Goal: Task Accomplishment & Management: Manage account settings

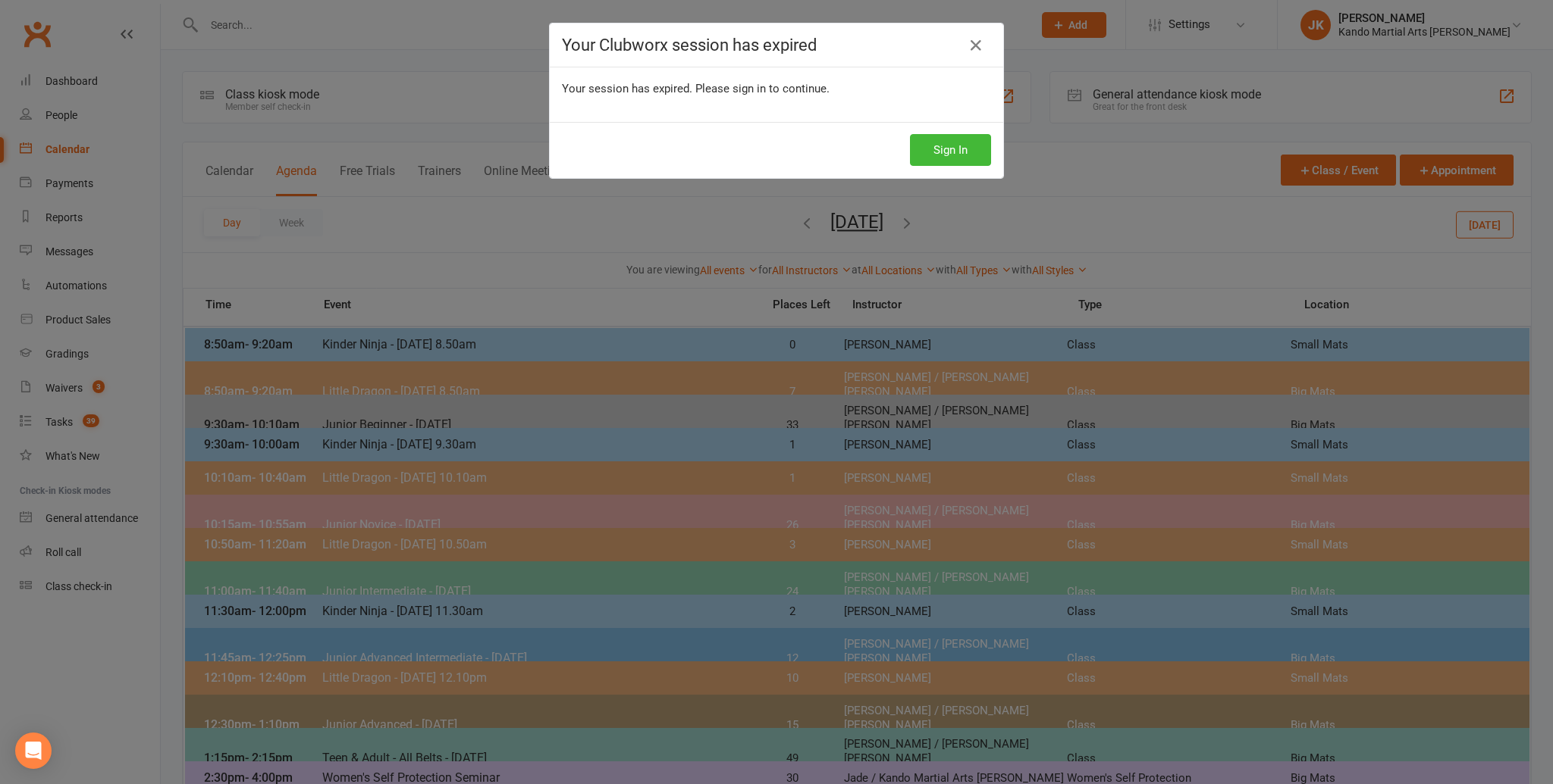
scroll to position [73, 0]
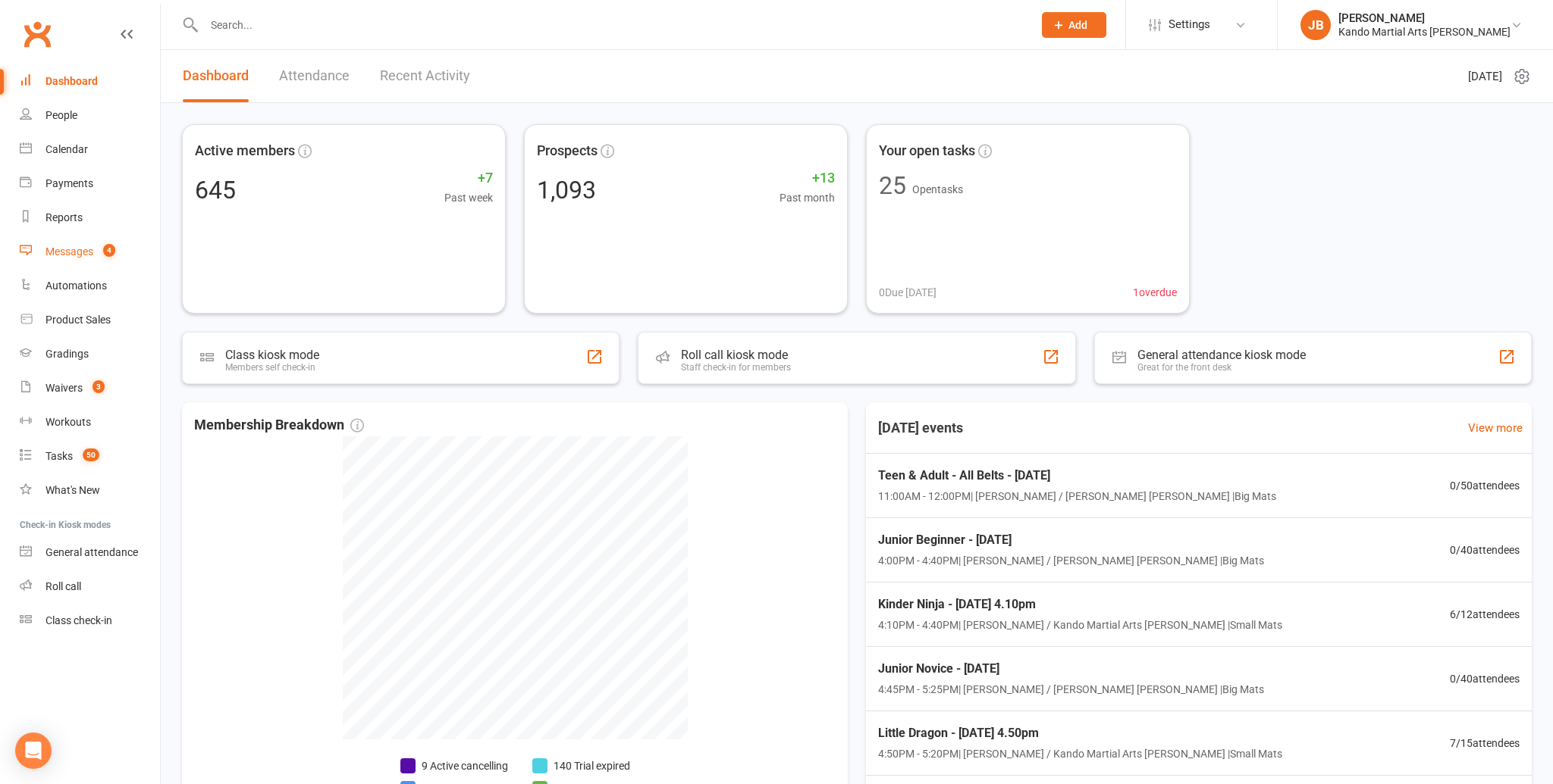
click at [83, 258] on div "Messages" at bounding box center [69, 251] width 48 height 12
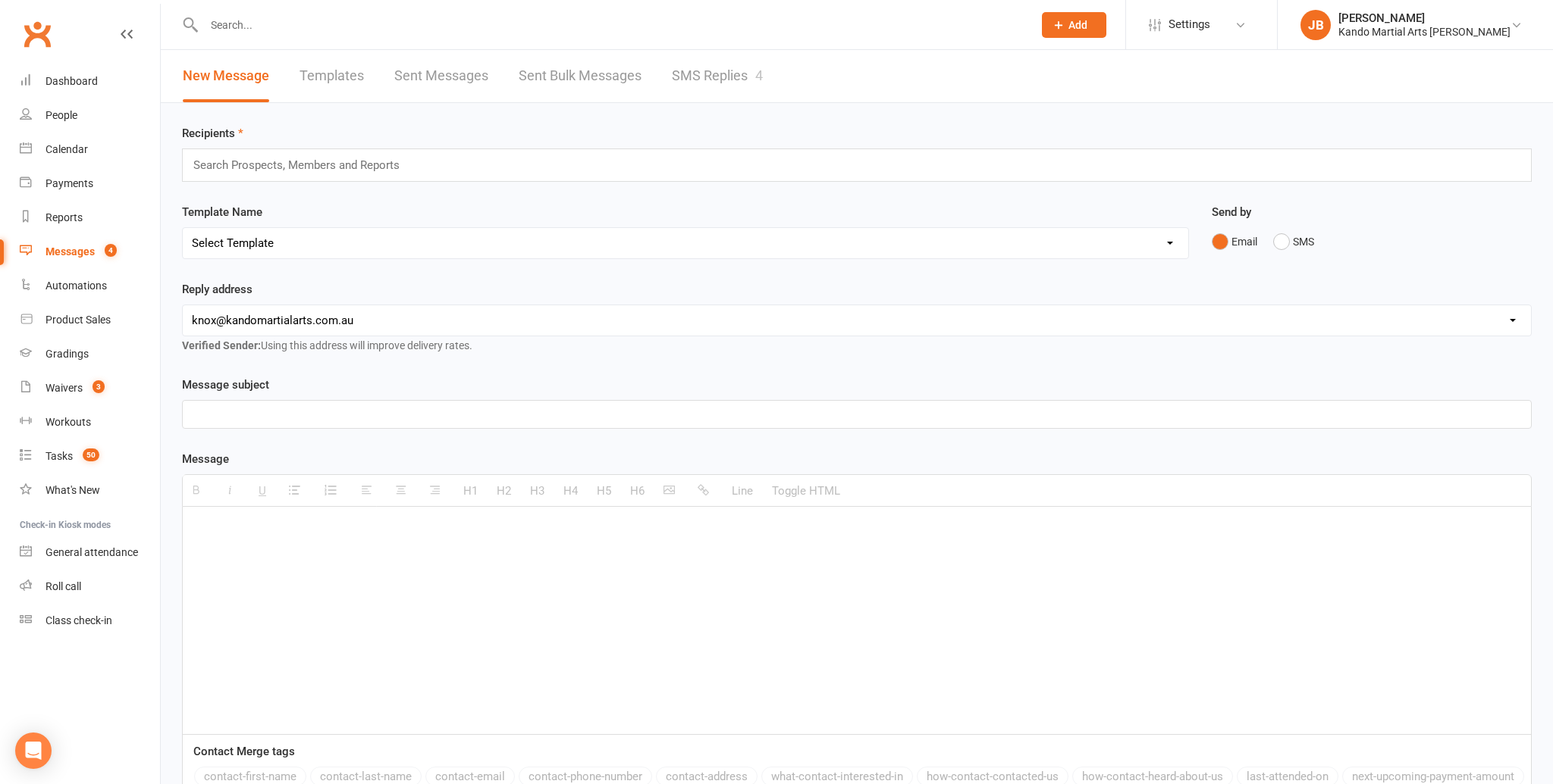
click at [696, 81] on link "SMS Replies 4" at bounding box center [717, 76] width 91 height 52
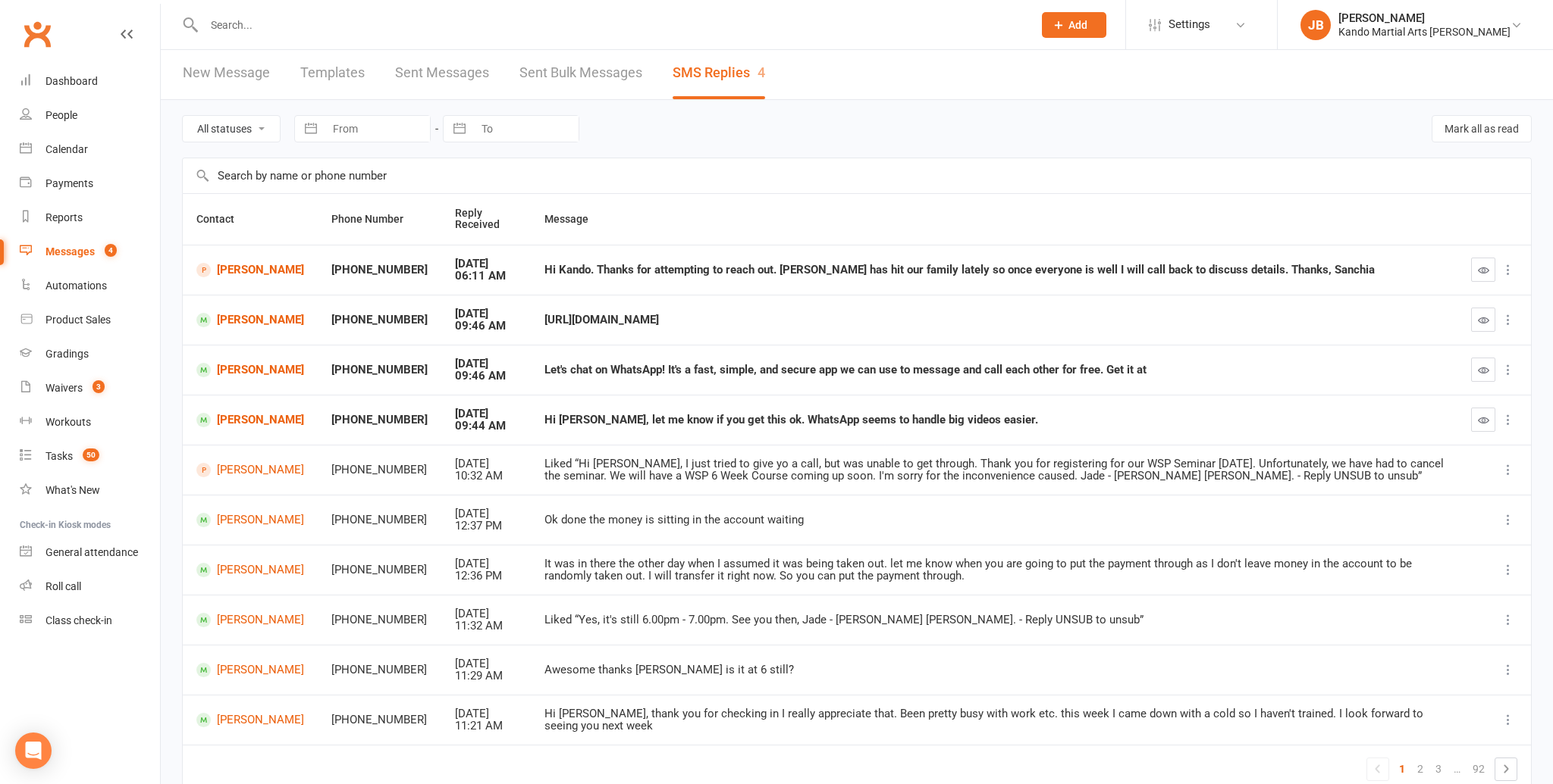
scroll to position [4, 0]
click at [1482, 371] on icon "button" at bounding box center [1483, 370] width 12 height 12
click at [1482, 416] on icon "button" at bounding box center [1483, 419] width 12 height 12
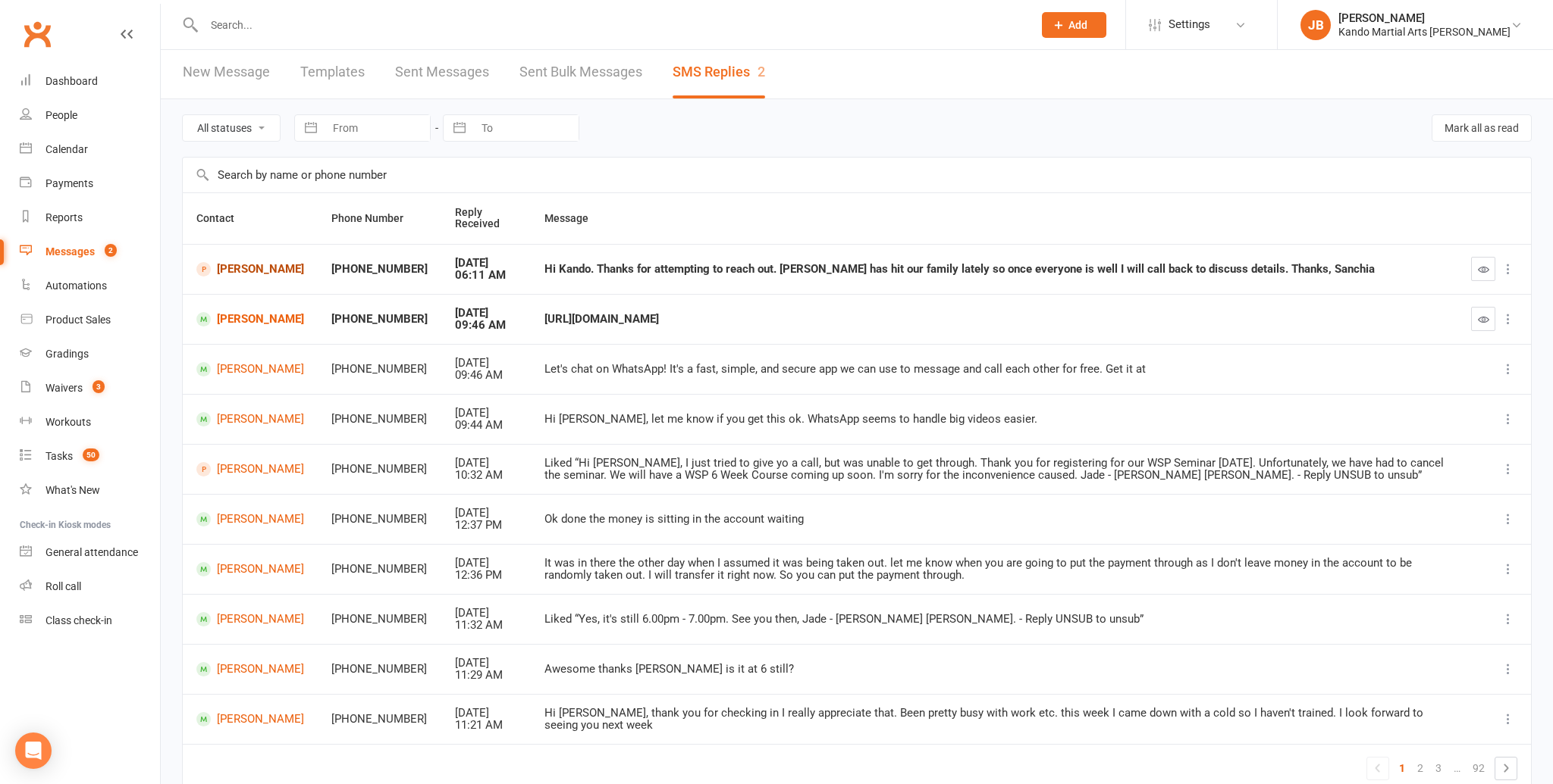
click at [235, 276] on link "Sanchia Szlawski" at bounding box center [251, 269] width 108 height 14
click at [1482, 267] on icon "button" at bounding box center [1483, 270] width 12 height 12
click at [237, 28] on input "text" at bounding box center [610, 24] width 822 height 21
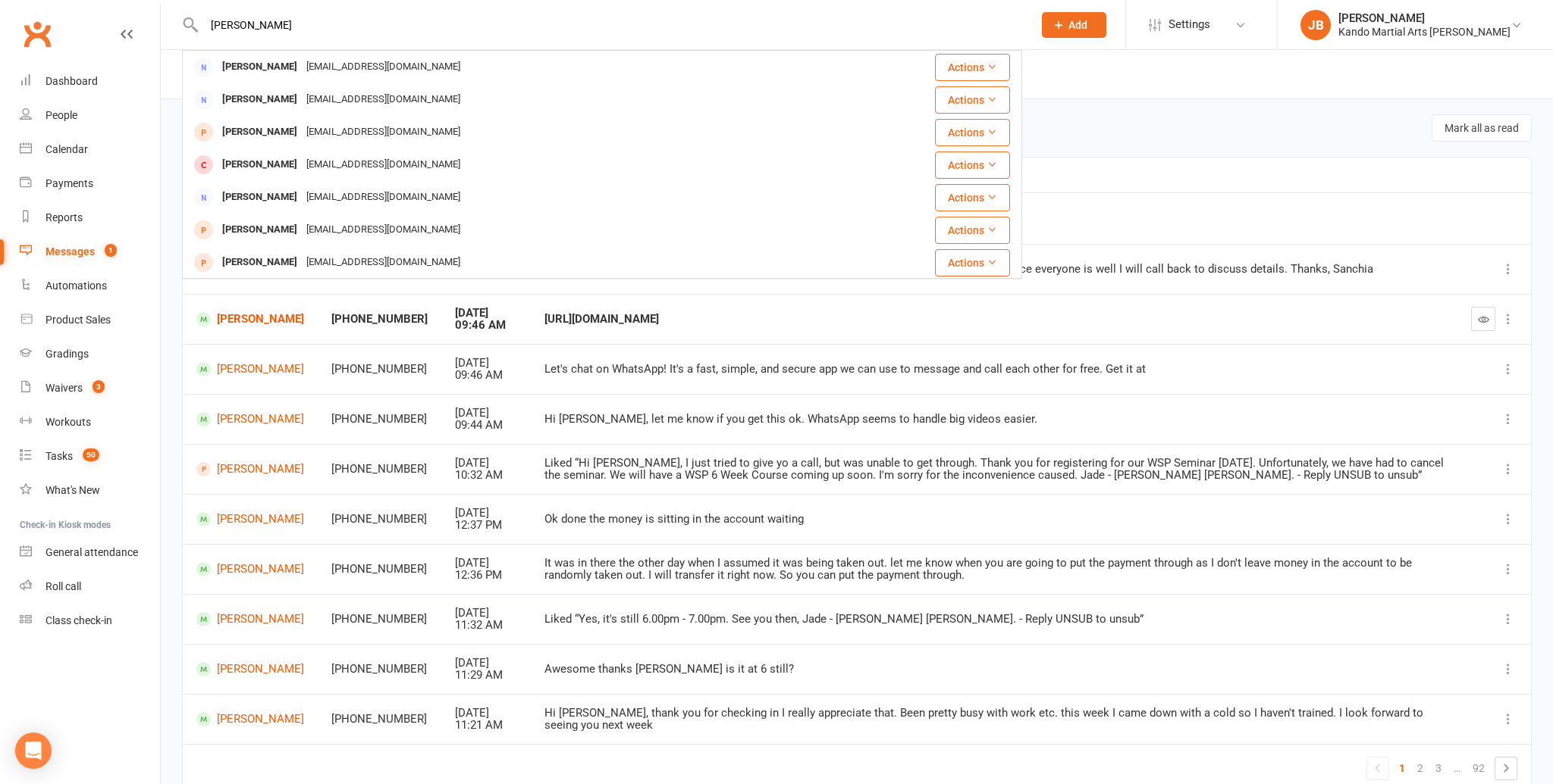
type input "scott"
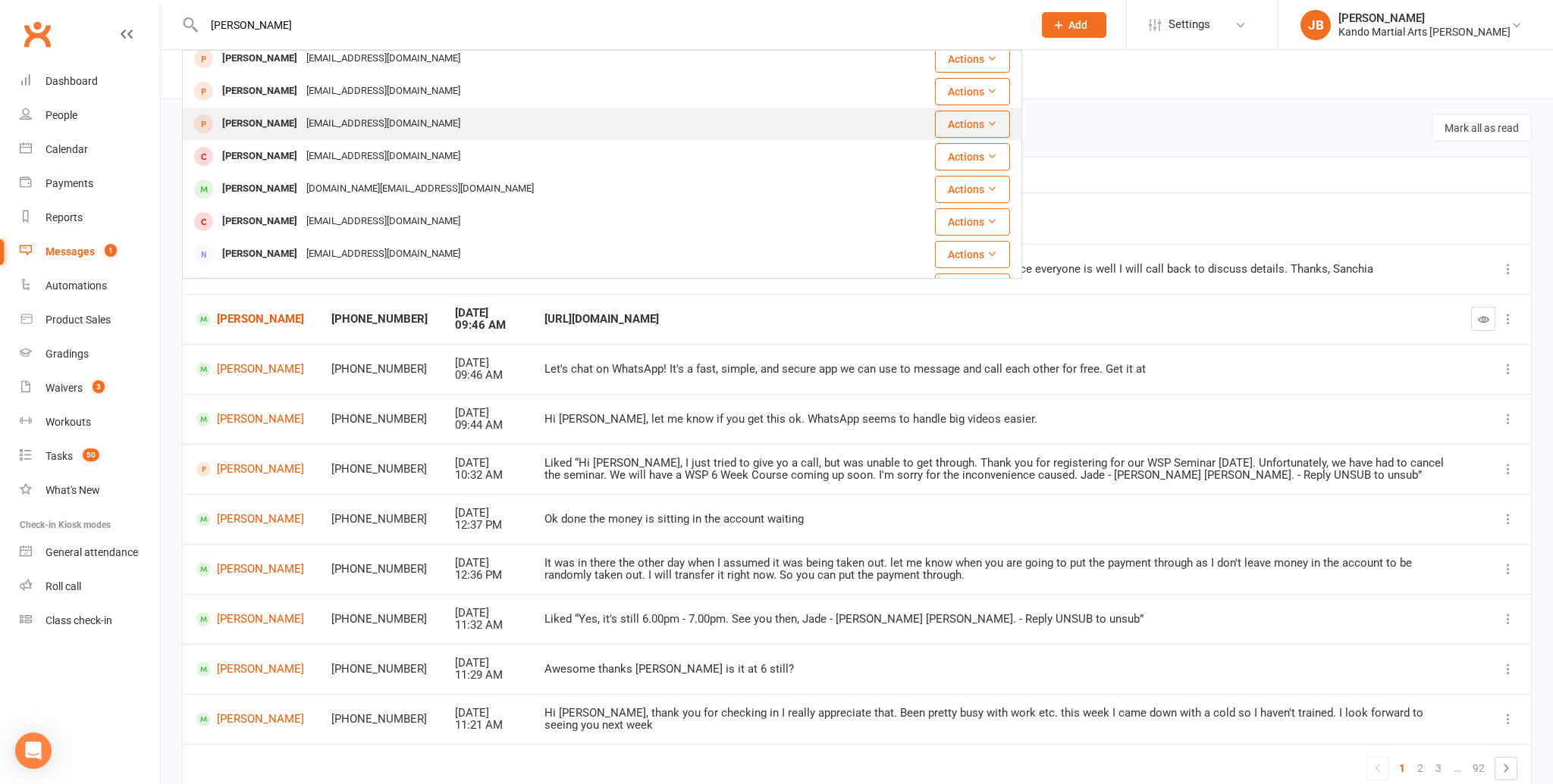
scroll to position [172, 0]
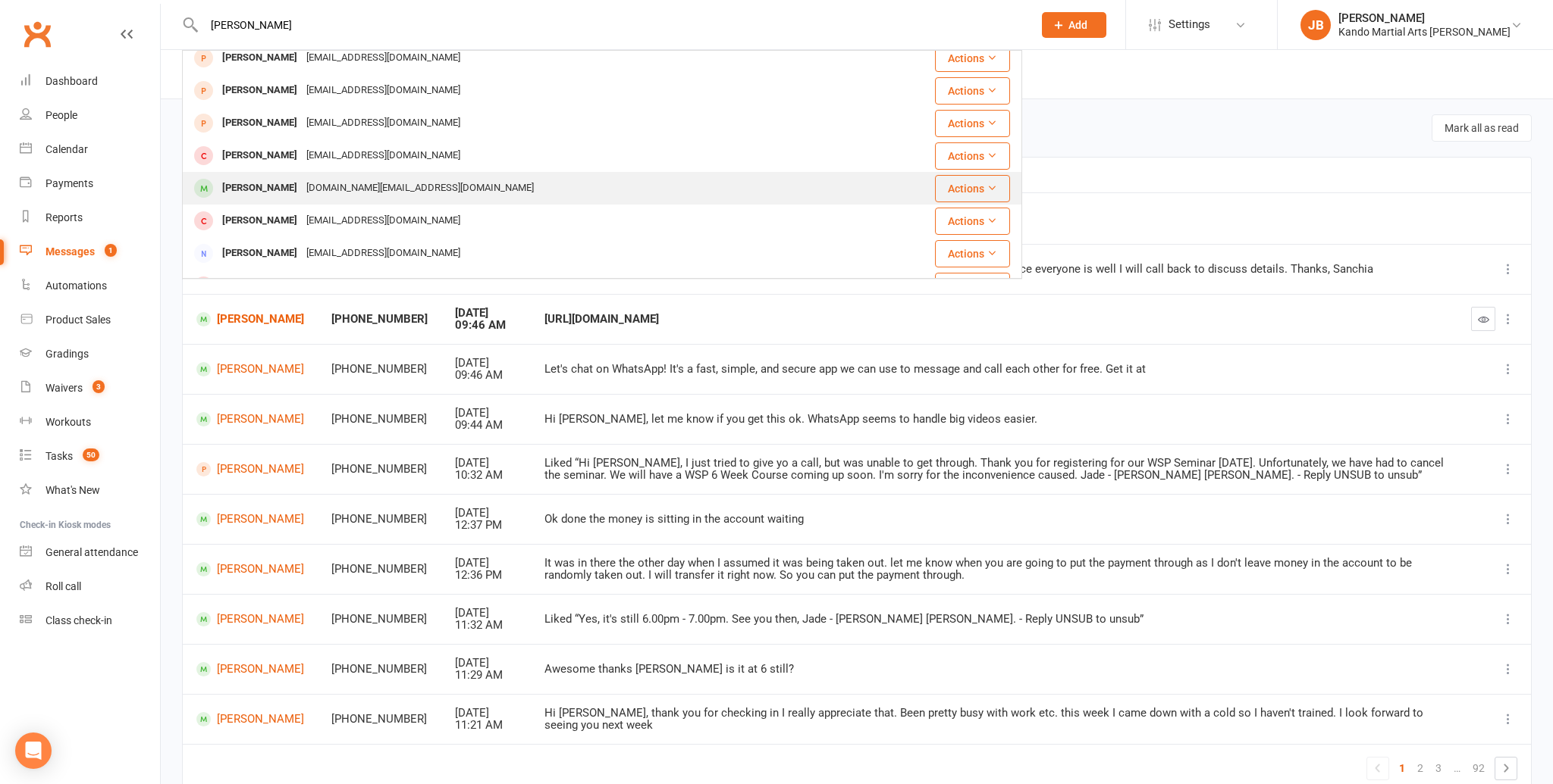
click at [282, 183] on div "Scott Mclarty" at bounding box center [260, 188] width 84 height 22
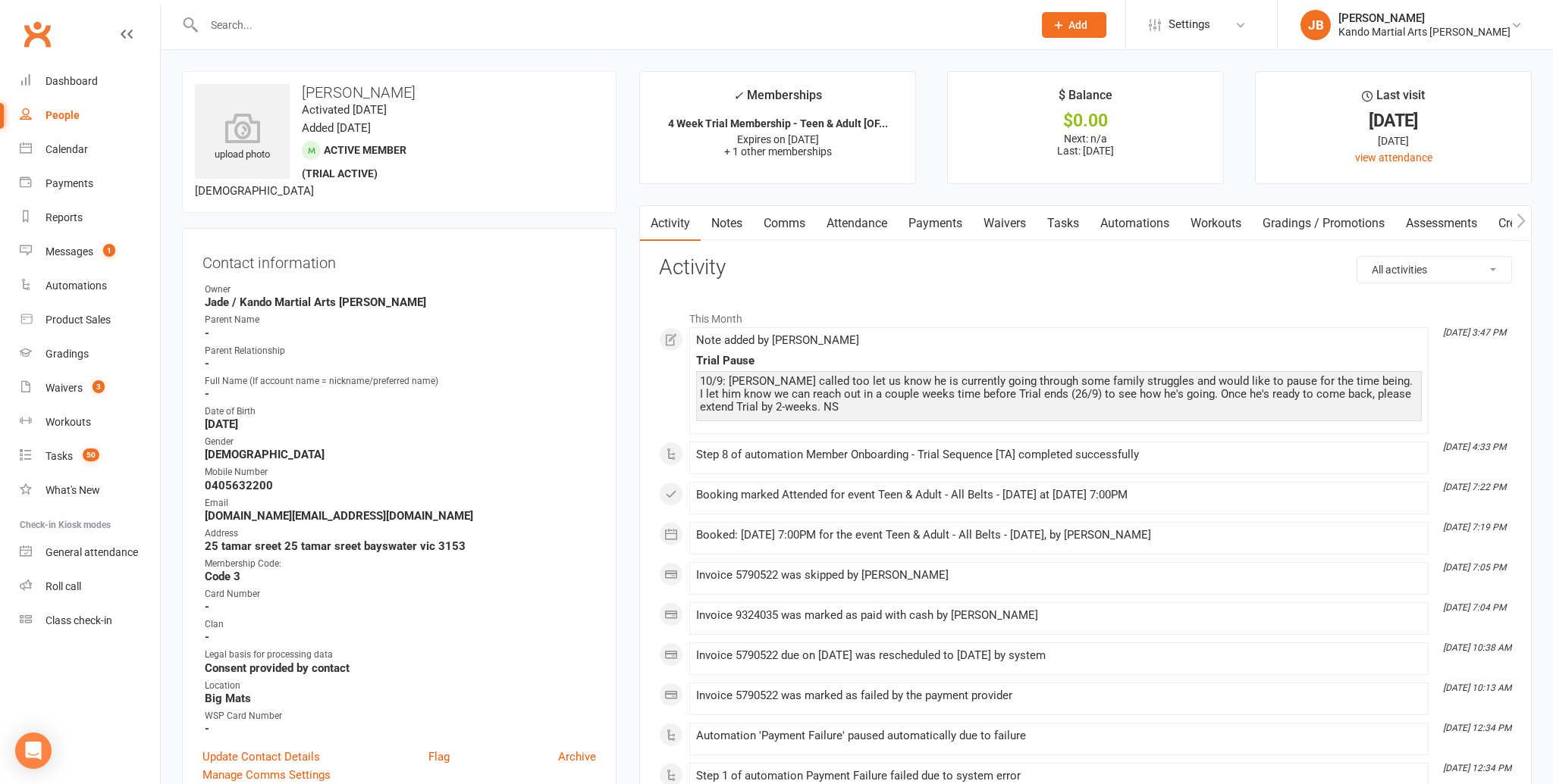
click at [933, 224] on link "Payments" at bounding box center [935, 223] width 75 height 34
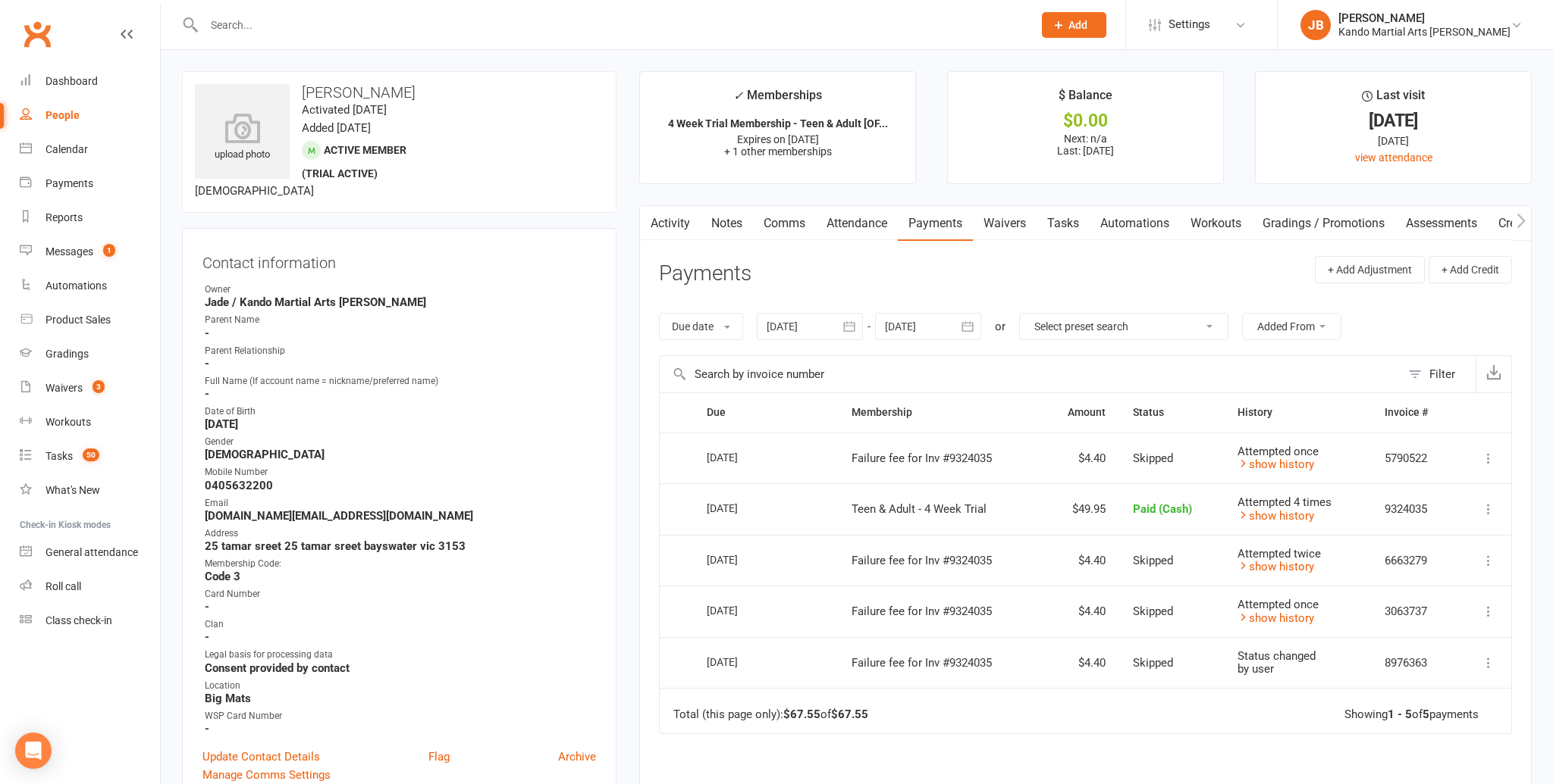
drag, startPoint x: 622, startPoint y: 416, endPoint x: 628, endPoint y: 424, distance: 10.0
click at [60, 381] on div "Waivers" at bounding box center [64, 387] width 37 height 12
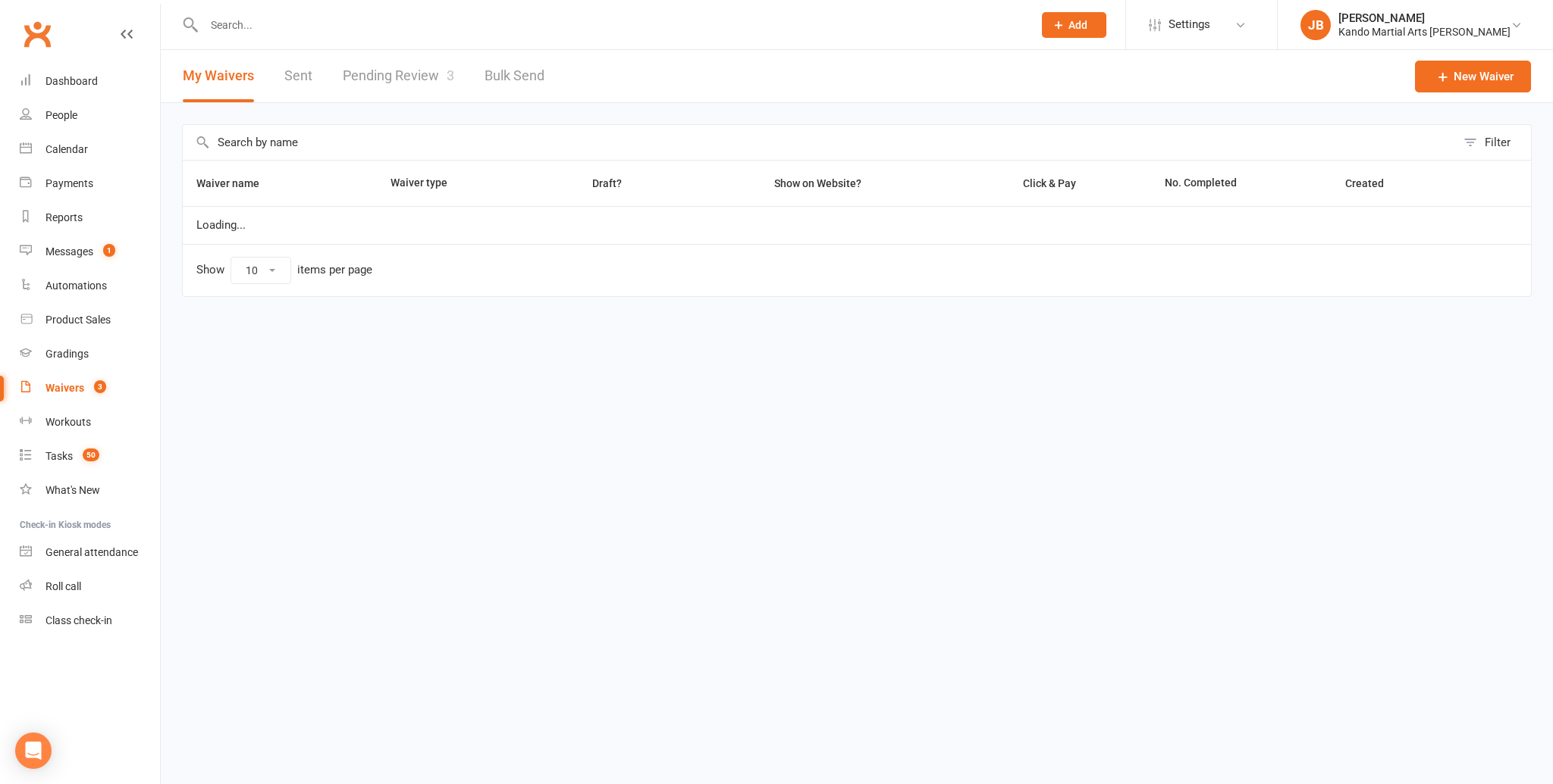
select select "100"
click at [402, 76] on link "Pending Review 3" at bounding box center [399, 76] width 112 height 52
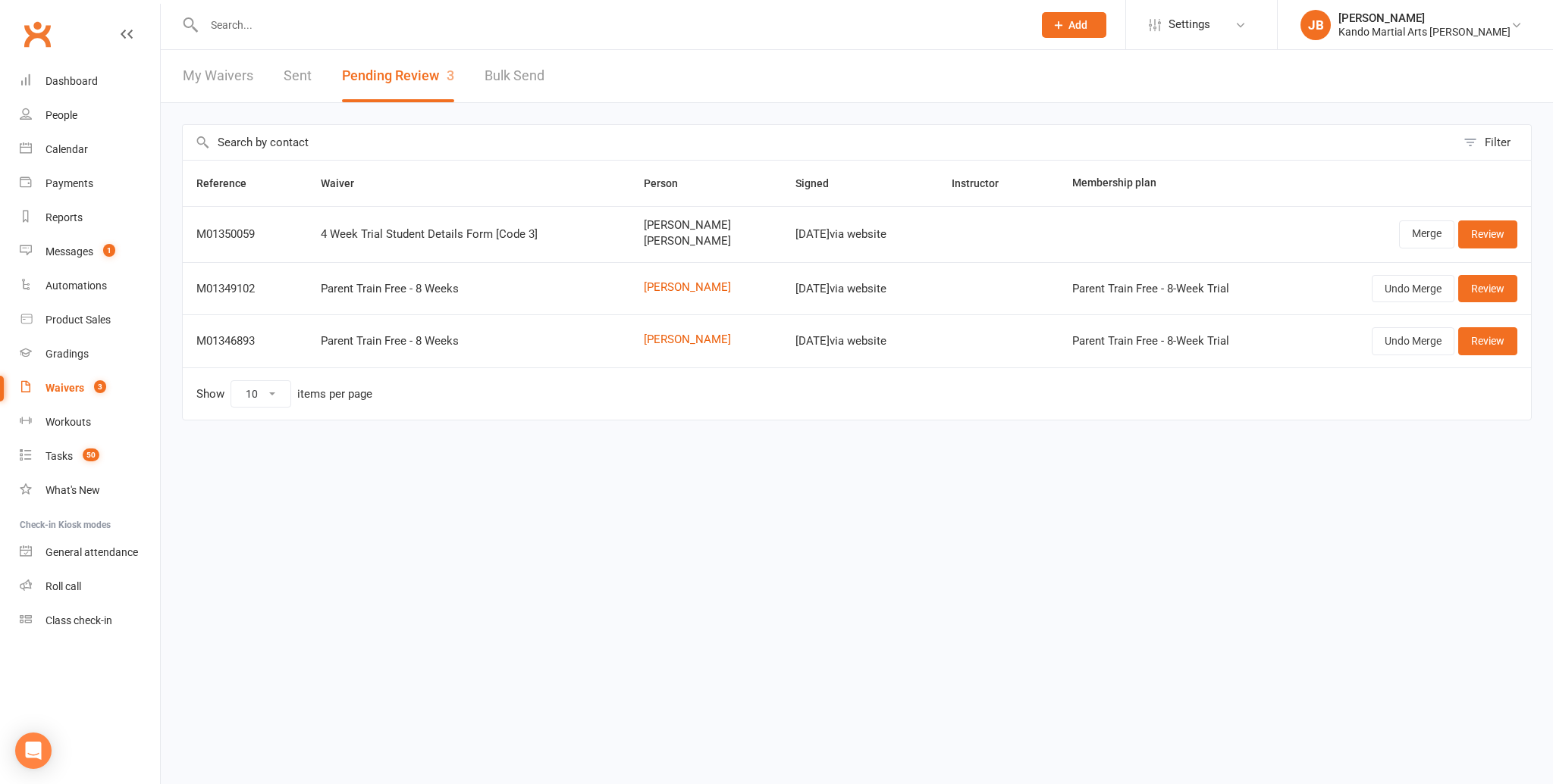
click at [644, 224] on span "Loretta Trosky" at bounding box center [706, 225] width 124 height 13
copy span "Loretta"
click at [1416, 229] on link "Merge" at bounding box center [1427, 234] width 55 height 27
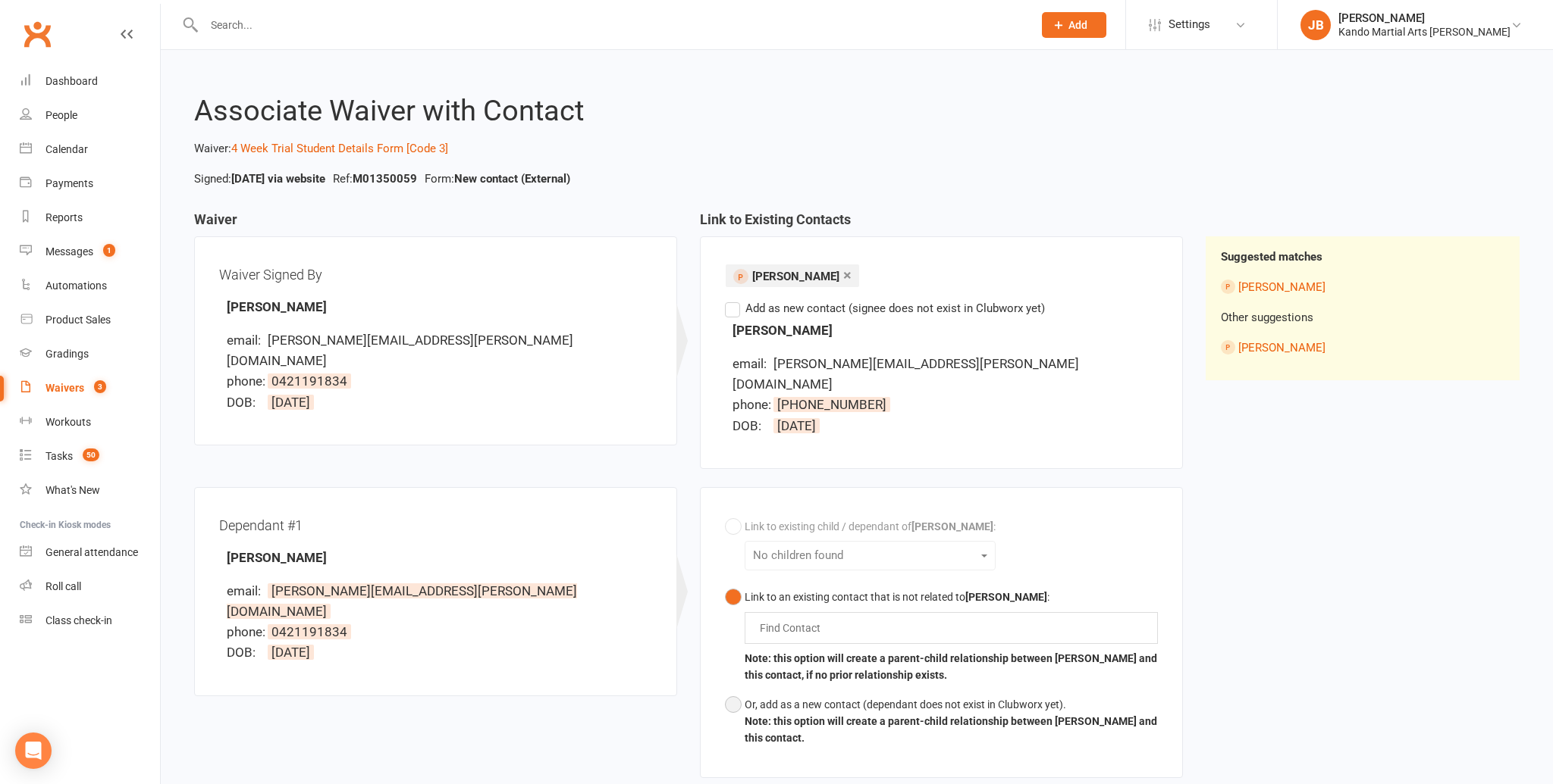
click at [739, 690] on button "Or, add as a new contact (dependant does not exist in Clubworx yet). Note: this…" at bounding box center [941, 721] width 433 height 63
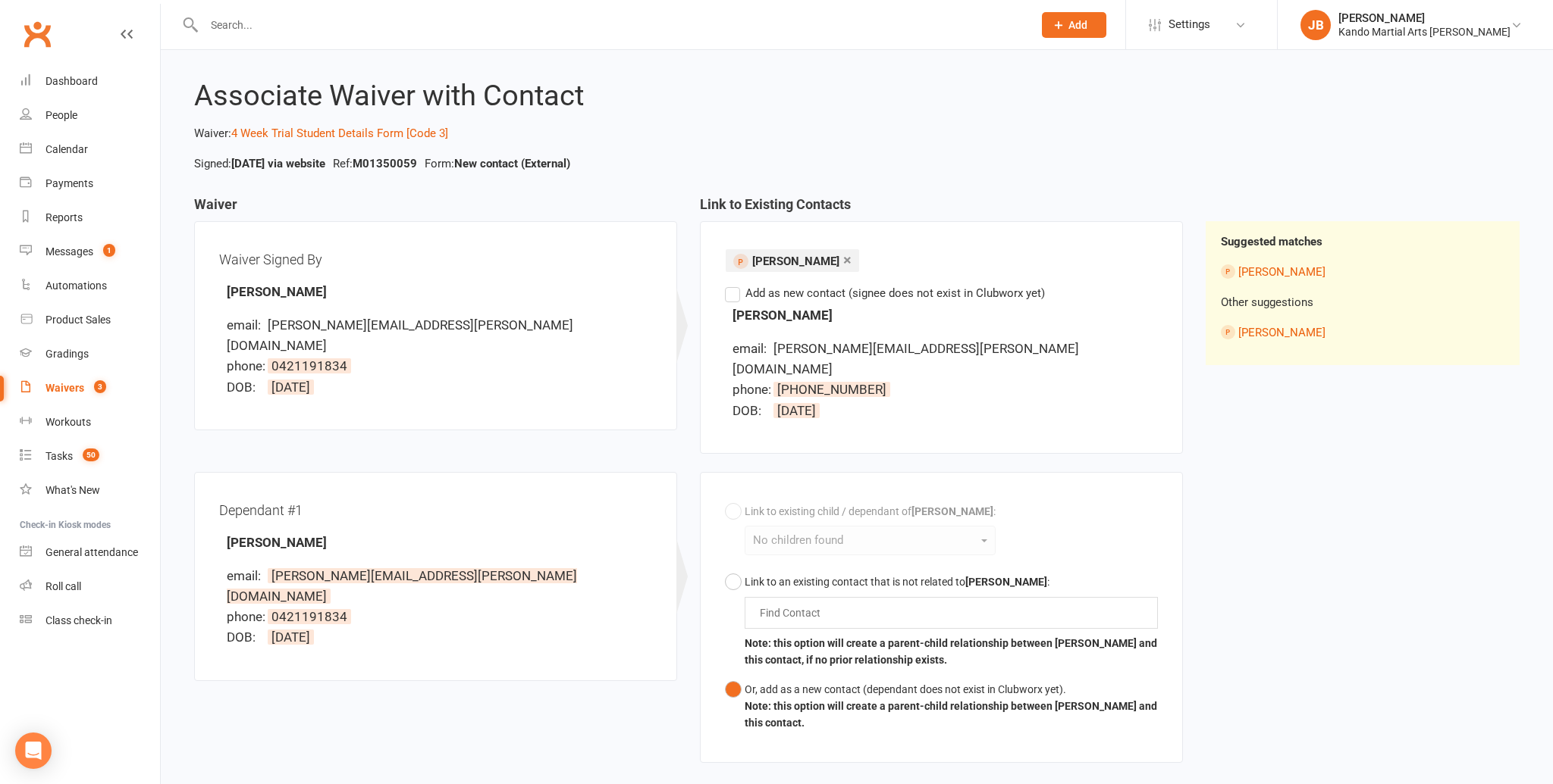
scroll to position [166, 0]
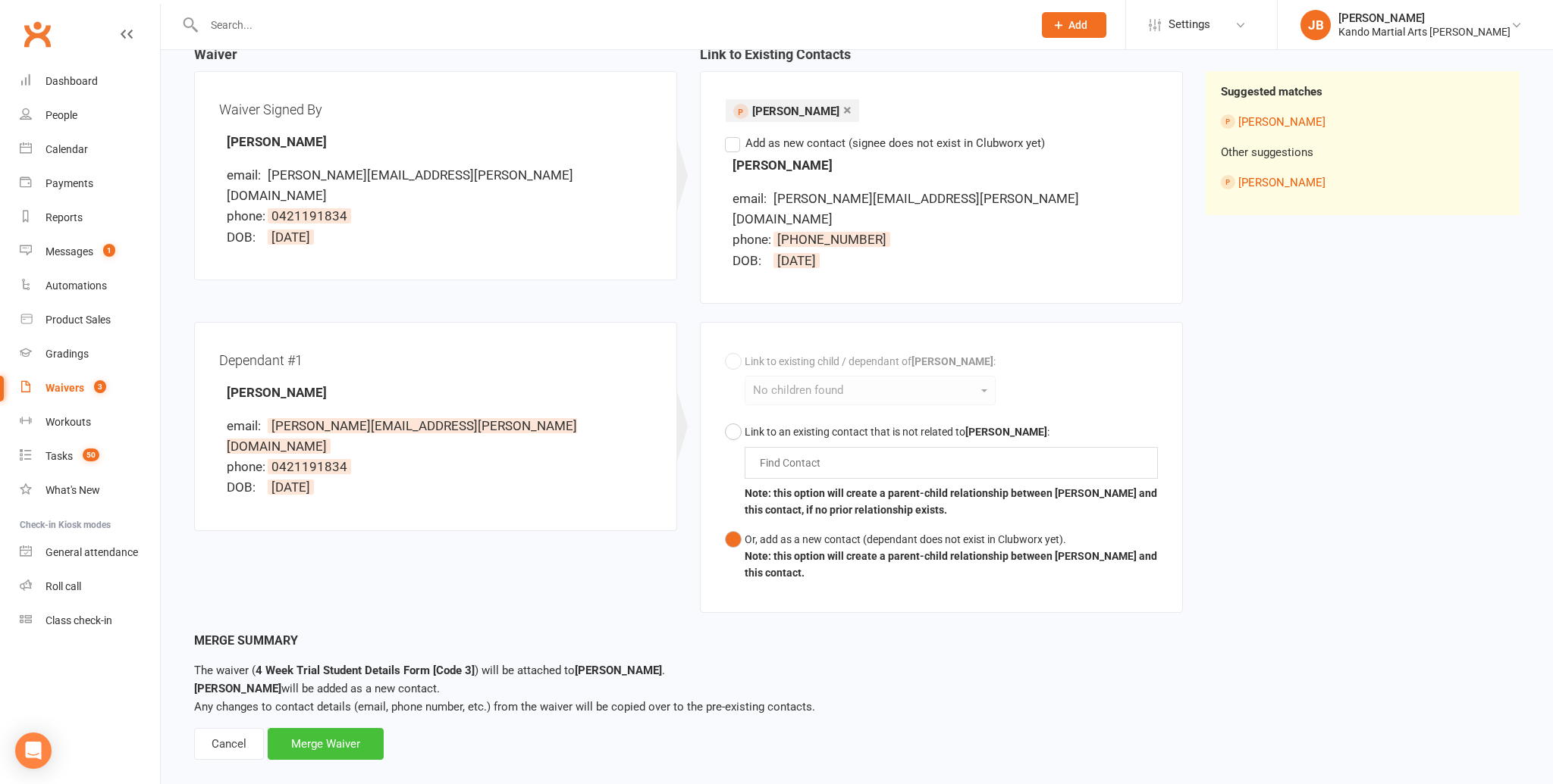
click at [321, 729] on div "Merge Waiver" at bounding box center [325, 745] width 116 height 32
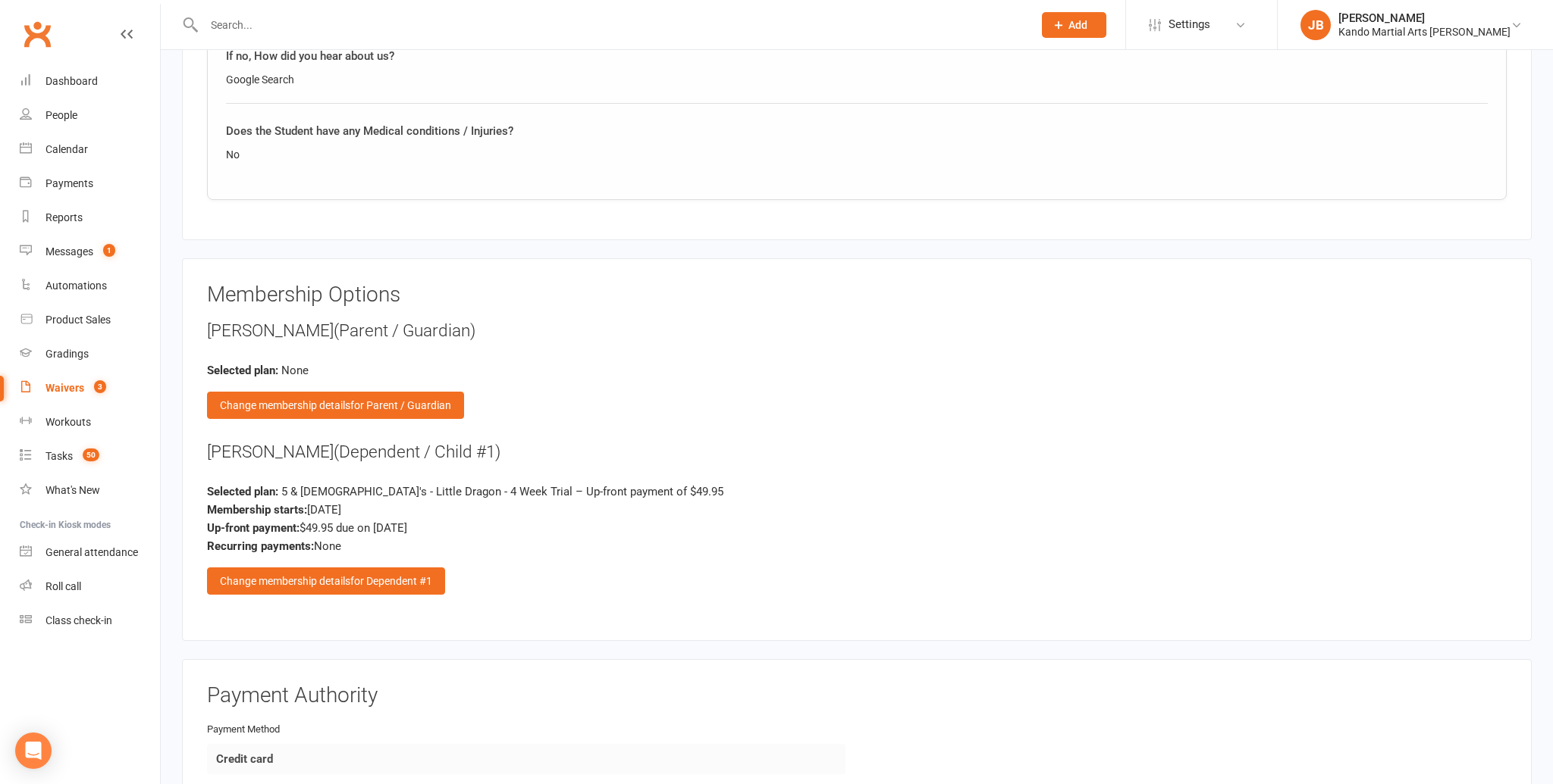
scroll to position [1864, 0]
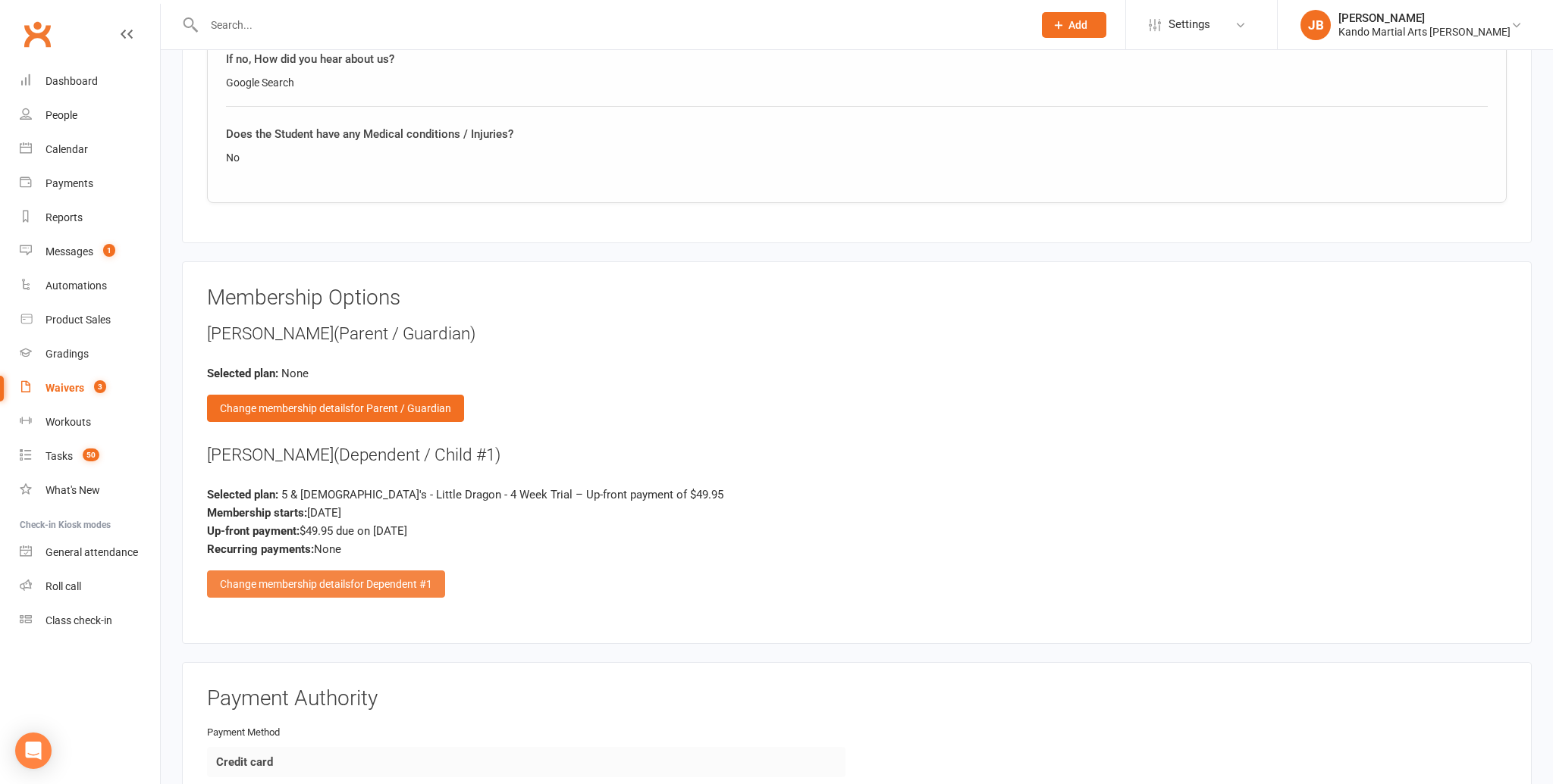
click at [319, 574] on div "Change membership details for Dependent #1" at bounding box center [325, 584] width 238 height 27
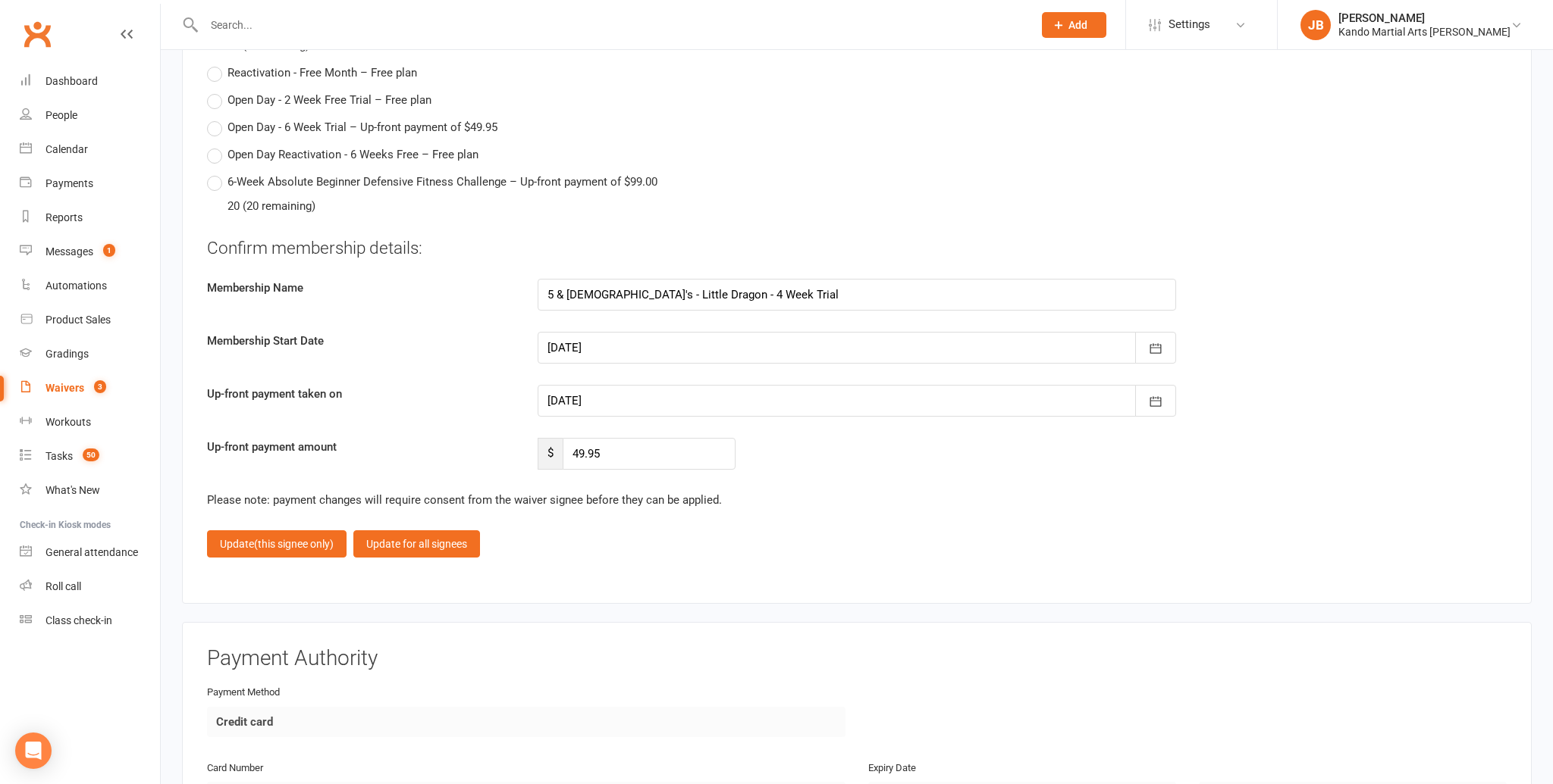
scroll to position [6422, 0]
click at [633, 347] on div at bounding box center [856, 345] width 638 height 32
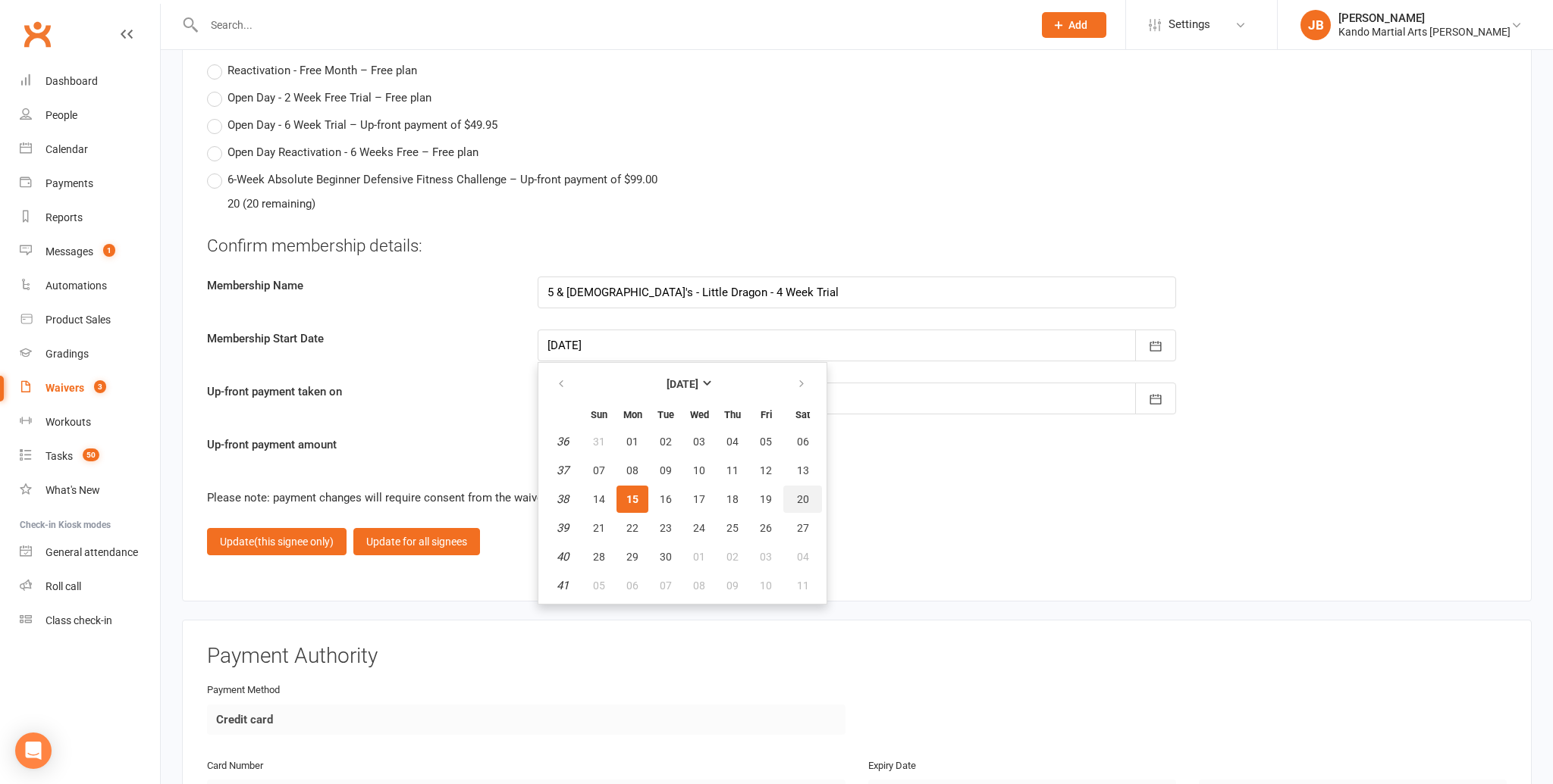
click at [790, 496] on button "20" at bounding box center [802, 499] width 39 height 27
type input "20 Sep 2025"
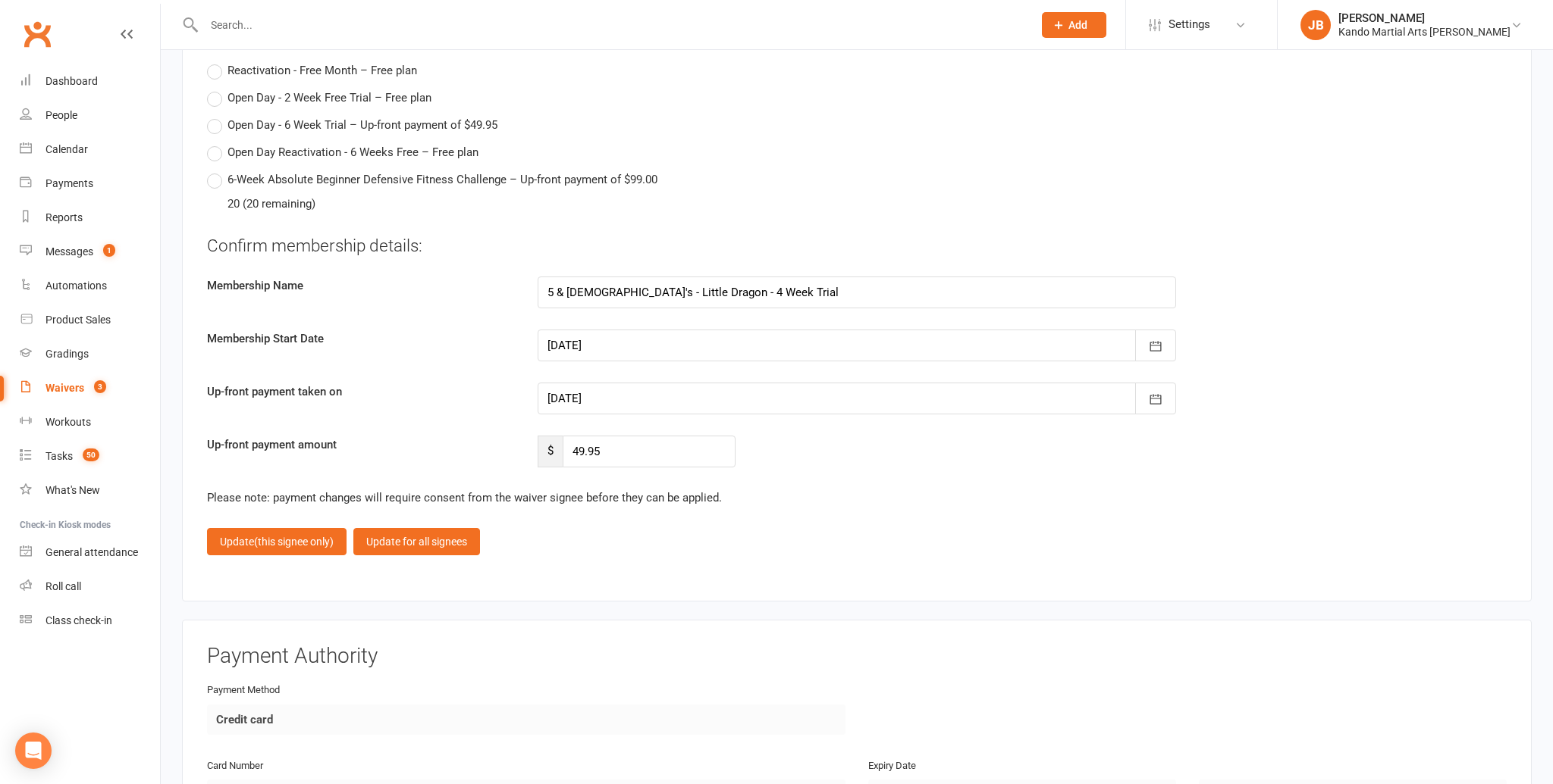
drag, startPoint x: 567, startPoint y: 381, endPoint x: 574, endPoint y: 393, distance: 13.9
click at [567, 382] on div at bounding box center [856, 398] width 638 height 32
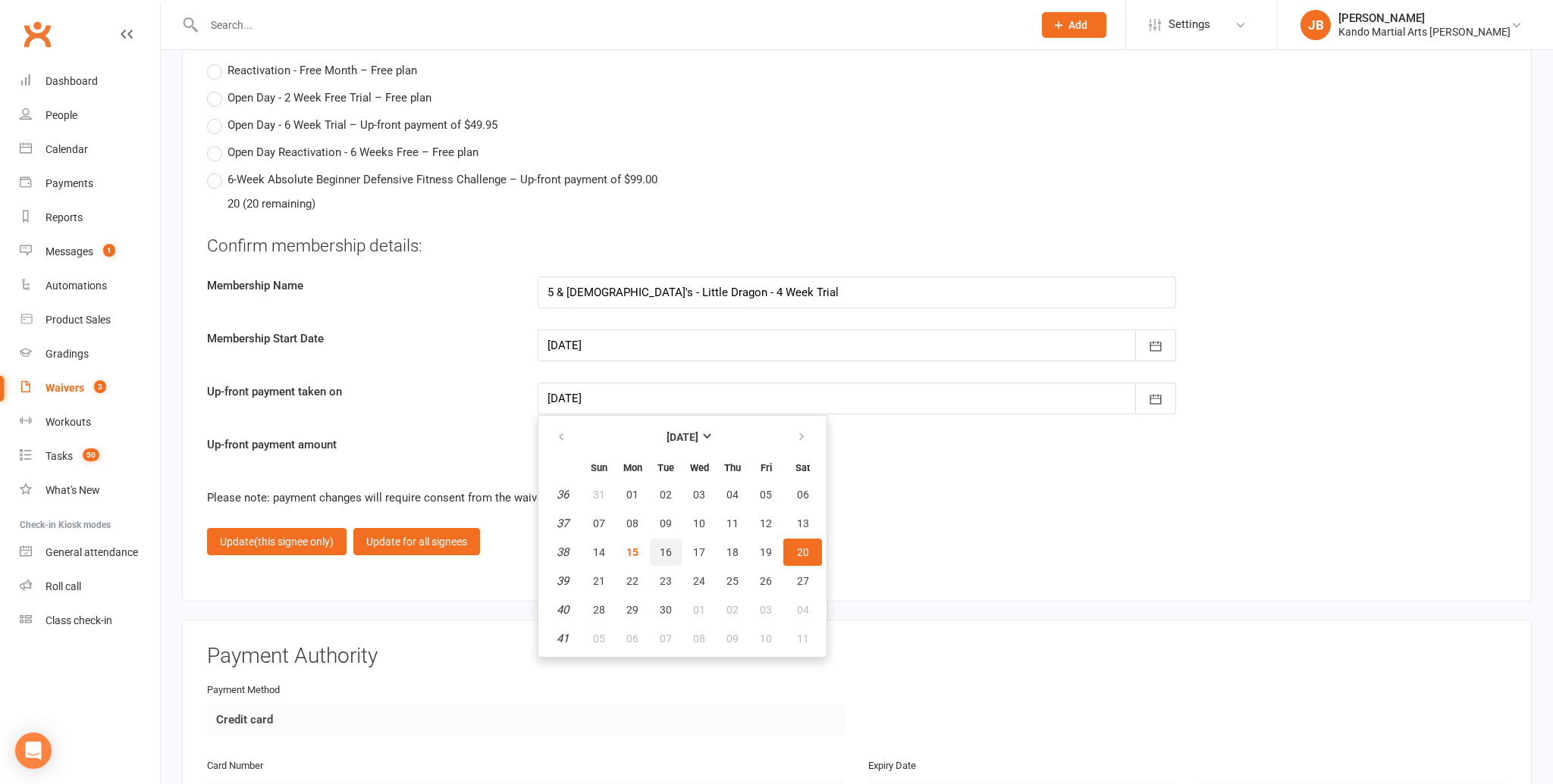
drag, startPoint x: 659, startPoint y: 545, endPoint x: 646, endPoint y: 539, distance: 14.3
click at [659, 546] on span "16" at bounding box center [665, 552] width 12 height 12
type input "16 Sep 2025"
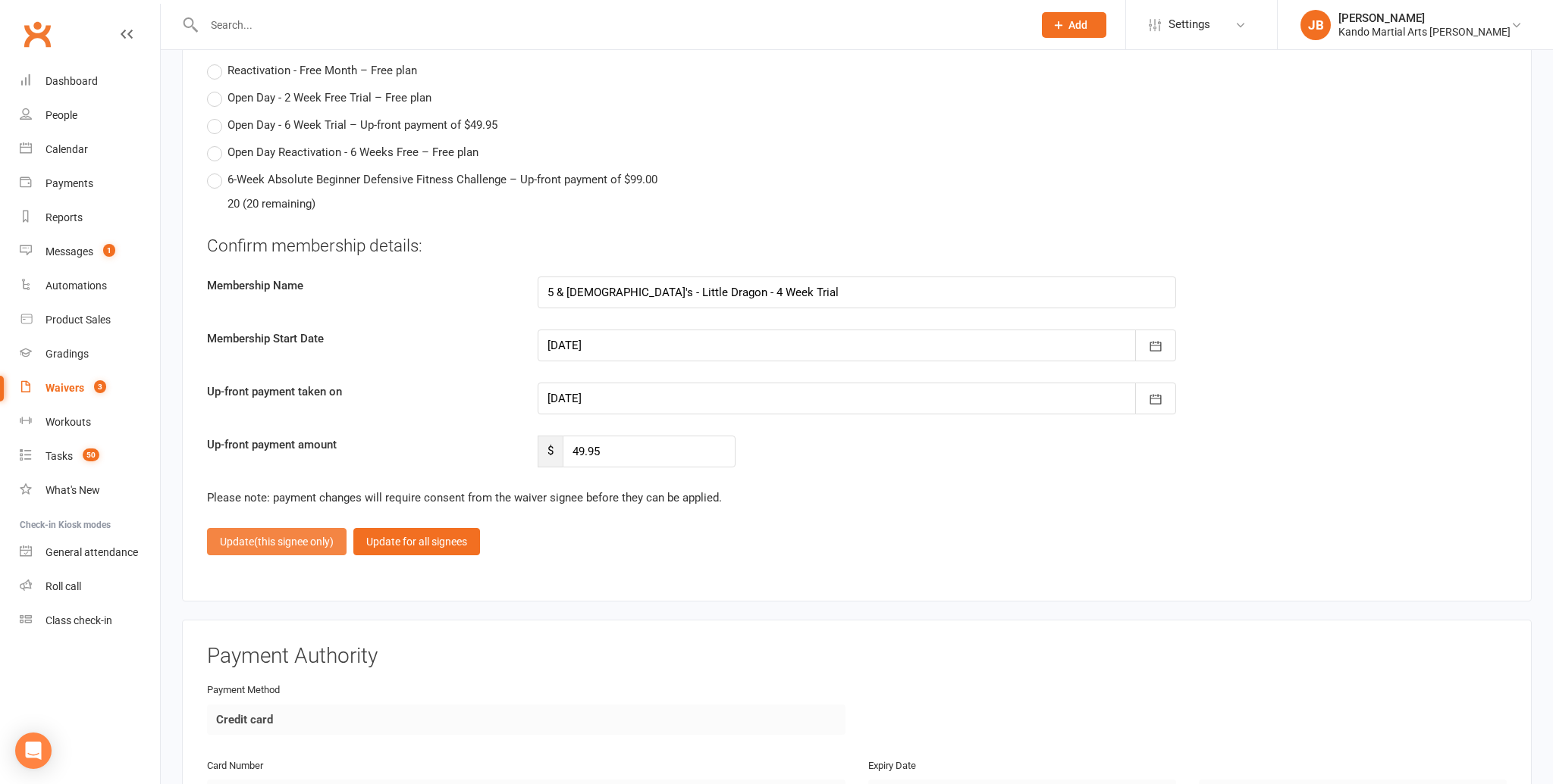
click at [250, 540] on button "Update (this signee only)" at bounding box center [277, 541] width 140 height 27
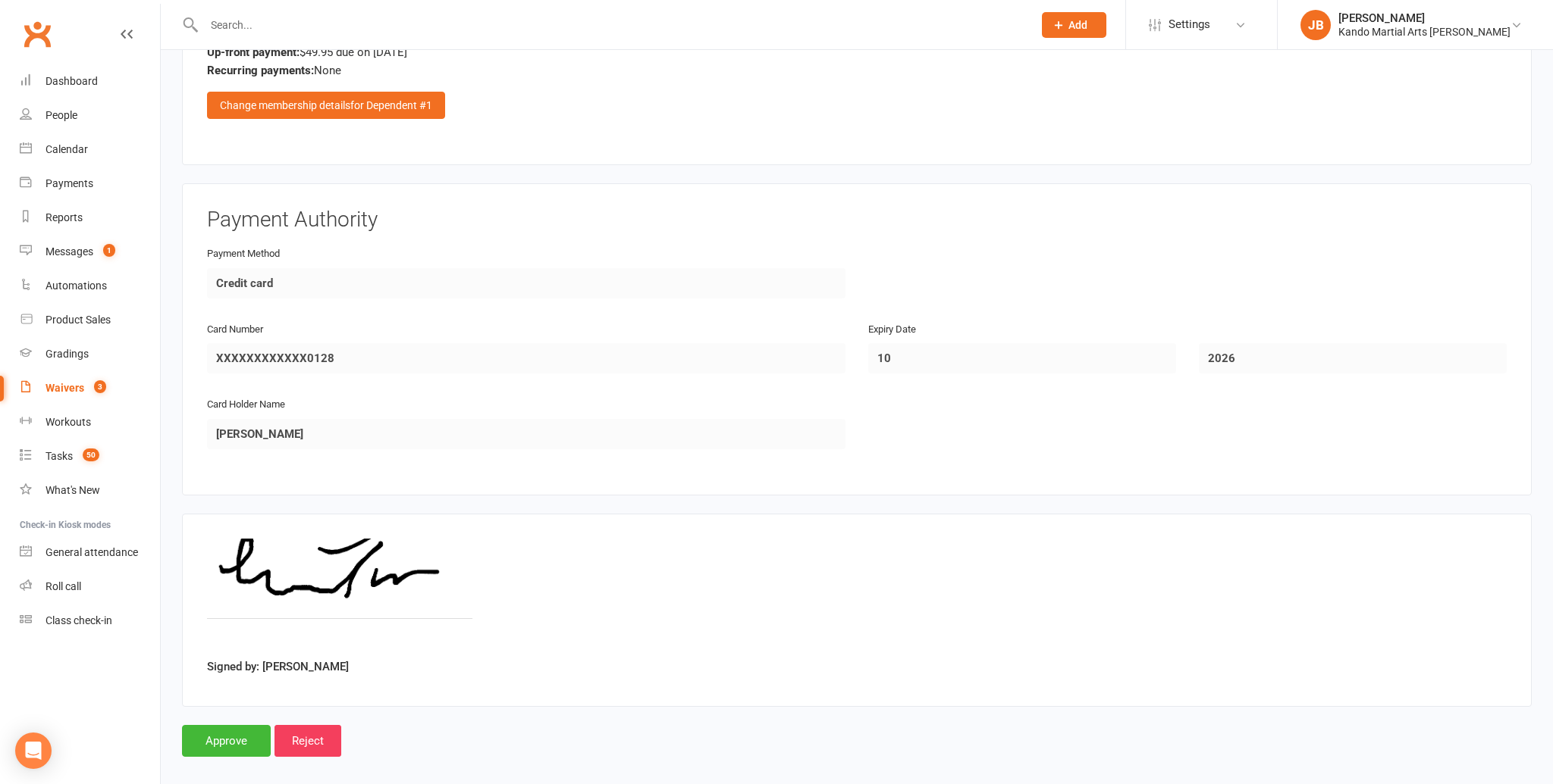
scroll to position [2347, 0]
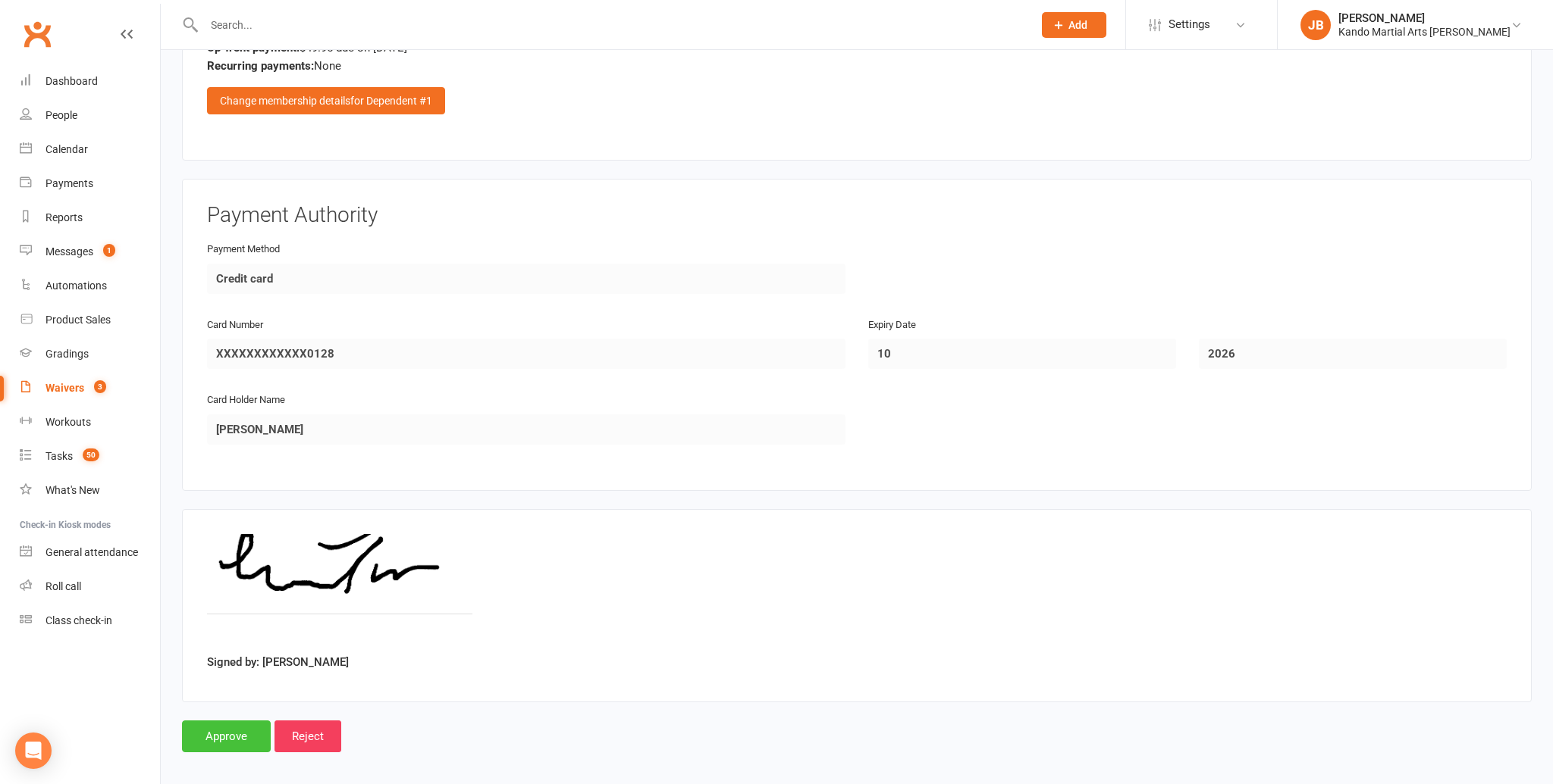
click at [230, 721] on input "Approve" at bounding box center [225, 737] width 88 height 32
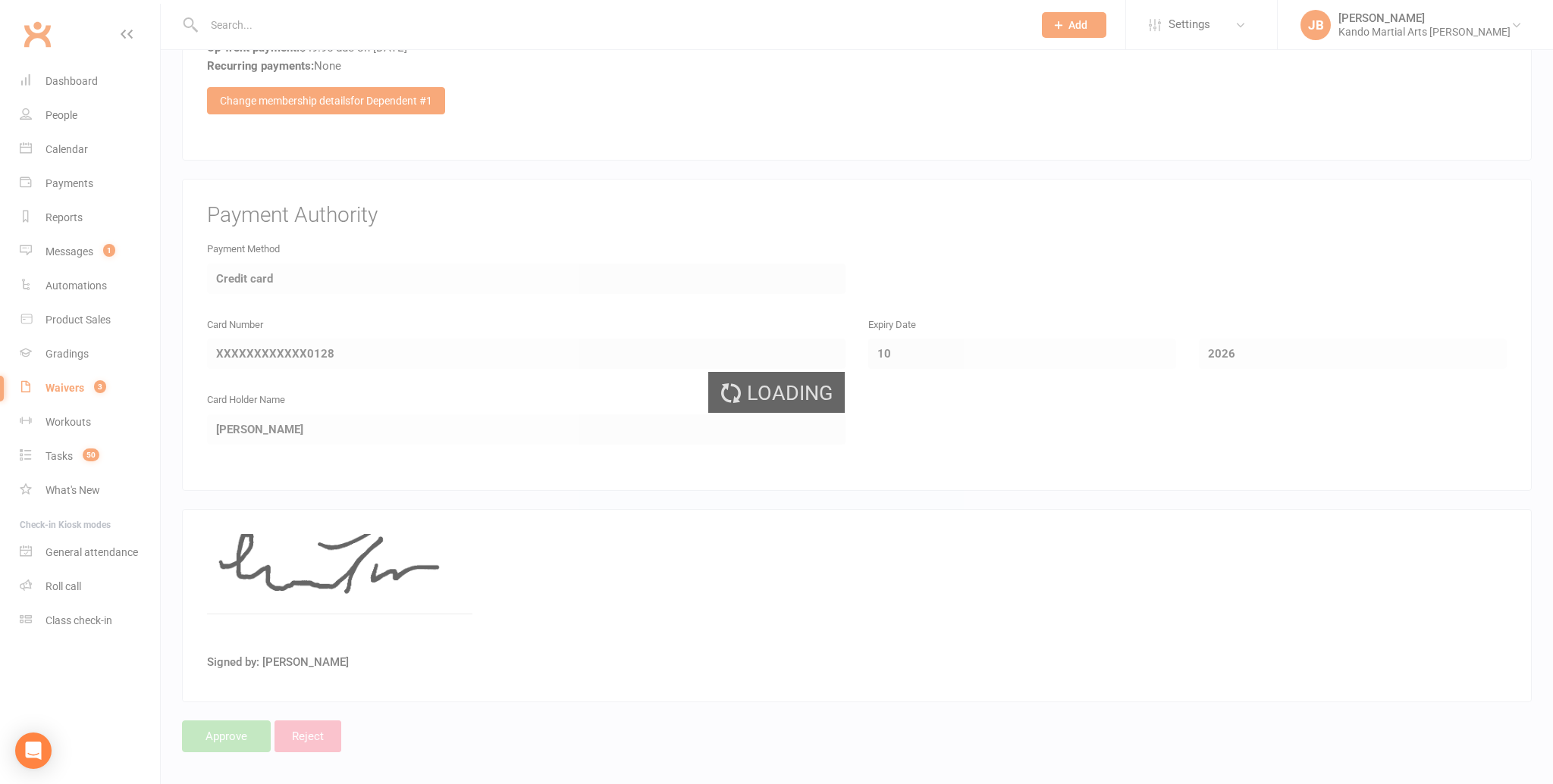
scroll to position [2347, 0]
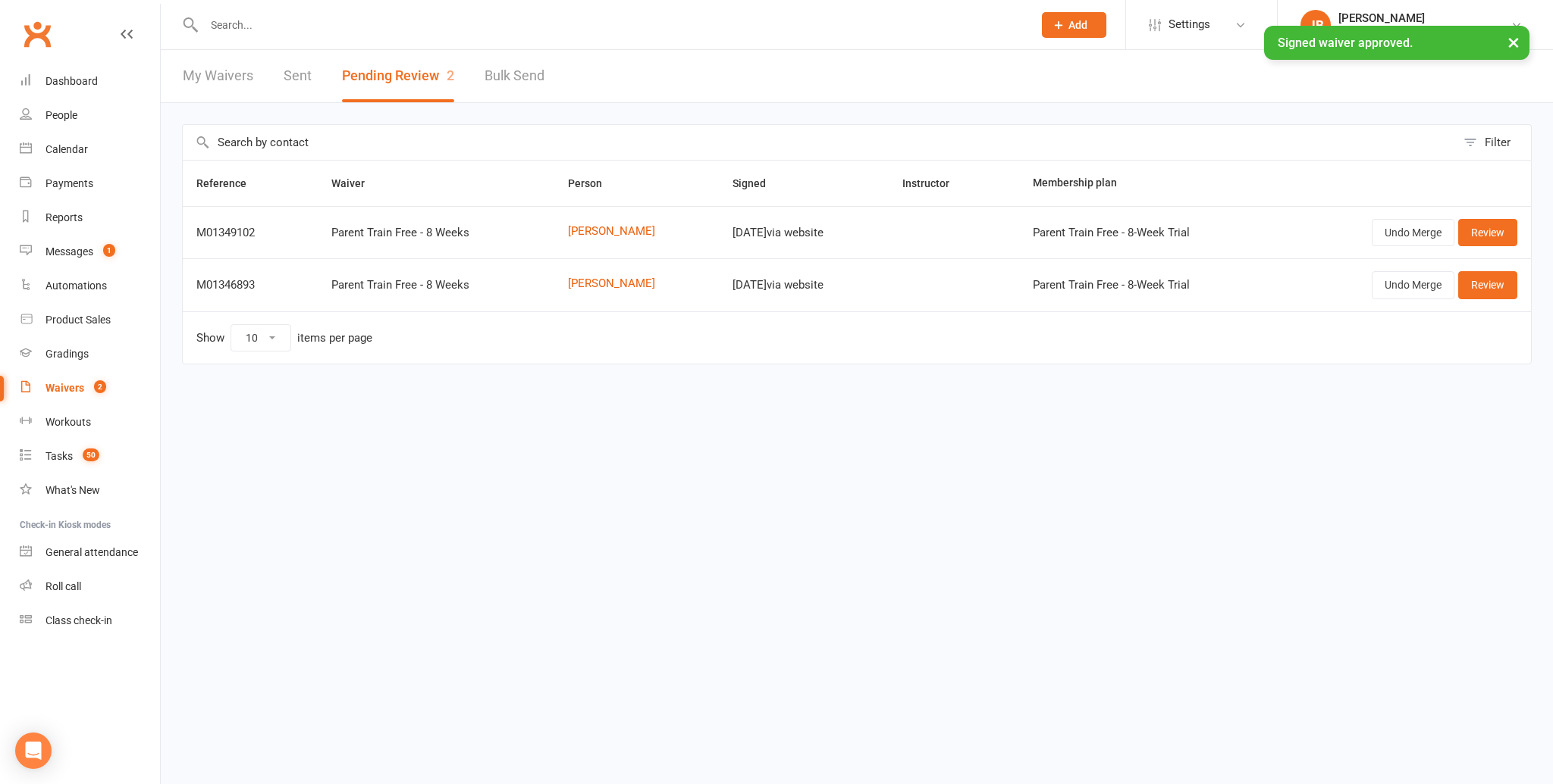
click at [1512, 45] on button "×" at bounding box center [1513, 42] width 27 height 33
click at [228, 20] on input "text" at bounding box center [610, 24] width 822 height 21
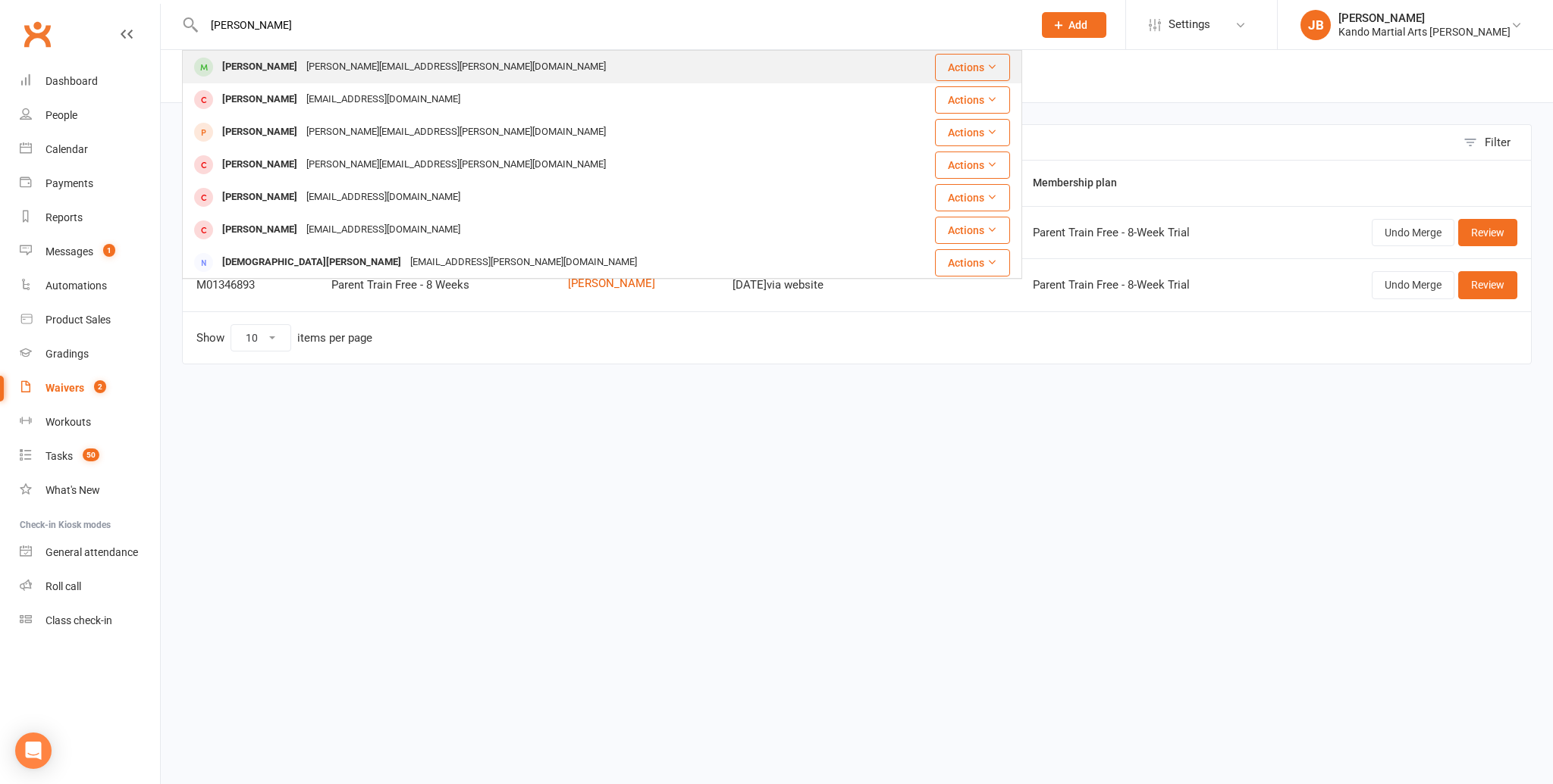
type input "jake trosk"
click at [251, 62] on div "Jake Trosky" at bounding box center [260, 67] width 84 height 22
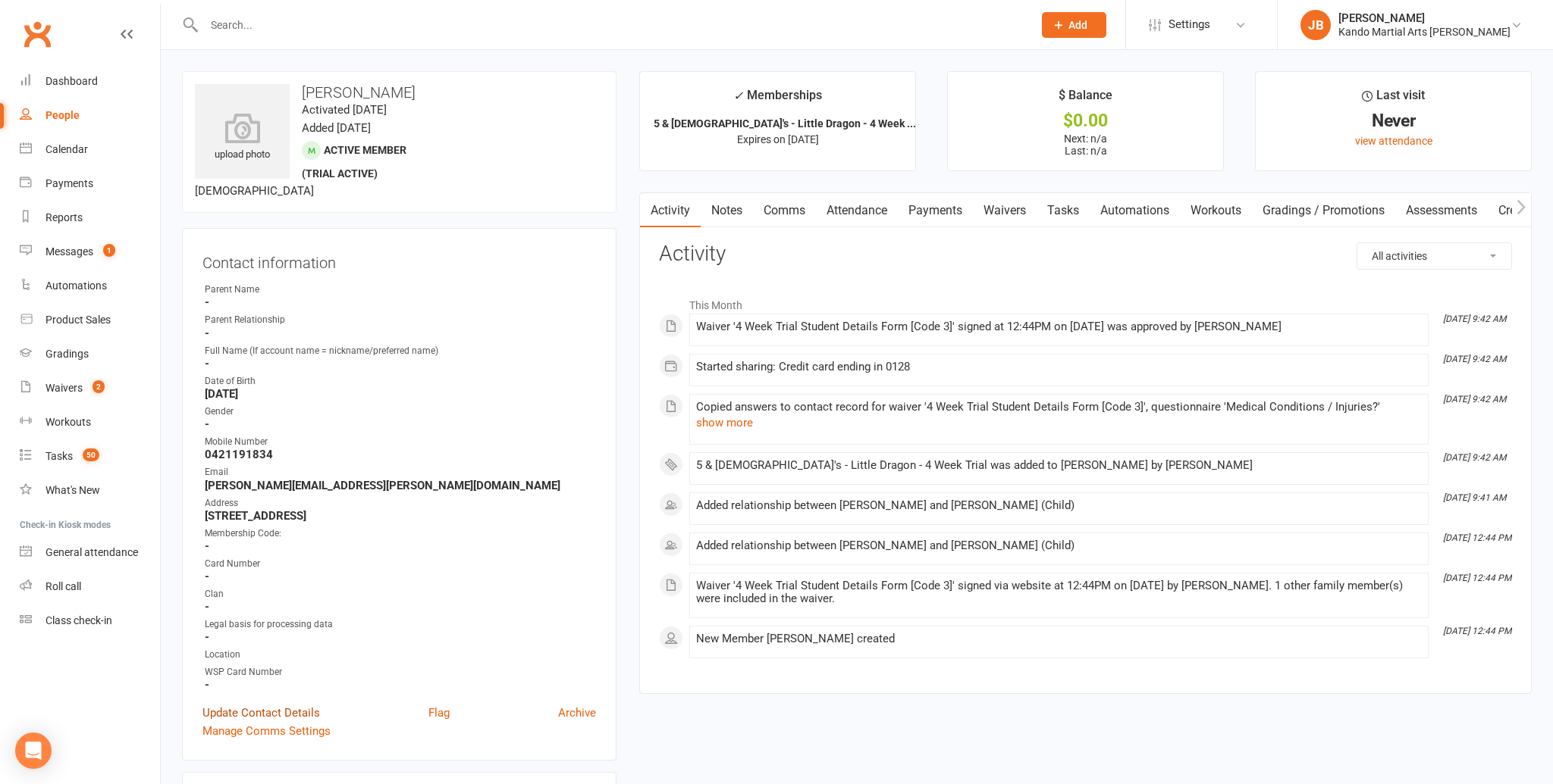
click at [267, 709] on link "Update Contact Details" at bounding box center [261, 713] width 118 height 18
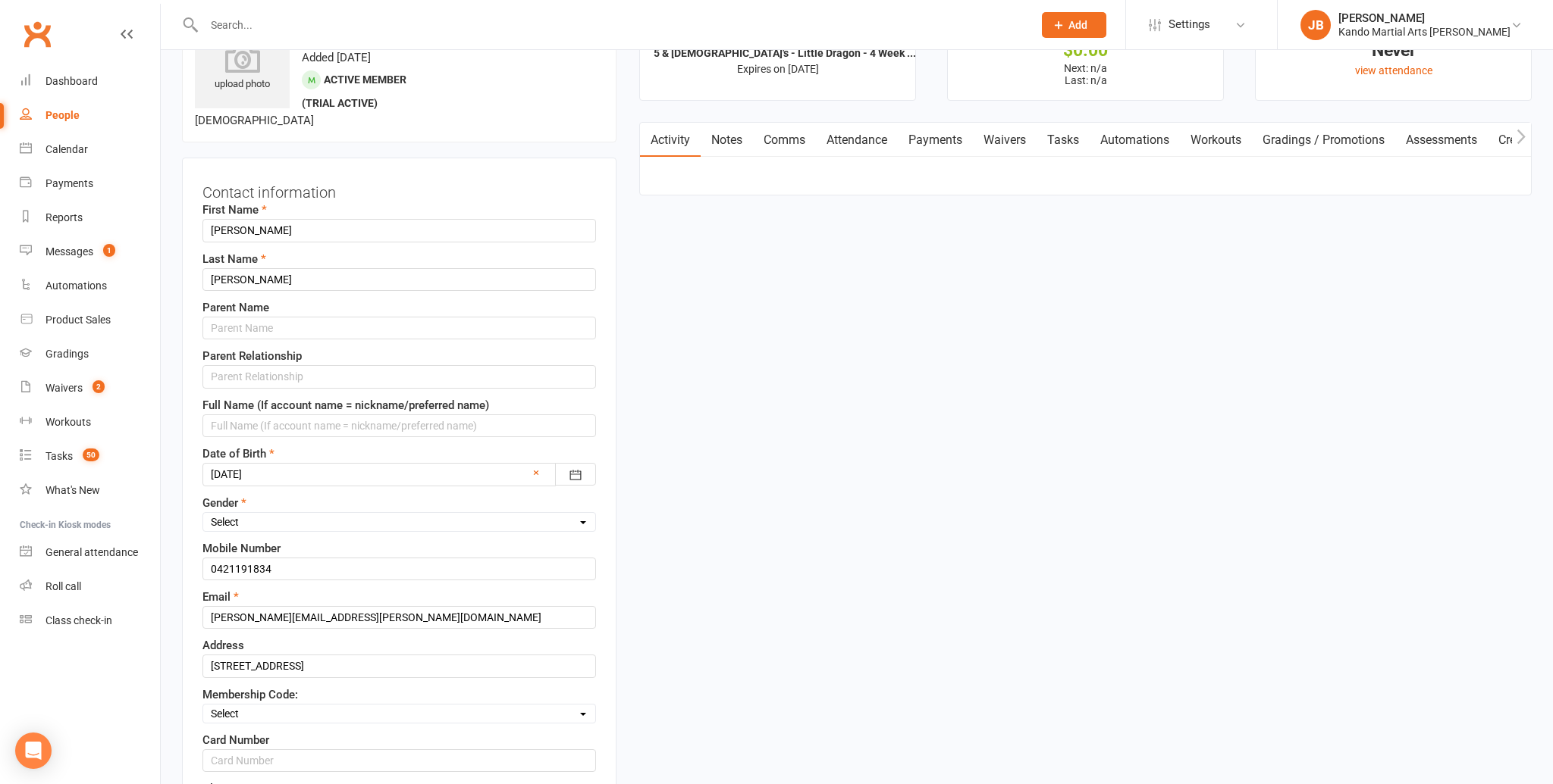
scroll to position [71, 0]
click at [248, 329] on input "text" at bounding box center [399, 327] width 394 height 23
type input "[PERSON_NAME]"
click at [242, 371] on input "text" at bounding box center [399, 376] width 394 height 23
type input "Mother"
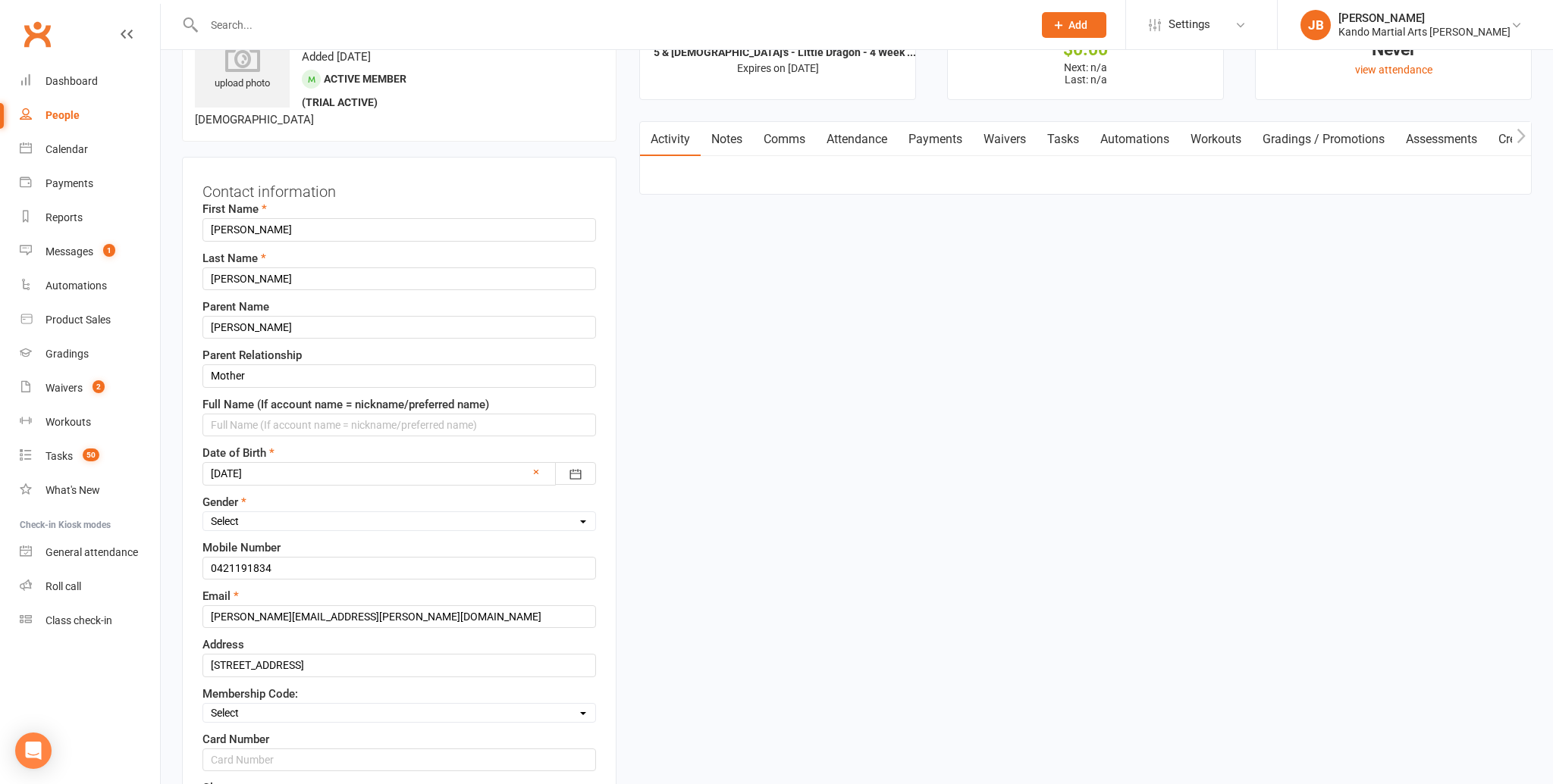
click at [243, 520] on select "Select Male Female" at bounding box center [399, 521] width 392 height 17
select select "[DEMOGRAPHIC_DATA]"
click at [203, 513] on select "Select Male Female" at bounding box center [399, 521] width 392 height 17
click at [251, 566] on input "0421191 834" at bounding box center [399, 568] width 394 height 23
click at [234, 565] on input "0421191 834" at bounding box center [399, 568] width 394 height 23
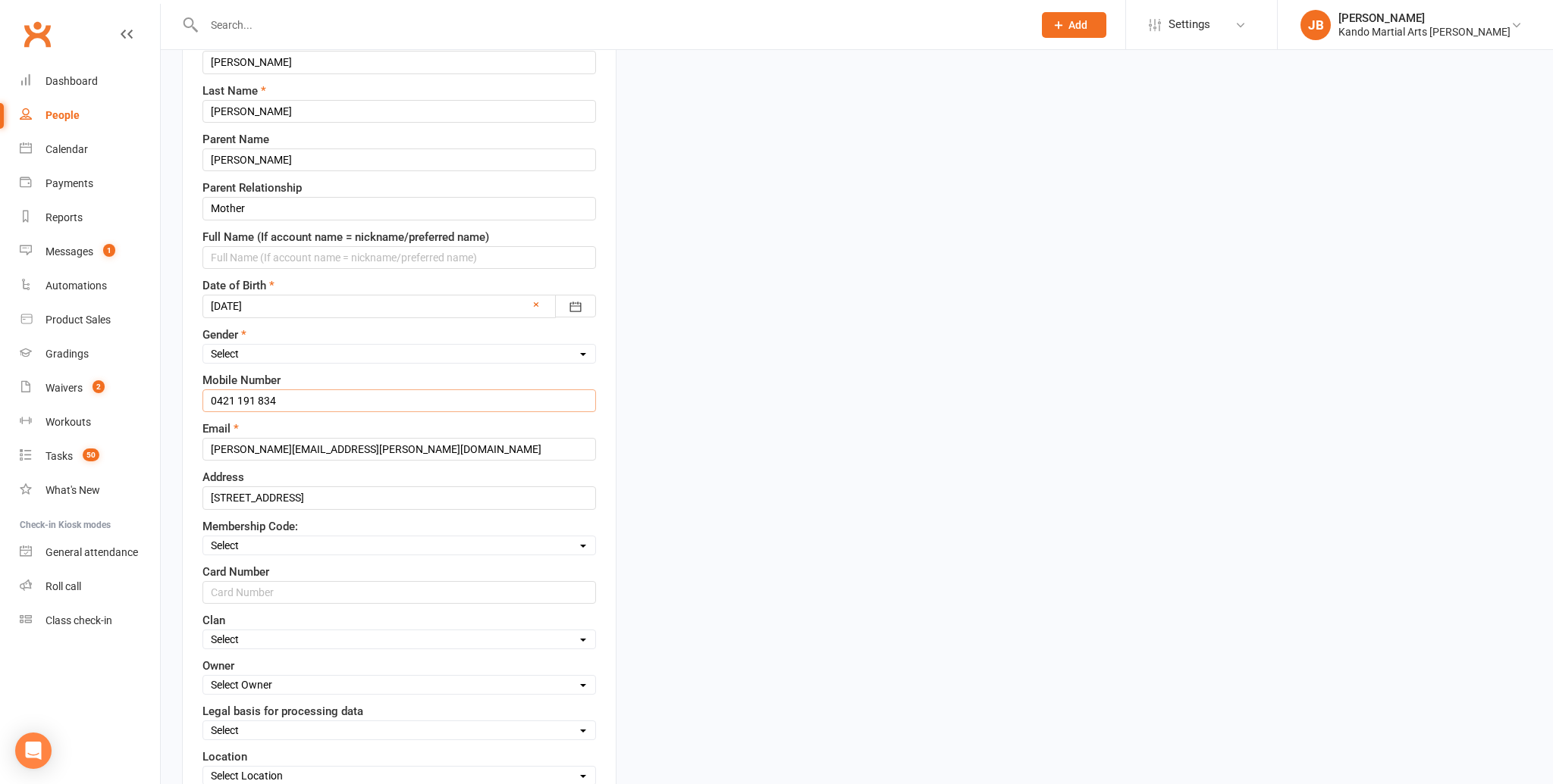
scroll to position [243, 0]
type input "0421 191 834"
click at [242, 541] on select "Select Code 1 Code 2 Code 3" at bounding box center [399, 542] width 392 height 17
select select "Code 3"
click at [203, 534] on select "Select Code 1 Code 2 Code 3" at bounding box center [399, 542] width 392 height 17
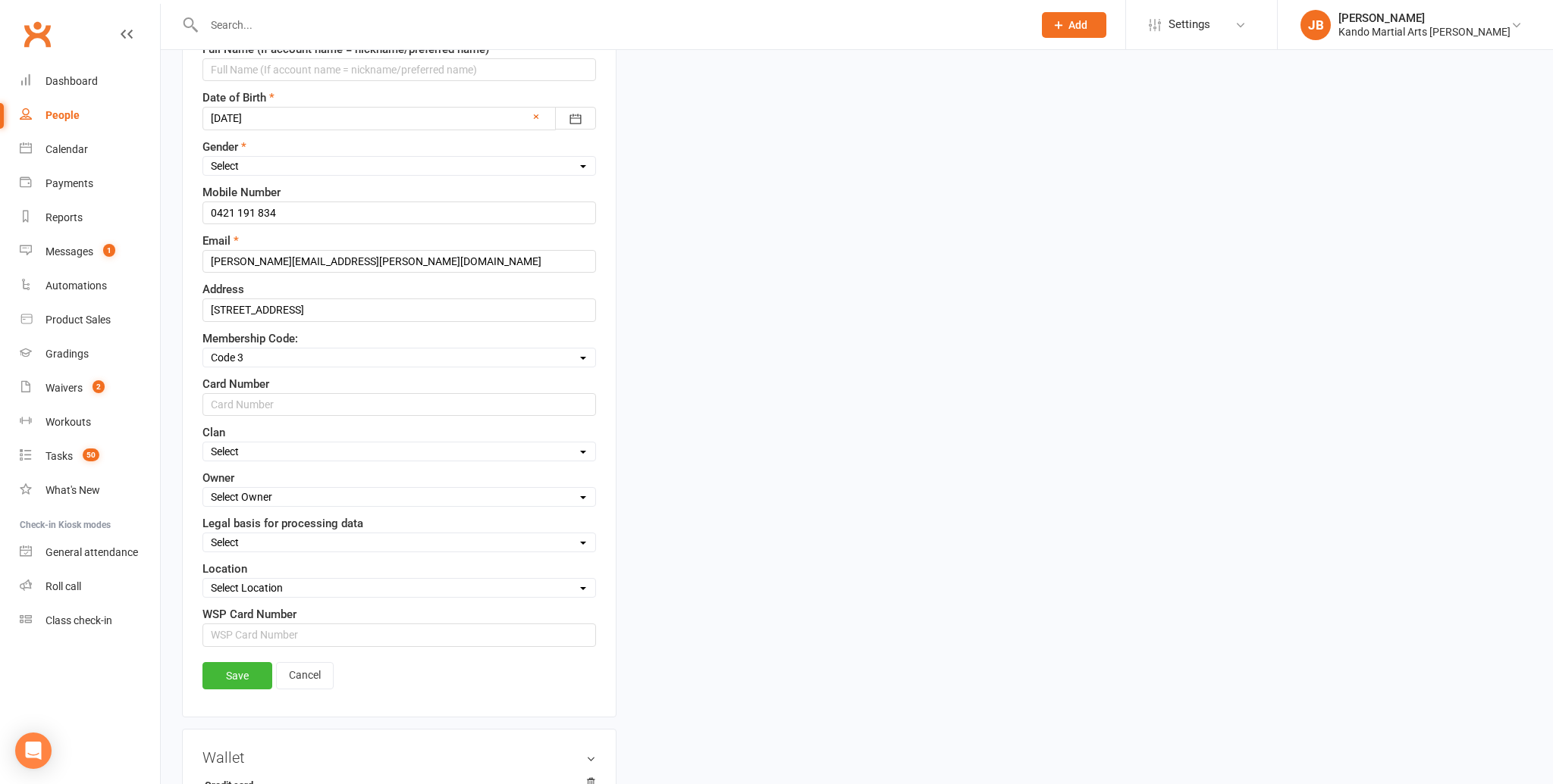
scroll to position [449, 0]
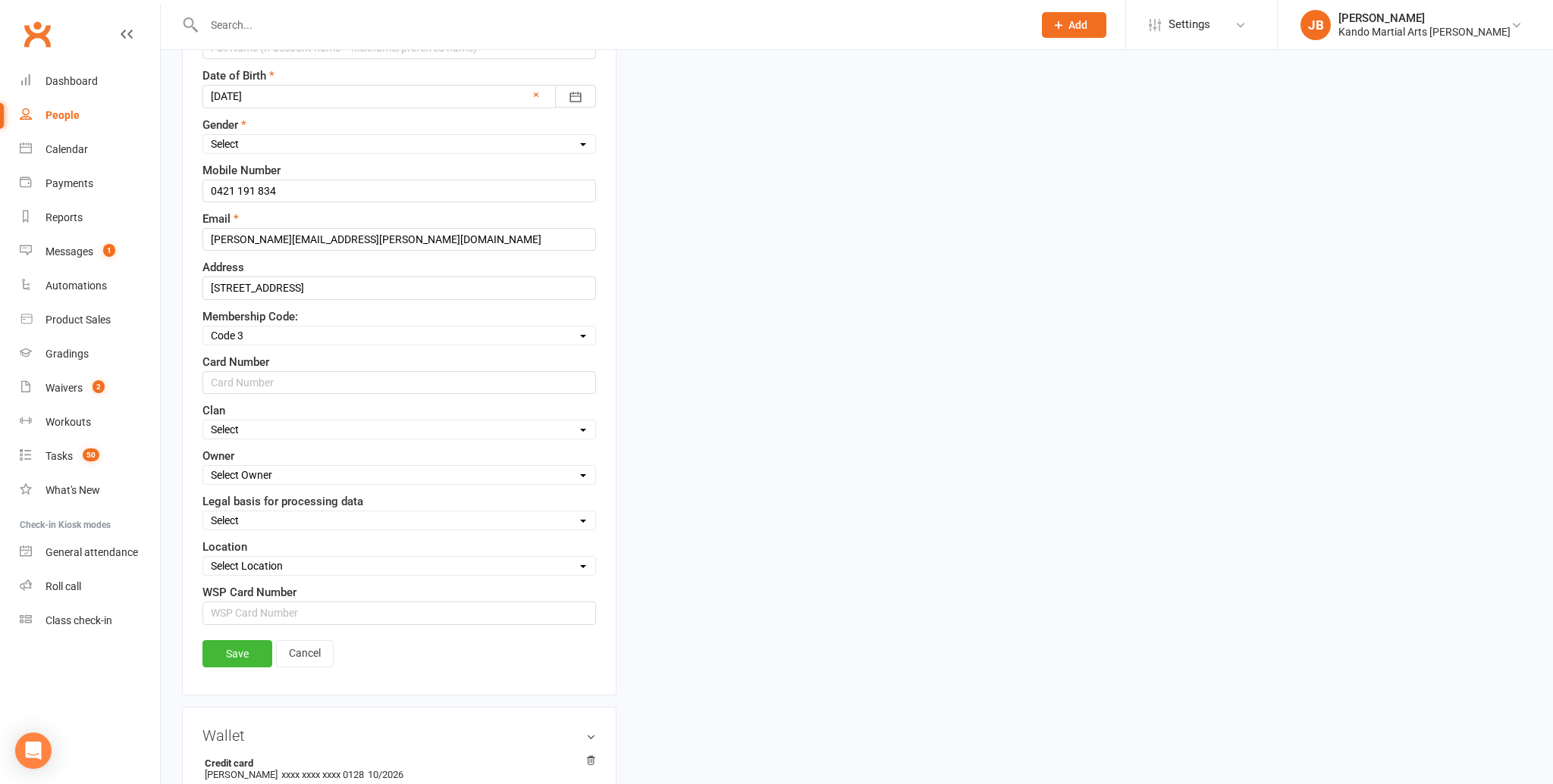
click at [243, 473] on select "Select Owner Andy Muser / Kando Knox Sonya Watz Jade Brownlie Neve Sharry Jade …" at bounding box center [399, 475] width 392 height 17
select select "4"
click at [203, 466] on select "Select Owner Andy Muser / Kando Knox Sonya Watz Jade Brownlie Neve Sharry Jade …" at bounding box center [399, 475] width 392 height 17
click at [228, 517] on select "Select Consent provided by contact Legitimate Interest - Existing Customer Legi…" at bounding box center [399, 521] width 392 height 17
select select "Consent provided by contact"
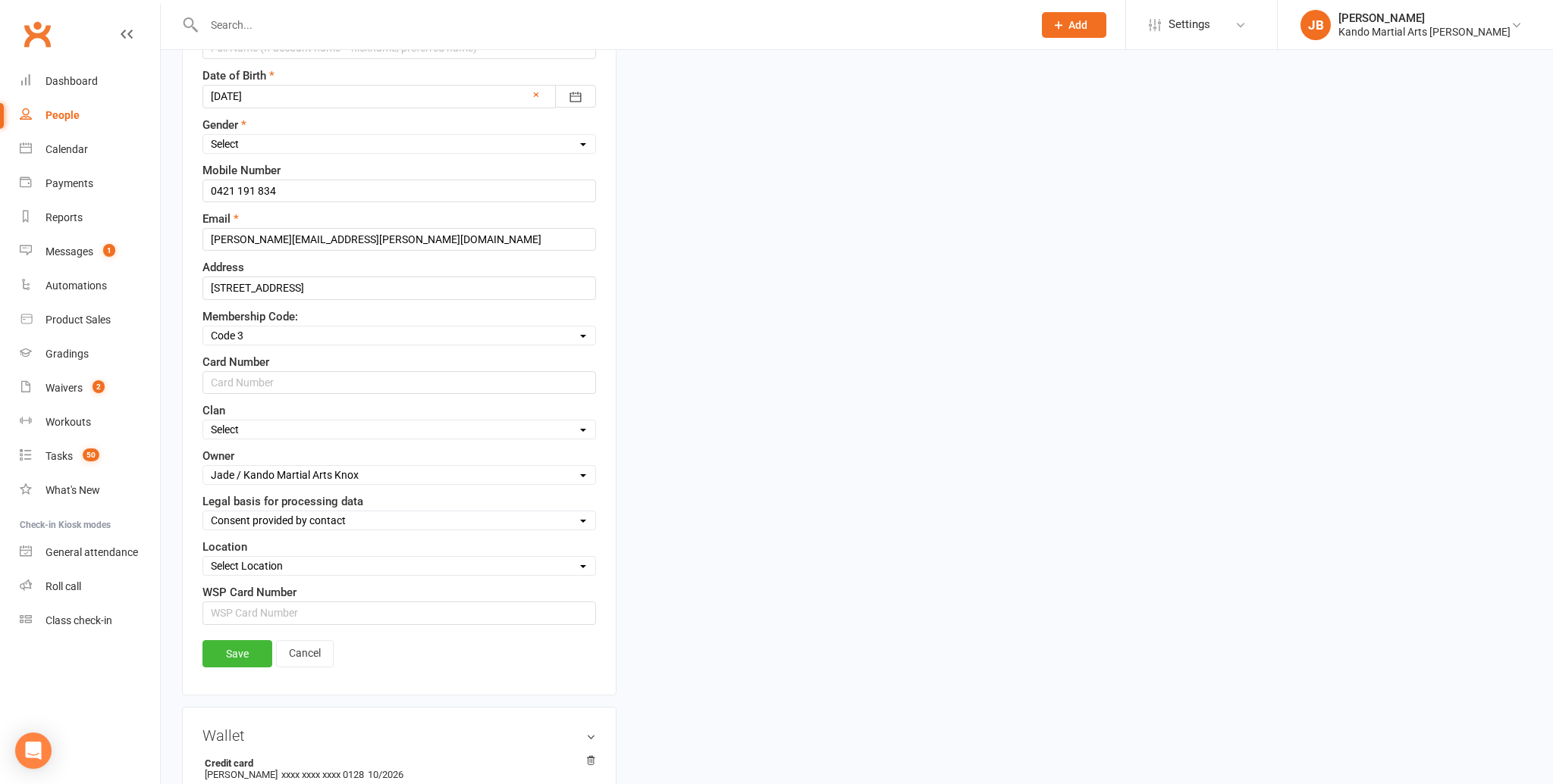
click at [203, 513] on select "Select Consent provided by contact Legitimate Interest - Existing Customer Legi…" at bounding box center [399, 521] width 392 height 17
click at [246, 564] on select "Select Location Big Mats Desk Outdoor Small Mats Virtual" at bounding box center [399, 566] width 392 height 17
select select "0"
click at [203, 558] on select "Select Location Big Mats Desk Outdoor Small Mats Virtual" at bounding box center [399, 566] width 392 height 17
click at [244, 642] on link "Save" at bounding box center [237, 654] width 70 height 27
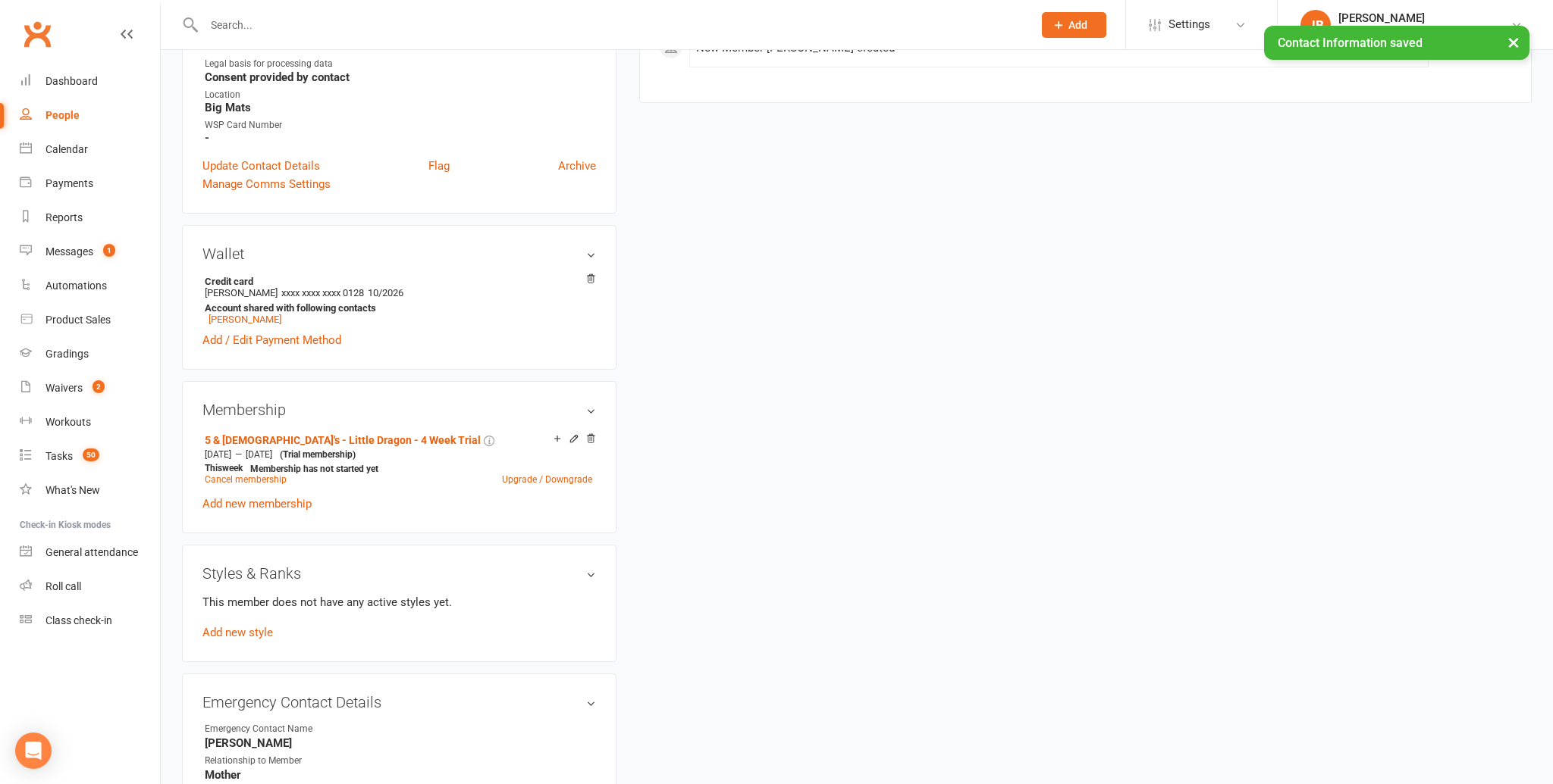
scroll to position [592, 0]
click at [575, 434] on icon at bounding box center [574, 437] width 7 height 7
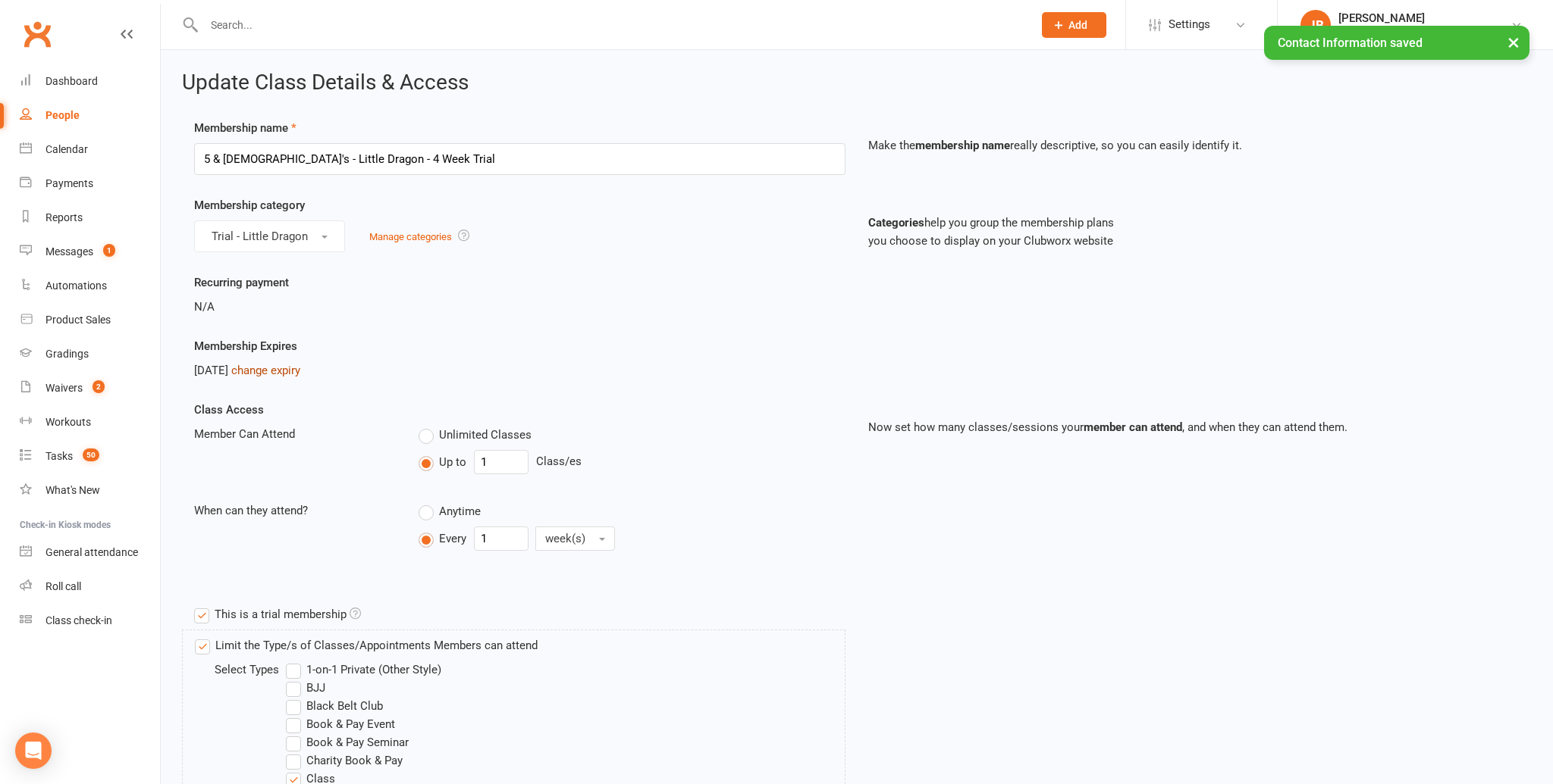
click at [292, 364] on link "change expiry" at bounding box center [266, 371] width 69 height 13
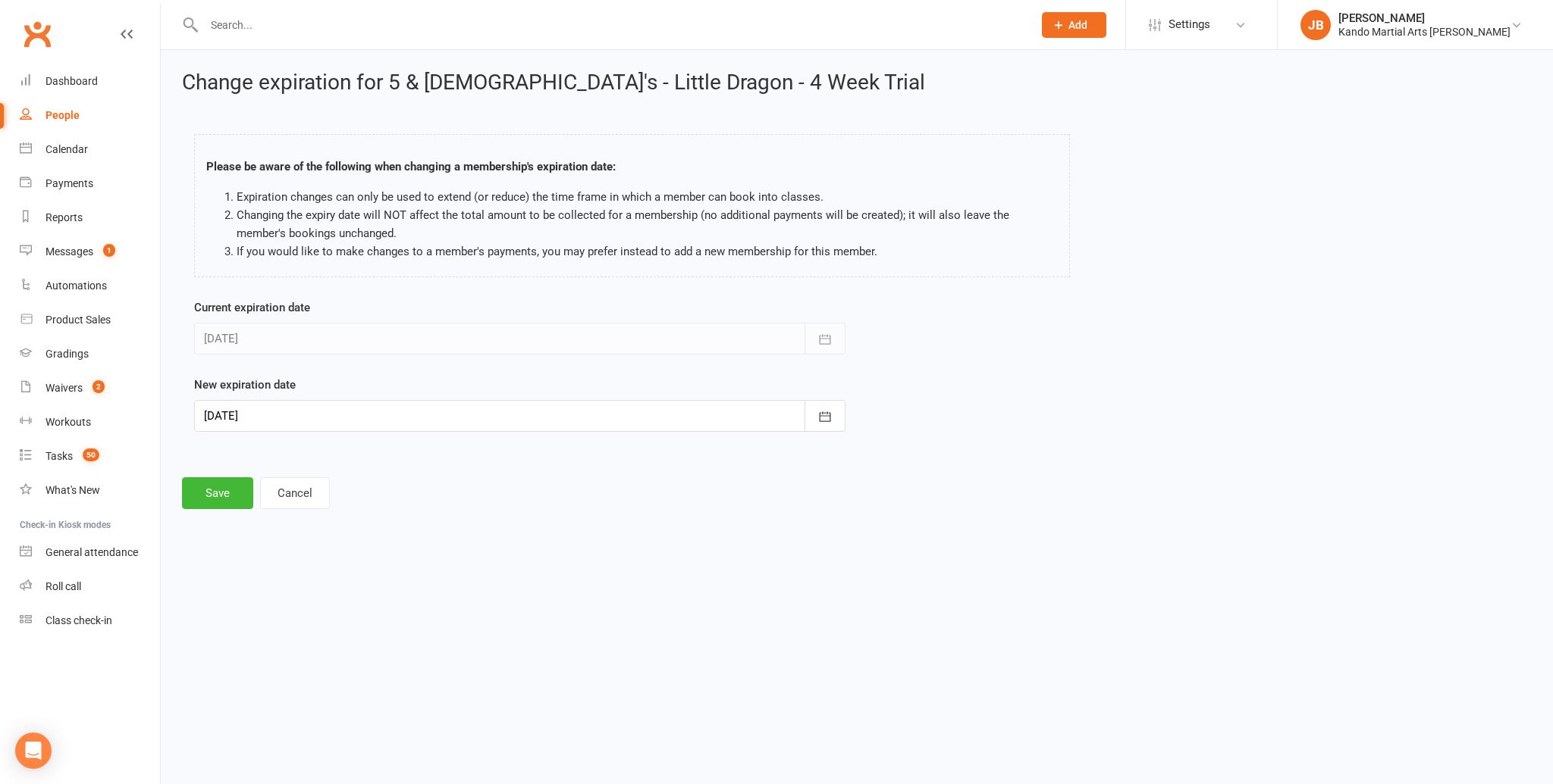
click at [312, 428] on div at bounding box center [520, 416] width 652 height 32
click at [421, 593] on span "24" at bounding box center [422, 598] width 12 height 12
type input "24 Oct 2025"
click at [204, 500] on button "Save" at bounding box center [217, 493] width 71 height 32
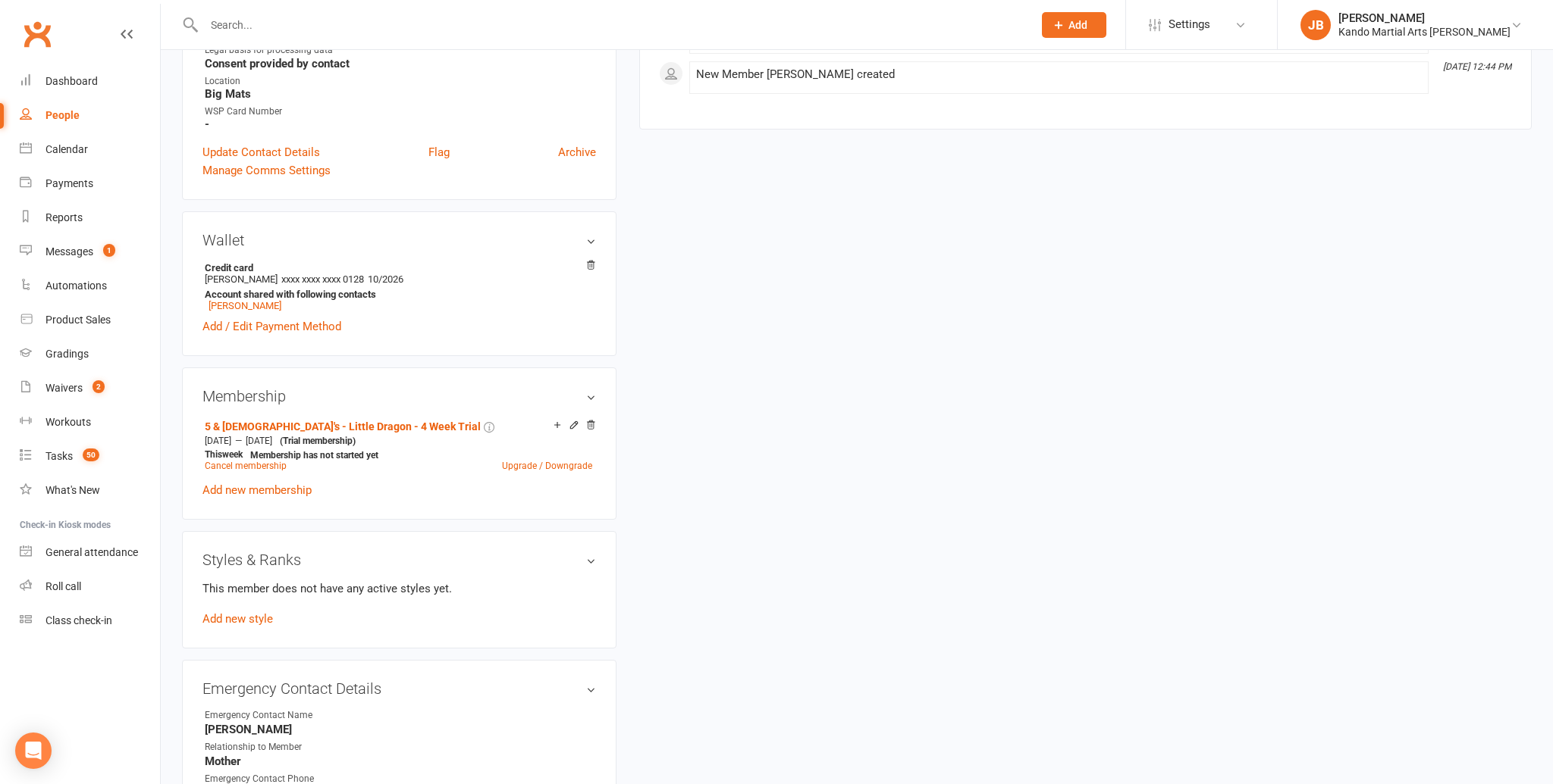
scroll to position [648, 0]
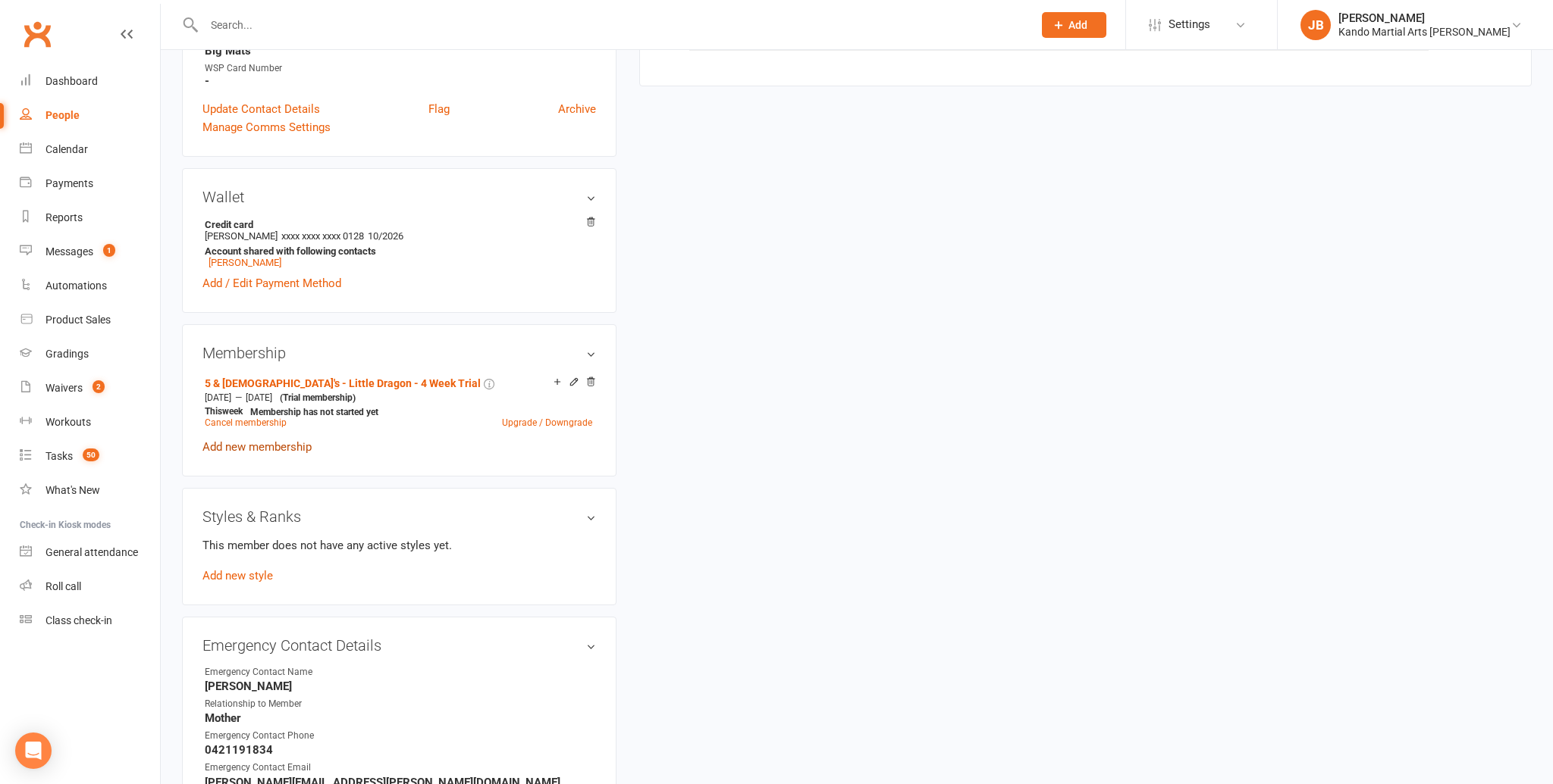
click at [242, 440] on link "Add new membership" at bounding box center [257, 447] width 109 height 13
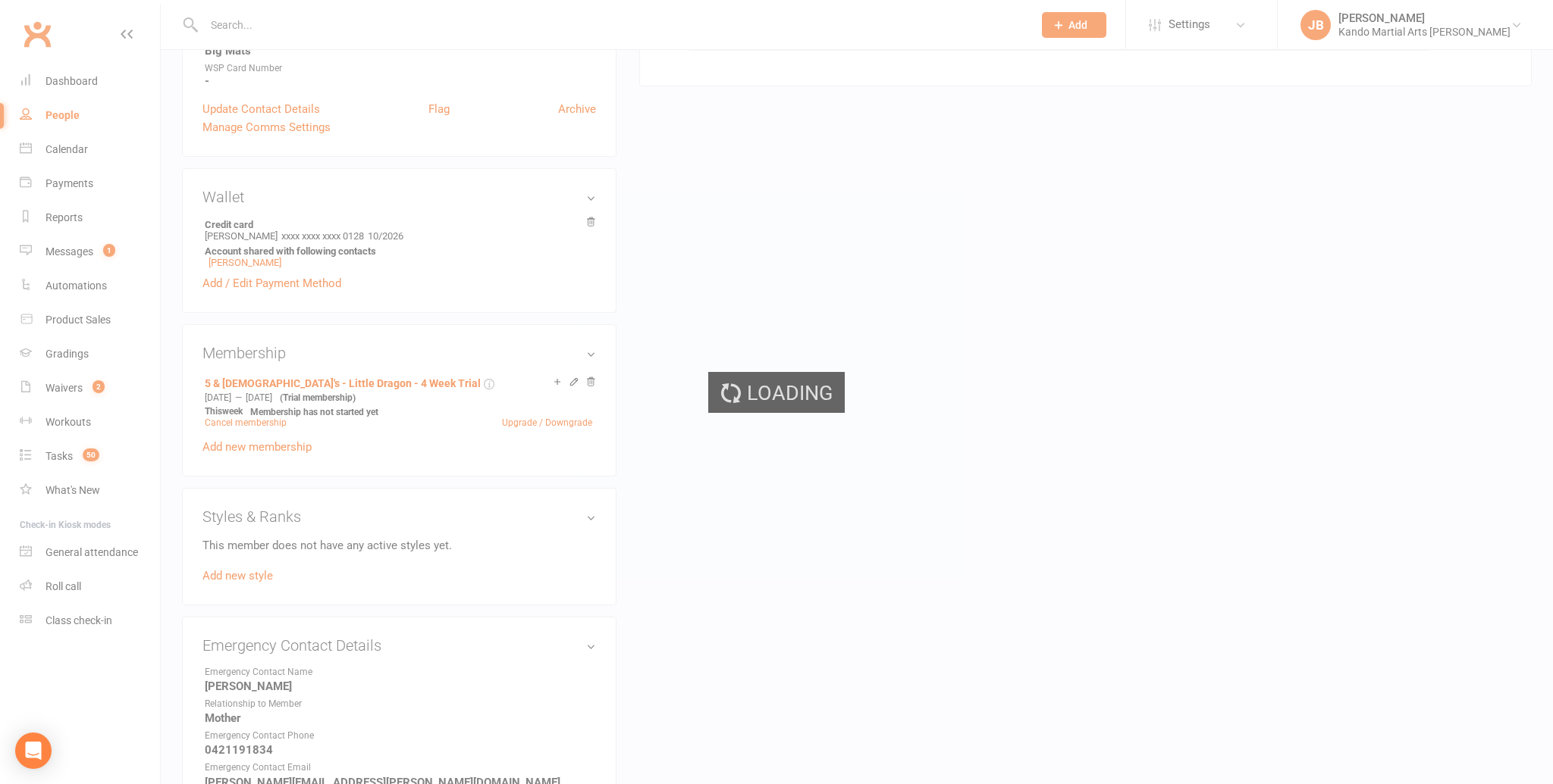
scroll to position [643, 0]
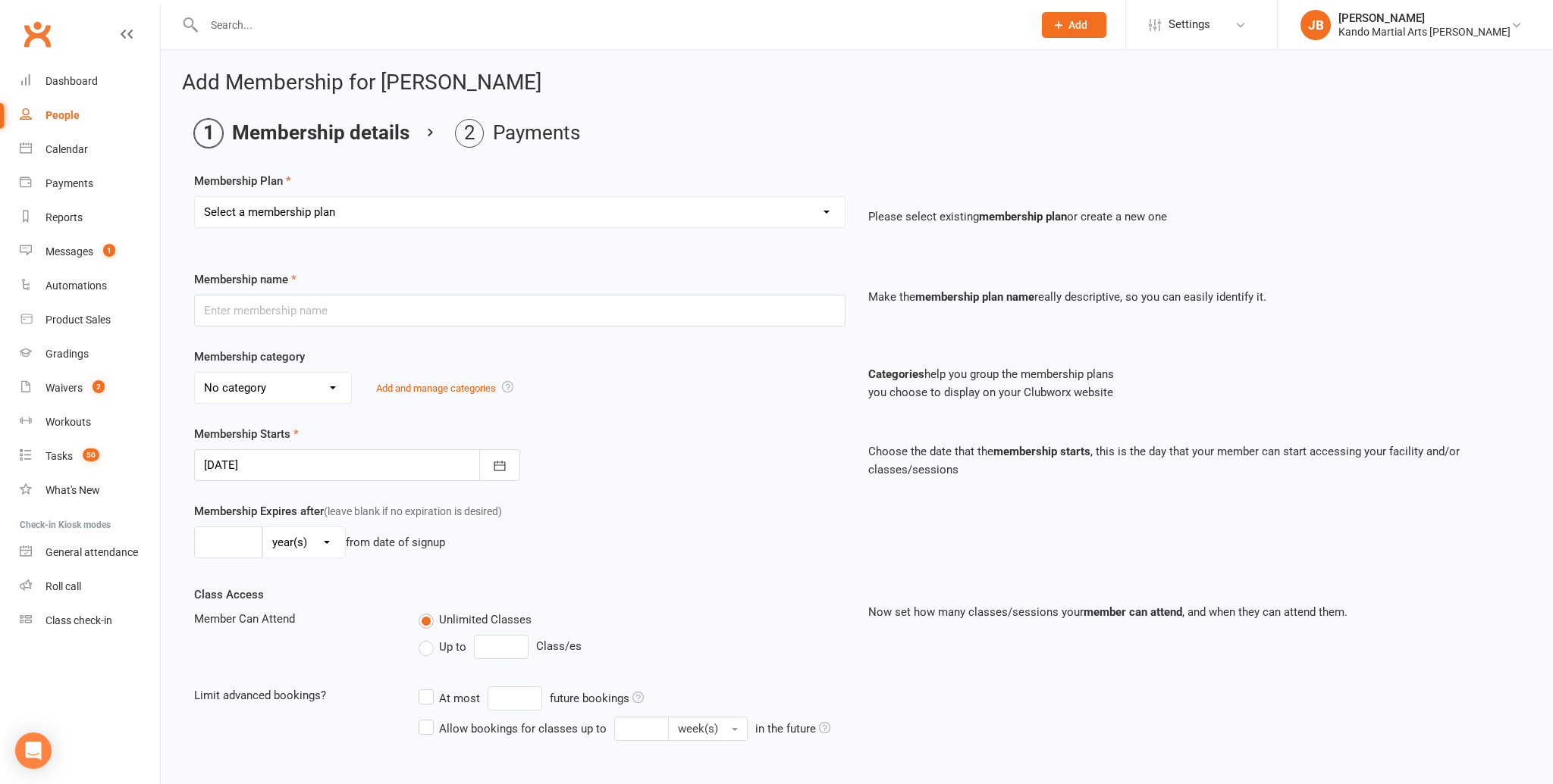
click at [298, 220] on select "Select a membership plan Create new Membership Plan 12 Months - Kinder Ninja in…" at bounding box center [520, 212] width 650 height 30
select select "116"
click at [195, 197] on select "Select a membership plan Create new Membership Plan 12 Months - Kinder Ninja in…" at bounding box center [520, 212] width 650 height 30
type input "4 Week Trial Membership - Little Dragon [OFFICE USE ONLY]"
select select "20"
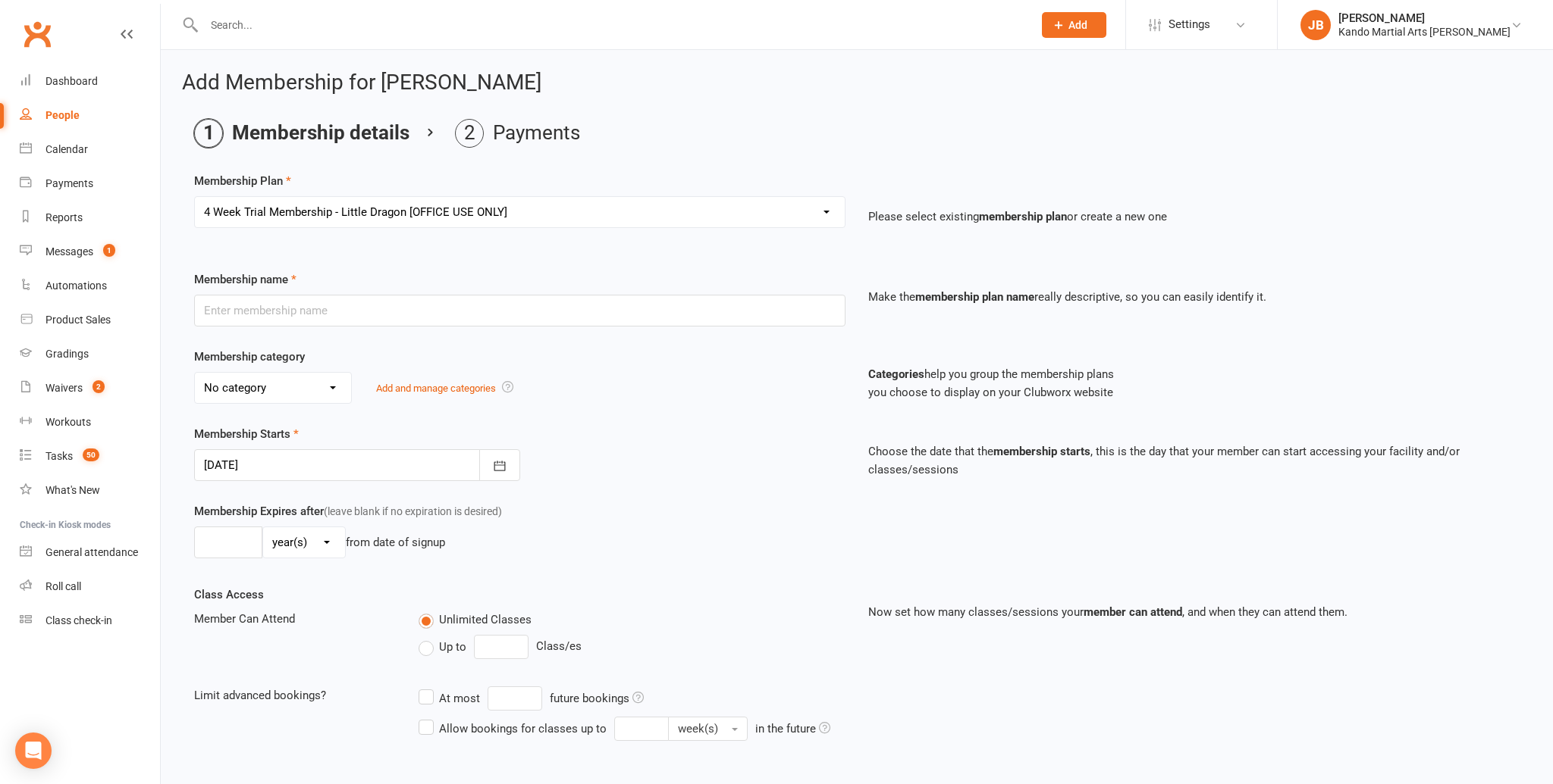
type input "4"
select select "1"
type input "0"
click at [255, 465] on div at bounding box center [357, 466] width 326 height 32
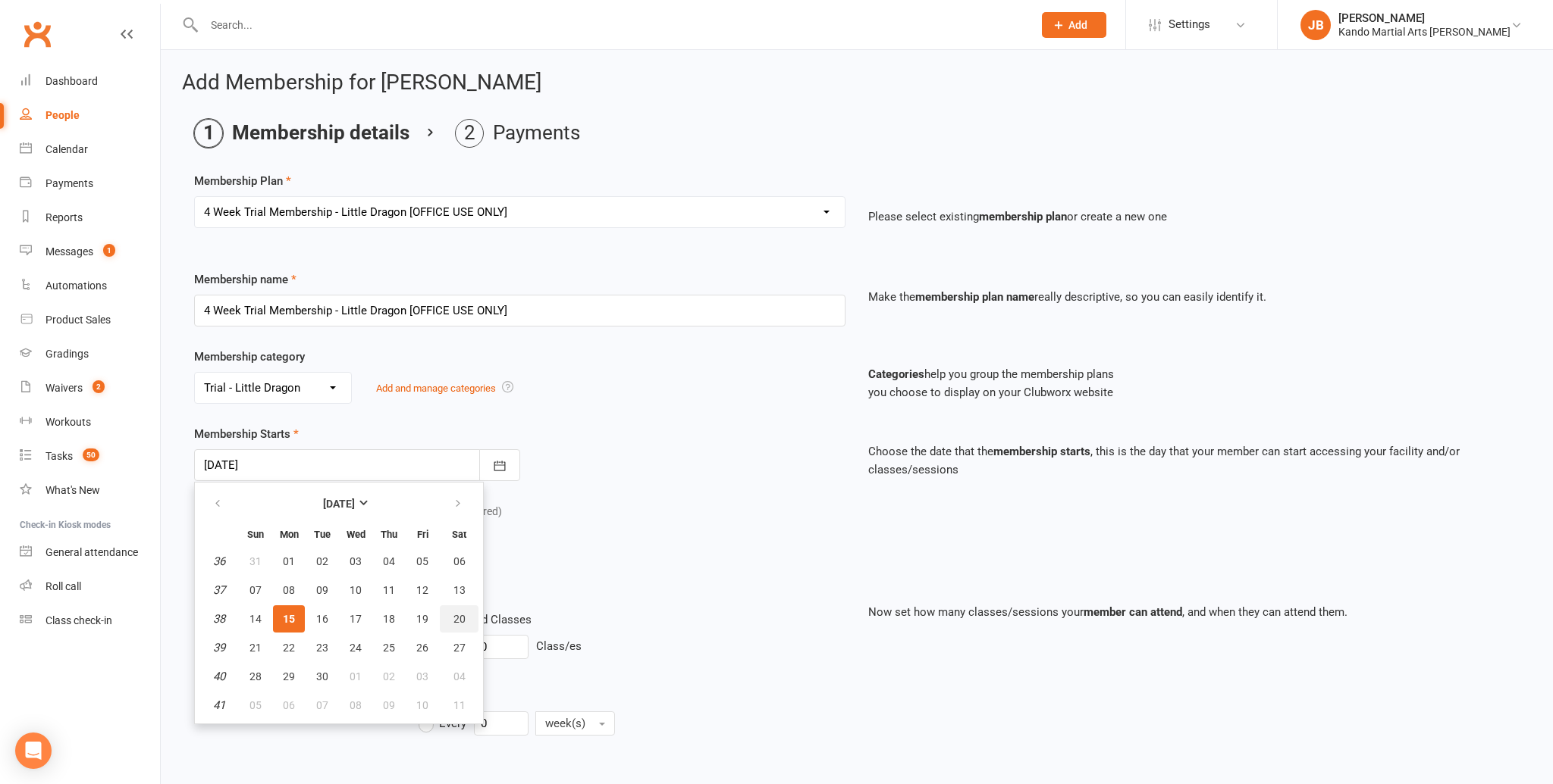
click at [467, 624] on button "20" at bounding box center [459, 618] width 39 height 27
type input "20 Sep 2025"
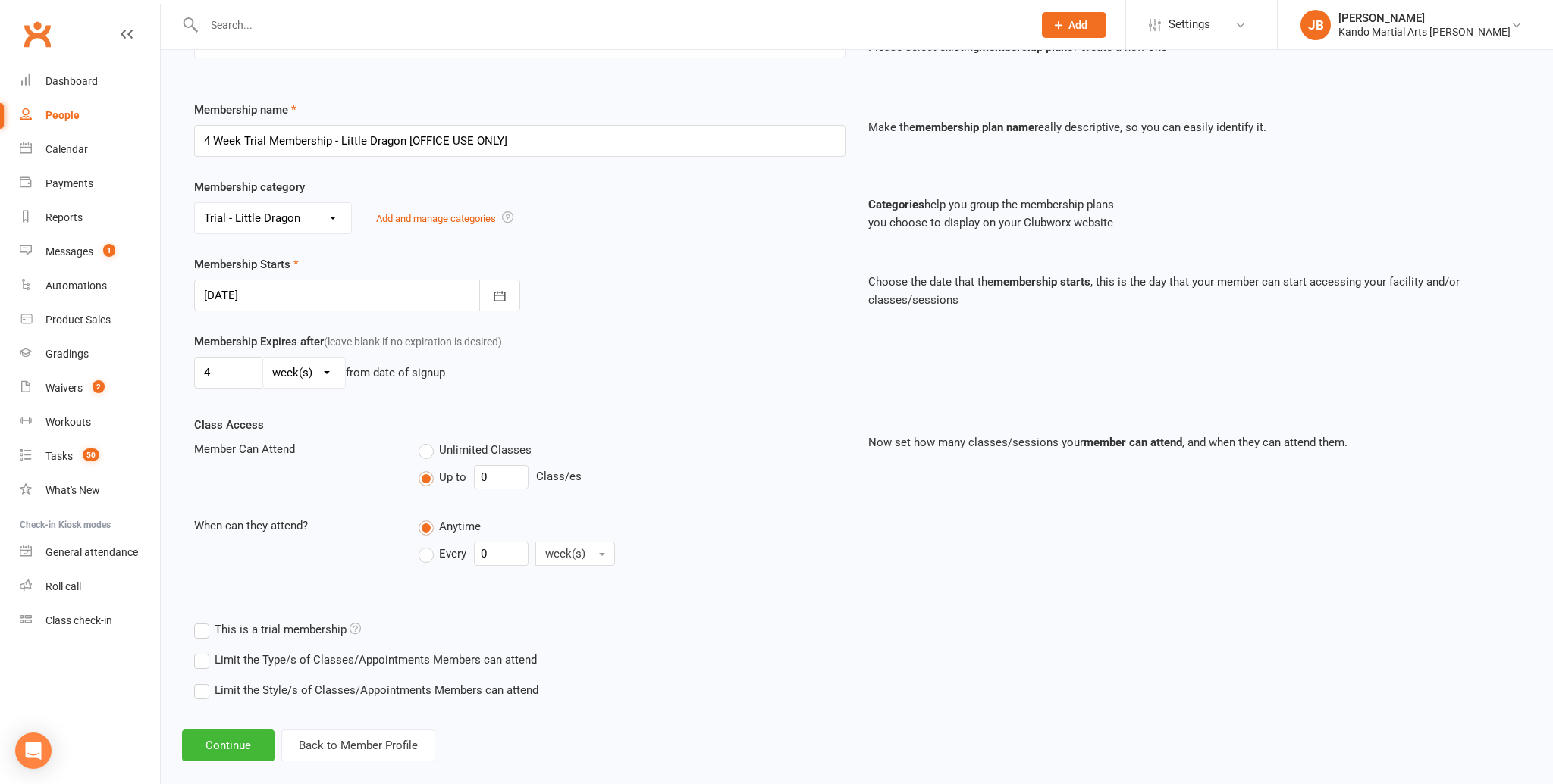
scroll to position [188, 0]
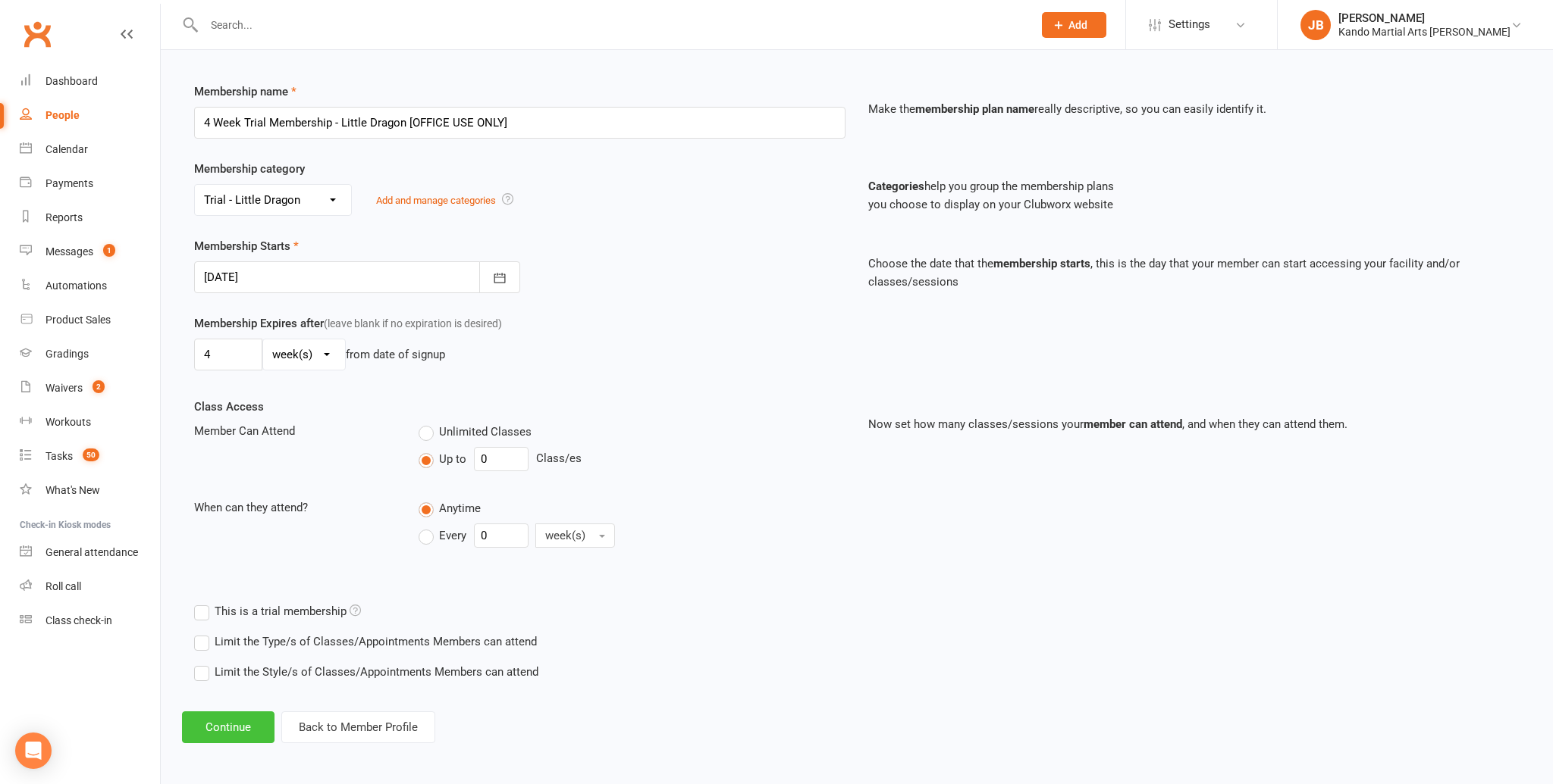
click at [238, 729] on button "Continue" at bounding box center [228, 728] width 92 height 32
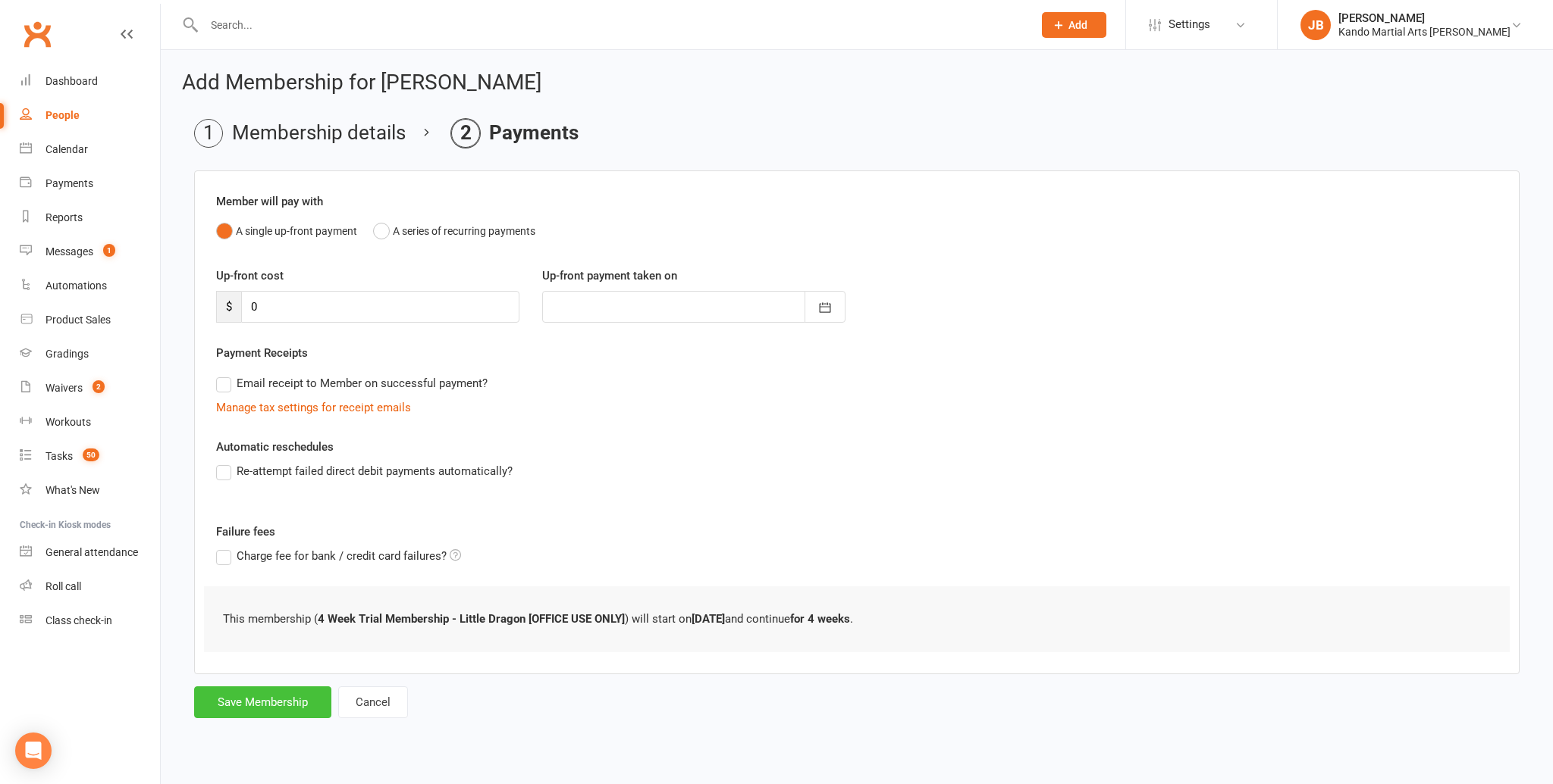
click at [274, 712] on button "Save Membership" at bounding box center [262, 702] width 137 height 32
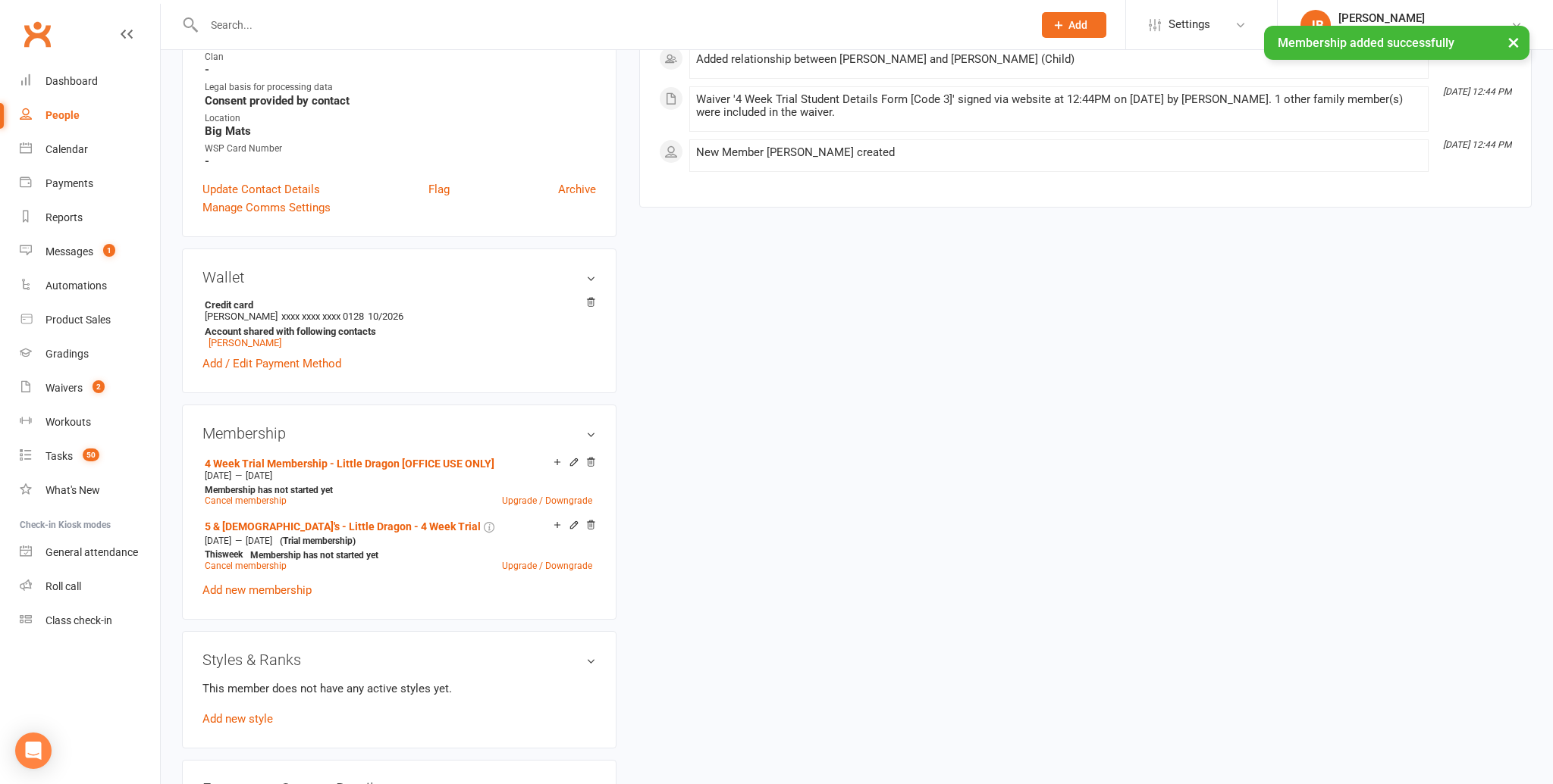
scroll to position [641, 0]
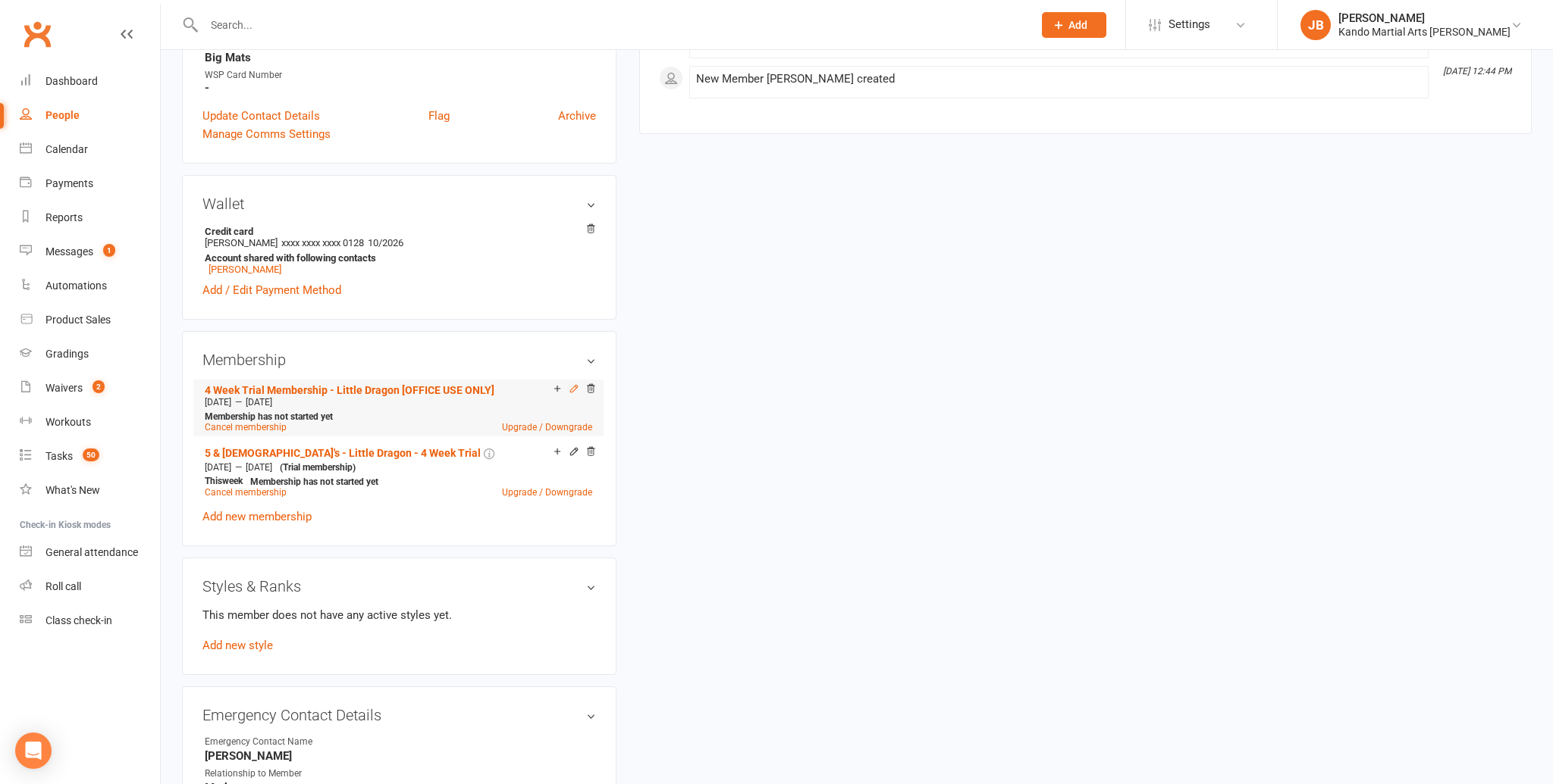
click at [573, 385] on icon at bounding box center [574, 388] width 7 height 7
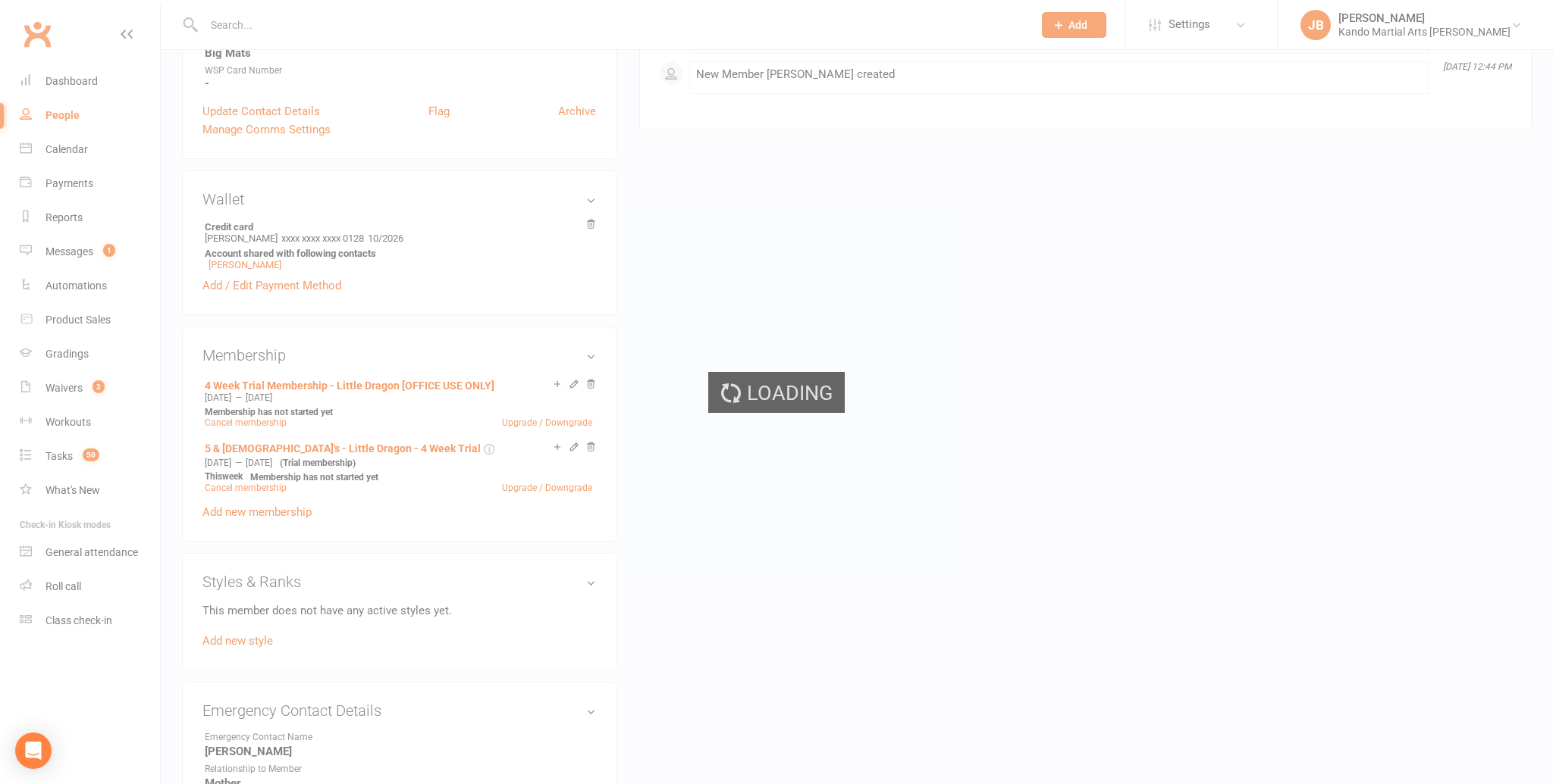
scroll to position [646, 0]
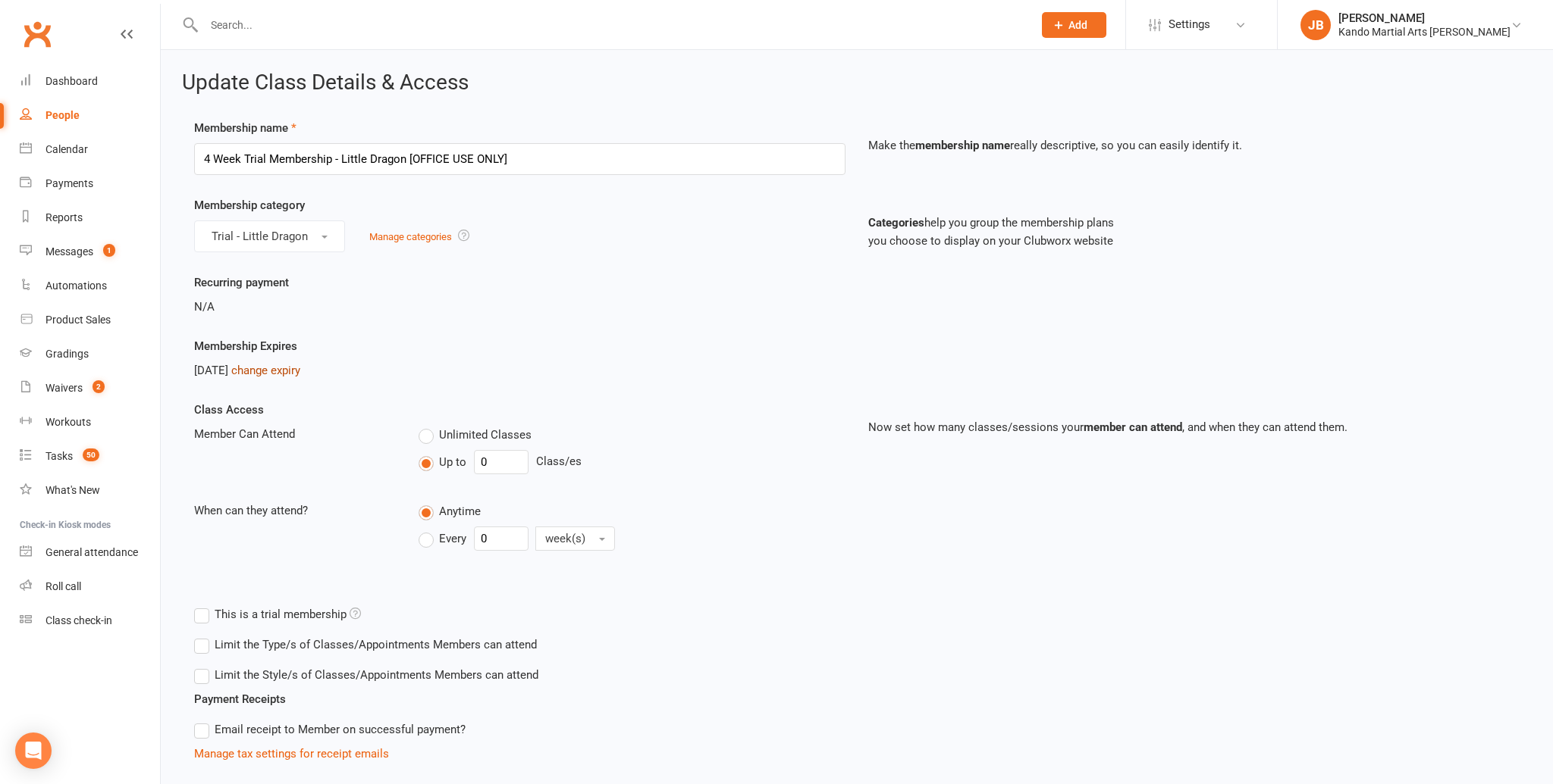
click at [284, 369] on link "change expiry" at bounding box center [266, 371] width 69 height 13
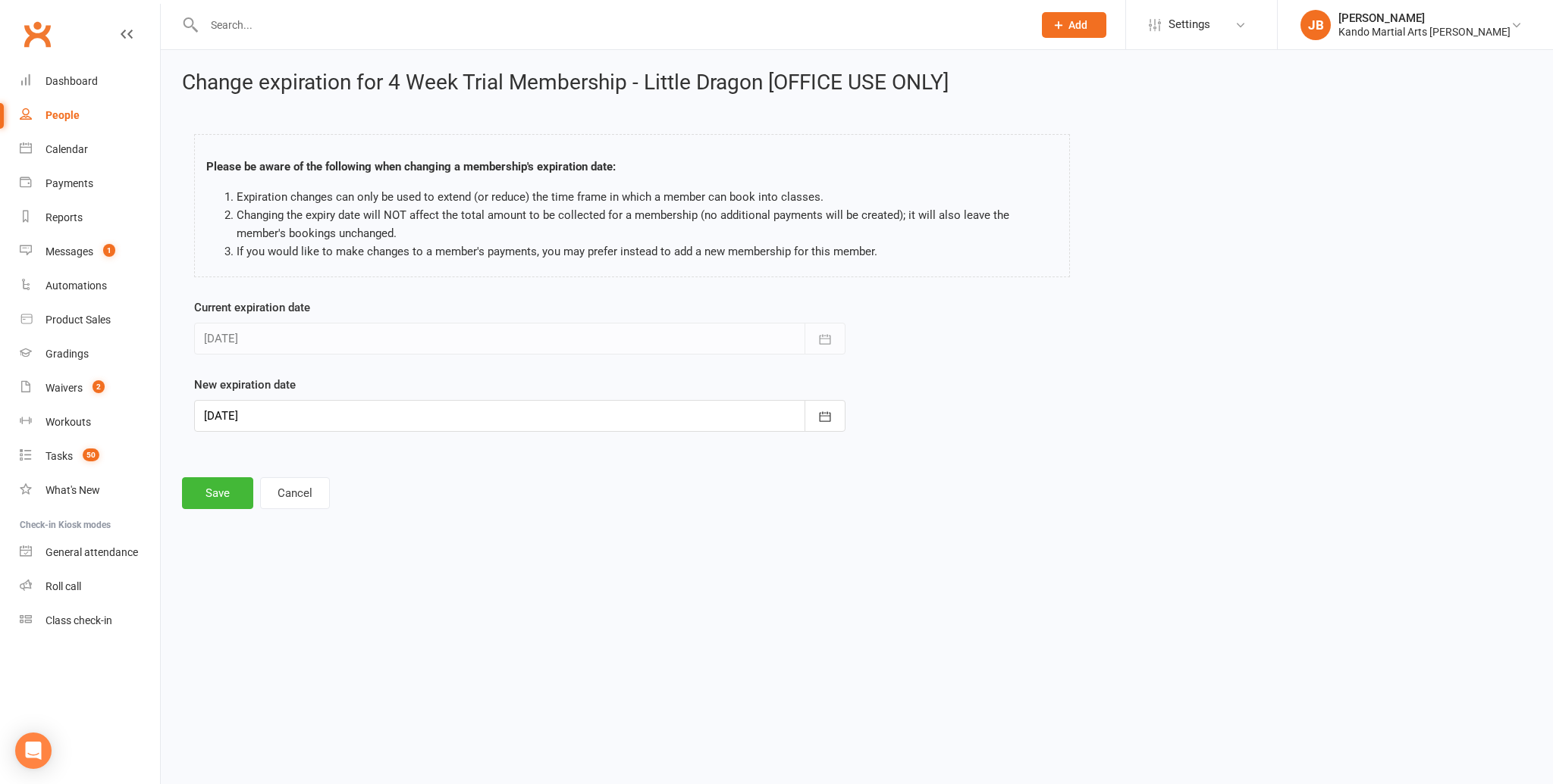
click at [292, 403] on div at bounding box center [520, 416] width 652 height 32
click at [427, 592] on button "24" at bounding box center [422, 598] width 32 height 27
type input "24 Oct 2025"
click at [232, 499] on button "Save" at bounding box center [217, 493] width 71 height 32
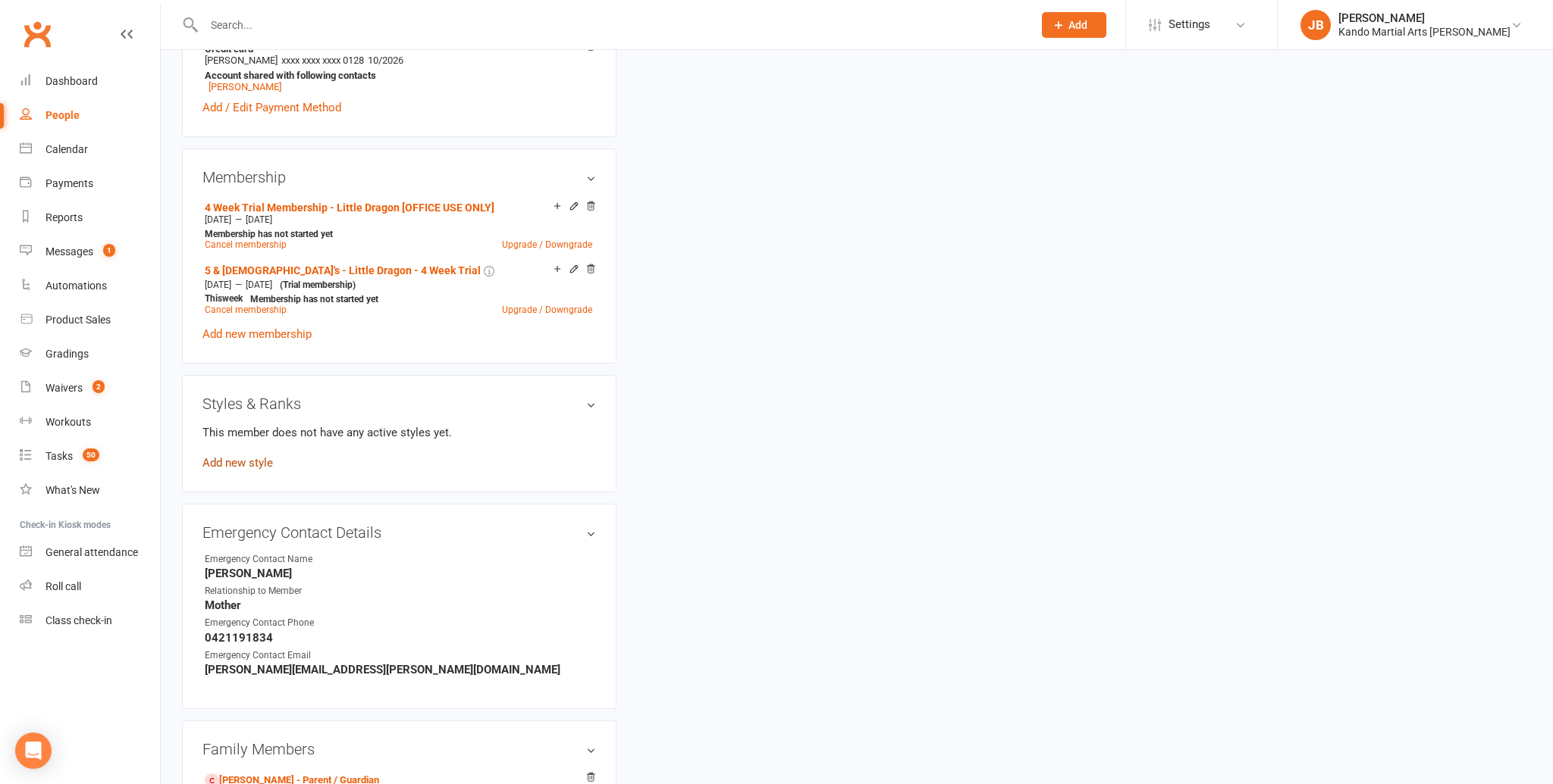
click at [235, 456] on link "Add new style" at bounding box center [238, 463] width 71 height 13
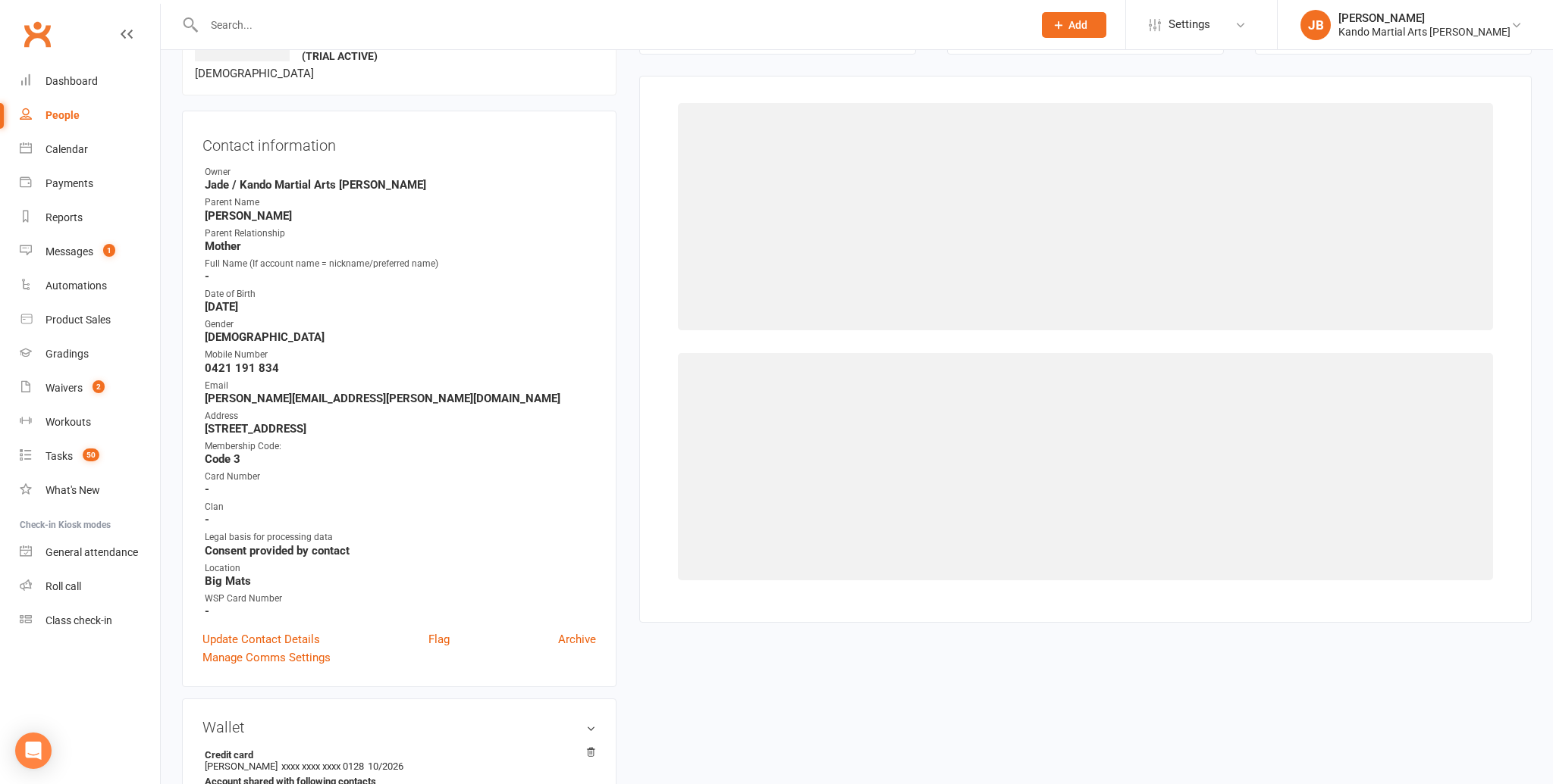
scroll to position [117, 0]
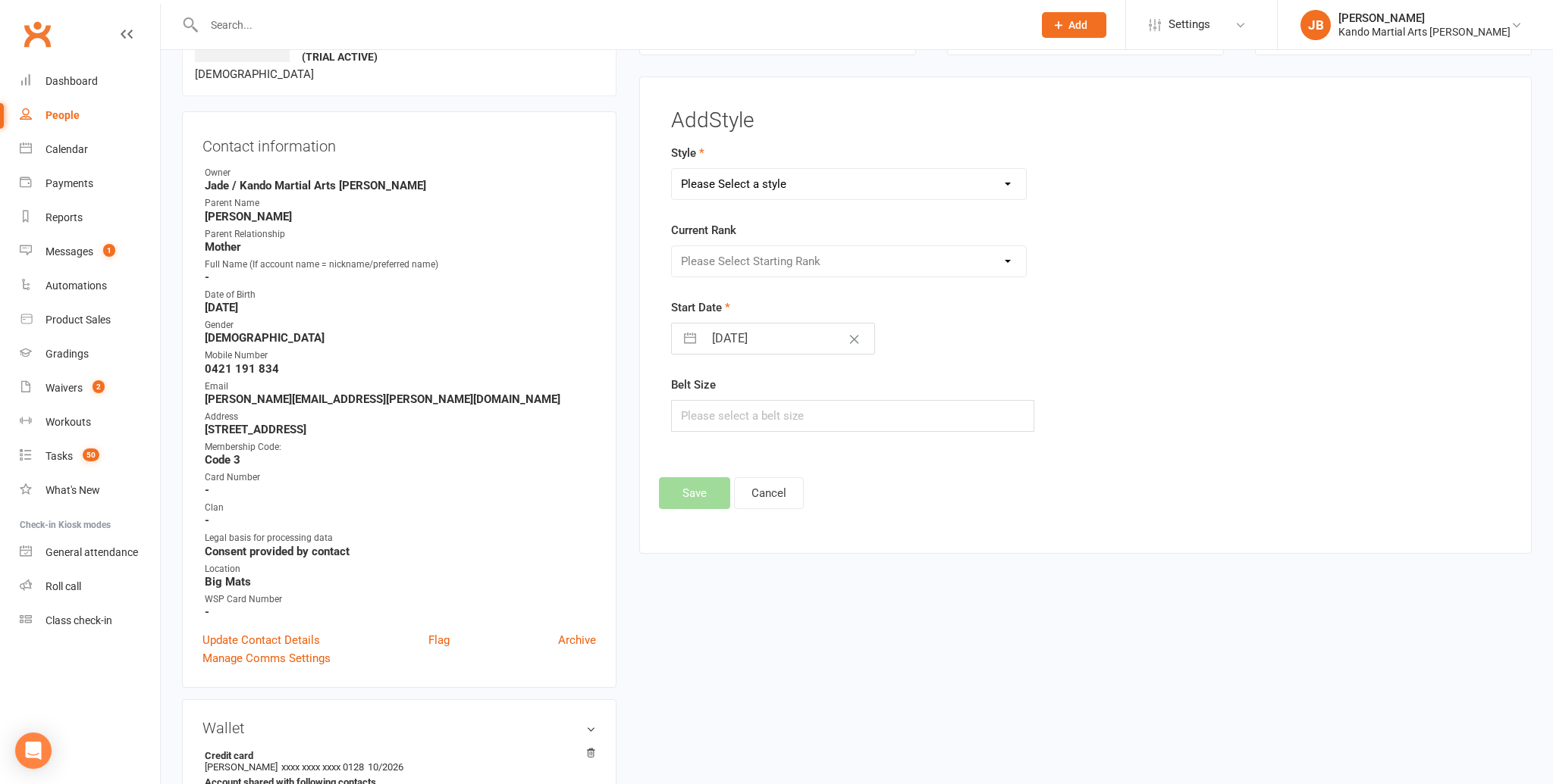
click at [742, 189] on select "Please Select a style Brazilian Jiu Jitsu Kids Brazilian Jiu Jitsu Martial Arts…" at bounding box center [848, 184] width 354 height 30
select select "1305"
click at [672, 169] on select "Please Select a style Brazilian Jiu Jitsu Kids Brazilian Jiu Jitsu Martial Arts…" at bounding box center [848, 184] width 354 height 30
click at [700, 266] on select "Please Select Starting Rank Student" at bounding box center [848, 261] width 354 height 30
select select "12695"
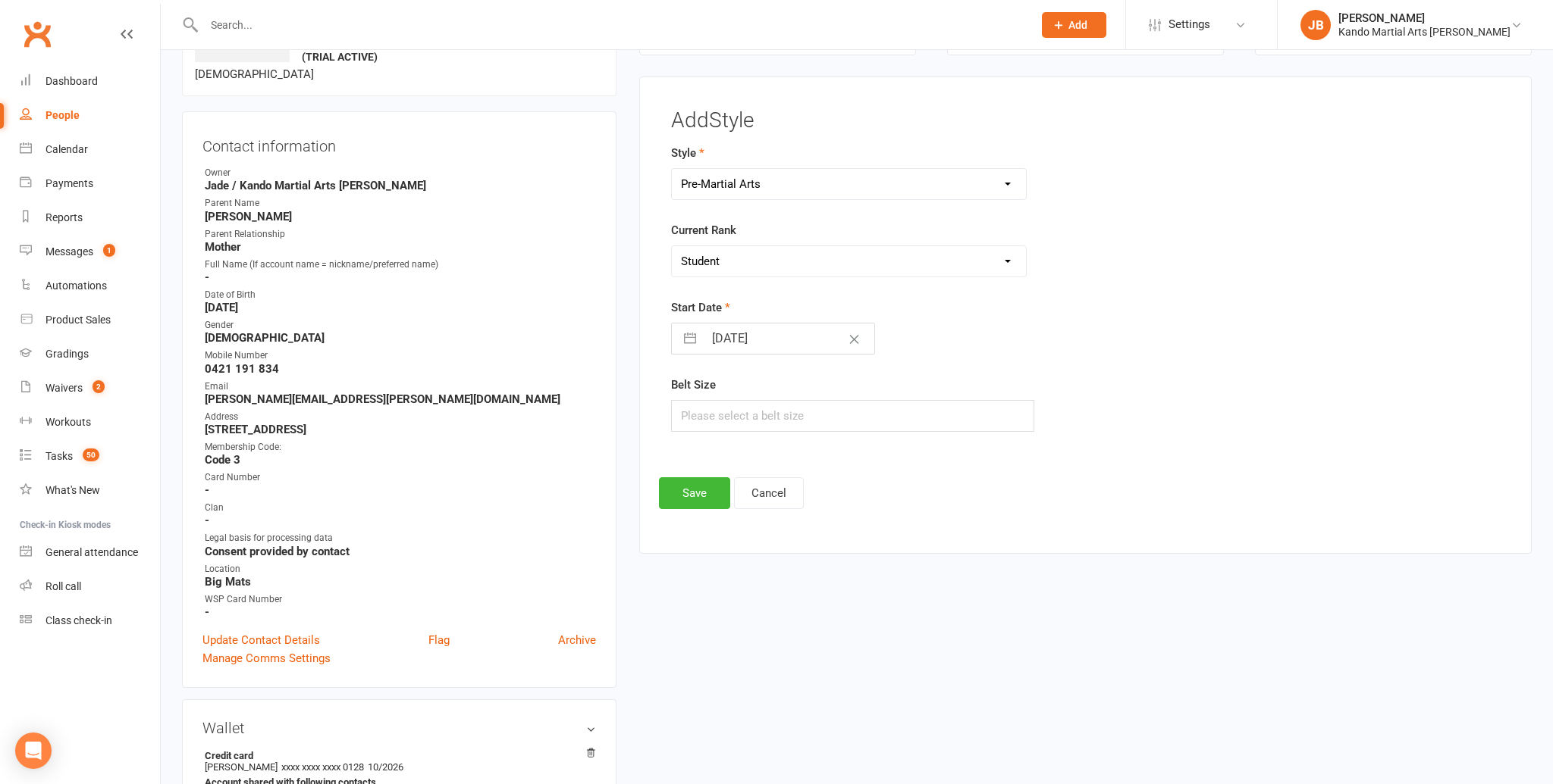
click at [672, 246] on select "Please Select Starting Rank Student" at bounding box center [848, 261] width 354 height 30
click at [731, 335] on input "15 Sep 2025" at bounding box center [789, 339] width 171 height 30
select select "7"
select select "2025"
select select "8"
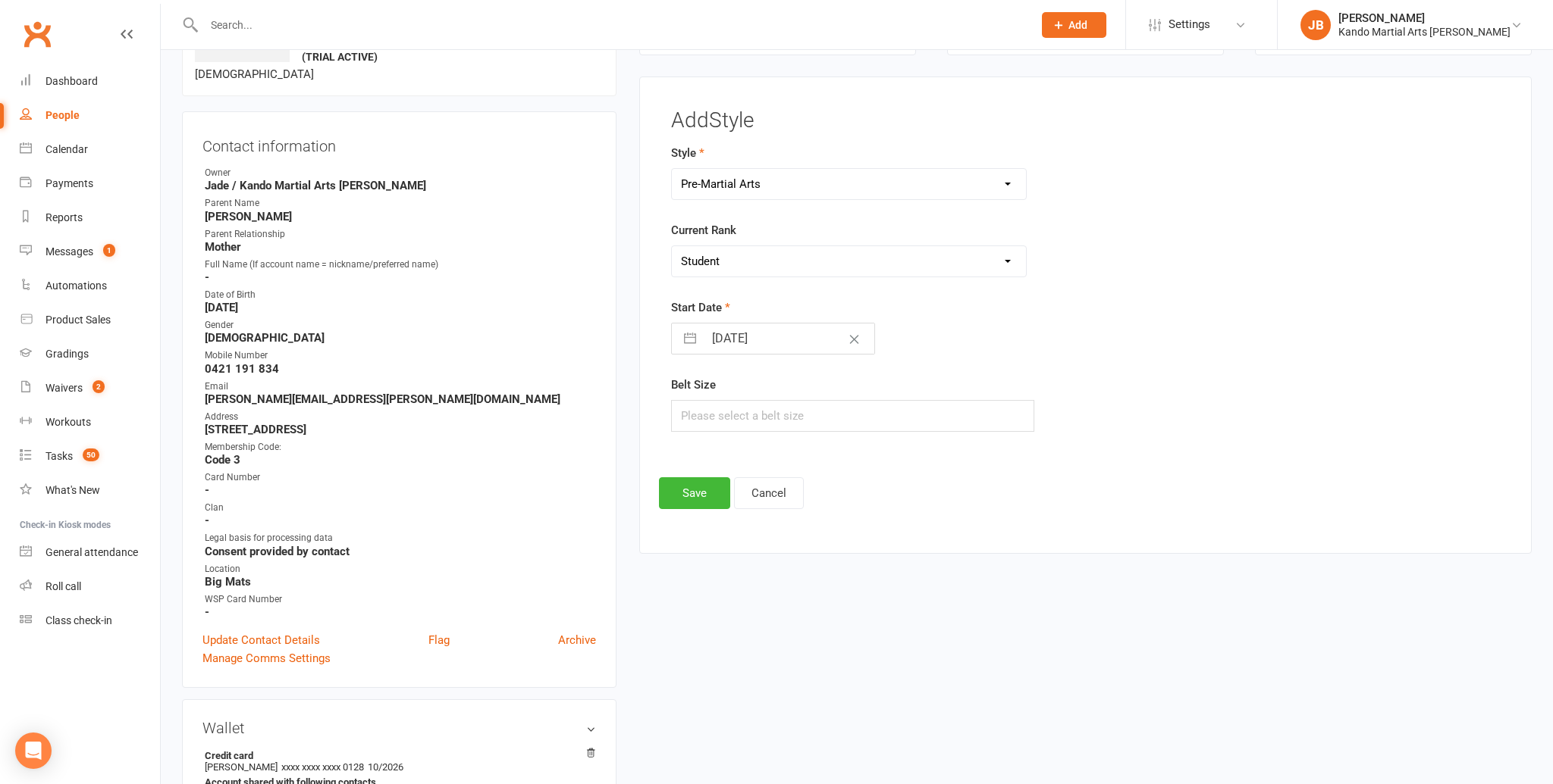
select select "2025"
select select "9"
select select "2025"
click at [889, 515] on td "20" at bounding box center [880, 512] width 29 height 29
type input "20 Sep 2025"
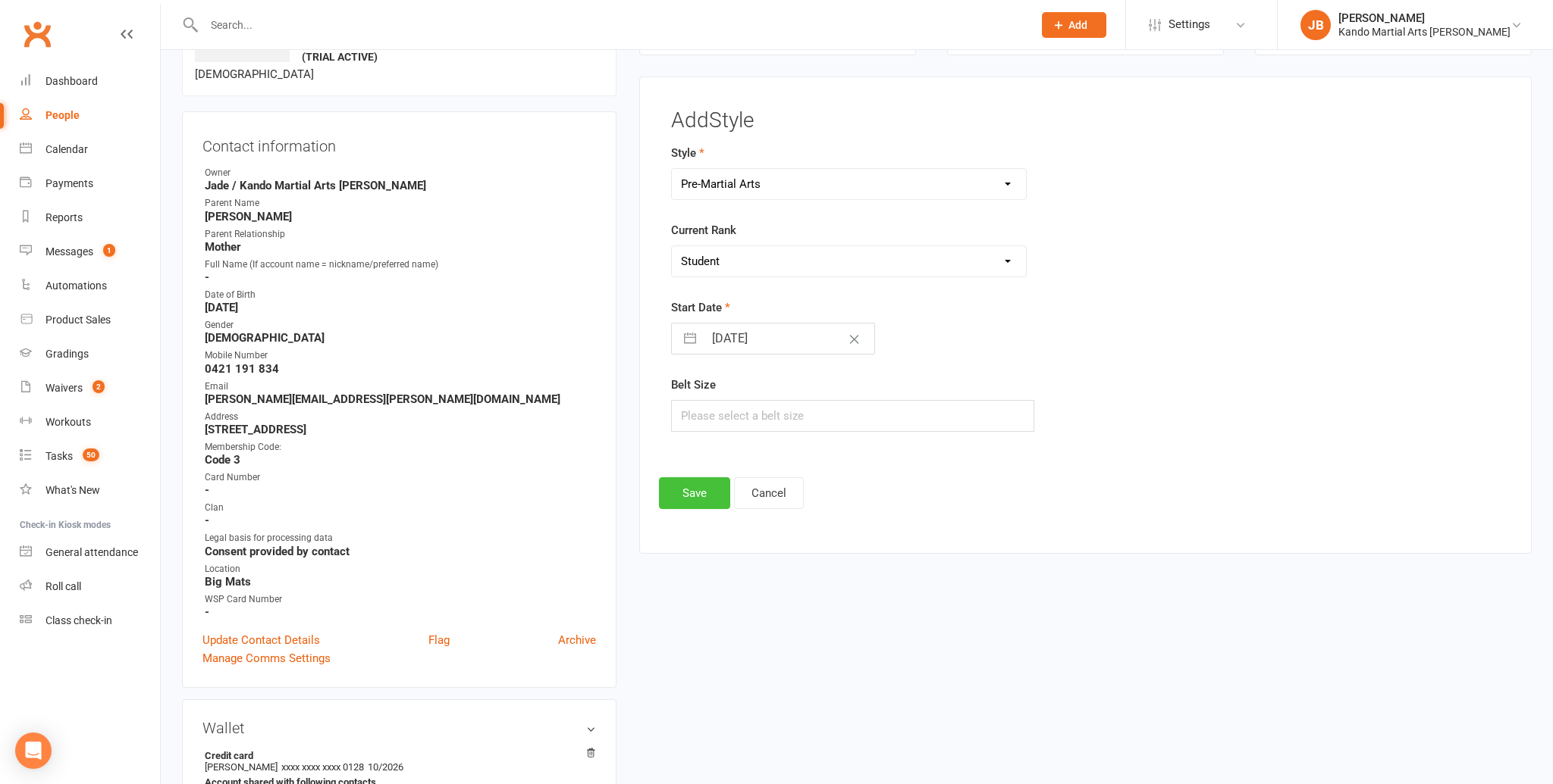
click at [695, 501] on button "Save" at bounding box center [695, 493] width 71 height 32
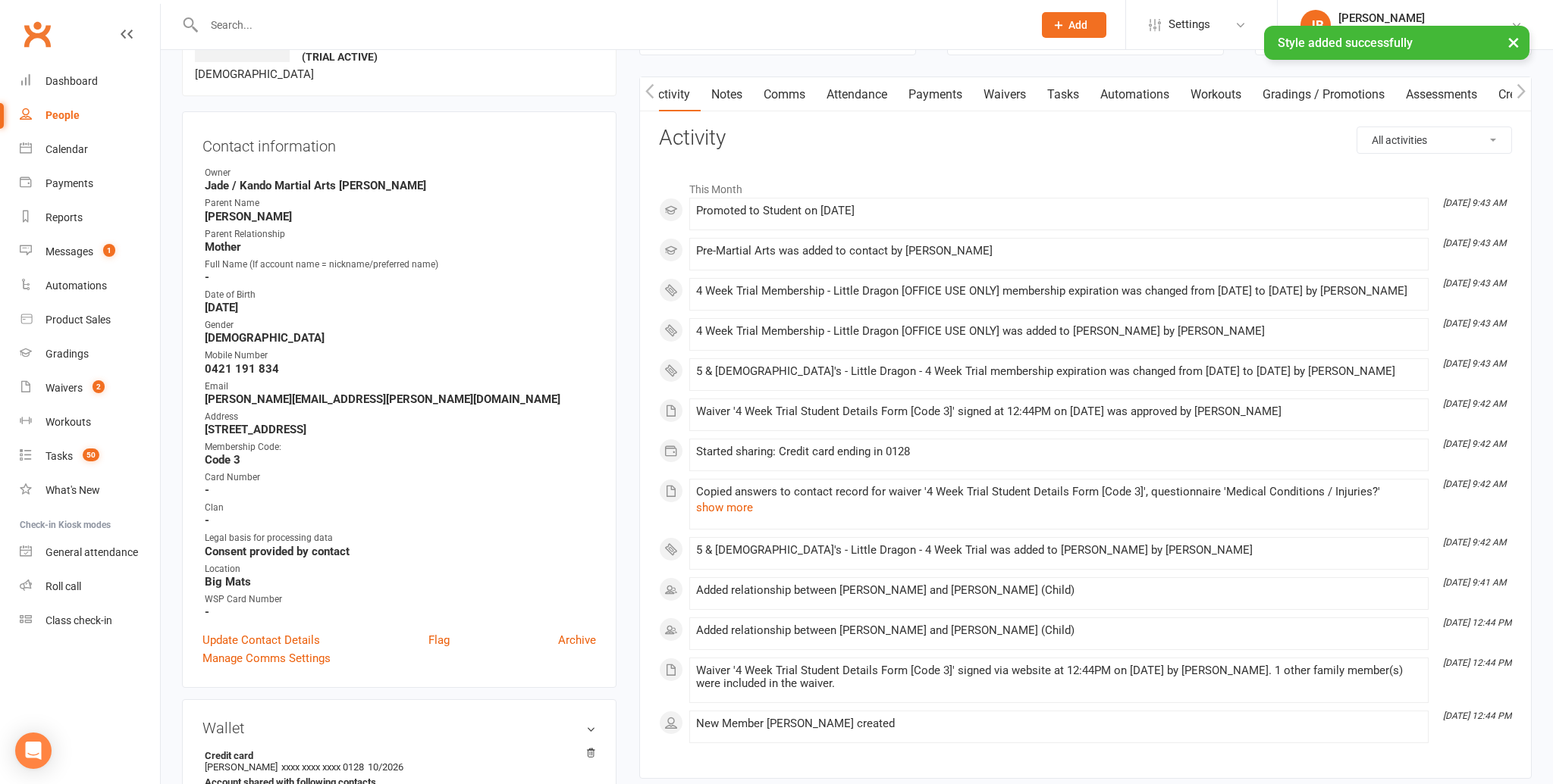
drag, startPoint x: 887, startPoint y: 95, endPoint x: 887, endPoint y: 115, distance: 20.0
click at [886, 95] on link "Attendance" at bounding box center [856, 94] width 82 height 34
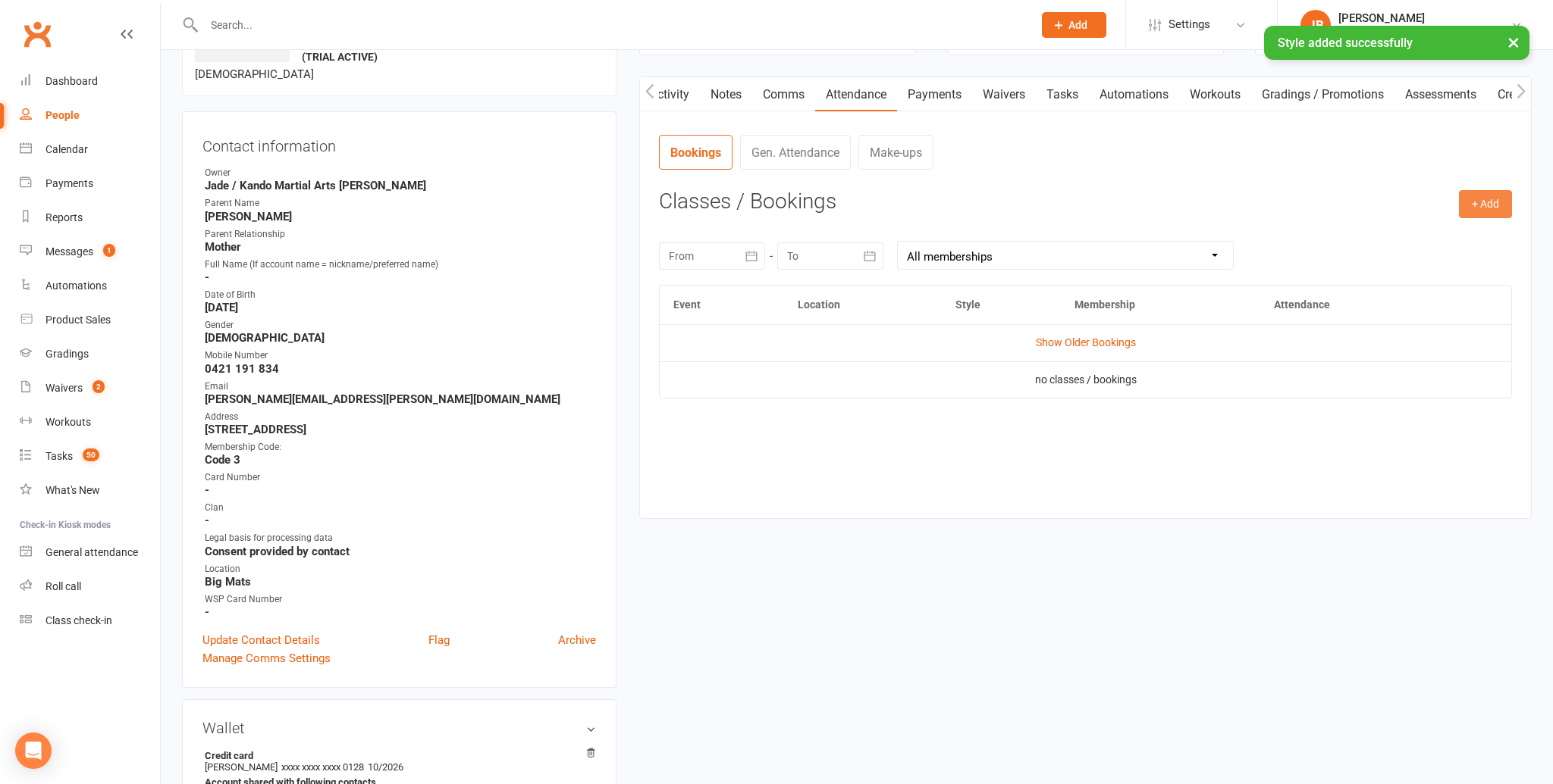
click at [1499, 206] on button "+ Add" at bounding box center [1485, 203] width 53 height 27
click at [1412, 247] on link "Book Event" at bounding box center [1436, 239] width 151 height 30
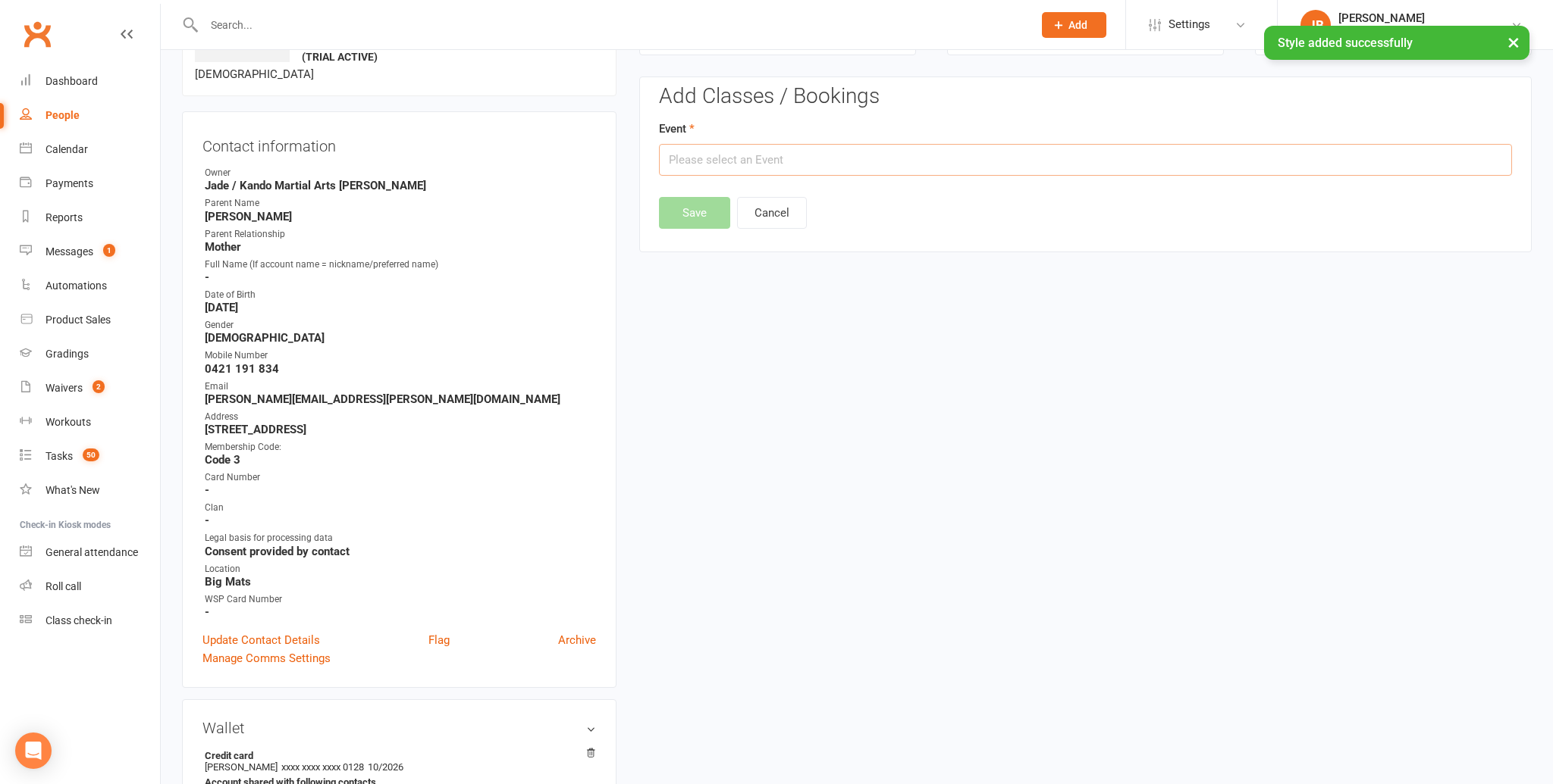
click at [892, 158] on input "text" at bounding box center [1086, 160] width 853 height 32
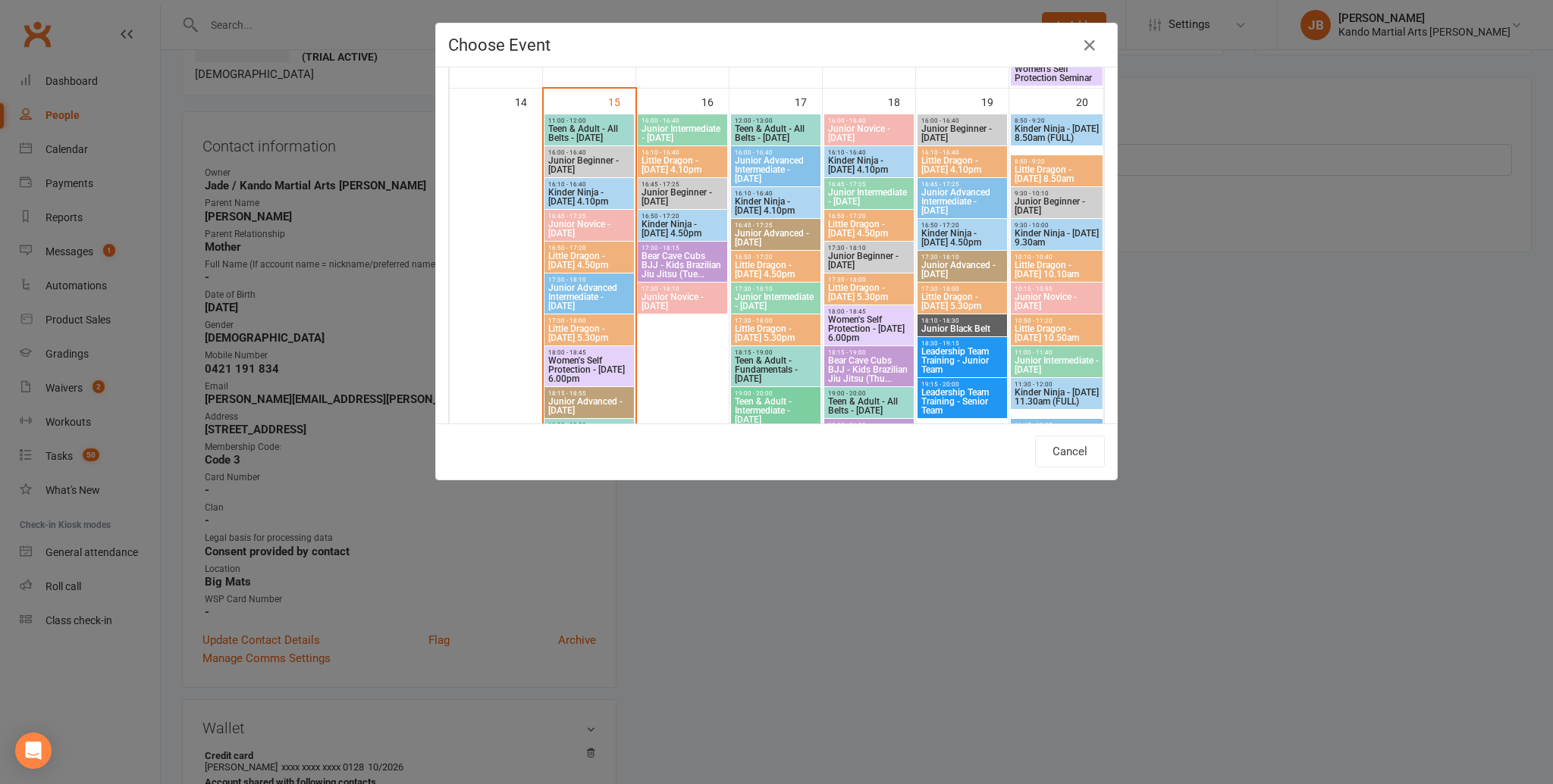
scroll to position [1061, 0]
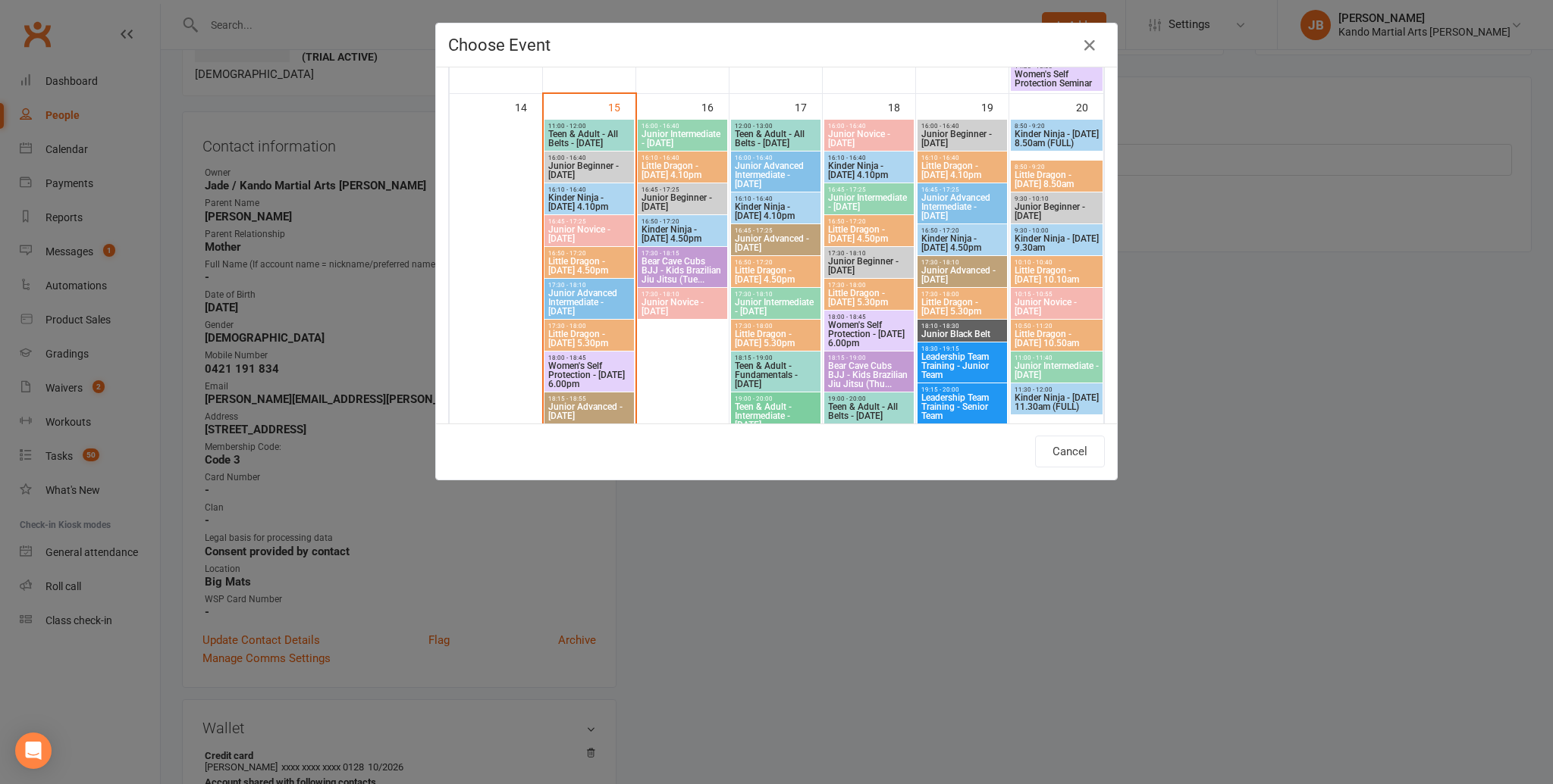
click at [1027, 176] on span "Little Dragon - [DATE] 8.50am" at bounding box center [1057, 180] width 86 height 18
type input "Little Dragon - Saturday 8.50am - Sep 20, 2025 8:50:00 AM"
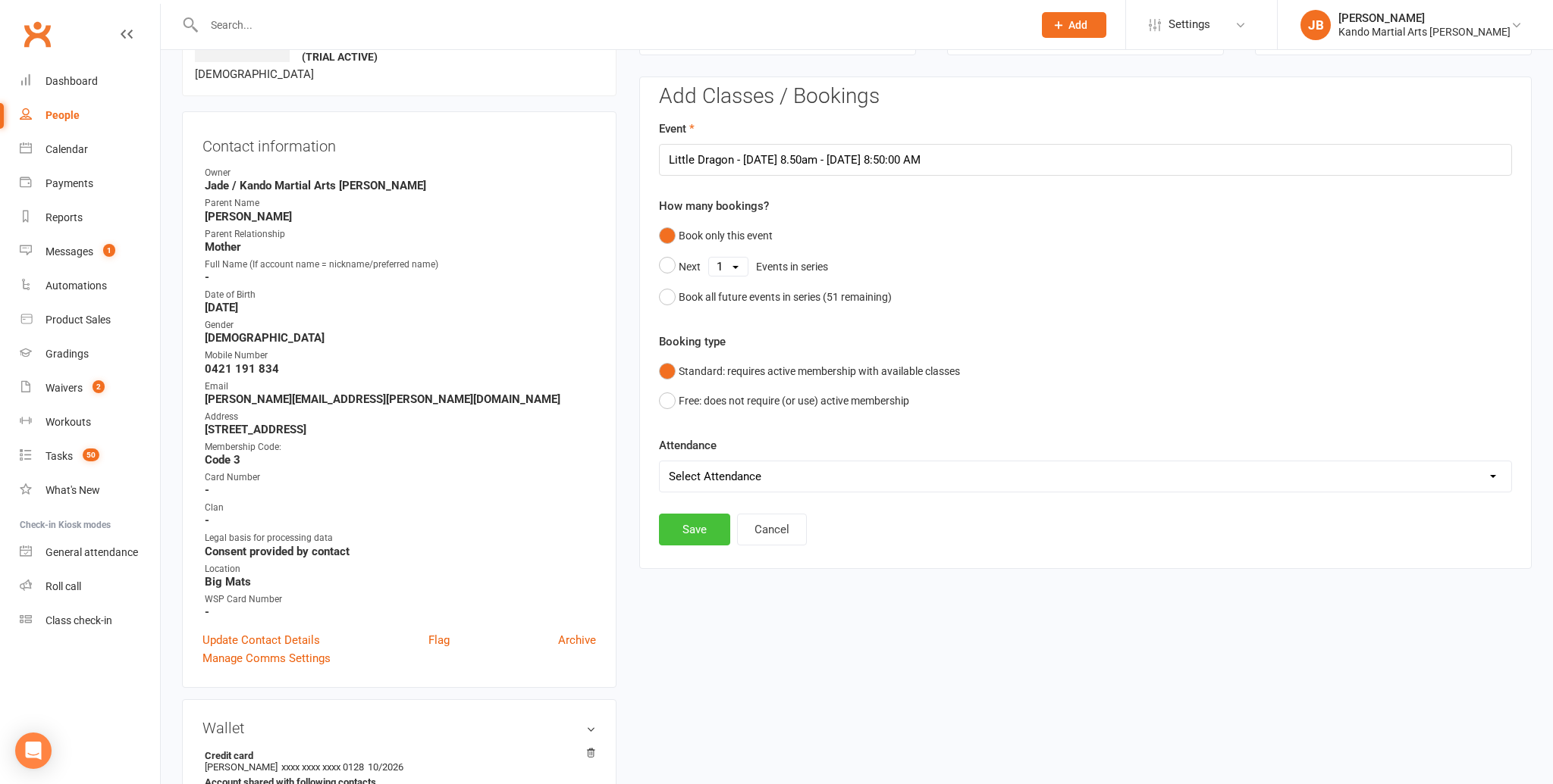
click at [706, 534] on button "Save" at bounding box center [695, 529] width 71 height 32
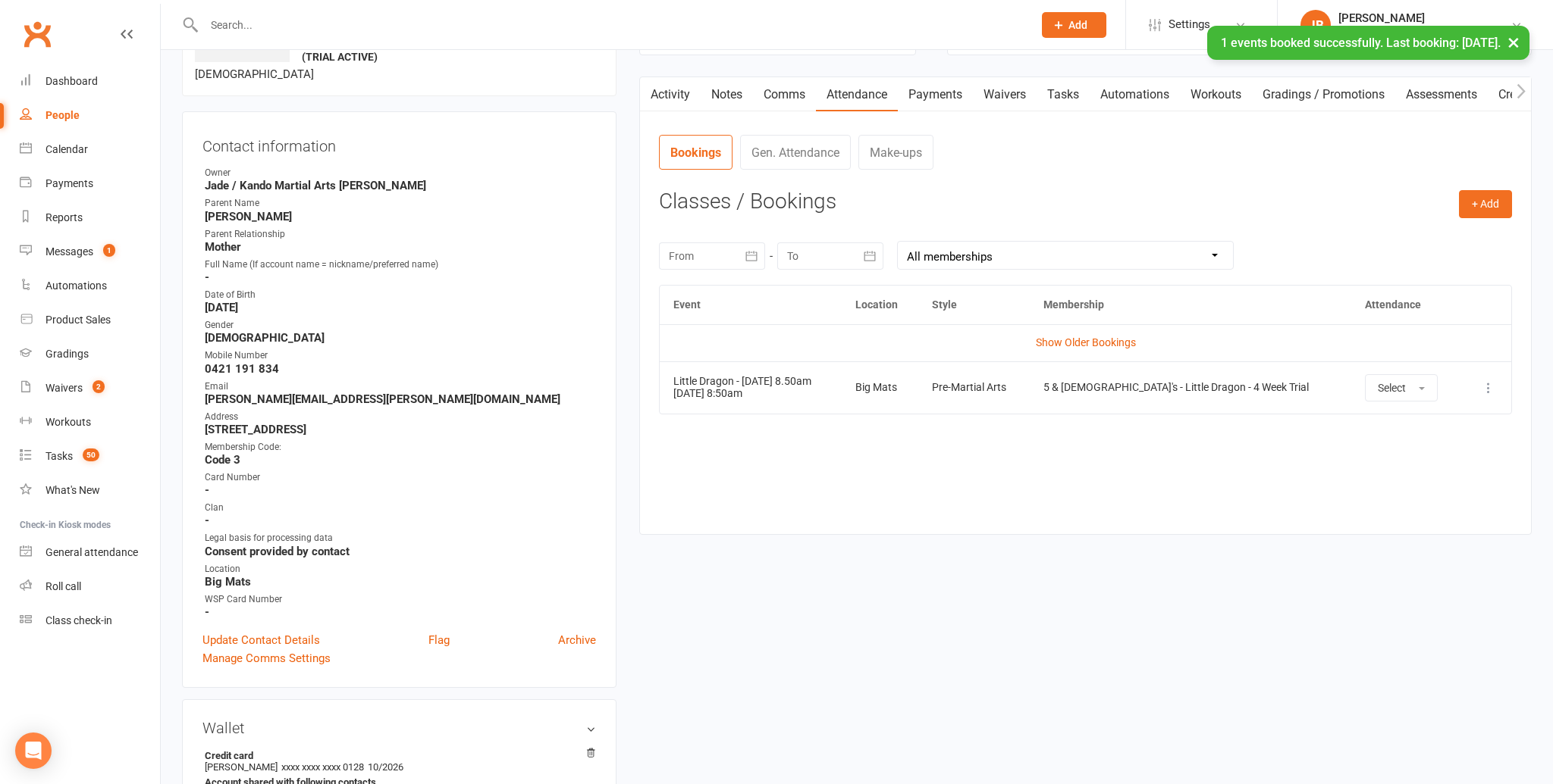
click at [1487, 385] on icon at bounding box center [1488, 388] width 15 height 15
click at [1386, 446] on link "View event" at bounding box center [1421, 448] width 151 height 30
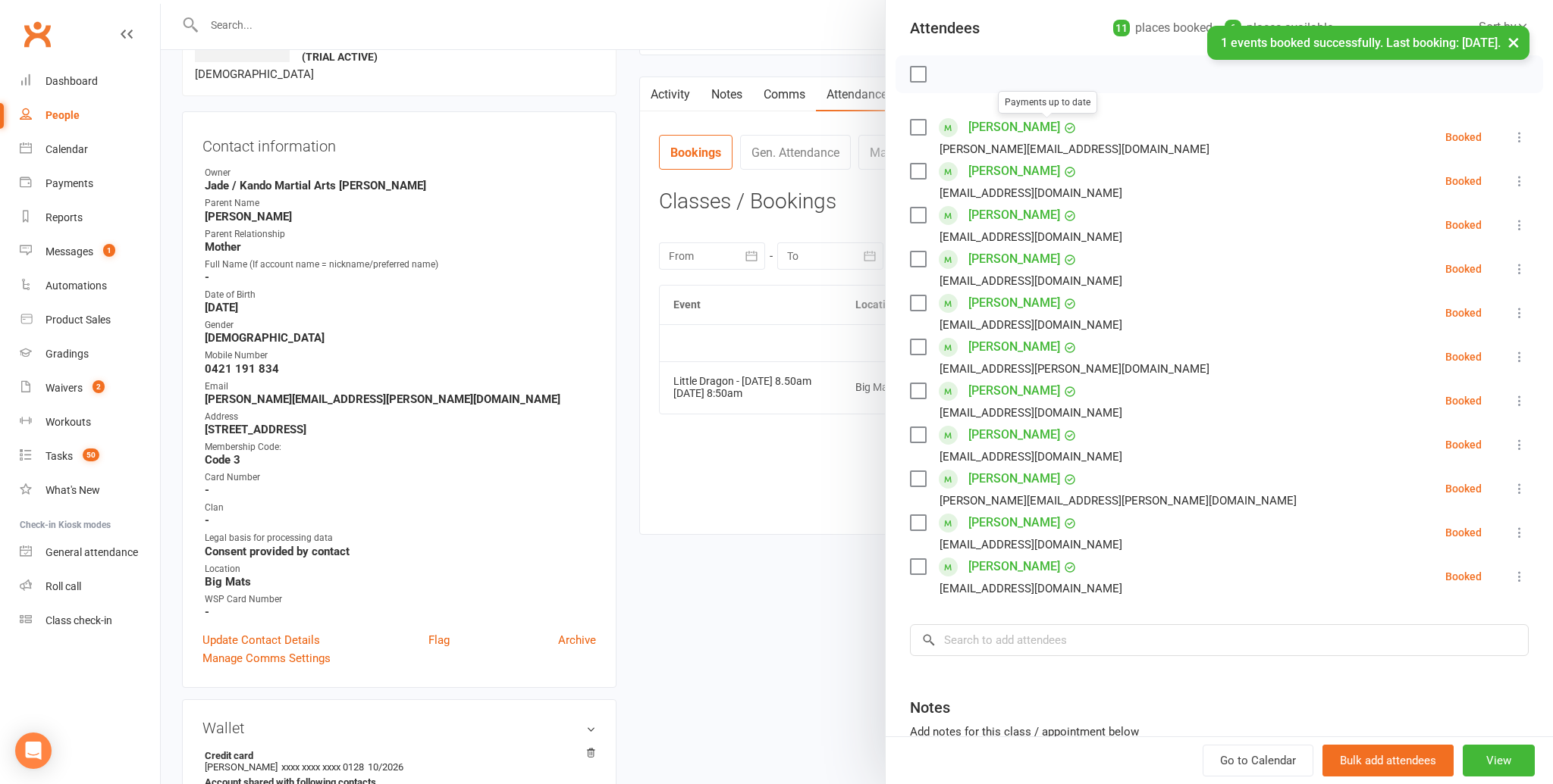
scroll to position [299, 0]
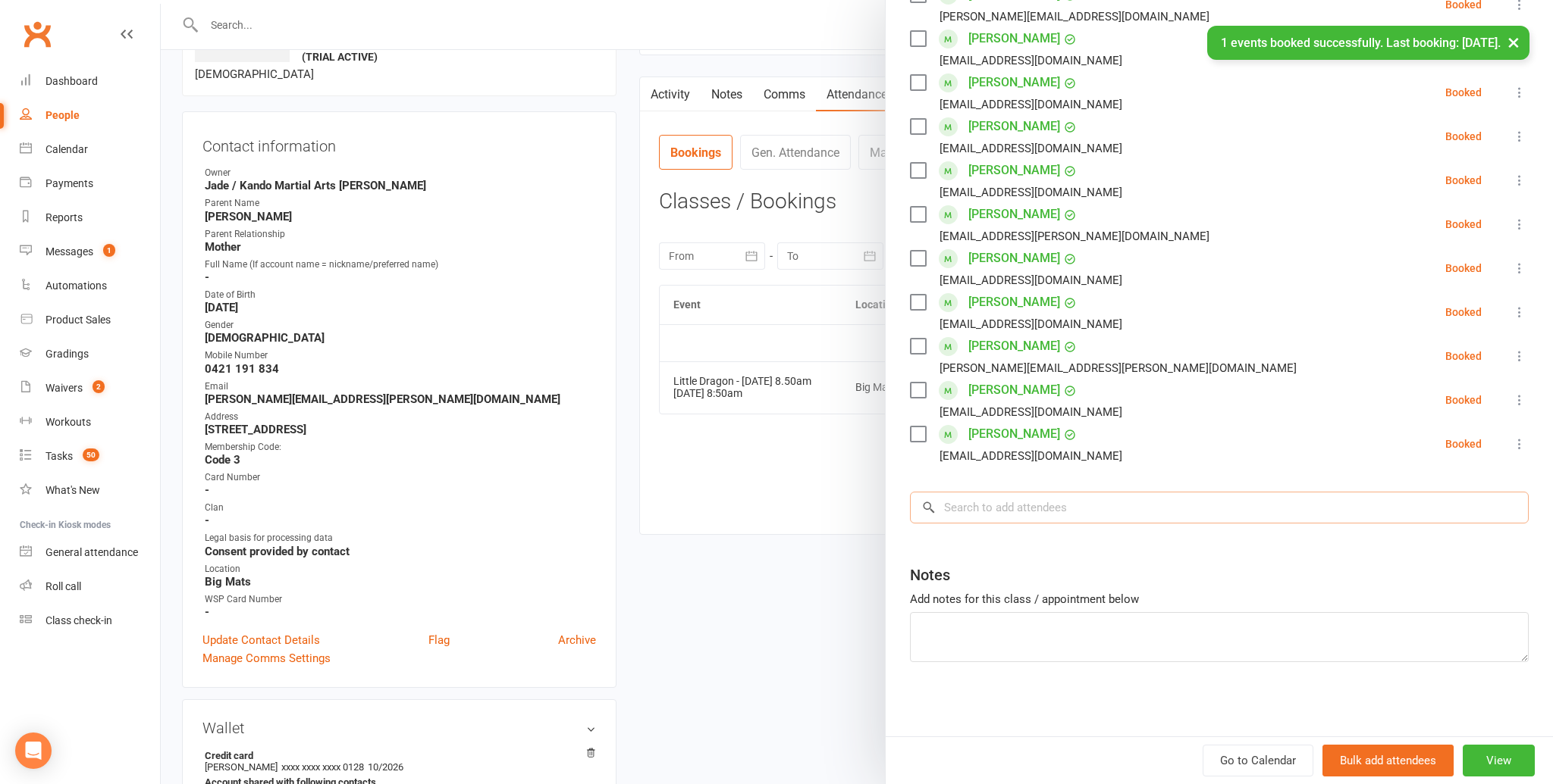
click at [981, 501] on input "search" at bounding box center [1219, 508] width 619 height 32
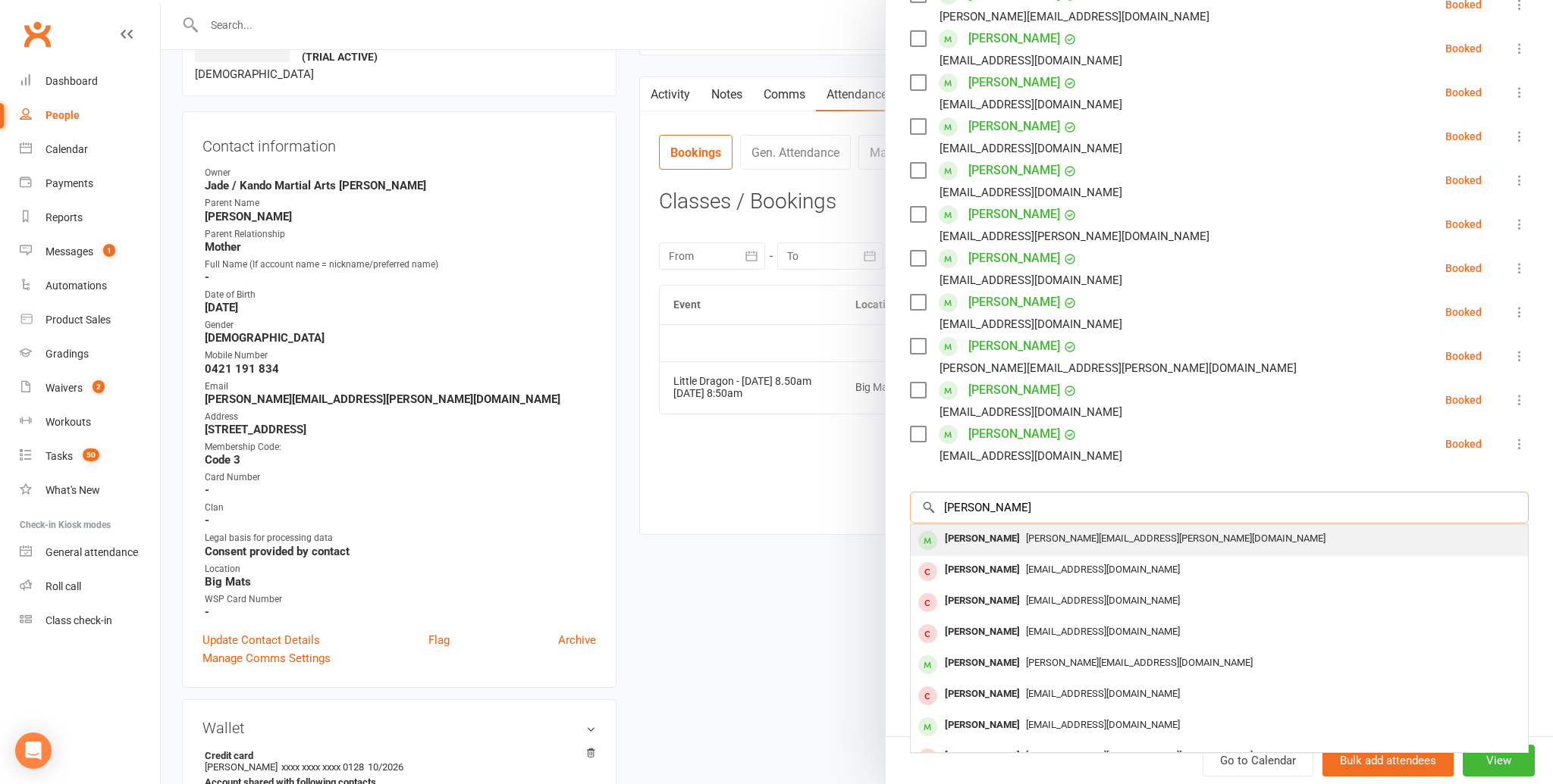
type input "jake tro"
click at [1026, 534] on span "Loretta.trosky@outlook.com" at bounding box center [1175, 539] width 299 height 12
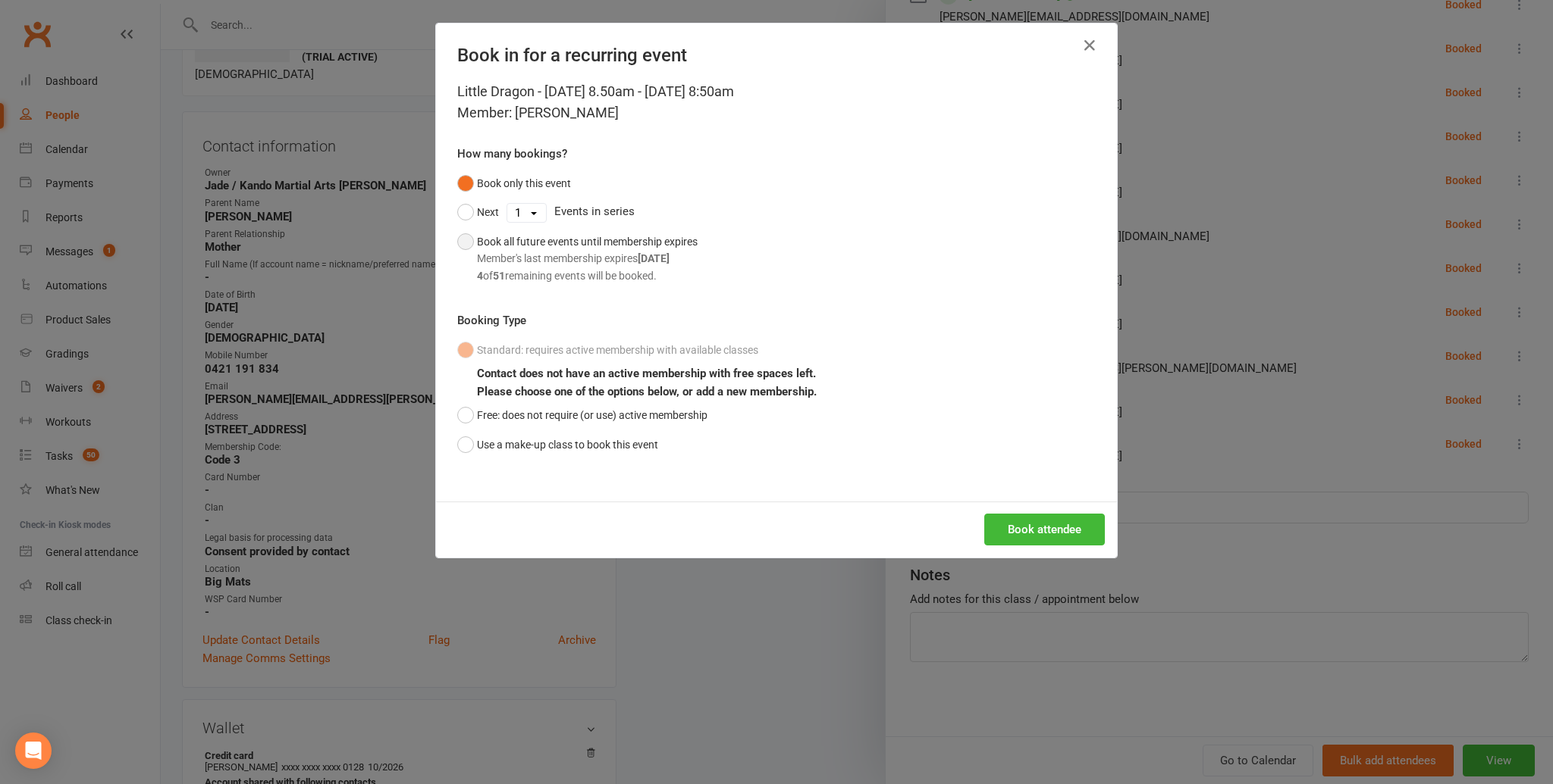
click at [512, 266] on div "Member's last membership expires Oct 24, 2025" at bounding box center [587, 259] width 220 height 17
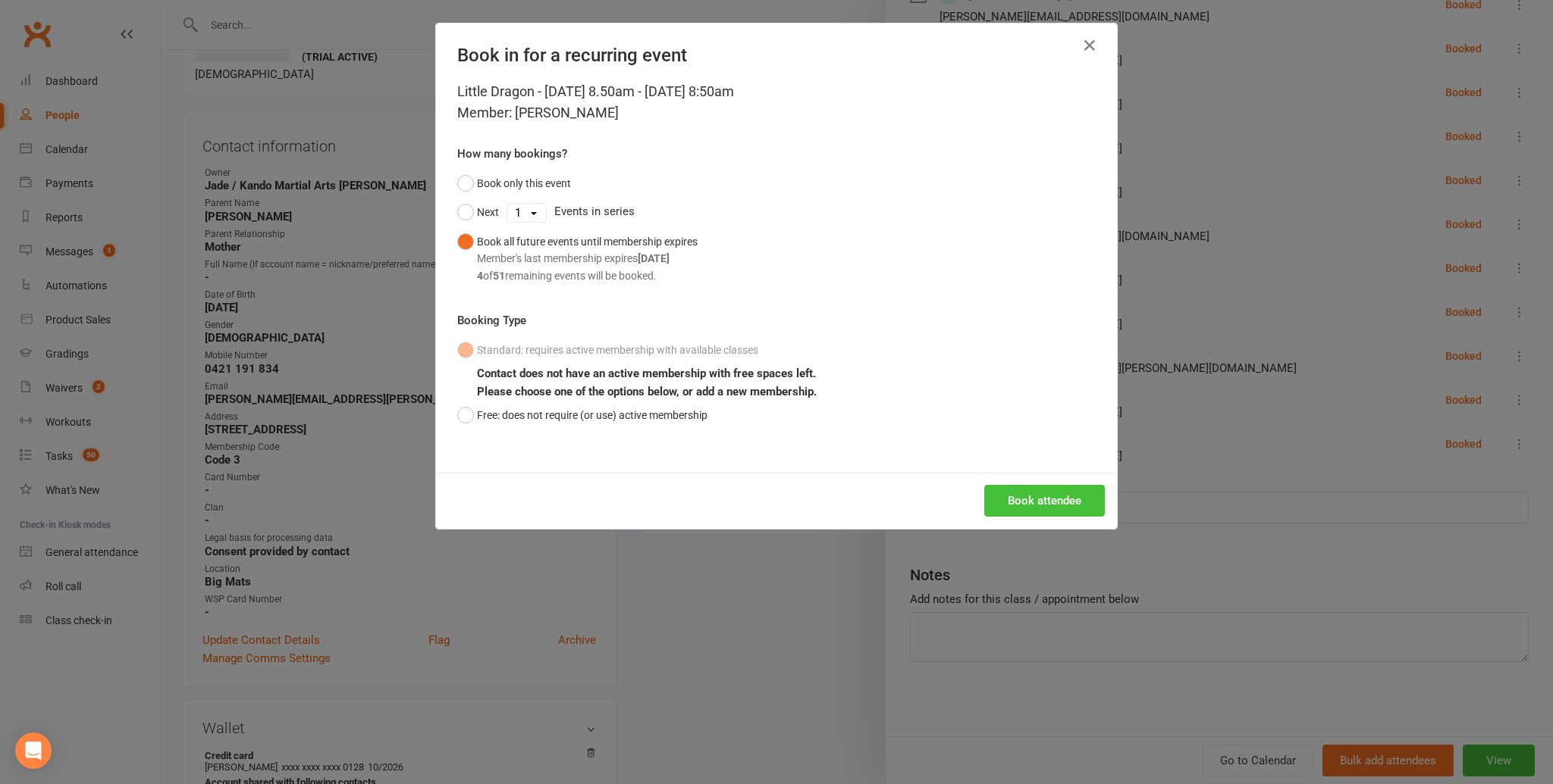
click at [1082, 496] on button "Book attendee" at bounding box center [1043, 501] width 120 height 32
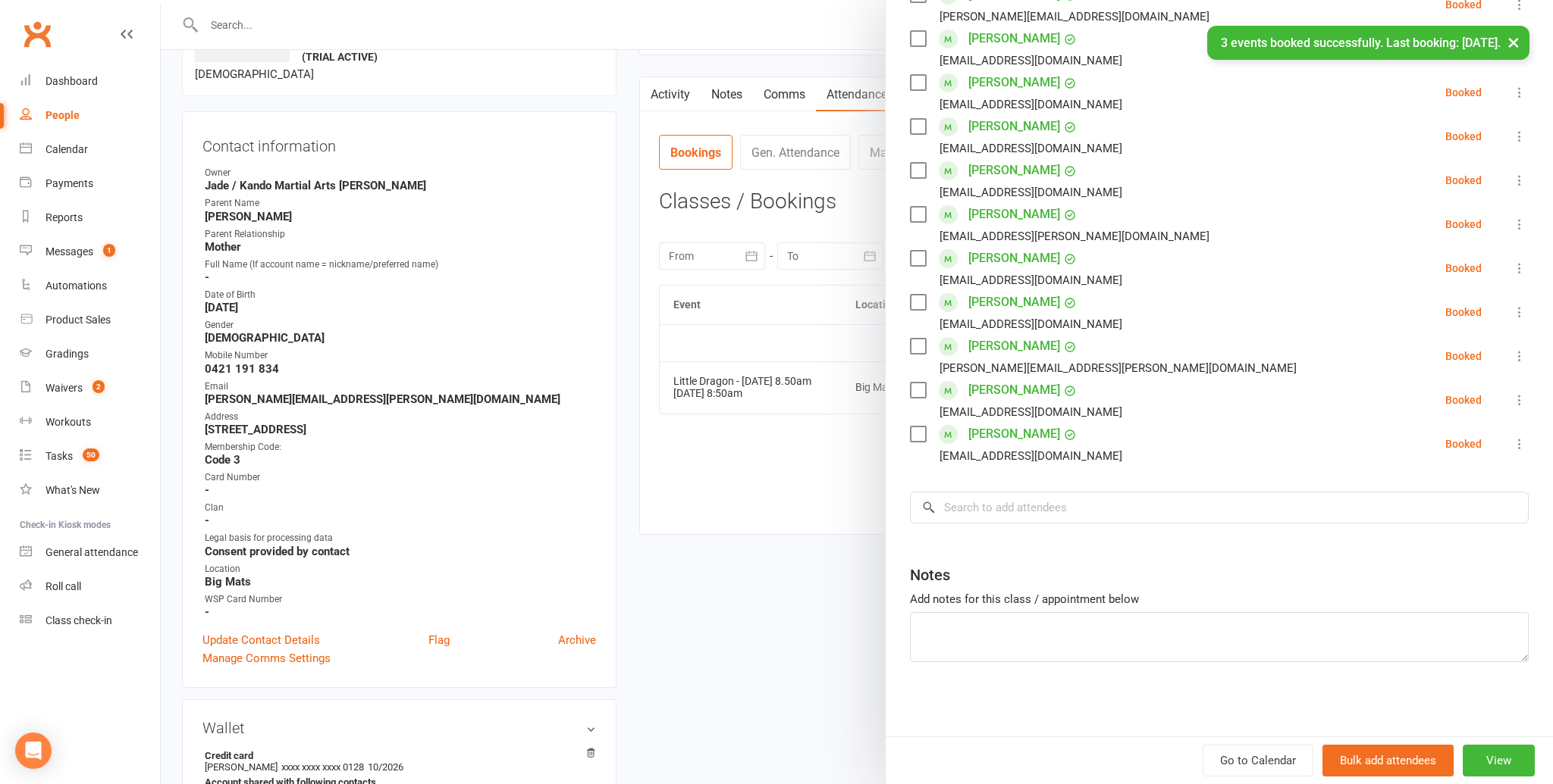
drag, startPoint x: 1510, startPoint y: 45, endPoint x: 1163, endPoint y: 192, distance: 376.9
click at [1510, 45] on button "×" at bounding box center [1513, 42] width 27 height 33
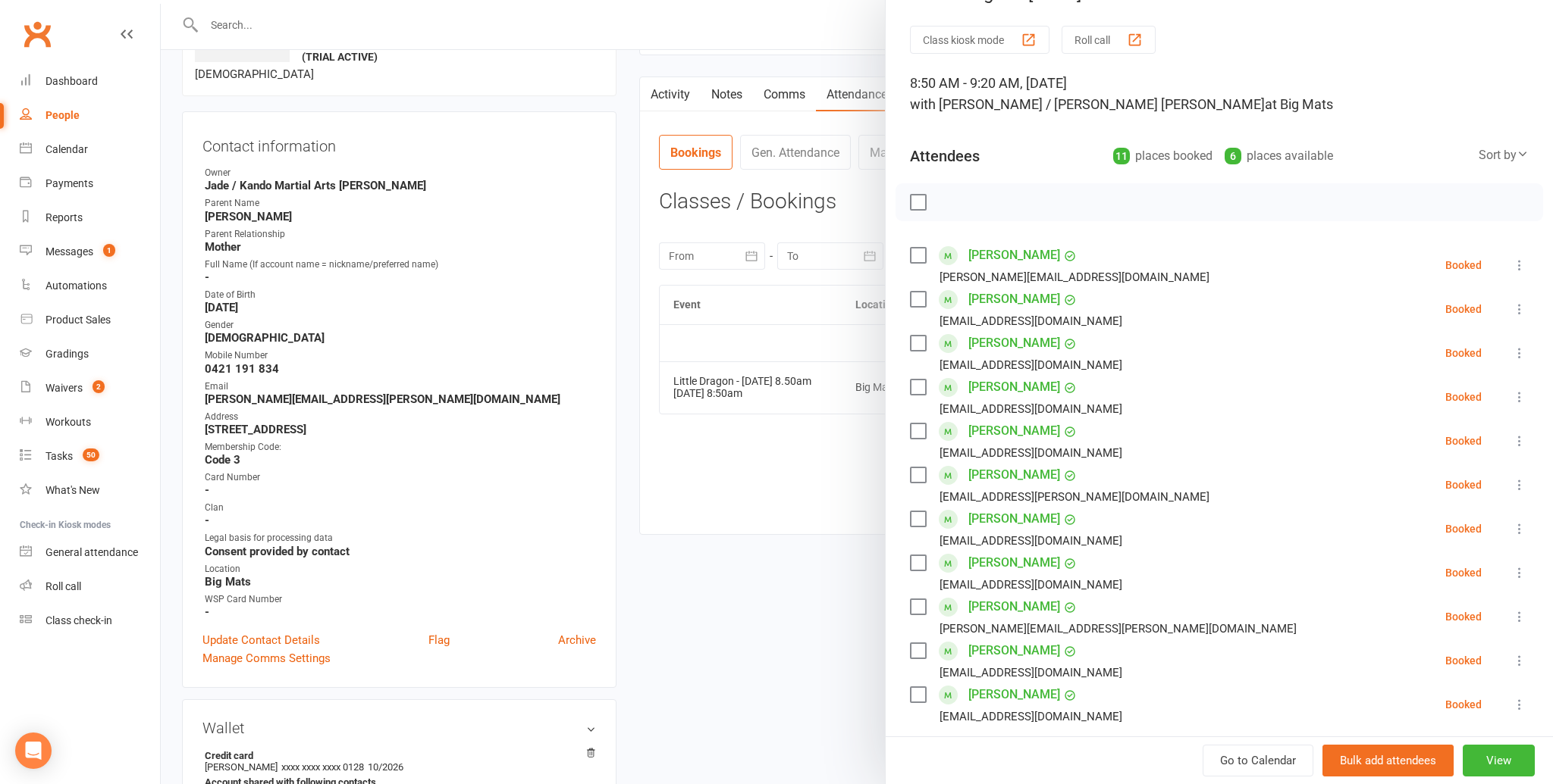
scroll to position [0, 0]
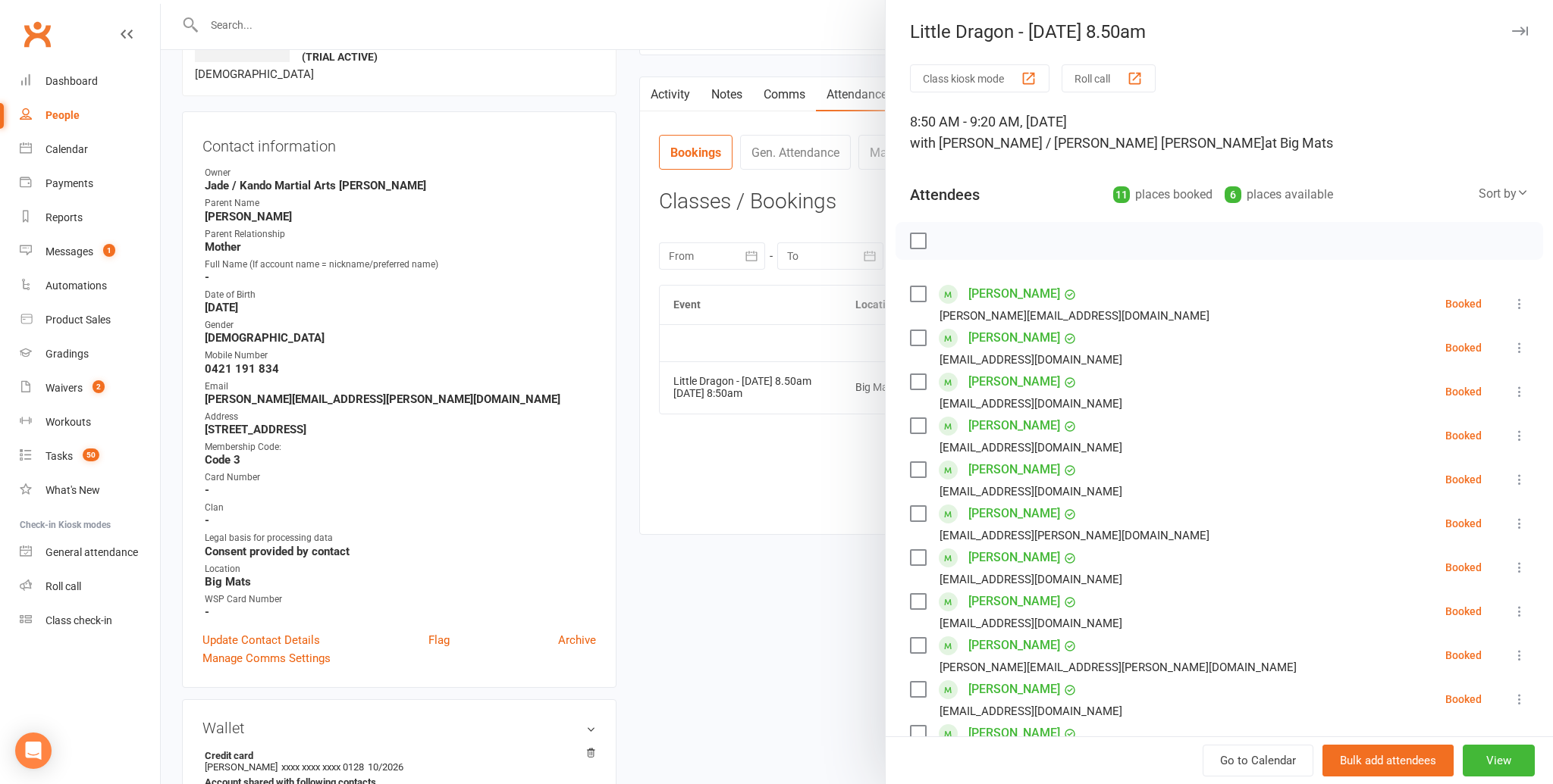
drag, startPoint x: 1518, startPoint y: 33, endPoint x: 1239, endPoint y: 132, distance: 296.0
click at [1518, 33] on icon "button" at bounding box center [1519, 31] width 16 height 9
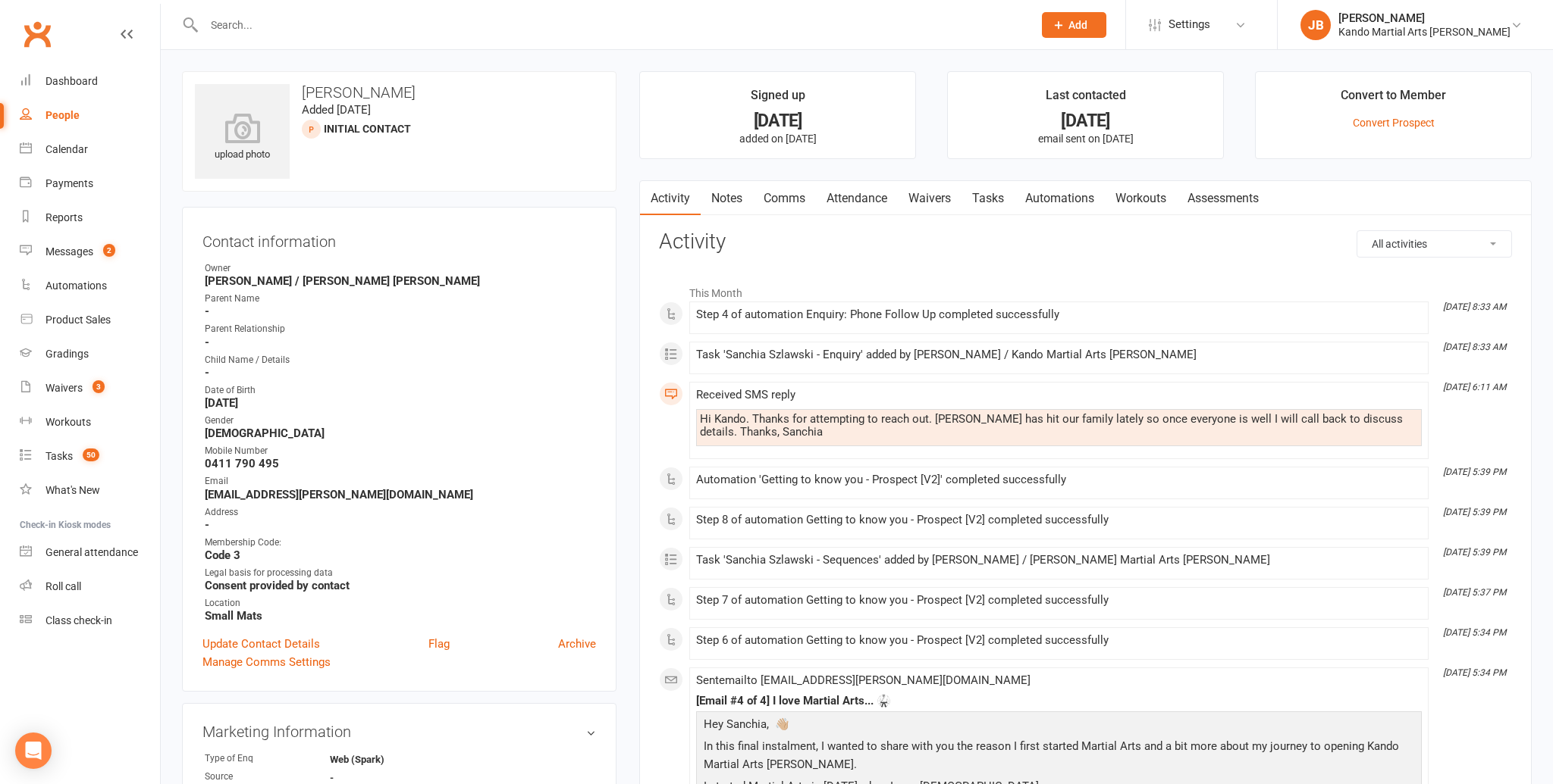
click at [1001, 201] on link "Tasks" at bounding box center [987, 198] width 53 height 34
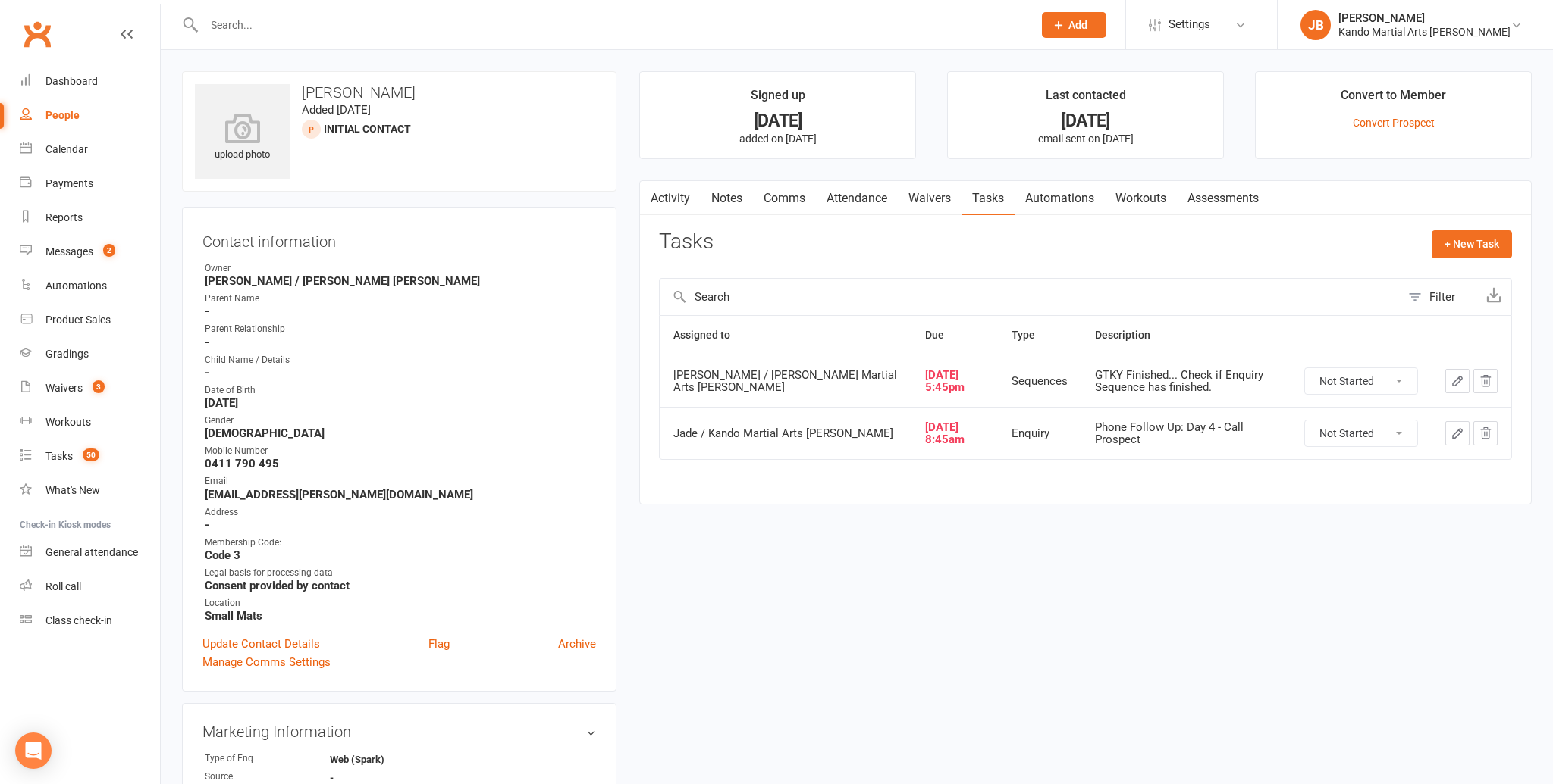
click at [1353, 435] on select "Not Started In Progress Waiting Complete" at bounding box center [1360, 433] width 112 height 26
click at [1305, 420] on select "Not Started In Progress Waiting Complete" at bounding box center [1360, 433] width 112 height 26
select select "unstarted"
click at [1354, 376] on select "Not Started In Progress Waiting Complete" at bounding box center [1360, 381] width 112 height 26
click at [1305, 368] on select "Not Started In Progress Waiting Complete" at bounding box center [1360, 381] width 112 height 26
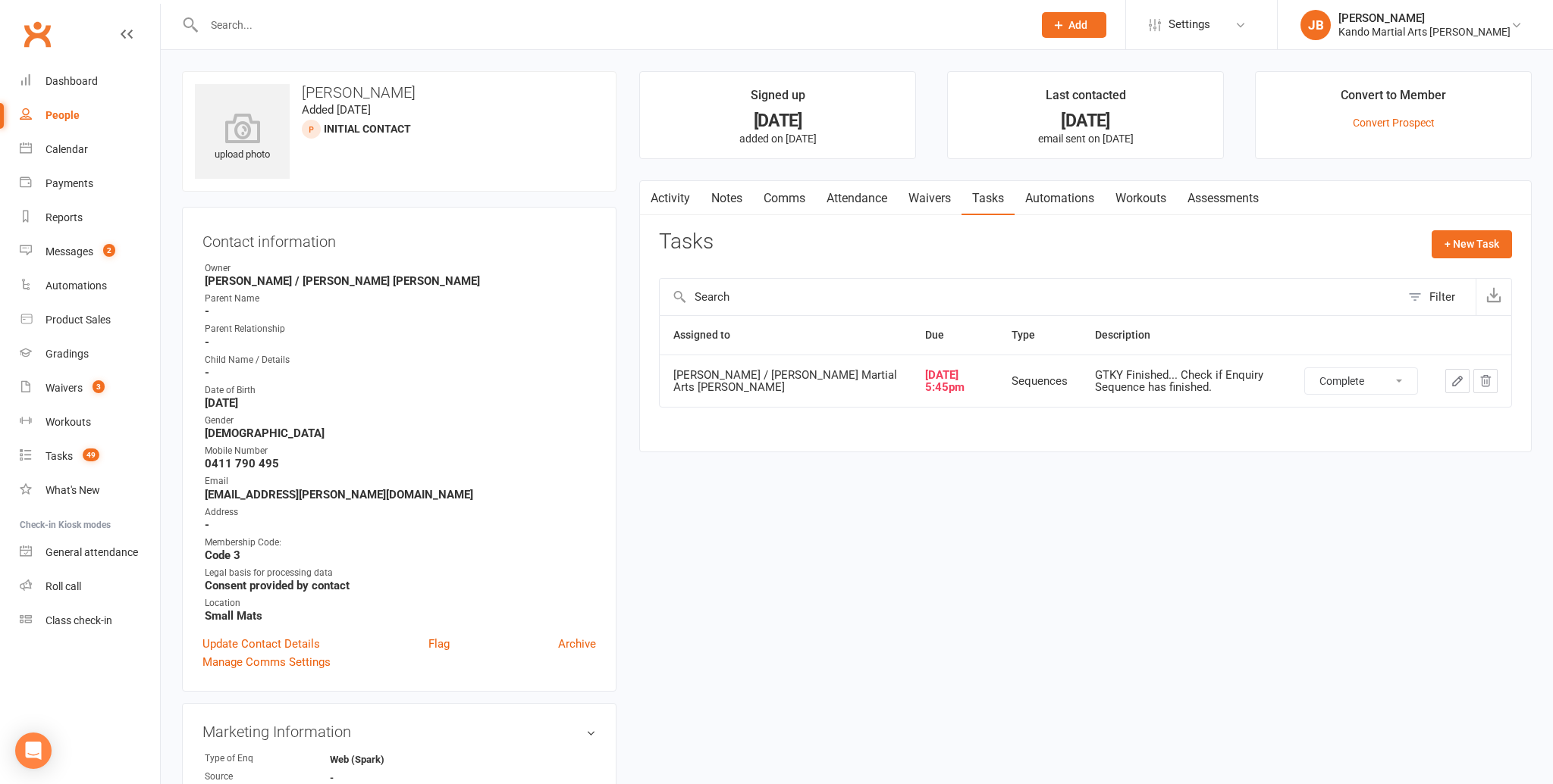
select select "unstarted"
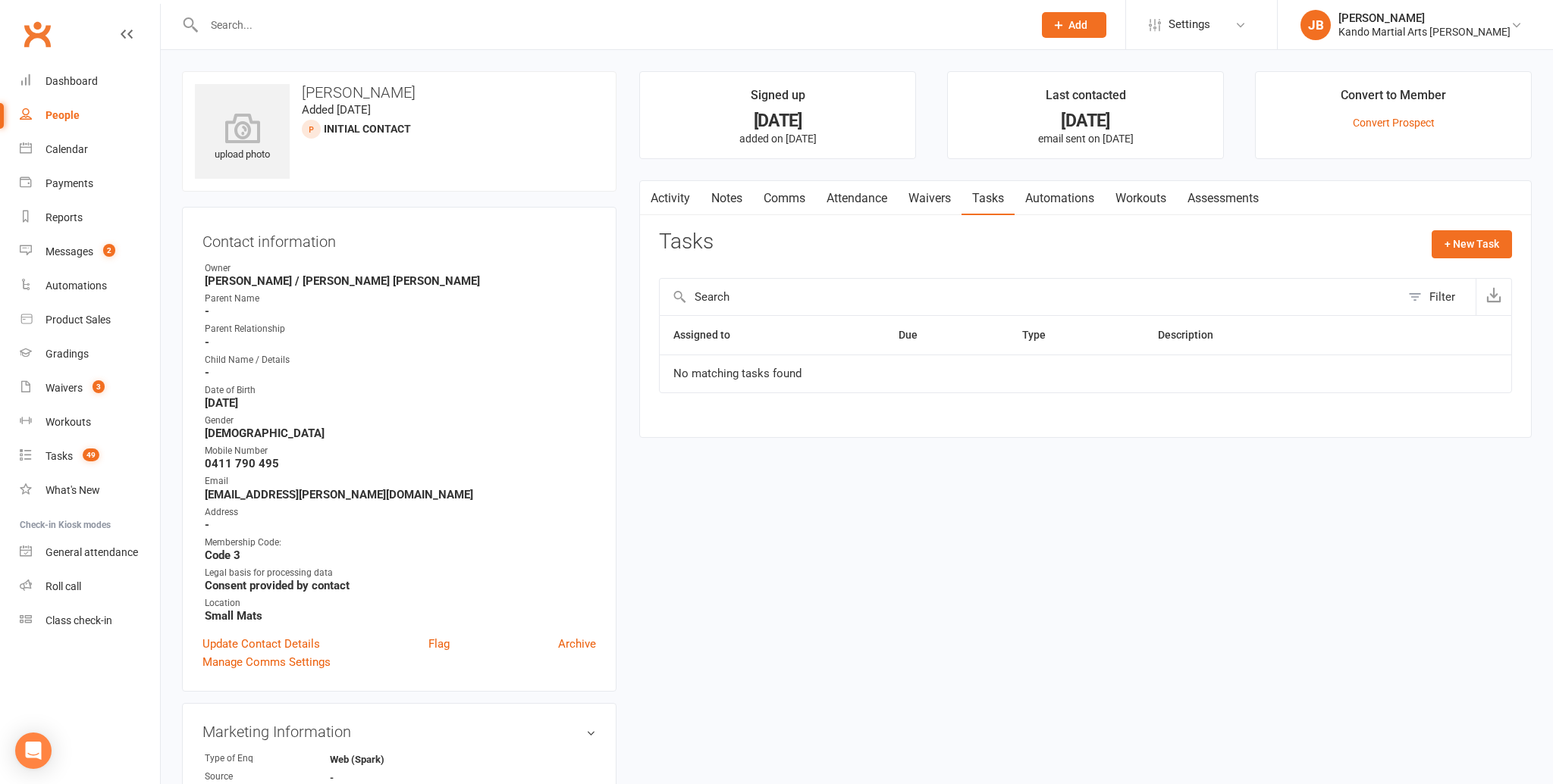
click at [1057, 195] on link "Automations" at bounding box center [1059, 198] width 90 height 34
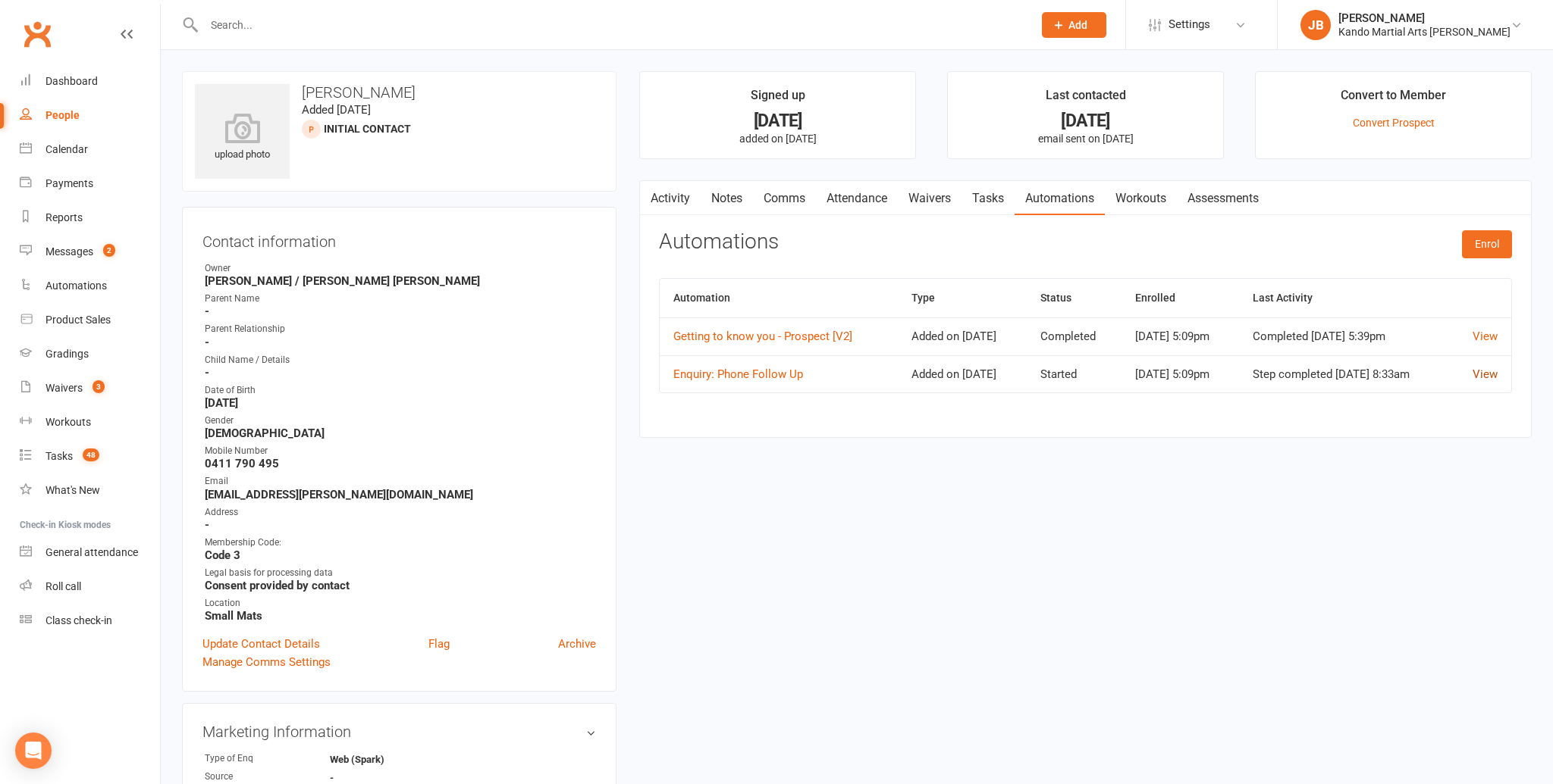
click at [1472, 381] on link "View" at bounding box center [1485, 374] width 25 height 13
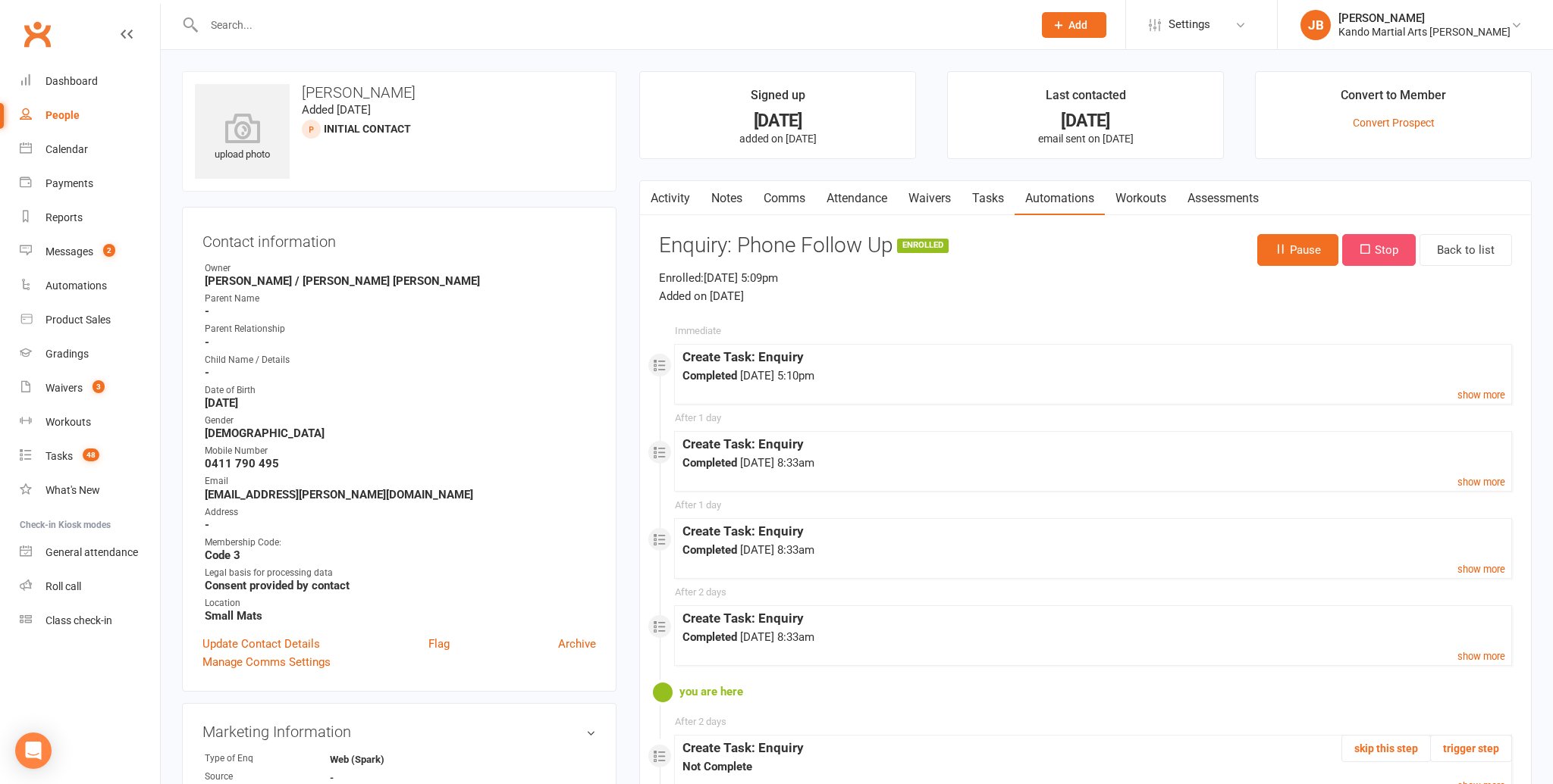
click at [1392, 249] on button "Stop" at bounding box center [1378, 250] width 73 height 32
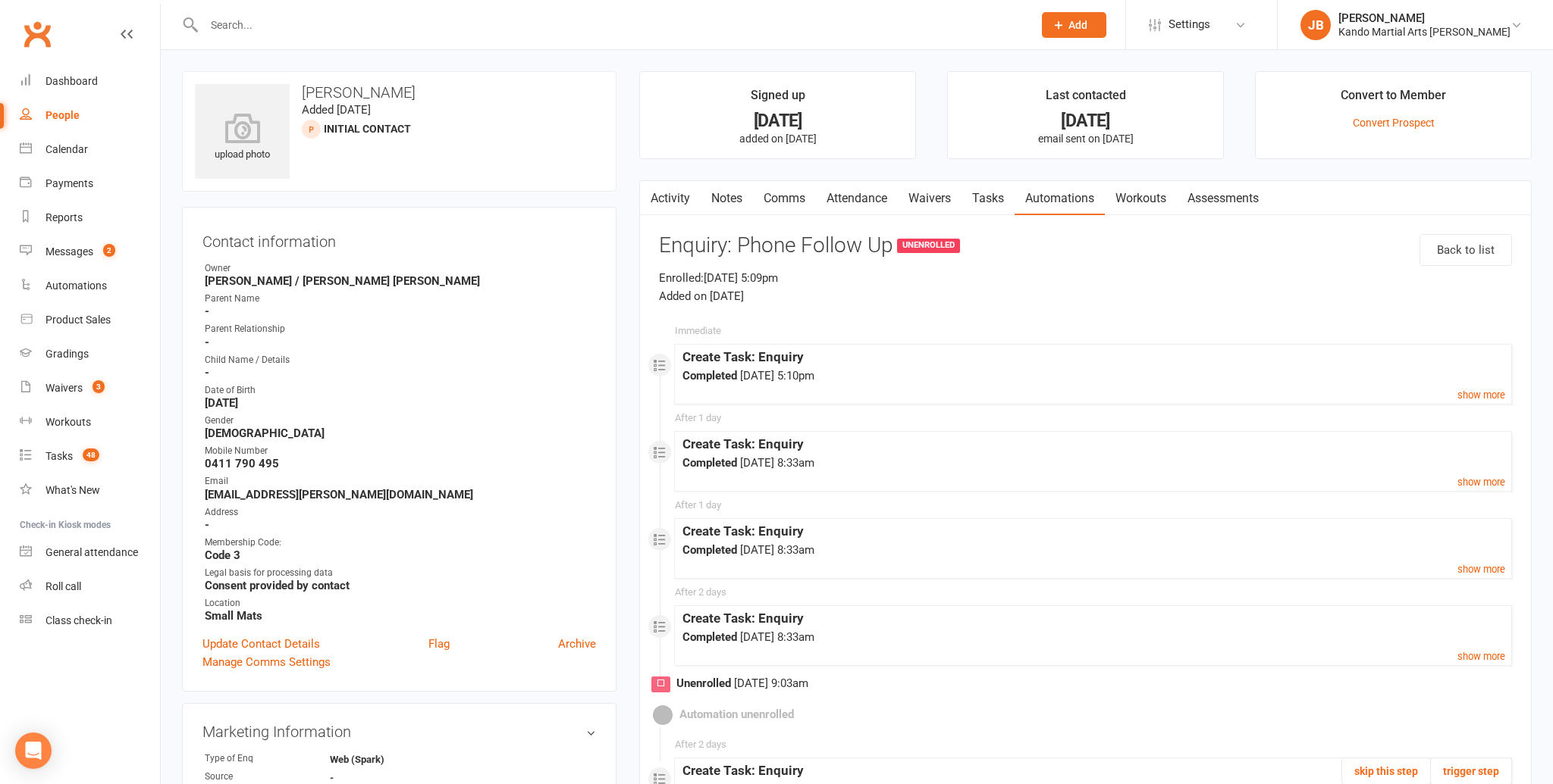
click at [714, 194] on link "Notes" at bounding box center [726, 198] width 52 height 34
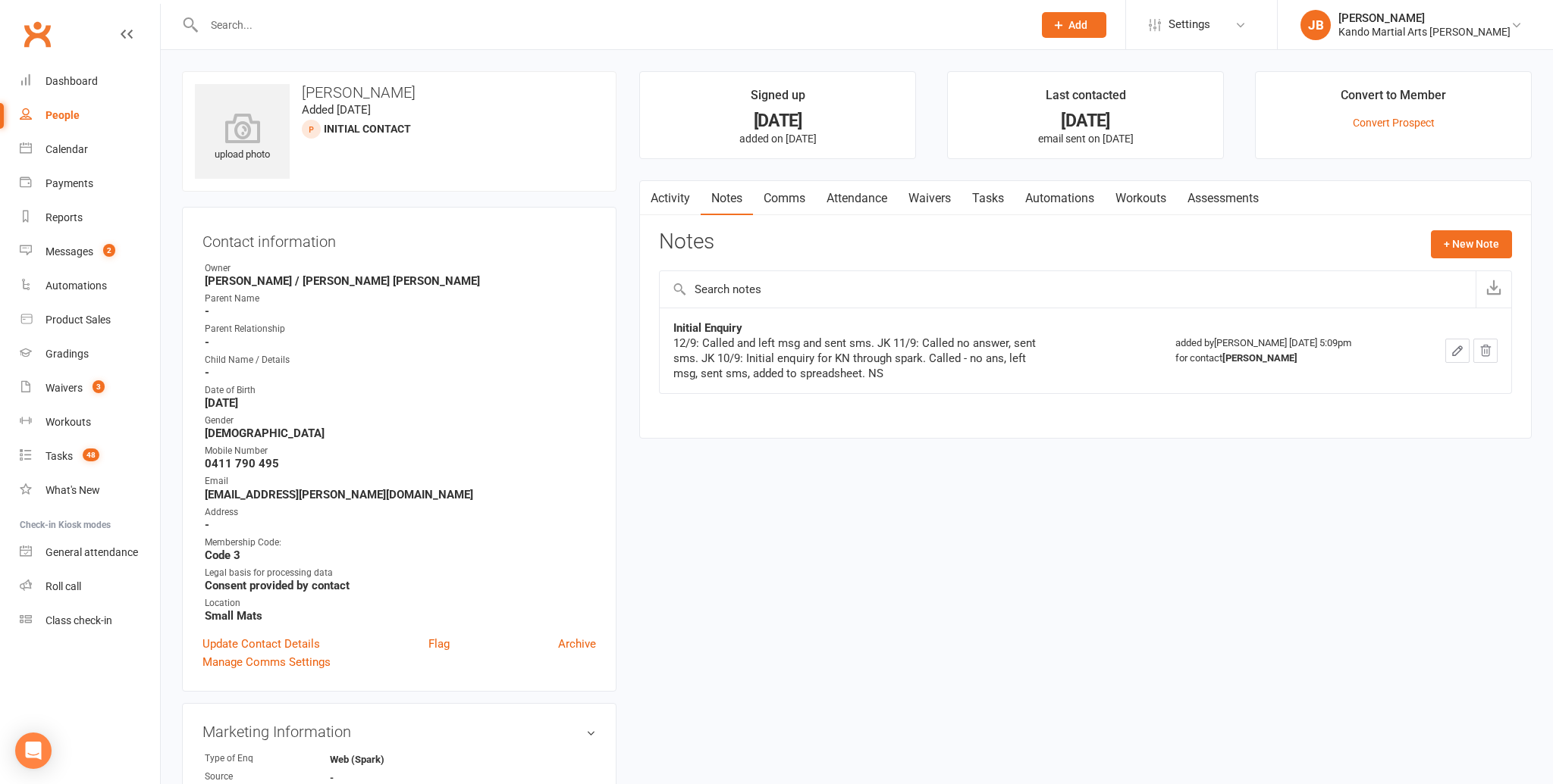
click at [1456, 348] on icon "button" at bounding box center [1457, 350] width 9 height 9
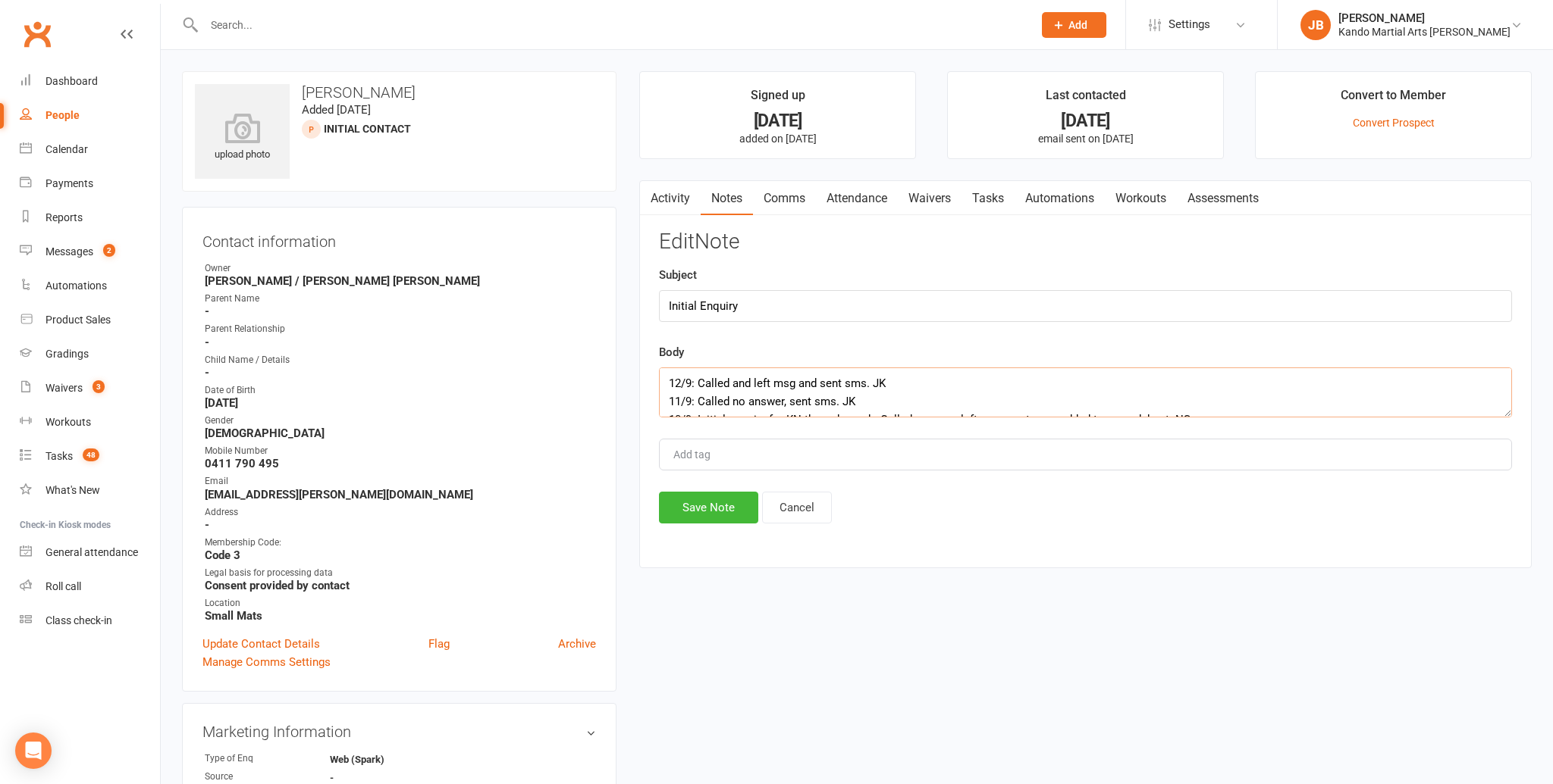
click at [660, 376] on textarea "12/9: Called and left msg and sent sms. JK 11/9: Called no answer, sent sms. JK…" at bounding box center [1086, 392] width 853 height 50
type textarea "15/9: SMS received. Has covid. will reach out to us when better. JB 12/9: Calle…"
click at [716, 504] on button "Save Note" at bounding box center [709, 508] width 99 height 32
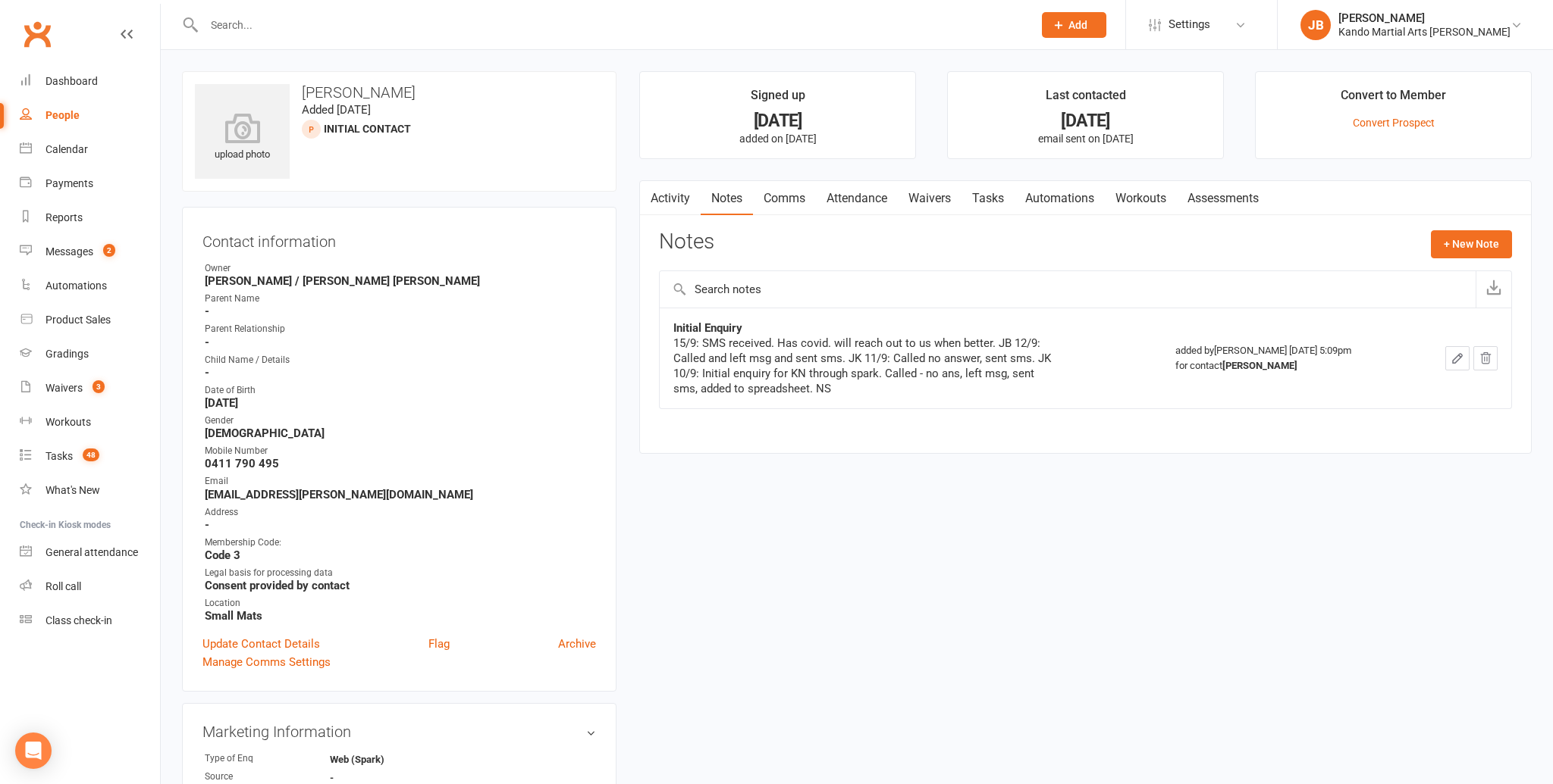
click at [335, 93] on h3 "Sanchia Szlawski" at bounding box center [399, 92] width 409 height 17
copy h3 "Sanchia"
drag, startPoint x: 987, startPoint y: 200, endPoint x: 940, endPoint y: 203, distance: 47.1
click at [987, 200] on link "Tasks" at bounding box center [987, 198] width 53 height 34
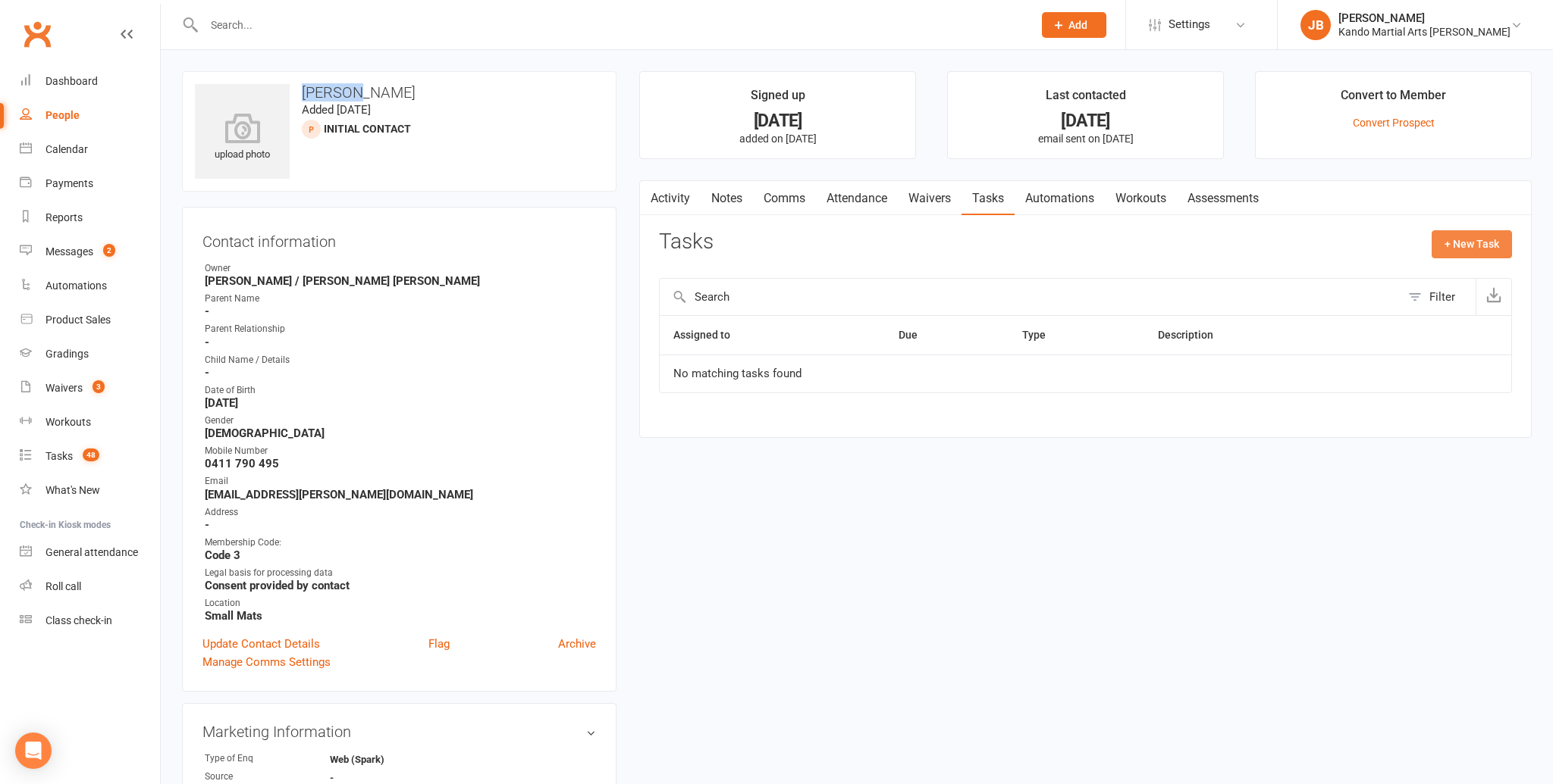
click at [1455, 245] on button "+ New Task" at bounding box center [1471, 244] width 81 height 27
select select "48590"
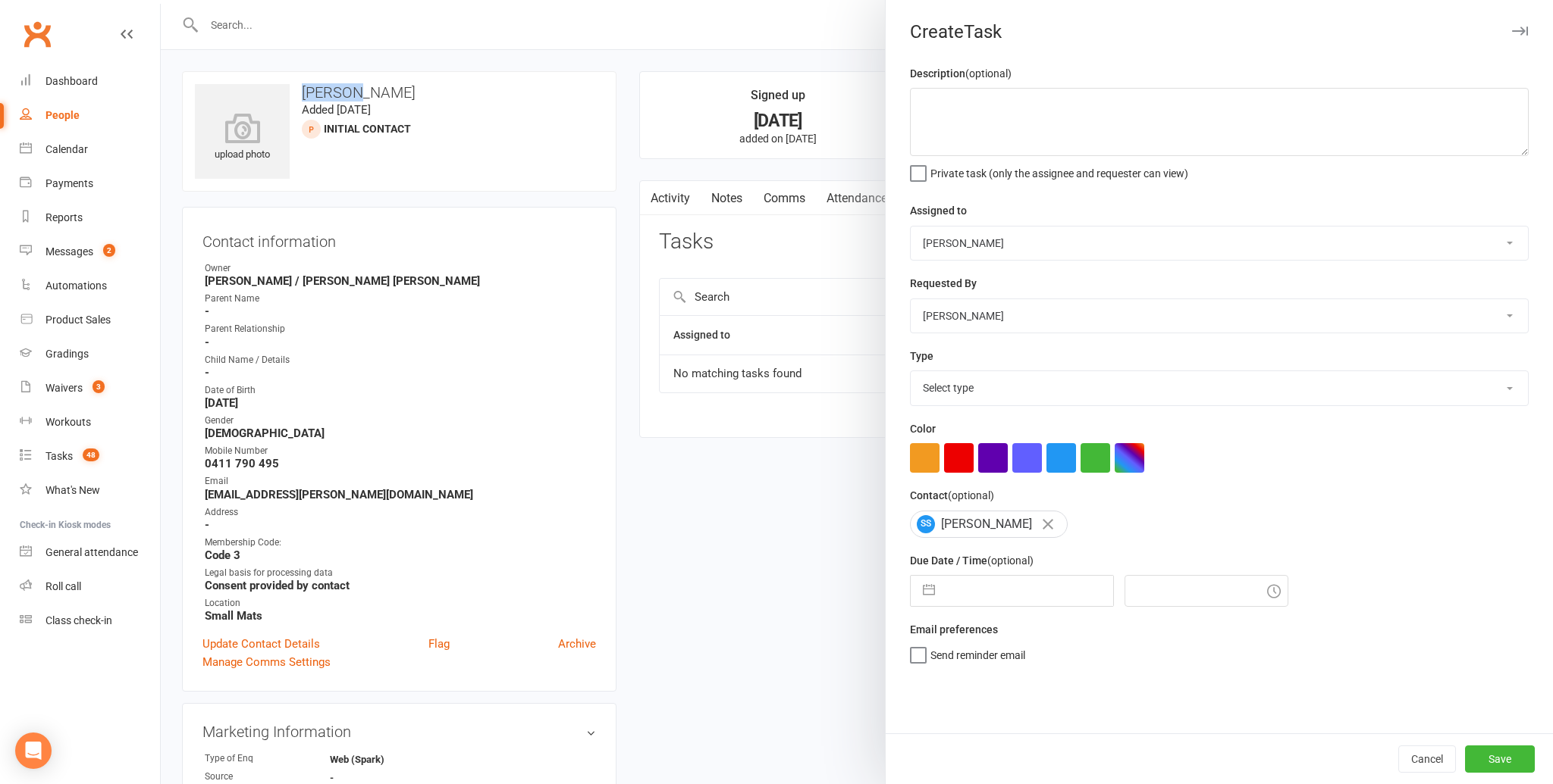
drag, startPoint x: 967, startPoint y: 604, endPoint x: 955, endPoint y: 608, distance: 12.6
click at [967, 604] on input "text" at bounding box center [1027, 591] width 171 height 30
select select "7"
select select "2025"
select select "8"
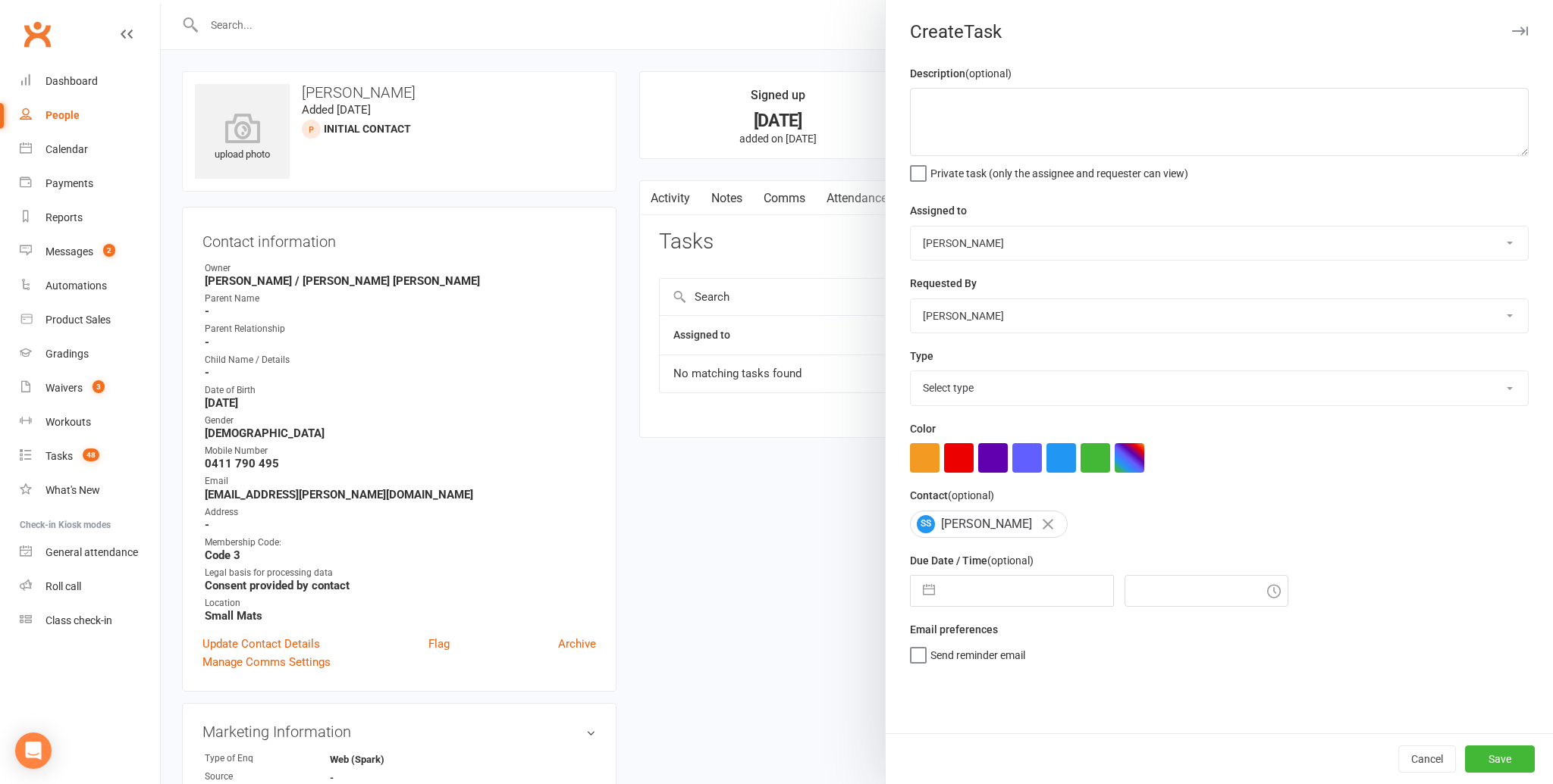
select select "2025"
select select "9"
select select "2025"
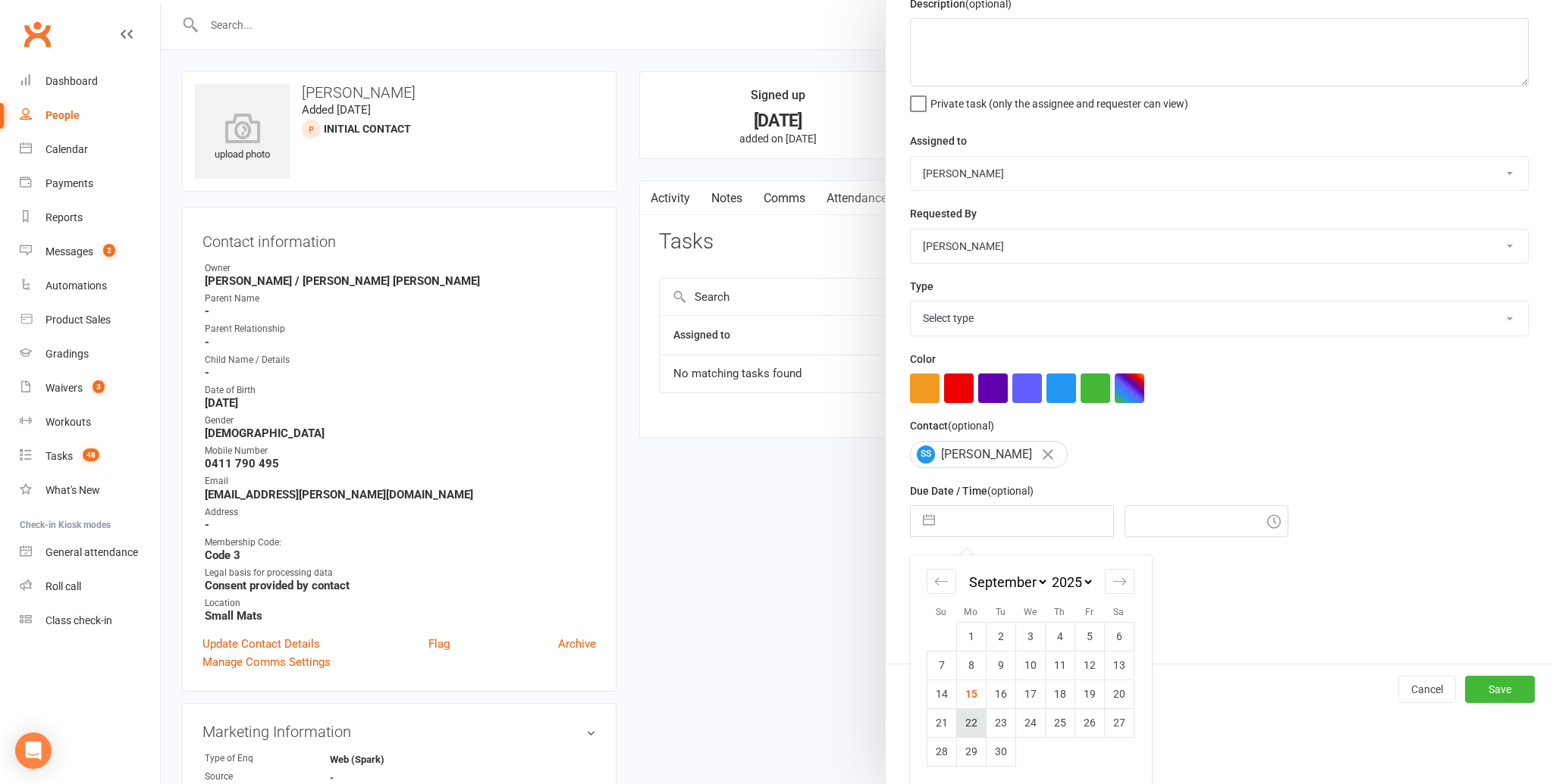
click at [969, 716] on td "22" at bounding box center [970, 723] width 29 height 29
type input "22 Sep 2025"
type input "9:15am"
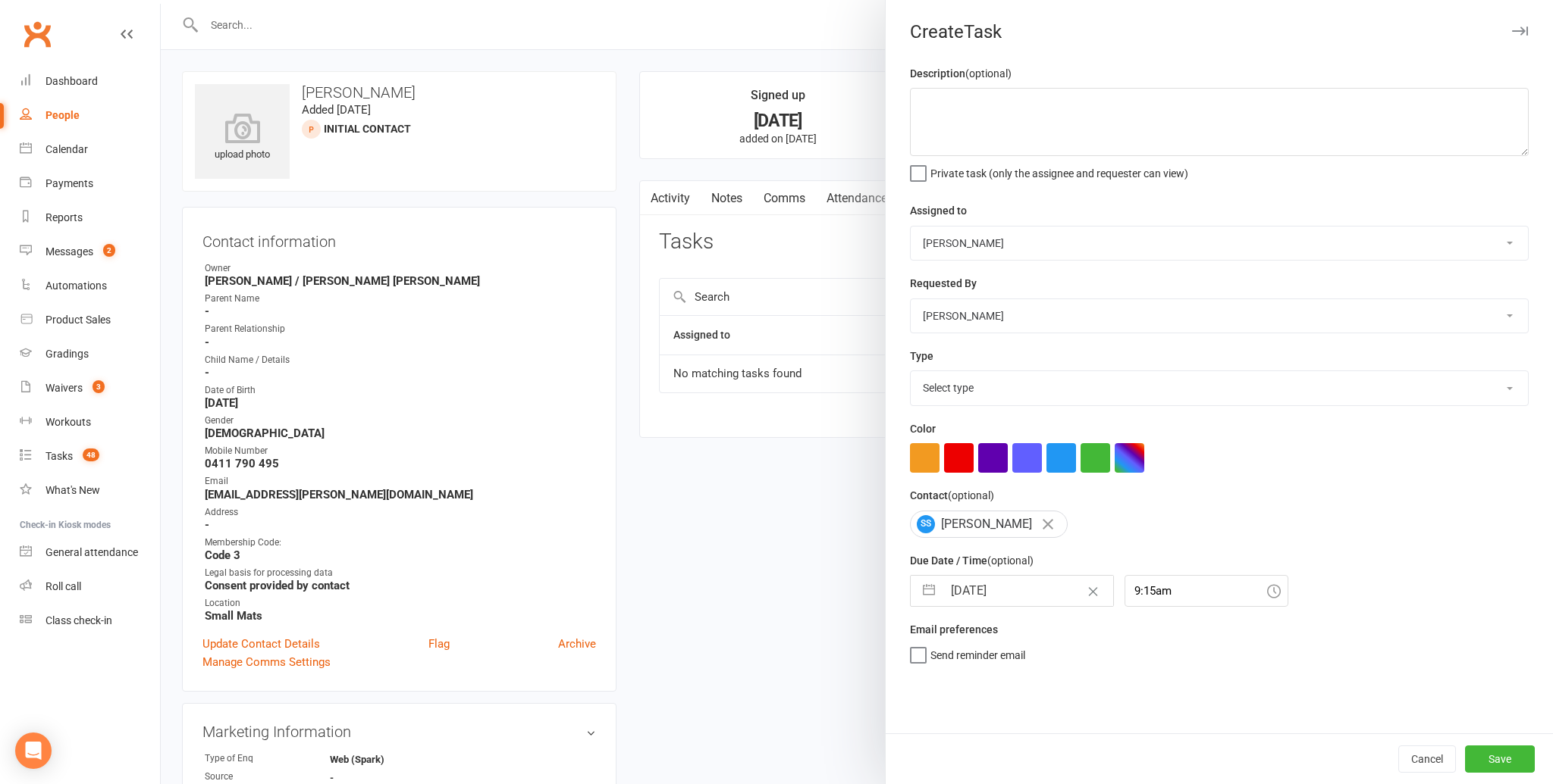
scroll to position [0, 0]
click at [946, 126] on textarea at bounding box center [1219, 122] width 619 height 68
type textarea "Follow Up enq - Covid."
click at [952, 387] on select "Select type Admin Bbpc - black belt prep course Cancellation Enquiry Follow-up …" at bounding box center [1219, 388] width 617 height 34
select select "16410"
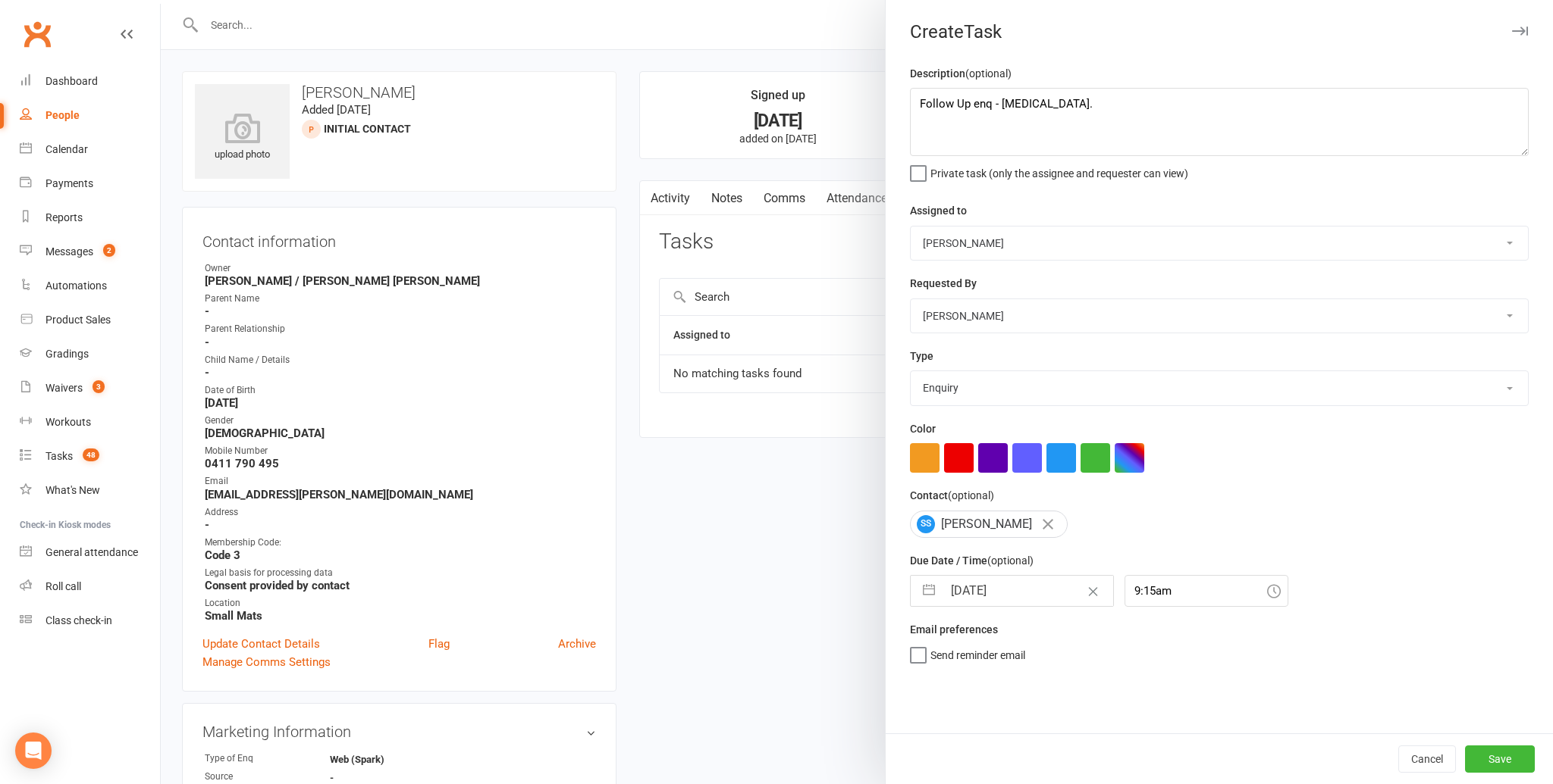
click at [911, 372] on select "Select type Admin Bbpc - black belt prep course Cancellation Enquiry Follow-up …" at bounding box center [1219, 388] width 617 height 34
click at [1509, 761] on button "Save" at bounding box center [1499, 759] width 70 height 27
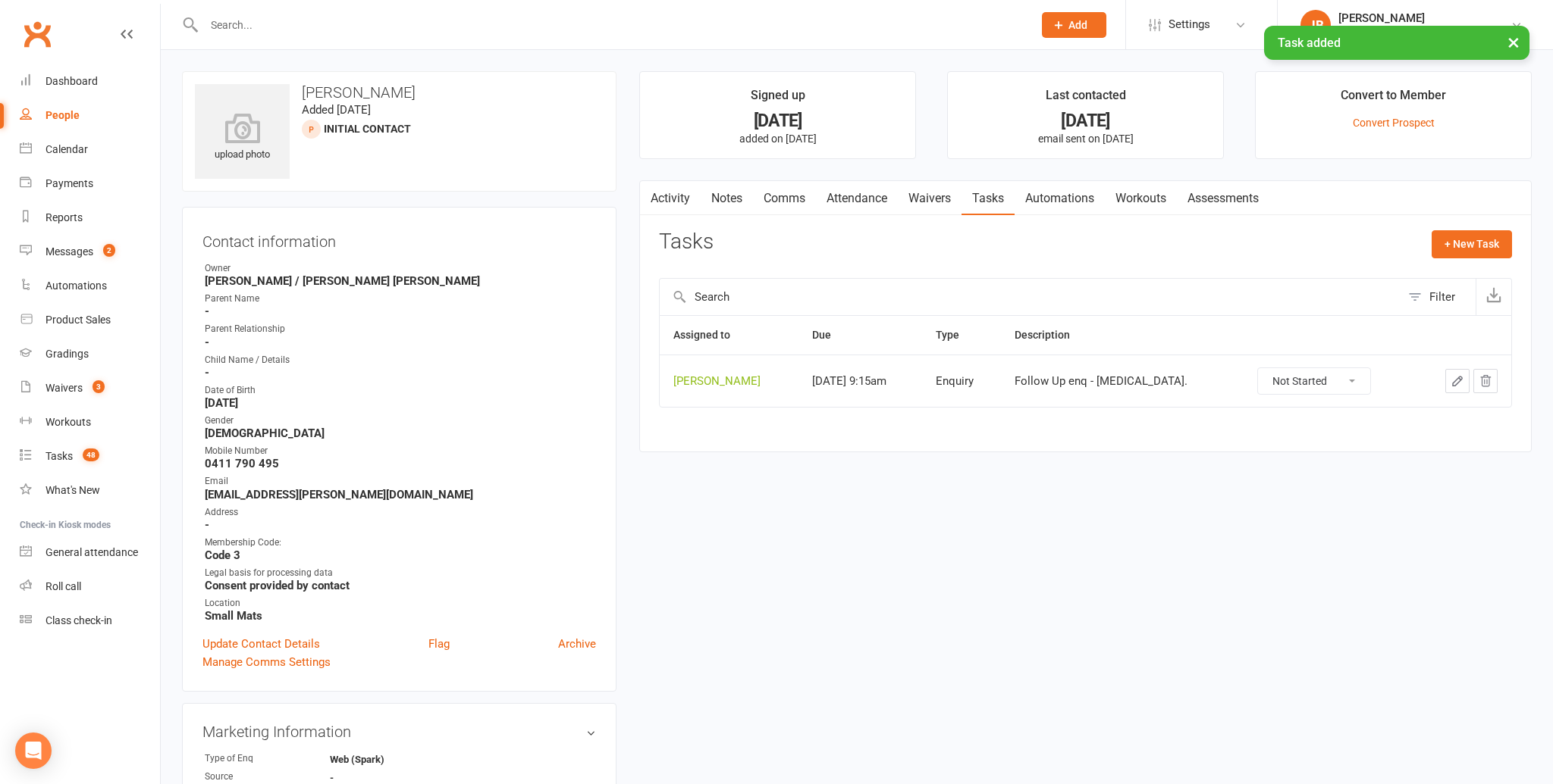
click at [795, 197] on link "Comms" at bounding box center [784, 198] width 63 height 34
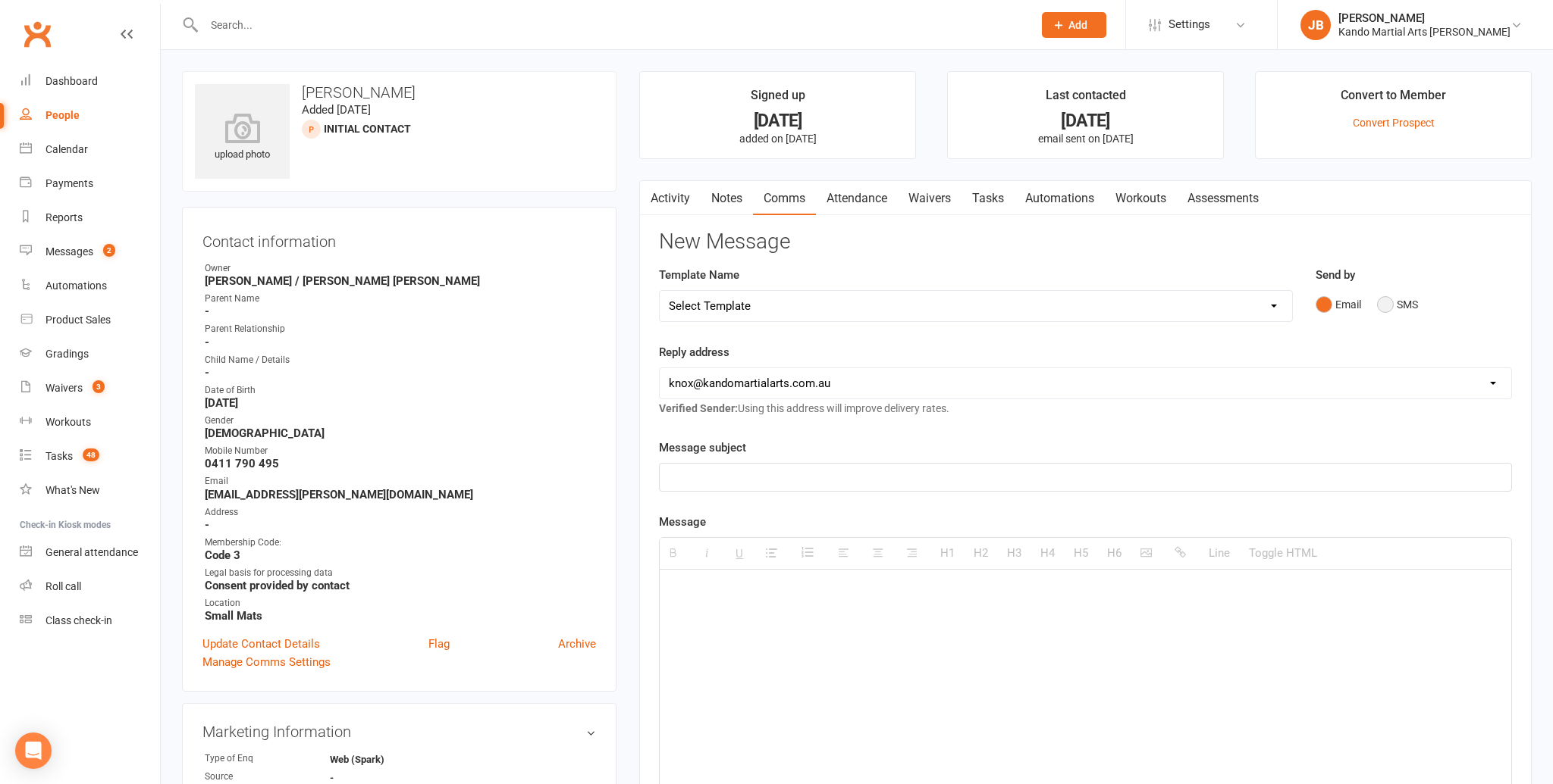
click at [1399, 301] on button "SMS" at bounding box center [1397, 304] width 41 height 29
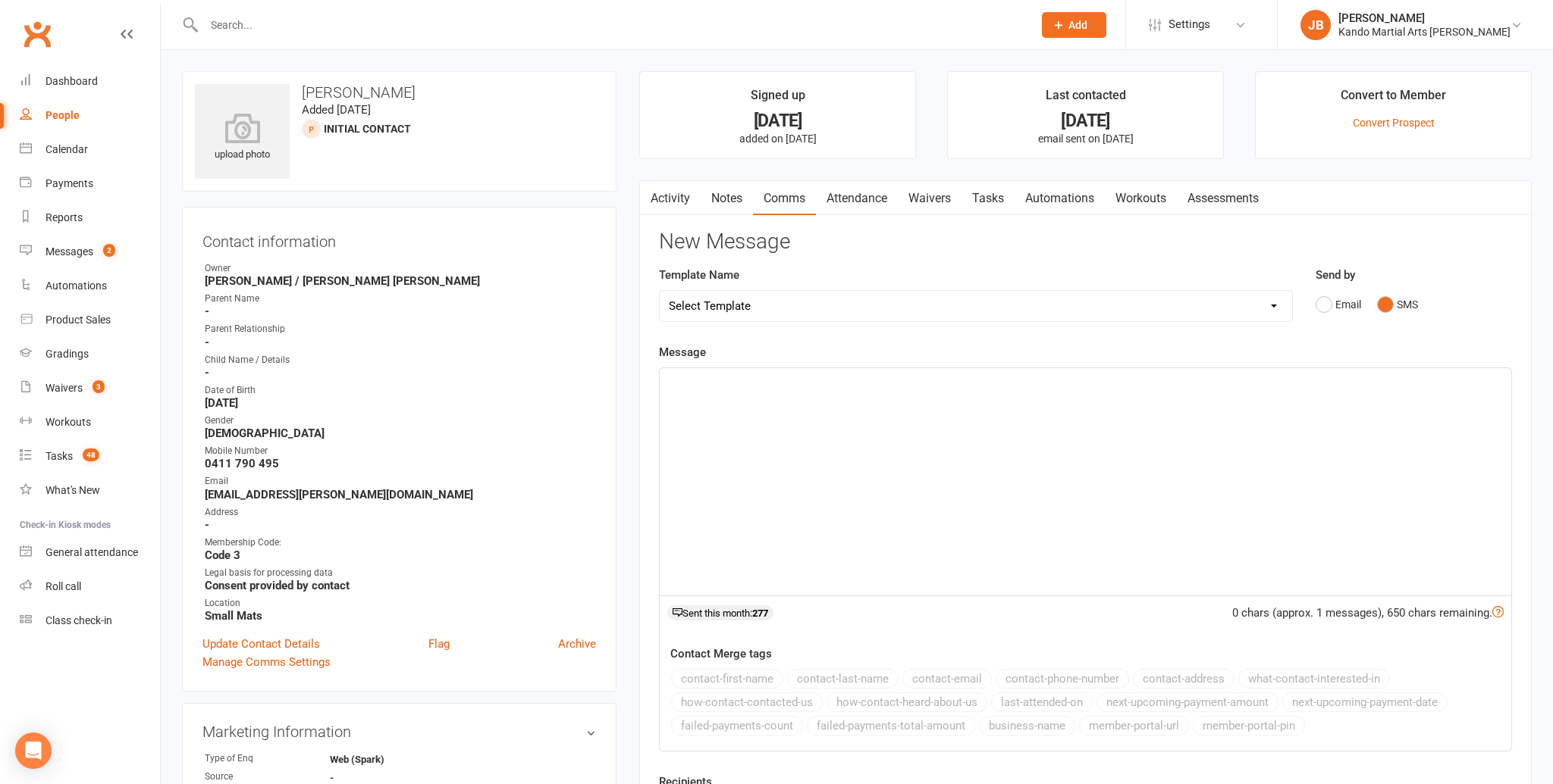
click at [721, 393] on div at bounding box center [1085, 481] width 852 height 228
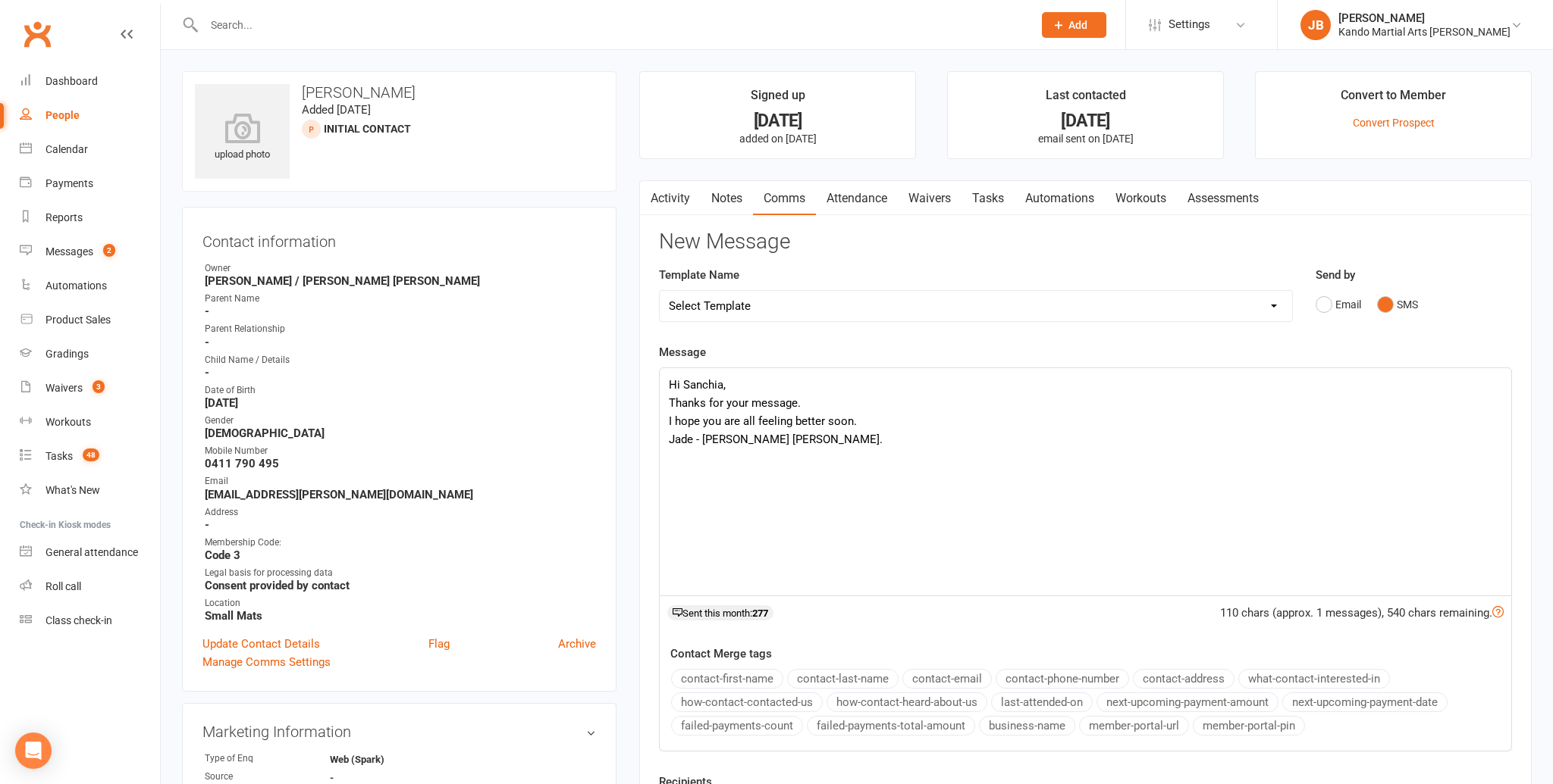
click at [811, 402] on p "Thanks for your message." at bounding box center [1085, 403] width 833 height 18
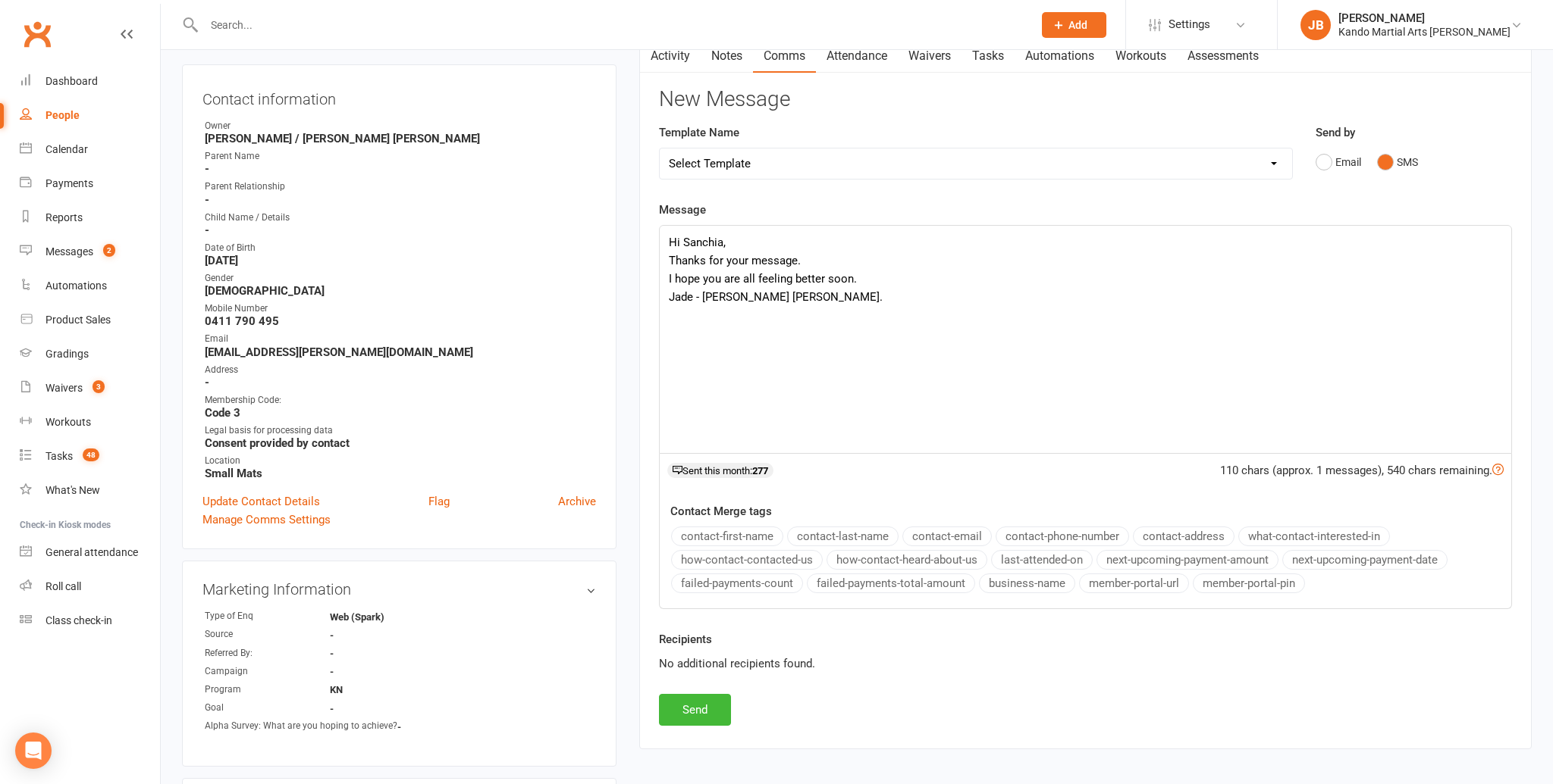
scroll to position [143, 0]
click at [708, 699] on button "Send" at bounding box center [695, 709] width 72 height 32
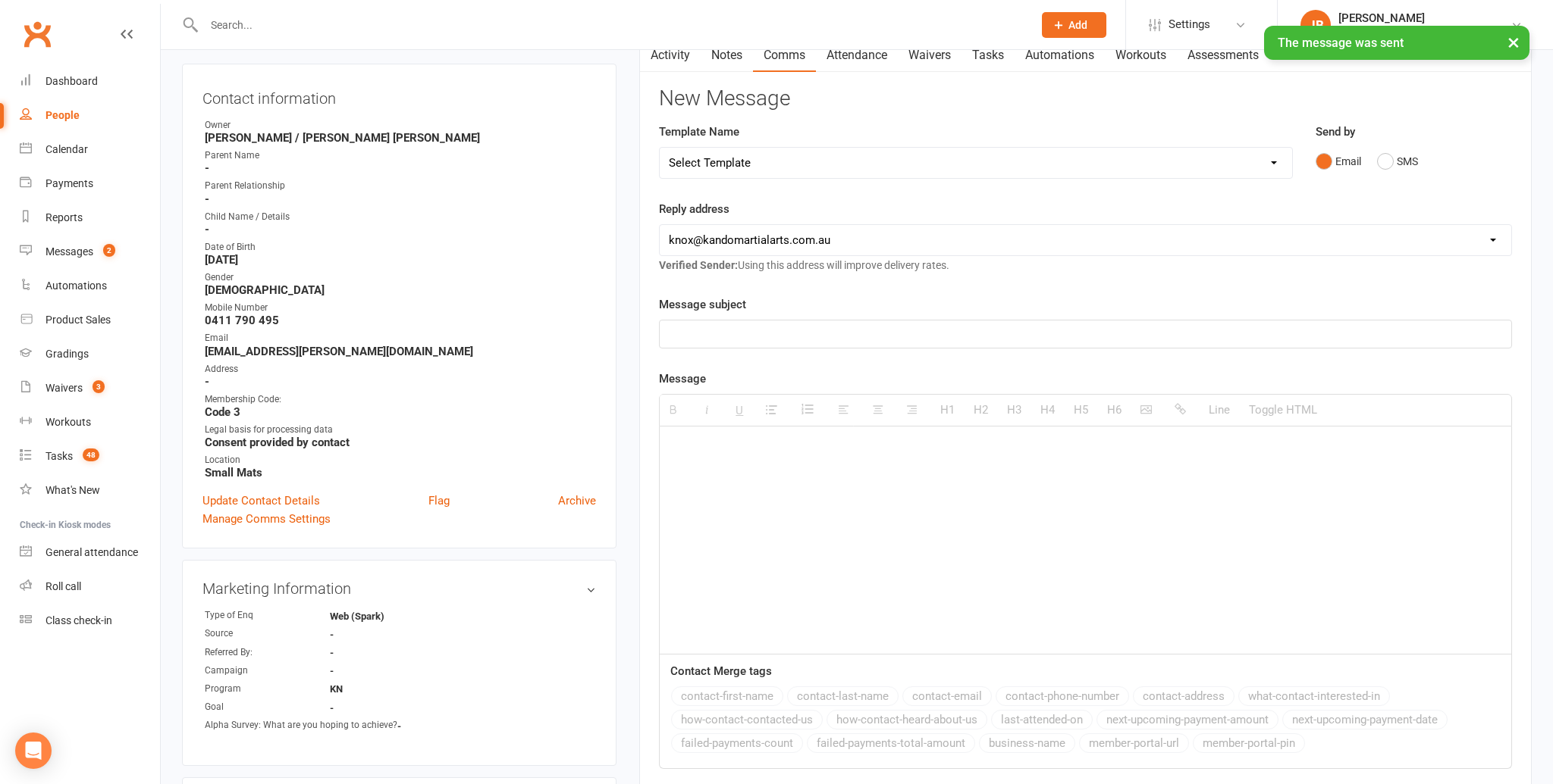
scroll to position [0, 0]
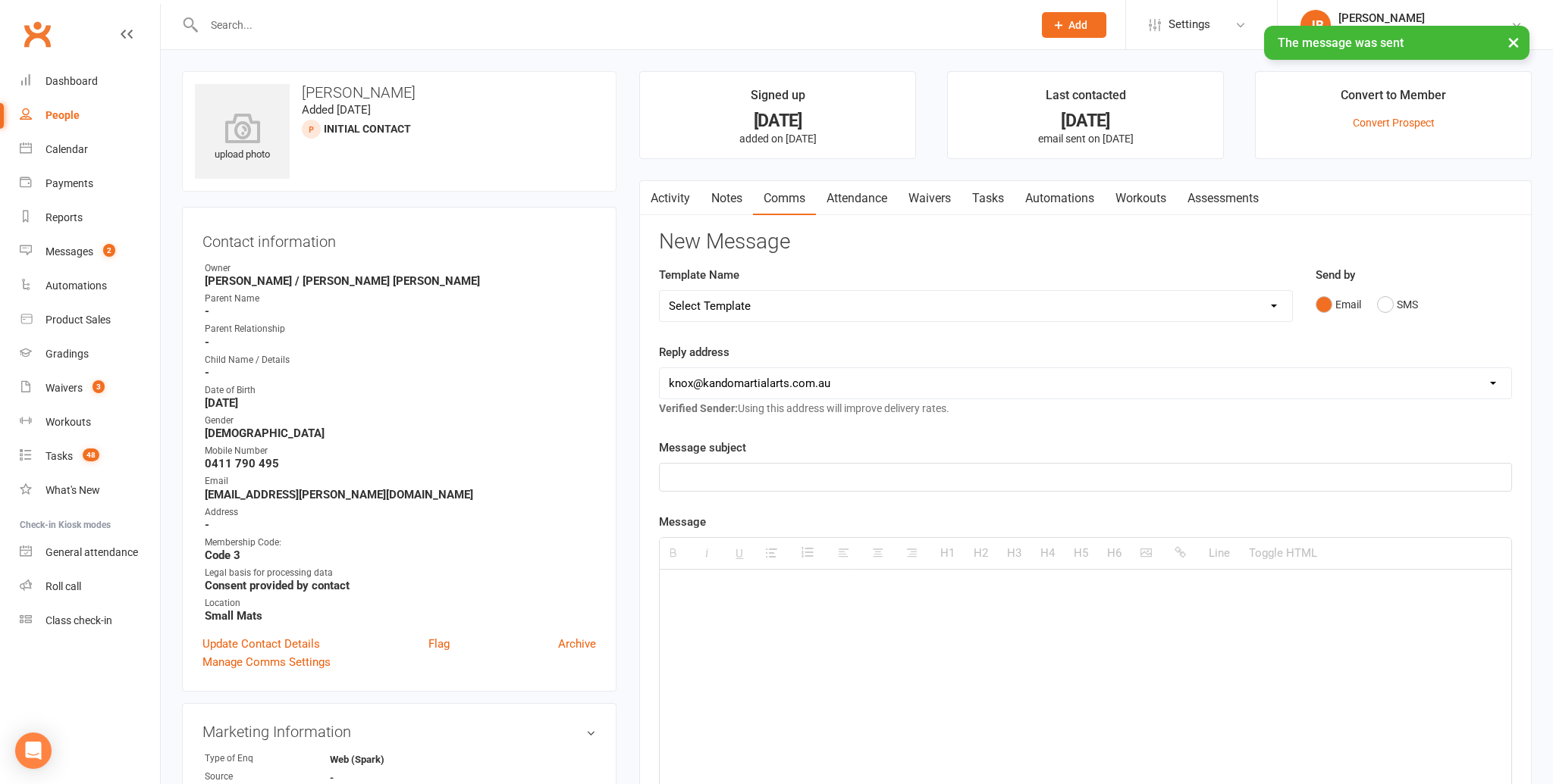
click at [998, 203] on link "Tasks" at bounding box center [987, 198] width 53 height 34
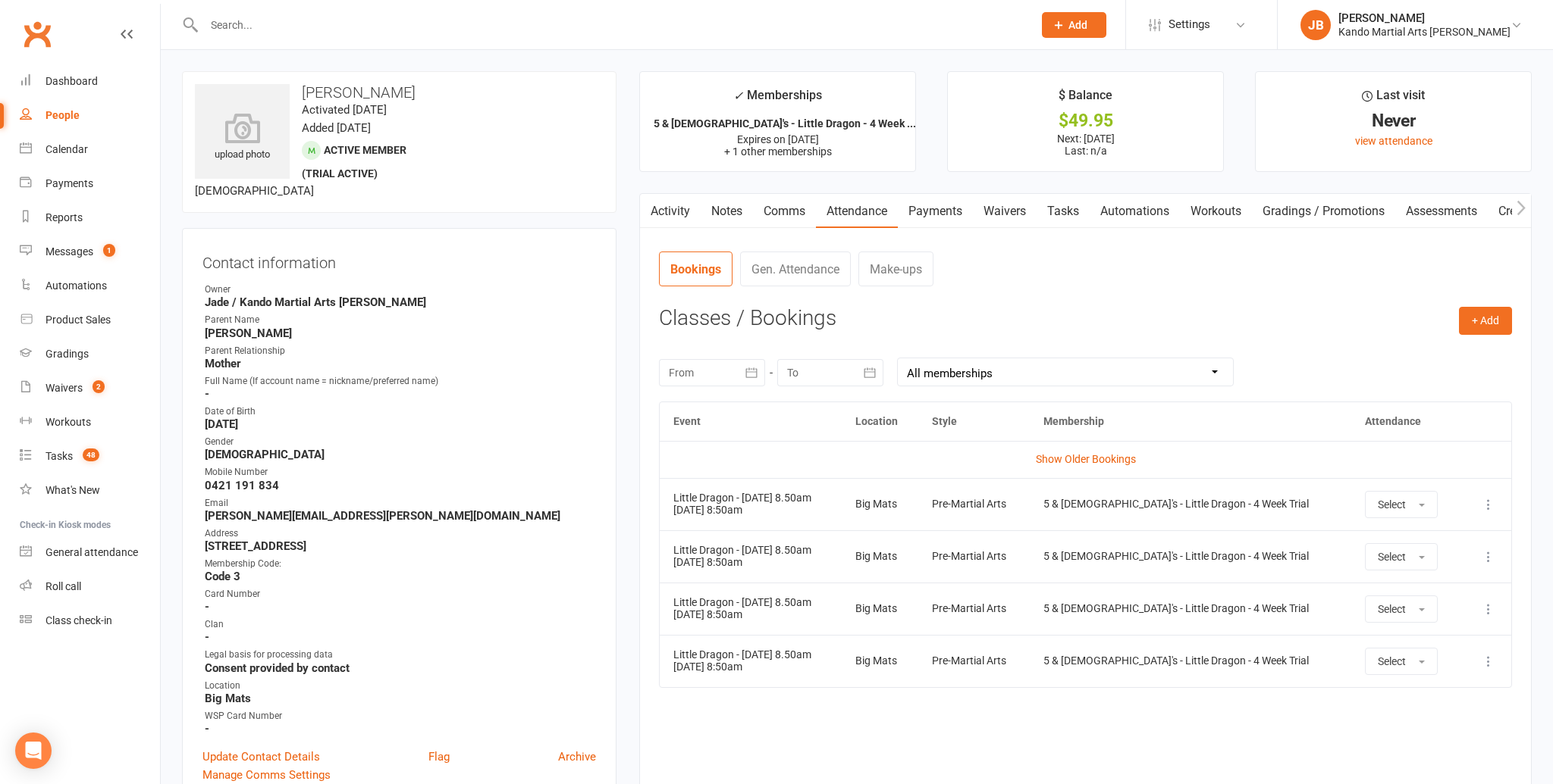
click at [1053, 213] on link "Tasks" at bounding box center [1063, 211] width 53 height 34
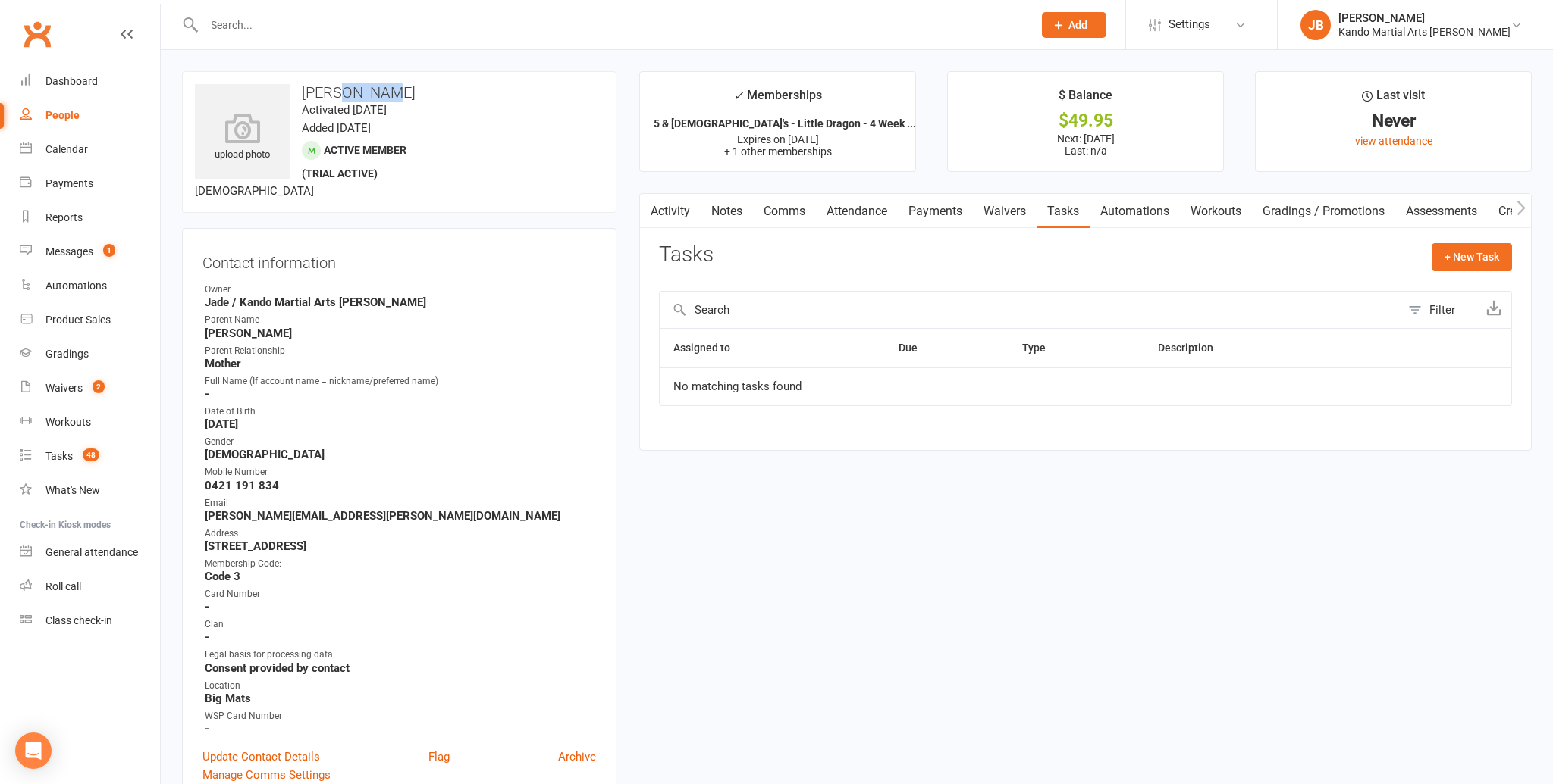
drag, startPoint x: 389, startPoint y: 92, endPoint x: 340, endPoint y: 89, distance: 49.1
click at [340, 89] on h3 "Jake Trosky" at bounding box center [399, 92] width 409 height 17
copy h3 "Trosky"
click at [1002, 212] on link "Waivers" at bounding box center [1005, 211] width 64 height 34
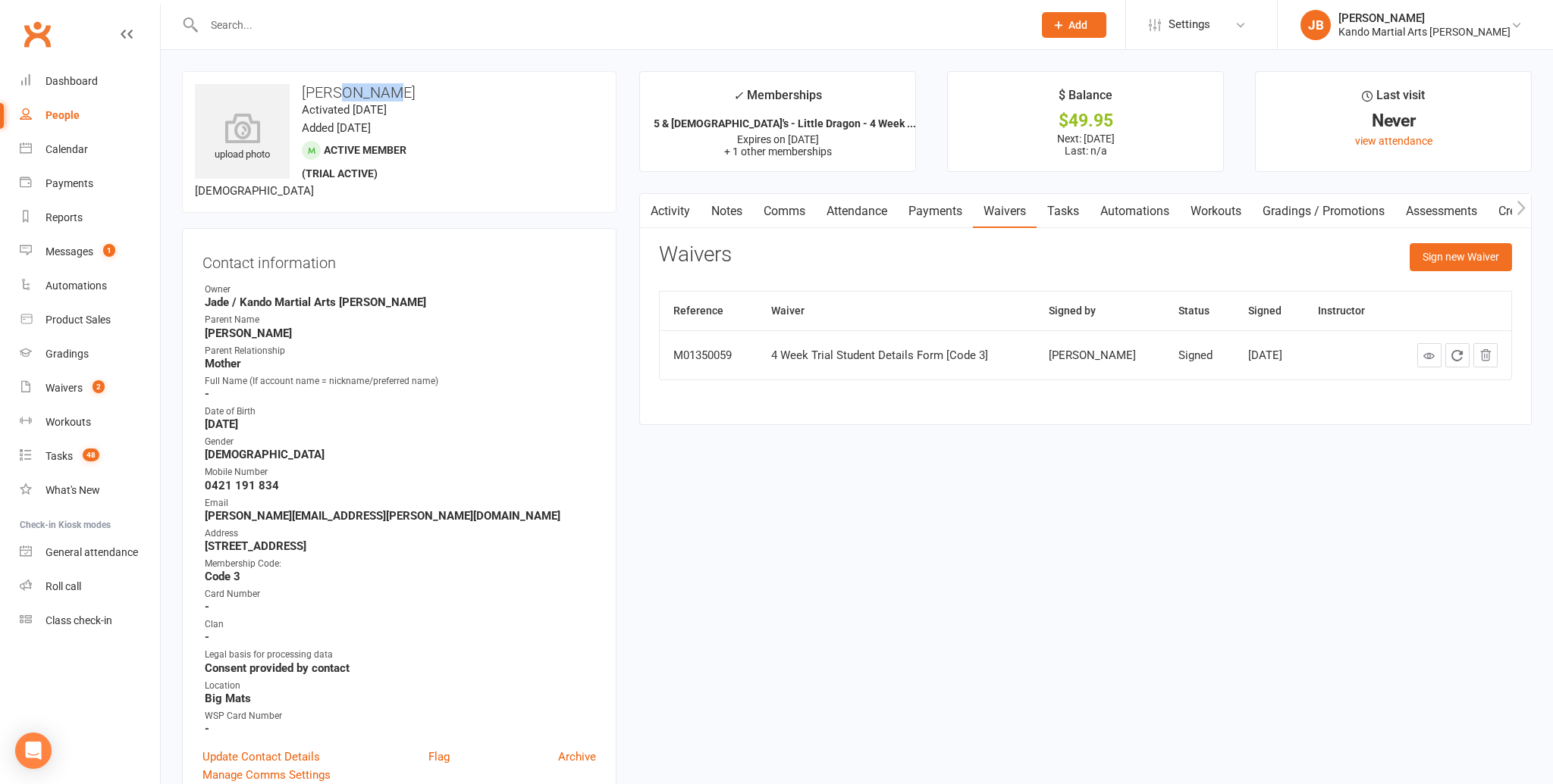
click at [785, 212] on link "Comms" at bounding box center [784, 211] width 63 height 34
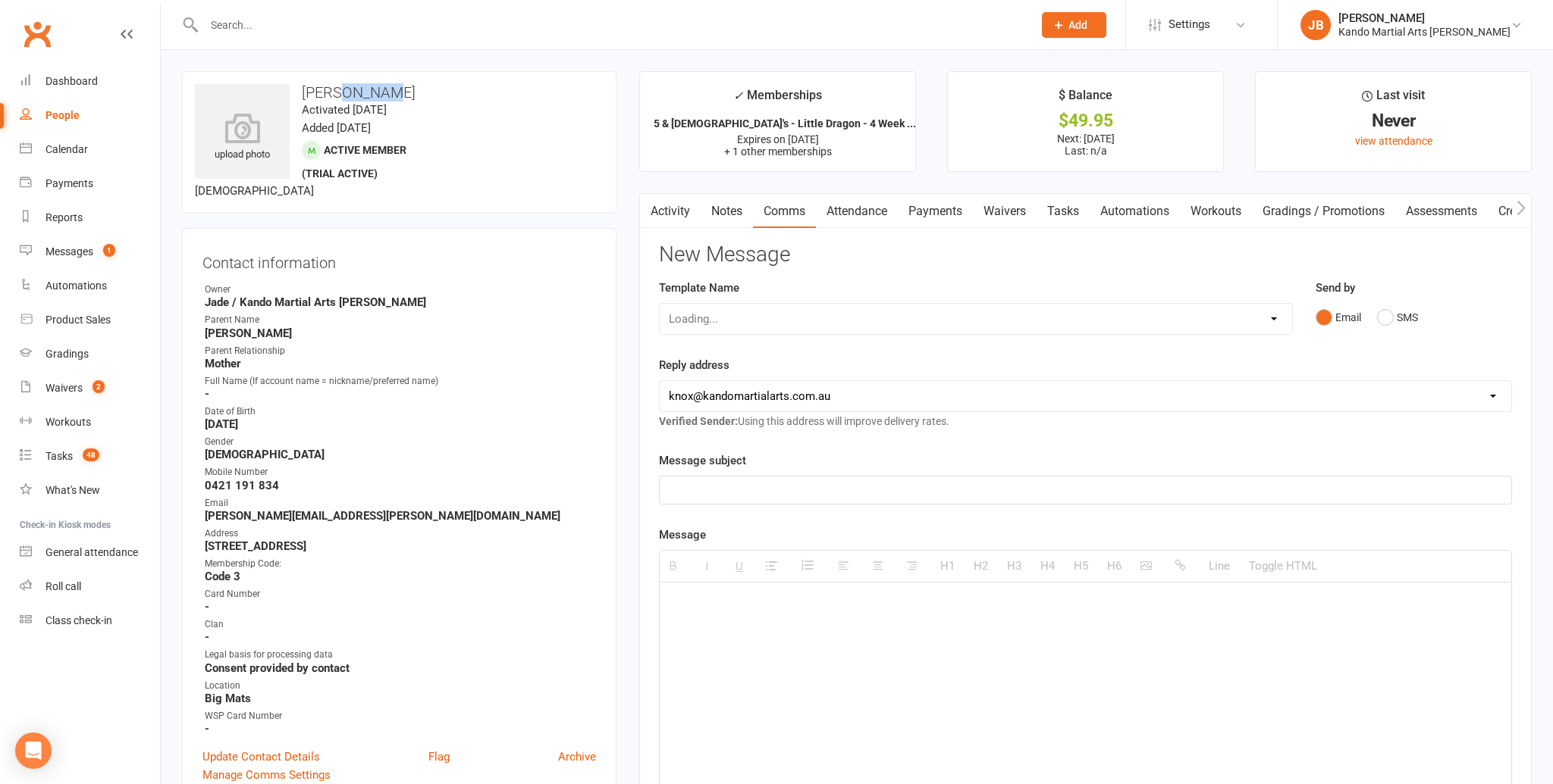
click at [1058, 211] on link "Tasks" at bounding box center [1063, 211] width 53 height 34
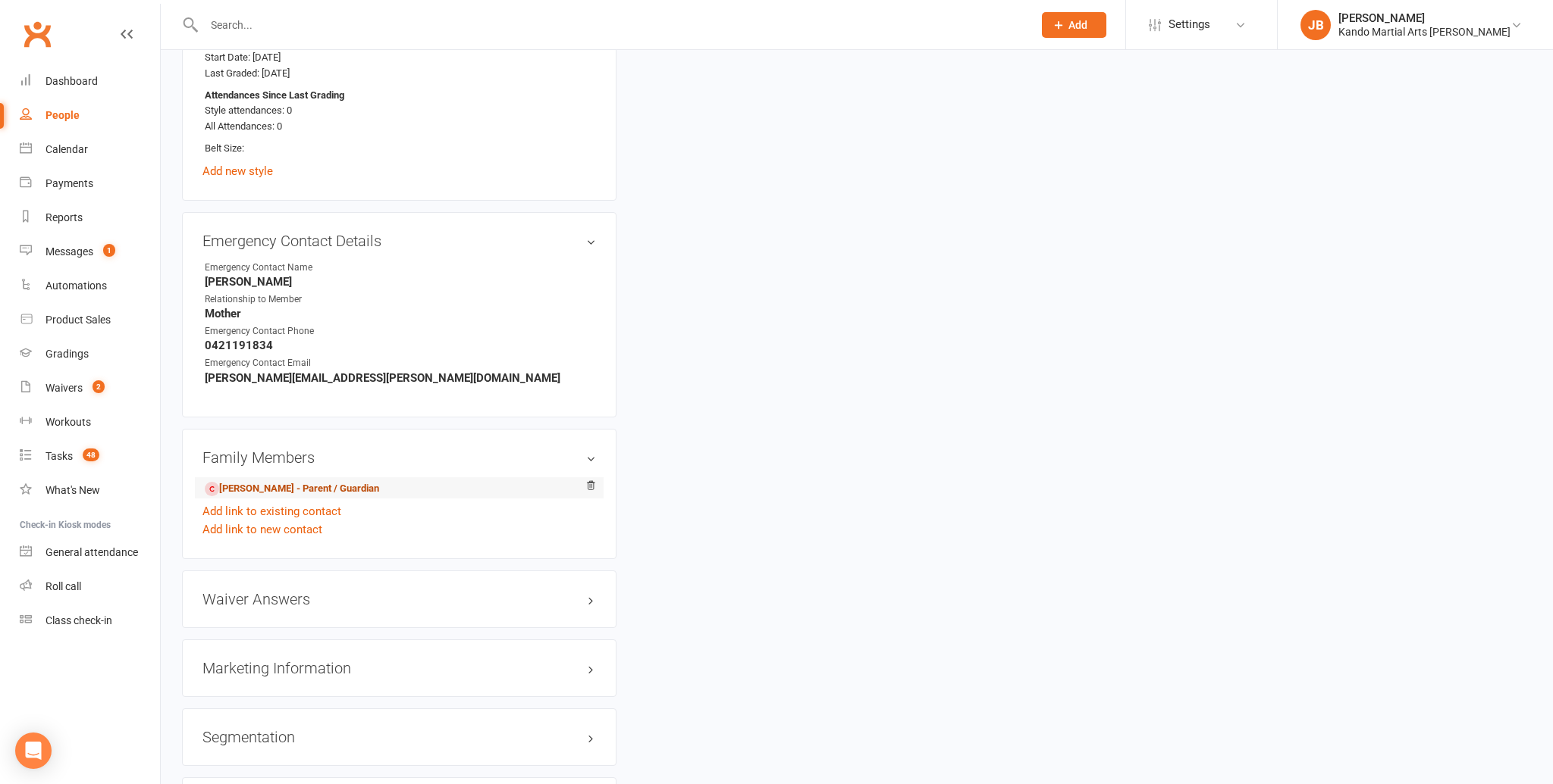
scroll to position [1215, 0]
click at [247, 482] on link "Loretta Trosky - Parent / Guardian" at bounding box center [291, 490] width 174 height 16
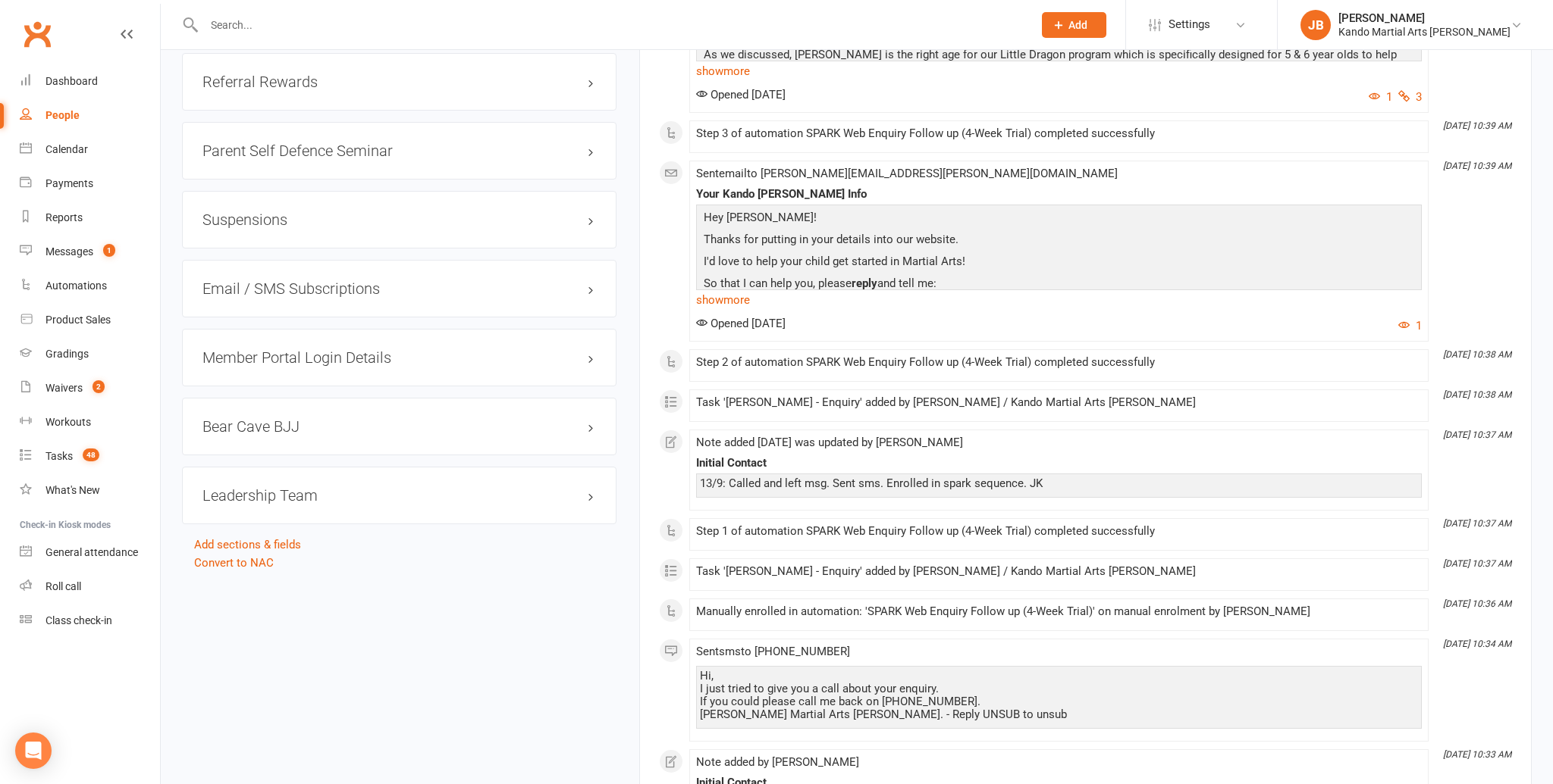
scroll to position [1996, 0]
click at [217, 557] on link "Convert to NAC" at bounding box center [234, 564] width 80 height 13
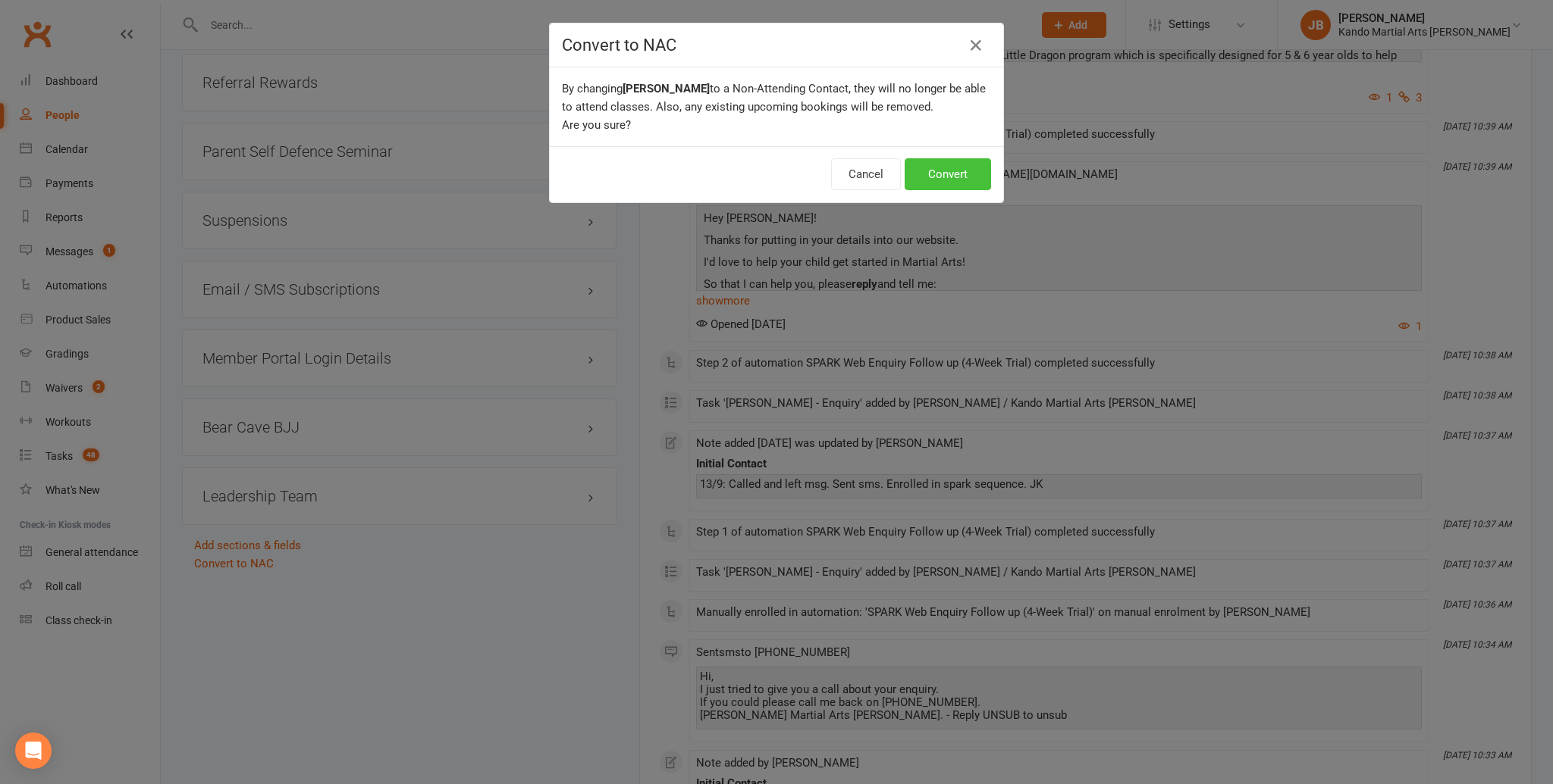
click at [929, 171] on button "Convert" at bounding box center [948, 174] width 87 height 32
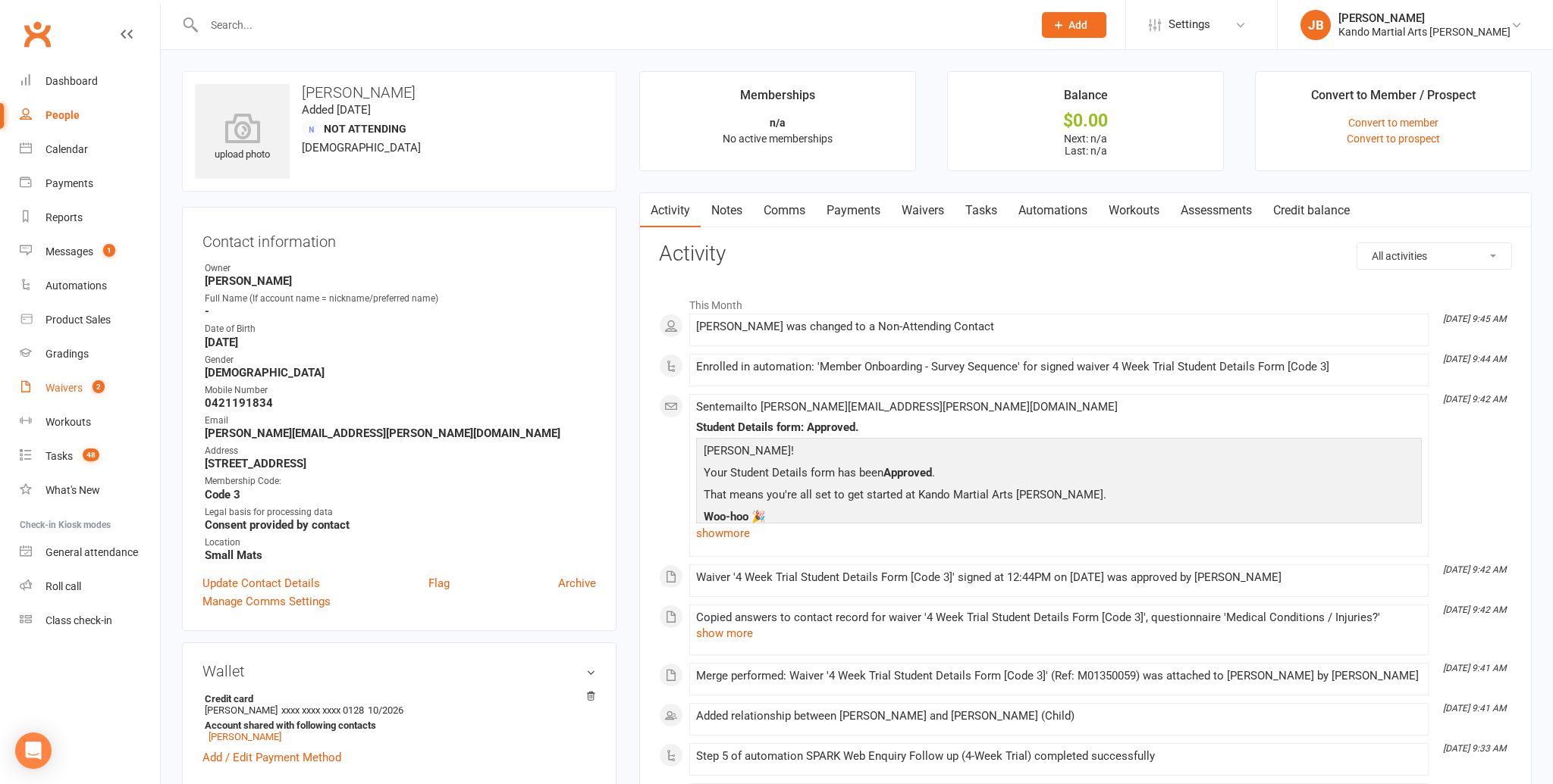
click at [70, 391] on div "Waivers" at bounding box center [64, 387] width 37 height 12
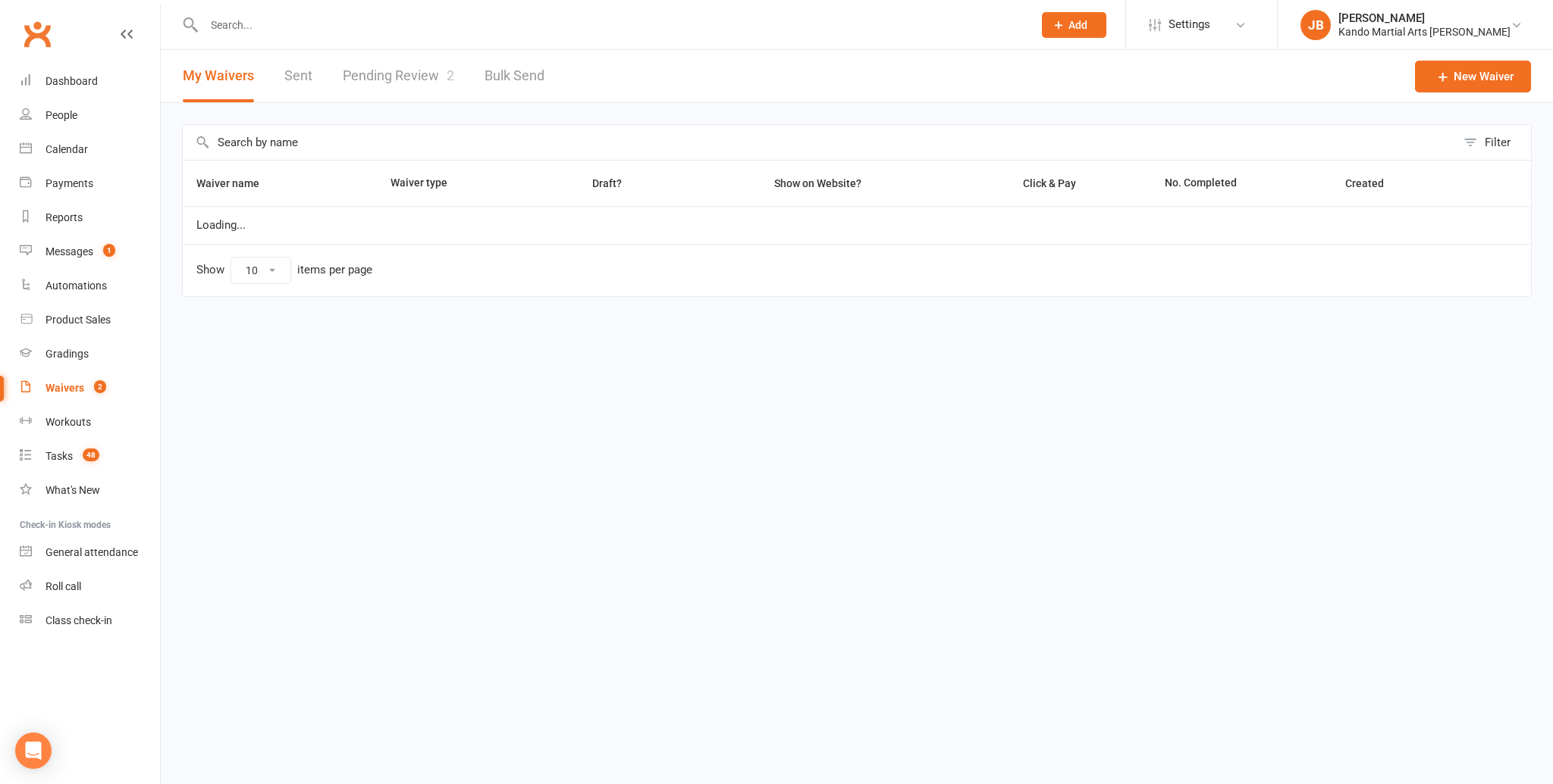
select select "100"
click at [376, 82] on link "Pending Review 2" at bounding box center [399, 76] width 112 height 52
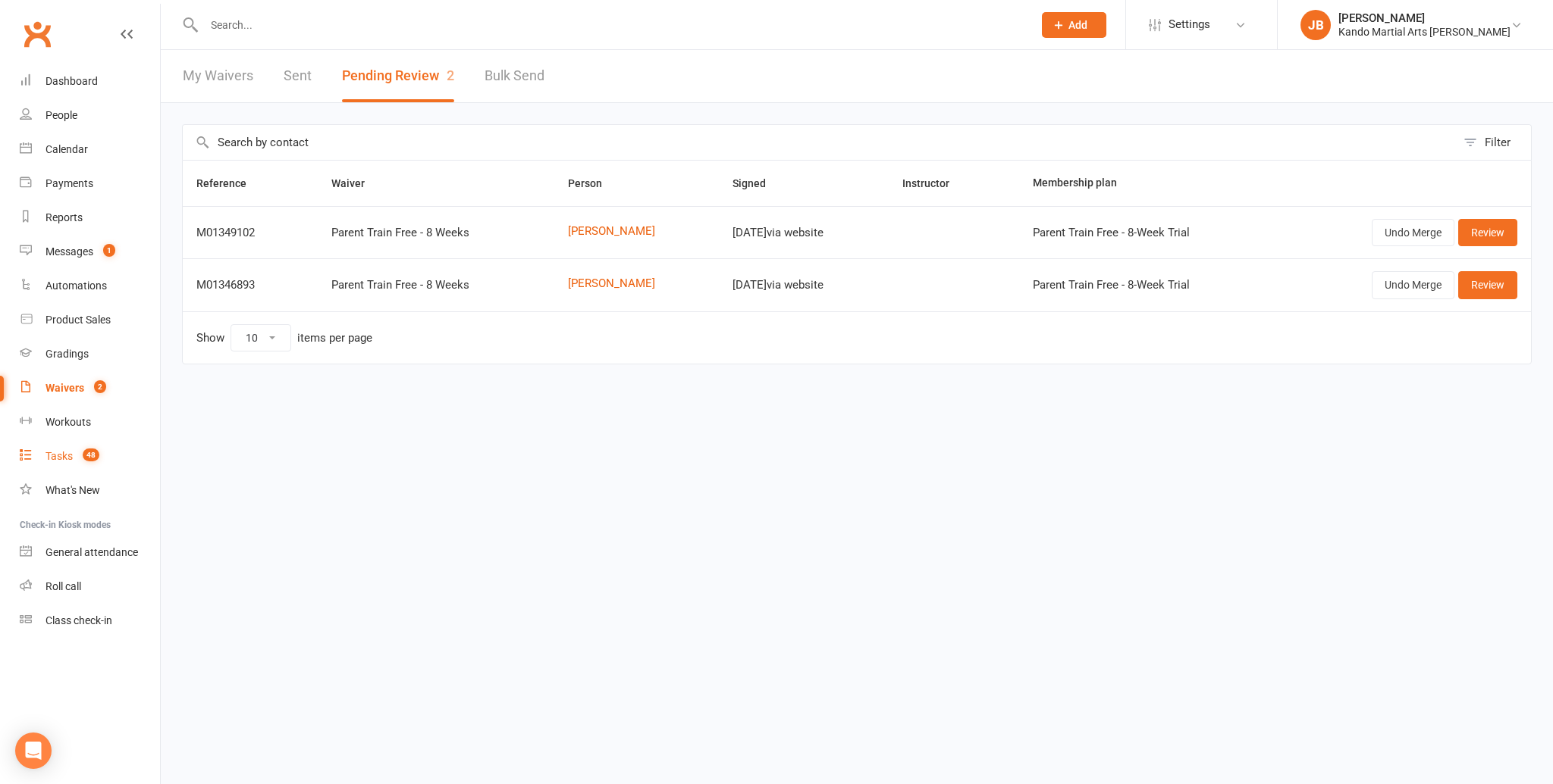
click at [53, 448] on link "Tasks 48" at bounding box center [89, 456] width 140 height 34
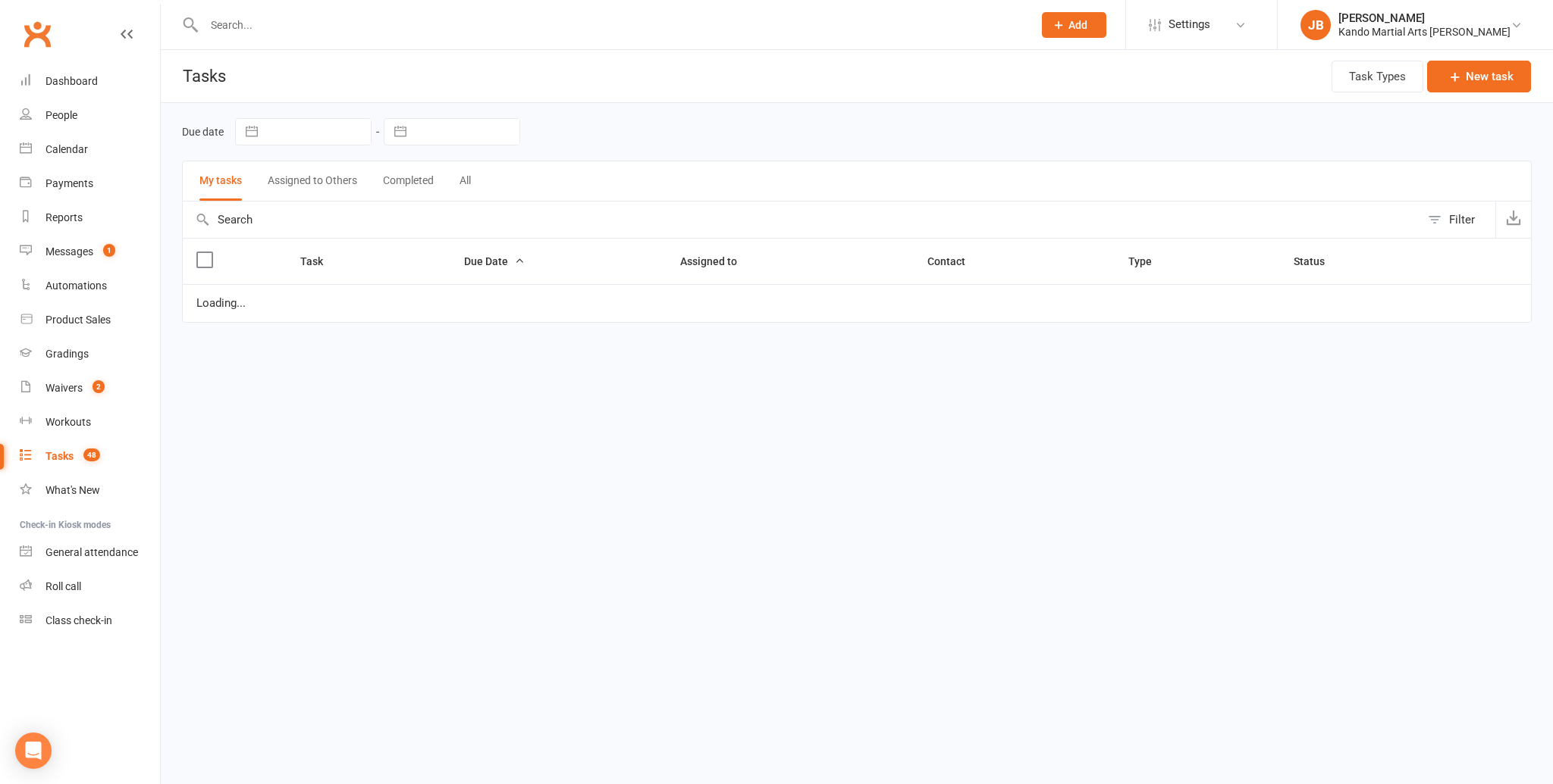
select select "started"
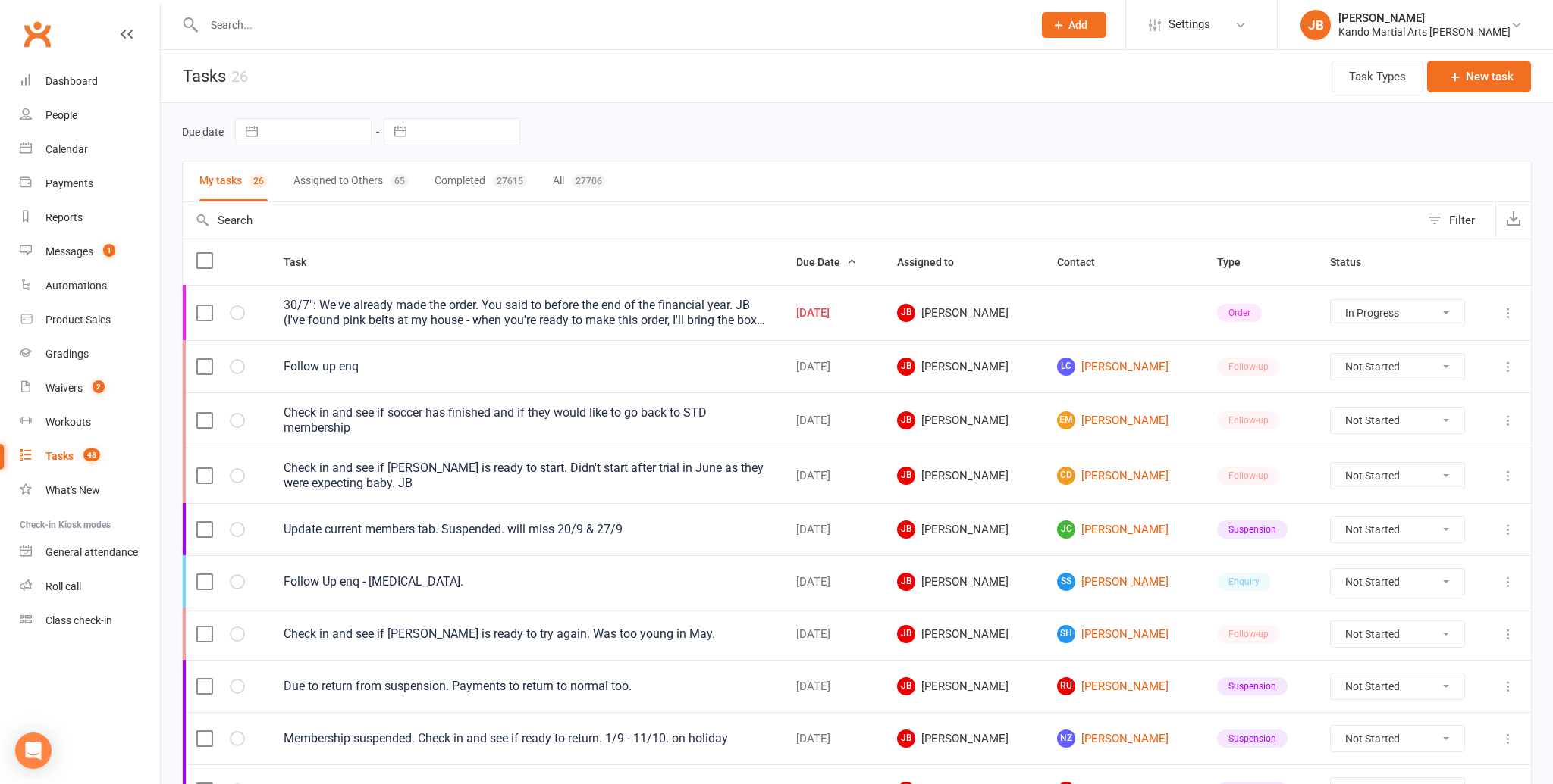
click at [237, 28] on input "text" at bounding box center [610, 24] width 822 height 21
type input "binsa"
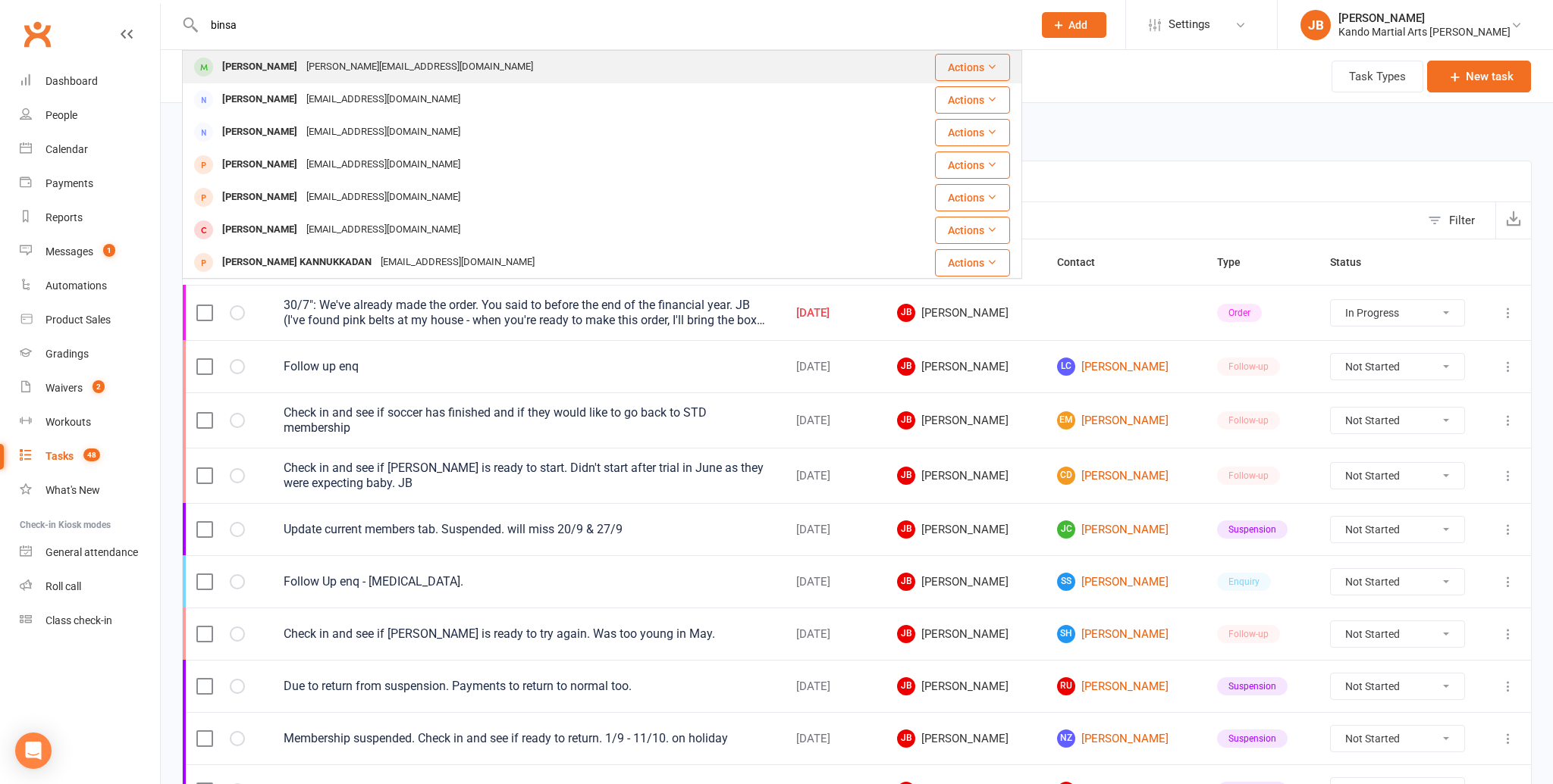
click at [273, 69] on div "Binsa Mohanty" at bounding box center [260, 67] width 84 height 22
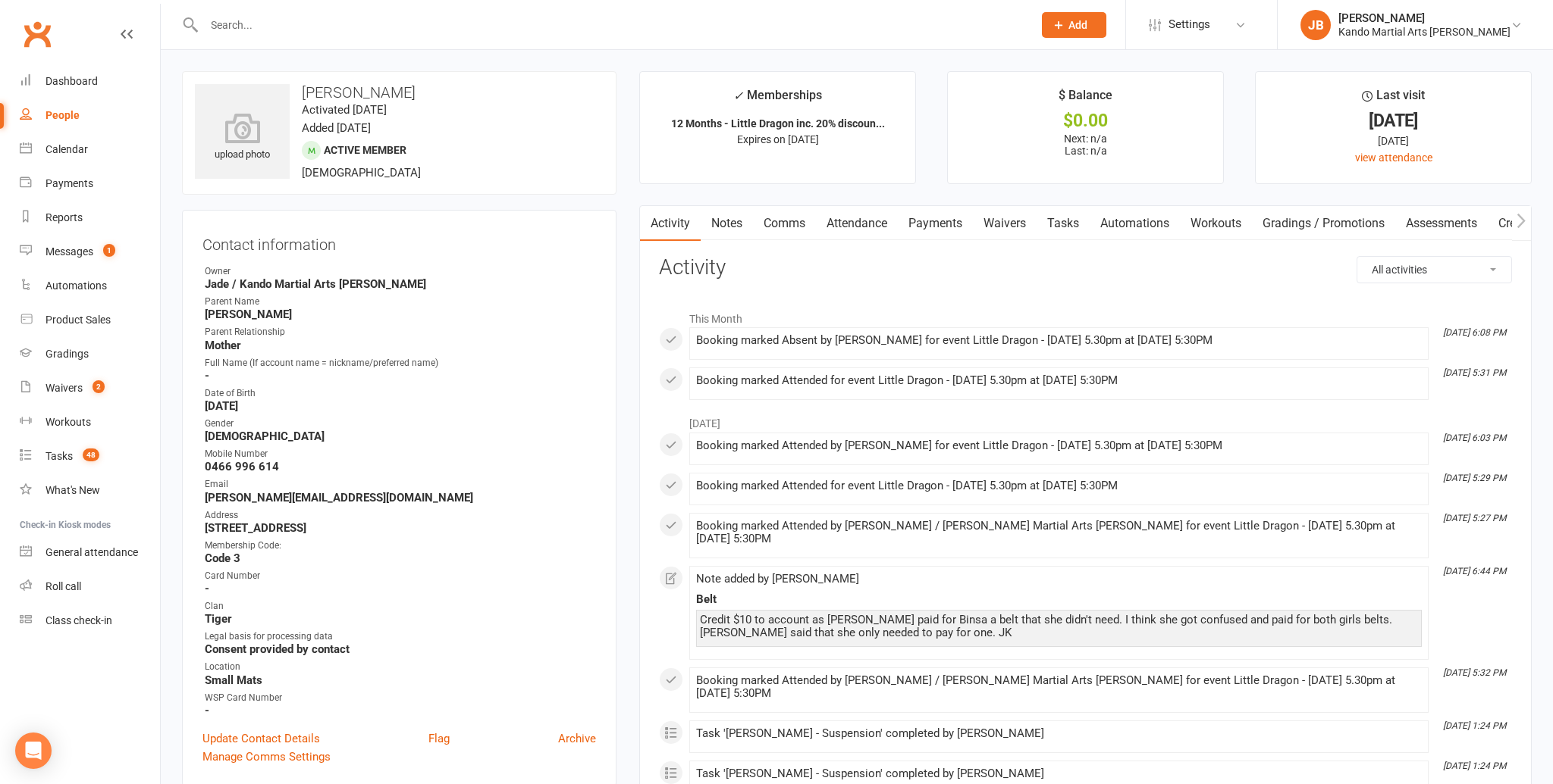
click at [878, 226] on link "Attendance" at bounding box center [856, 223] width 82 height 34
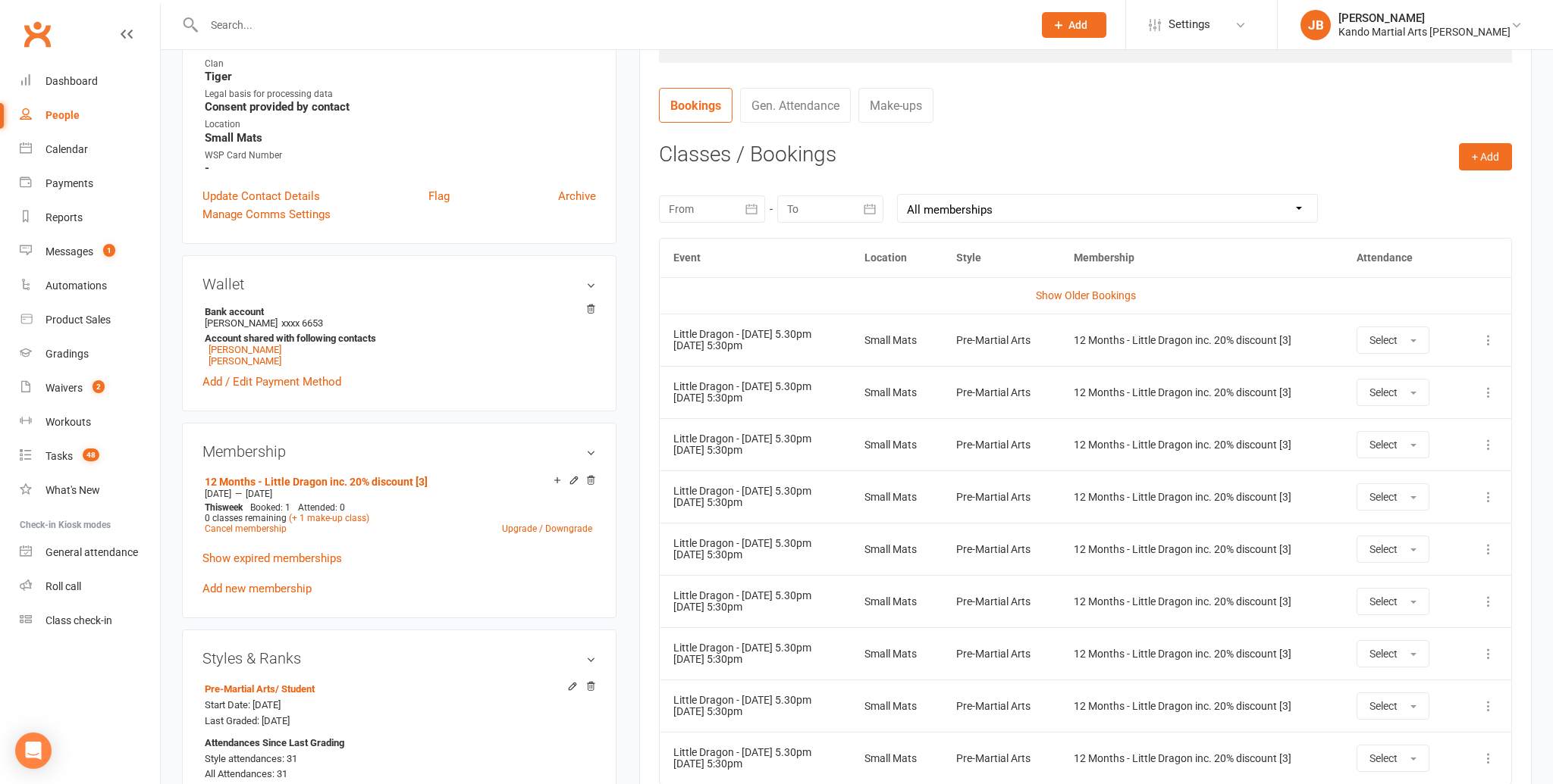
scroll to position [540, 0]
click at [1380, 343] on span "Select" at bounding box center [1382, 342] width 28 height 12
click at [1380, 396] on link "Absent" at bounding box center [1432, 407] width 151 height 30
click at [1373, 390] on span "Select" at bounding box center [1378, 395] width 28 height 12
drag, startPoint x: 1374, startPoint y: 457, endPoint x: 1368, endPoint y: 439, distance: 19.0
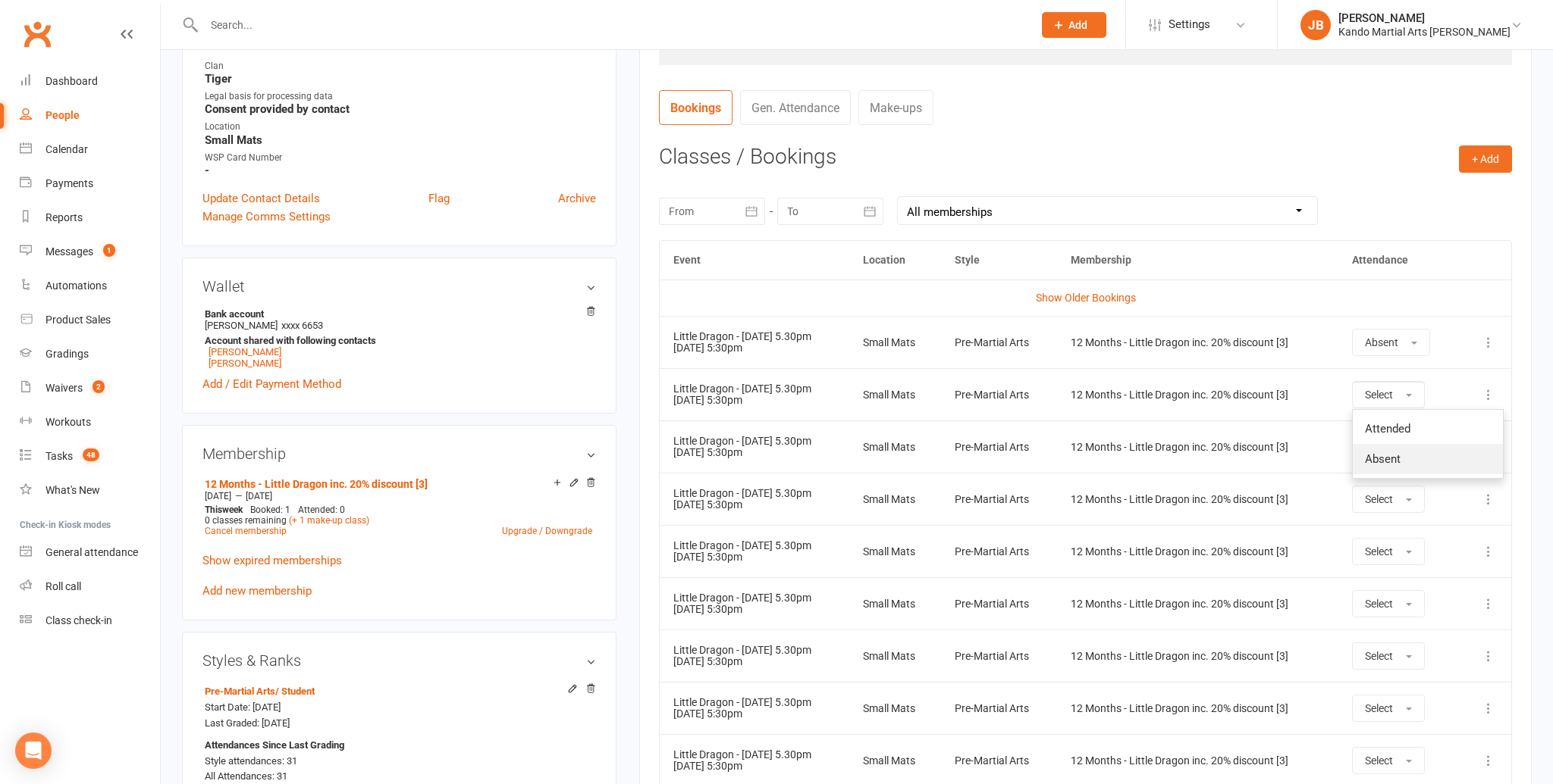
click at [1375, 457] on span "Absent" at bounding box center [1382, 459] width 35 height 13
drag, startPoint x: 1366, startPoint y: 442, endPoint x: 1375, endPoint y: 451, distance: 12.7
click at [1370, 443] on span "Select" at bounding box center [1378, 447] width 28 height 12
click at [1377, 514] on span "Absent" at bounding box center [1382, 512] width 35 height 13
click at [1373, 498] on span "Select" at bounding box center [1378, 499] width 28 height 12
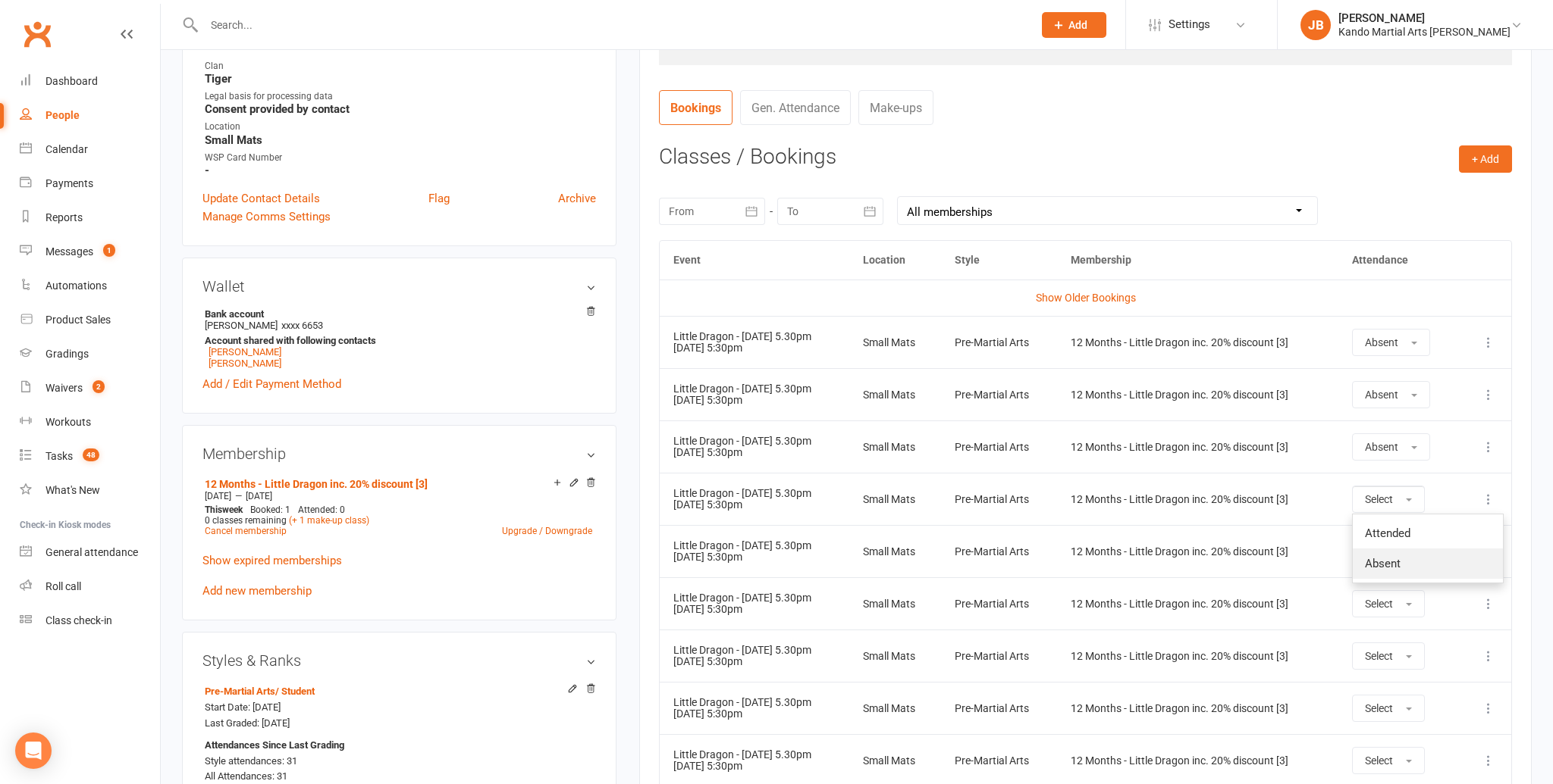
click at [1376, 559] on span "Absent" at bounding box center [1382, 564] width 35 height 13
click at [1392, 502] on span "Absent" at bounding box center [1381, 499] width 34 height 12
click at [1328, 505] on td "12 Months - Little Dragon inc. 20% discount [3]" at bounding box center [1197, 499] width 281 height 52
drag, startPoint x: 1370, startPoint y: 551, endPoint x: 1364, endPoint y: 563, distance: 13.4
click at [1370, 551] on span "Select" at bounding box center [1378, 551] width 28 height 12
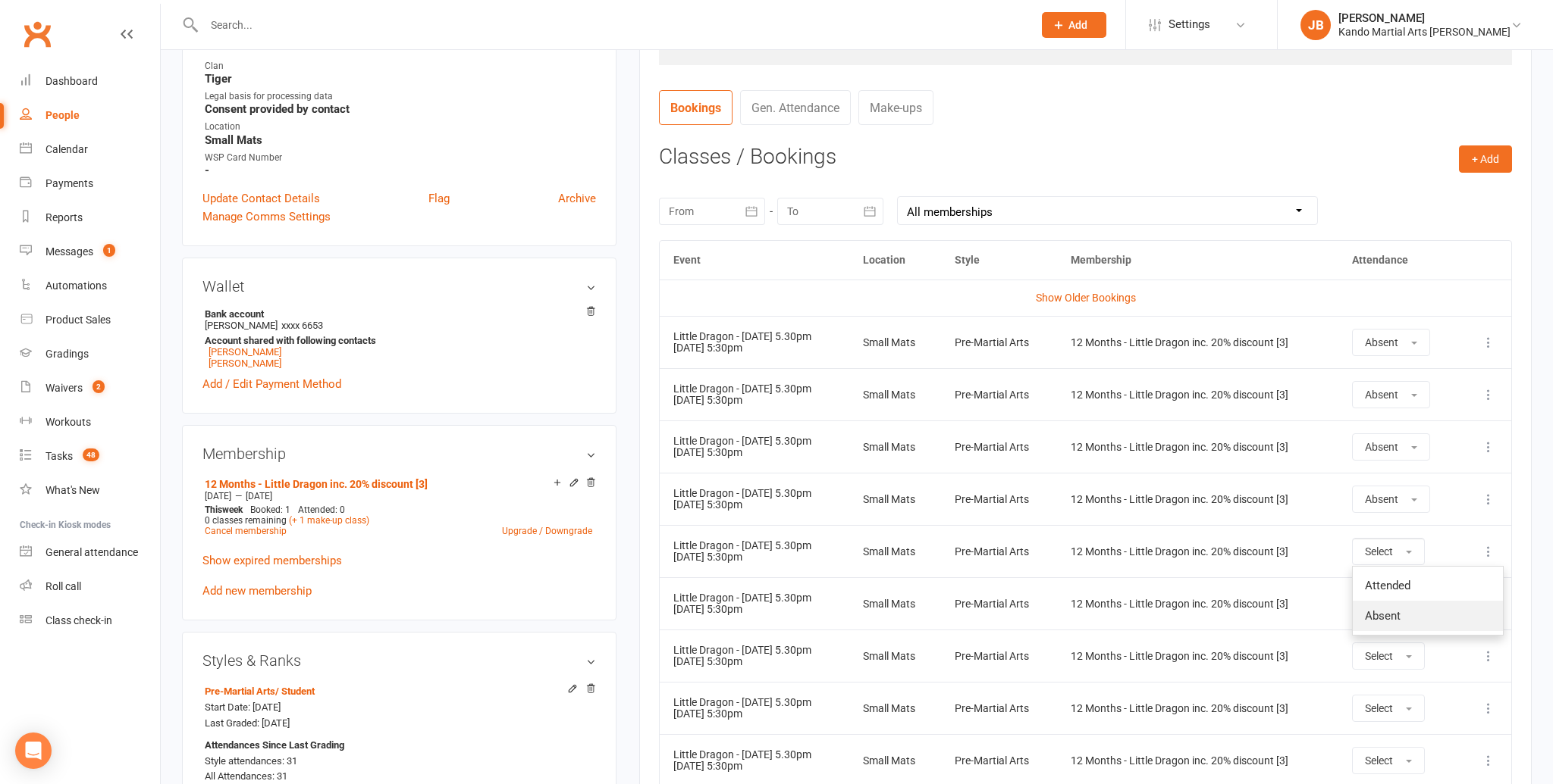
drag, startPoint x: 1369, startPoint y: 605, endPoint x: 1359, endPoint y: 600, distance: 11.2
click at [1369, 605] on link "Absent" at bounding box center [1428, 616] width 151 height 30
click at [1389, 602] on span "Select" at bounding box center [1378, 603] width 28 height 12
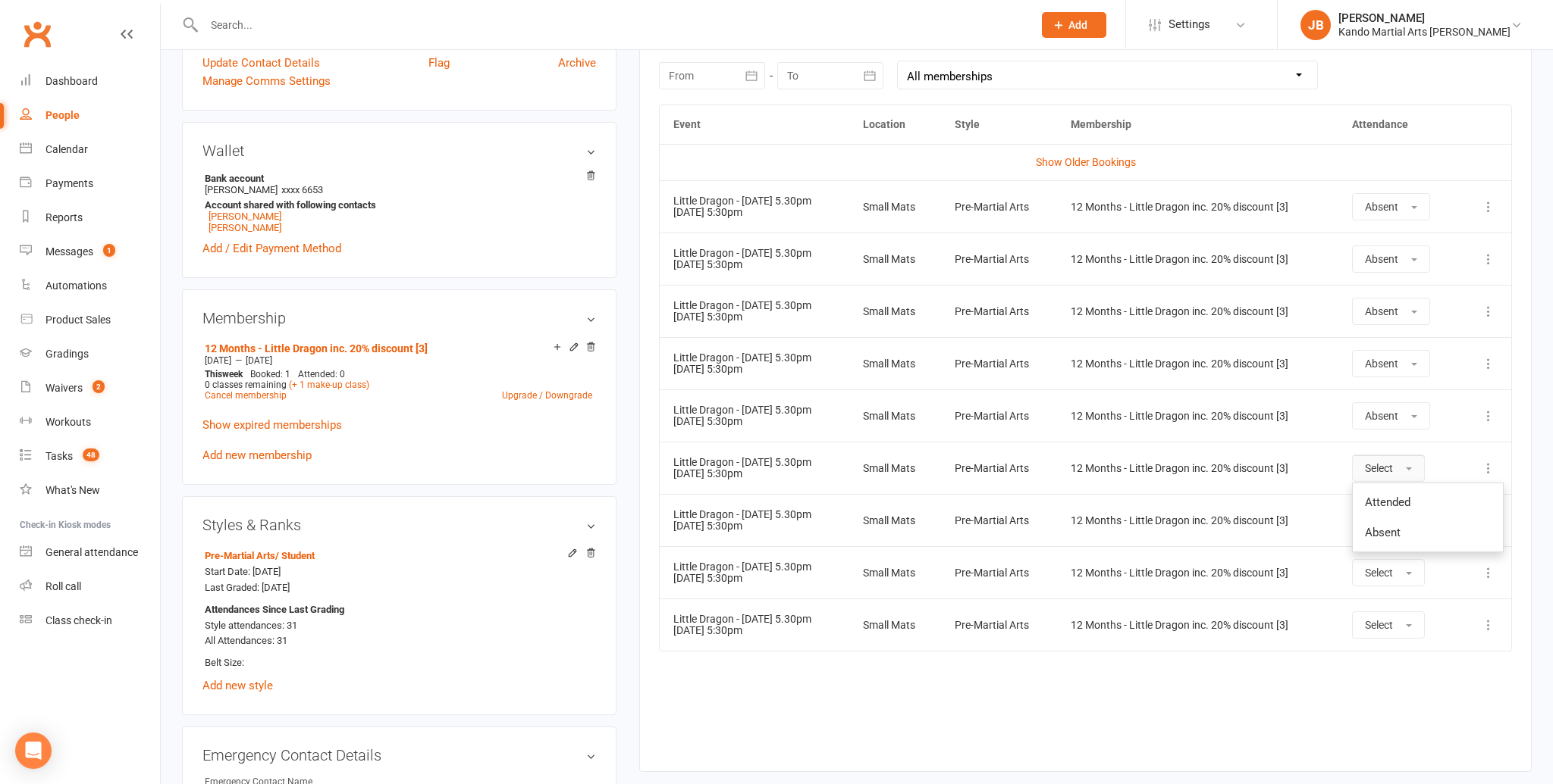
scroll to position [676, 0]
click at [1397, 530] on span "Absent" at bounding box center [1382, 533] width 35 height 13
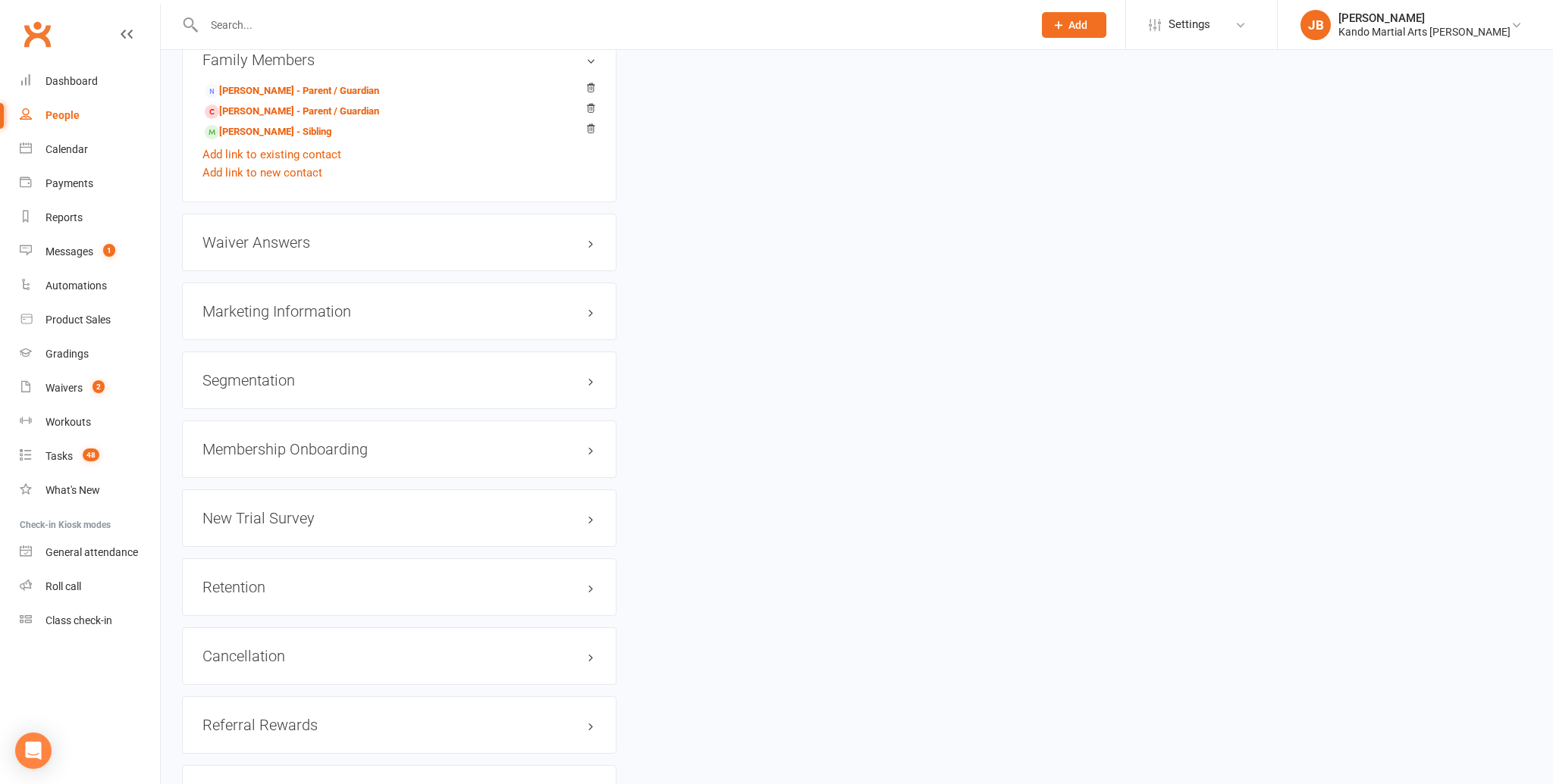
scroll to position [1589, 0]
click at [565, 581] on link "edit" at bounding box center [568, 586] width 18 height 13
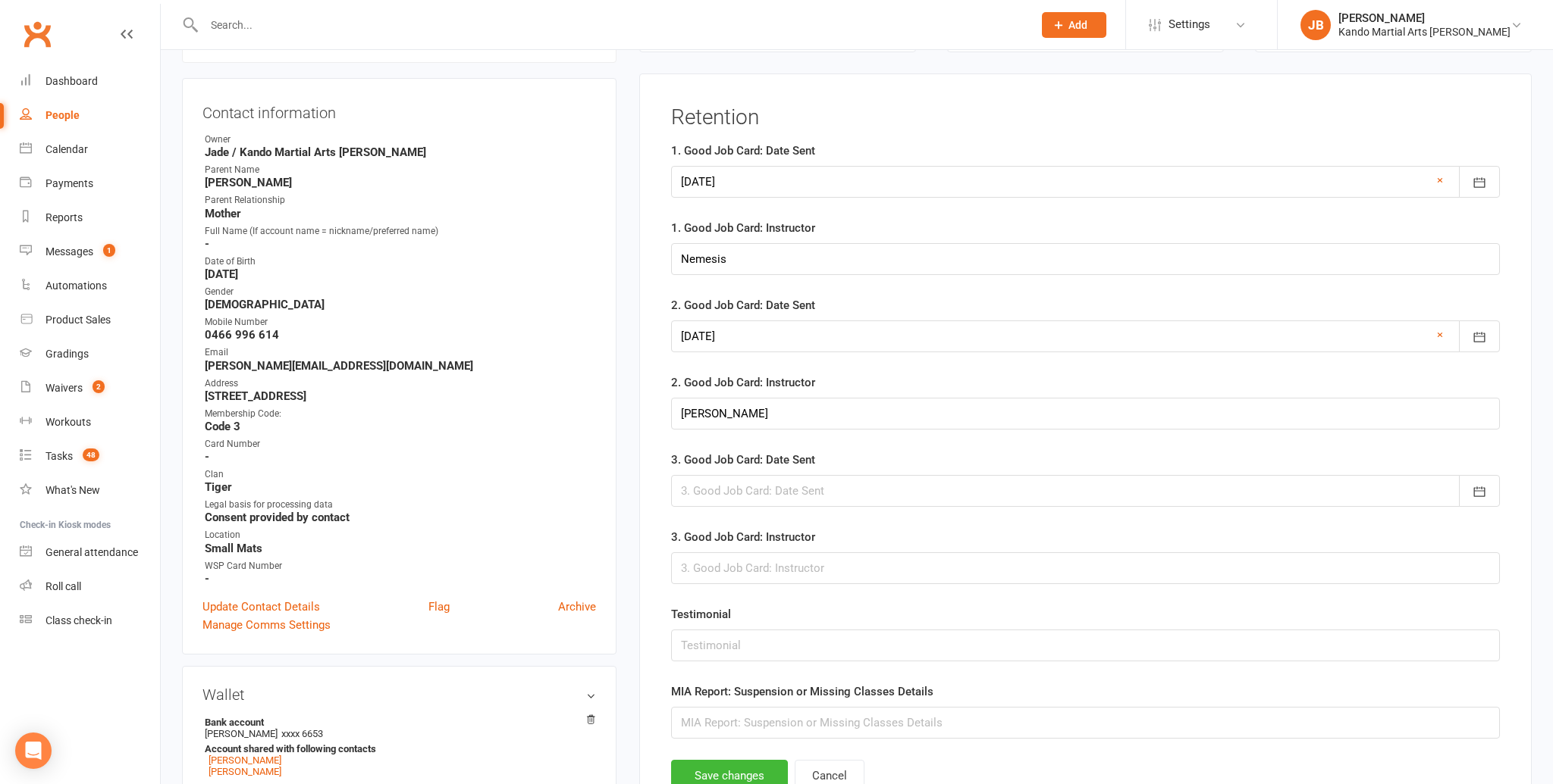
scroll to position [129, 0]
click at [690, 717] on input "text" at bounding box center [1086, 725] width 829 height 32
drag, startPoint x: 807, startPoint y: 723, endPoint x: 875, endPoint y: 726, distance: 68.1
click at [875, 726] on input "Membership Suspended 6/8" at bounding box center [1086, 725] width 829 height 32
type input "Membership Suspended 11/9 - 31/10"
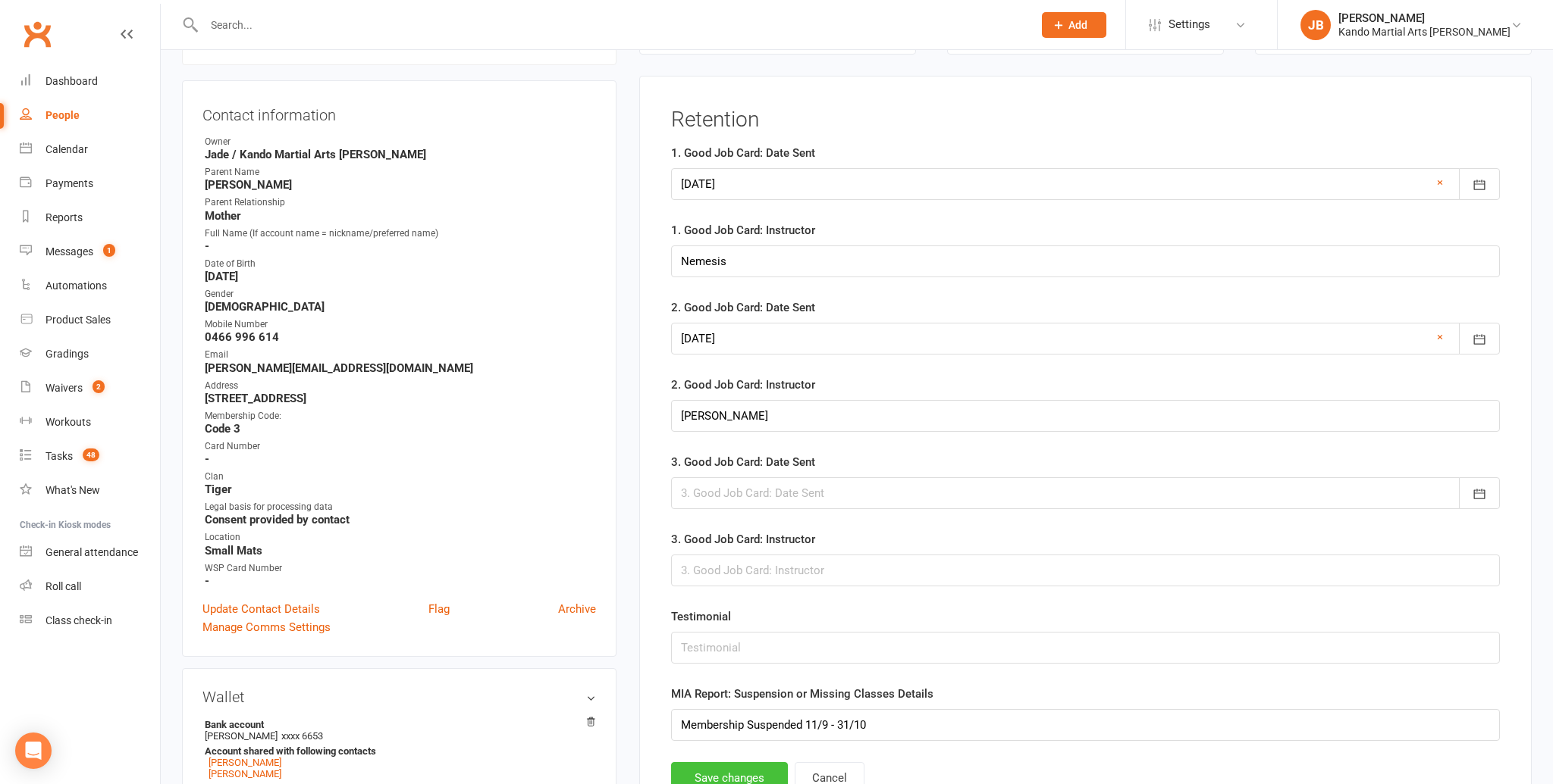
click at [708, 777] on button "Save changes" at bounding box center [729, 778] width 117 height 32
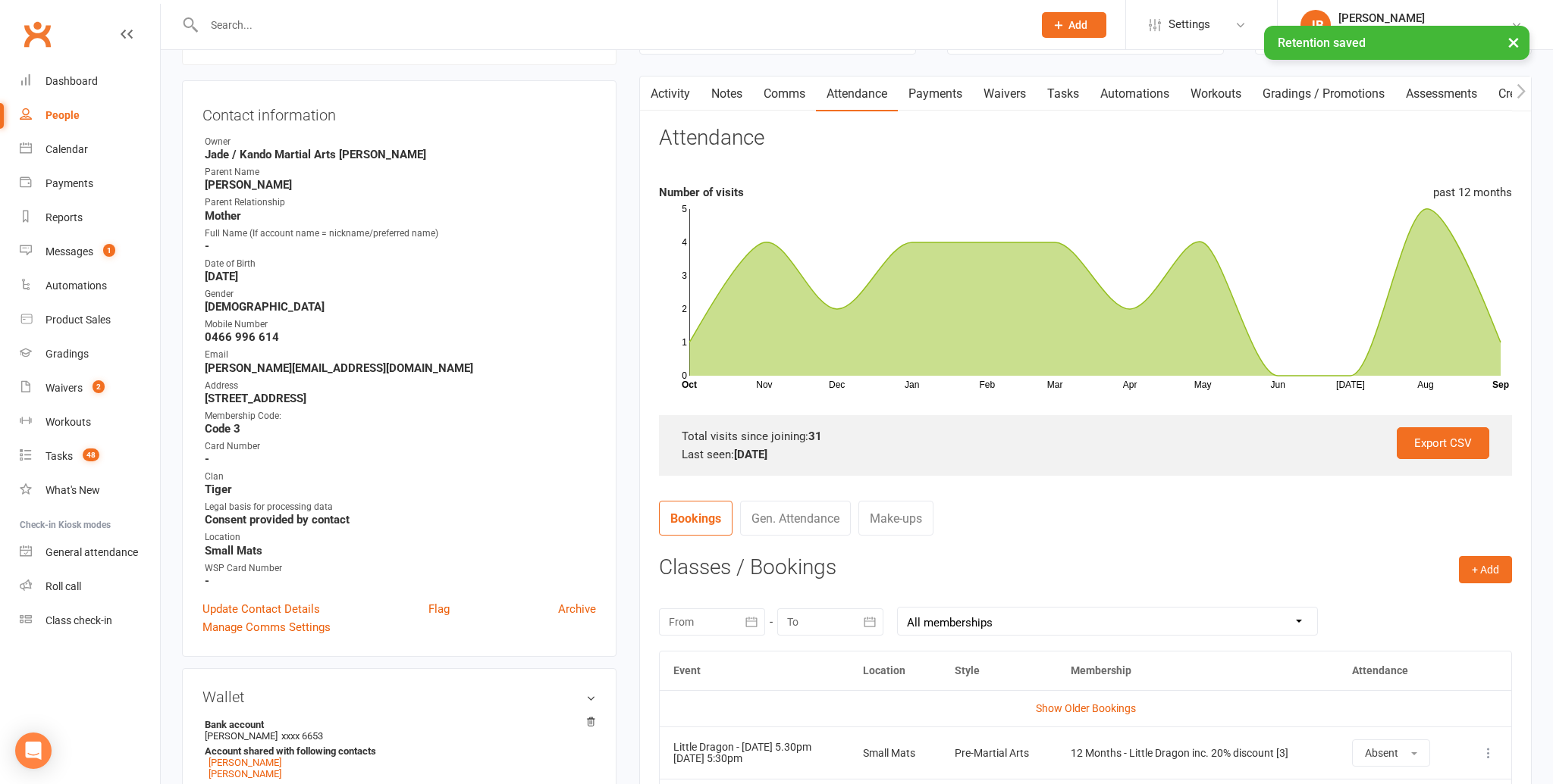
scroll to position [0, 0]
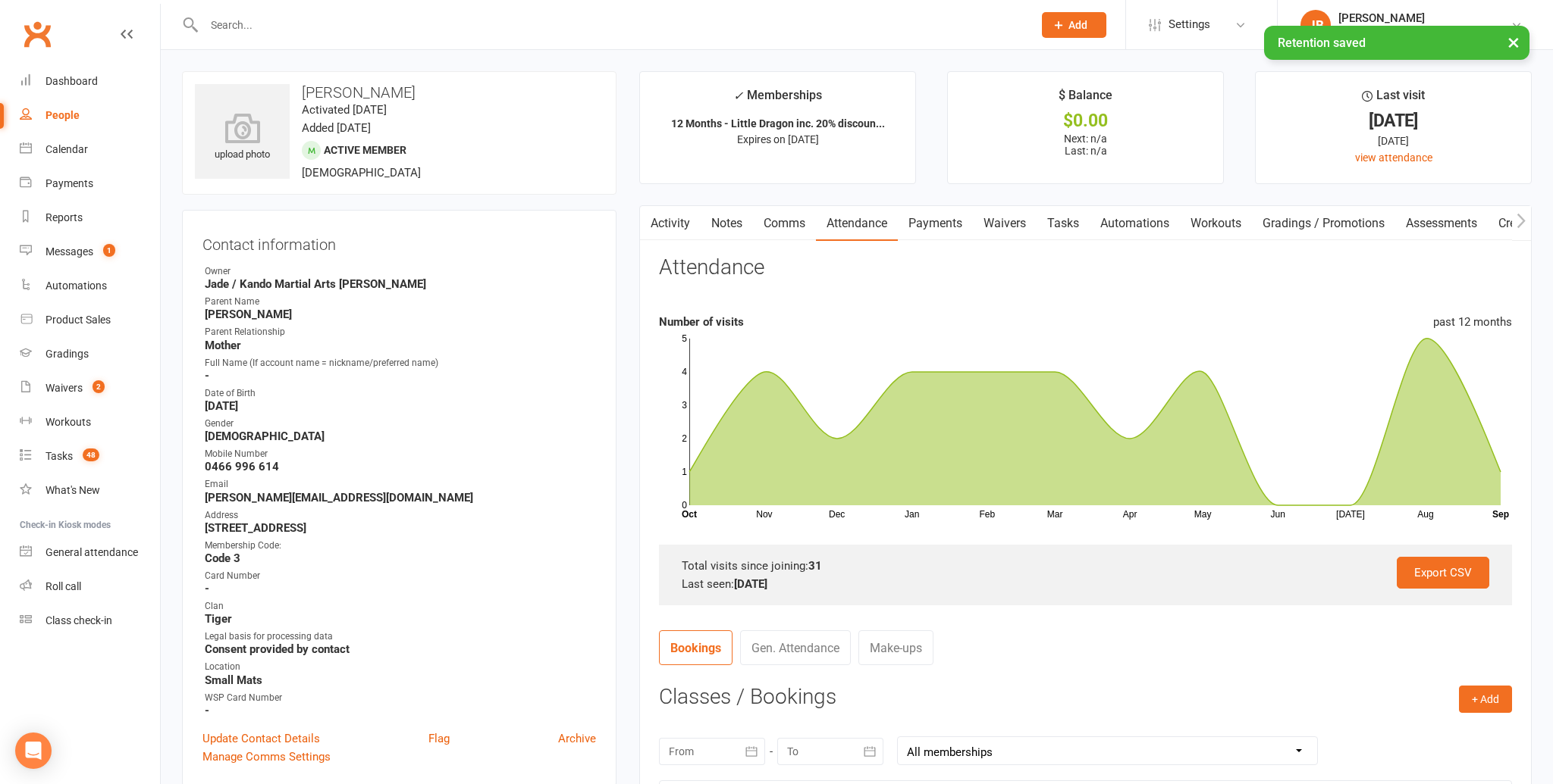
click at [737, 228] on link "Notes" at bounding box center [726, 223] width 52 height 34
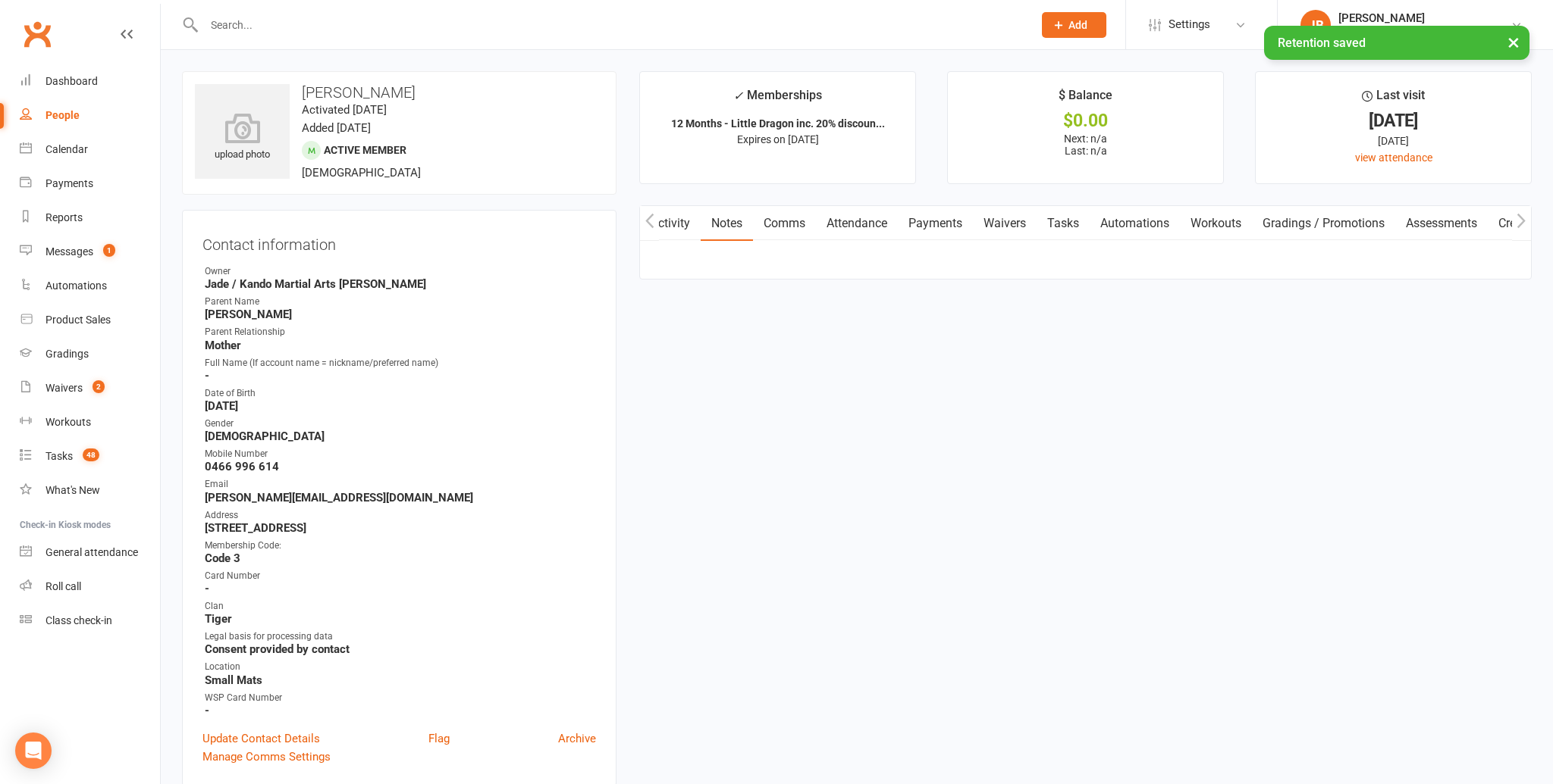
scroll to position [0, 1]
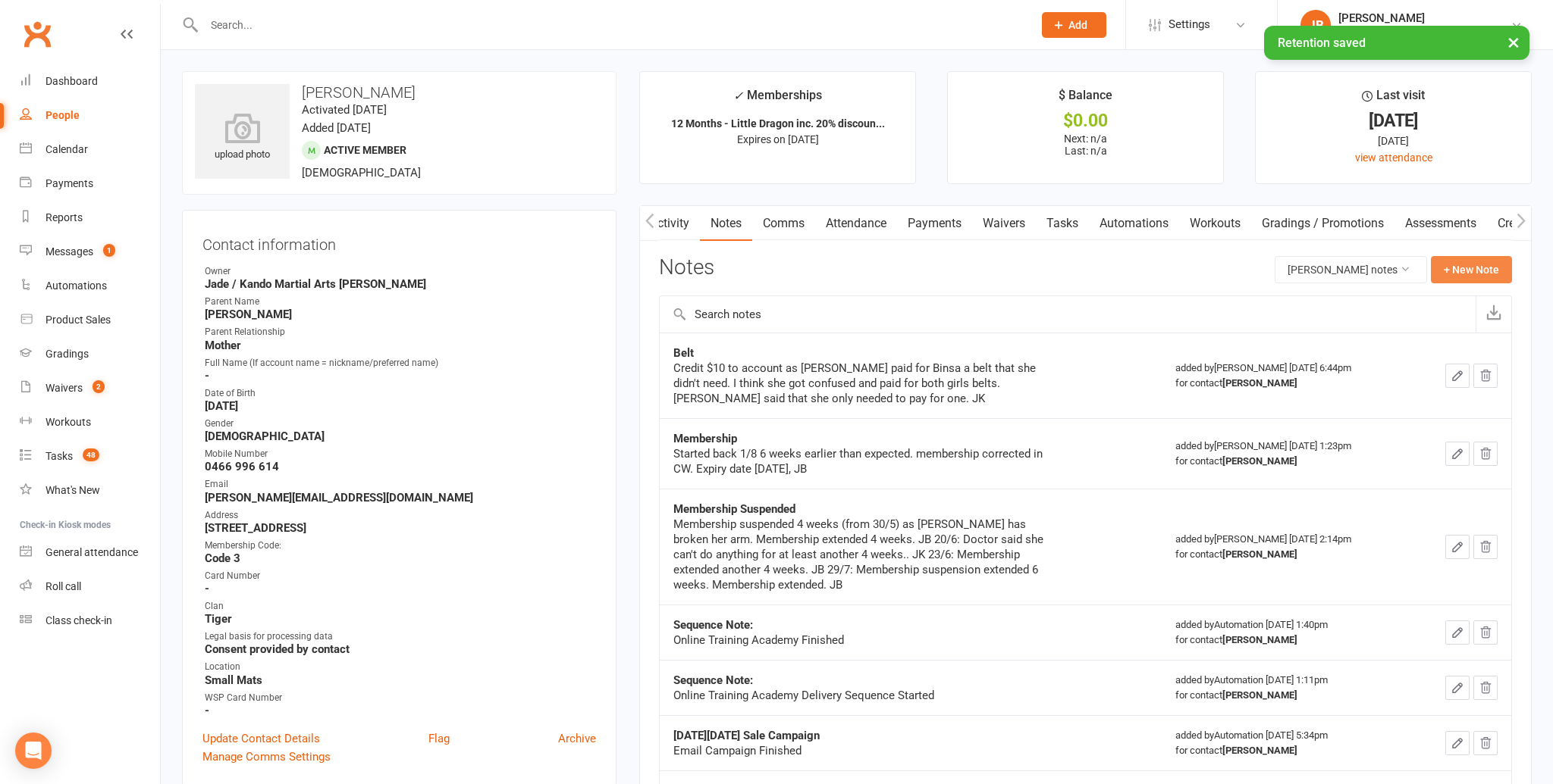
click at [1481, 274] on button "+ New Note" at bounding box center [1471, 270] width 81 height 27
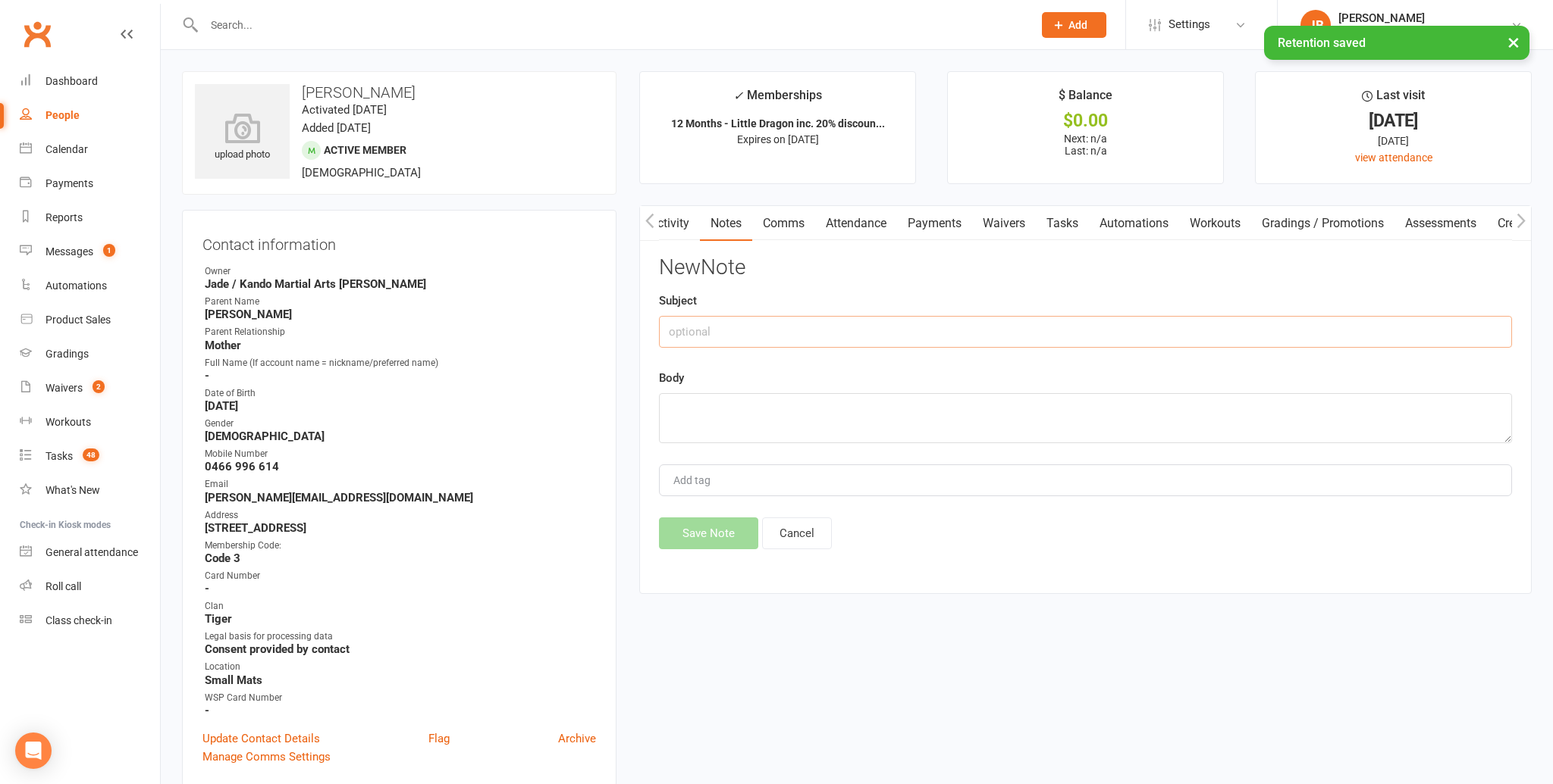
click at [732, 331] on input "text" at bounding box center [1086, 332] width 853 height 32
type input "Membership Suspended"
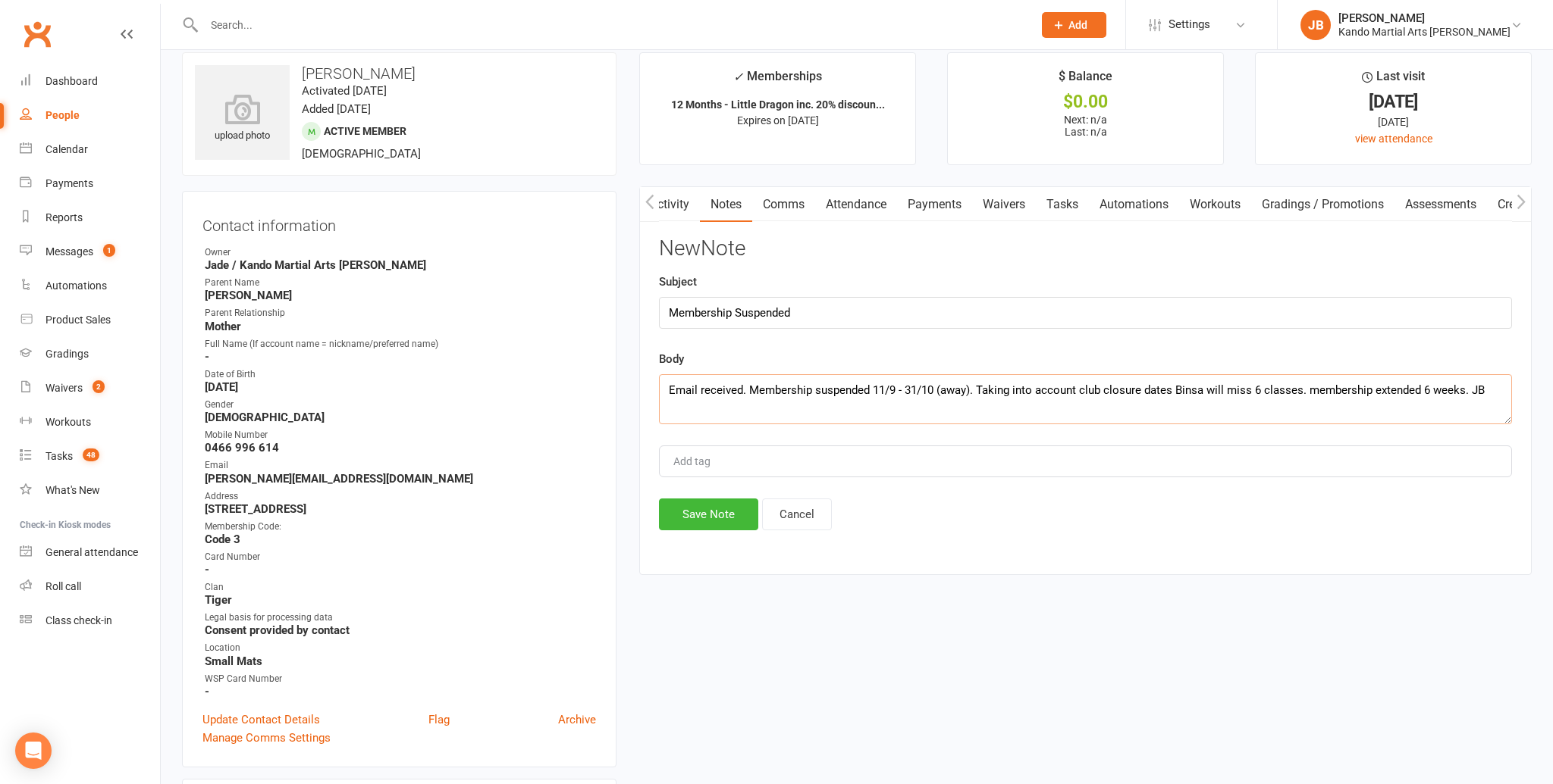
scroll to position [19, 0]
type textarea "Email received. Membership suspended 11/9 - 31/10 (away). Taking into account c…"
drag, startPoint x: 705, startPoint y: 510, endPoint x: 695, endPoint y: 505, distance: 11.2
click at [701, 507] on button "Save Note" at bounding box center [709, 513] width 99 height 32
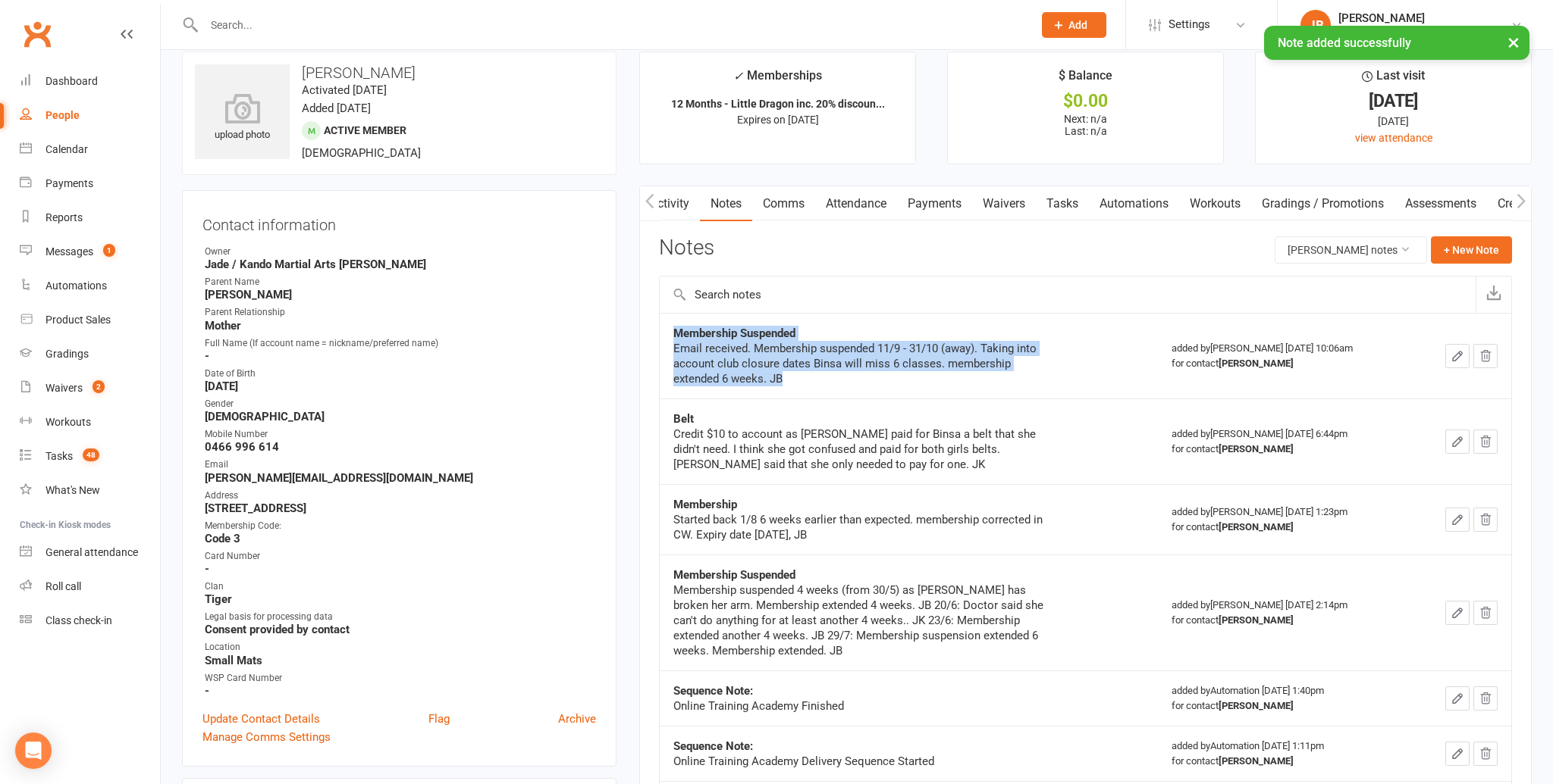
drag, startPoint x: 795, startPoint y: 378, endPoint x: 668, endPoint y: 329, distance: 136.1
click at [668, 329] on td "Membership Suspended Email received. Membership suspended 11/9 - 31/10 (away). …" at bounding box center [908, 355] width 498 height 86
copy div "Membership Suspended Email received. Membership suspended 11/9 - 31/10 (away). …"
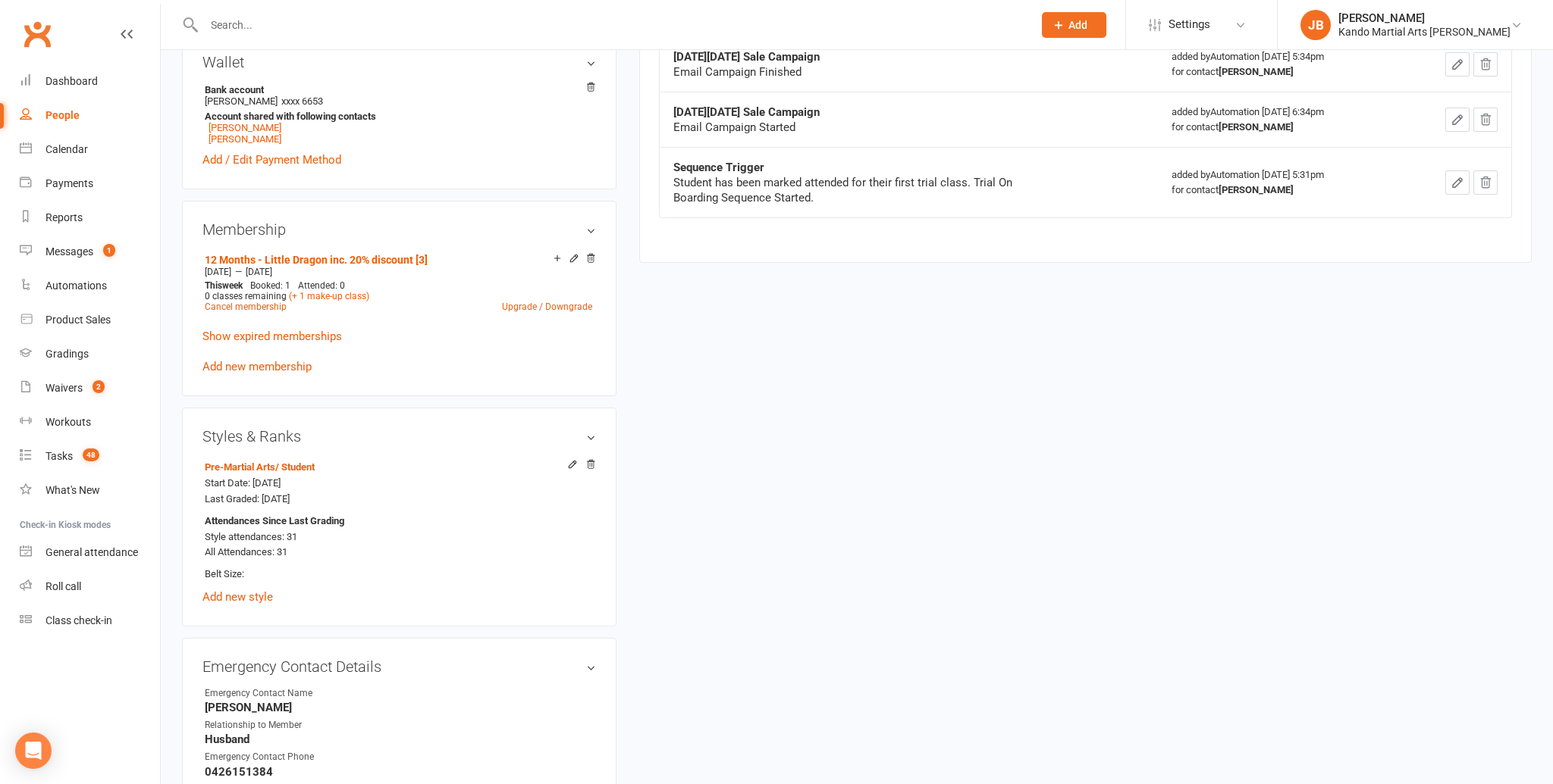
scroll to position [732, 0]
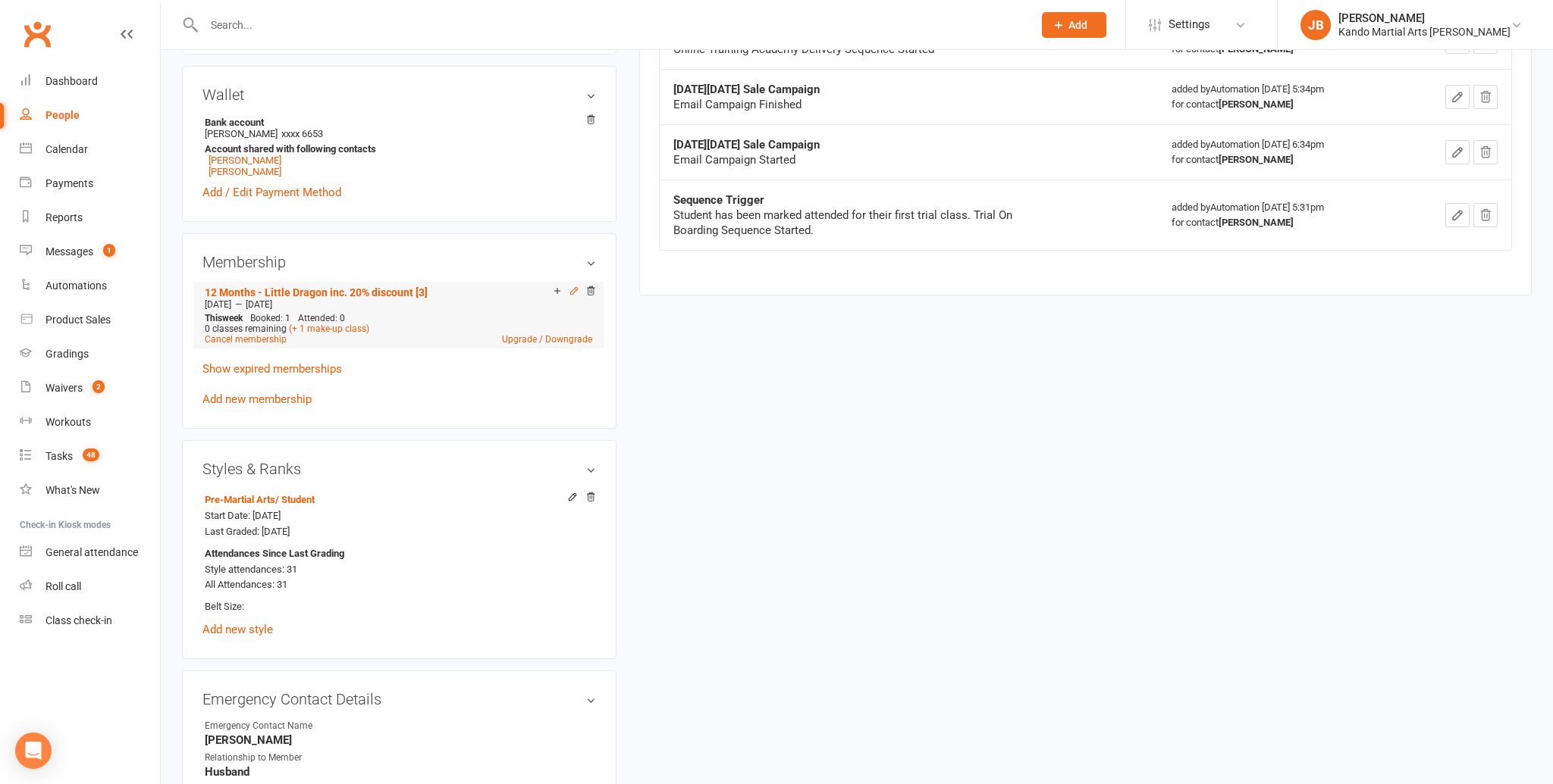
click at [573, 287] on icon at bounding box center [573, 291] width 11 height 11
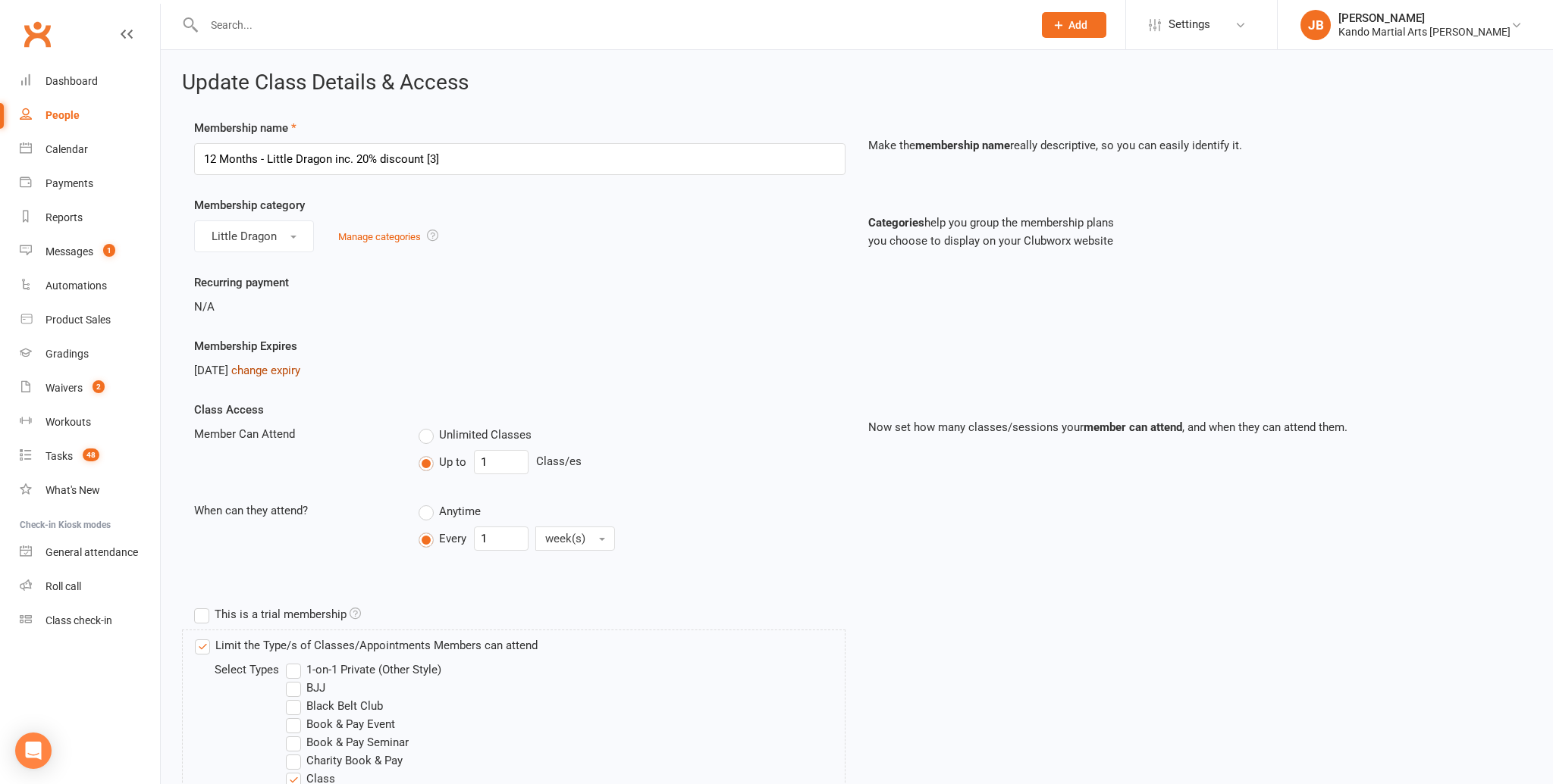
click at [300, 368] on link "change expiry" at bounding box center [266, 371] width 69 height 13
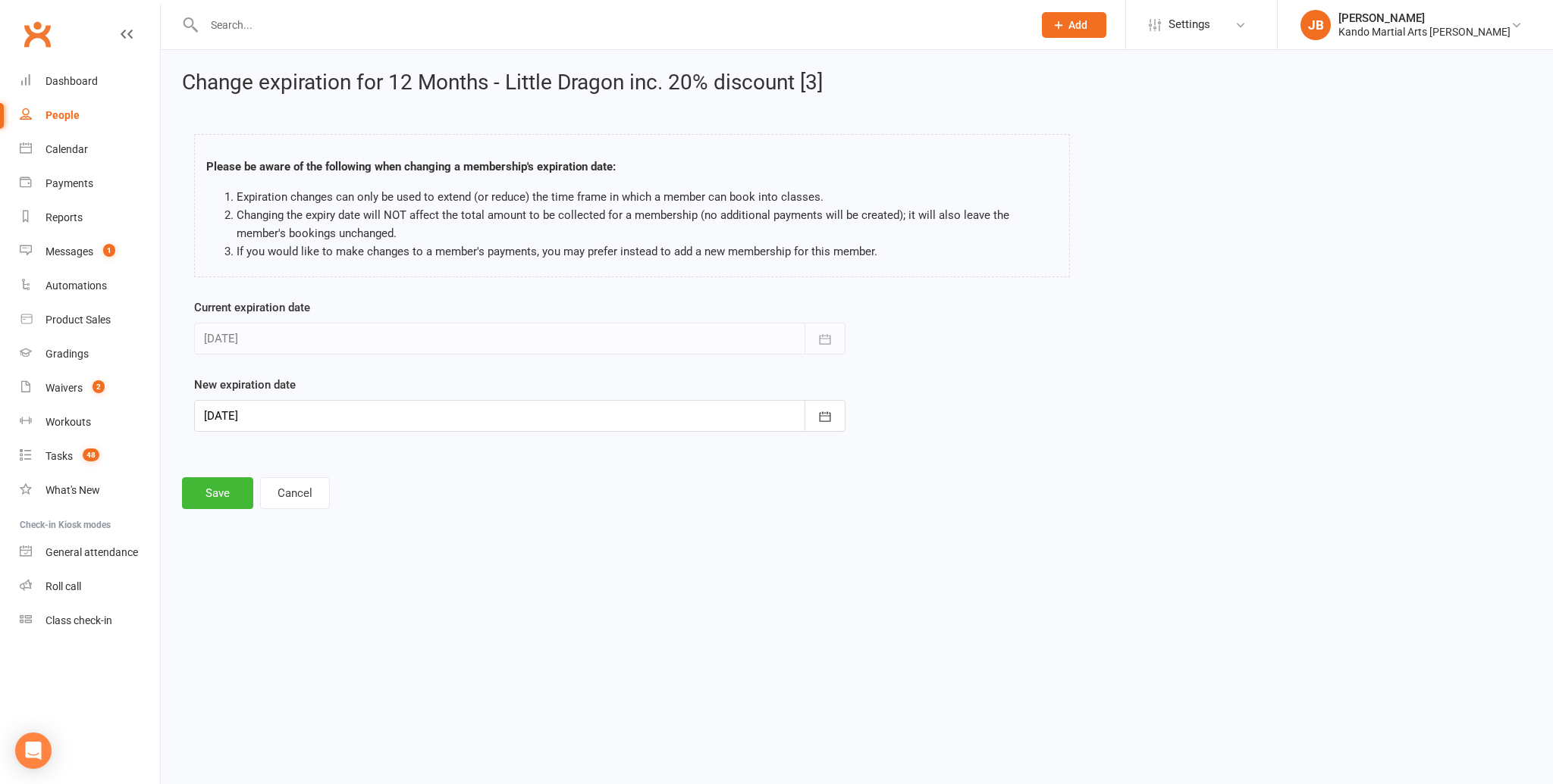
click at [318, 418] on div at bounding box center [520, 416] width 652 height 32
click at [416, 655] on span "06" at bounding box center [422, 656] width 12 height 12
click at [305, 419] on div at bounding box center [520, 416] width 652 height 32
click at [422, 627] on span "06" at bounding box center [422, 627] width 12 height 12
type input "06 Mar 2026"
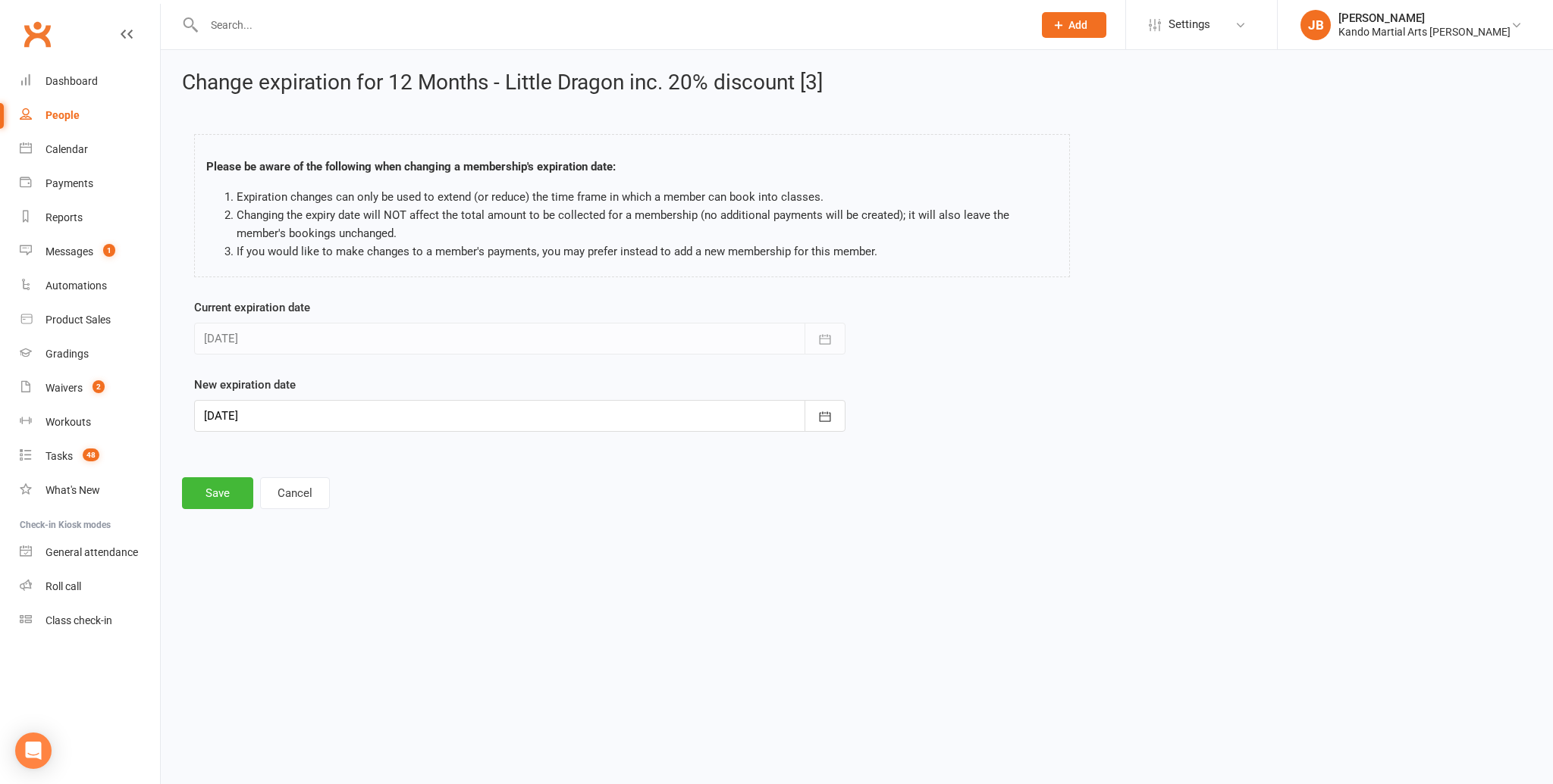
click at [203, 512] on div "Change expiration for 12 Months - Little Dragon inc. 20% discount [3] Please be…" at bounding box center [857, 291] width 1392 height 481
click at [204, 505] on button "Save" at bounding box center [217, 493] width 71 height 32
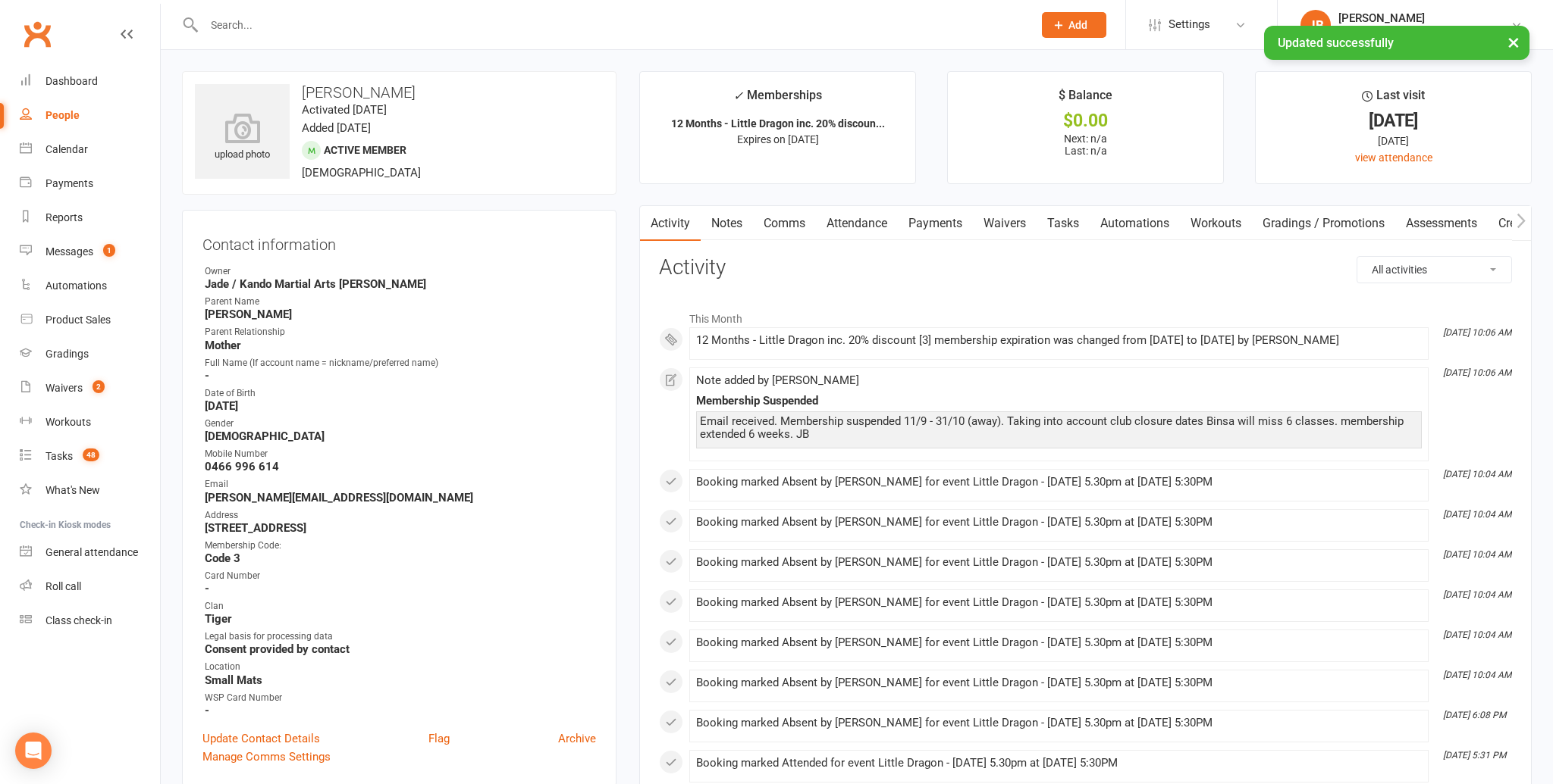
click at [723, 223] on link "Notes" at bounding box center [726, 223] width 52 height 34
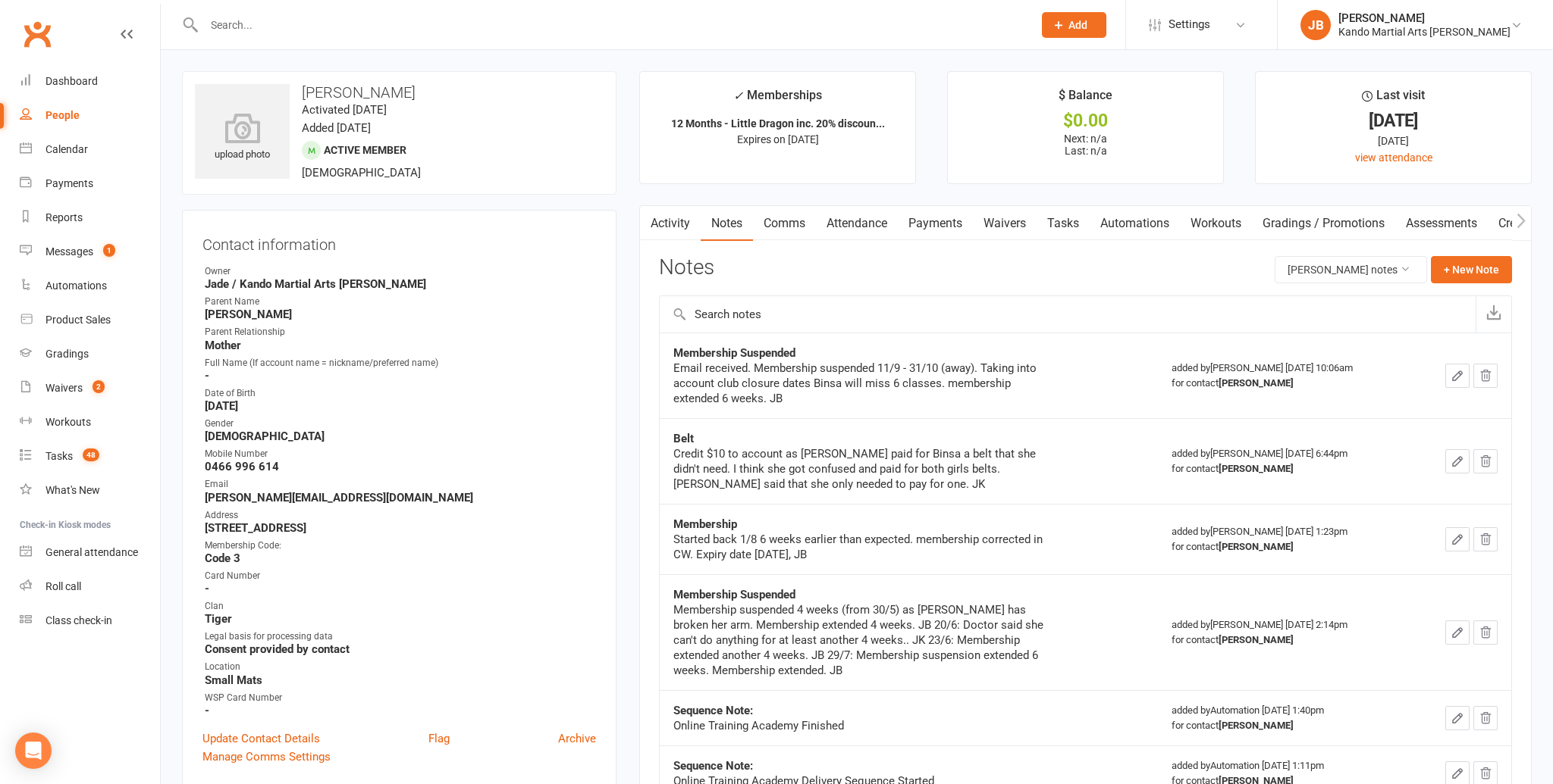
click at [1450, 376] on icon "button" at bounding box center [1457, 376] width 13 height 13
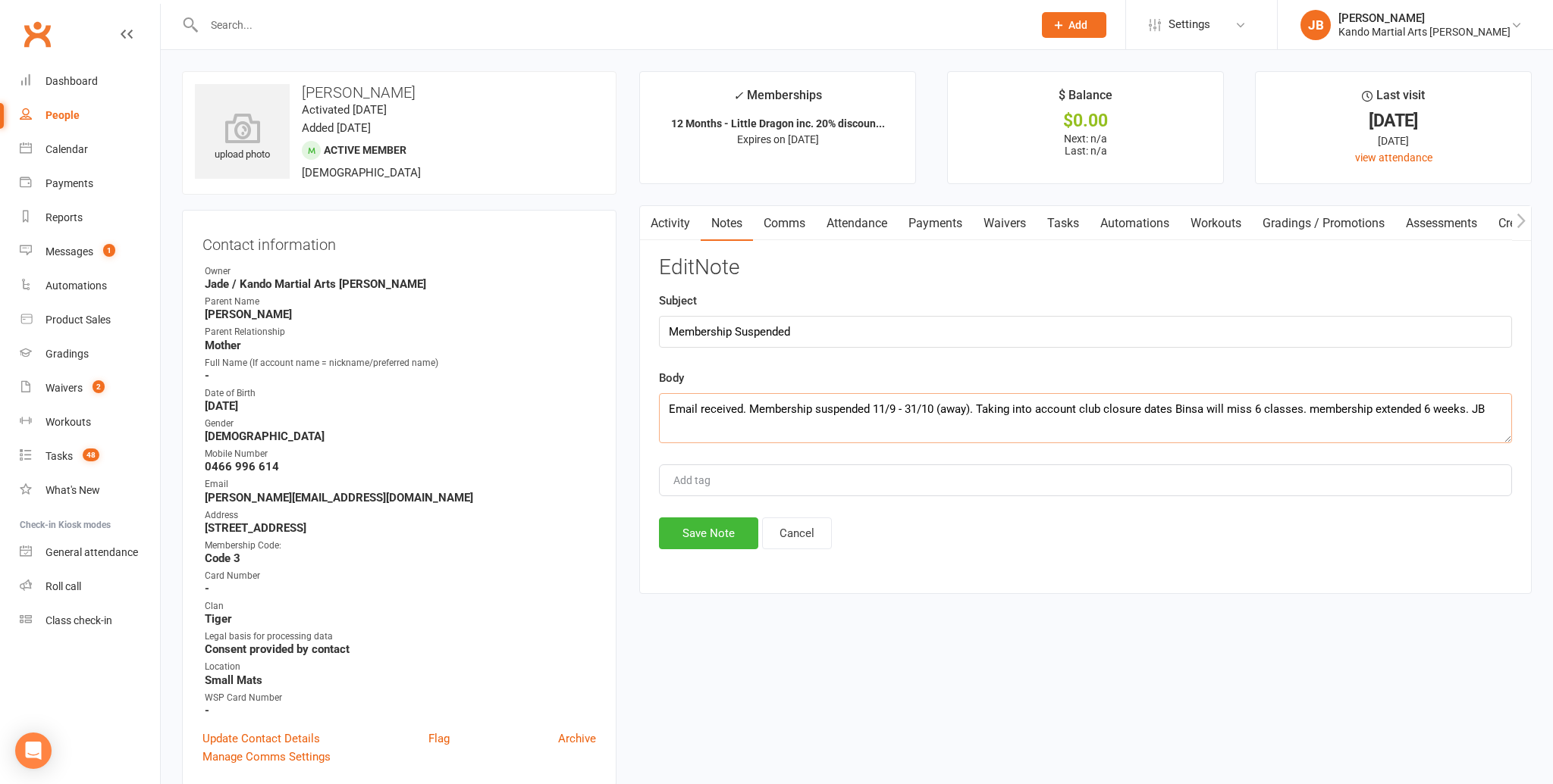
click at [1468, 405] on textarea "Email received. Membership suspended 11/9 - 31/10 (away). Taking into account c…" at bounding box center [1086, 418] width 853 height 50
type textarea "Email received. Membership suspended 11/9 - 31/10 (away). Taking into account c…"
click at [729, 539] on button "Save Note" at bounding box center [709, 534] width 99 height 32
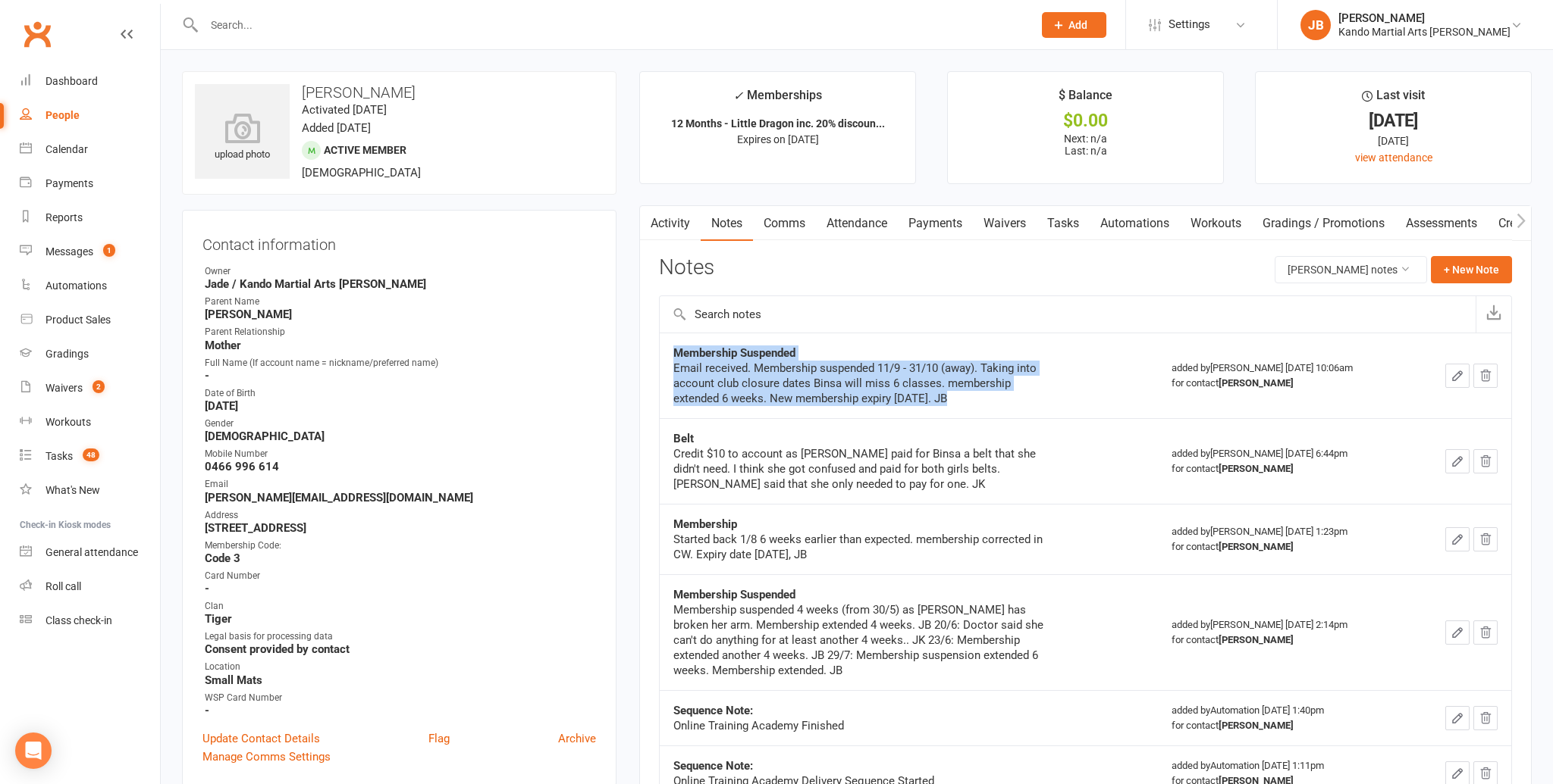
drag, startPoint x: 933, startPoint y: 397, endPoint x: 675, endPoint y: 354, distance: 261.6
click at [675, 354] on div "Membership Suspended Email received. Membership suspended 11/9 - 31/10 (away). …" at bounding box center [863, 376] width 379 height 61
copy div "Membership Suspended Email received. Membership suspended 11/9 - 31/10 (away). …"
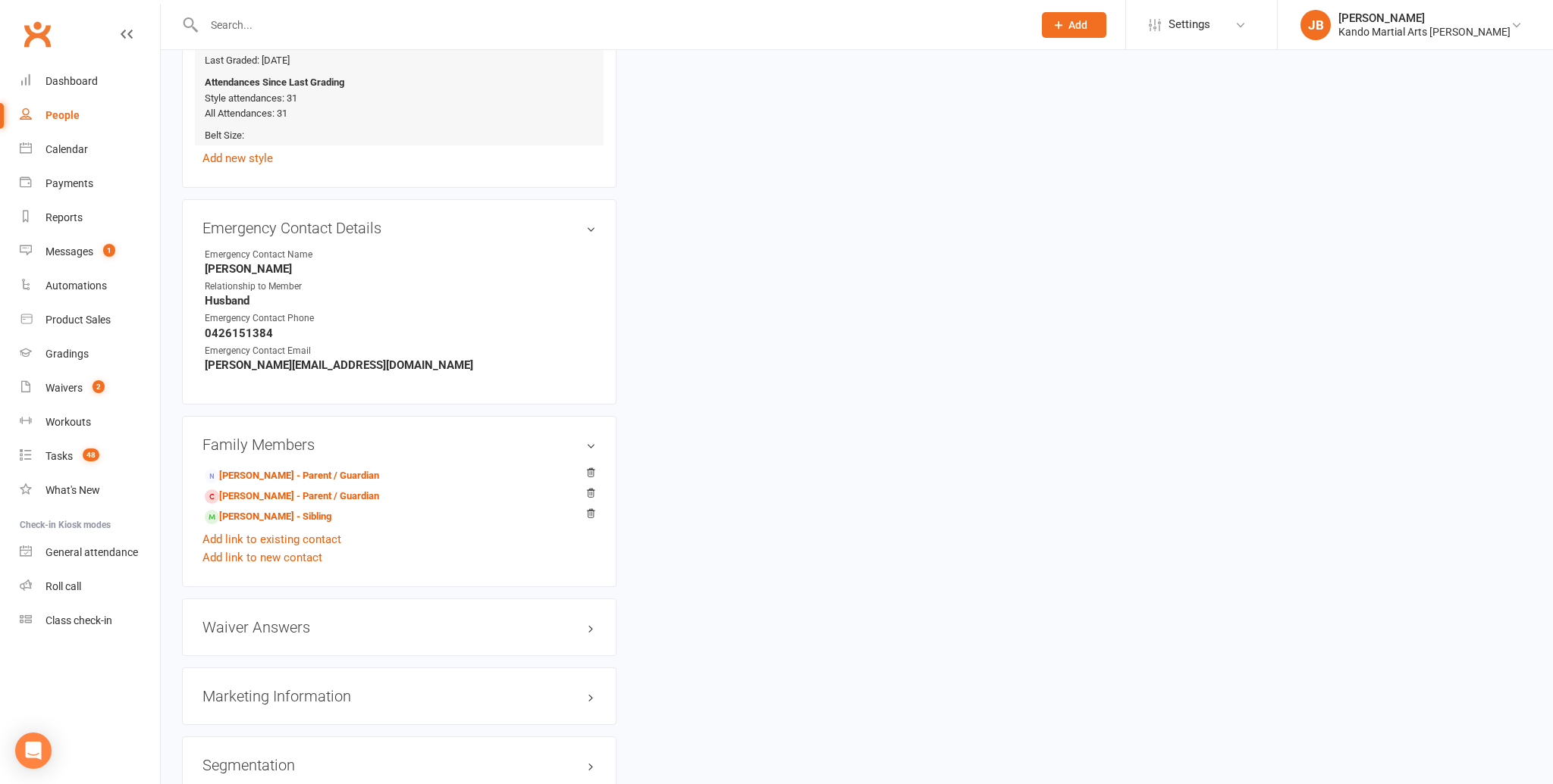
scroll to position [1249, 0]
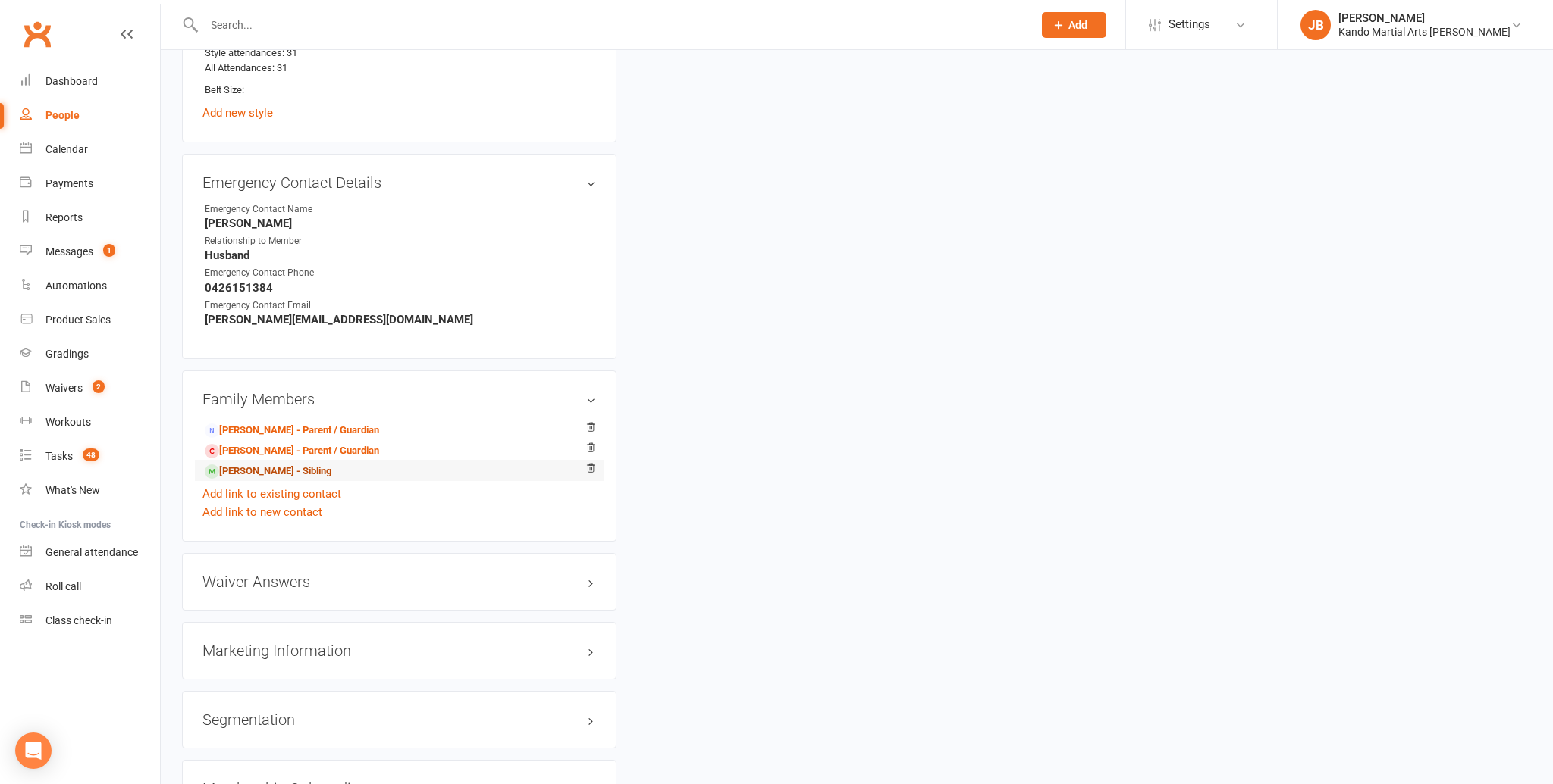
click at [258, 473] on link "Brisha Mohanty - Sibling" at bounding box center [267, 471] width 127 height 16
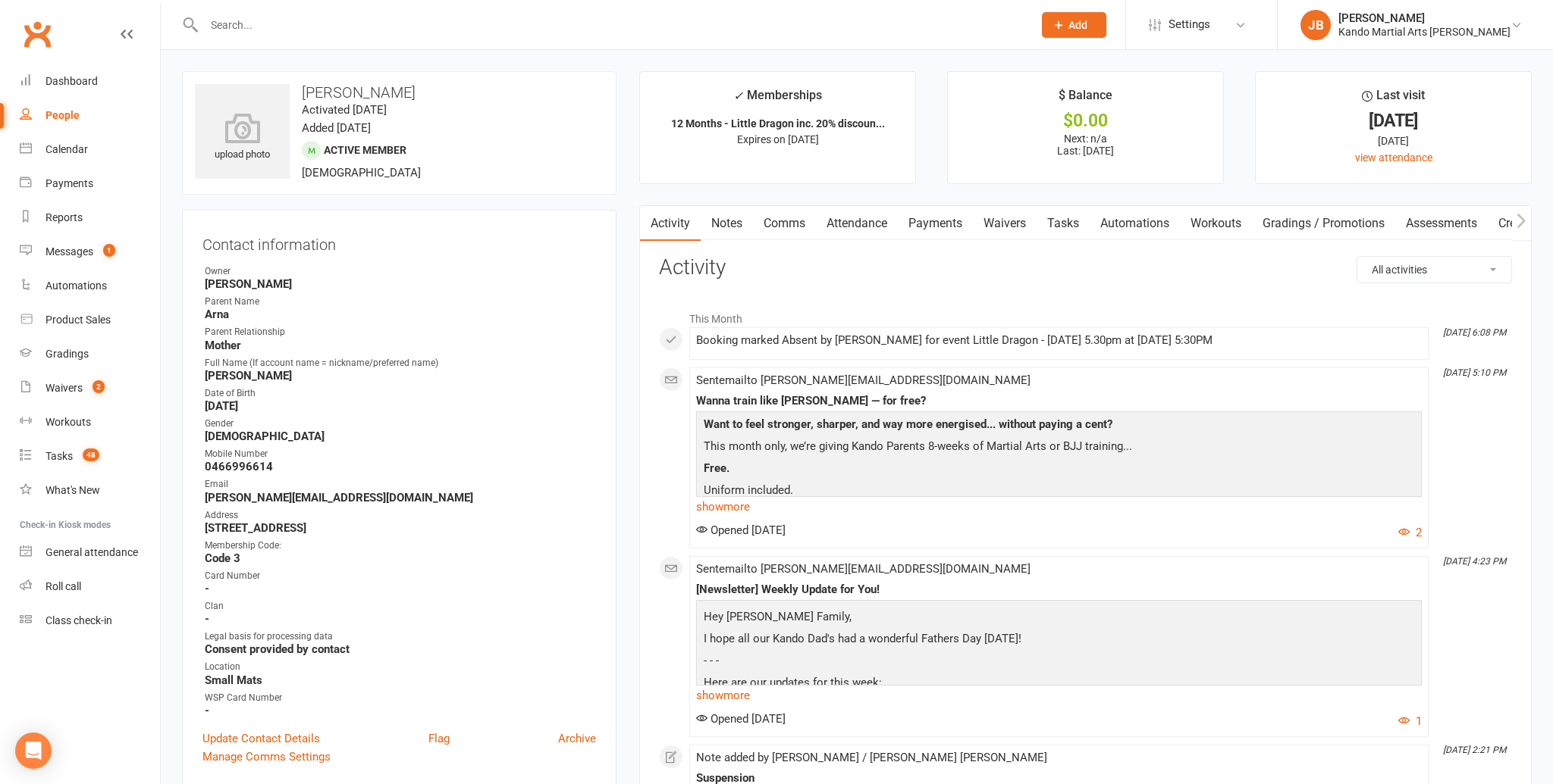
drag, startPoint x: 721, startPoint y: 222, endPoint x: 734, endPoint y: 223, distance: 13.0
click at [730, 222] on link "Notes" at bounding box center [726, 223] width 52 height 34
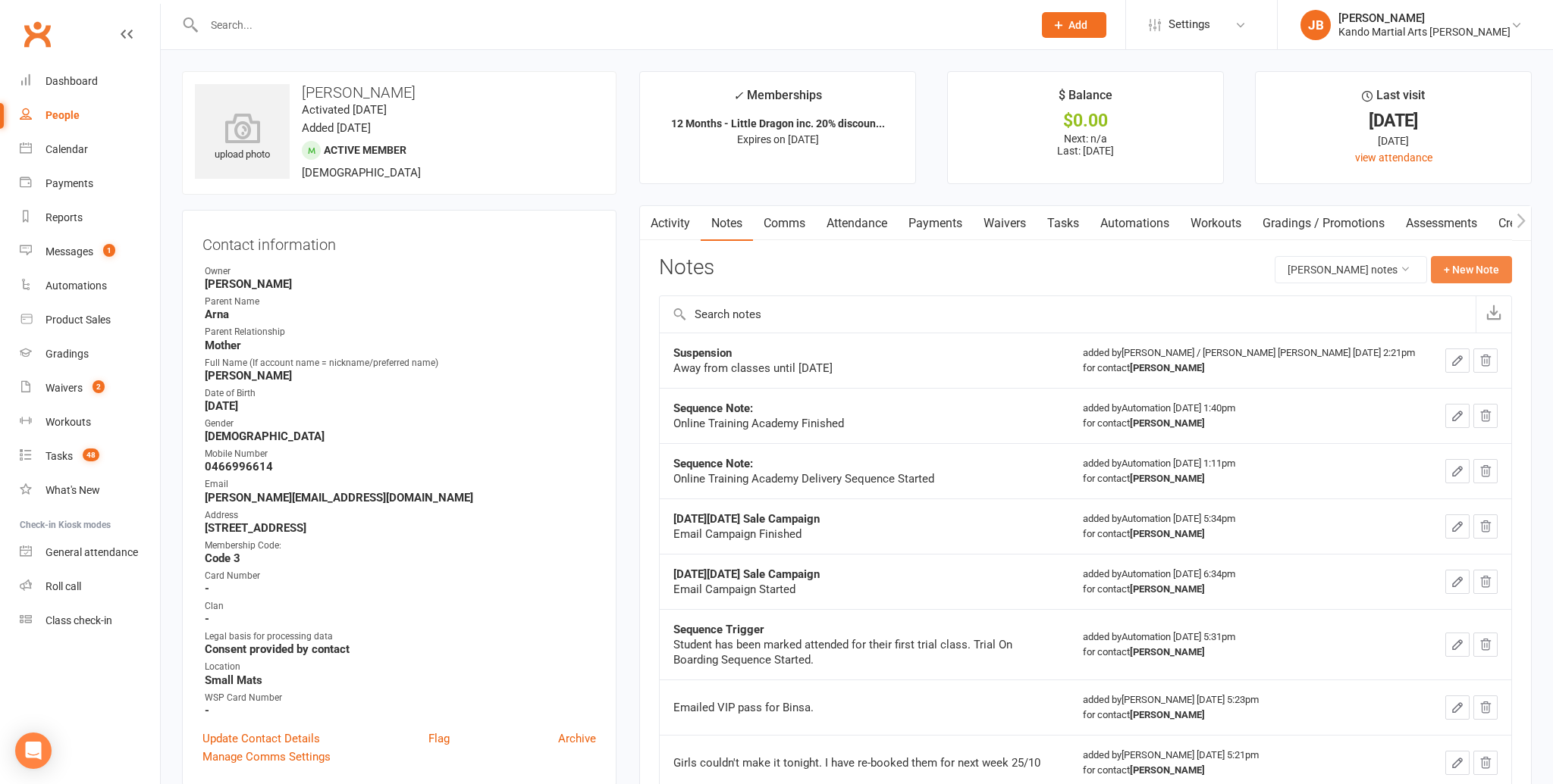
click at [1466, 274] on button "+ New Note" at bounding box center [1471, 270] width 81 height 27
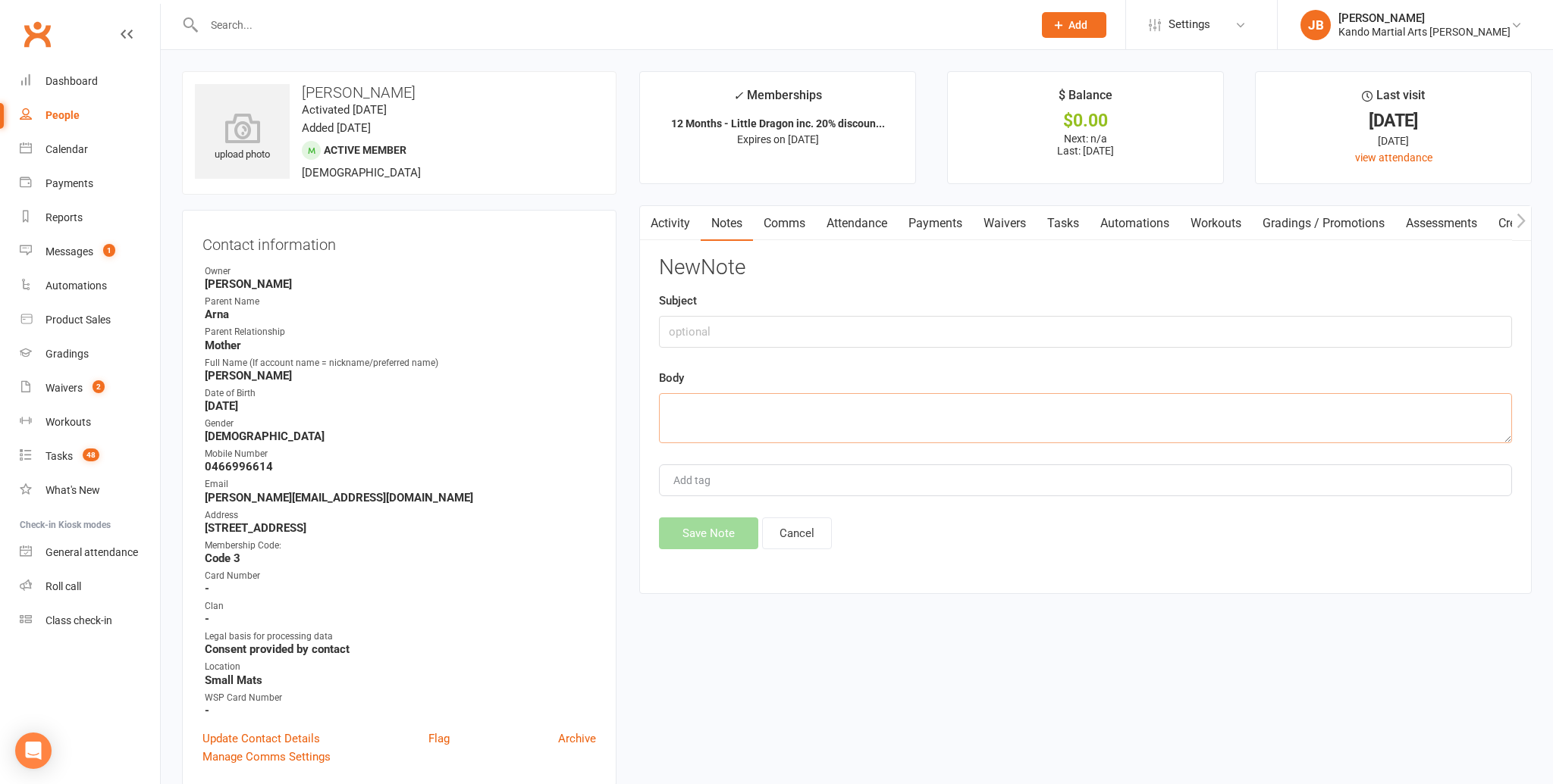
click at [689, 410] on textarea at bounding box center [1086, 418] width 853 height 50
paste textarea "Membership Suspended Email received. Membership suspended 11/9 - 31/10 (away). …"
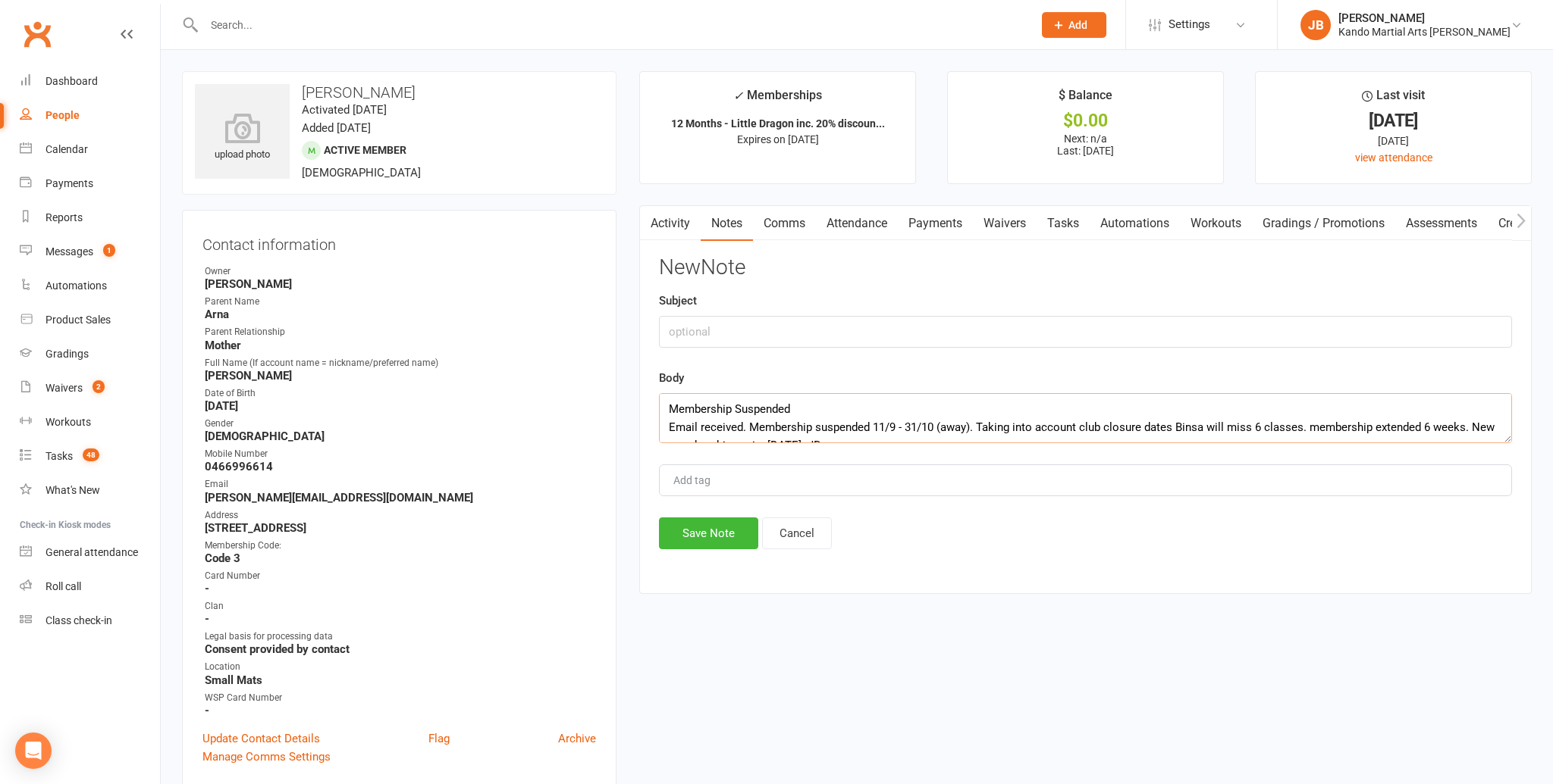
drag, startPoint x: 784, startPoint y: 403, endPoint x: 605, endPoint y: 392, distance: 179.3
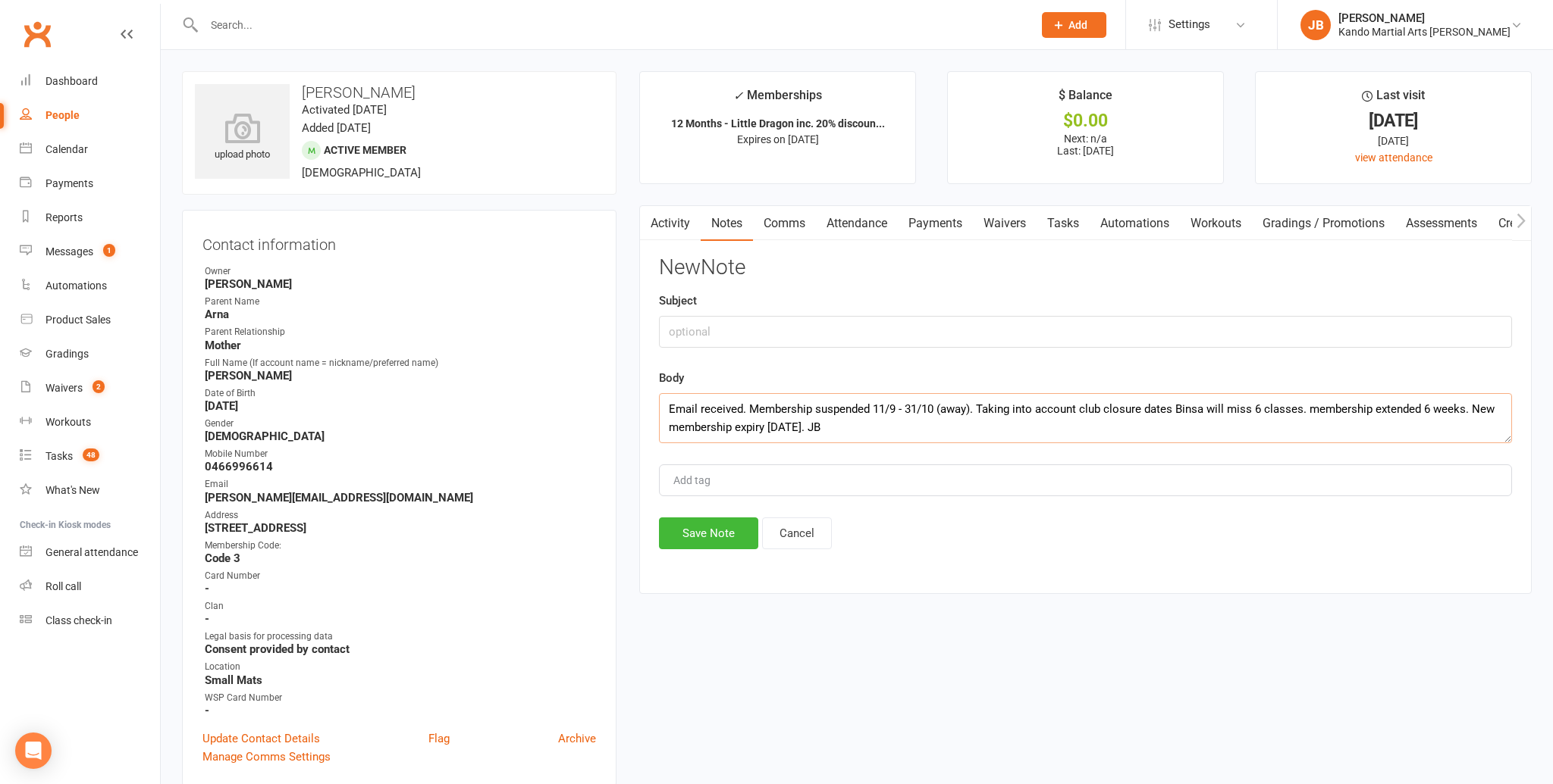
type textarea "Email received. Membership suspended 11/9 - 31/10 (away). Taking into account c…"
click at [687, 331] on input "text" at bounding box center [1086, 332] width 853 height 32
paste input "Membership Suspended"
type input "Membership Suspended"
click at [670, 429] on textarea "Email received. Membership suspended 11/9 - 31/10 (away). Taking into account c…" at bounding box center [1086, 418] width 853 height 50
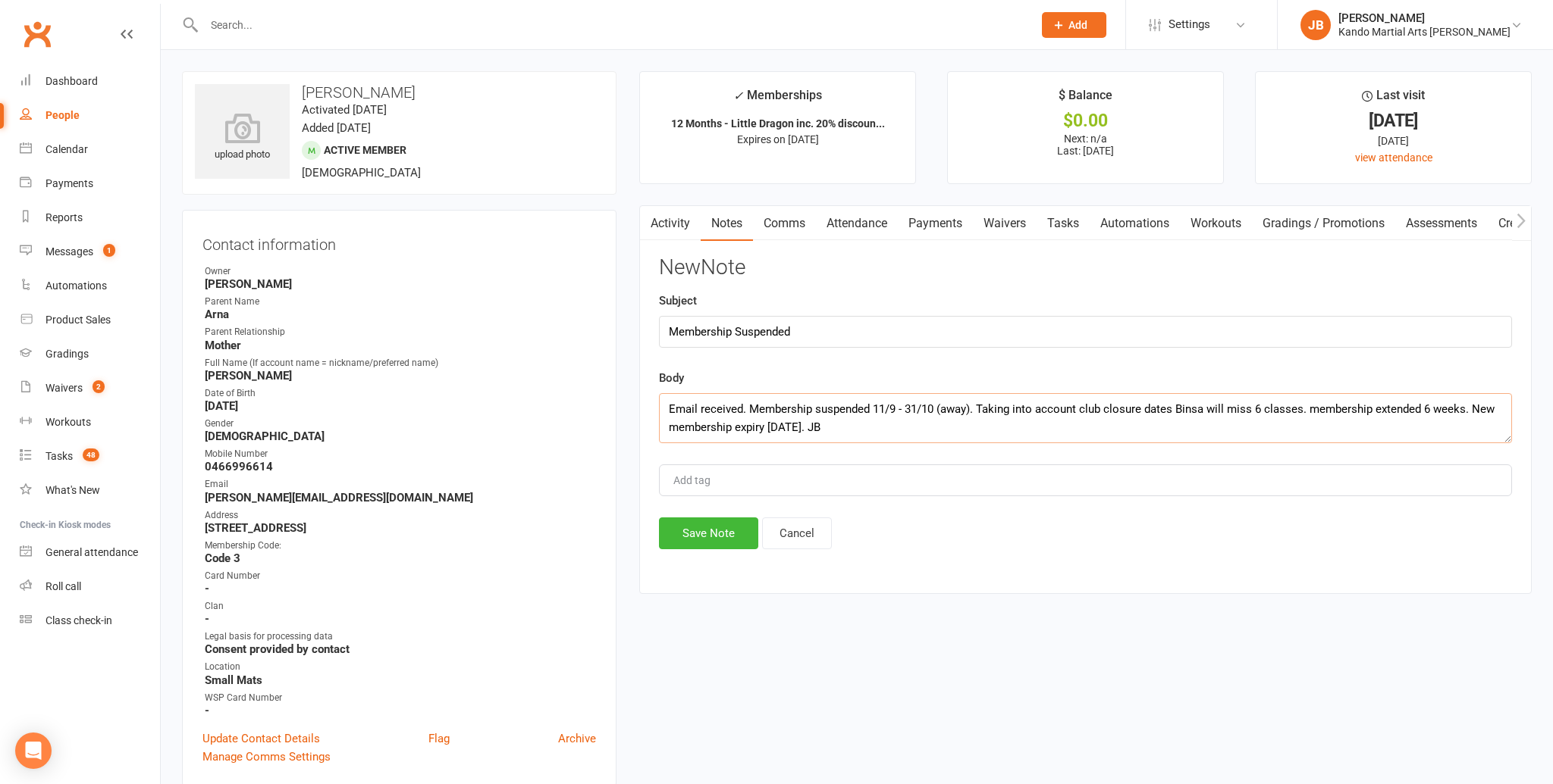
click at [1202, 408] on textarea "Email received. Membership suspended 11/9 - 31/10 (away). Taking into account c…" at bounding box center [1086, 418] width 853 height 50
drag, startPoint x: 769, startPoint y: 429, endPoint x: 802, endPoint y: 428, distance: 33.0
click at [802, 428] on textarea "Email received. Membership suspended 11/9 - 31/10 (away). Taking into account c…" at bounding box center [1086, 418] width 853 height 50
type textarea "Email received. Membership suspended 11/9 - 31/10 (away). Taking into account c…"
click at [696, 539] on button "Save Note" at bounding box center [709, 534] width 99 height 32
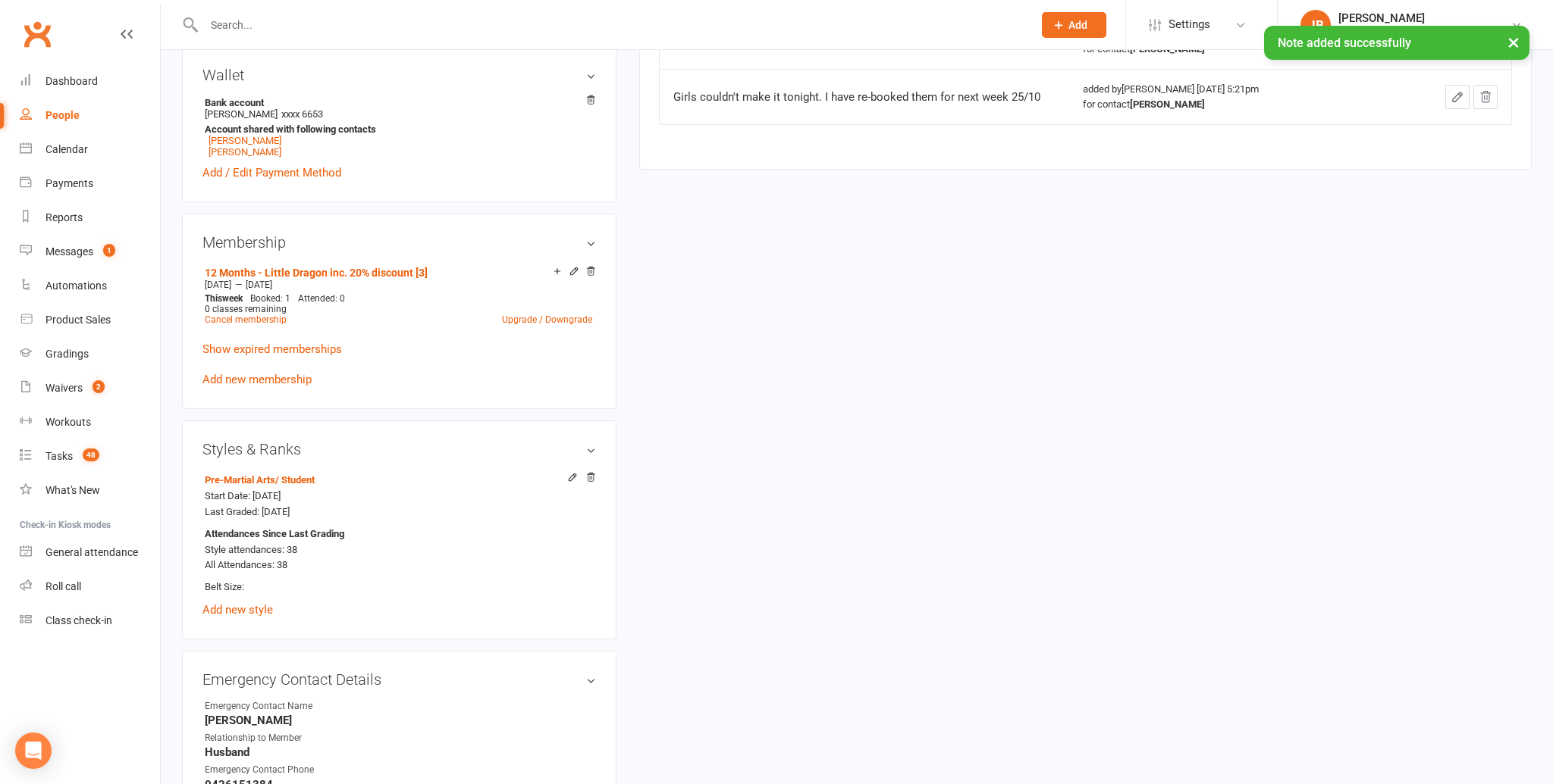
scroll to position [750, 0]
click at [572, 271] on icon at bounding box center [574, 272] width 7 height 7
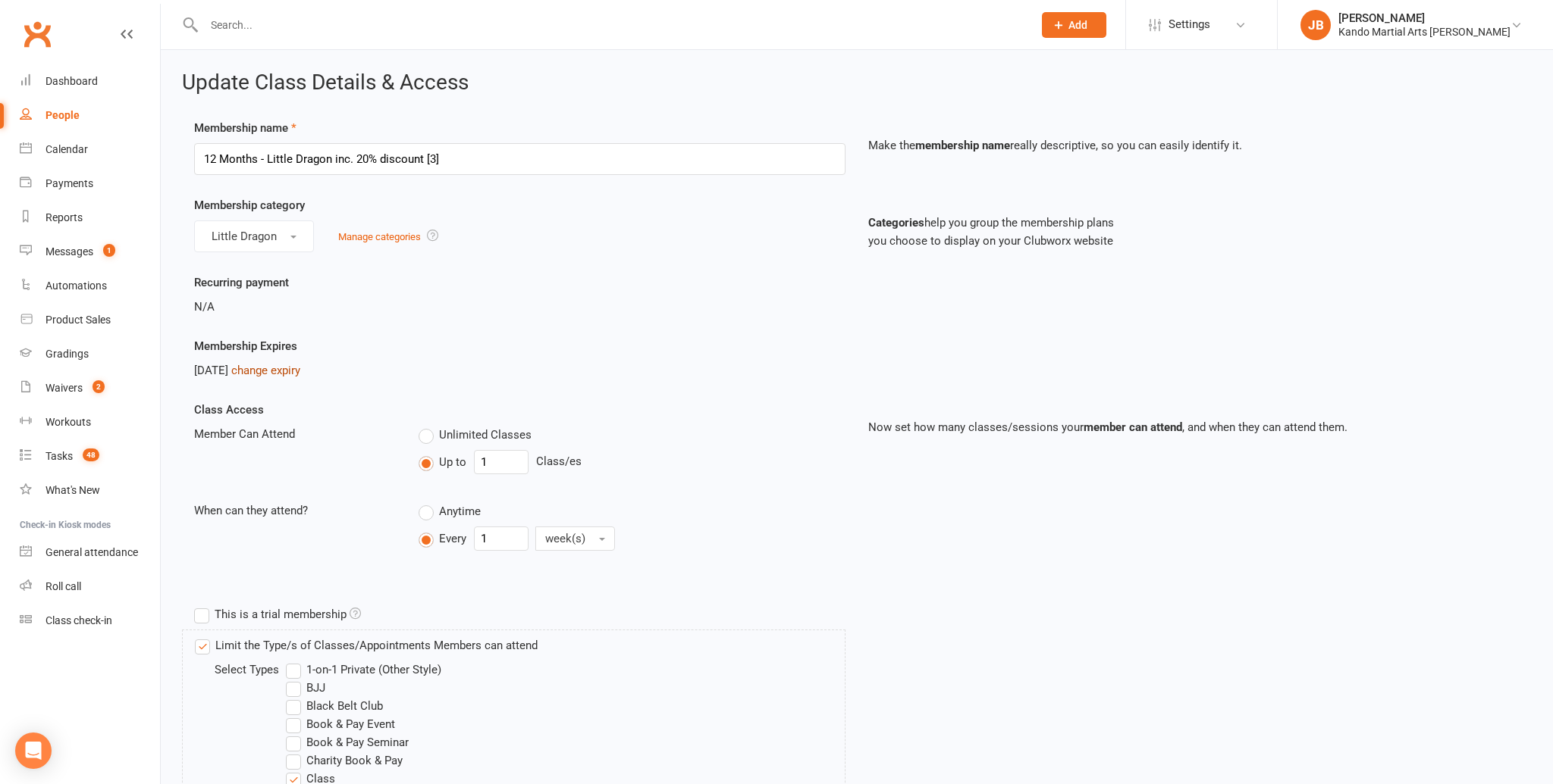
click at [276, 371] on link "change expiry" at bounding box center [266, 371] width 69 height 13
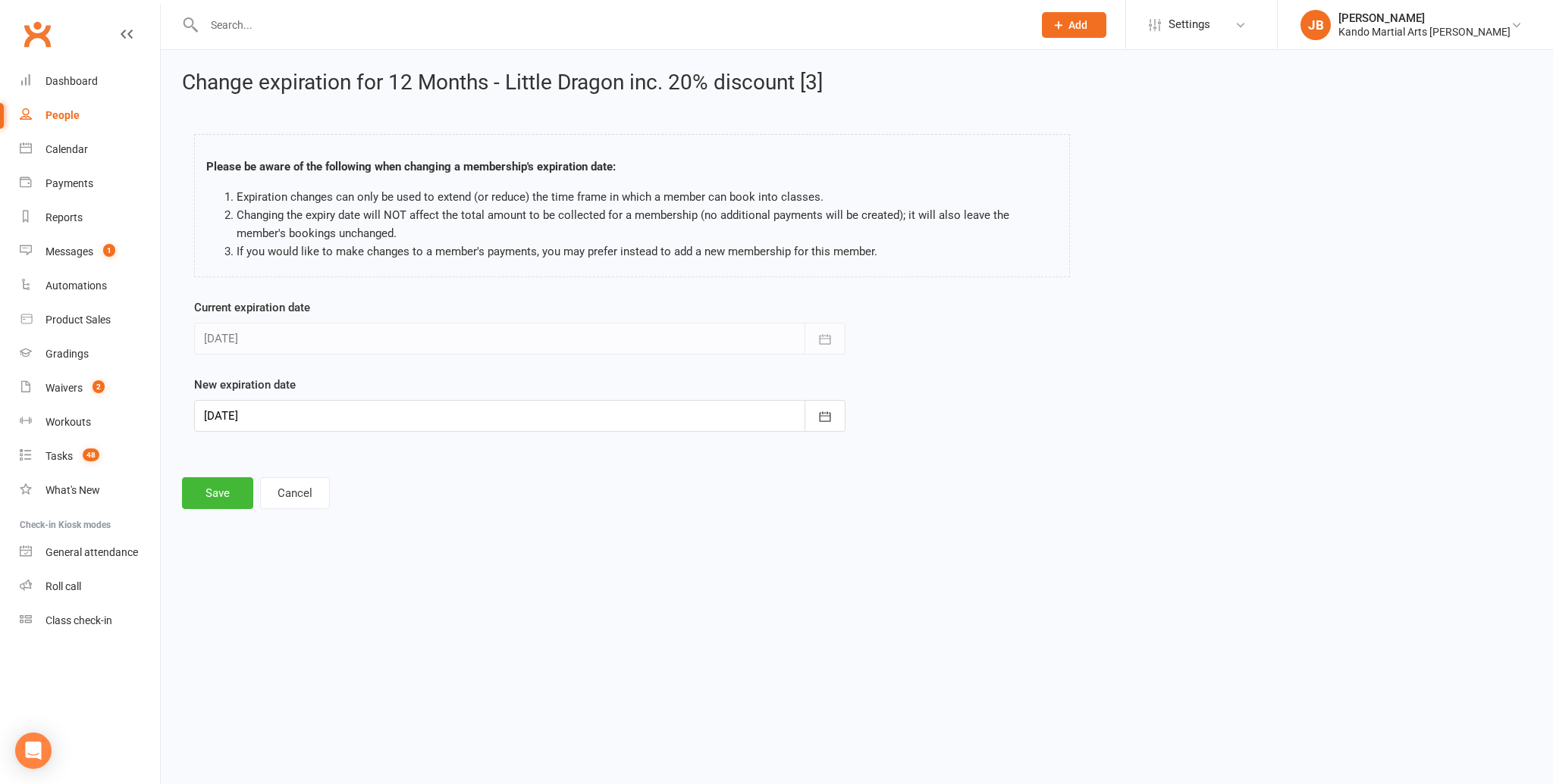
click at [267, 418] on div at bounding box center [520, 416] width 652 height 32
click at [453, 652] on span "10" at bounding box center [459, 656] width 12 height 12
click at [367, 413] on div at bounding box center [520, 416] width 652 height 32
click at [453, 572] on span "17" at bounding box center [459, 570] width 12 height 12
type input "17 Jan 2026"
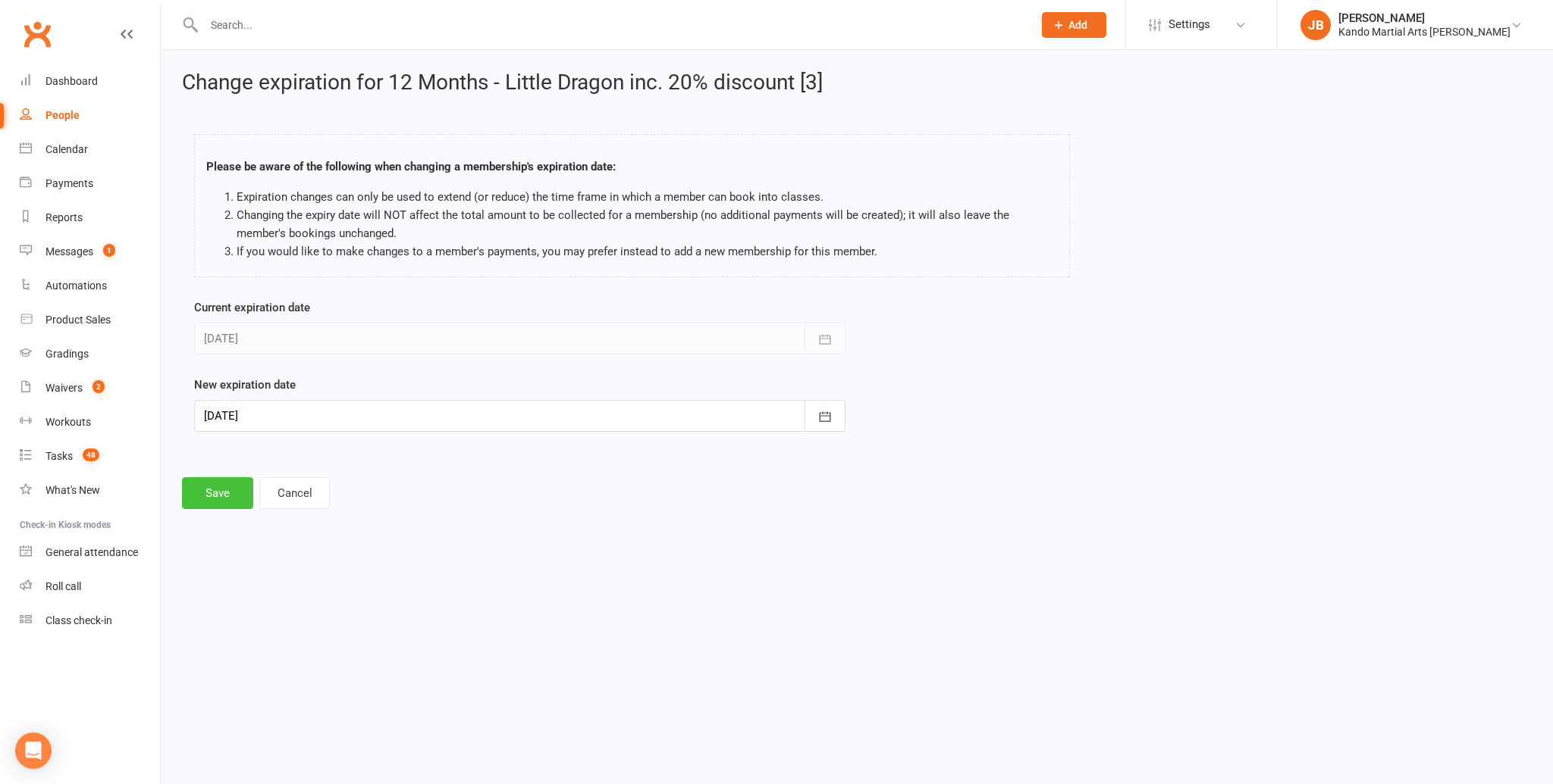
click at [217, 496] on button "Save" at bounding box center [217, 493] width 71 height 32
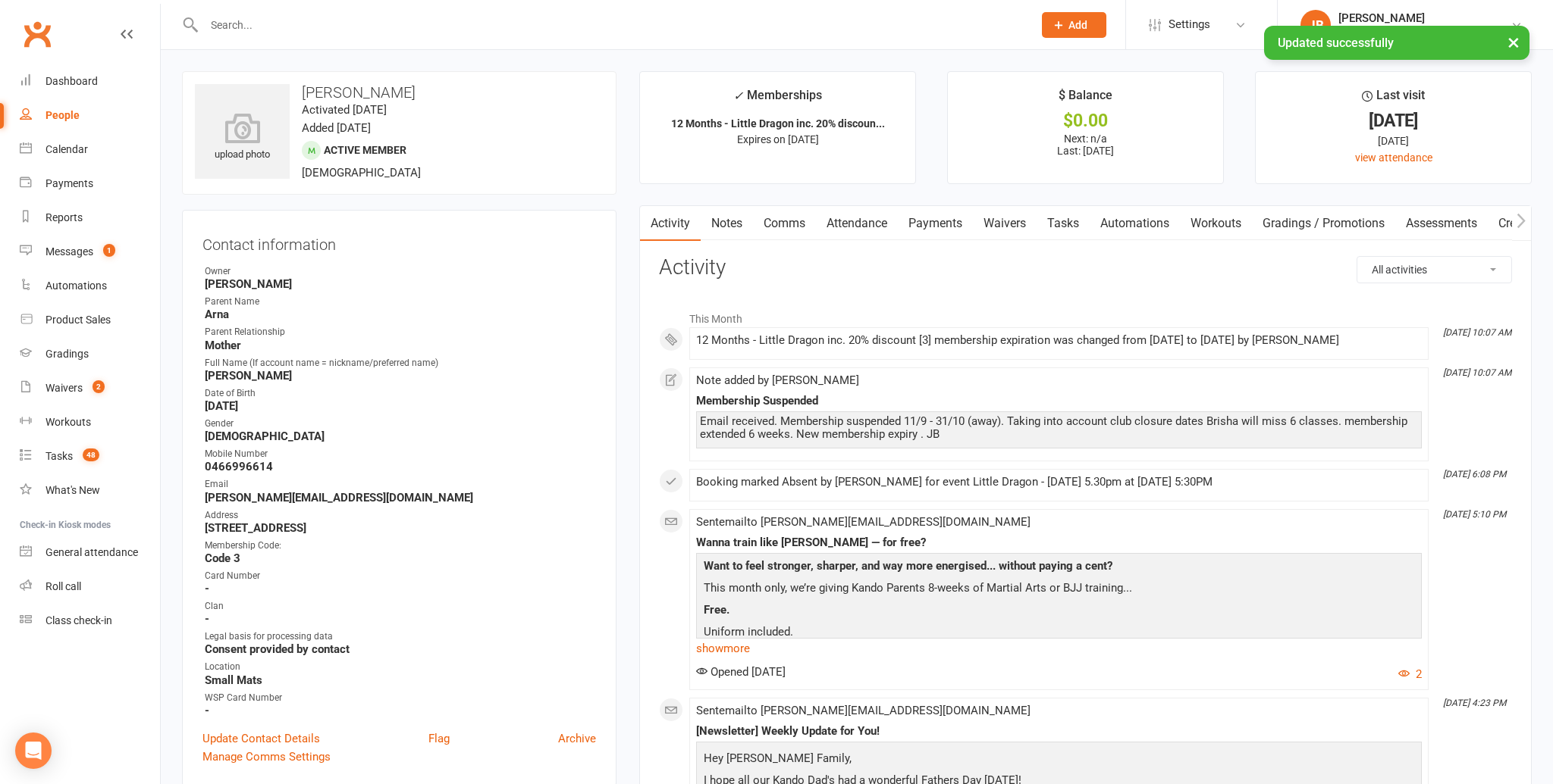
click at [744, 225] on link "Notes" at bounding box center [726, 223] width 52 height 34
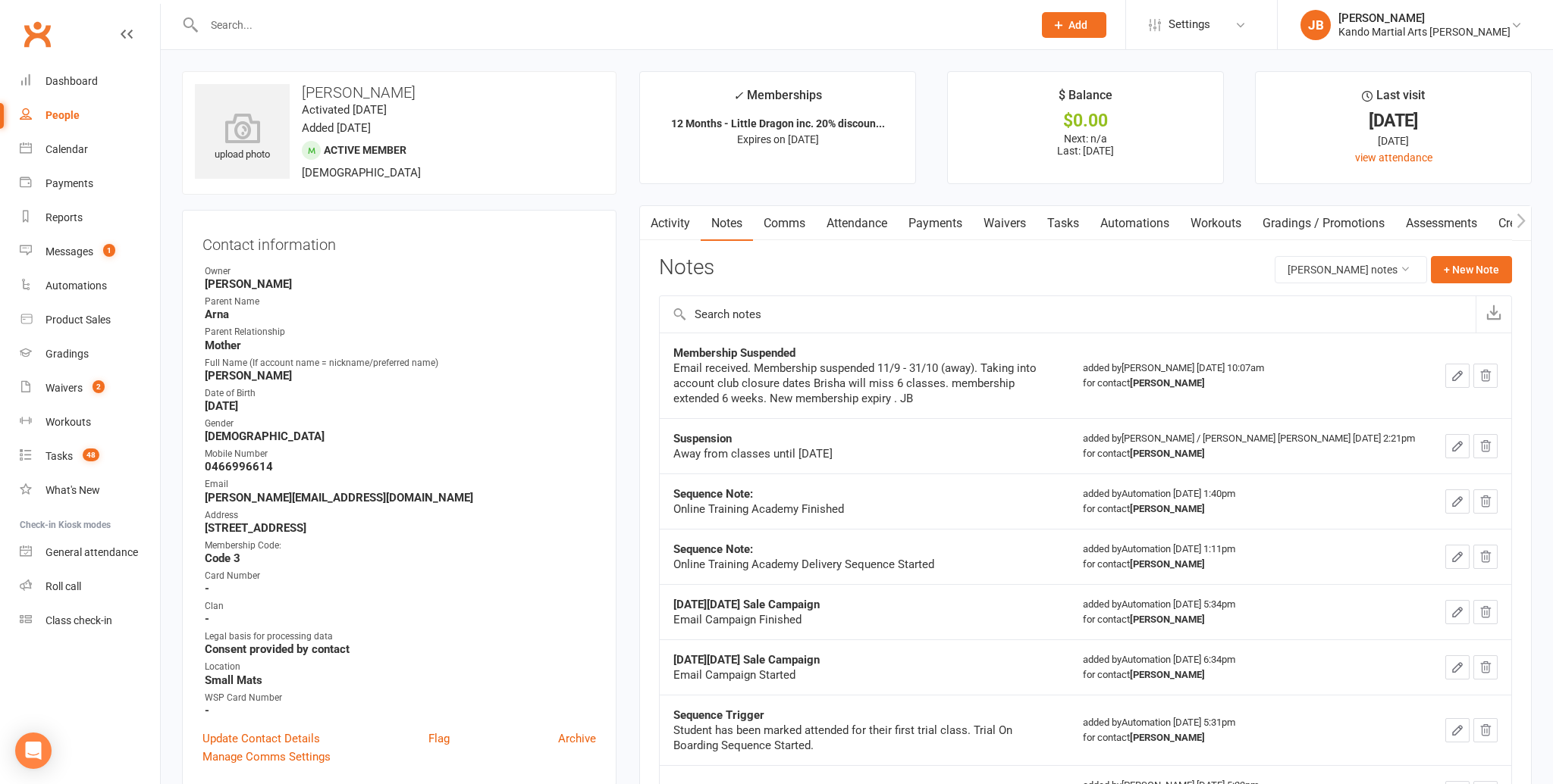
click at [1449, 371] on button "button" at bounding box center [1457, 376] width 24 height 24
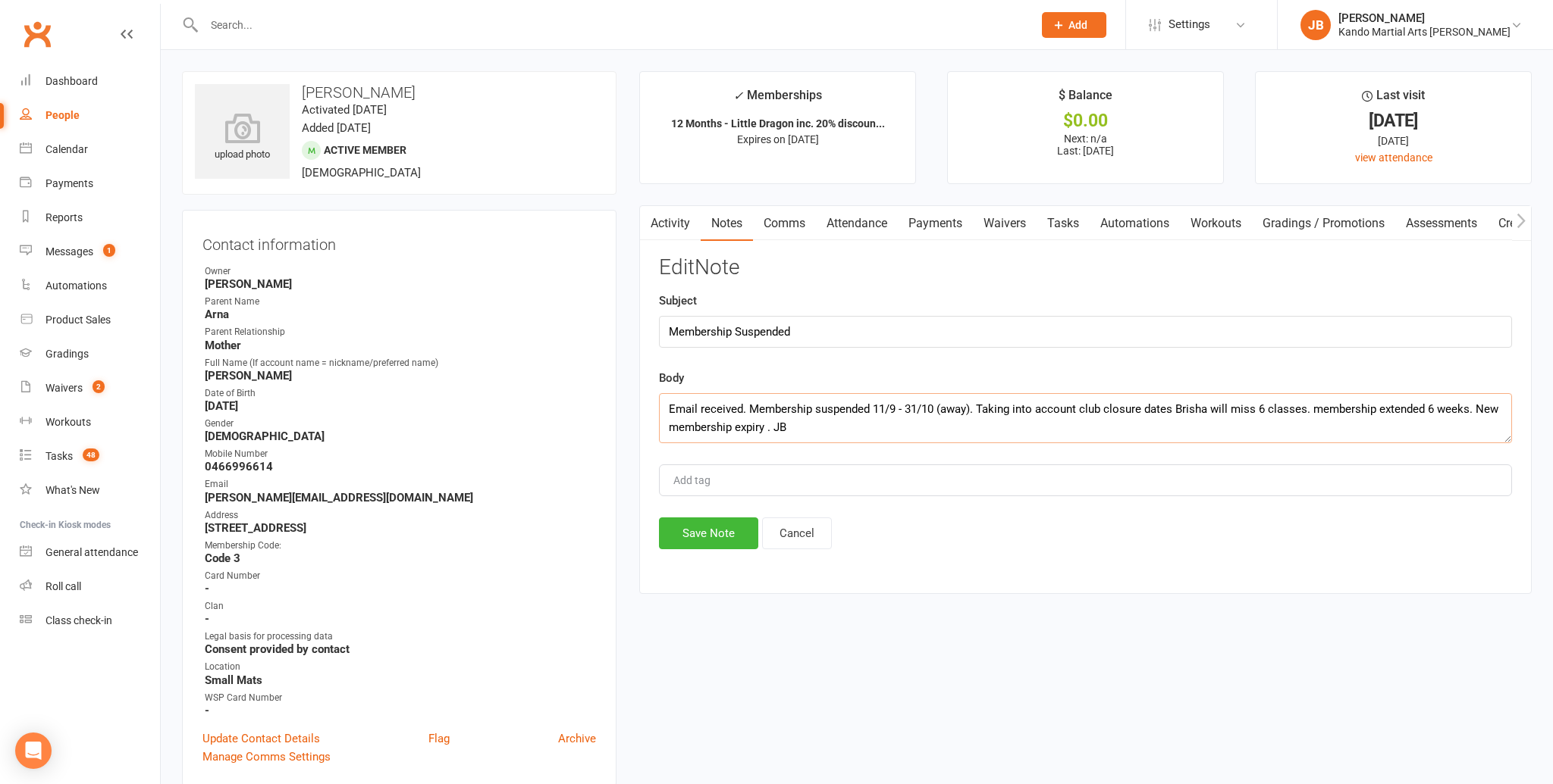
click at [766, 428] on textarea "Email received. Membership suspended 11/9 - 31/10 (away). Taking into account c…" at bounding box center [1086, 418] width 853 height 50
type textarea "Email received. Membership suspended 11/9 - 31/10 (away). Taking into account c…"
click at [709, 539] on button "Save Note" at bounding box center [709, 534] width 99 height 32
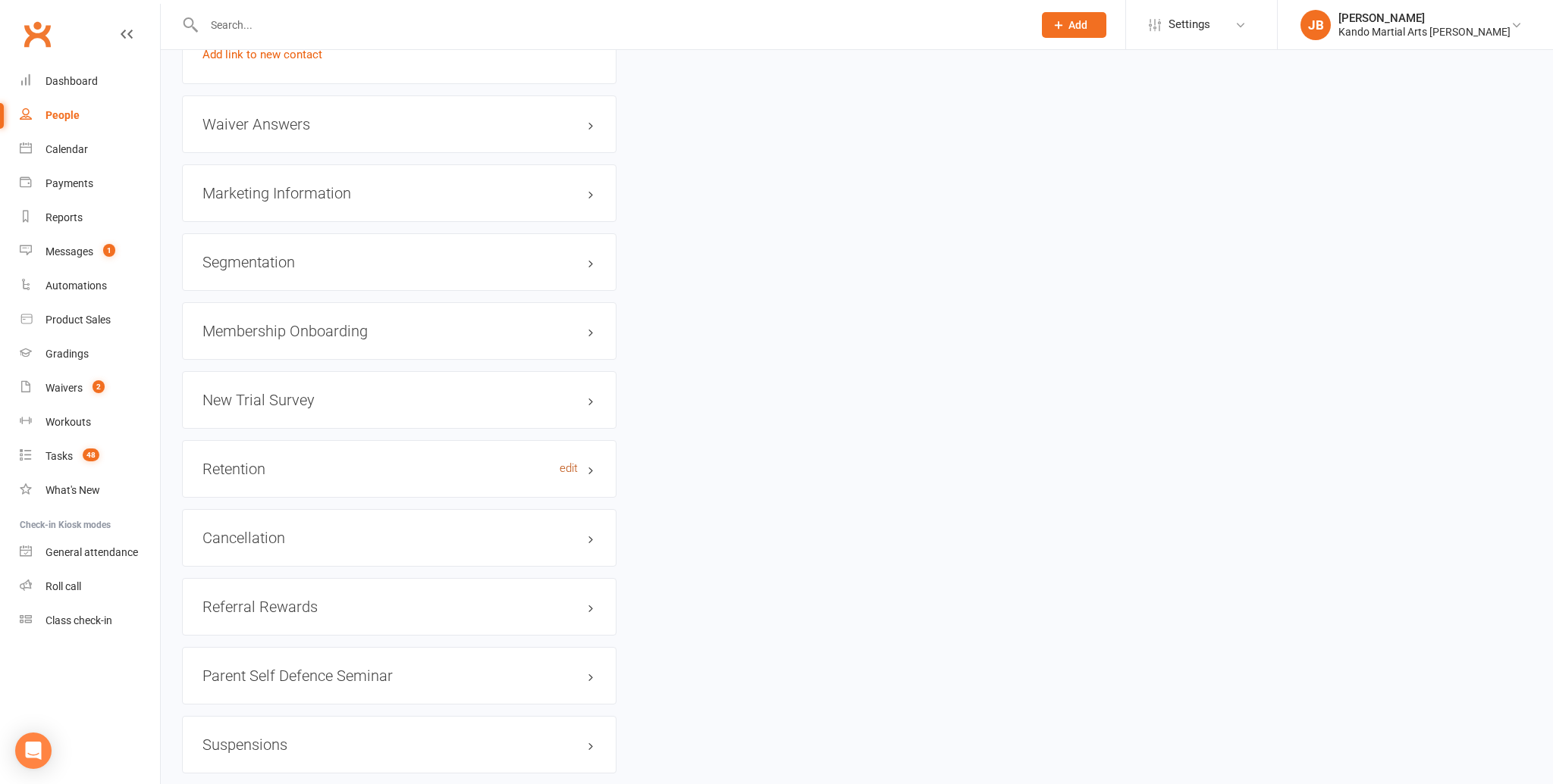
click at [574, 462] on link "edit" at bounding box center [568, 468] width 18 height 13
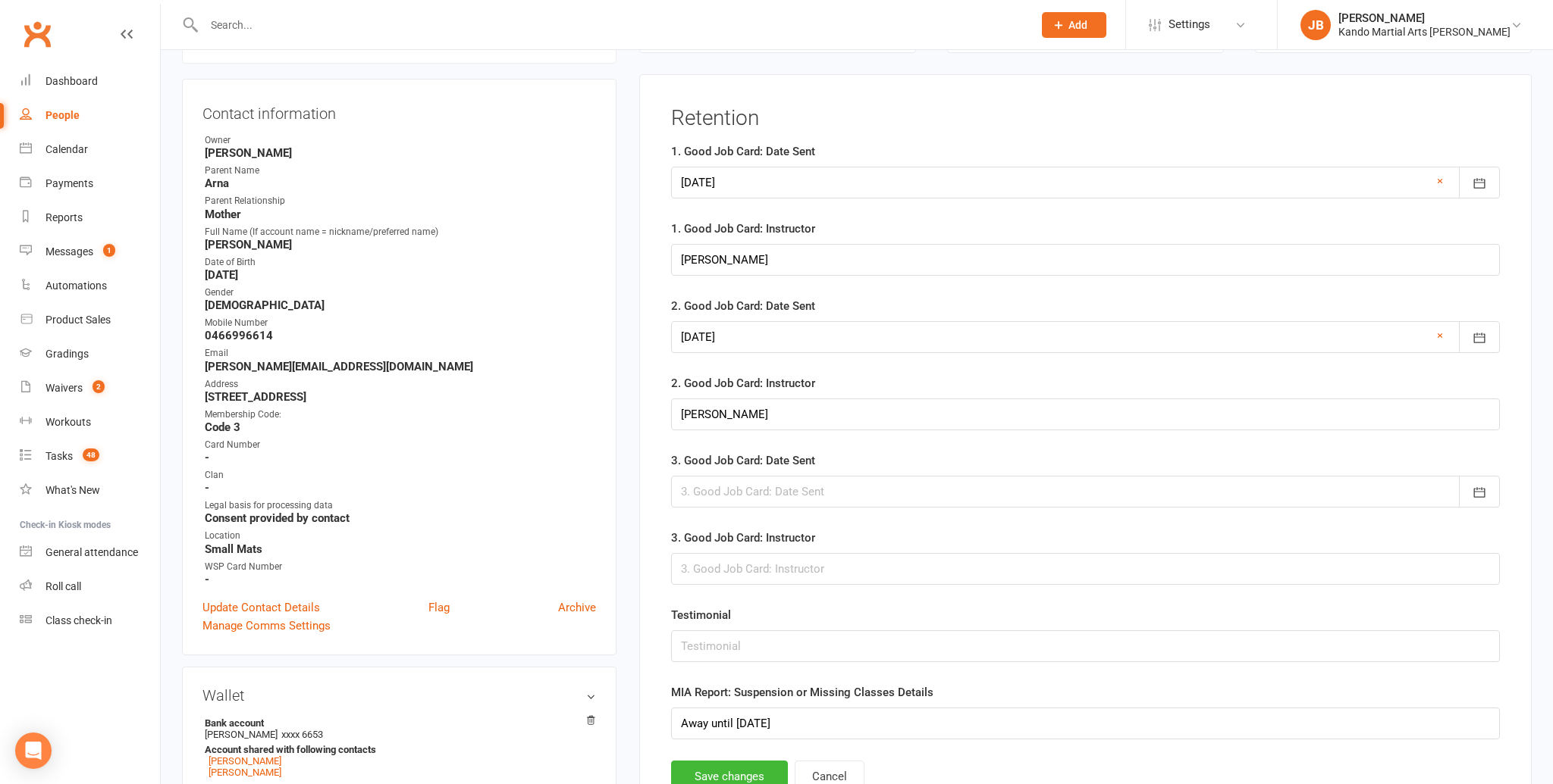
scroll to position [129, 0]
drag, startPoint x: 775, startPoint y: 725, endPoint x: 673, endPoint y: 711, distance: 103.0
click at [673, 711] on input "Away until 1st Nov" at bounding box center [1086, 725] width 829 height 32
type input "Membership Suspended 11/9 - 31/10"
click at [719, 775] on button "Save changes" at bounding box center [729, 778] width 117 height 32
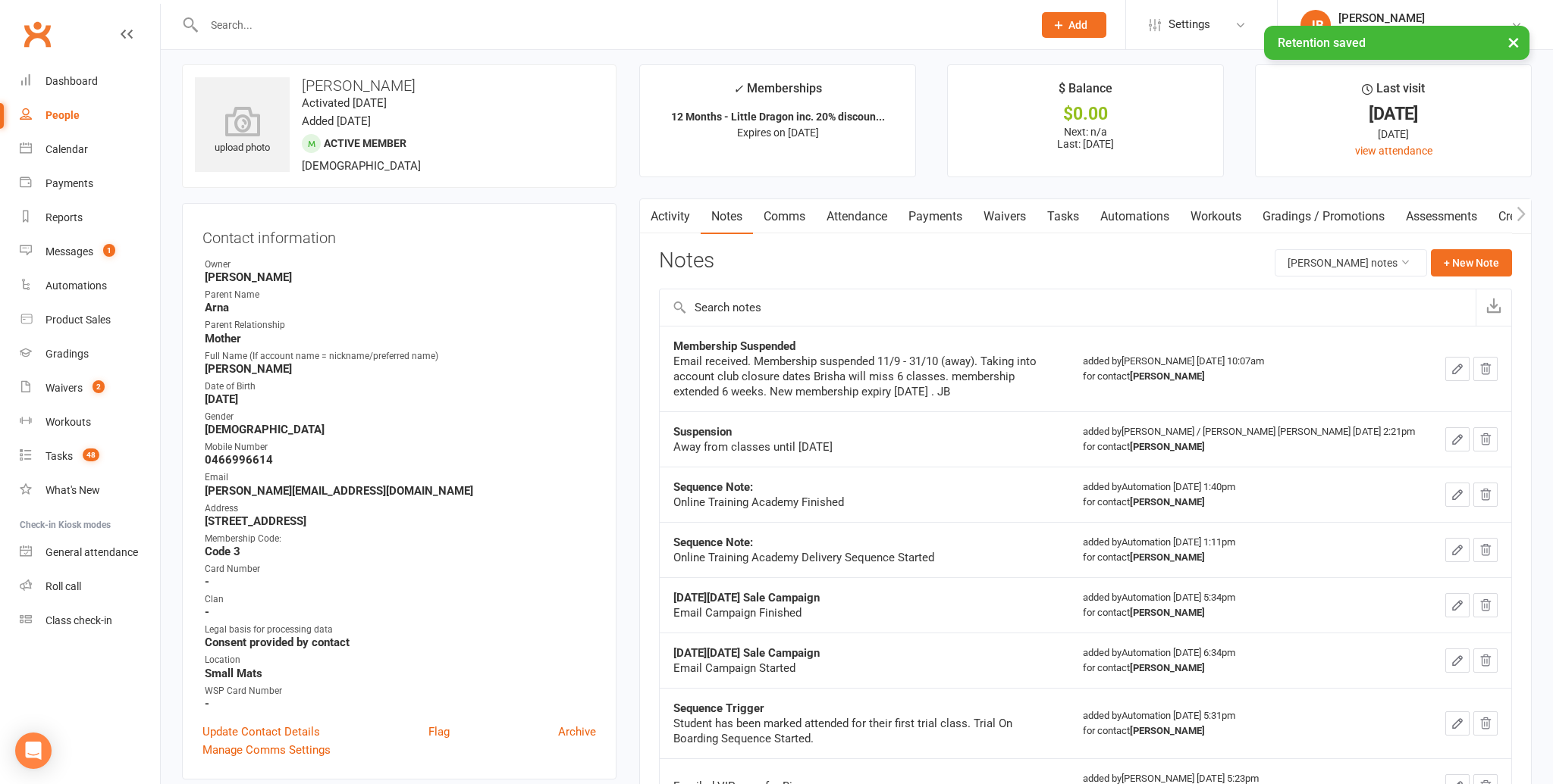
scroll to position [0, 0]
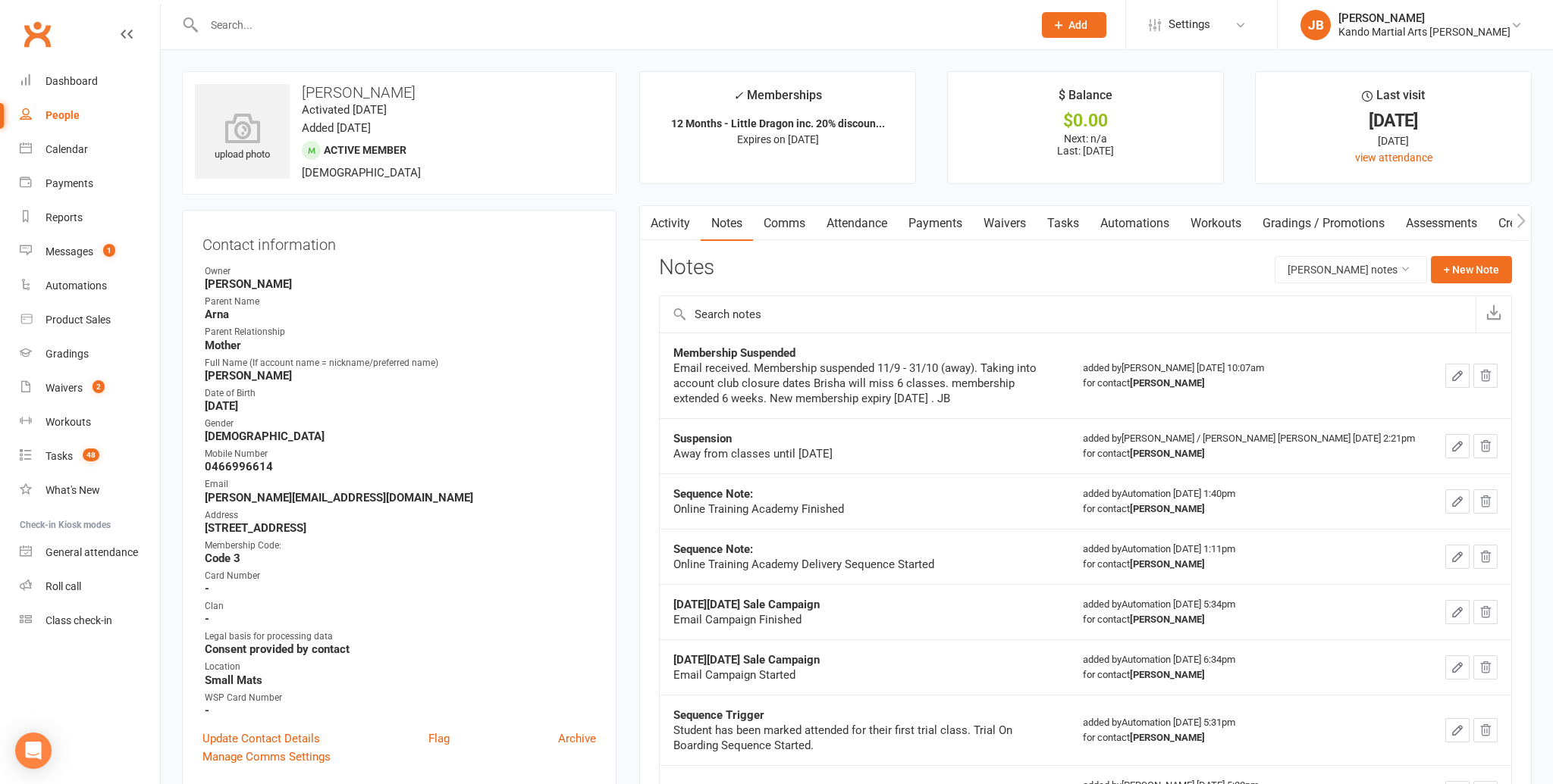
click at [631, 424] on main "✓ Memberships 12 Months - Little Dragon inc. 20% discoun... Expires on 17th Jan…" at bounding box center [1086, 504] width 915 height 866
click at [376, 95] on h3 "Brisha Mohanty" at bounding box center [399, 92] width 409 height 17
copy h3 "Mohanty"
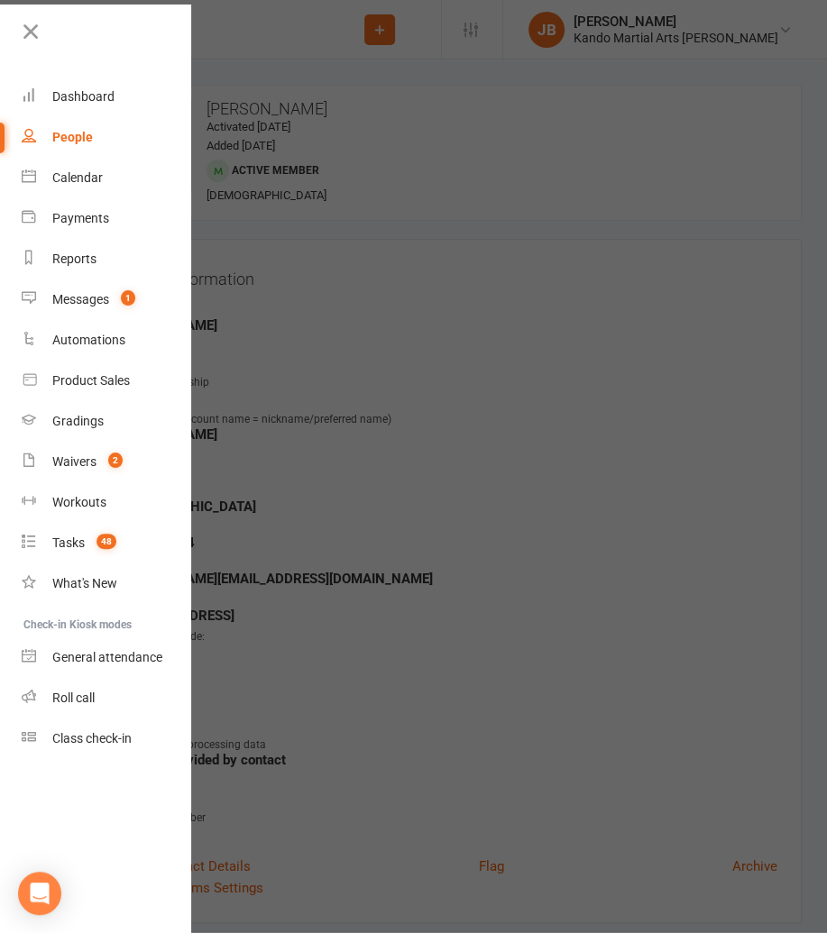
drag, startPoint x: 33, startPoint y: 32, endPoint x: 68, endPoint y: 34, distance: 34.4
click at [34, 32] on icon at bounding box center [30, 31] width 25 height 25
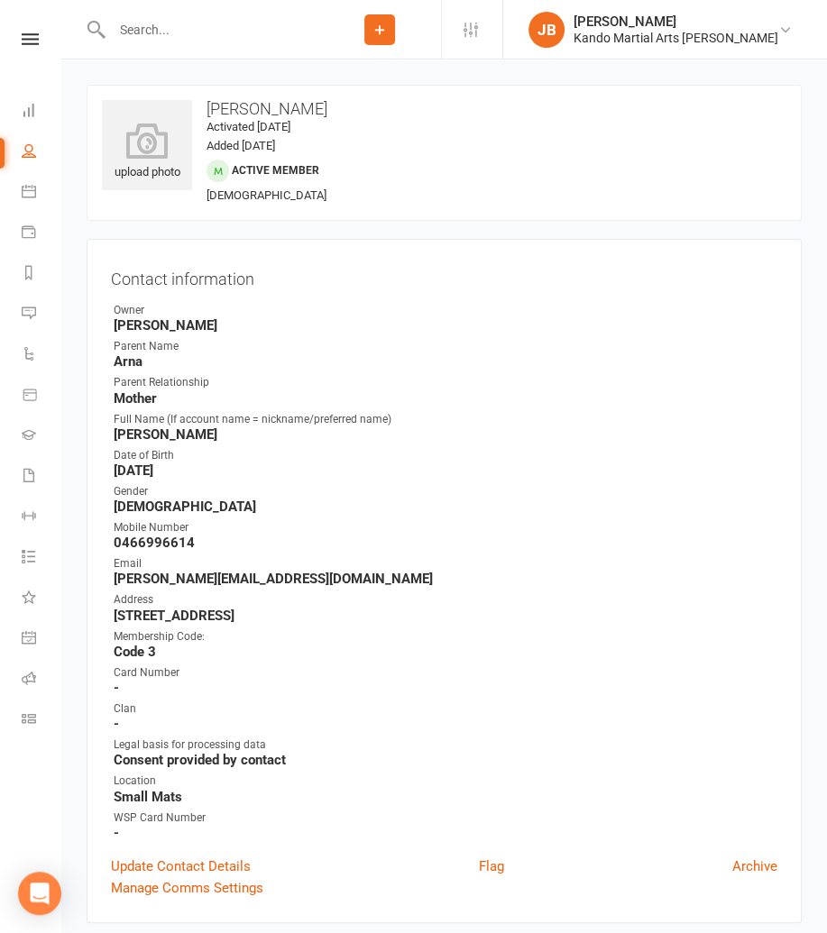
click at [165, 43] on div at bounding box center [203, 29] width 232 height 59
click at [153, 36] on input "text" at bounding box center [212, 29] width 212 height 25
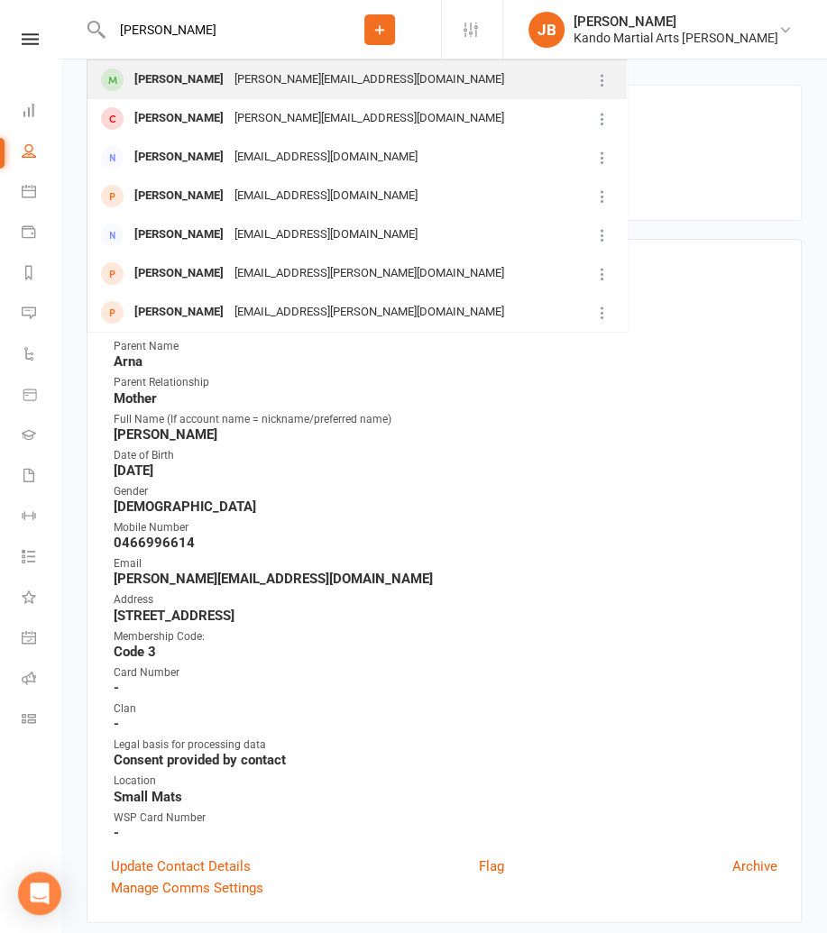
type input "darius"
click at [205, 70] on div "Darius Saeedi" at bounding box center [179, 80] width 100 height 26
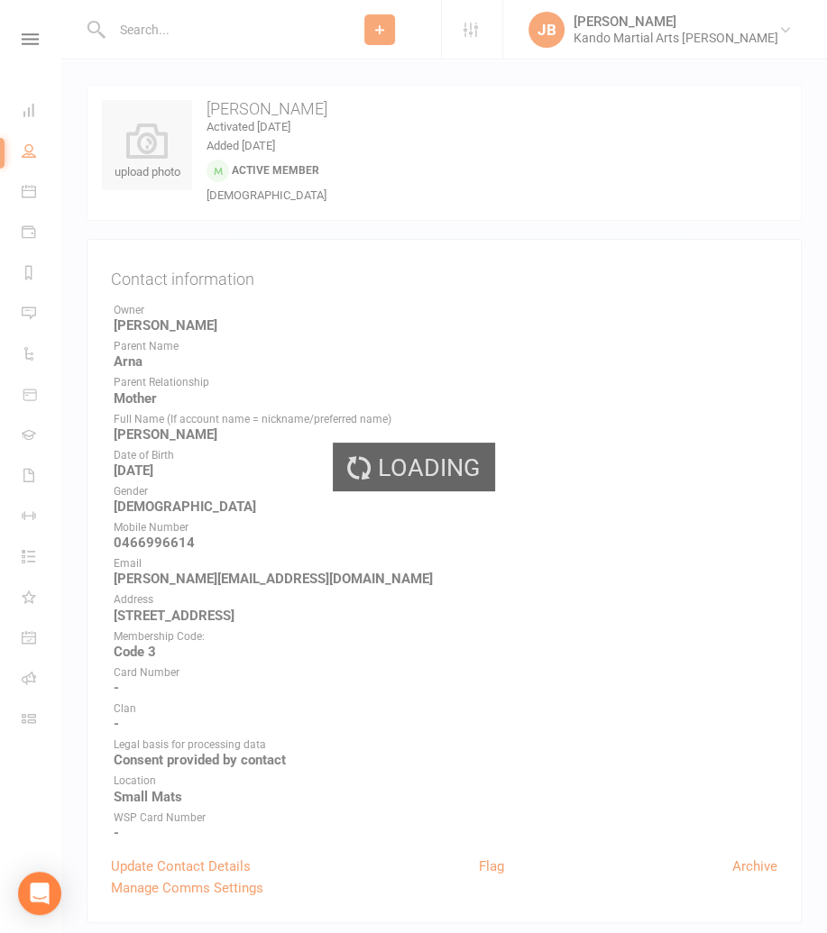
scroll to position [2, 0]
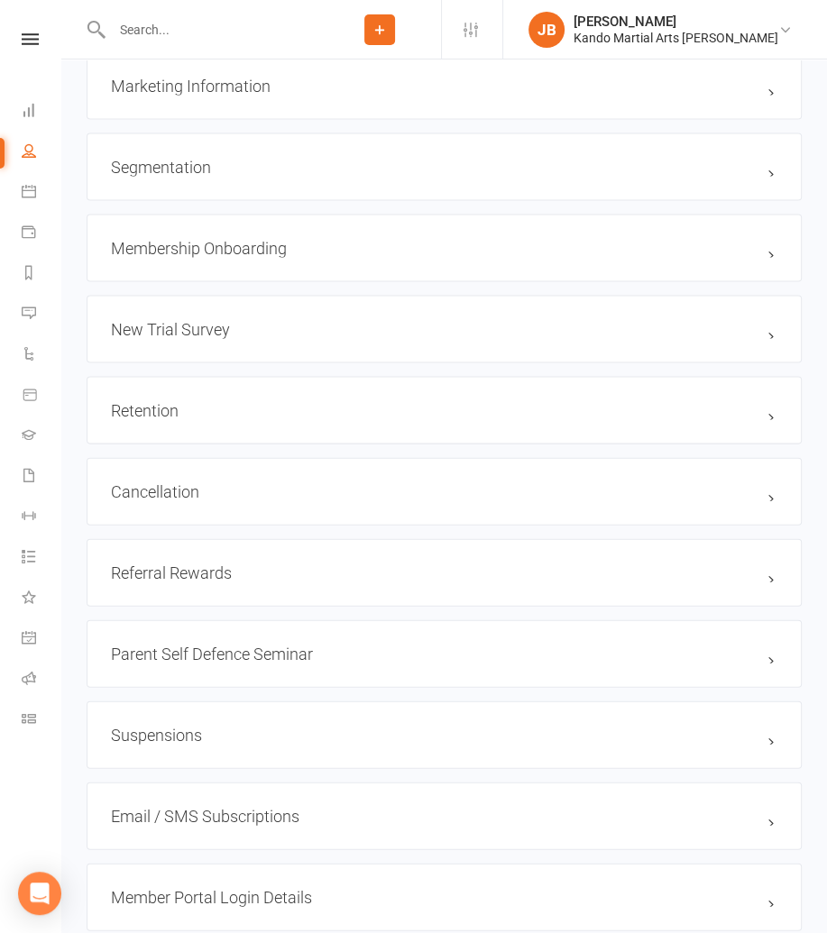
scroll to position [2137, 0]
click at [750, 490] on link "edit" at bounding box center [745, 494] width 22 height 16
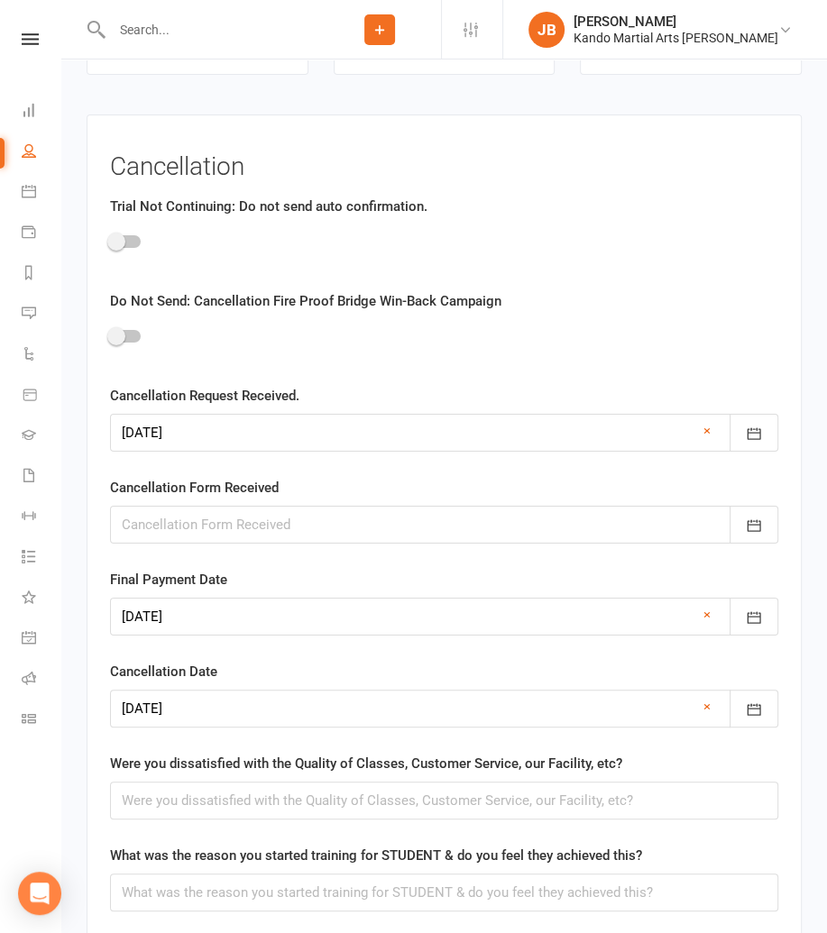
scroll to position [3992, 0]
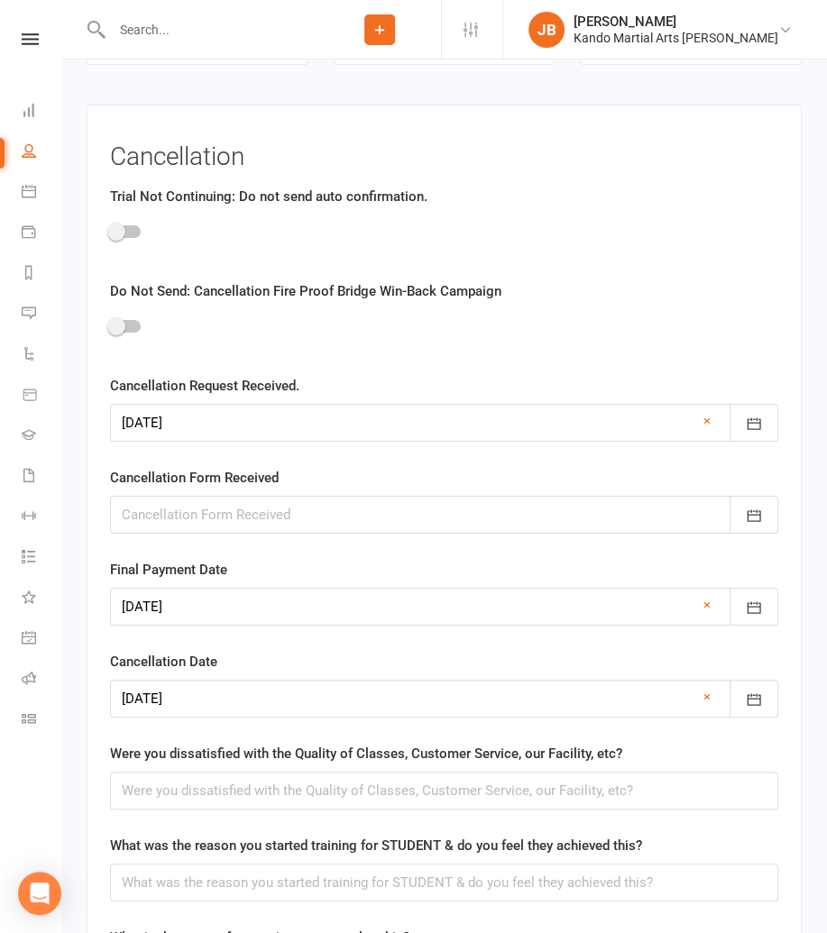
click at [165, 496] on div at bounding box center [444, 515] width 668 height 38
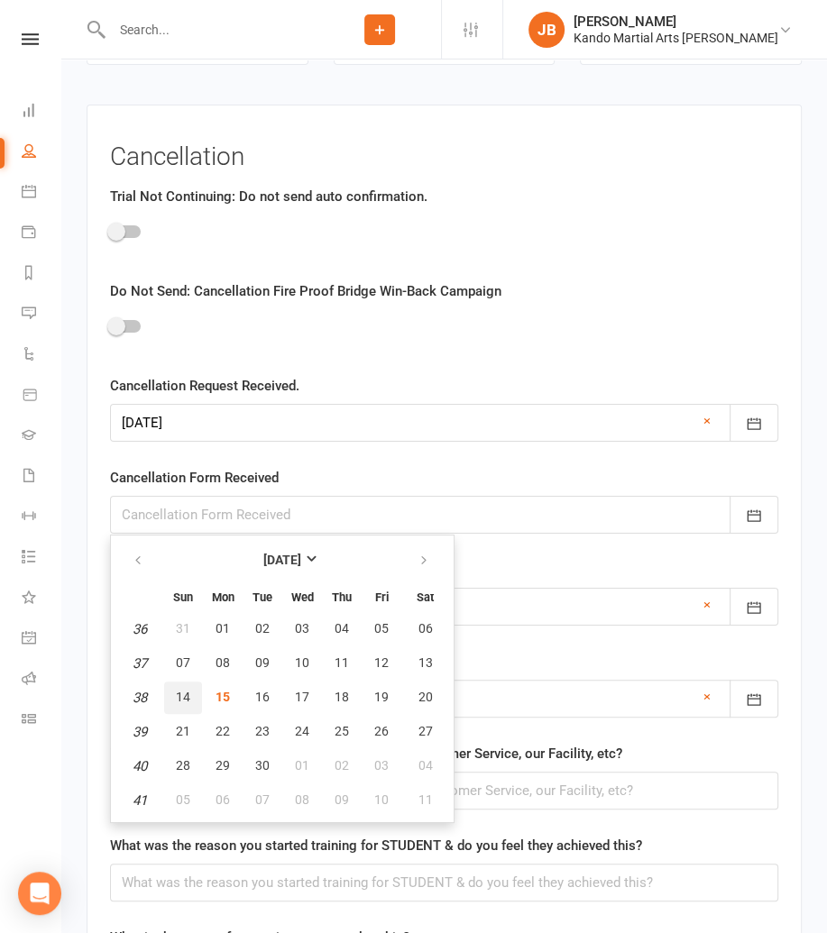
click at [188, 690] on span "14" at bounding box center [183, 697] width 14 height 14
type input "[DATE]"
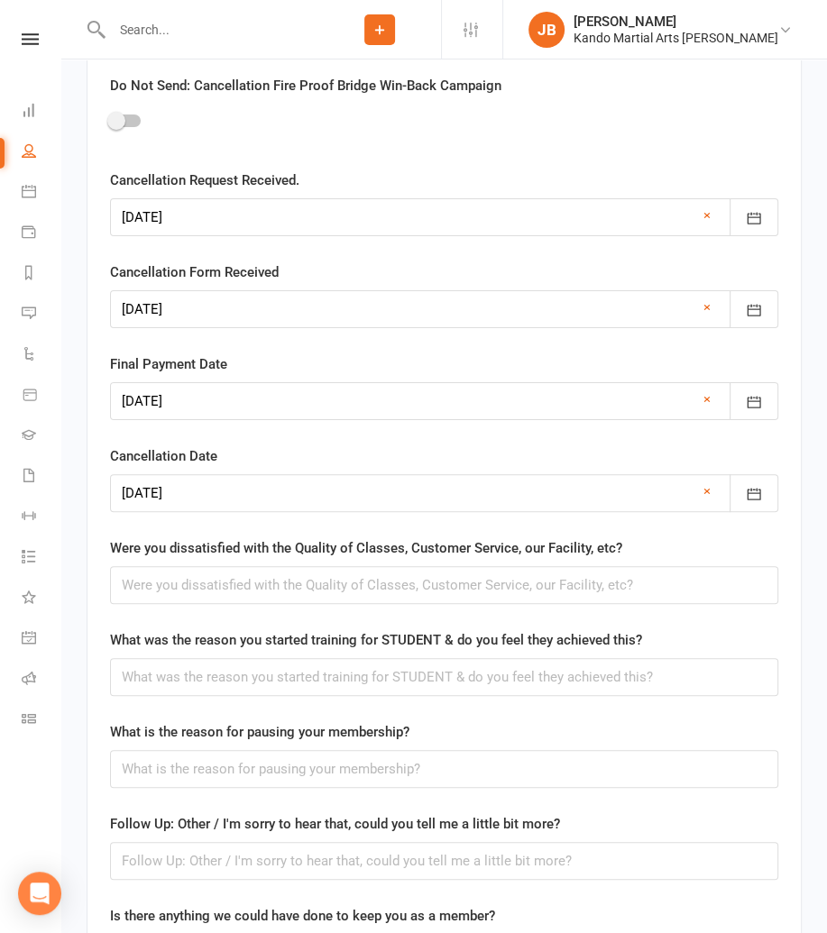
scroll to position [4198, 0]
click at [161, 567] on input "text" at bounding box center [444, 584] width 668 height 38
type input "No"
click at [219, 668] on input "text" at bounding box center [444, 676] width 668 height 38
paste input "He loved it"
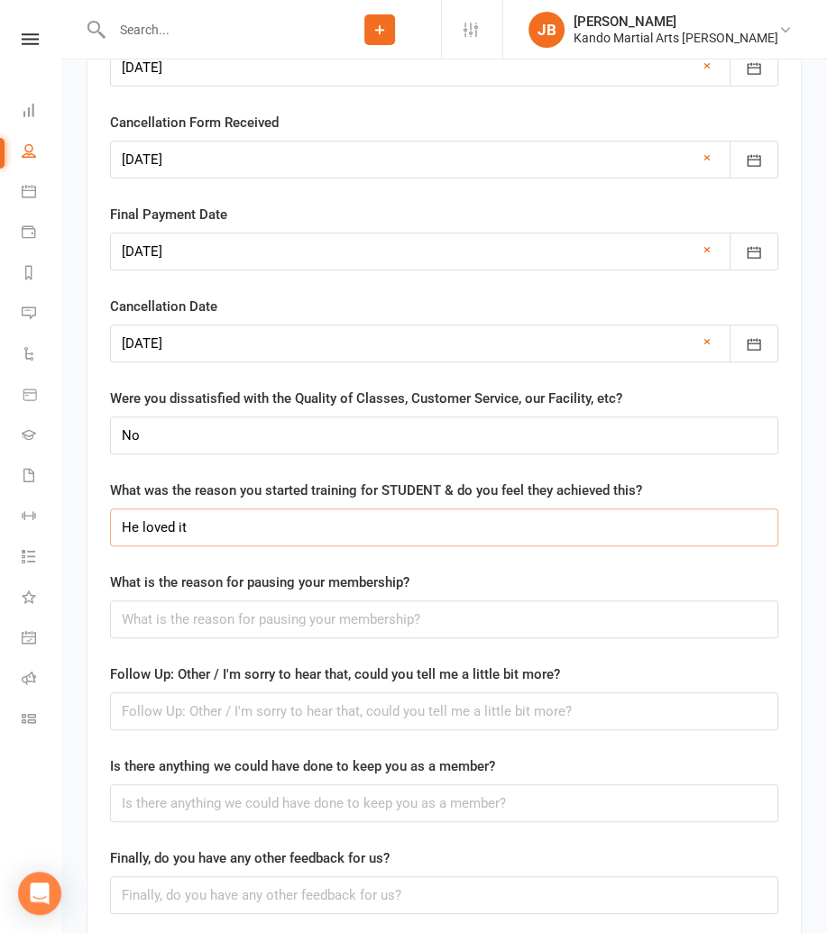
scroll to position [4354, 0]
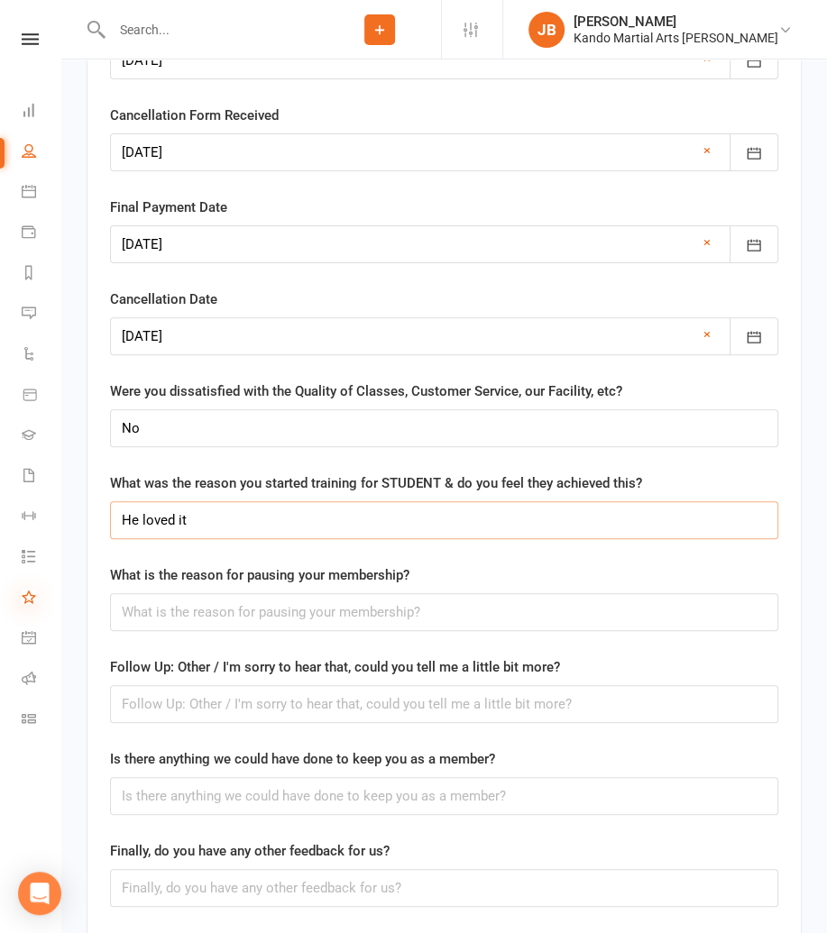
type input "He loved it"
click at [218, 603] on input "text" at bounding box center [444, 612] width 668 height 38
paste input "We're going to try a new activity"
type input "We're going to try a new activity"
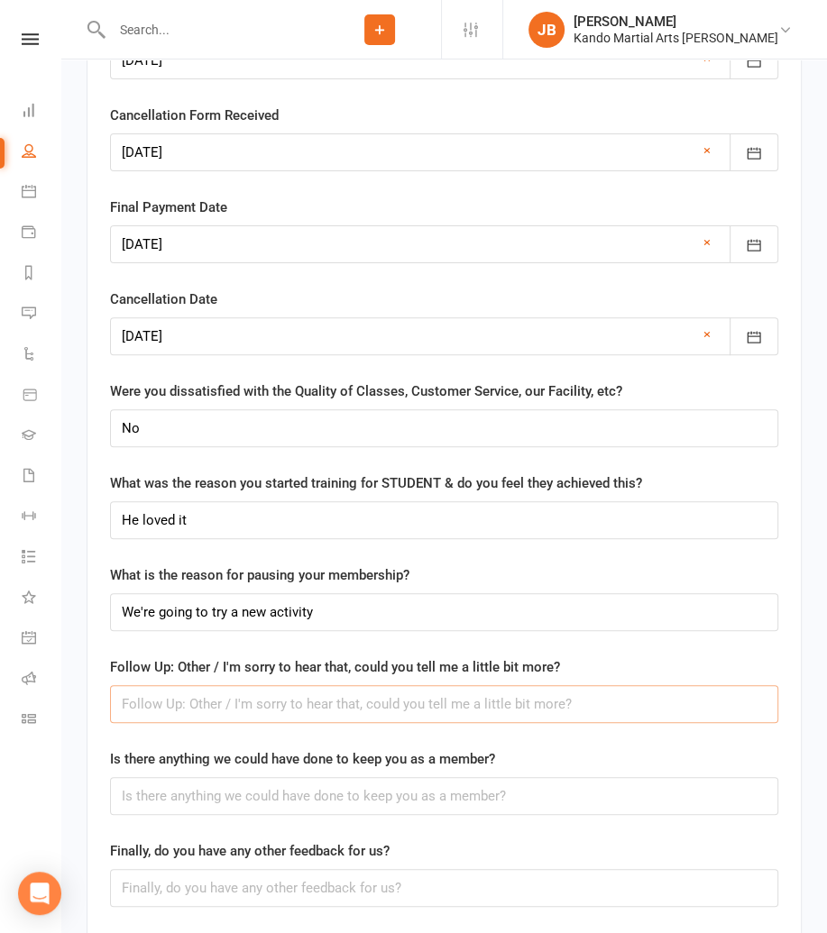
click at [165, 692] on input "text" at bounding box center [444, 704] width 668 height 38
paste input "We do swimming classes over summer and do indoor for winter"
type input "We do swimming classes over summer and do indoor for winter"
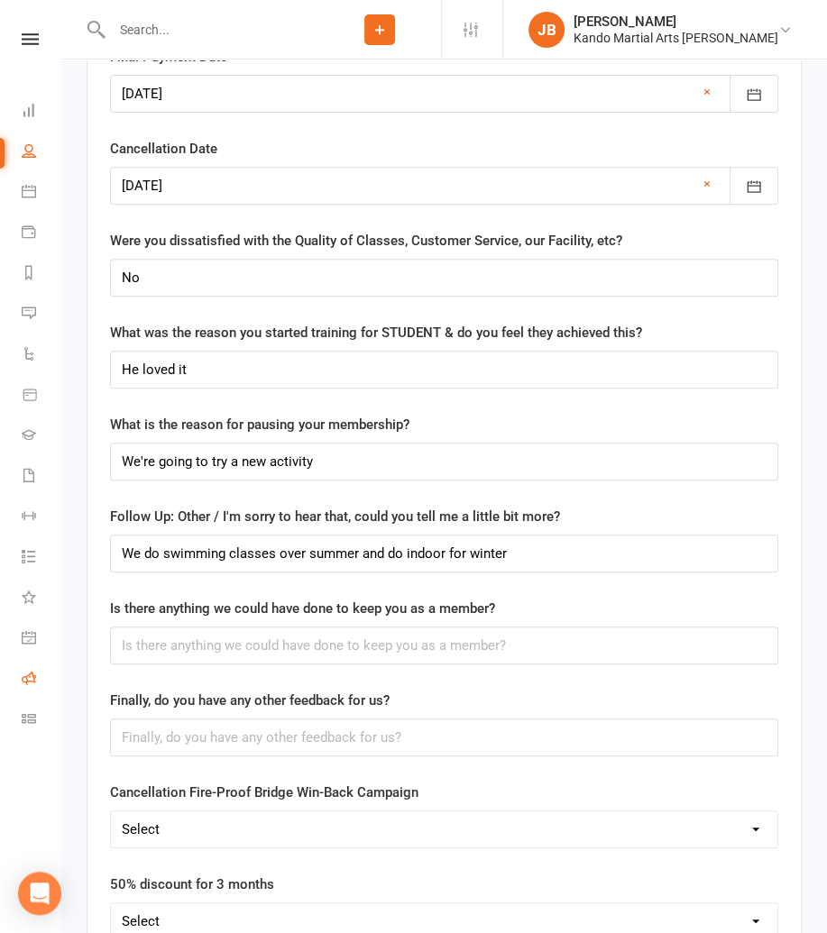
scroll to position [4537, 0]
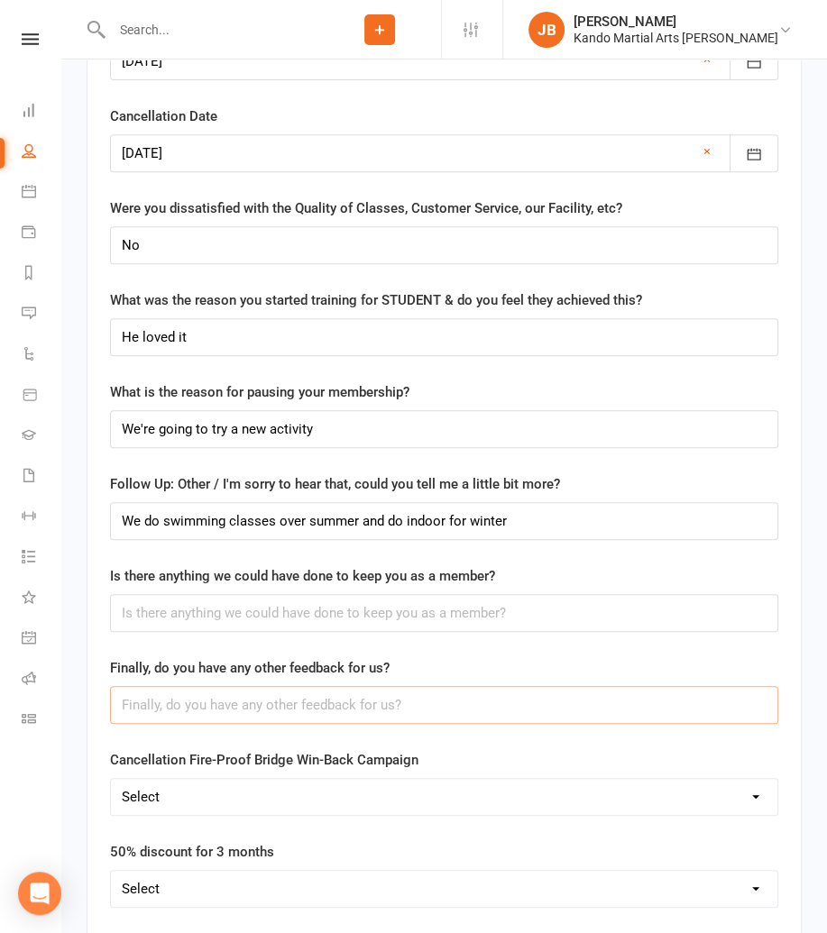
click at [143, 693] on input "text" at bounding box center [444, 705] width 668 height 38
paste input "Its really good"
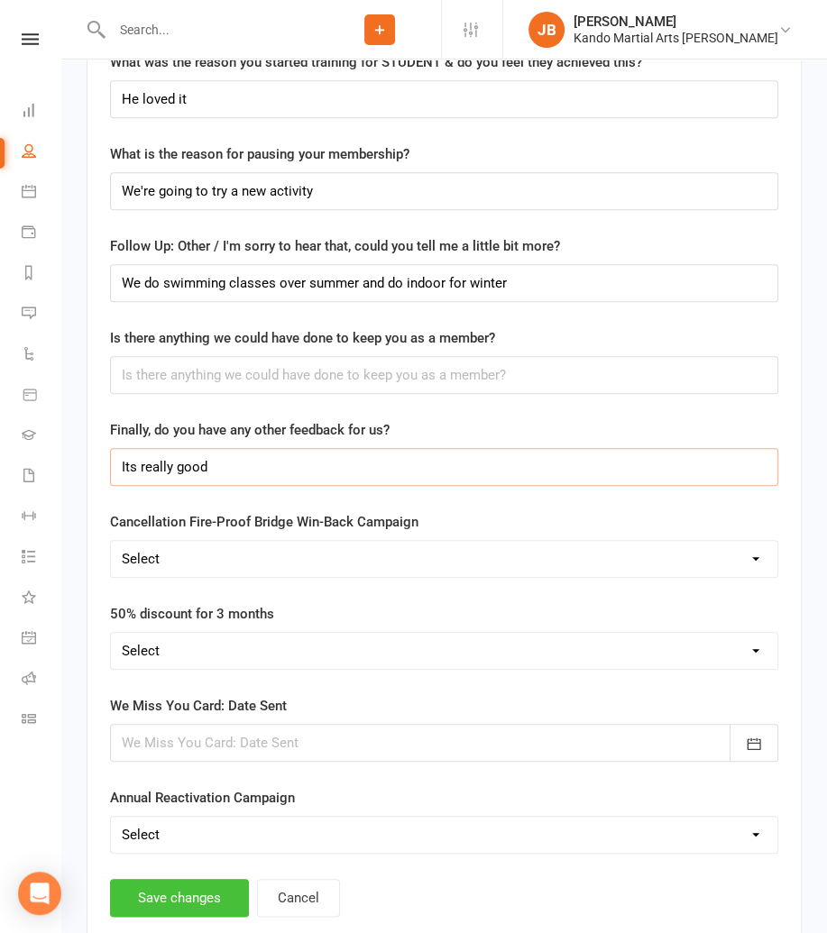
type input "Its really good"
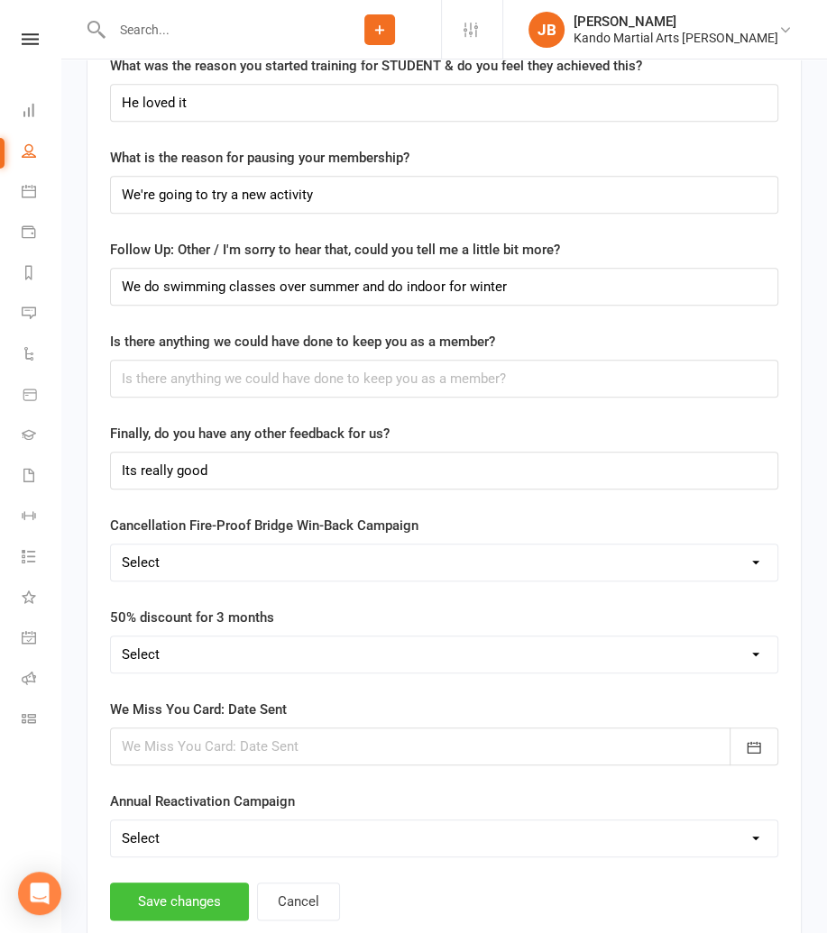
click at [202, 883] on button "Save changes" at bounding box center [179, 902] width 139 height 38
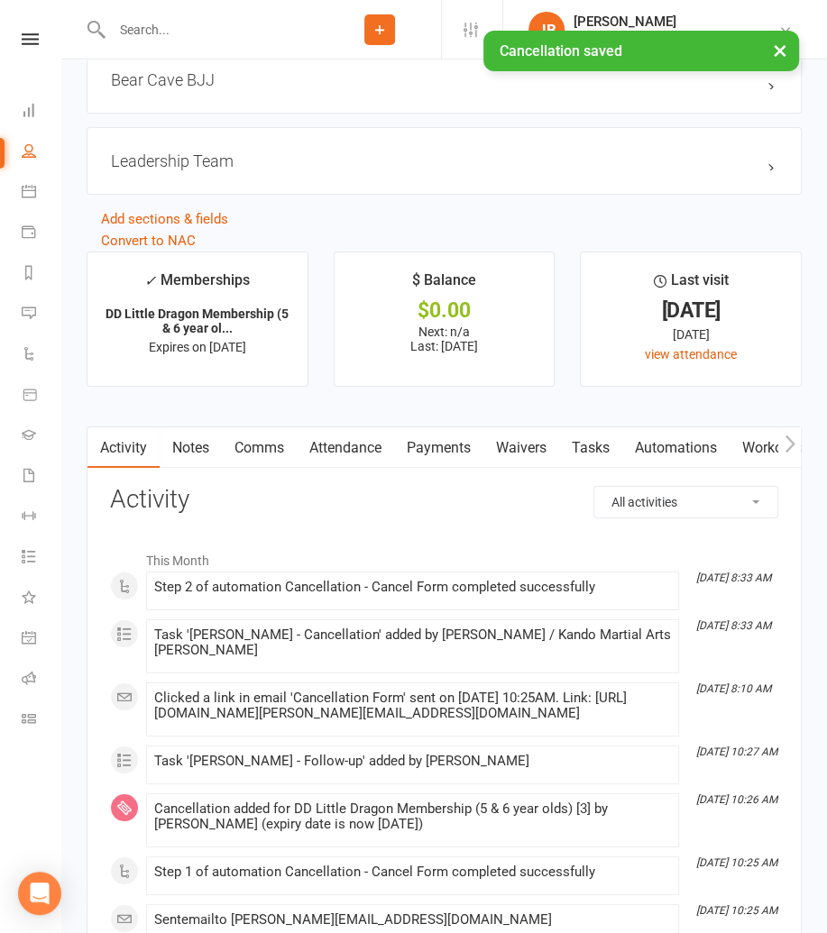
scroll to position [3837, 0]
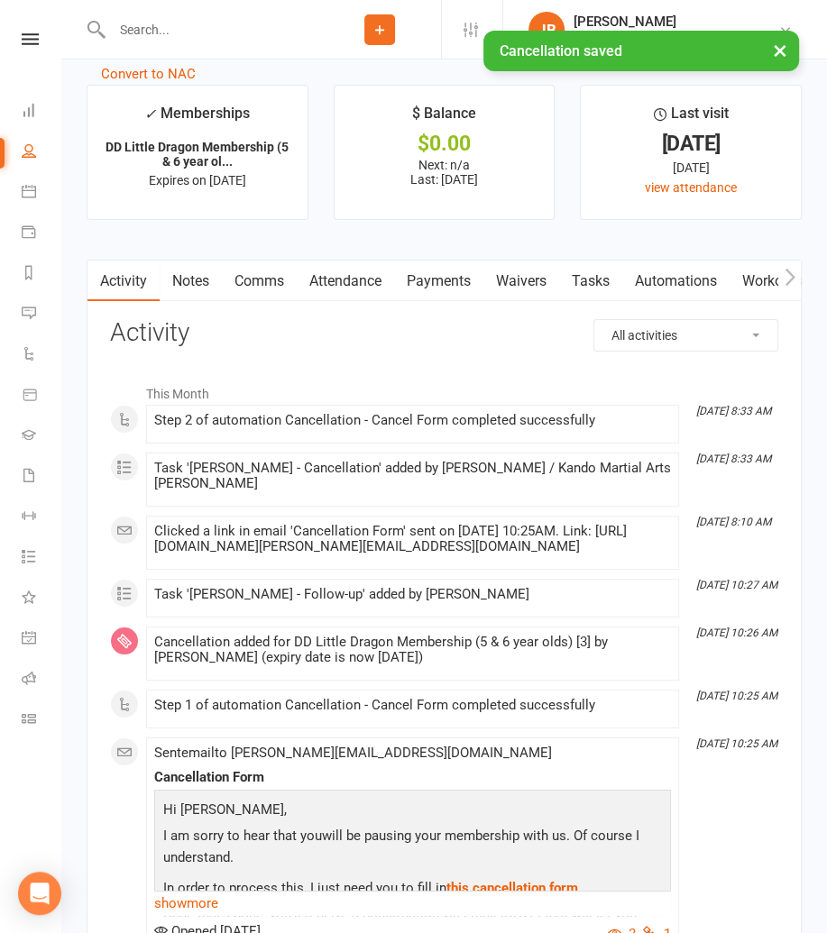
click at [660, 268] on link "Automations" at bounding box center [675, 281] width 107 height 41
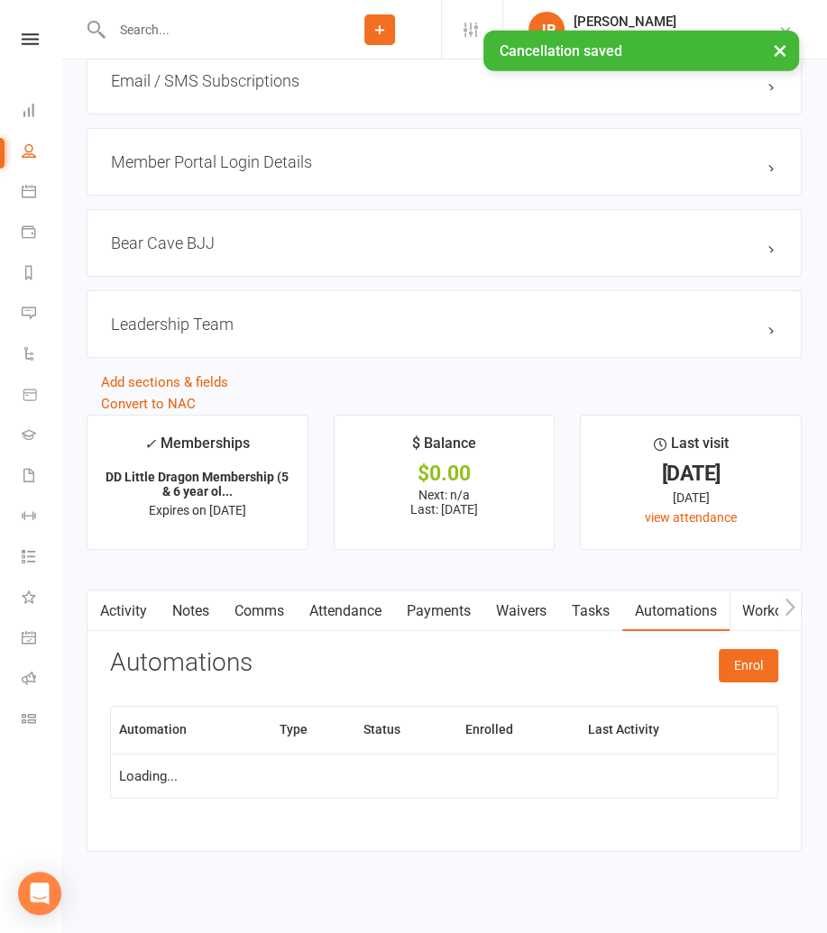
scroll to position [3837, 0]
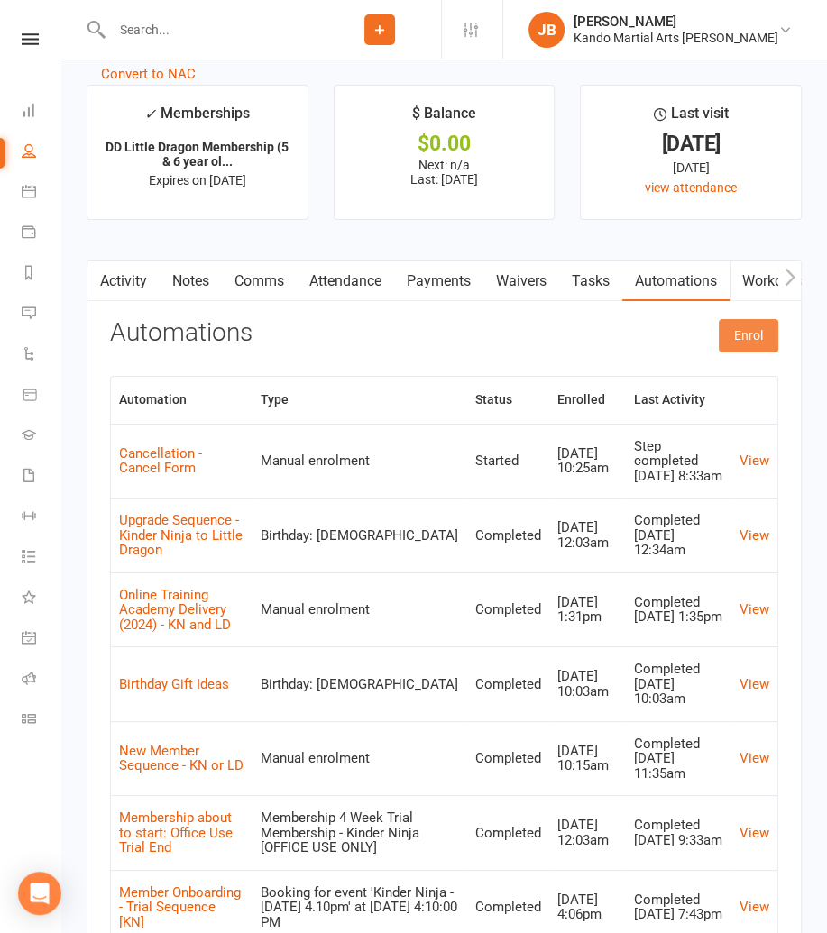
click at [749, 325] on button "Enrol" at bounding box center [749, 335] width 60 height 32
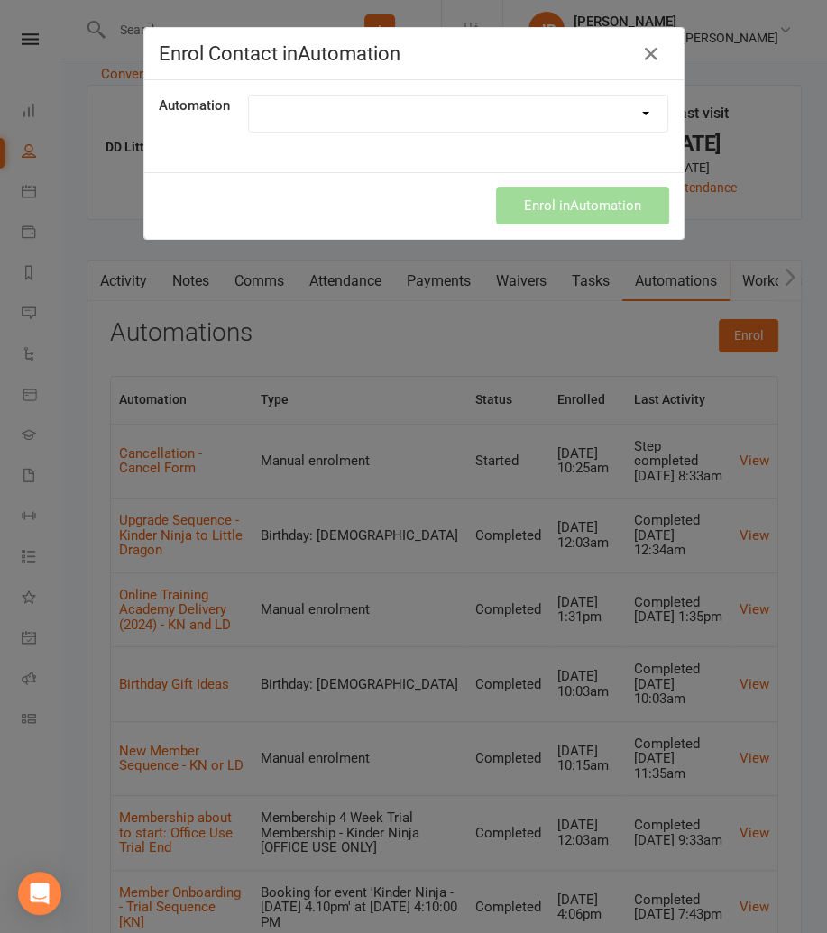
click at [273, 120] on select at bounding box center [458, 114] width 419 height 36
select select "5725"
click at [249, 96] on select "$1 Trial Flash Sale - Express Campaign [2025 Final Day] 2024 Black Friday 20% S…" at bounding box center [458, 114] width 419 height 36
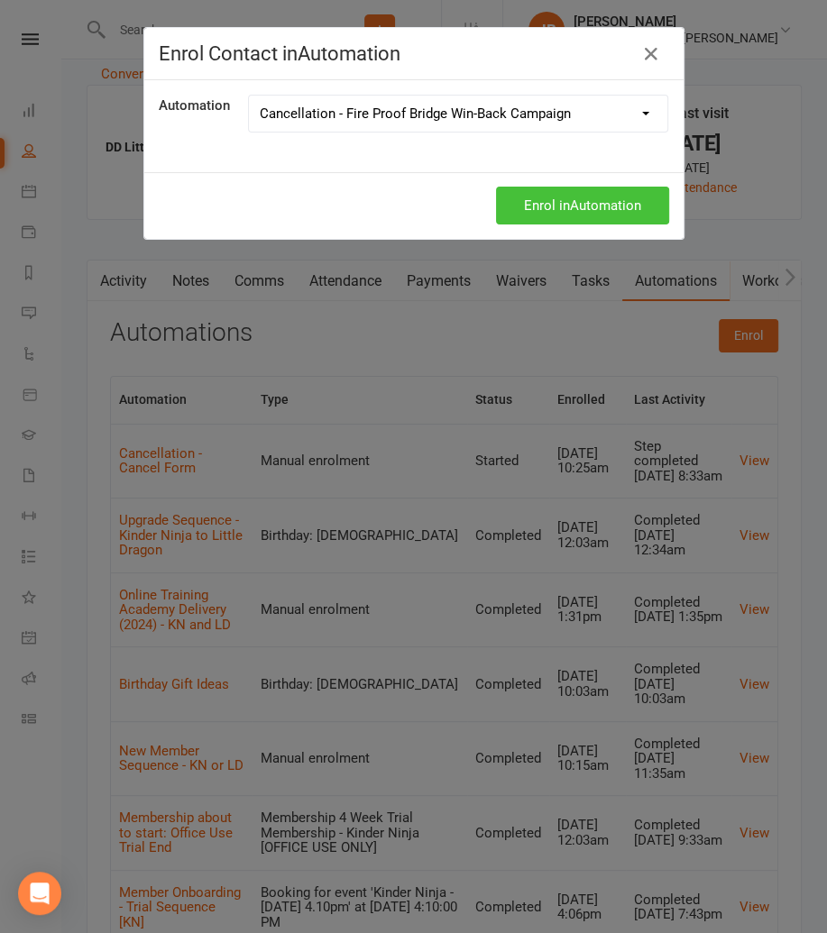
click at [542, 214] on button "Enrol in Automation" at bounding box center [582, 206] width 173 height 38
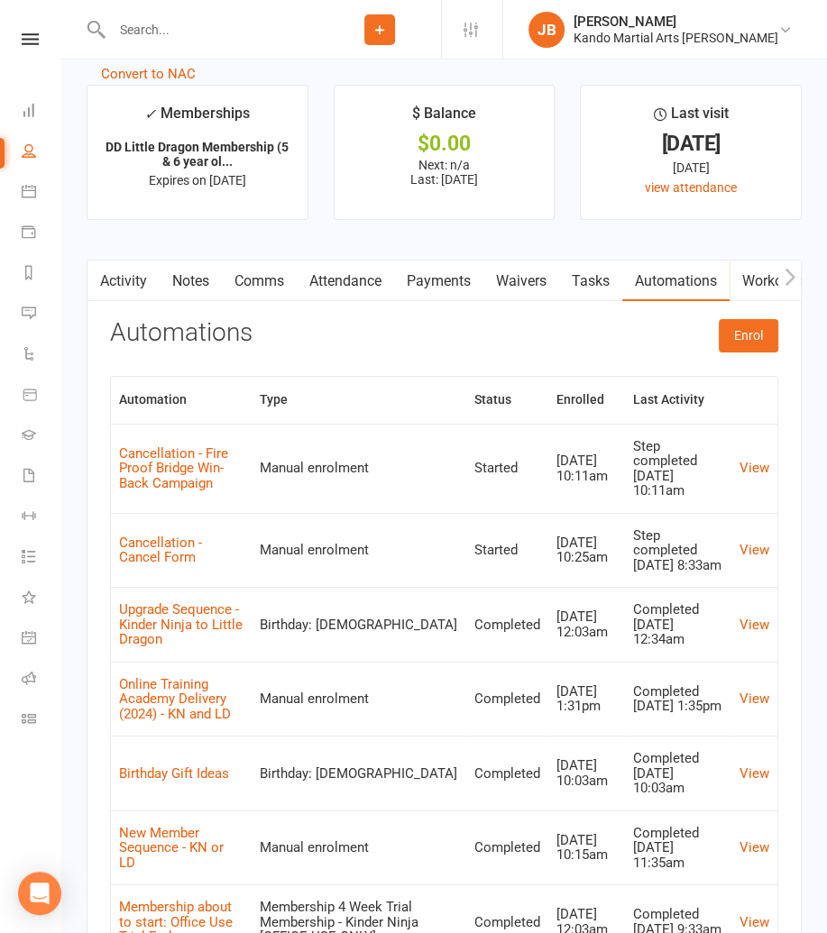
drag, startPoint x: 584, startPoint y: 275, endPoint x: 555, endPoint y: 301, distance: 39.6
click at [584, 275] on link "Tasks" at bounding box center [590, 281] width 63 height 41
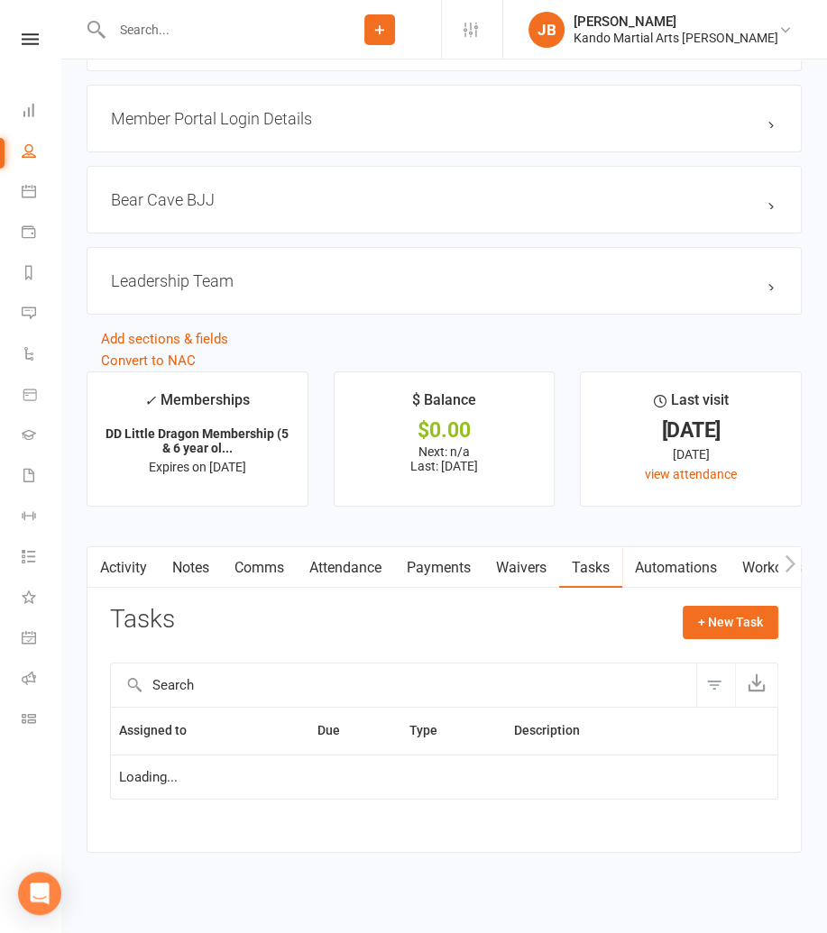
scroll to position [3684, 0]
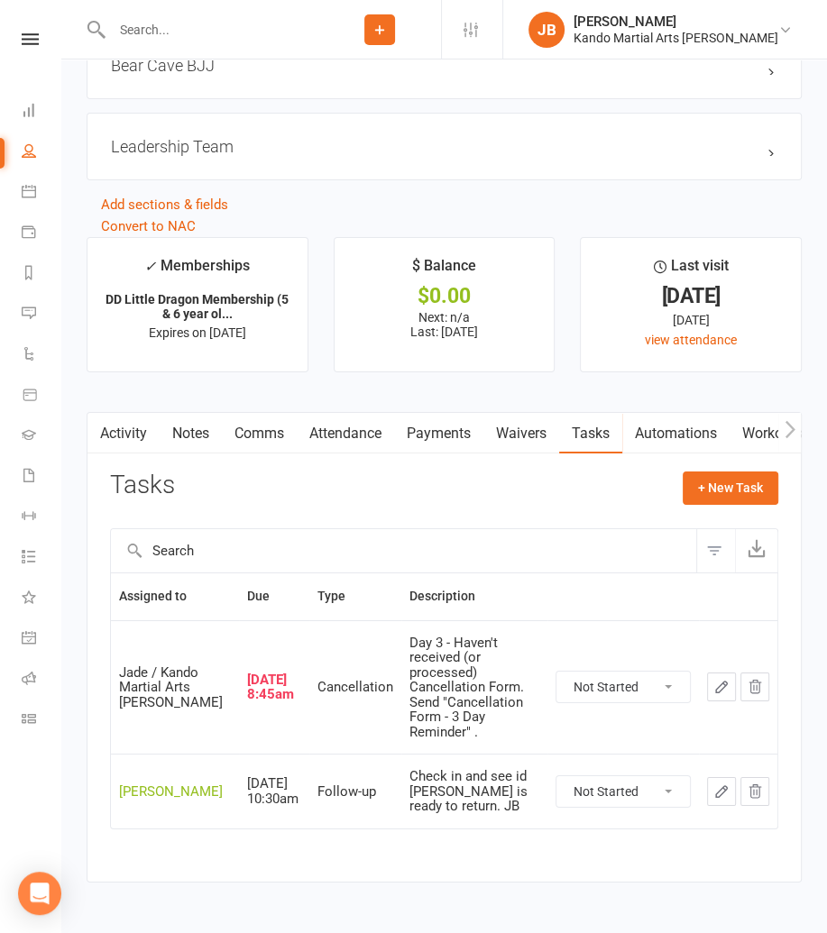
click at [627, 672] on select "Not Started In Progress Waiting Complete" at bounding box center [622, 687] width 133 height 31
click at [556, 672] on select "Not Started In Progress Waiting Complete" at bounding box center [622, 687] width 133 height 31
select select "unstarted"
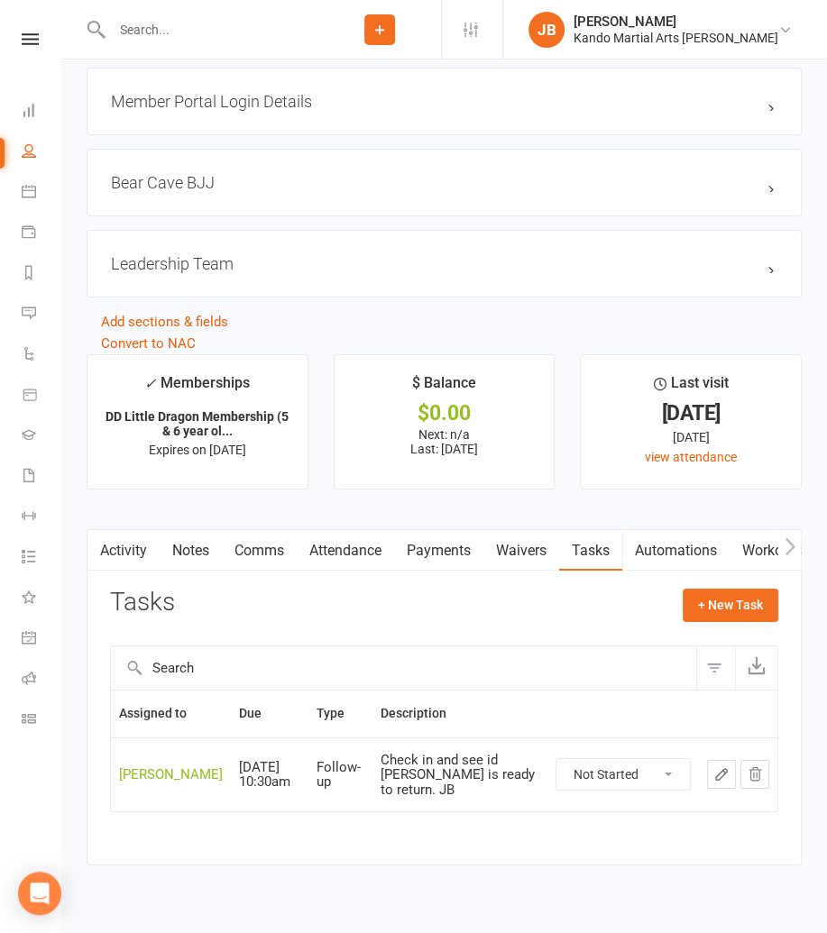
click at [723, 766] on icon "button" at bounding box center [721, 774] width 16 height 16
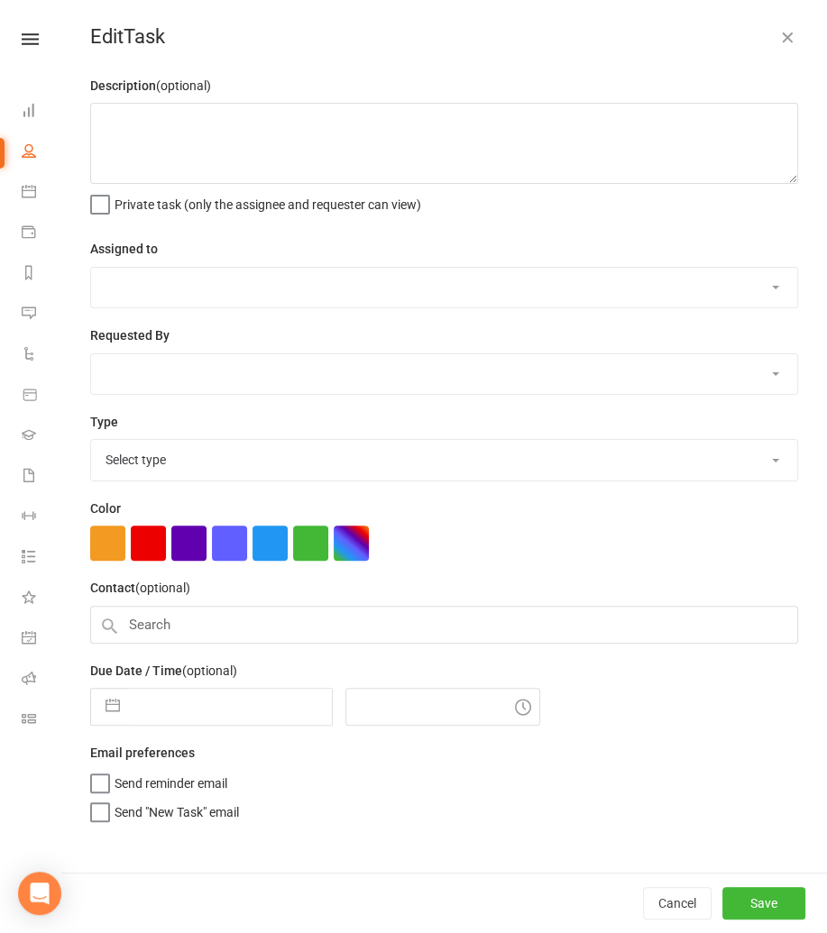
type textarea "Check in and see id Darius is ready to return. JB"
select select "48590"
type input "10 Mar 2026"
type input "10:30am"
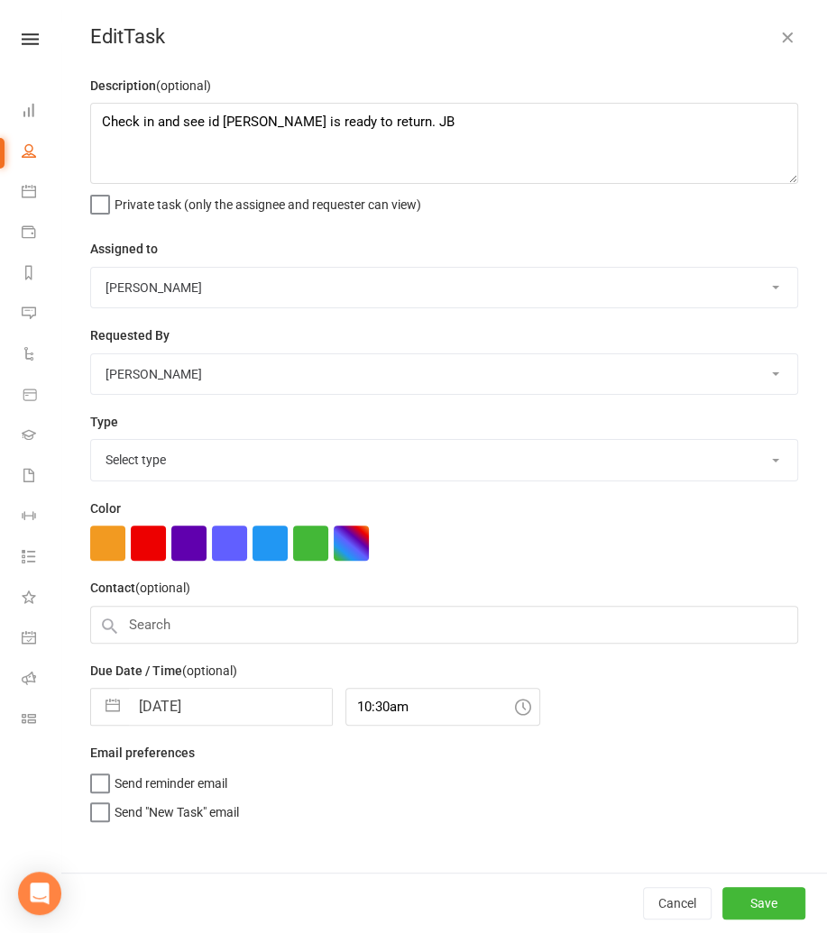
select select "28118"
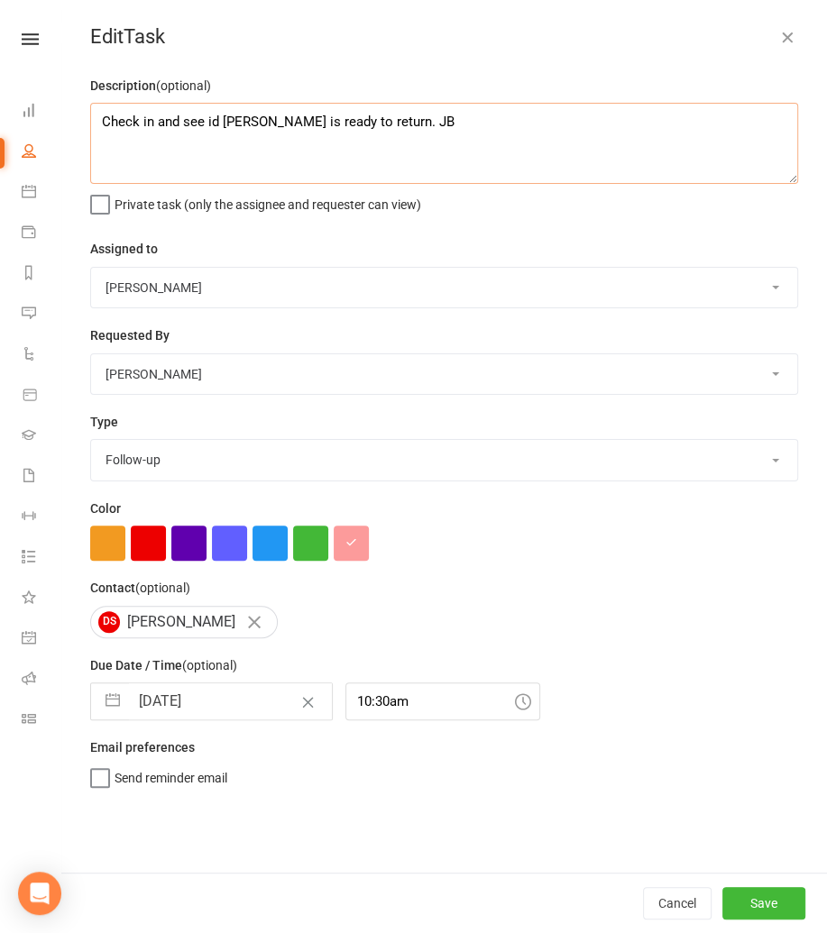
click at [218, 124] on textarea "Check in and see id Darius is ready to return. JB" at bounding box center [444, 143] width 708 height 81
type textarea "Check in and see if Darius is ready to return. JB"
click at [791, 909] on button "Save" at bounding box center [763, 903] width 83 height 32
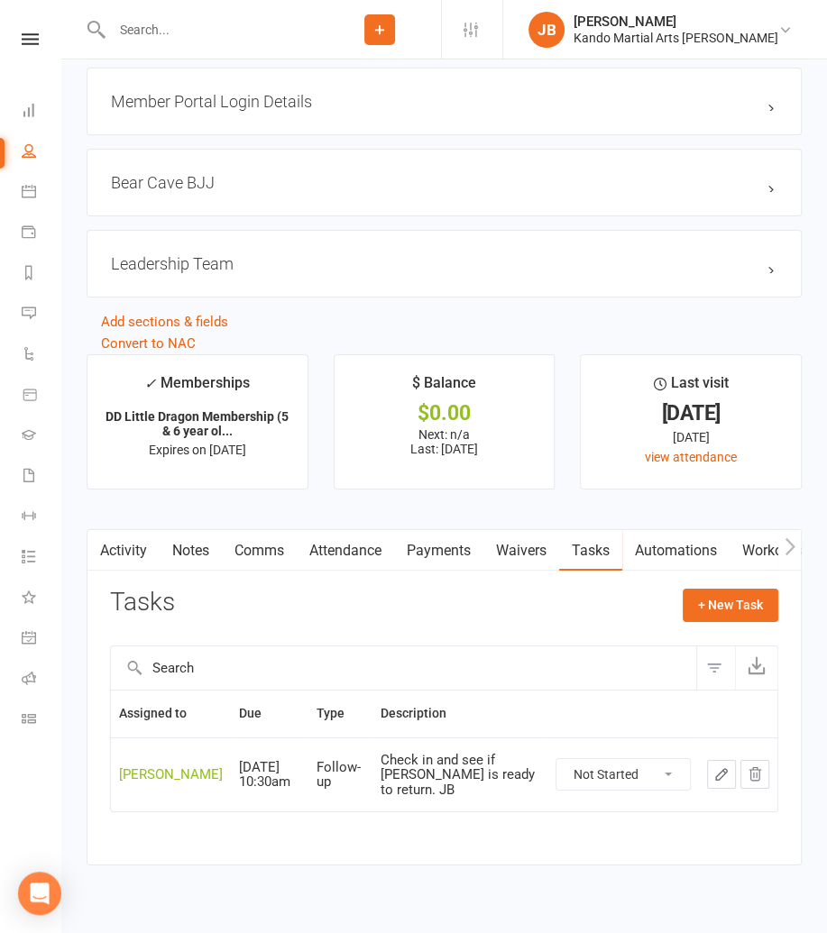
click at [578, 816] on div "Activity Notes Comms Attendance Payments Waivers Tasks Automations Workouts Gra…" at bounding box center [444, 697] width 715 height 336
click at [261, 537] on link "Comms" at bounding box center [259, 550] width 75 height 41
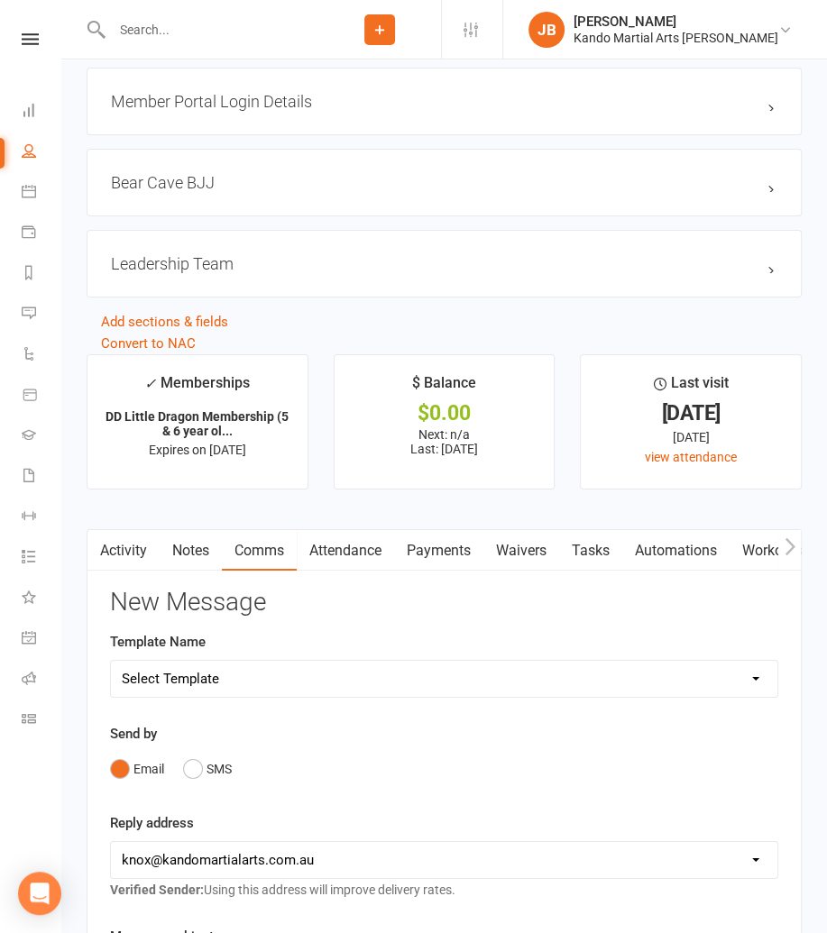
click at [203, 663] on select "Select Template [Email] 5 Class Pass Renewal - Used 4/5 classes [Email] 5 Class…" at bounding box center [444, 679] width 666 height 36
select select "437"
click at [111, 661] on select "Select Template [Email] 5 Class Pass Renewal - Used 4/5 classes [Email] 5 Class…" at bounding box center [444, 679] width 666 height 36
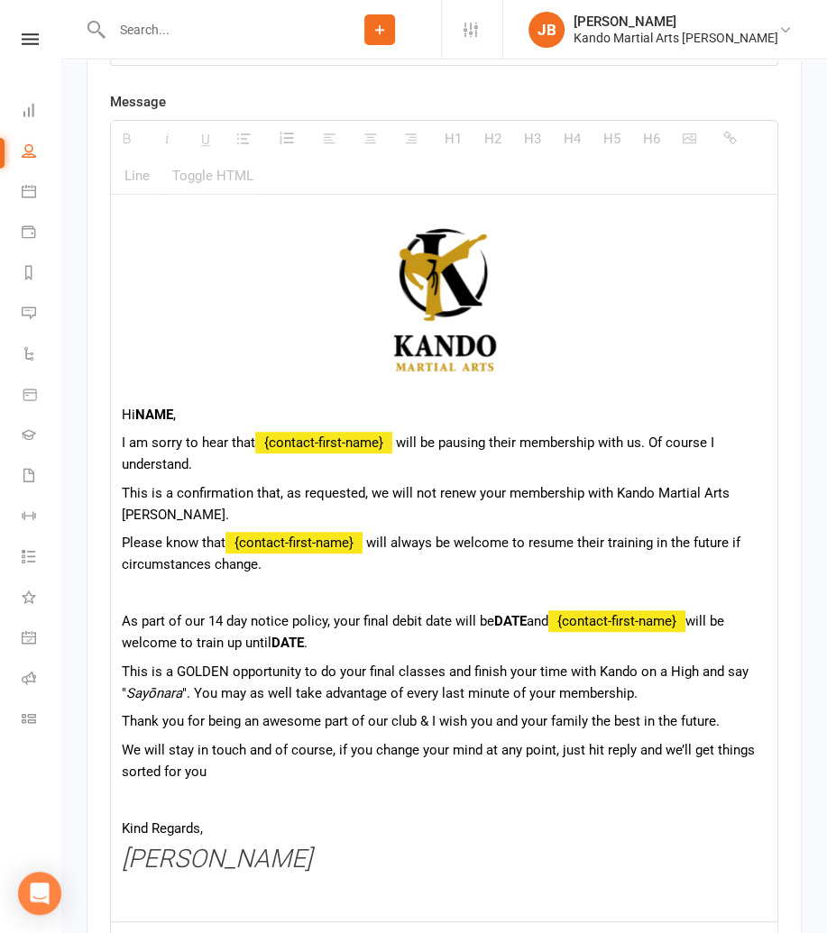
scroll to position [4555, 0]
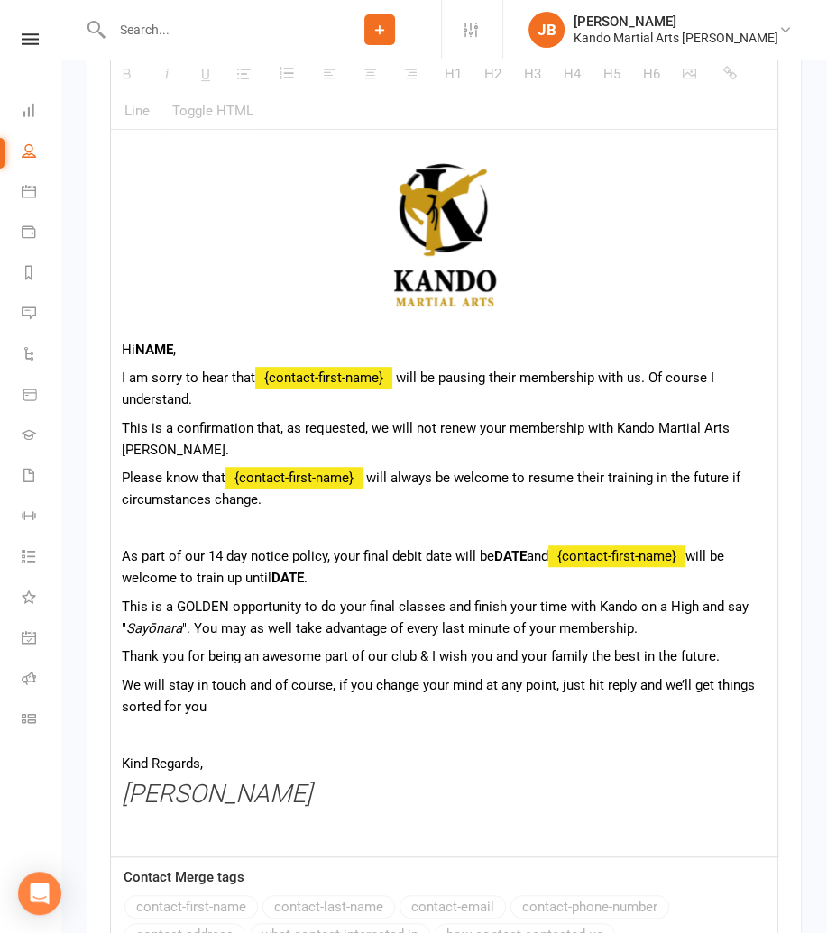
click at [515, 548] on b "DATE" at bounding box center [510, 556] width 32 height 16
click at [304, 570] on b "DATE" at bounding box center [287, 578] width 32 height 16
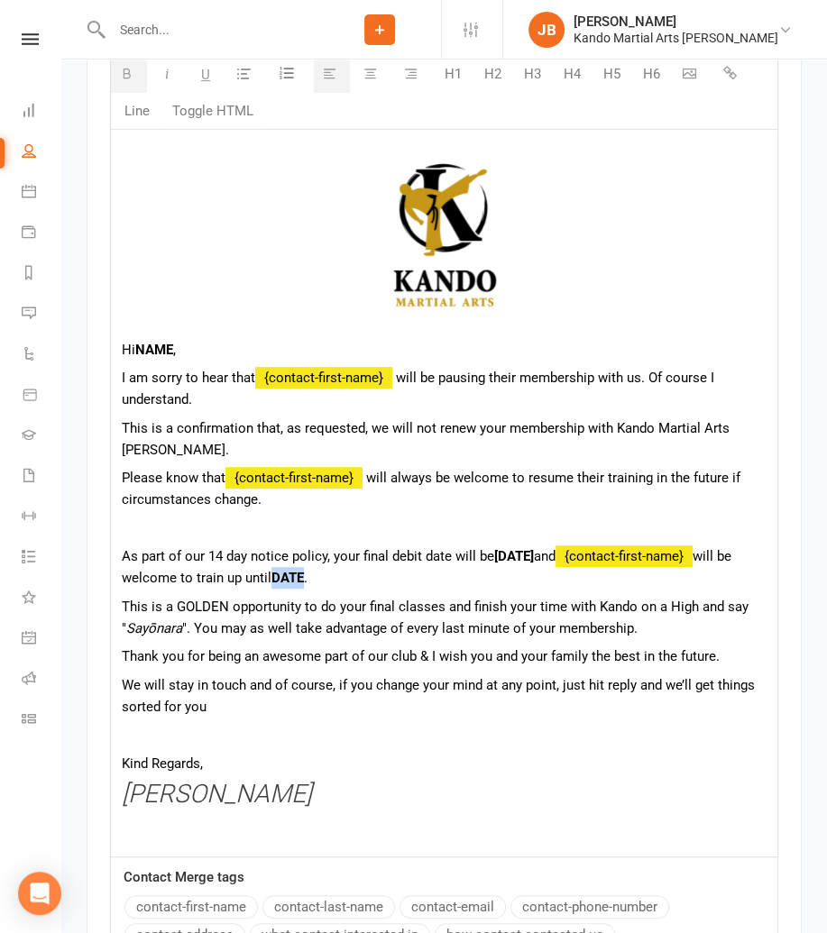
click at [304, 570] on b "DATE" at bounding box center [287, 578] width 32 height 16
click at [159, 342] on b "NAME" at bounding box center [154, 350] width 38 height 16
click at [158, 342] on b "NAME" at bounding box center [154, 350] width 38 height 16
click at [172, 342] on b "Christine" at bounding box center [187, 350] width 104 height 16
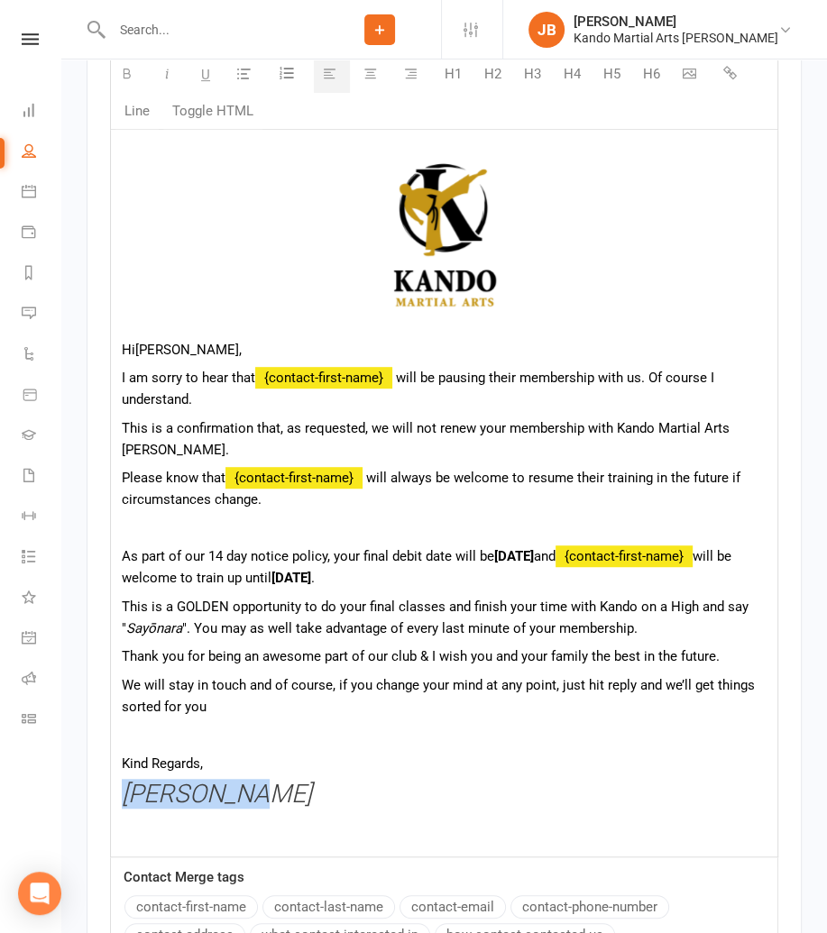
drag, startPoint x: 264, startPoint y: 761, endPoint x: 125, endPoint y: 760, distance: 138.9
click at [127, 781] on h3 "Andy Muser" at bounding box center [444, 795] width 645 height 28
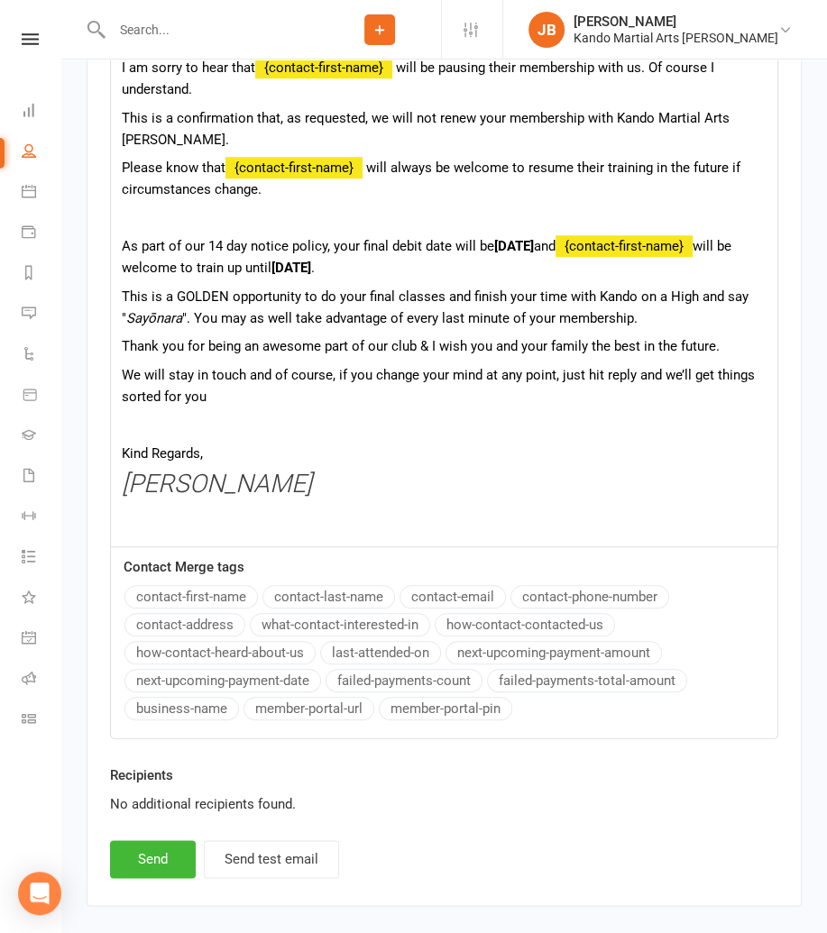
scroll to position [4866, 0]
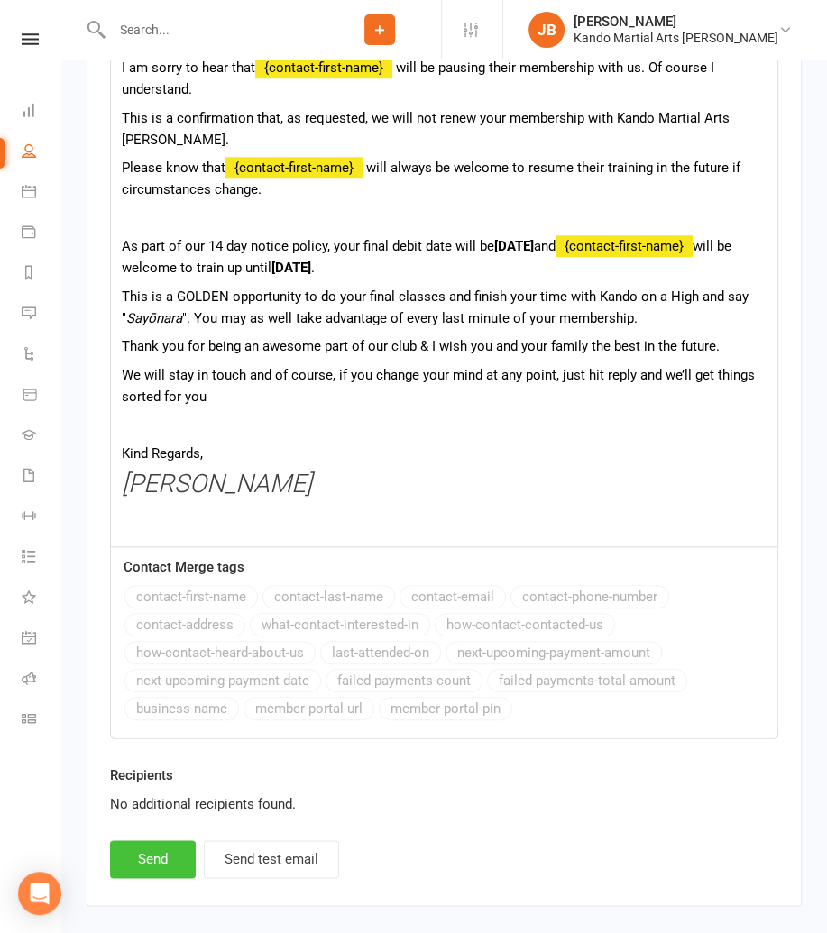
click at [153, 840] on button "Send" at bounding box center [153, 859] width 86 height 38
select select
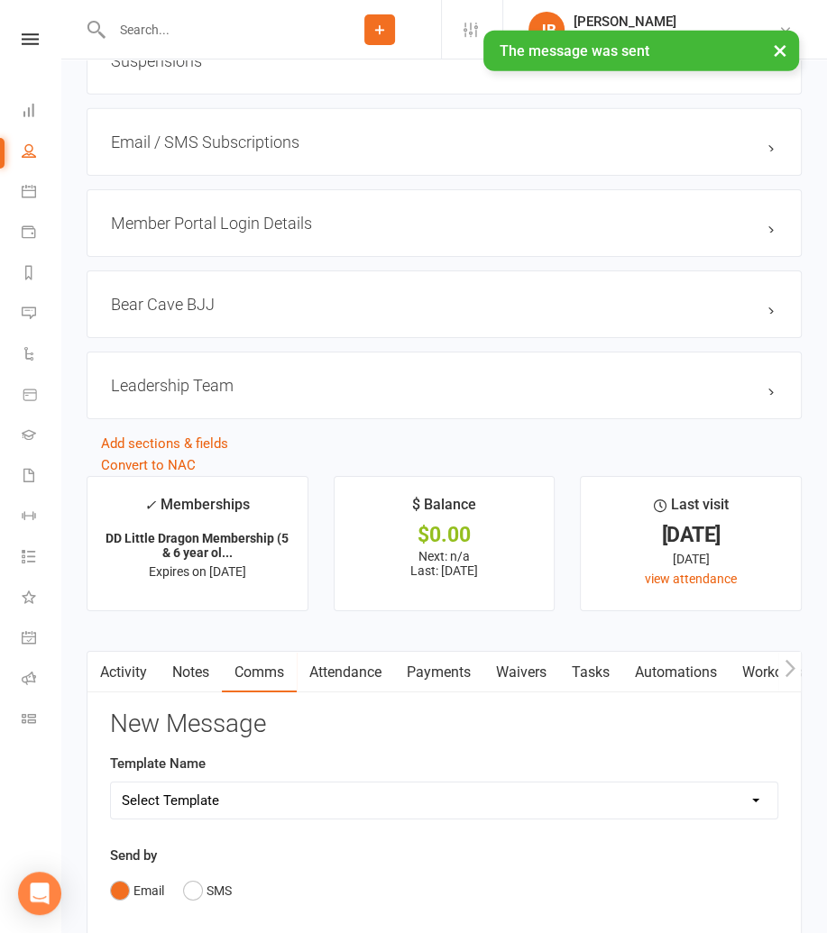
click at [352, 669] on link "Attendance" at bounding box center [345, 672] width 97 height 41
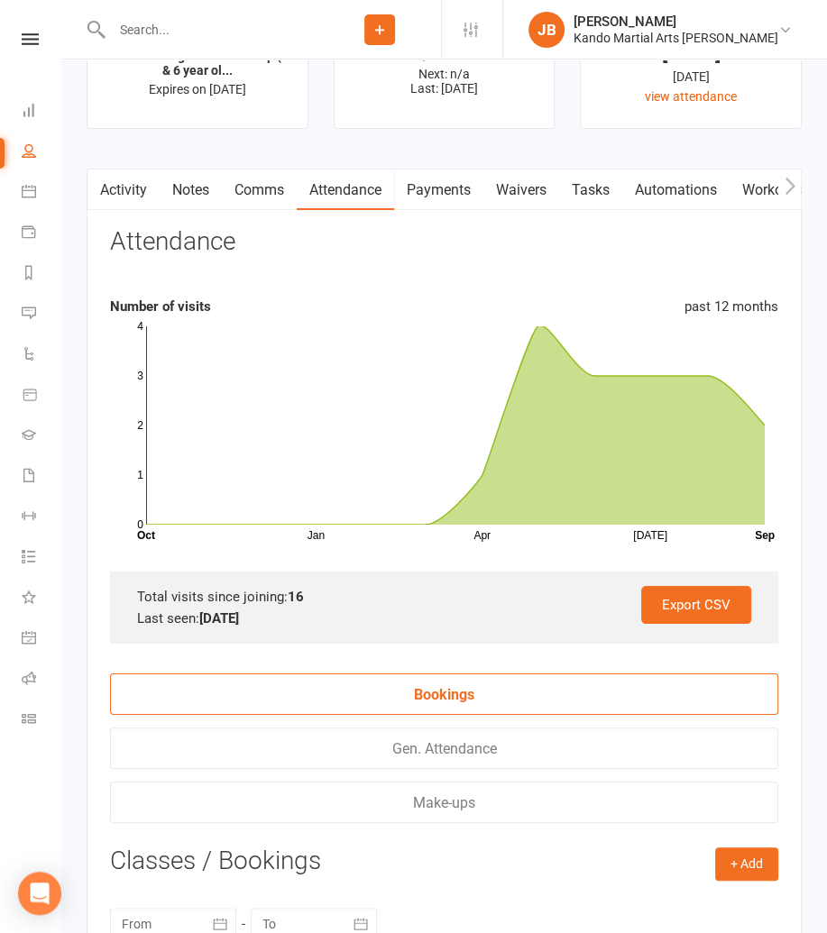
scroll to position [3885, 0]
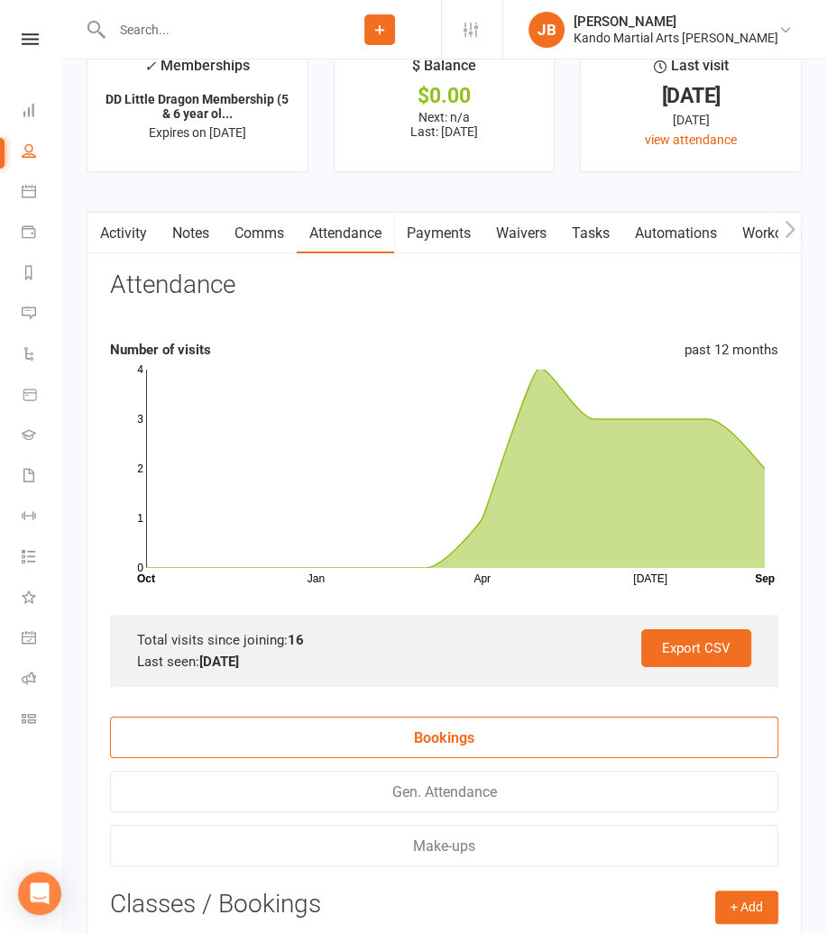
click at [103, 213] on button "button" at bounding box center [98, 233] width 23 height 41
click at [102, 220] on icon "button" at bounding box center [99, 229] width 11 height 19
click at [132, 224] on link "Activity" at bounding box center [123, 233] width 72 height 41
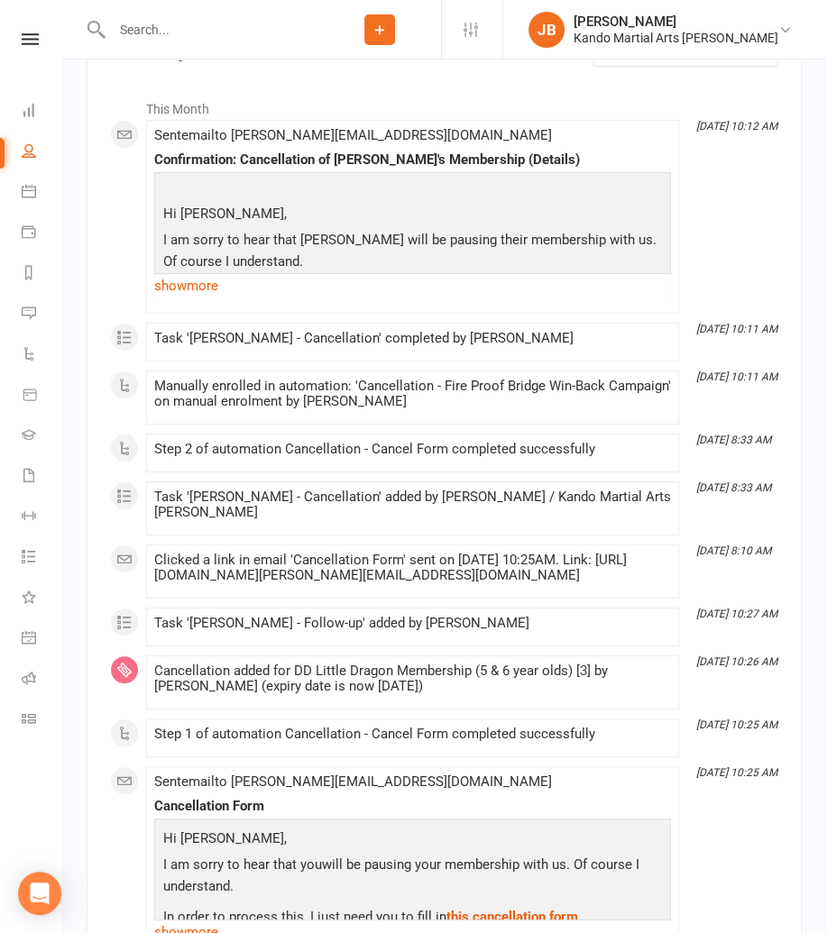
scroll to position [4114, 0]
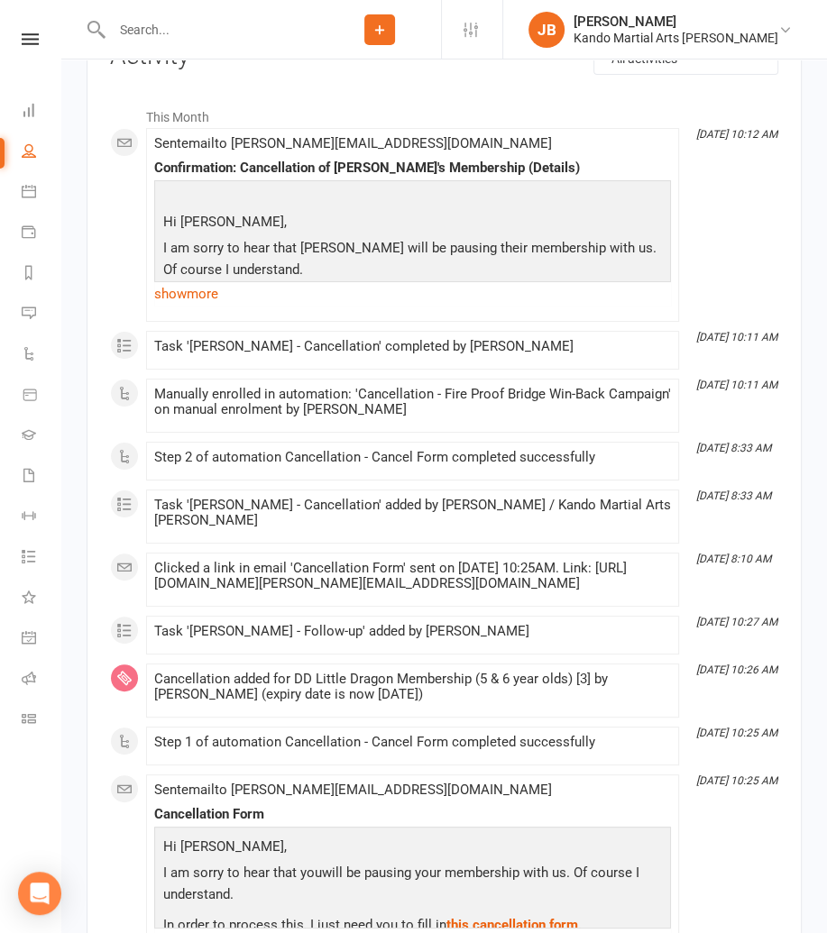
click at [131, 27] on input "text" at bounding box center [212, 29] width 212 height 25
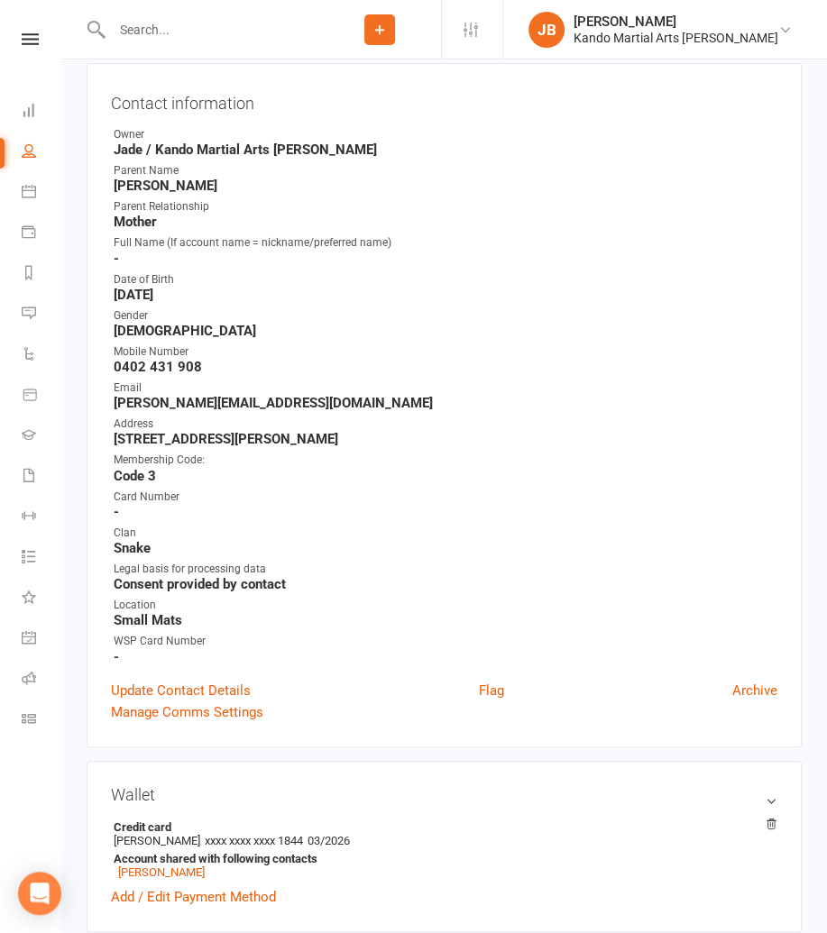
scroll to position [0, 0]
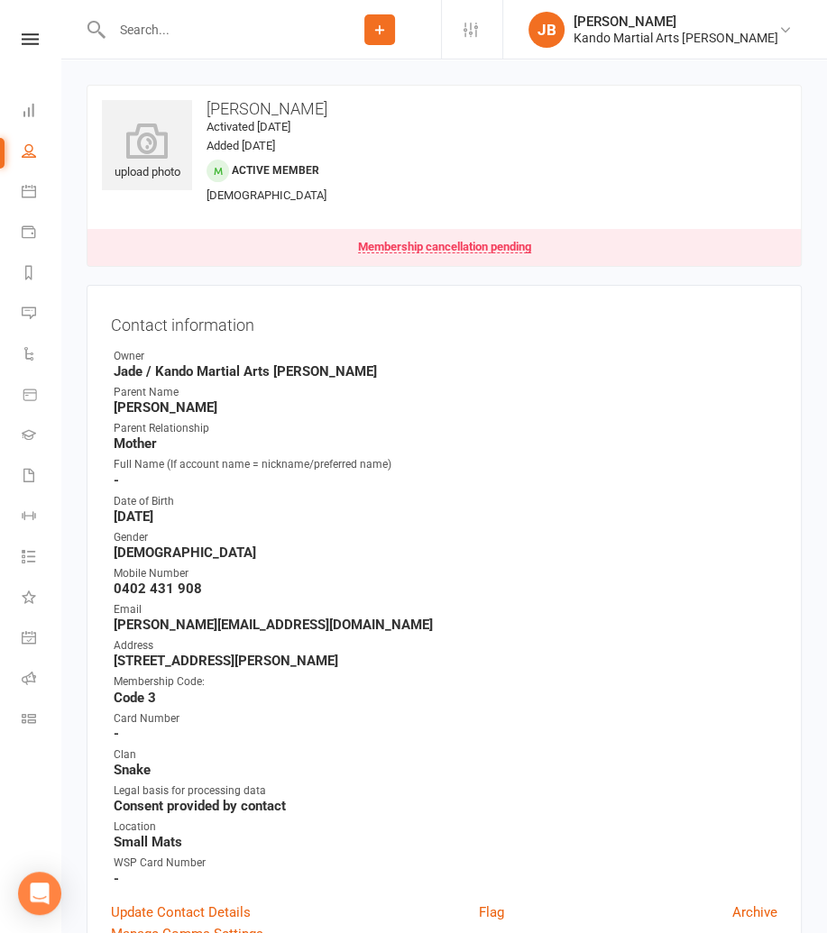
click at [139, 24] on input "text" at bounding box center [212, 29] width 212 height 25
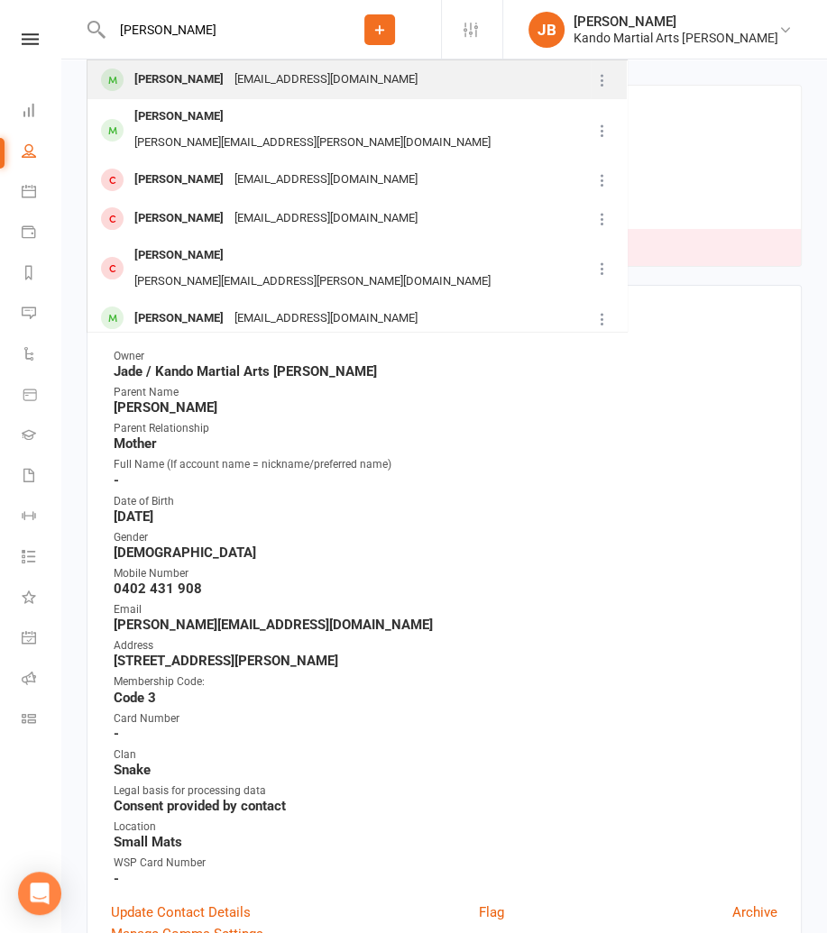
type input "joshua evans"
click at [199, 75] on div "Joshua Evans" at bounding box center [179, 80] width 100 height 26
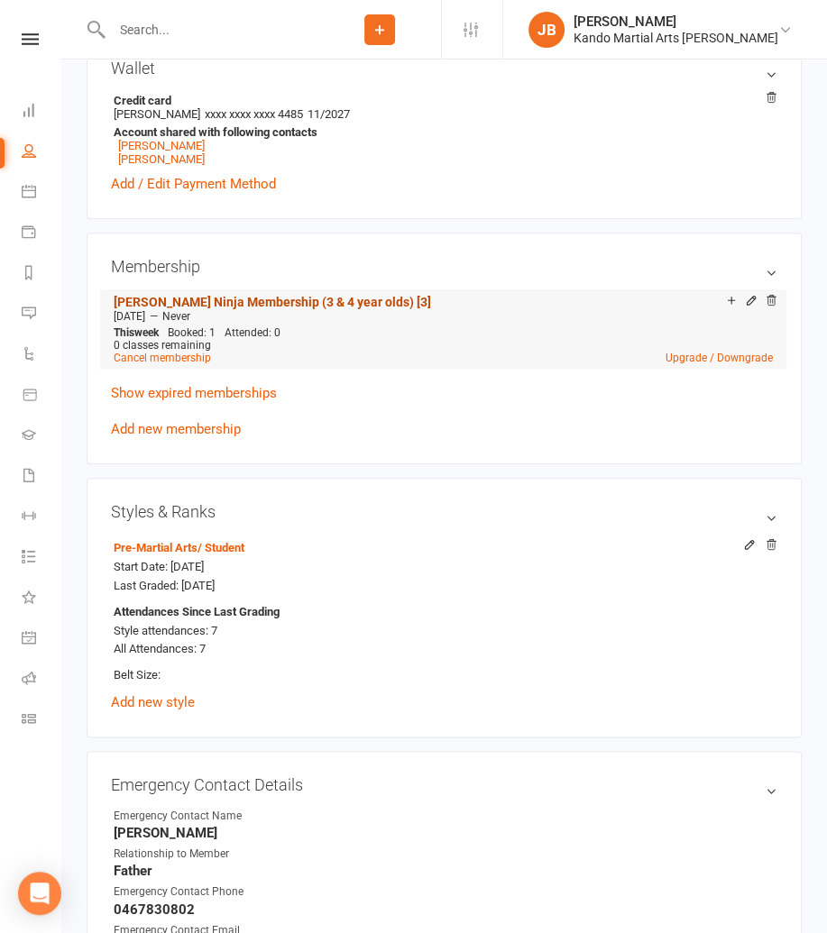
scroll to position [898, 0]
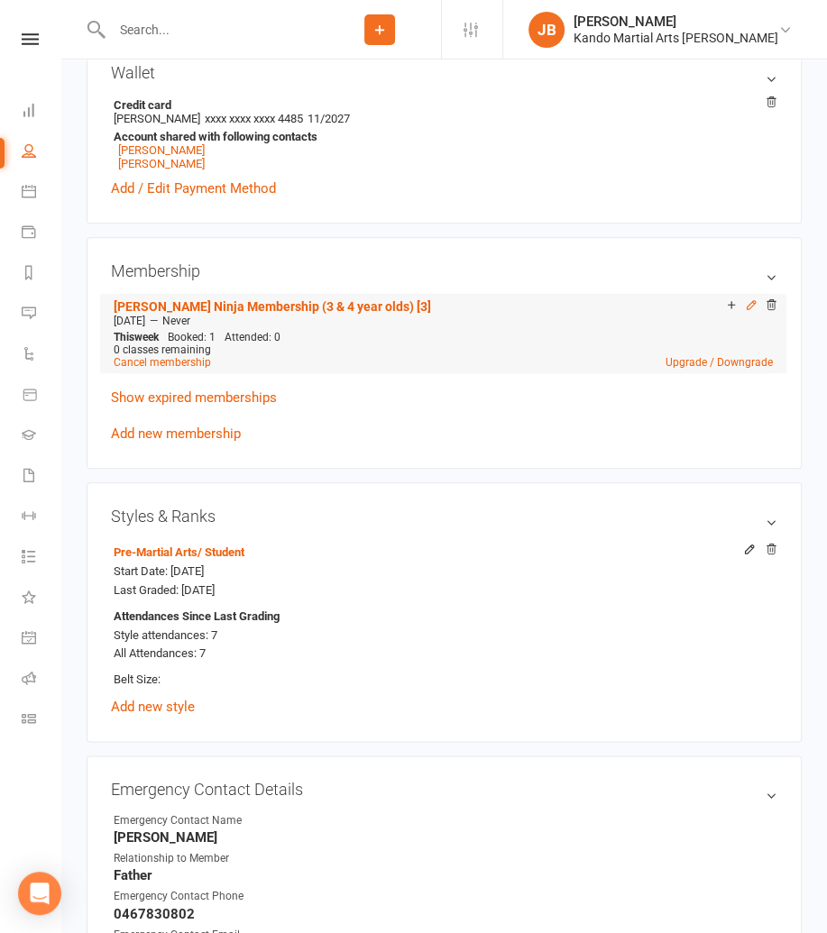
click at [749, 300] on icon at bounding box center [751, 304] width 13 height 13
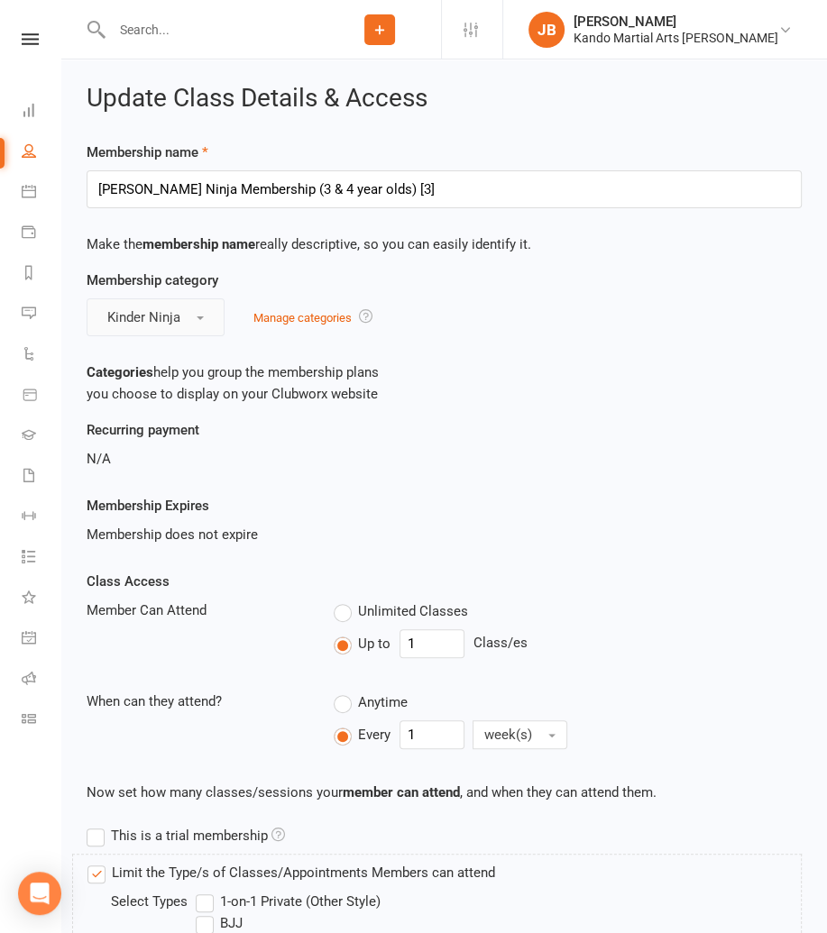
click at [149, 314] on span "Kinder Ninja" at bounding box center [143, 317] width 73 height 16
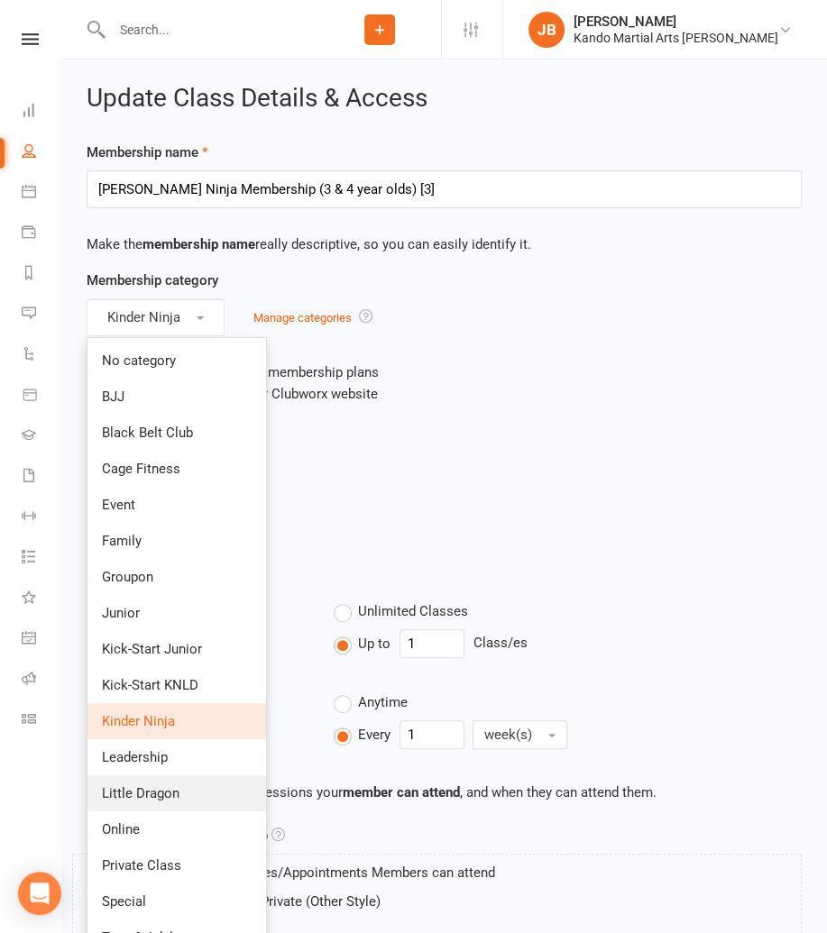
click at [151, 782] on link "Little Dragon" at bounding box center [176, 793] width 179 height 36
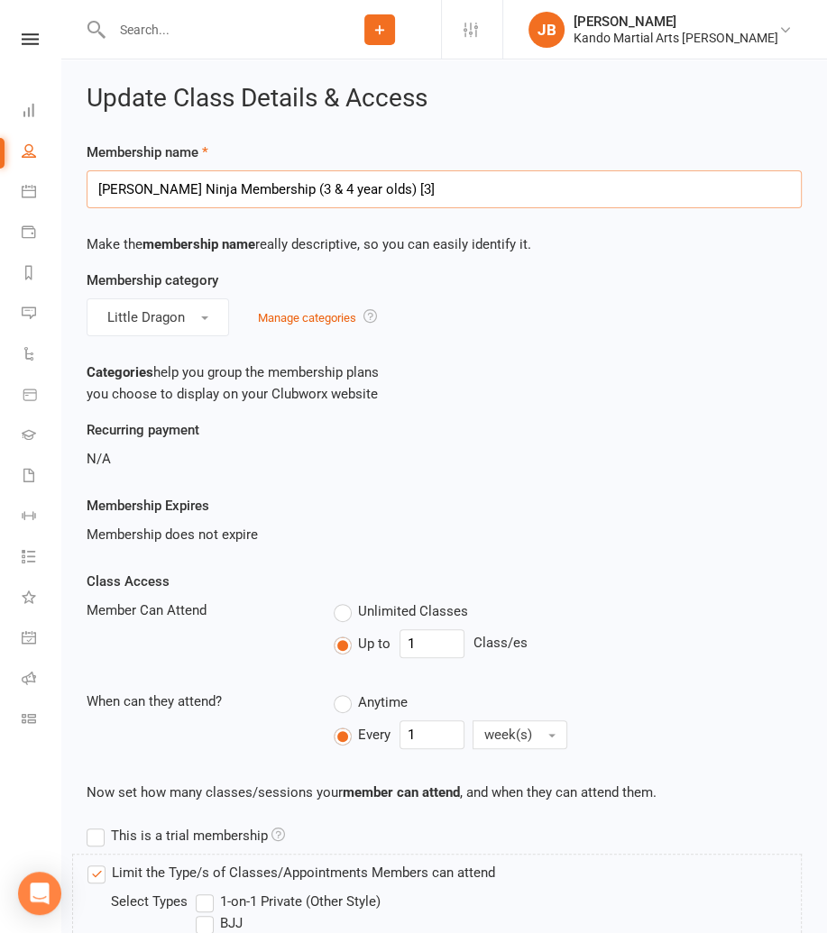
click at [131, 187] on input "DD Kinder Ninja Membership (3 & 4 year olds) [3]" at bounding box center [444, 189] width 715 height 38
click at [289, 186] on input "DD Little Dragon Membership (3 & 4 year olds) [3]" at bounding box center [444, 189] width 715 height 38
click at [311, 188] on input "DD Little Dragon Membership (5 & 4 year olds) [3]" at bounding box center [444, 189] width 715 height 38
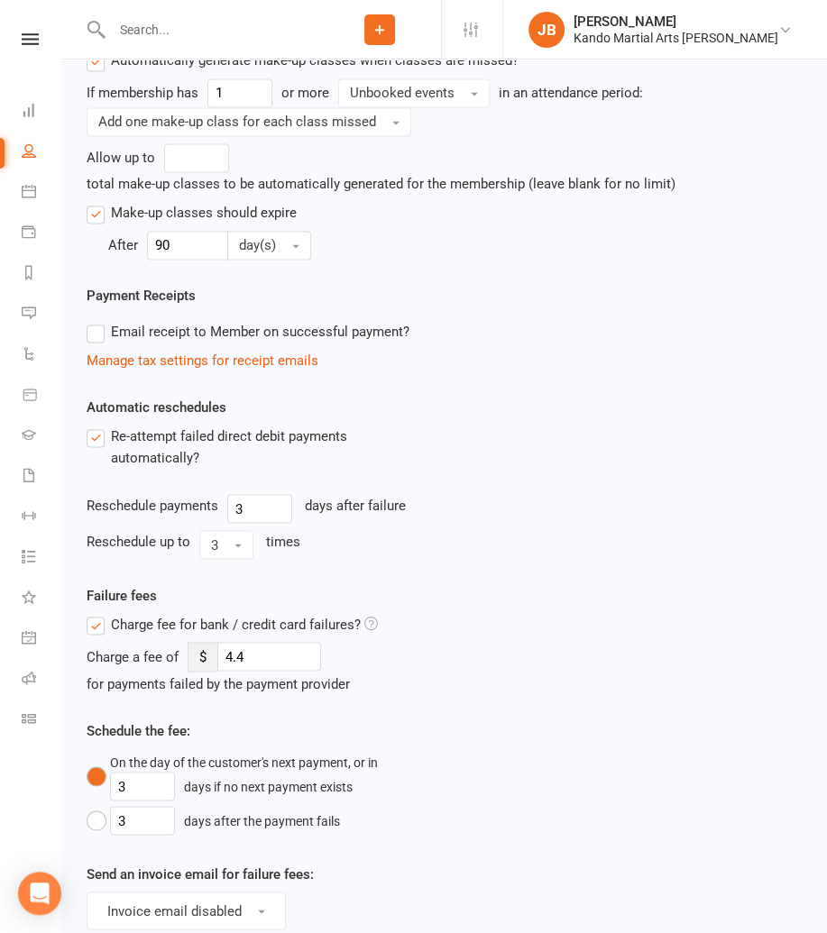
scroll to position [1848, 0]
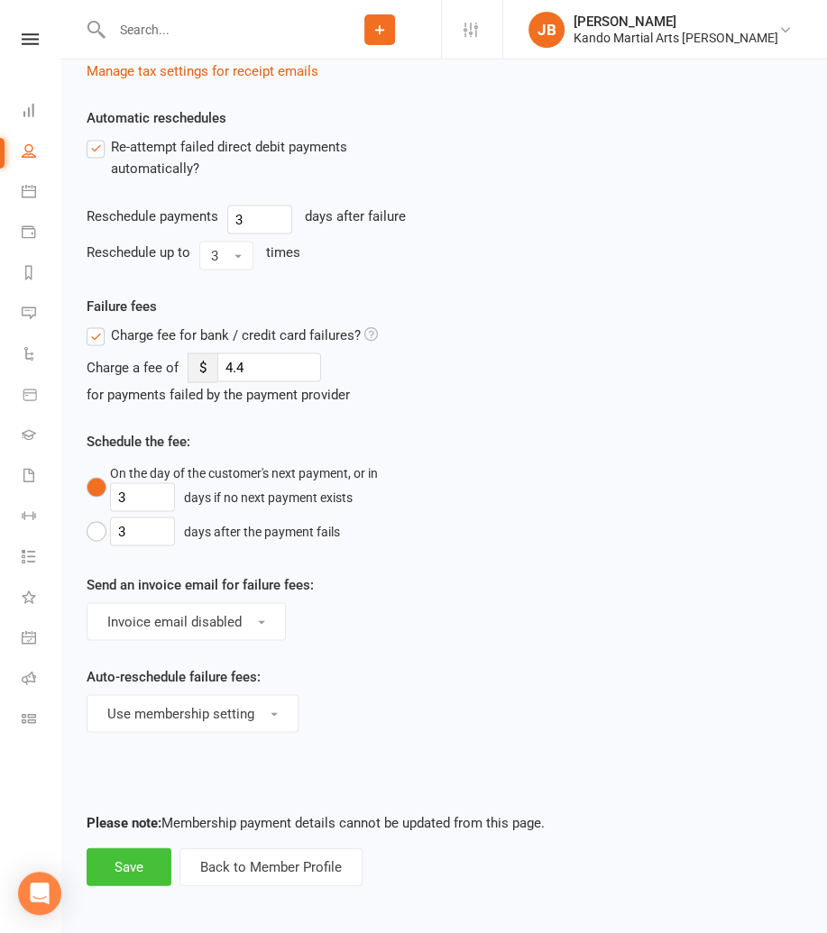
type input "DD Little Dragon Membership (5 & 6 year olds) [3]"
click at [130, 866] on button "Save" at bounding box center [129, 867] width 85 height 38
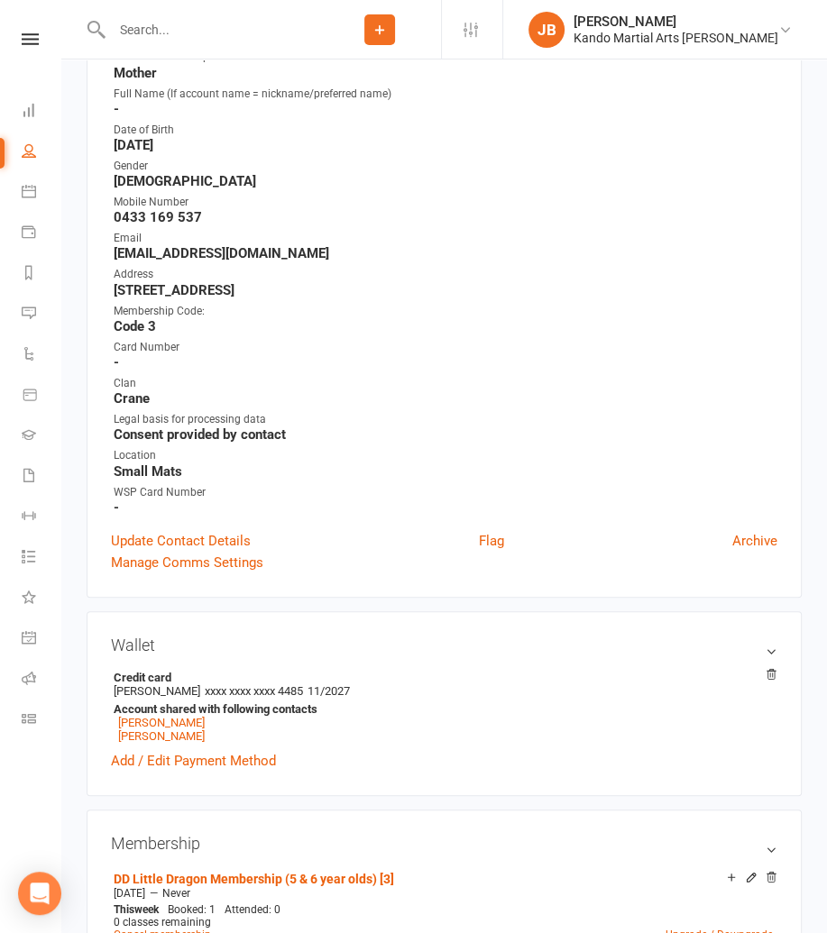
scroll to position [313, 0]
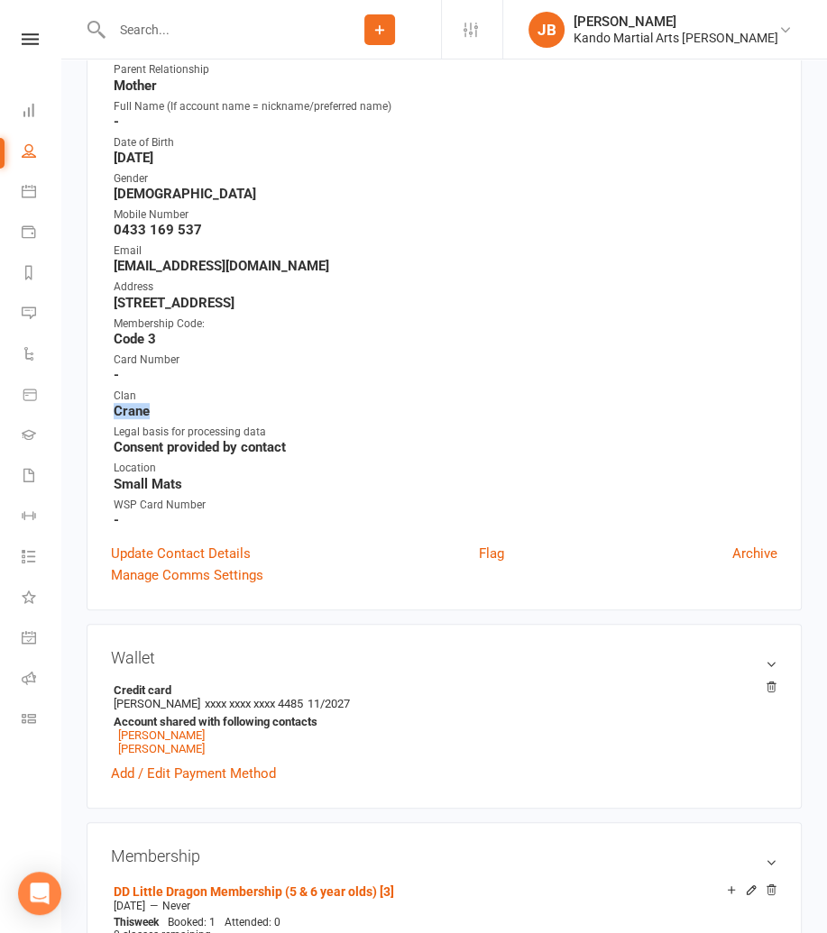
drag, startPoint x: 167, startPoint y: 410, endPoint x: 112, endPoint y: 407, distance: 55.1
click at [108, 407] on div "Contact information Owner Jade / Kando Martial Arts Knox Parent Name Stephanie …" at bounding box center [444, 268] width 715 height 684
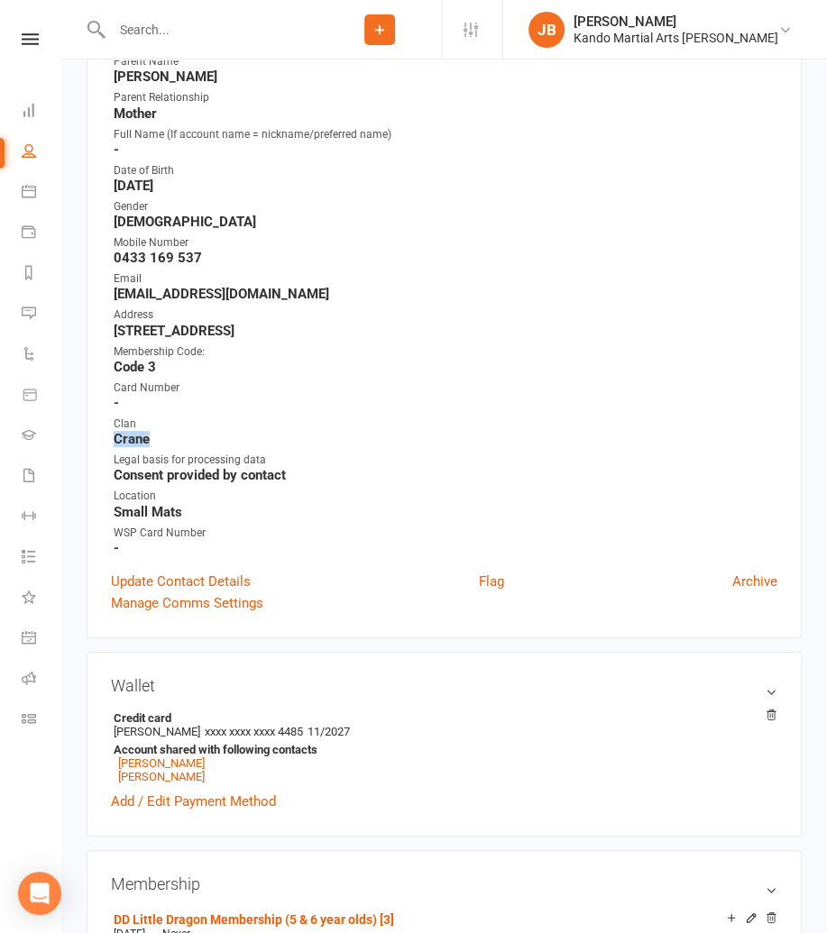
scroll to position [0, 0]
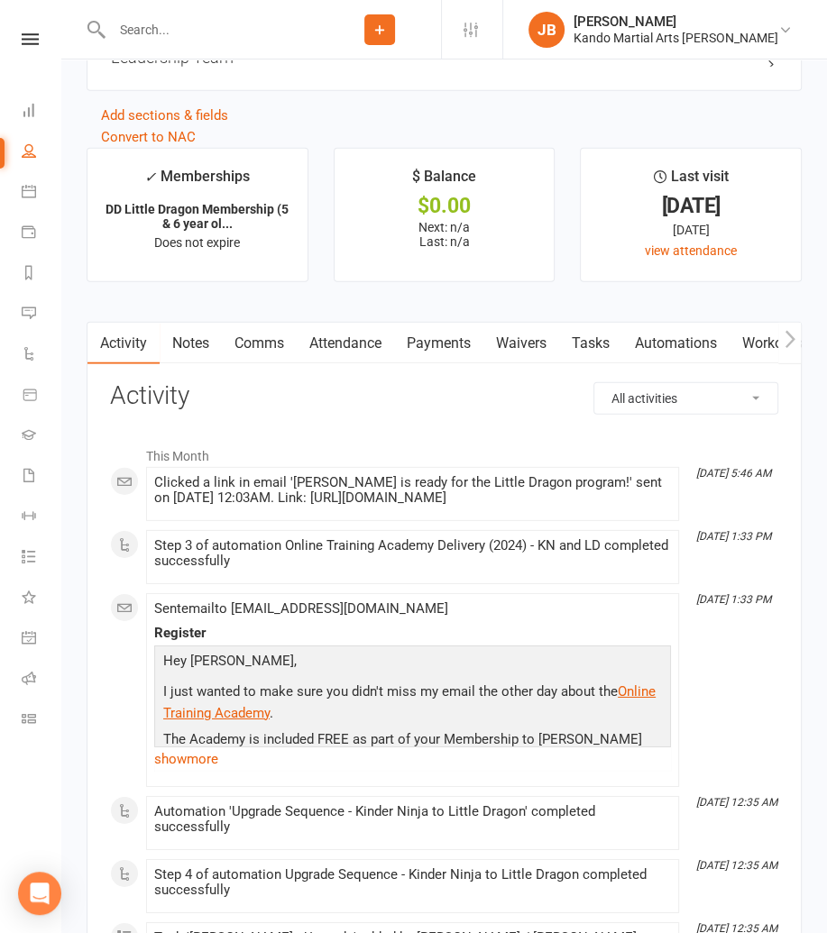
click at [353, 338] on link "Attendance" at bounding box center [345, 343] width 97 height 41
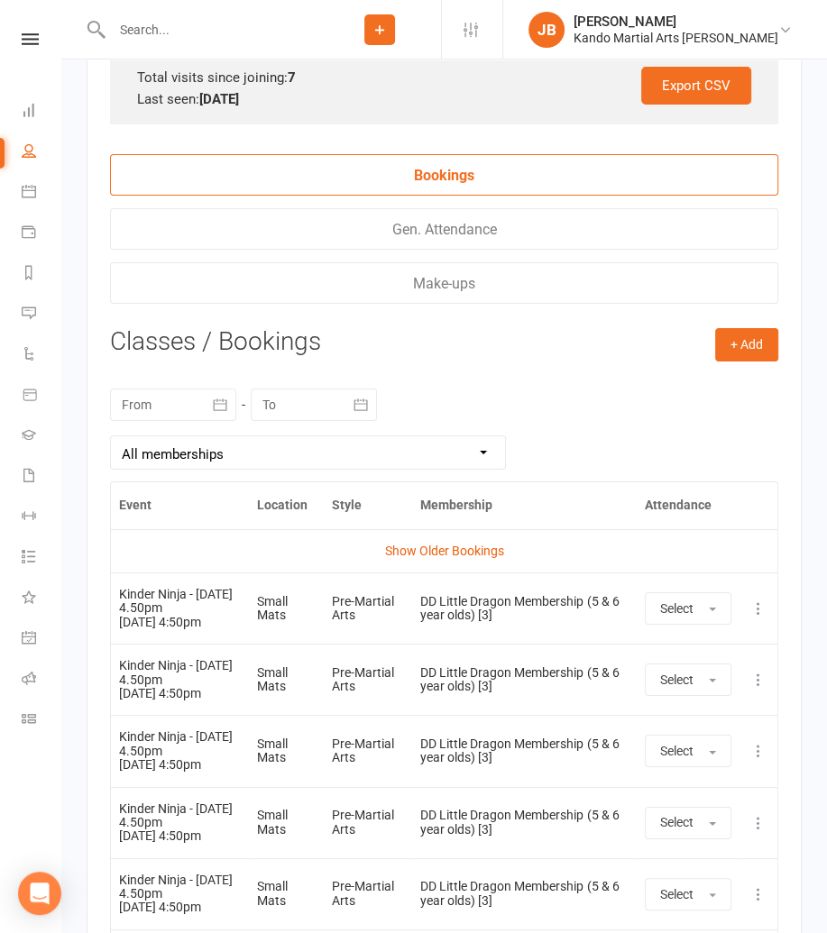
scroll to position [3808, 0]
click at [757, 599] on icon at bounding box center [758, 608] width 18 height 18
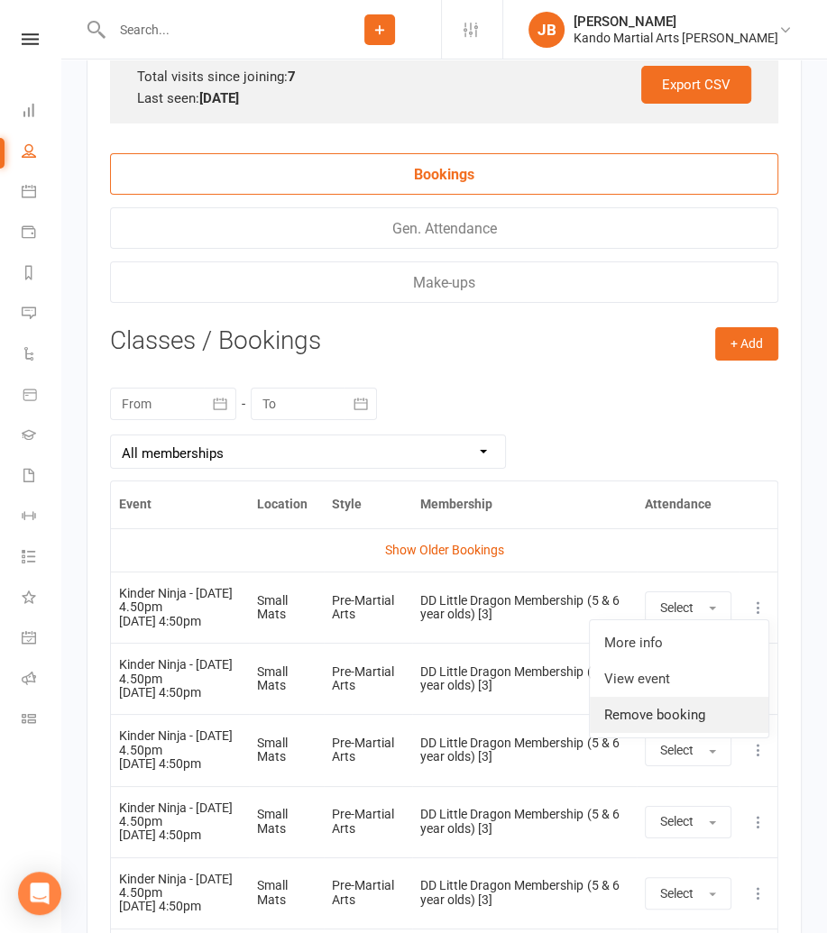
click at [660, 697] on link "Remove booking" at bounding box center [679, 715] width 179 height 36
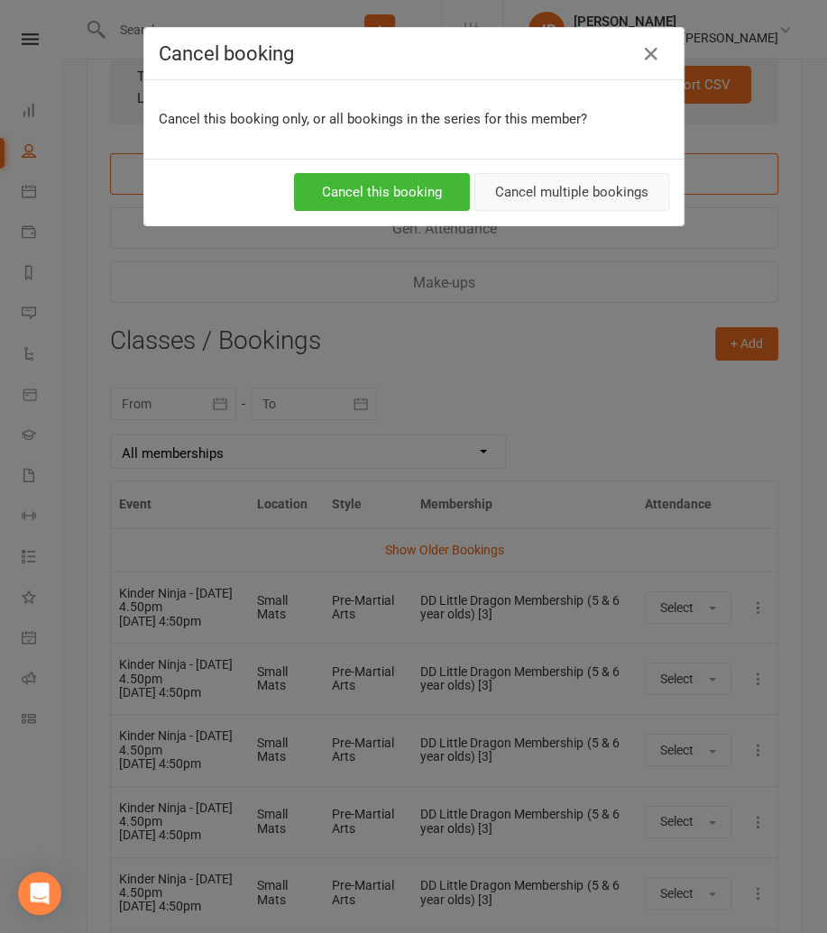
click at [576, 206] on button "Cancel multiple bookings" at bounding box center [571, 192] width 195 height 38
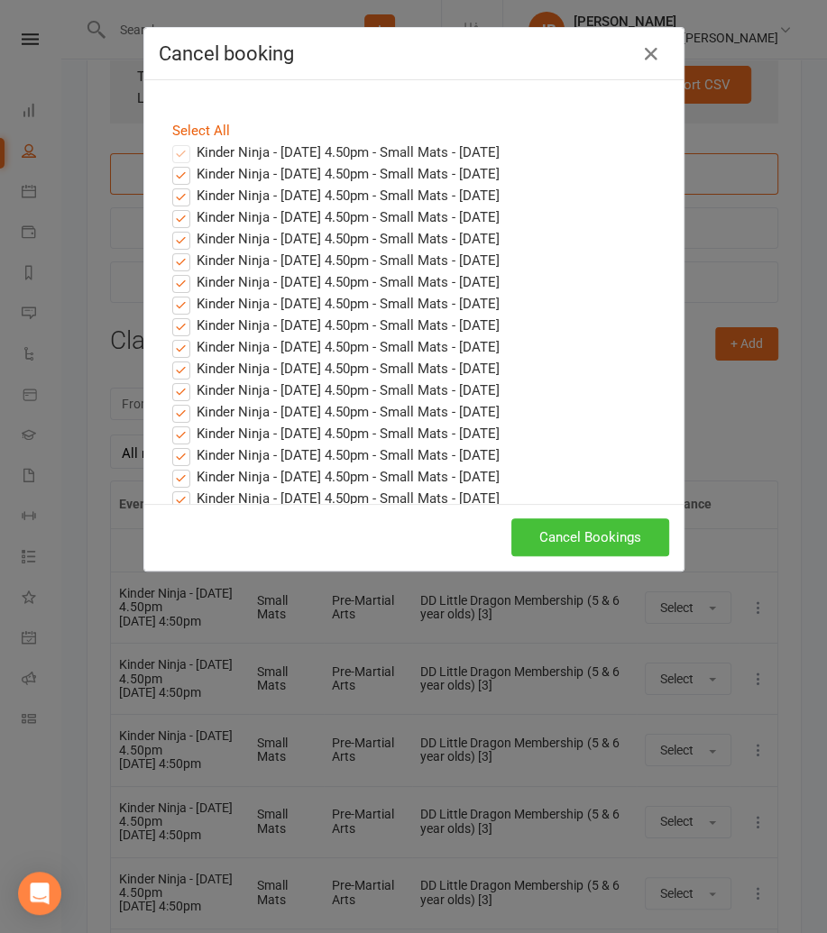
click at [577, 542] on button "Cancel Bookings" at bounding box center [590, 537] width 158 height 38
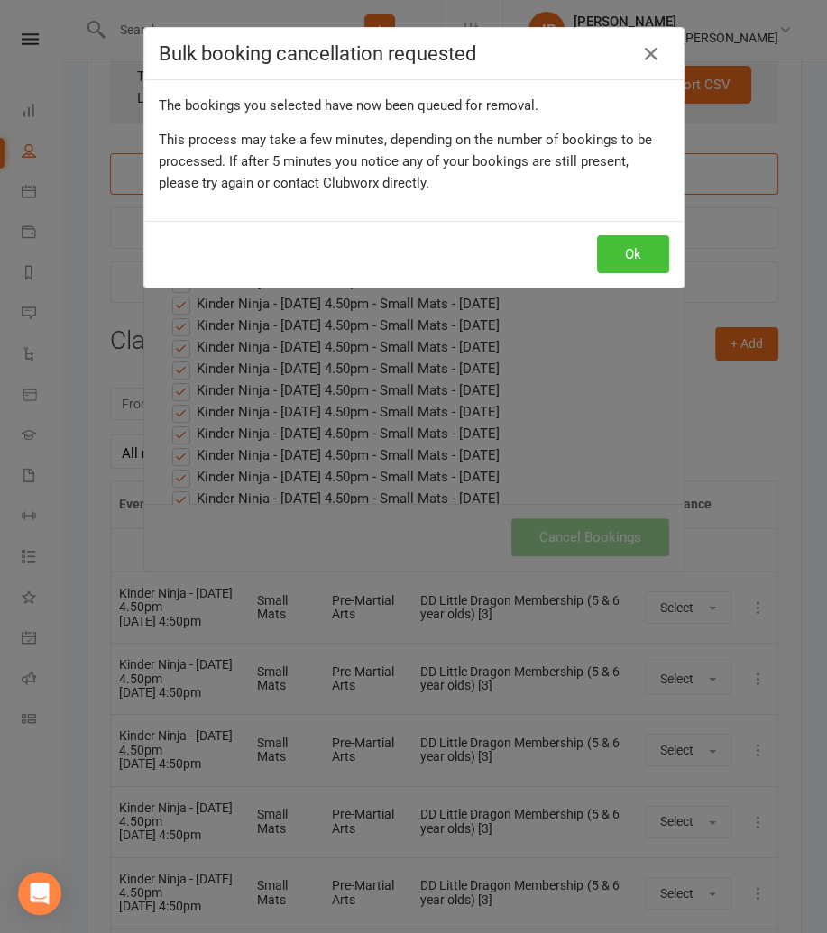
click at [640, 246] on button "Ok" at bounding box center [633, 254] width 72 height 38
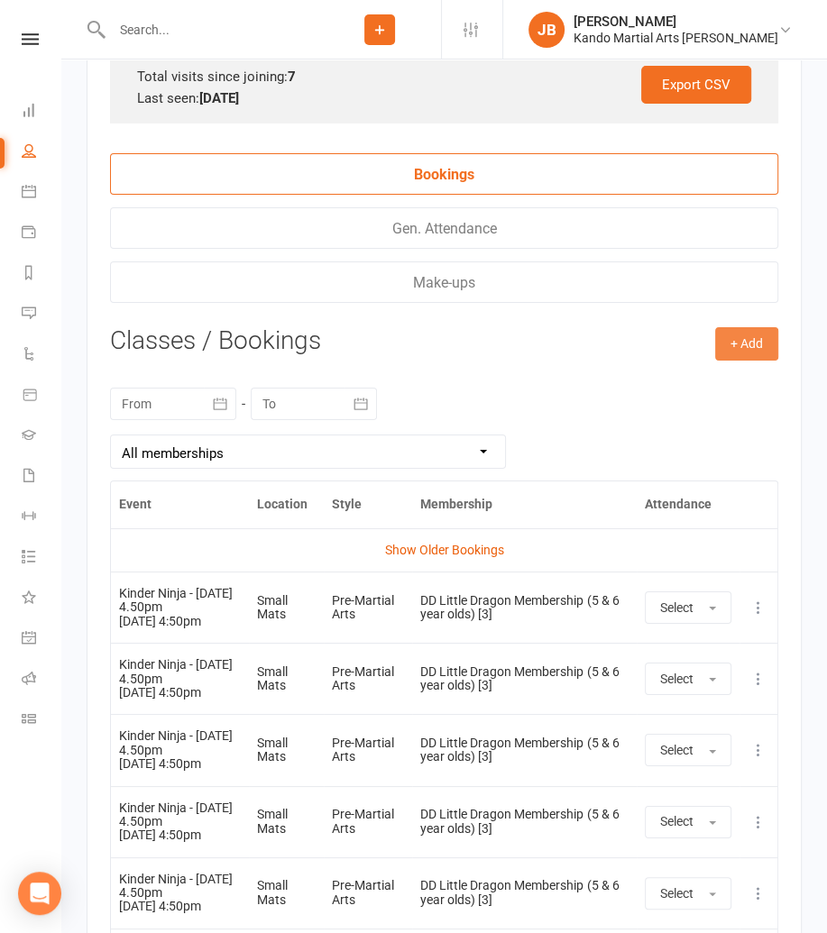
click at [741, 336] on button "+ Add" at bounding box center [746, 343] width 63 height 32
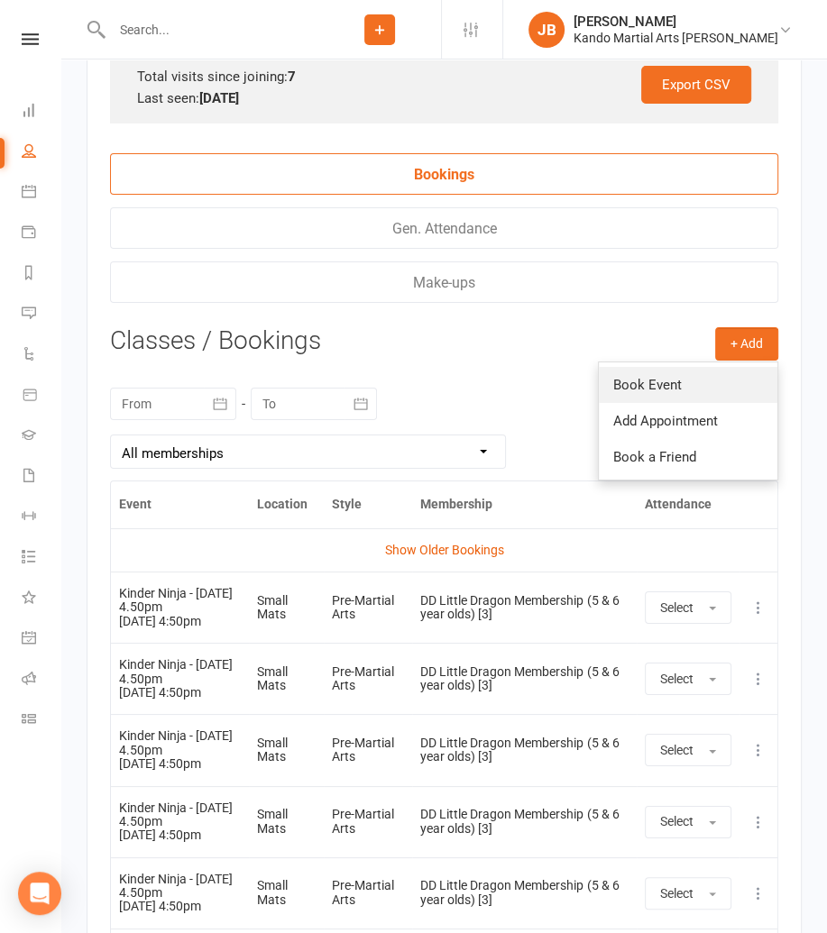
click at [701, 372] on link "Book Event" at bounding box center [688, 385] width 179 height 36
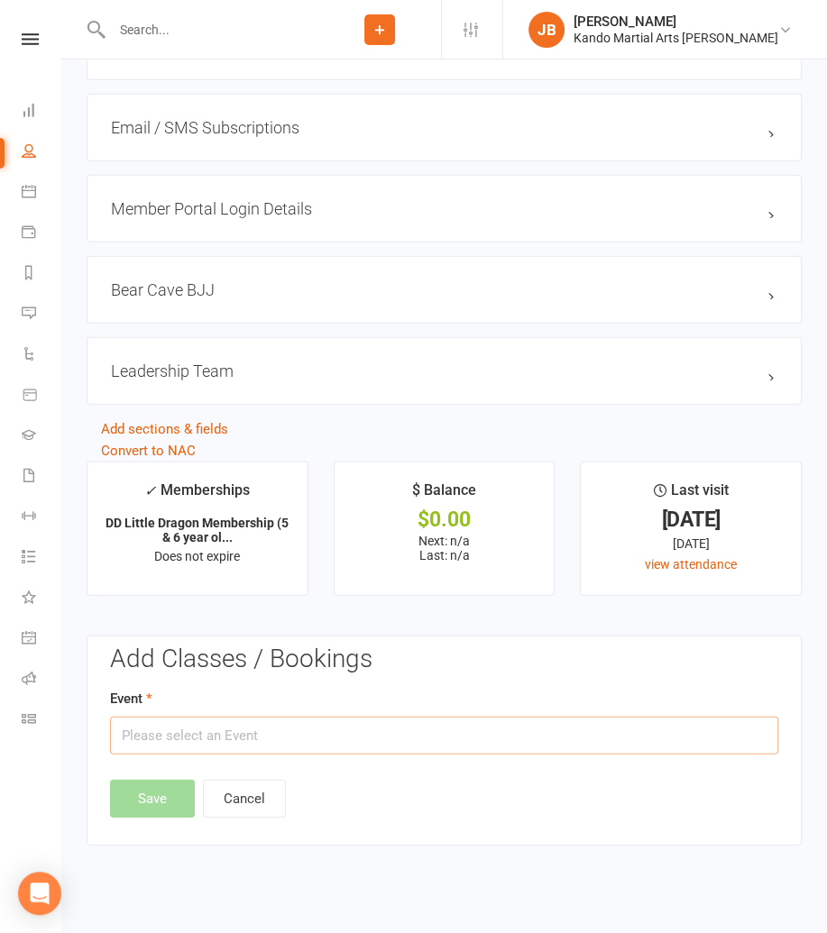
click at [251, 729] on input "text" at bounding box center [444, 736] width 668 height 38
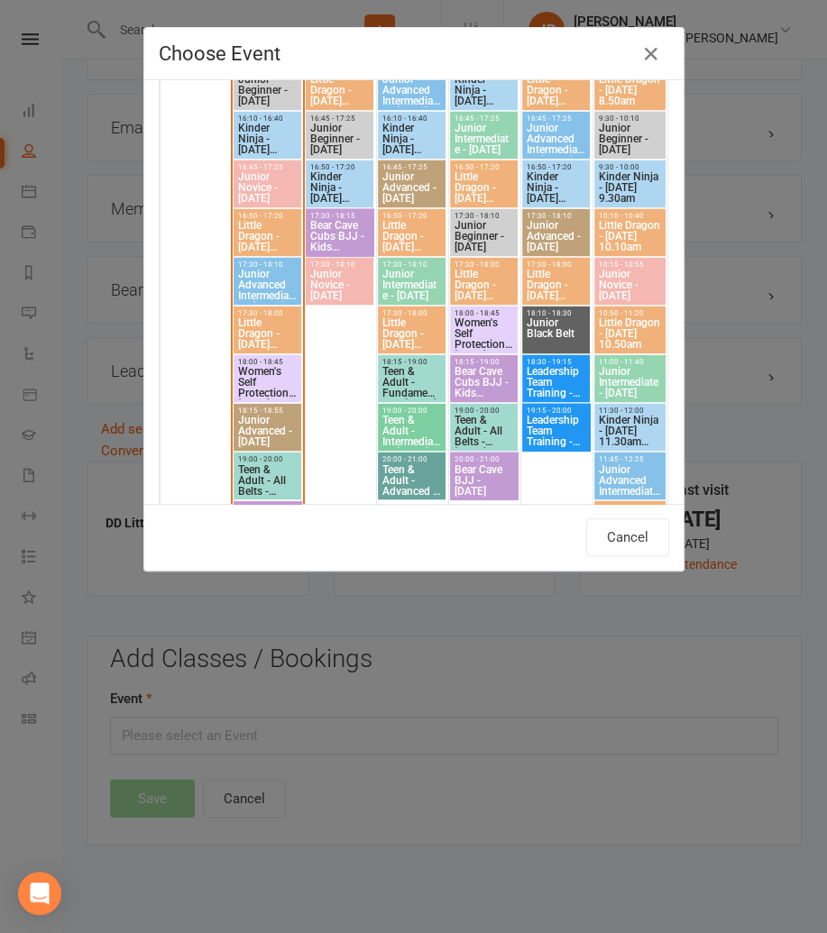
scroll to position [1552, 0]
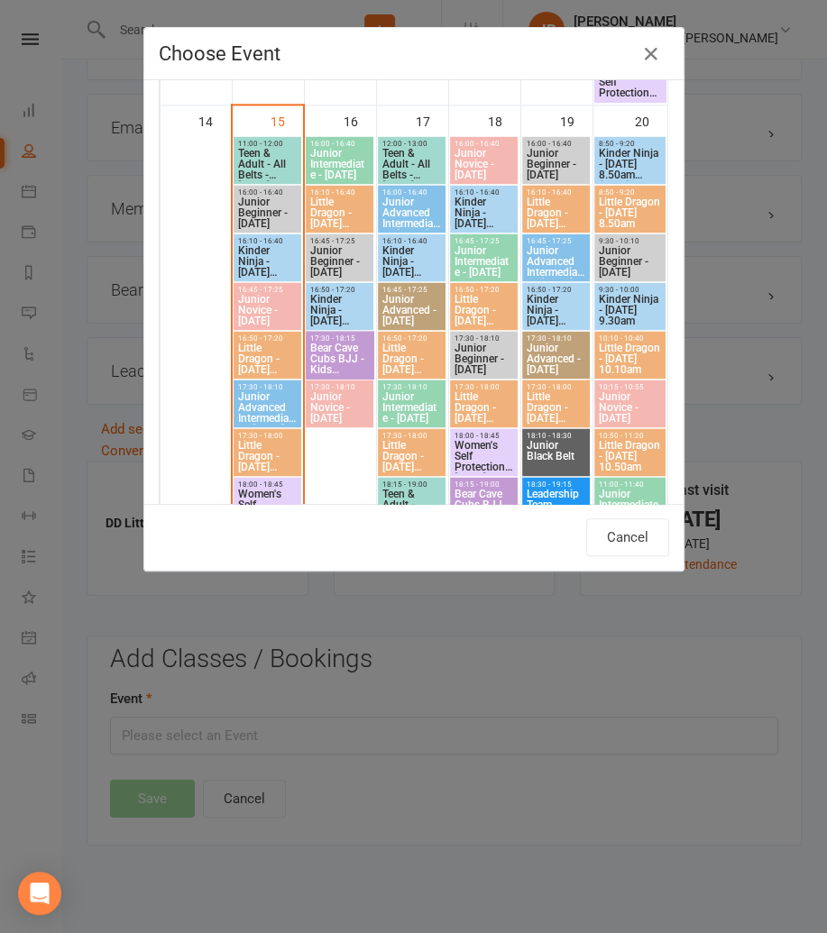
click at [340, 199] on span "Little Dragon - [DATE] 4.10pm" at bounding box center [339, 213] width 60 height 32
type input "Little Dragon - Tuesday 4.10pm - Sep 16, 2025 4:10:00 PM"
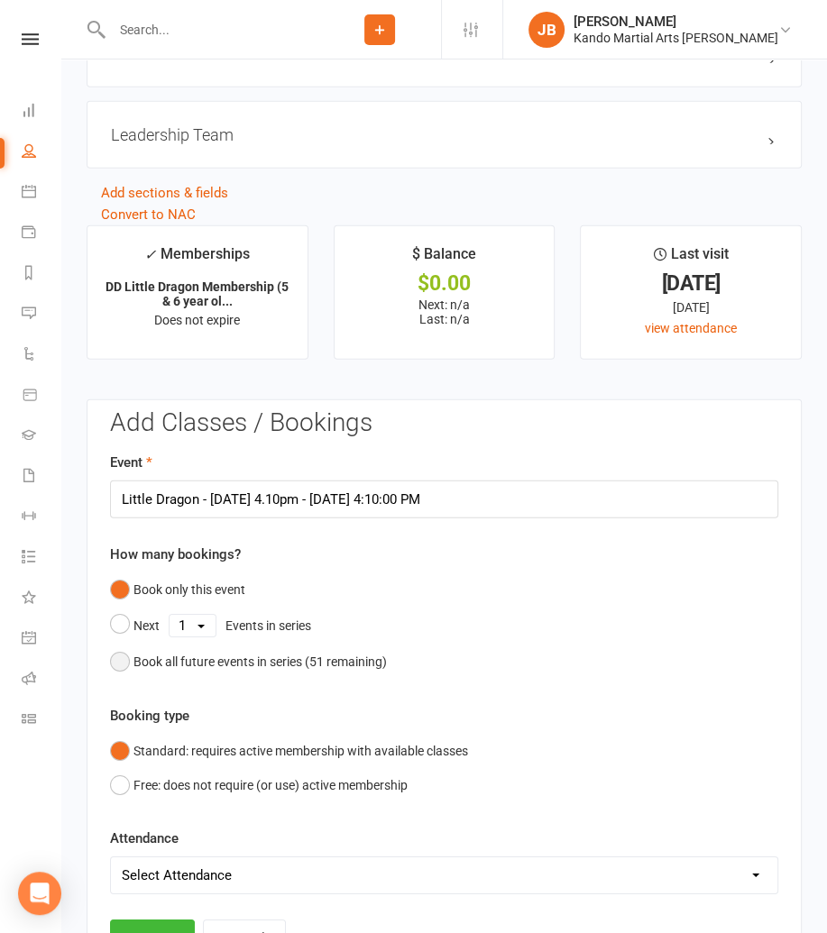
click at [209, 652] on div "Book all future events in series ( 51 remaining)" at bounding box center [259, 662] width 253 height 20
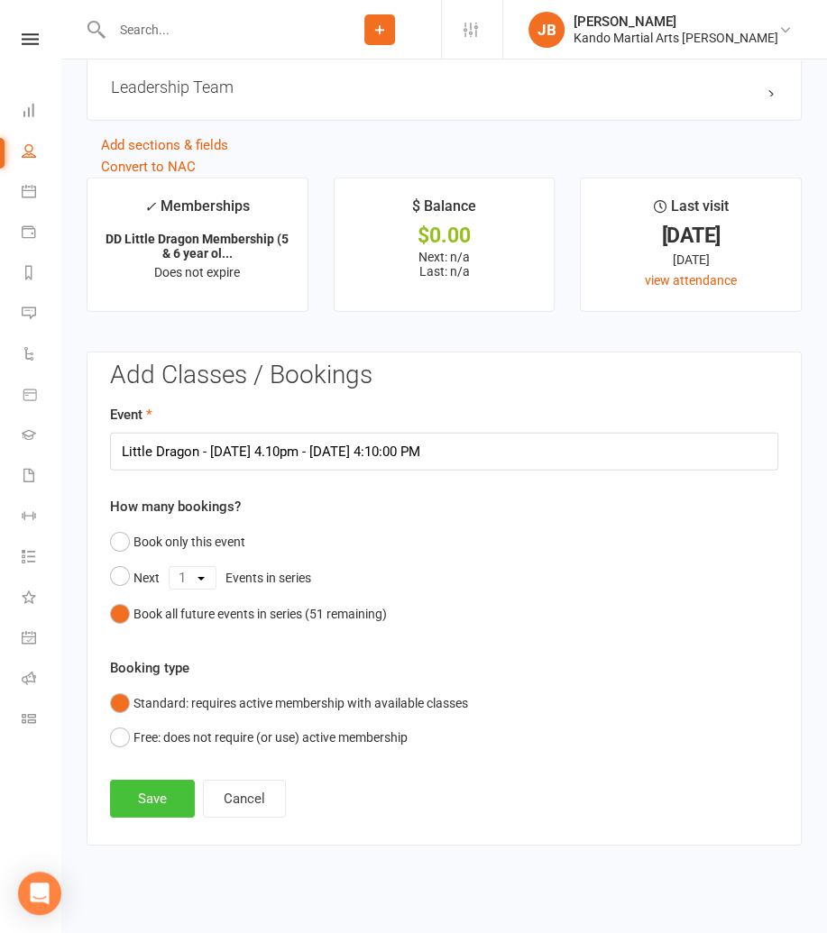
click at [164, 792] on button "Save" at bounding box center [152, 799] width 85 height 38
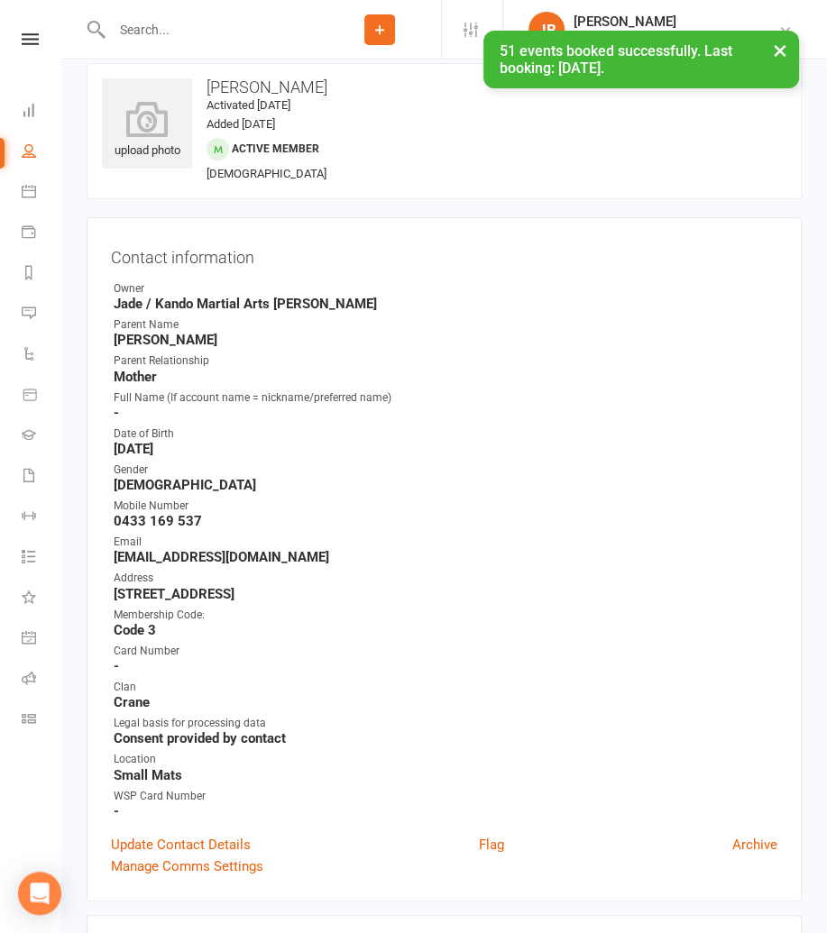
scroll to position [0, 0]
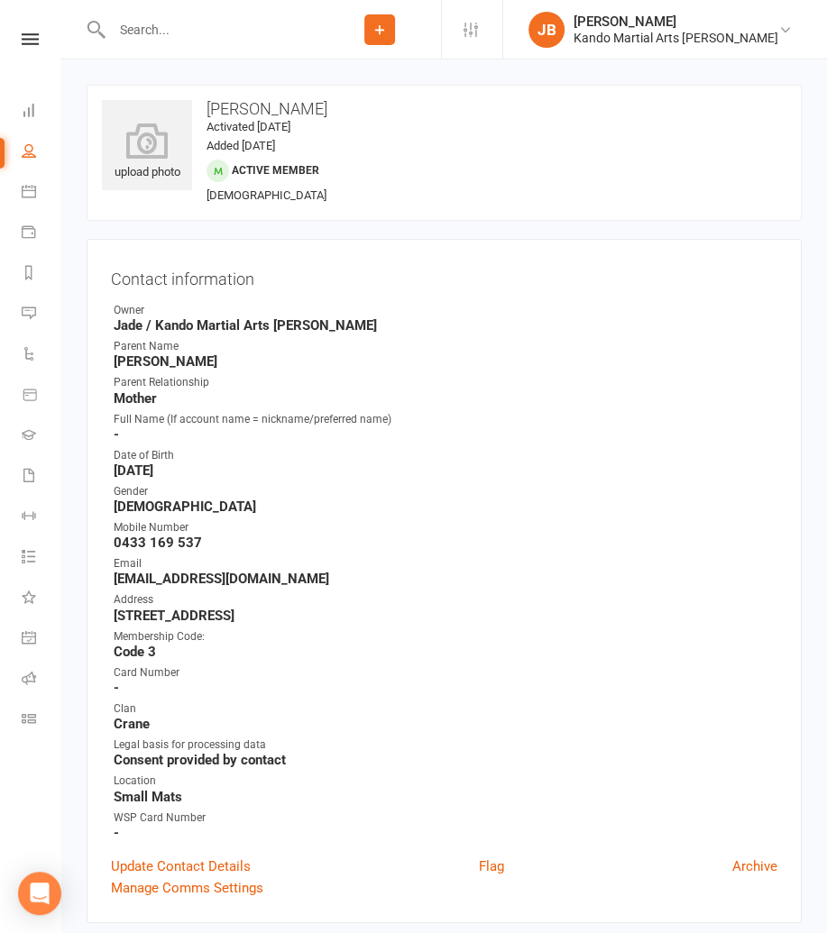
click at [132, 39] on input "text" at bounding box center [212, 29] width 212 height 25
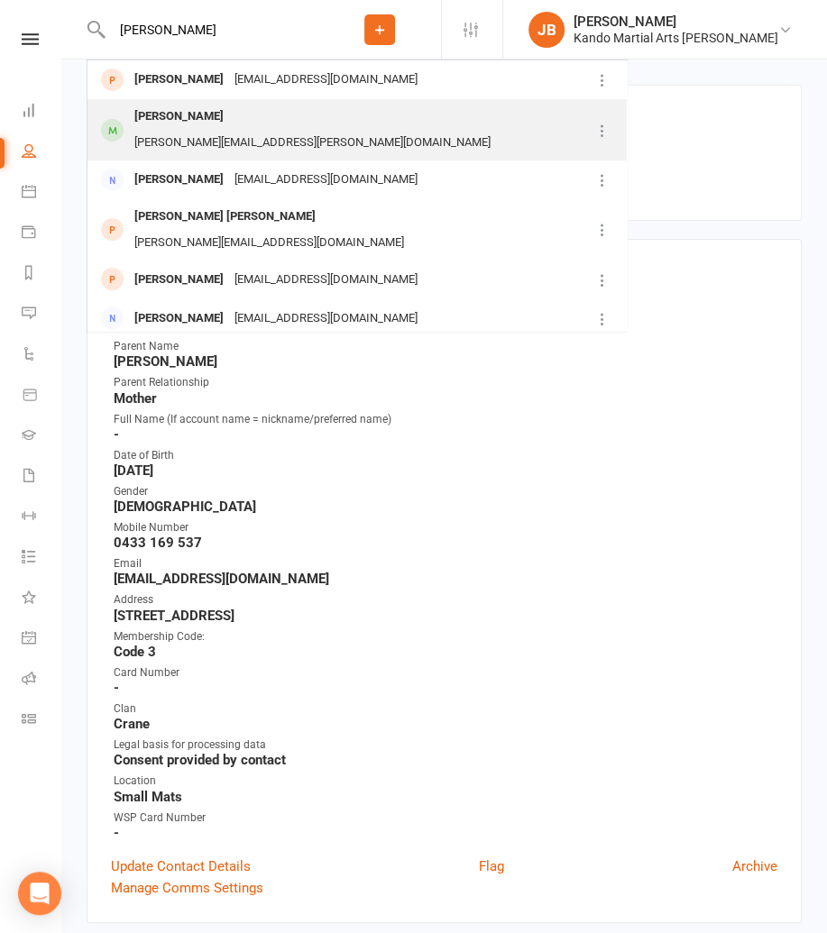
type input "abigail"
click at [193, 127] on div "Abigail Moore" at bounding box center [179, 117] width 100 height 26
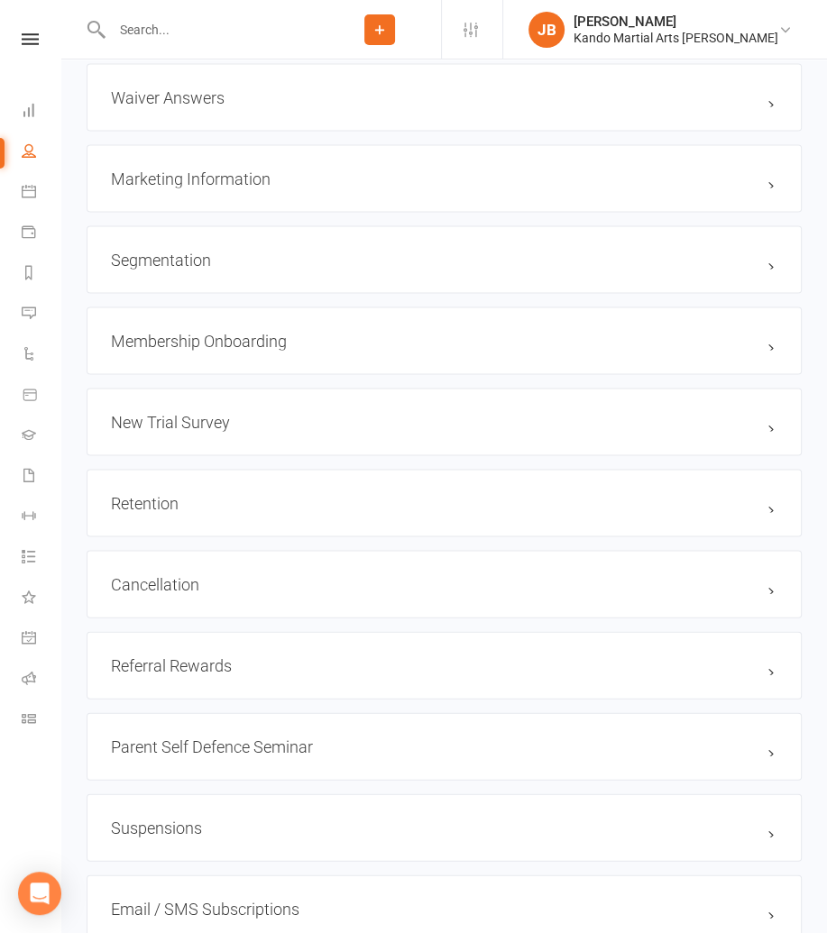
scroll to position [2004, 0]
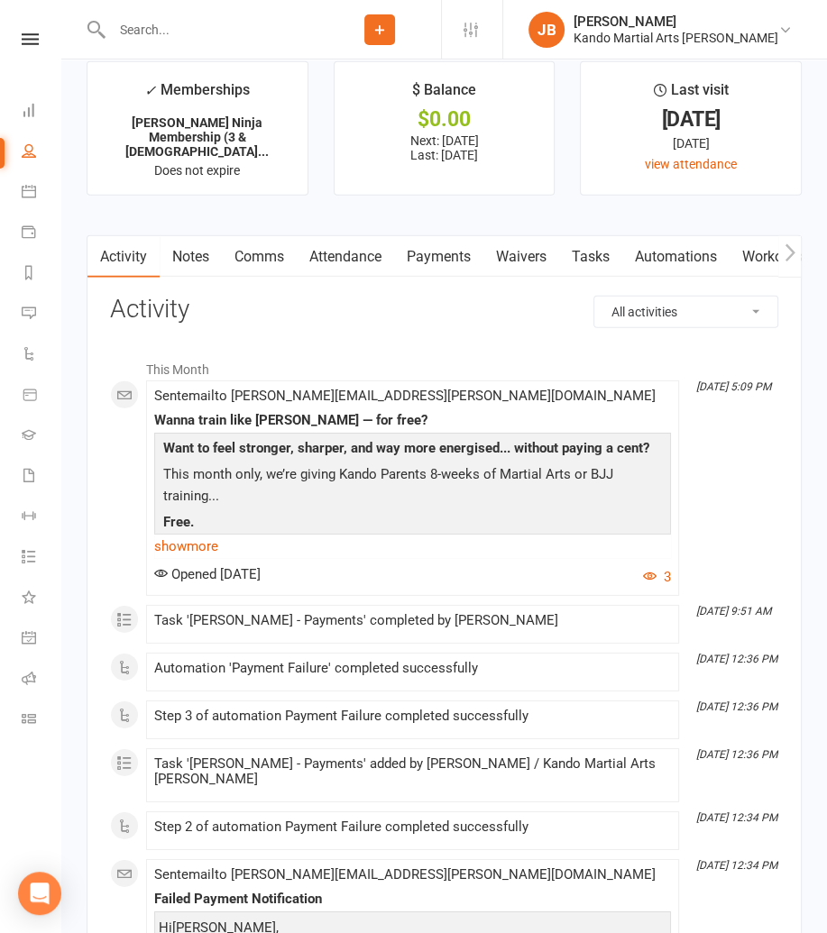
click at [364, 241] on link "Attendance" at bounding box center [345, 256] width 97 height 41
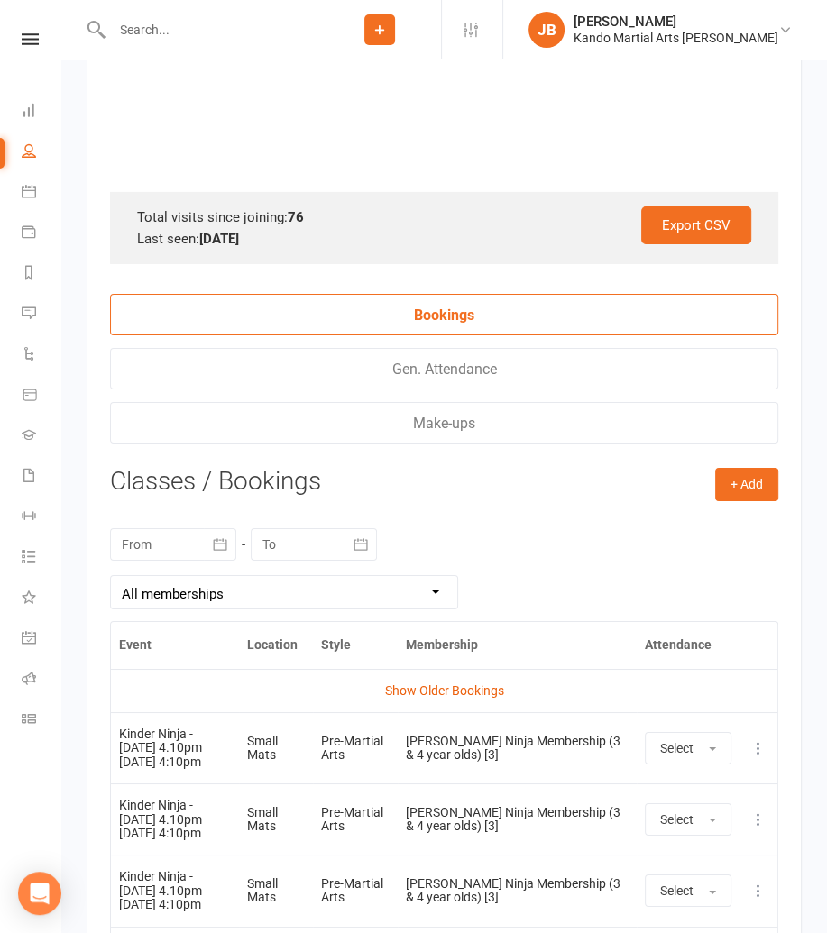
scroll to position [3664, 0]
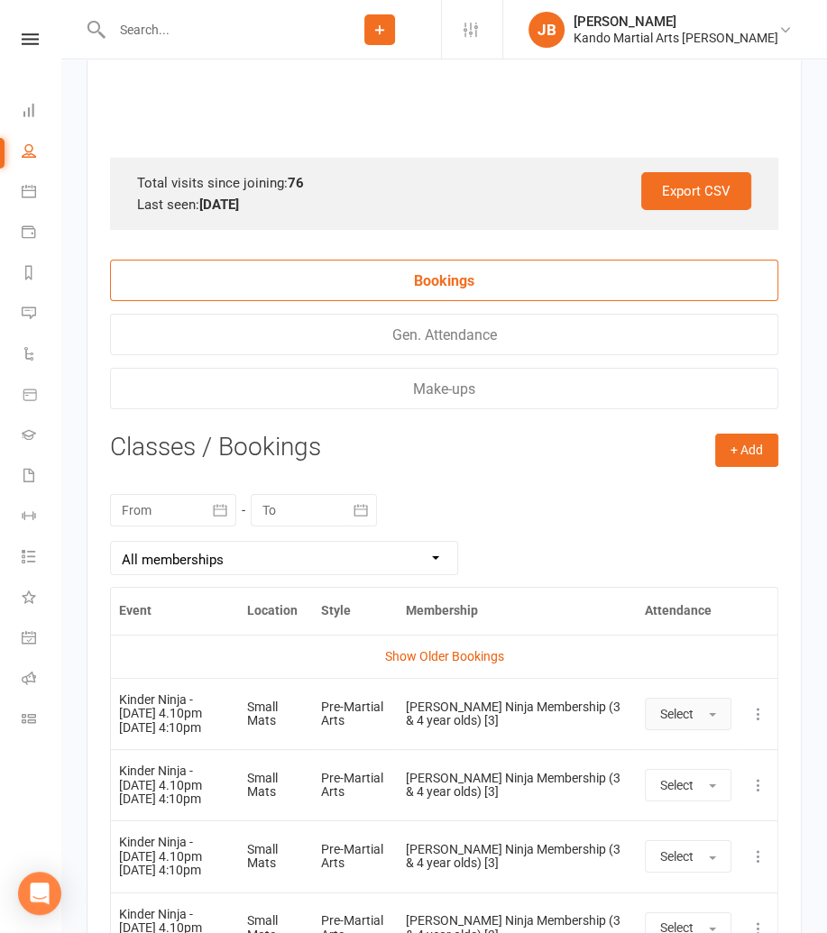
click at [693, 711] on button "Select" at bounding box center [688, 714] width 87 height 32
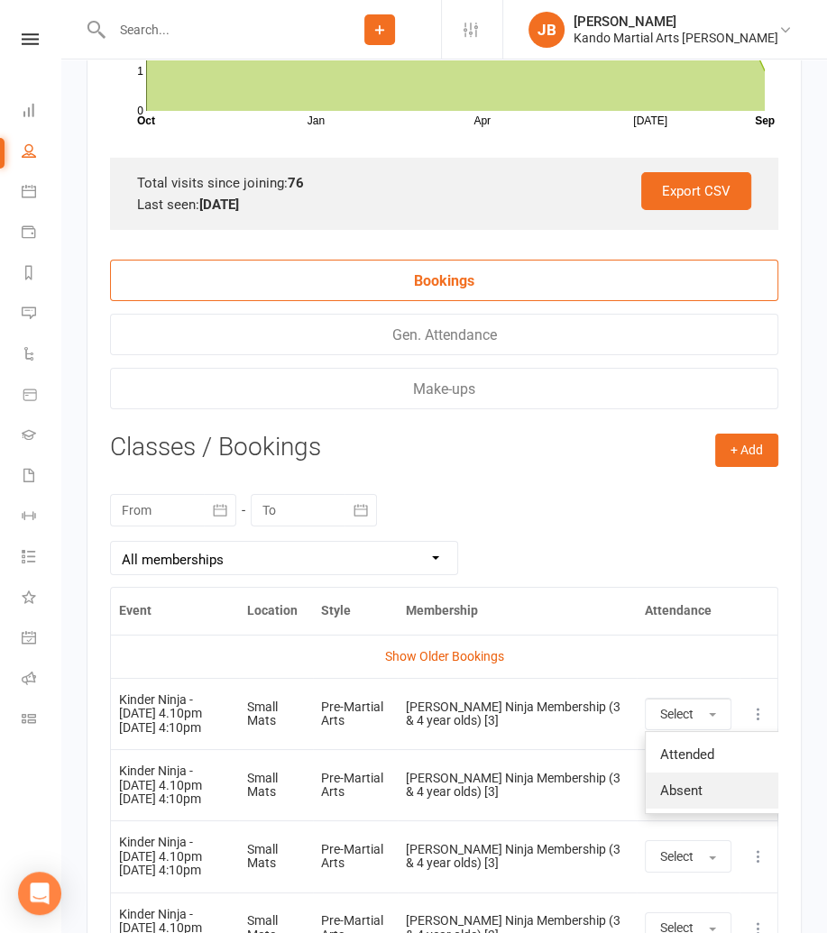
click at [680, 783] on span "Absent" at bounding box center [681, 791] width 42 height 16
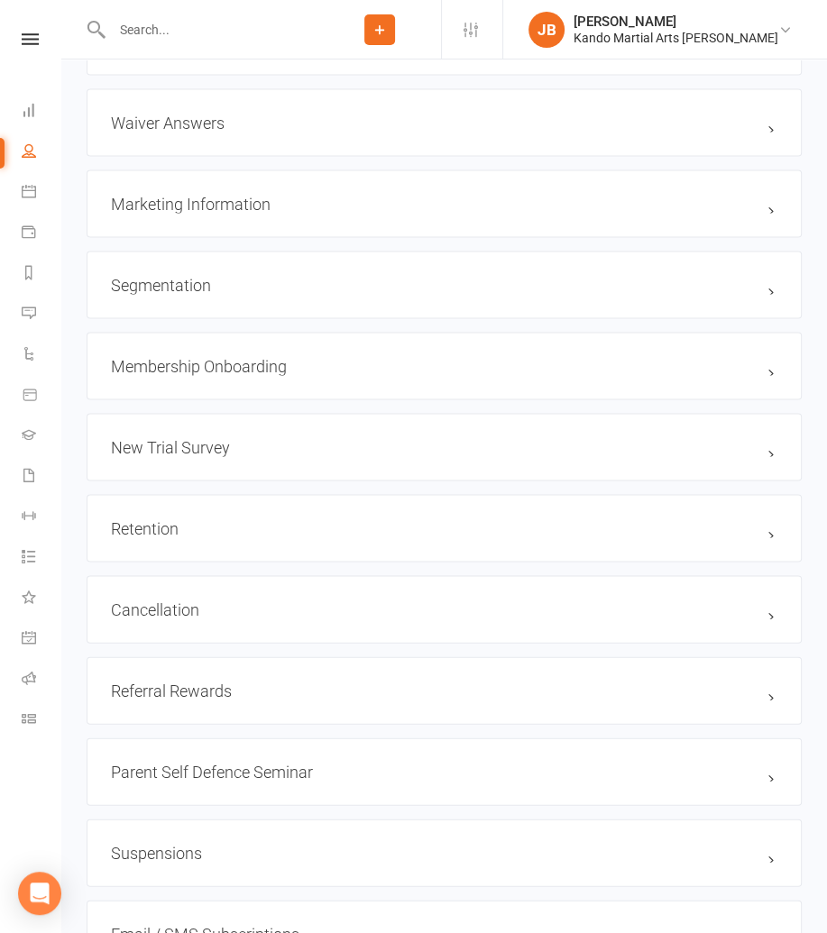
scroll to position [2006, 0]
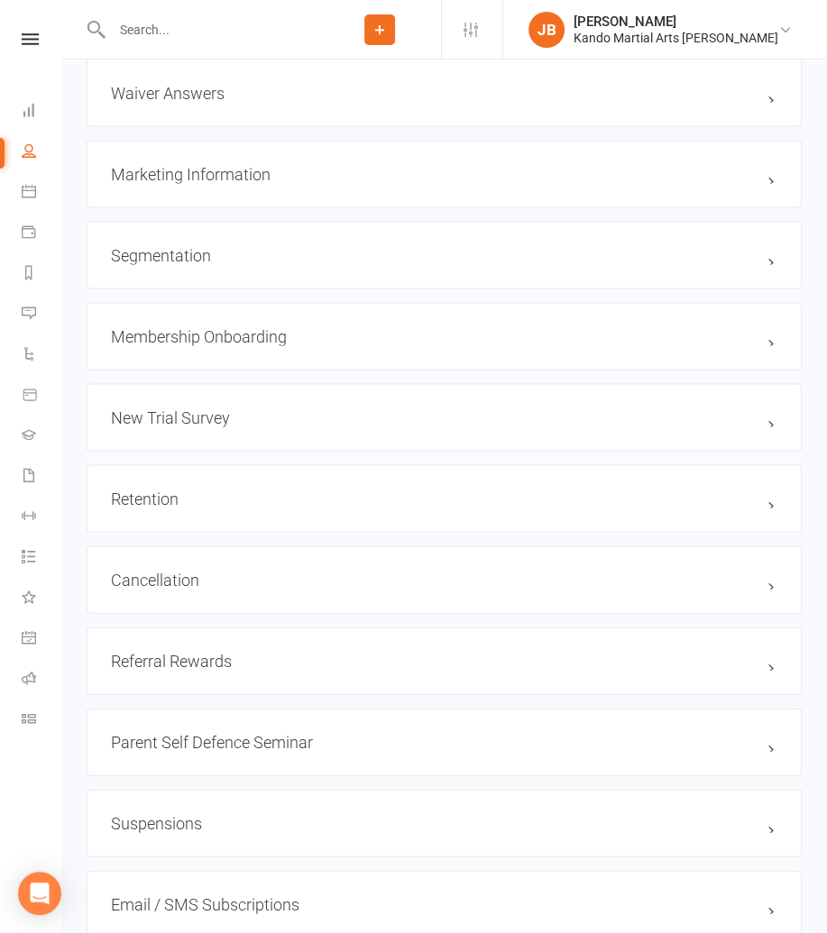
drag, startPoint x: 751, startPoint y: 495, endPoint x: 728, endPoint y: 504, distance: 25.1
click at [0, 0] on link "edit" at bounding box center [0, 0] width 0 height 0
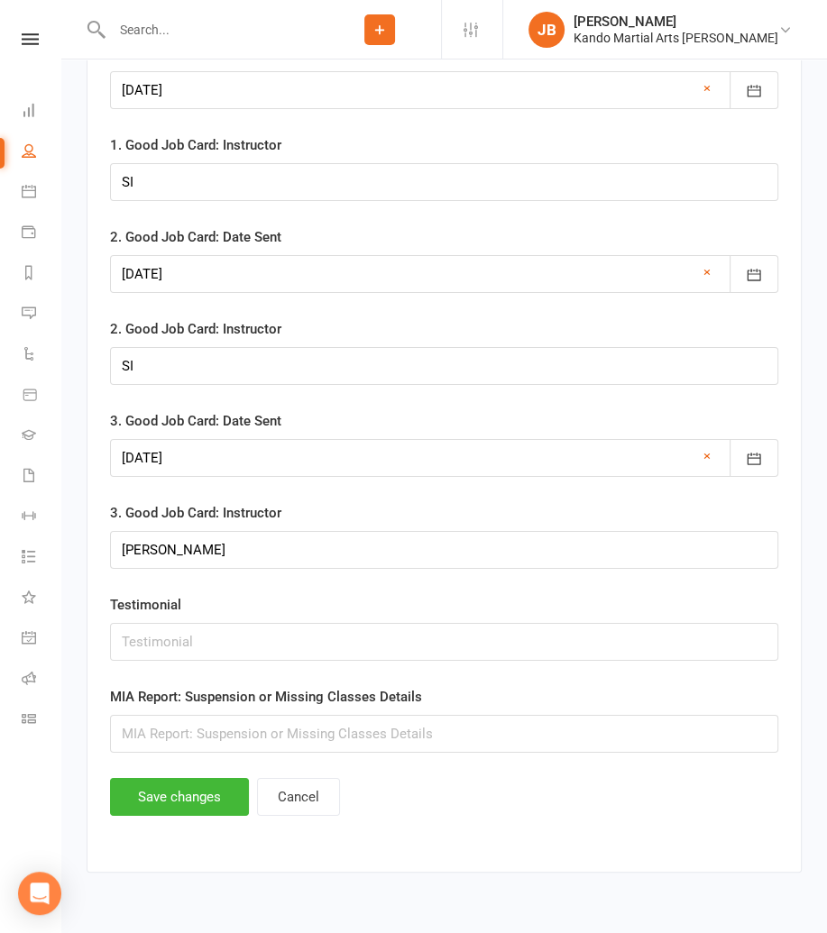
scroll to position [3805, 0]
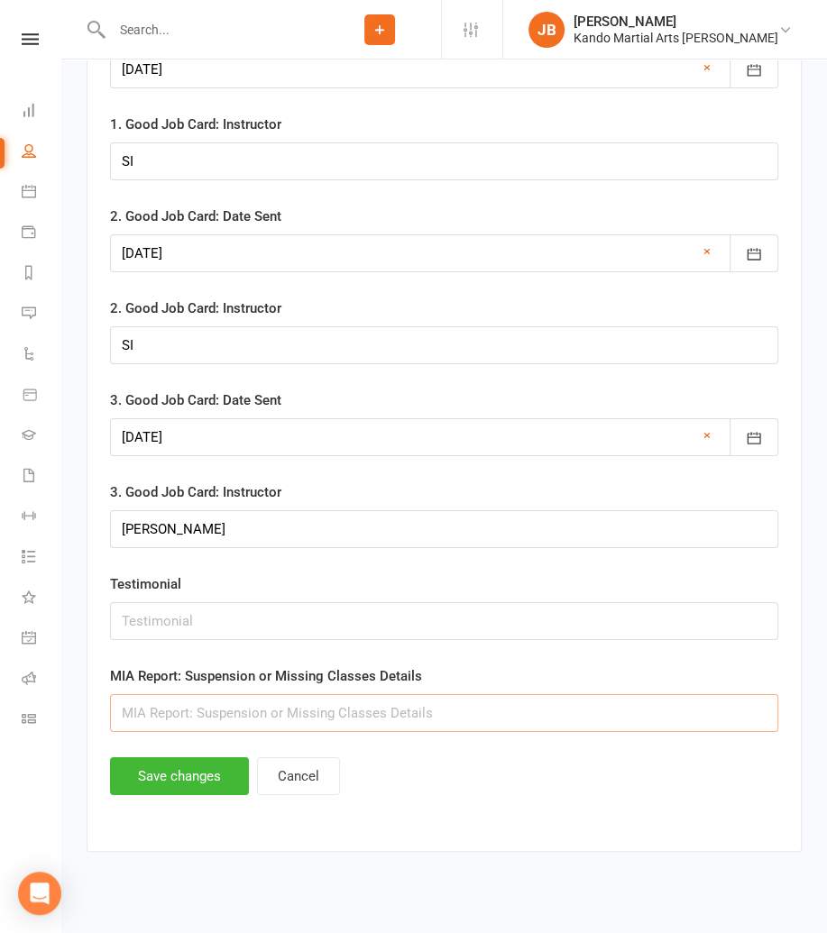
click at [161, 703] on input "text" at bounding box center [444, 713] width 668 height 38
click at [247, 695] on input "15/9: Email received. Is sick. Will book make up classes. JB" at bounding box center [444, 713] width 668 height 38
click at [371, 702] on input "15/9: Email received. Missed 8/9 & 15/9 Is sick. Will book make up classes. JB" at bounding box center [444, 713] width 668 height 38
type input "15/9: Email received. Missed 8/9 & 15/9 sick. Will book make up classes. JB"
click at [165, 762] on button "Save changes" at bounding box center [179, 776] width 139 height 38
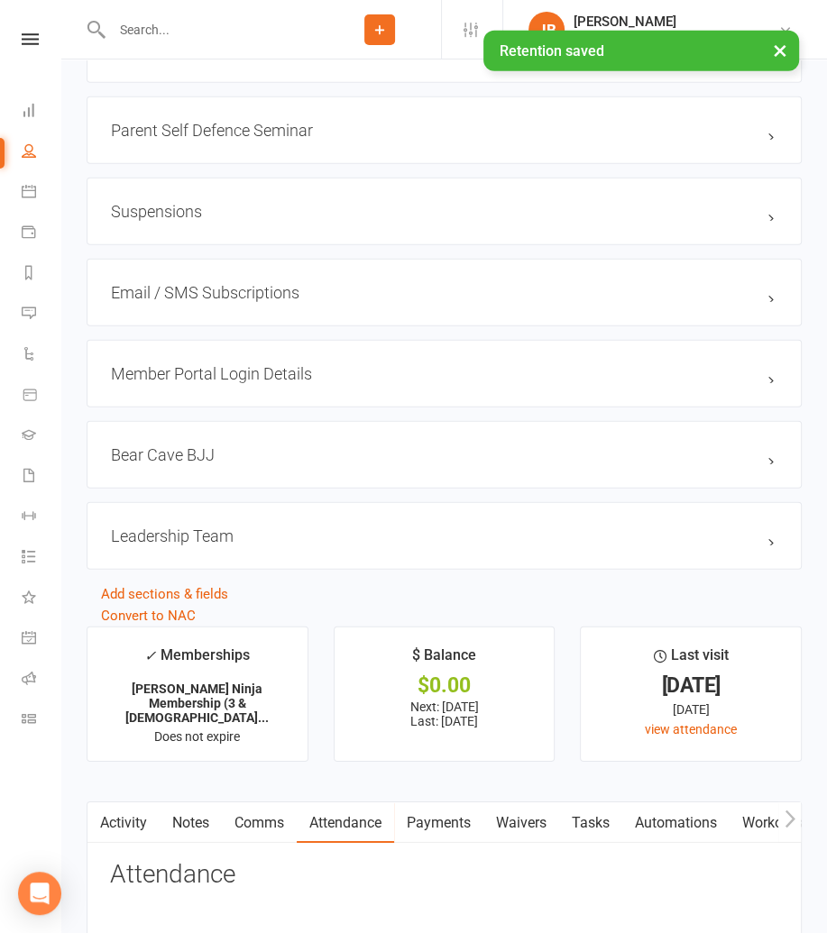
scroll to position [3072, 0]
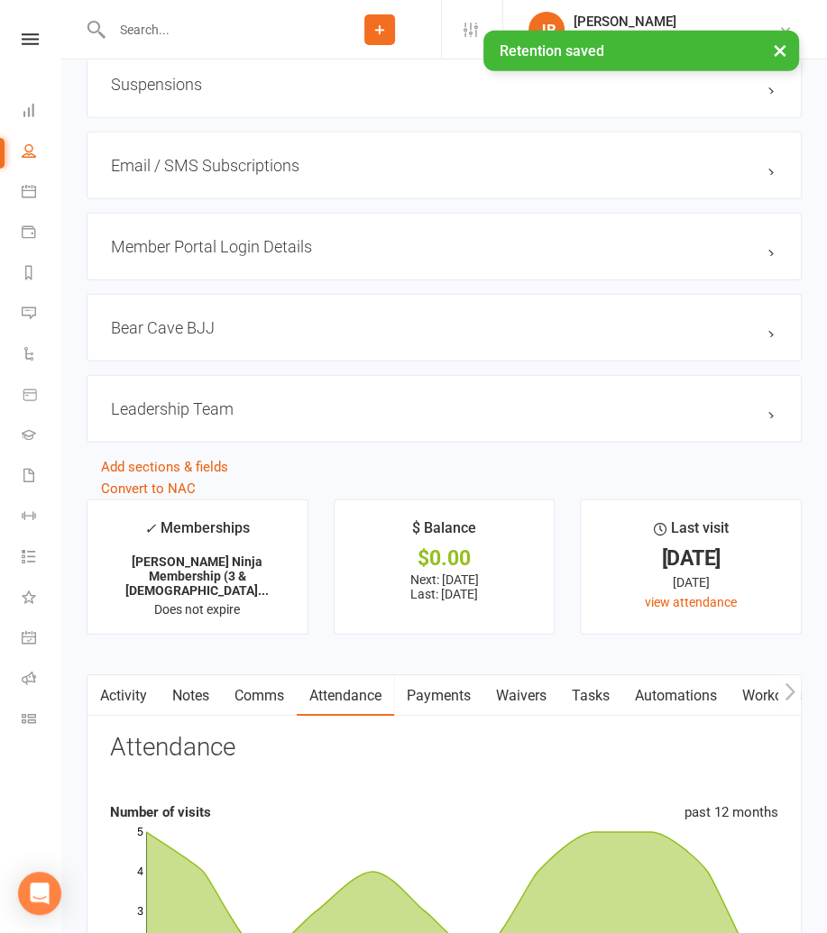
click at [207, 683] on link "Notes" at bounding box center [191, 695] width 62 height 41
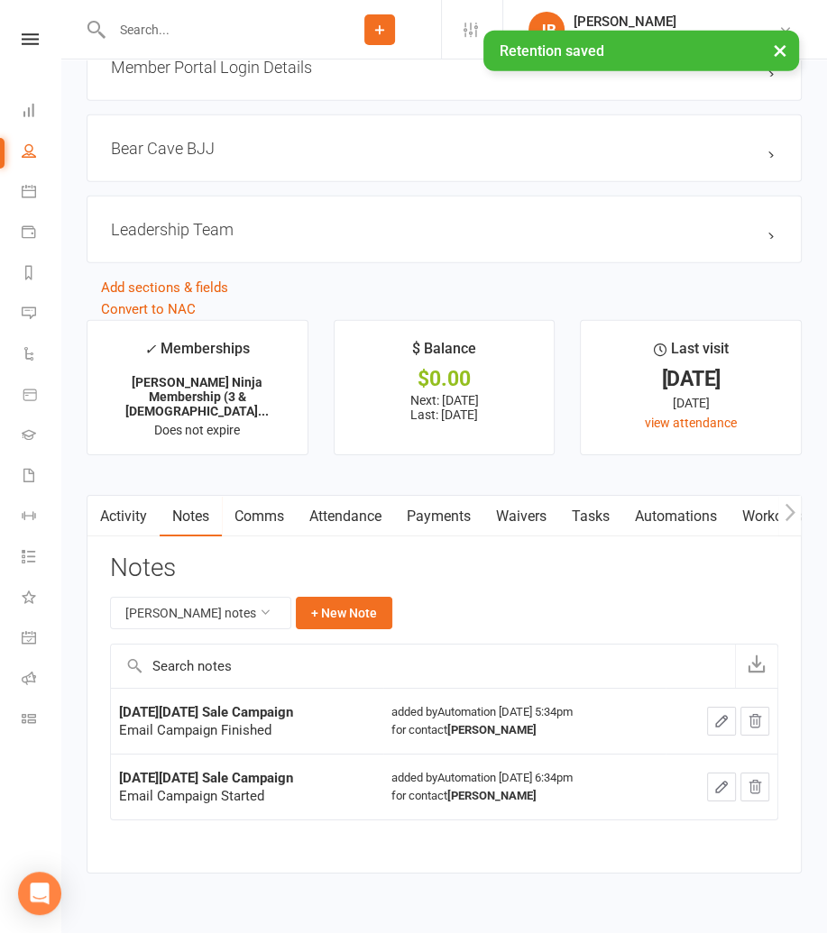
scroll to position [3252, 0]
click at [727, 716] on button "button" at bounding box center [721, 720] width 29 height 29
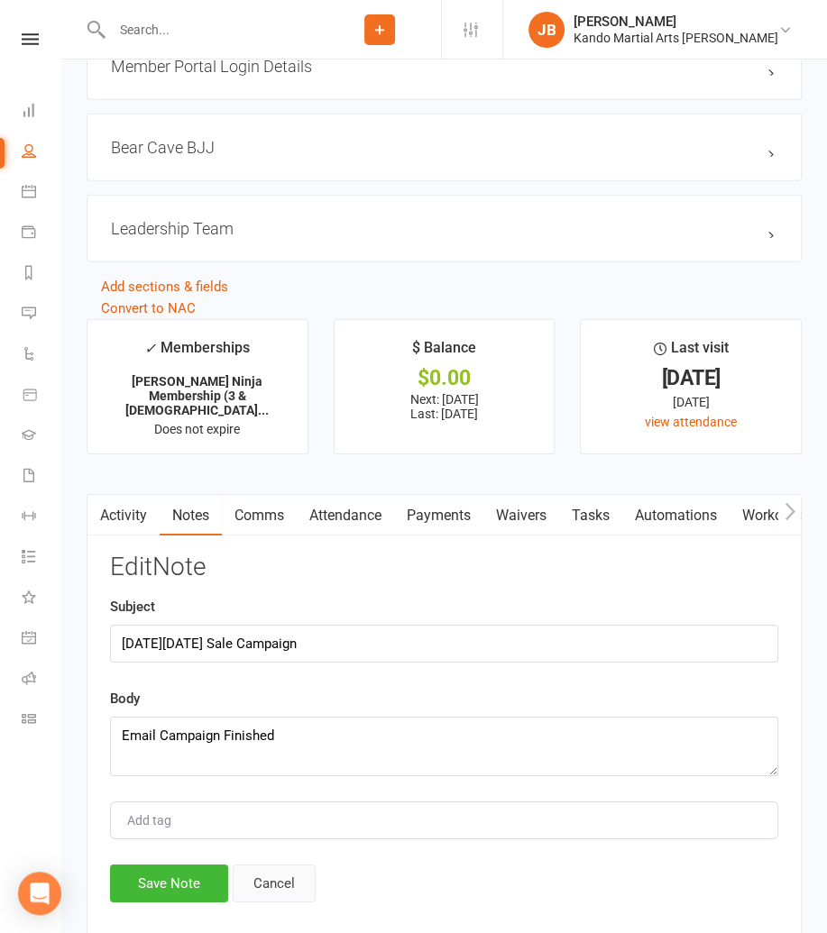
drag, startPoint x: 271, startPoint y: 875, endPoint x: 270, endPoint y: 865, distance: 10.1
click at [271, 875] on button "Cancel" at bounding box center [274, 884] width 83 height 38
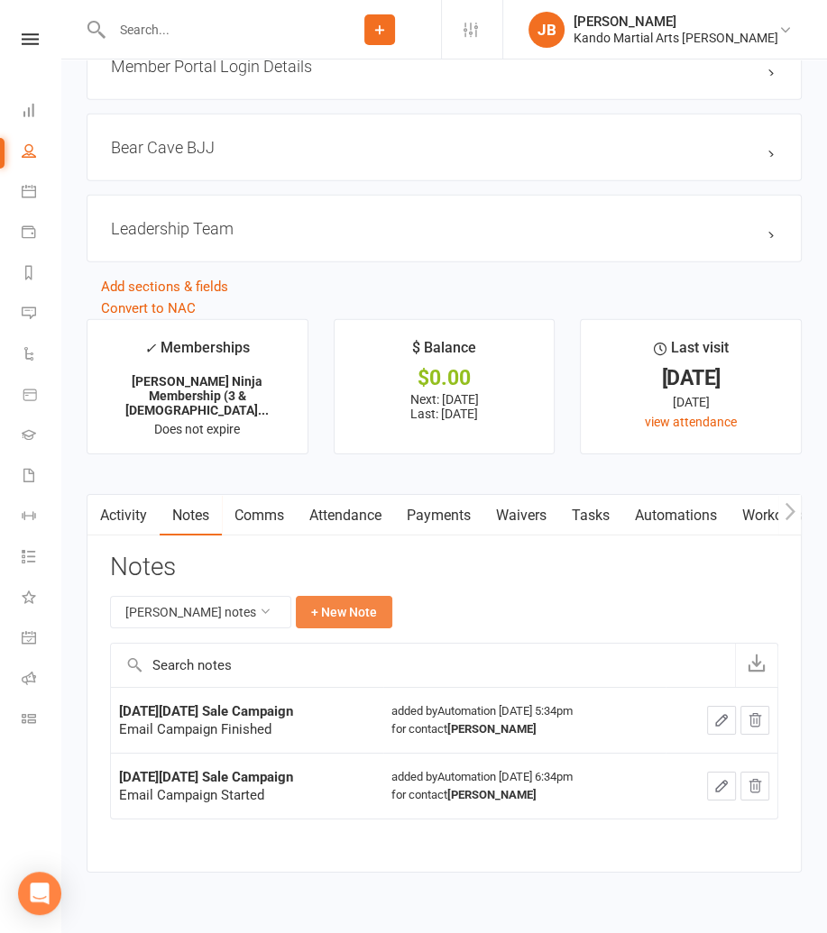
click at [335, 603] on button "+ New Note" at bounding box center [344, 612] width 96 height 32
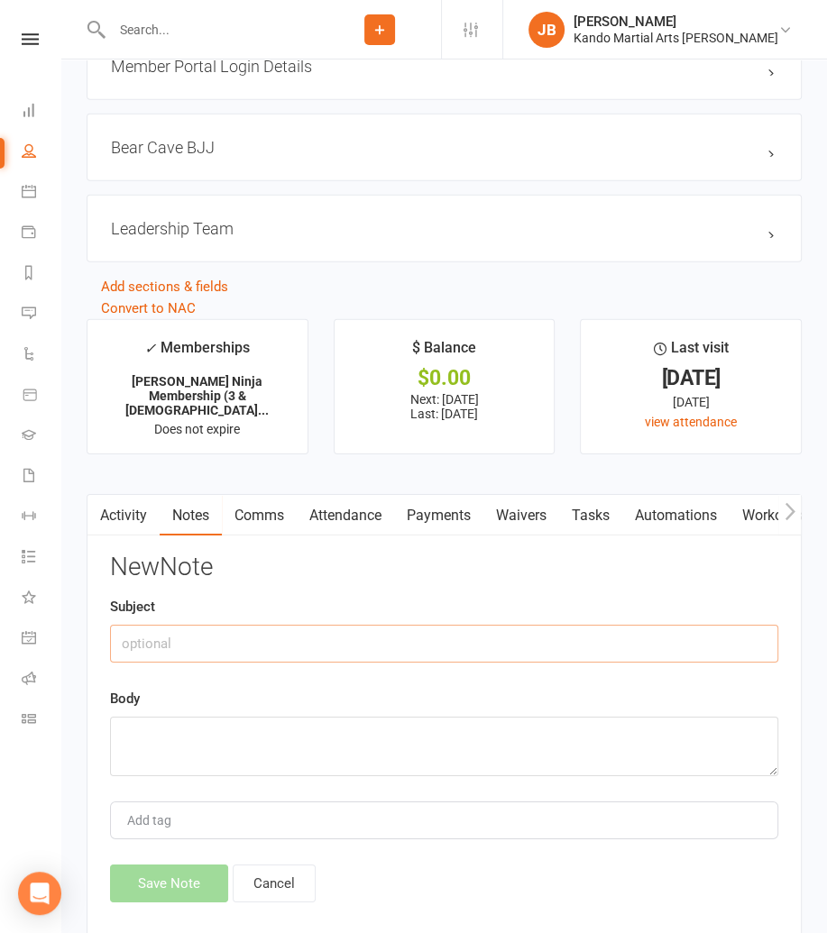
click at [133, 629] on input "text" at bounding box center [444, 644] width 668 height 38
click at [232, 631] on input "Missed Classed" at bounding box center [444, 644] width 668 height 38
type input "Missed Classes"
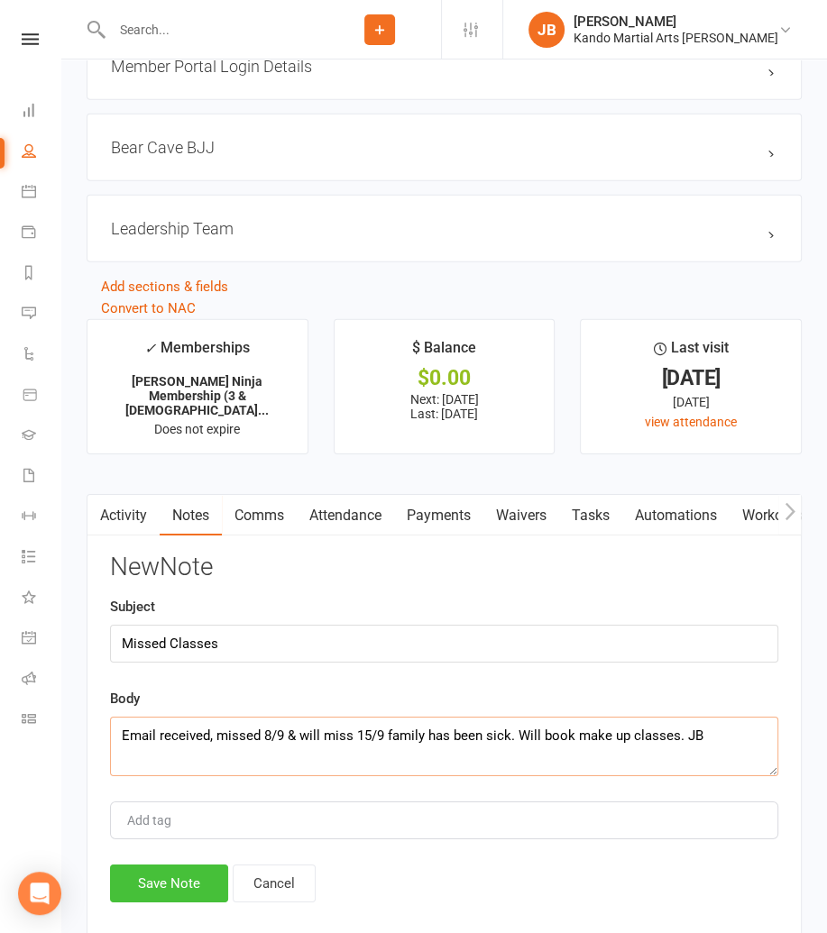
type textarea "Email received, missed 8/9 & will miss 15/9 family has been sick. Will book mak…"
click at [153, 866] on button "Save Note" at bounding box center [169, 884] width 118 height 38
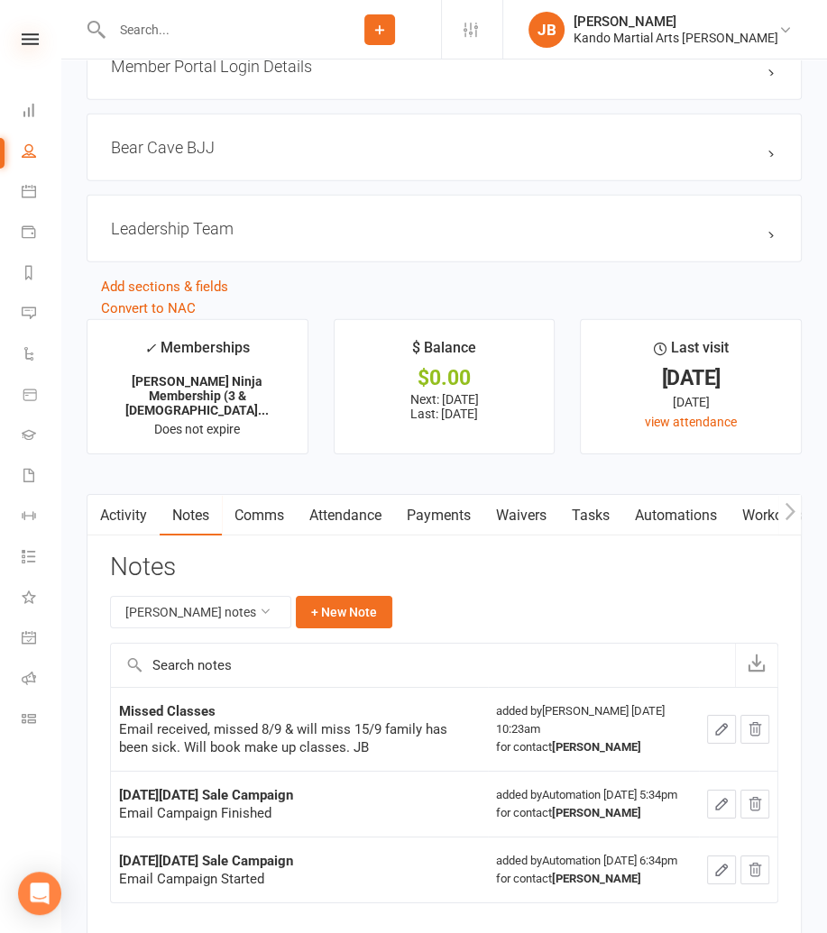
click at [31, 38] on icon at bounding box center [30, 39] width 17 height 12
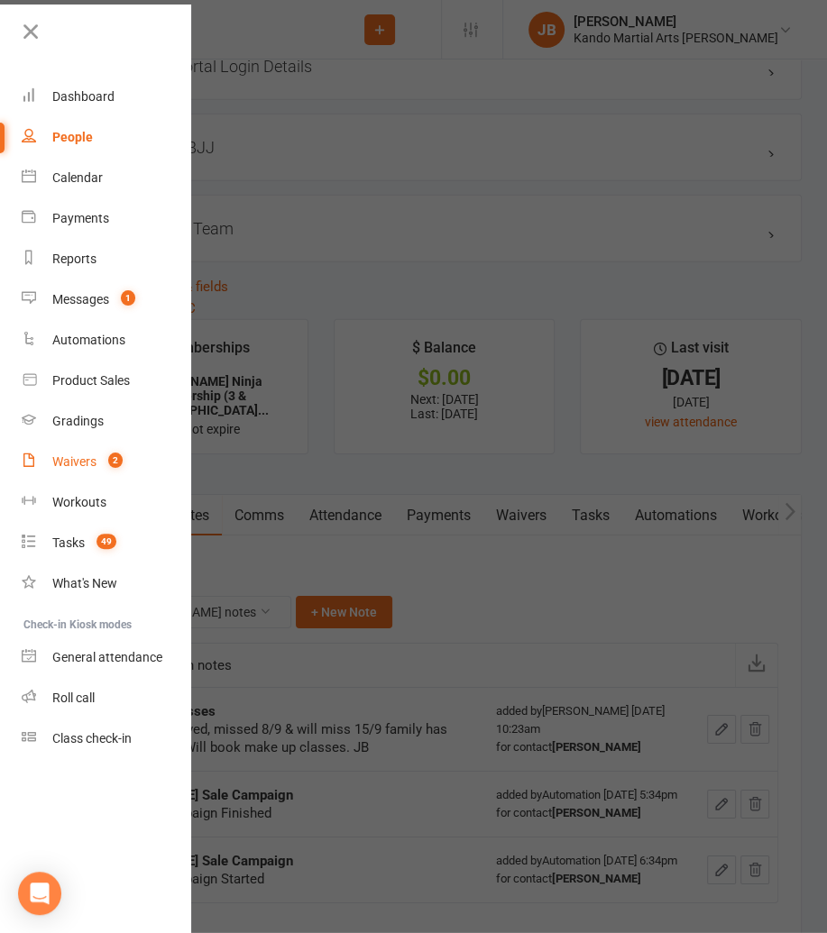
click at [81, 459] on div "Waivers" at bounding box center [74, 461] width 44 height 14
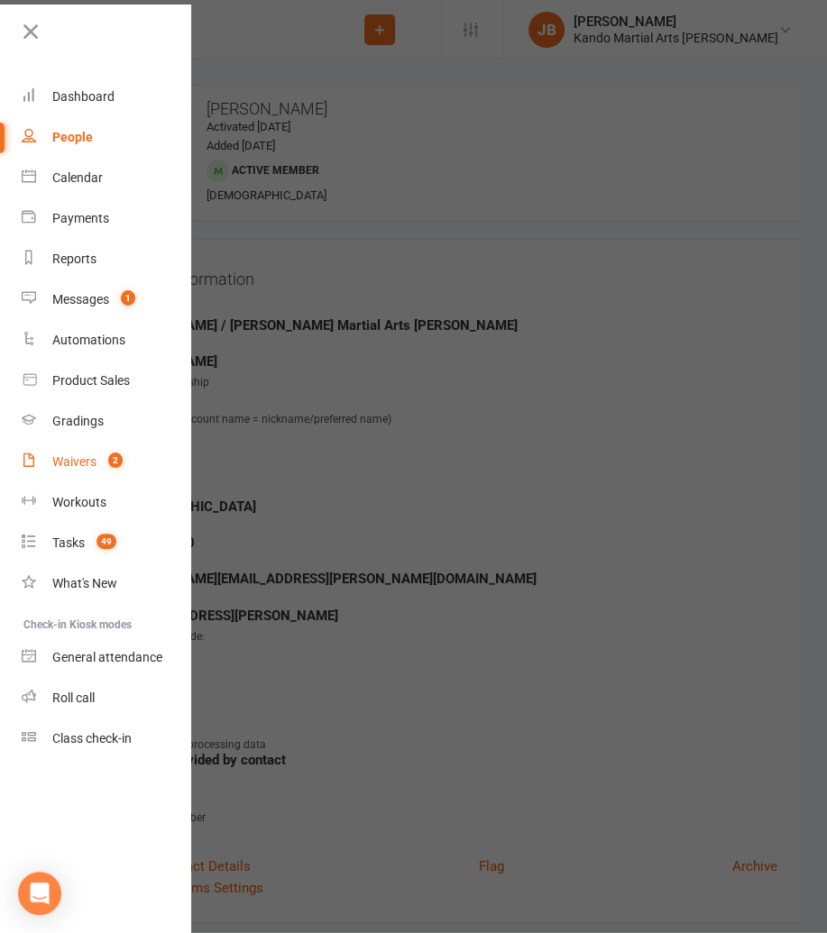
select select "100"
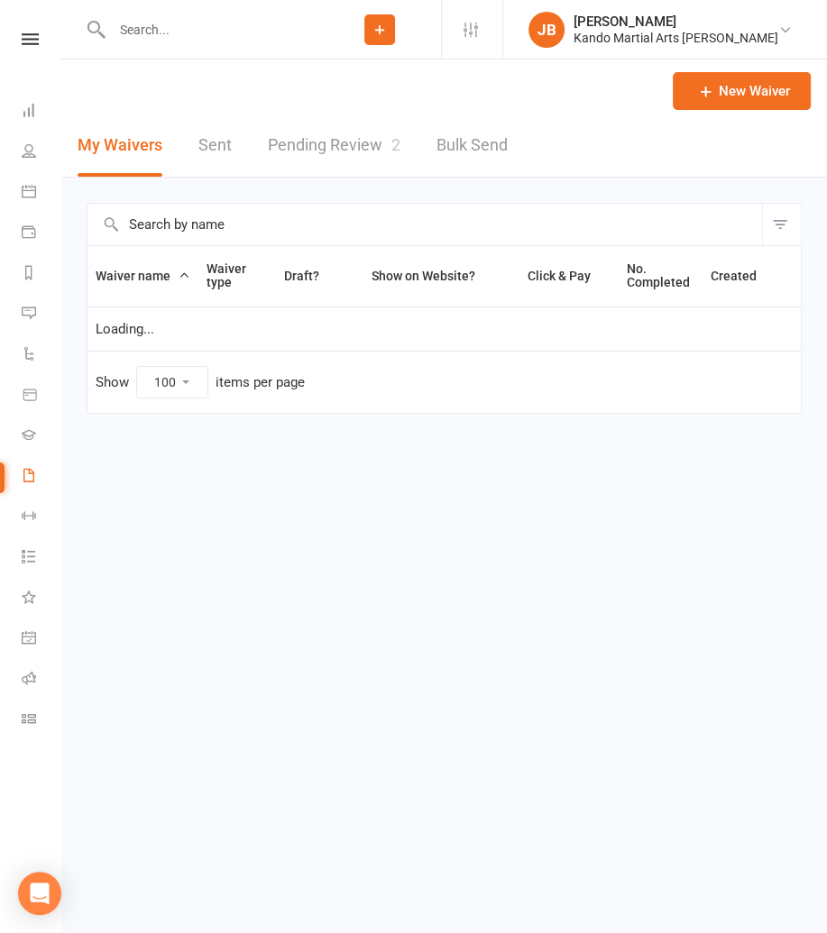
click at [320, 154] on link "Pending Review 2" at bounding box center [334, 146] width 133 height 62
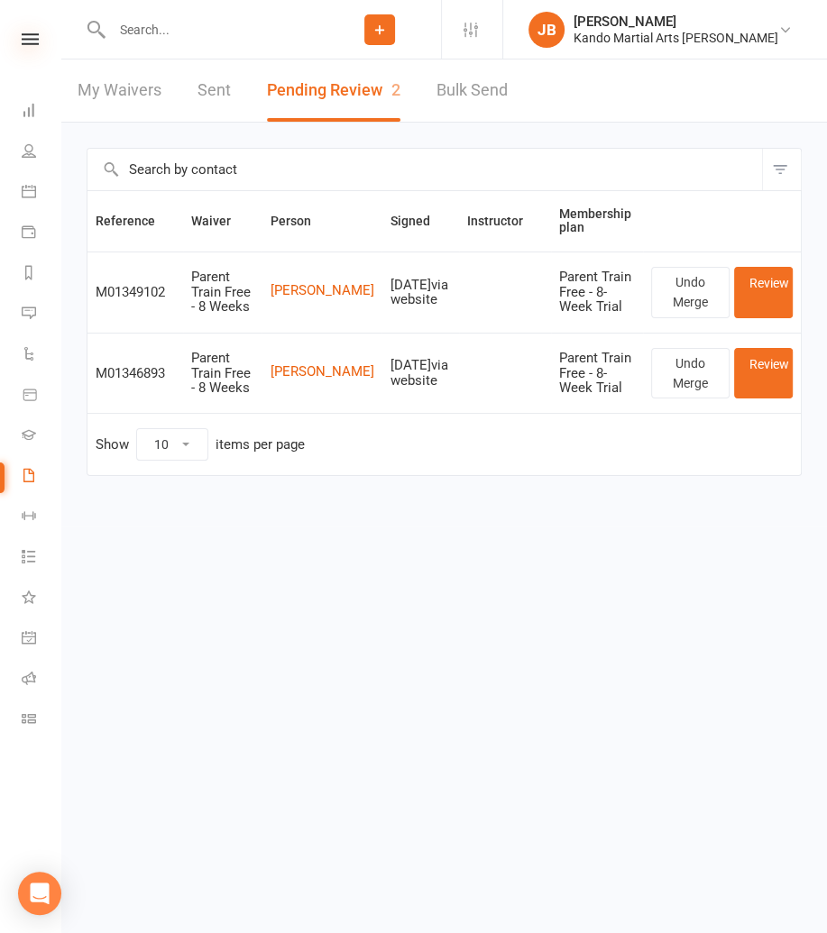
click at [22, 42] on icon at bounding box center [30, 39] width 17 height 12
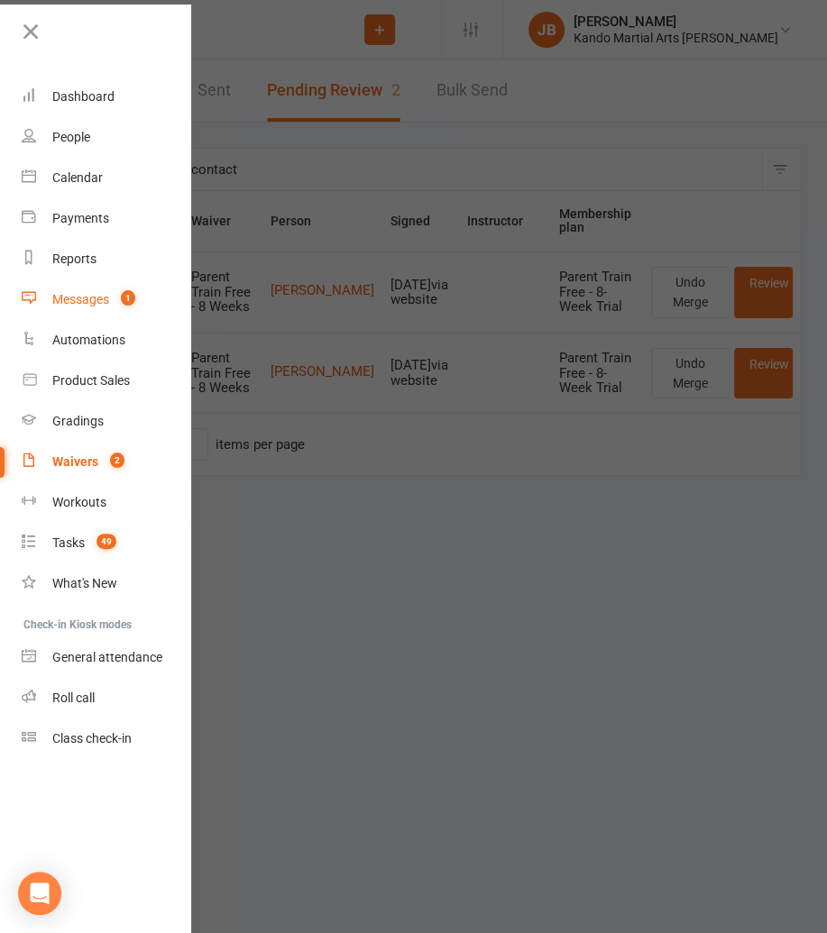
click at [65, 300] on div "Messages" at bounding box center [80, 299] width 57 height 14
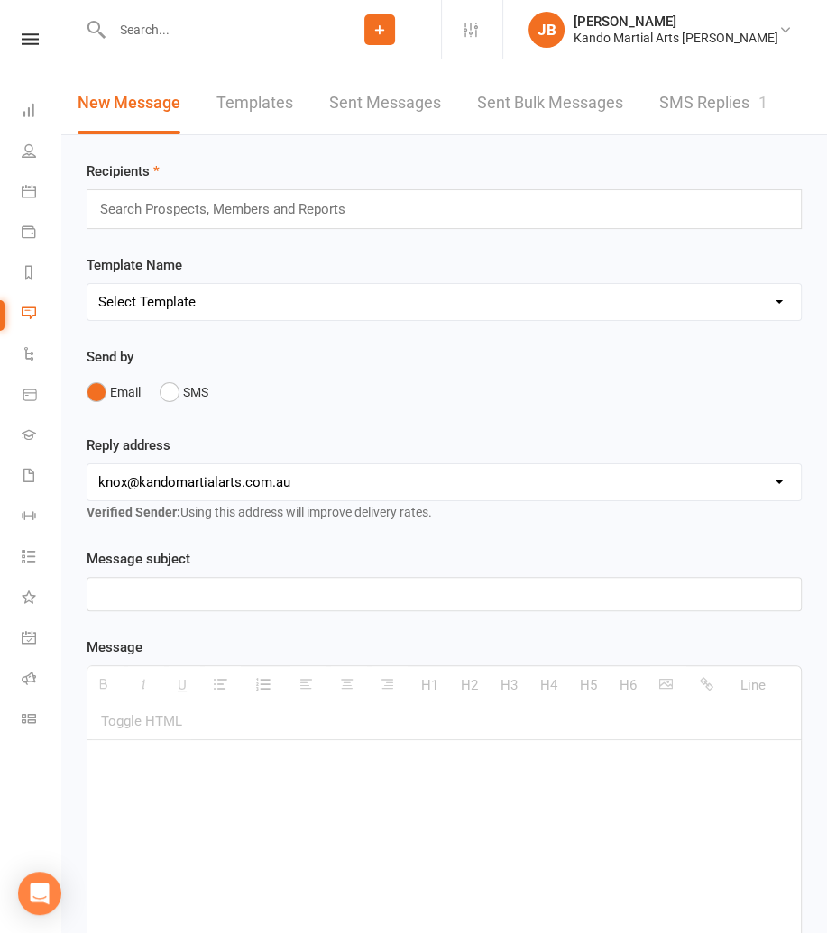
click at [687, 101] on link "SMS Replies 1" at bounding box center [713, 103] width 108 height 62
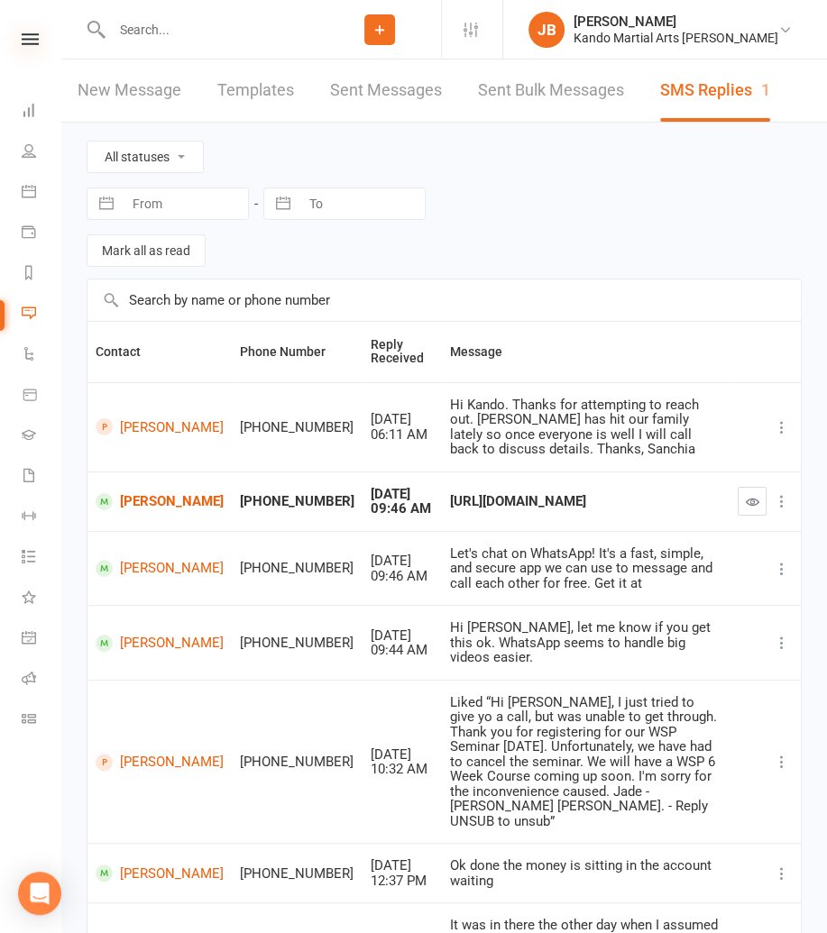
click at [30, 33] on icon at bounding box center [30, 39] width 17 height 12
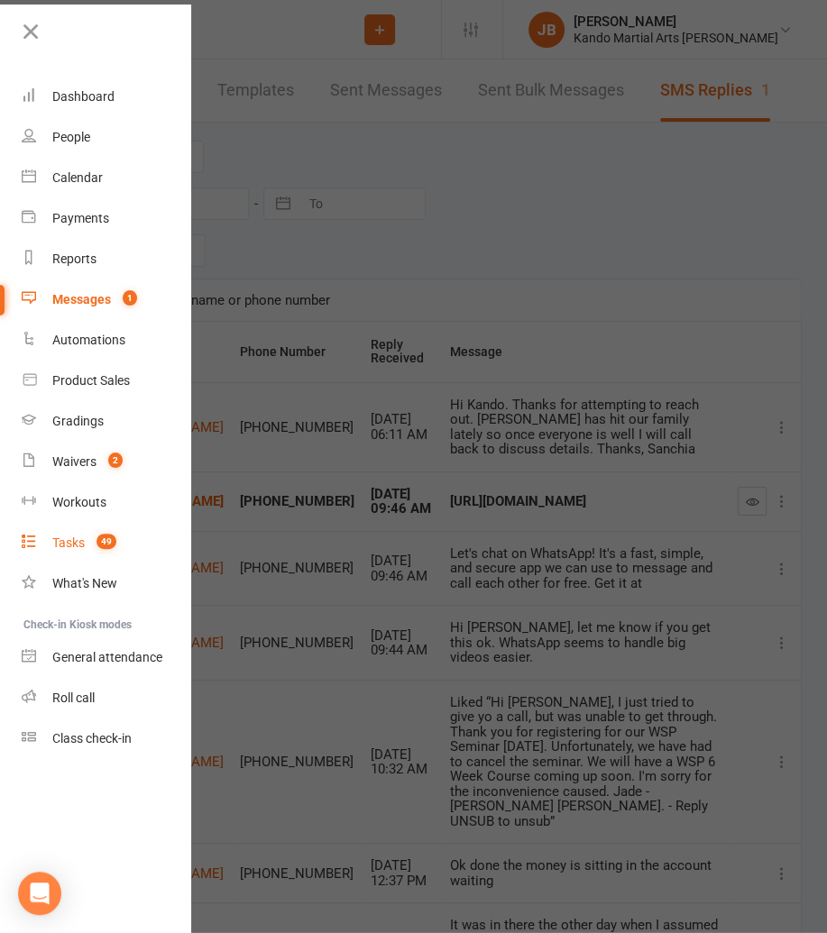
click at [72, 546] on div "Tasks" at bounding box center [68, 543] width 32 height 14
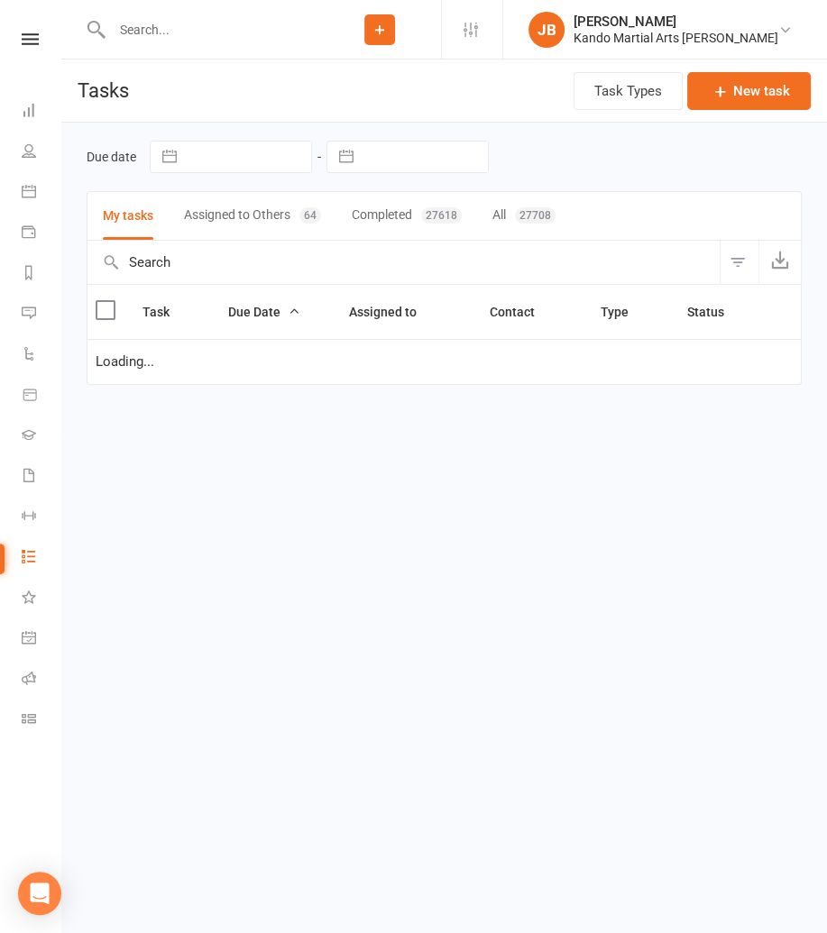
select select "started"
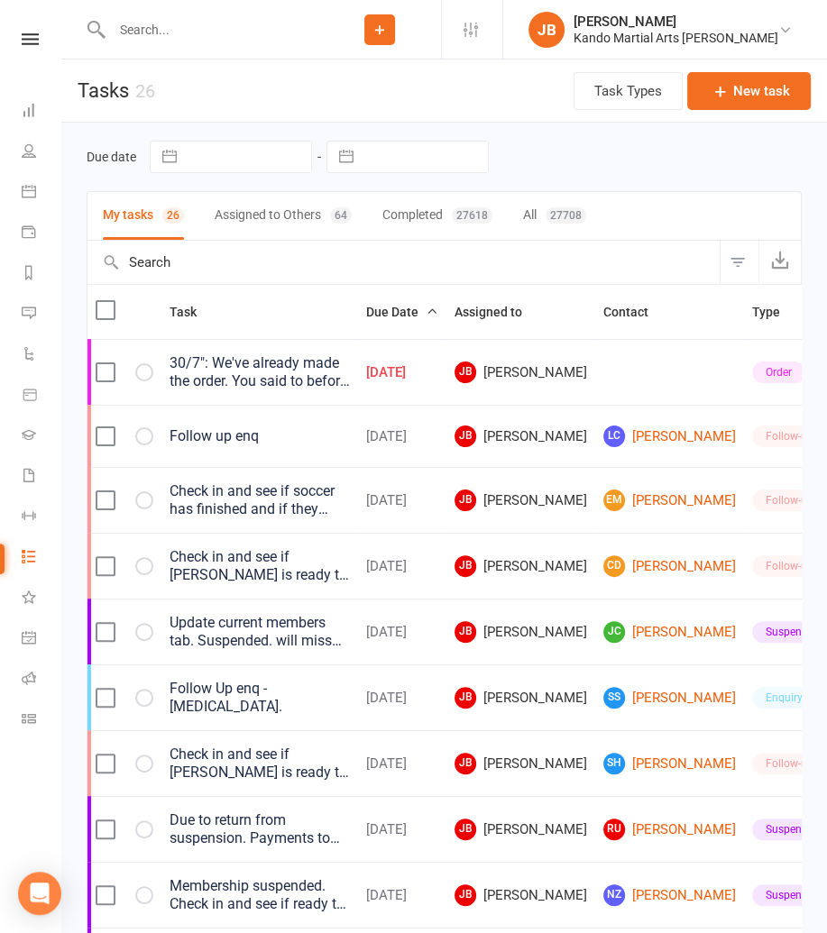
click at [557, 210] on div "27708" at bounding box center [566, 215] width 41 height 16
select select "started"
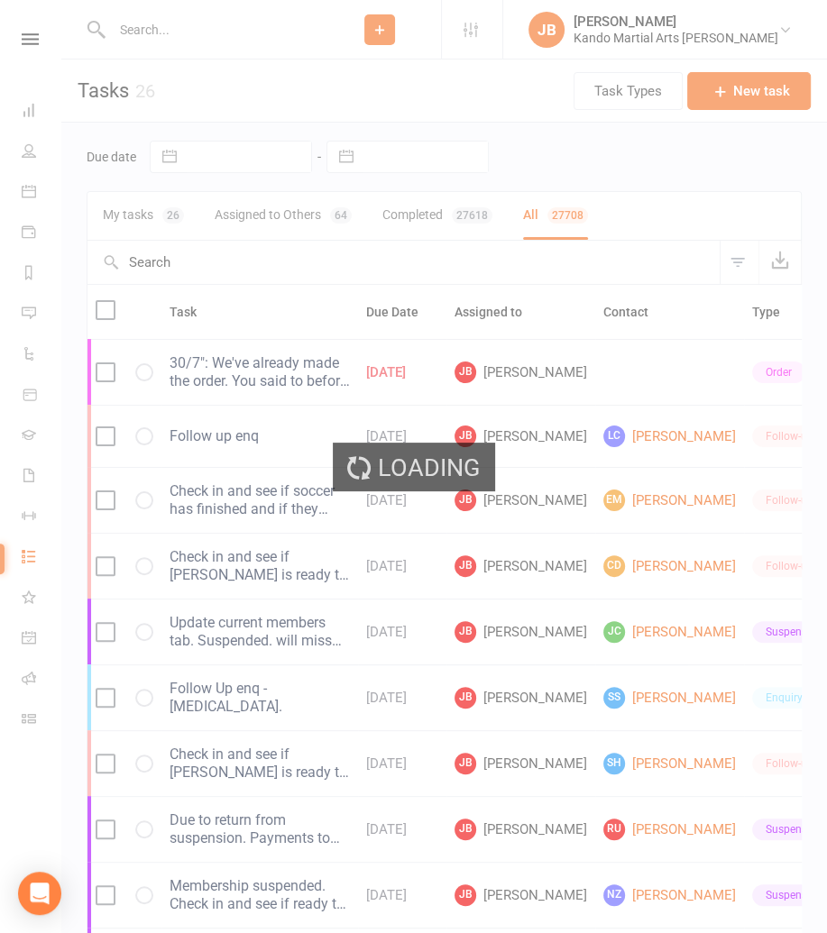
select select "started"
select select "finished"
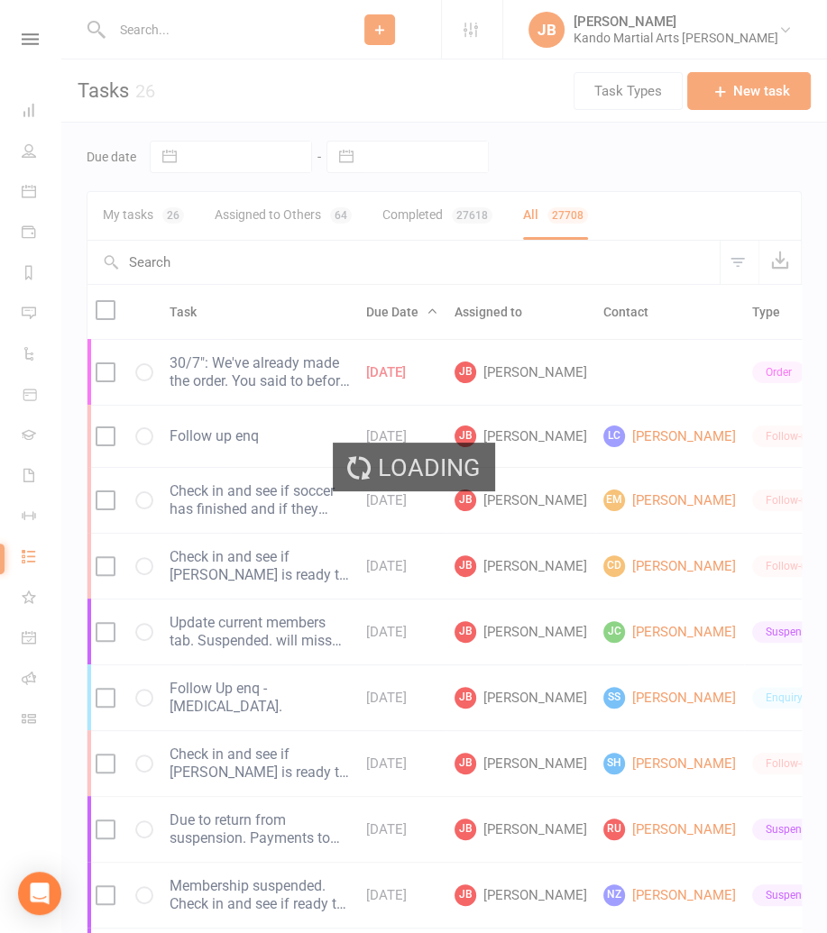
select select "finished"
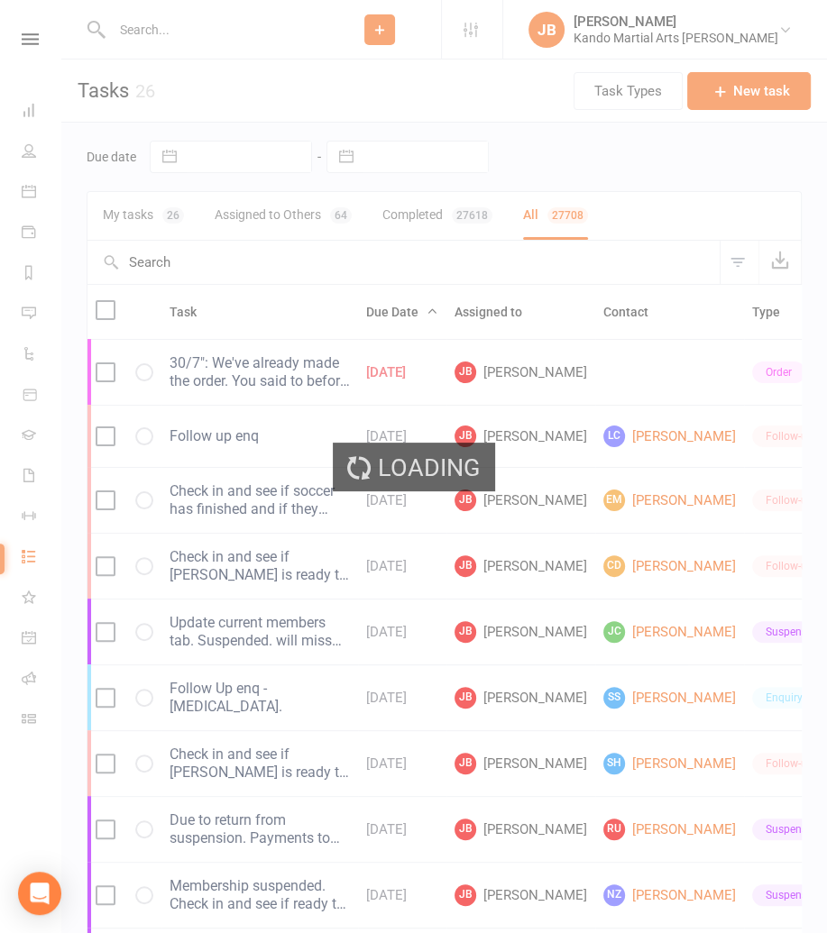
select select "finished"
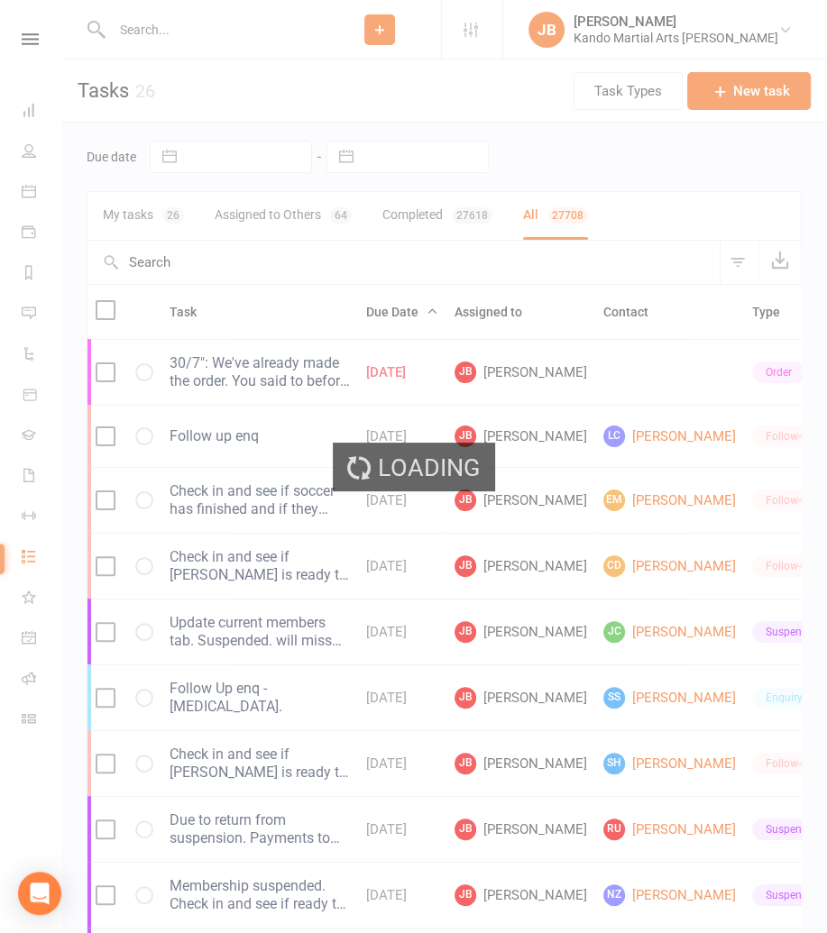
select select "finished"
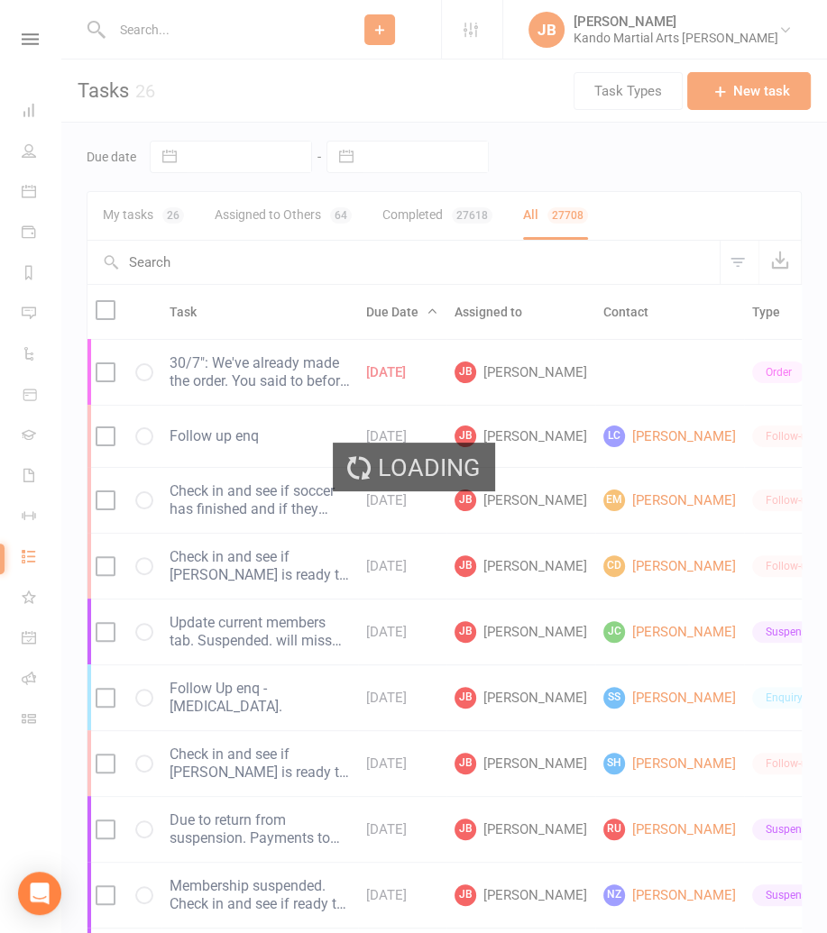
select select "finished"
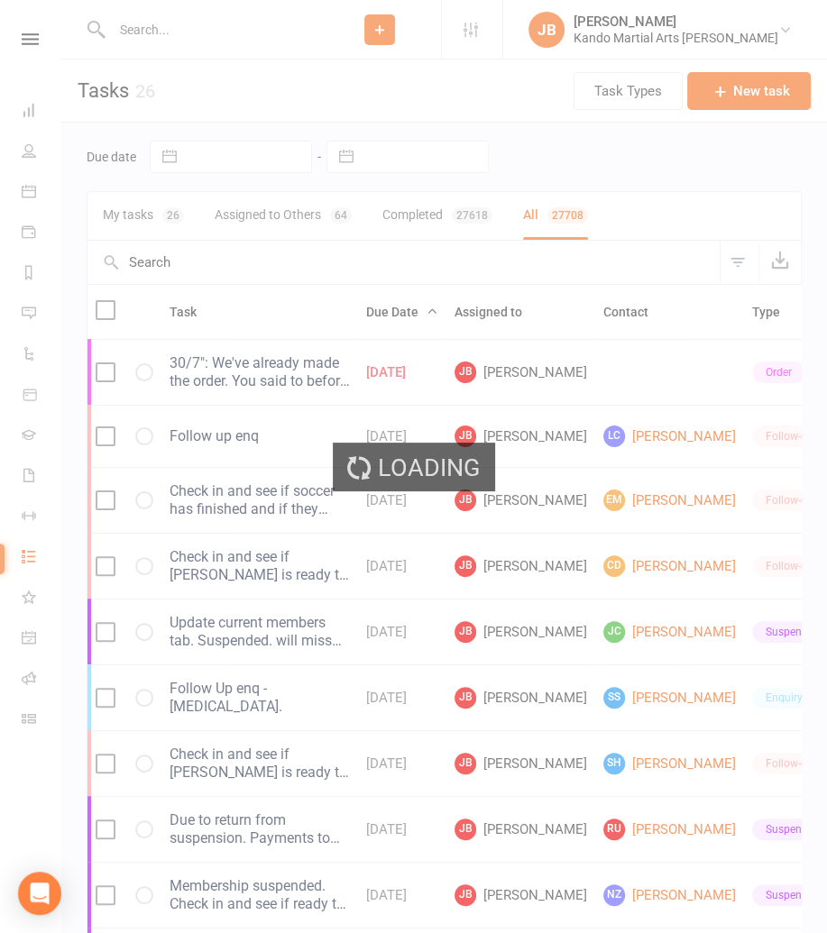
select select "finished"
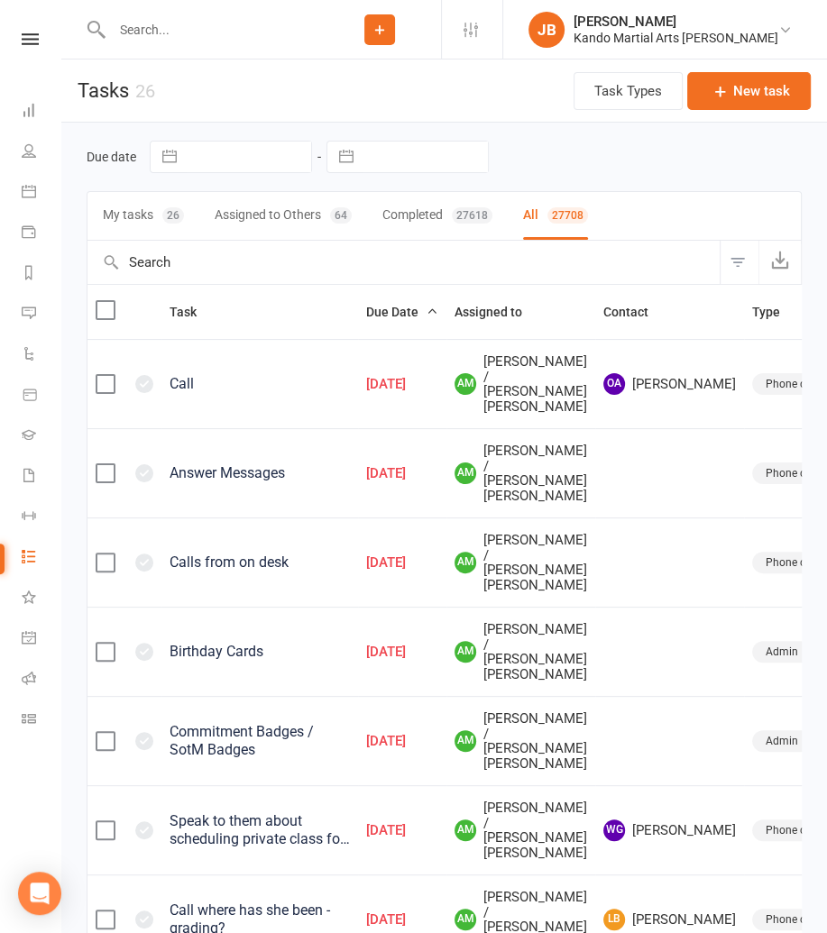
click at [730, 261] on button "Filter" at bounding box center [739, 262] width 39 height 43
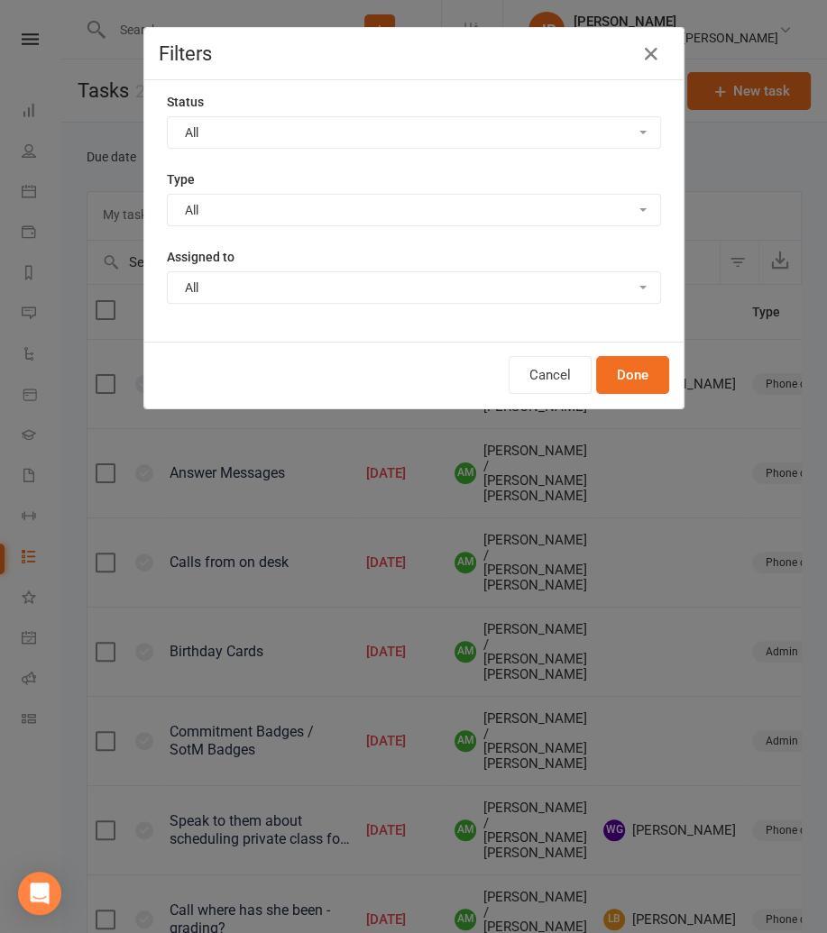
click at [271, 126] on select "All Incomplete Not Started In Progress Waiting Complete" at bounding box center [414, 132] width 492 height 31
select select "incomplete"
click at [168, 117] on select "All Incomplete Not Started In Progress Waiting Complete" at bounding box center [414, 132] width 492 height 31
click at [623, 368] on button "Done" at bounding box center [632, 375] width 73 height 38
select select "finished"
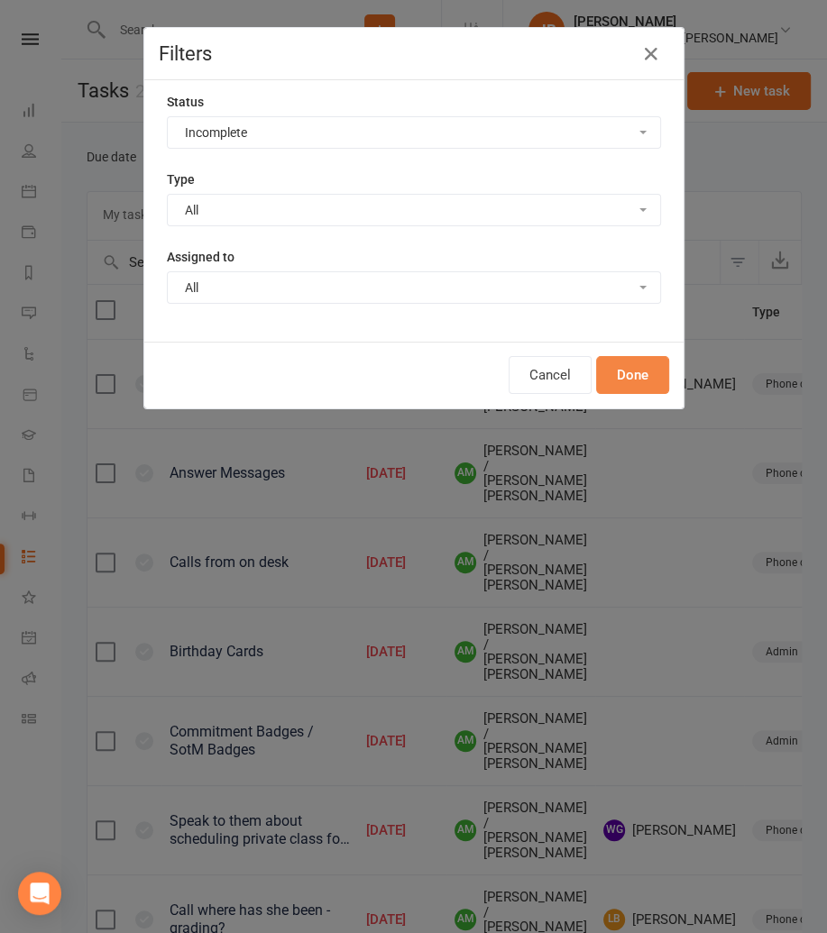
select select "finished"
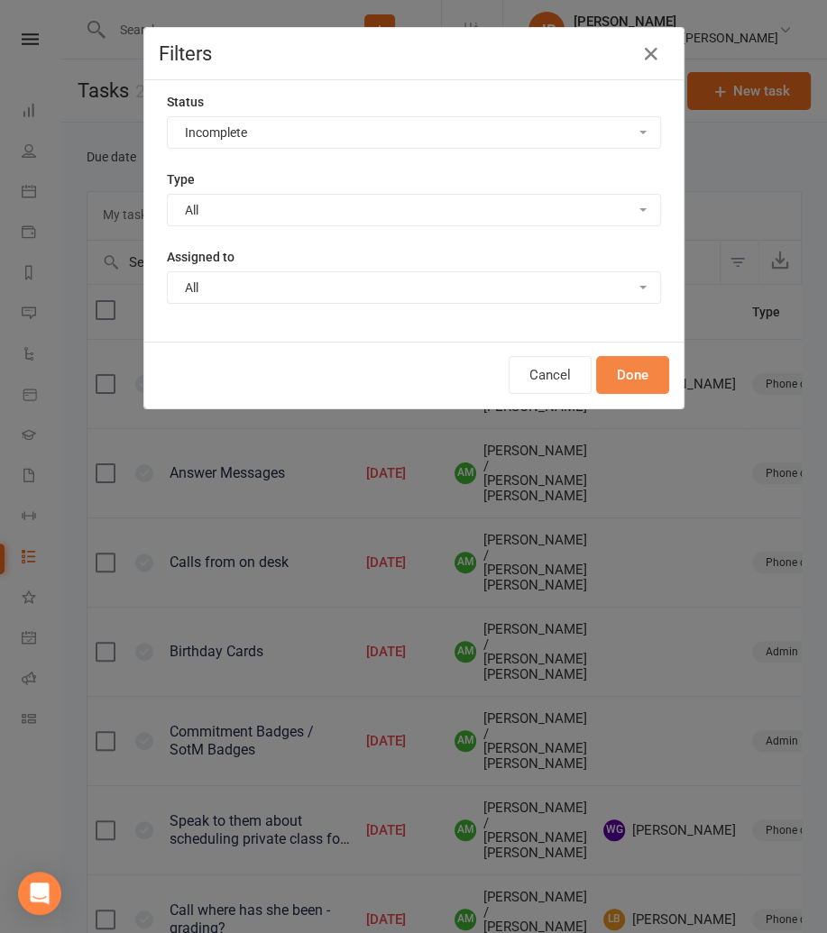
select select "finished"
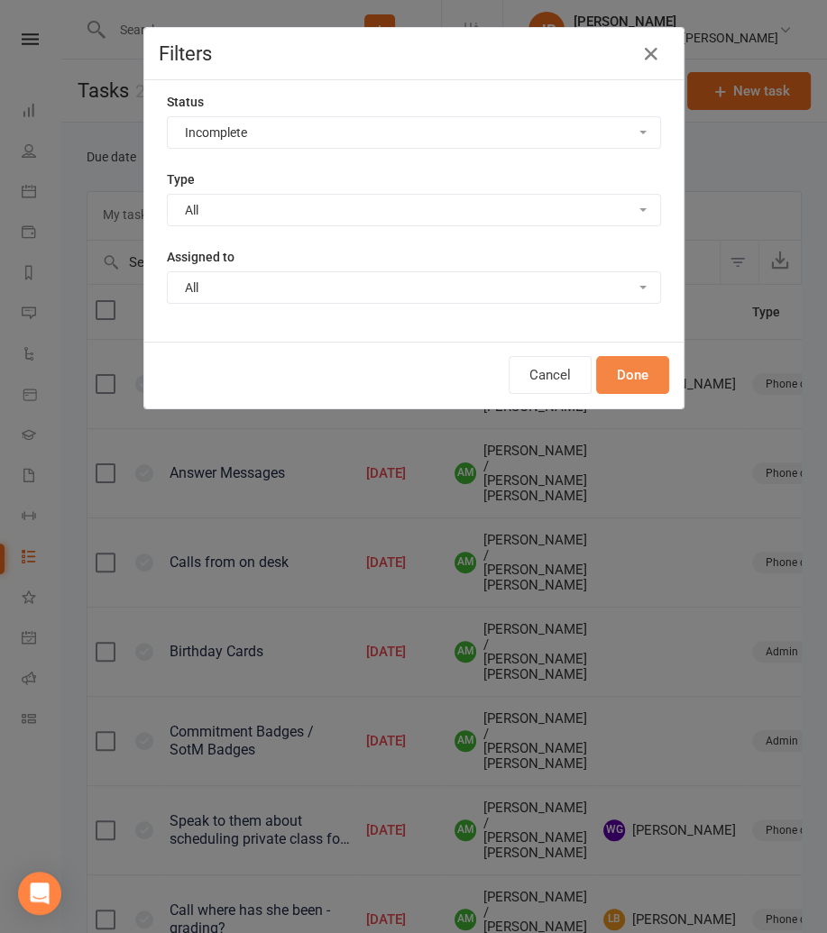
select select "finished"
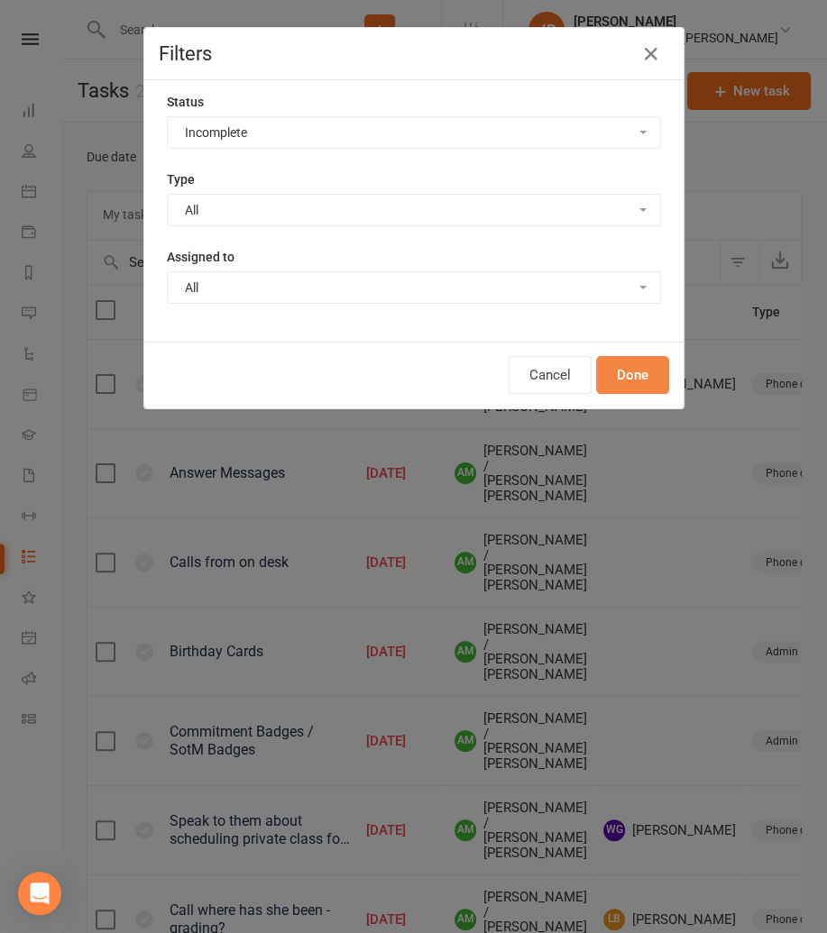
select select "finished"
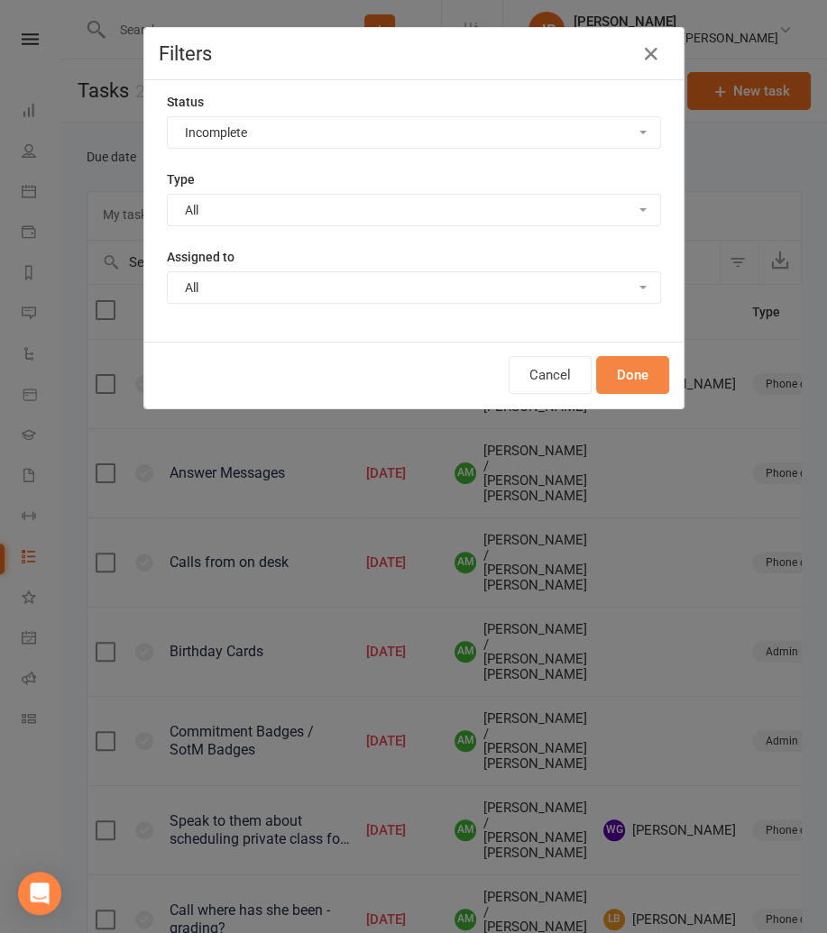
select select "finished"
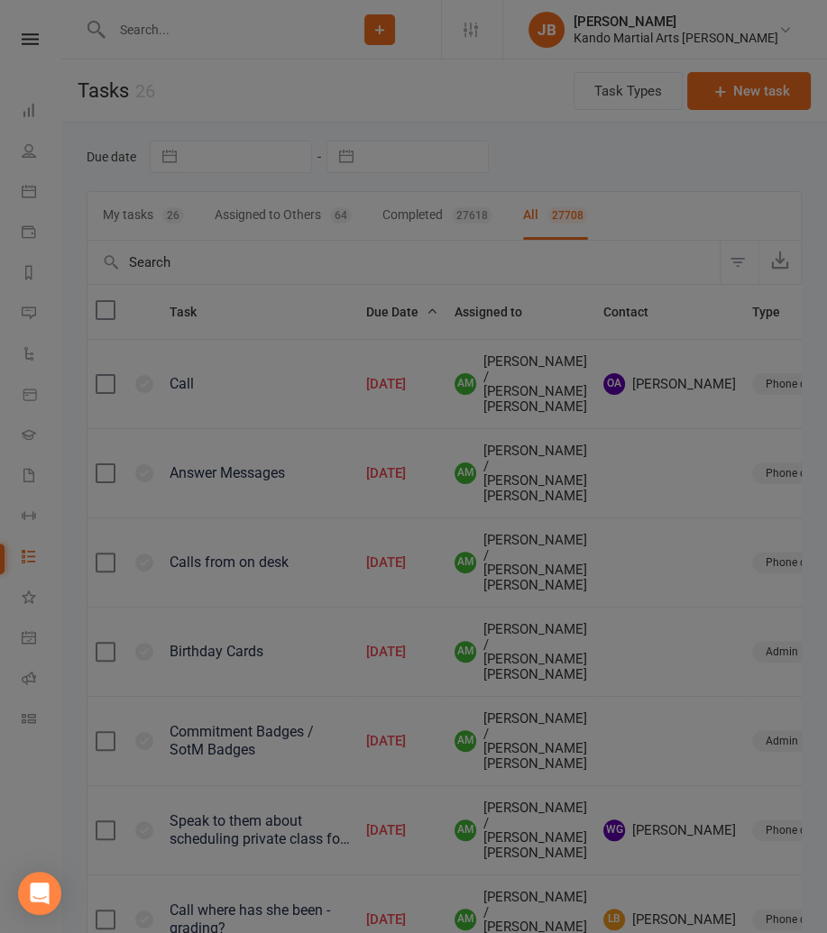
select select "finished"
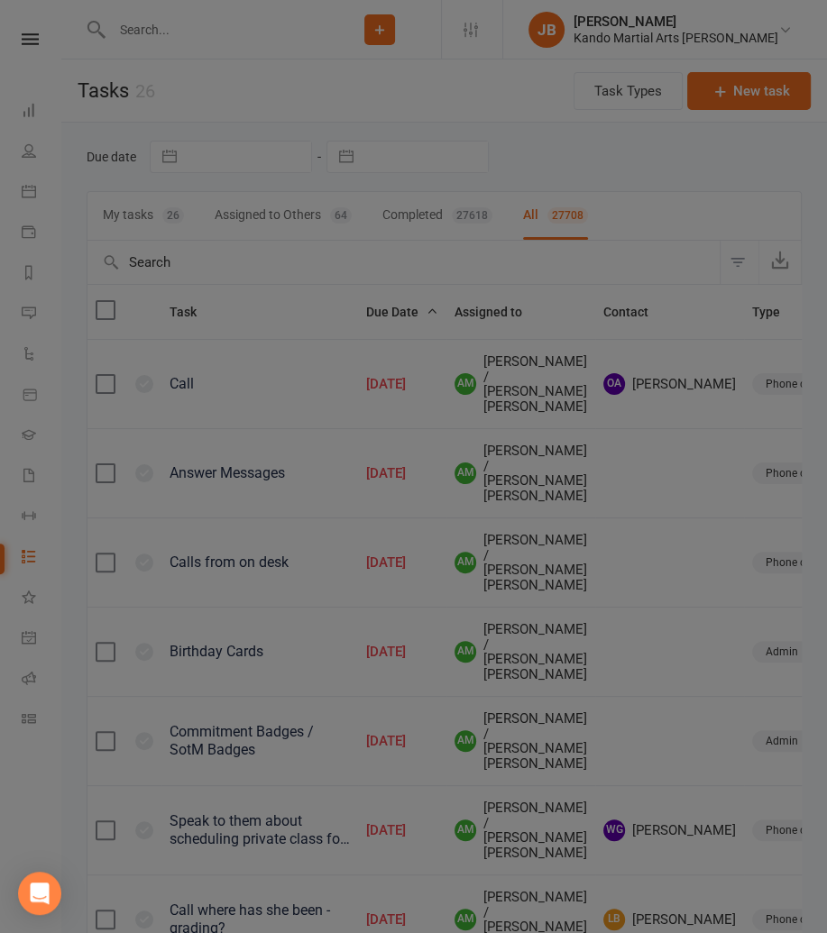
select select "finished"
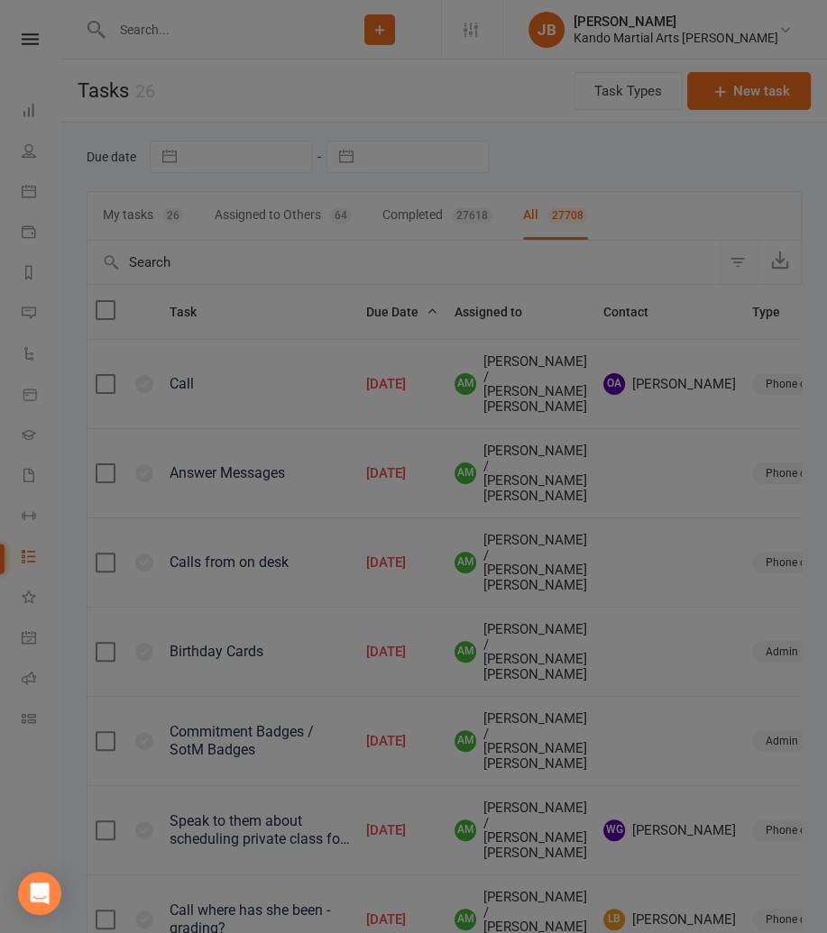
select select "finished"
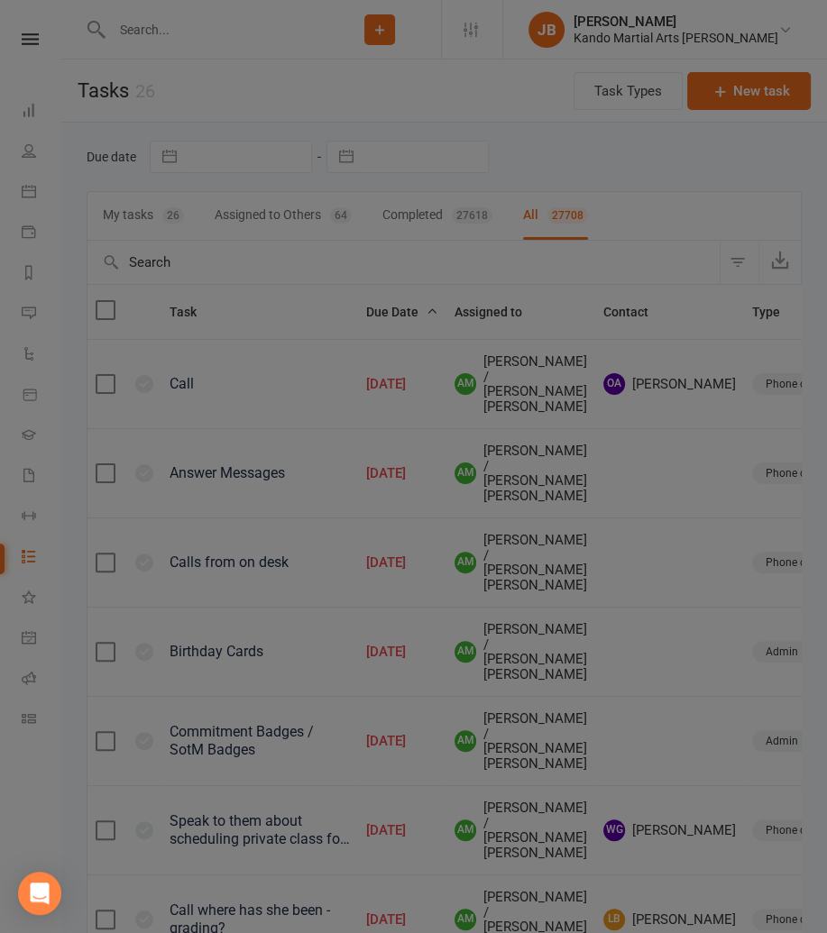
select select "finished"
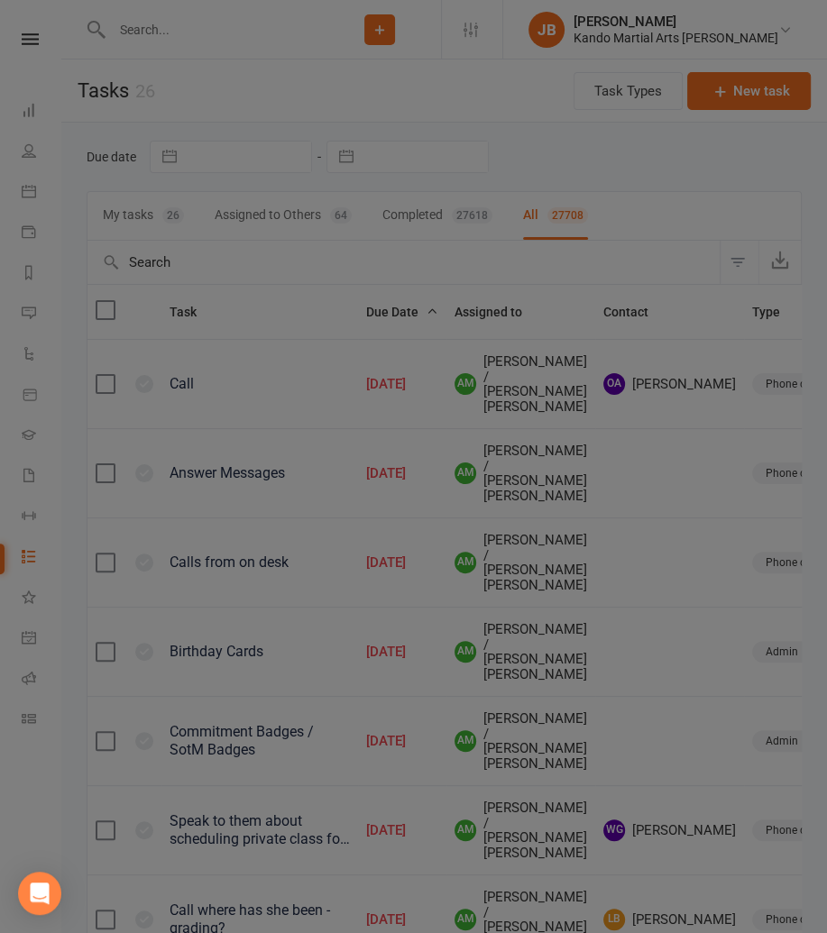
select select "finished"
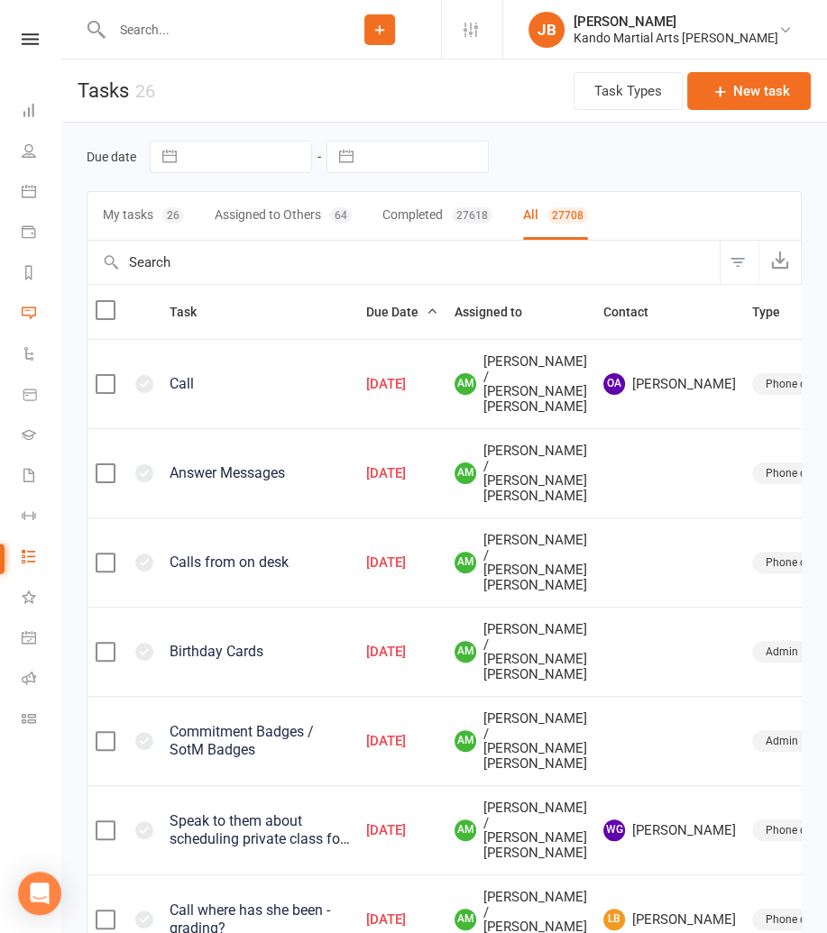
select select "finished"
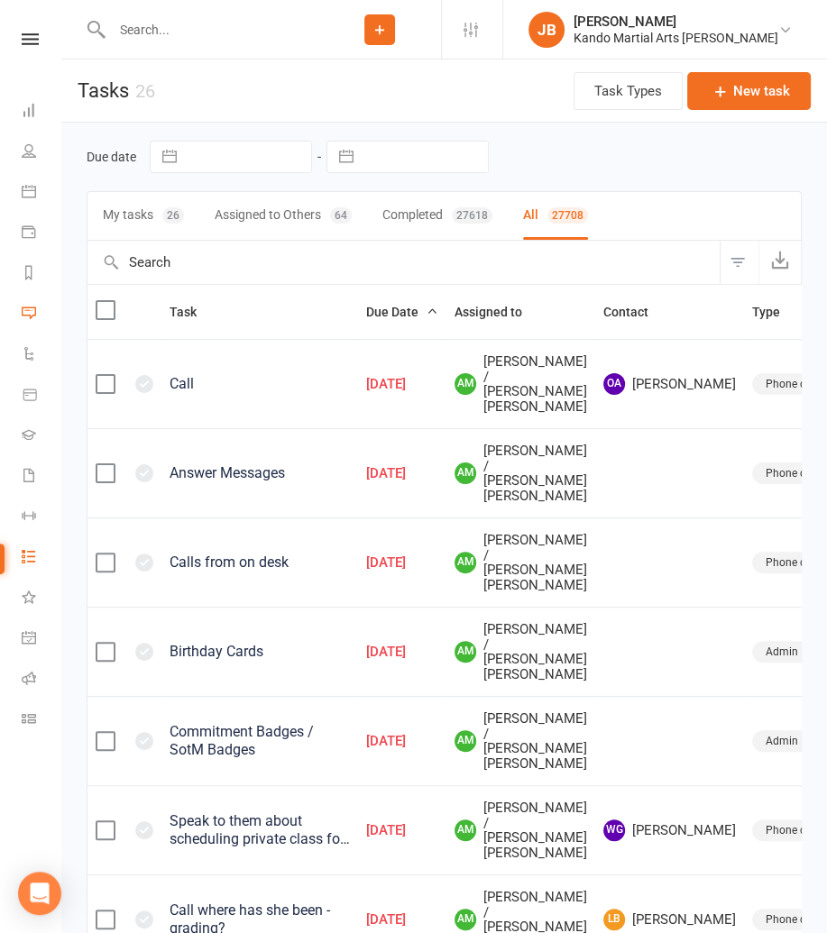
select select "finished"
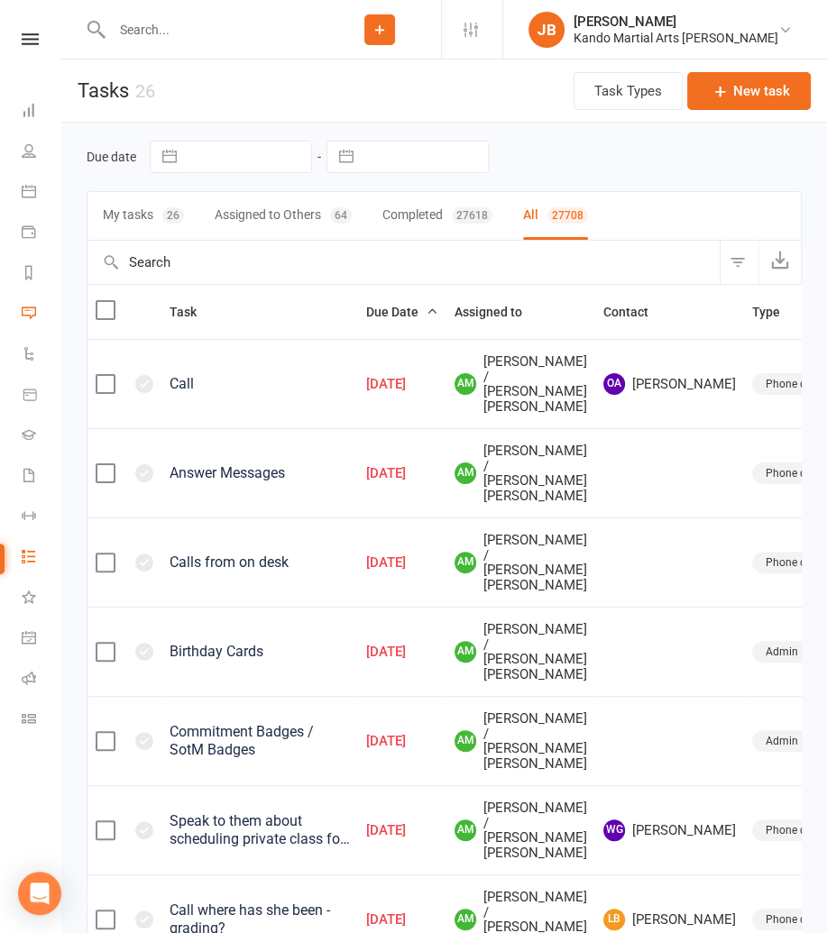
select select "finished"
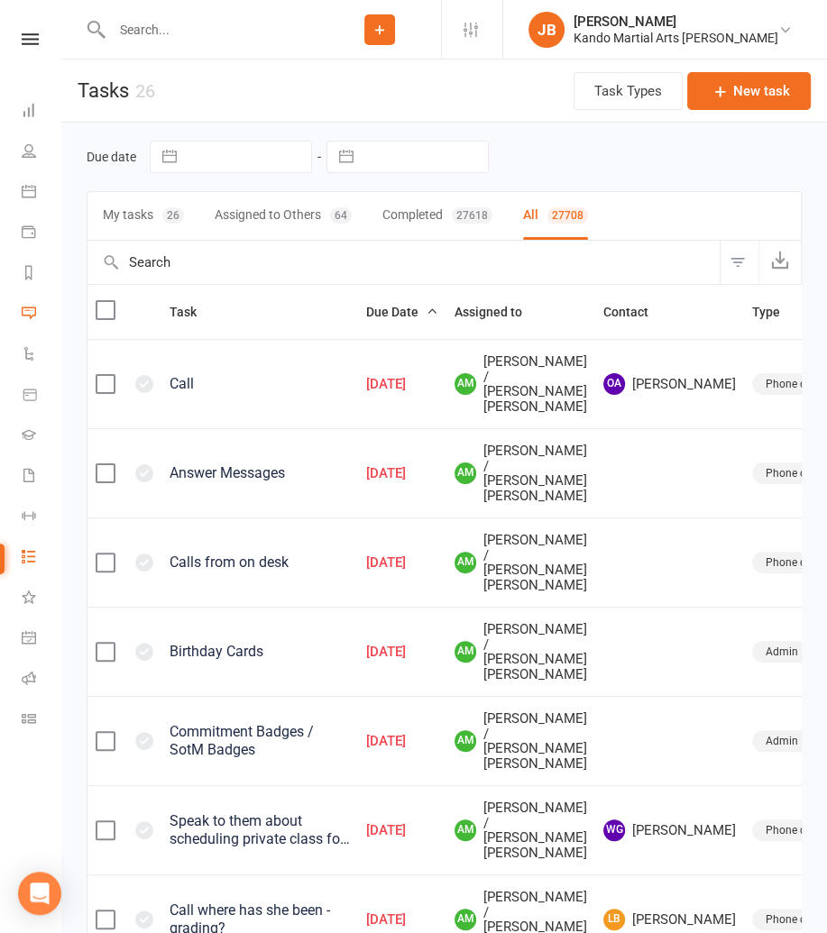
select select "finished"
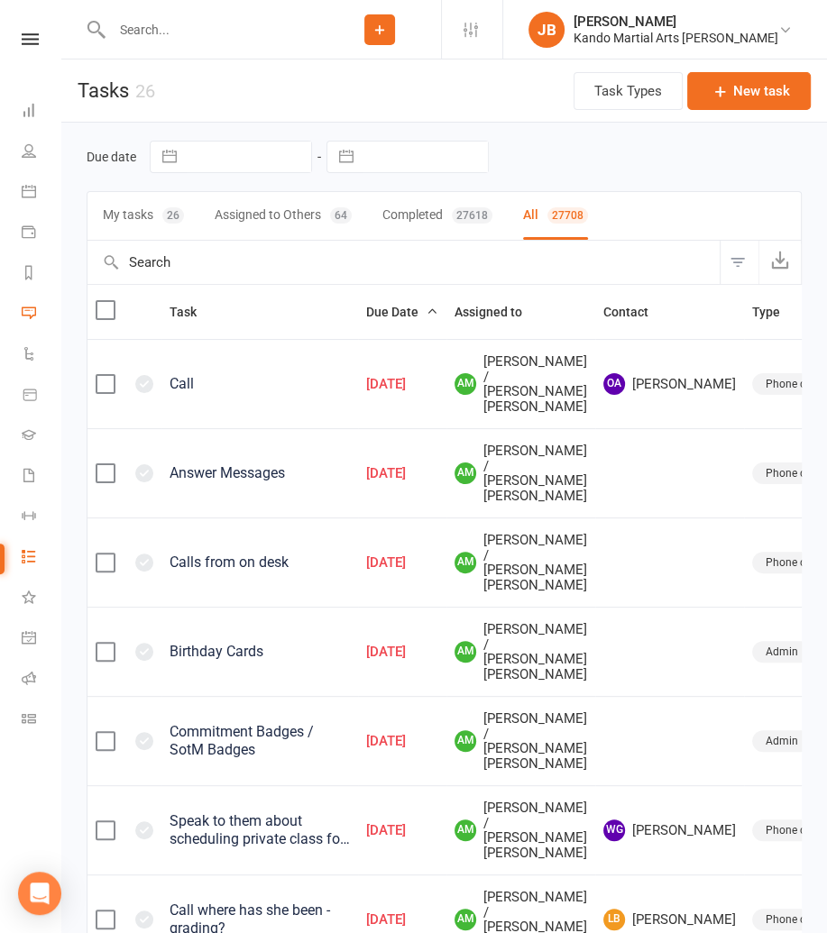
select select "finished"
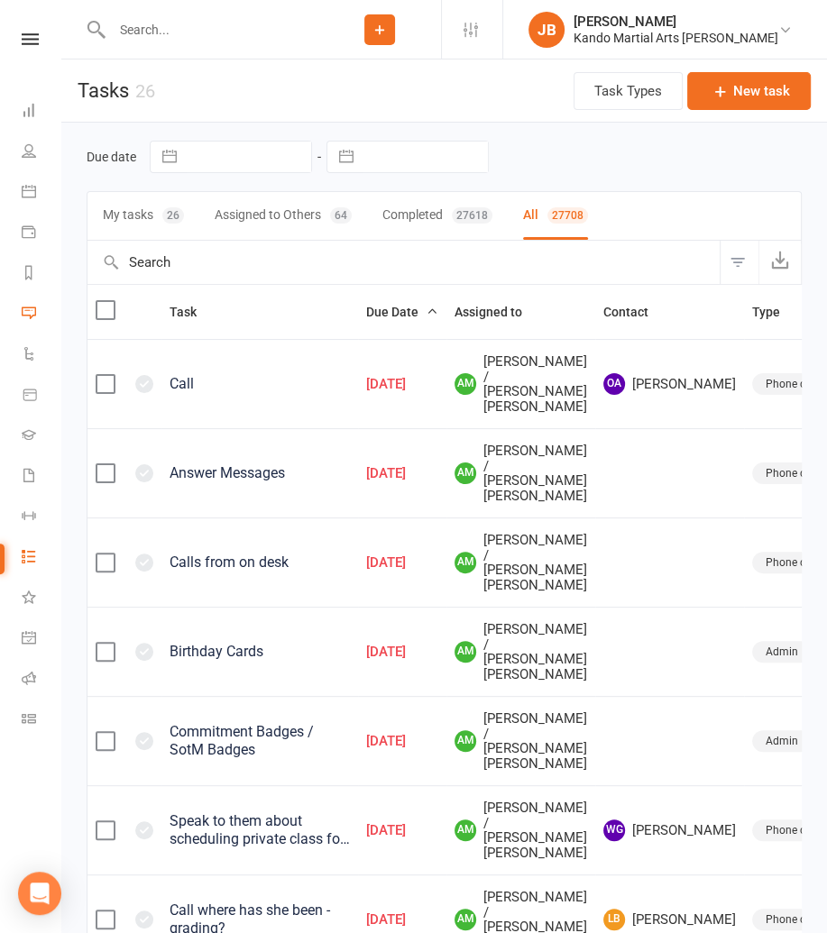
select select "started"
select select "waiting"
select select "started"
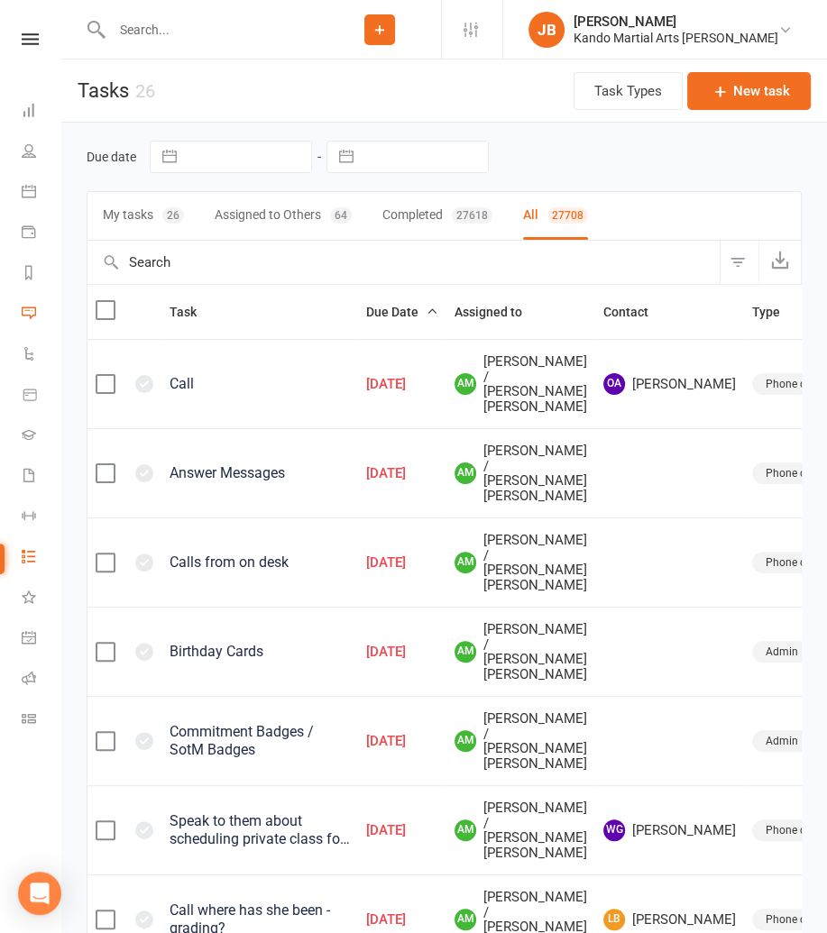
select select "started"
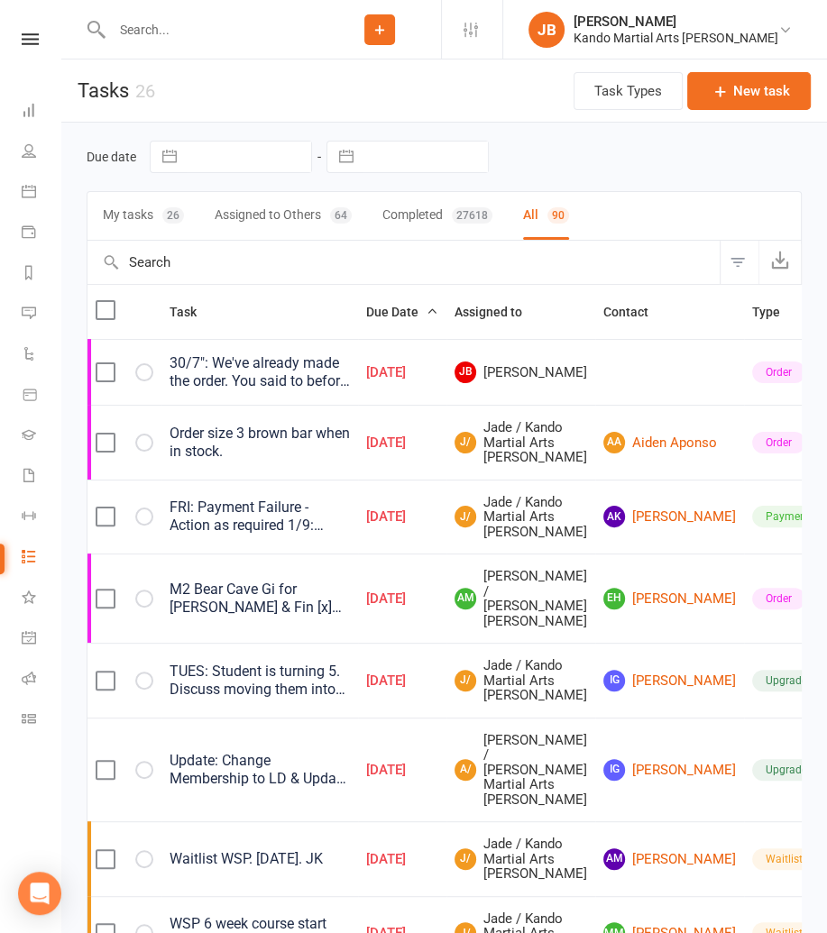
click at [743, 265] on button "Filter" at bounding box center [739, 262] width 39 height 43
select select "incomplete"
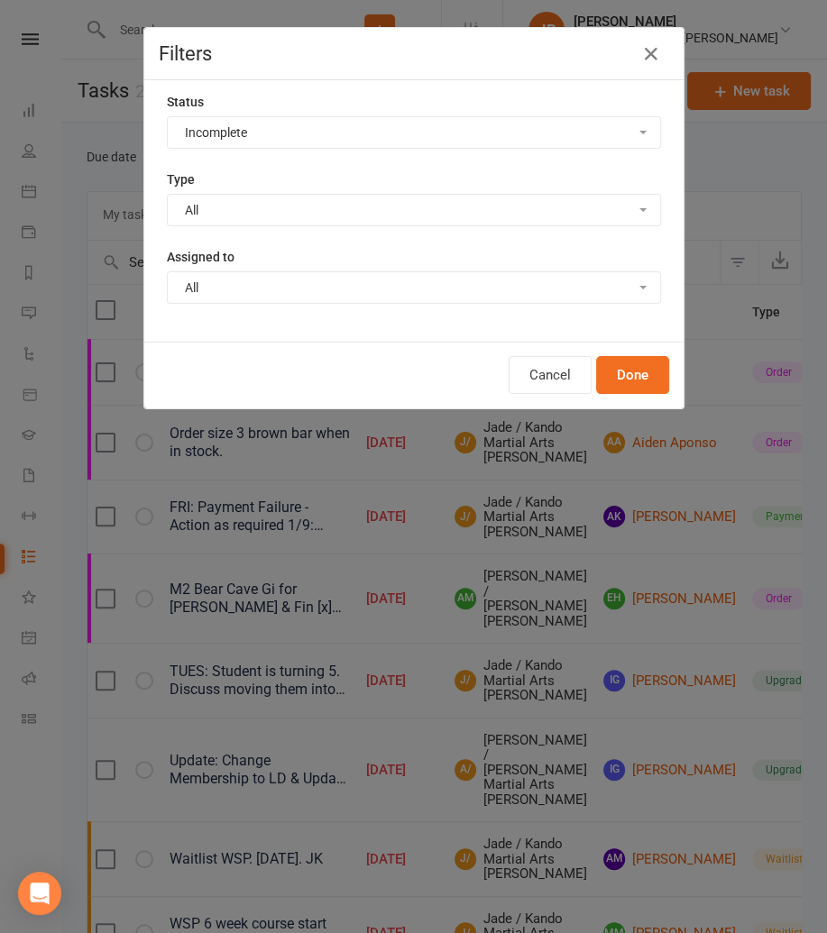
click at [223, 216] on select "All Admin Bbpc - black belt prep course Cancellation Enquiry Follow-up In-class…" at bounding box center [414, 210] width 492 height 31
select select "15046"
click at [168, 195] on select "All Admin Bbpc - black belt prep course Cancellation Enquiry Follow-up In-class…" at bounding box center [414, 210] width 492 height 31
click at [647, 377] on button "Done" at bounding box center [632, 375] width 73 height 38
select select "started"
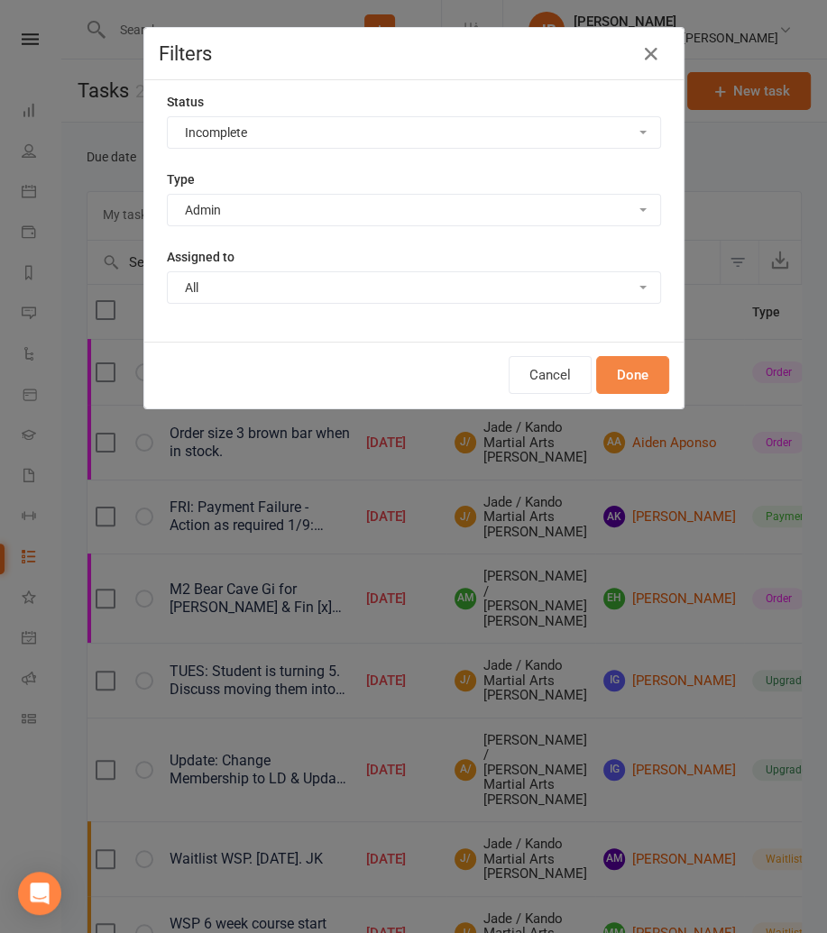
select select "started"
select select "waiting"
select select "started"
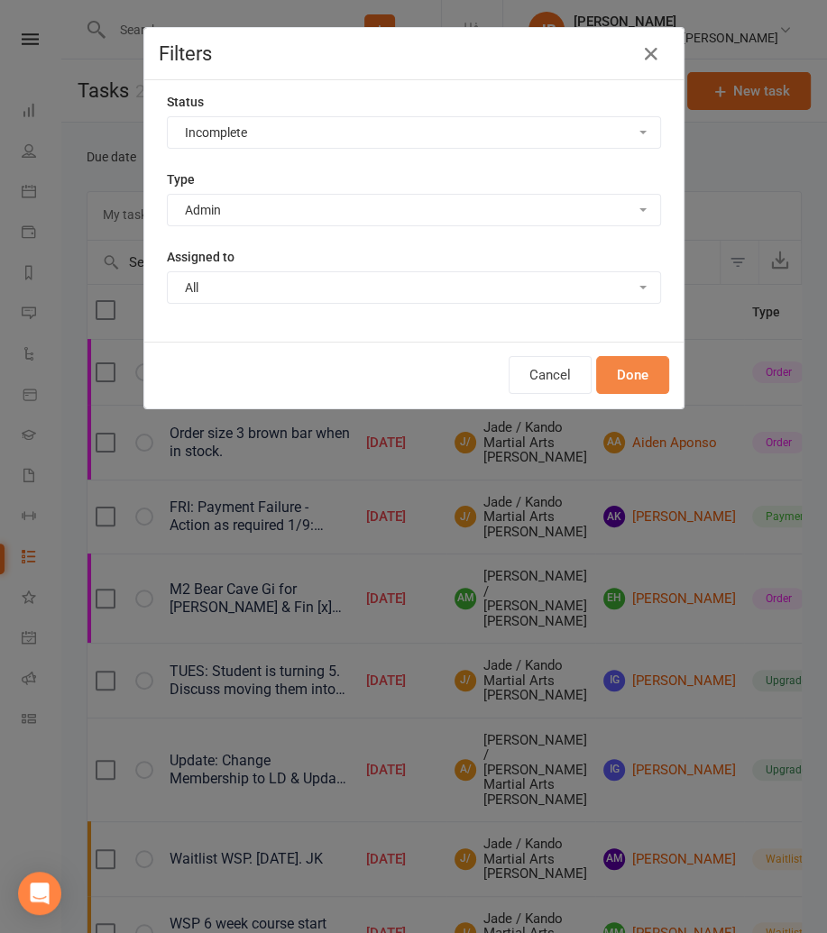
select select "started"
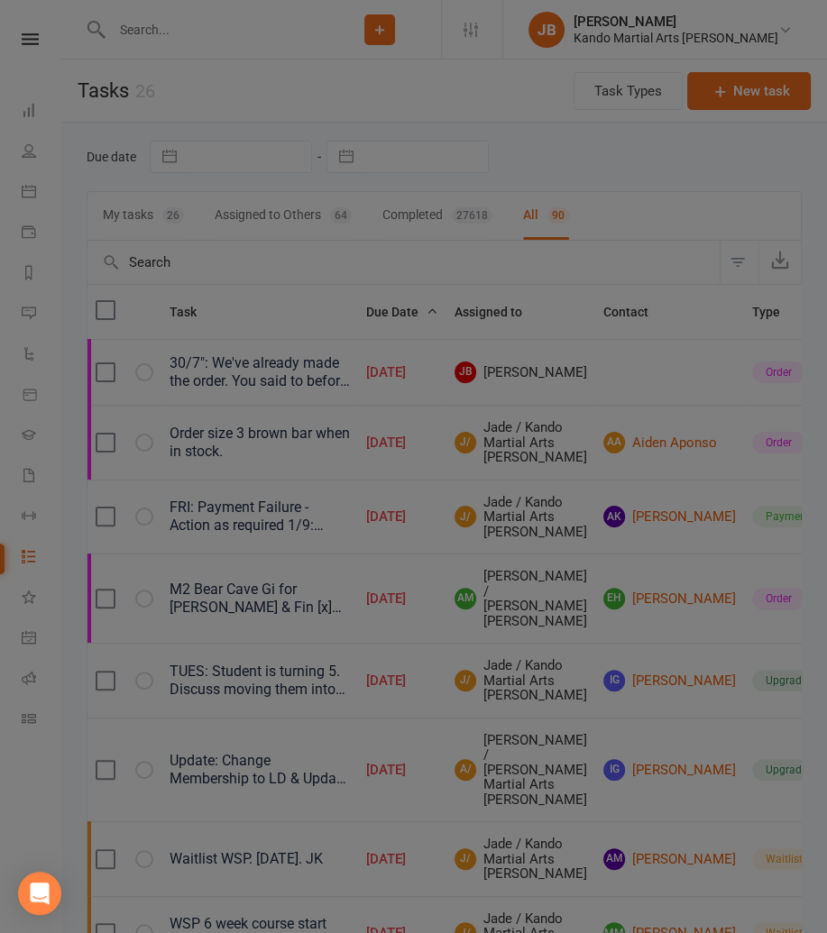
select select "started"
select select "waiting"
select select "started"
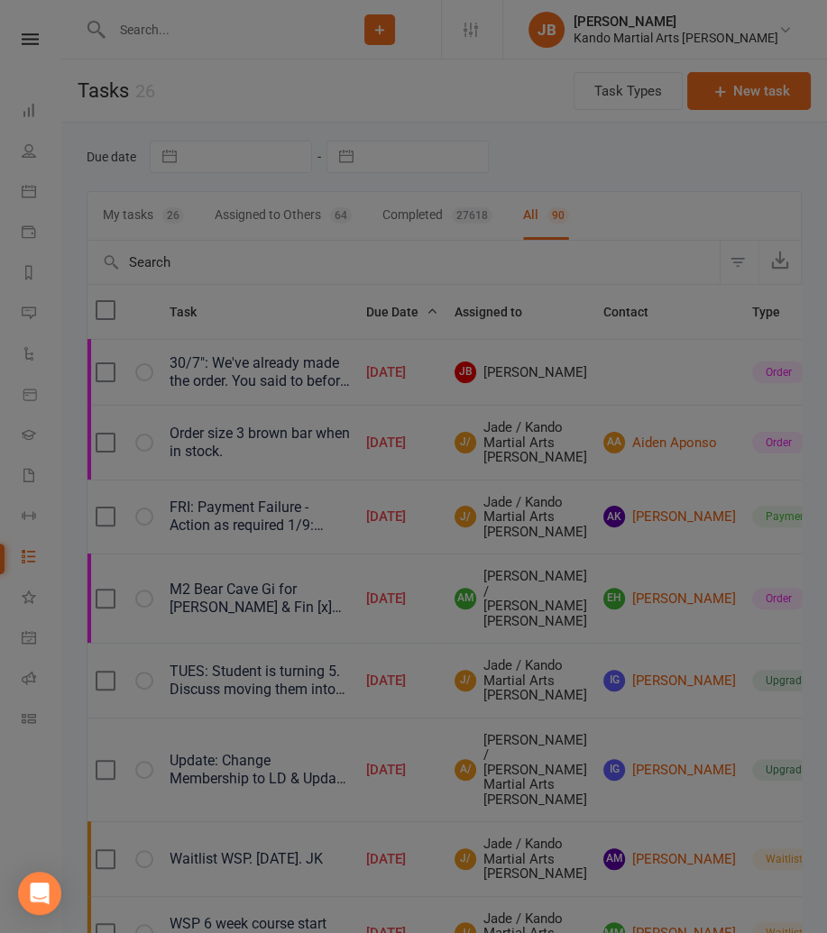
select select "started"
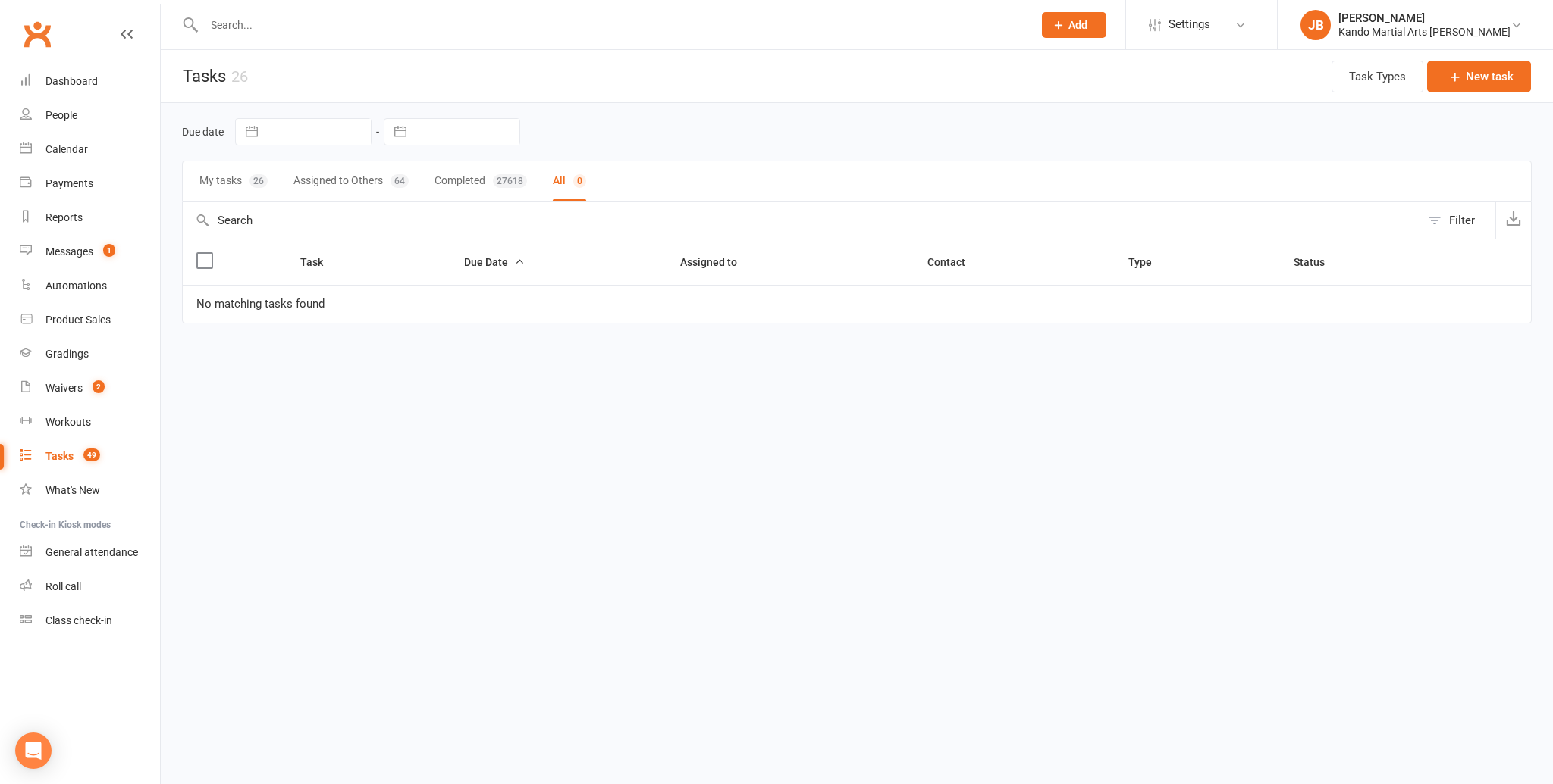
click at [1471, 219] on div "Filter" at bounding box center [1461, 221] width 26 height 18
select select "incomplete"
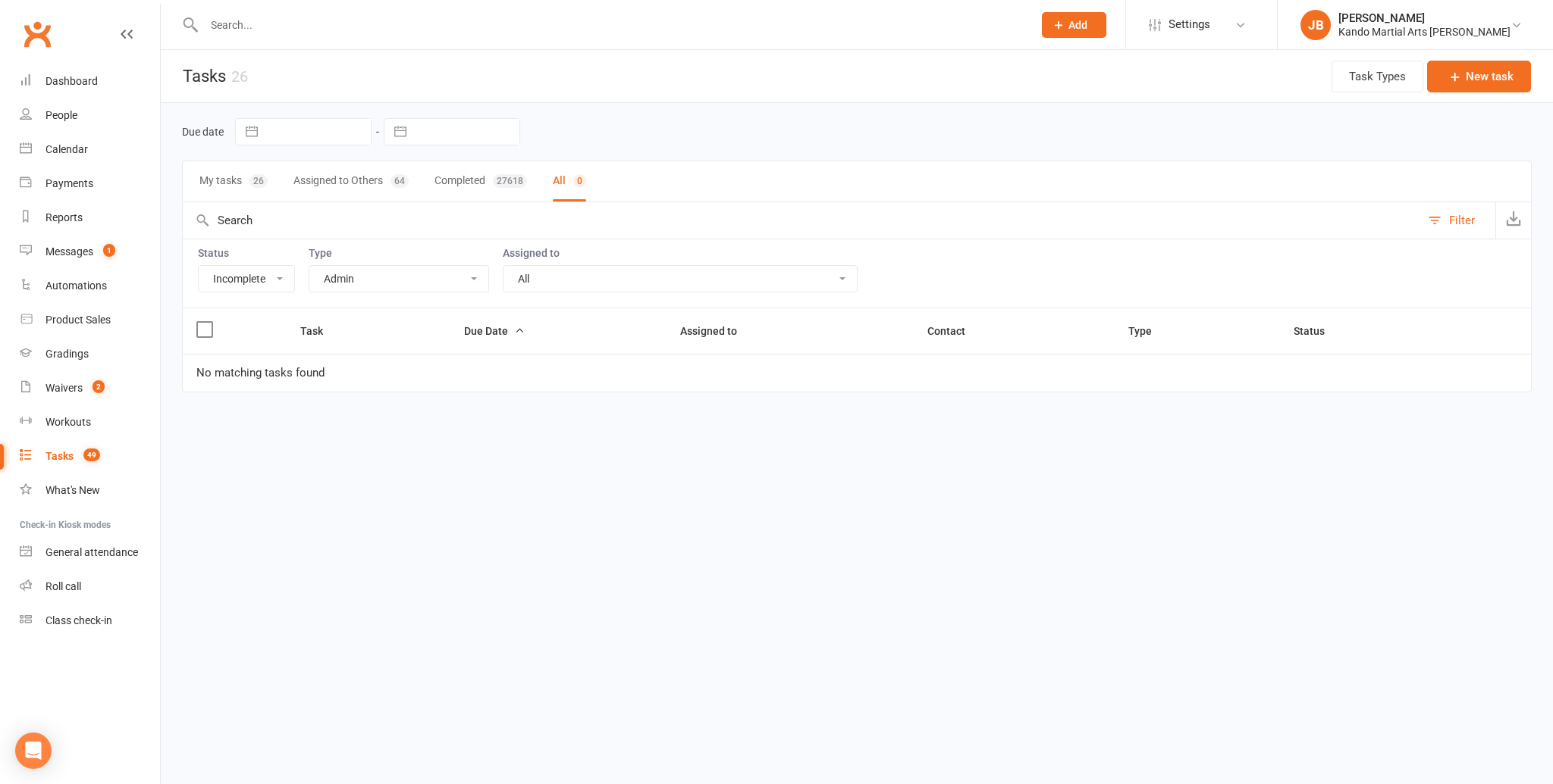
click at [347, 278] on select "All Admin Bbpc - black belt prep course Cancellation Enquiry Follow-up In-class…" at bounding box center [399, 278] width 179 height 26
click at [309, 266] on select "All Admin Bbpc - black belt prep course Cancellation Enquiry Follow-up In-class…" at bounding box center [399, 278] width 179 height 26
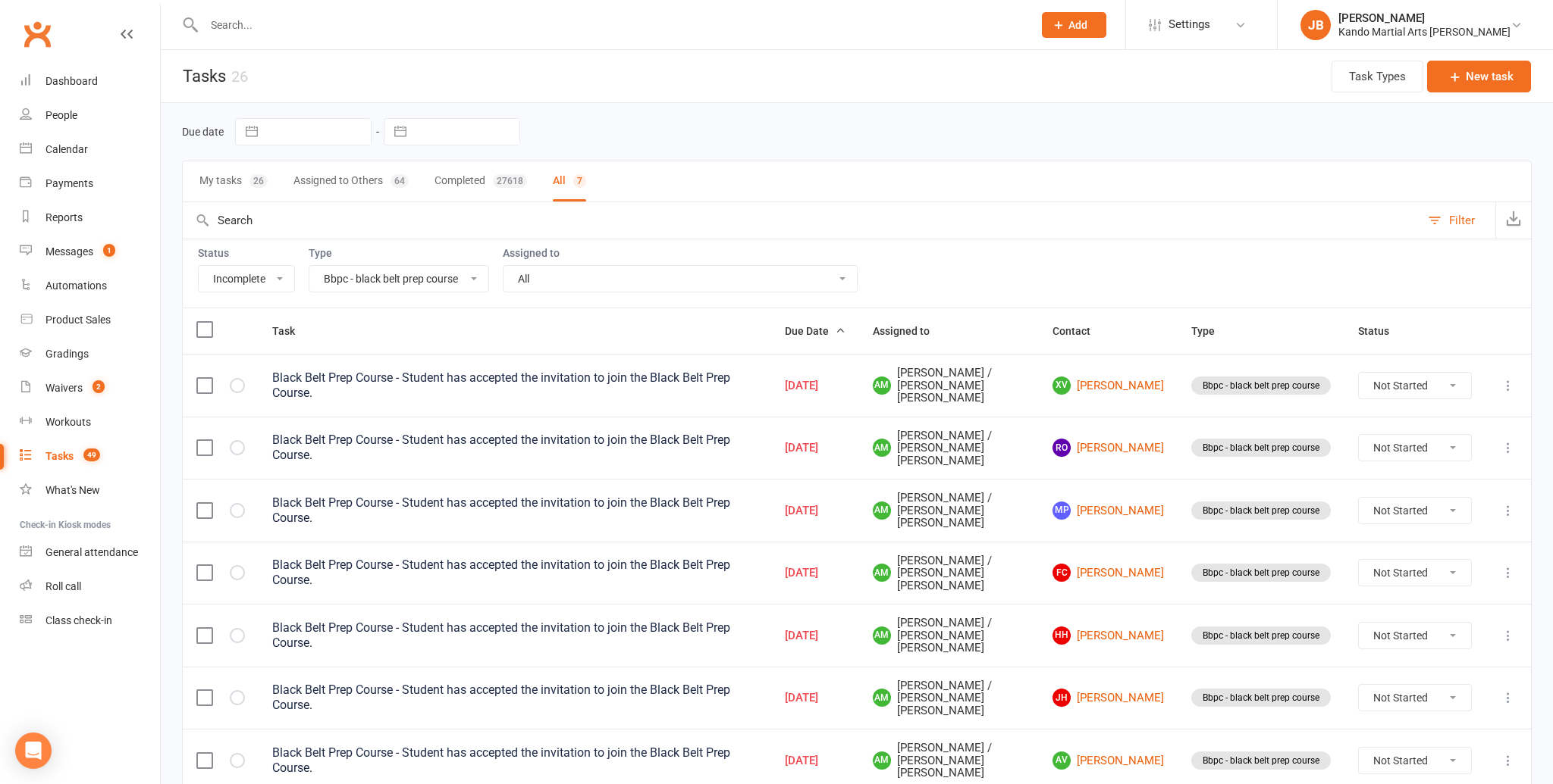
click at [344, 277] on select "All Admin Bbpc - black belt prep course Cancellation Enquiry Follow-up In-class…" at bounding box center [399, 278] width 179 height 26
click at [309, 266] on select "All Admin Bbpc - black belt prep course Cancellation Enquiry Follow-up In-class…" at bounding box center [399, 278] width 179 height 26
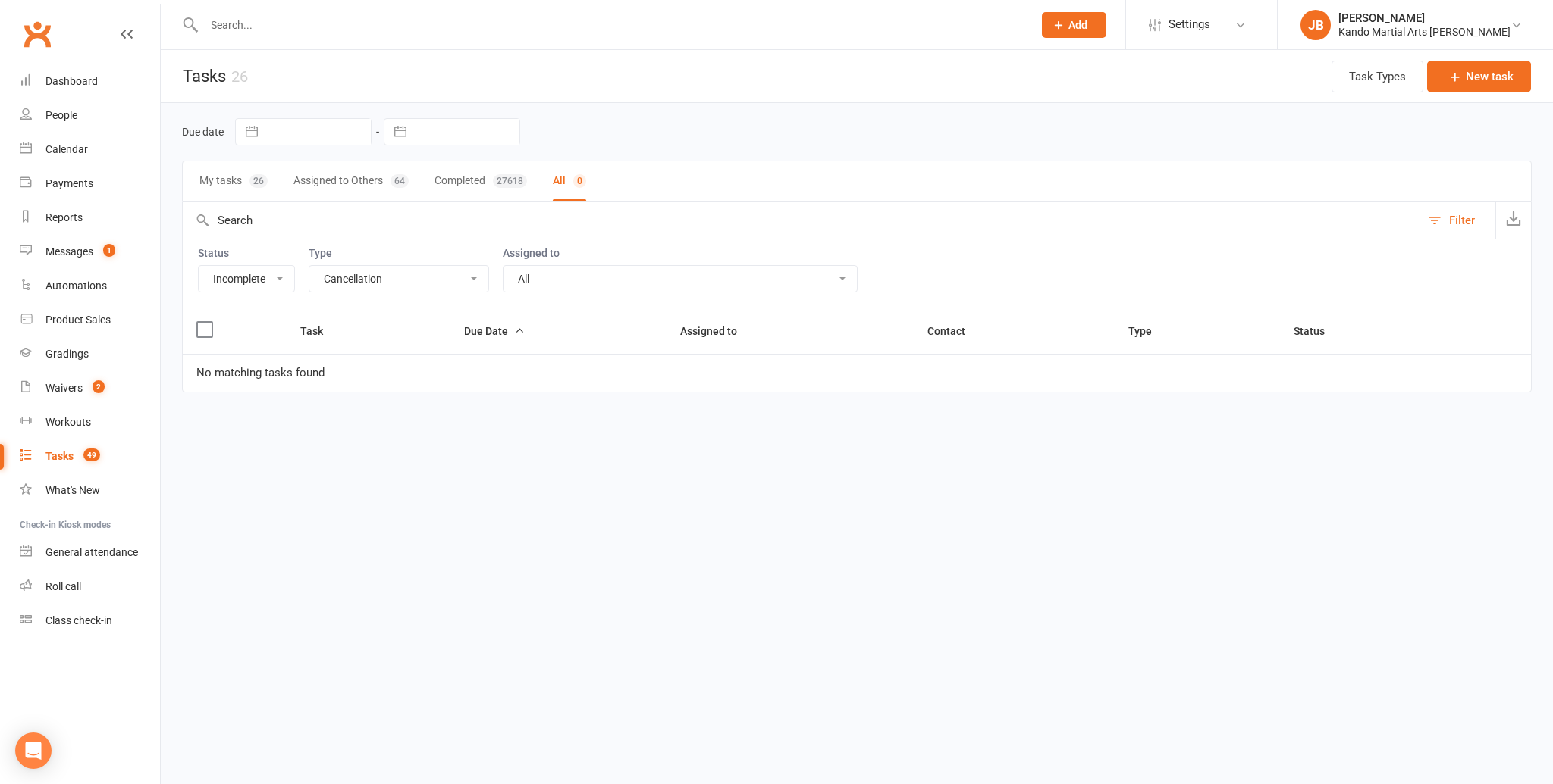
click at [356, 277] on select "All Admin Bbpc - black belt prep course Cancellation Enquiry Follow-up In-class…" at bounding box center [399, 278] width 179 height 26
select select "16410"
click at [309, 266] on select "All Admin Bbpc - black belt prep course Cancellation Enquiry Follow-up In-class…" at bounding box center [399, 278] width 179 height 26
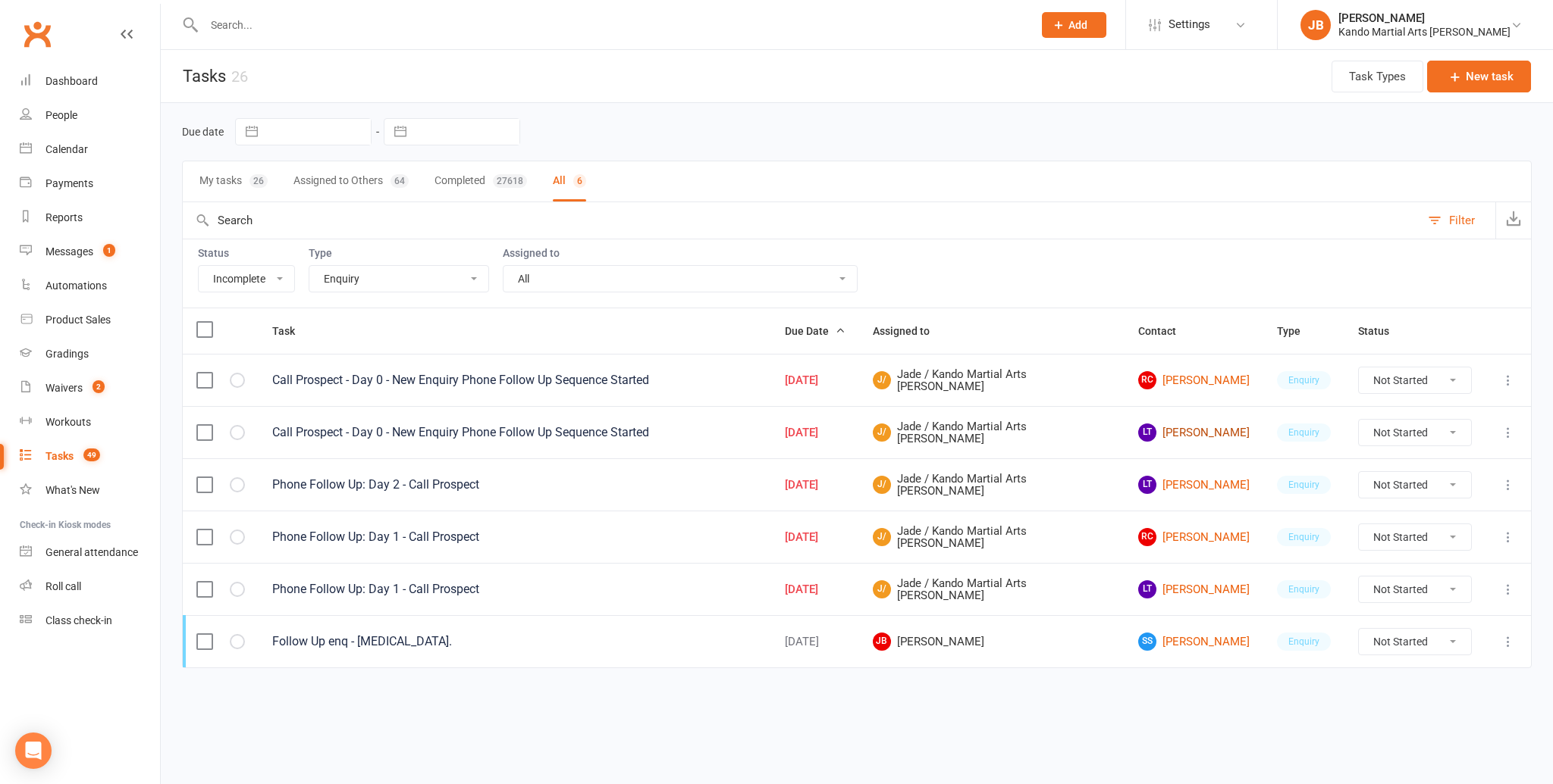
click at [1168, 428] on link "LT Loretta Trosky" at bounding box center [1193, 433] width 112 height 18
click at [242, 433] on button "button" at bounding box center [237, 433] width 15 height 15
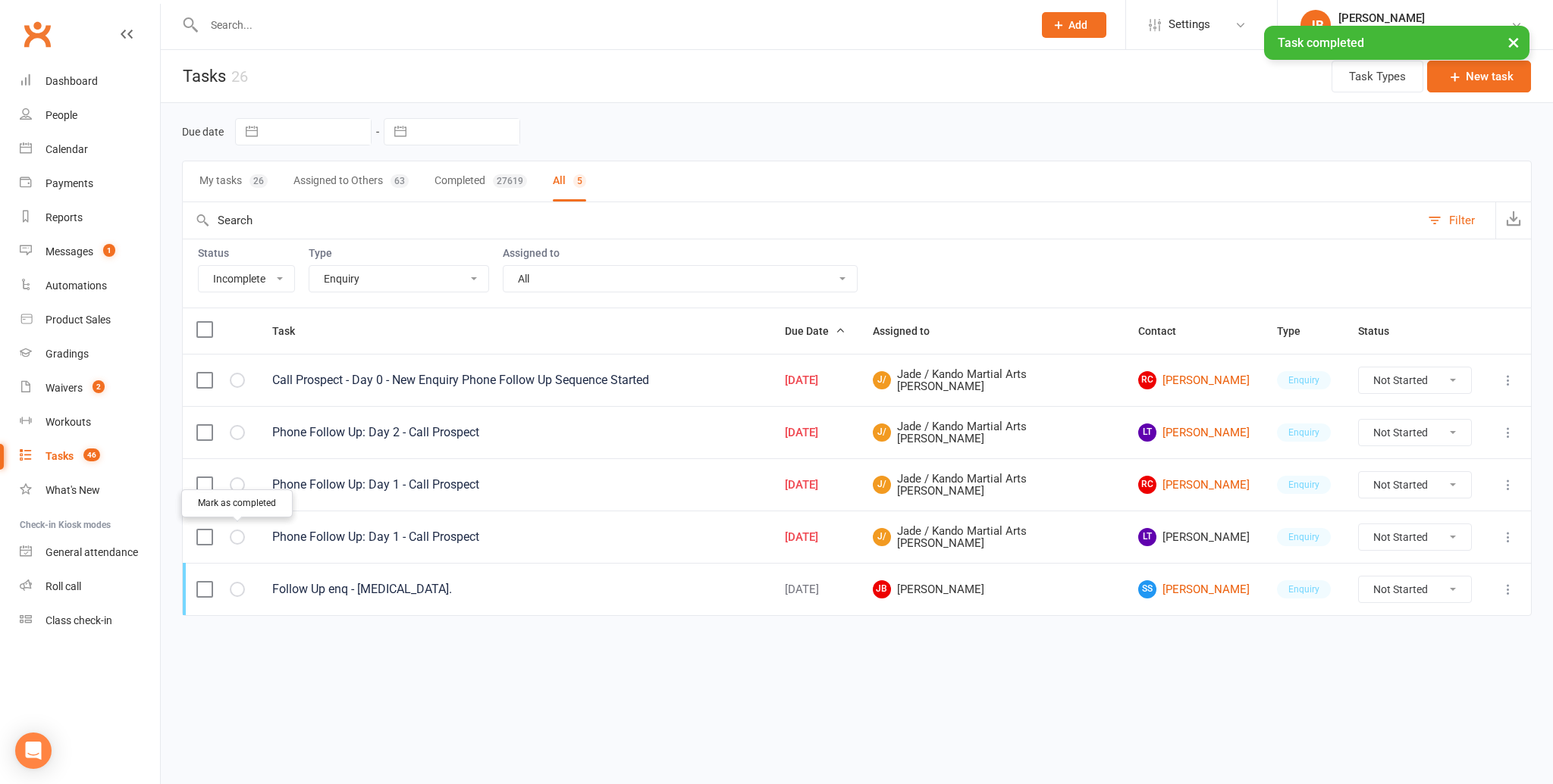
click at [242, 529] on button "button" at bounding box center [237, 537] width 15 height 15
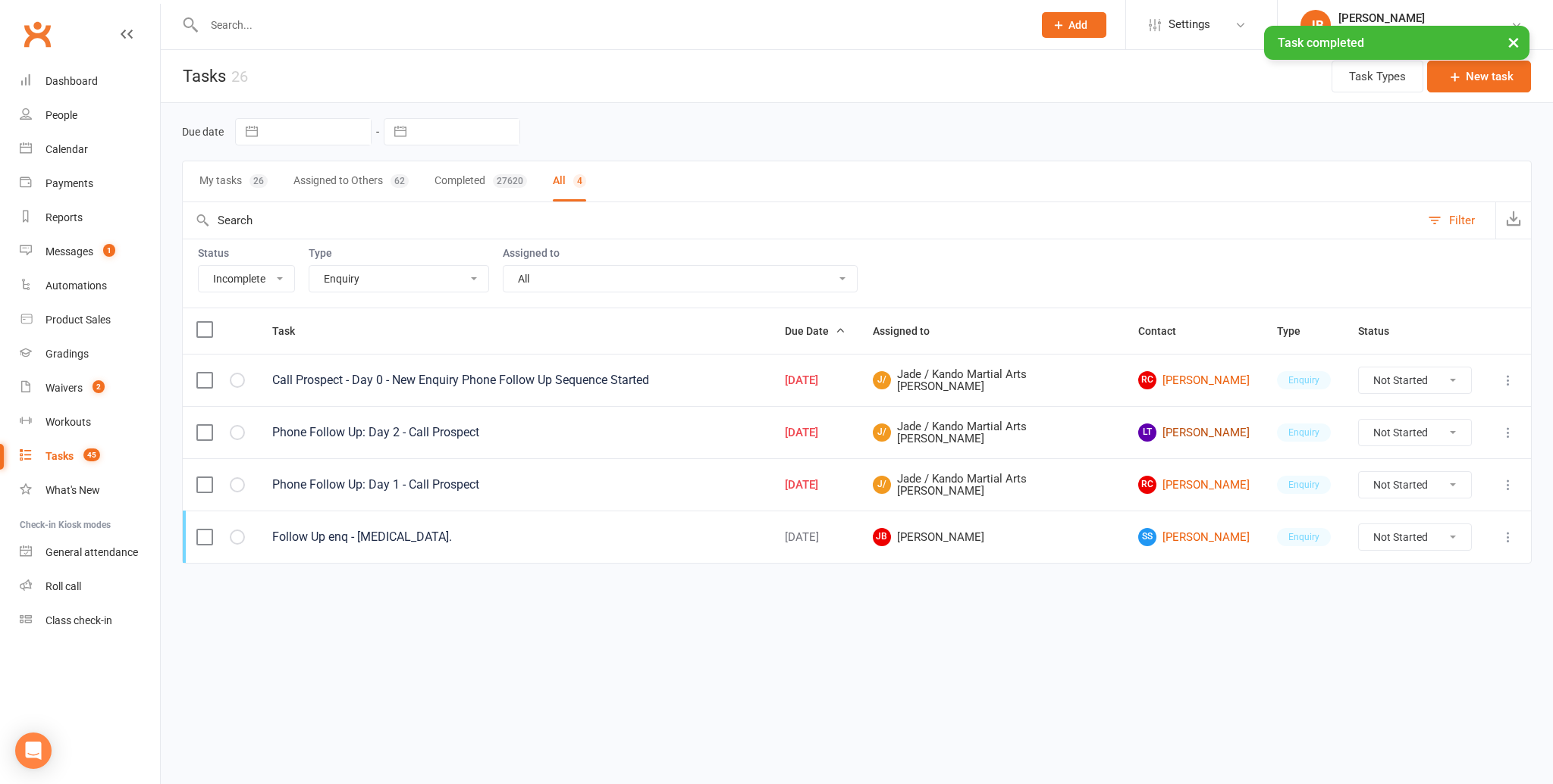
click at [1159, 427] on link "LT Loretta Trosky" at bounding box center [1193, 433] width 112 height 18
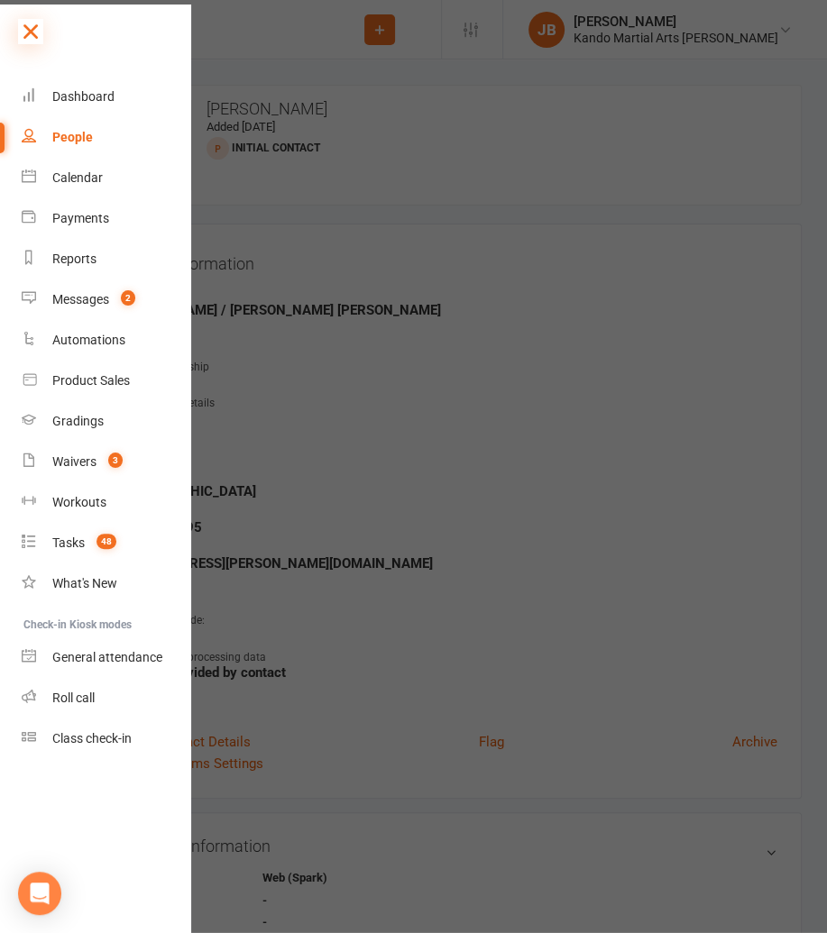
click at [31, 34] on icon at bounding box center [30, 31] width 25 height 25
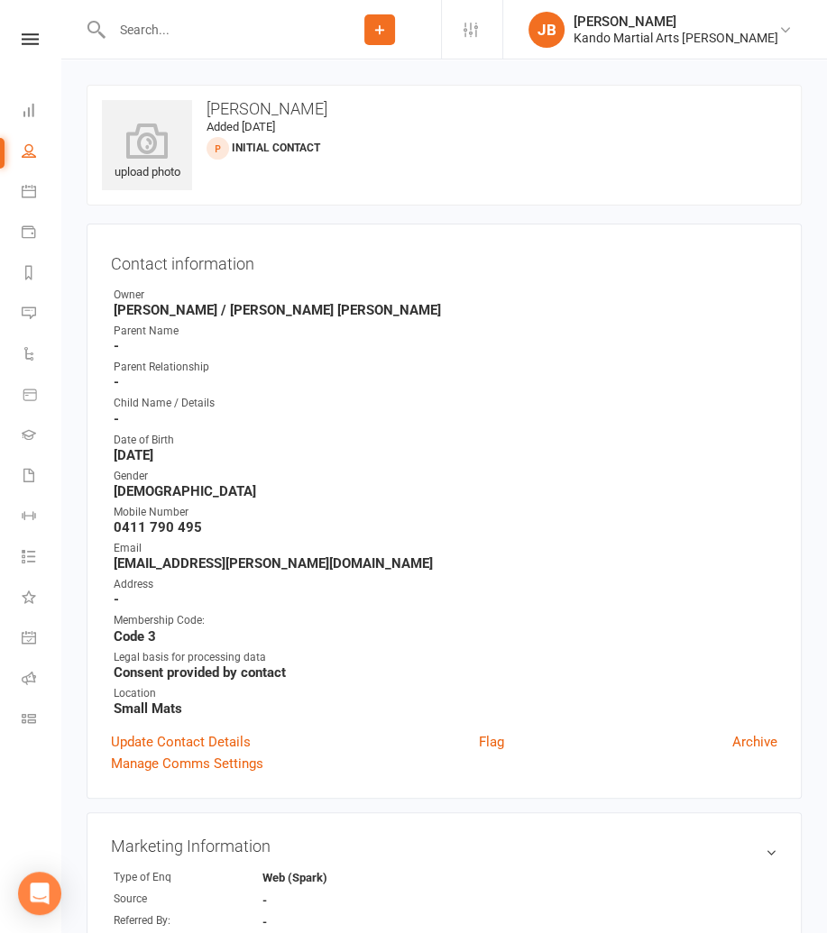
click at [139, 36] on input "text" at bounding box center [212, 29] width 212 height 25
paste input "[EMAIL_ADDRESS][DOMAIN_NAME]"
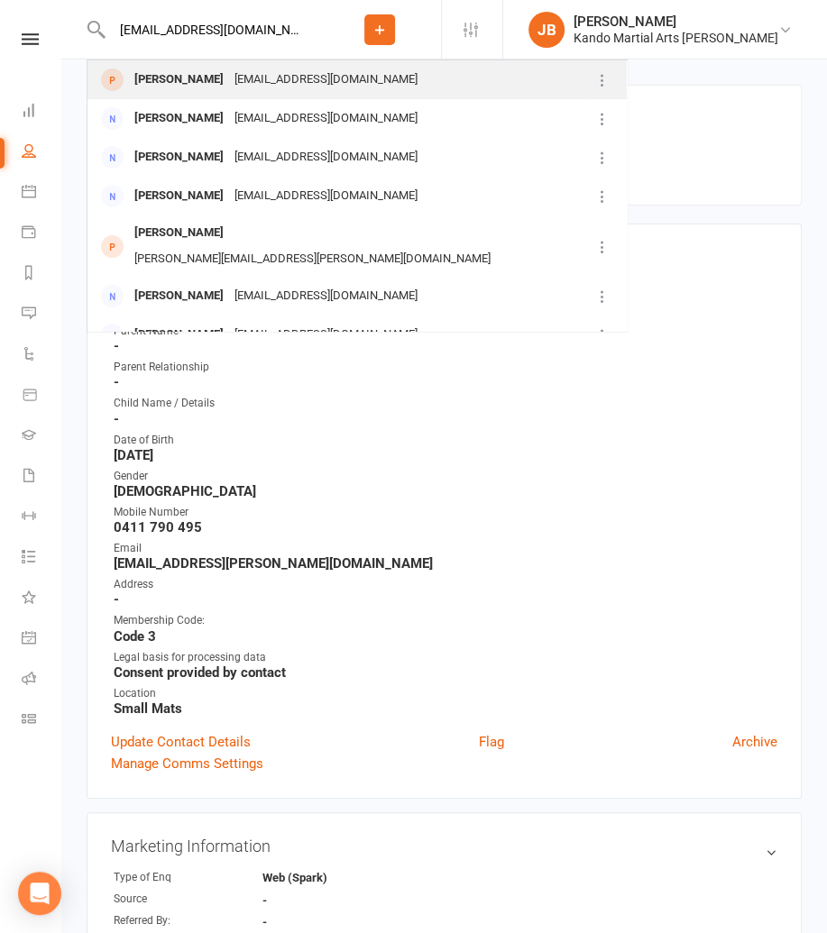
type input "[EMAIL_ADDRESS][DOMAIN_NAME]"
click at [169, 78] on div "[PERSON_NAME]" at bounding box center [179, 80] width 100 height 26
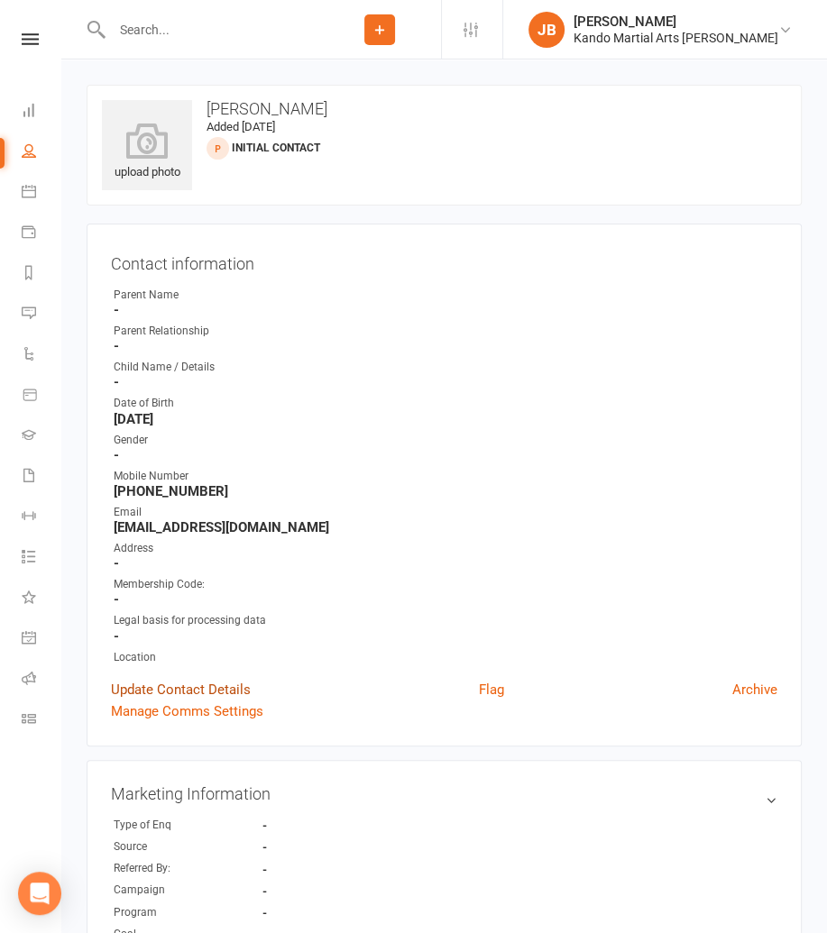
click at [204, 690] on link "Update Contact Details" at bounding box center [181, 690] width 140 height 22
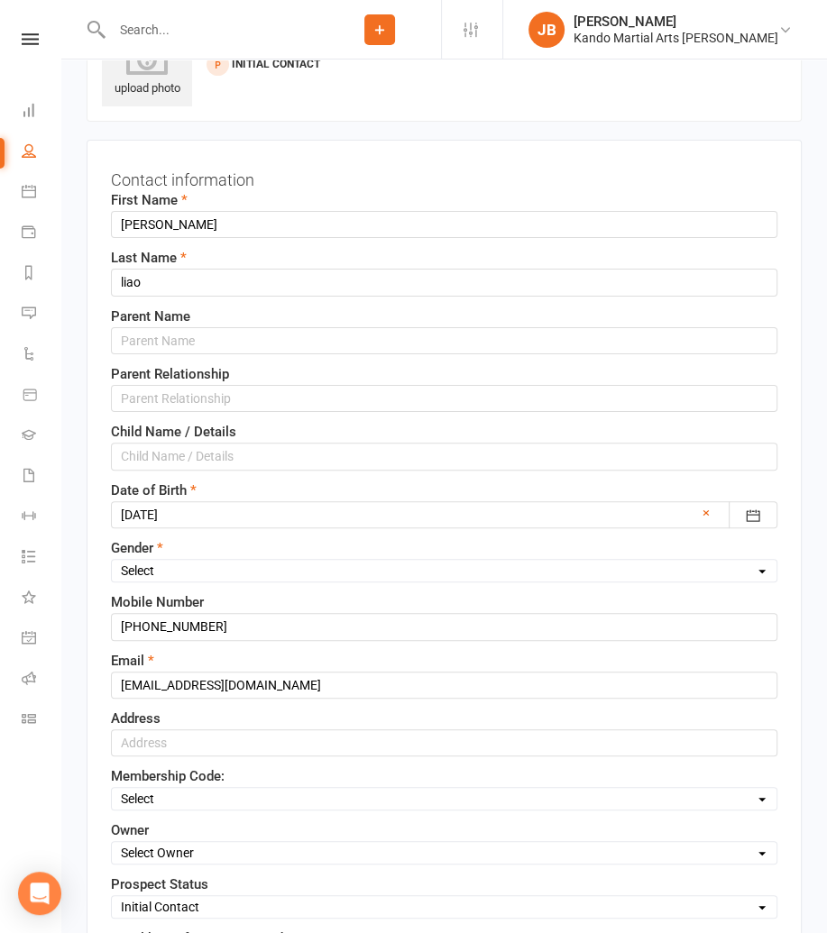
scroll to position [85, 0]
click at [131, 570] on select "Select [DEMOGRAPHIC_DATA] [DEMOGRAPHIC_DATA]" at bounding box center [444, 570] width 665 height 20
select select "[DEMOGRAPHIC_DATA]"
click at [112, 560] on select "Select [DEMOGRAPHIC_DATA] [DEMOGRAPHIC_DATA]" at bounding box center [444, 570] width 665 height 20
drag, startPoint x: 140, startPoint y: 627, endPoint x: 90, endPoint y: 622, distance: 49.8
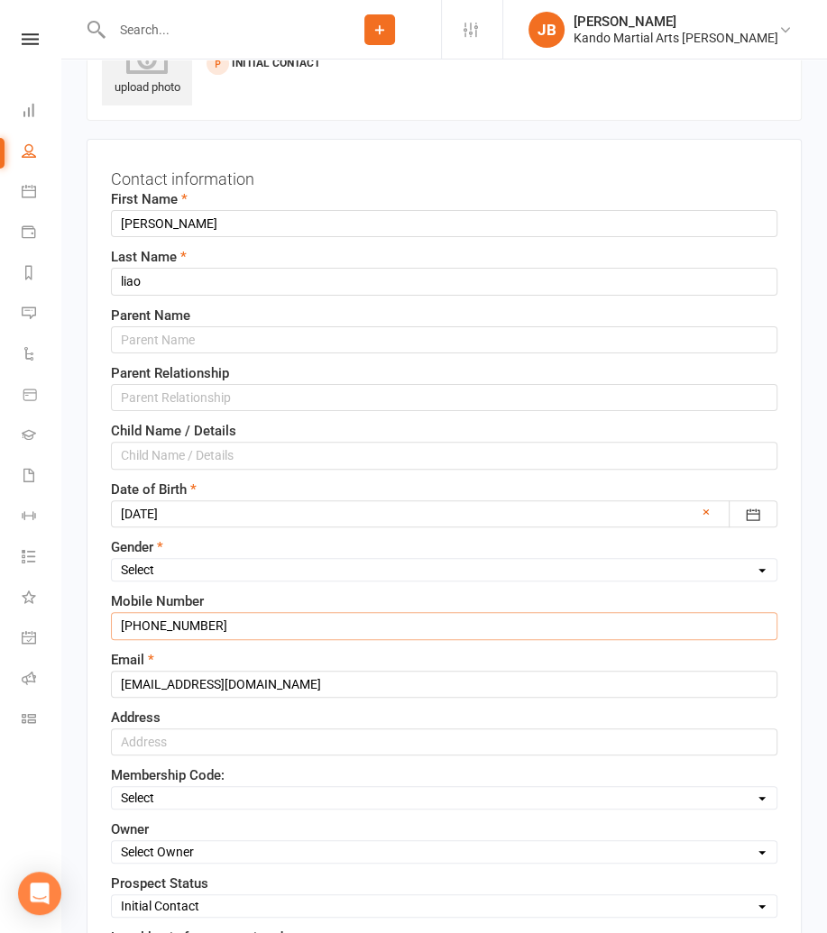
click at [90, 622] on div "Contact information First Name [PERSON_NAME] Last Name [PERSON_NAME] Name Paren…" at bounding box center [444, 625] width 715 height 972
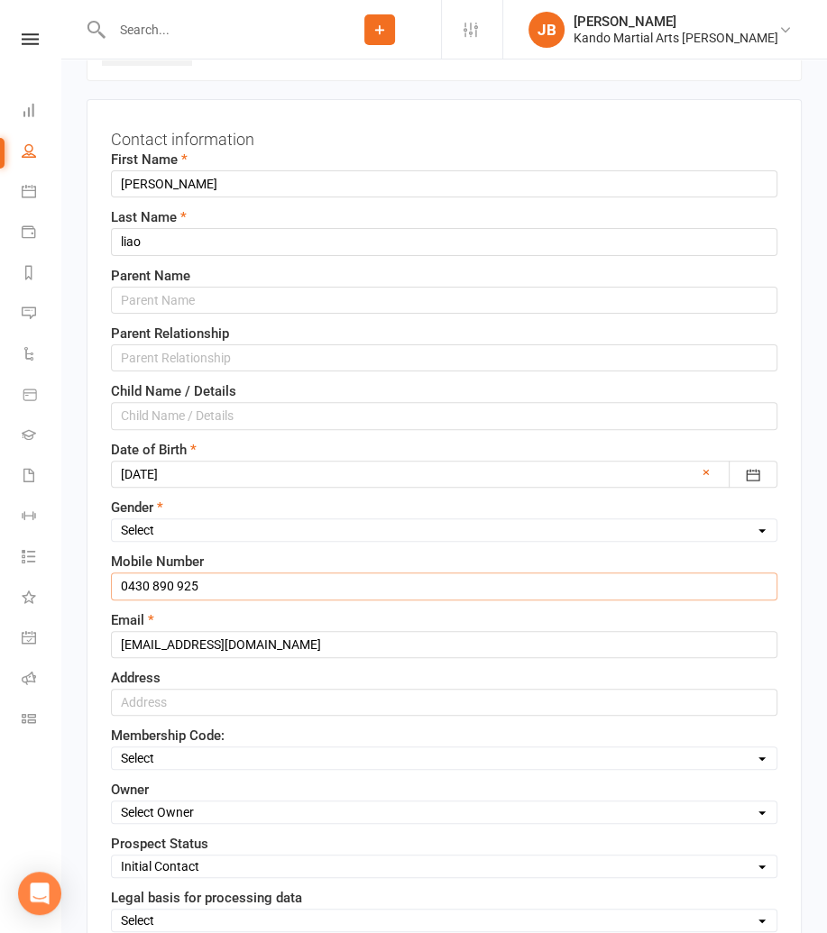
type input "0430 890 925"
click at [148, 754] on select "Select Code 1 Code 2 Code 3" at bounding box center [444, 758] width 665 height 20
select select "Code 3"
click at [112, 748] on select "Select Code 1 Code 2 Code 3" at bounding box center [444, 758] width 665 height 20
click at [144, 803] on select "Select Owner [PERSON_NAME] / [PERSON_NAME] [PERSON_NAME] [PERSON_NAME] [PERSON_…" at bounding box center [444, 813] width 665 height 20
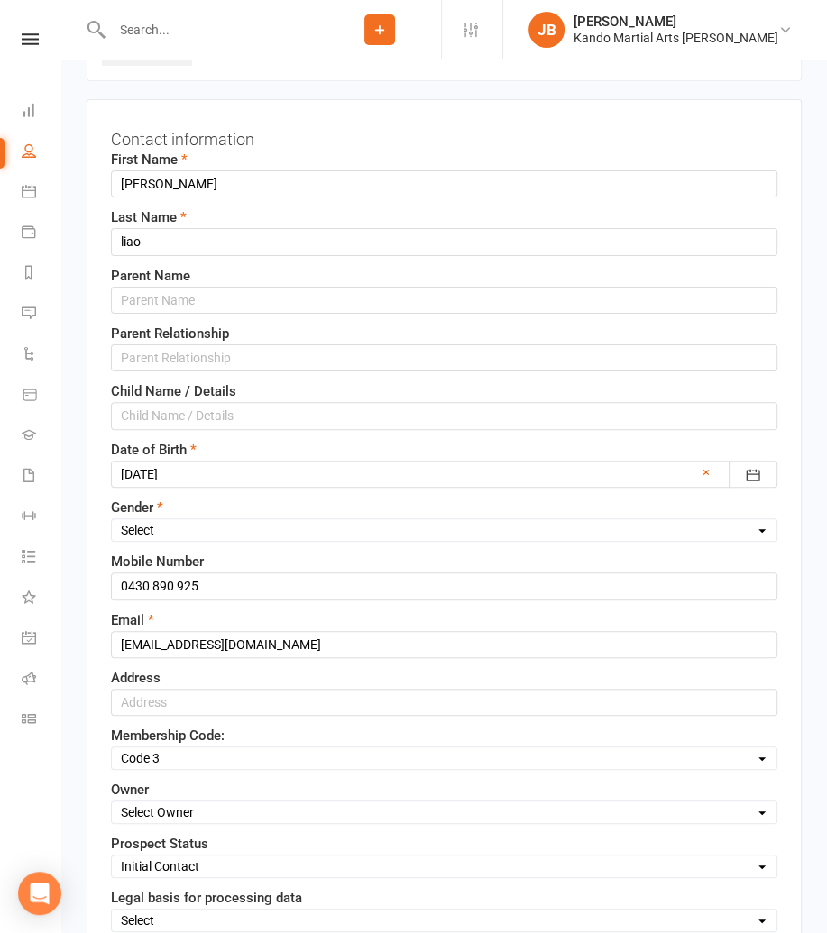
select select "4"
click at [112, 803] on select "Select Owner [PERSON_NAME] / [PERSON_NAME] [PERSON_NAME] [PERSON_NAME] [PERSON_…" at bounding box center [444, 813] width 665 height 20
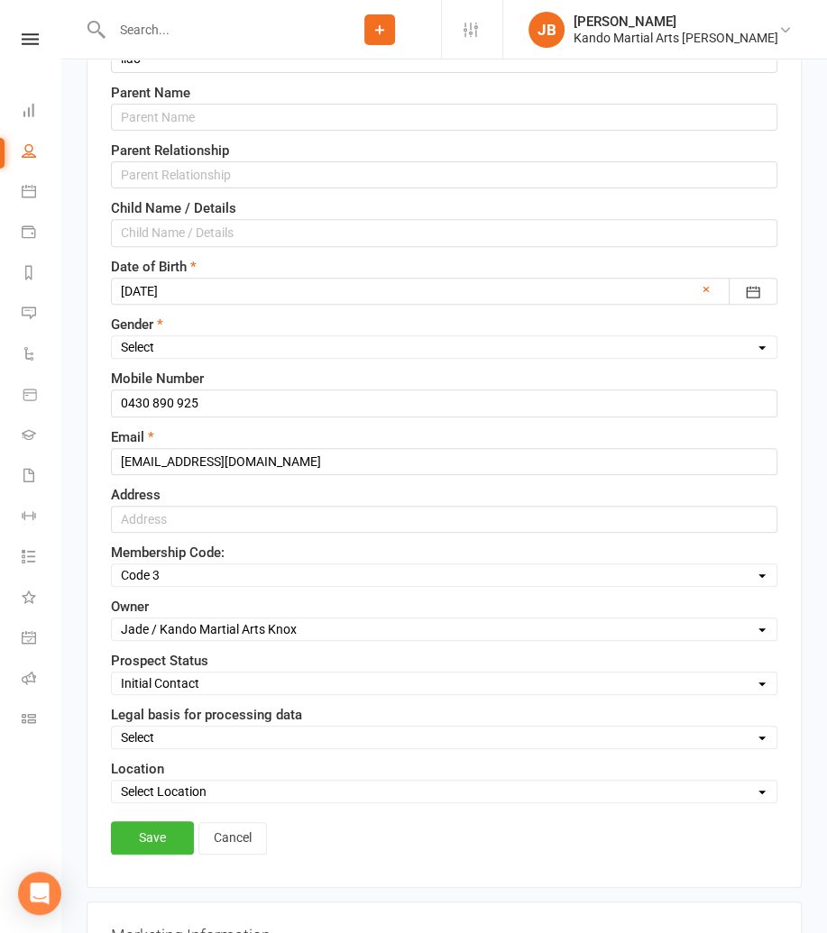
scroll to position [316, 0]
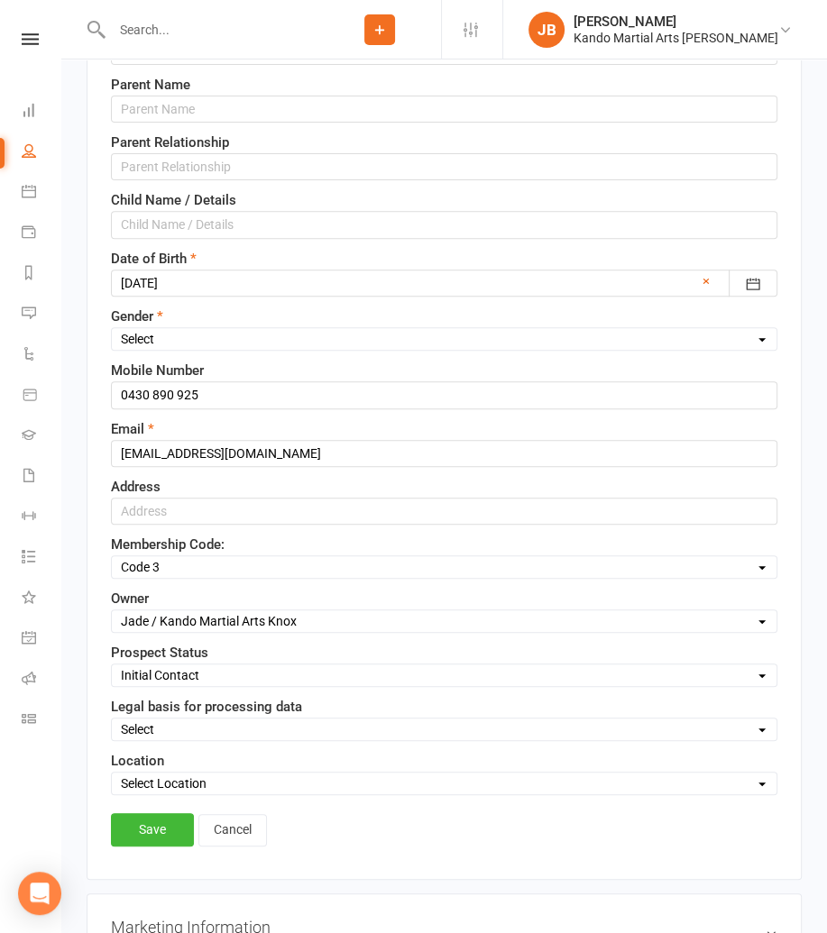
click at [140, 723] on select "Select Consent provided by contact Legitimate Interest - Existing Customer Legi…" at bounding box center [444, 730] width 665 height 20
select select "Consent provided by contact"
click at [112, 720] on select "Select Consent provided by contact Legitimate Interest - Existing Customer Legi…" at bounding box center [444, 730] width 665 height 20
click at [141, 781] on select "Select Location Big Mats Desk Outdoor Small Mats Virtual" at bounding box center [444, 784] width 665 height 20
select select "0"
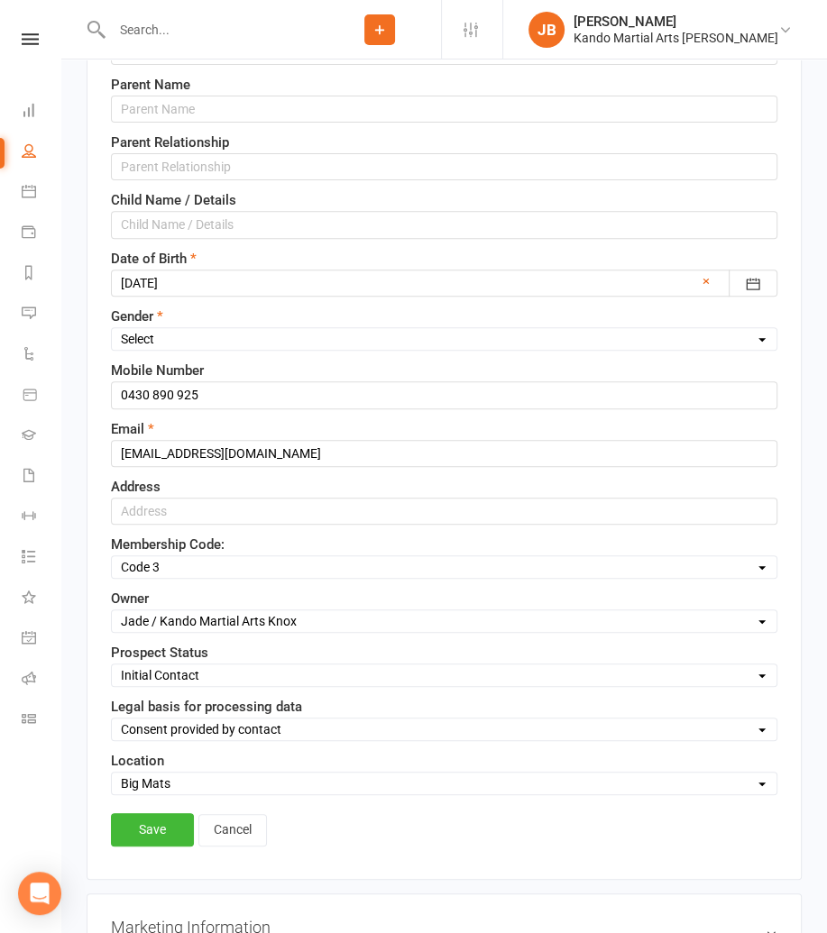
click at [112, 774] on select "Select Location Big Mats Desk Outdoor Small Mats Virtual" at bounding box center [444, 784] width 665 height 20
click at [133, 826] on link "Save" at bounding box center [152, 829] width 83 height 32
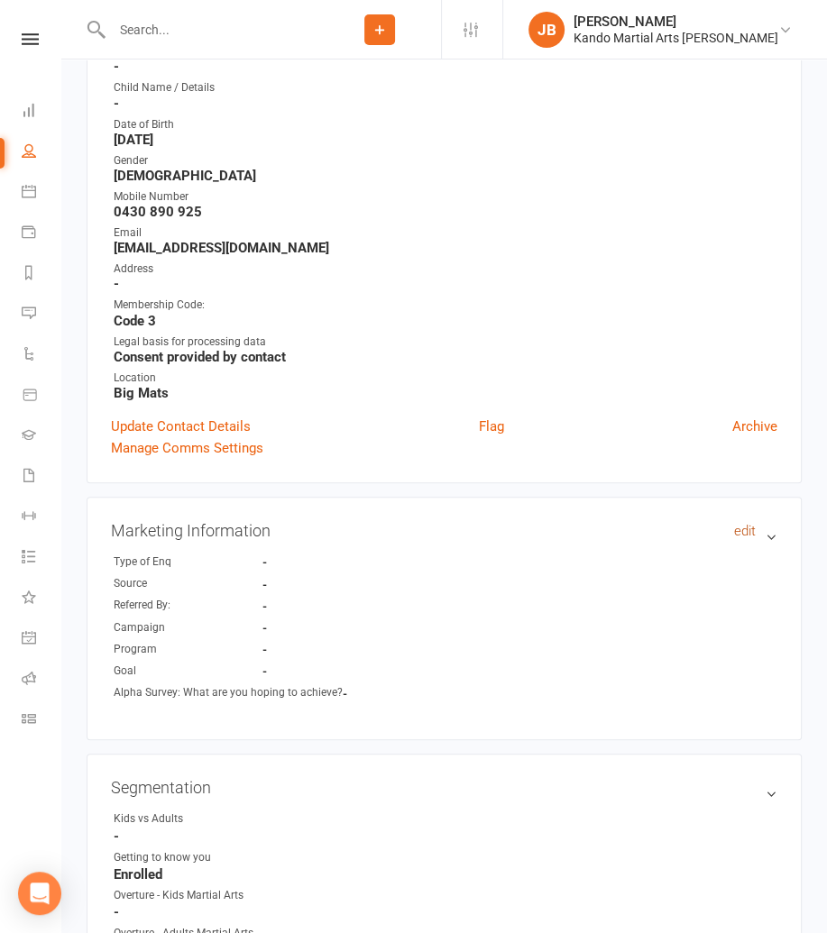
click at [744, 527] on link "edit" at bounding box center [745, 531] width 22 height 16
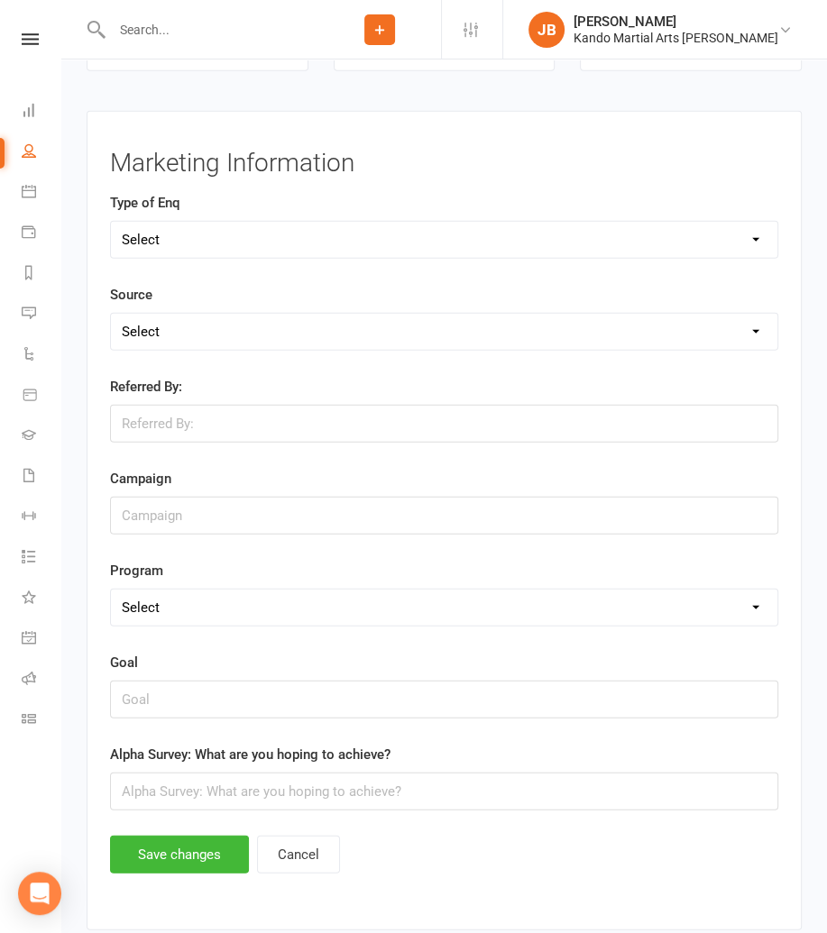
scroll to position [2677, 0]
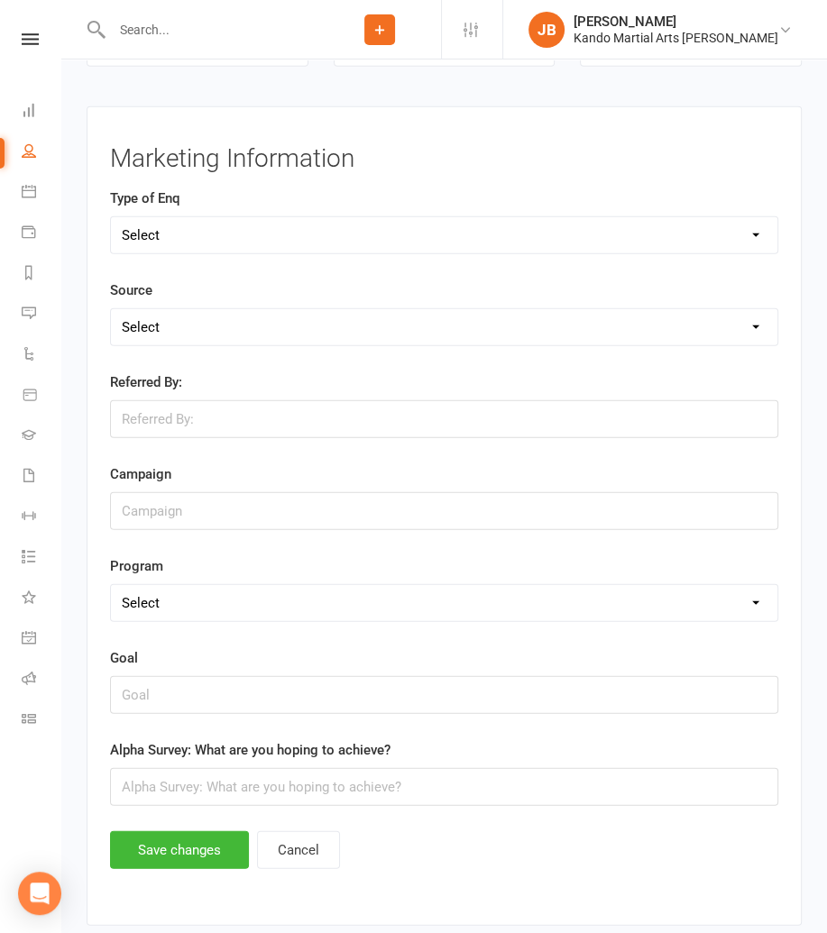
click at [149, 218] on select "Select Call Email Walk FB Enq FB Form Web (Spark) Web (Other) Purchase Instagra…" at bounding box center [444, 235] width 666 height 36
select select "Web (Spark)"
click at [111, 217] on select "Select Call Email Walk FB Enq FB Form Web (Spark) Web (Other) Purchase Instagra…" at bounding box center [444, 235] width 666 height 36
click at [146, 309] on select "Select FB IG Google Referral VIP Family Flyer / Pamphlet Walk in Within Kando K…" at bounding box center [444, 327] width 666 height 36
select select "Google"
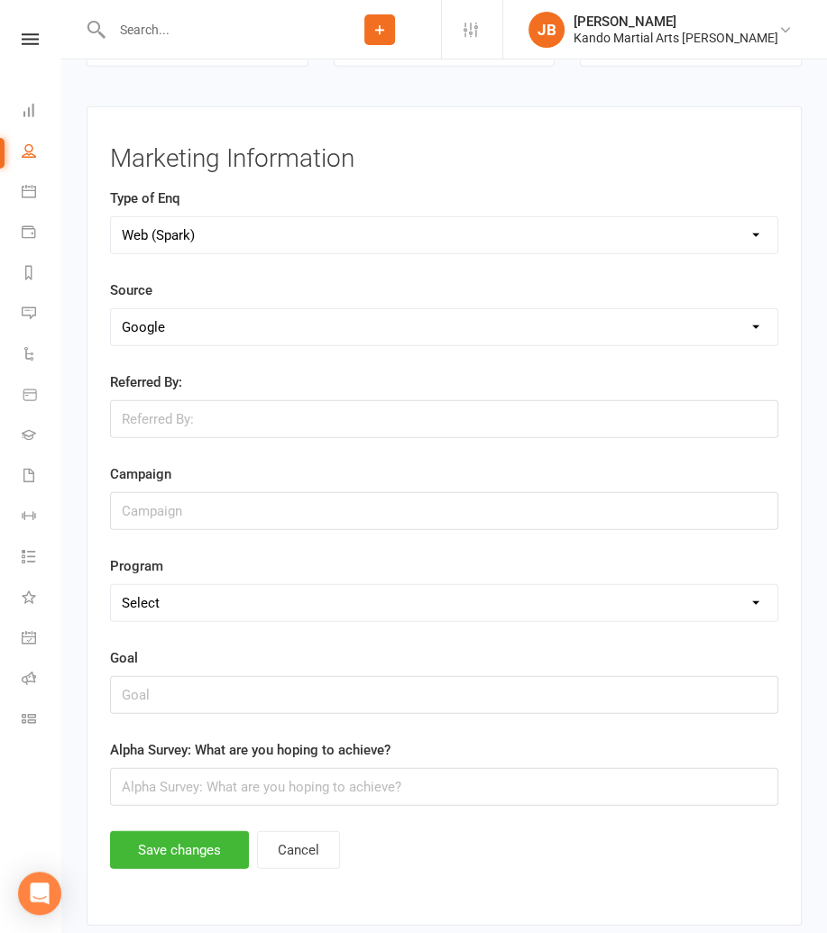
click at [111, 309] on select "Select FB IG Google Referral VIP Family Flyer / Pamphlet Walk in Within Kando K…" at bounding box center [444, 327] width 666 height 36
click at [155, 585] on select "Select KN LD JNR T&A BJJ Online Fit Women's Self Protection" at bounding box center [444, 603] width 666 height 36
select select "JNR"
click at [111, 585] on select "Select KN LD JNR T&A BJJ Online Fit Women's Self Protection" at bounding box center [444, 603] width 666 height 36
click at [179, 831] on button "Save changes" at bounding box center [179, 850] width 139 height 38
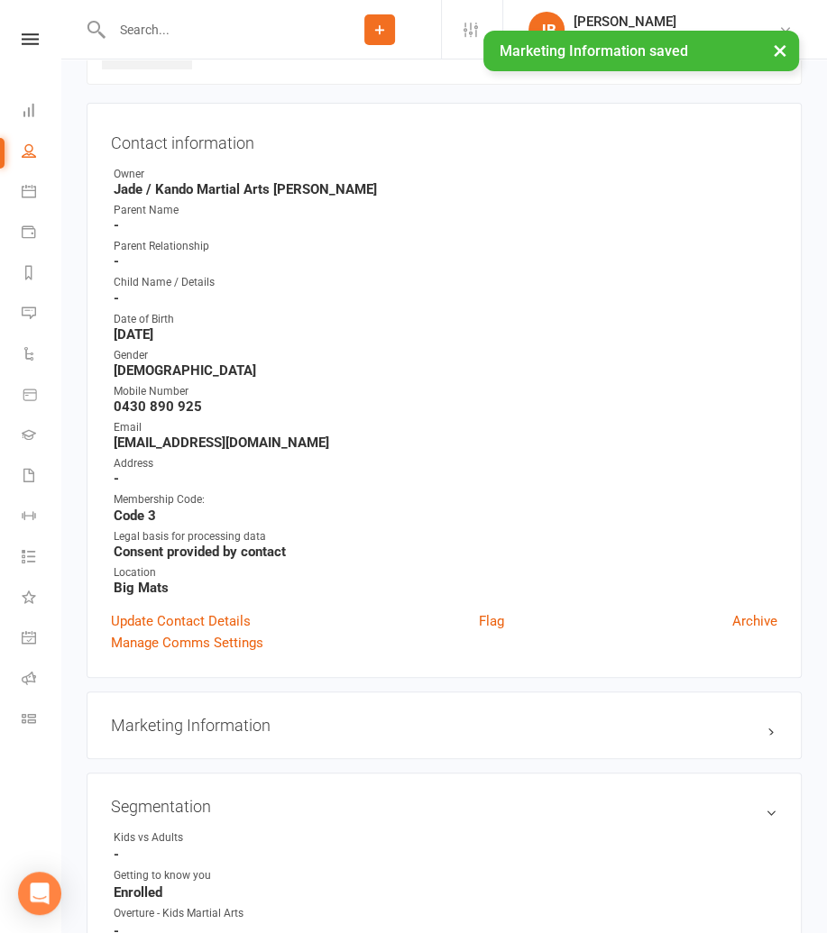
scroll to position [0, 0]
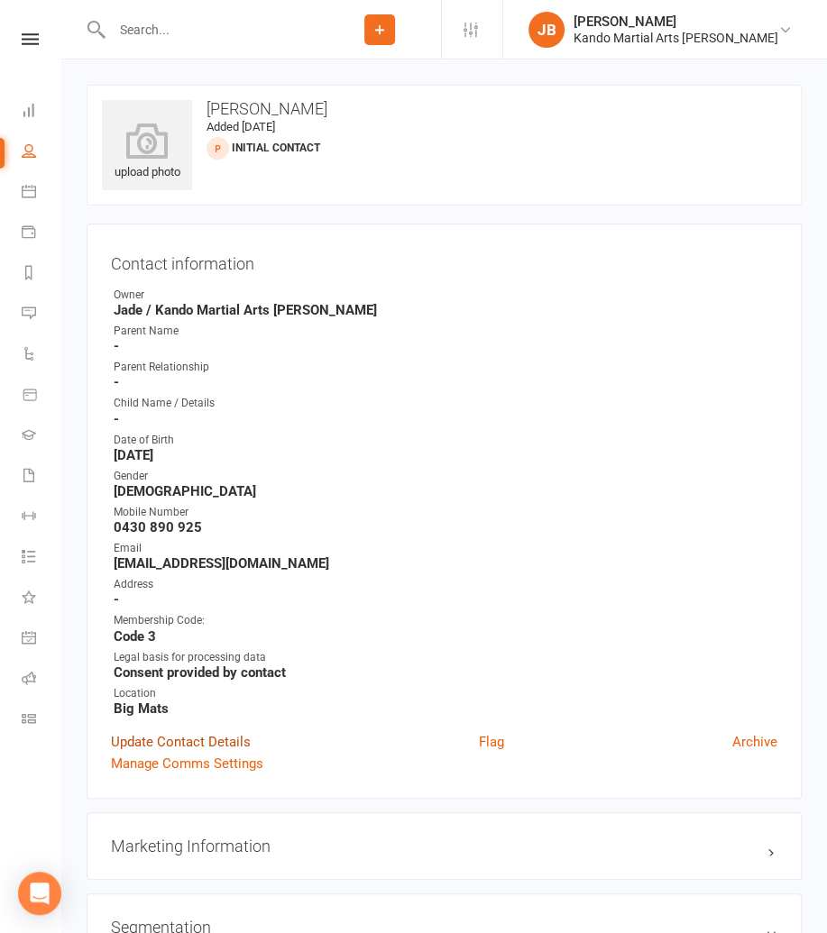
click at [222, 731] on link "Update Contact Details" at bounding box center [181, 742] width 140 height 22
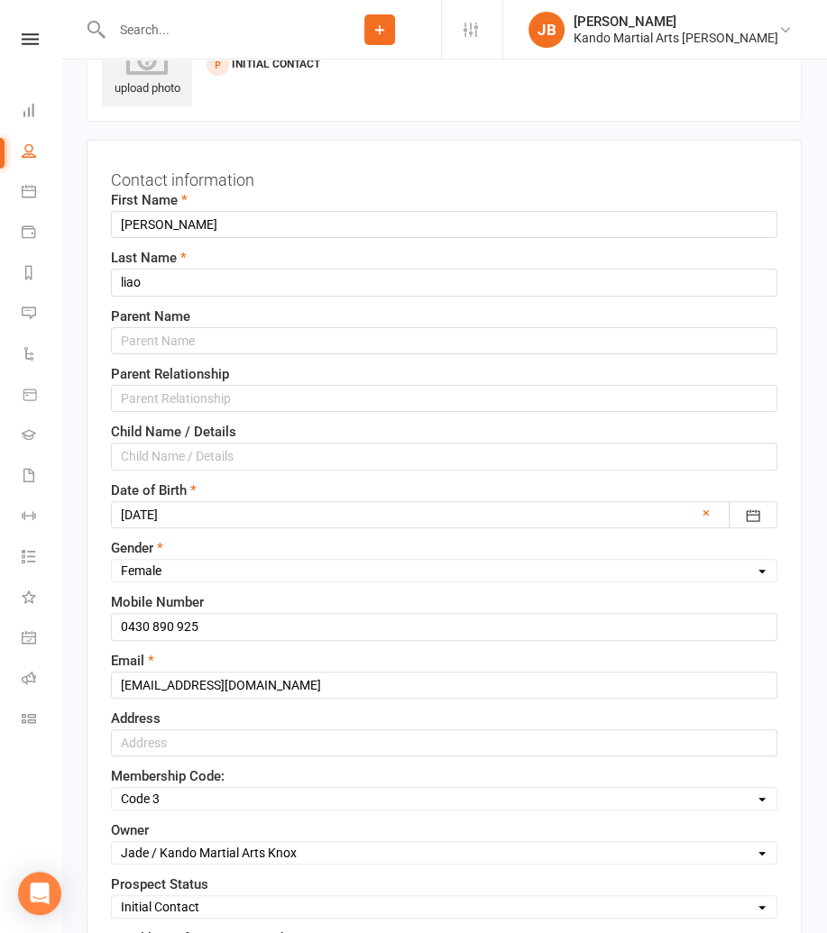
scroll to position [85, 0]
click at [126, 225] on input "karen" at bounding box center [444, 223] width 666 height 27
type input "Karen"
click at [124, 282] on input "liao" at bounding box center [444, 281] width 666 height 27
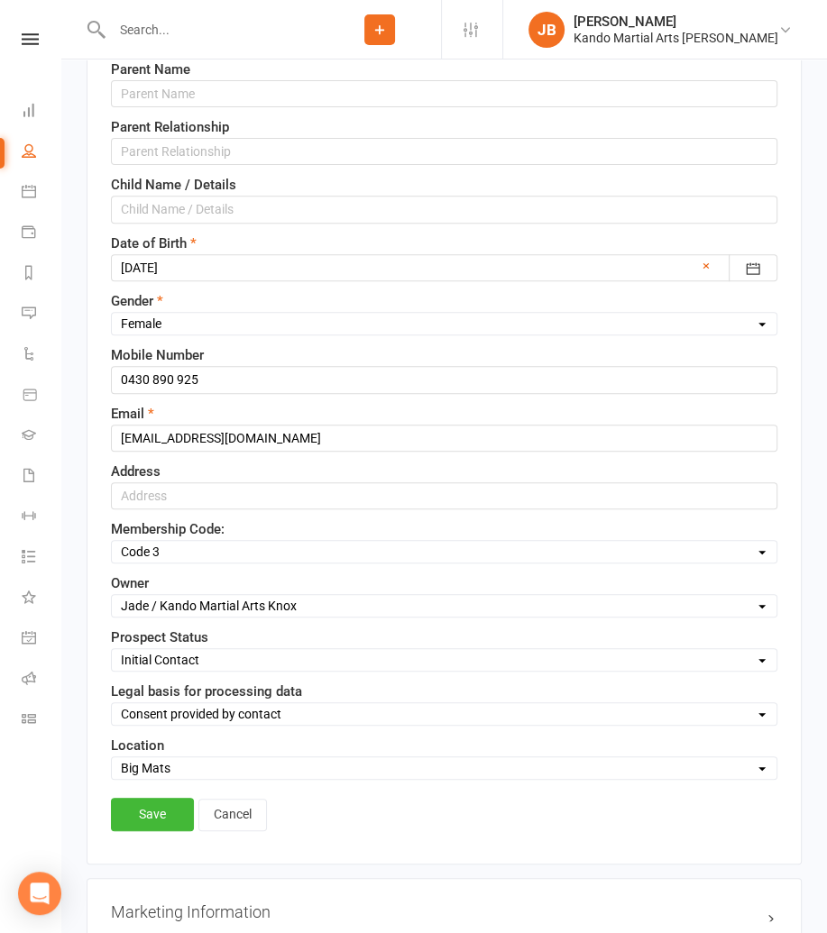
scroll to position [333, 0]
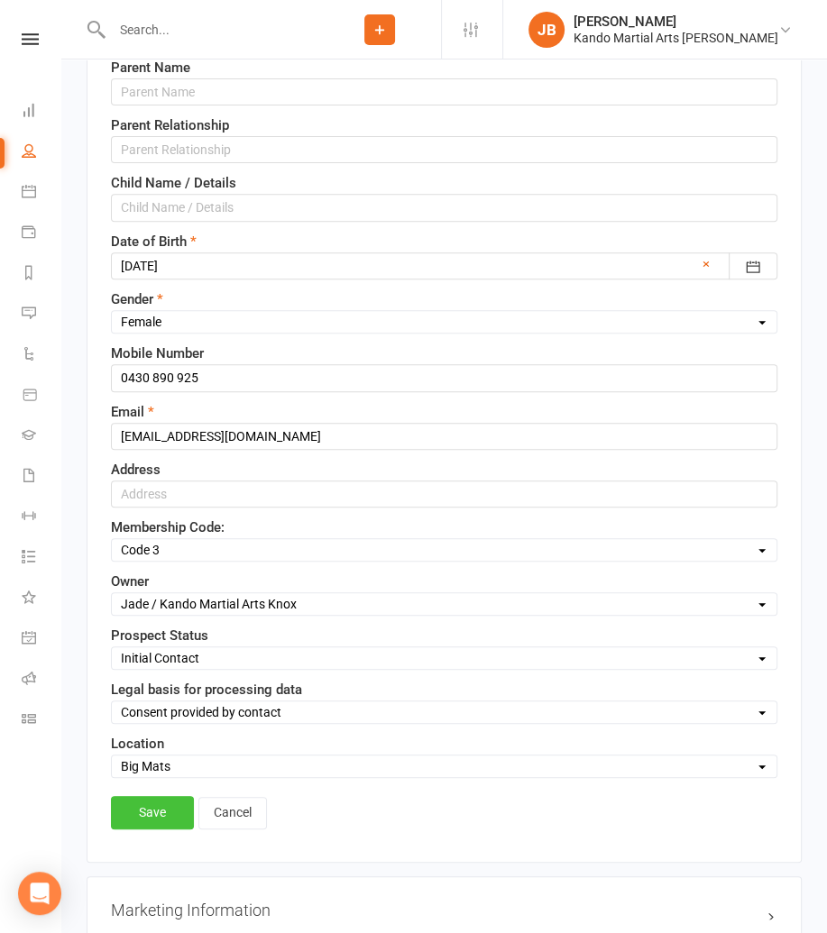
type input "Liao"
click at [158, 811] on link "Save" at bounding box center [152, 812] width 83 height 32
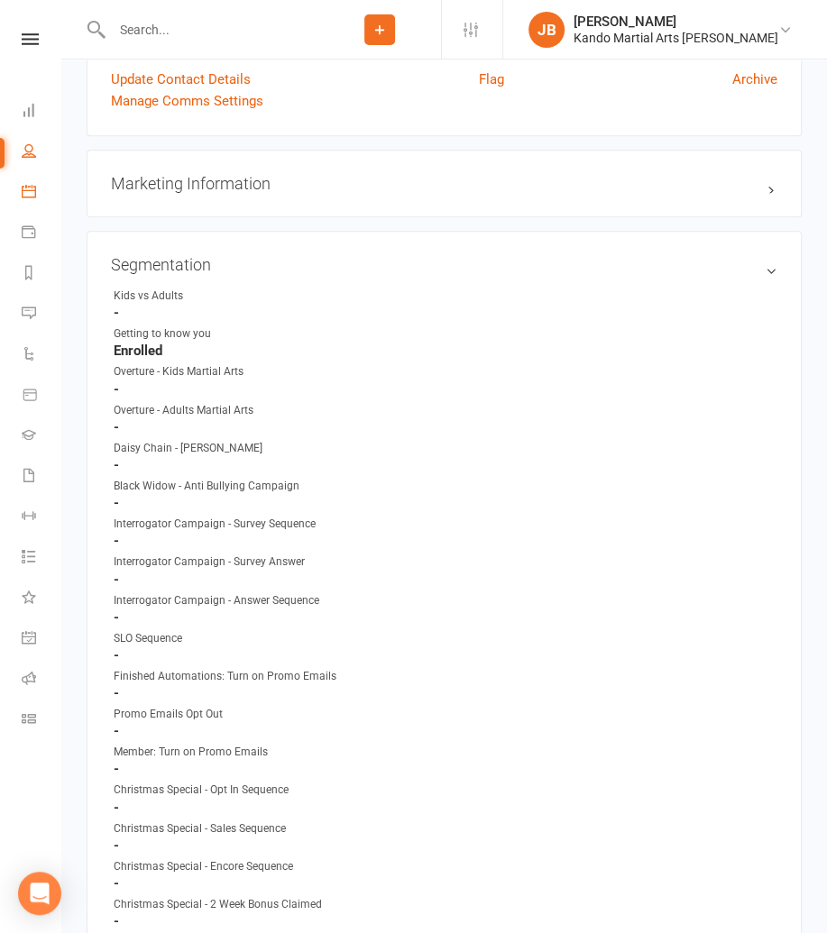
scroll to position [660, 0]
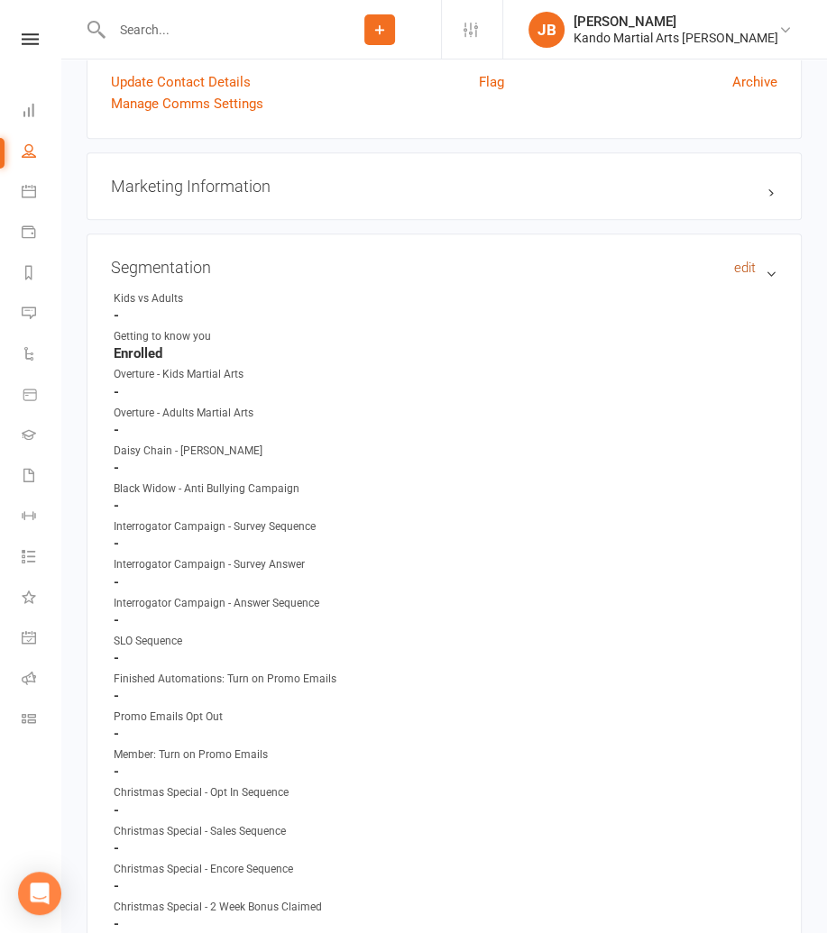
click at [748, 267] on link "edit" at bounding box center [745, 268] width 22 height 16
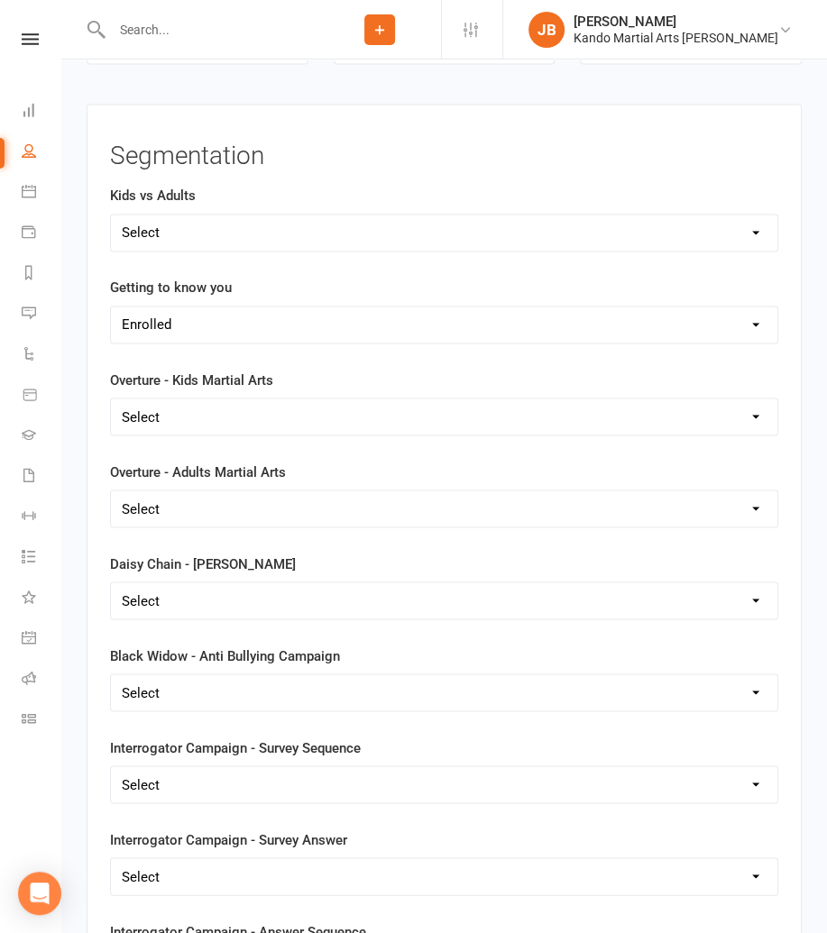
scroll to position [1711, 0]
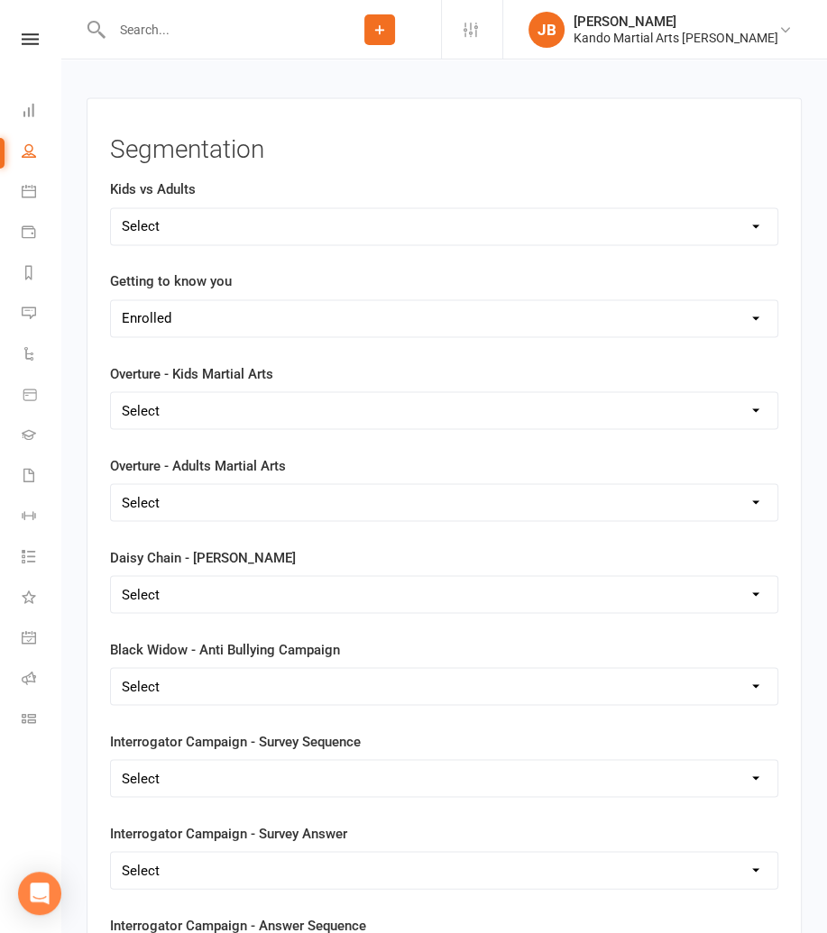
click at [150, 216] on select "Select Kids Martial Arts Adults Martial Arts Both" at bounding box center [444, 226] width 666 height 36
select select "Kids Martial Arts"
click at [111, 208] on select "Select Kids Martial Arts Adults Martial Arts Both" at bounding box center [444, 226] width 666 height 36
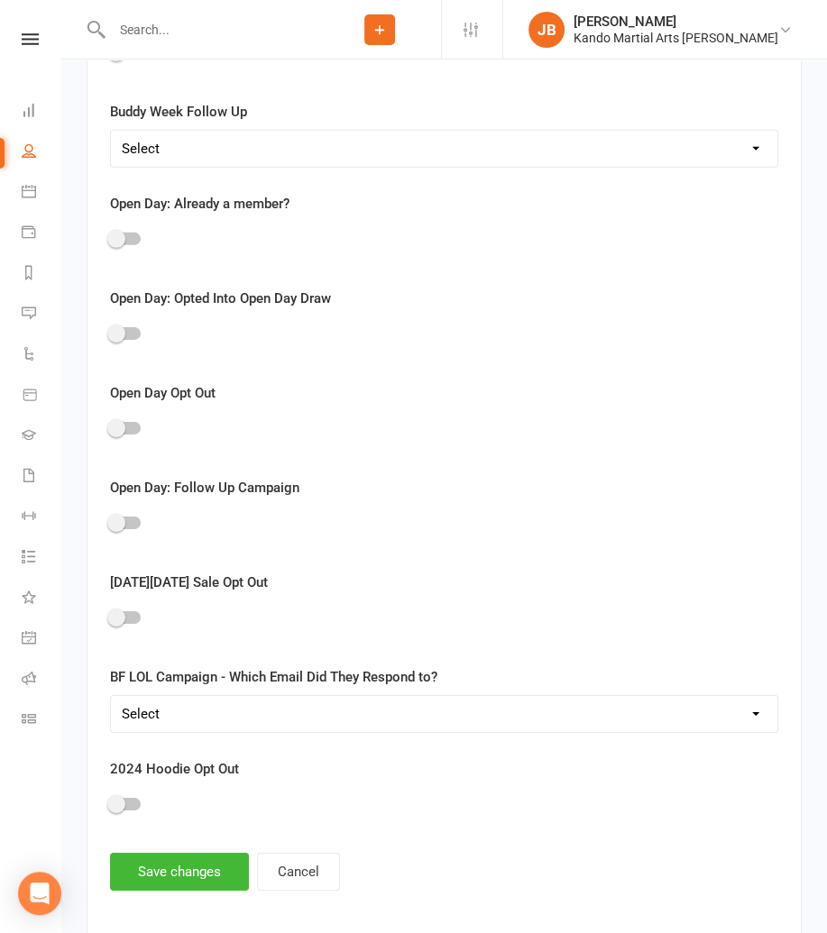
scroll to position [3361, 0]
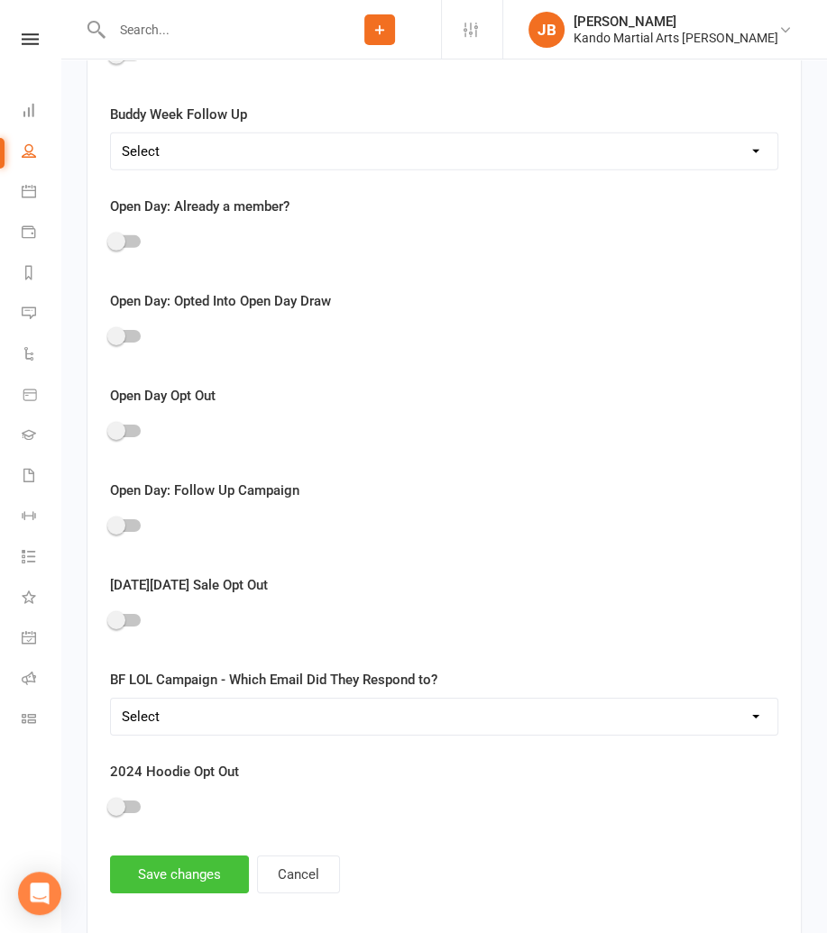
click at [154, 867] on button "Save changes" at bounding box center [179, 875] width 139 height 38
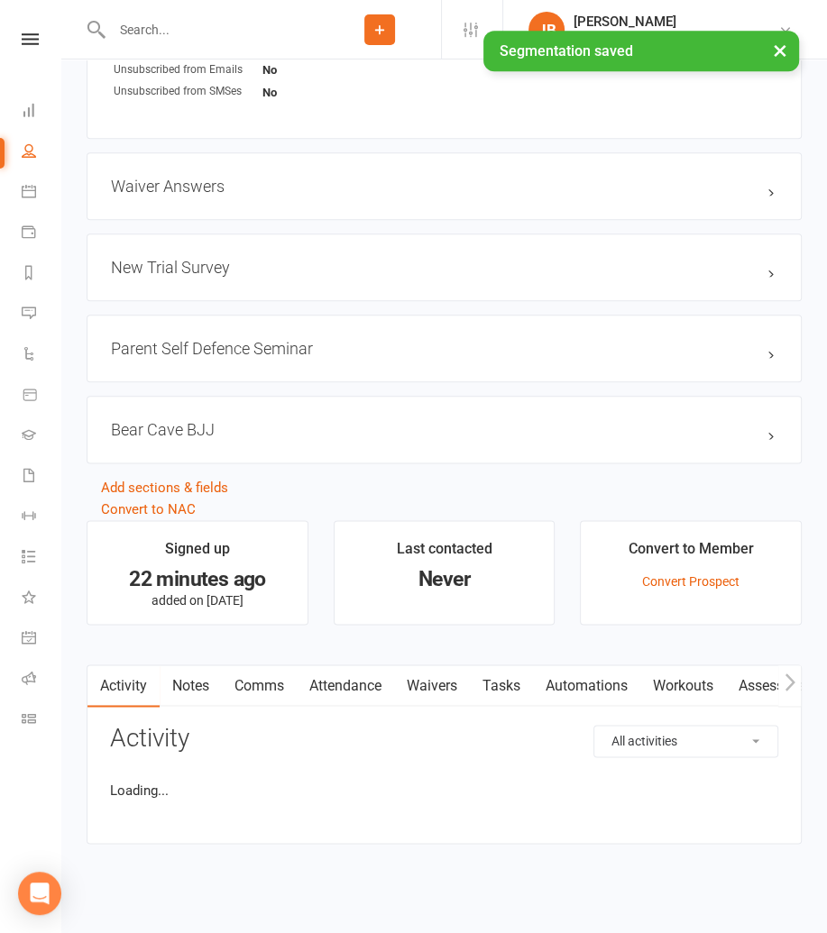
scroll to position [1522, 0]
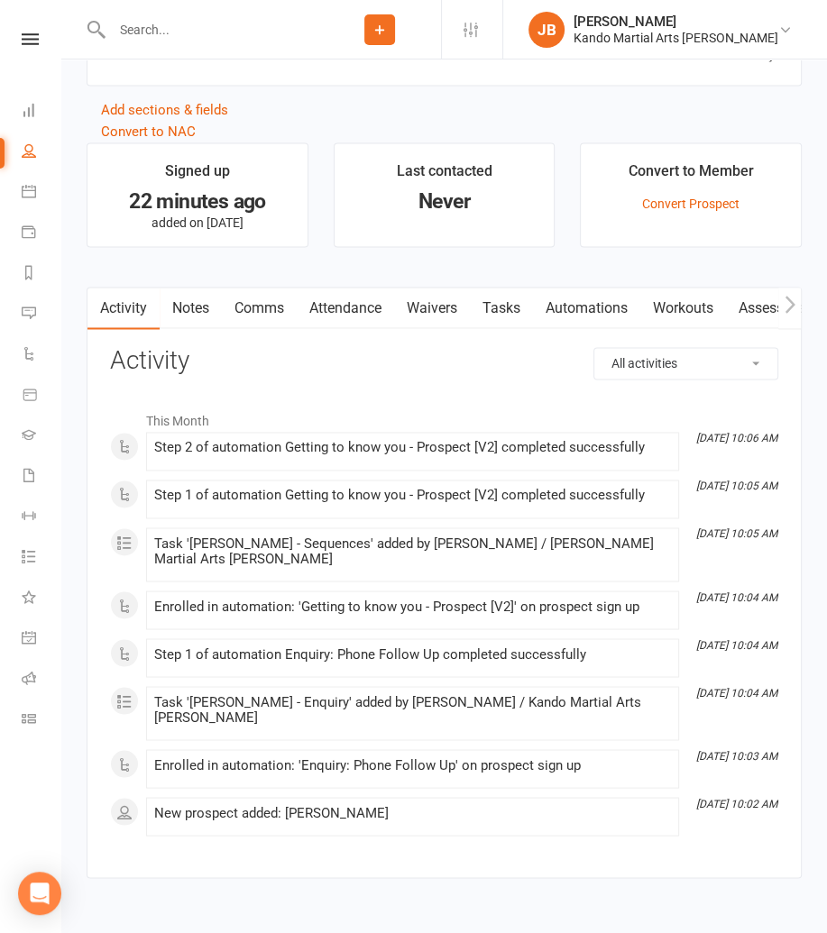
click at [187, 299] on link "Notes" at bounding box center [191, 308] width 62 height 41
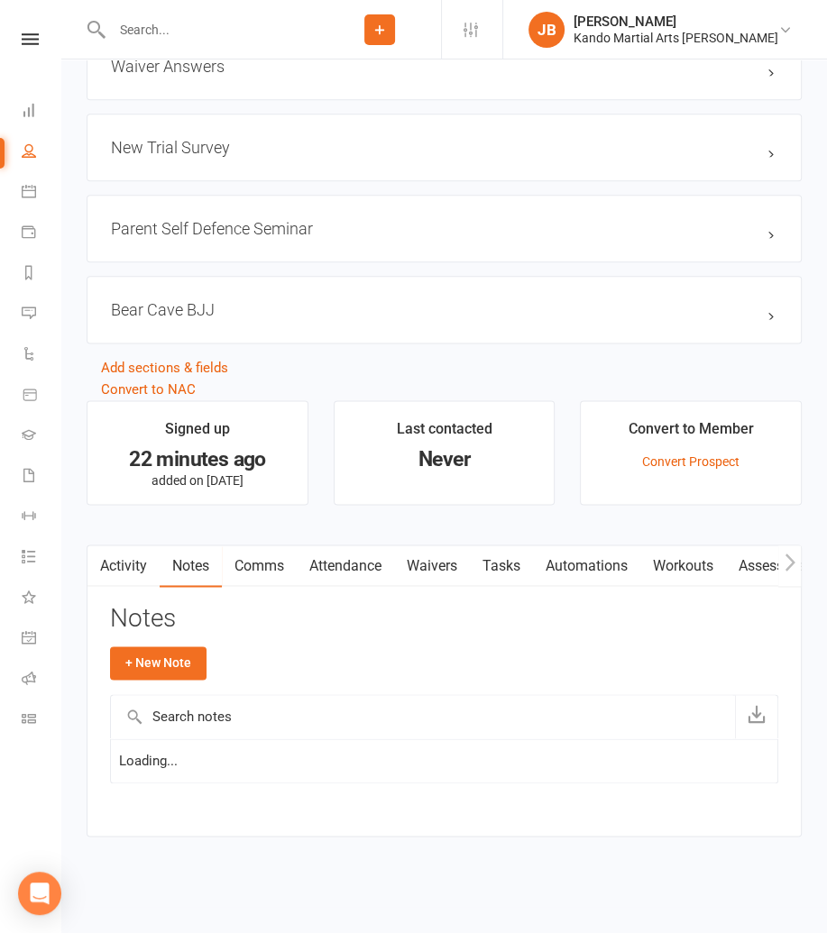
scroll to position [1255, 0]
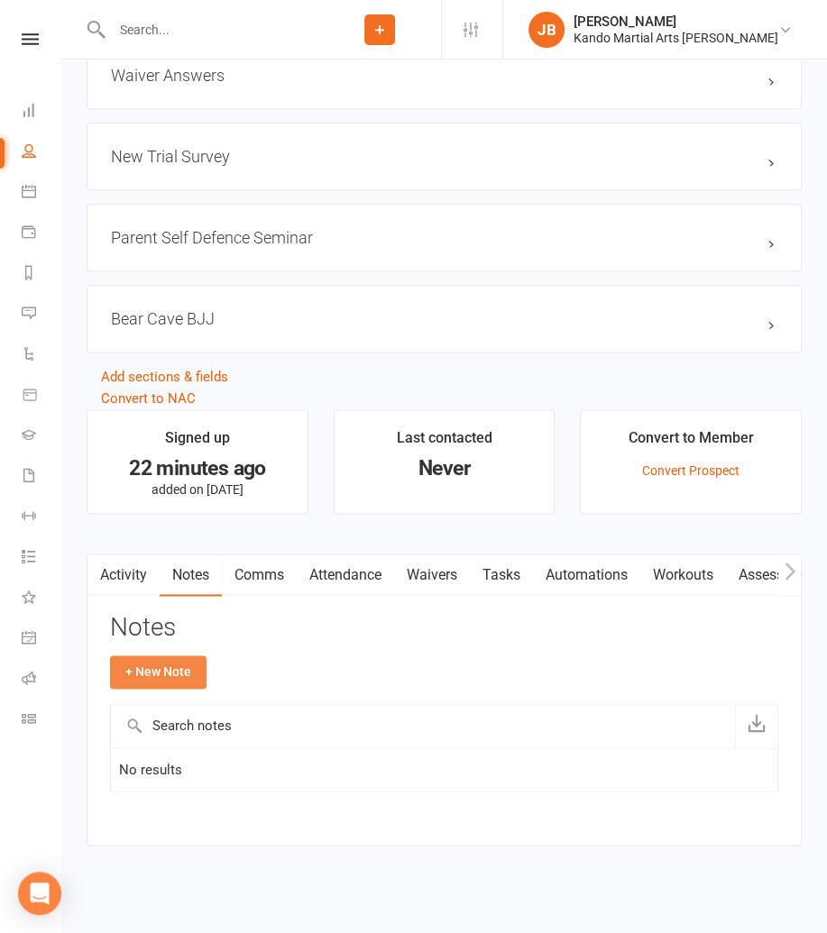
click at [178, 659] on button "+ New Note" at bounding box center [158, 672] width 96 height 32
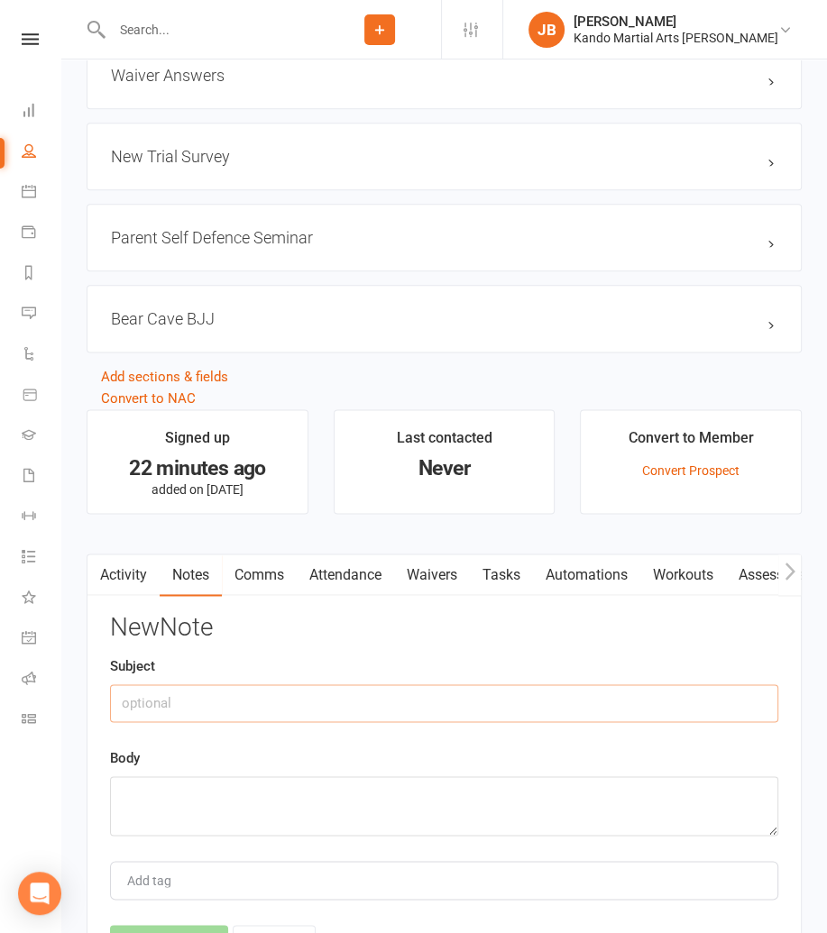
click at [151, 700] on input "text" at bounding box center [444, 703] width 668 height 38
type input "Initial Enquiry"
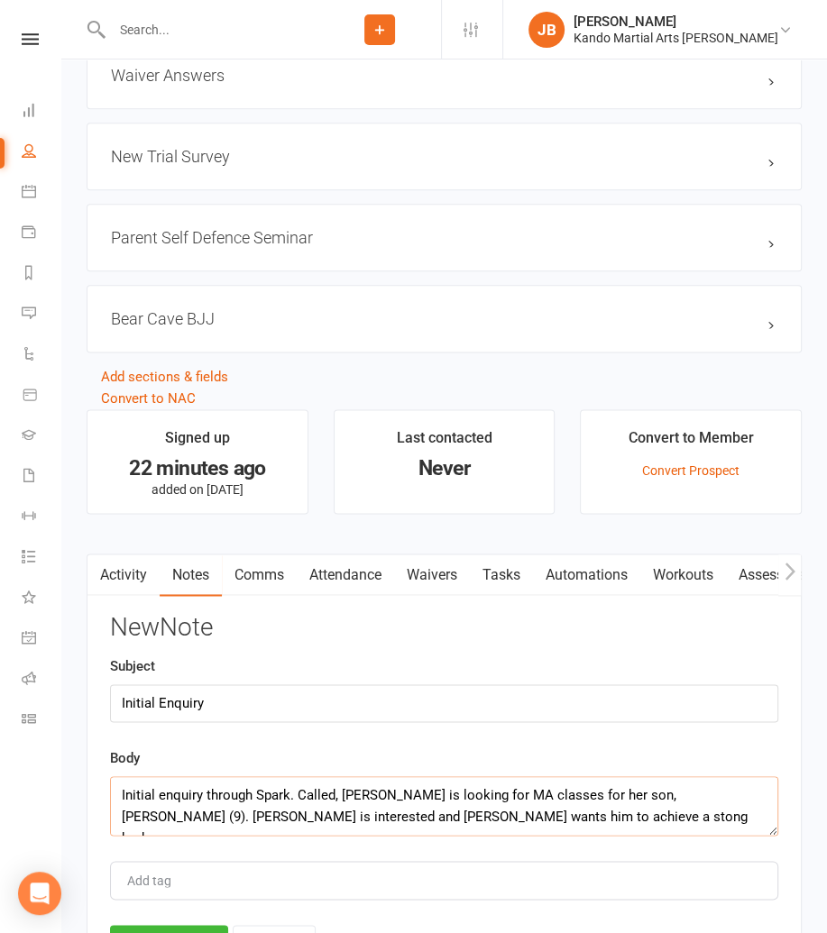
click at [397, 811] on textarea "Initial enquiry through Spark. Called, Karen is looking for MA classes for her …" at bounding box center [444, 806] width 668 height 60
click at [400, 811] on textarea "Initial enquiry through Spark. Called, Karen is looking for MA classes for her …" at bounding box center [444, 806] width 668 height 60
click at [490, 803] on textarea "Initial enquiry through Spark. Called, Karen is looking for MA classes for her …" at bounding box center [444, 806] width 668 height 60
click at [575, 809] on textarea "Initial enquiry through Spark. Called, Karen is looking for MA classes for her …" at bounding box center [444, 805] width 668 height 60
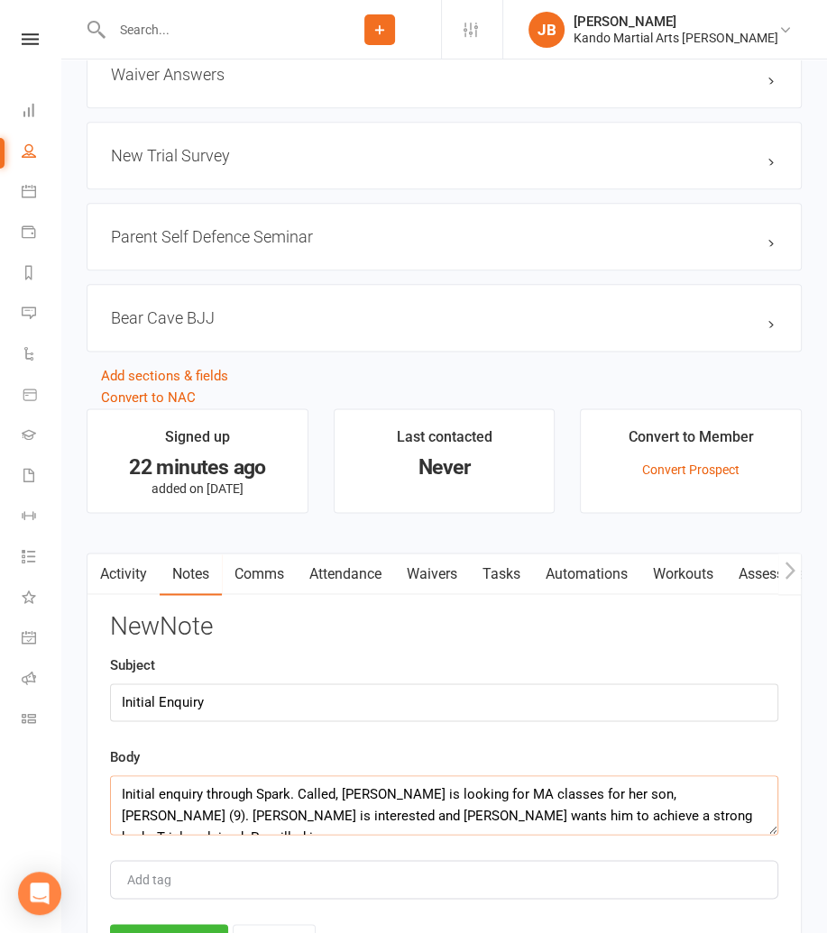
click at [631, 808] on textarea "Initial enquiry through Spark. Called, Karen is looking for MA classes for her …" at bounding box center [444, 805] width 668 height 60
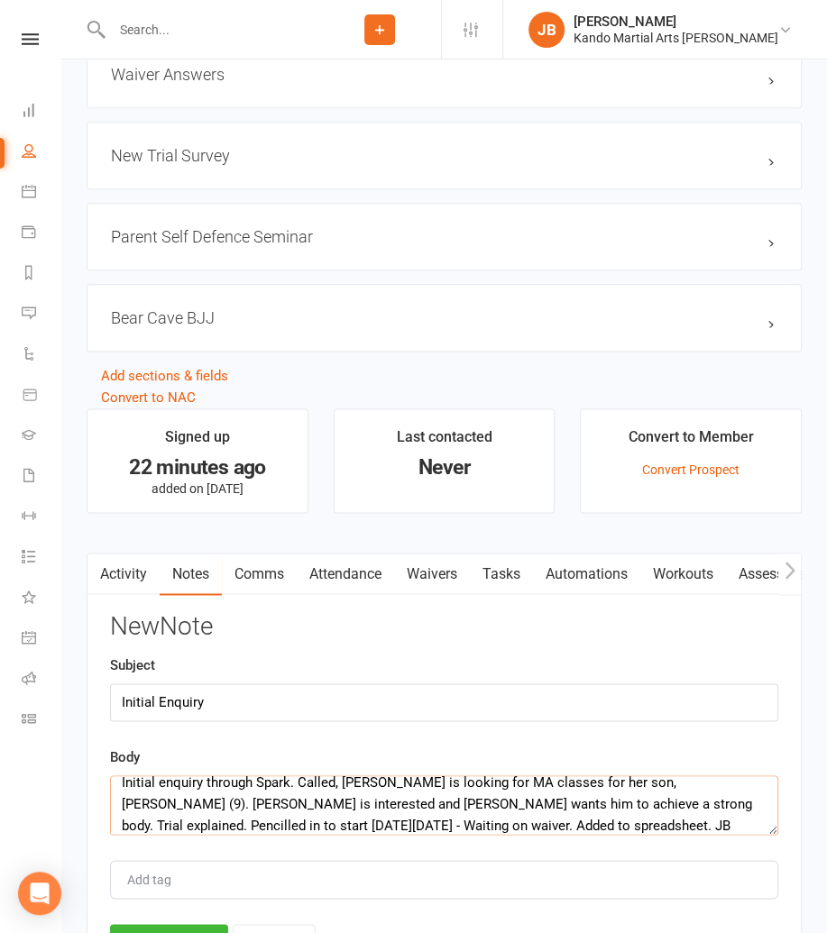
click at [128, 812] on textarea "Initial enquiry through Spark. Called, Karen is looking for MA classes for her …" at bounding box center [444, 805] width 668 height 60
type textarea "Initial enquiry through Spark. Called, Karen is looking for MA classes for her …"
click at [147, 924] on button "Save Note" at bounding box center [169, 943] width 118 height 38
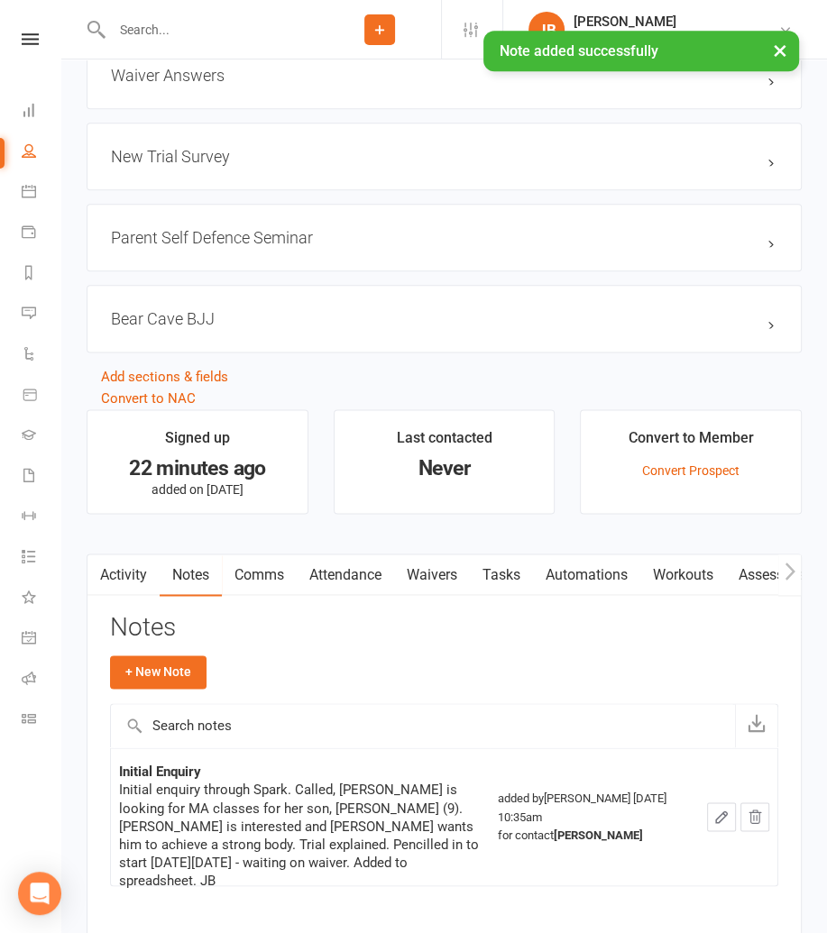
scroll to position [1256, 0]
drag, startPoint x: 266, startPoint y: 584, endPoint x: 265, endPoint y: 574, distance: 10.0
click at [266, 582] on link "Comms" at bounding box center [259, 574] width 75 height 41
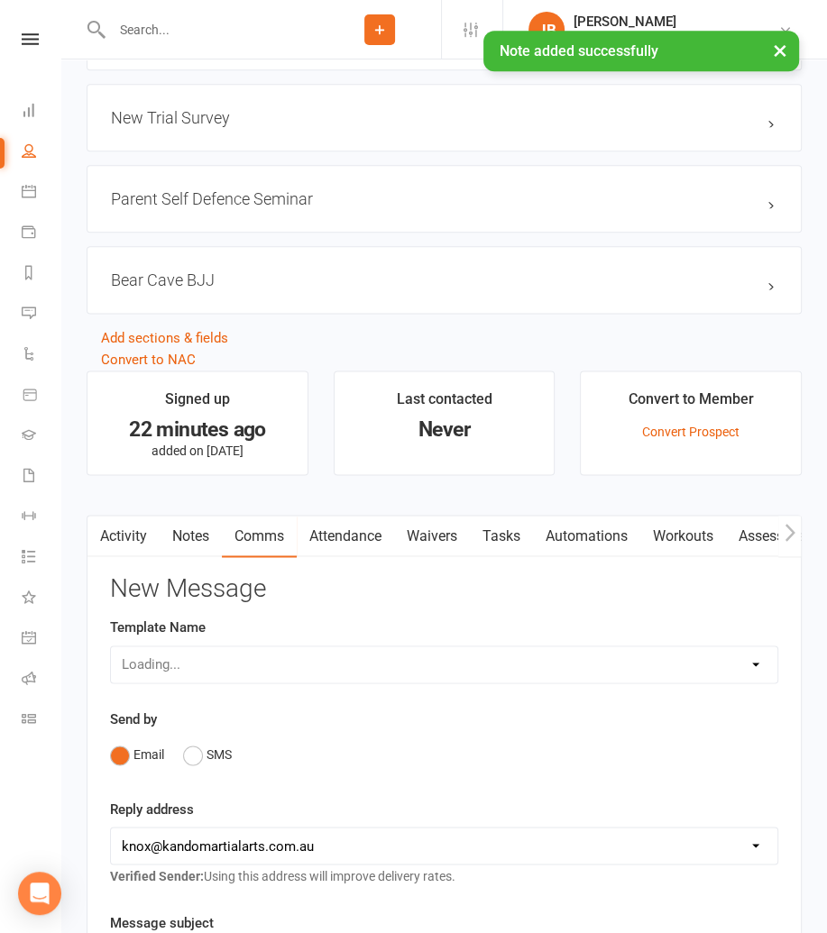
scroll to position [1297, 0]
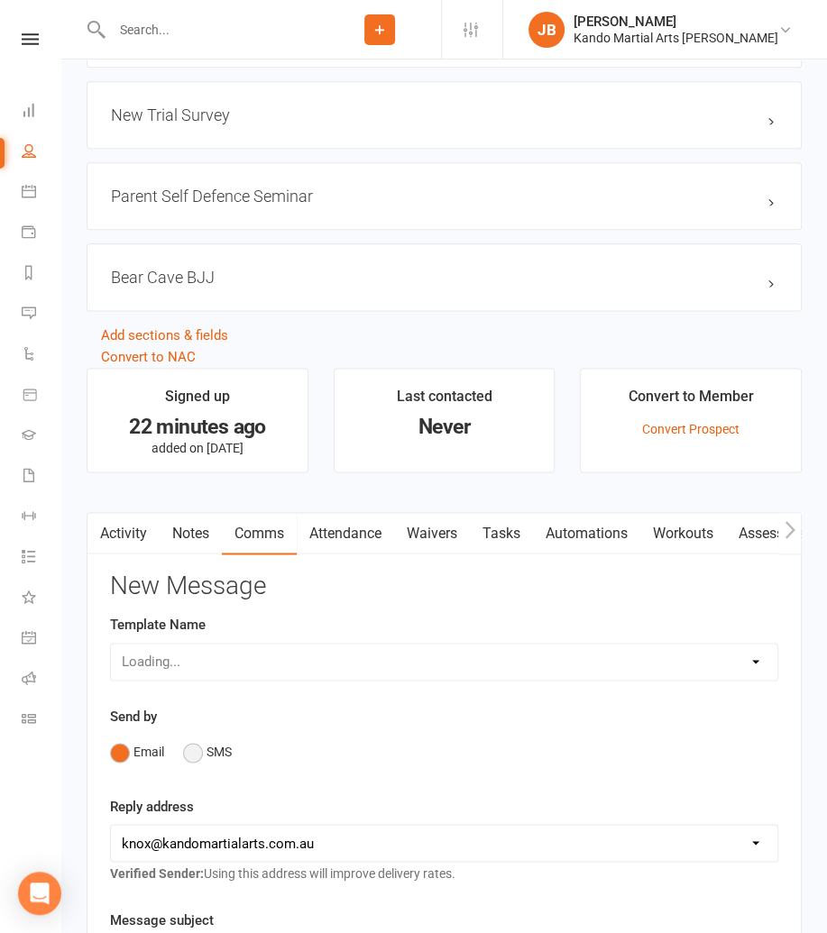
drag, startPoint x: 201, startPoint y: 740, endPoint x: 212, endPoint y: 740, distance: 10.8
click at [202, 740] on button "SMS" at bounding box center [207, 752] width 49 height 34
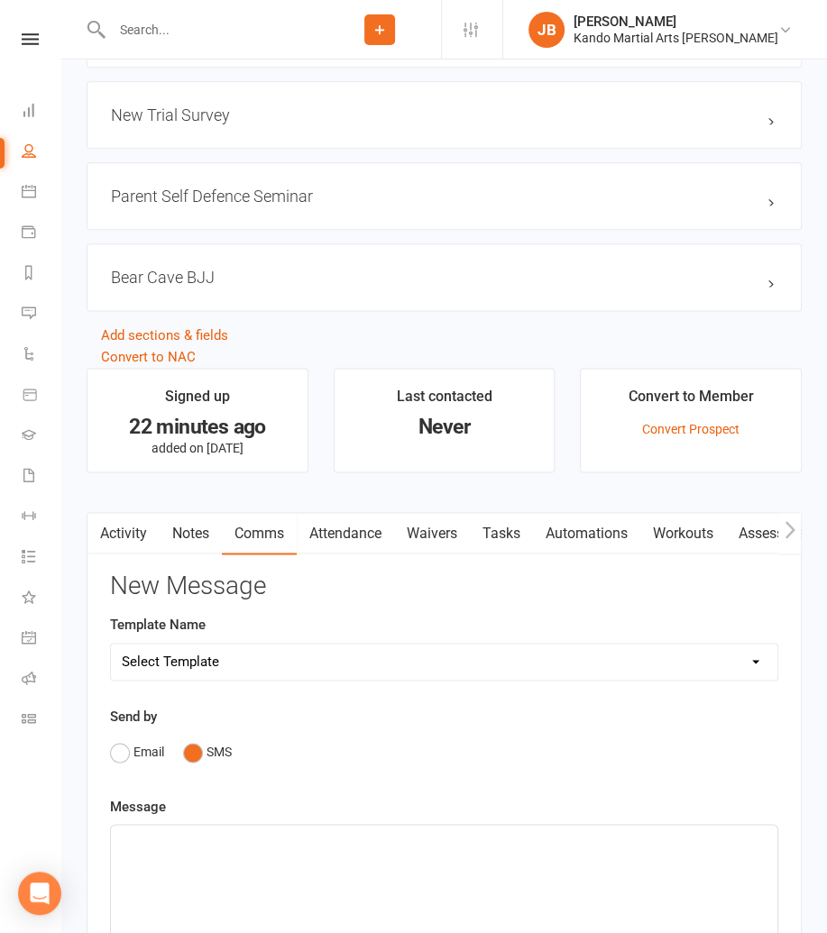
click at [151, 653] on select "Select Template [Email] 5 Class Pass Renewal - Used 4/5 classes [Email] 5 Class…" at bounding box center [444, 662] width 666 height 36
select select "963"
click at [111, 644] on select "Select Template [Email] 5 Class Pass Renewal - Used 4/5 classes [Email] 5 Class…" at bounding box center [444, 662] width 666 height 36
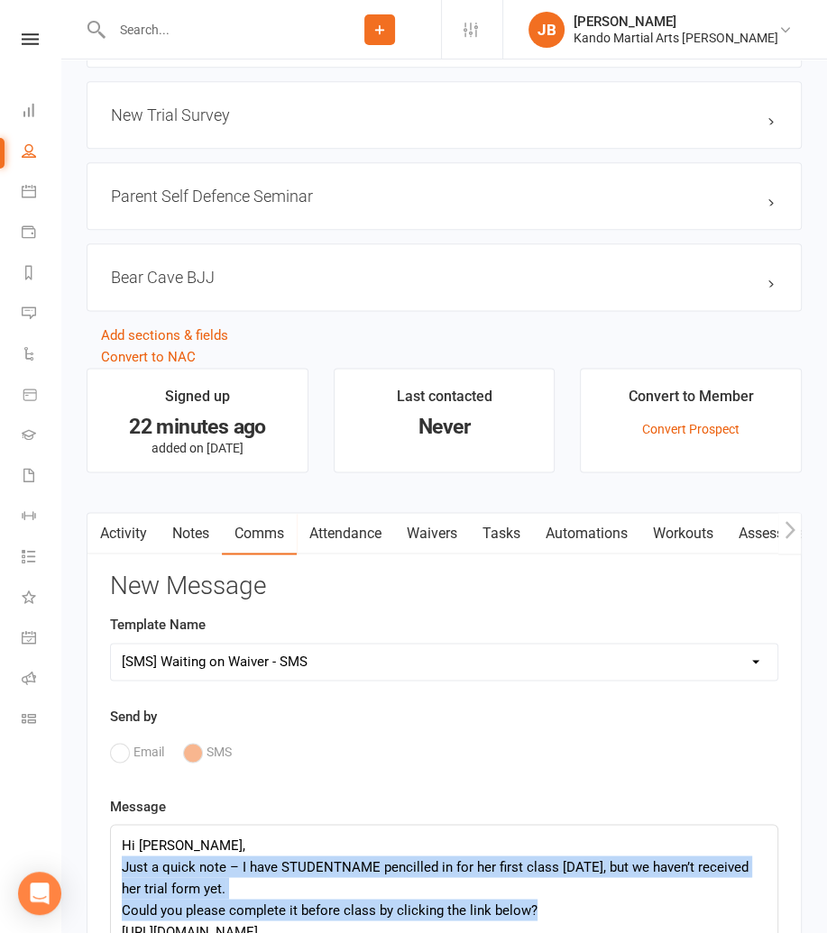
drag, startPoint x: 521, startPoint y: 902, endPoint x: 115, endPoint y: 864, distance: 407.5
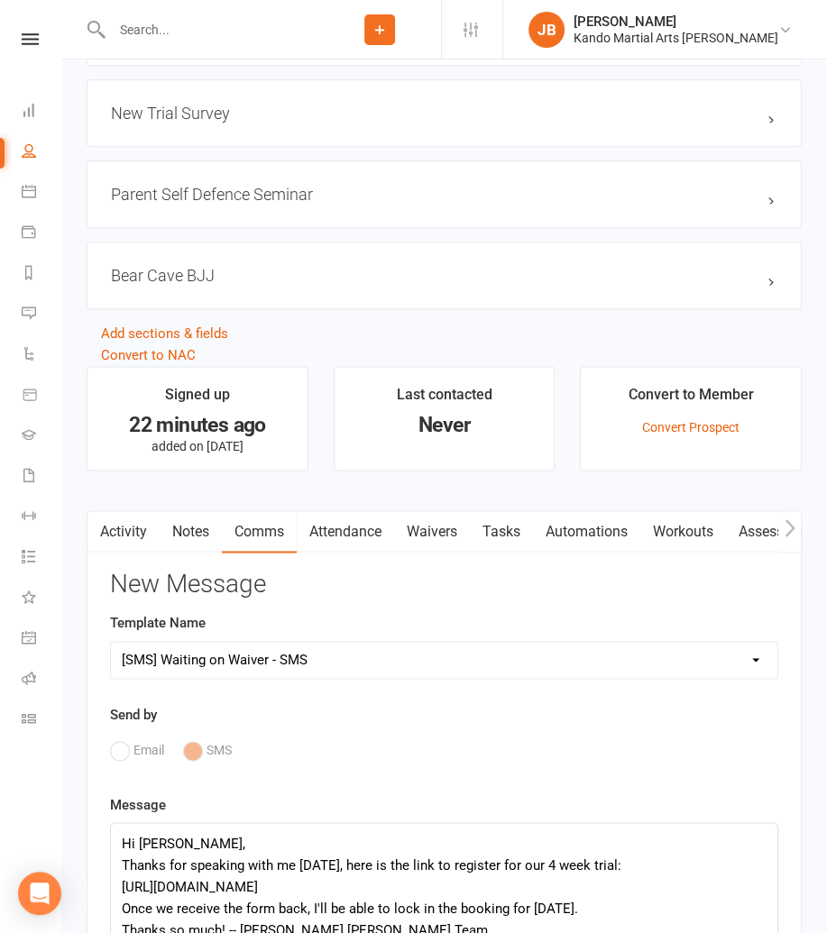
scroll to position [1459, 0]
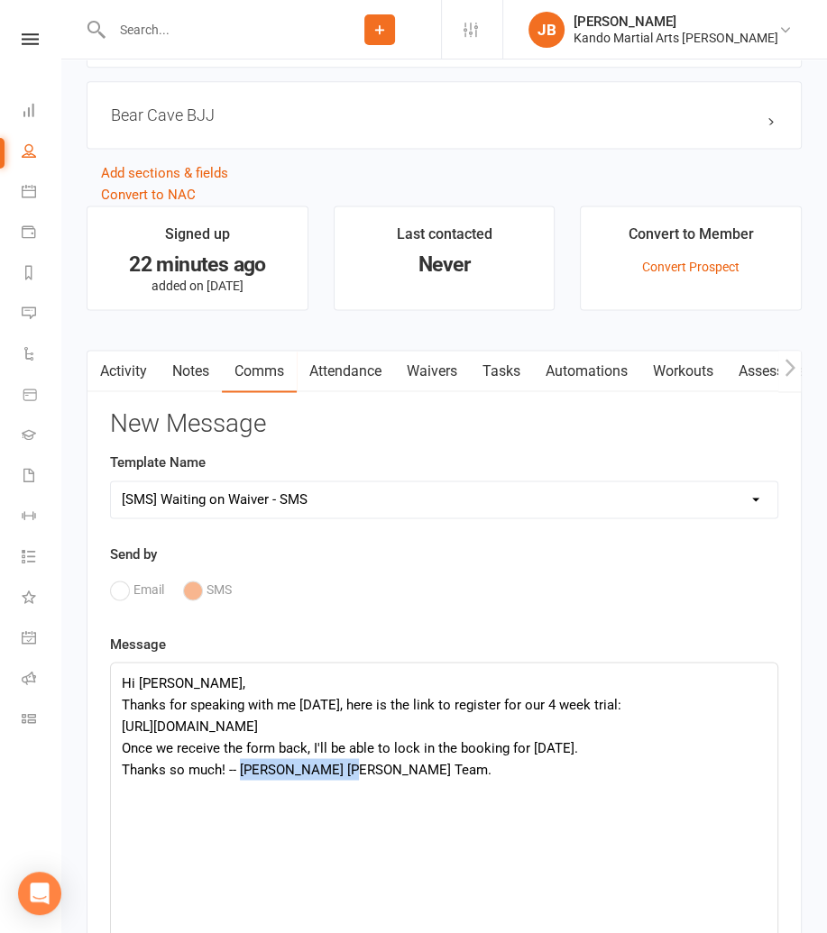
drag, startPoint x: 241, startPoint y: 762, endPoint x: 375, endPoint y: 764, distance: 134.4
click at [375, 764] on div "Once we receive the form back, I'll be able to lock in the booking for Friday. …" at bounding box center [444, 758] width 645 height 43
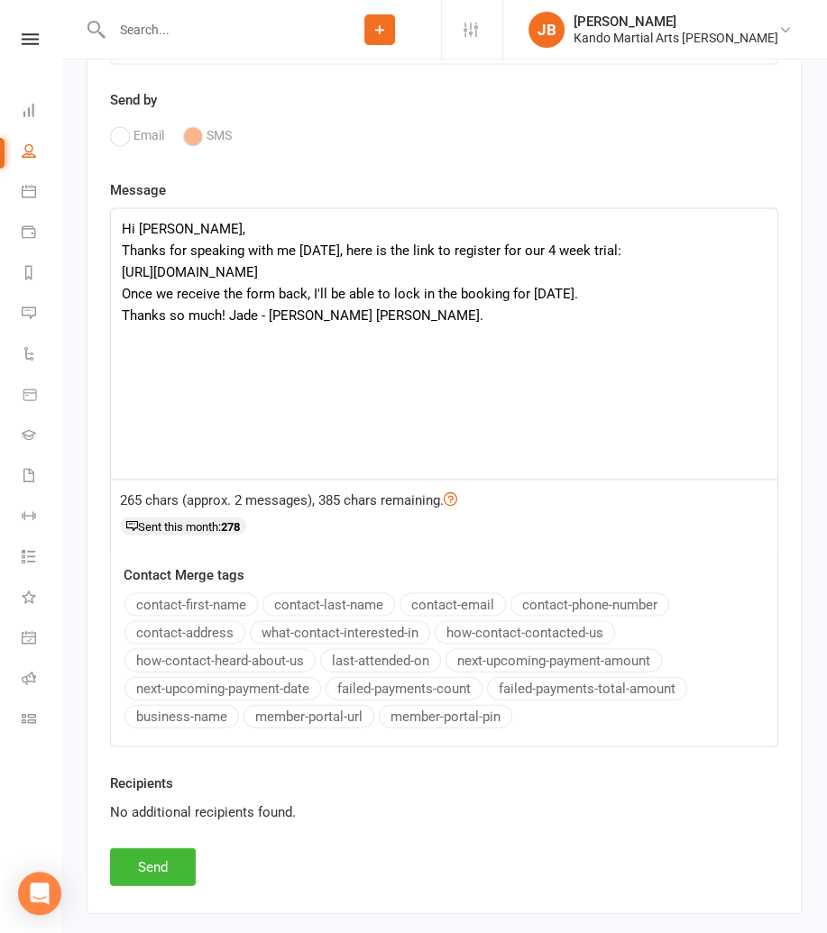
scroll to position [1922, 0]
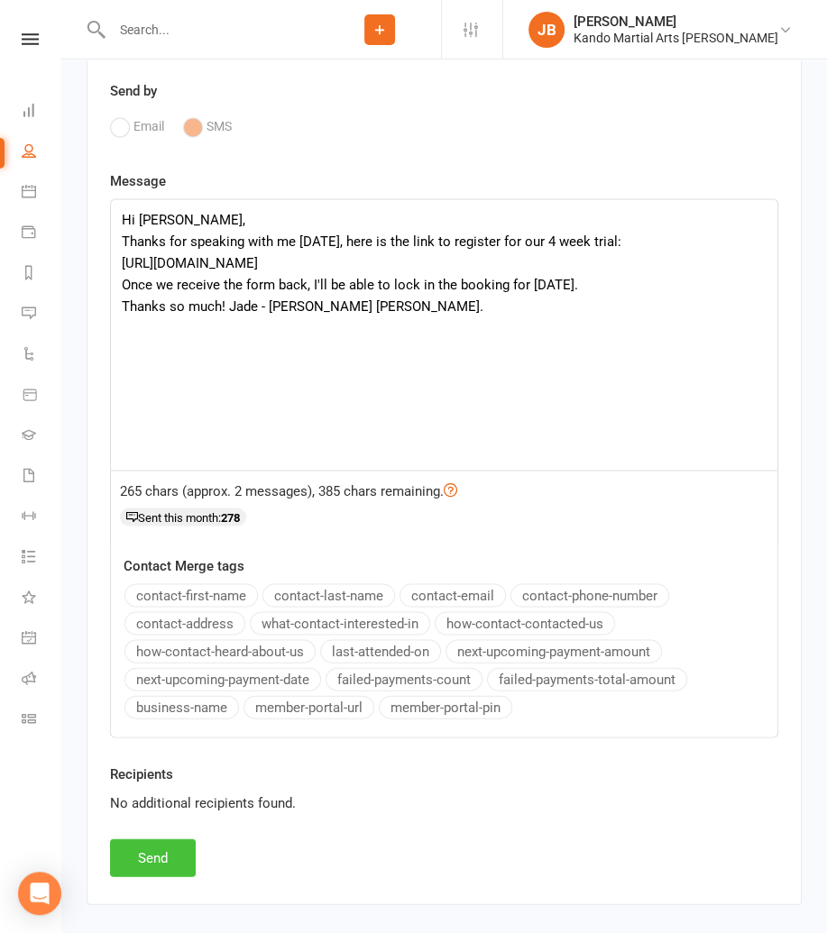
click at [146, 851] on button "Send" at bounding box center [153, 858] width 86 height 38
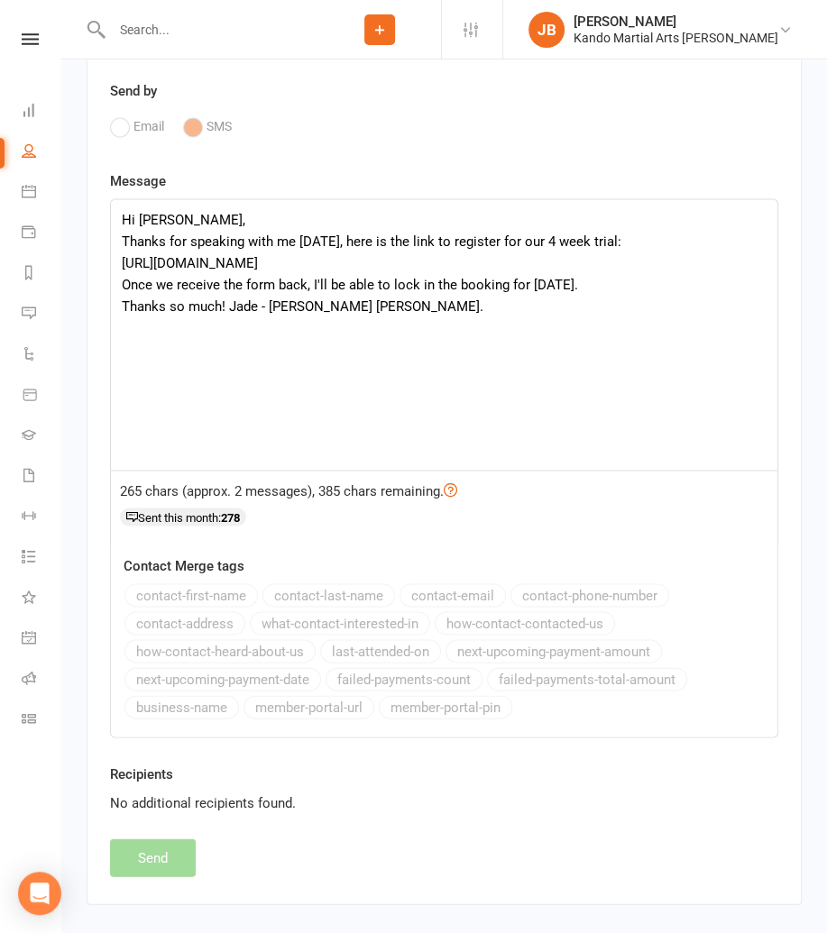
select select
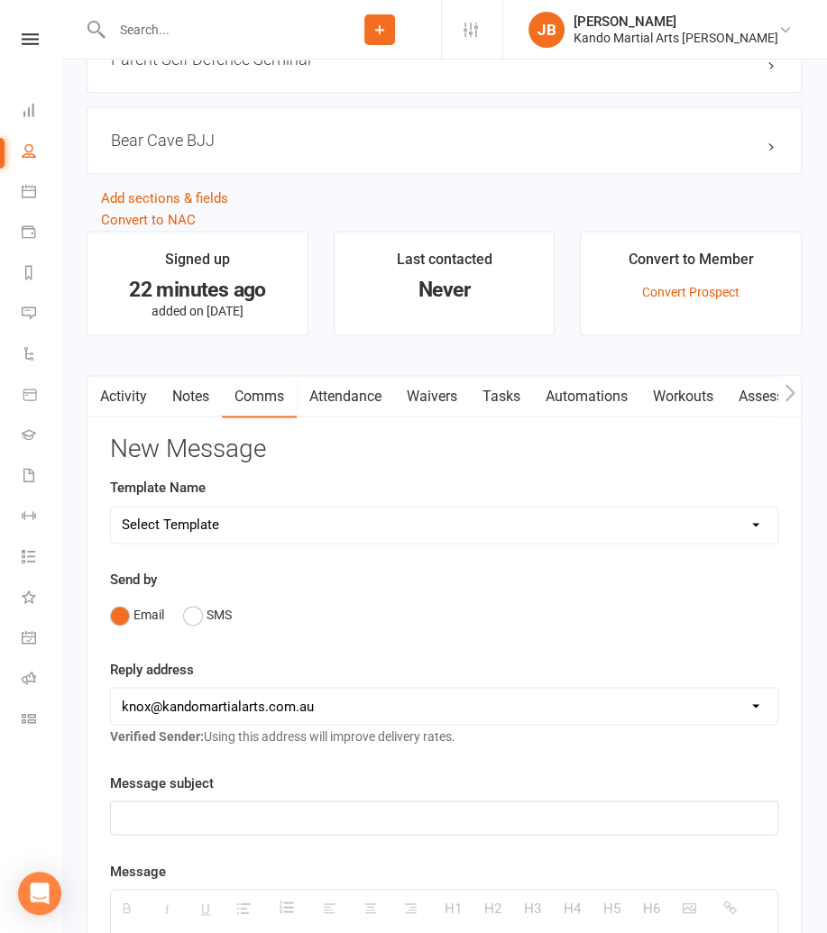
scroll to position [1436, 0]
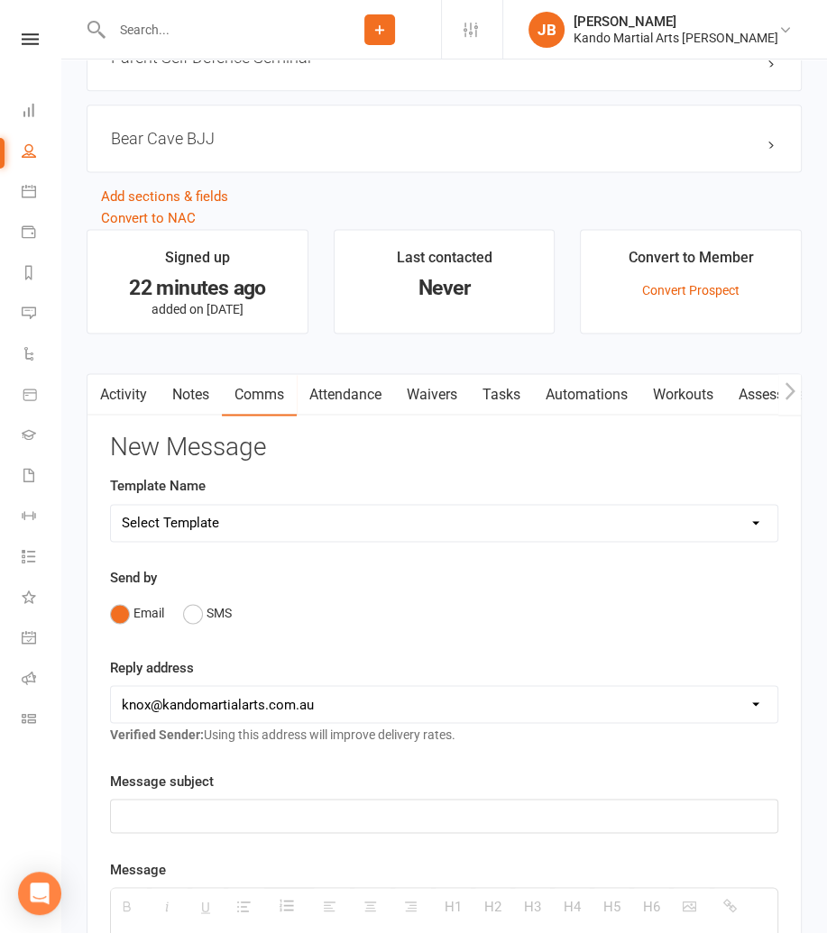
click at [509, 390] on link "Tasks" at bounding box center [501, 394] width 63 height 41
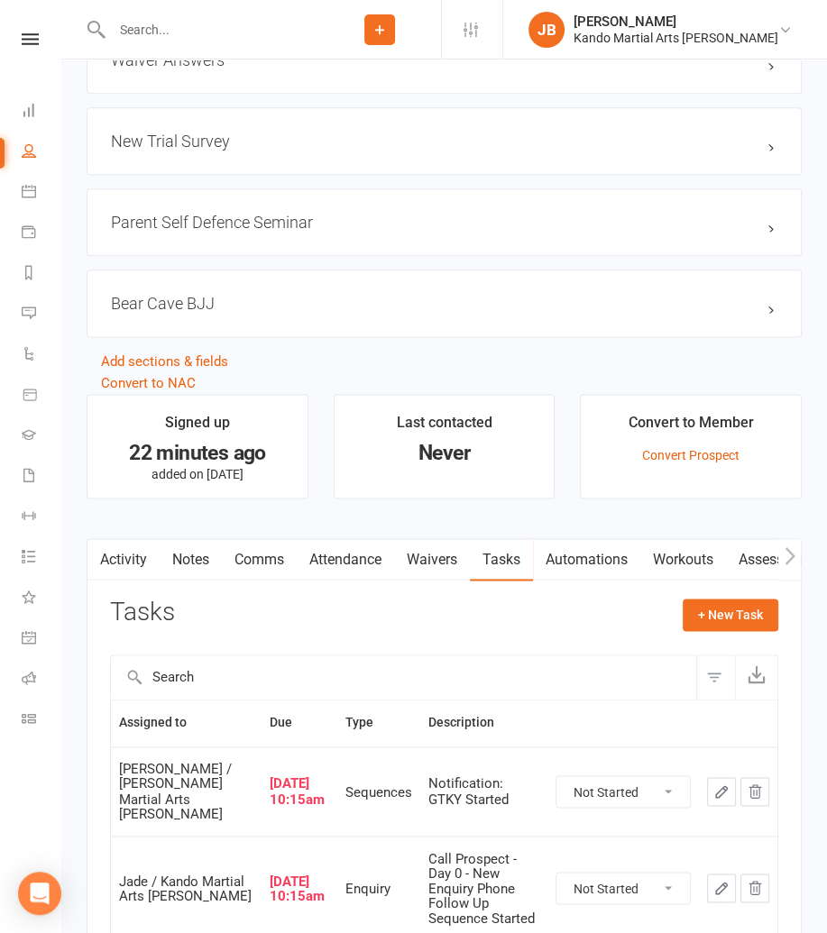
scroll to position [1389, 0]
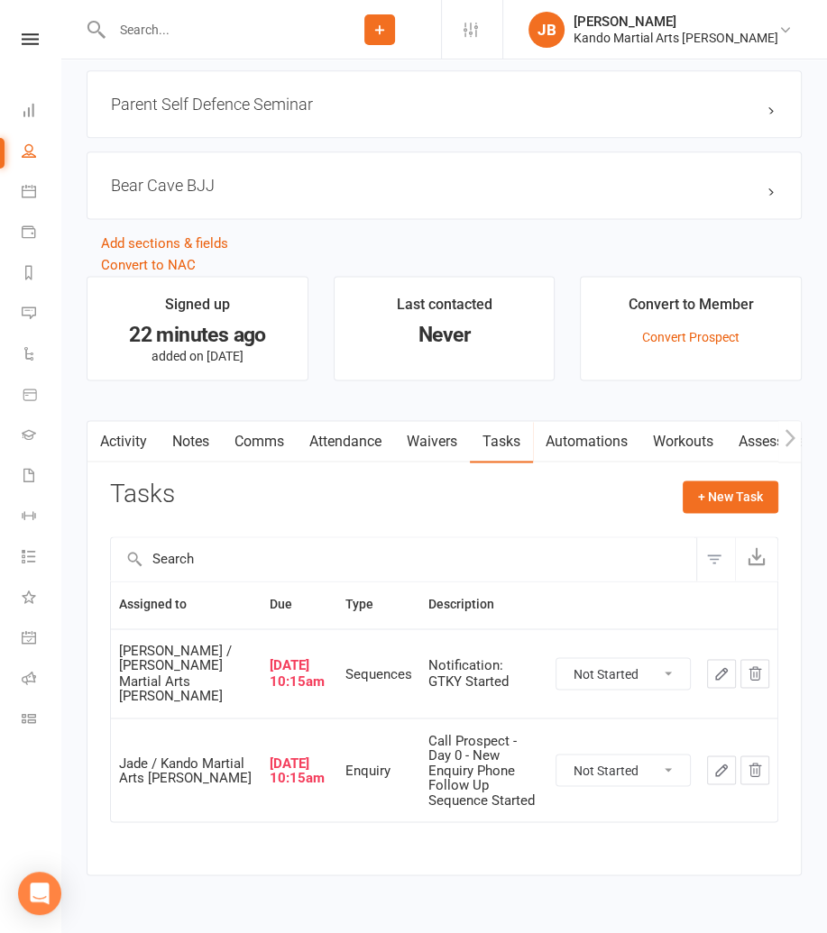
click at [600, 661] on select "Not Started In Progress Waiting Complete" at bounding box center [622, 673] width 133 height 31
click at [556, 658] on select "Not Started In Progress Waiting Complete" at bounding box center [622, 673] width 133 height 31
select select "unstarted"
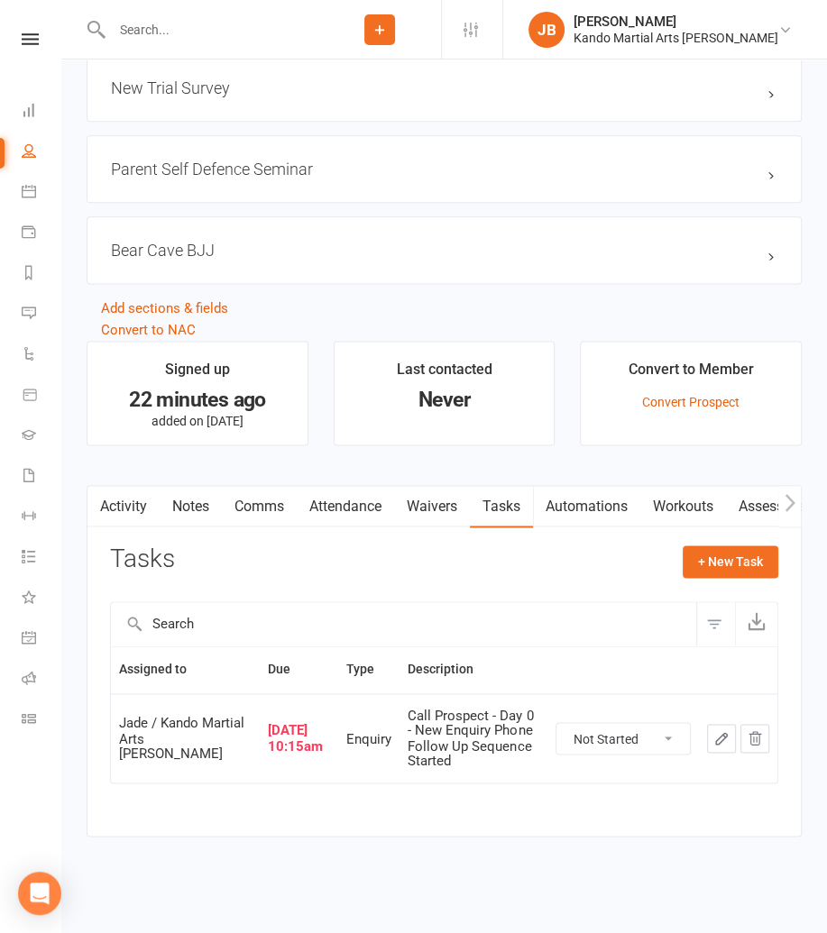
scroll to position [1300, 0]
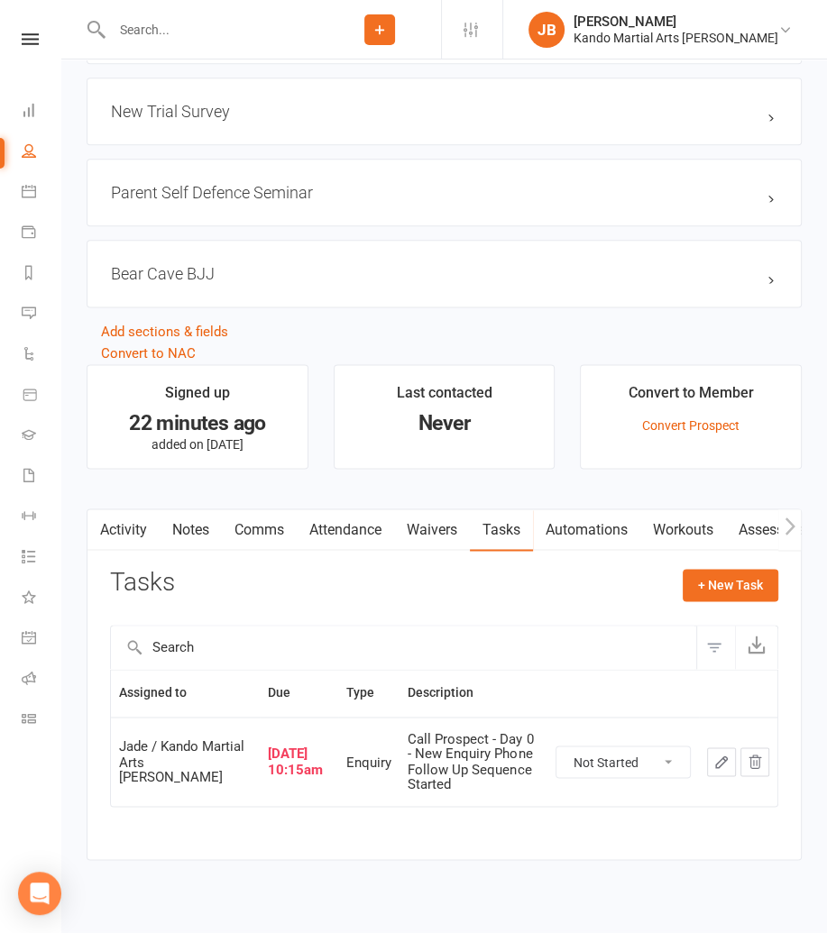
click at [596, 747] on select "Not Started In Progress Waiting Complete" at bounding box center [622, 762] width 133 height 31
click at [556, 747] on select "Not Started In Progress Waiting Complete" at bounding box center [622, 762] width 133 height 31
select select "unstarted"
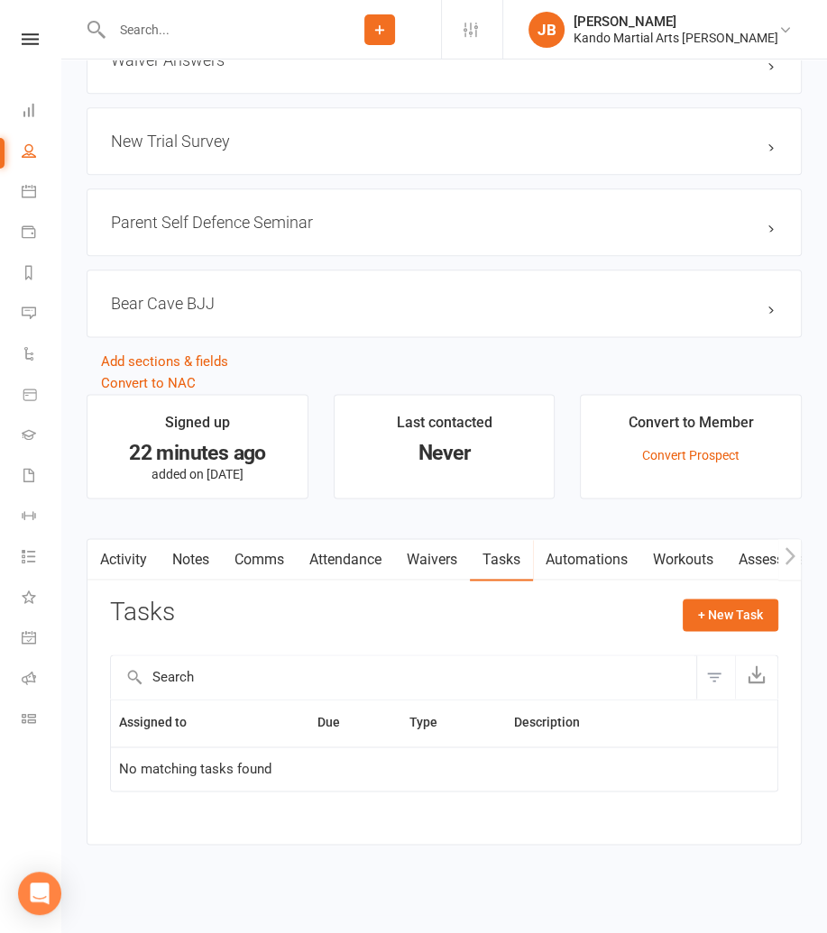
click at [591, 555] on link "Automations" at bounding box center [586, 559] width 107 height 41
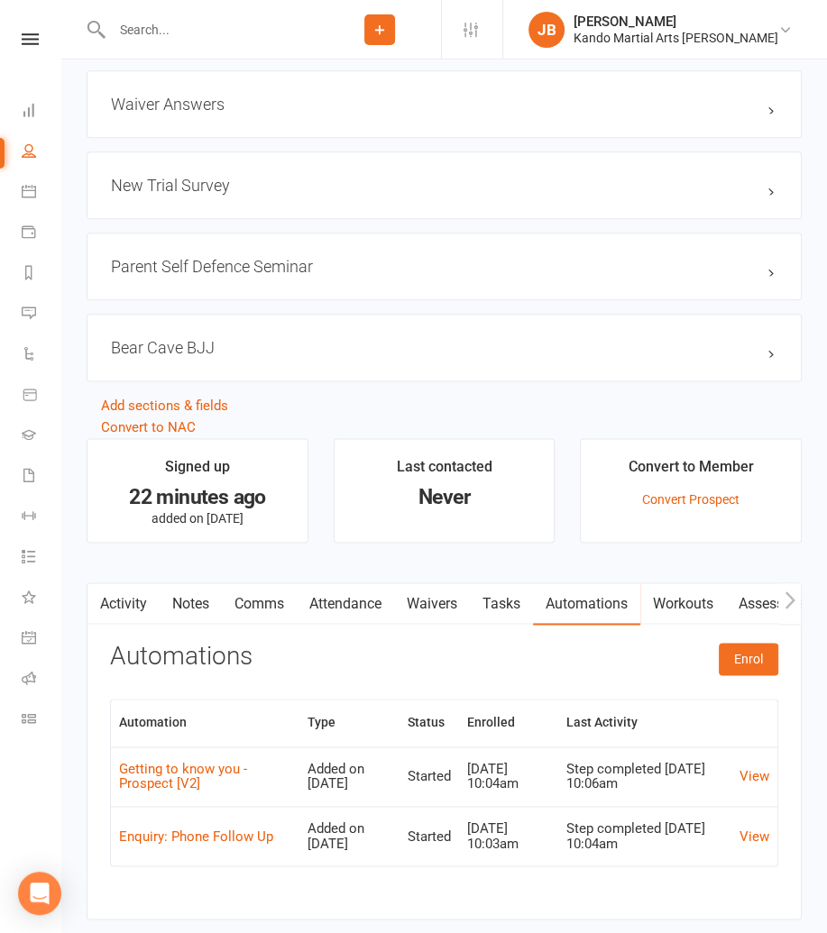
scroll to position [1300, 0]
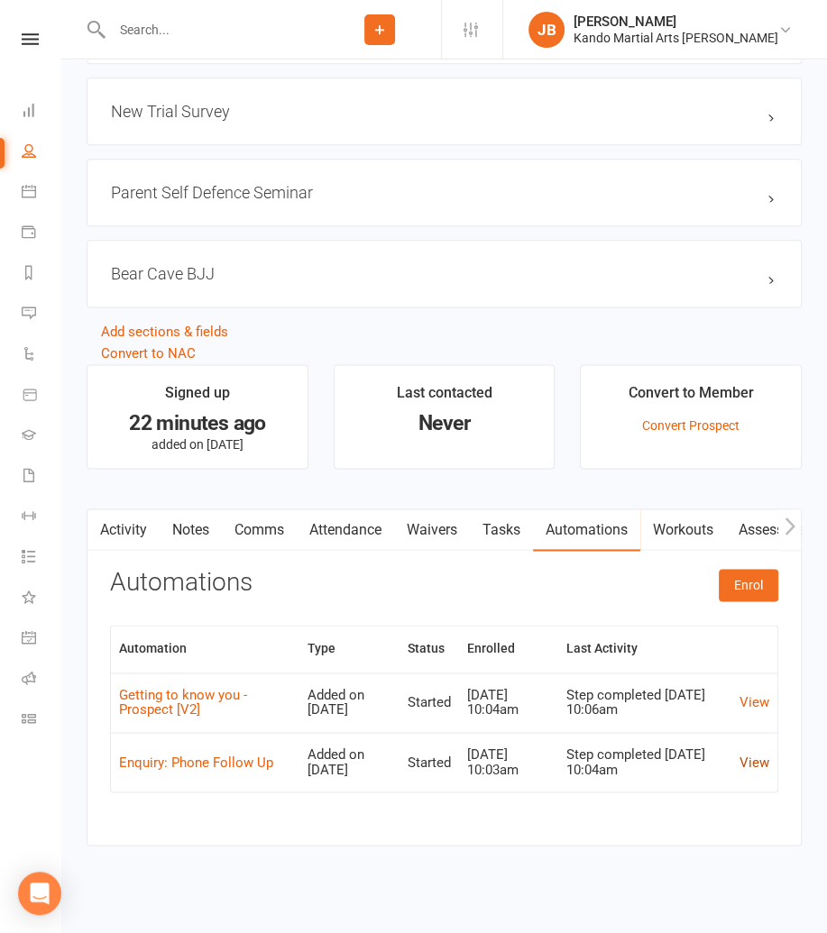
drag, startPoint x: 751, startPoint y: 757, endPoint x: 741, endPoint y: 752, distance: 10.9
click at [750, 757] on link "View" at bounding box center [754, 762] width 30 height 16
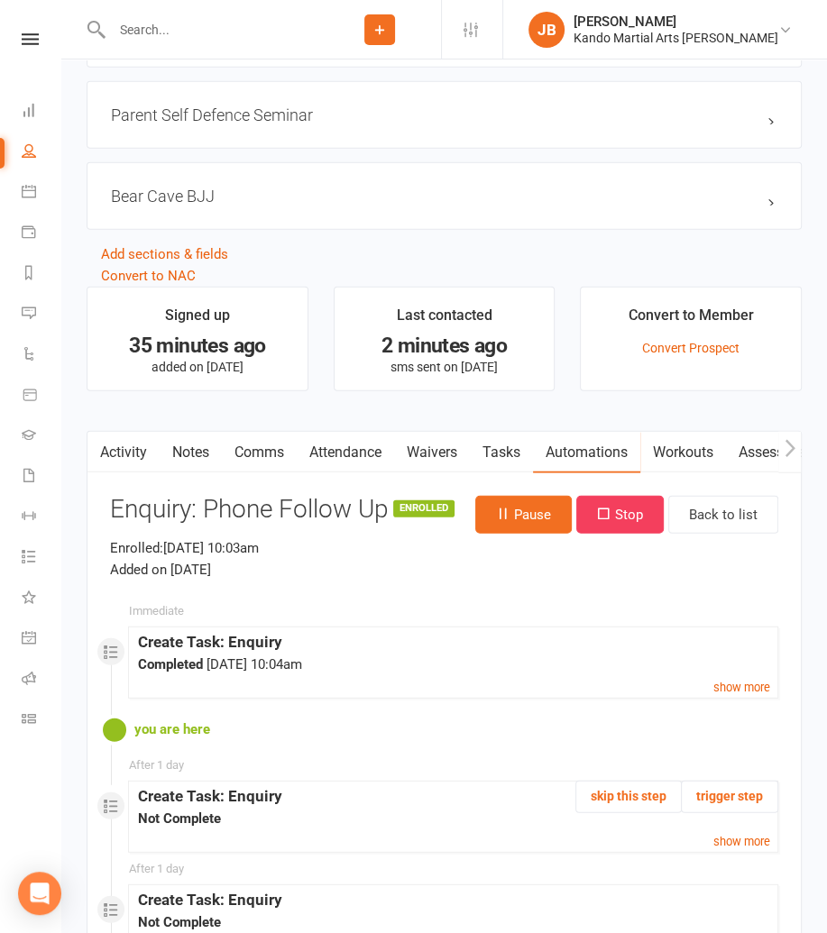
scroll to position [2680, 0]
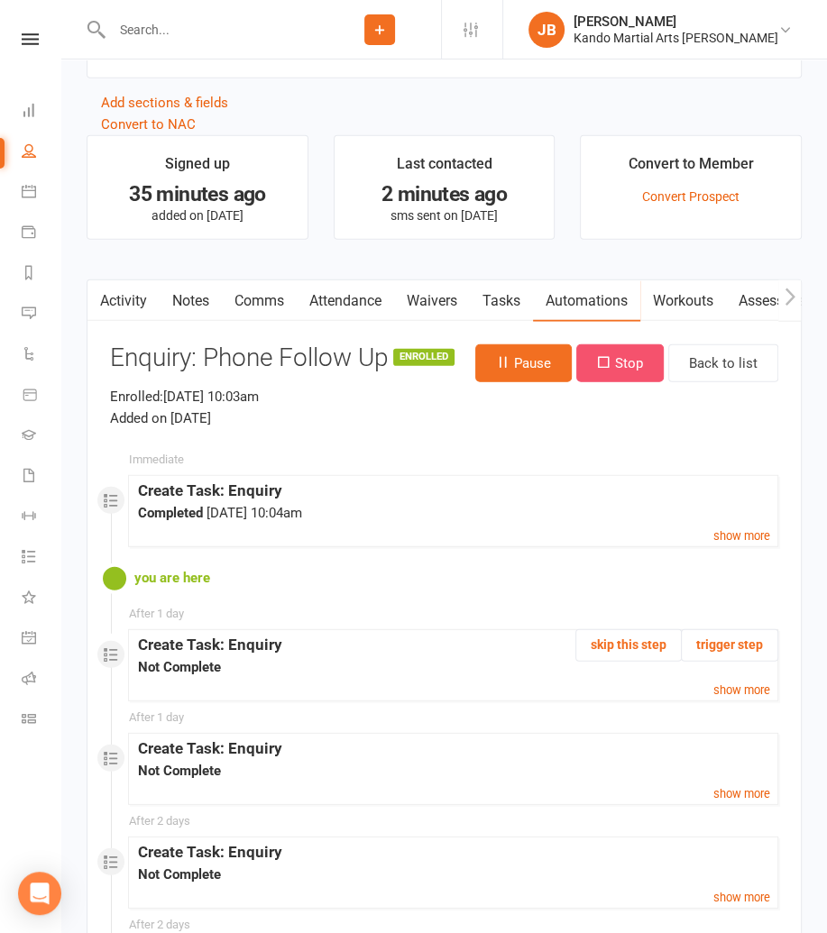
click at [629, 351] on button "Stop" at bounding box center [619, 363] width 87 height 38
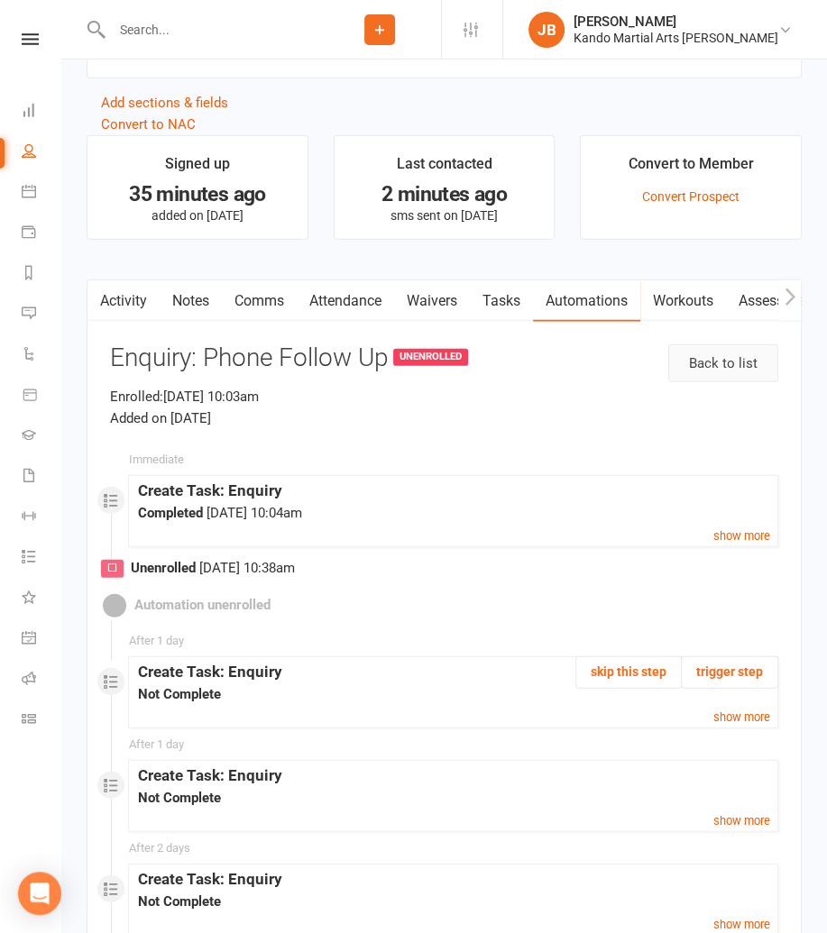
click at [711, 344] on link "Back to list" at bounding box center [723, 363] width 110 height 38
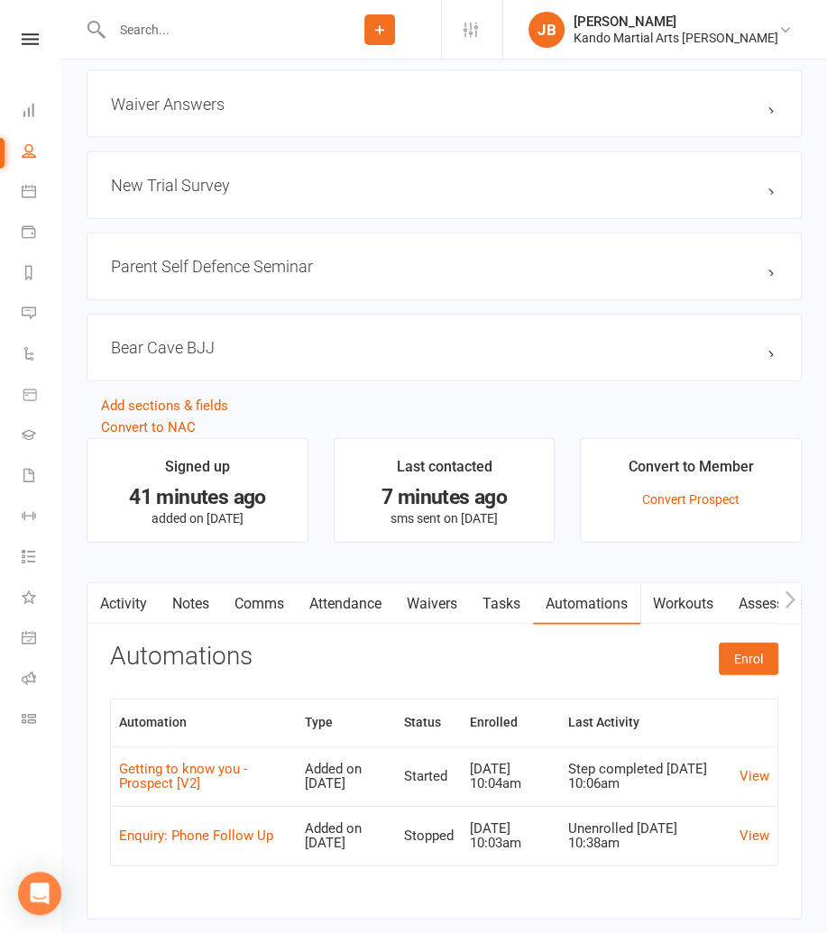
scroll to position [2380, 0]
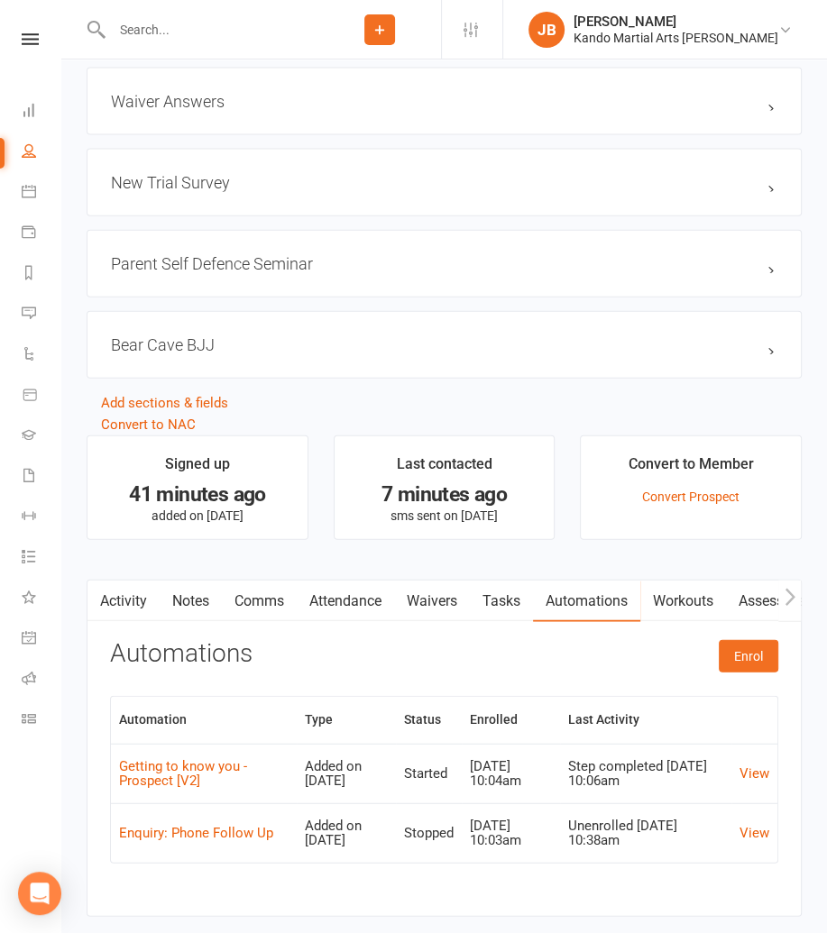
click at [588, 592] on link "Automations" at bounding box center [586, 601] width 107 height 41
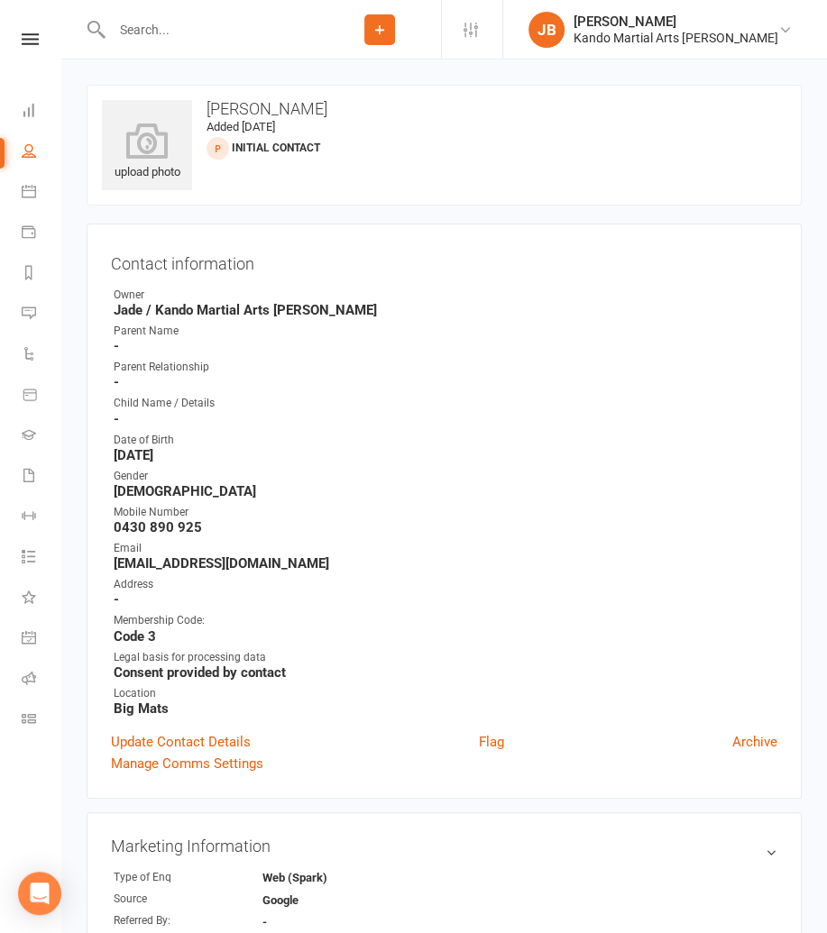
click at [485, 210] on contact-information "upload photo Karen Liao Added 15 September, 2025 Initial Contact prospect Conta…" at bounding box center [444, 442] width 715 height 714
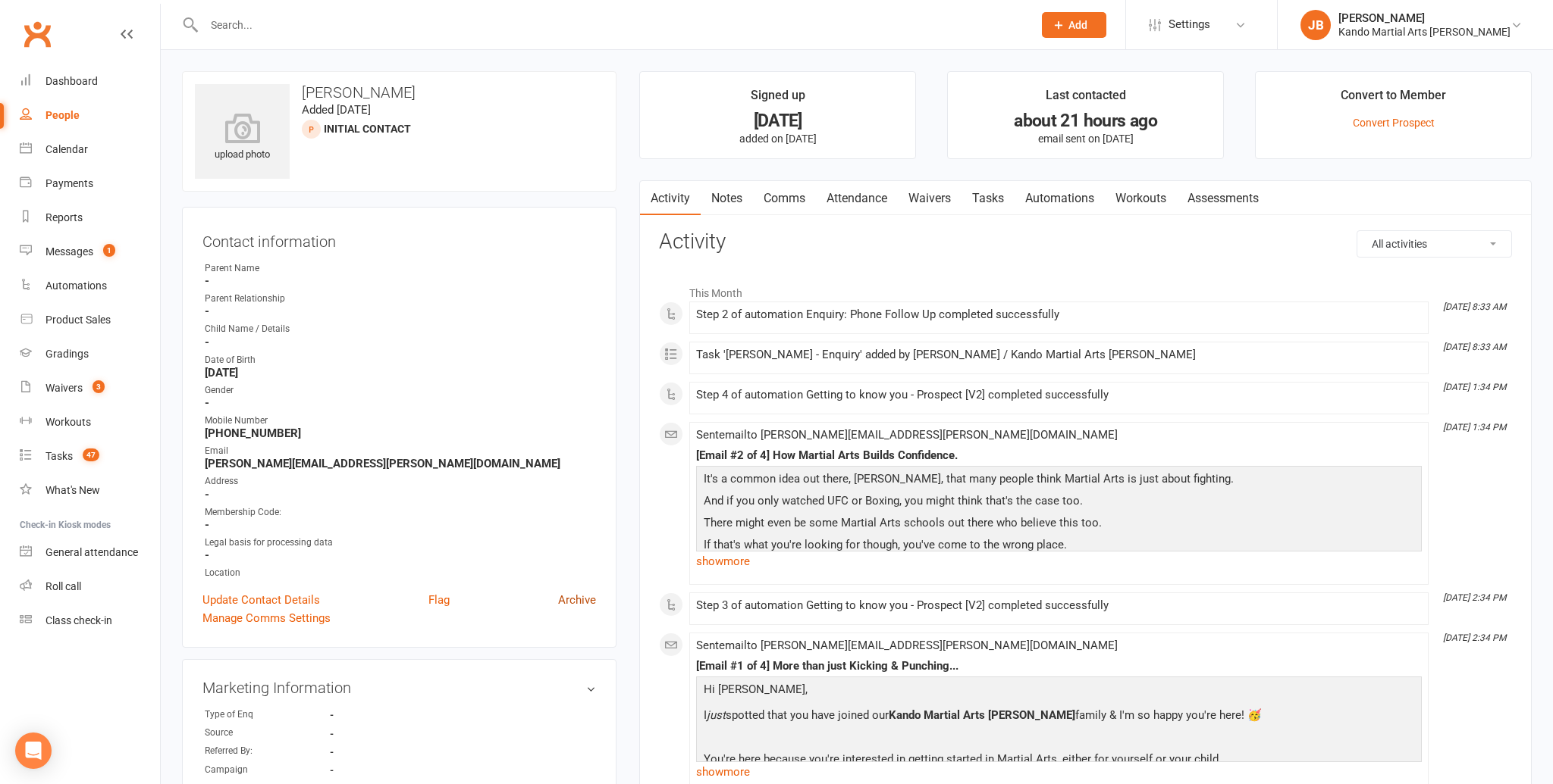
click at [590, 597] on link "Archive" at bounding box center [577, 600] width 38 height 18
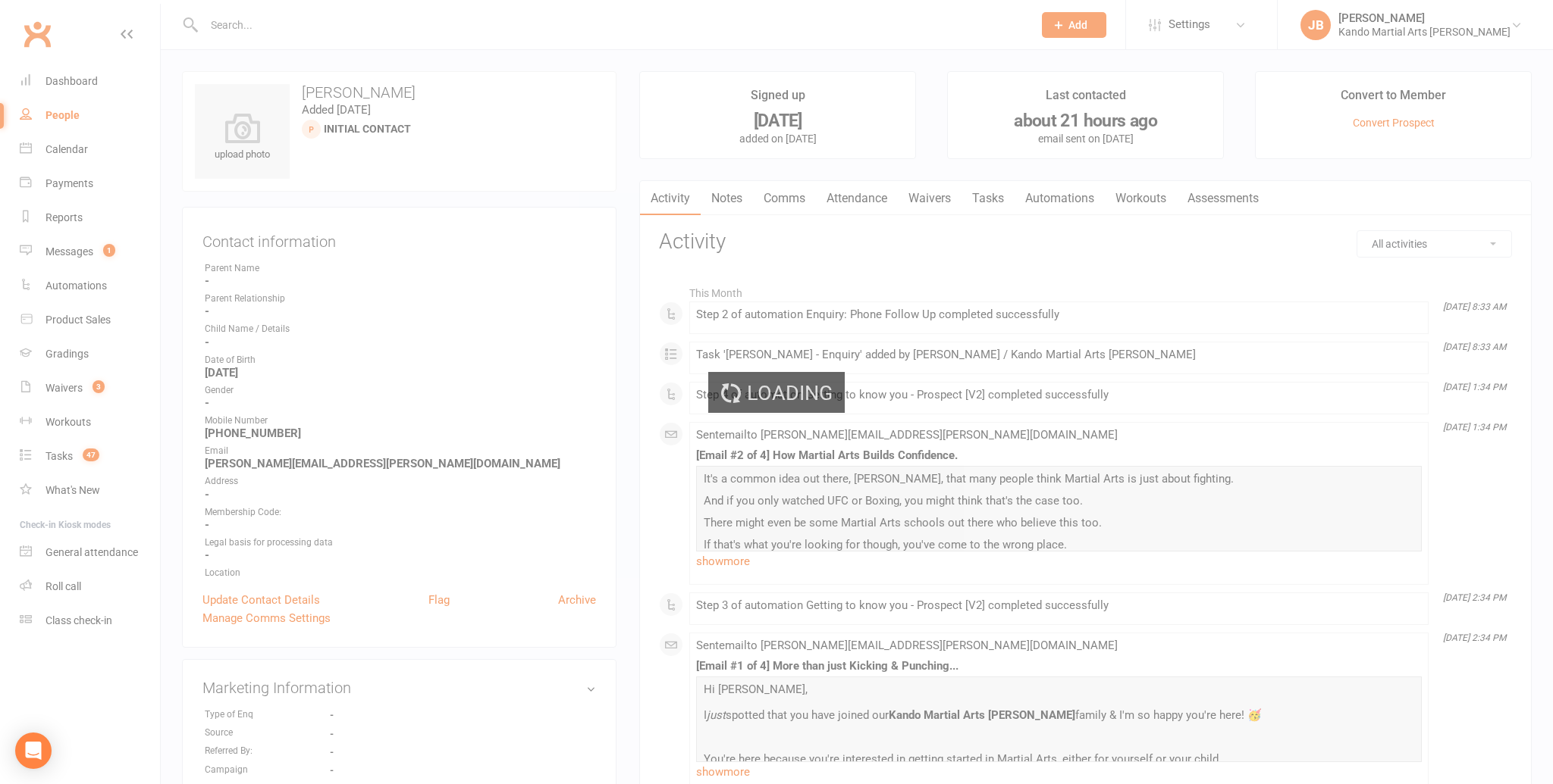
select select "50"
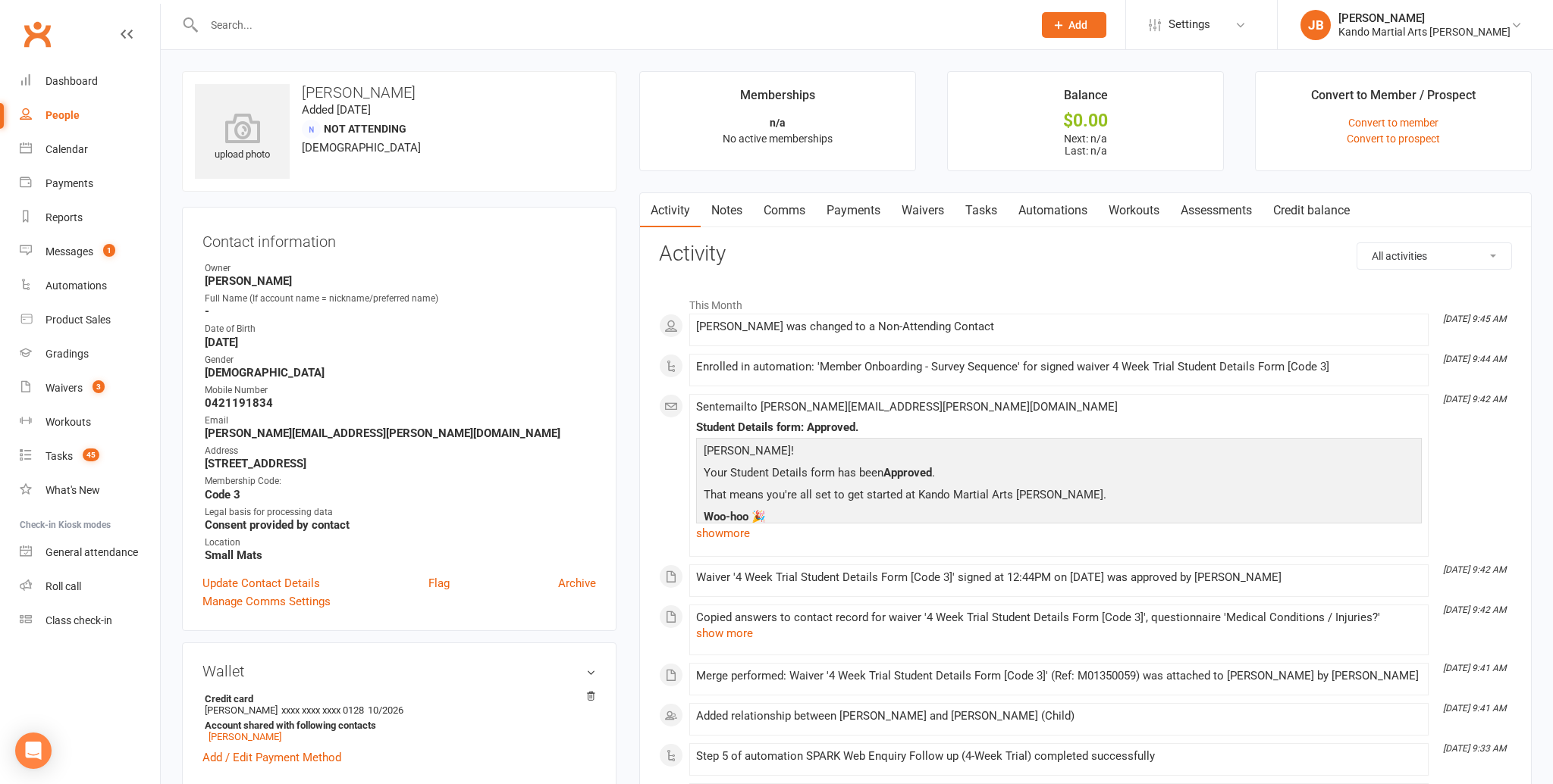
drag, startPoint x: 1069, startPoint y: 213, endPoint x: 1068, endPoint y: 222, distance: 9.1
click at [1070, 213] on link "Automations" at bounding box center [1052, 210] width 90 height 34
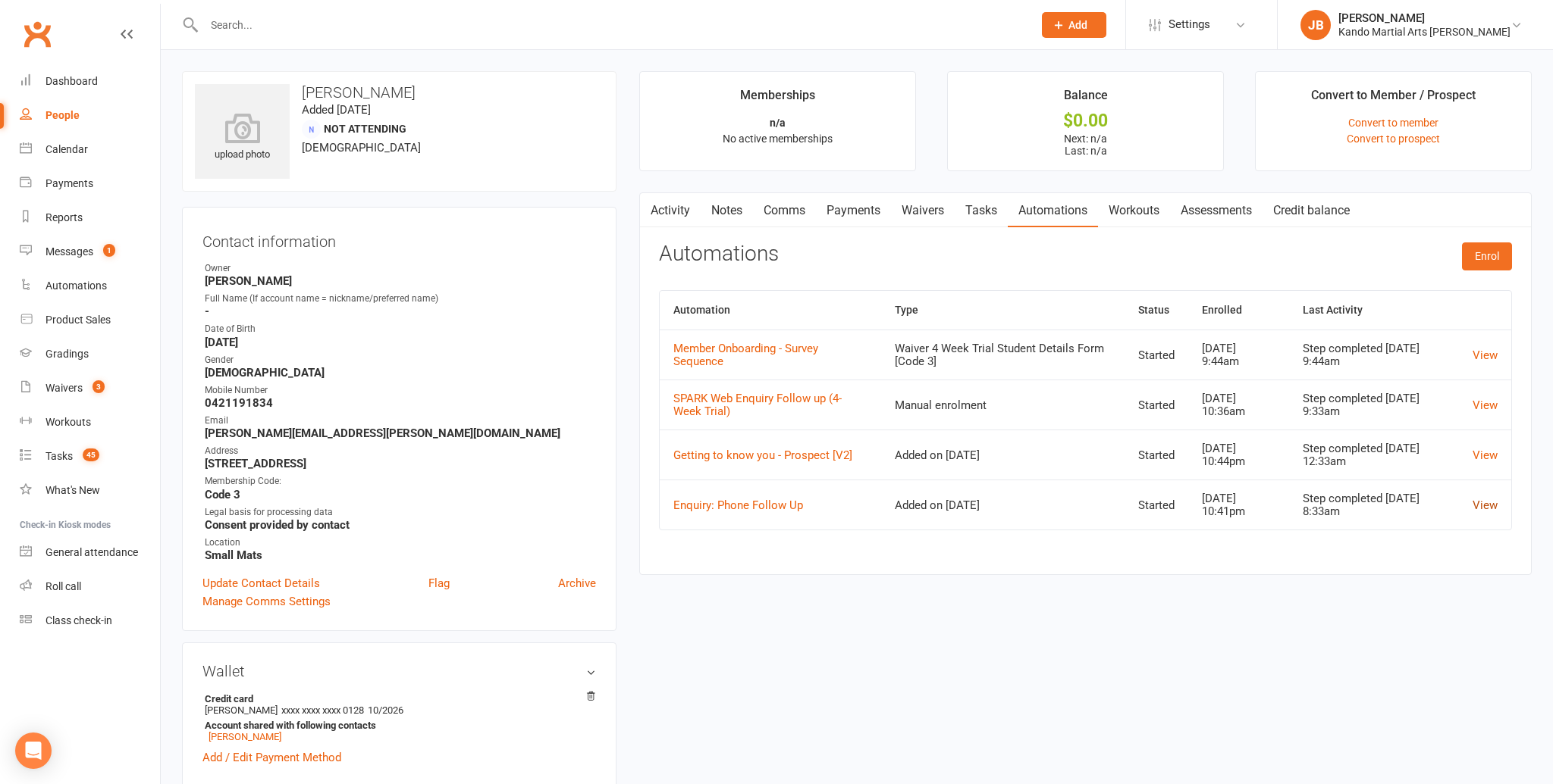
click at [1481, 503] on link "View" at bounding box center [1485, 505] width 25 height 13
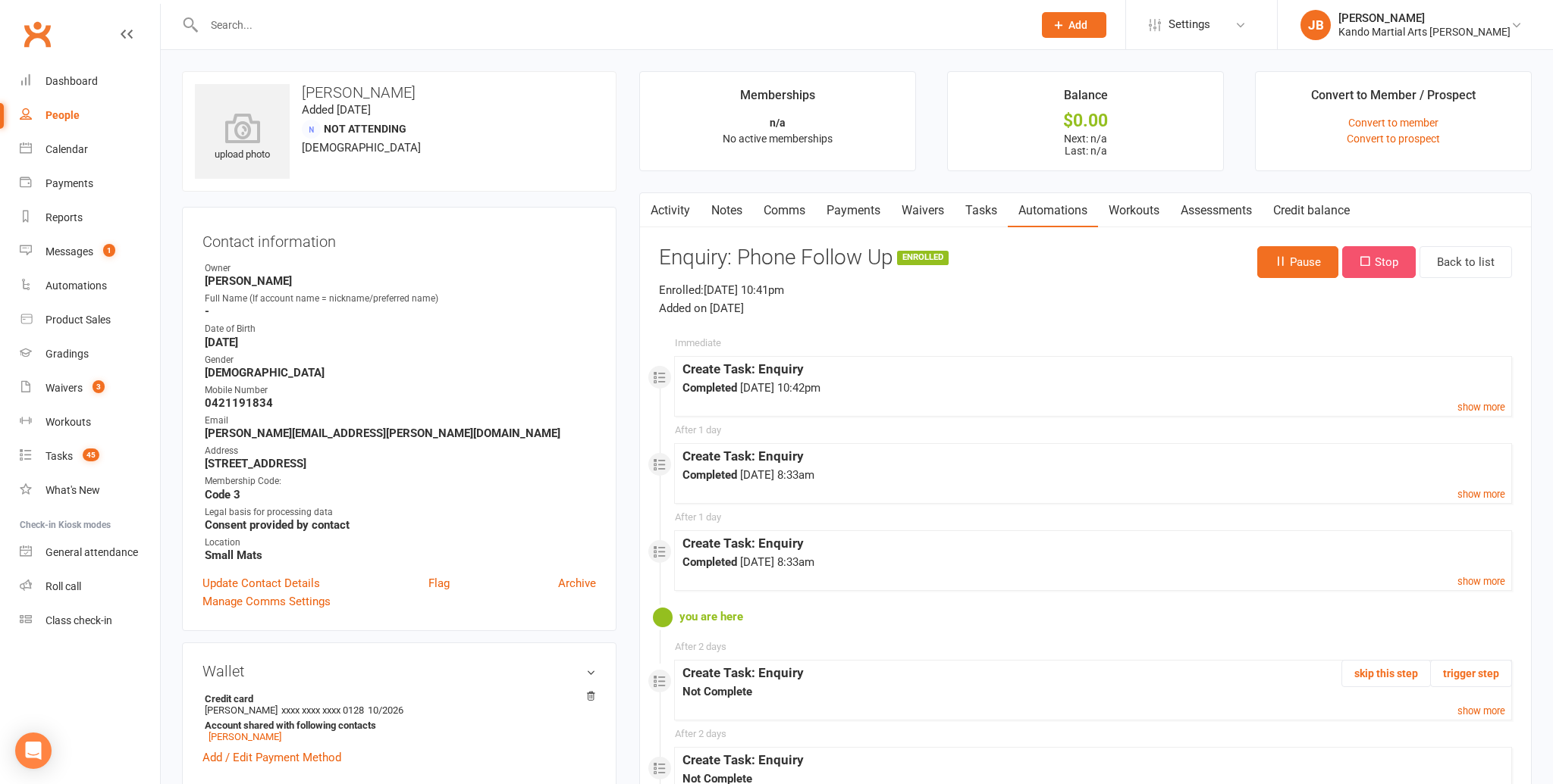
click at [1369, 261] on icon "button" at bounding box center [1365, 261] width 12 height 12
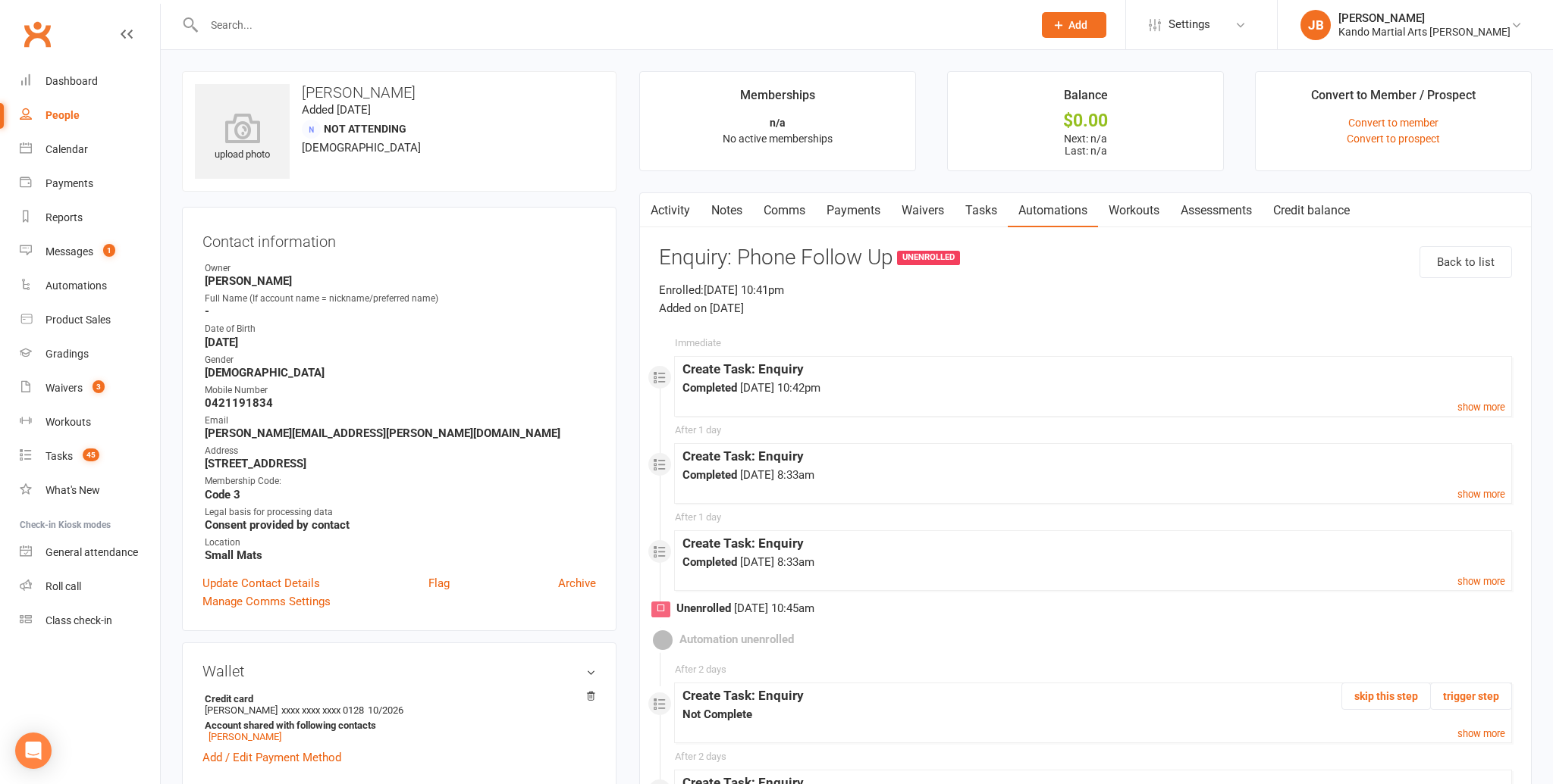
click at [975, 213] on link "Tasks" at bounding box center [980, 210] width 53 height 34
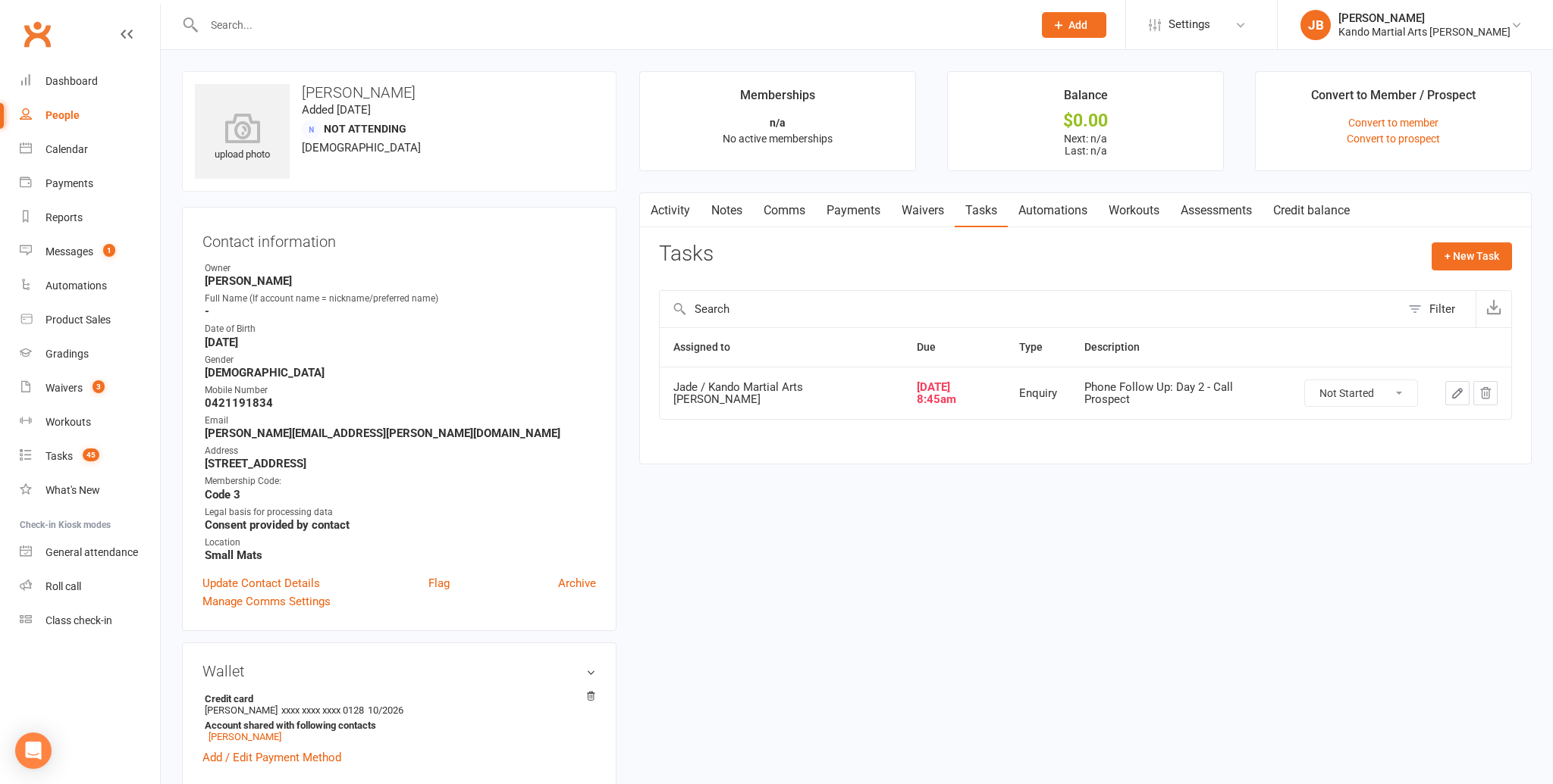
click at [1323, 396] on select "Not Started In Progress Waiting Complete" at bounding box center [1360, 393] width 112 height 26
click at [1305, 381] on select "Not Started In Progress Waiting Complete" at bounding box center [1360, 393] width 112 height 26
select select "unstarted"
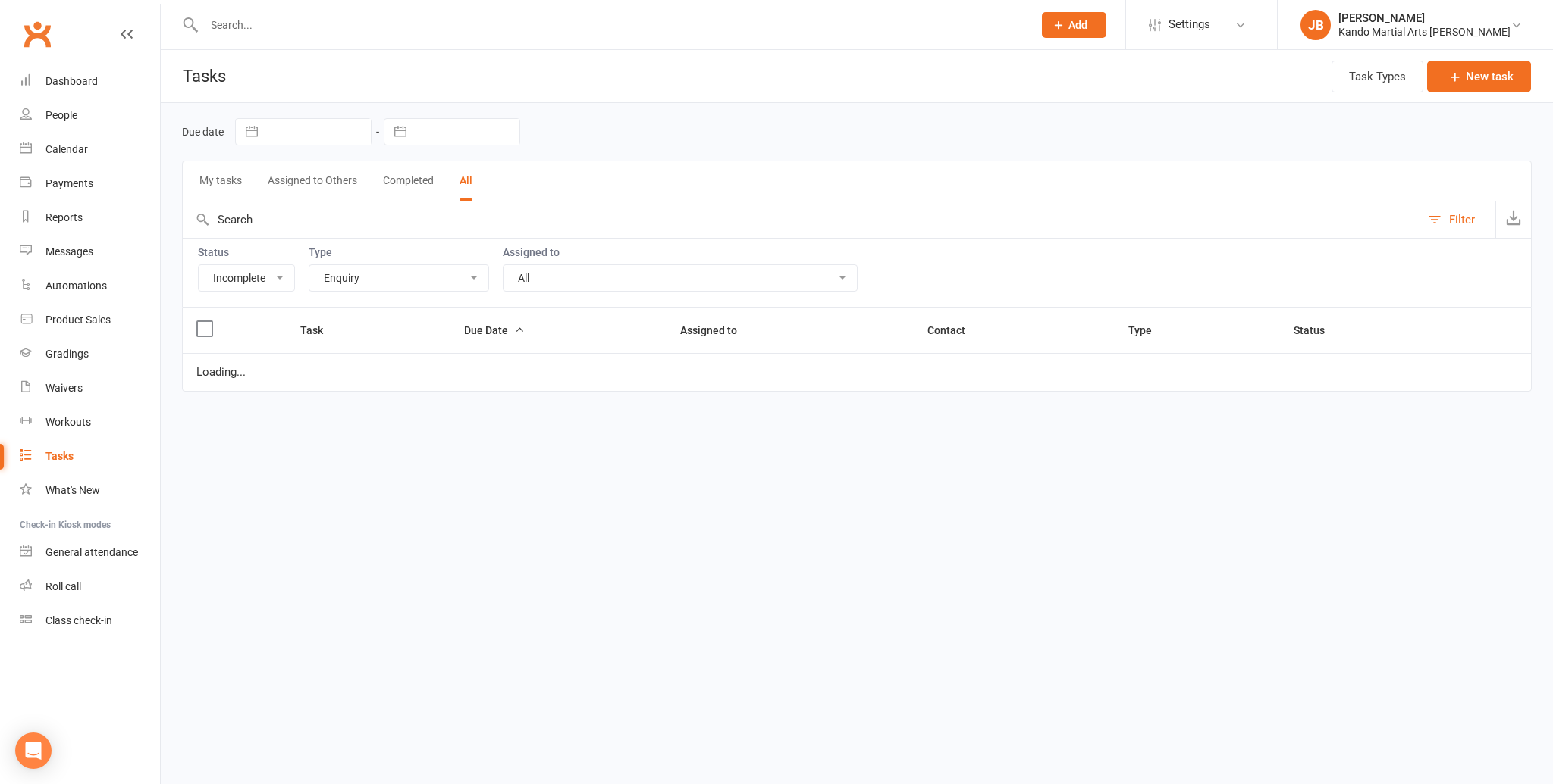
select select "incomplete"
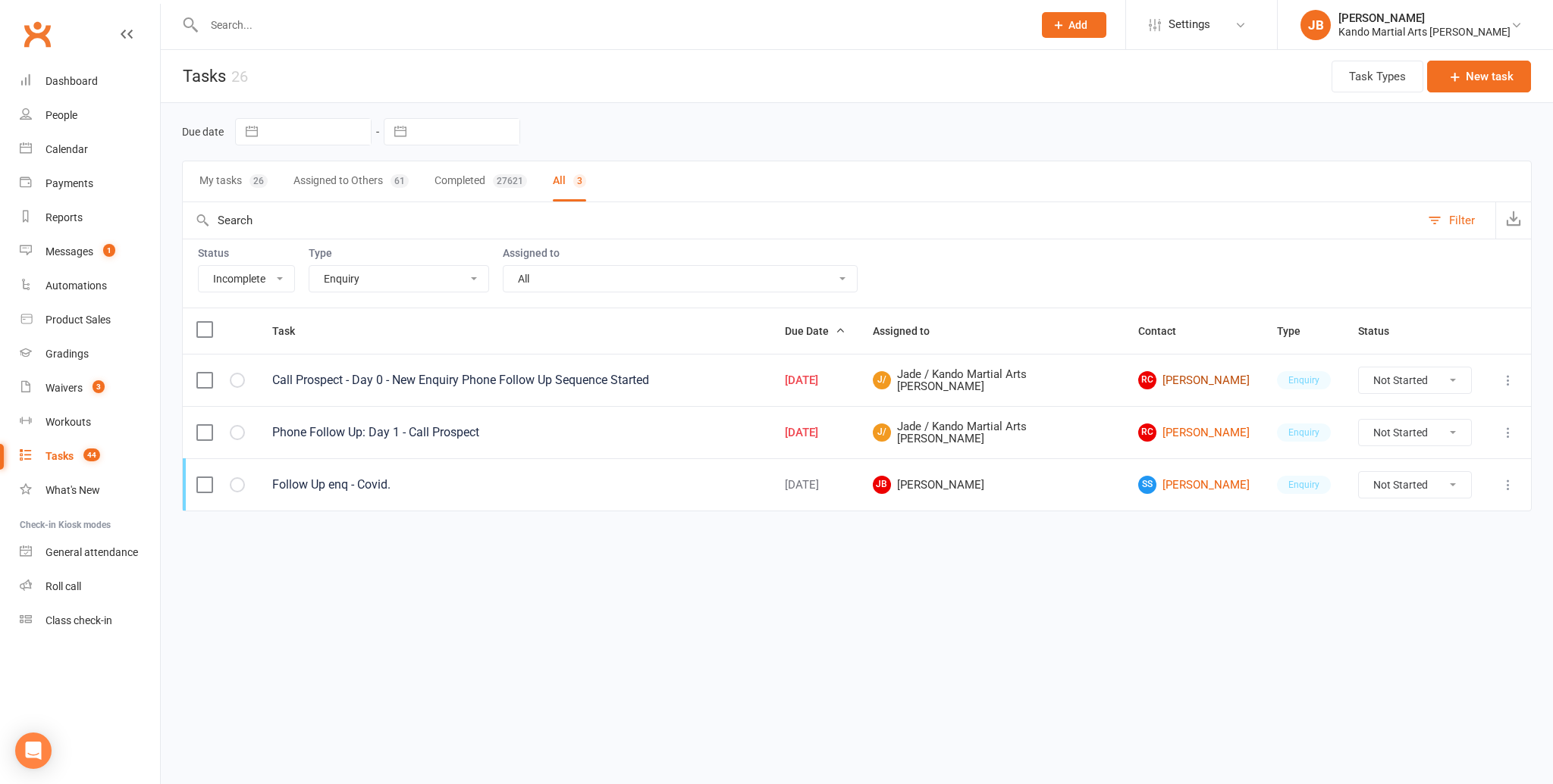
click at [1195, 378] on link "RC [PERSON_NAME]" at bounding box center [1193, 381] width 112 height 18
click at [0, 0] on icon "button" at bounding box center [0, 0] width 0 height 0
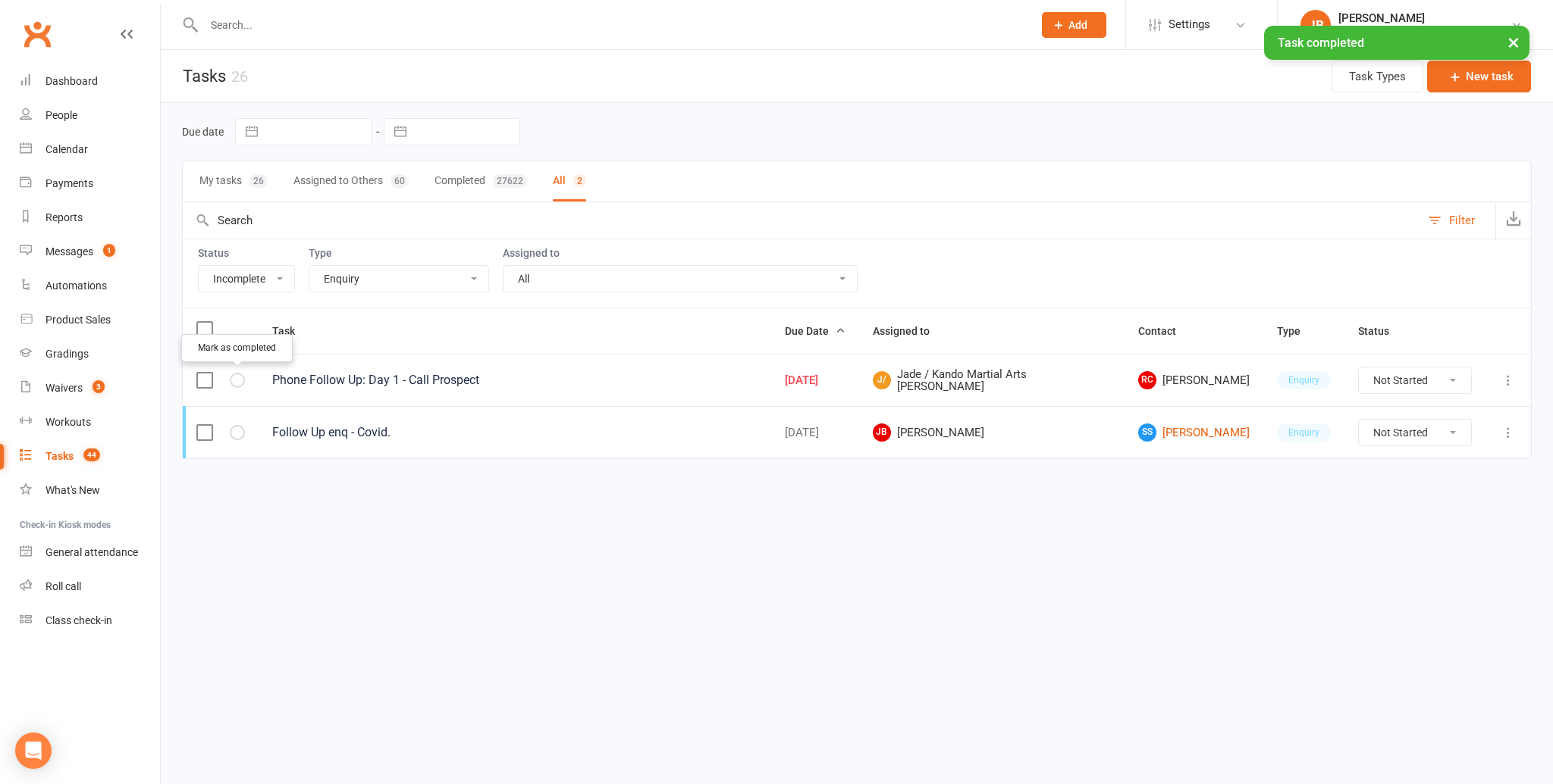
click at [242, 377] on button "button" at bounding box center [237, 381] width 15 height 15
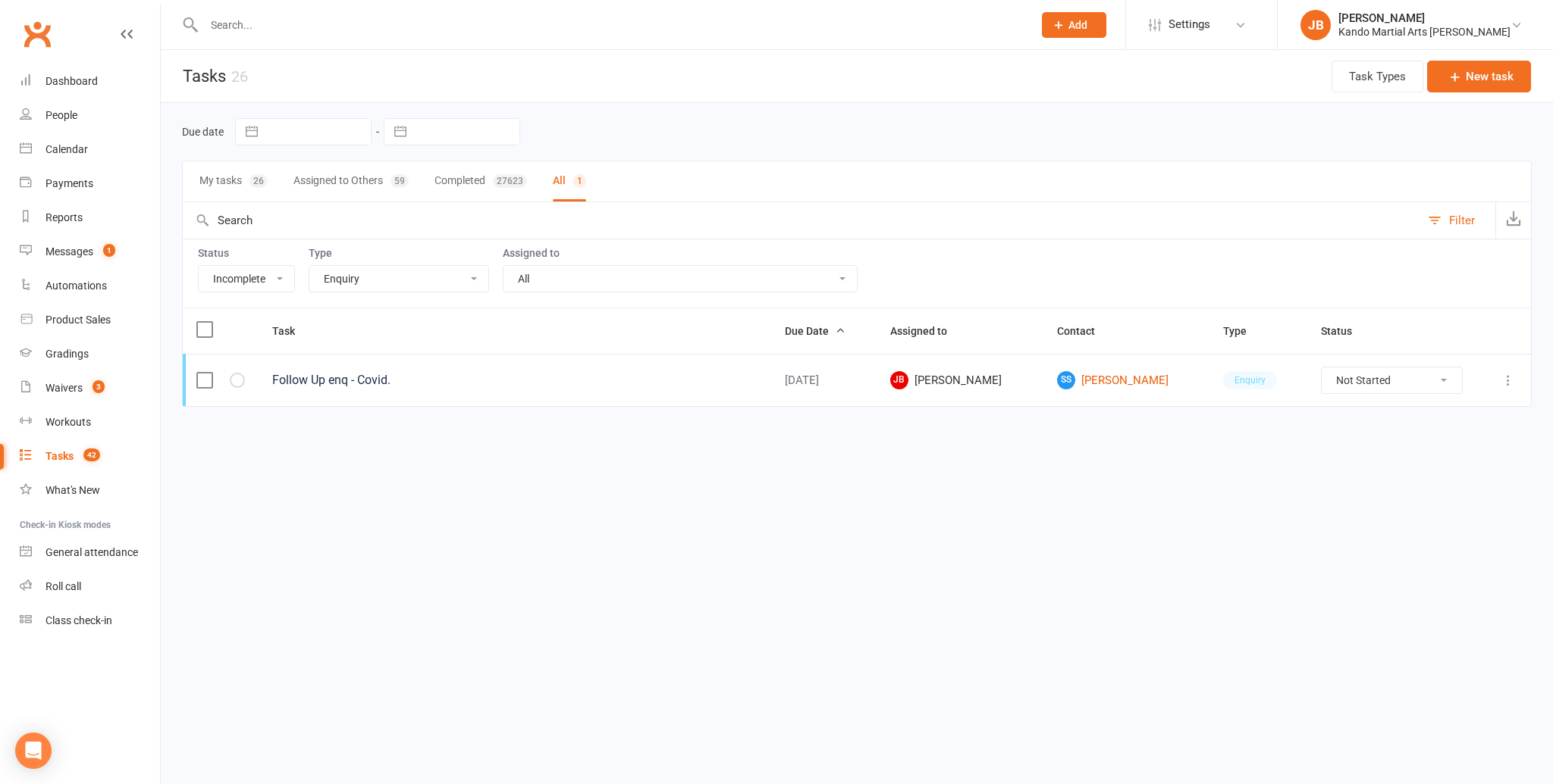
click at [386, 282] on select "All Admin Bbpc - black belt prep course Cancellation Enquiry Follow-up In-class…" at bounding box center [399, 278] width 179 height 26
click at [309, 266] on select "All Admin Bbpc - black belt prep course Cancellation Enquiry Follow-up In-class…" at bounding box center [399, 278] width 179 height 26
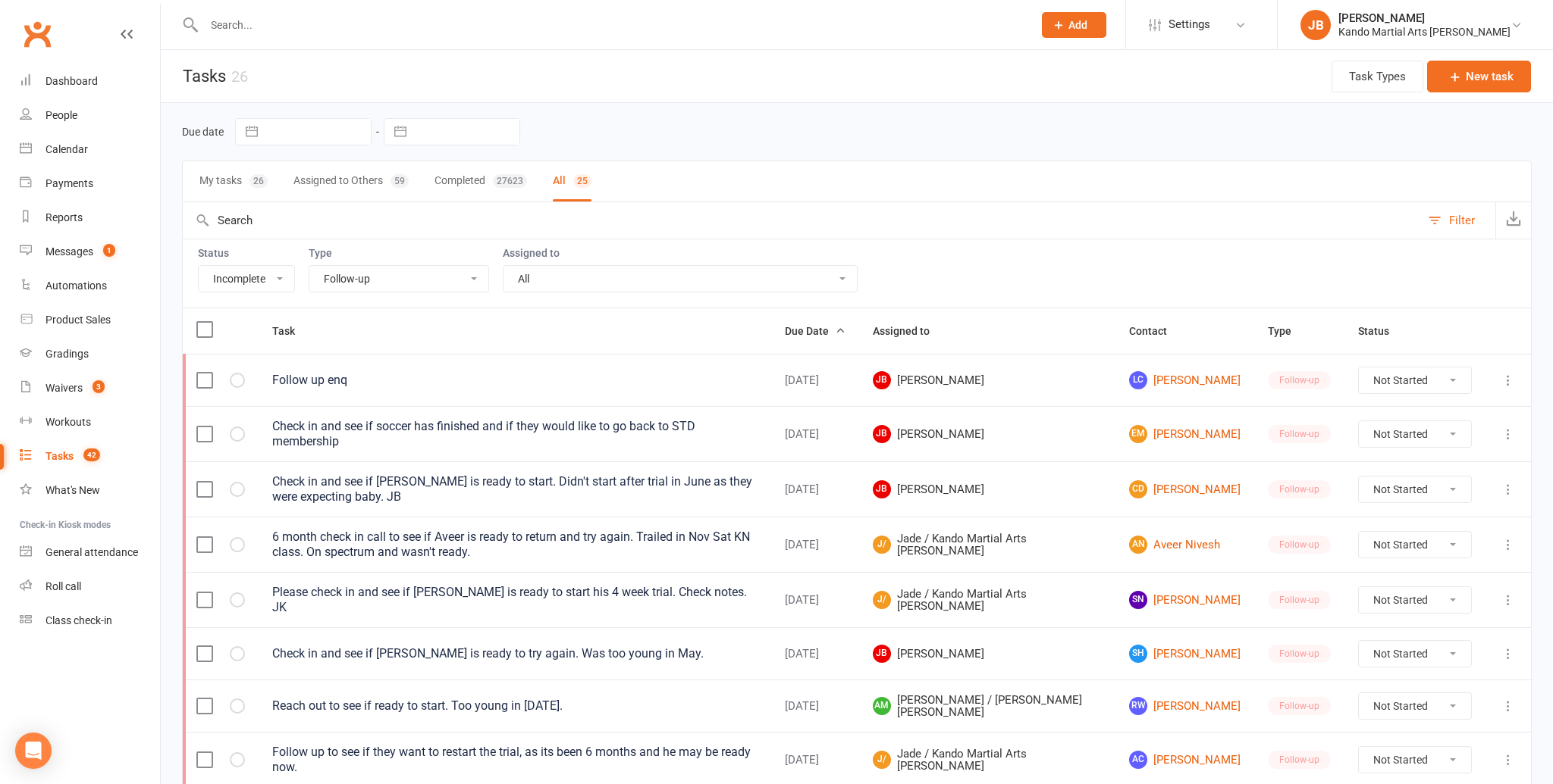
click at [389, 275] on select "All Admin Bbpc - black belt prep course Cancellation Enquiry Follow-up In-class…" at bounding box center [399, 278] width 179 height 26
click at [309, 266] on select "All Admin Bbpc - black belt prep course Cancellation Enquiry Follow-up In-class…" at bounding box center [399, 278] width 179 height 26
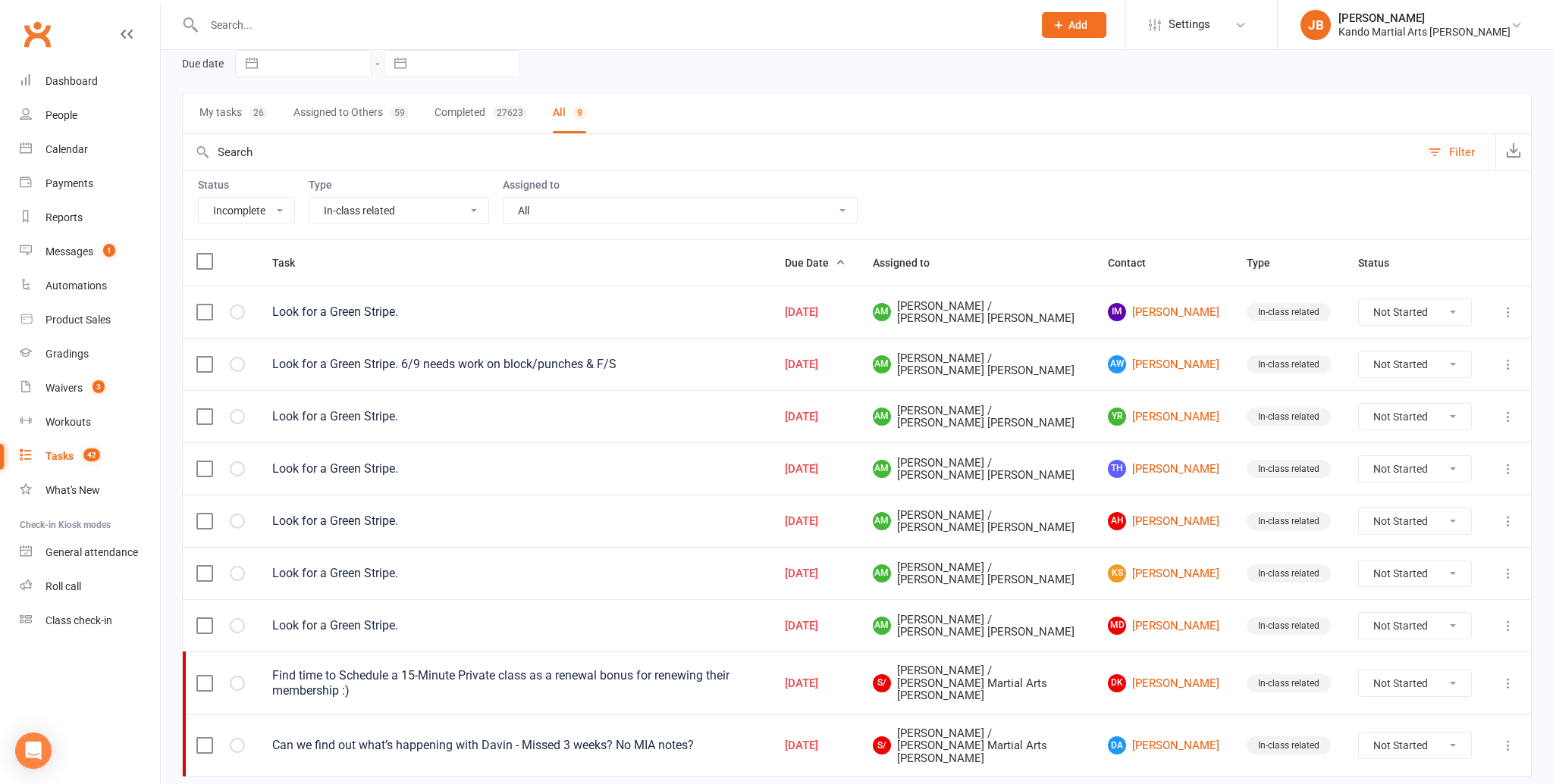
scroll to position [63, 0]
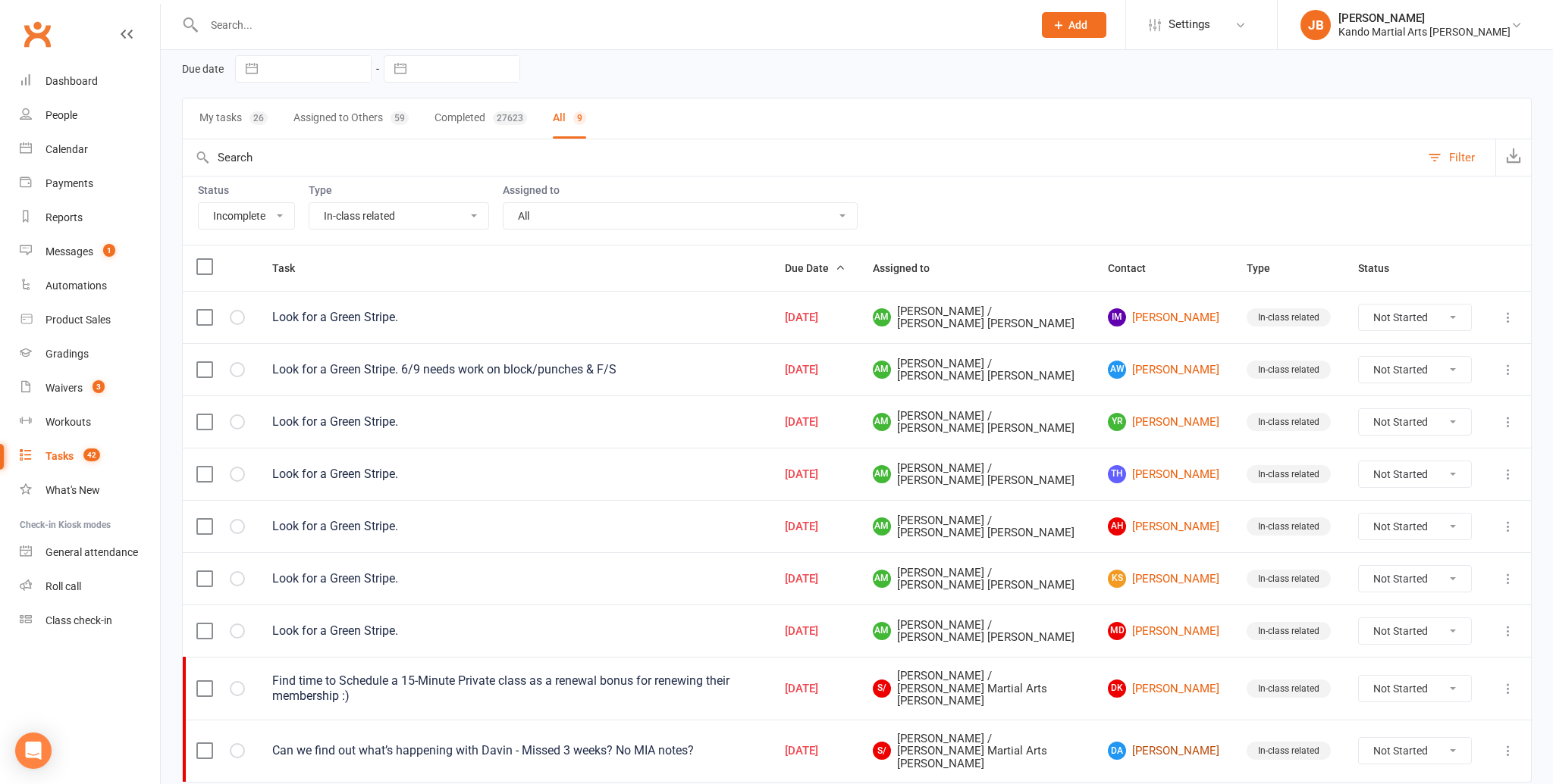
click at [1134, 742] on link "DA [PERSON_NAME]" at bounding box center [1163, 751] width 112 height 18
click at [332, 220] on select "All Admin Bbpc - black belt prep course Cancellation Enquiry Follow-up In-class…" at bounding box center [399, 217] width 179 height 26
select select "28119"
click at [309, 204] on select "All Admin Bbpc - black belt prep course Cancellation Enquiry Follow-up In-class…" at bounding box center [399, 217] width 179 height 26
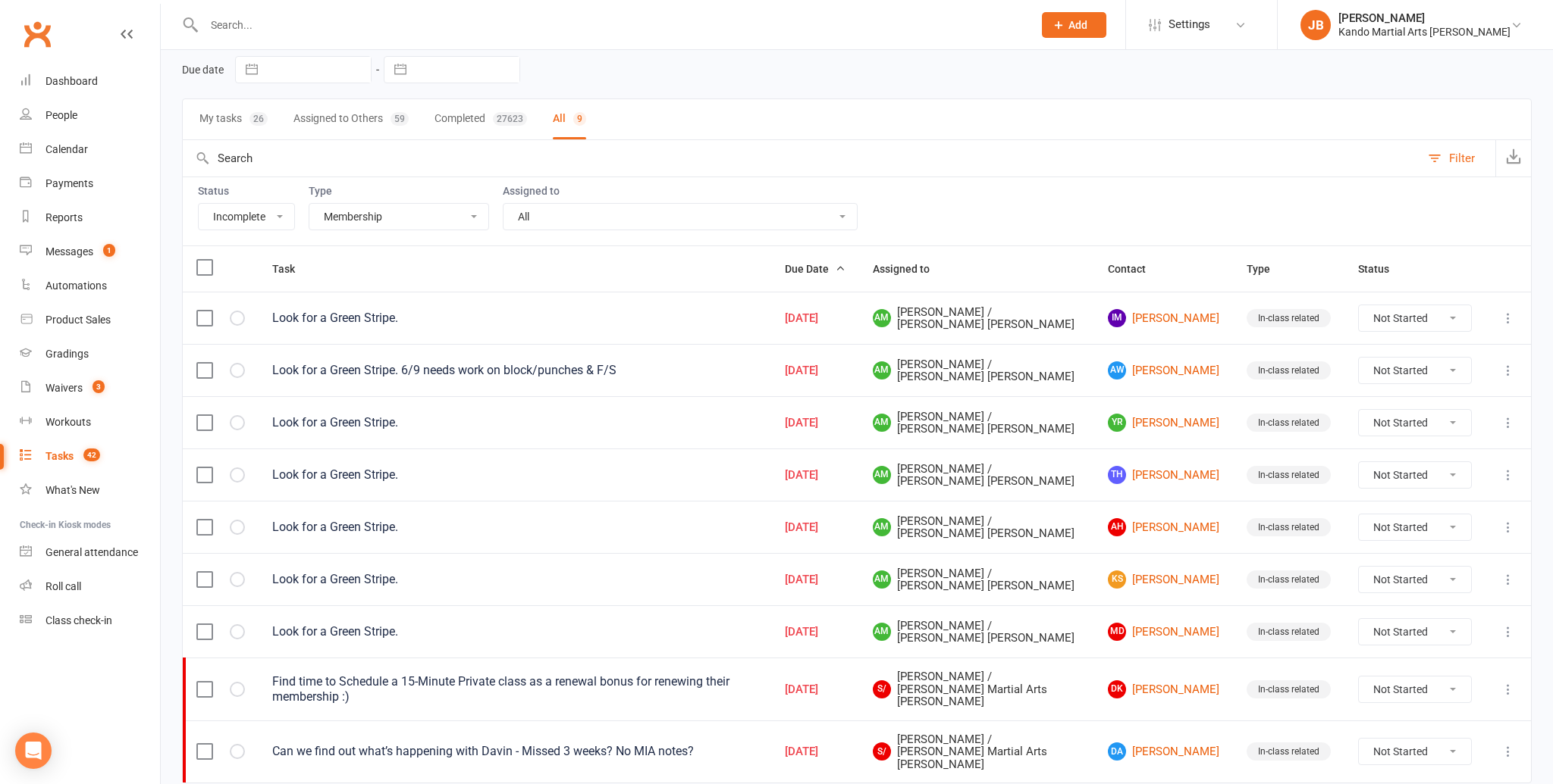
scroll to position [57, 0]
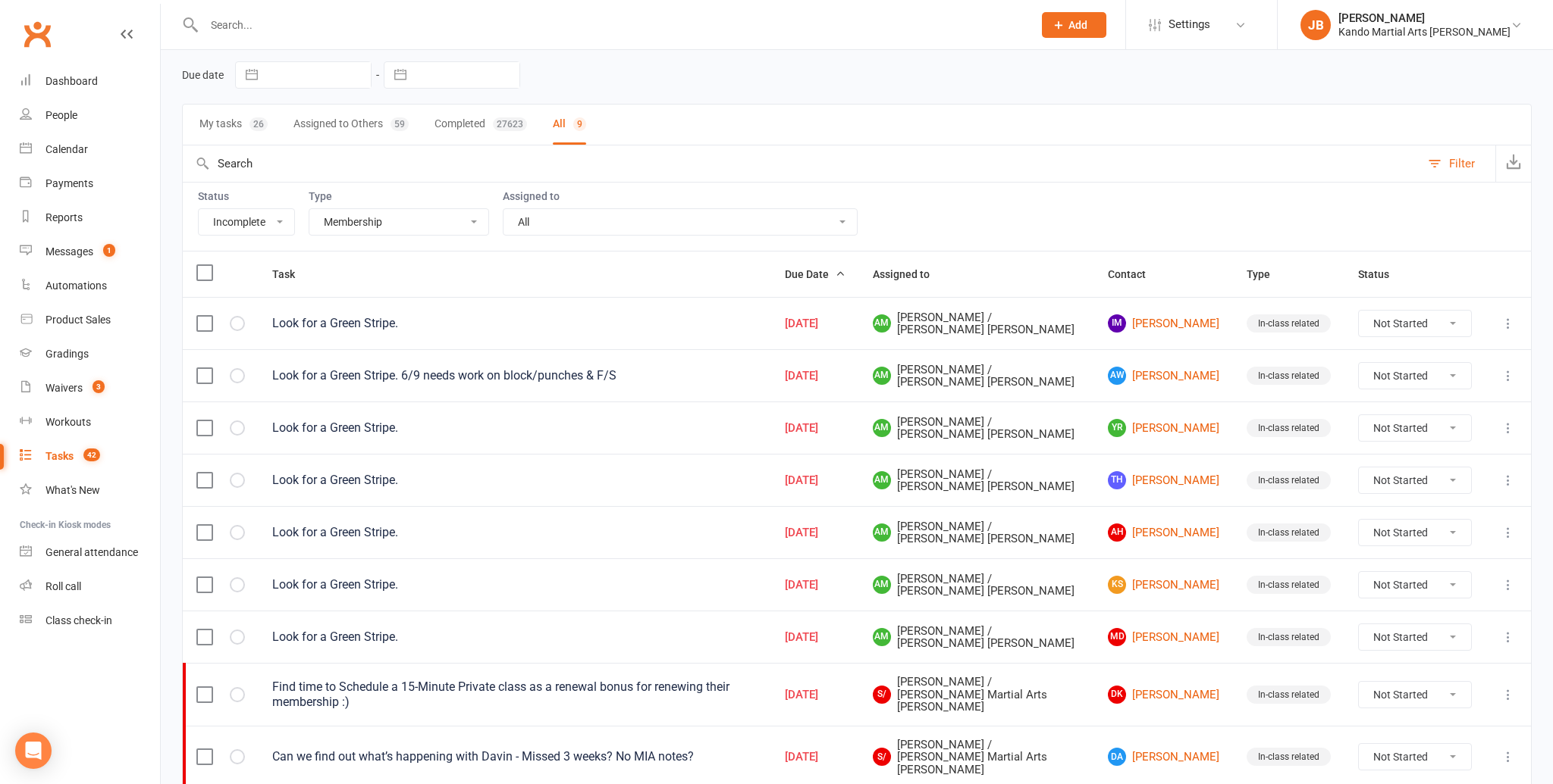
select select "started"
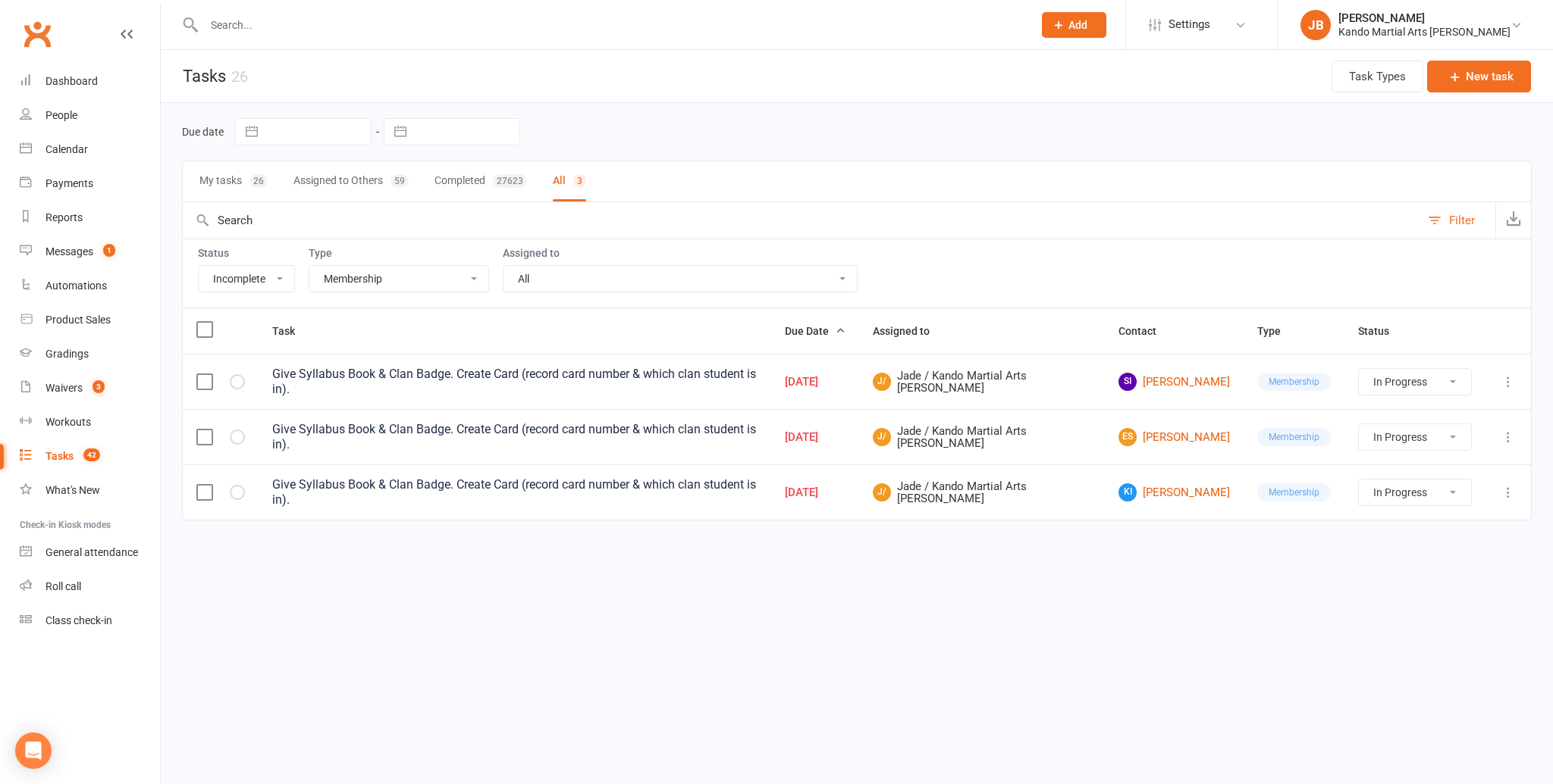
scroll to position [0, 0]
click at [354, 282] on select "All Admin Bbpc - black belt prep course Cancellation Enquiry Follow-up In-class…" at bounding box center [399, 278] width 179 height 26
select select "23793"
click at [309, 266] on select "All Admin Bbpc - black belt prep course Cancellation Enquiry Follow-up In-class…" at bounding box center [399, 278] width 179 height 26
select select "started"
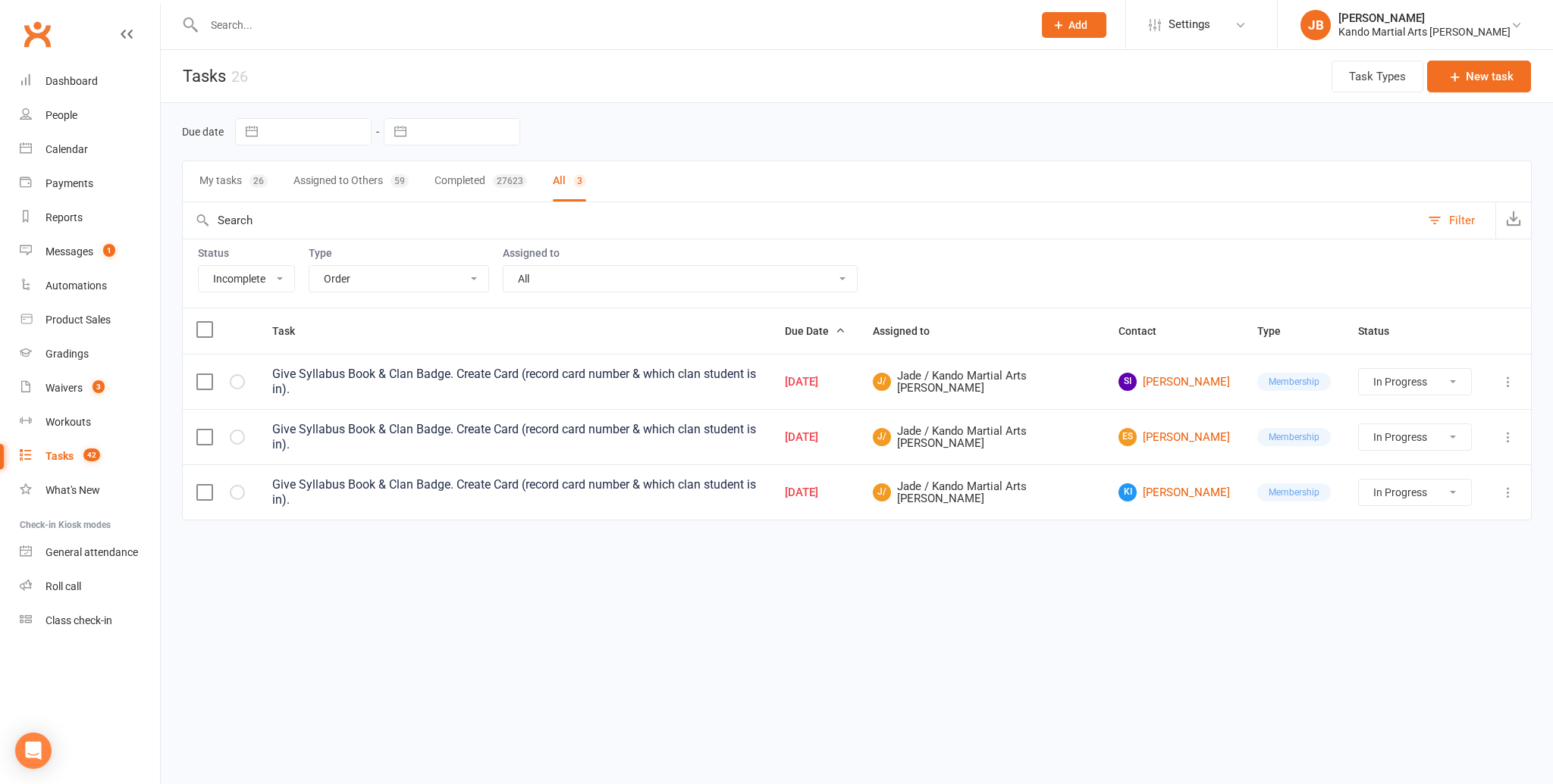
select select "started"
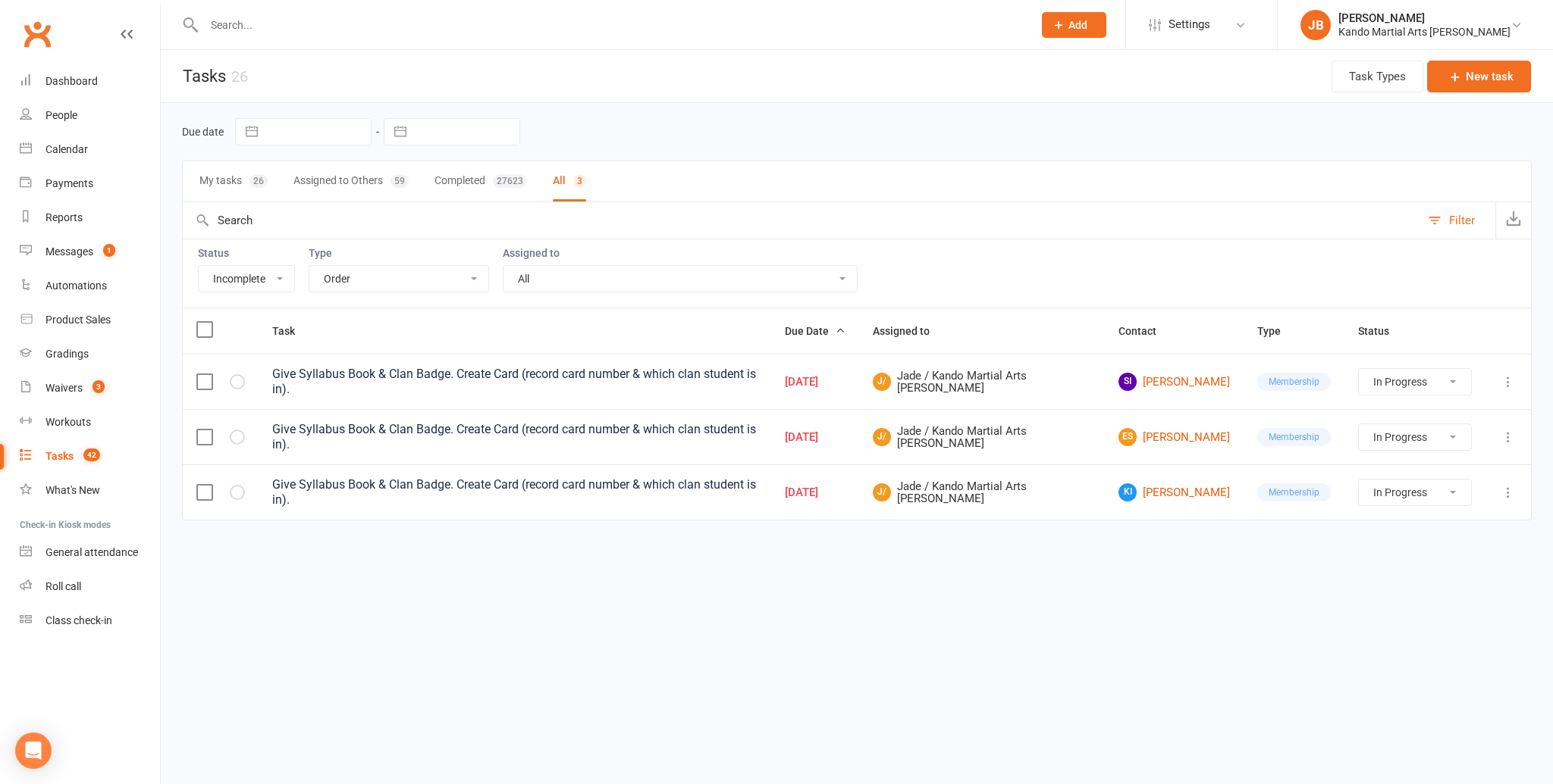
select select "started"
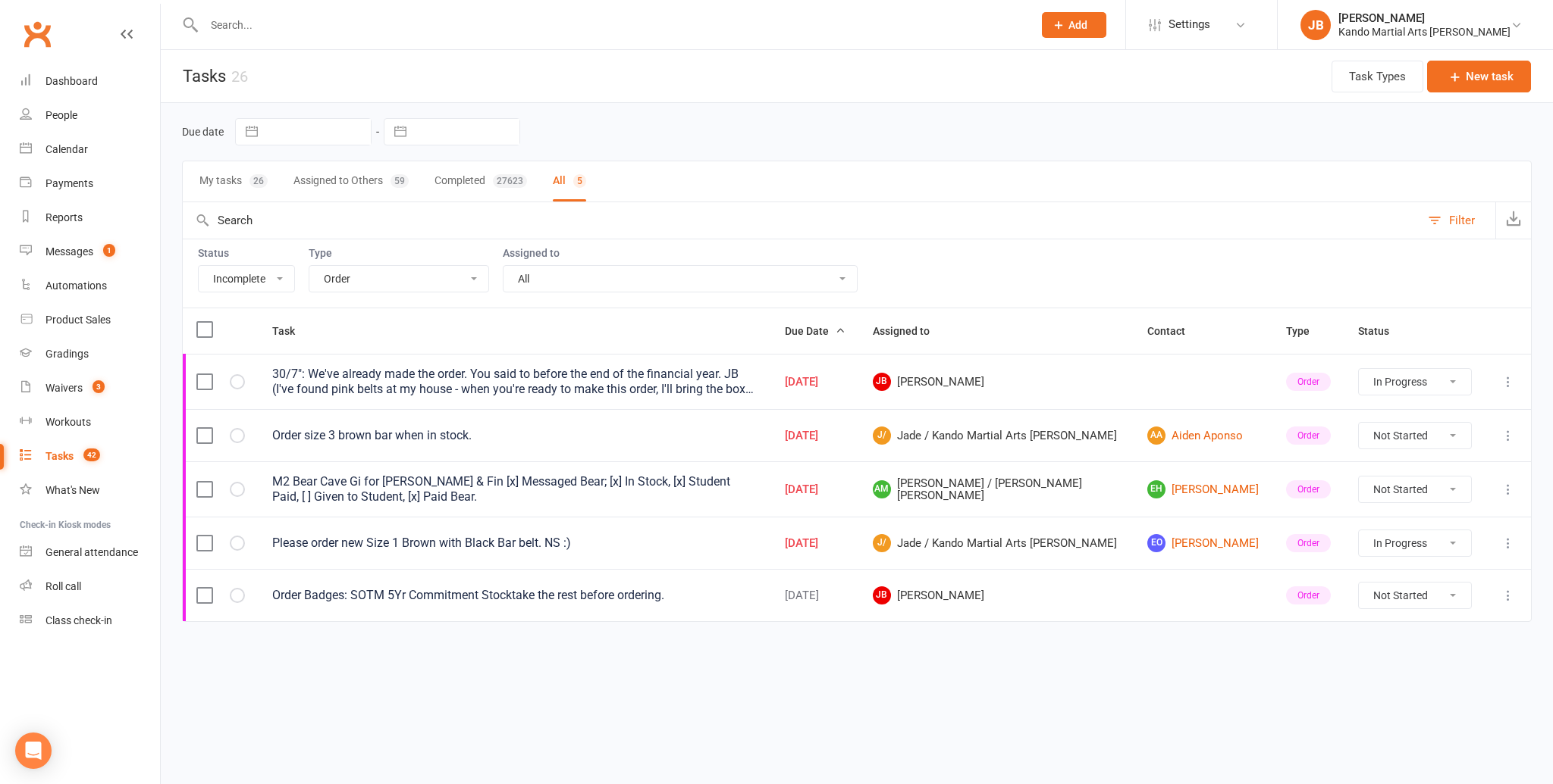
click at [348, 281] on select "All Admin Bbpc - black belt prep course Cancellation Enquiry Follow-up In-class…" at bounding box center [399, 278] width 179 height 26
select select "21718"
click at [309, 266] on select "All Admin Bbpc - black belt prep course Cancellation Enquiry Follow-up In-class…" at bounding box center [399, 278] width 179 height 26
select select "started"
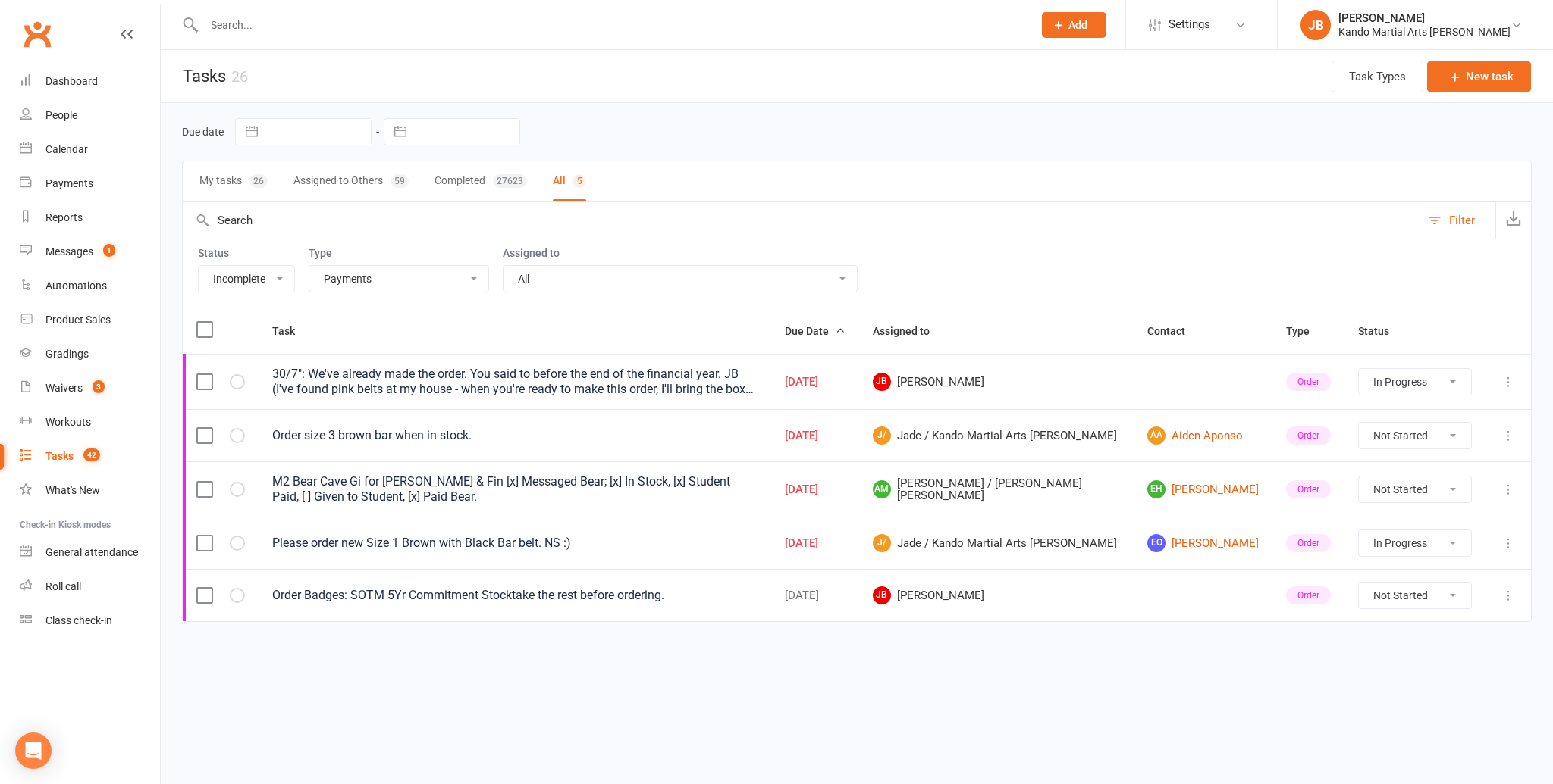
select select "started"
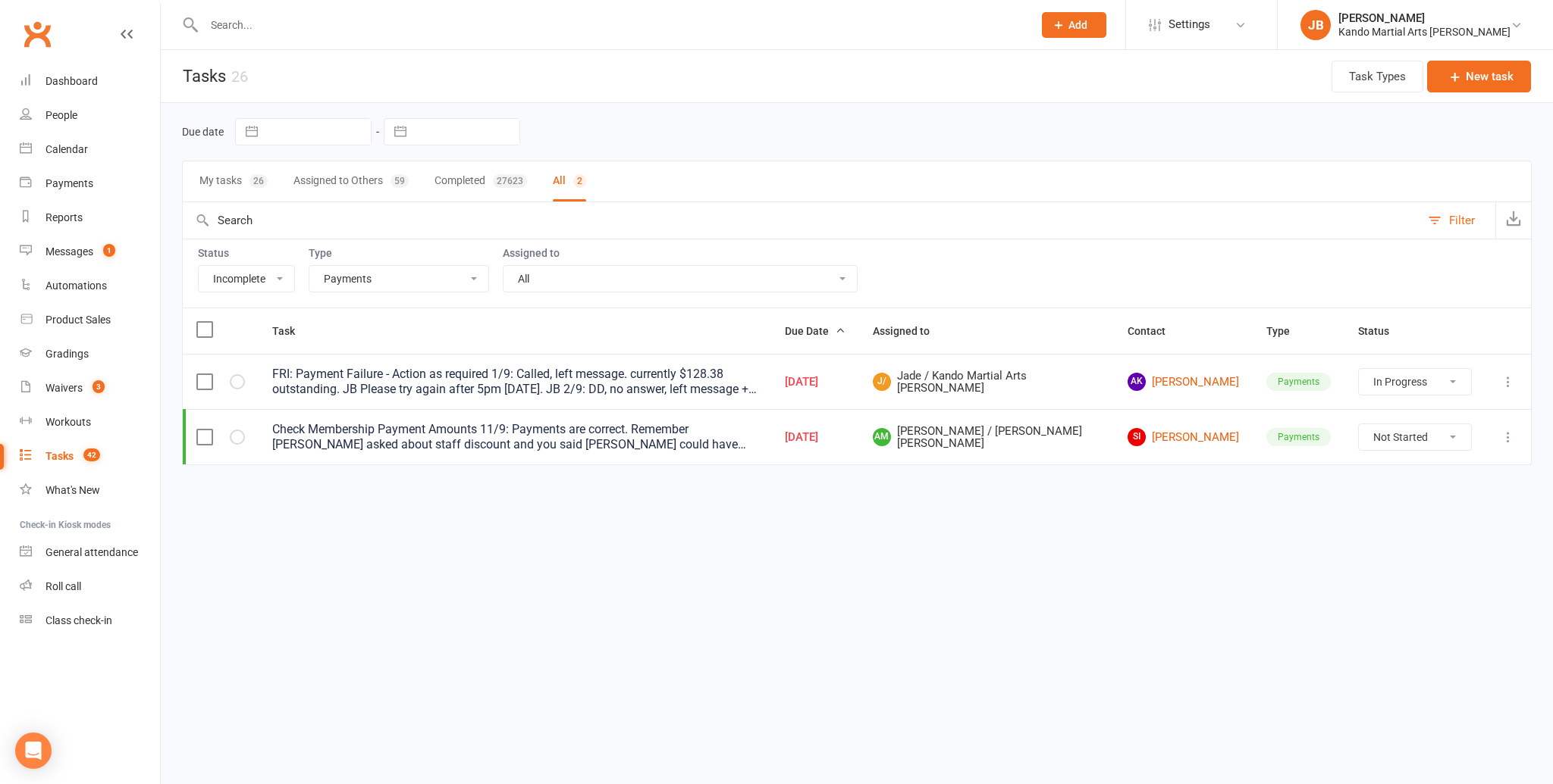
click at [344, 276] on select "All Admin Bbpc - black belt prep course Cancellation Enquiry Follow-up In-class…" at bounding box center [399, 278] width 179 height 26
select select "20650"
click at [309, 266] on select "All Admin Bbpc - black belt prep course Cancellation Enquiry Follow-up In-class…" at bounding box center [399, 278] width 179 height 26
select select "started"
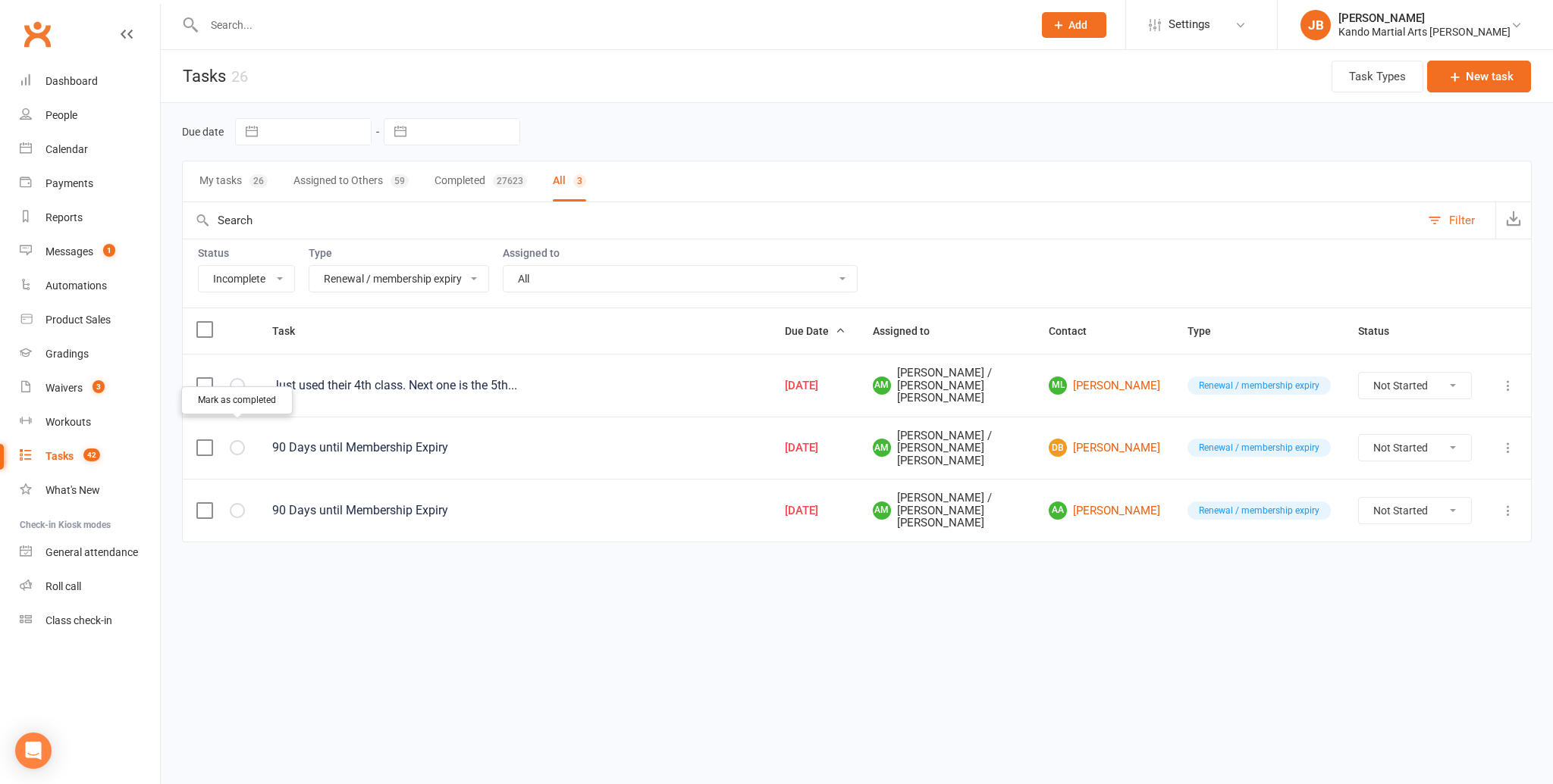
click at [238, 440] on button "button" at bounding box center [237, 448] width 15 height 15
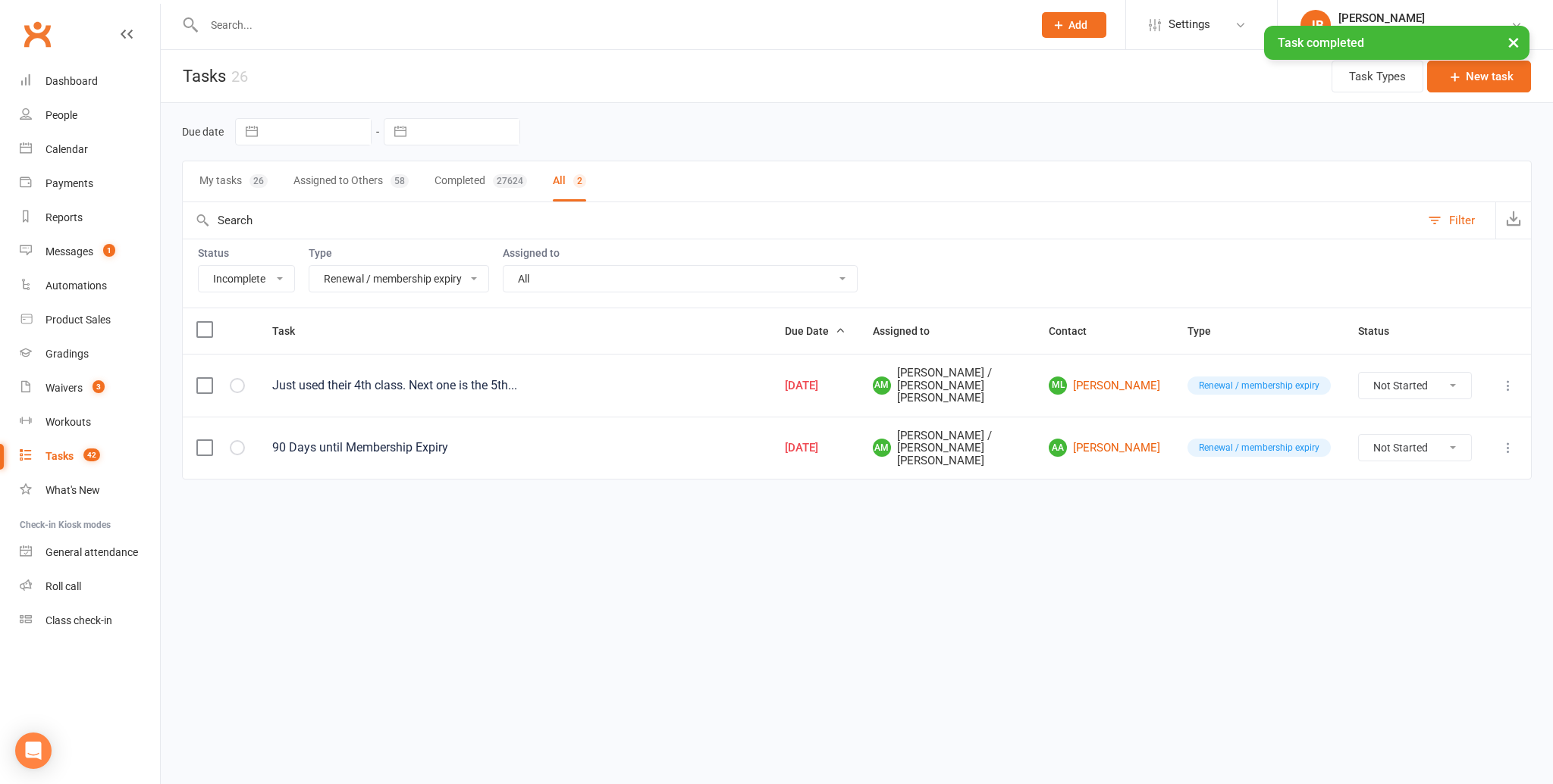
click at [238, 440] on button "button" at bounding box center [237, 448] width 15 height 15
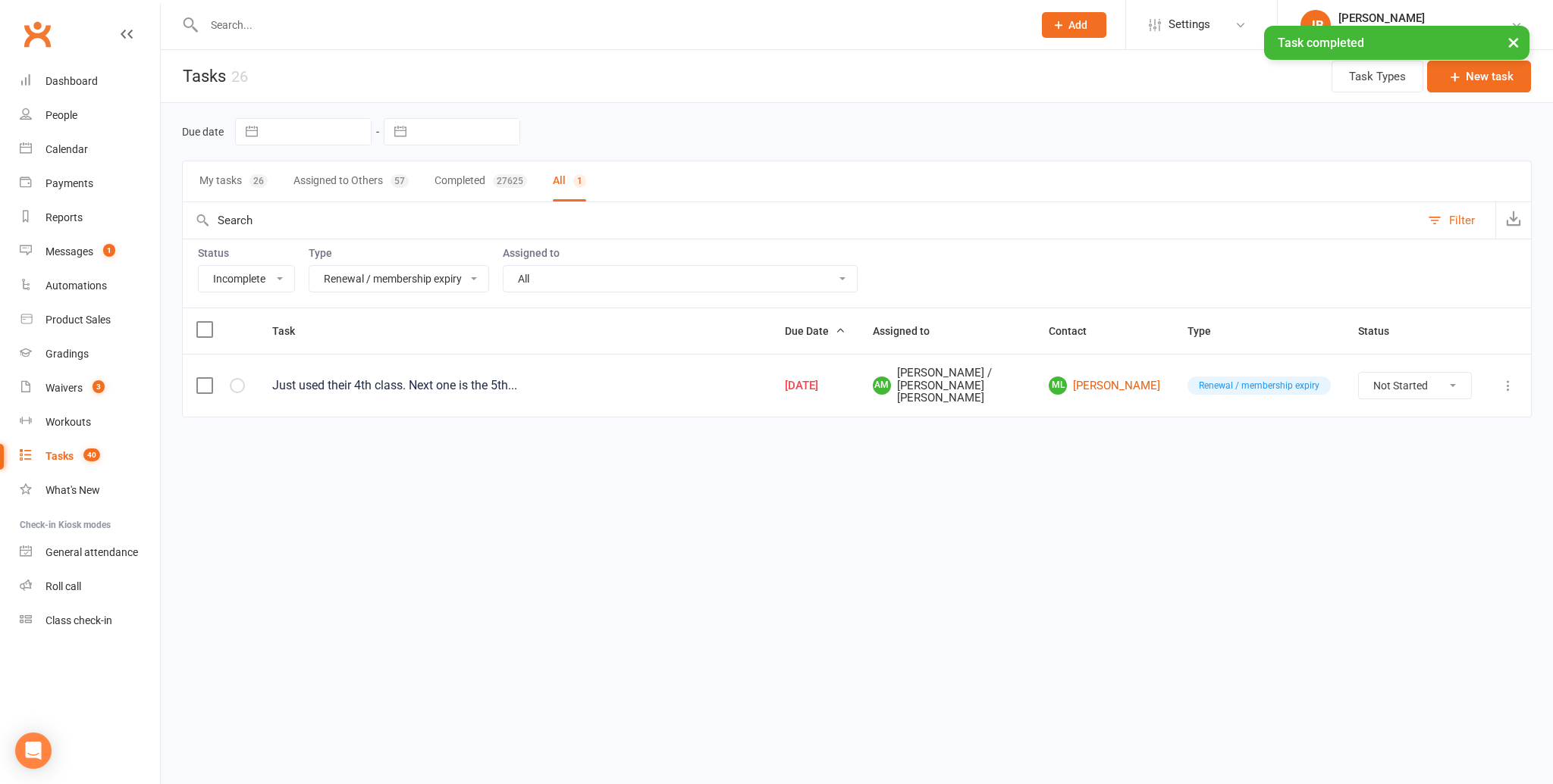
click at [338, 273] on select "All Admin Bbpc - black belt prep course Cancellation Enquiry Follow-up In-class…" at bounding box center [399, 278] width 179 height 26
click at [309, 266] on select "All Admin Bbpc - black belt prep course Cancellation Enquiry Follow-up In-class…" at bounding box center [399, 278] width 179 height 26
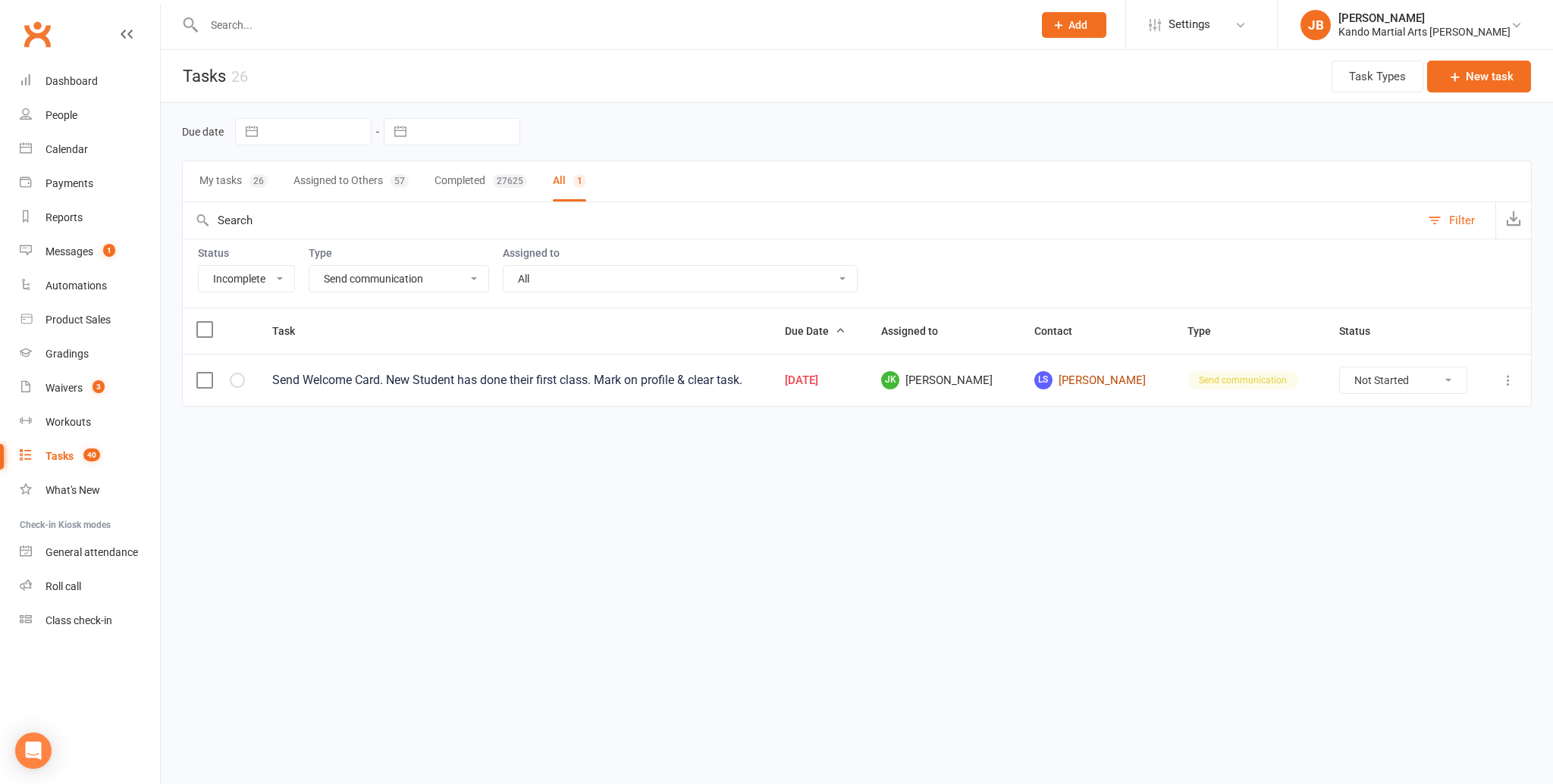
click at [1087, 381] on link "LS Lunasha Shahrul Hamid" at bounding box center [1097, 381] width 126 height 18
click at [363, 282] on select "All Admin Bbpc - black belt prep course Cancellation Enquiry Follow-up In-class…" at bounding box center [399, 278] width 179 height 26
select select "24292"
click at [309, 266] on select "All Admin Bbpc - black belt prep course Cancellation Enquiry Follow-up In-class…" at bounding box center [399, 278] width 179 height 26
select select "started"
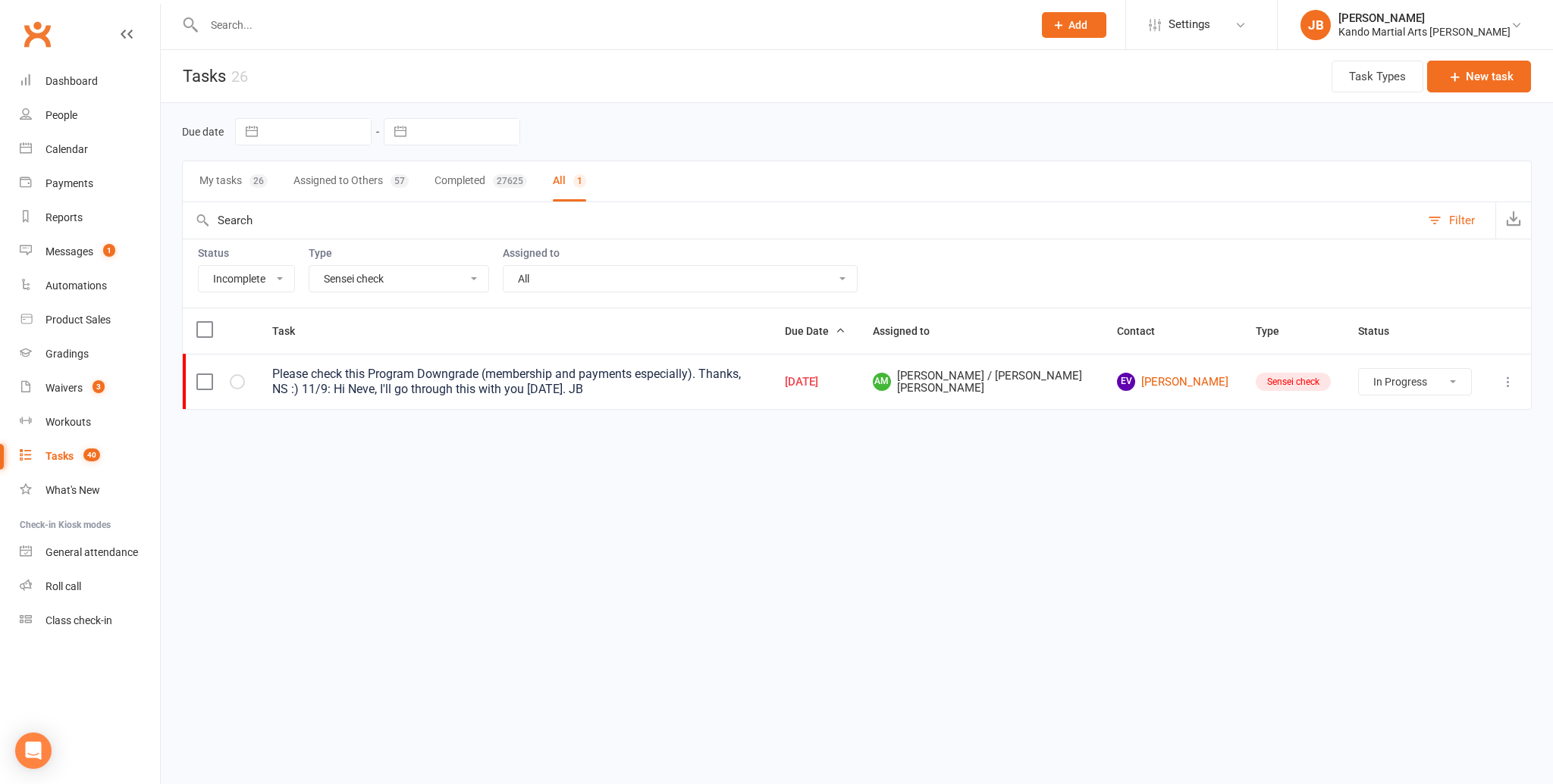
click at [374, 282] on select "All Admin Bbpc - black belt prep course Cancellation Enquiry Follow-up In-class…" at bounding box center [399, 278] width 179 height 26
select select "20654"
click at [309, 266] on select "All Admin Bbpc - black belt prep course Cancellation Enquiry Follow-up In-class…" at bounding box center [399, 278] width 179 height 26
select select "started"
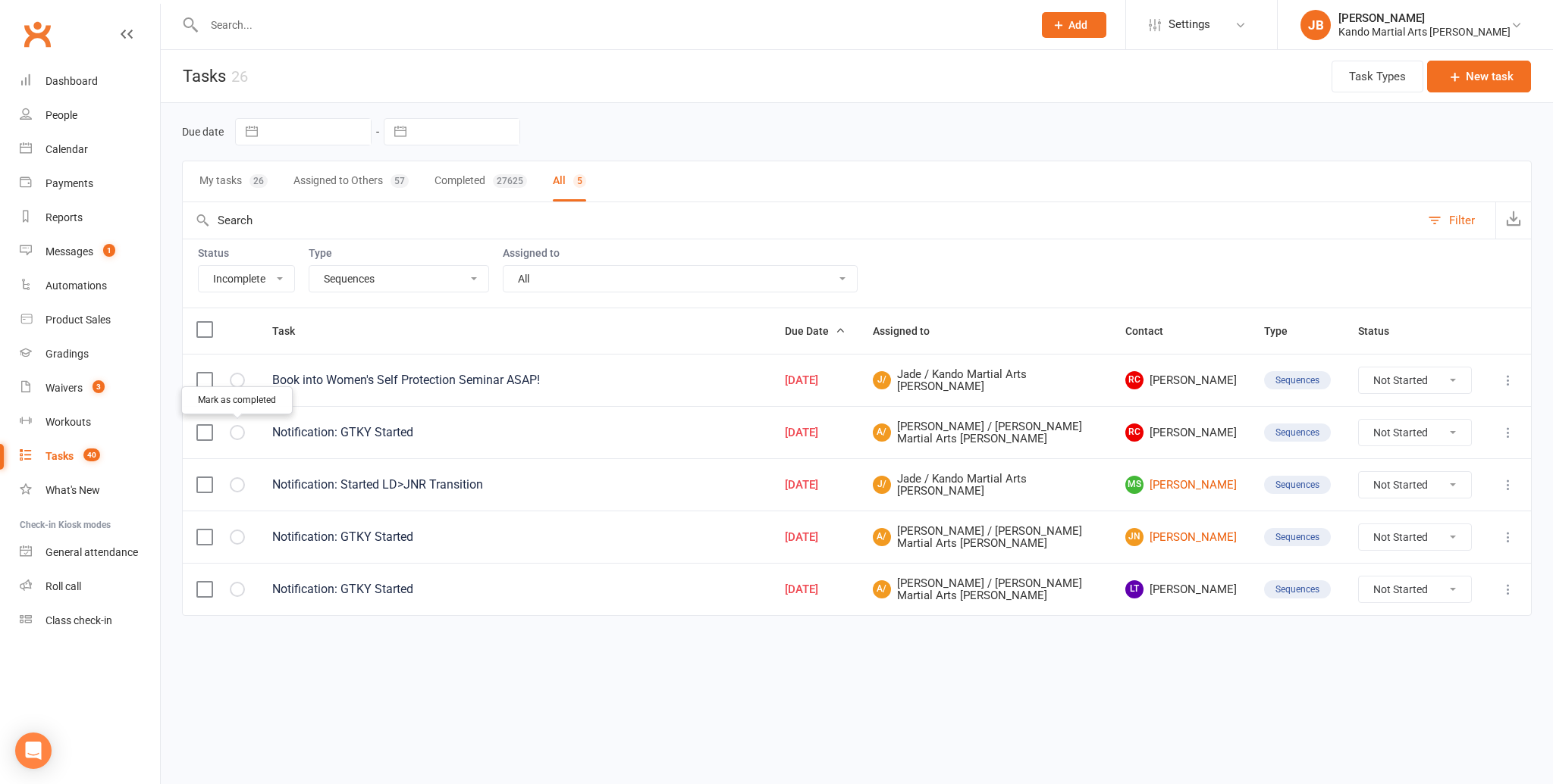
click at [0, 0] on icon "button" at bounding box center [0, 0] width 0 height 0
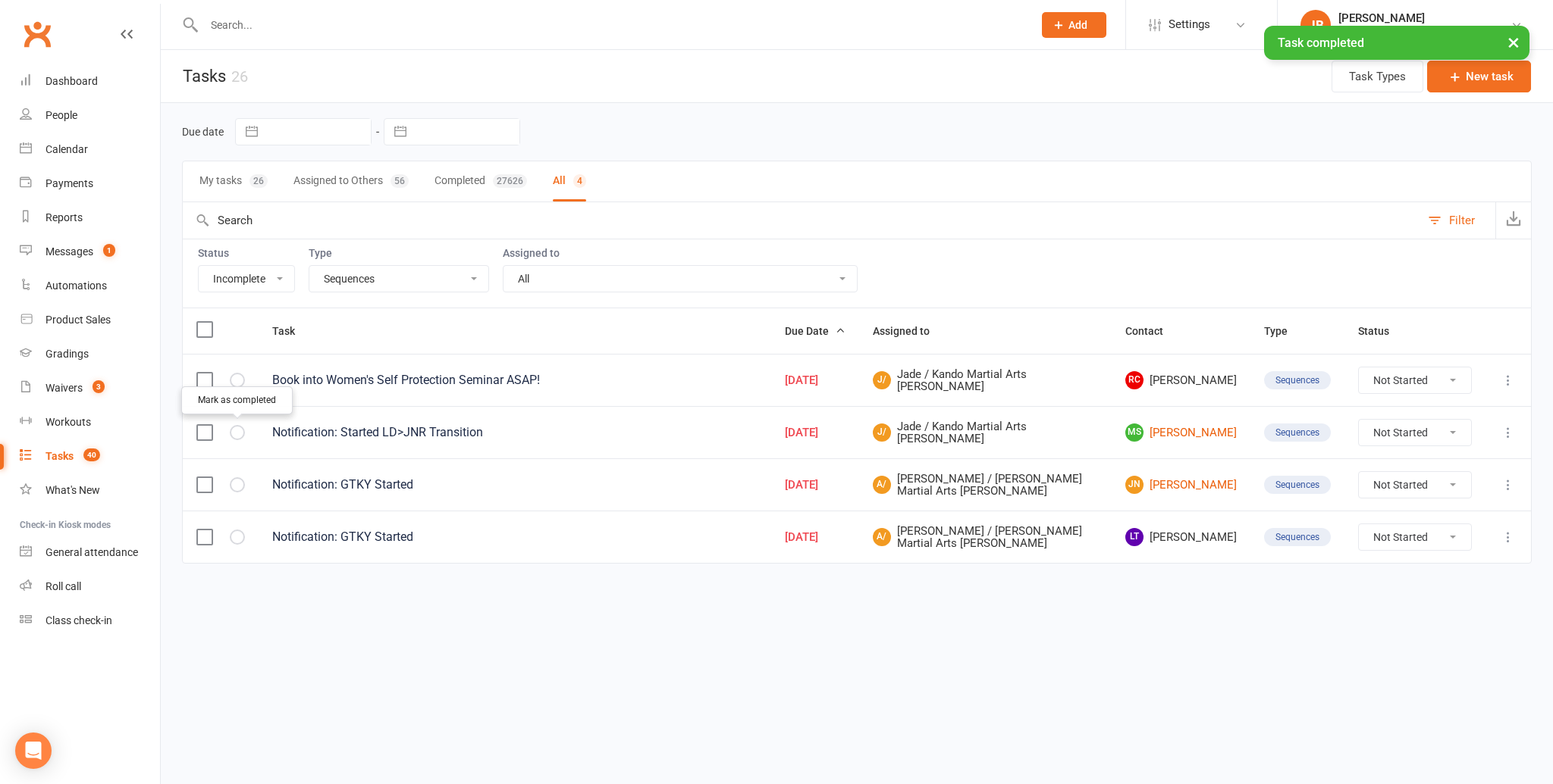
click at [0, 0] on icon "button" at bounding box center [0, 0] width 0 height 0
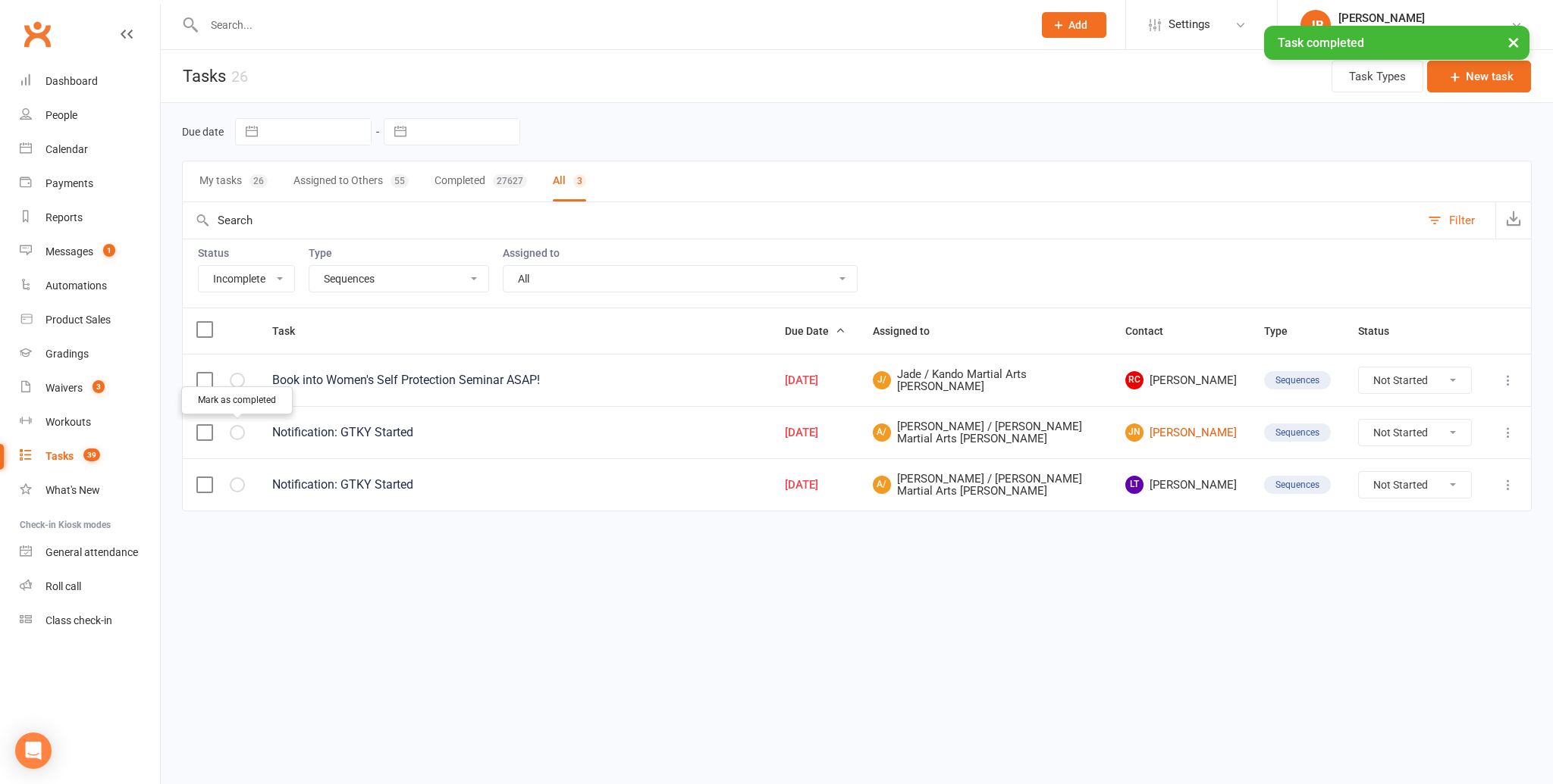
click at [0, 0] on icon "button" at bounding box center [0, 0] width 0 height 0
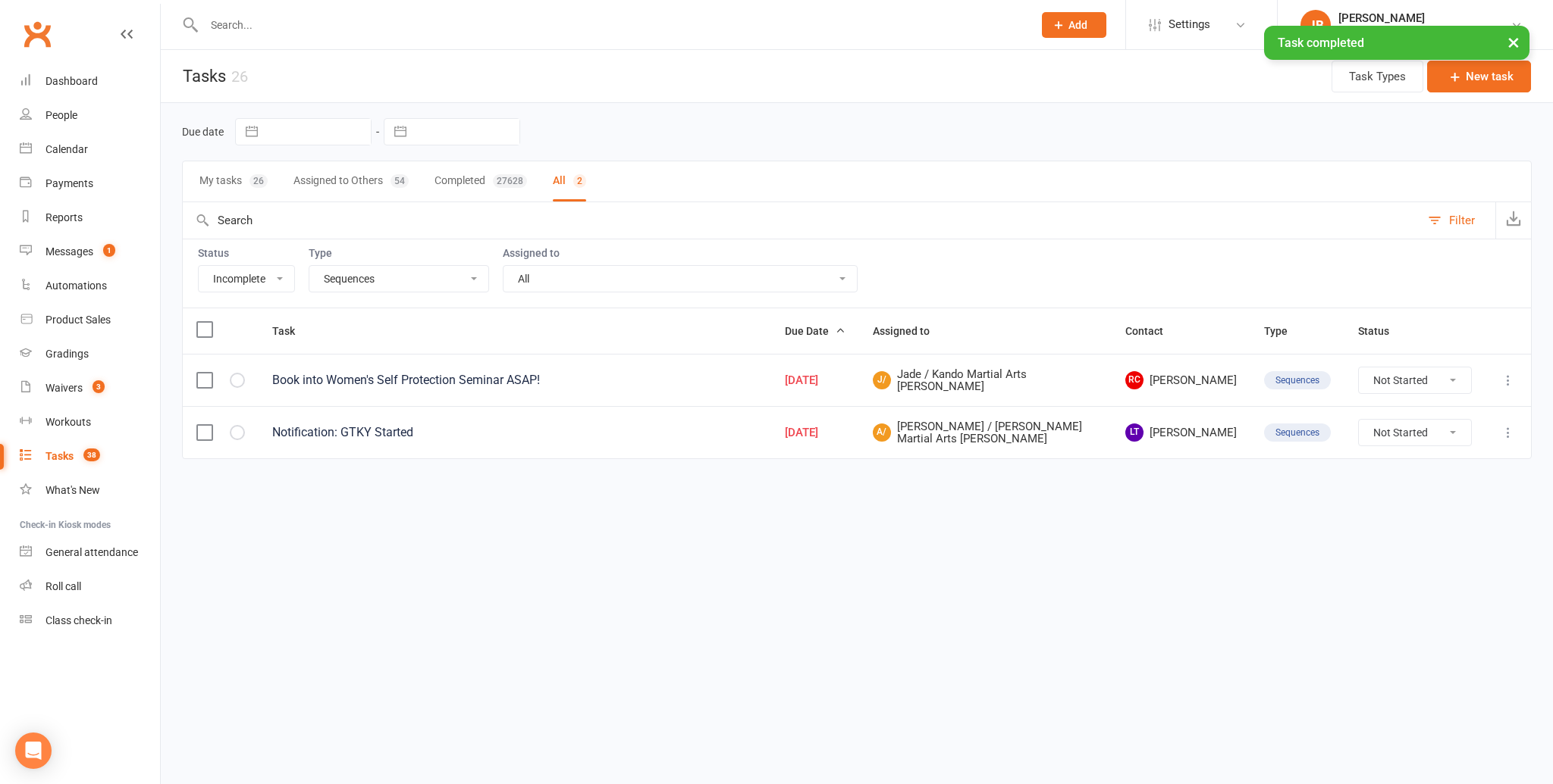
click at [0, 0] on icon "button" at bounding box center [0, 0] width 0 height 0
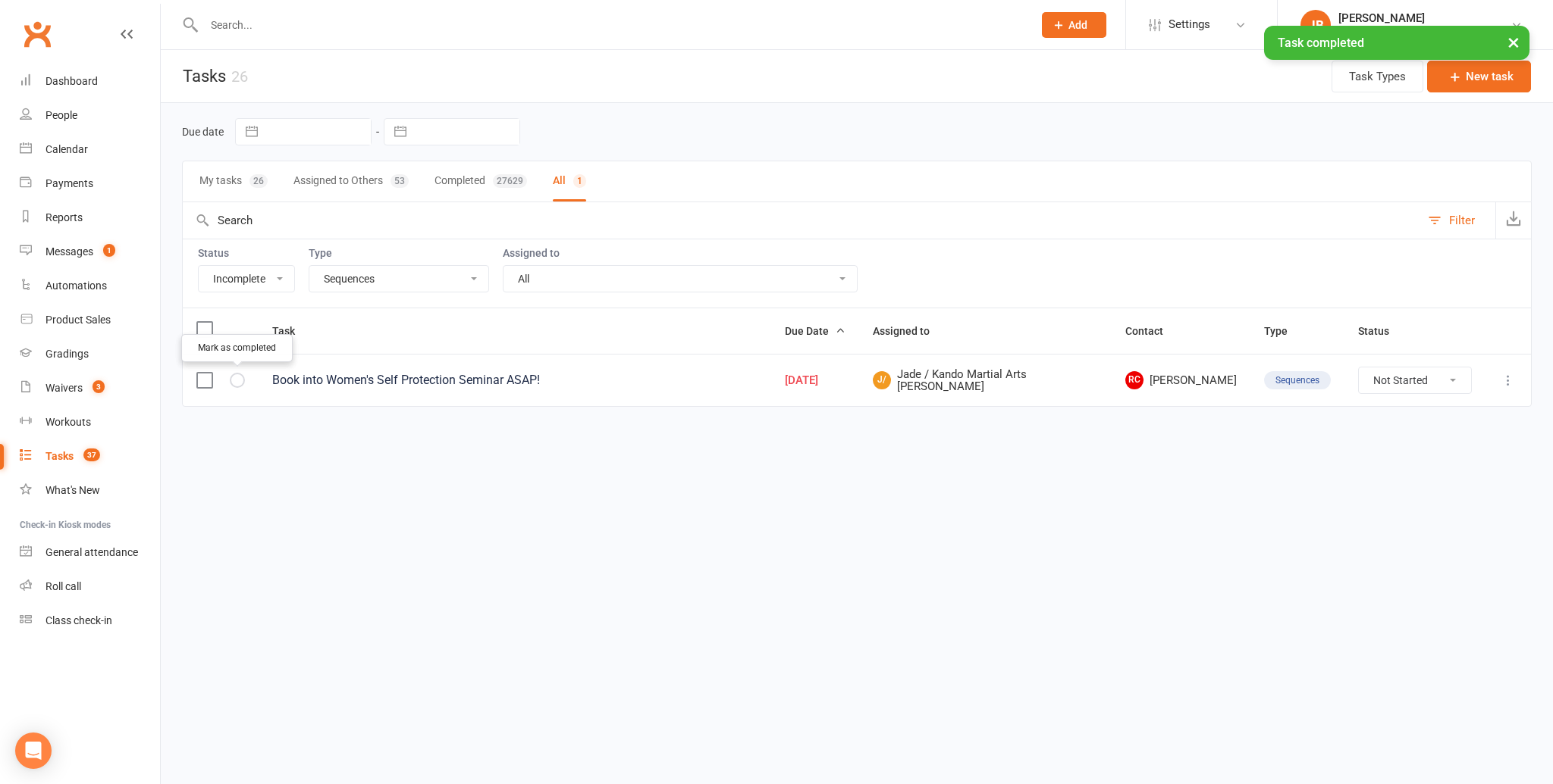
click at [0, 0] on icon "button" at bounding box center [0, 0] width 0 height 0
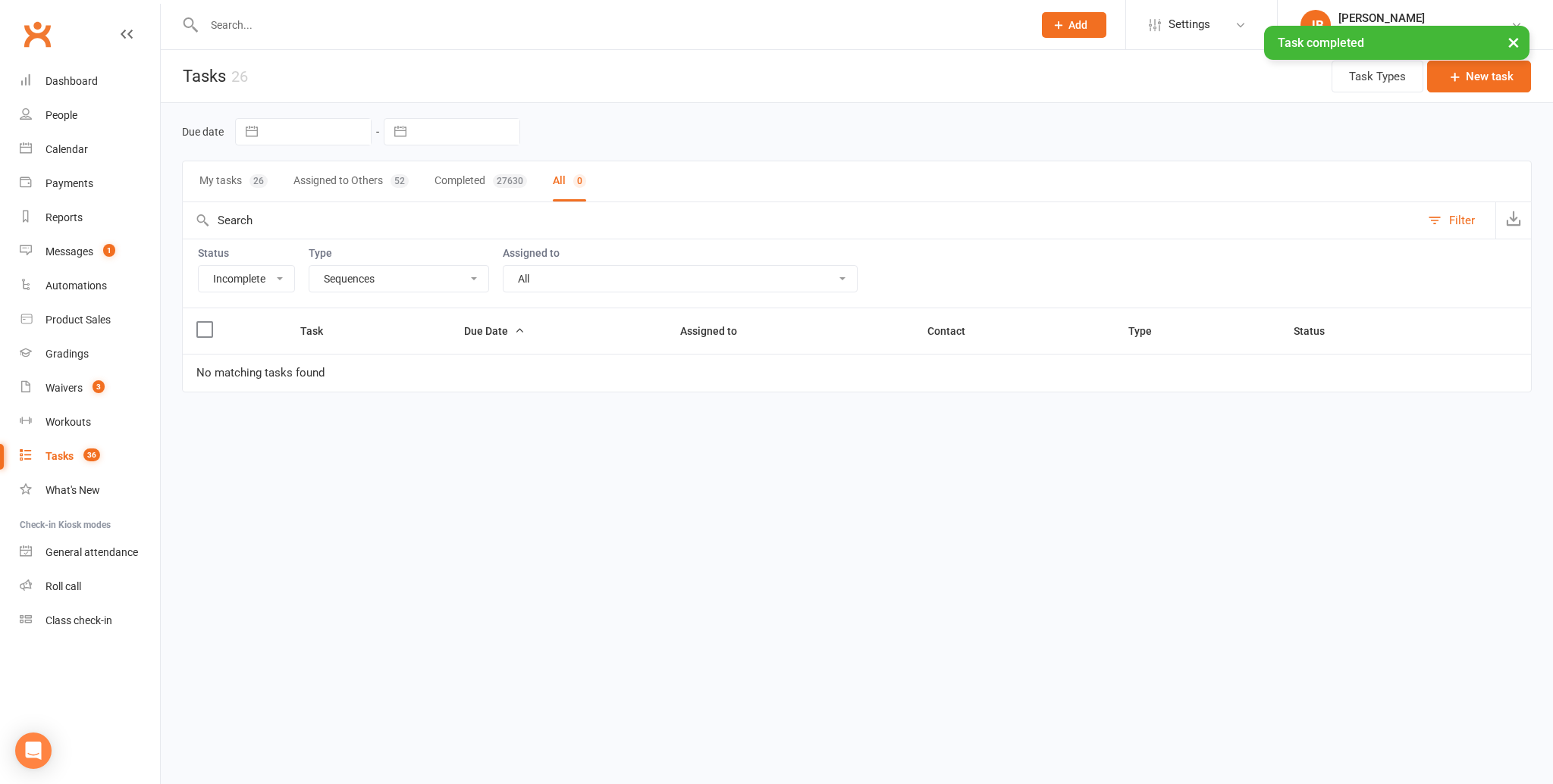
click at [344, 275] on select "All Admin Bbpc - black belt prep course Cancellation Enquiry Follow-up In-class…" at bounding box center [399, 278] width 179 height 26
click at [309, 266] on select "All Admin Bbpc - black belt prep course Cancellation Enquiry Follow-up In-class…" at bounding box center [399, 278] width 179 height 26
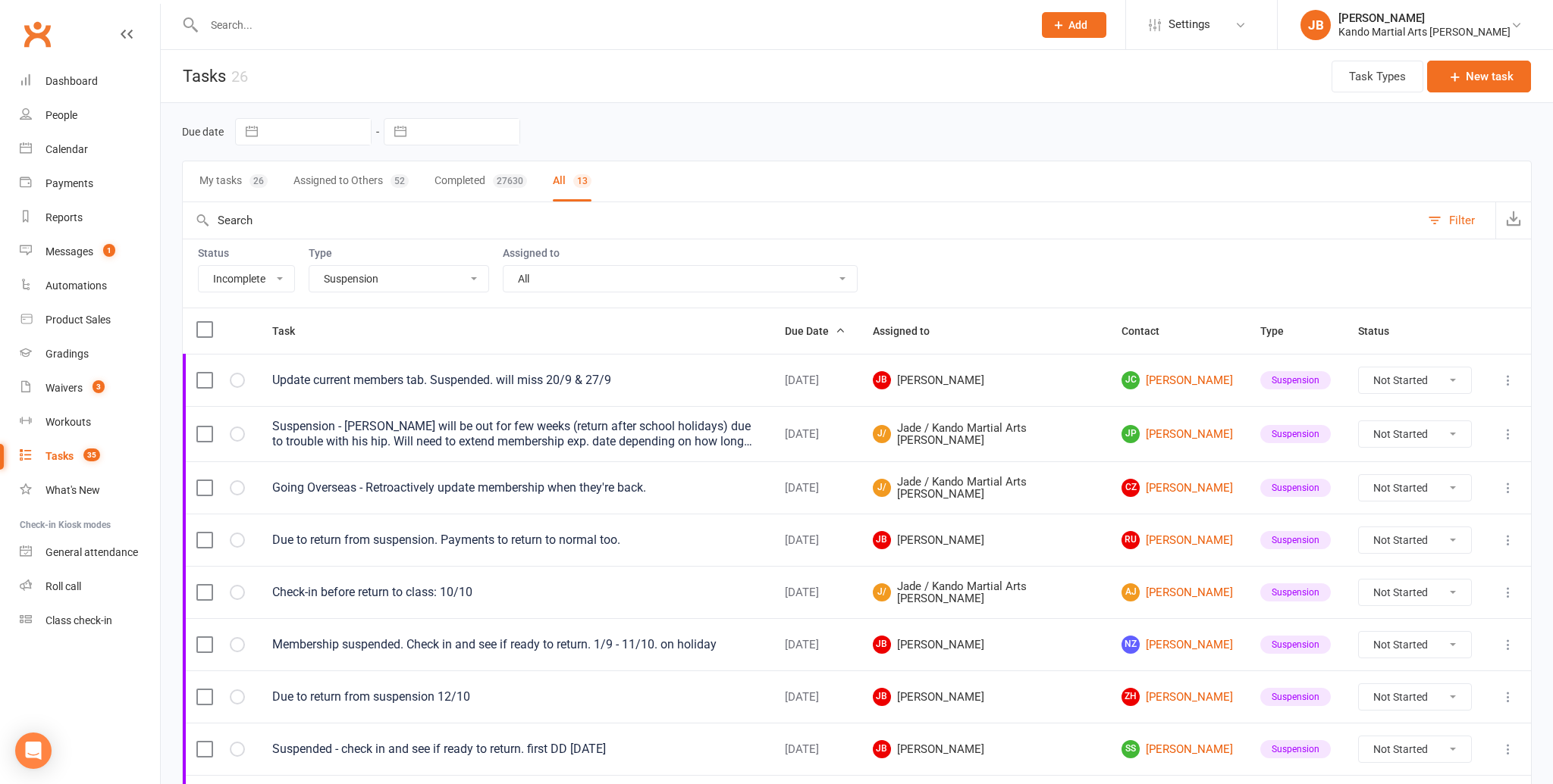
click at [339, 274] on select "All Admin Bbpc - black belt prep course Cancellation Enquiry Follow-up In-class…" at bounding box center [399, 278] width 179 height 26
click at [309, 266] on select "All Admin Bbpc - black belt prep course Cancellation Enquiry Follow-up In-class…" at bounding box center [399, 278] width 179 height 26
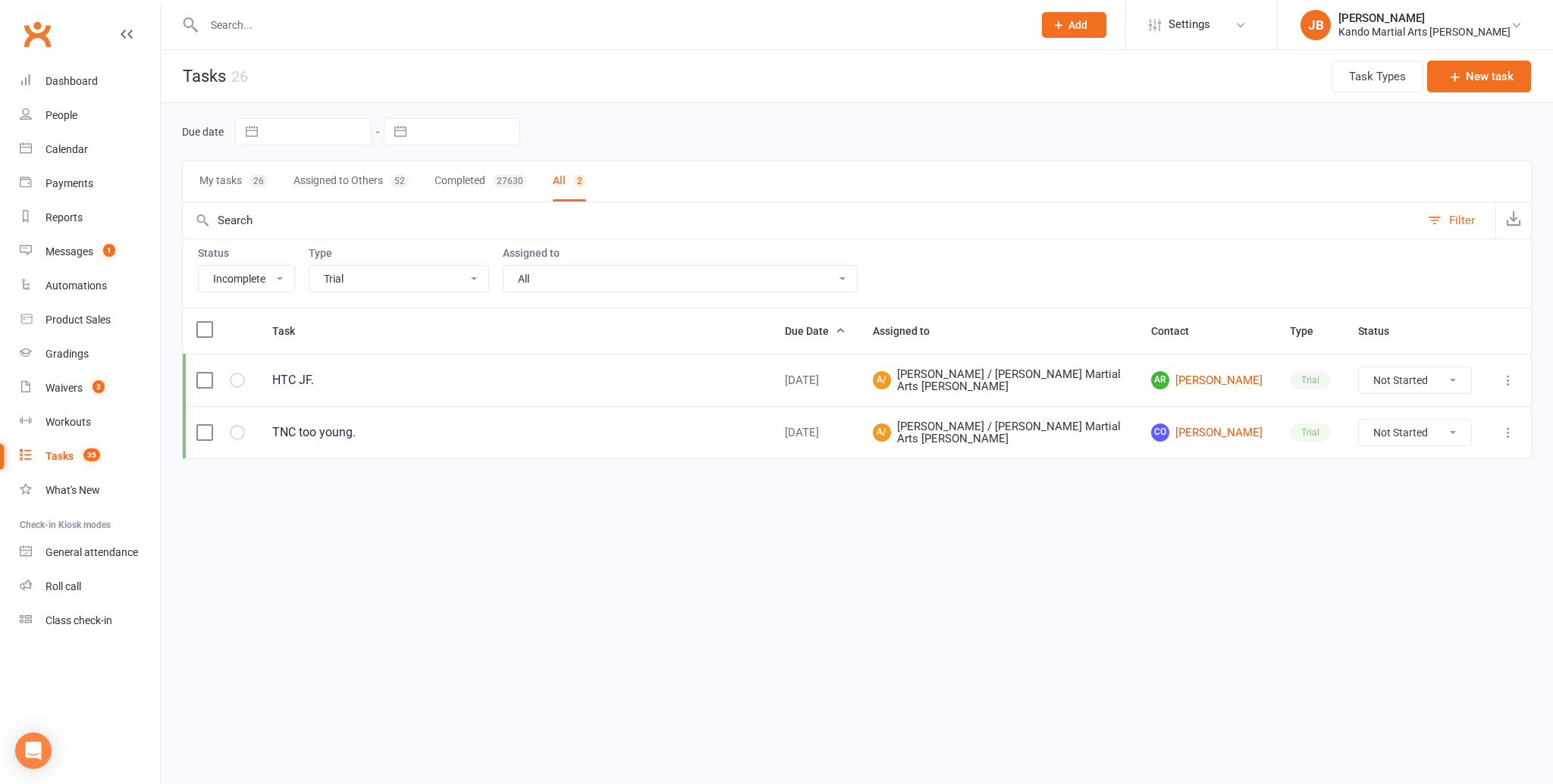
click at [337, 282] on select "All Admin Bbpc - black belt prep course Cancellation Enquiry Follow-up In-class…" at bounding box center [399, 278] width 179 height 26
select select "15398"
click at [309, 266] on select "All Admin Bbpc - black belt prep course Cancellation Enquiry Follow-up In-class…" at bounding box center [399, 278] width 179 height 26
select select "waiting"
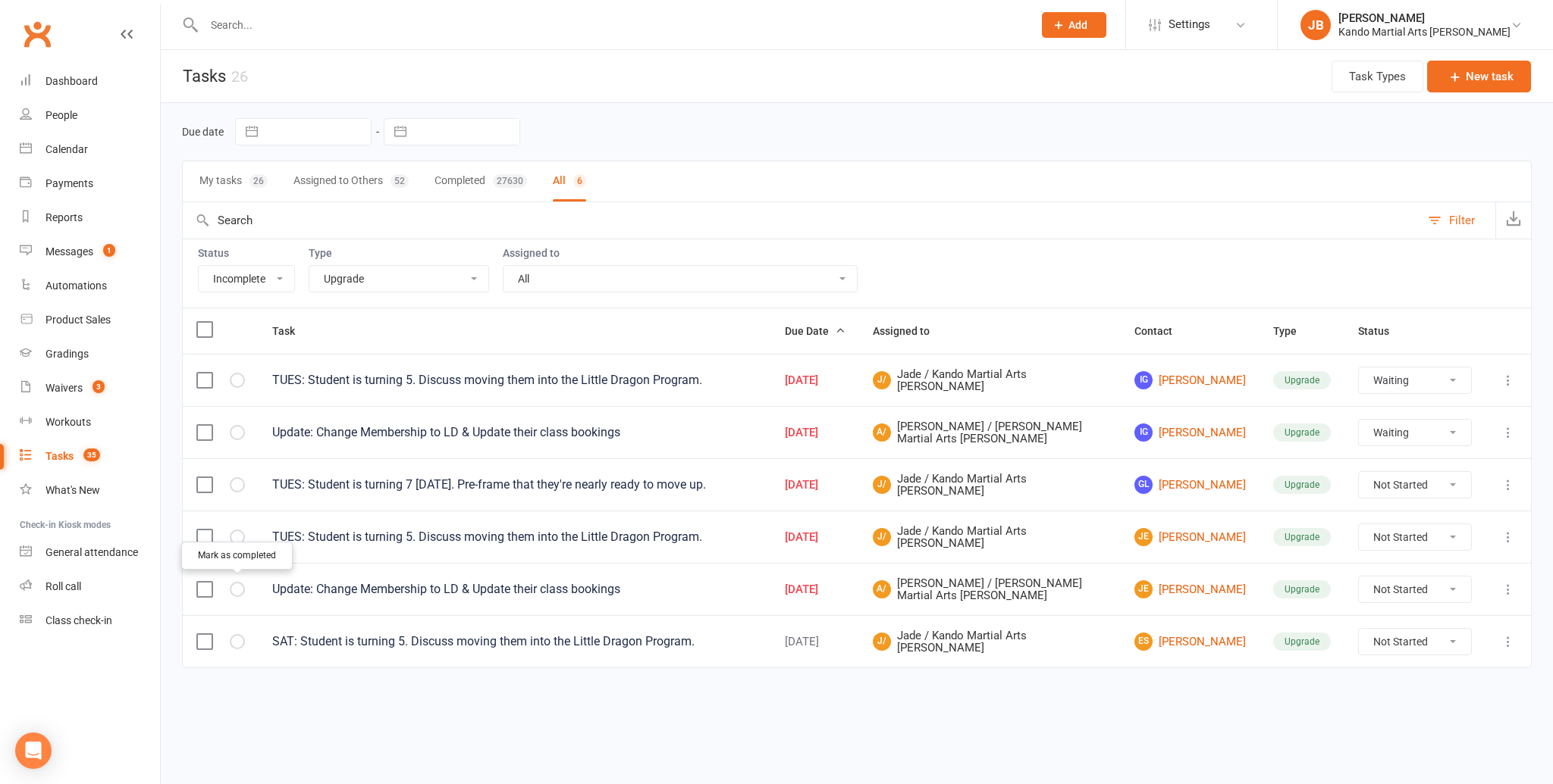
click at [0, 0] on icon "button" at bounding box center [0, 0] width 0 height 0
select select "waiting"
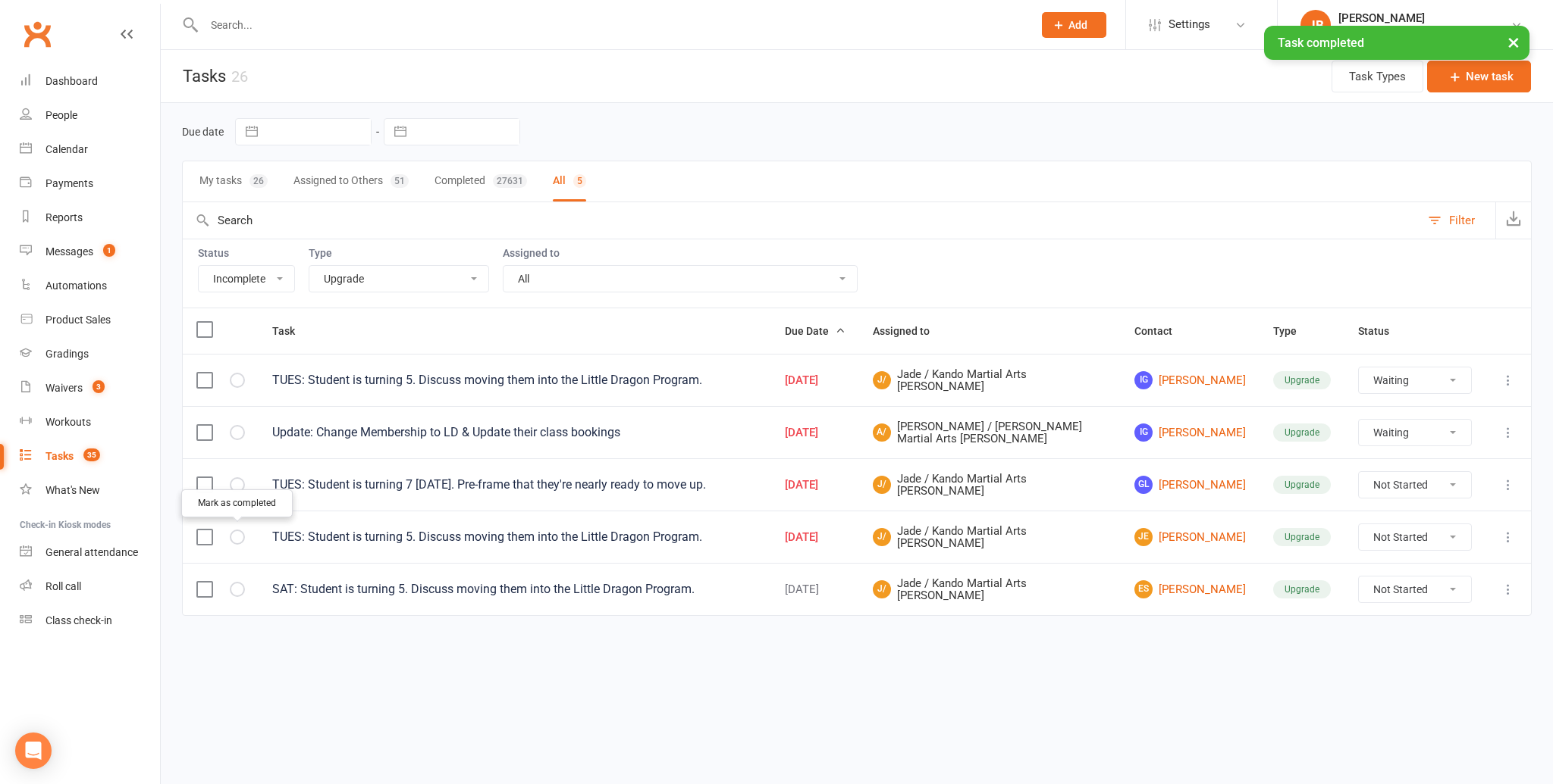
click at [0, 0] on icon "button" at bounding box center [0, 0] width 0 height 0
select select "waiting"
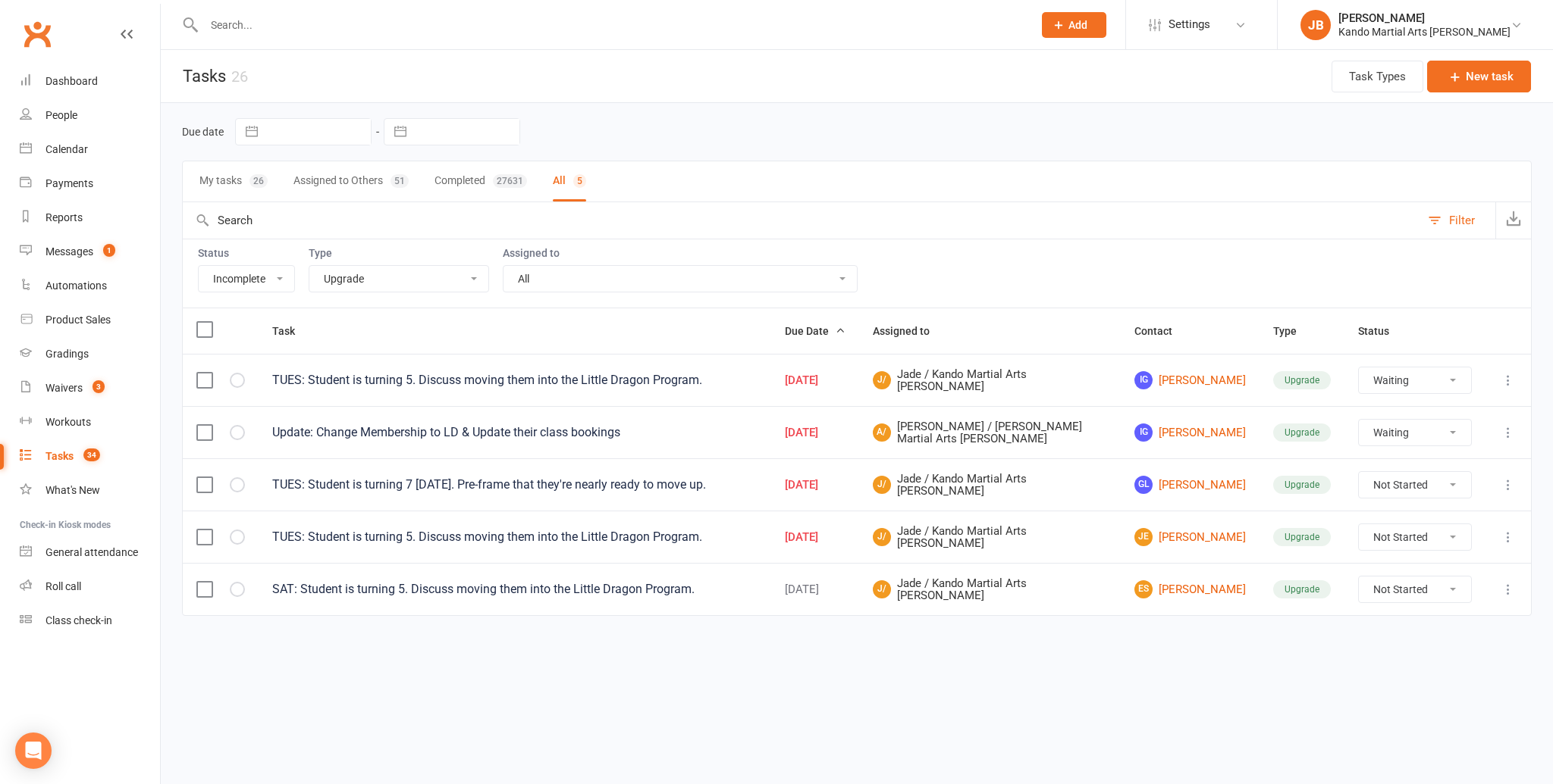
select select "waiting"
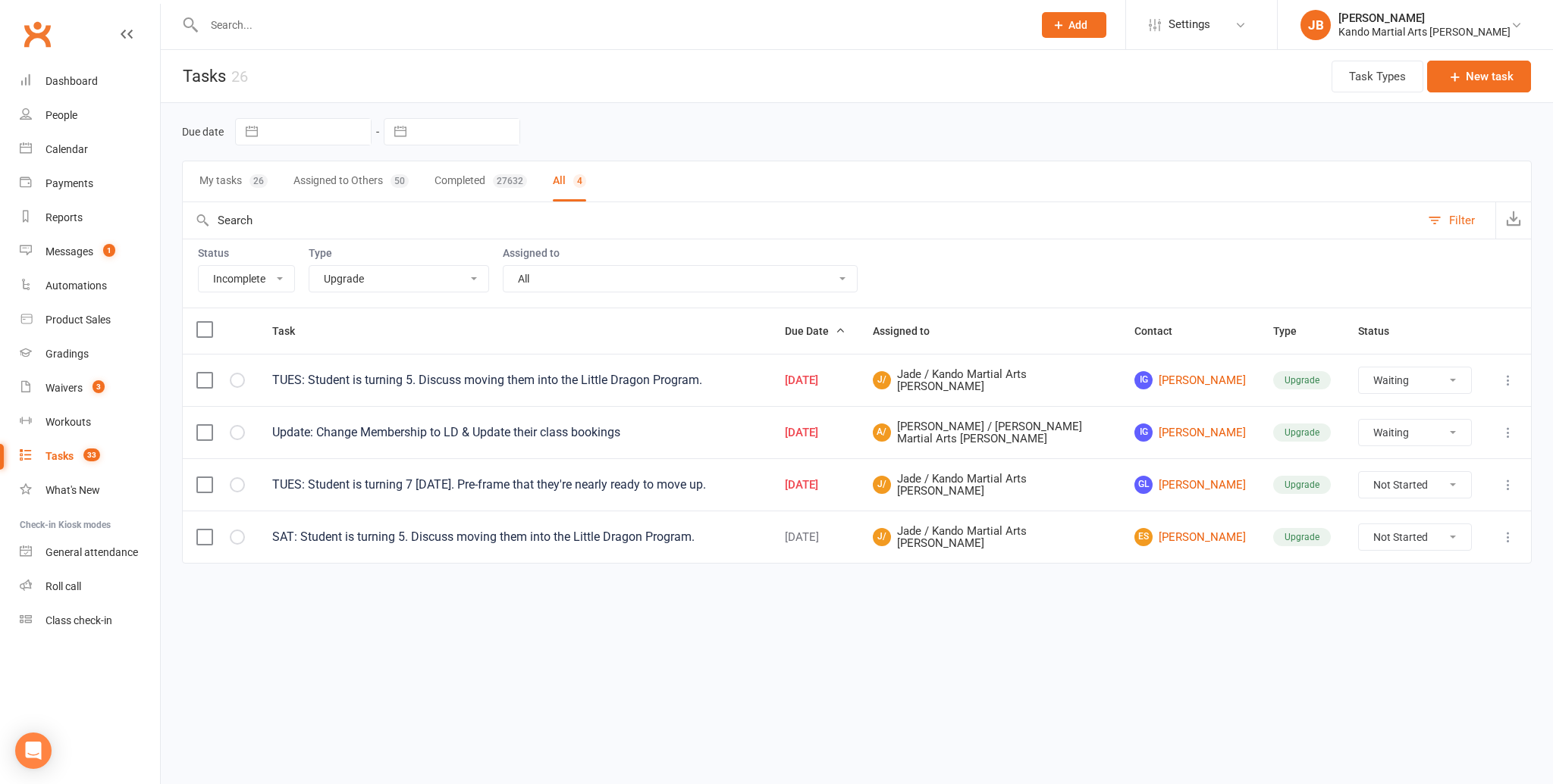
click at [343, 274] on select "All Admin Bbpc - black belt prep course Cancellation Enquiry Follow-up In-class…" at bounding box center [399, 278] width 179 height 26
select select "21694"
click at [309, 266] on select "All Admin Bbpc - black belt prep course Cancellation Enquiry Follow-up In-class…" at bounding box center [399, 278] width 179 height 26
select select "waiting"
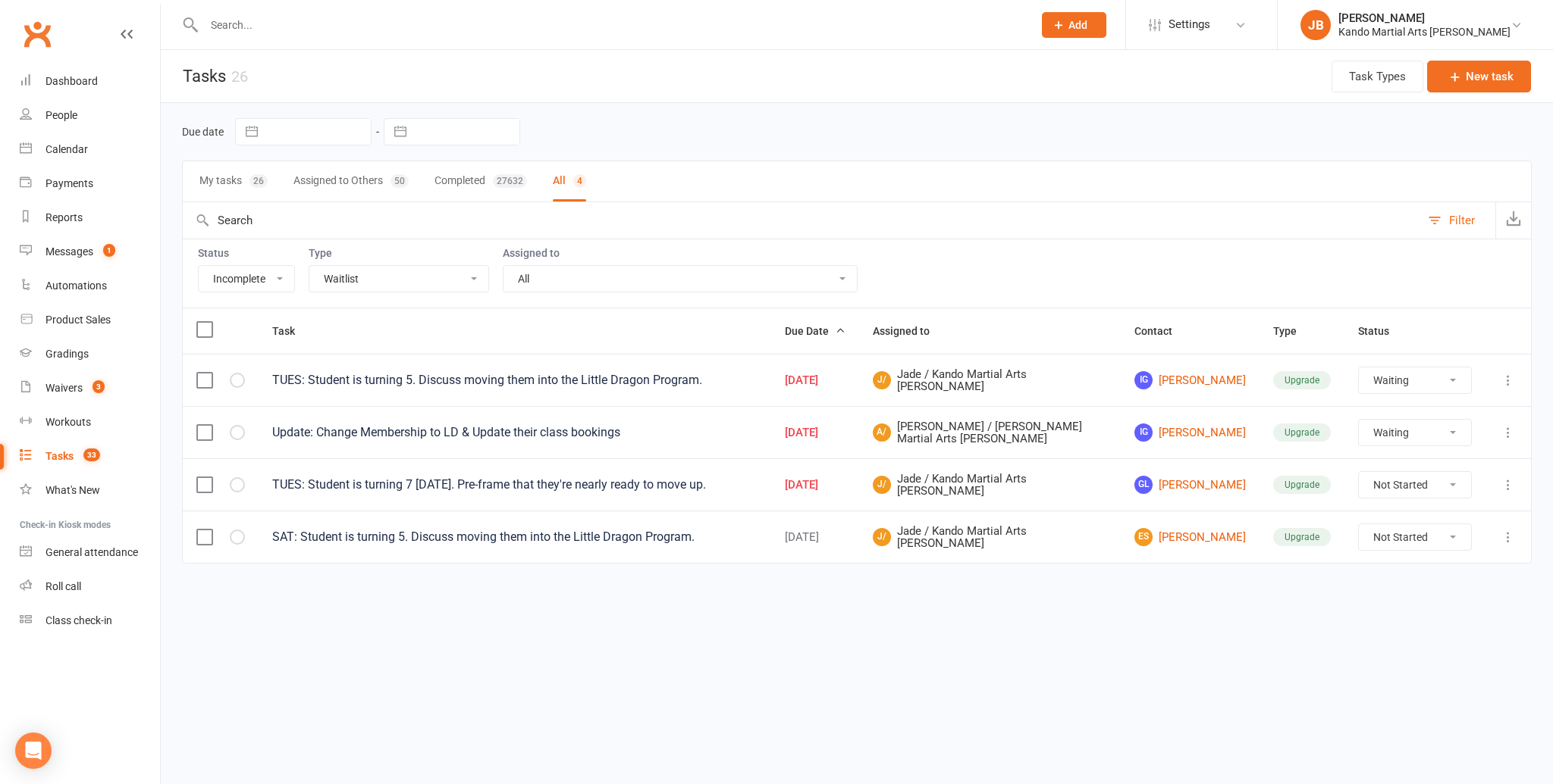
select select "waiting"
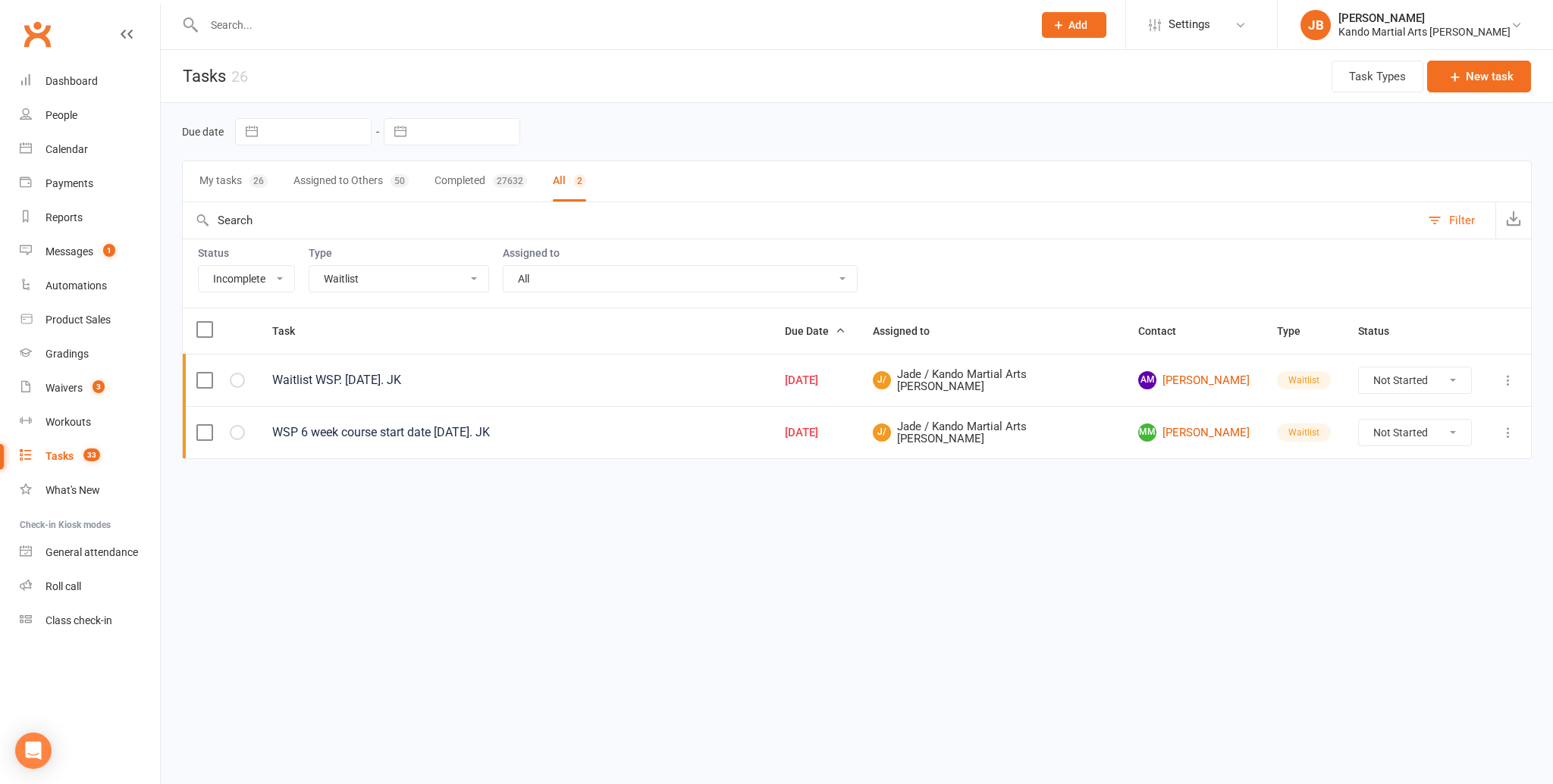
click at [360, 277] on select "All Admin Bbpc - black belt prep course Cancellation Enquiry Follow-up In-class…" at bounding box center [399, 278] width 179 height 26
click at [309, 266] on select "All Admin Bbpc - black belt prep course Cancellation Enquiry Follow-up In-class…" at bounding box center [399, 278] width 179 height 26
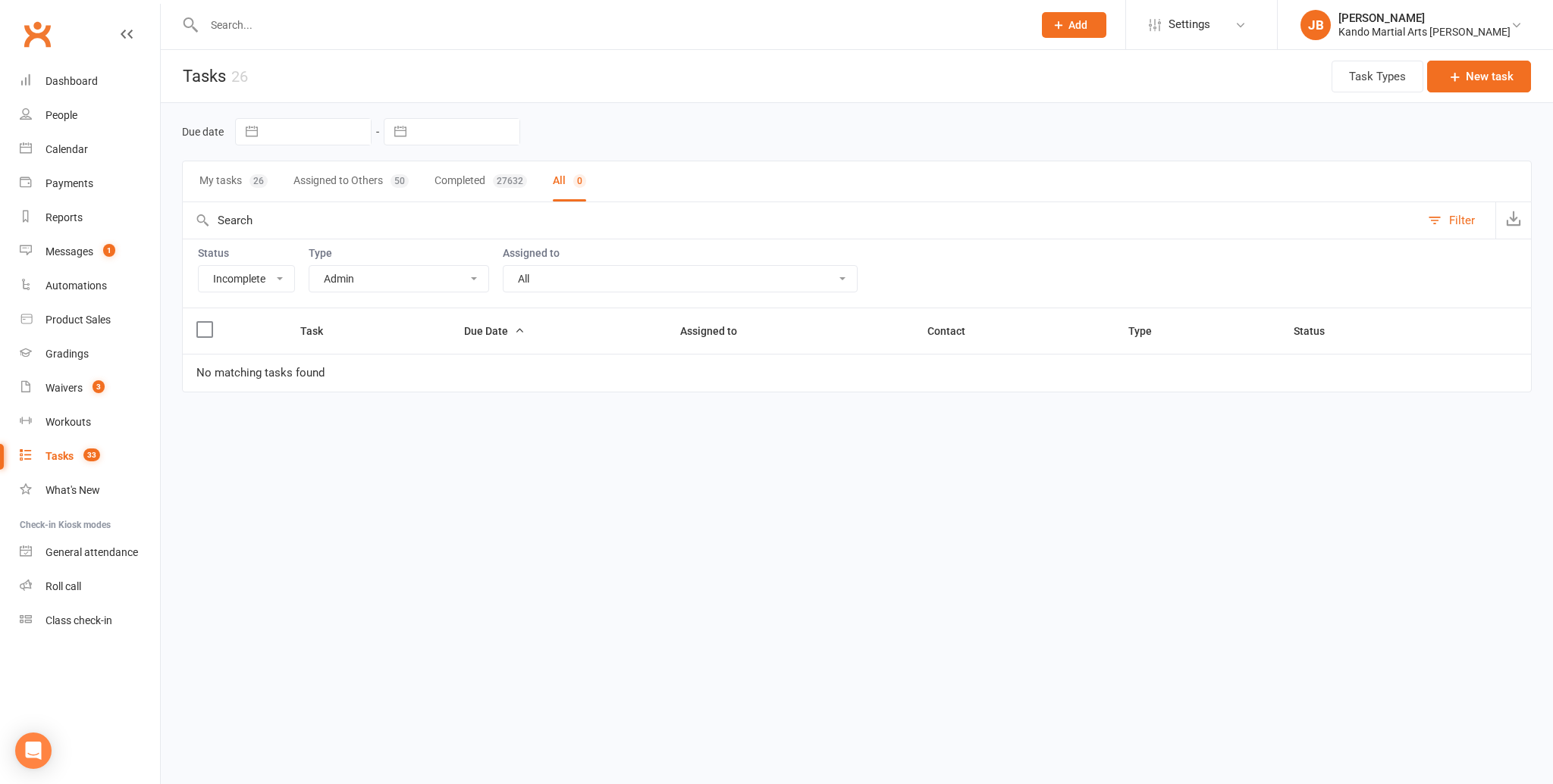
click at [335, 275] on select "All Admin Bbpc - black belt prep course Cancellation Enquiry Follow-up In-class…" at bounding box center [399, 278] width 179 height 26
click at [309, 266] on select "All Admin Bbpc - black belt prep course Cancellation Enquiry Follow-up In-class…" at bounding box center [399, 278] width 179 height 26
click at [331, 286] on select "All Admin Bbpc - black belt prep course Cancellation Enquiry Follow-up In-class…" at bounding box center [399, 278] width 179 height 26
click at [309, 266] on select "All Admin Bbpc - black belt prep course Cancellation Enquiry Follow-up In-class…" at bounding box center [399, 278] width 179 height 26
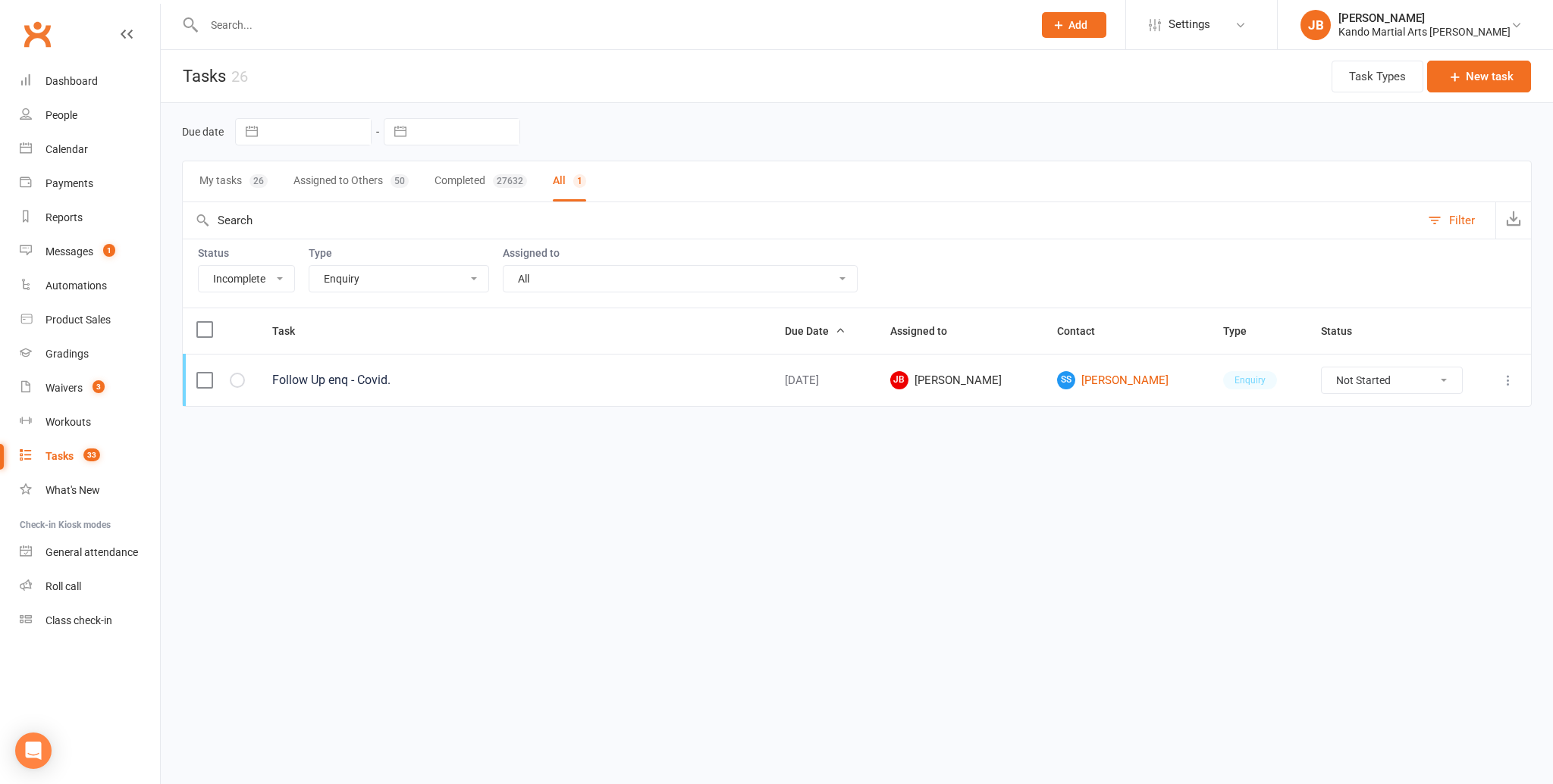
click at [323, 283] on select "All Admin Bbpc - black belt prep course Cancellation Enquiry Follow-up In-class…" at bounding box center [399, 278] width 179 height 26
select select "28118"
click at [309, 266] on select "All Admin Bbpc - black belt prep course Cancellation Enquiry Follow-up In-class…" at bounding box center [399, 278] width 179 height 26
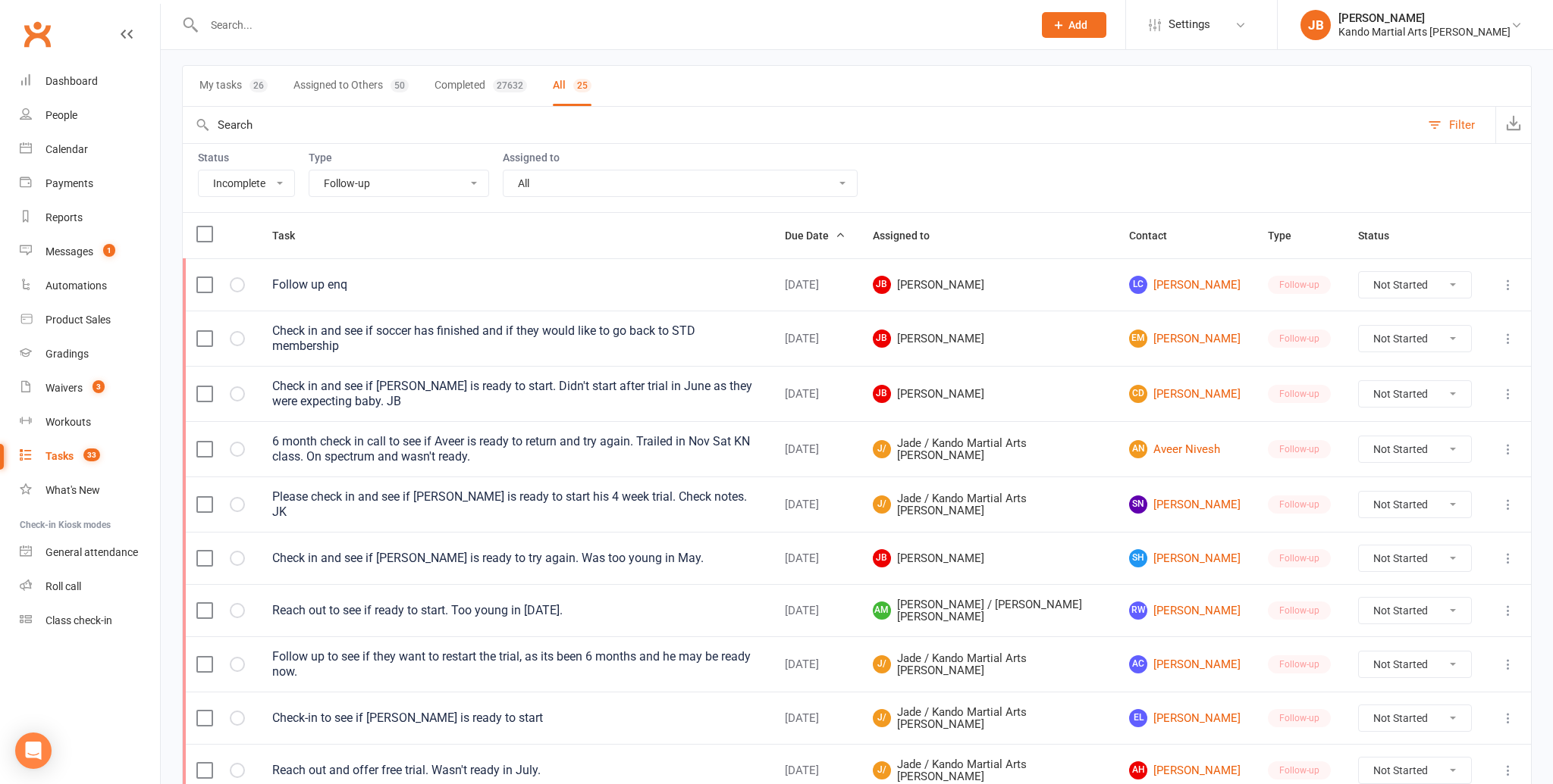
scroll to position [94, 0]
click at [230, 24] on input "text" at bounding box center [610, 24] width 822 height 21
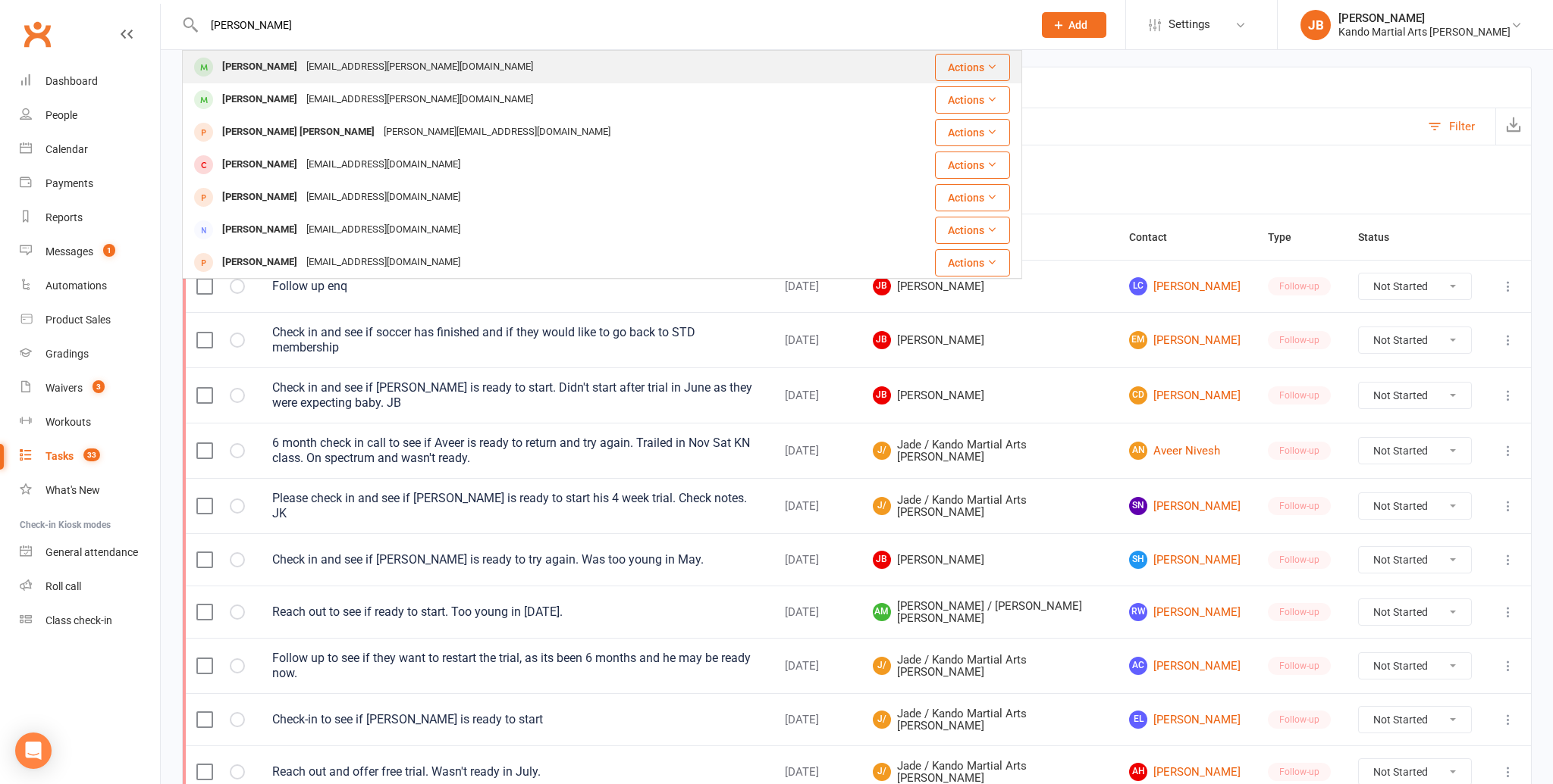
type input "steven bo"
click at [249, 67] on div "Steven Bogos" at bounding box center [260, 67] width 84 height 22
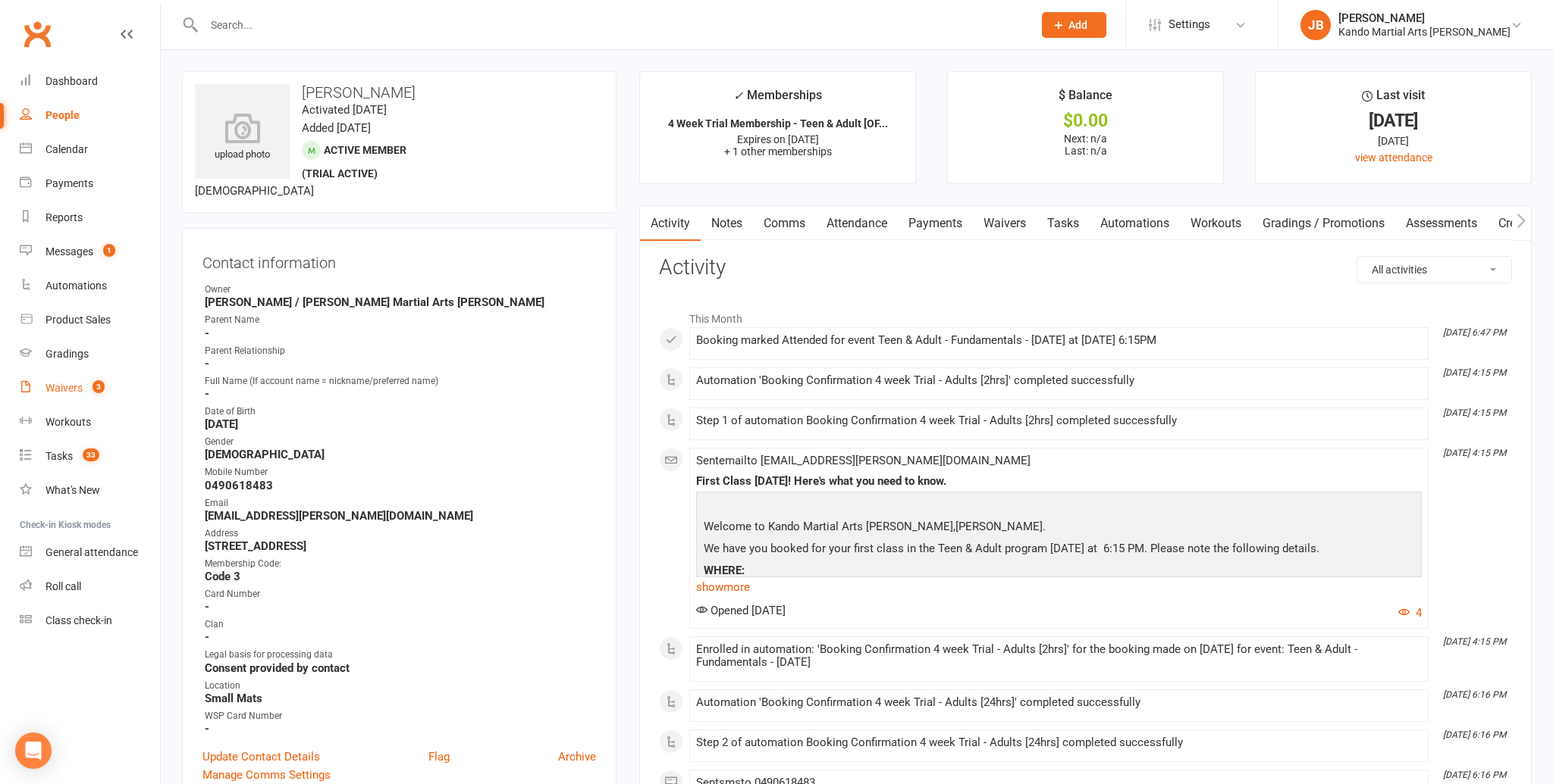
click at [66, 388] on div "Waivers" at bounding box center [64, 387] width 37 height 12
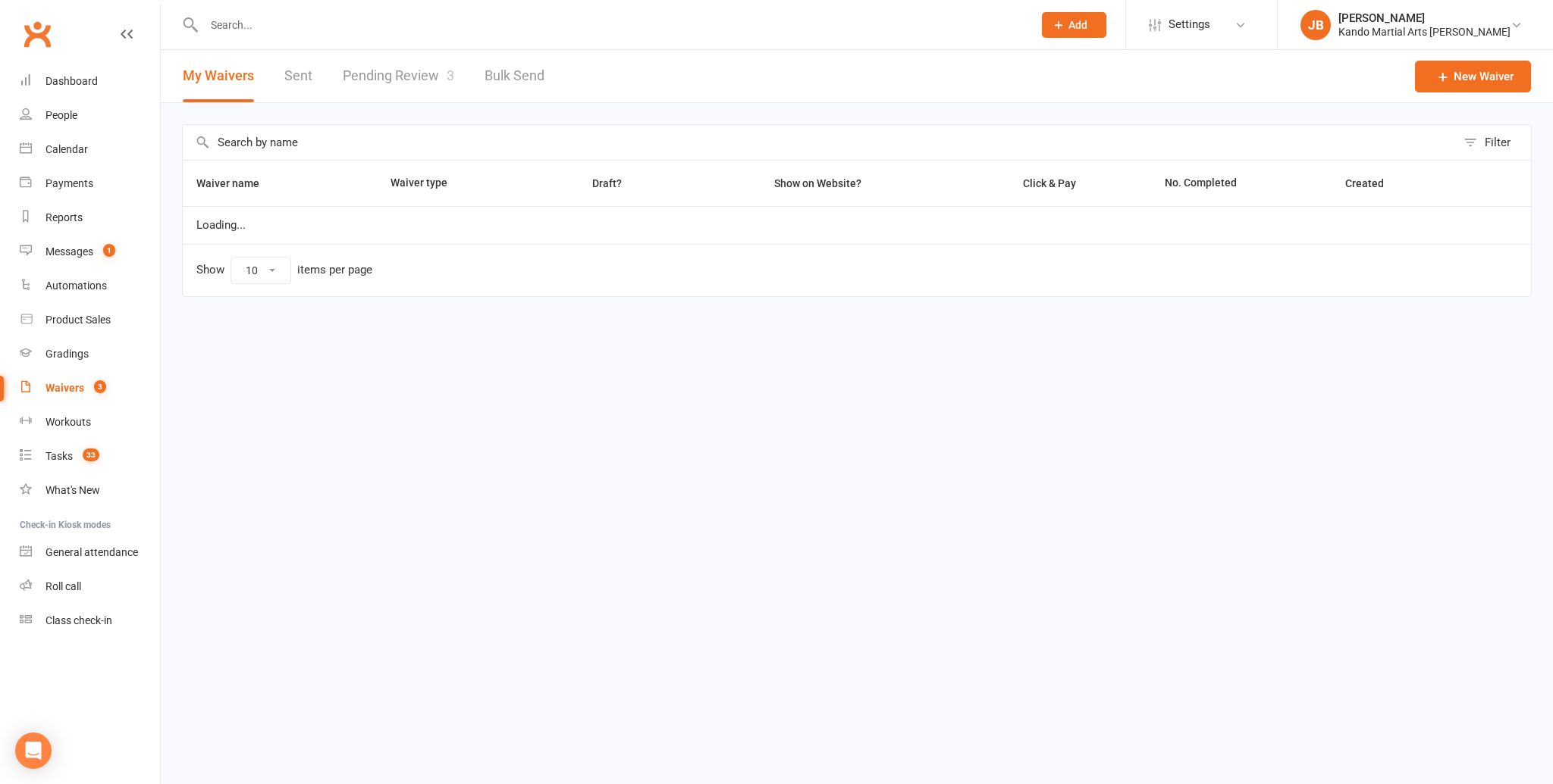
select select "100"
click at [378, 85] on link "Pending Review 3" at bounding box center [399, 76] width 112 height 52
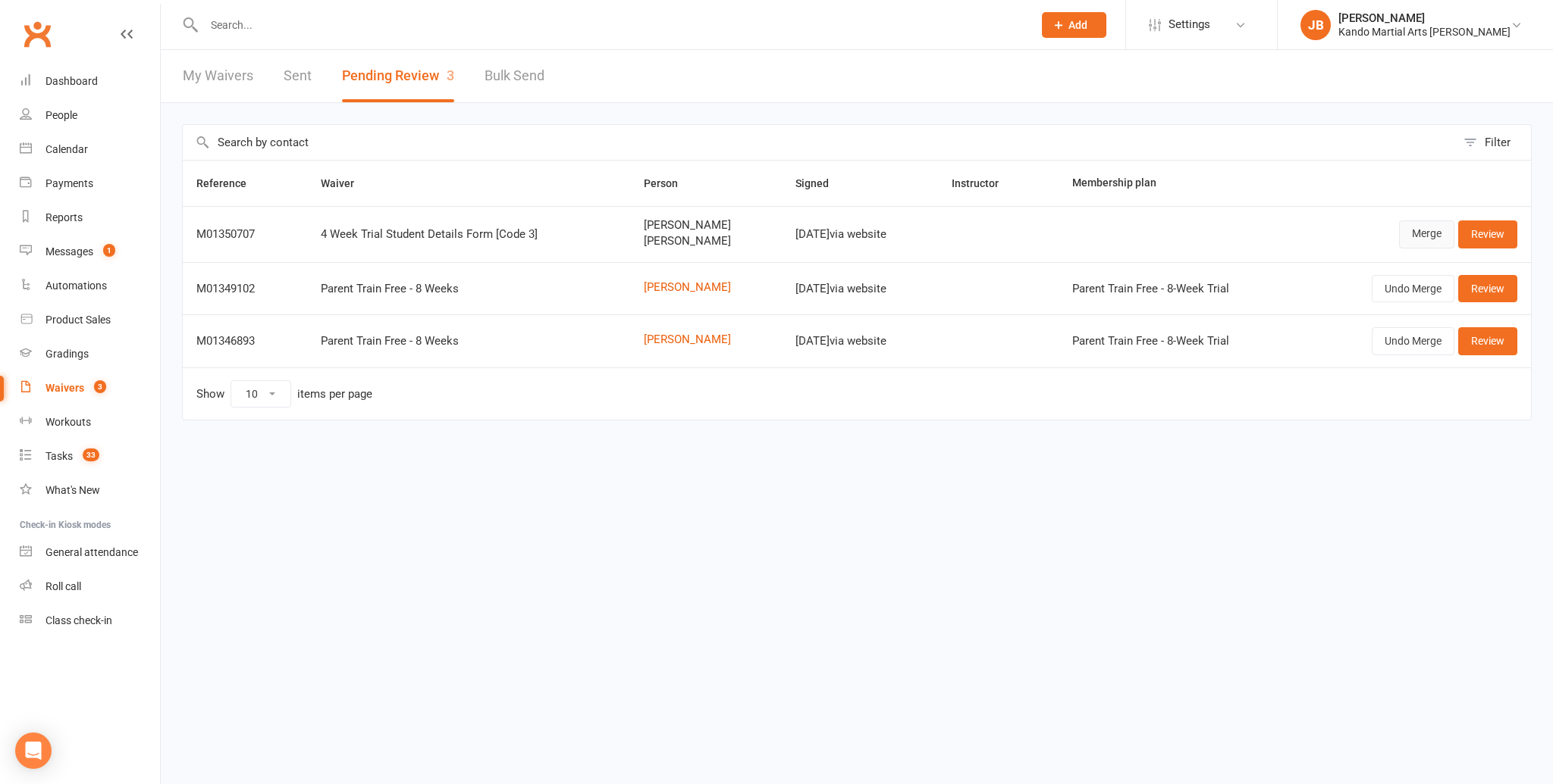
click at [1425, 244] on link "Merge" at bounding box center [1427, 234] width 55 height 27
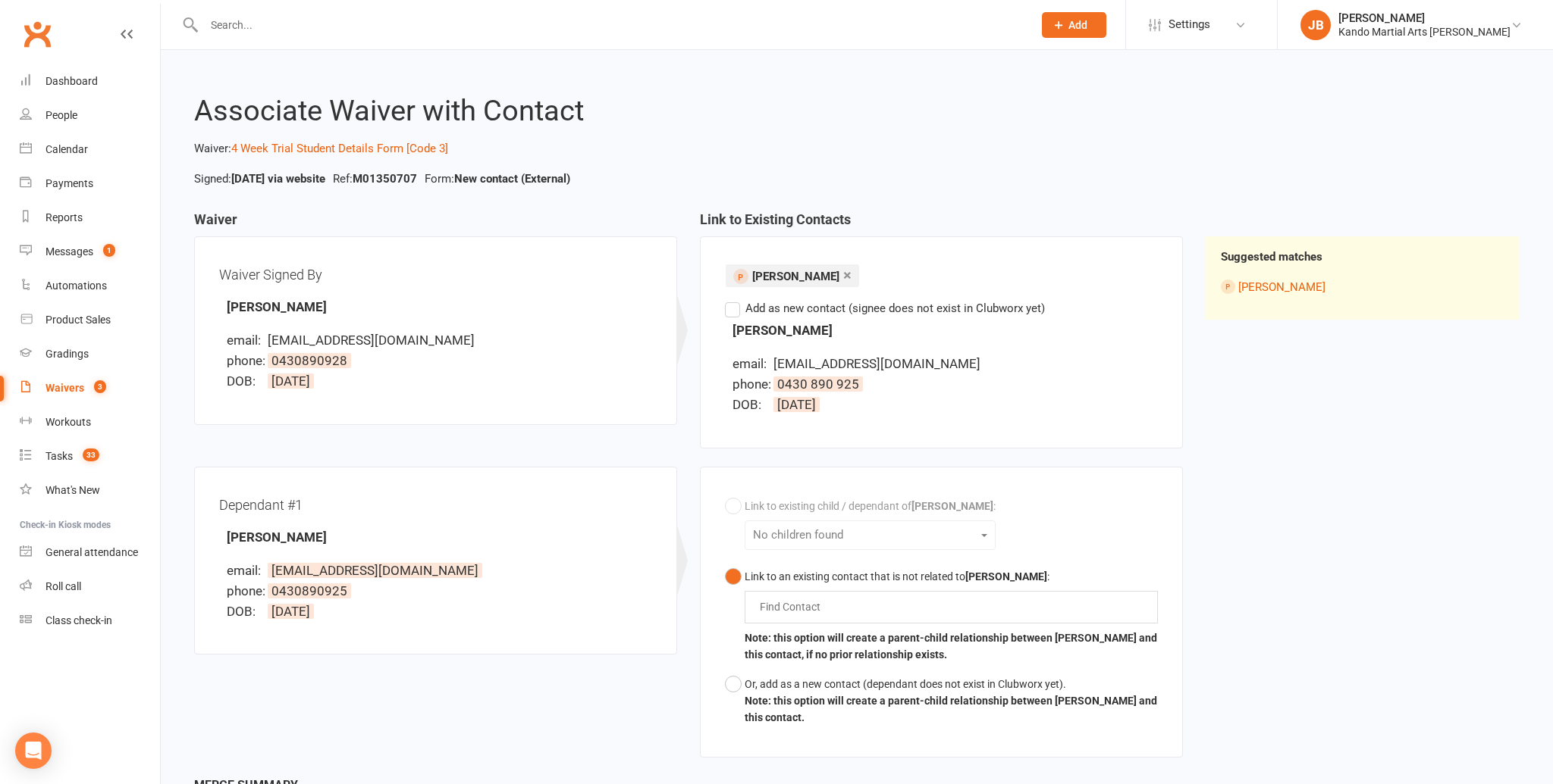
scroll to position [147, 0]
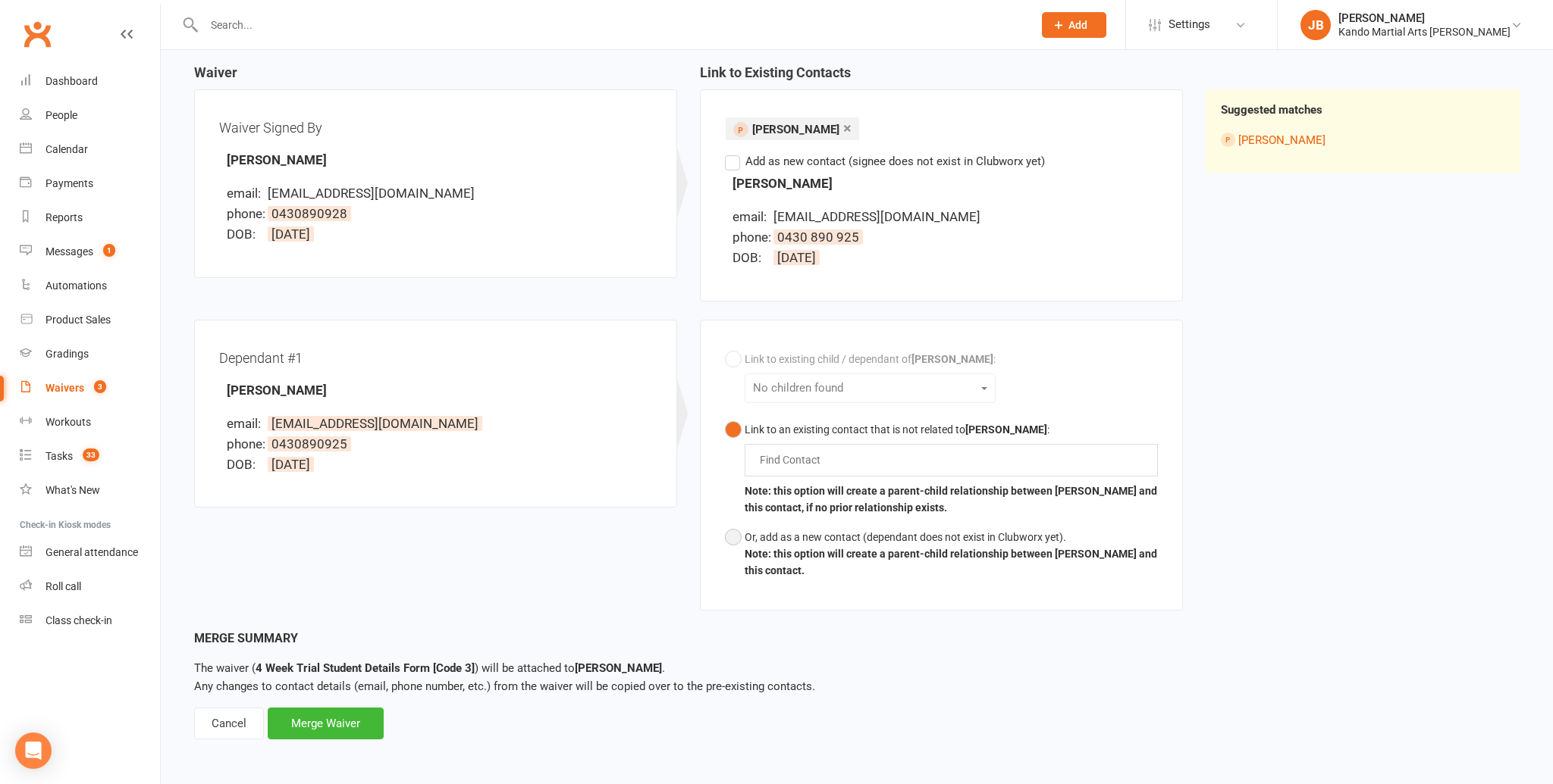
click at [729, 535] on button "Or, add as a new contact (dependant does not exist in Clubworx yet). Note: this…" at bounding box center [941, 554] width 433 height 63
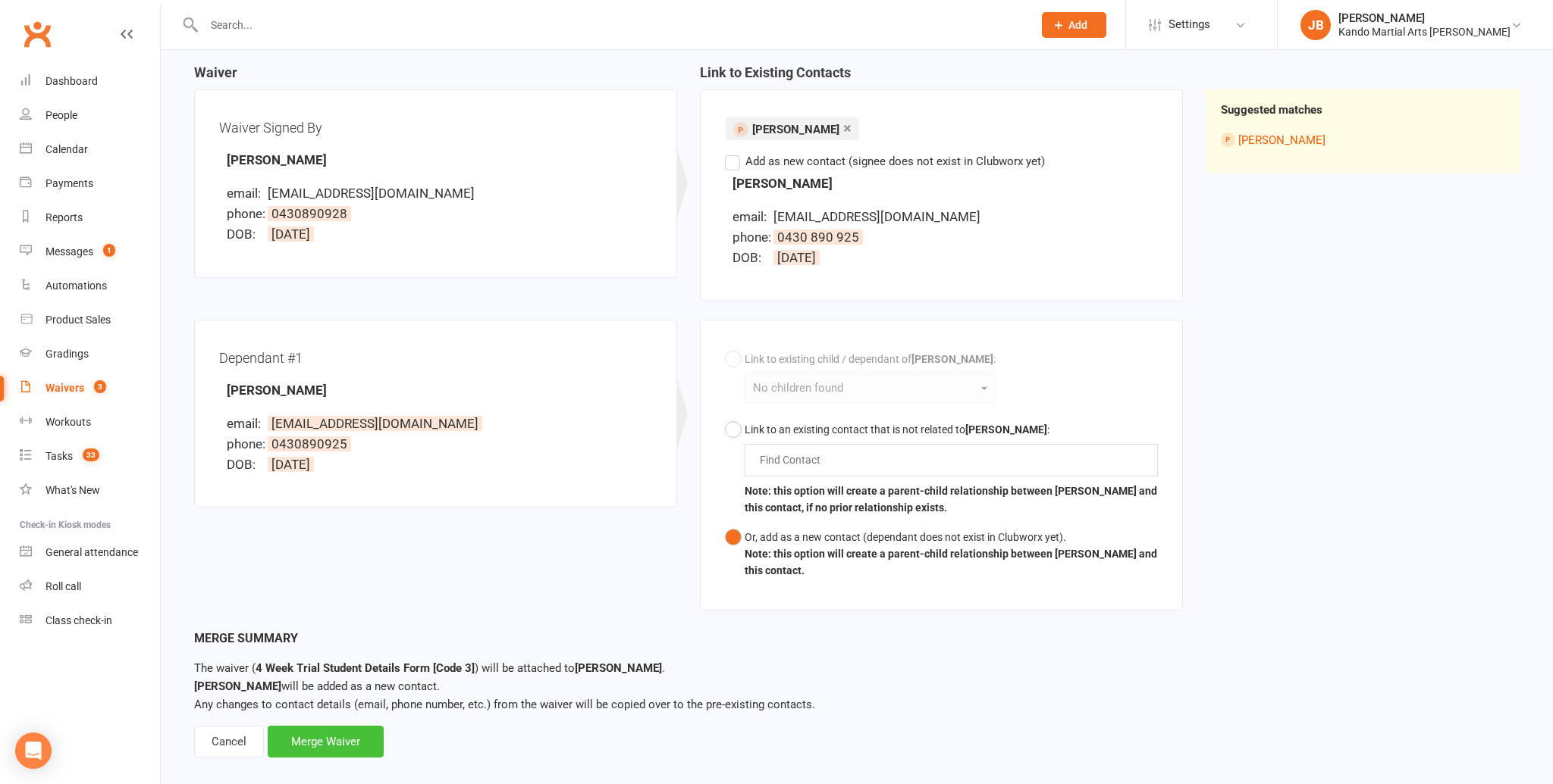
click at [342, 746] on div "Merge Waiver" at bounding box center [325, 742] width 116 height 32
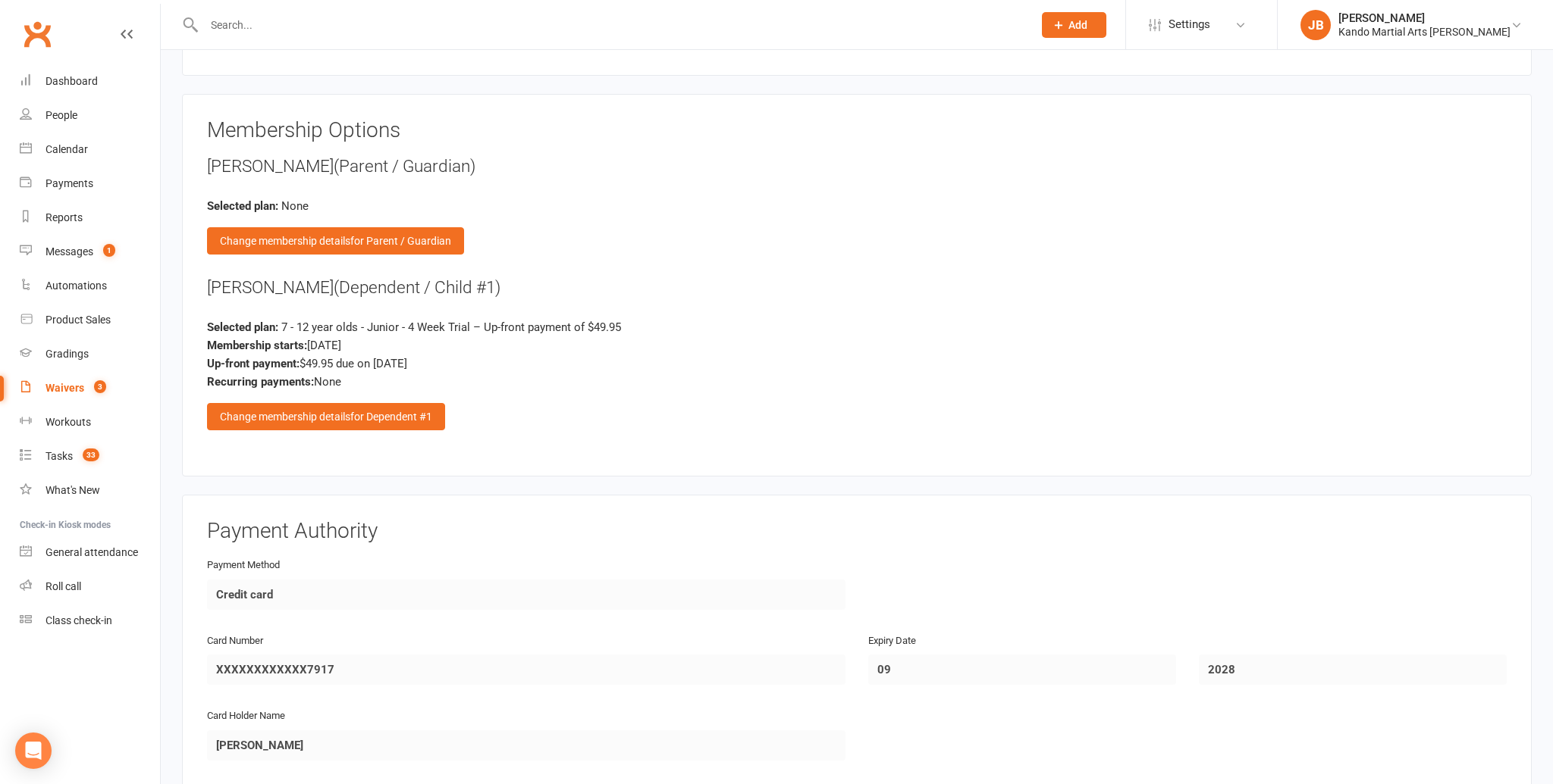
scroll to position [1917, 0]
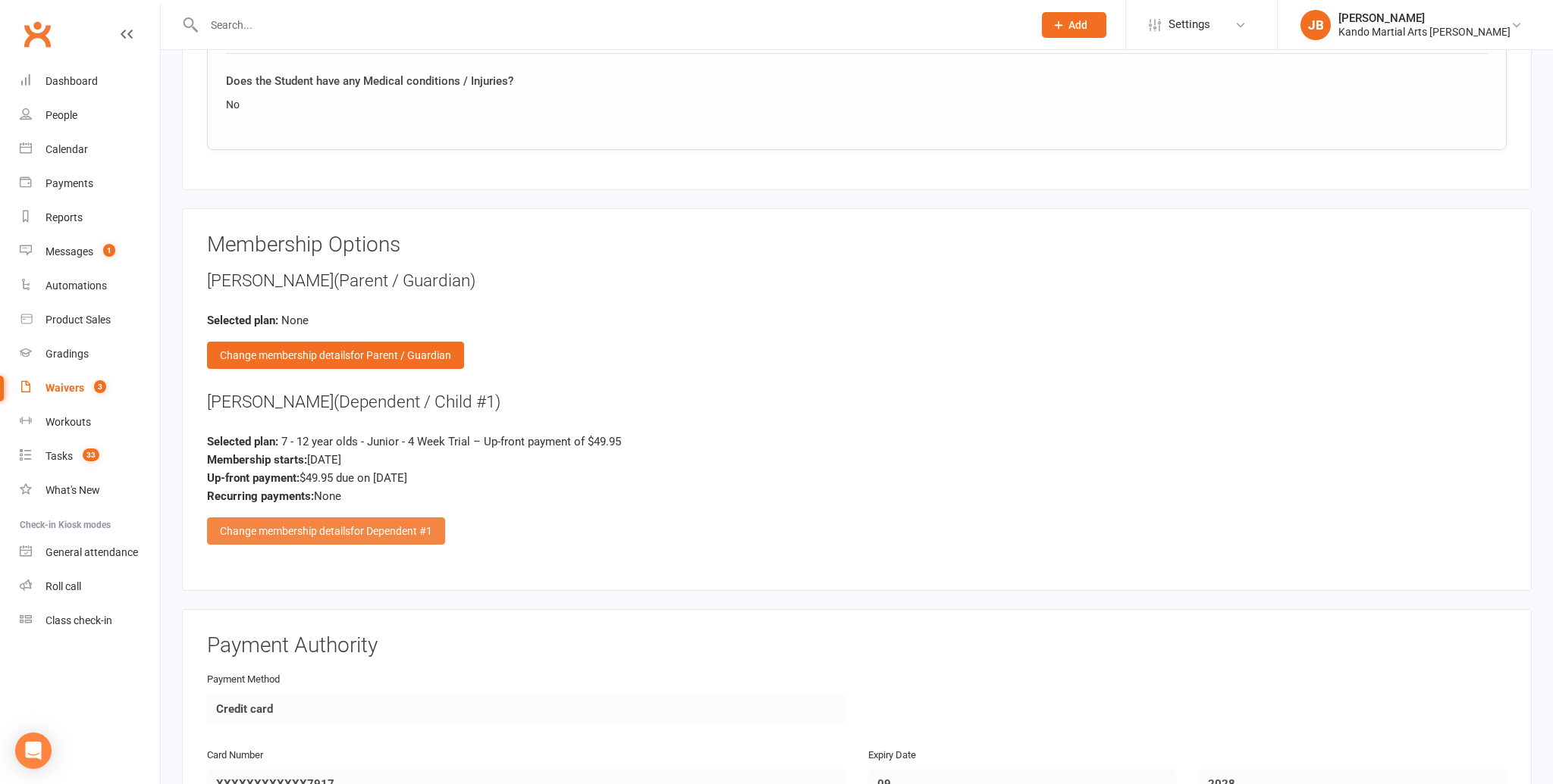
click at [358, 525] on span "for Dependent #1" at bounding box center [391, 531] width 82 height 12
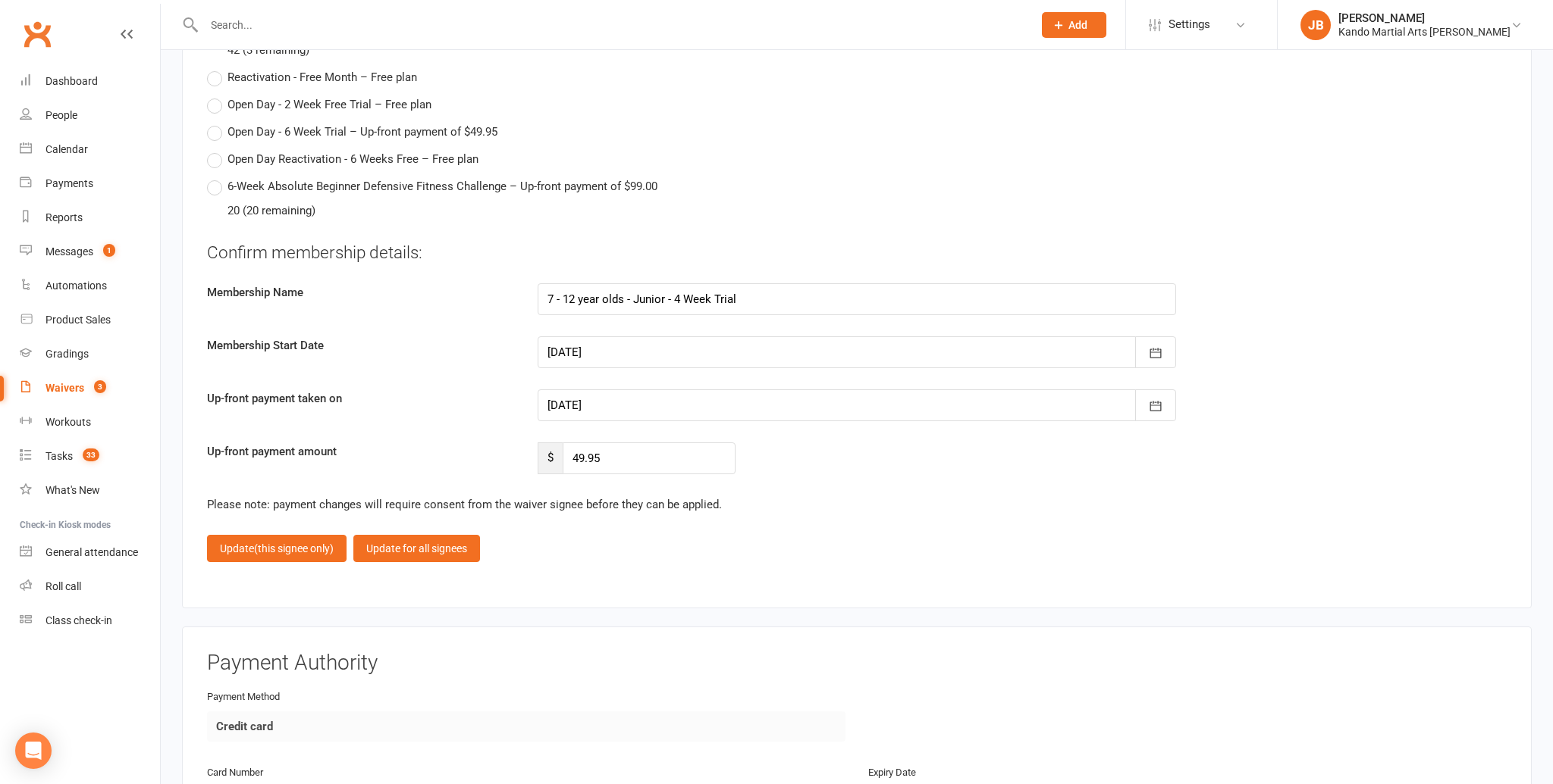
scroll to position [6390, 0]
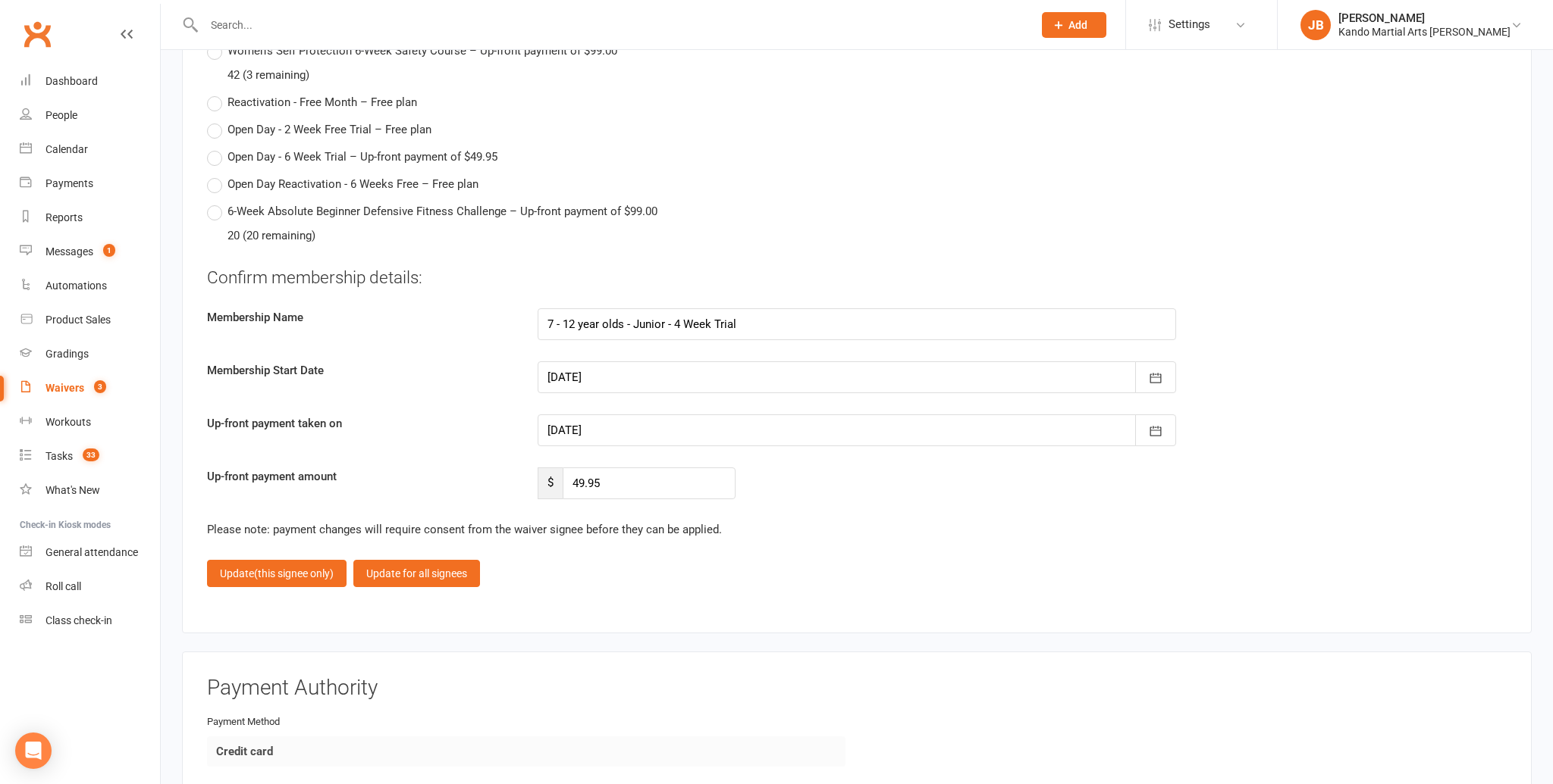
click at [583, 376] on div at bounding box center [856, 377] width 638 height 32
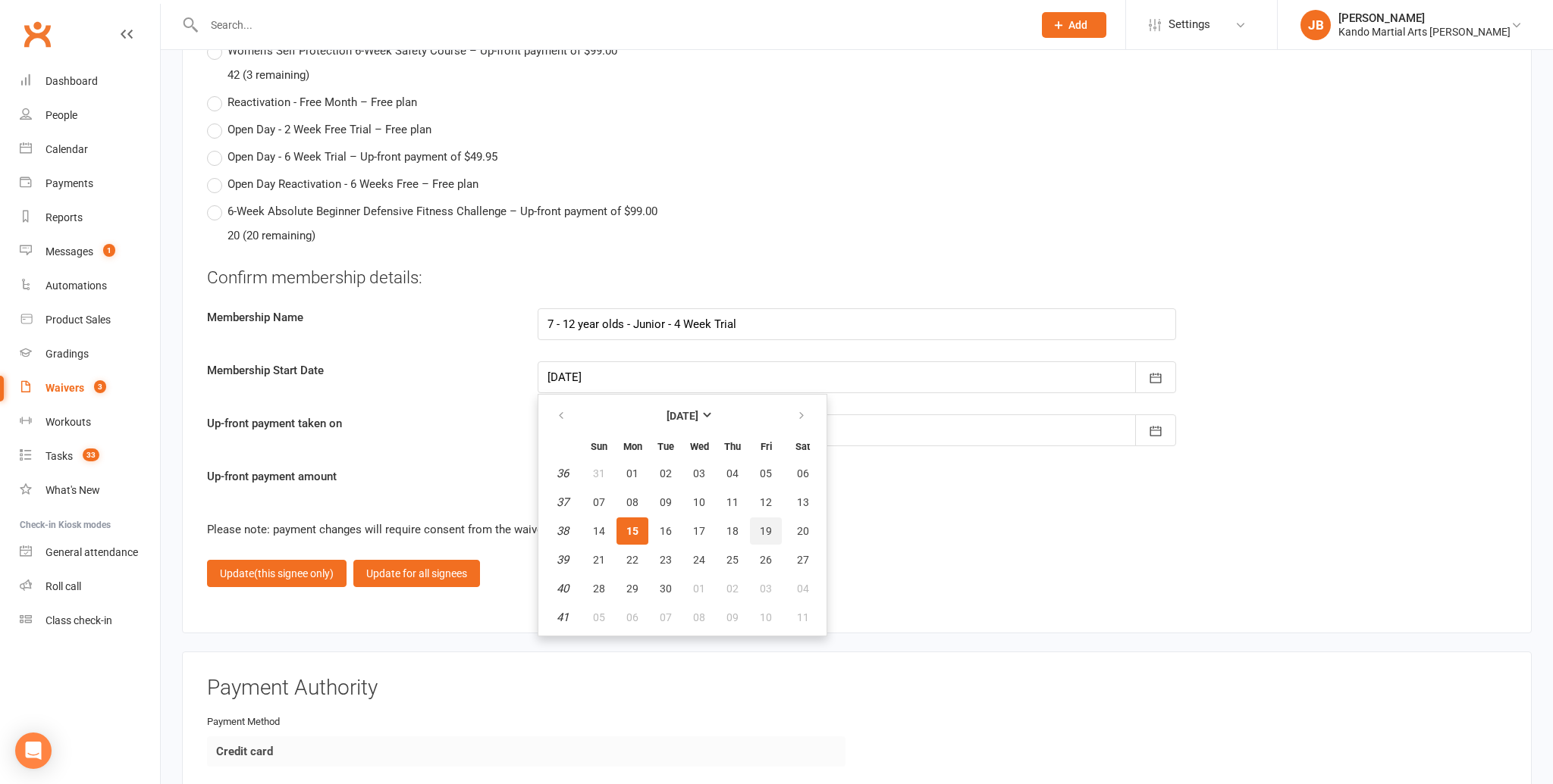
click at [764, 518] on button "19" at bounding box center [766, 531] width 32 height 27
type input "19 Sep 2025"
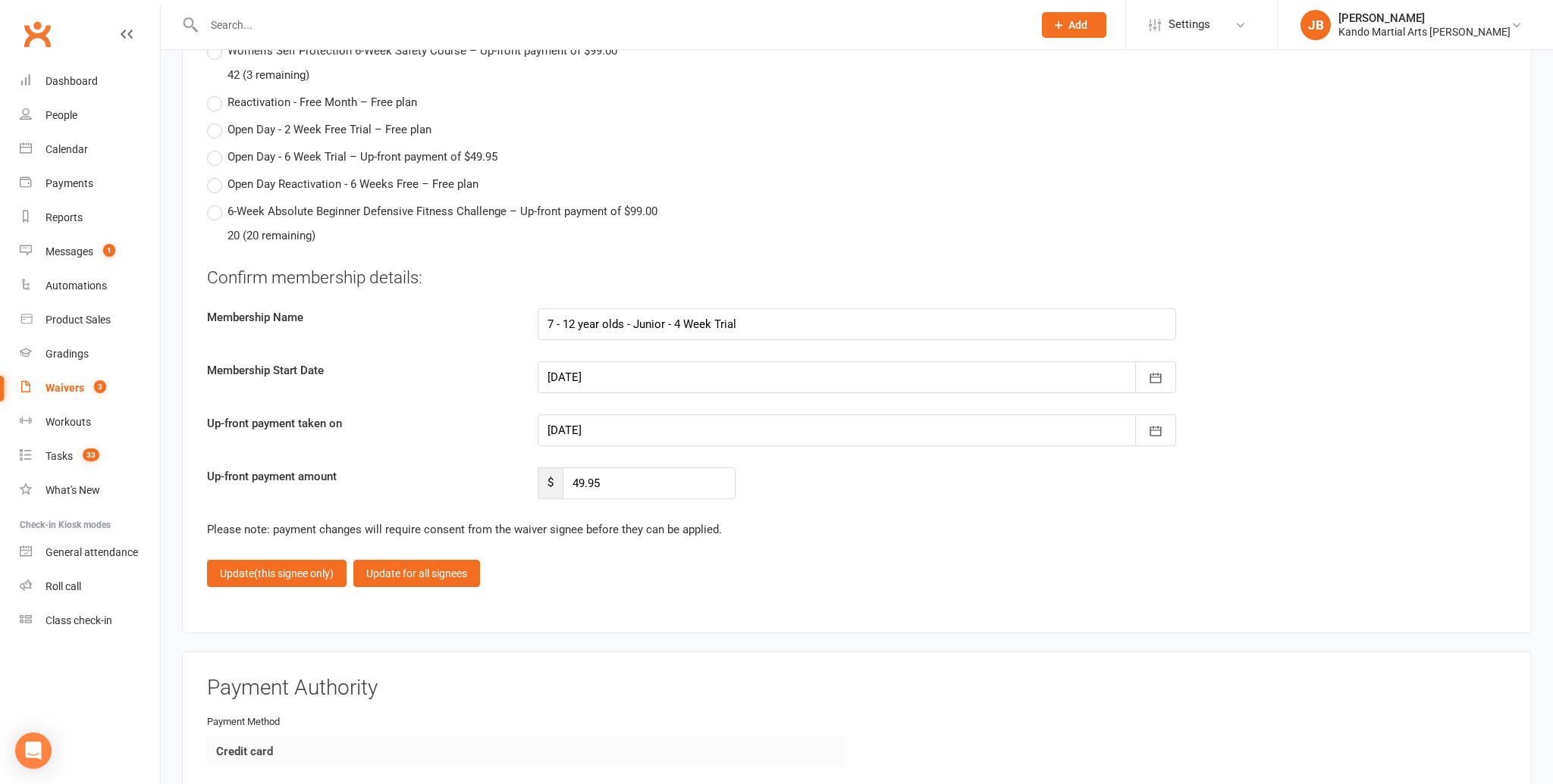
click at [591, 434] on div at bounding box center [856, 430] width 638 height 32
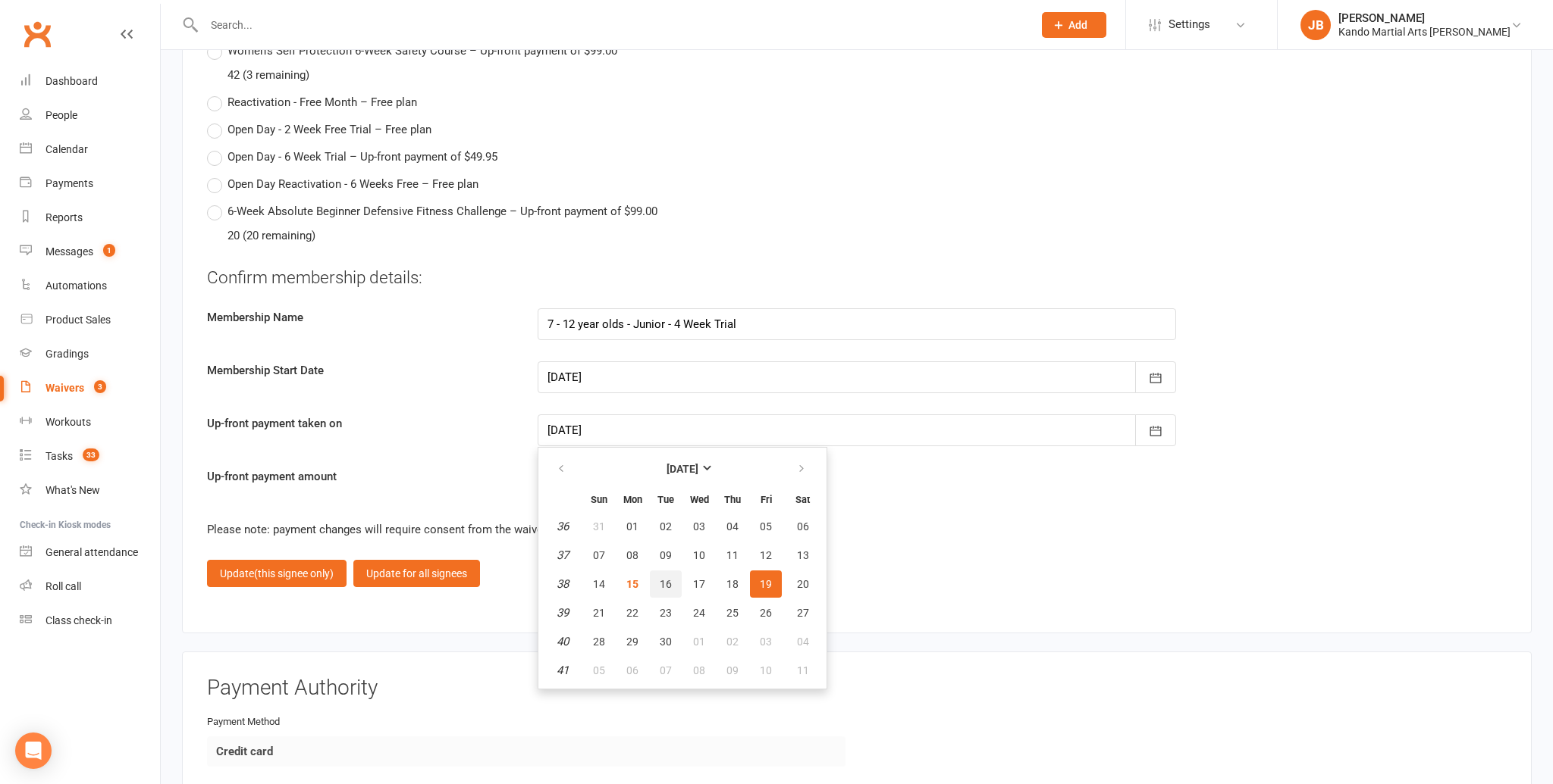
click at [658, 571] on button "16" at bounding box center [666, 584] width 32 height 27
type input "16 Sep 2025"
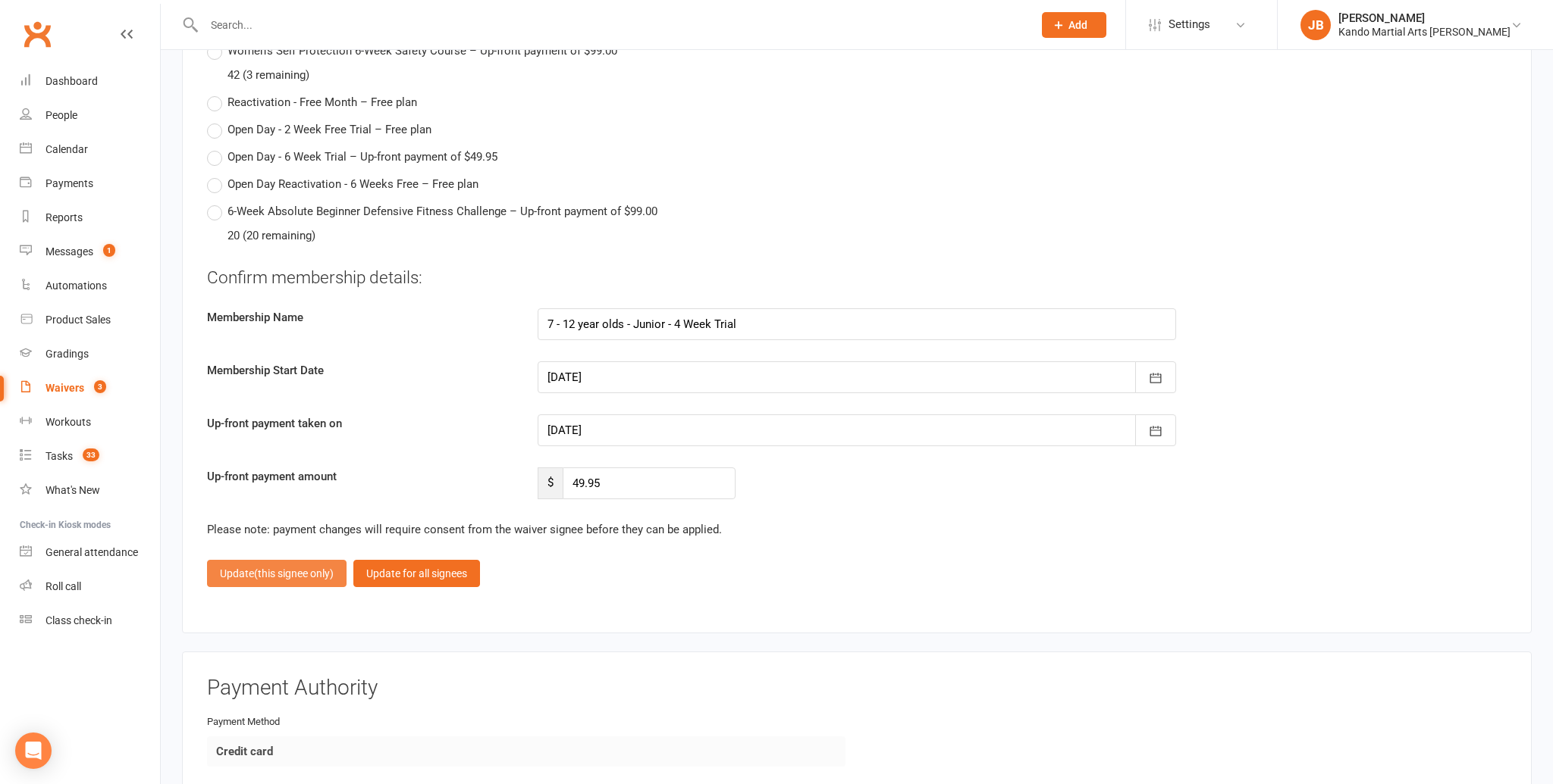
click at [254, 567] on button "Update (this signee only)" at bounding box center [277, 573] width 140 height 27
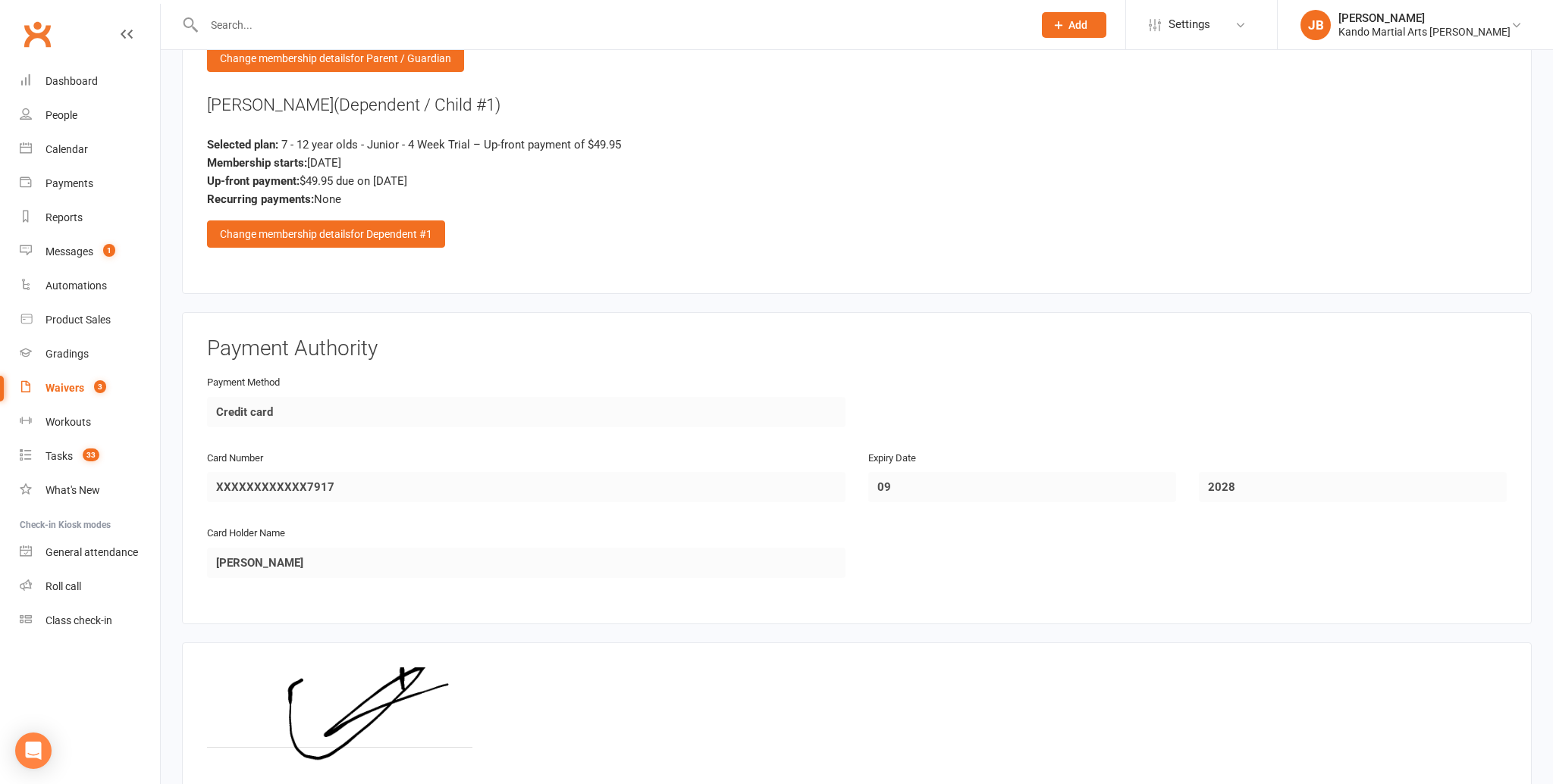
scroll to position [2347, 0]
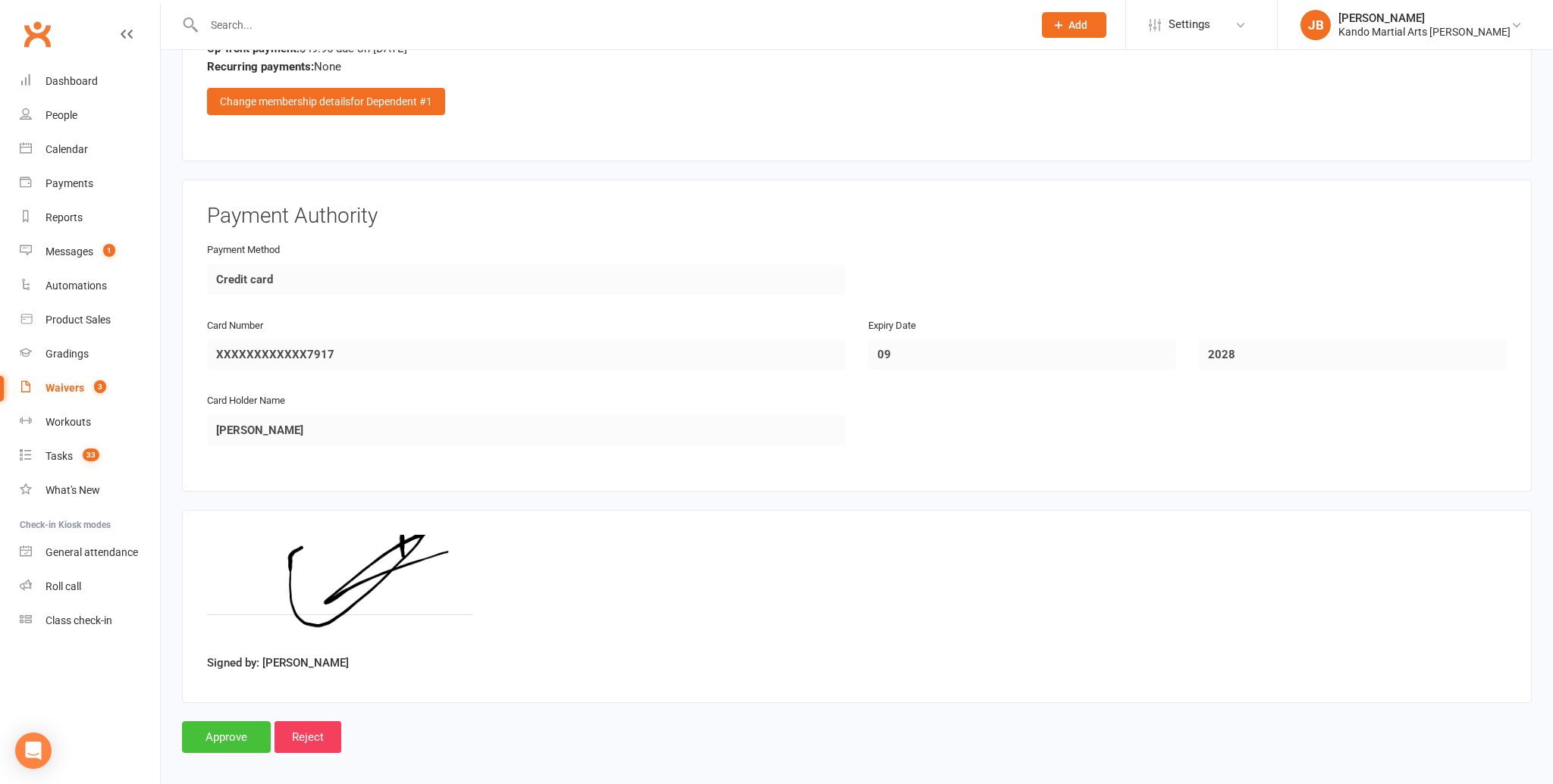
click at [216, 721] on input "Approve" at bounding box center [225, 737] width 88 height 32
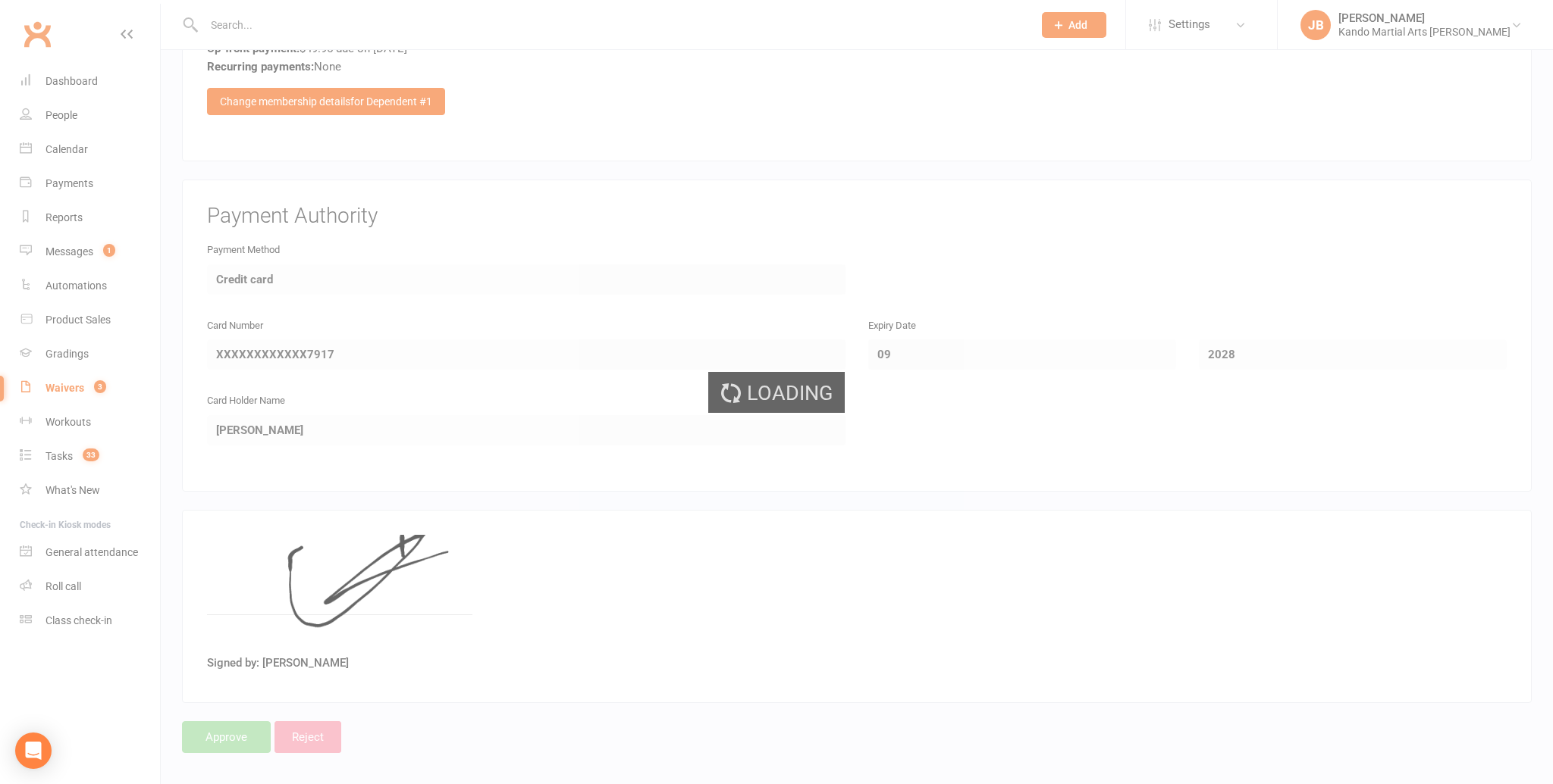
scroll to position [2346, 0]
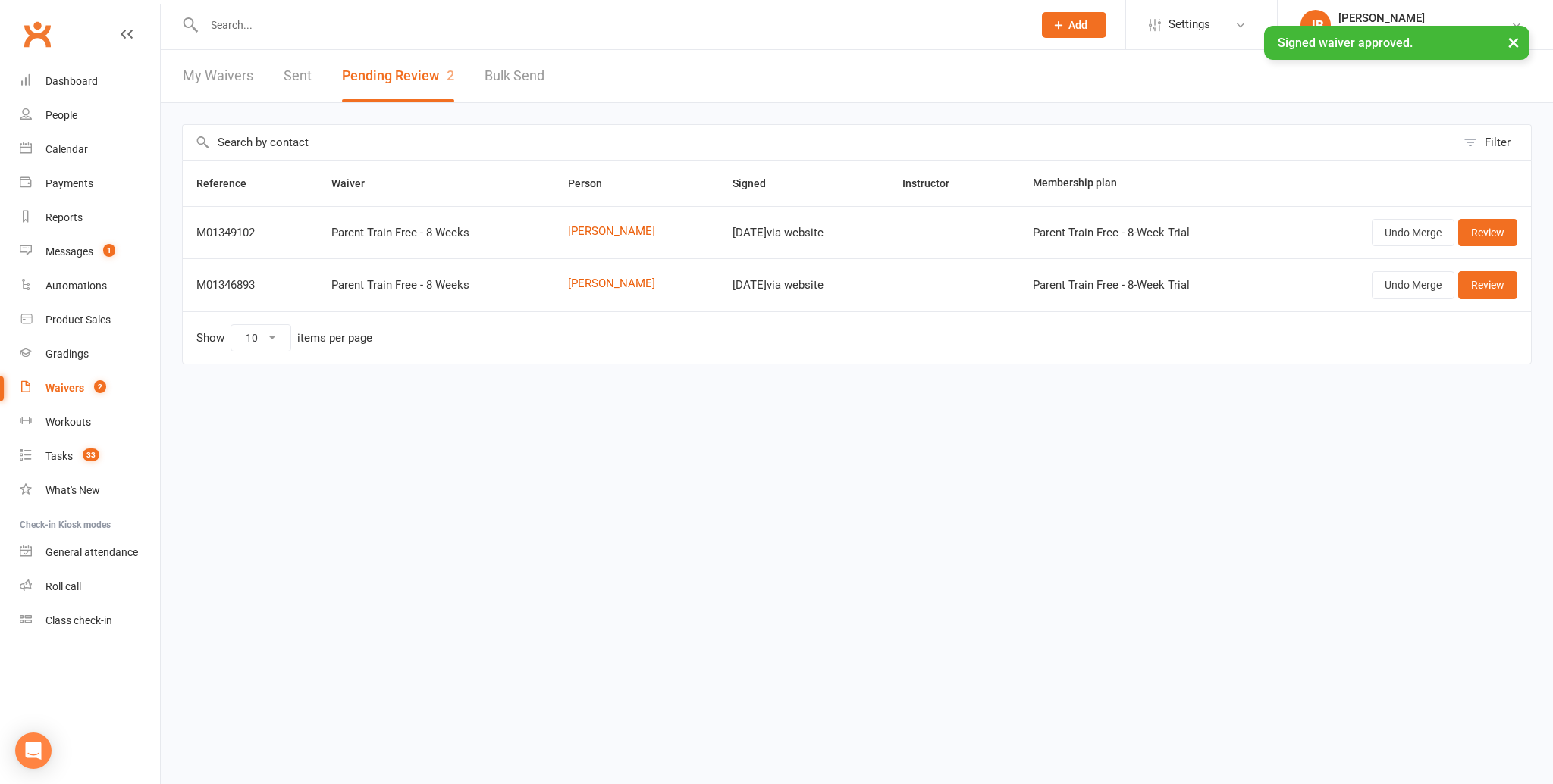
click at [229, 26] on div "× Signed waiver approved." at bounding box center [766, 26] width 1533 height 0
click at [228, 26] on div "× Signed waiver approved." at bounding box center [766, 26] width 1533 height 0
click at [246, 21] on input "text" at bounding box center [610, 24] width 822 height 21
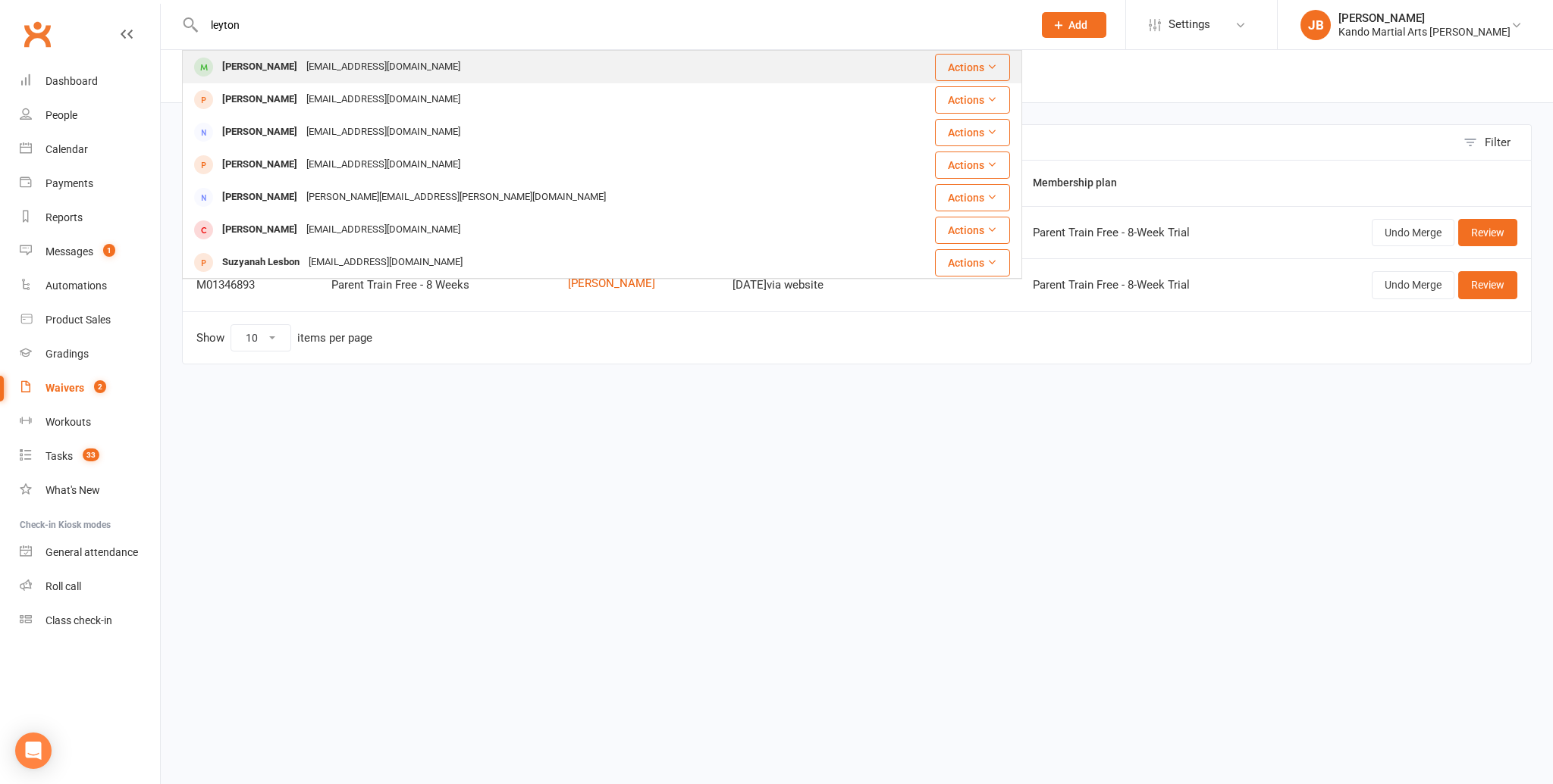
type input "leyton"
click at [246, 73] on div "Leyton Shi" at bounding box center [260, 67] width 84 height 22
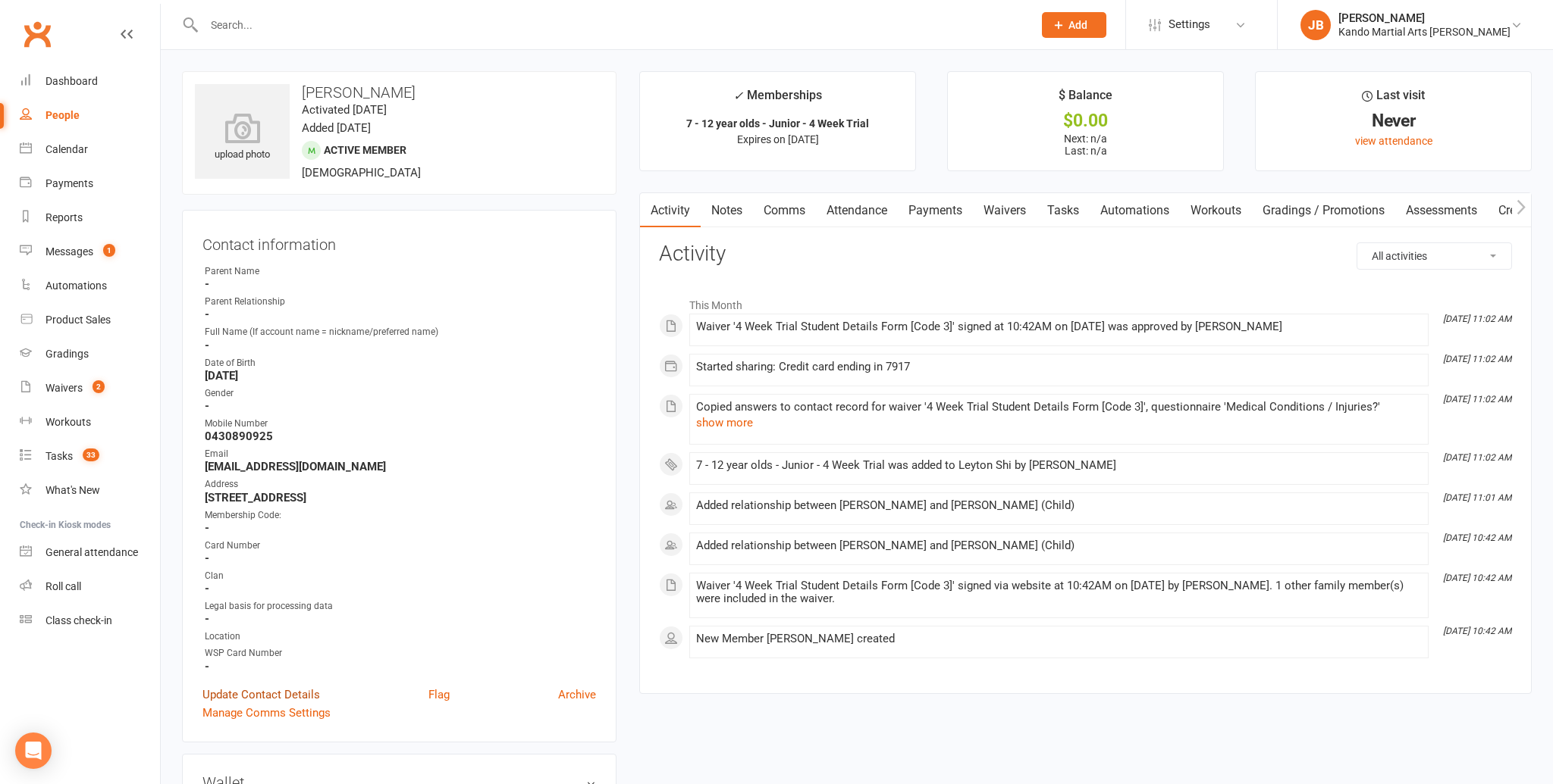
click at [251, 687] on link "Update Contact Details" at bounding box center [261, 695] width 118 height 18
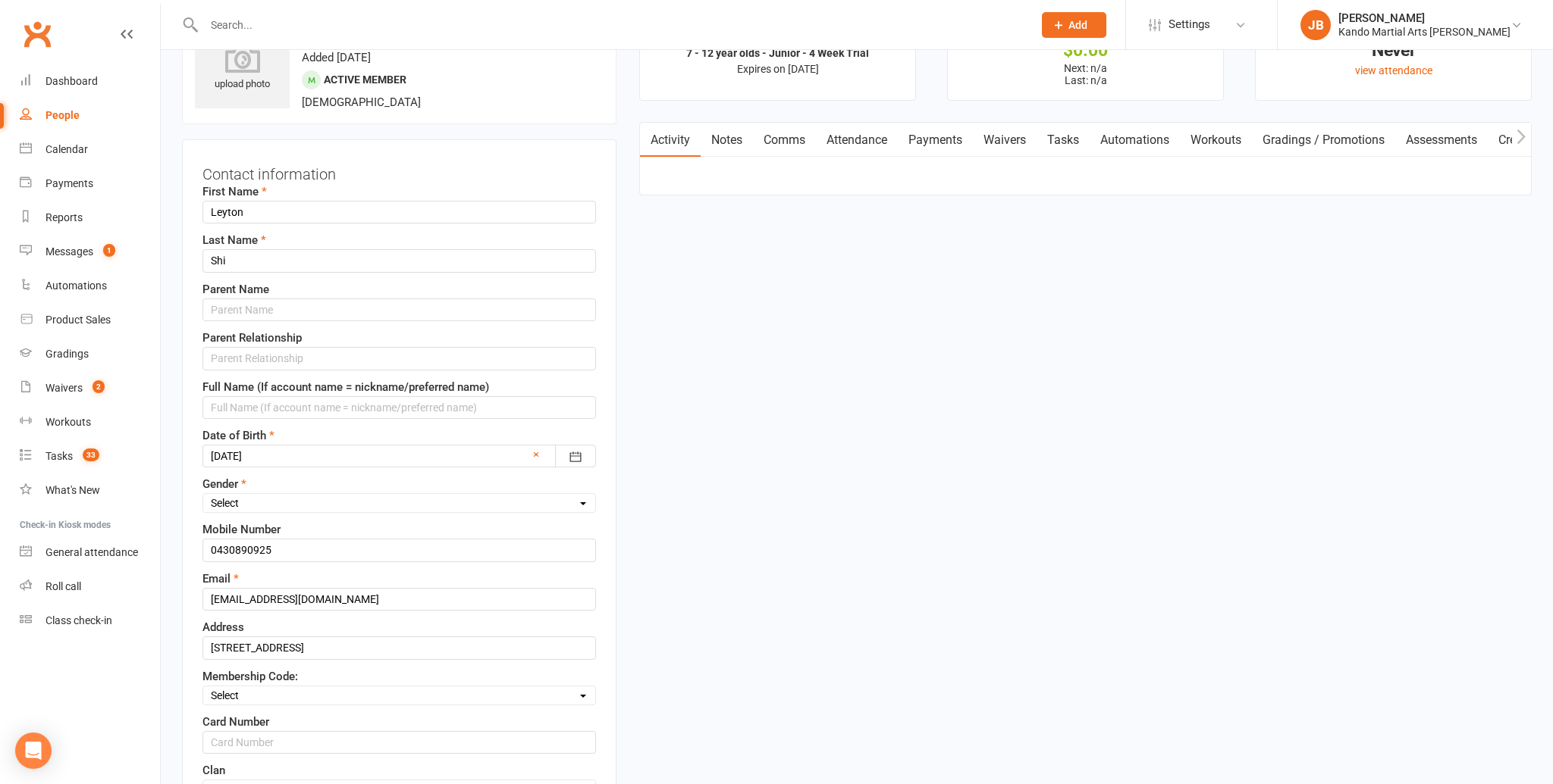
scroll to position [71, 0]
click at [246, 302] on input "text" at bounding box center [399, 308] width 394 height 23
type input "Karen"
type input "Mother"
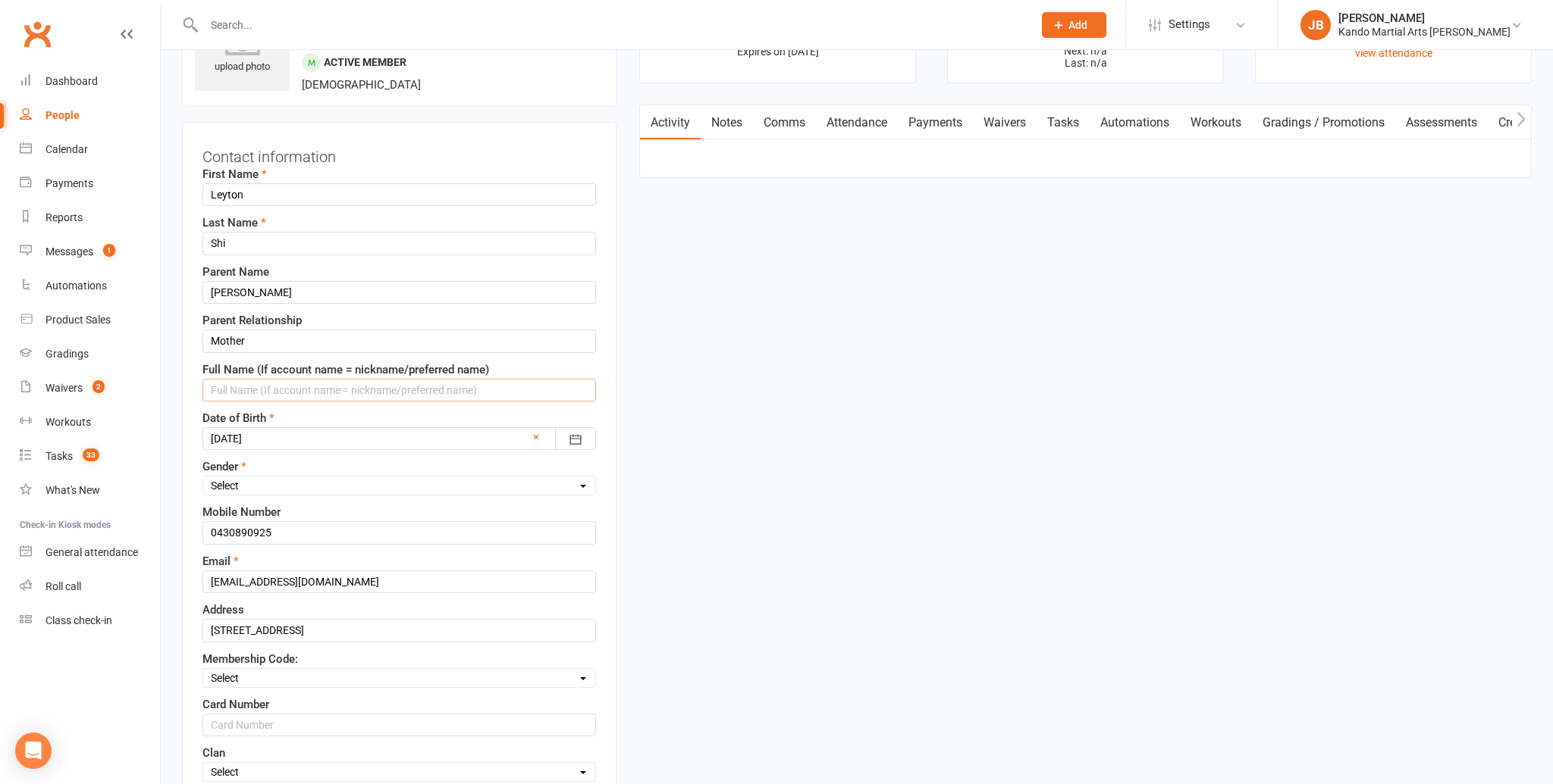
scroll to position [82, 0]
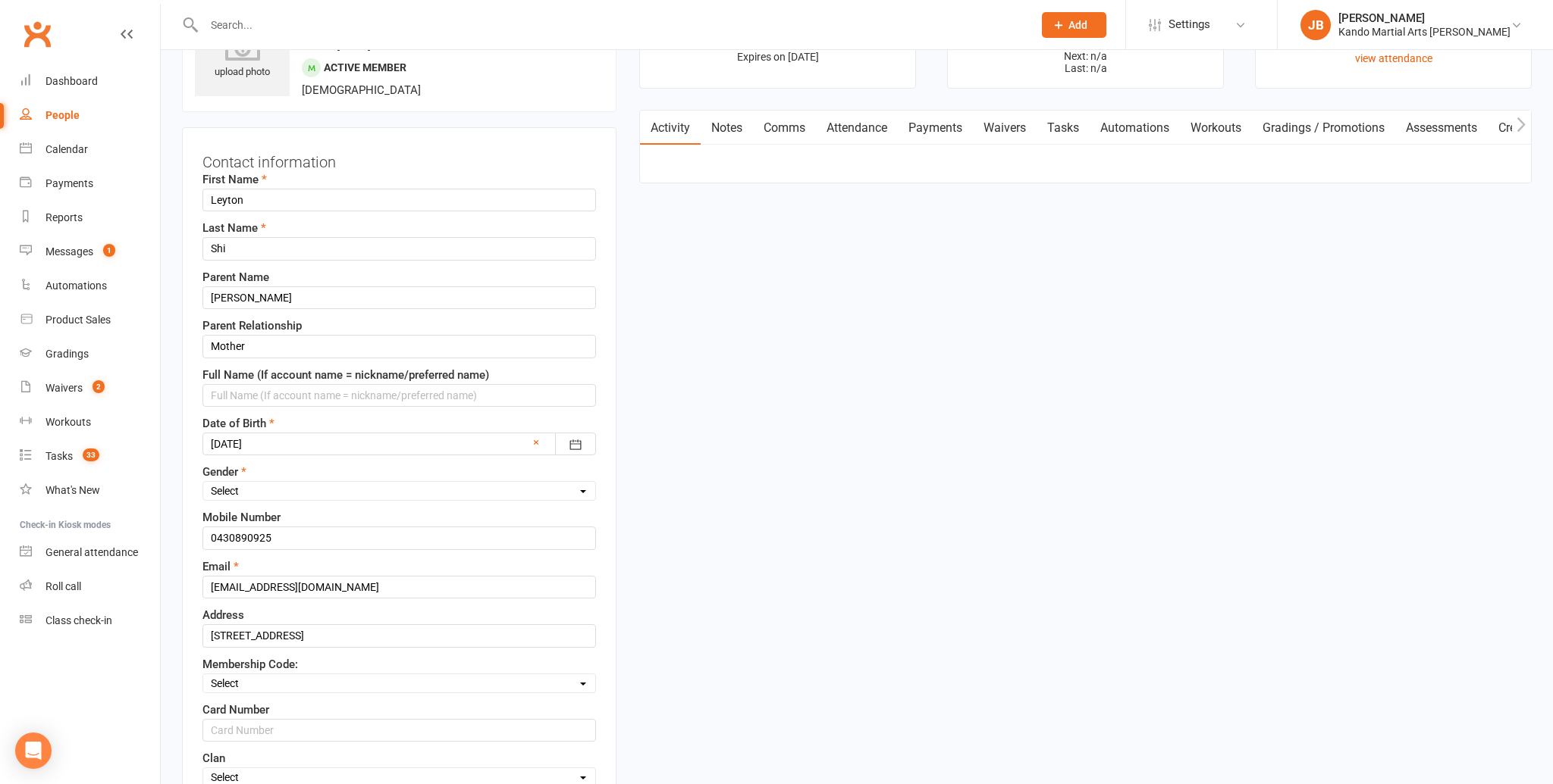
click at [256, 478] on div "Gender Select Male Female" at bounding box center [399, 481] width 394 height 38
click at [255, 490] on select "Select Male Female" at bounding box center [399, 491] width 392 height 17
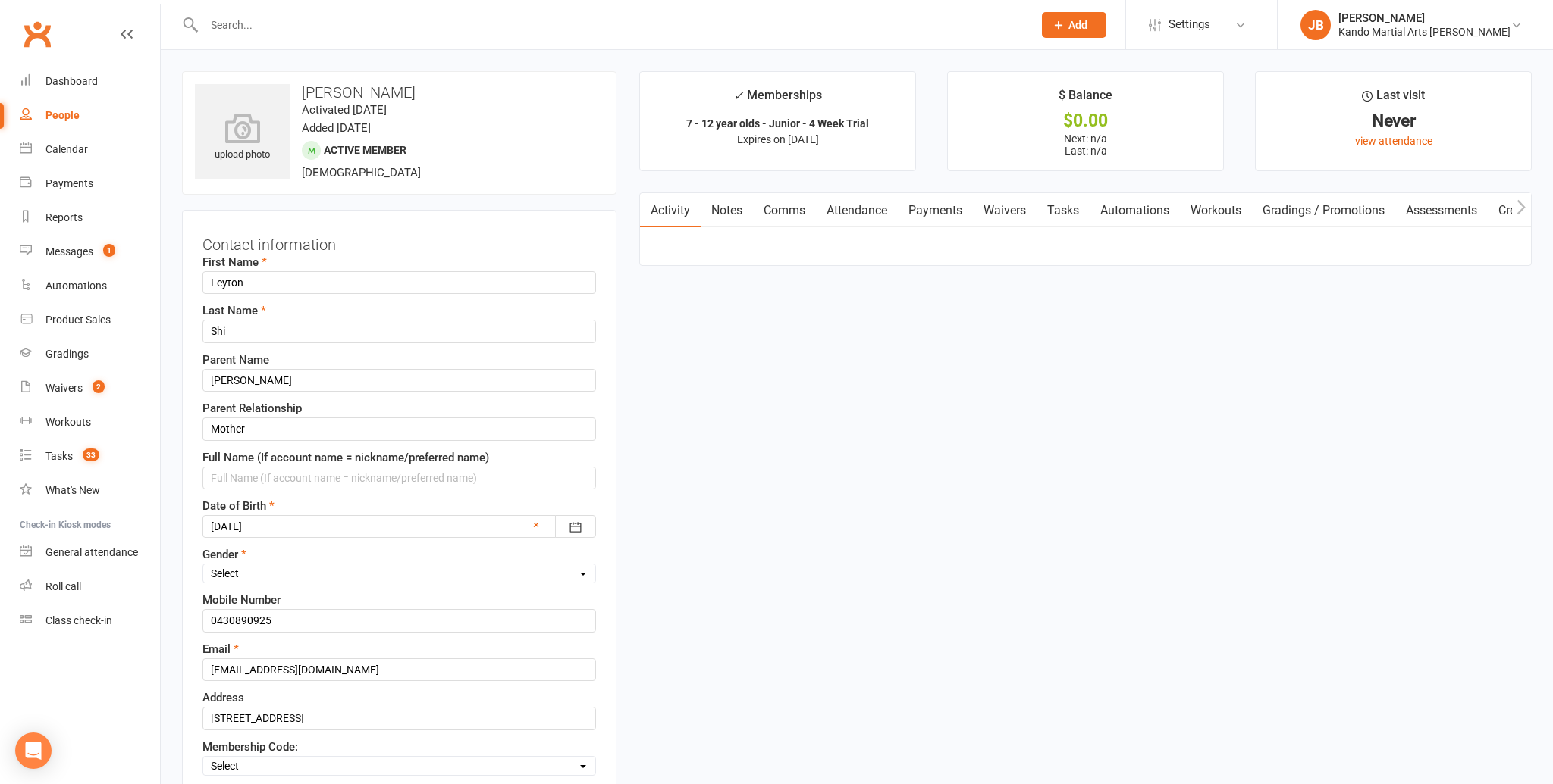
scroll to position [2, 0]
click at [235, 572] on select "Select Male Female" at bounding box center [399, 572] width 392 height 17
select select "Male"
click at [203, 564] on select "Select Male Female" at bounding box center [399, 572] width 392 height 17
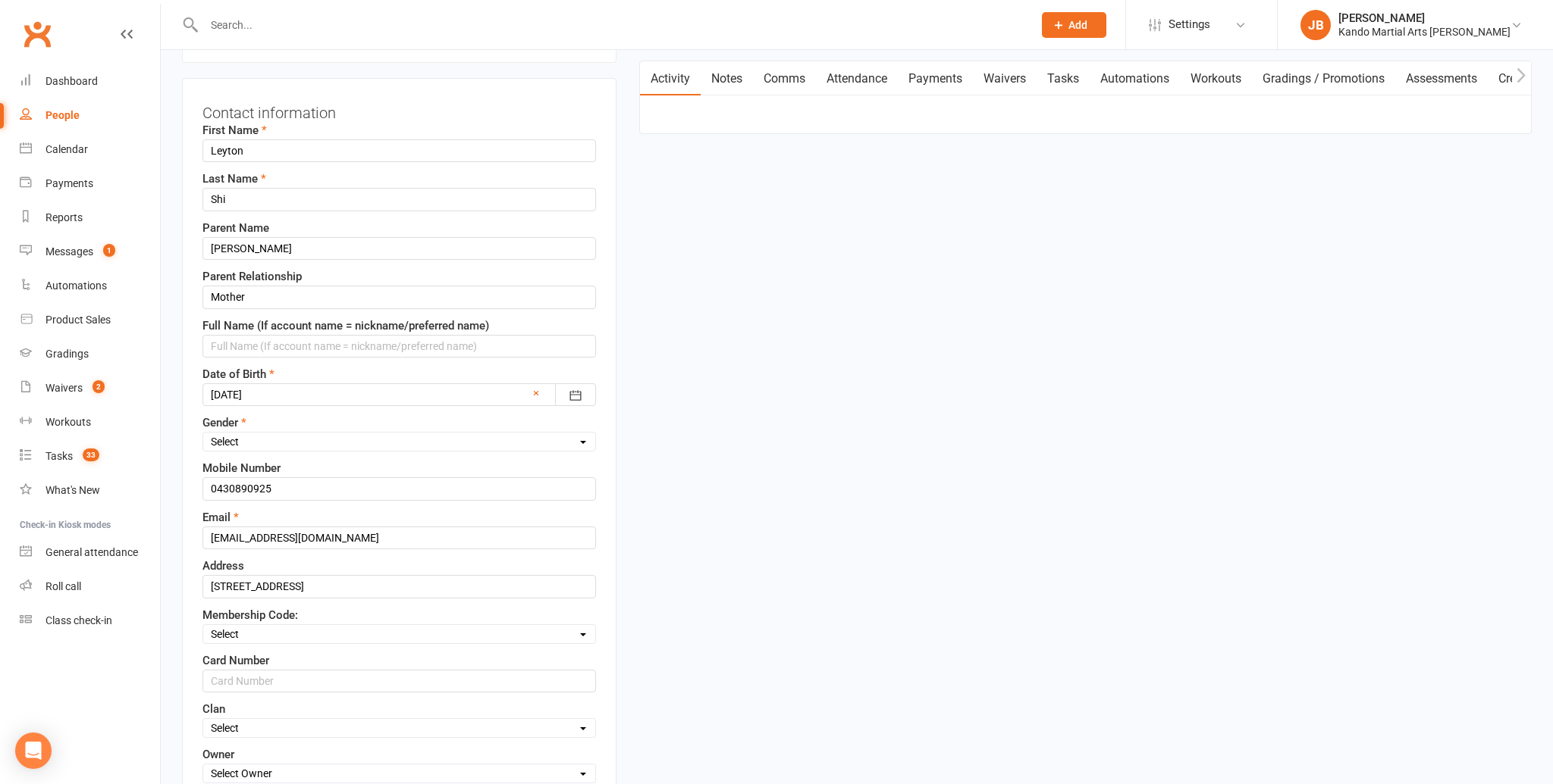
scroll to position [135, 0]
click at [253, 484] on input "0430890 925" at bounding box center [399, 485] width 394 height 23
click at [235, 484] on input "0430890 925" at bounding box center [399, 485] width 394 height 23
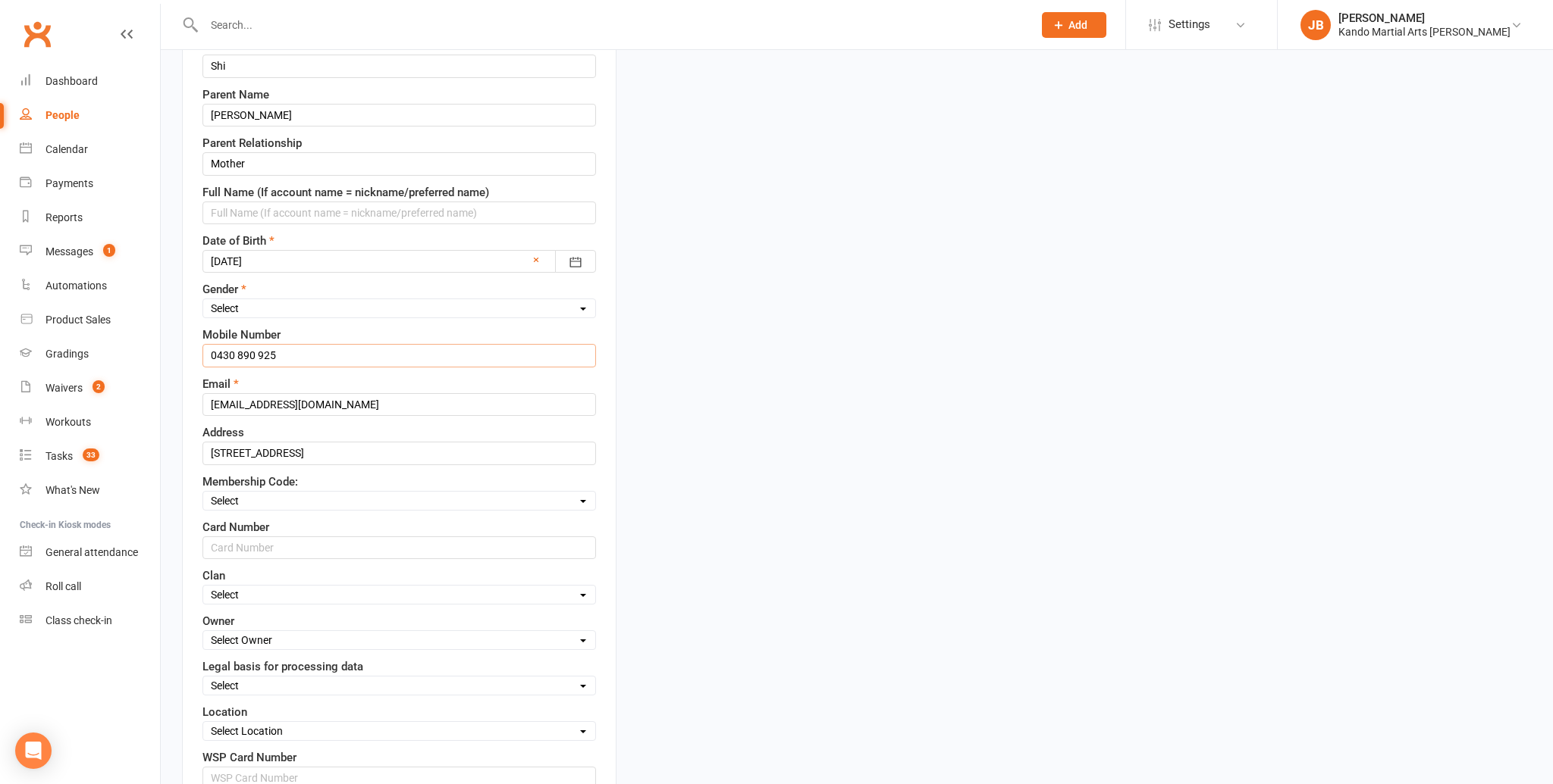
scroll to position [266, 0]
type input "0430 890 925"
click at [248, 484] on label "Membership Code:" at bounding box center [251, 481] width 96 height 18
click at [251, 502] on select "Select Code 1 Code 2 Code 3" at bounding box center [399, 499] width 392 height 17
select select "Code 3"
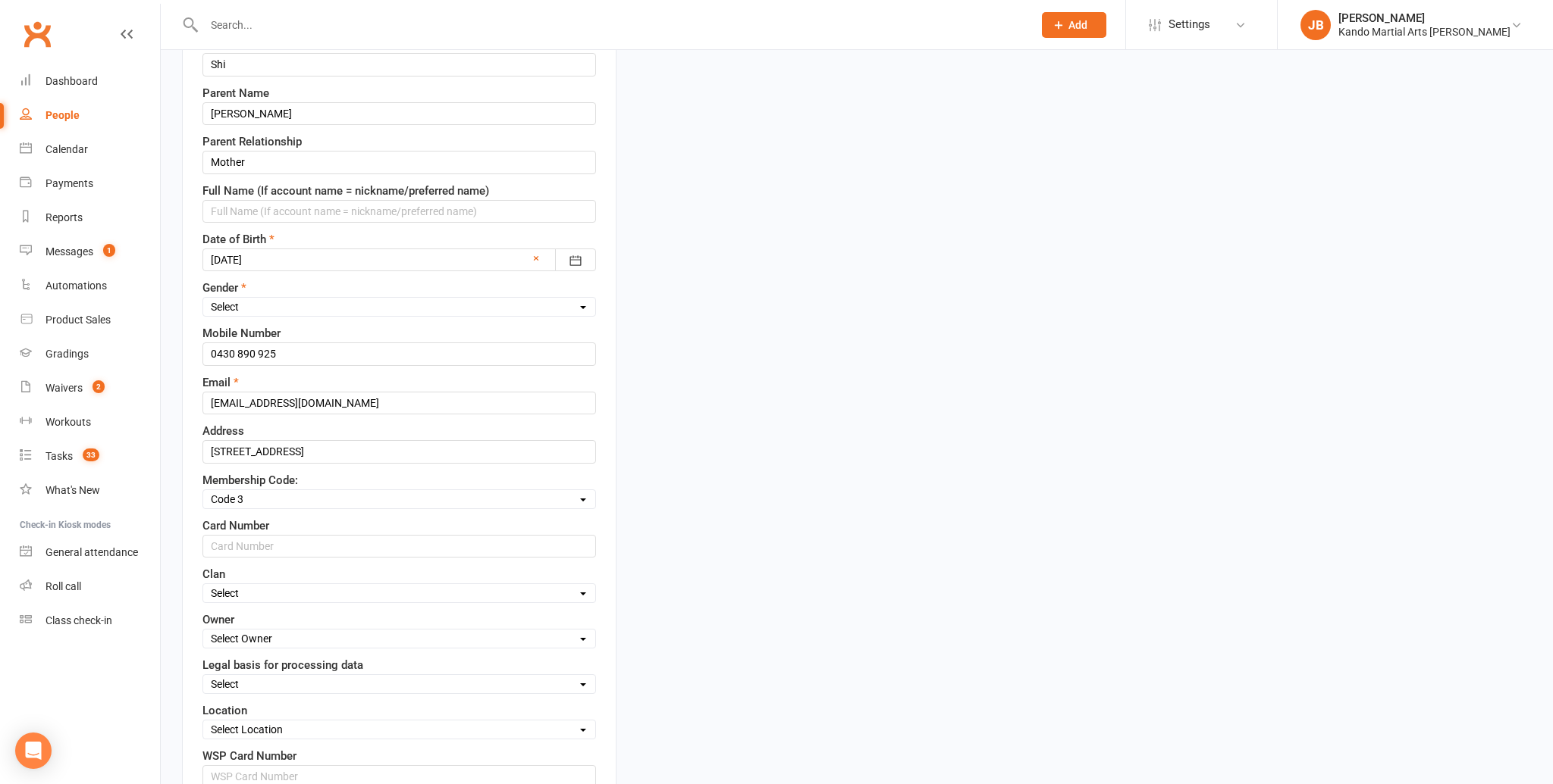
click at [203, 491] on select "Select Code 1 Code 2 Code 3" at bounding box center [399, 499] width 392 height 17
click at [251, 539] on input "text" at bounding box center [399, 546] width 394 height 23
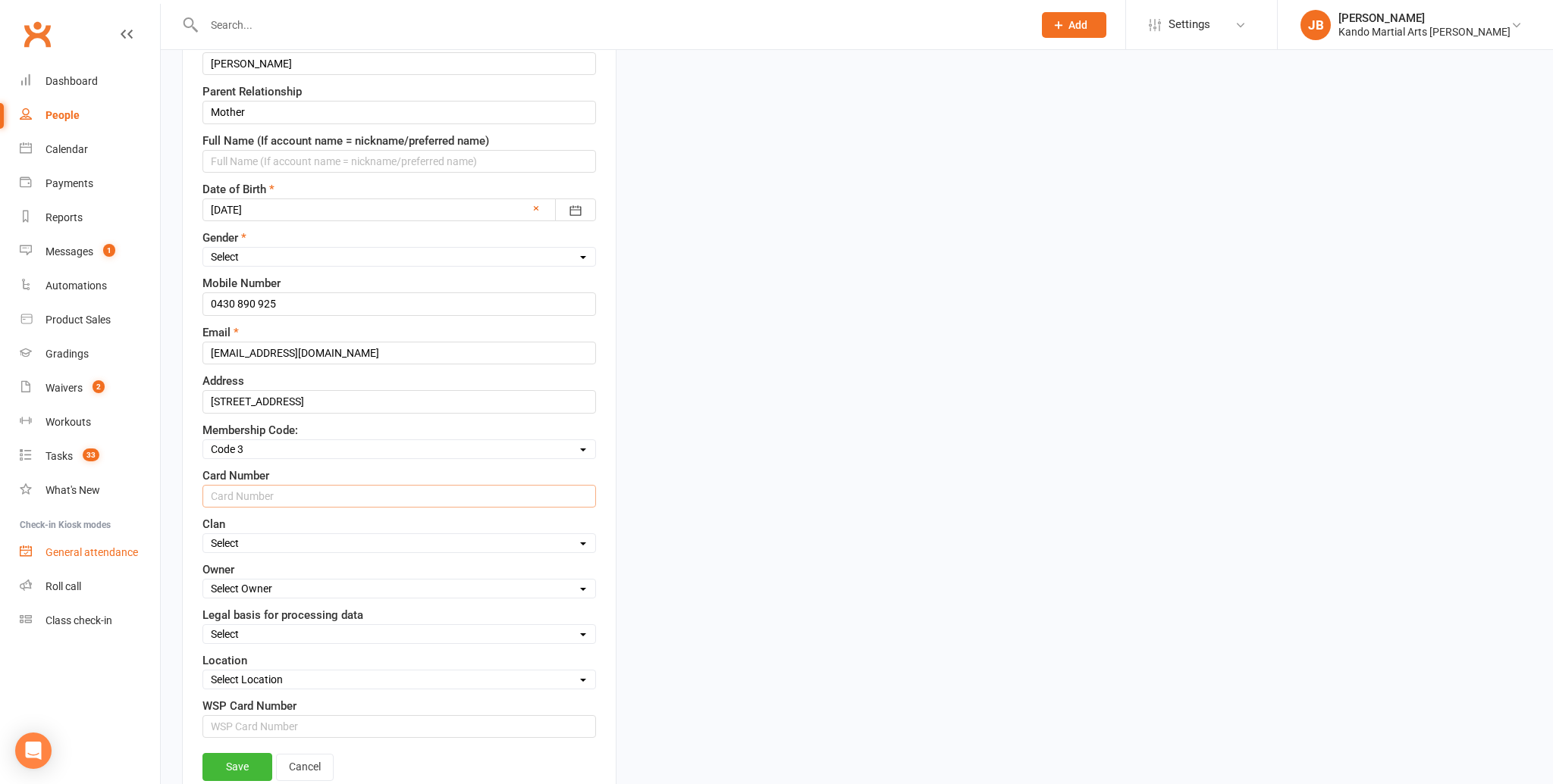
scroll to position [334, 0]
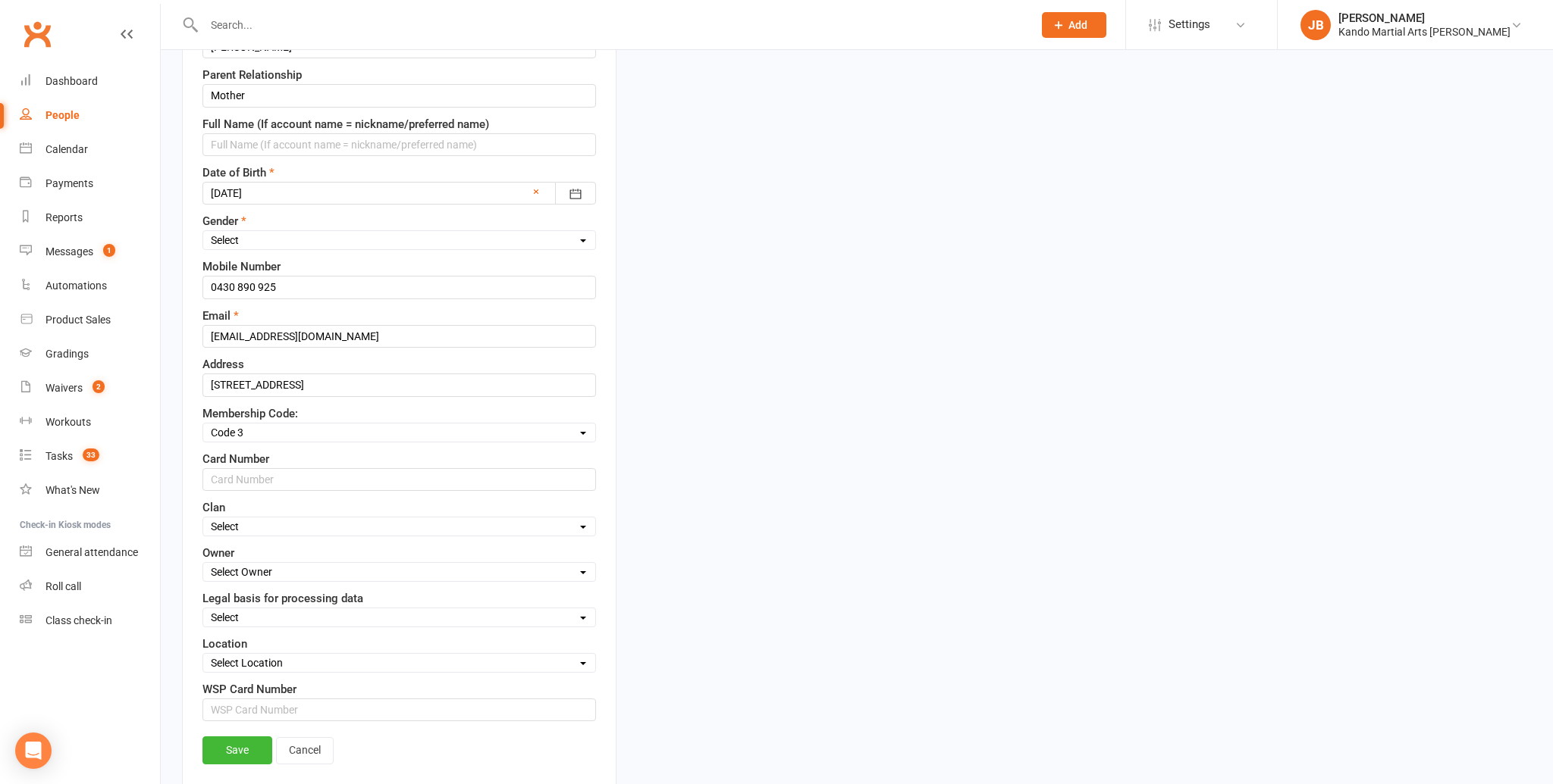
click at [278, 564] on select "Select Owner Andy Muser / Kando Knox Sonya Watz Jade Brownlie Neve Sharry Jade …" at bounding box center [399, 572] width 392 height 17
select select "4"
click at [203, 564] on select "Select Owner Andy Muser / Kando Knox Sonya Watz Jade Brownlie Neve Sharry Jade …" at bounding box center [399, 572] width 392 height 17
click at [229, 610] on select "Select Consent provided by contact Legitimate Interest - Existing Customer Legi…" at bounding box center [399, 618] width 392 height 17
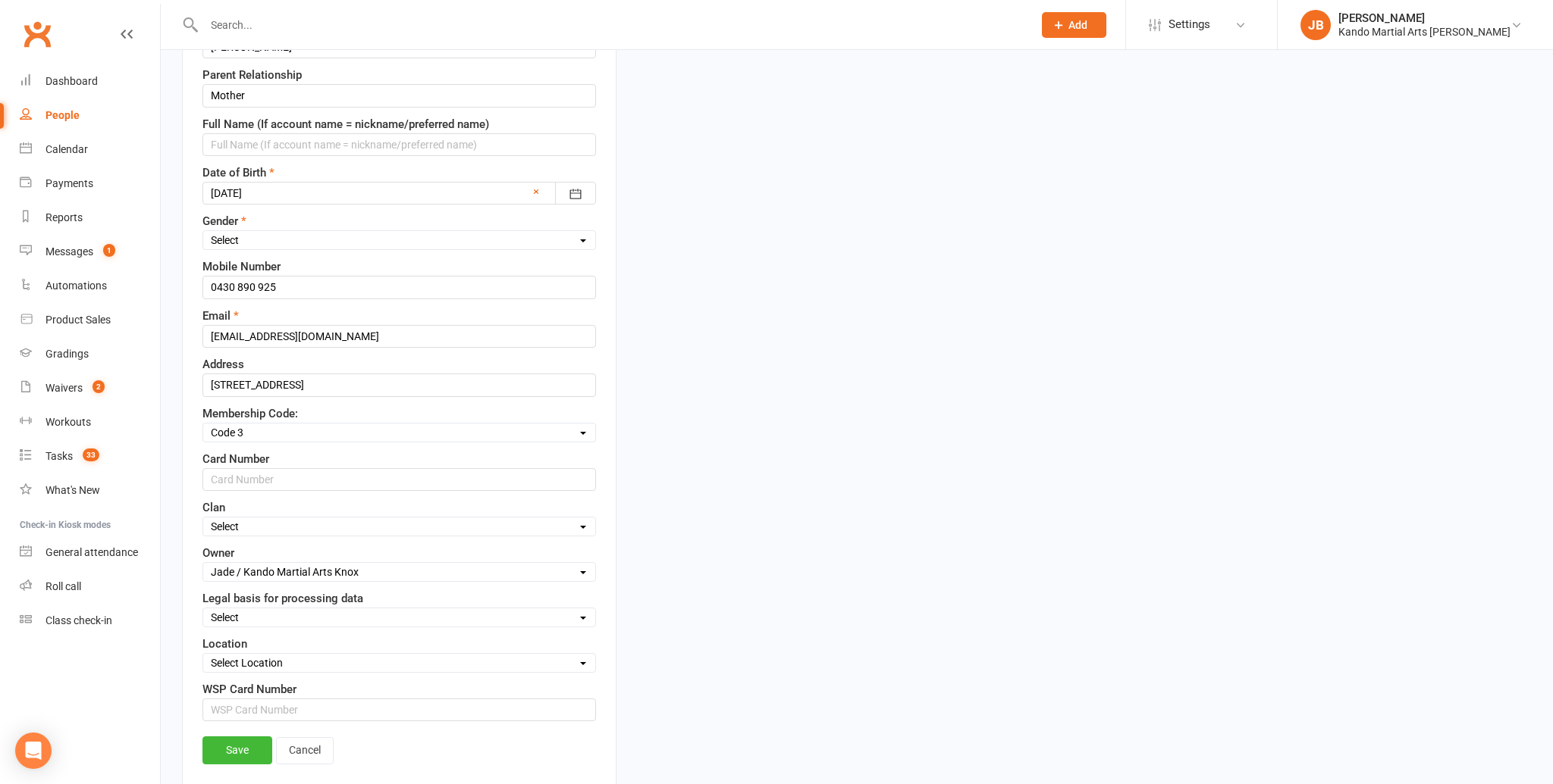
select select "Consent provided by contact"
click at [203, 609] on select "Select Consent provided by contact Legitimate Interest - Existing Customer Legi…" at bounding box center [399, 618] width 392 height 17
click at [233, 657] on select "Select Location Big Mats Desk Outdoor Small Mats Virtual" at bounding box center [399, 663] width 392 height 17
select select "0"
click at [203, 655] on select "Select Location Big Mats Desk Outdoor Small Mats Virtual" at bounding box center [399, 663] width 392 height 17
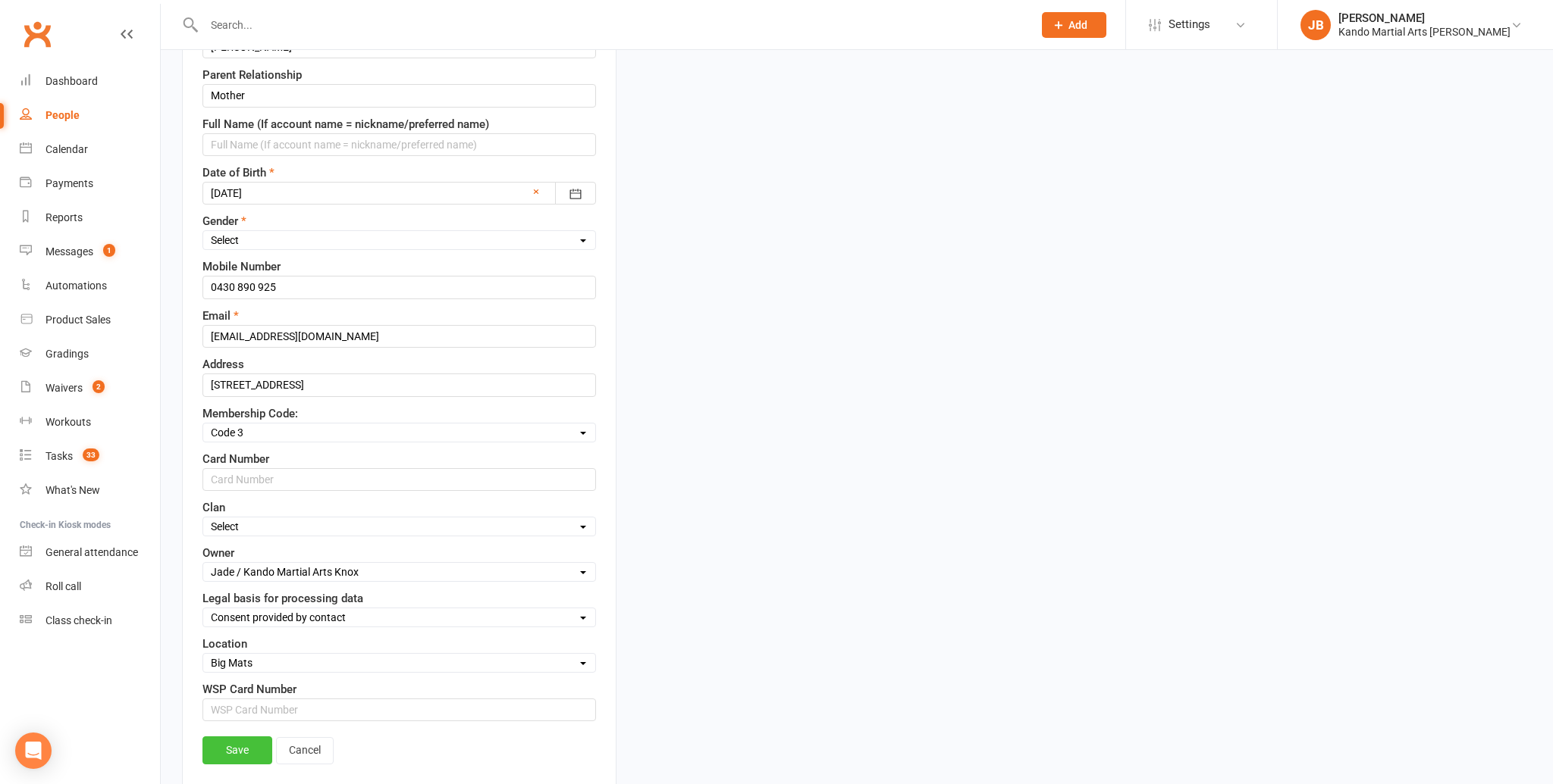
click at [251, 748] on link "Save" at bounding box center [237, 750] width 70 height 27
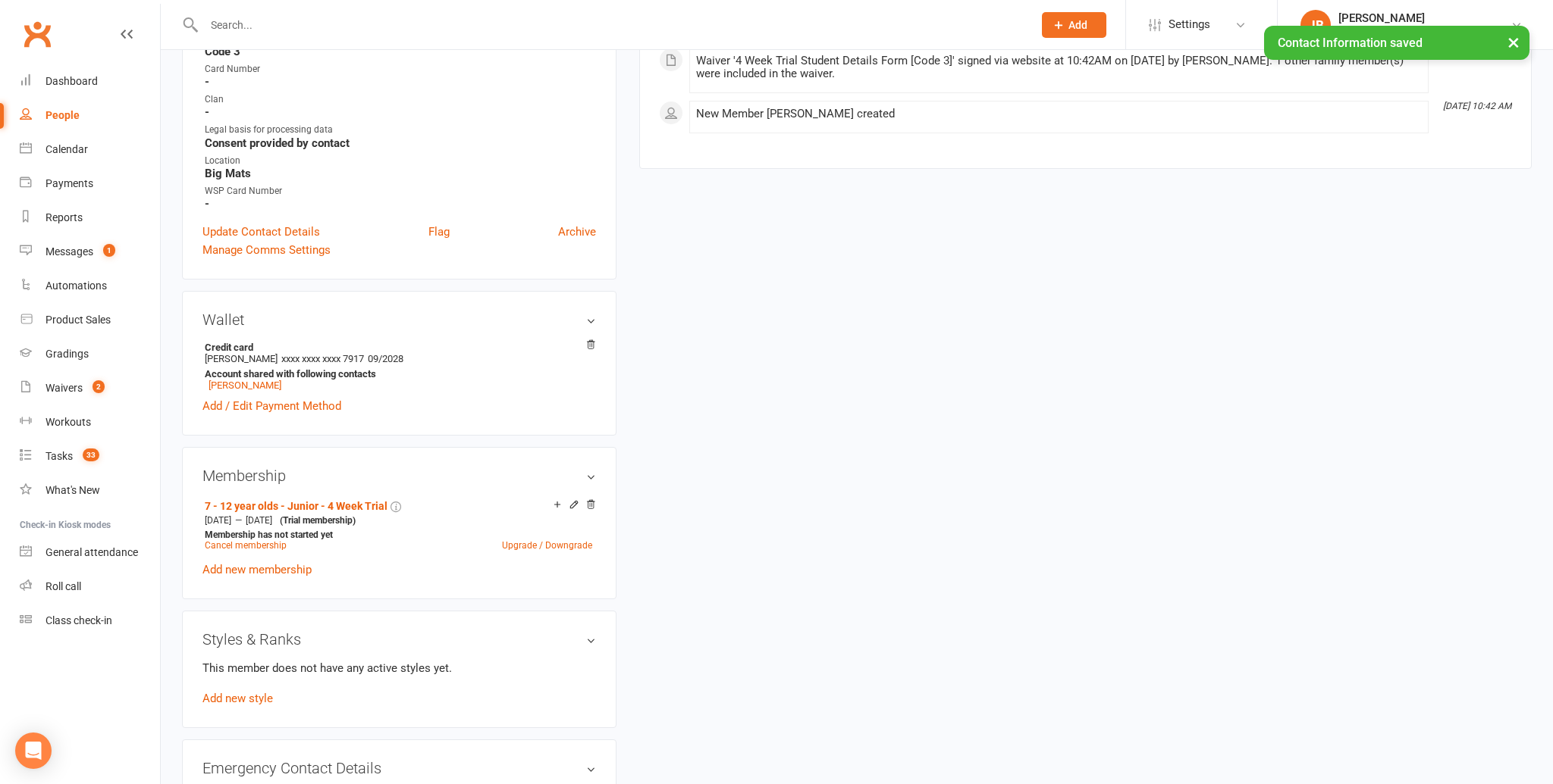
scroll to position [526, 0]
click at [573, 498] on icon at bounding box center [573, 503] width 11 height 11
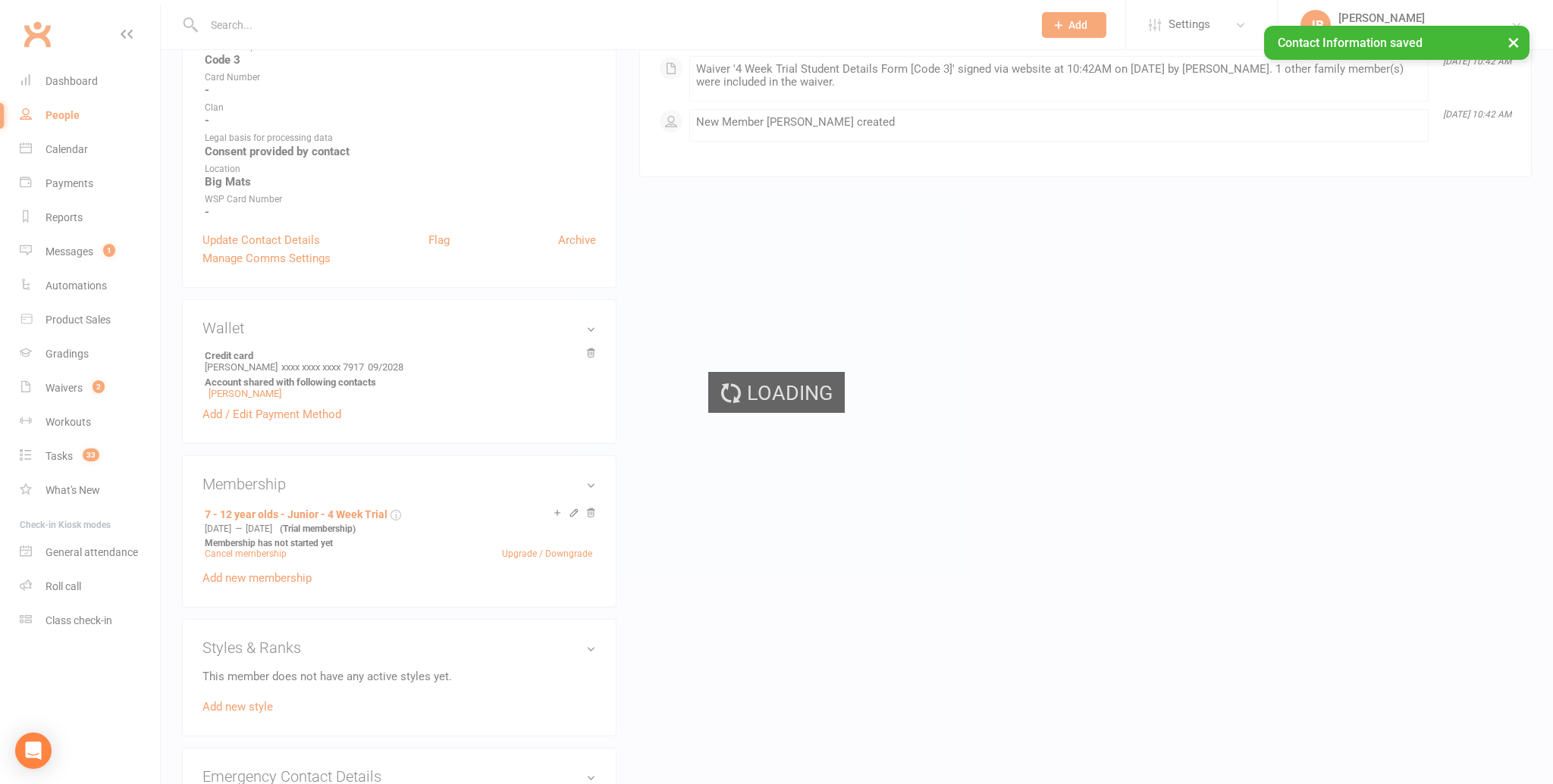
scroll to position [513, 0]
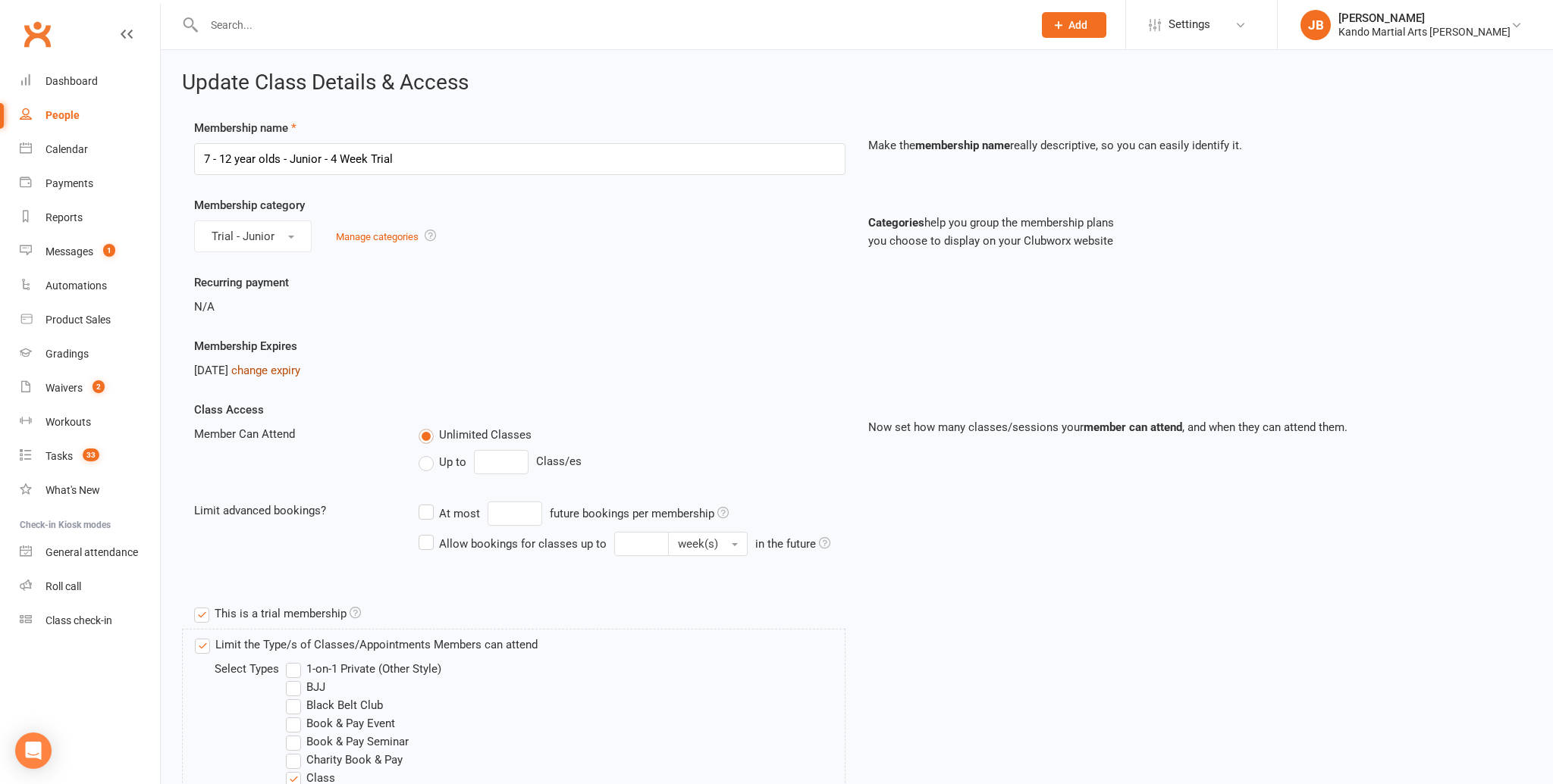
click at [299, 366] on link "change expiry" at bounding box center [266, 371] width 69 height 13
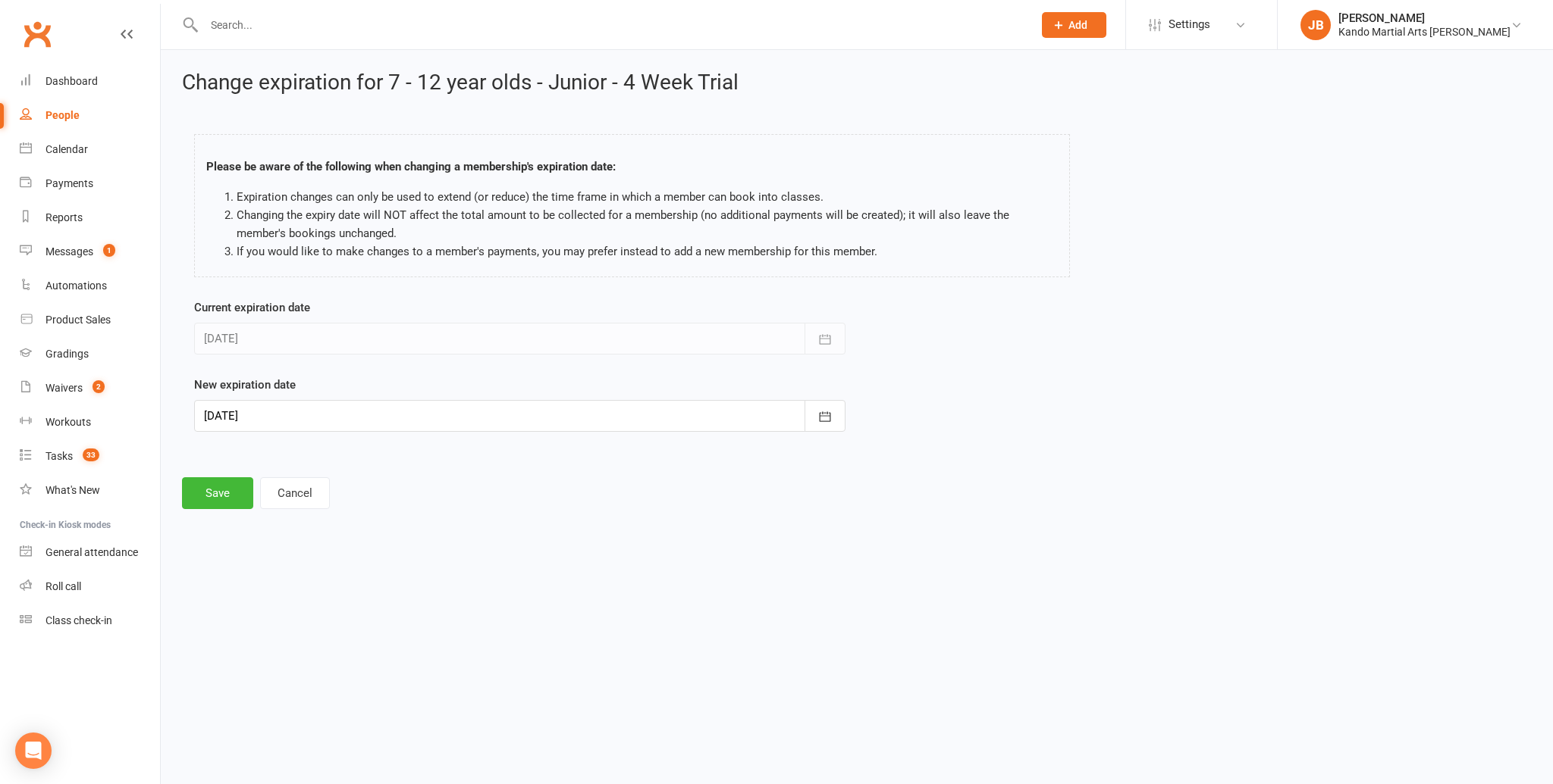
click at [278, 420] on div at bounding box center [520, 416] width 652 height 32
click at [414, 599] on button "24" at bounding box center [422, 598] width 32 height 27
type input "24 Oct 2025"
click at [224, 490] on button "Save" at bounding box center [217, 493] width 71 height 32
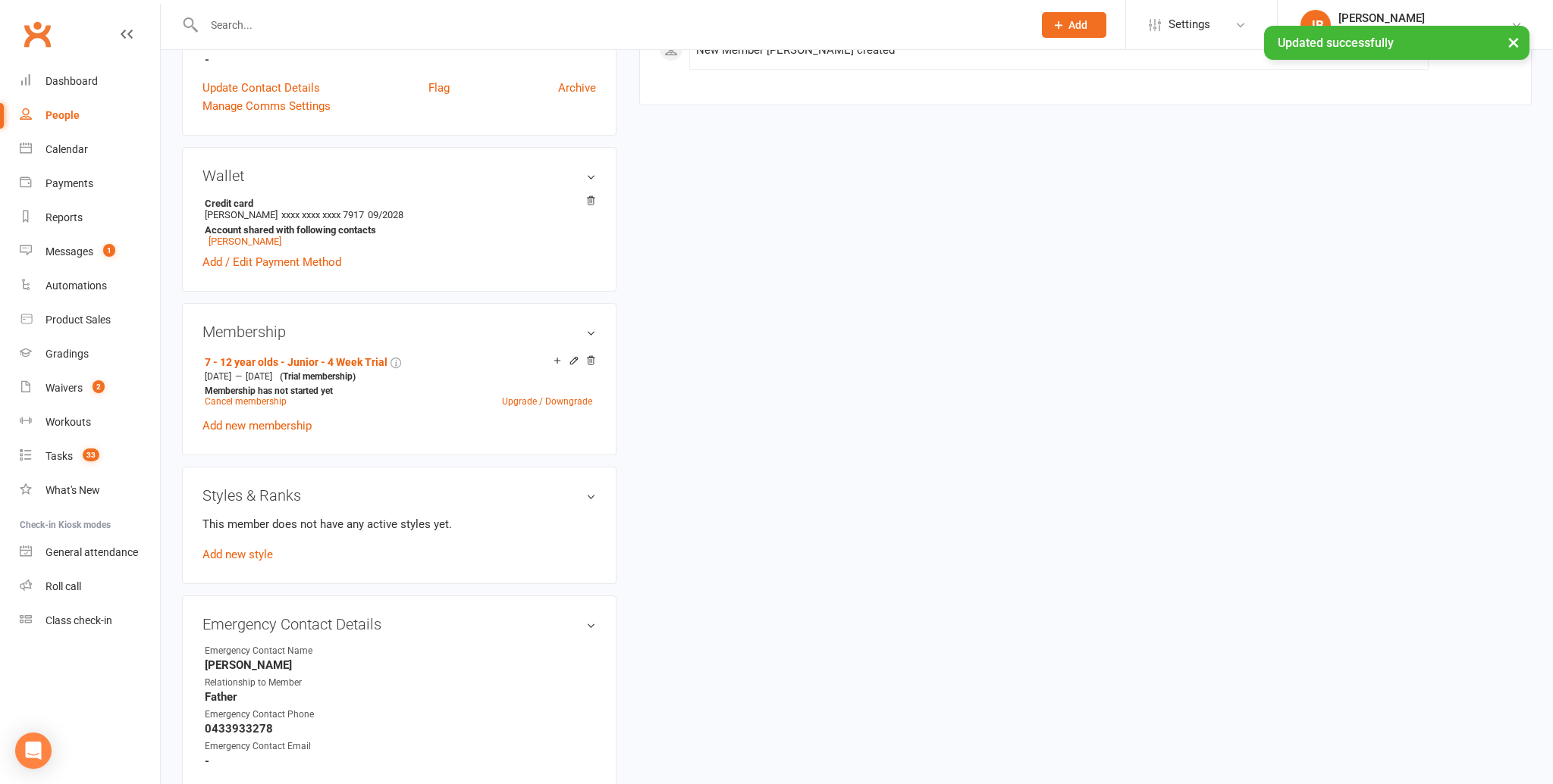
scroll to position [746, 0]
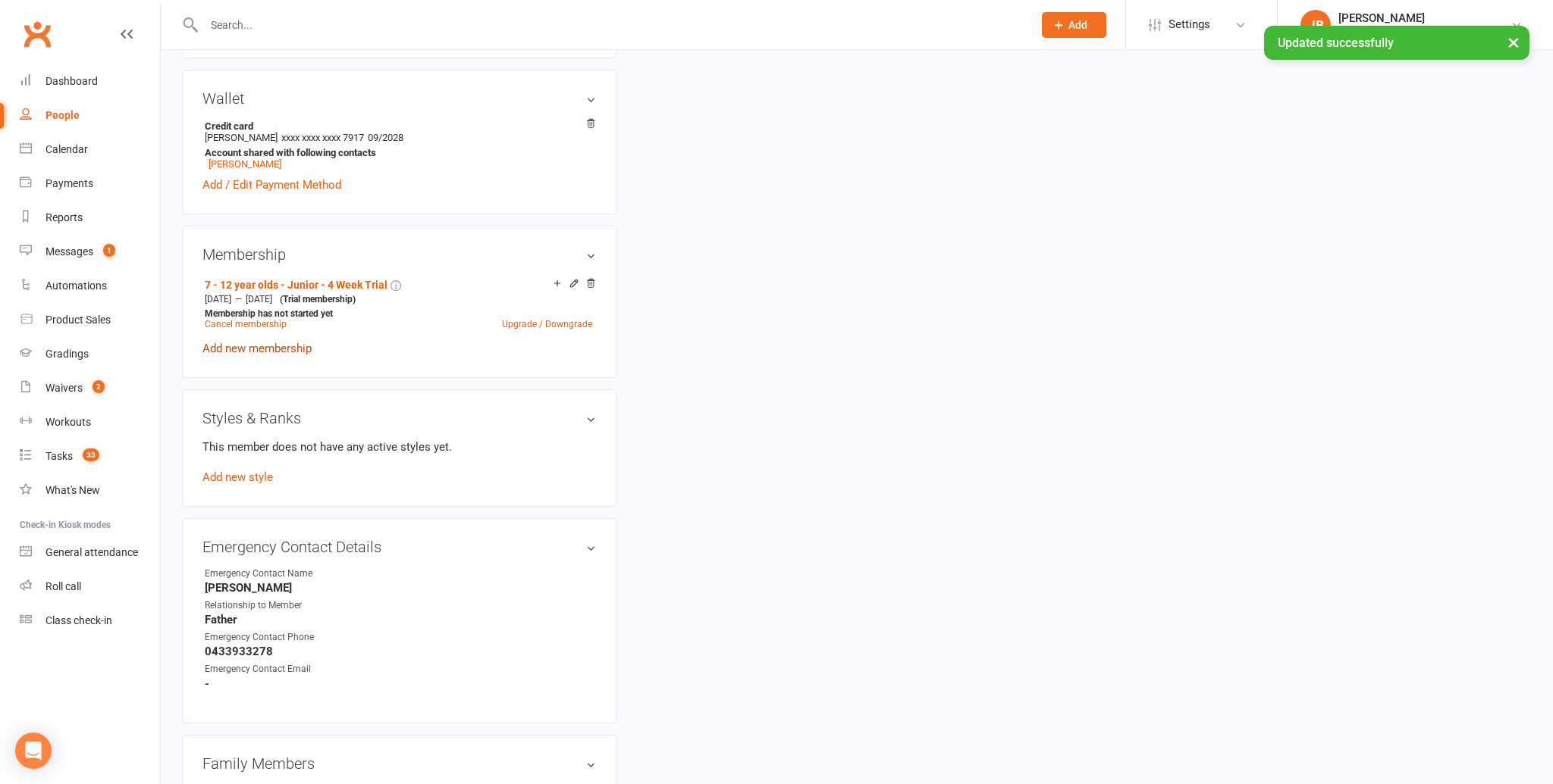
click at [276, 342] on link "Add new membership" at bounding box center [257, 349] width 109 height 13
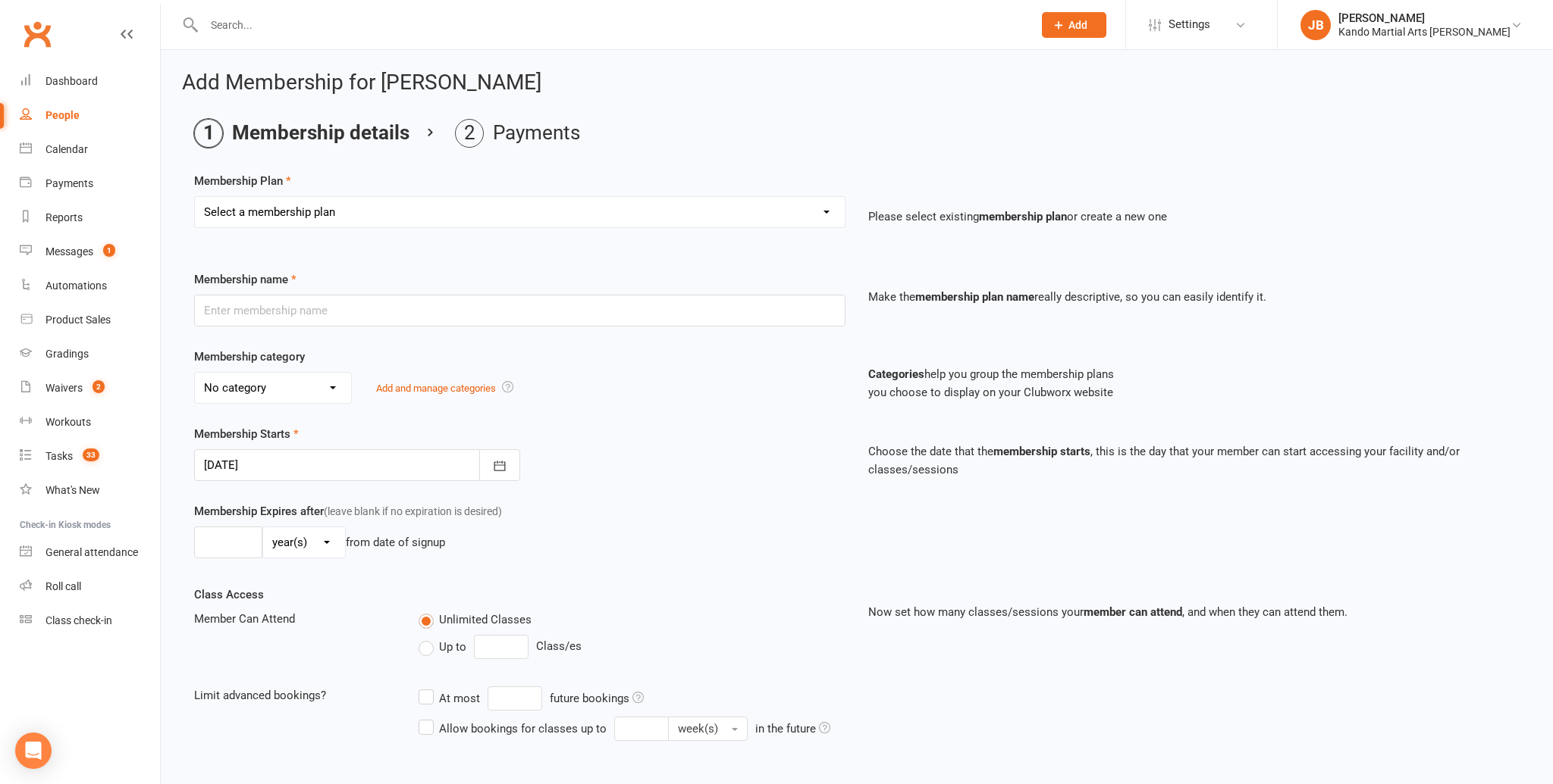
click at [358, 209] on select "Select a membership plan Create new Membership Plan 12 Months - Kinder Ninja in…" at bounding box center [520, 212] width 650 height 30
select select "117"
click at [195, 197] on select "Select a membership plan Create new Membership Plan 12 Months - Kinder Ninja in…" at bounding box center [520, 212] width 650 height 30
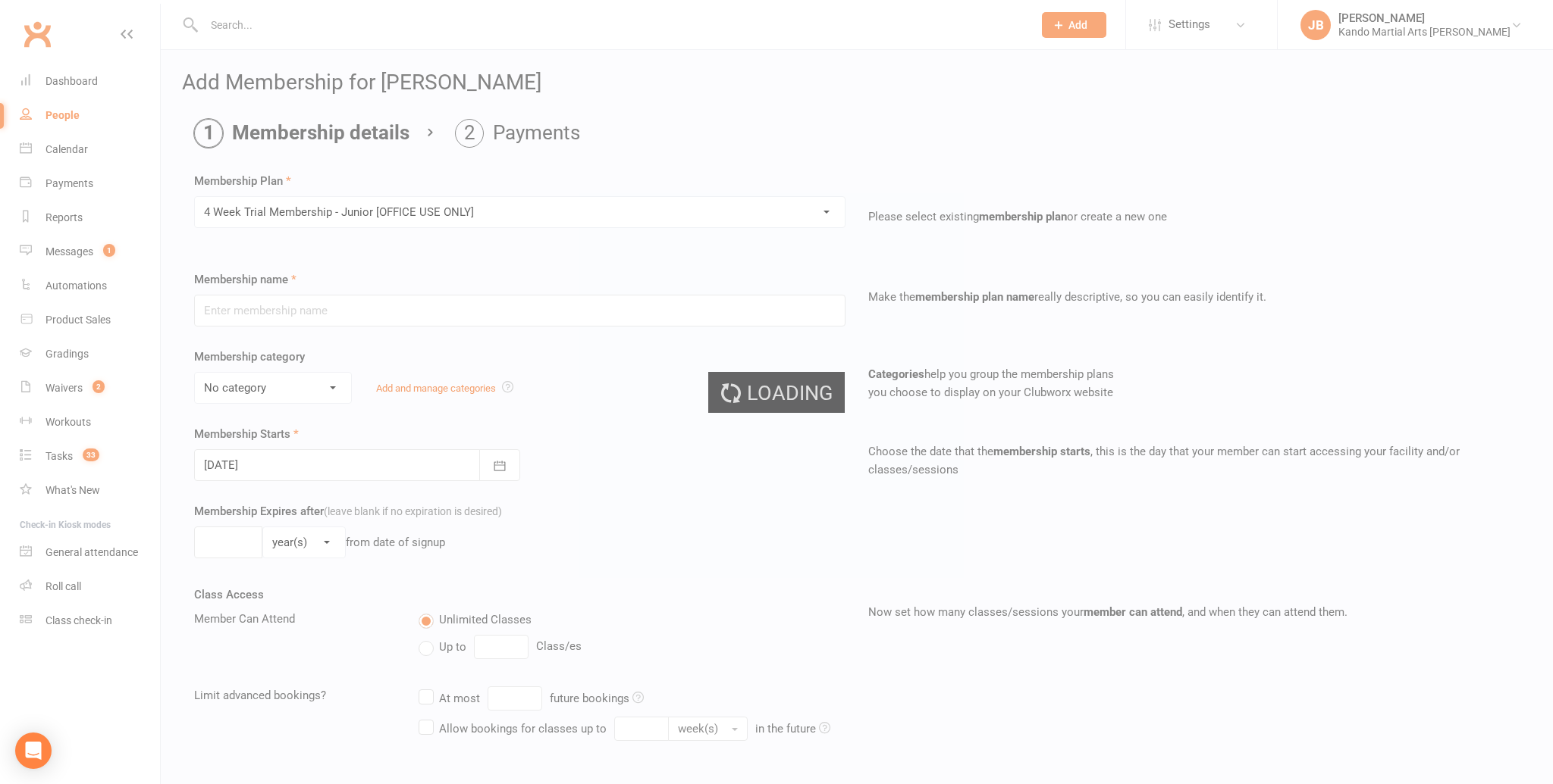
type input "4 Week Trial Membership - Junior [OFFICE USE ONLY]"
select select "18"
type input "4"
select select "1"
type input "0"
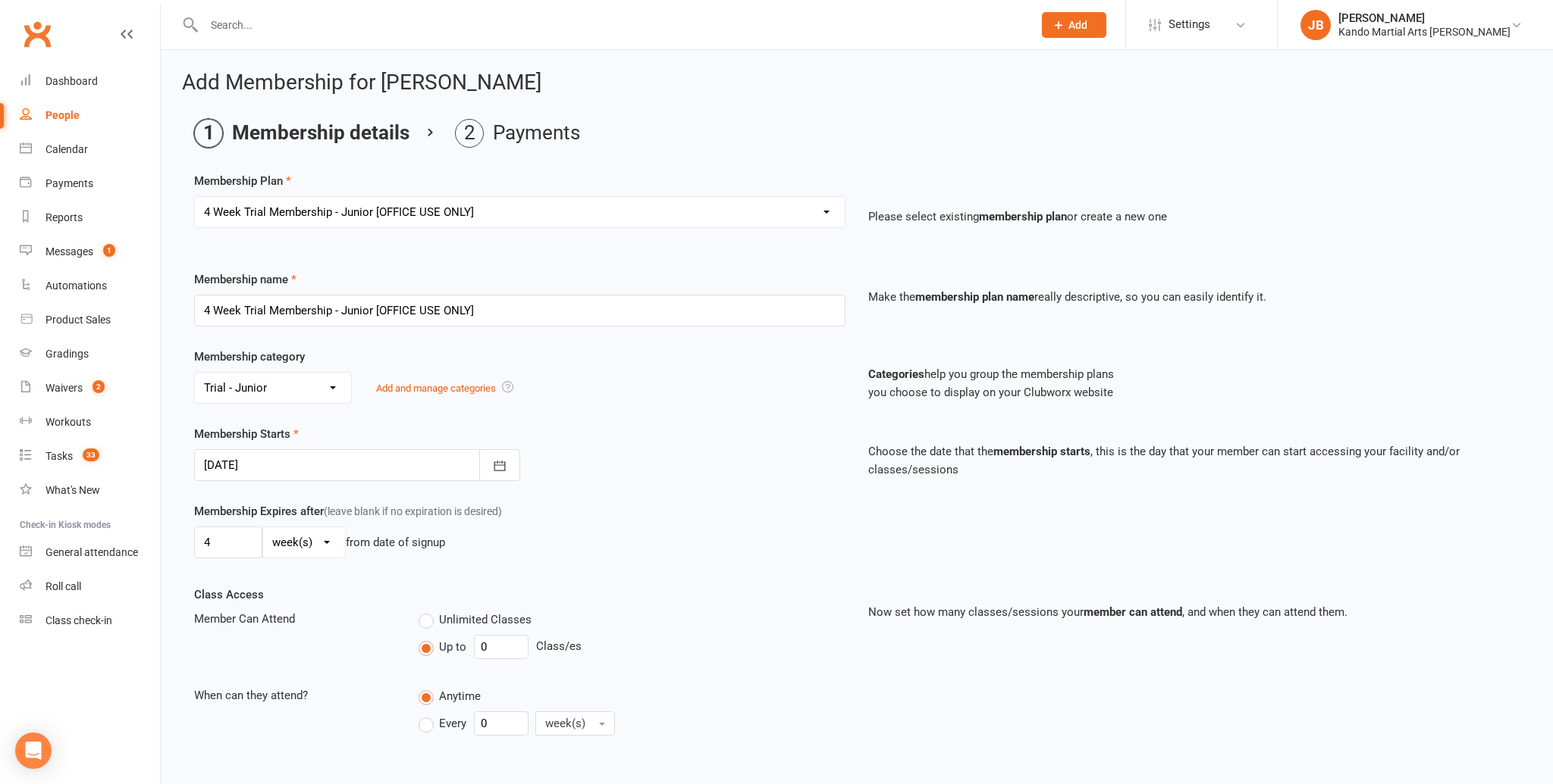
click at [231, 470] on div at bounding box center [357, 466] width 326 height 32
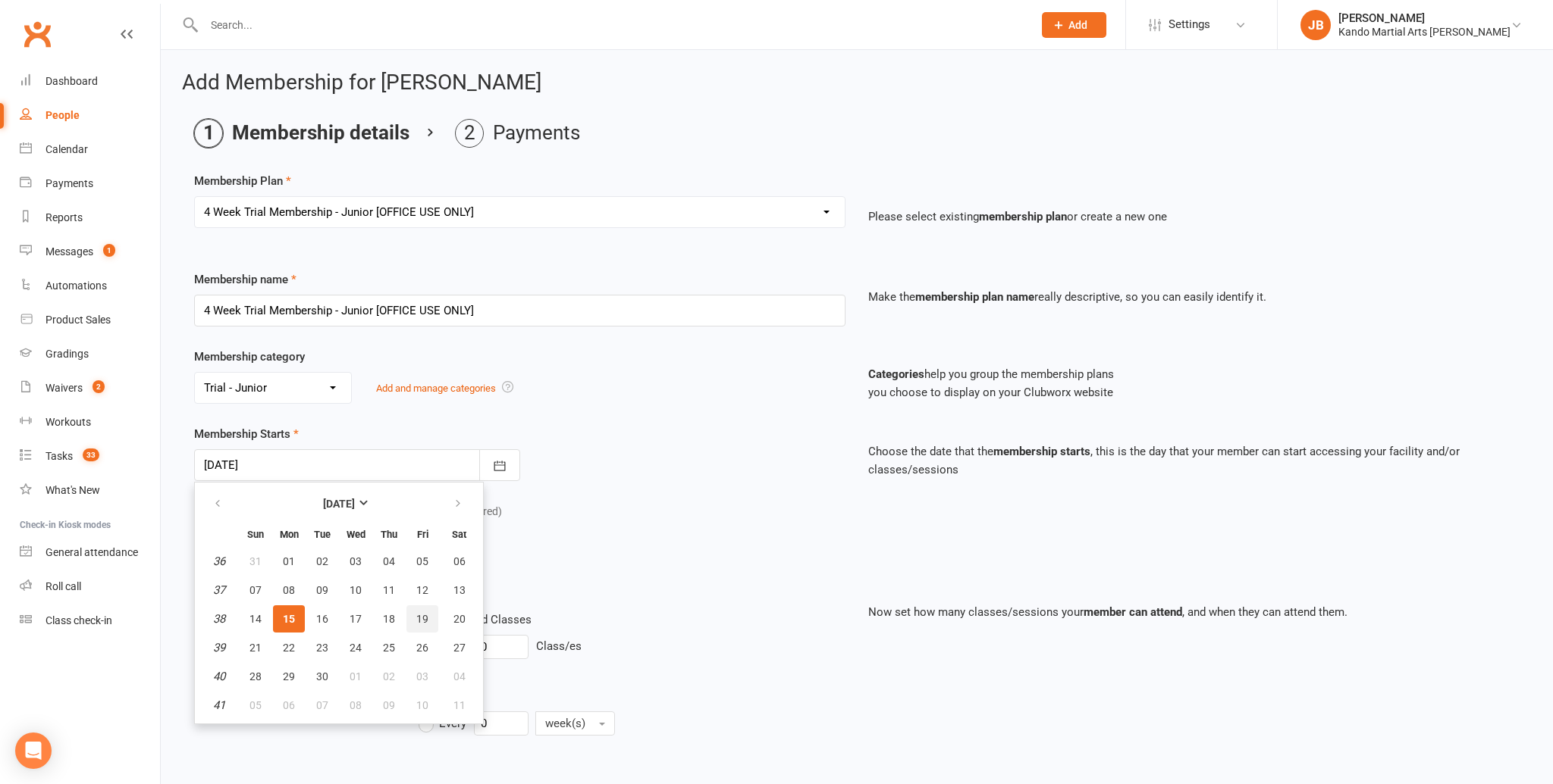
click at [413, 619] on button "19" at bounding box center [422, 618] width 32 height 27
type input "19 Sep 2025"
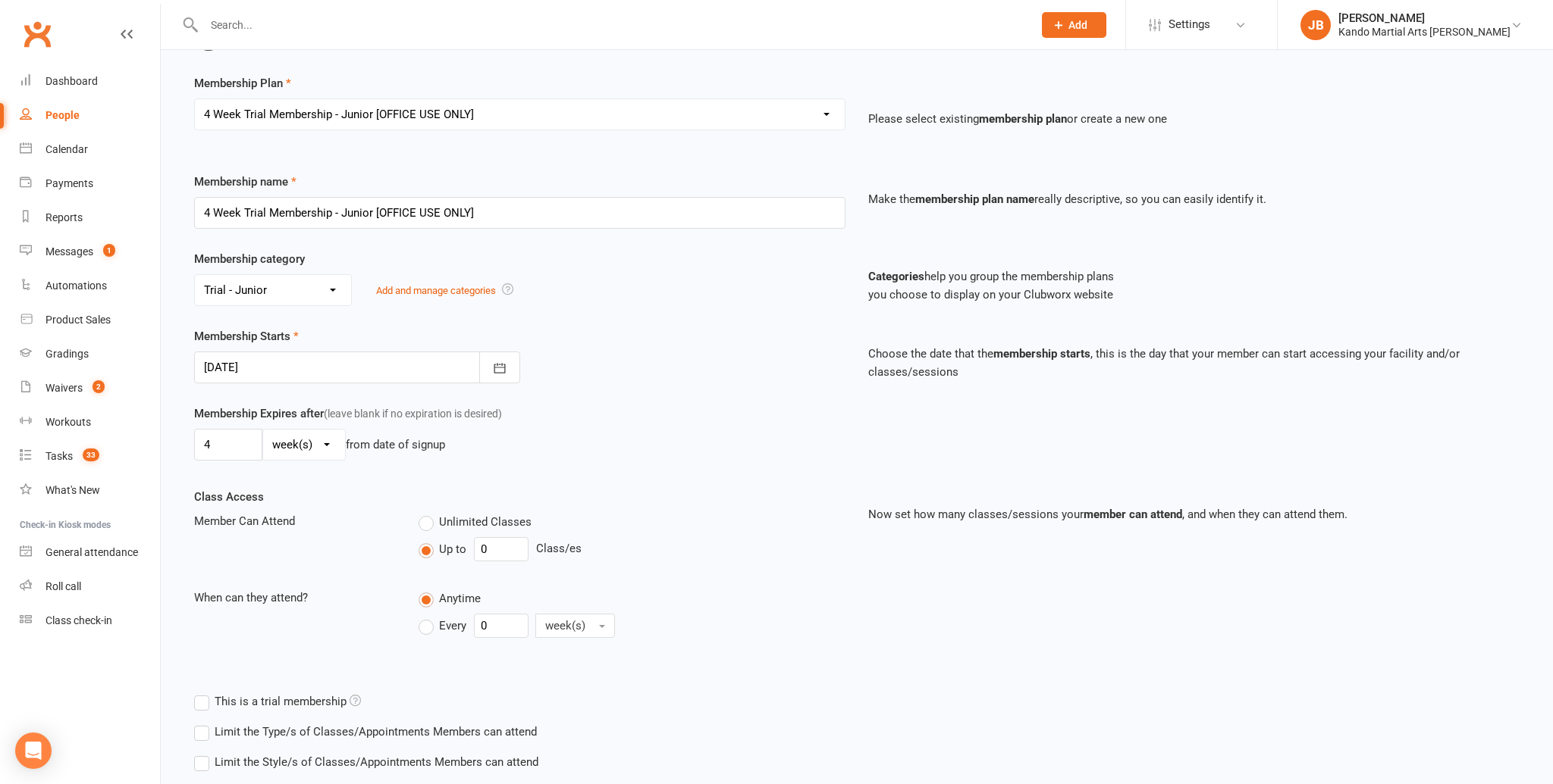
scroll to position [188, 0]
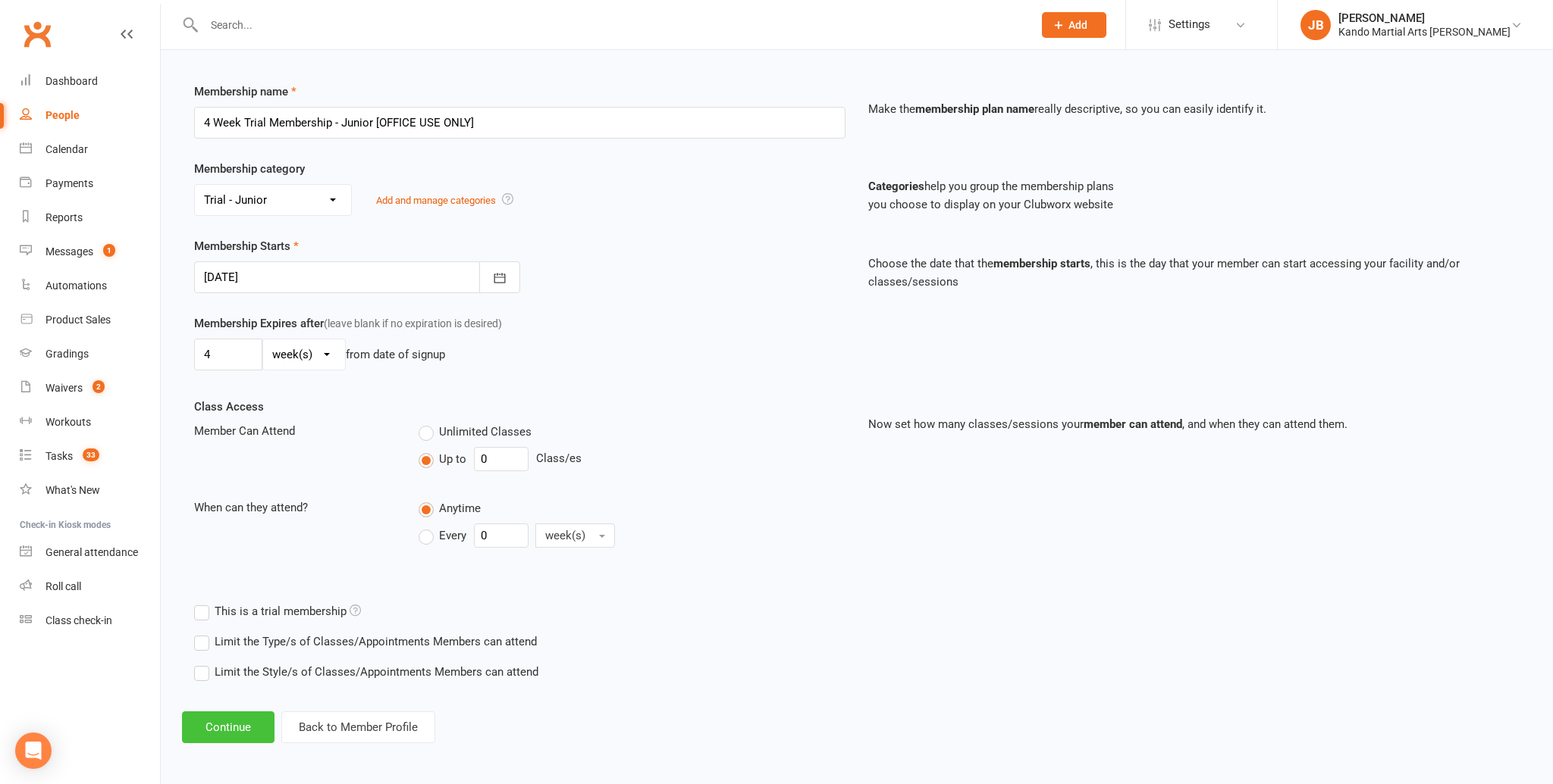
click at [233, 730] on button "Continue" at bounding box center [228, 728] width 92 height 32
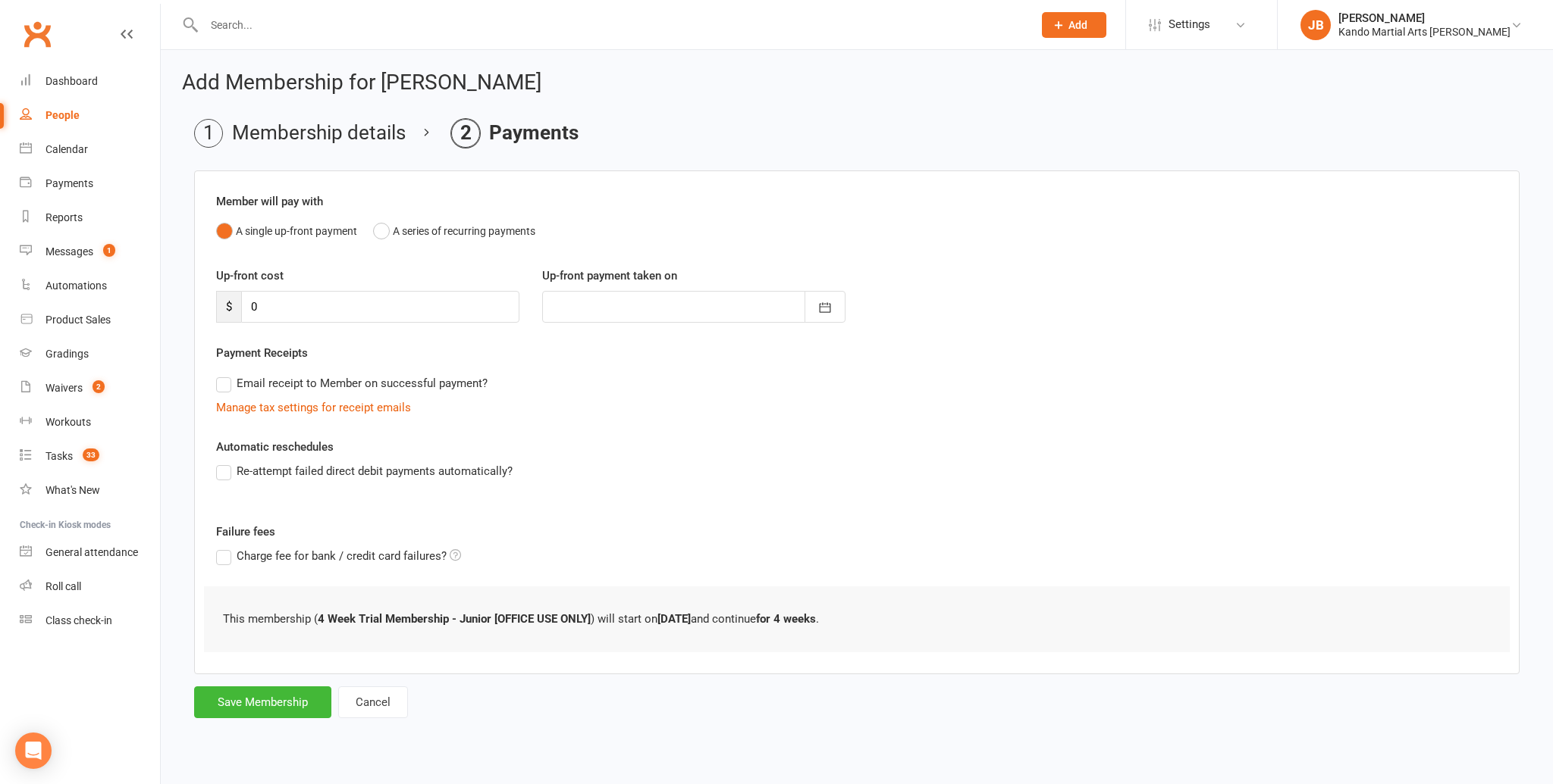
scroll to position [0, 0]
click at [275, 697] on button "Save Membership" at bounding box center [262, 702] width 137 height 32
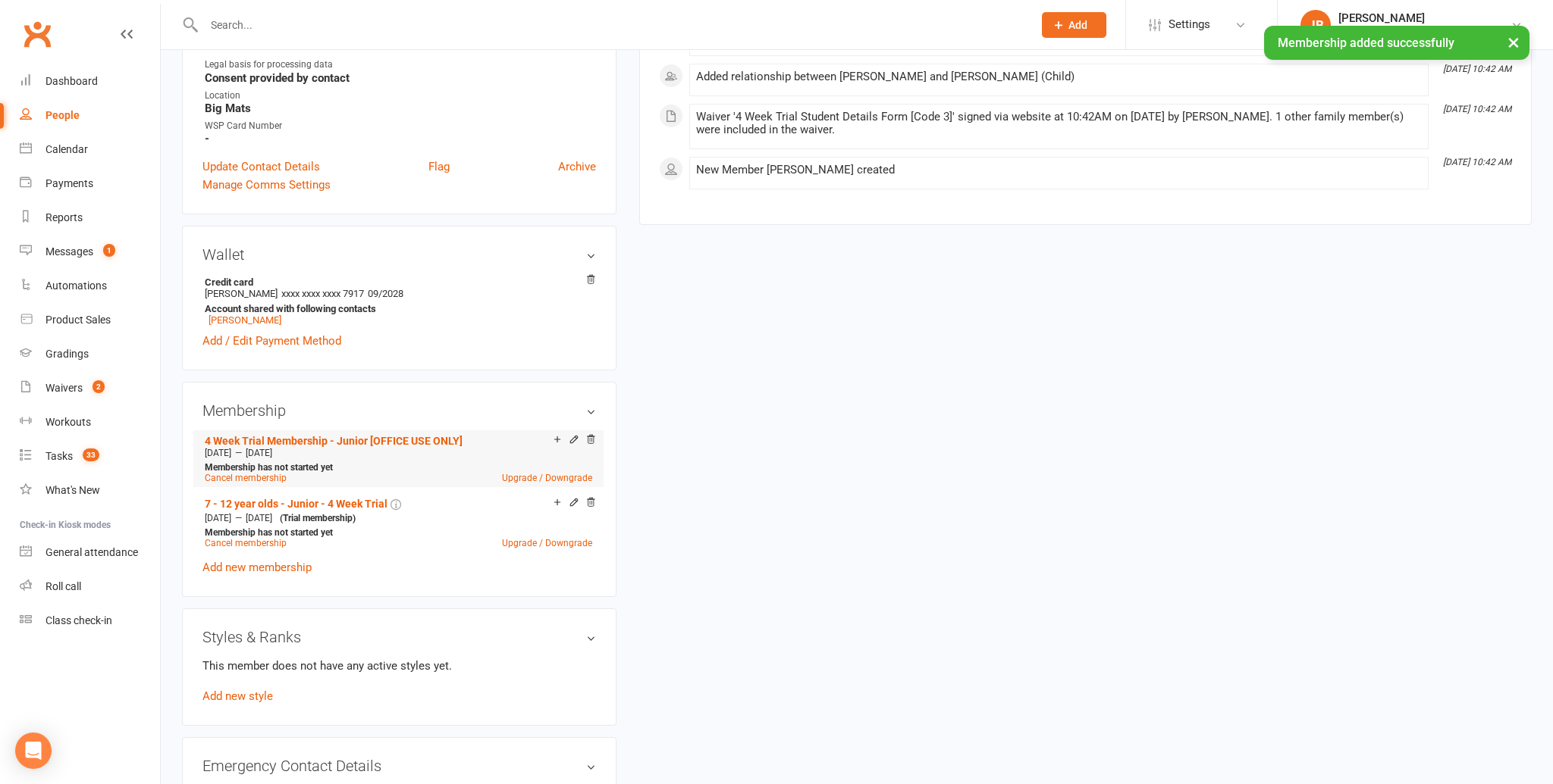
scroll to position [601, 0]
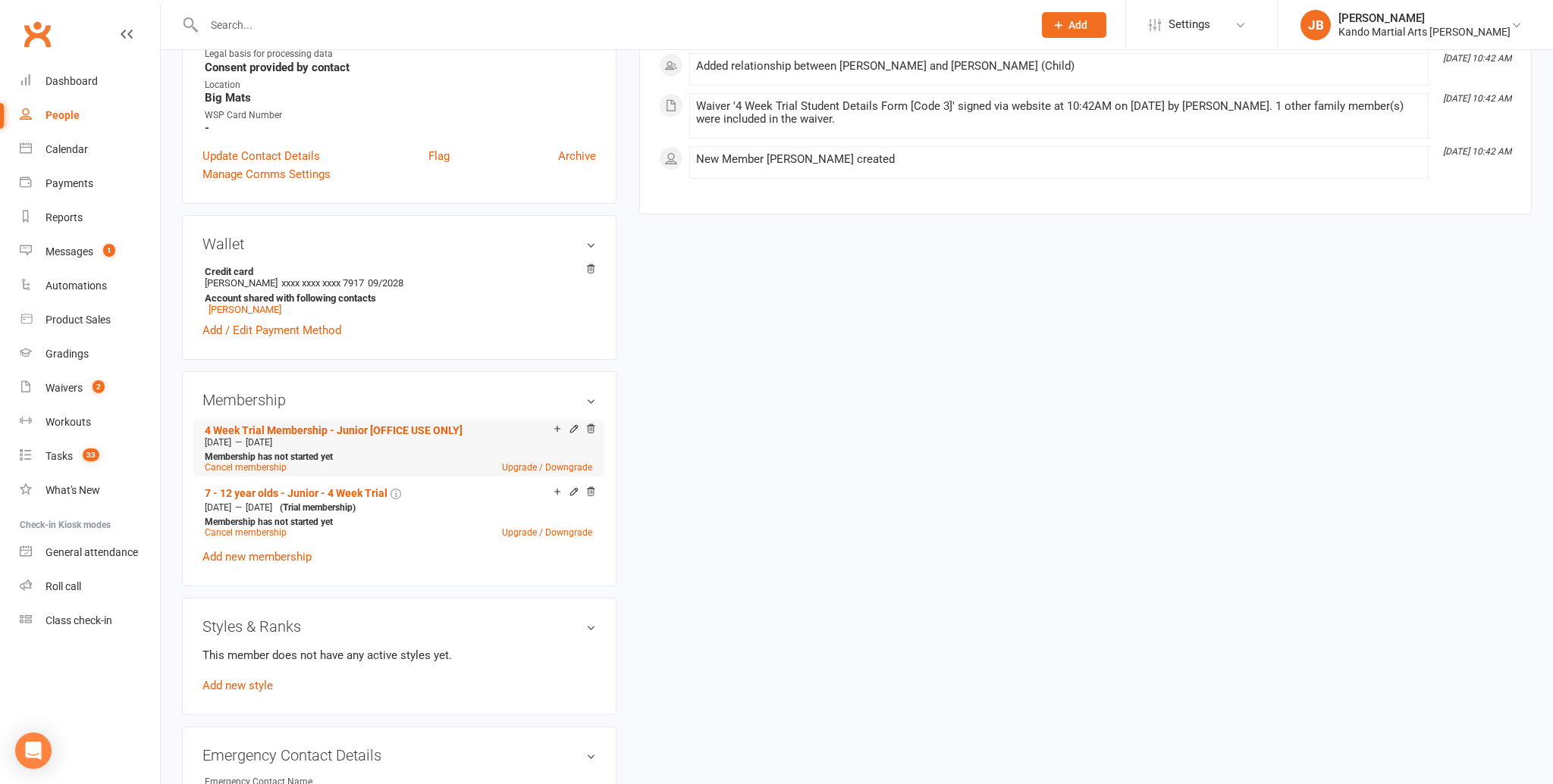
click at [573, 427] on div "Add make-up class" at bounding box center [610, 430] width 85 height 16
click at [574, 426] on icon at bounding box center [573, 429] width 11 height 11
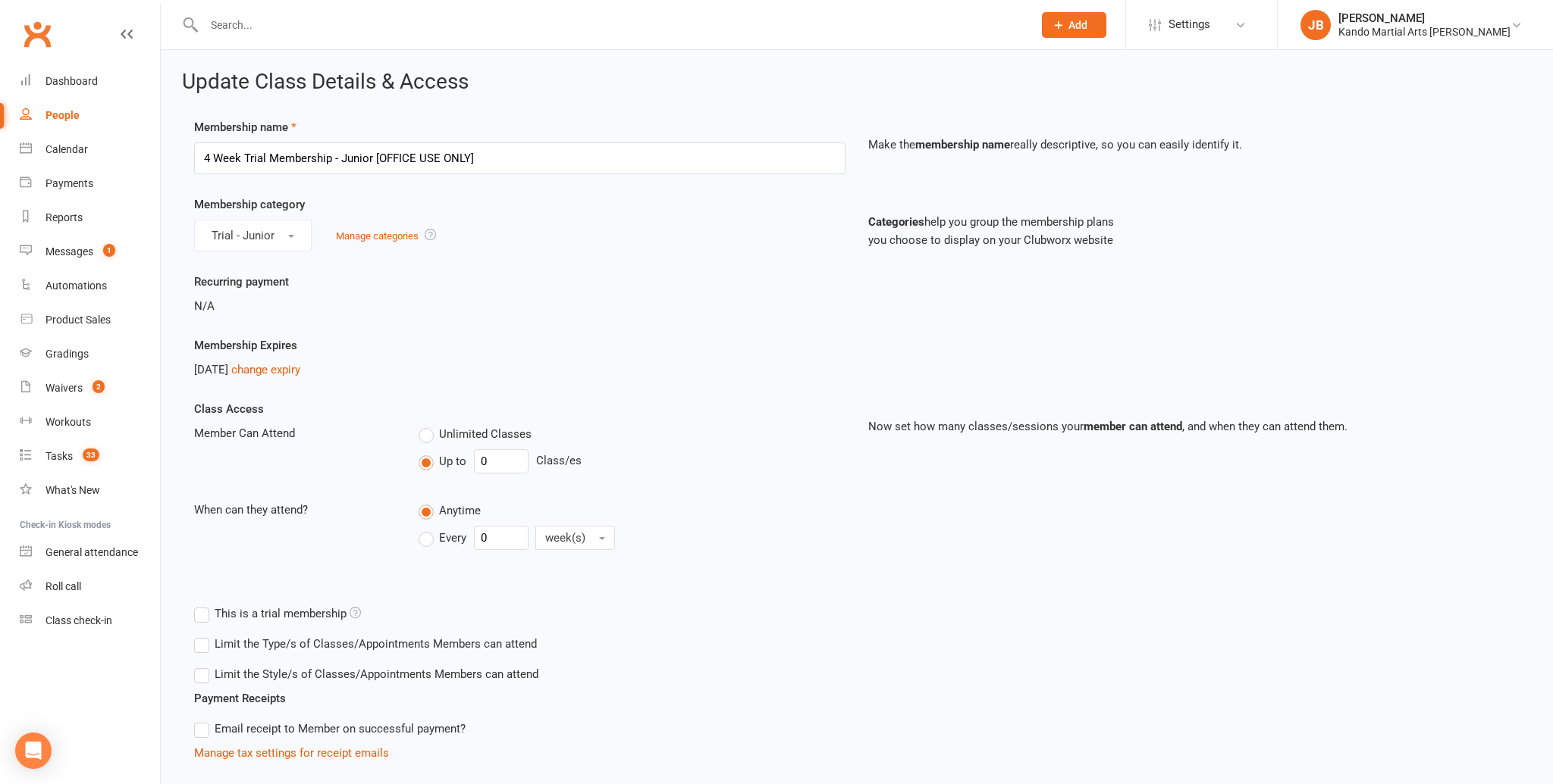
scroll to position [3, 0]
click at [286, 369] on link "change expiry" at bounding box center [266, 367] width 69 height 13
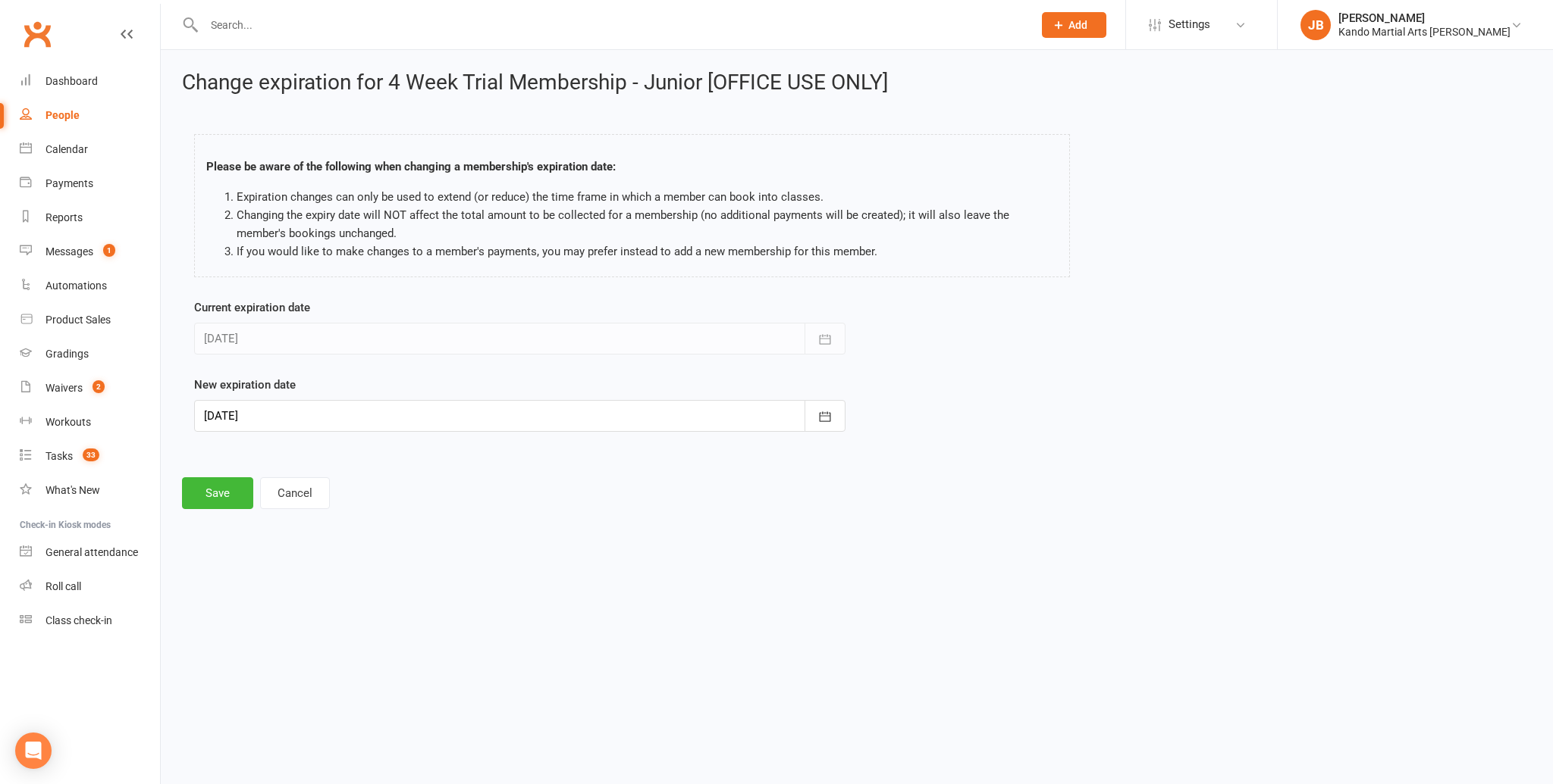
click at [240, 424] on div at bounding box center [520, 416] width 652 height 32
click at [420, 597] on span "24" at bounding box center [422, 598] width 12 height 12
type input "24 Oct 2025"
click at [198, 494] on button "Save" at bounding box center [217, 493] width 71 height 32
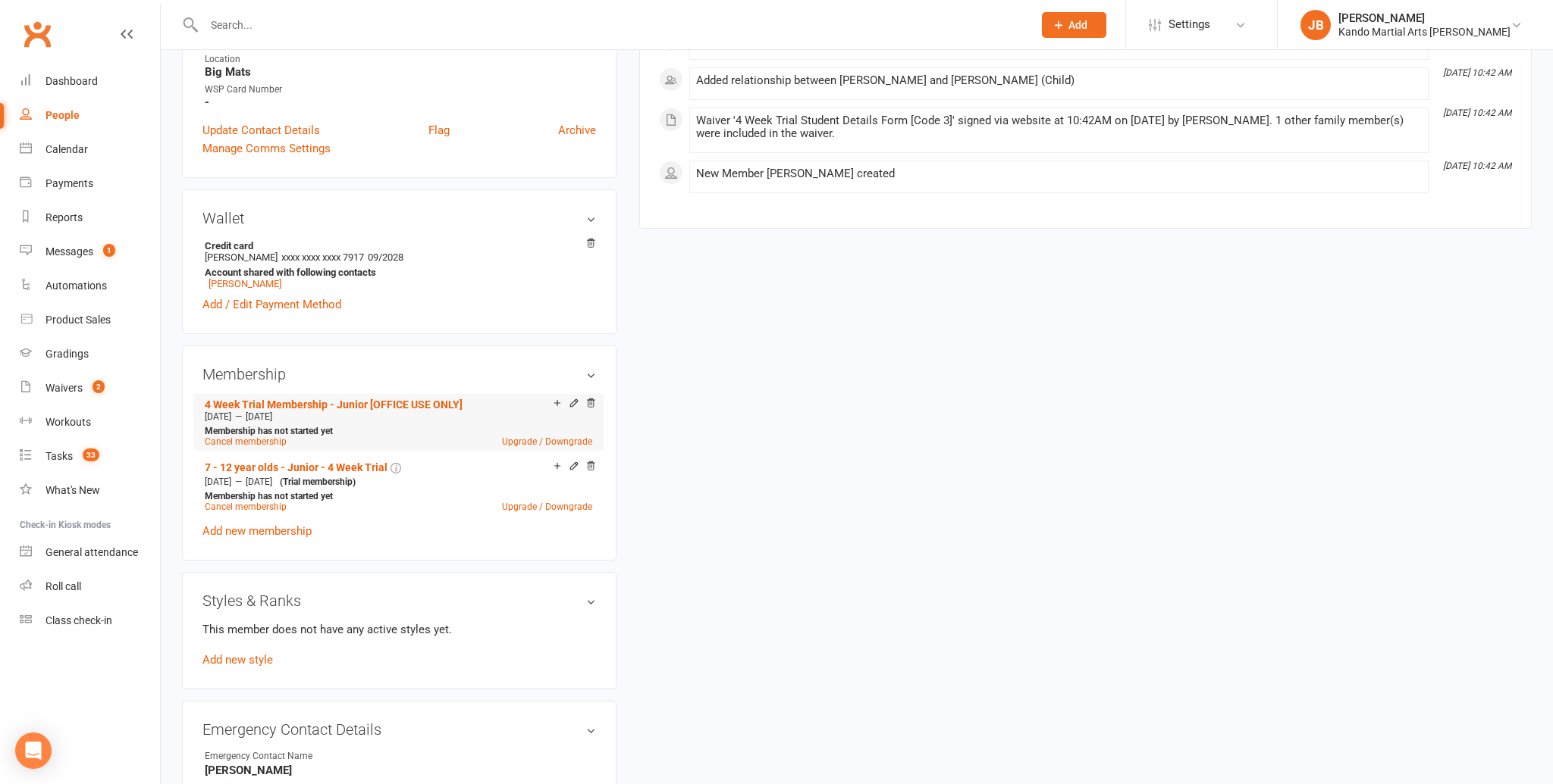
scroll to position [629, 0]
click at [232, 652] on link "Add new style" at bounding box center [238, 658] width 71 height 13
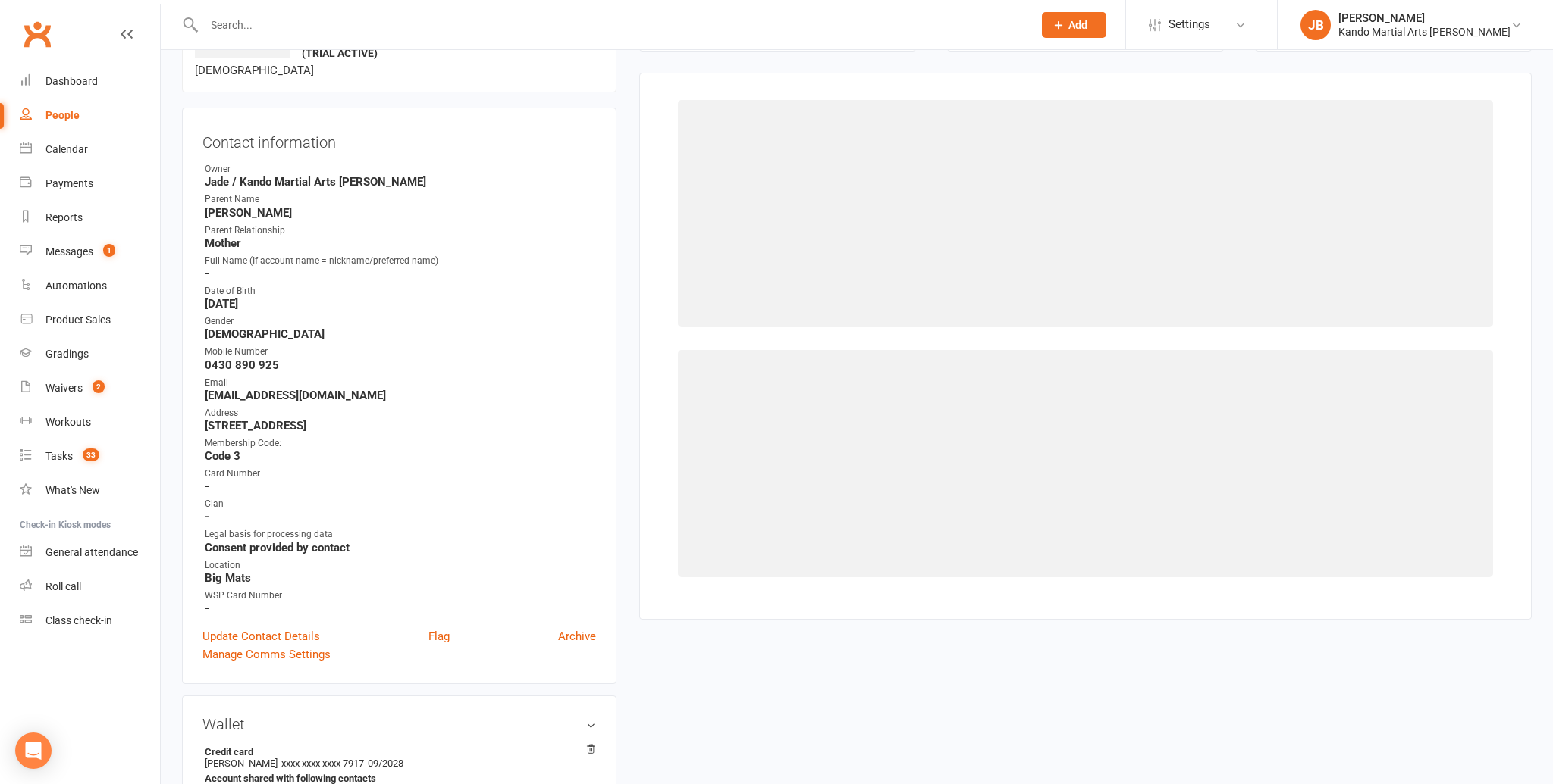
scroll to position [117, 0]
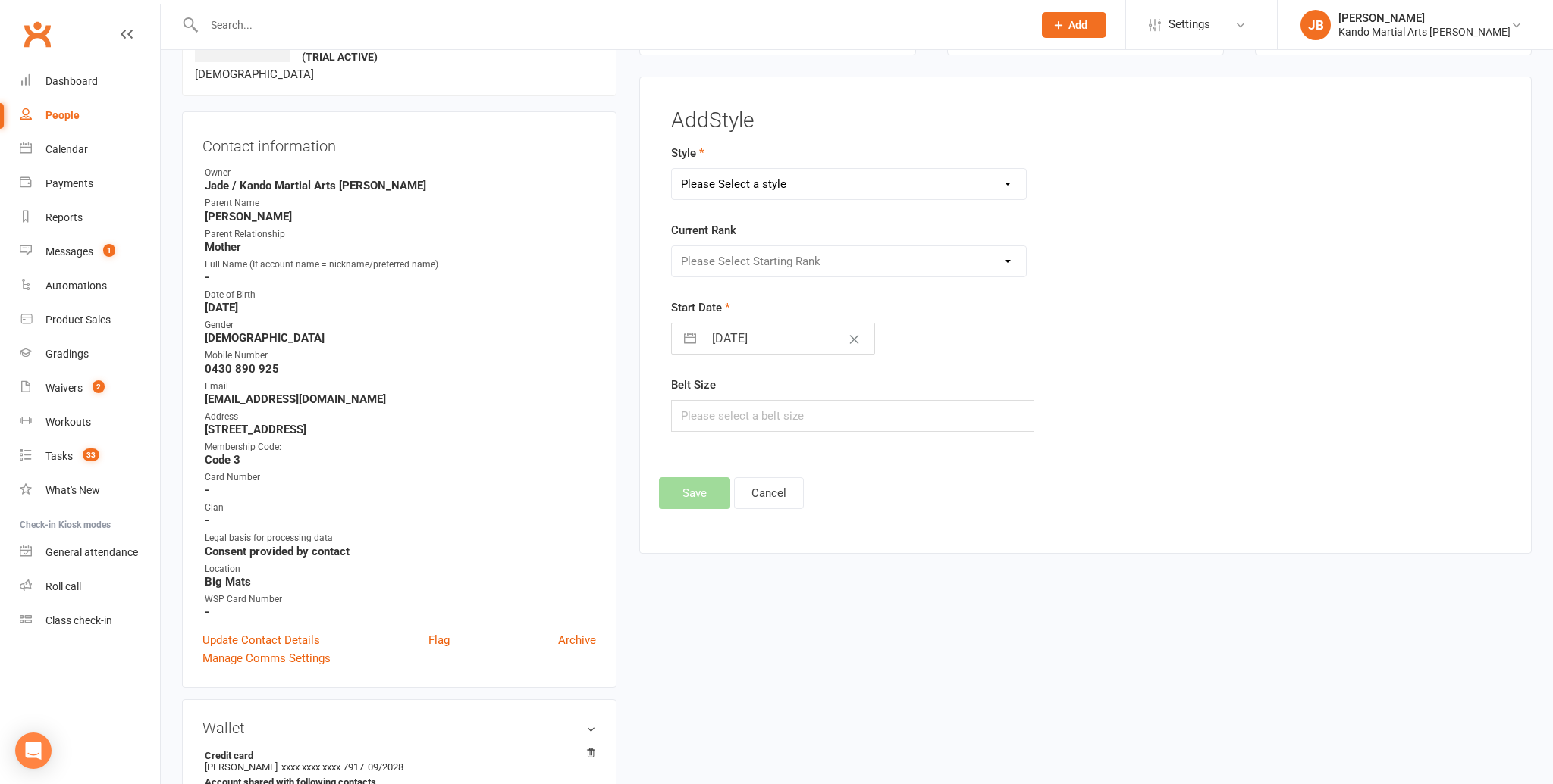
click at [719, 185] on select "Please Select a style Brazilian Jiu Jitsu Kids Brazilian Jiu Jitsu Martial Arts…" at bounding box center [848, 184] width 354 height 30
select select "1193"
click at [672, 169] on select "Please Select a style Brazilian Jiu Jitsu Kids Brazilian Jiu Jitsu Martial Arts…" at bounding box center [848, 184] width 354 height 30
click at [714, 250] on select "Please Select Starting Rank 10th Kyu 9th Kyu 8th Kyu 7th Kyu 6th Kyu 5th Kyu 5t…" at bounding box center [848, 261] width 354 height 30
select select "11416"
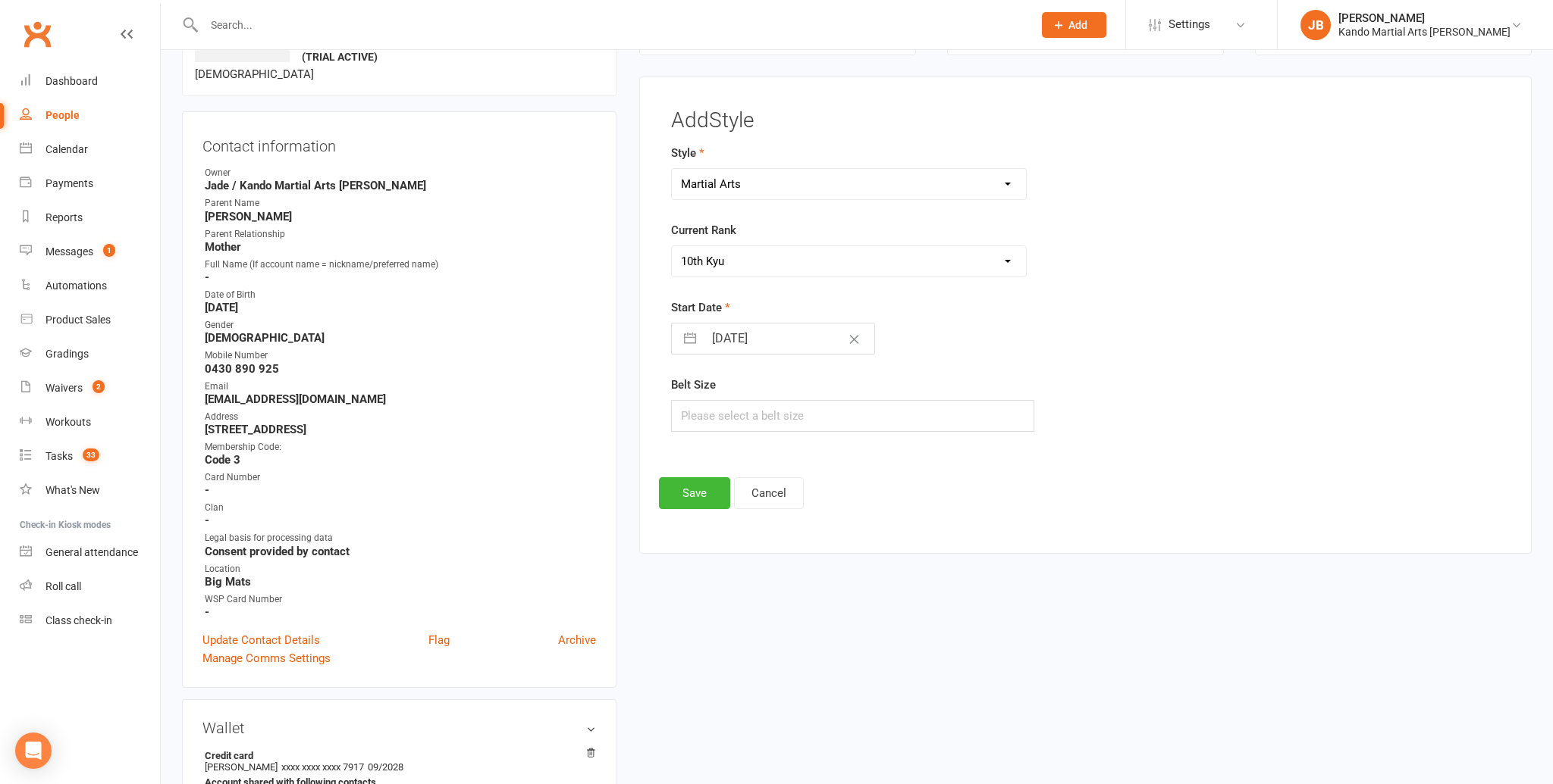
click at [672, 246] on select "Please Select Starting Rank 10th Kyu 9th Kyu 8th Kyu 7th Kyu 6th Kyu 5th Kyu 5t…" at bounding box center [848, 261] width 354 height 30
select select "7"
select select "2025"
select select "8"
select select "2025"
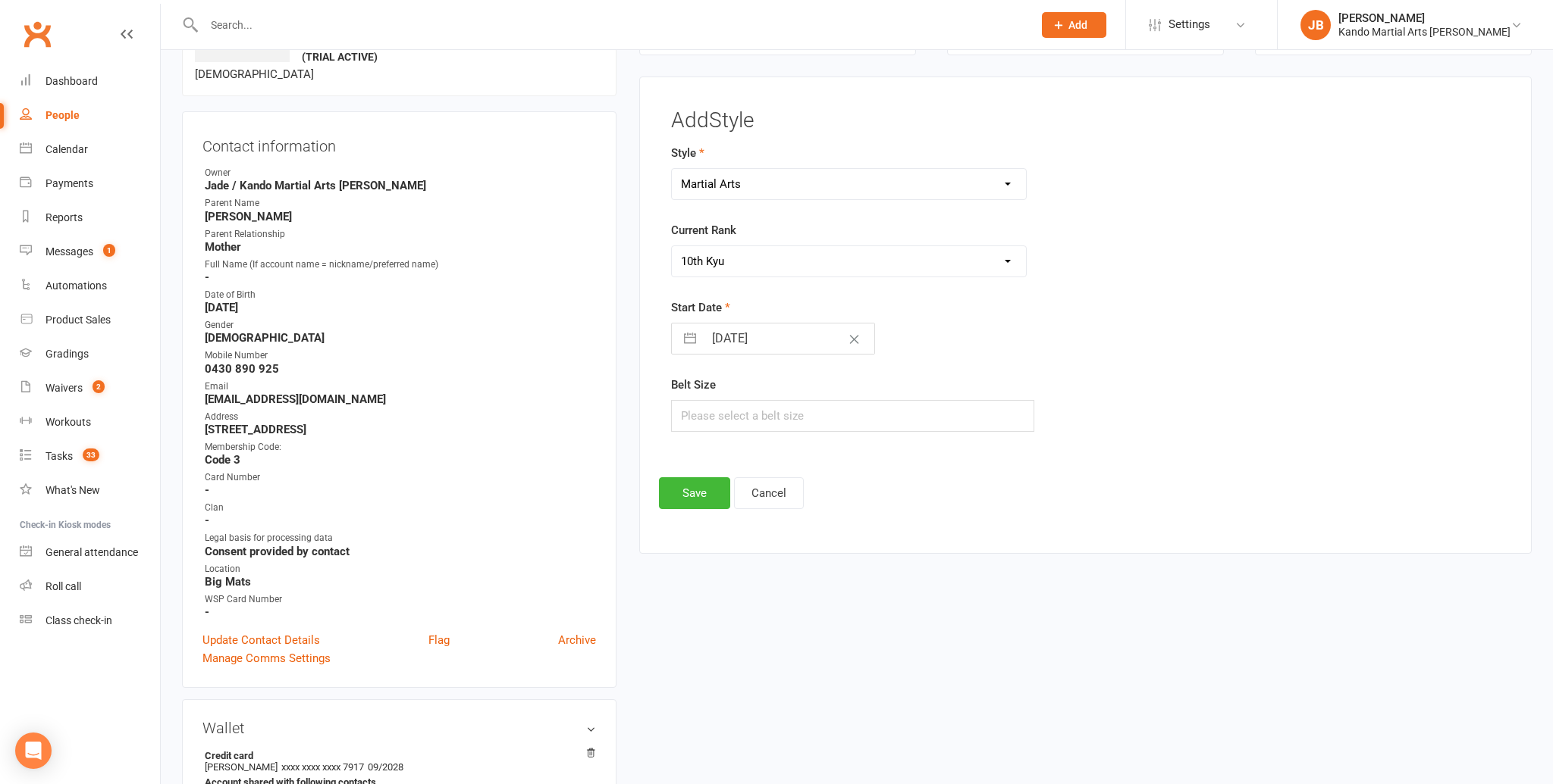
select select "9"
select select "2025"
click at [750, 330] on input "15 Sep 2025" at bounding box center [789, 339] width 171 height 30
drag, startPoint x: 849, startPoint y: 533, endPoint x: 844, endPoint y: 509, distance: 24.5
click at [844, 509] on tbody "1 2 3 4 5 6 7 8 9 10 11 12 13 14 15 16 17 18 19 20 21 22 23 24 25 26 27 28 29 30" at bounding box center [792, 512] width 207 height 144
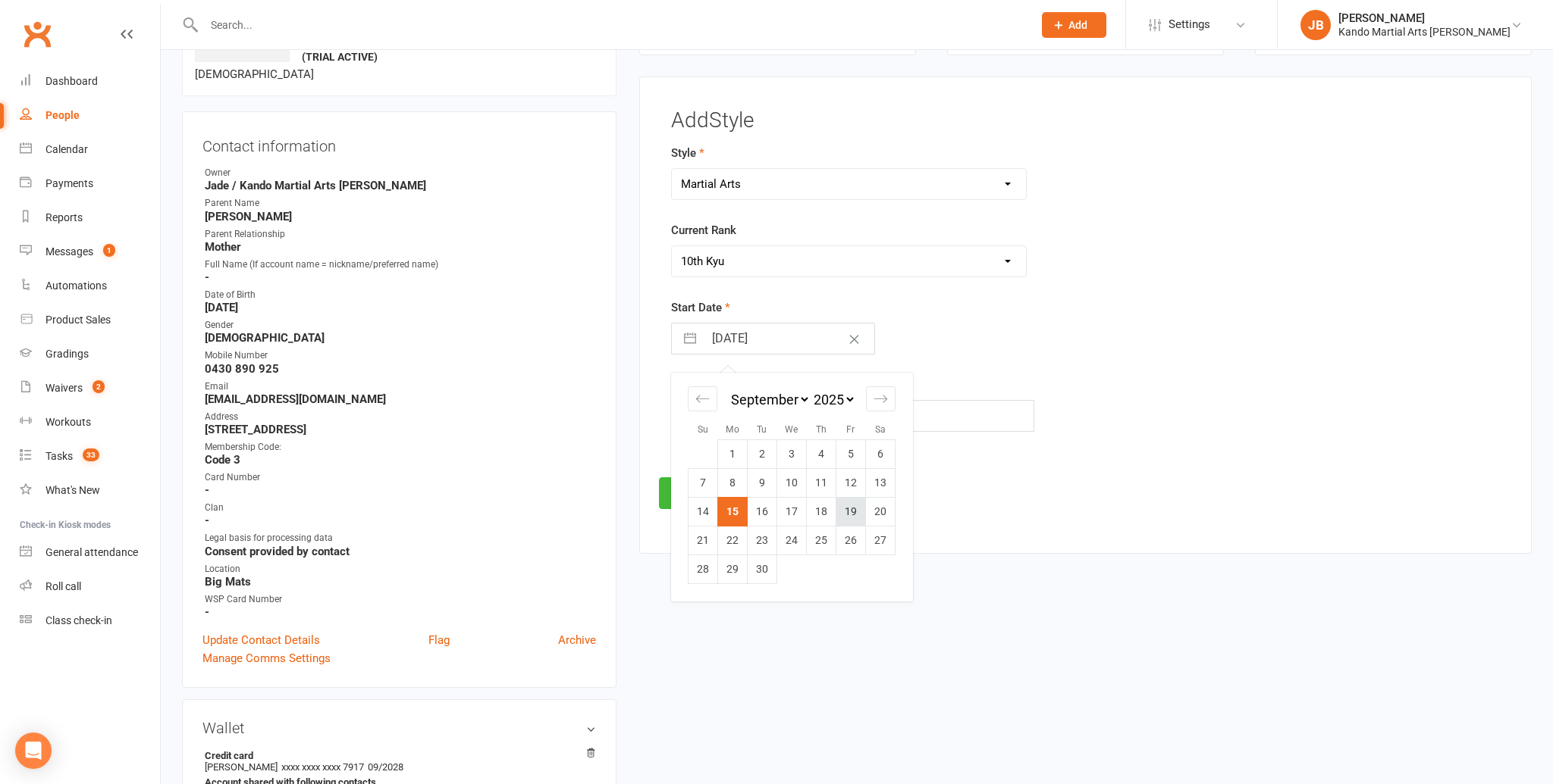
click at [844, 509] on td "19" at bounding box center [851, 512] width 29 height 29
type input "19 Sep 2025"
click at [679, 498] on button "Save" at bounding box center [695, 493] width 71 height 32
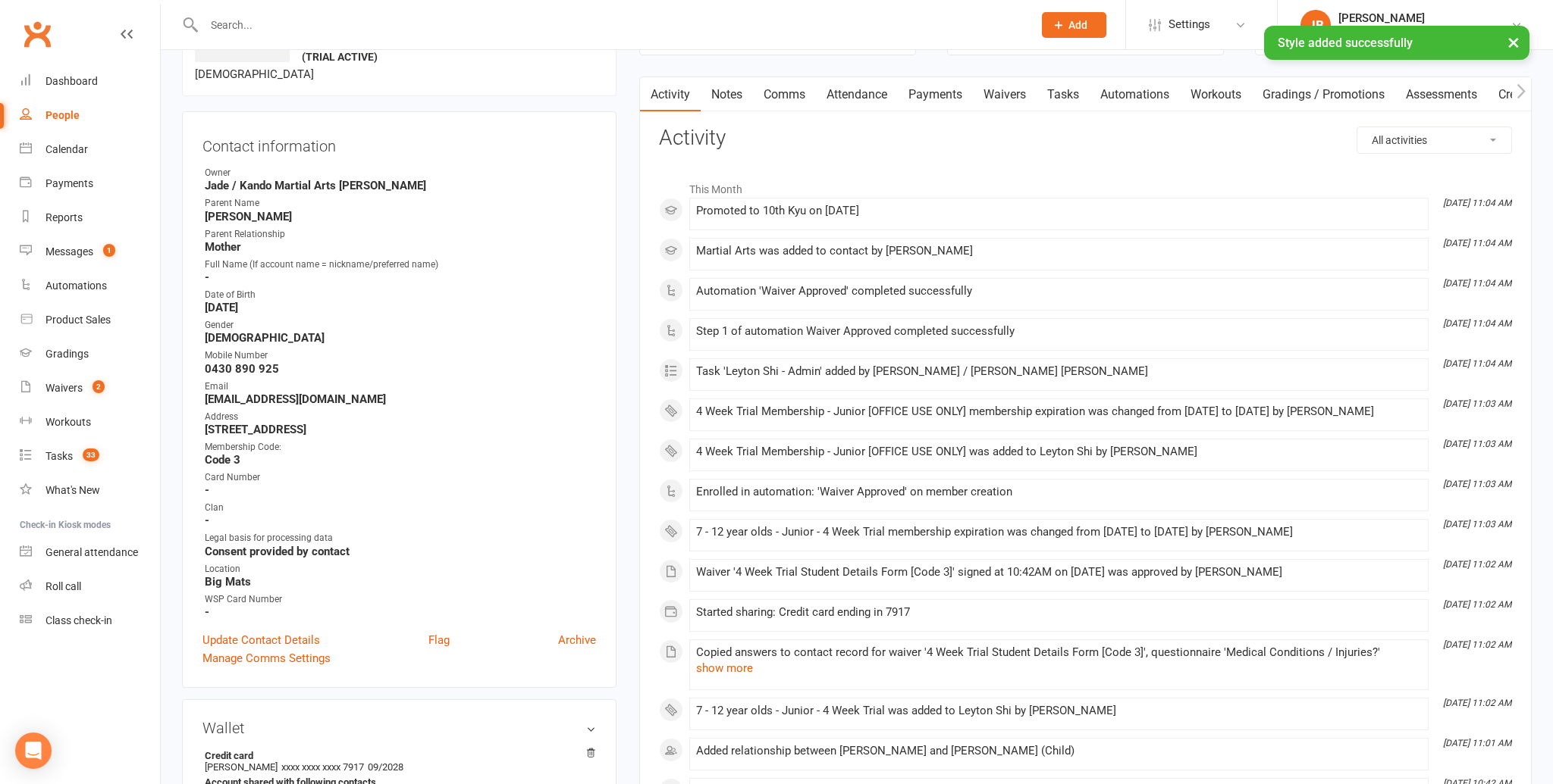
scroll to position [113, 0]
drag, startPoint x: 851, startPoint y: 99, endPoint x: 874, endPoint y: 131, distance: 39.4
click at [851, 99] on link "Attendance" at bounding box center [856, 97] width 82 height 34
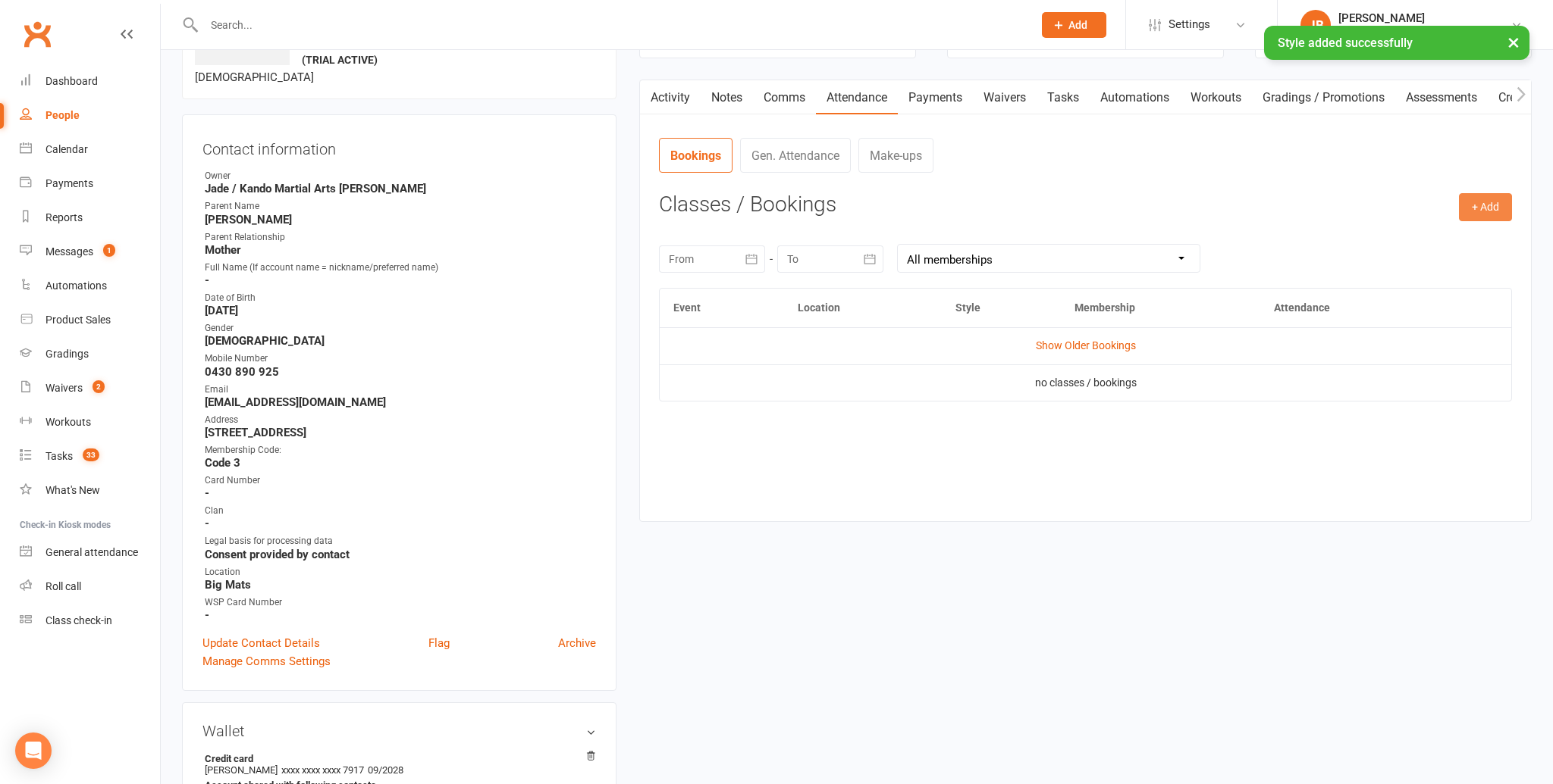
drag, startPoint x: 1487, startPoint y: 205, endPoint x: 1433, endPoint y: 252, distance: 71.6
click at [1487, 205] on button "+ Add" at bounding box center [1485, 207] width 53 height 27
click at [1406, 250] on link "Book Event" at bounding box center [1436, 242] width 151 height 30
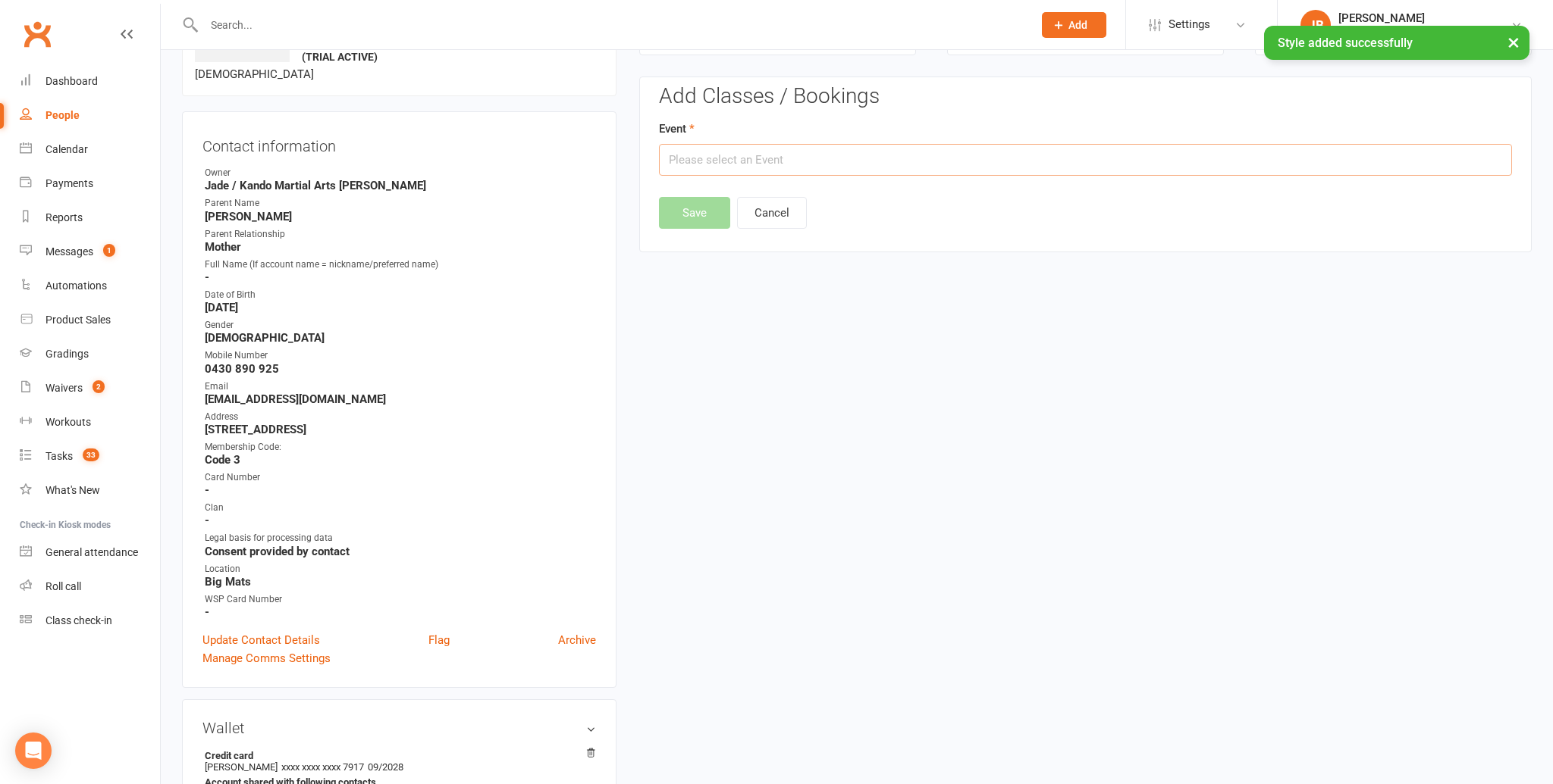
click at [906, 169] on input "text" at bounding box center [1086, 160] width 853 height 32
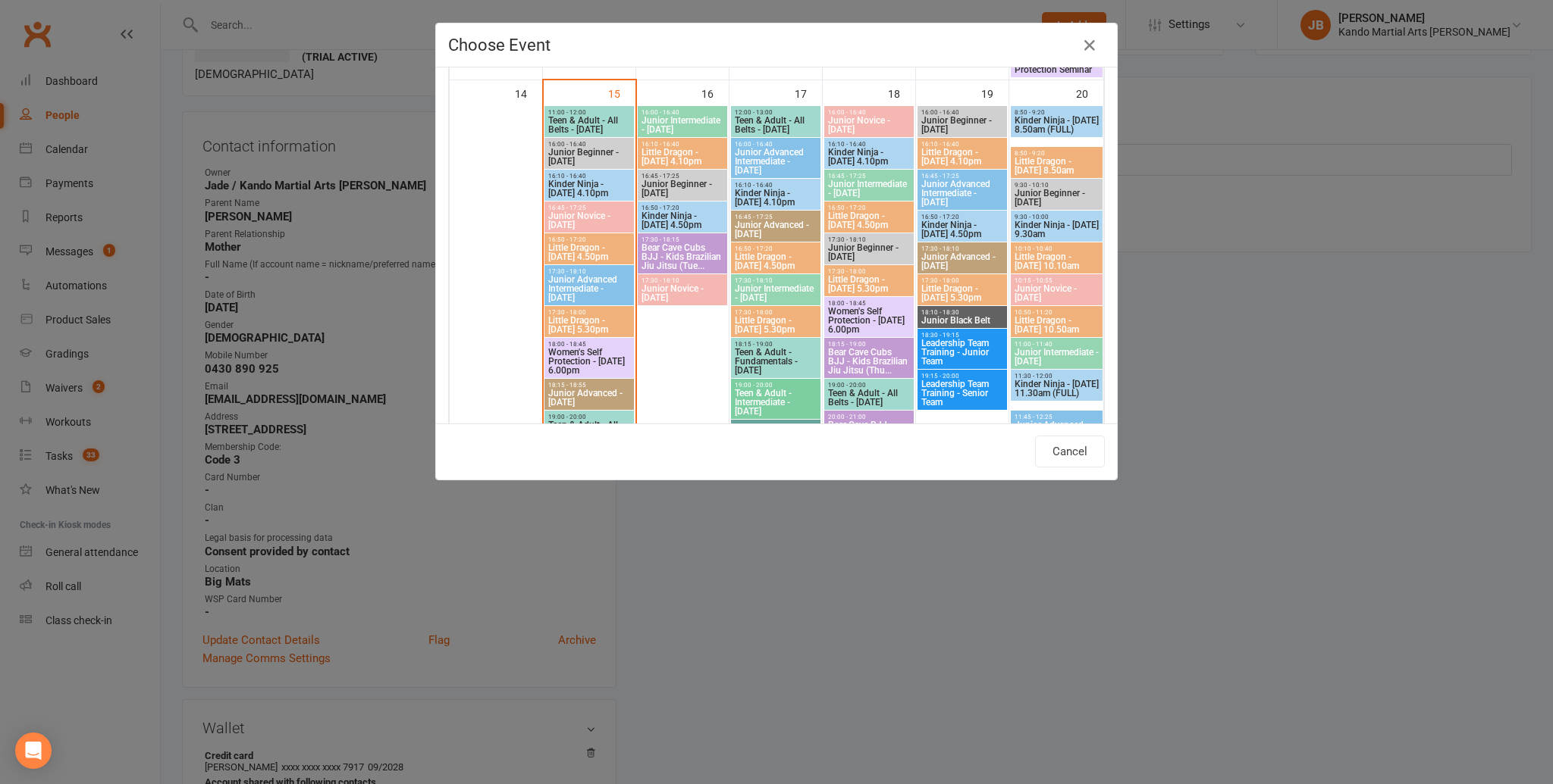
scroll to position [1071, 0]
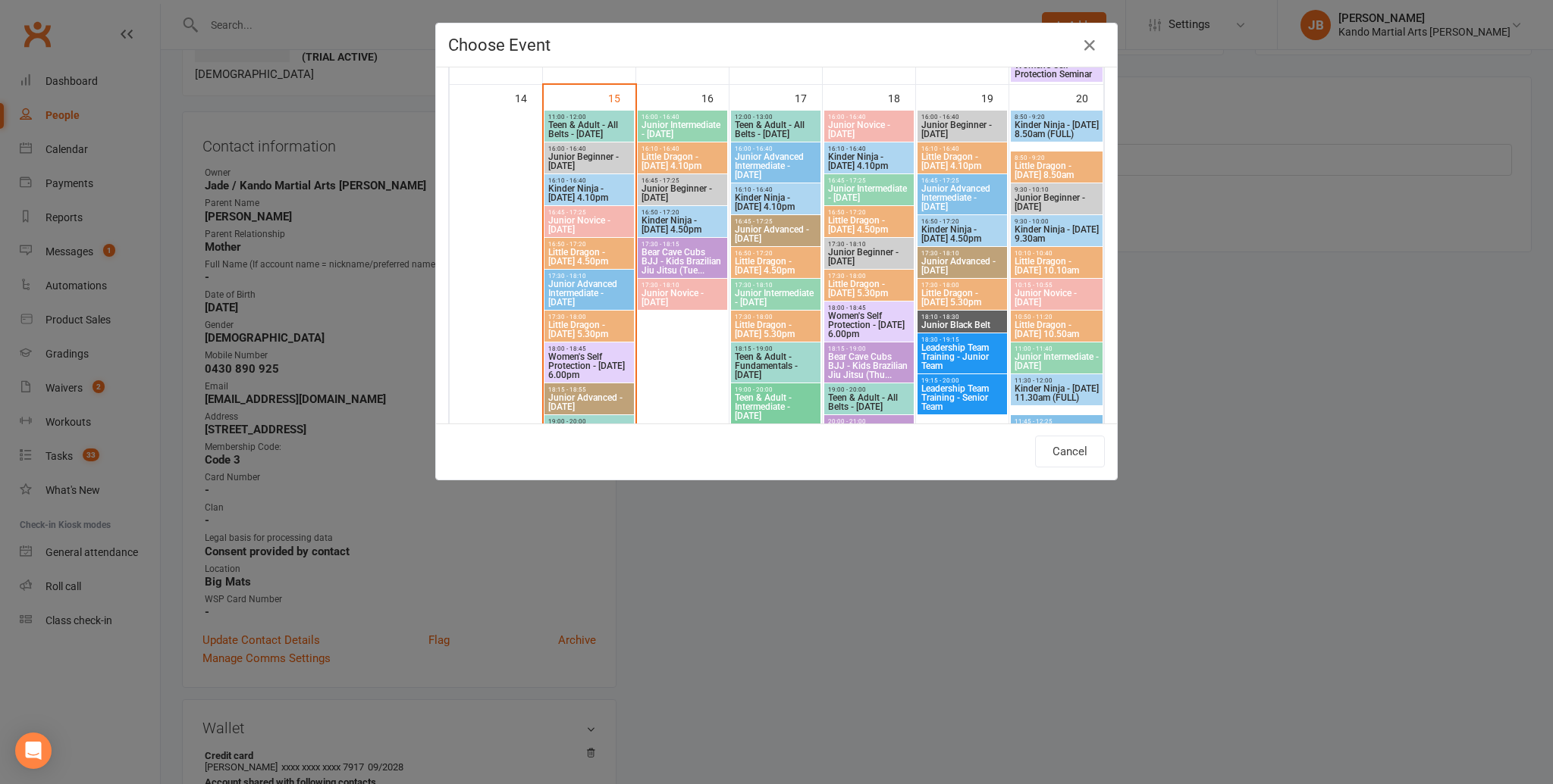
click at [934, 125] on span "Junior Beginner - Friday" at bounding box center [962, 129] width 83 height 18
type input "Junior Beginner - Friday - Sep 19, 2025 4:00:00 PM"
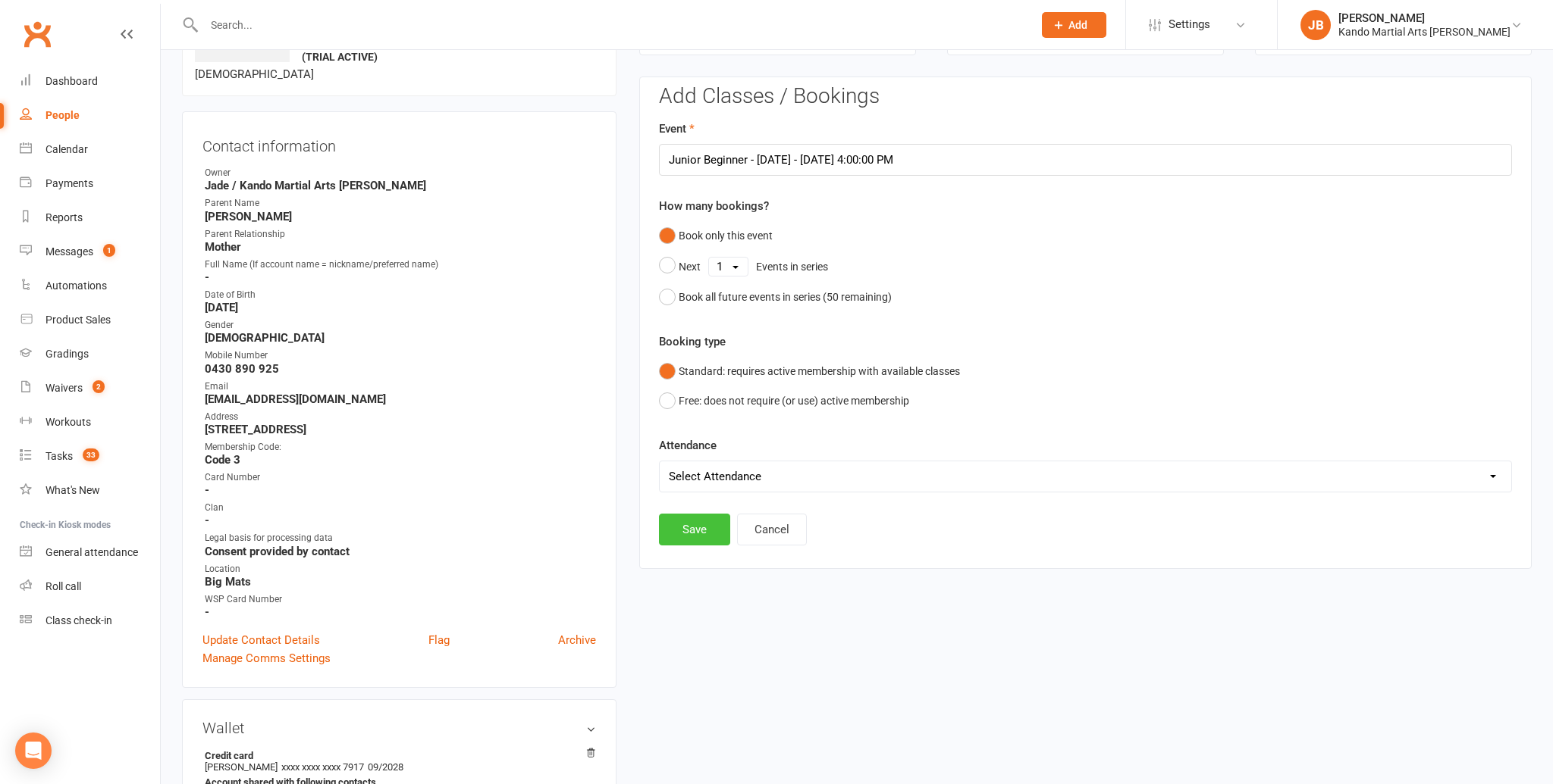
click at [664, 521] on button "Save" at bounding box center [695, 529] width 71 height 32
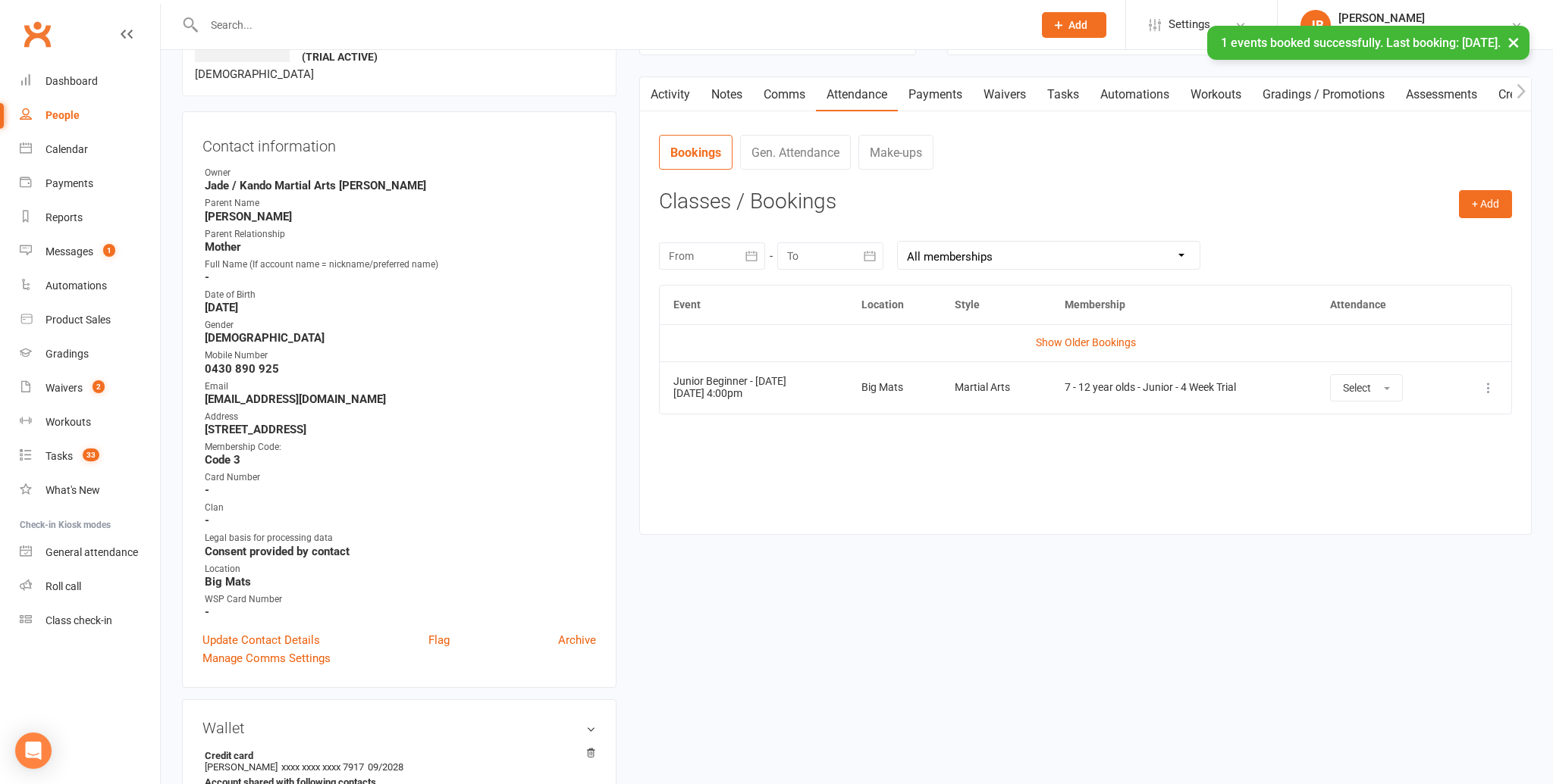
click at [1064, 104] on link "Tasks" at bounding box center [1063, 94] width 53 height 34
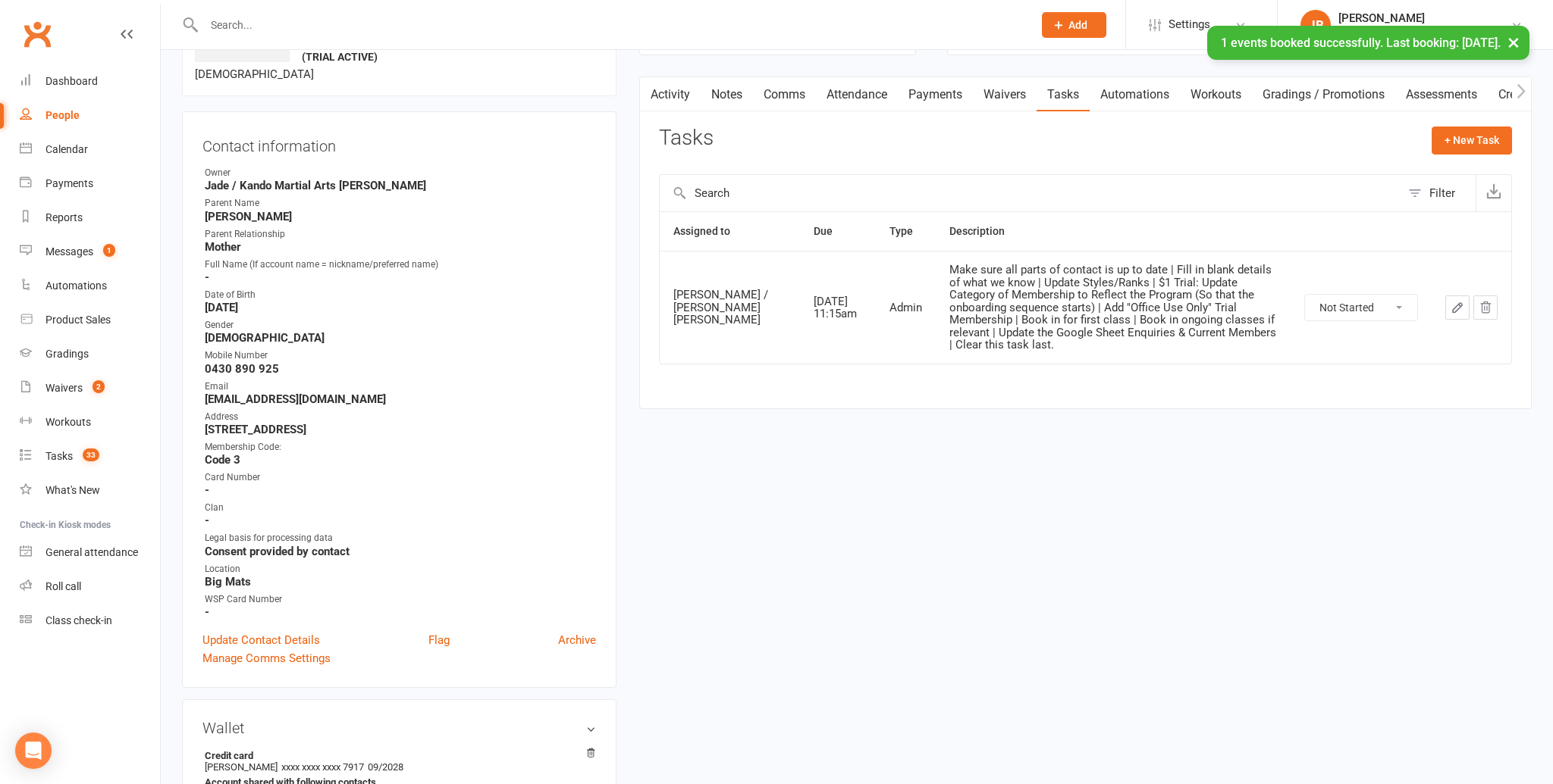
click at [1328, 298] on select "Not Started In Progress Waiting Complete" at bounding box center [1360, 308] width 112 height 26
click at [1305, 295] on select "Not Started In Progress Waiting Complete" at bounding box center [1360, 308] width 112 height 26
select select "unstarted"
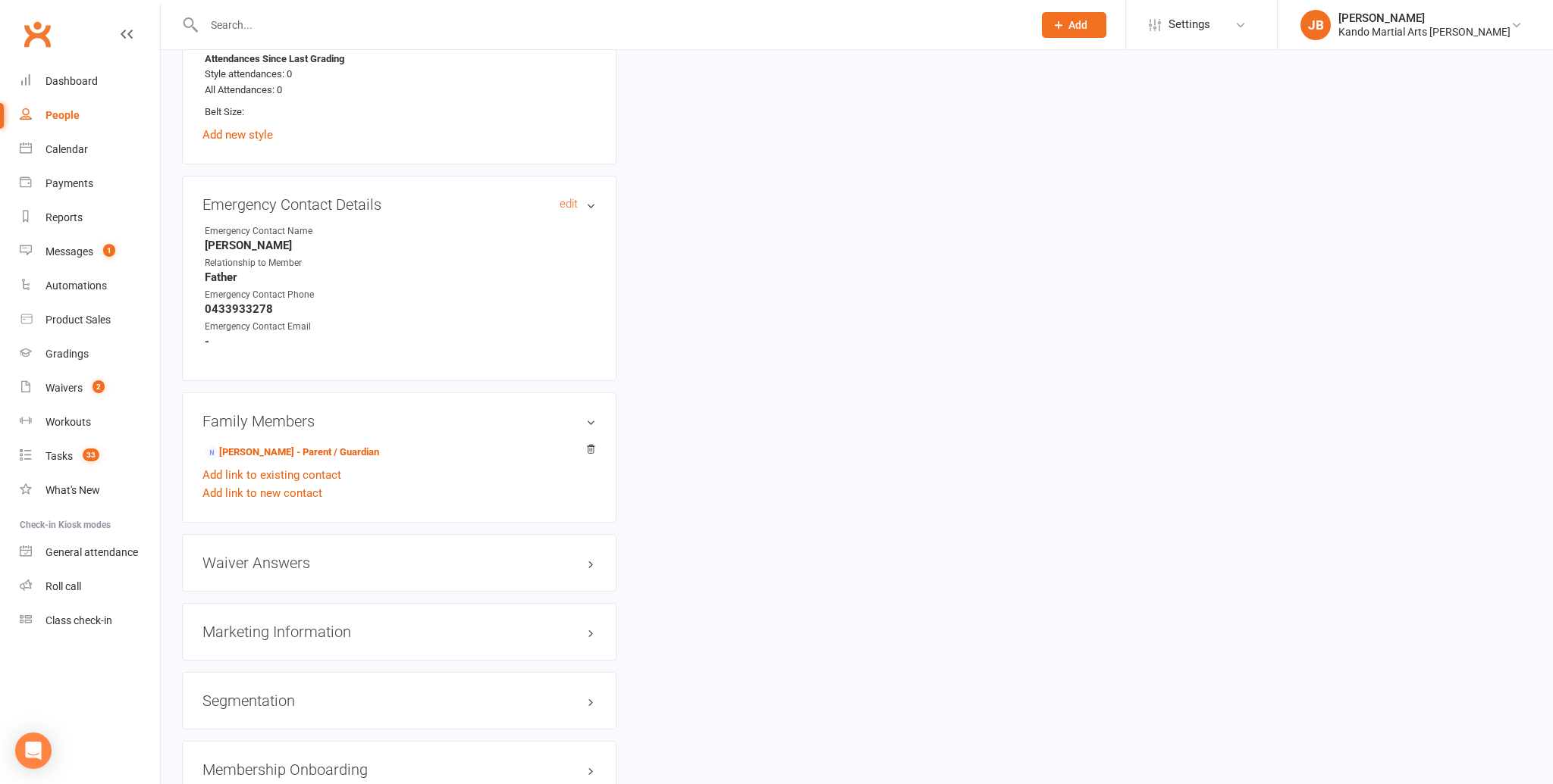
scroll to position [1189, 0]
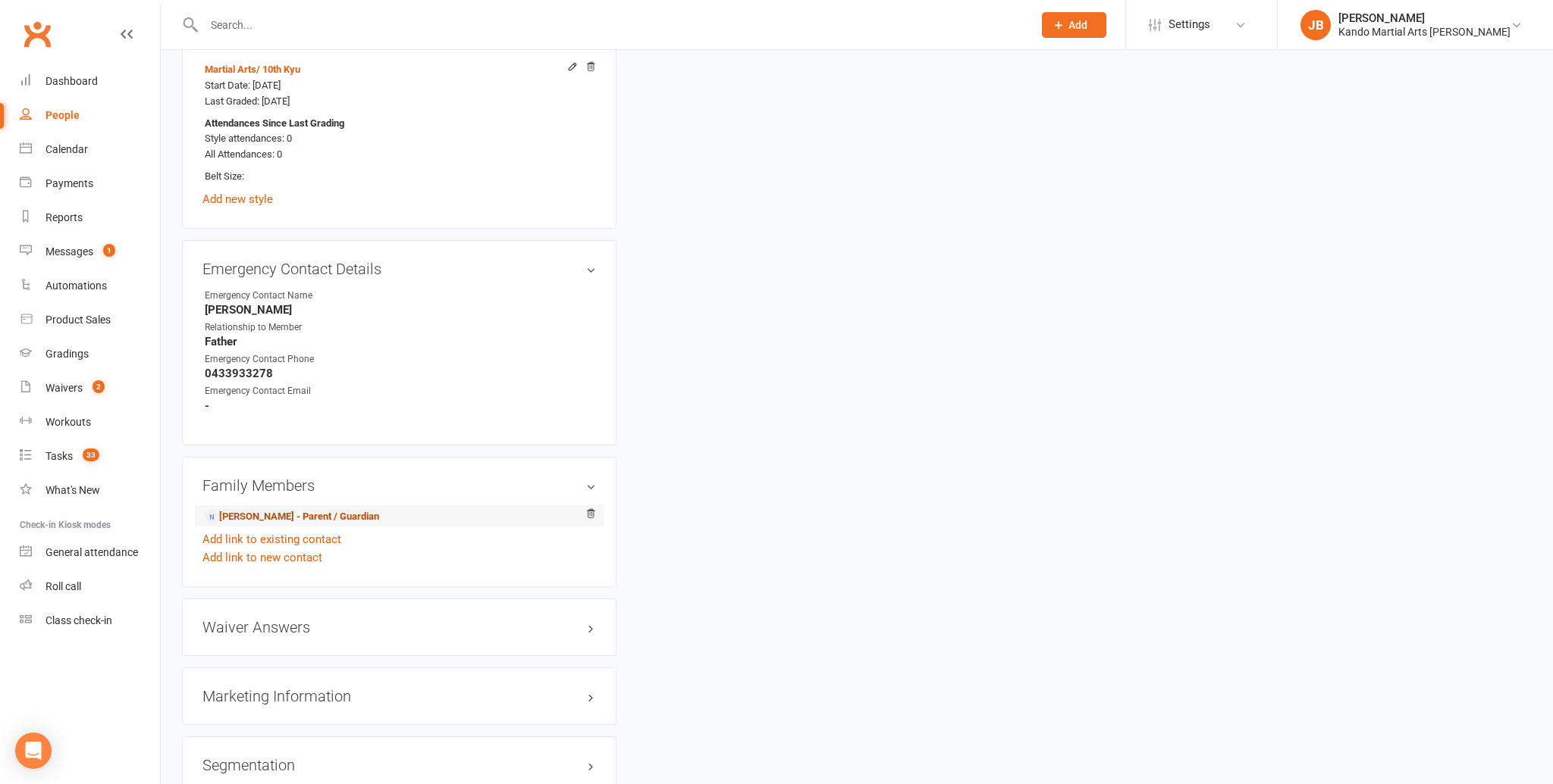
click at [249, 516] on link "KAREN LIAO - Parent / Guardian" at bounding box center [291, 517] width 174 height 16
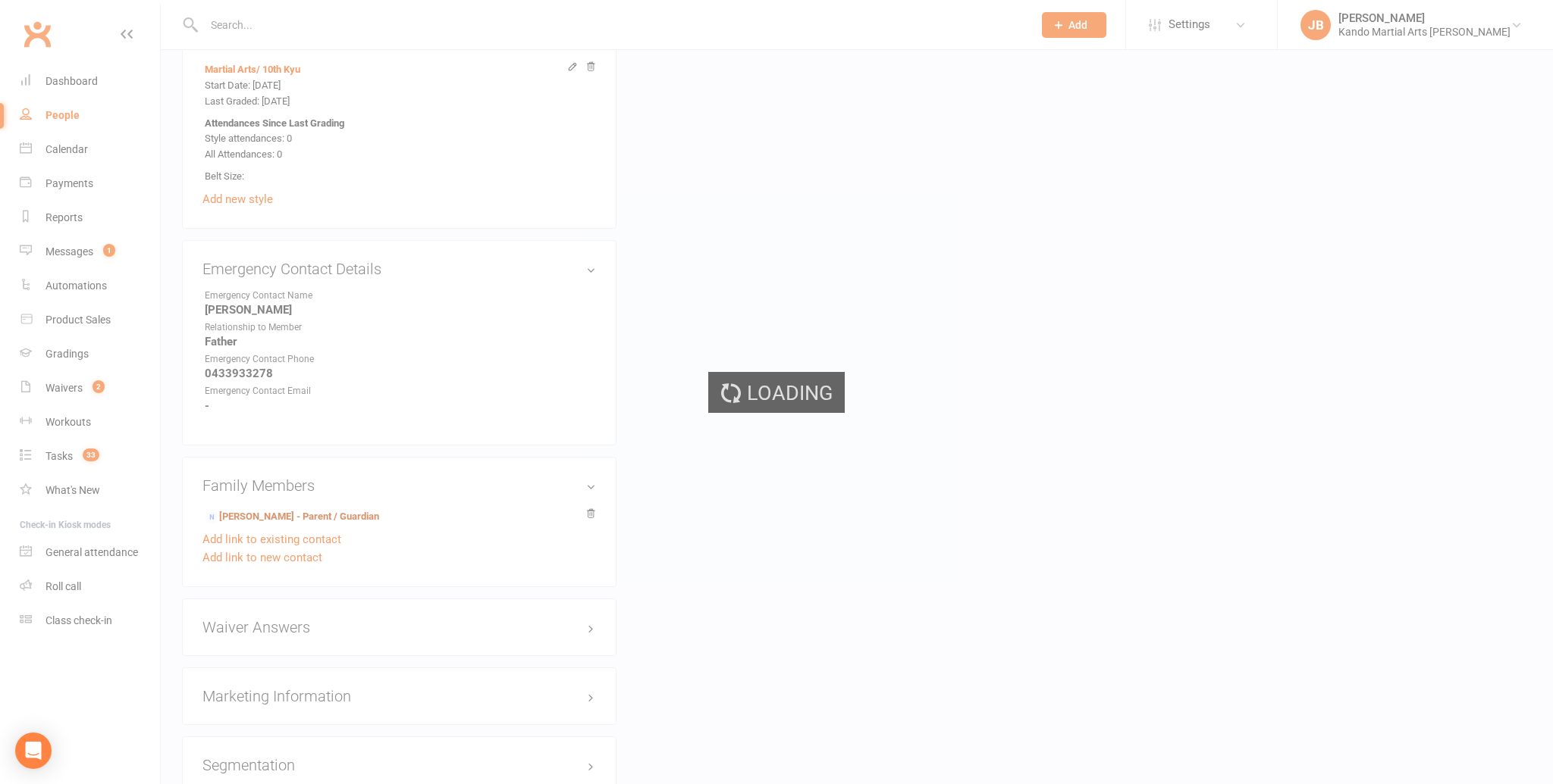
scroll to position [1190, 0]
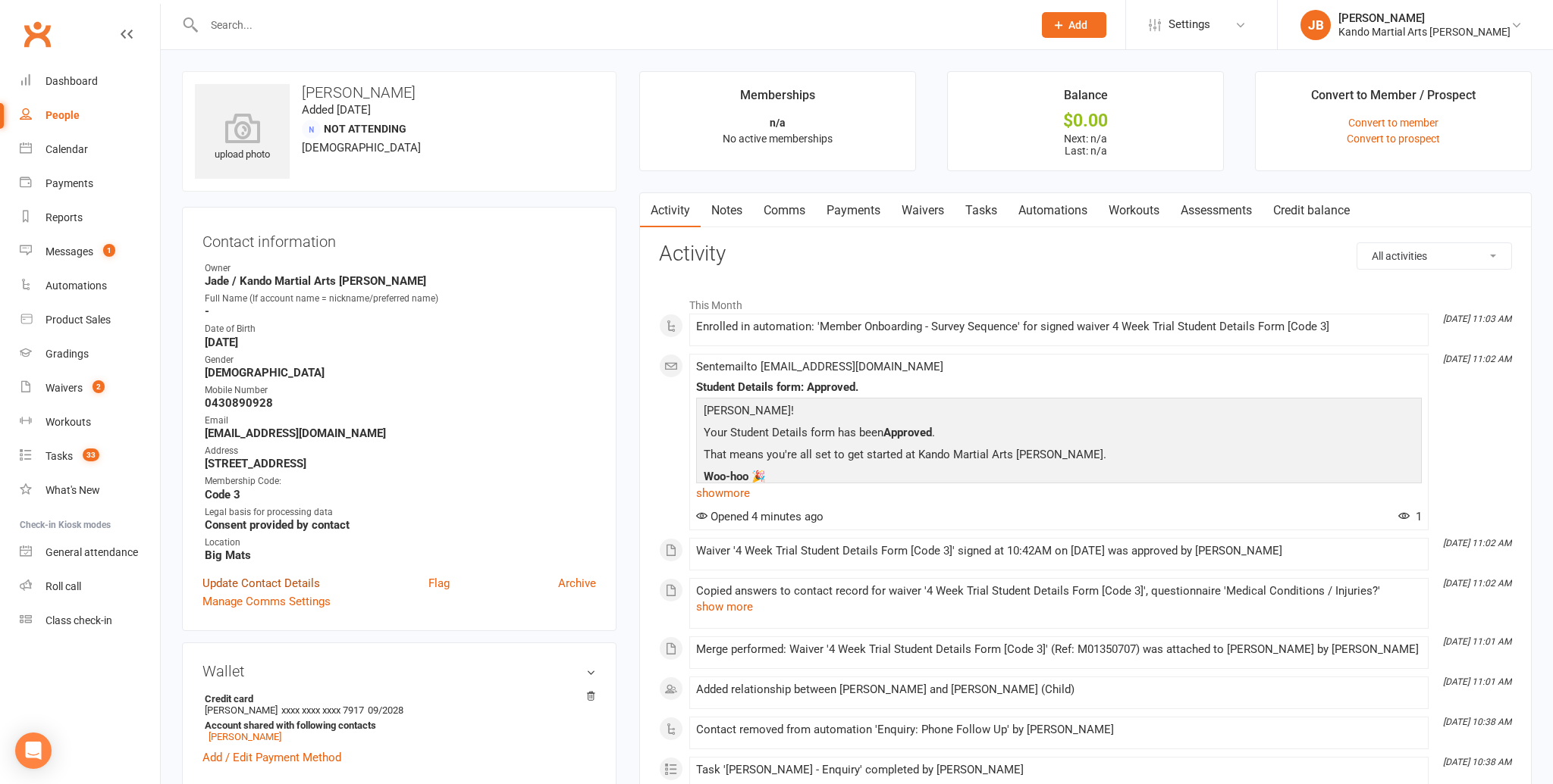
click at [253, 574] on link "Update Contact Details" at bounding box center [261, 583] width 118 height 18
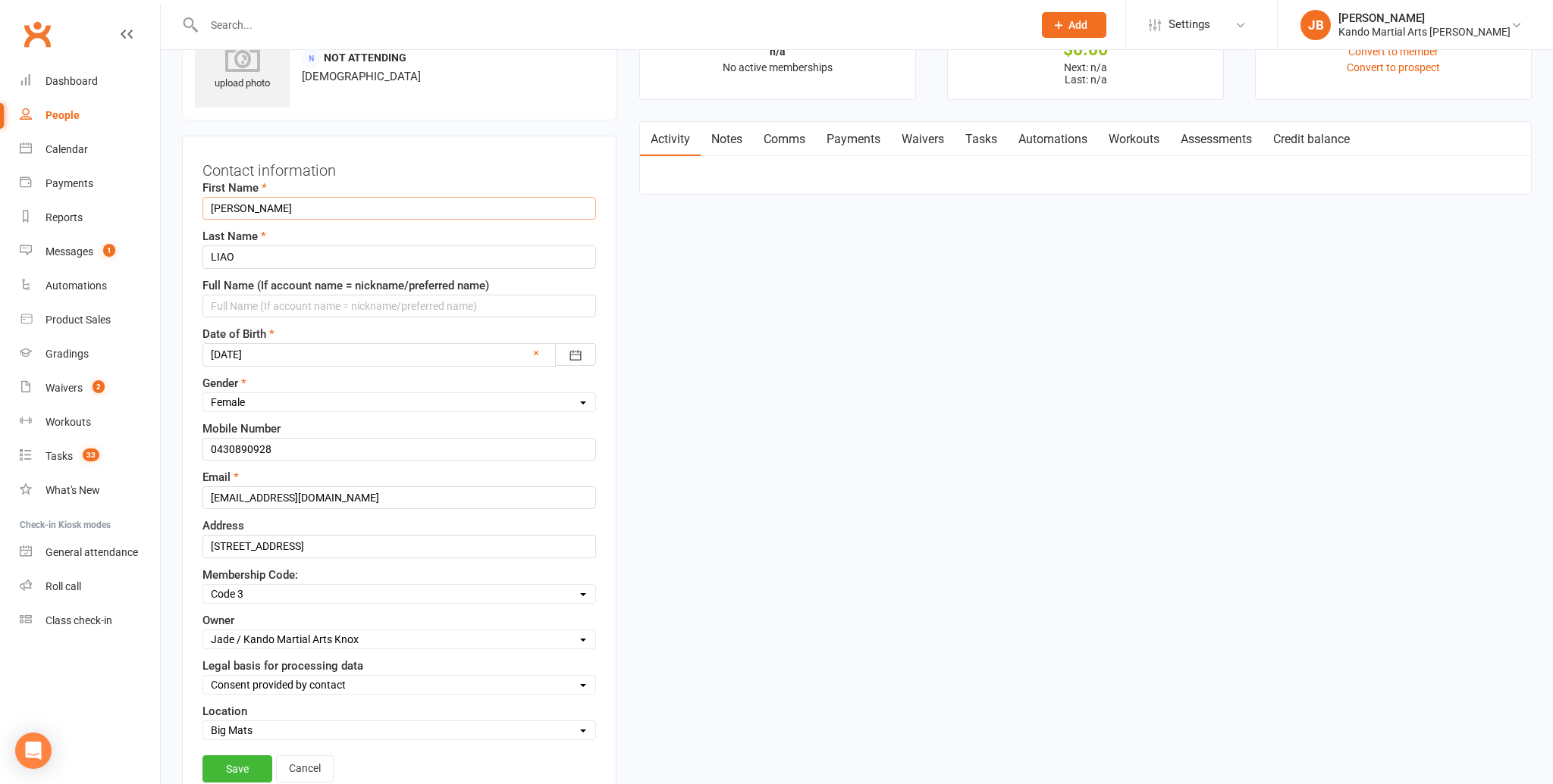
scroll to position [68, 0]
drag, startPoint x: 220, startPoint y: 207, endPoint x: 444, endPoint y: 212, distance: 224.1
click at [444, 212] on input "KAREN" at bounding box center [399, 211] width 394 height 23
type input "Karen"
drag, startPoint x: 214, startPoint y: 257, endPoint x: 309, endPoint y: 266, distance: 95.4
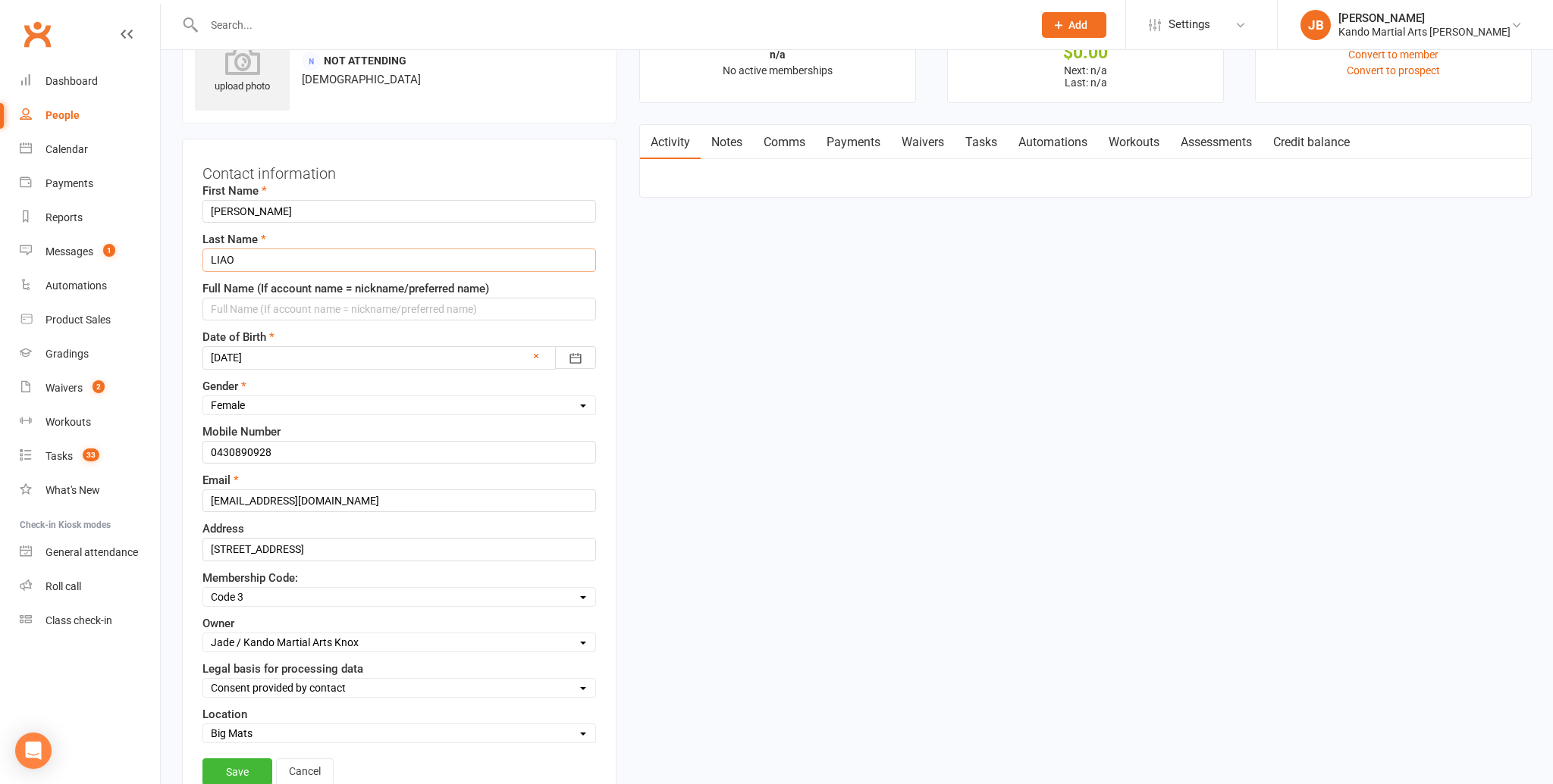
click at [308, 266] on input "LIAO" at bounding box center [399, 260] width 394 height 23
type input "Liao"
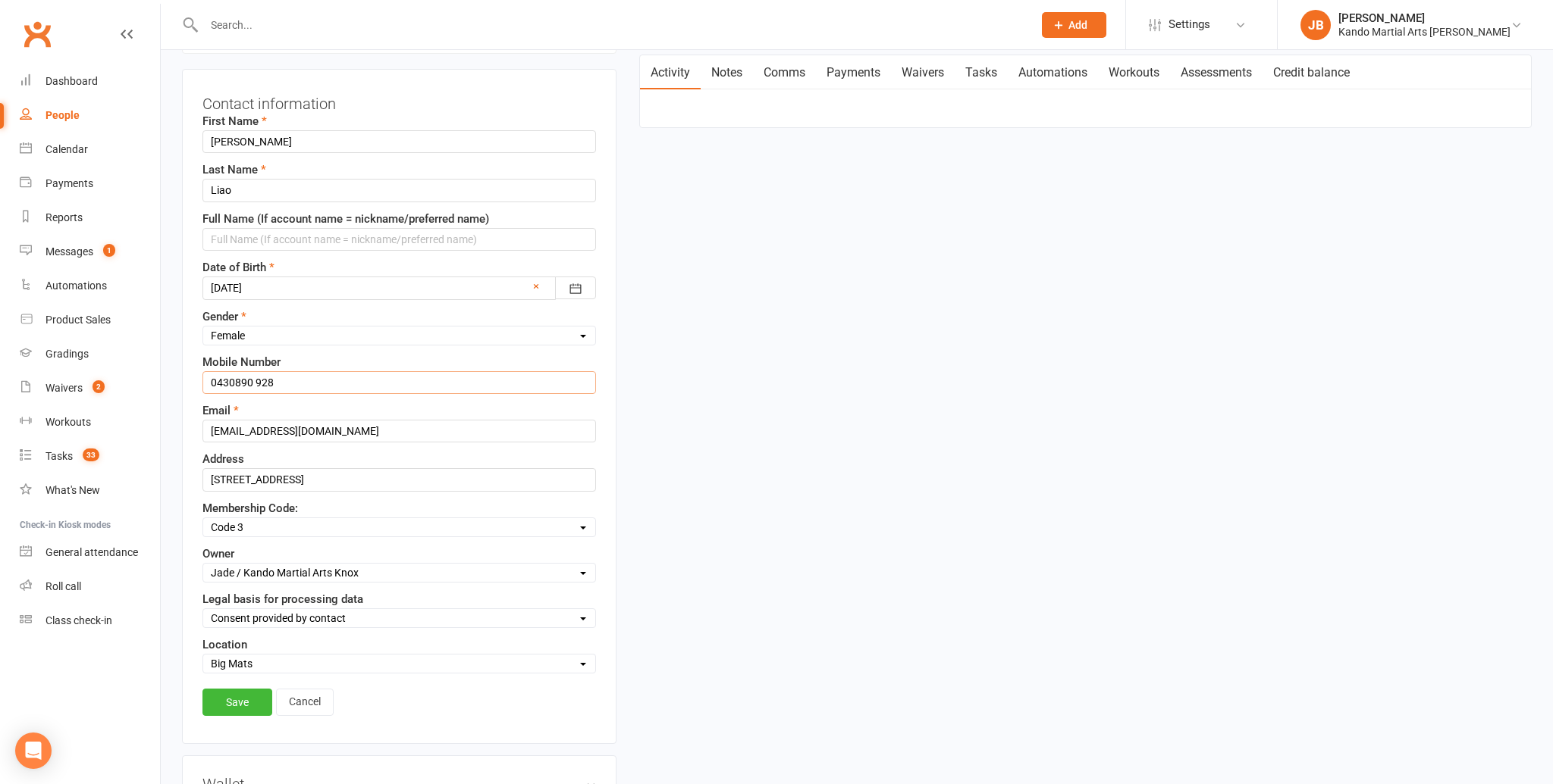
click at [251, 381] on input "0430890 928" at bounding box center [399, 382] width 394 height 23
click at [233, 380] on input "0430890 928" at bounding box center [399, 382] width 394 height 23
type input "0430 890 928"
click at [248, 708] on link "Save" at bounding box center [237, 702] width 70 height 27
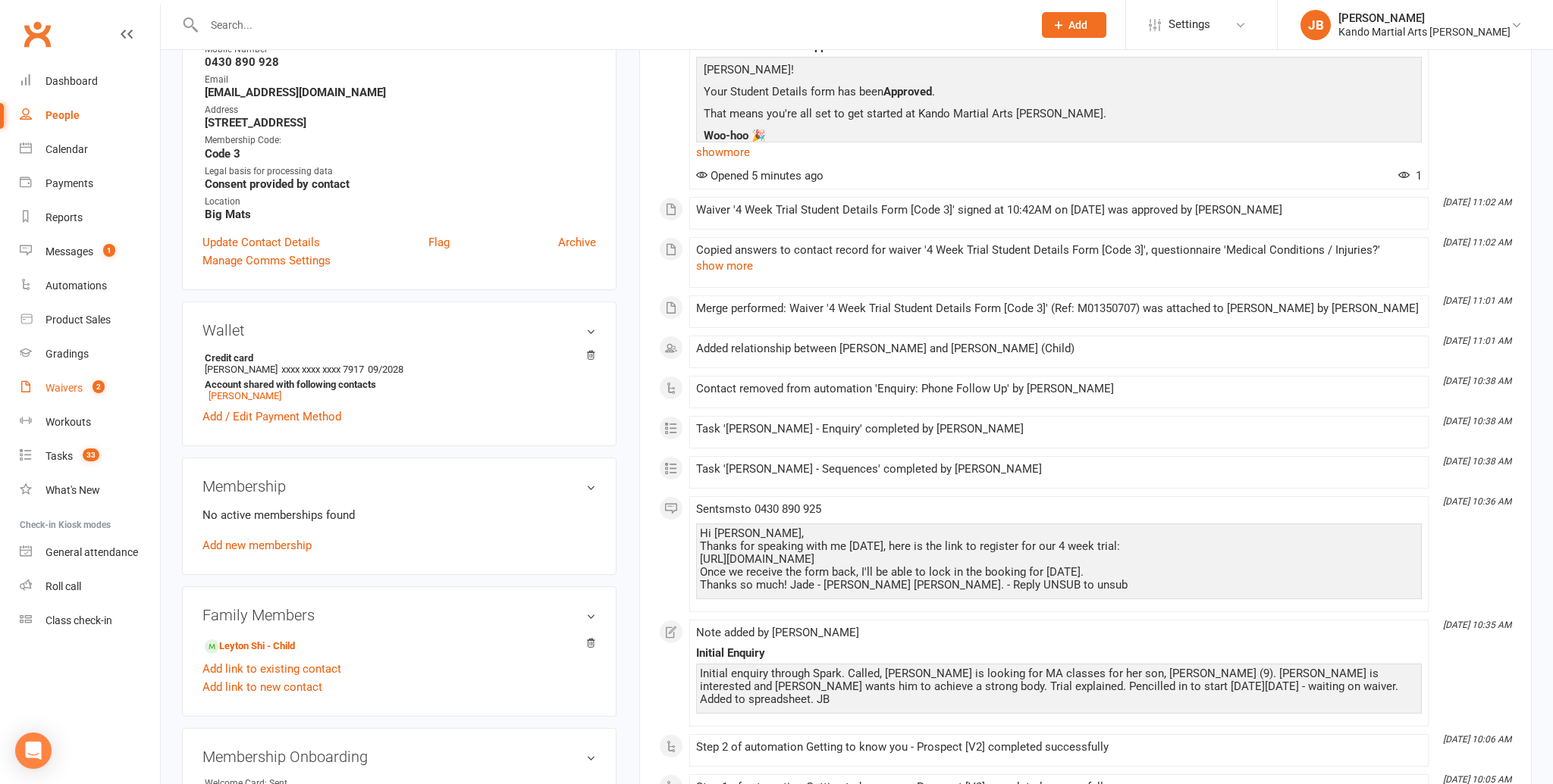
scroll to position [342, 0]
click at [217, 26] on input "text" at bounding box center [610, 24] width 822 height 21
paste input "Nishi"
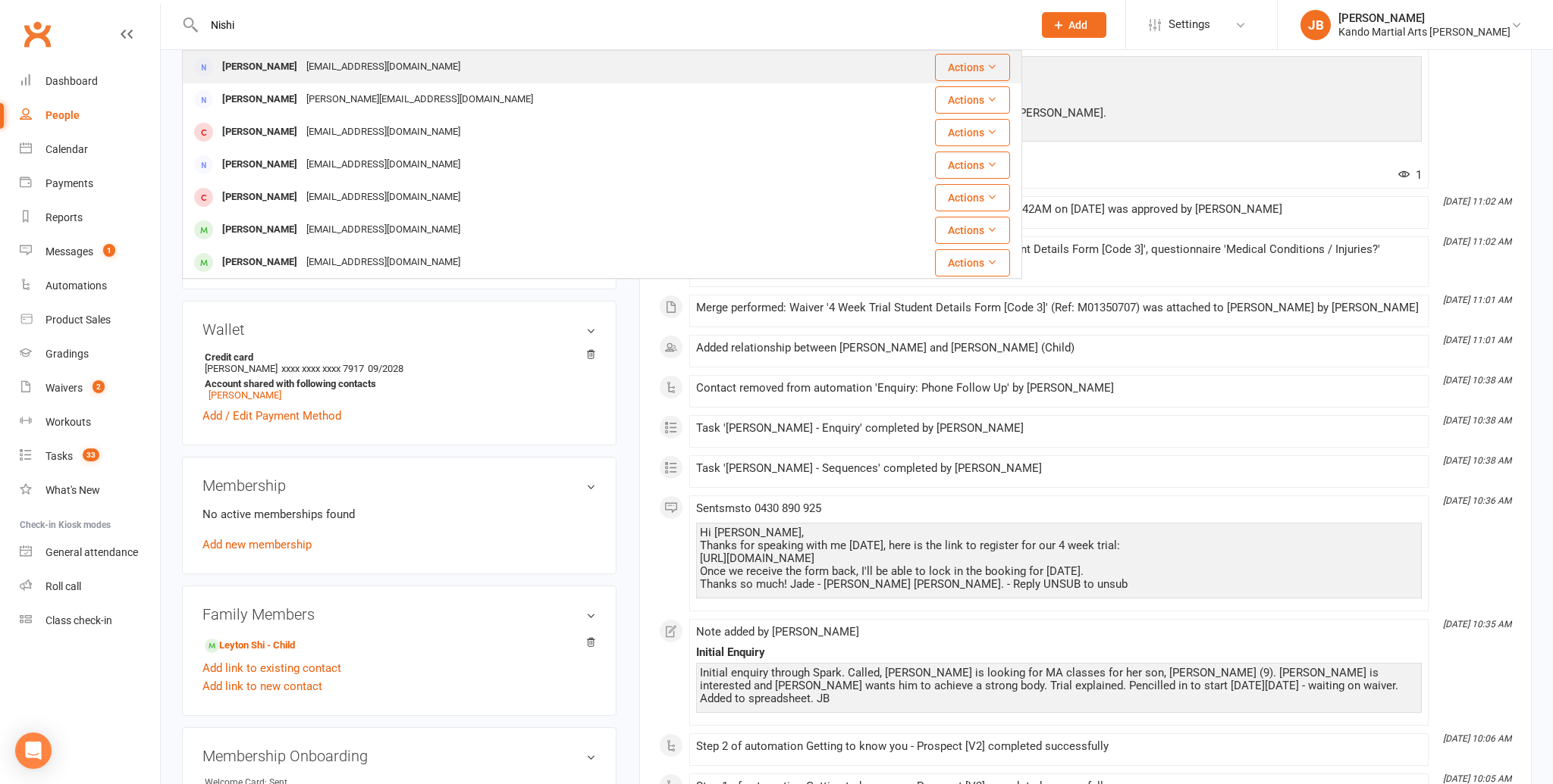
type input "Nishi"
click at [242, 66] on div "[PERSON_NAME]" at bounding box center [260, 67] width 84 height 22
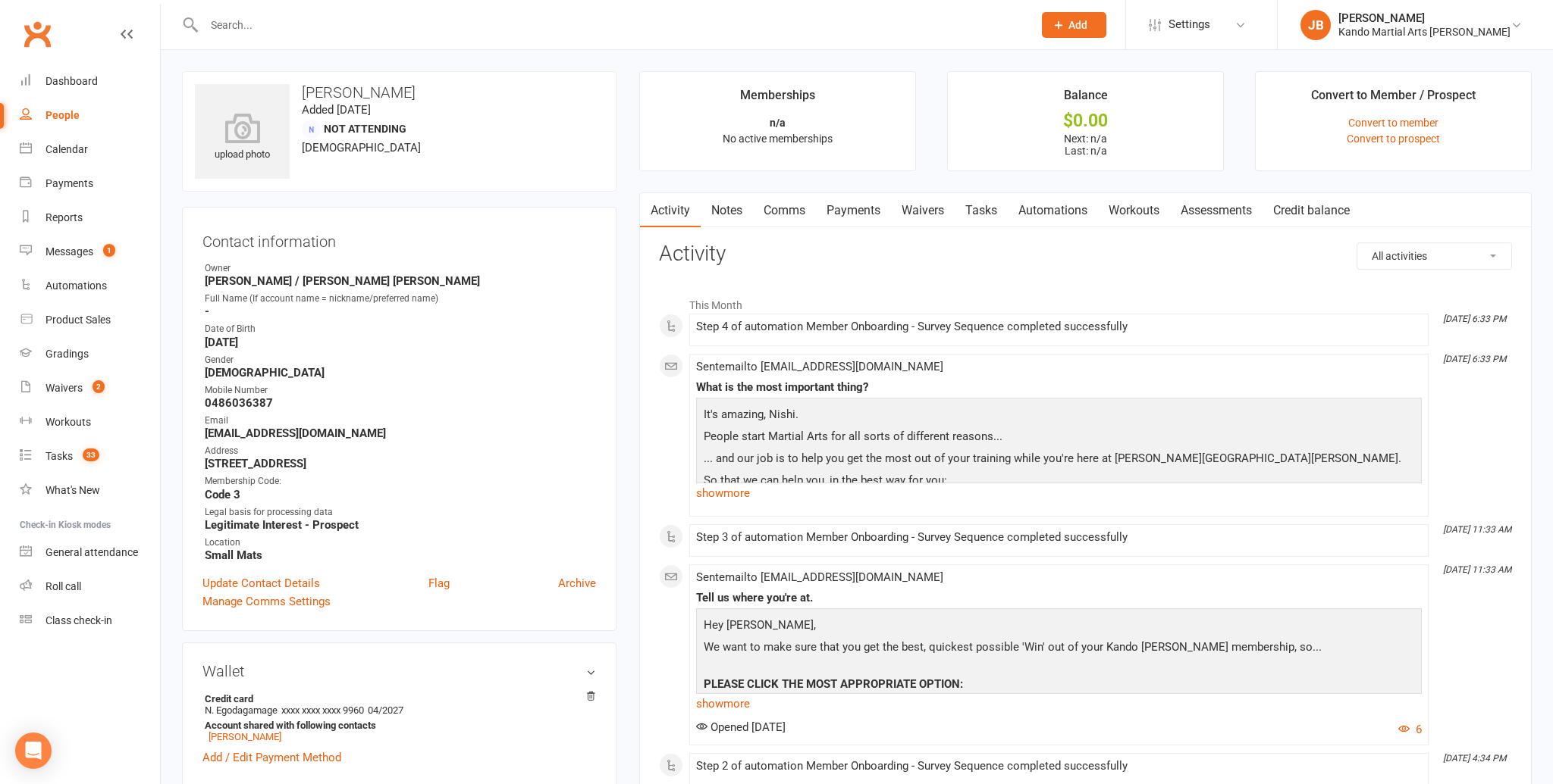
click at [849, 208] on link "Payments" at bounding box center [853, 210] width 75 height 34
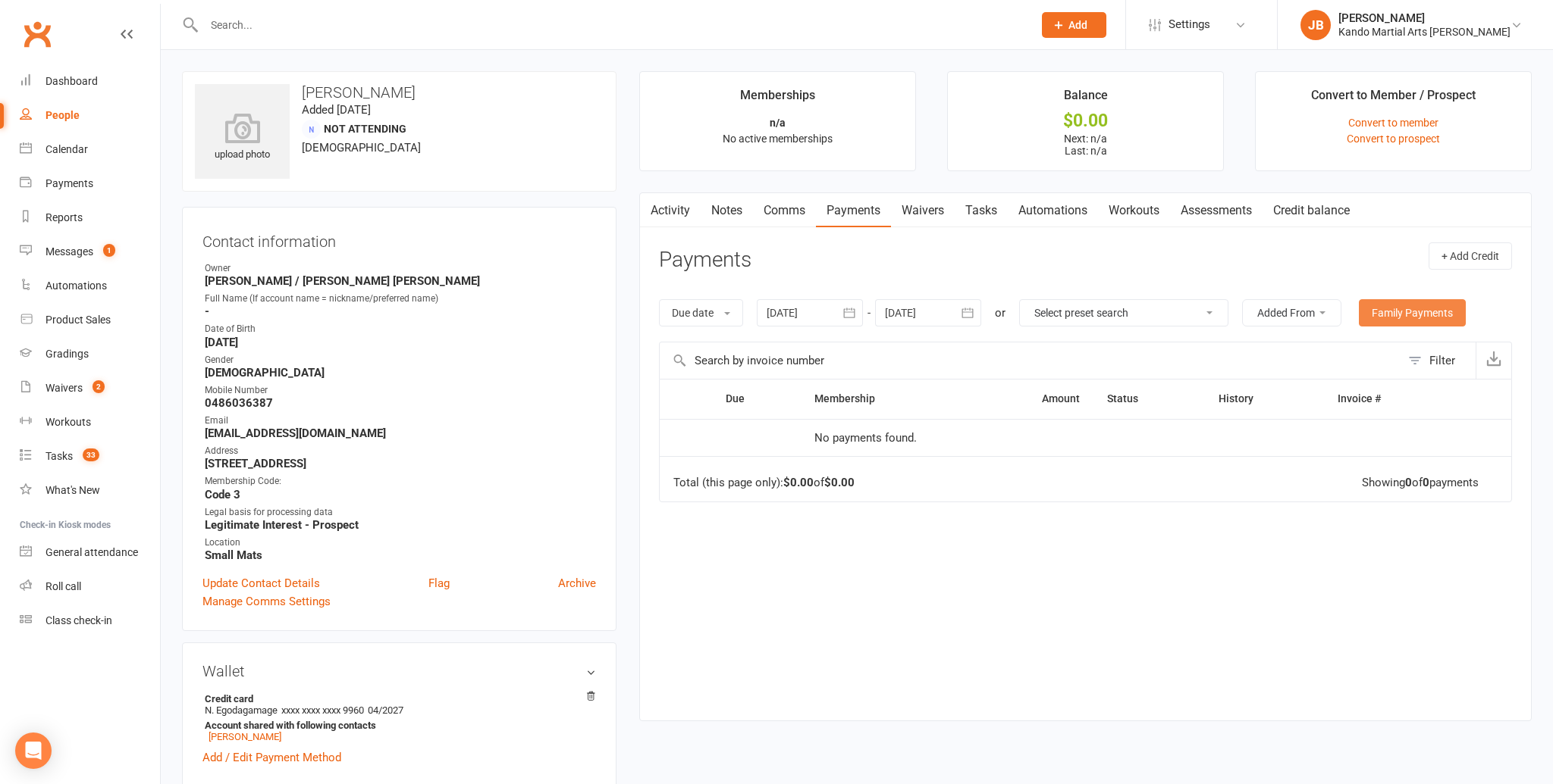
click at [1400, 320] on link "Family Payments" at bounding box center [1412, 313] width 107 height 27
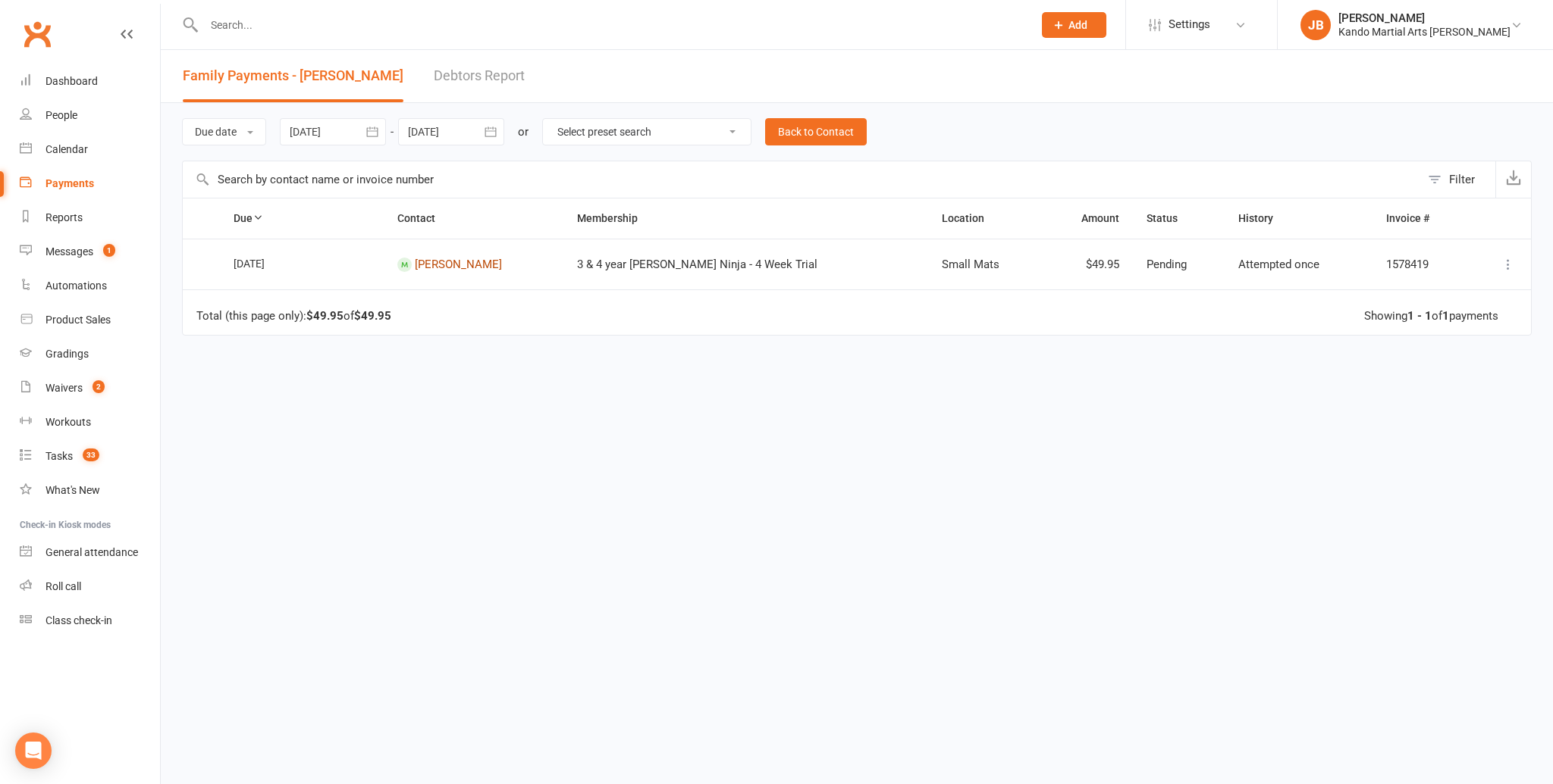
click at [456, 260] on link "[PERSON_NAME]" at bounding box center [458, 265] width 87 height 13
click at [60, 452] on div "Tasks" at bounding box center [59, 456] width 27 height 12
select select "incomplete"
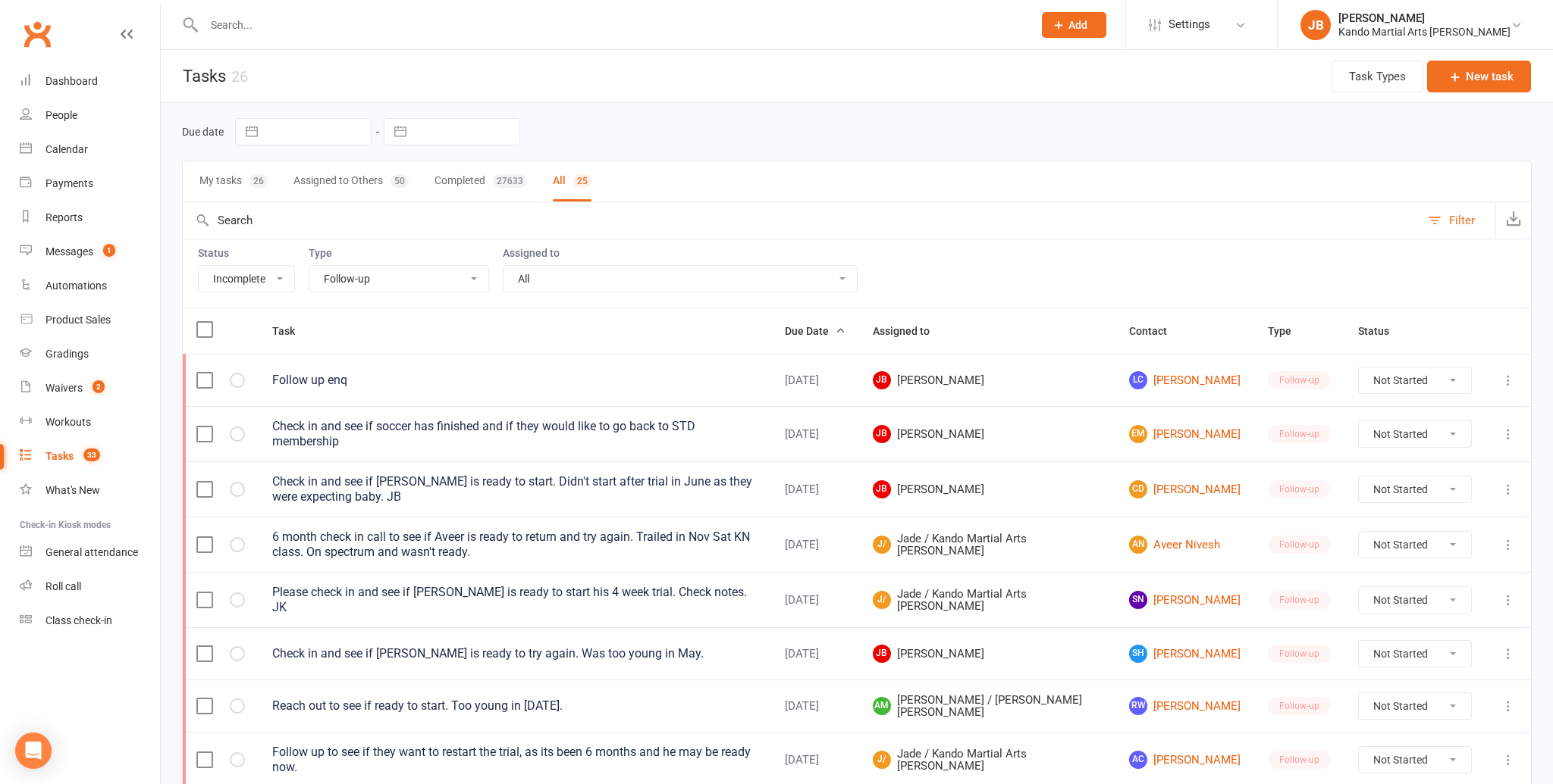
click at [409, 281] on select "All Admin Bbpc - black belt prep course Cancellation Enquiry Follow-up In-class…" at bounding box center [399, 278] width 179 height 26
select select "16411"
click at [309, 266] on select "All Admin Bbpc - black belt prep course Cancellation Enquiry Follow-up In-class…" at bounding box center [399, 278] width 179 height 26
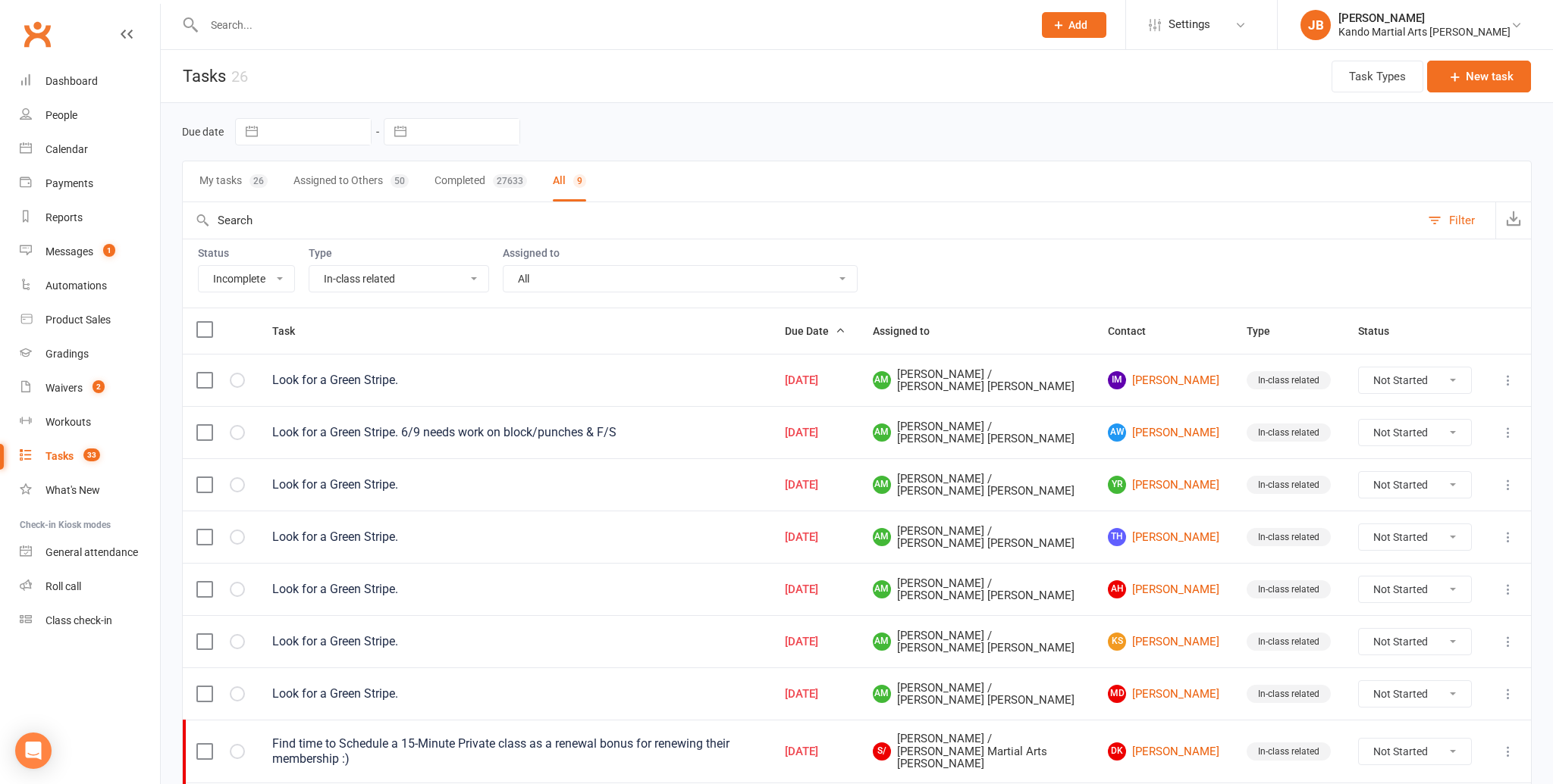
click at [241, 28] on input "text" at bounding box center [610, 24] width 822 height 21
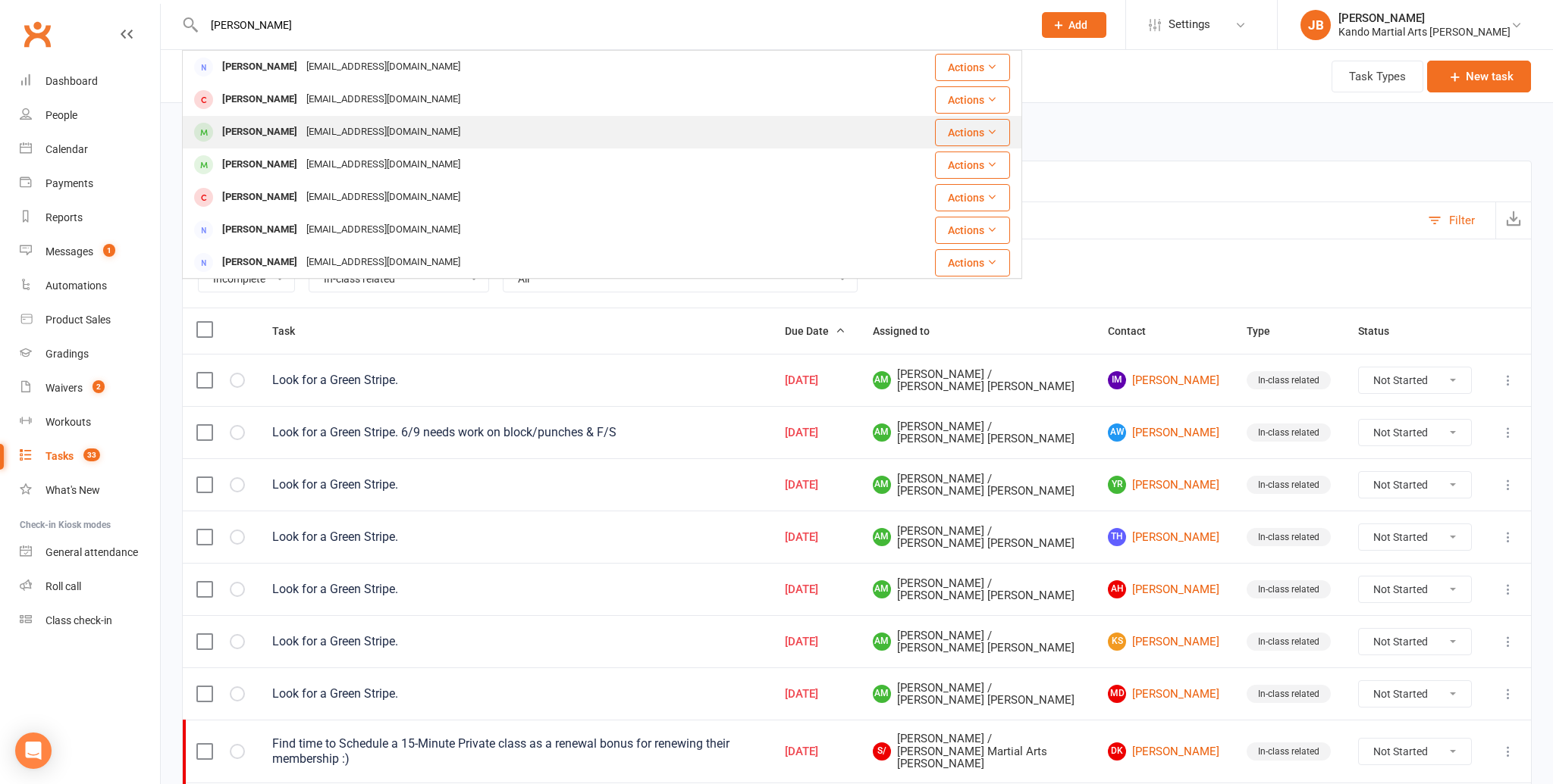
type input "paige"
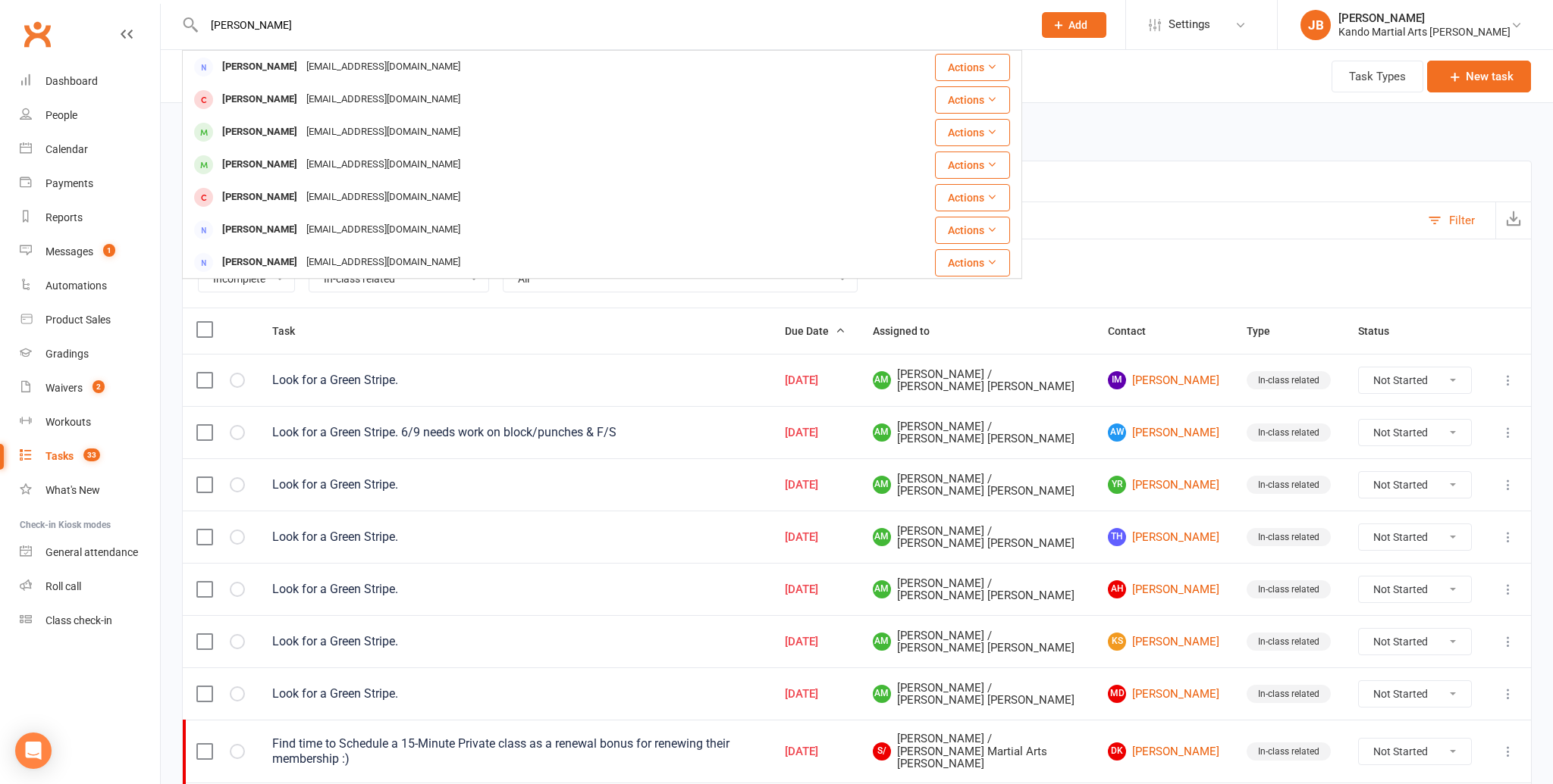
click at [302, 138] on div "leonreeves22@gmail.com" at bounding box center [383, 132] width 163 height 22
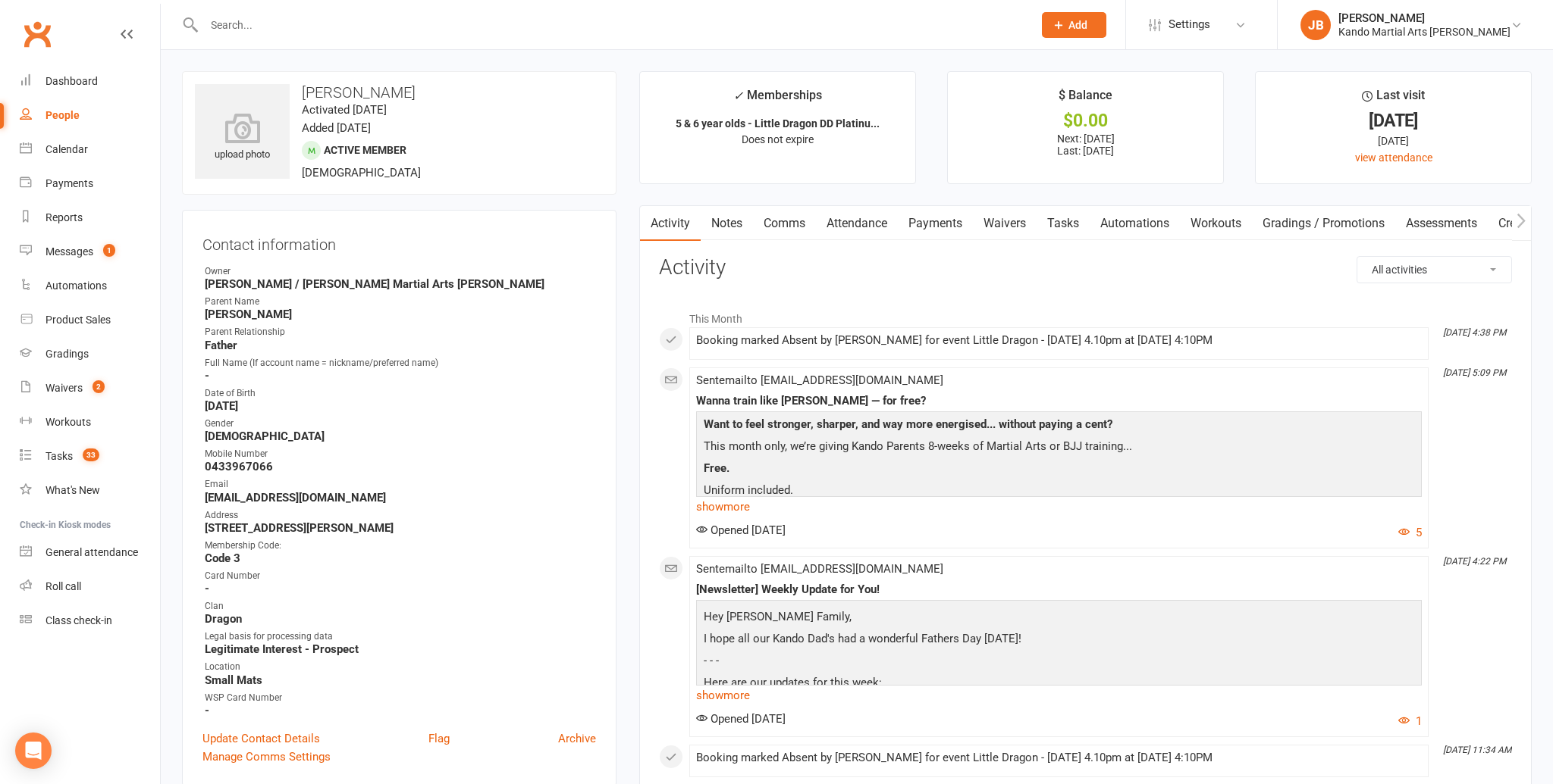
click at [853, 226] on link "Attendance" at bounding box center [856, 223] width 82 height 34
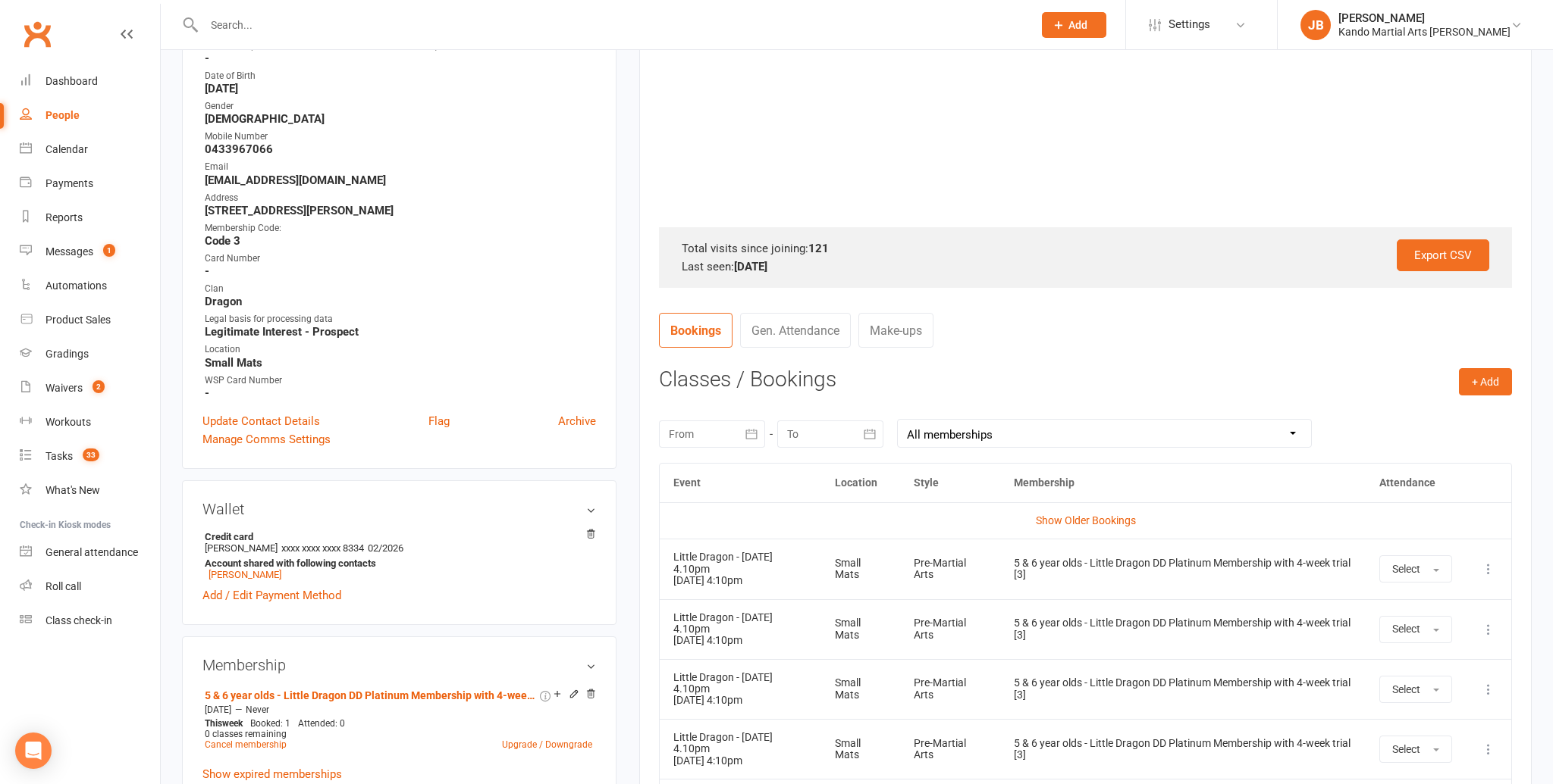
scroll to position [321, 0]
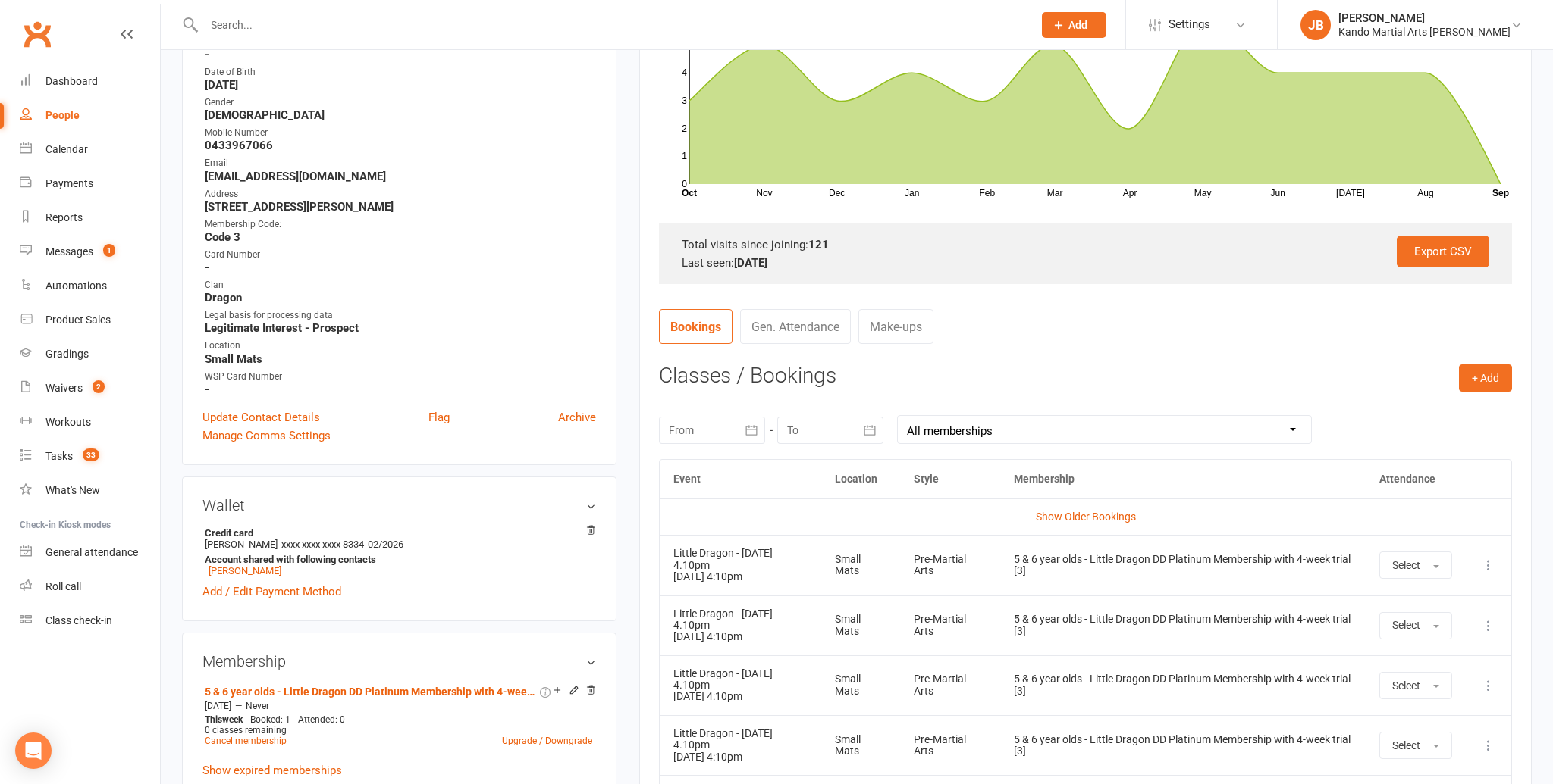
click at [716, 434] on div at bounding box center [712, 430] width 106 height 27
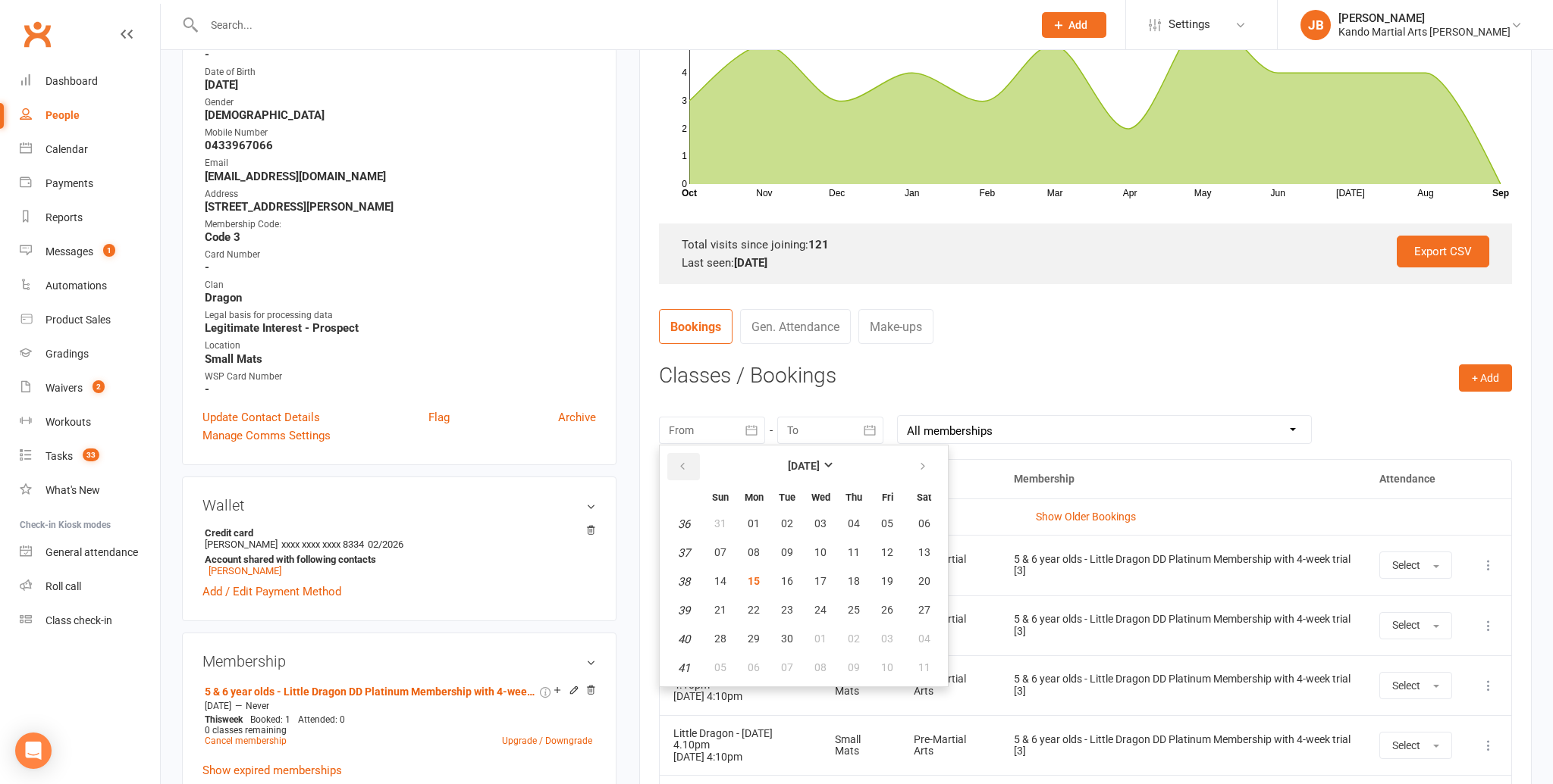
click at [689, 465] on button "button" at bounding box center [684, 466] width 33 height 27
click at [721, 519] on span "27" at bounding box center [720, 524] width 12 height 12
type input "27 Jul 2025"
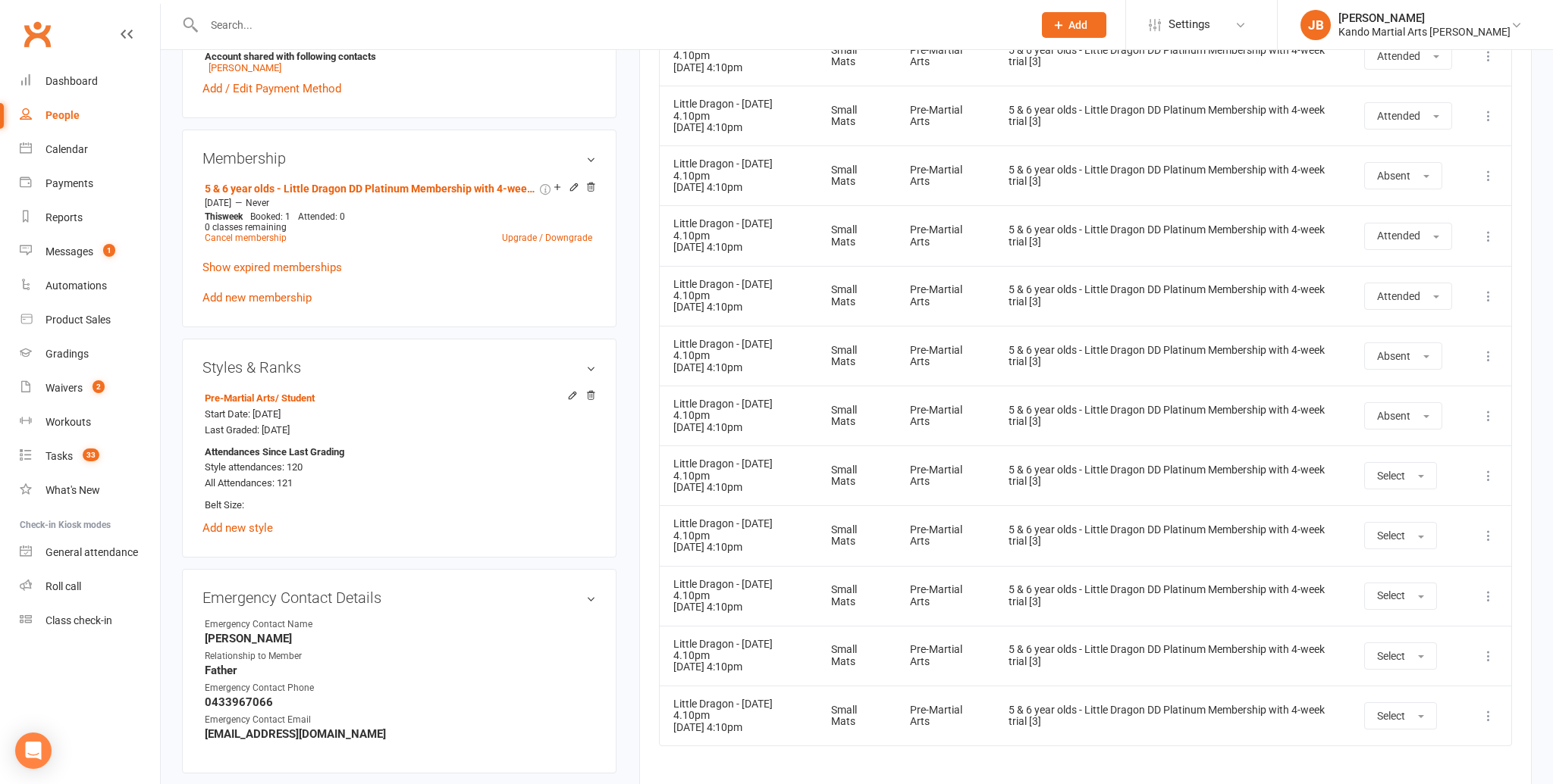
scroll to position [828, 0]
click at [1396, 468] on span "Select" at bounding box center [1390, 472] width 28 height 12
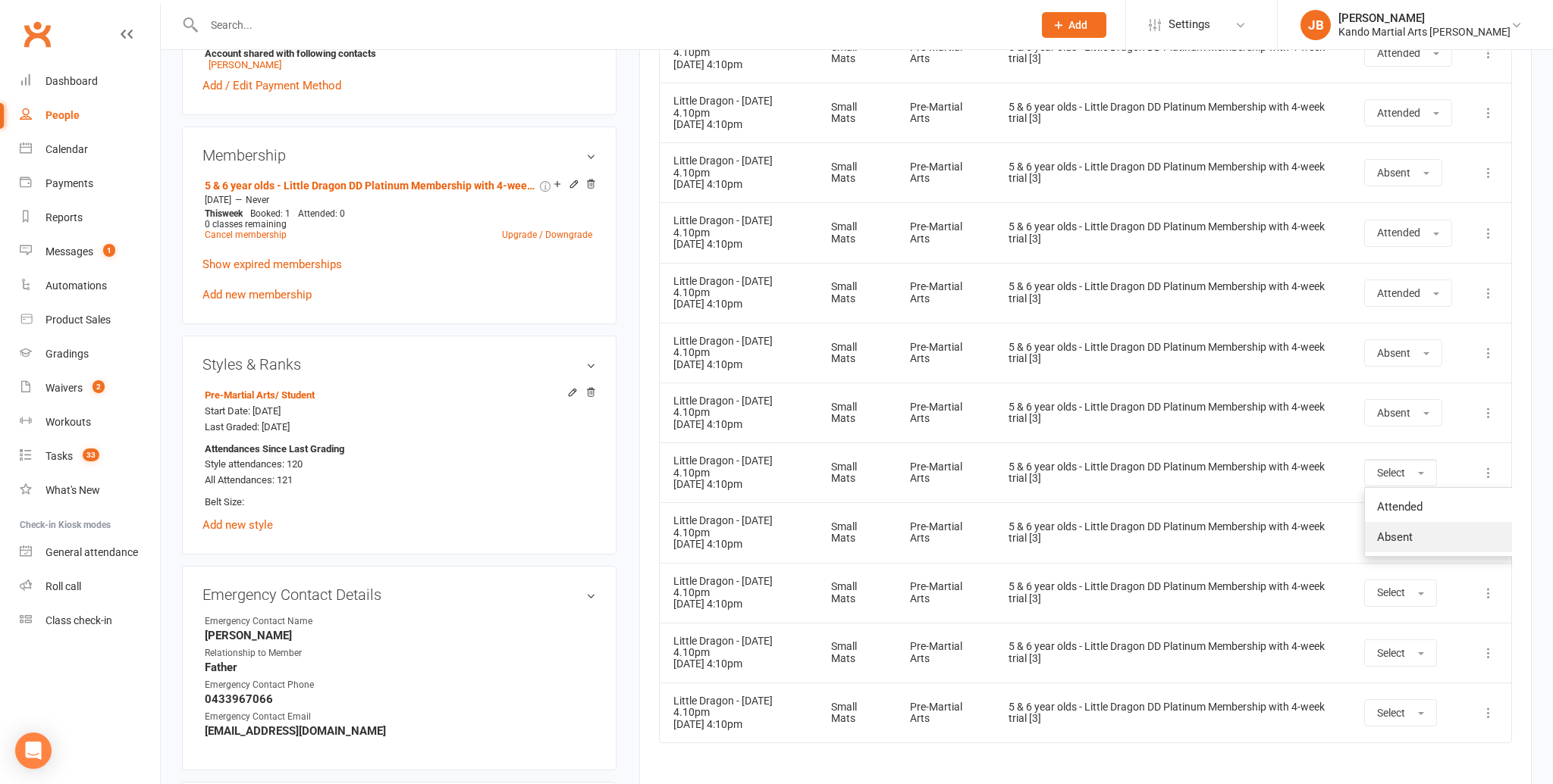
click at [1401, 530] on span "Absent" at bounding box center [1394, 537] width 35 height 13
click at [1392, 523] on button "Select" at bounding box center [1400, 533] width 73 height 27
click at [1398, 587] on link "Absent" at bounding box center [1439, 597] width 151 height 30
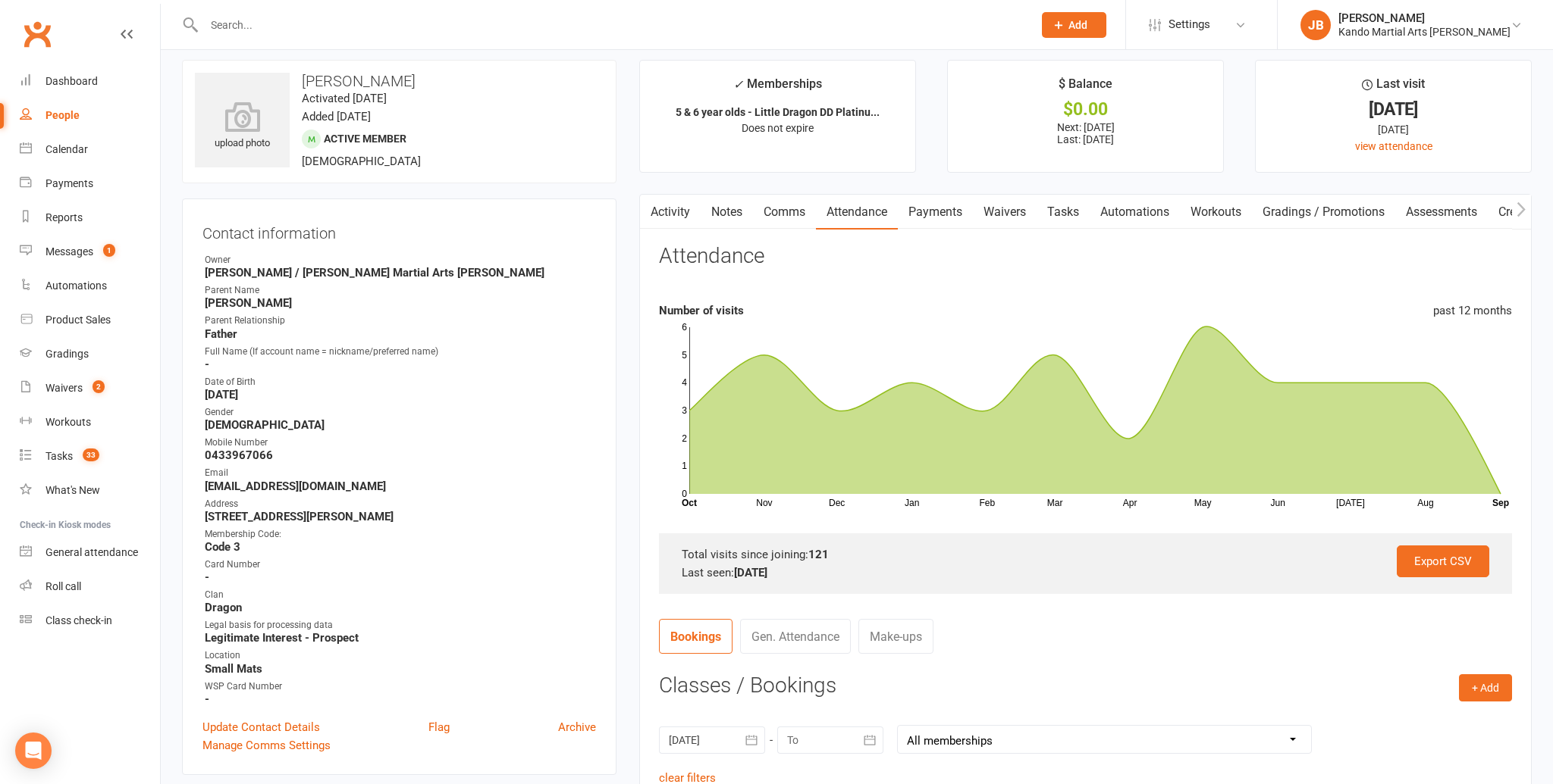
scroll to position [0, 0]
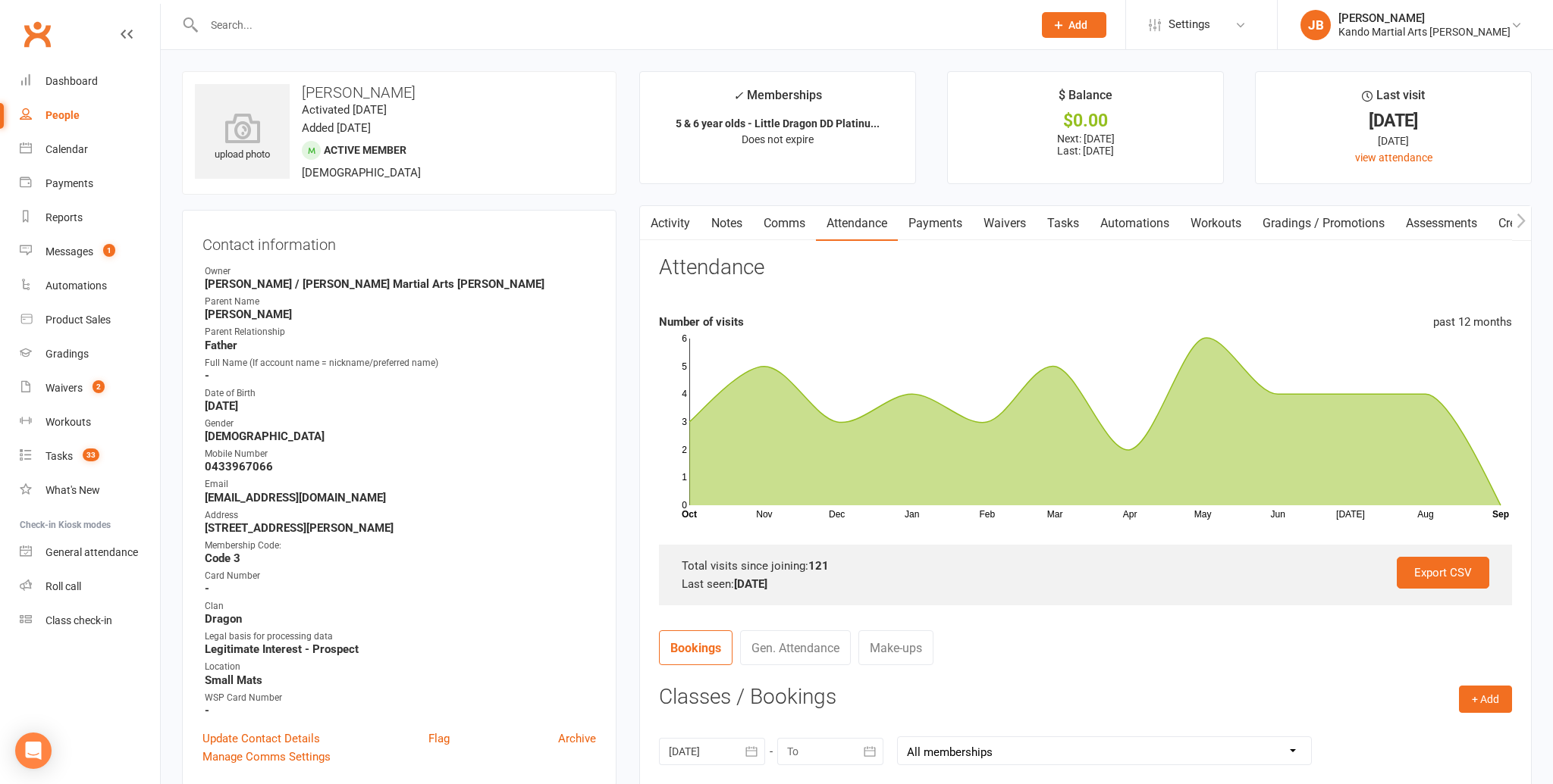
click at [933, 226] on link "Payments" at bounding box center [935, 223] width 75 height 34
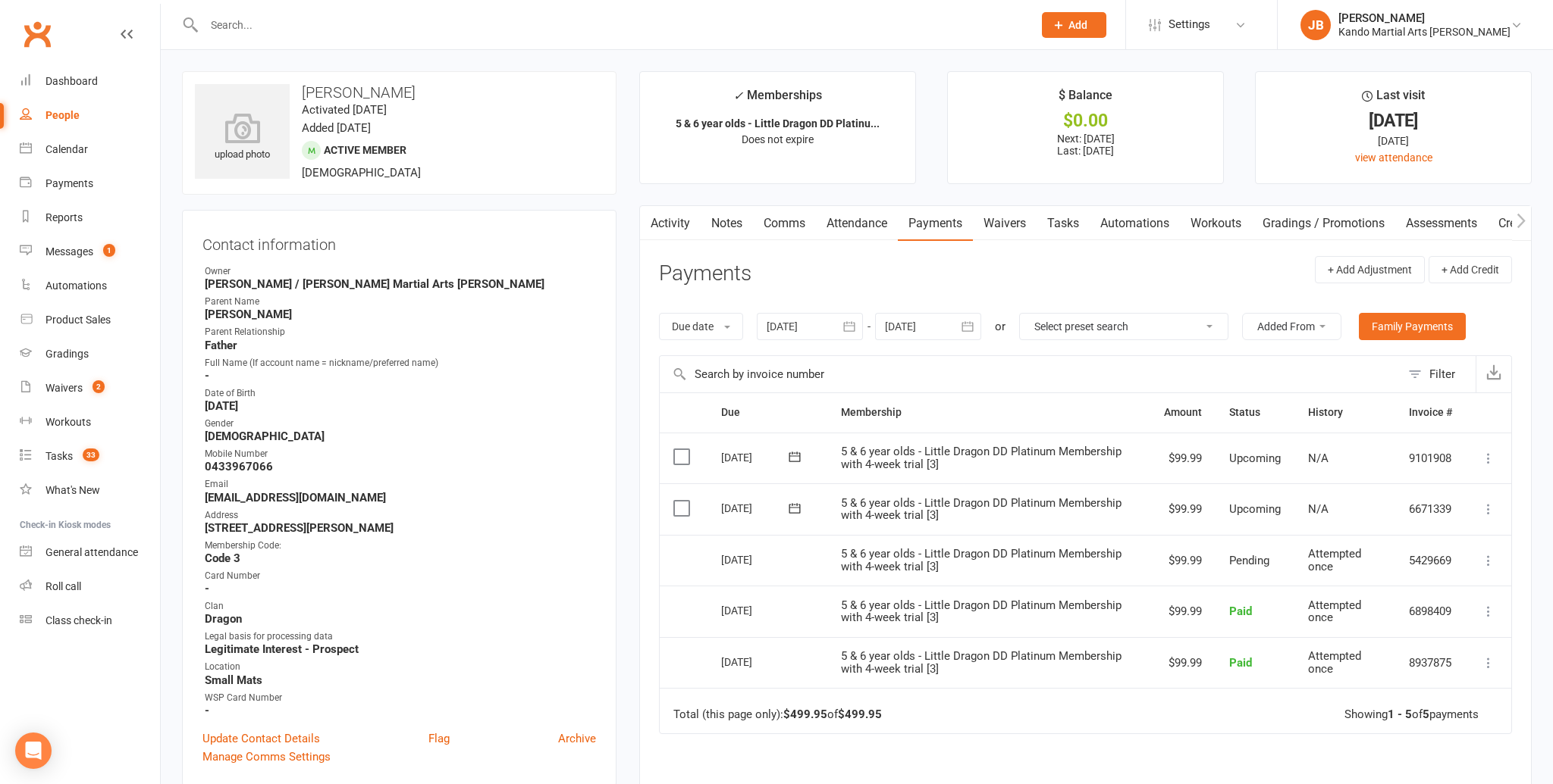
click at [1485, 504] on icon at bounding box center [1488, 509] width 15 height 15
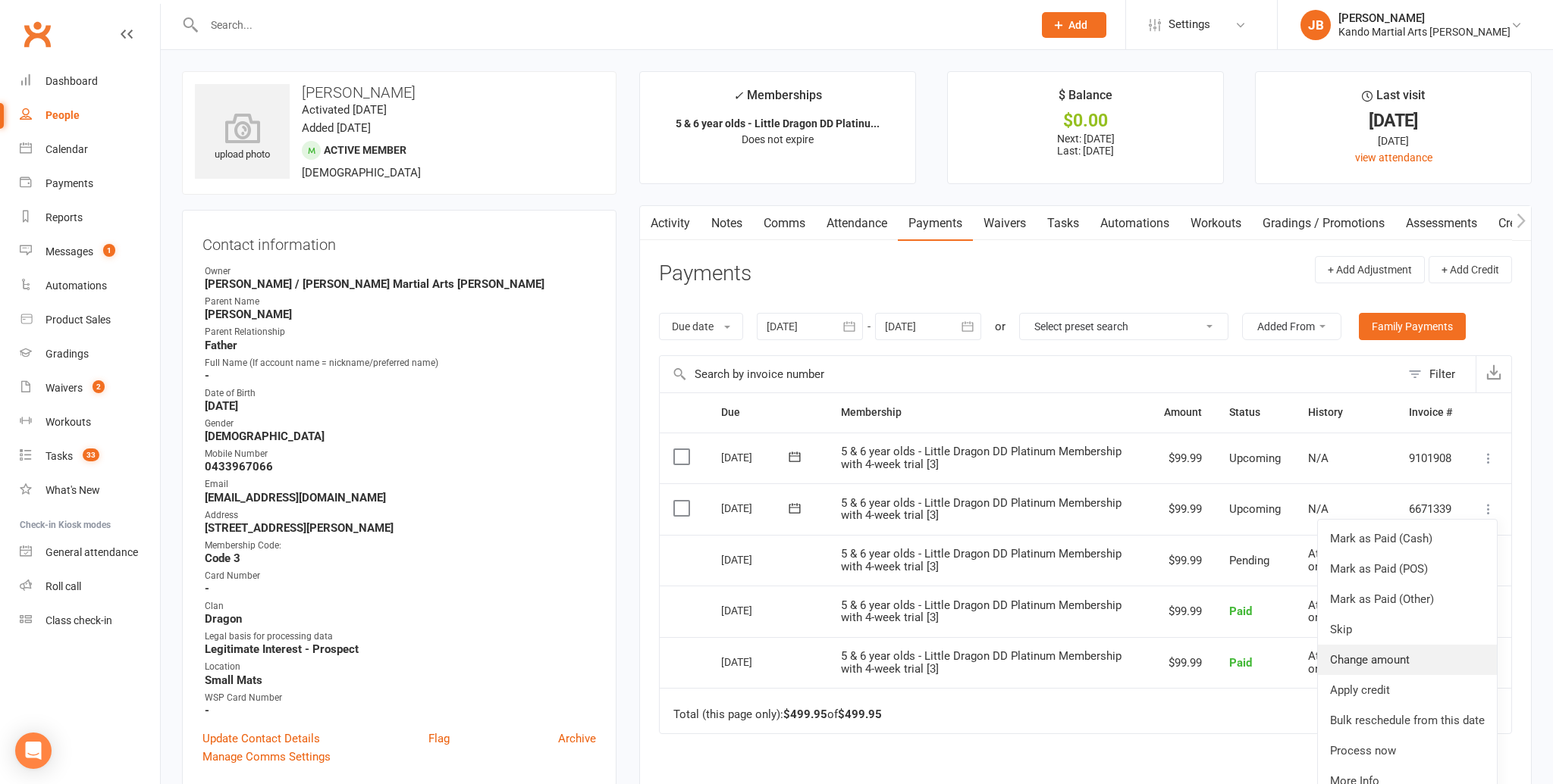
click at [1384, 660] on link "Change amount" at bounding box center [1407, 660] width 179 height 30
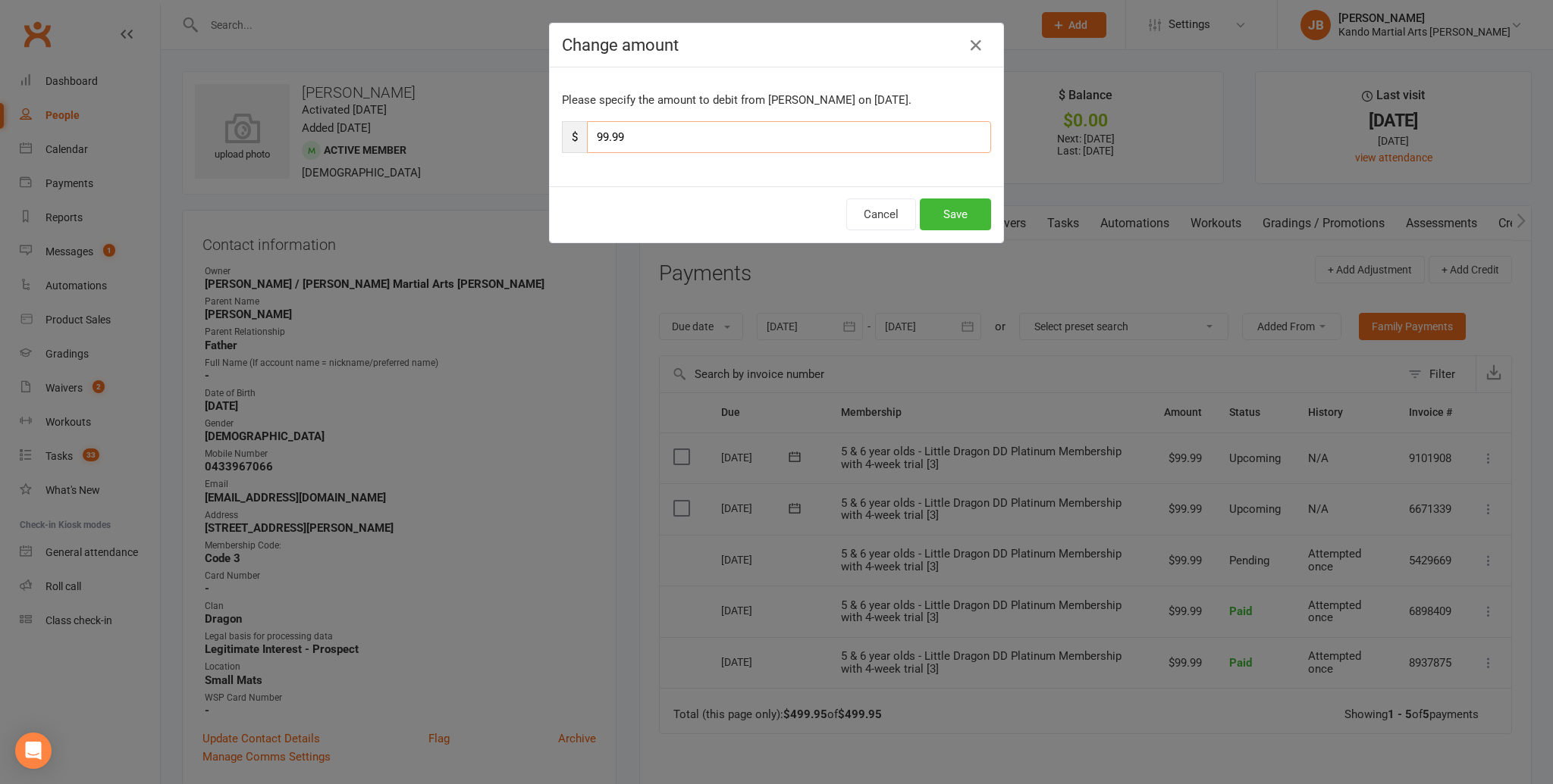
click at [605, 137] on input "99.99" at bounding box center [789, 137] width 404 height 32
type input "50.99"
click at [961, 220] on button "Save" at bounding box center [955, 214] width 71 height 32
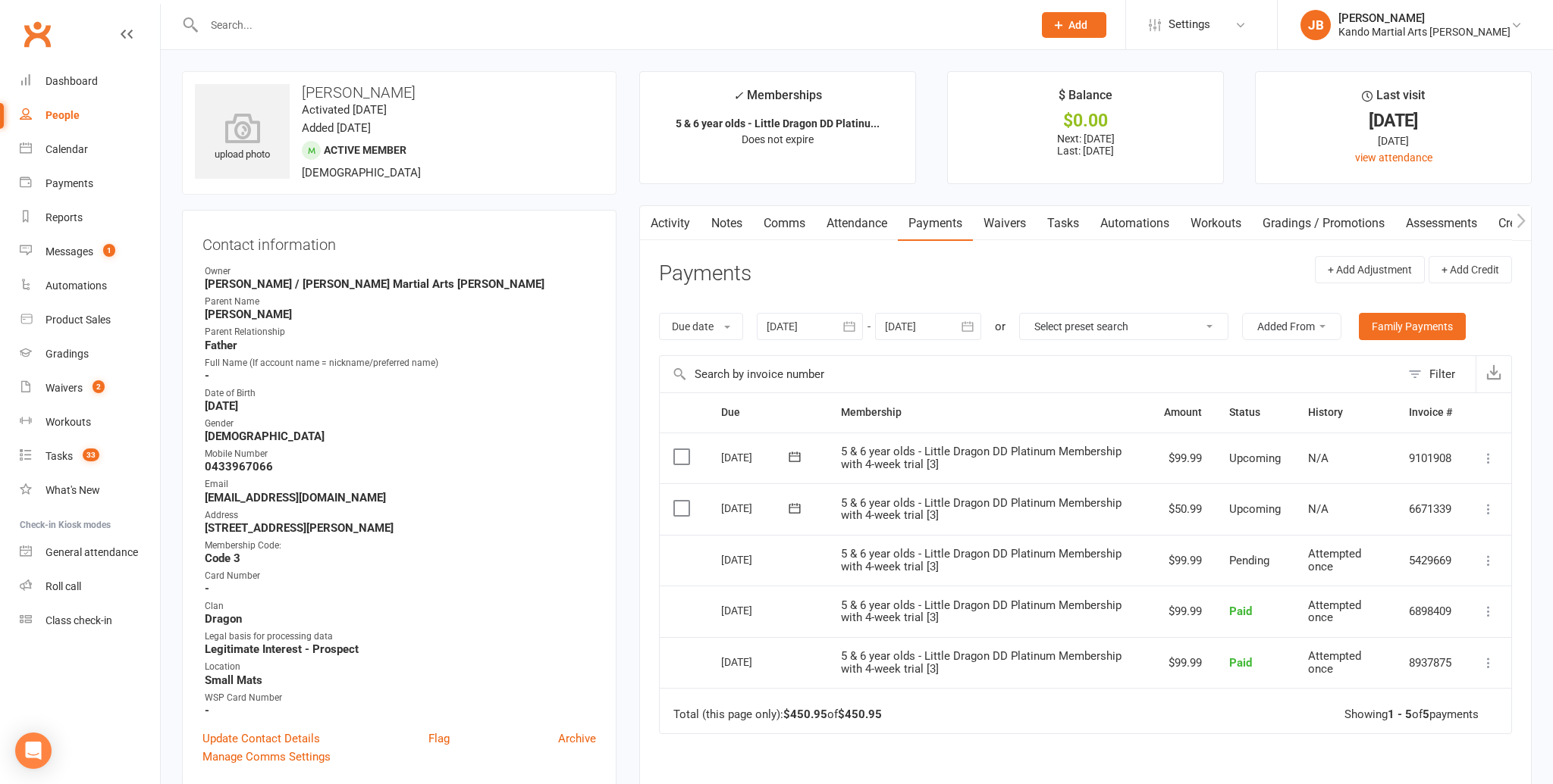
click at [1485, 456] on icon at bounding box center [1488, 459] width 15 height 15
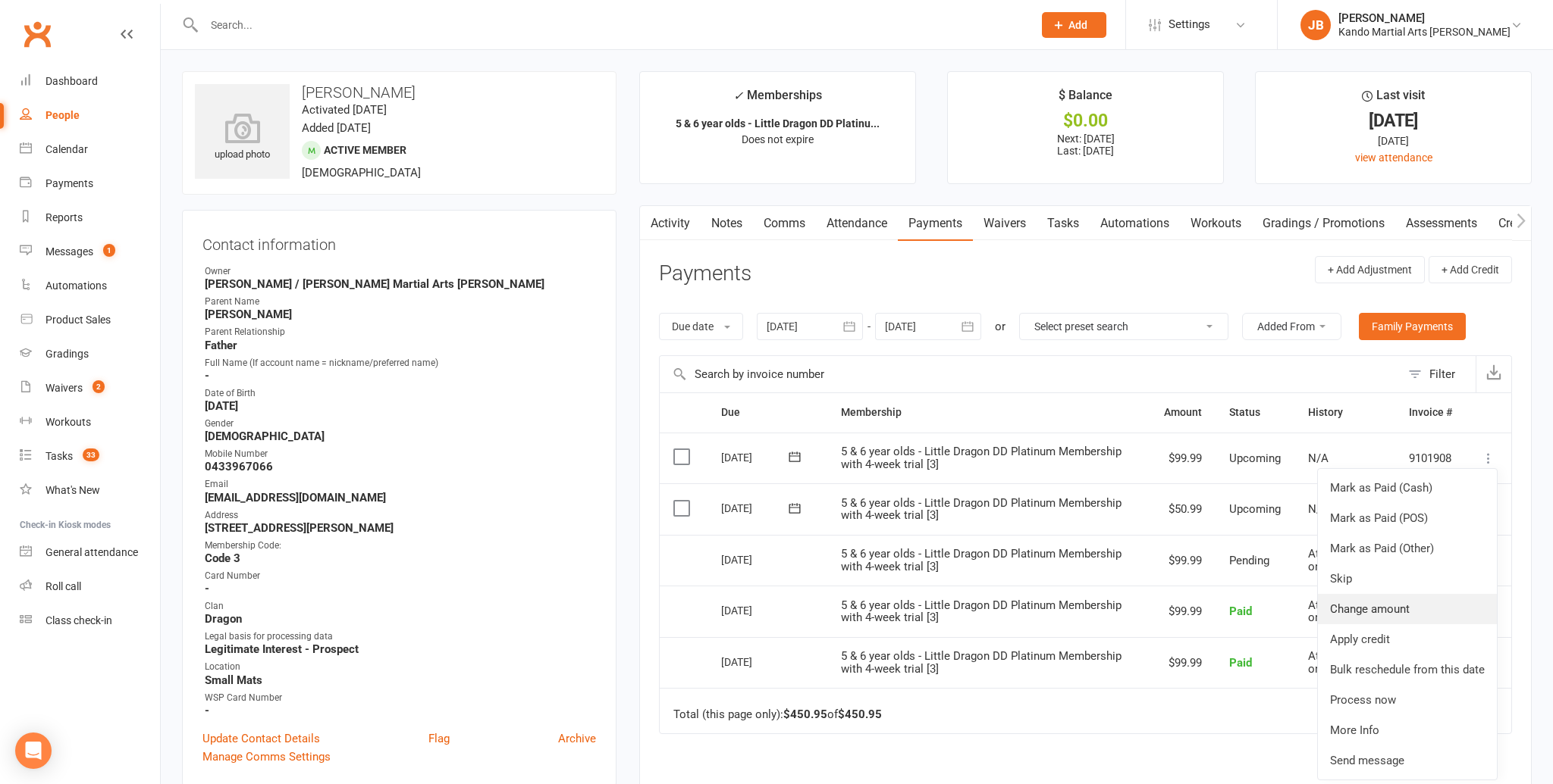
click at [1378, 609] on link "Change amount" at bounding box center [1407, 609] width 179 height 30
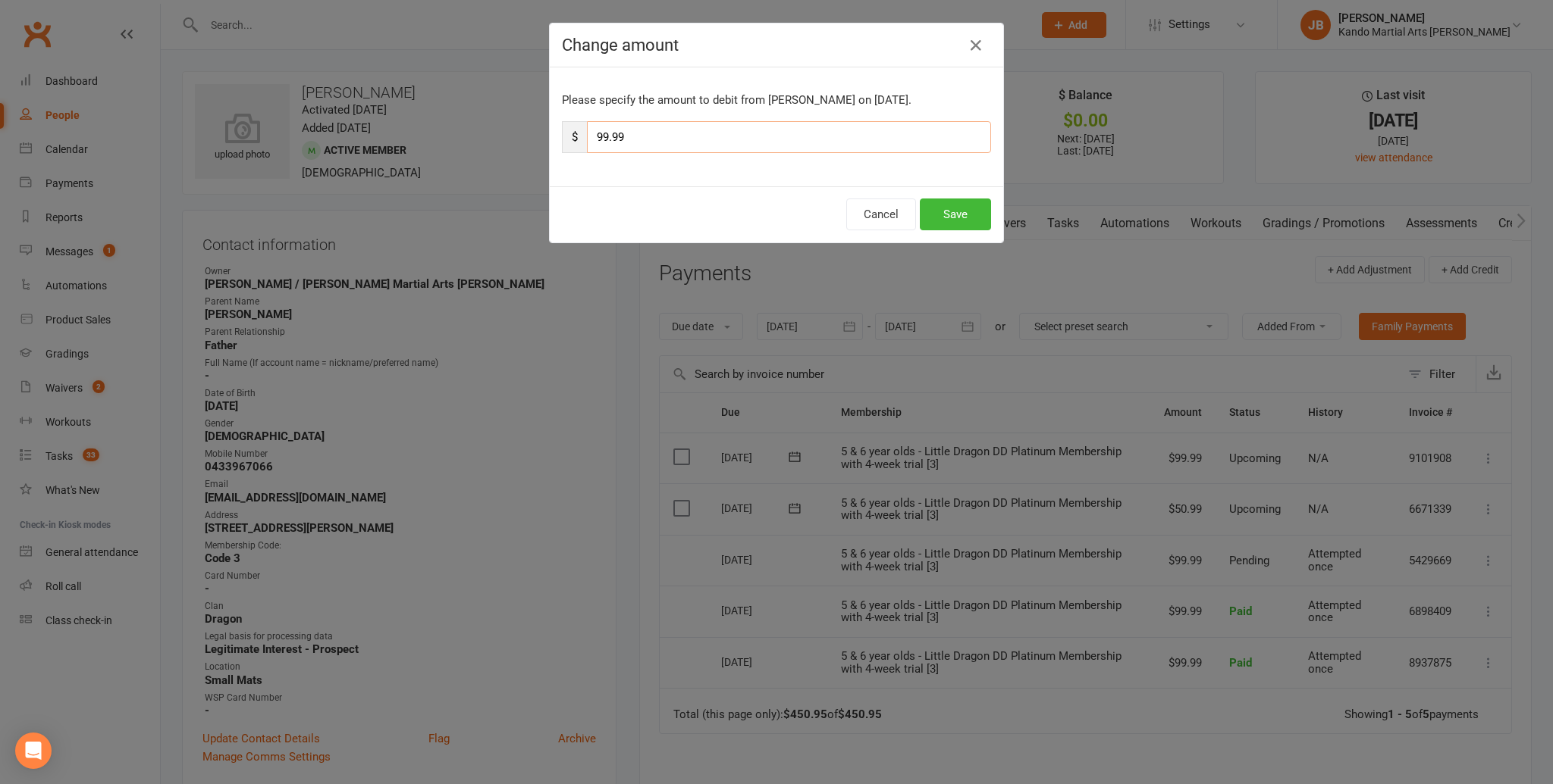
click at [609, 137] on input "99.99" at bounding box center [789, 137] width 404 height 32
type input "50.99"
click at [968, 214] on button "Save" at bounding box center [955, 214] width 71 height 32
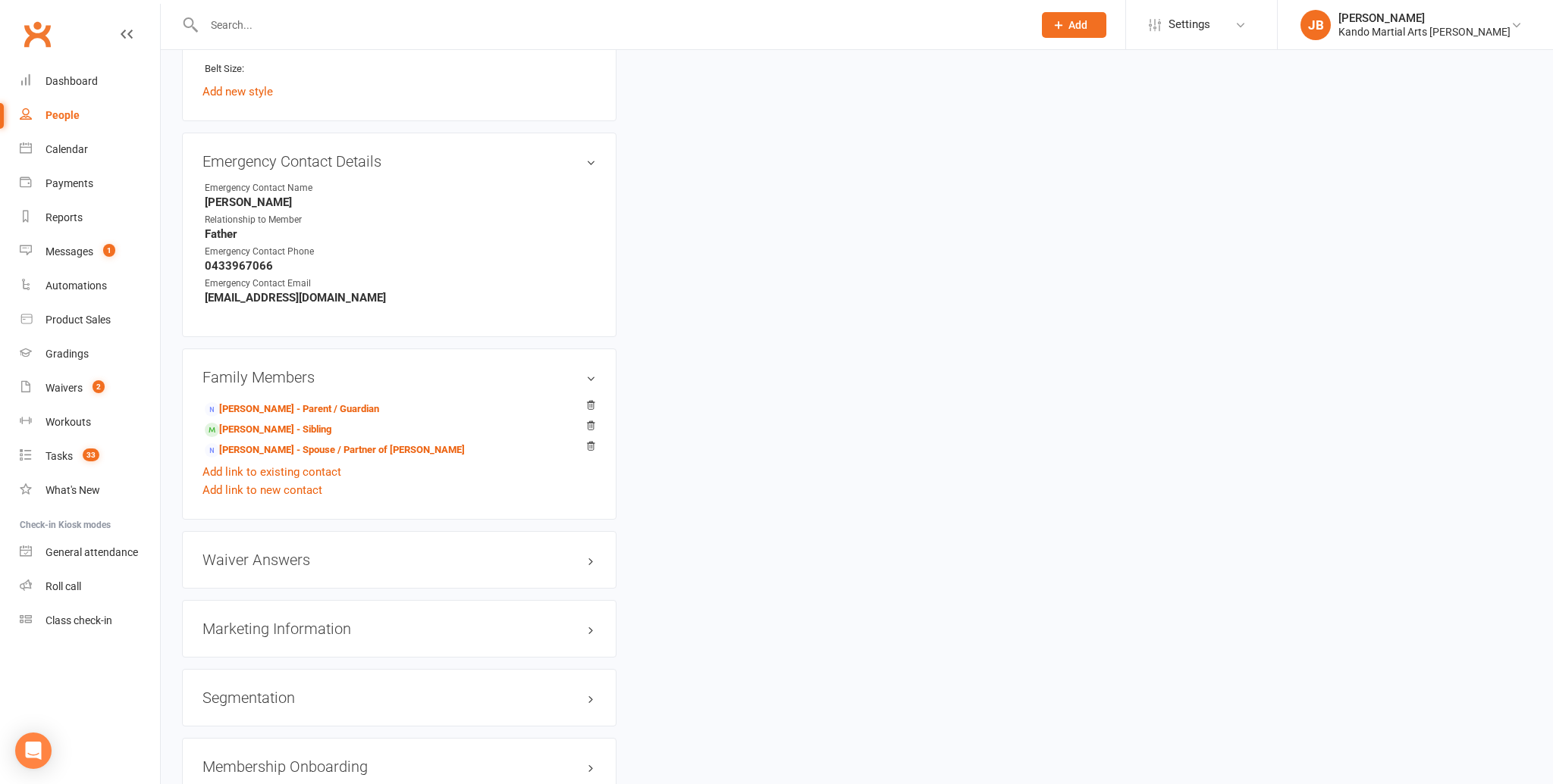
scroll to position [1269, 0]
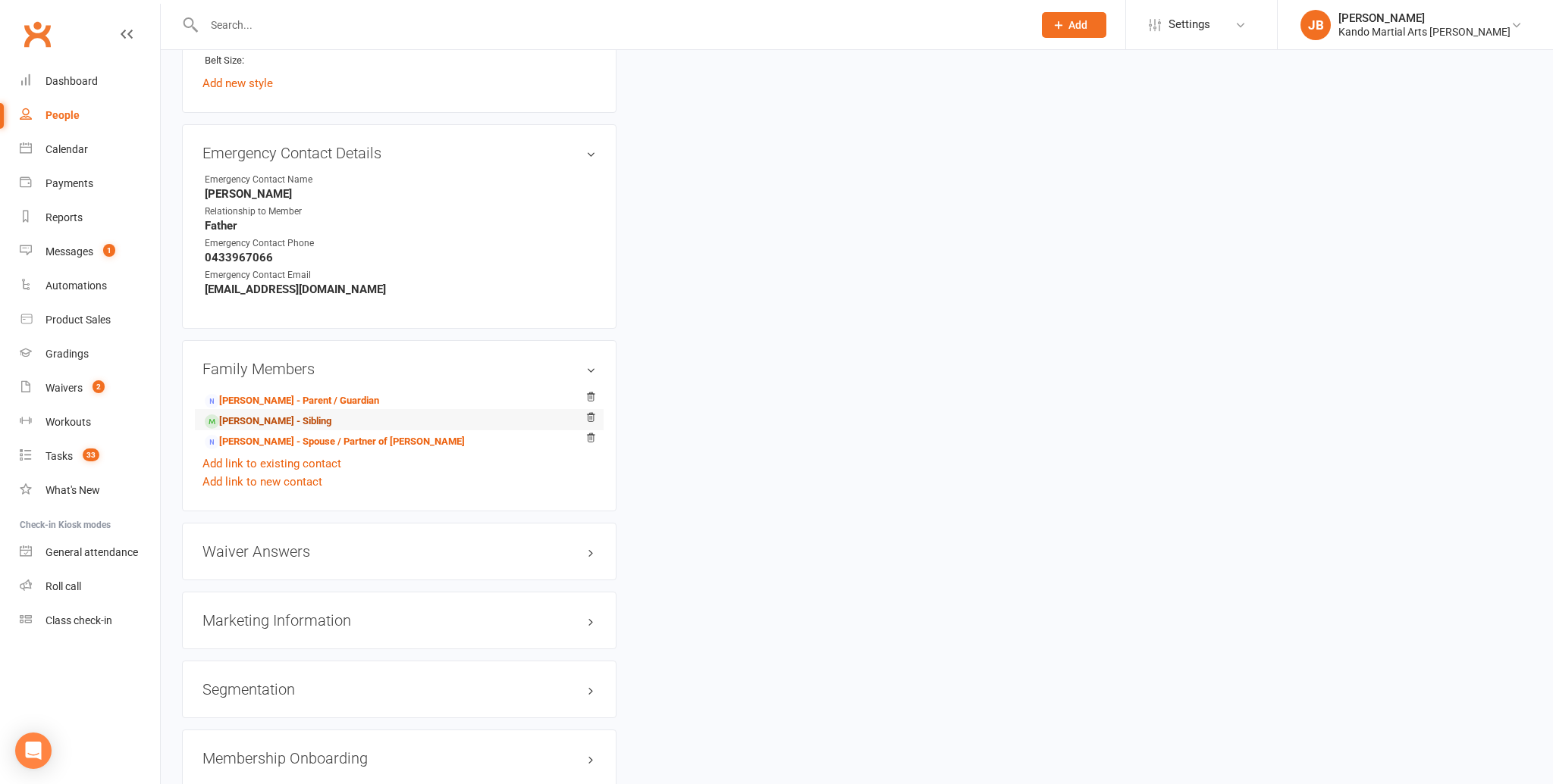
click at [293, 413] on link "Madeleine Reeves - Sibling" at bounding box center [267, 421] width 127 height 16
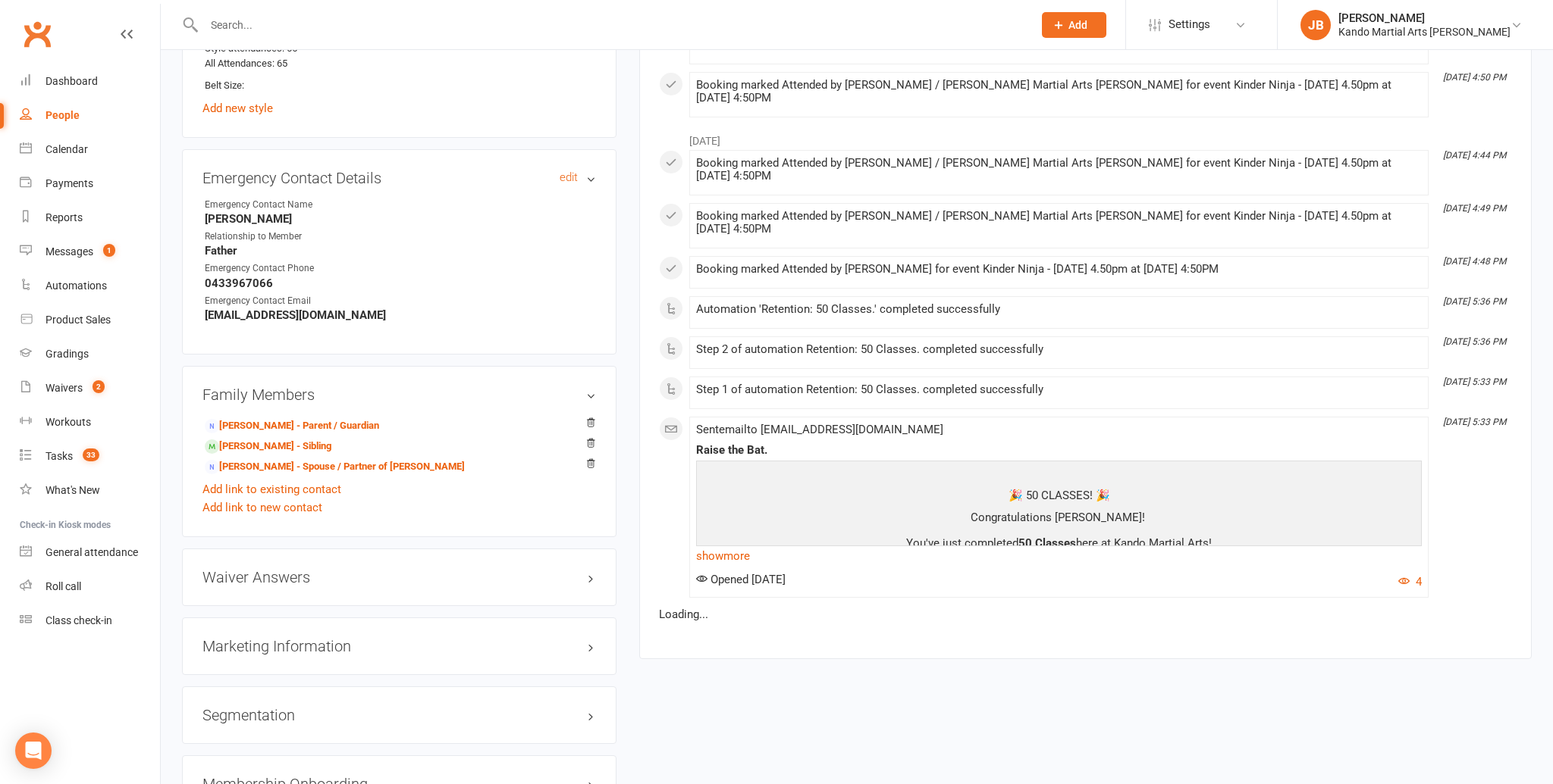
scroll to position [1226, 0]
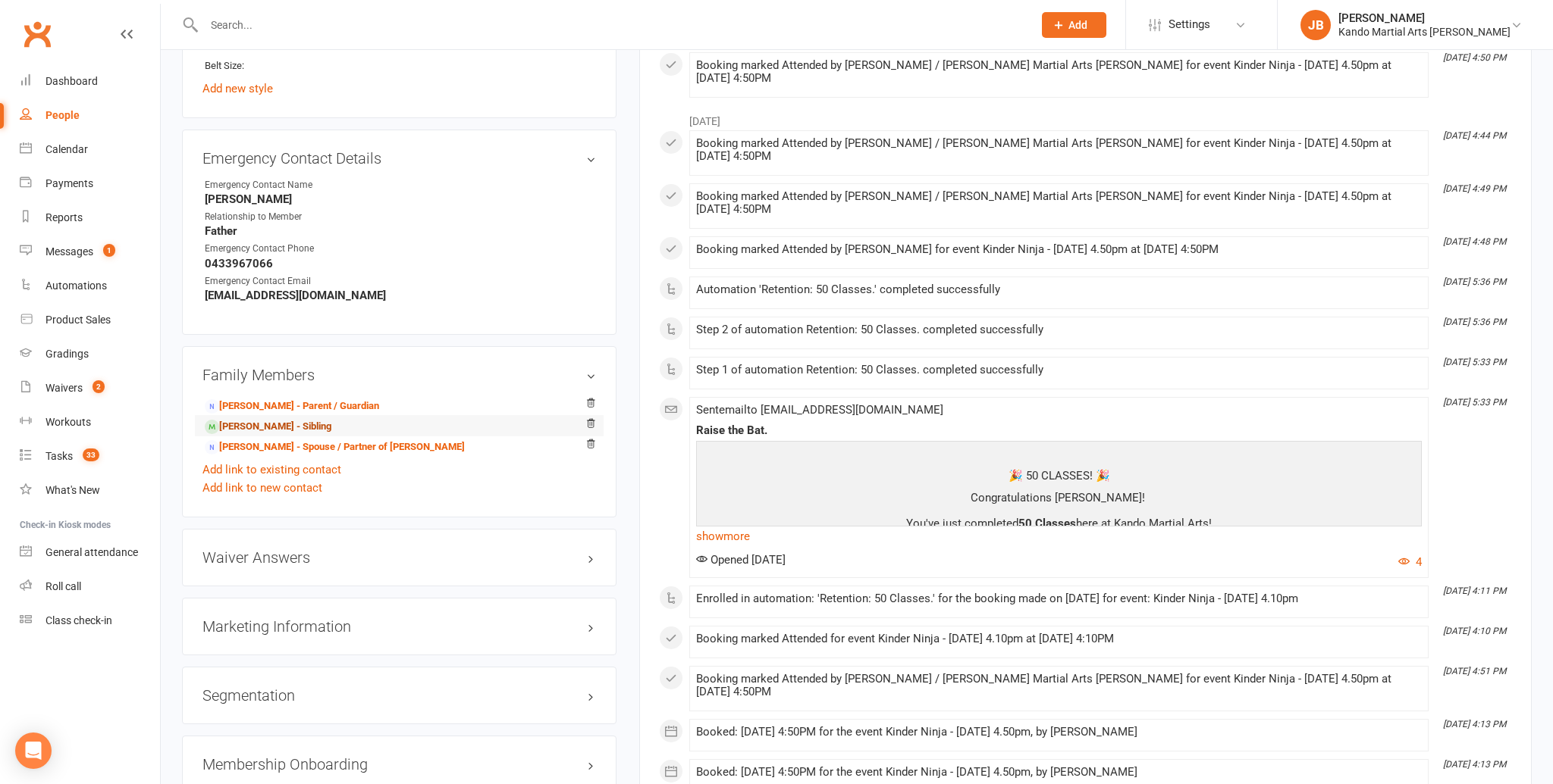
click at [299, 420] on link "Paige Reeves - Sibling" at bounding box center [267, 427] width 127 height 16
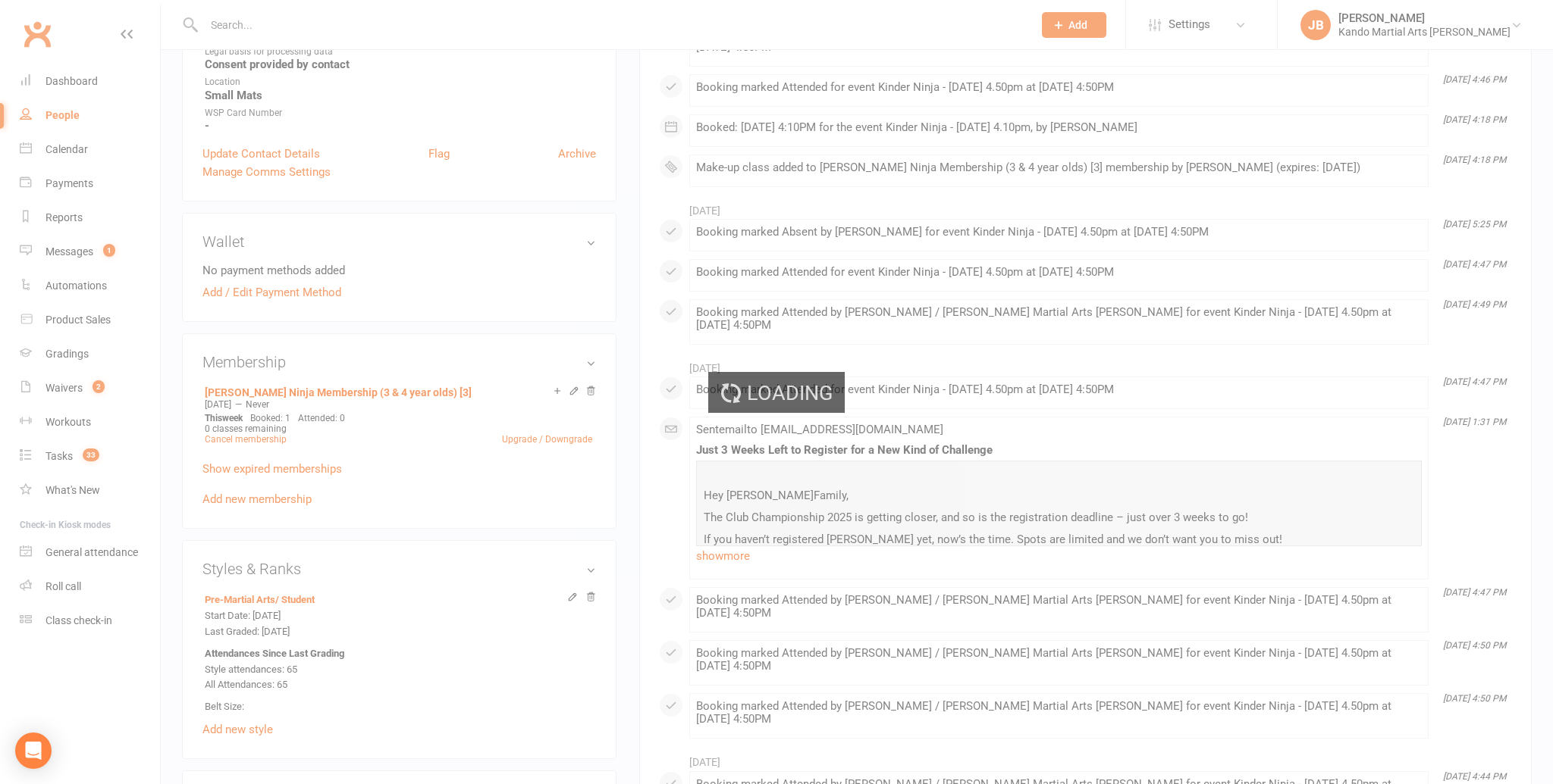
scroll to position [567, 0]
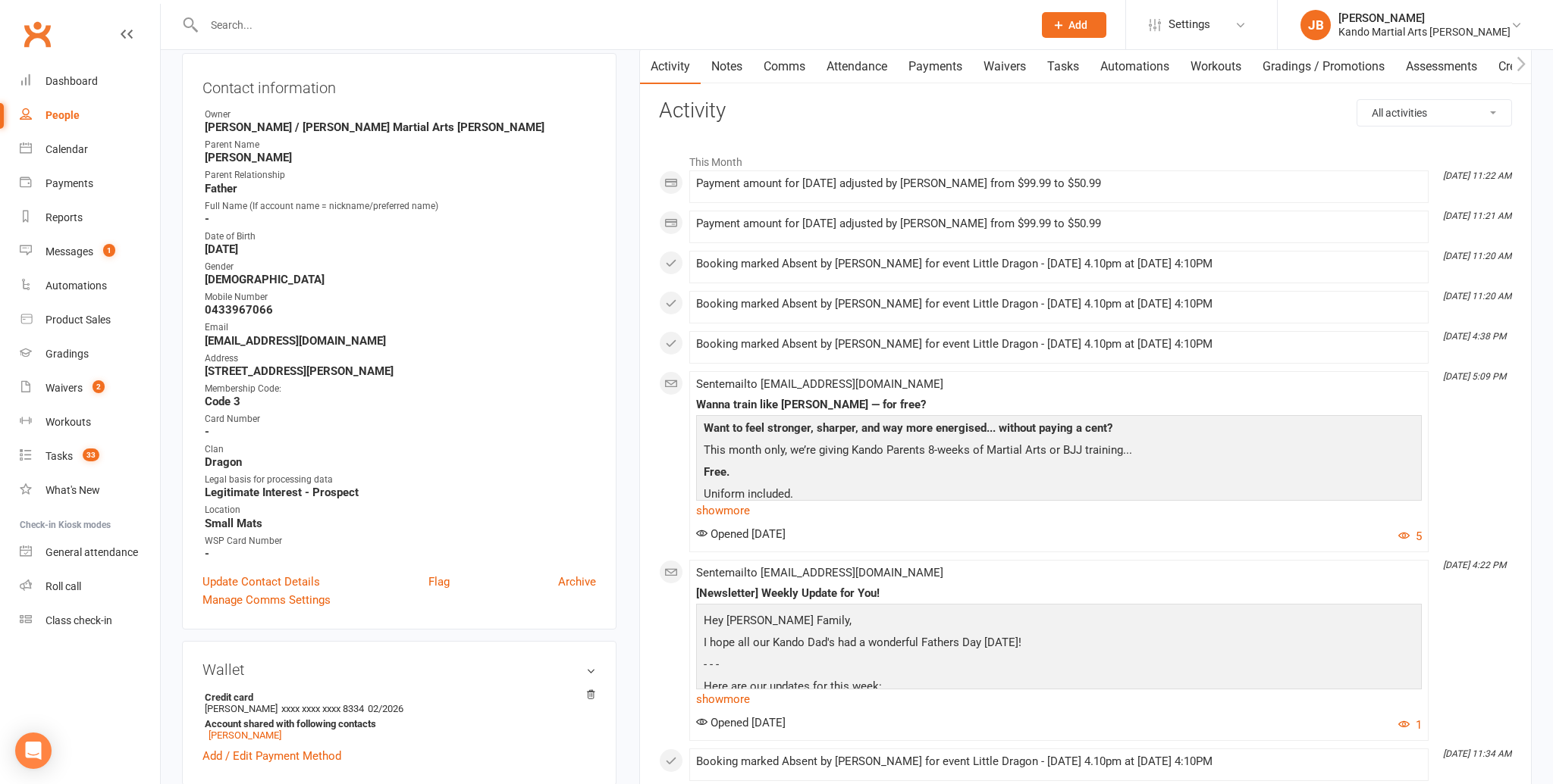
scroll to position [158, 0]
click at [938, 71] on link "Payments" at bounding box center [935, 66] width 75 height 34
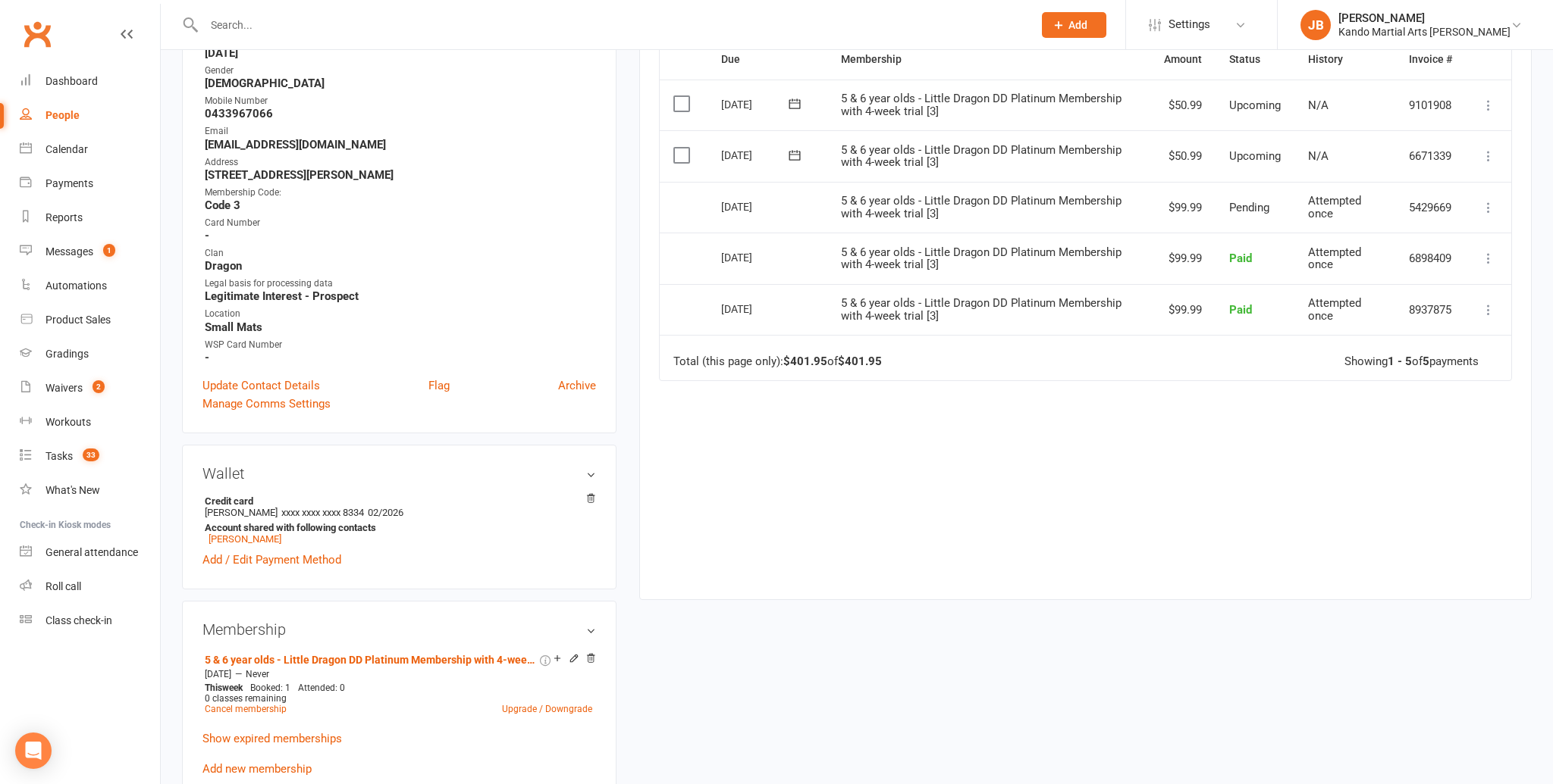
scroll to position [350, 0]
click at [1486, 155] on icon at bounding box center [1488, 158] width 15 height 15
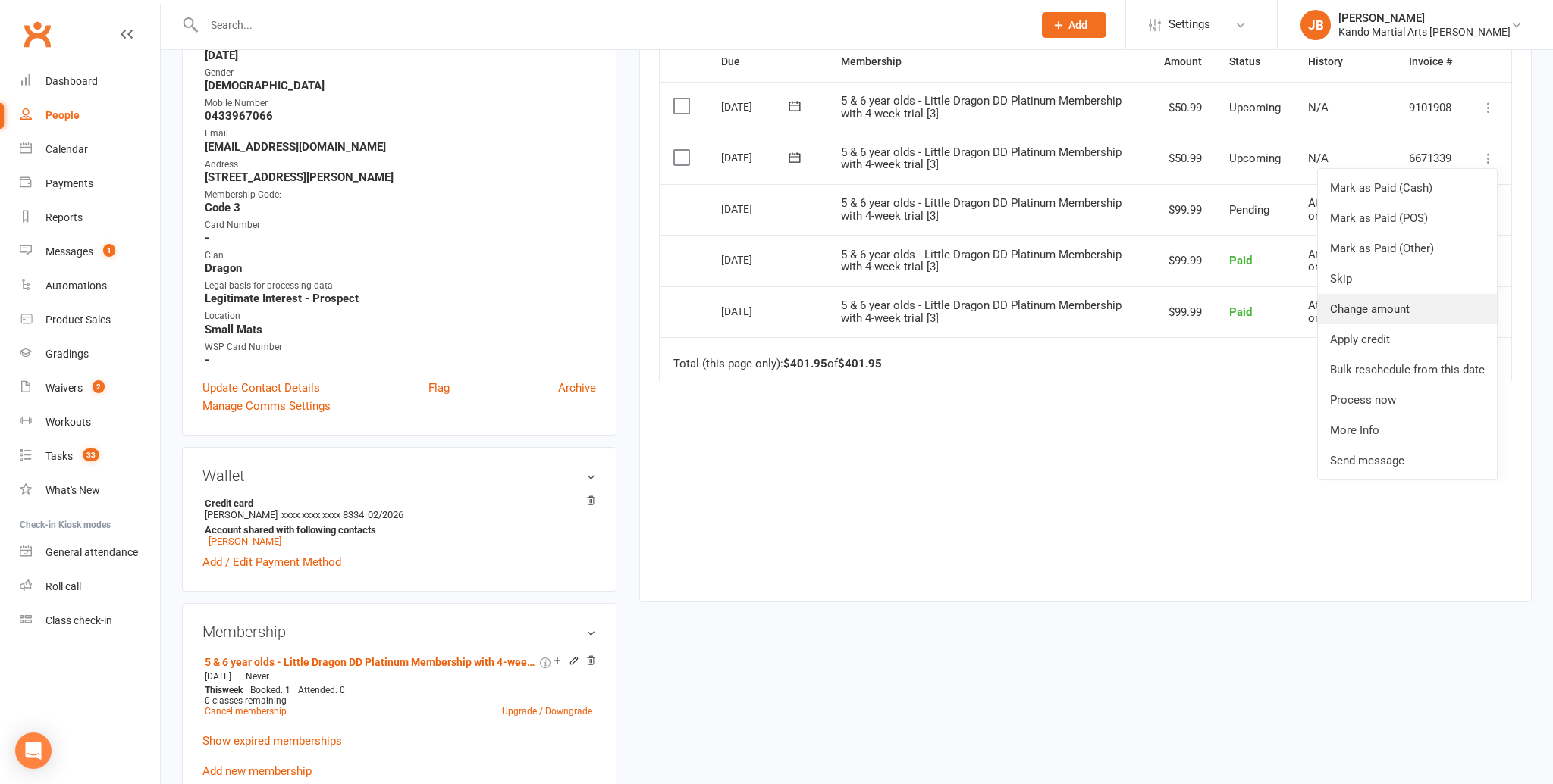
click at [1362, 303] on link "Change amount" at bounding box center [1407, 309] width 179 height 30
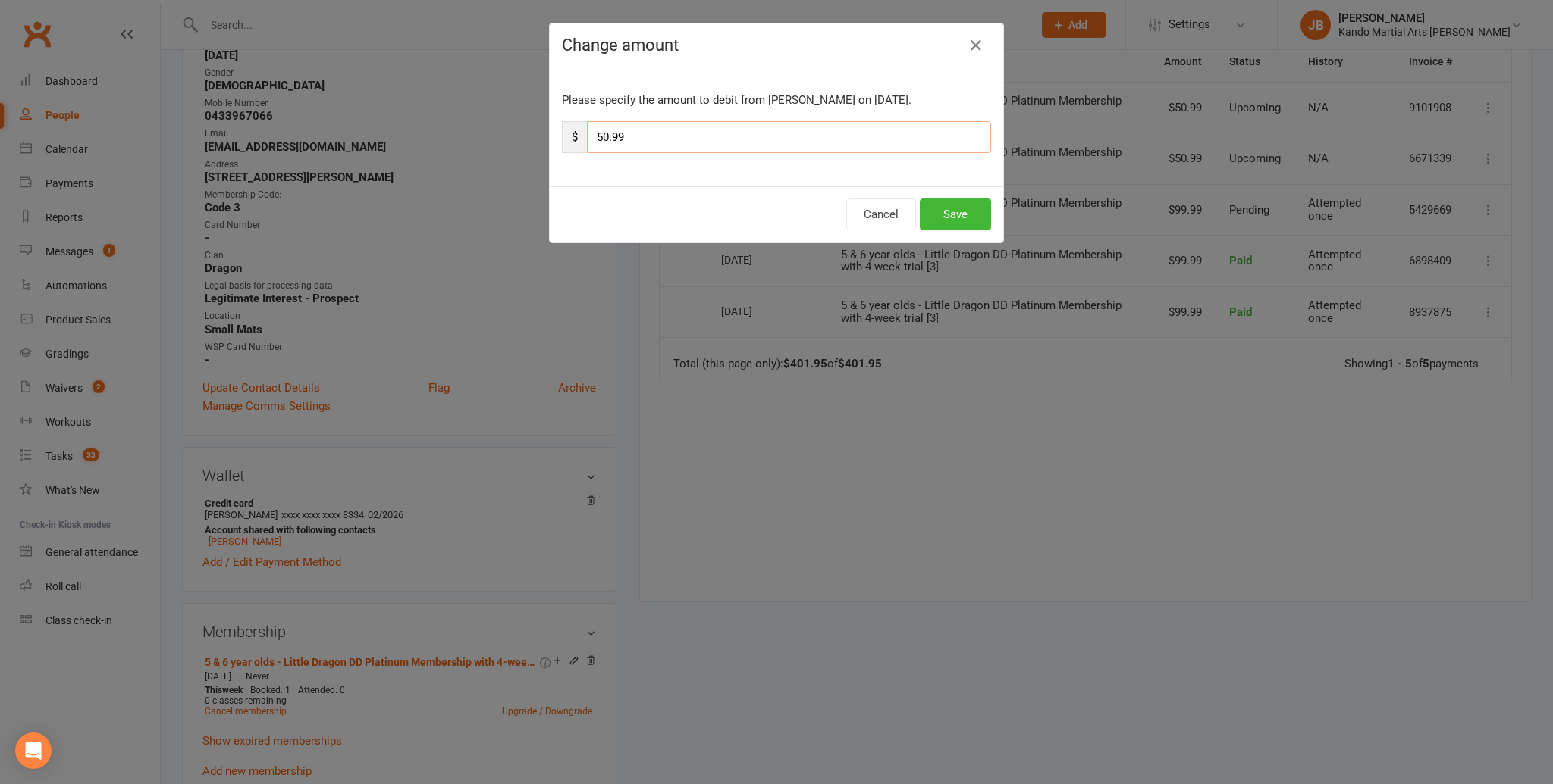
click at [608, 138] on input "50.99" at bounding box center [789, 137] width 404 height 32
type input "45.99"
click at [975, 219] on button "Save" at bounding box center [955, 214] width 71 height 32
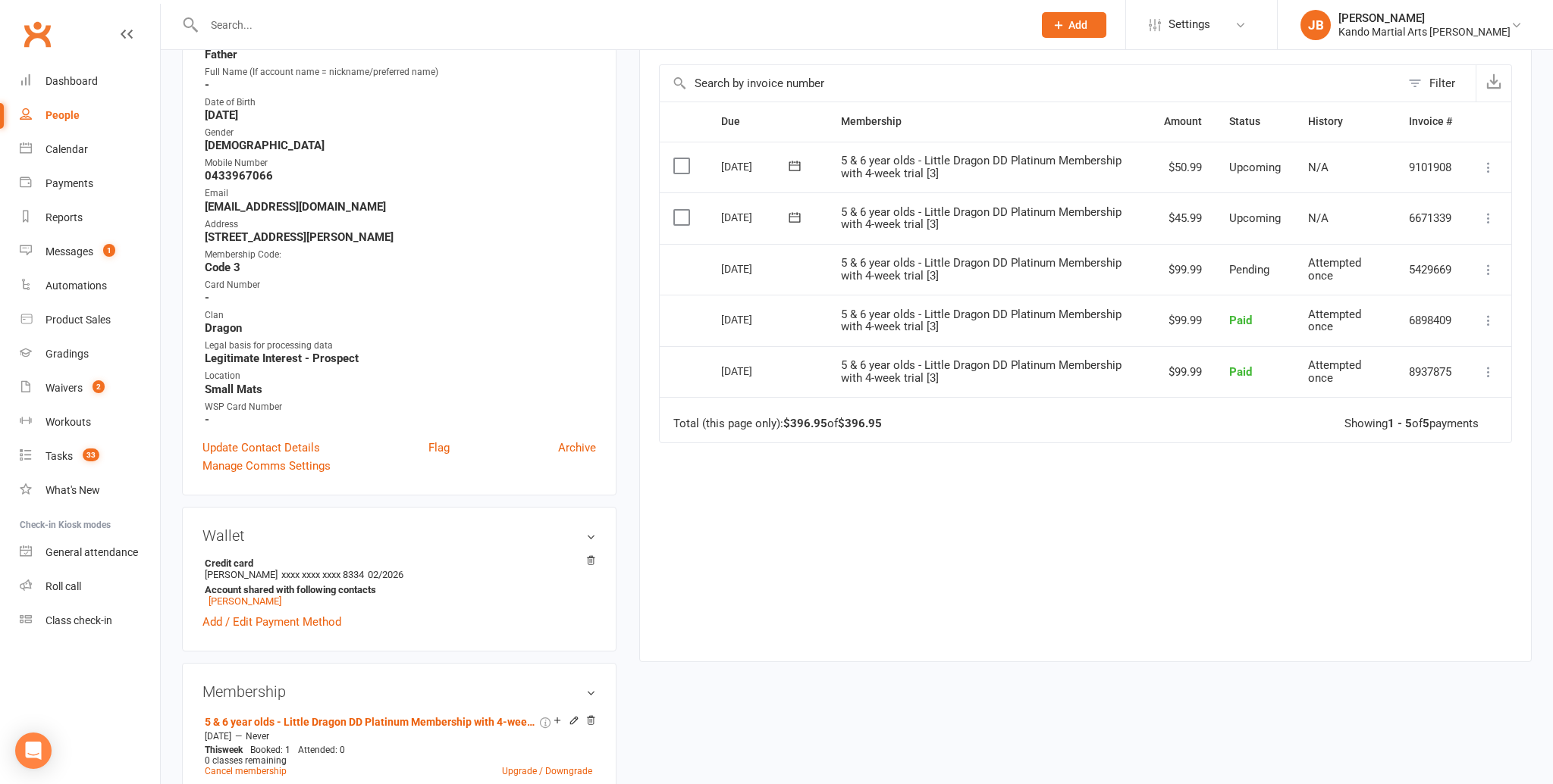
scroll to position [290, 0]
click at [1485, 166] on icon at bounding box center [1488, 168] width 15 height 15
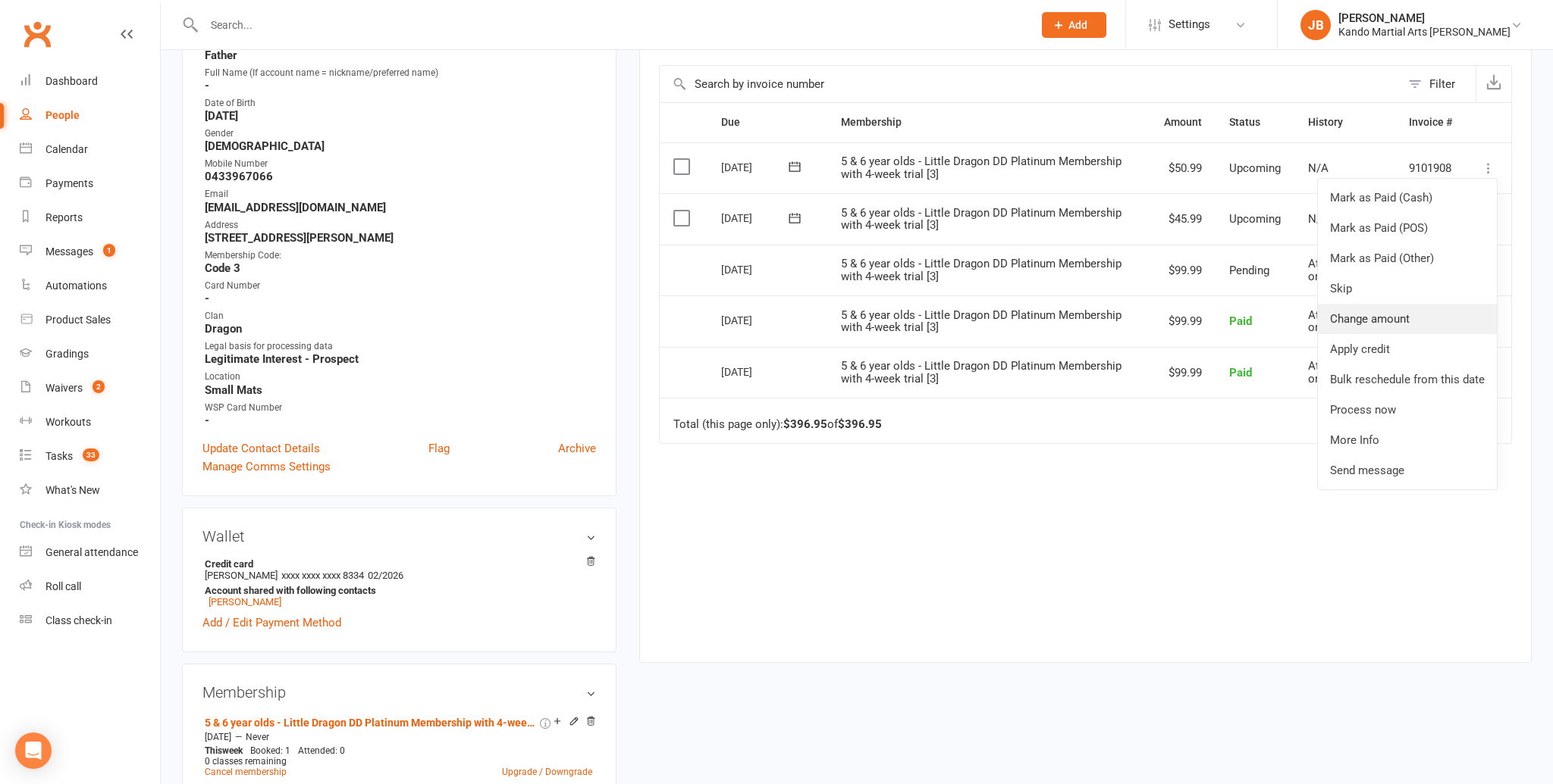
click at [1392, 323] on link "Change amount" at bounding box center [1407, 319] width 179 height 30
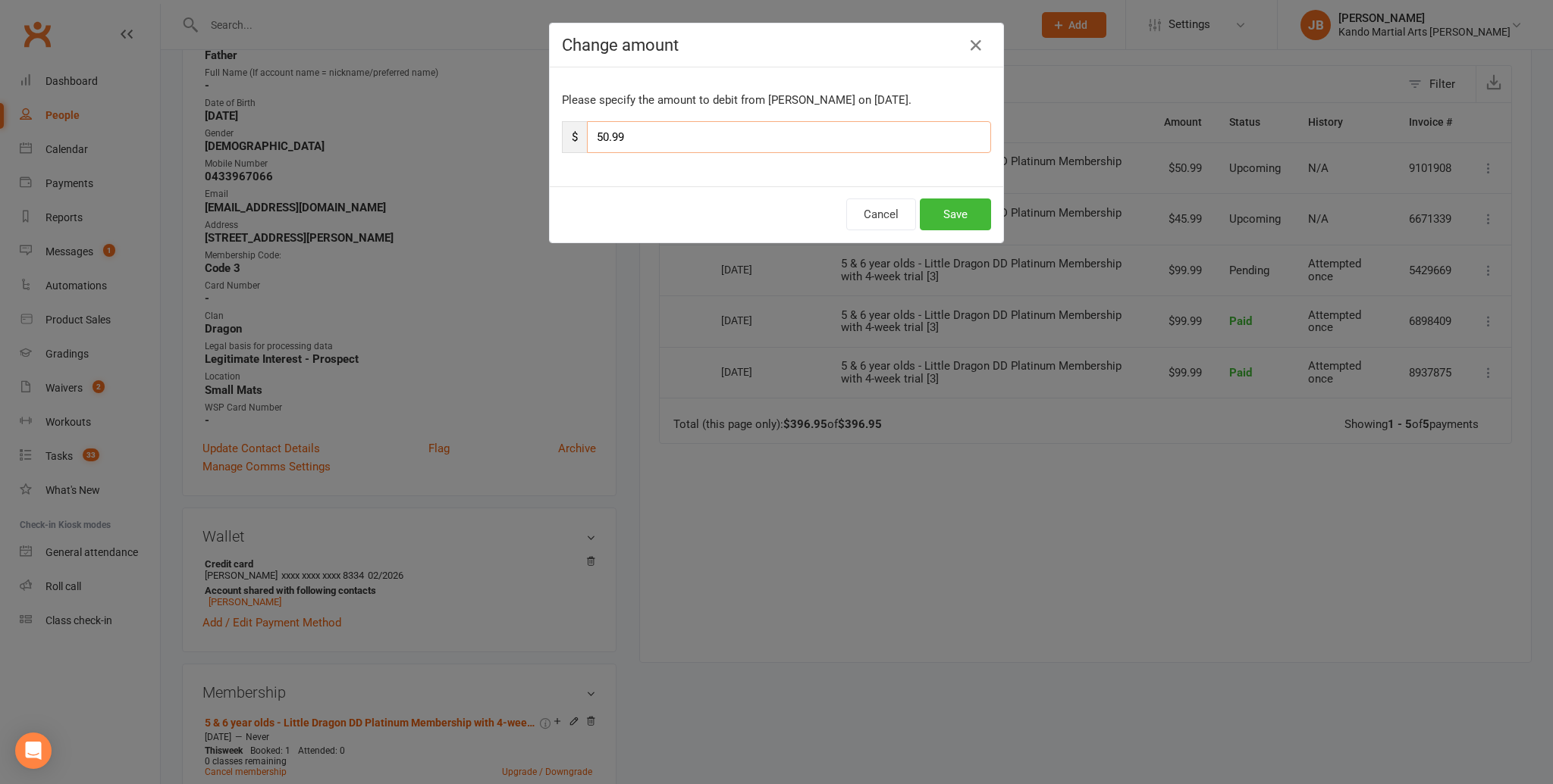
click at [609, 143] on input "50.99" at bounding box center [789, 137] width 404 height 32
type input "45.99"
click at [965, 212] on button "Save" at bounding box center [955, 214] width 71 height 32
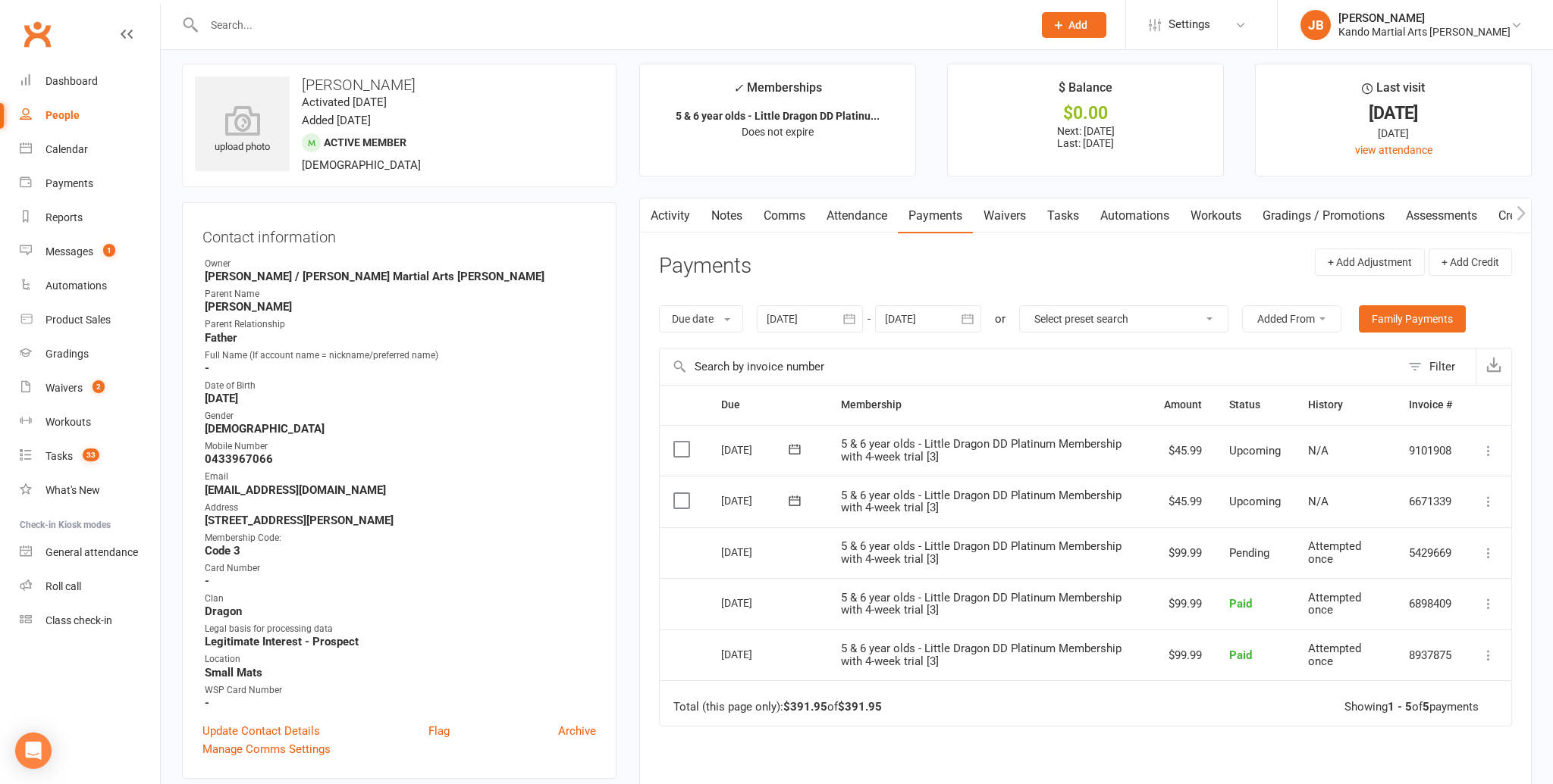
scroll to position [0, 0]
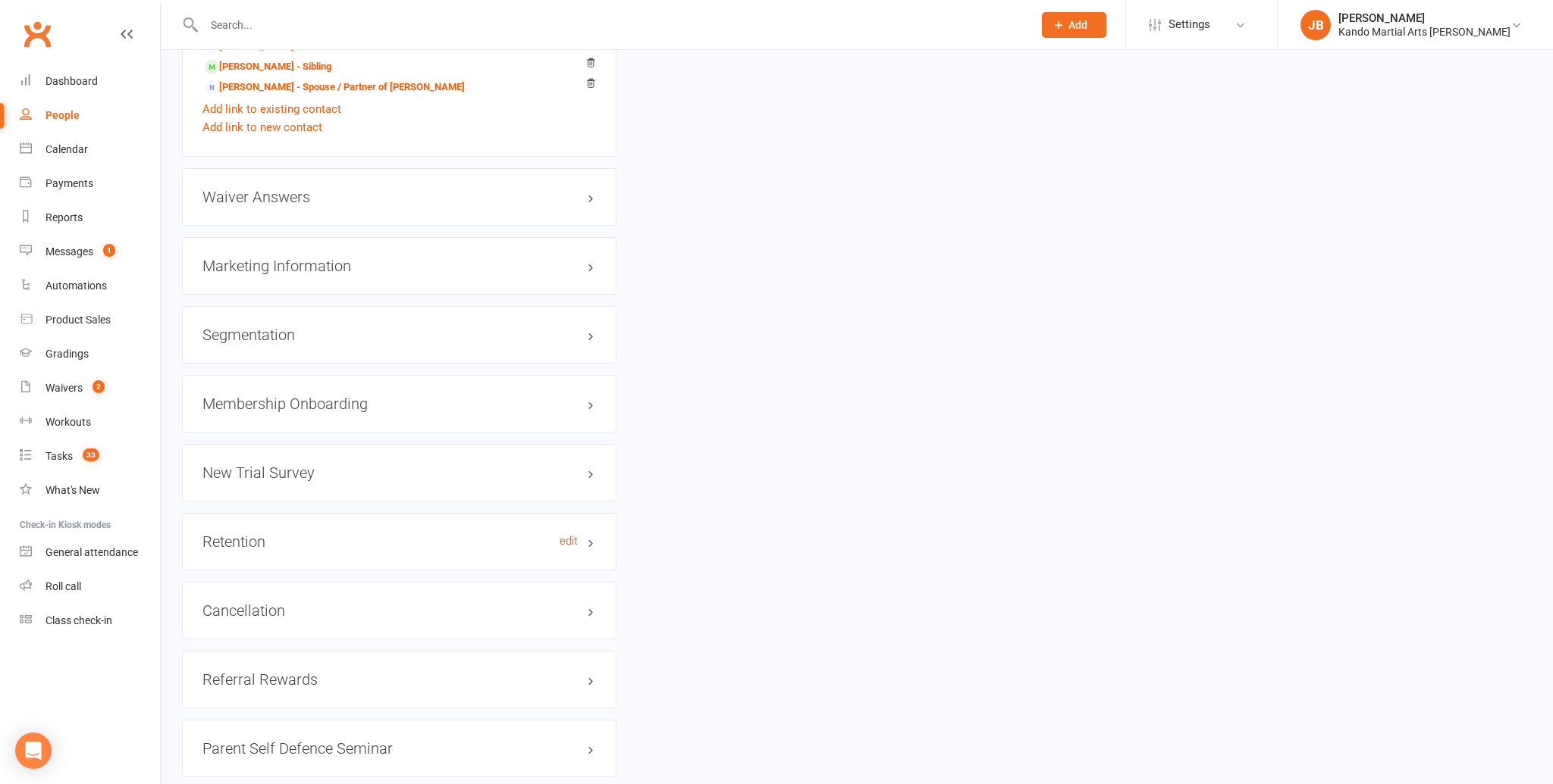
click at [571, 535] on link "edit" at bounding box center [568, 541] width 18 height 13
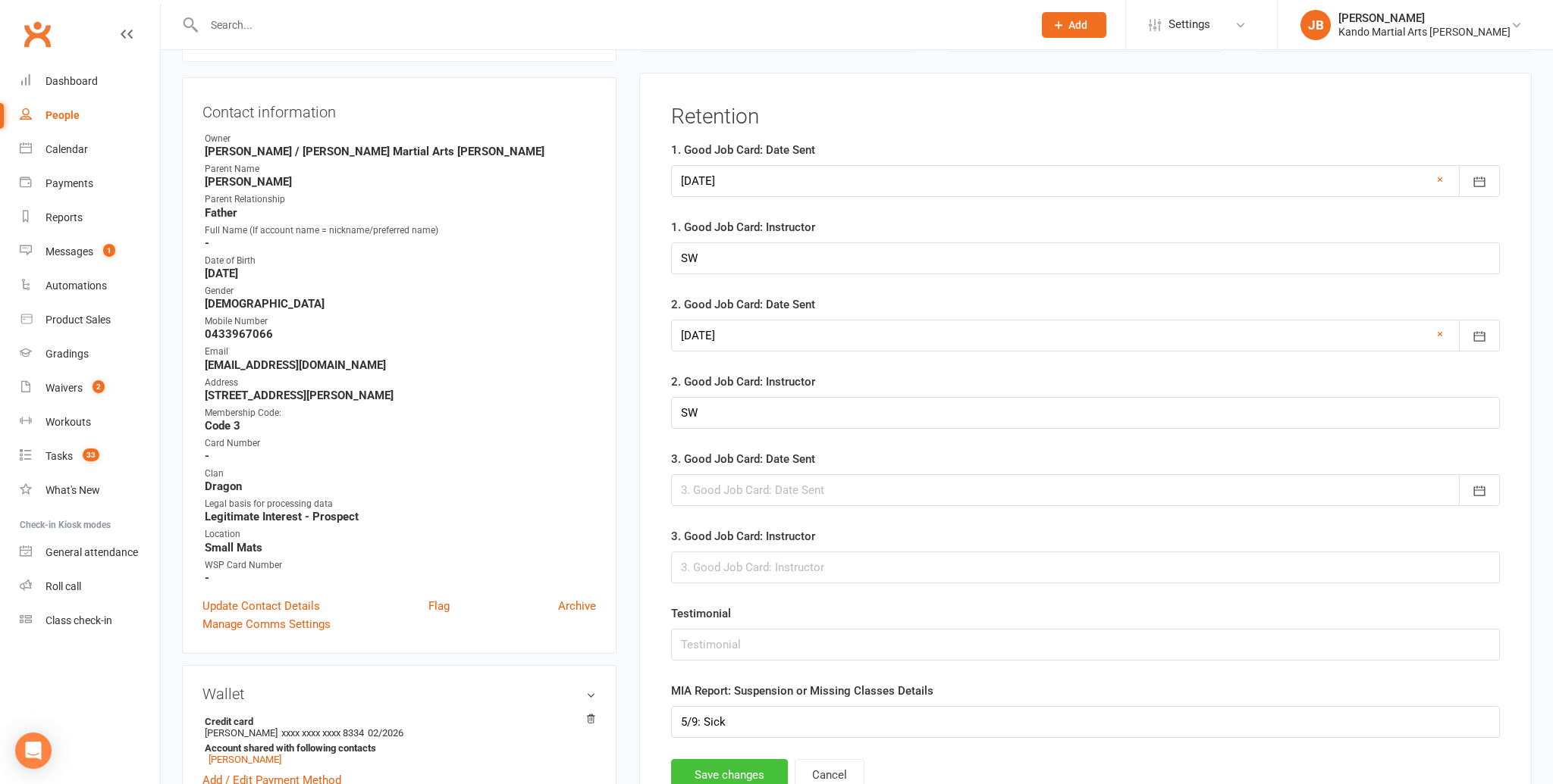
scroll to position [134, 0]
drag, startPoint x: 741, startPoint y: 721, endPoint x: 602, endPoint y: 693, distance: 141.8
click at [718, 718] on input "Suspened" at bounding box center [1086, 721] width 829 height 32
click at [758, 726] on input "Suspended" at bounding box center [1086, 721] width 829 height 32
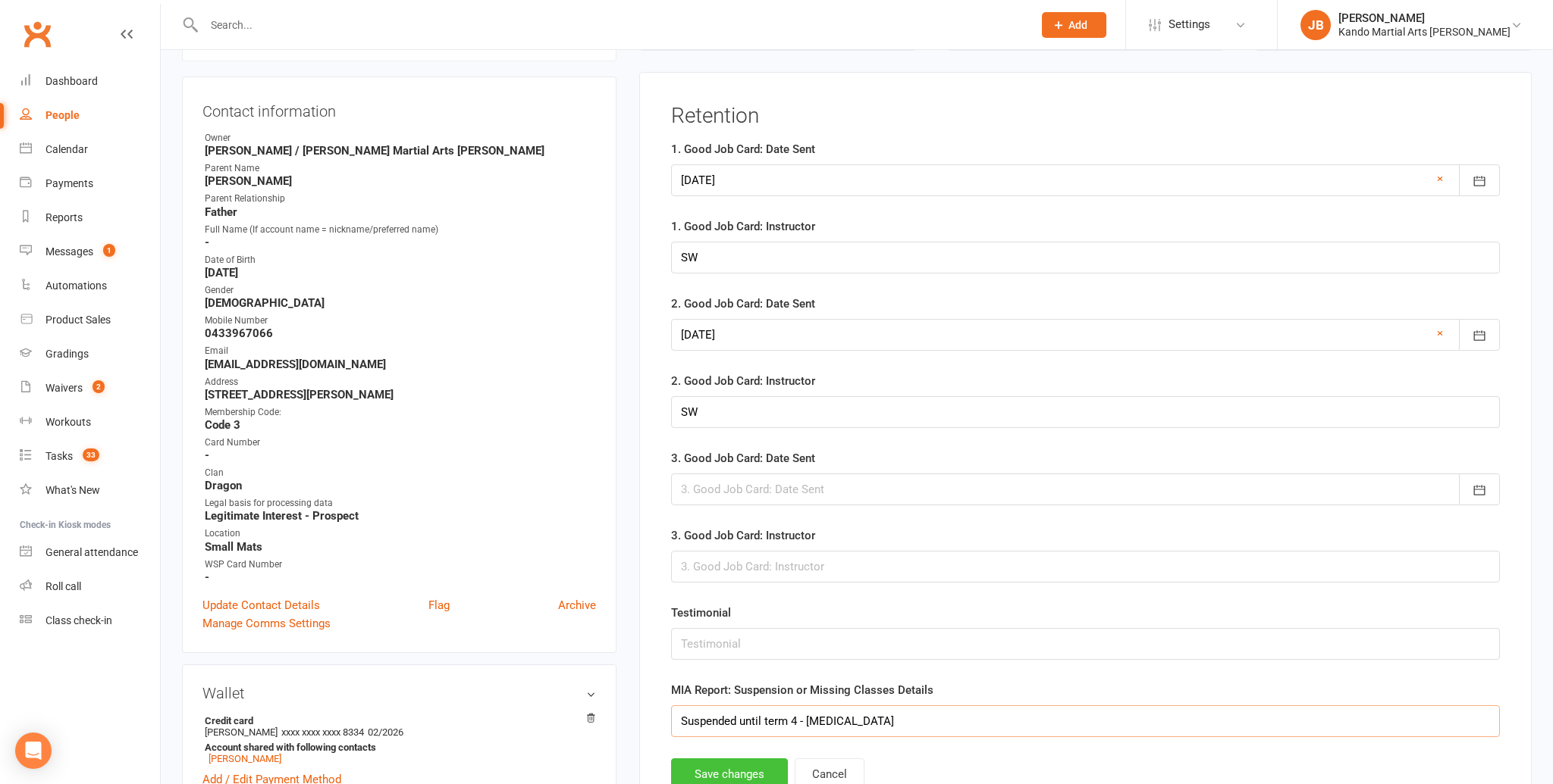
type input "Suspended until term 4 - concussion"
click at [744, 765] on button "Save changes" at bounding box center [729, 775] width 117 height 32
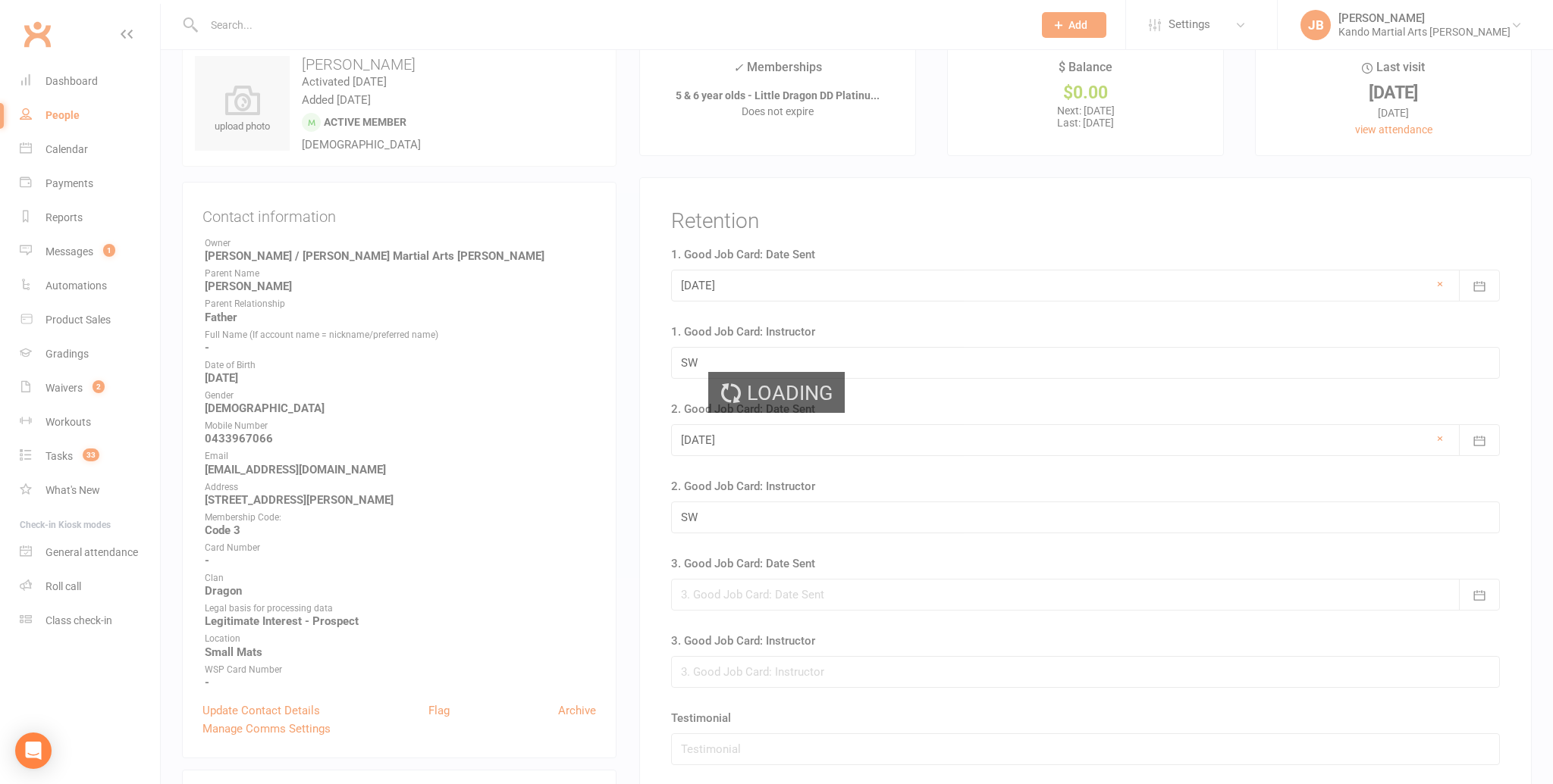
scroll to position [0, 0]
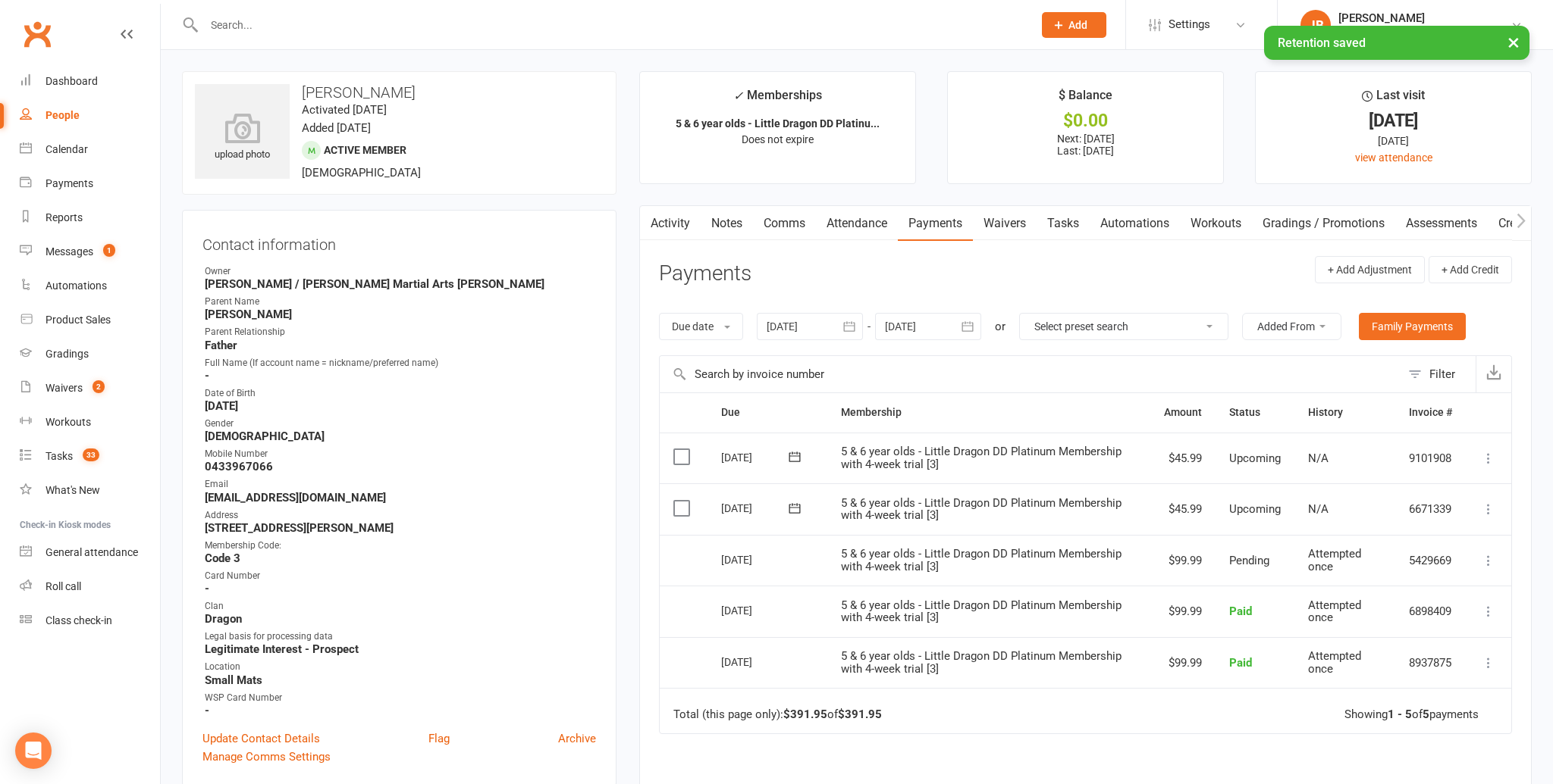
drag, startPoint x: 746, startPoint y: 222, endPoint x: 729, endPoint y: 239, distance: 24.0
click at [745, 222] on link "Notes" at bounding box center [726, 223] width 52 height 34
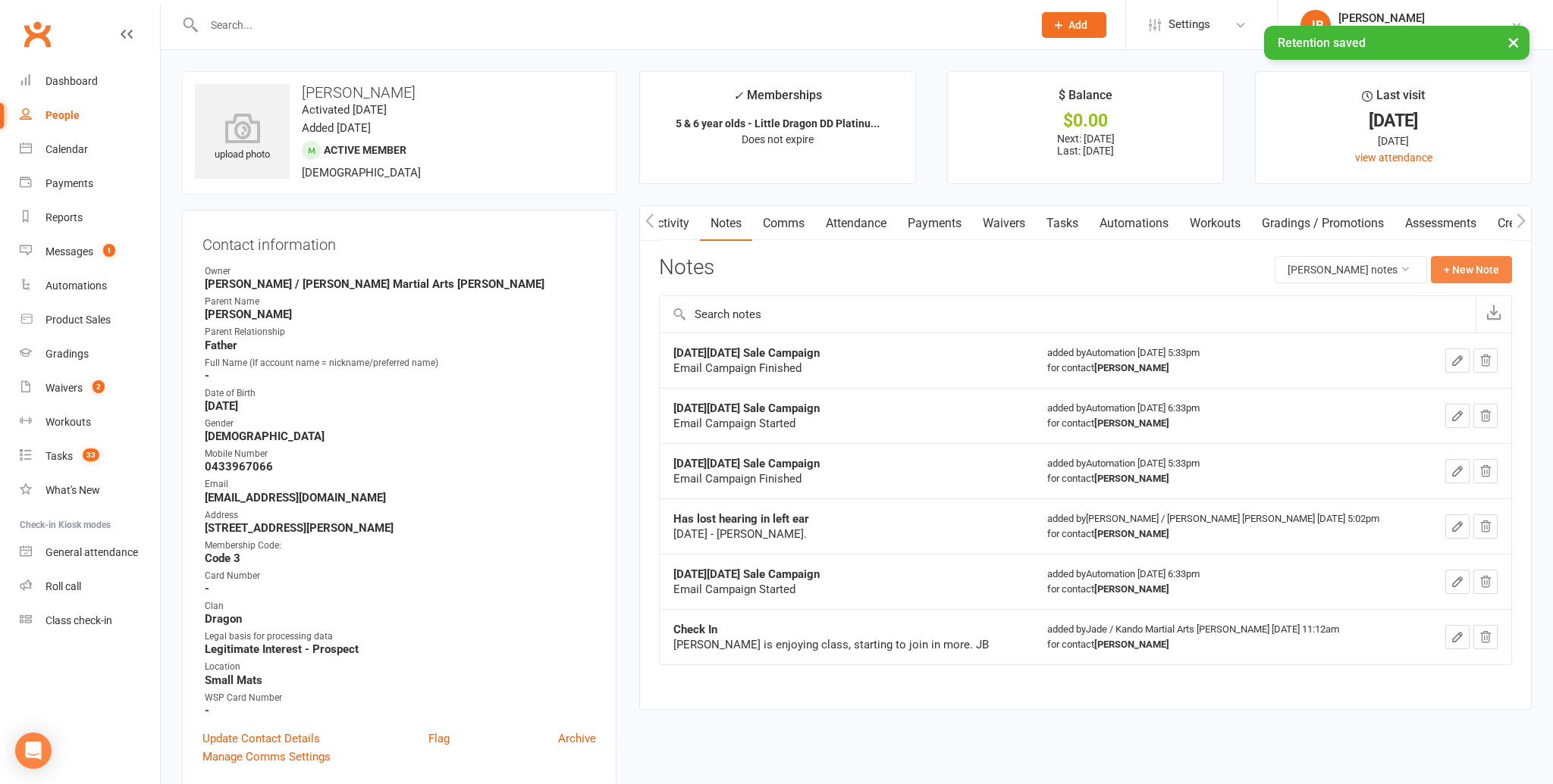
click at [1476, 264] on button "+ New Note" at bounding box center [1471, 270] width 81 height 27
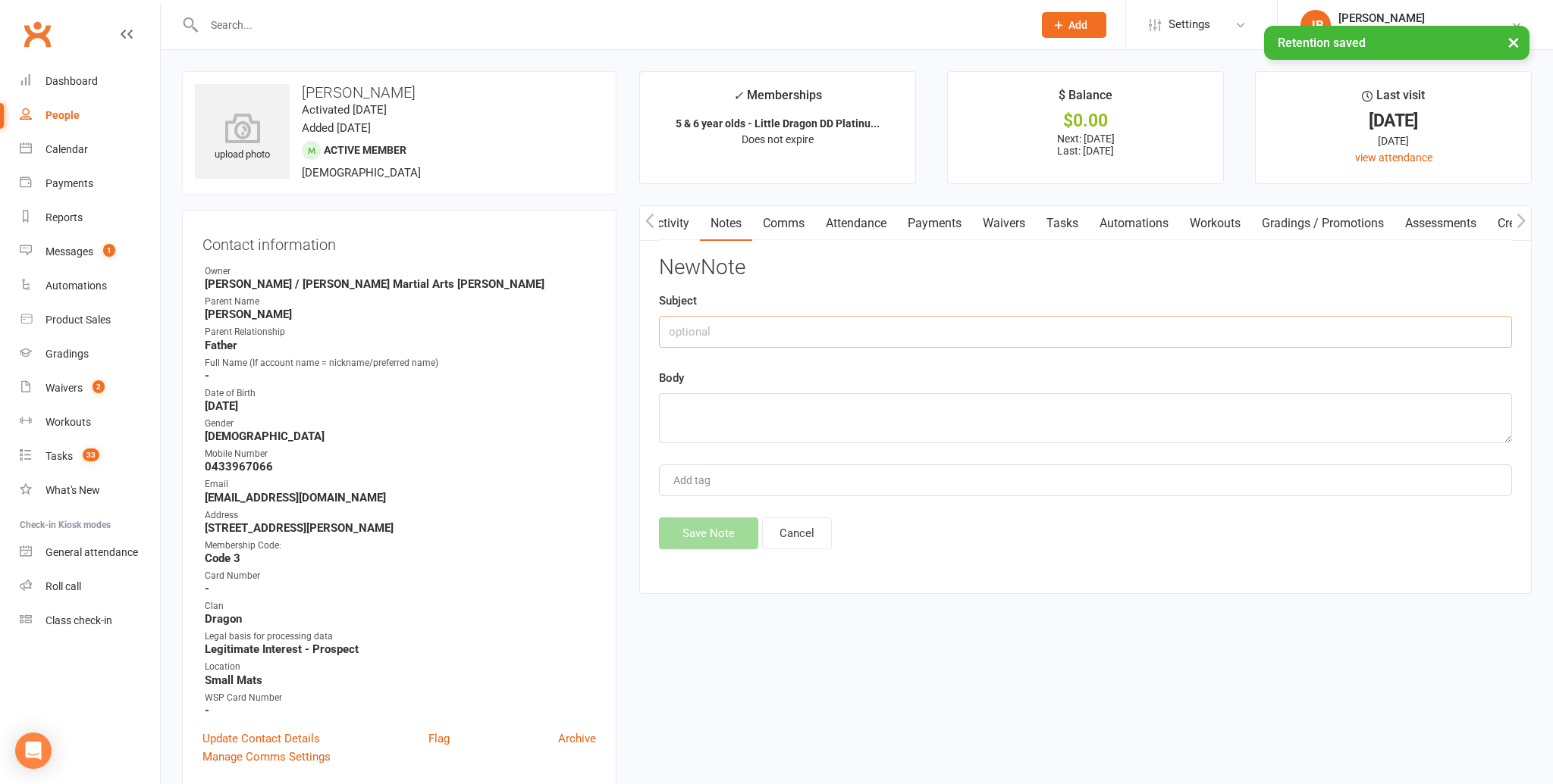
click at [706, 328] on input "text" at bounding box center [1086, 332] width 853 height 32
type input "Suspended"
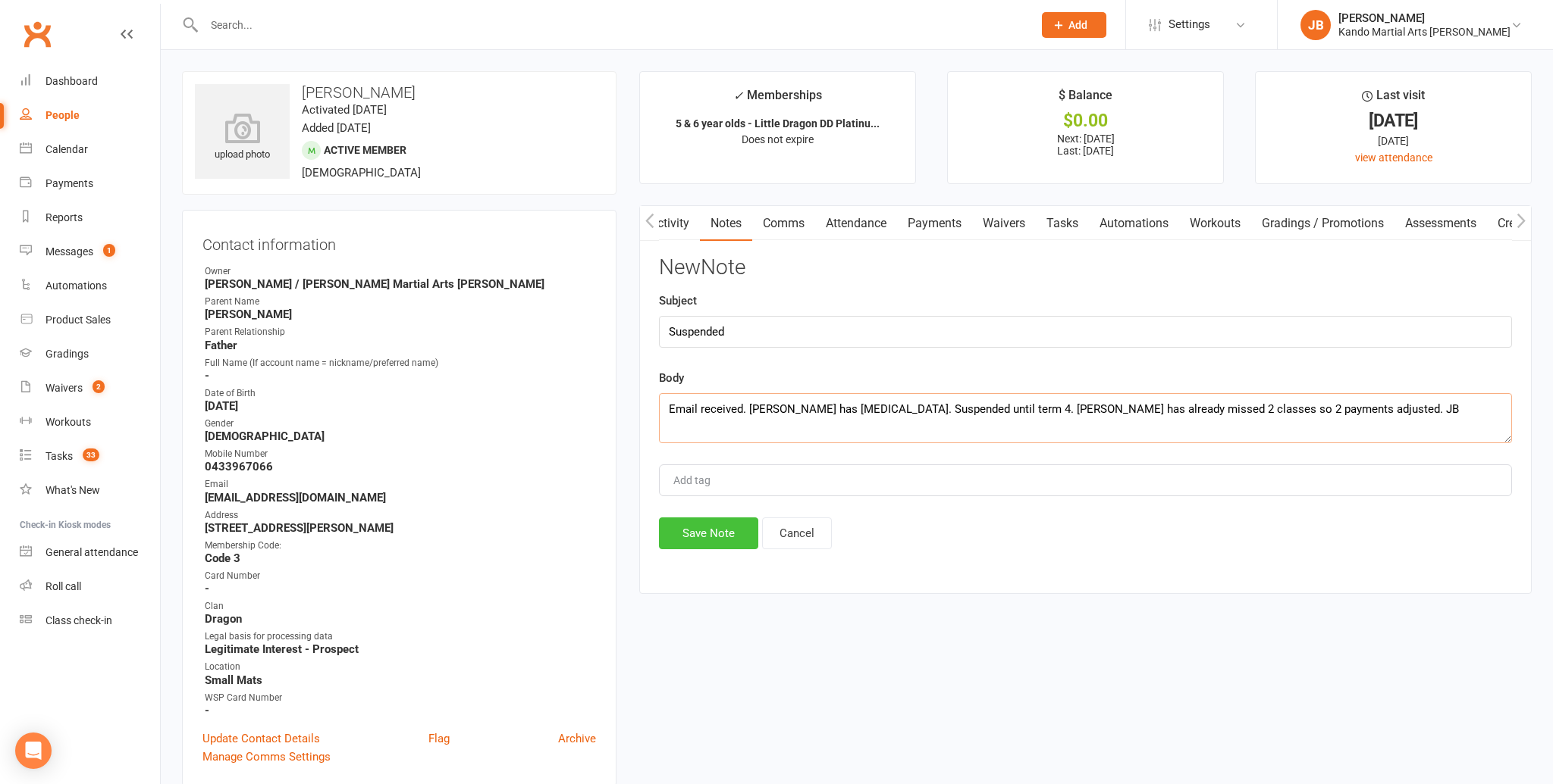
type textarea "Email received. Paige has concussion. Suspended until term 4. Paige has already…"
click at [692, 525] on button "Save Note" at bounding box center [709, 534] width 99 height 32
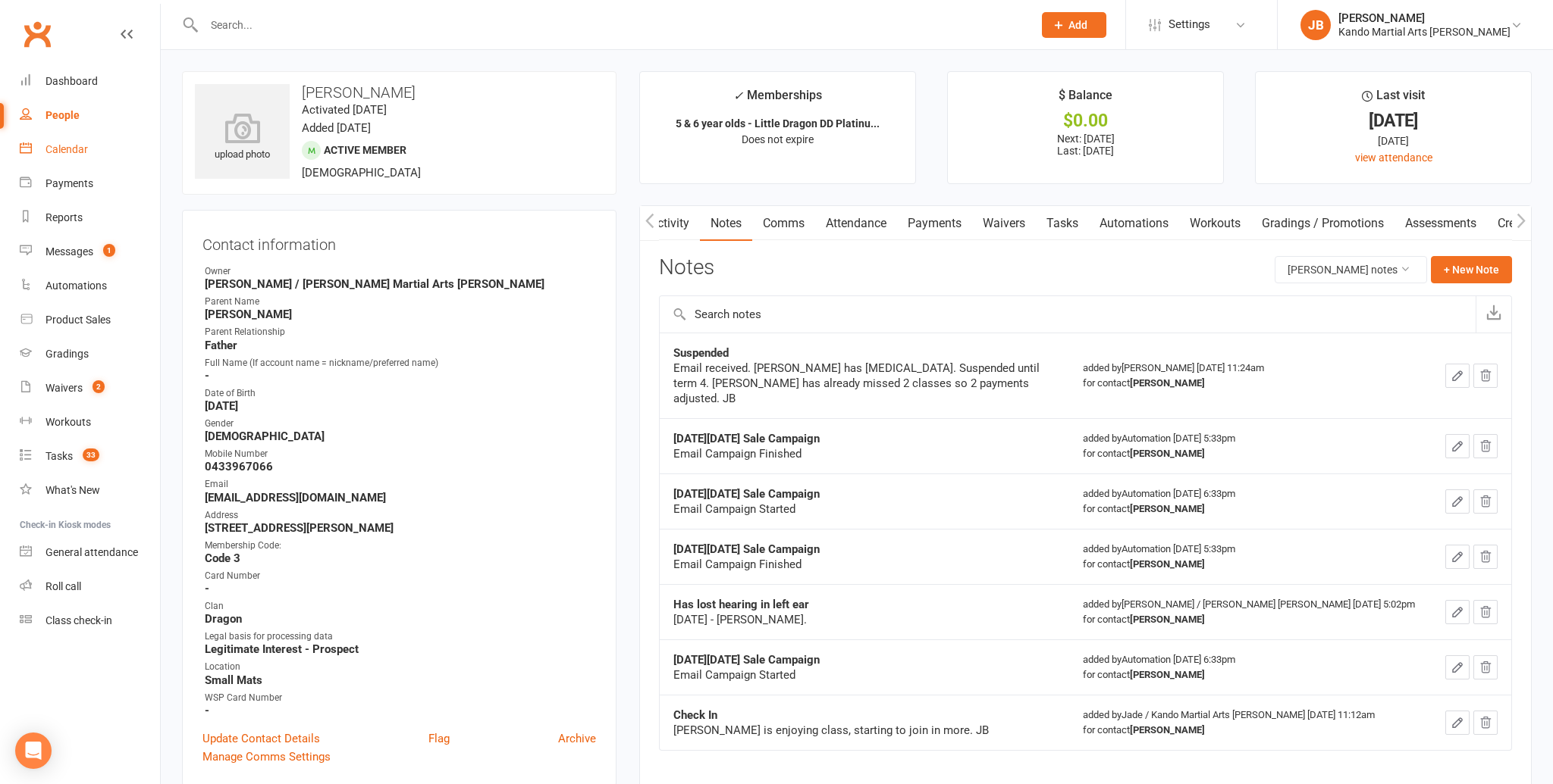
click at [77, 147] on div "Calendar" at bounding box center [66, 149] width 42 height 12
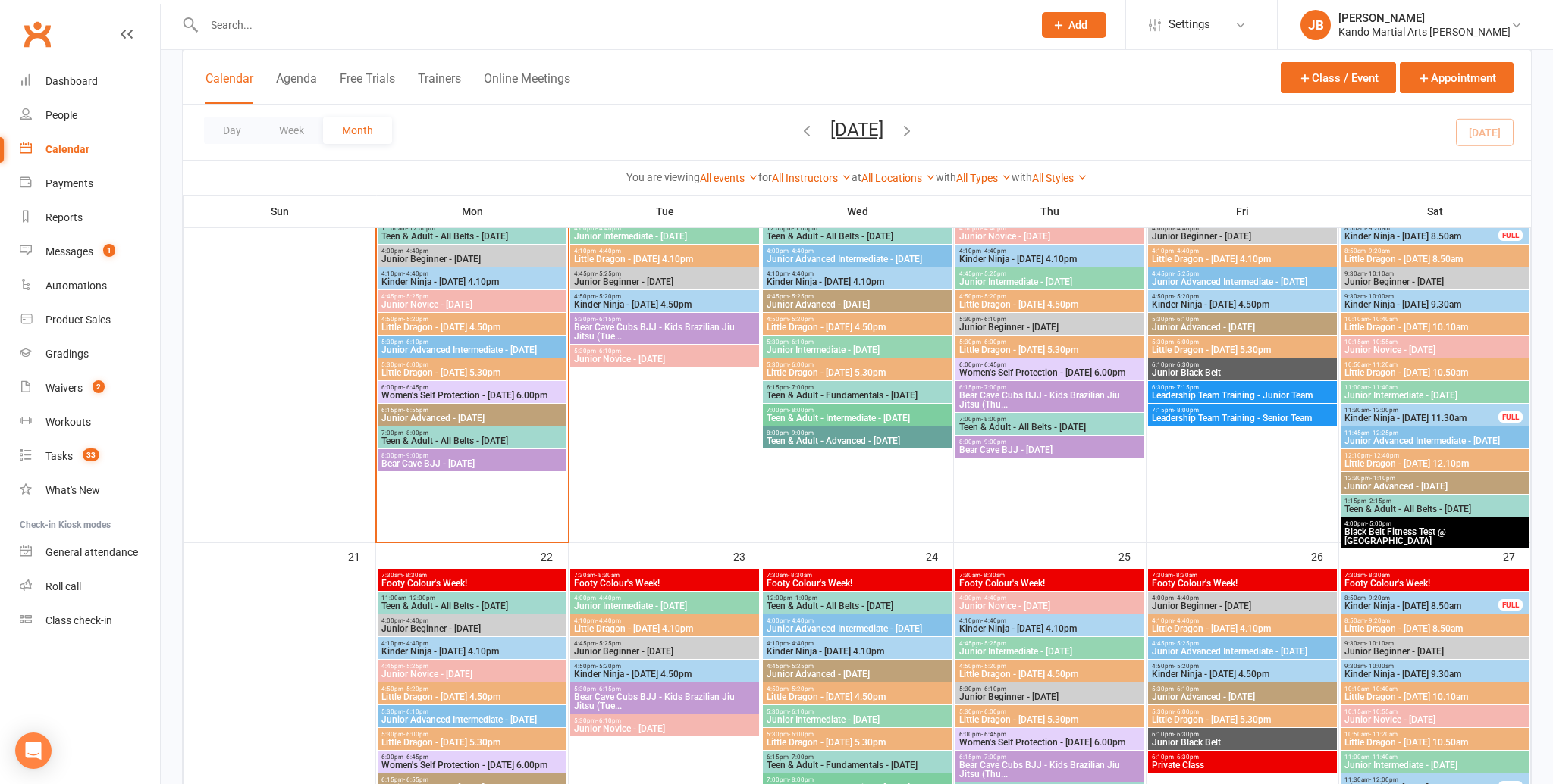
scroll to position [811, 0]
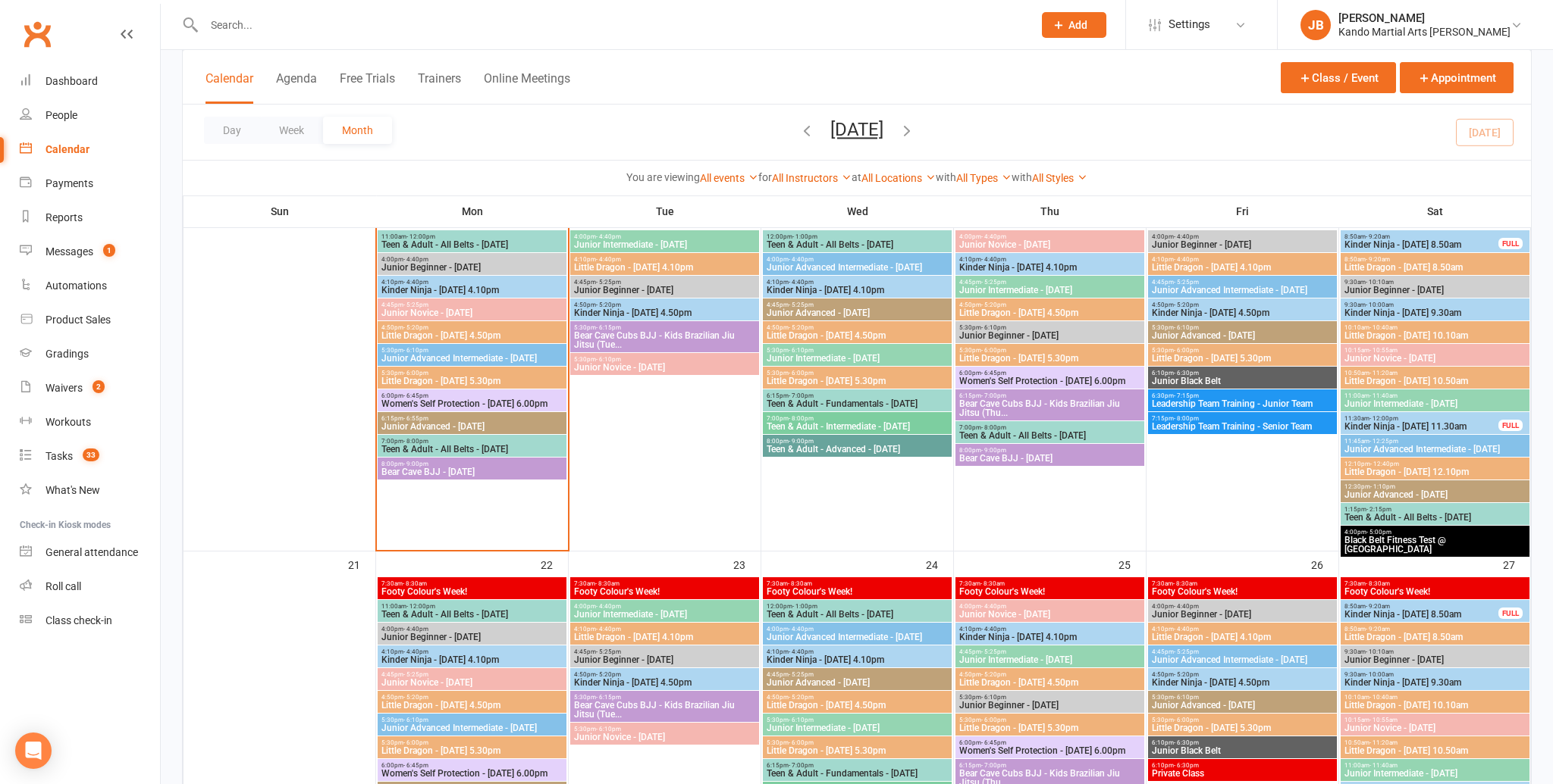
click at [262, 23] on input "text" at bounding box center [610, 24] width 822 height 21
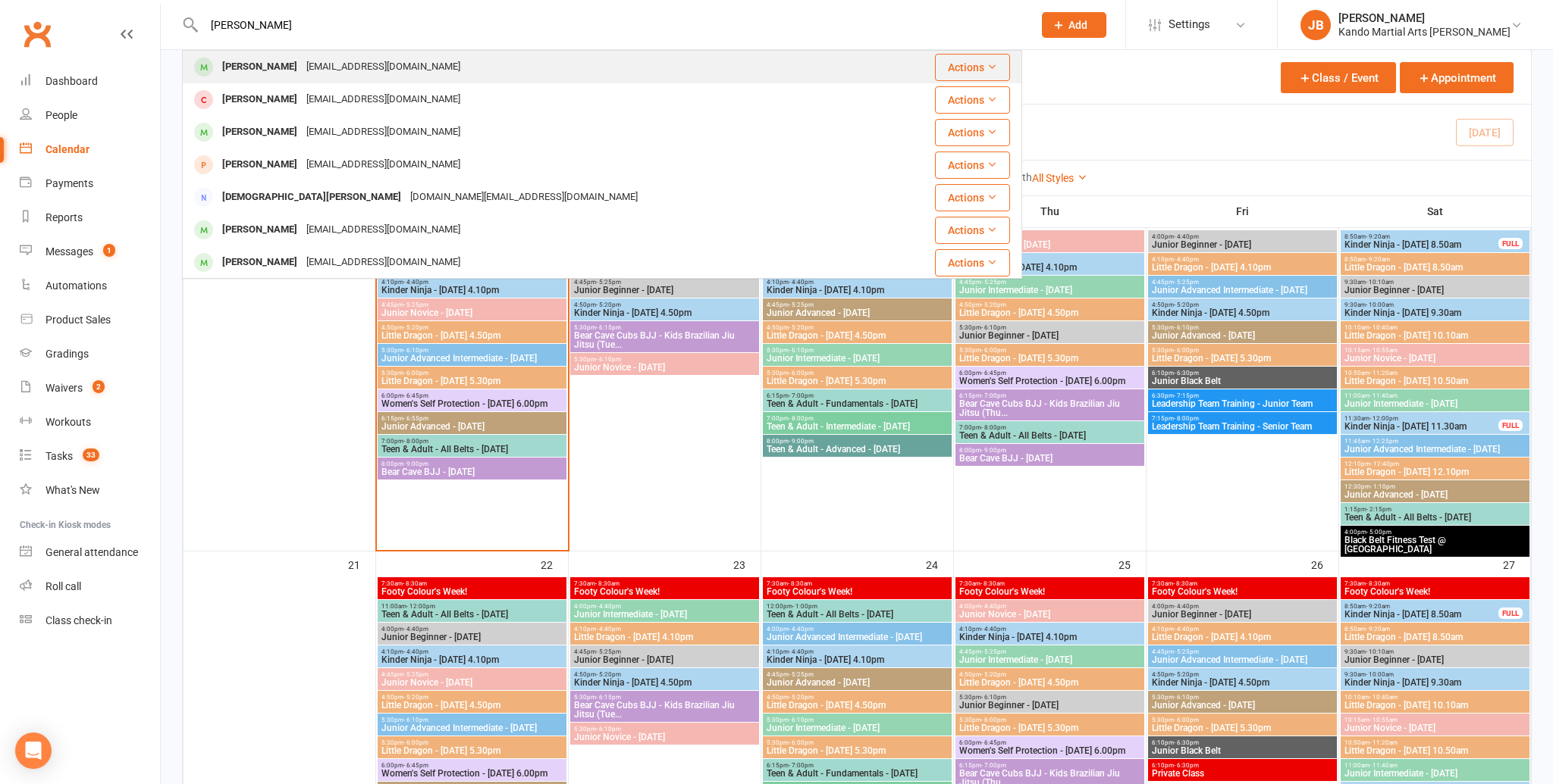
type input "heidi"
click at [247, 65] on div "Heidi Robinson" at bounding box center [260, 67] width 84 height 22
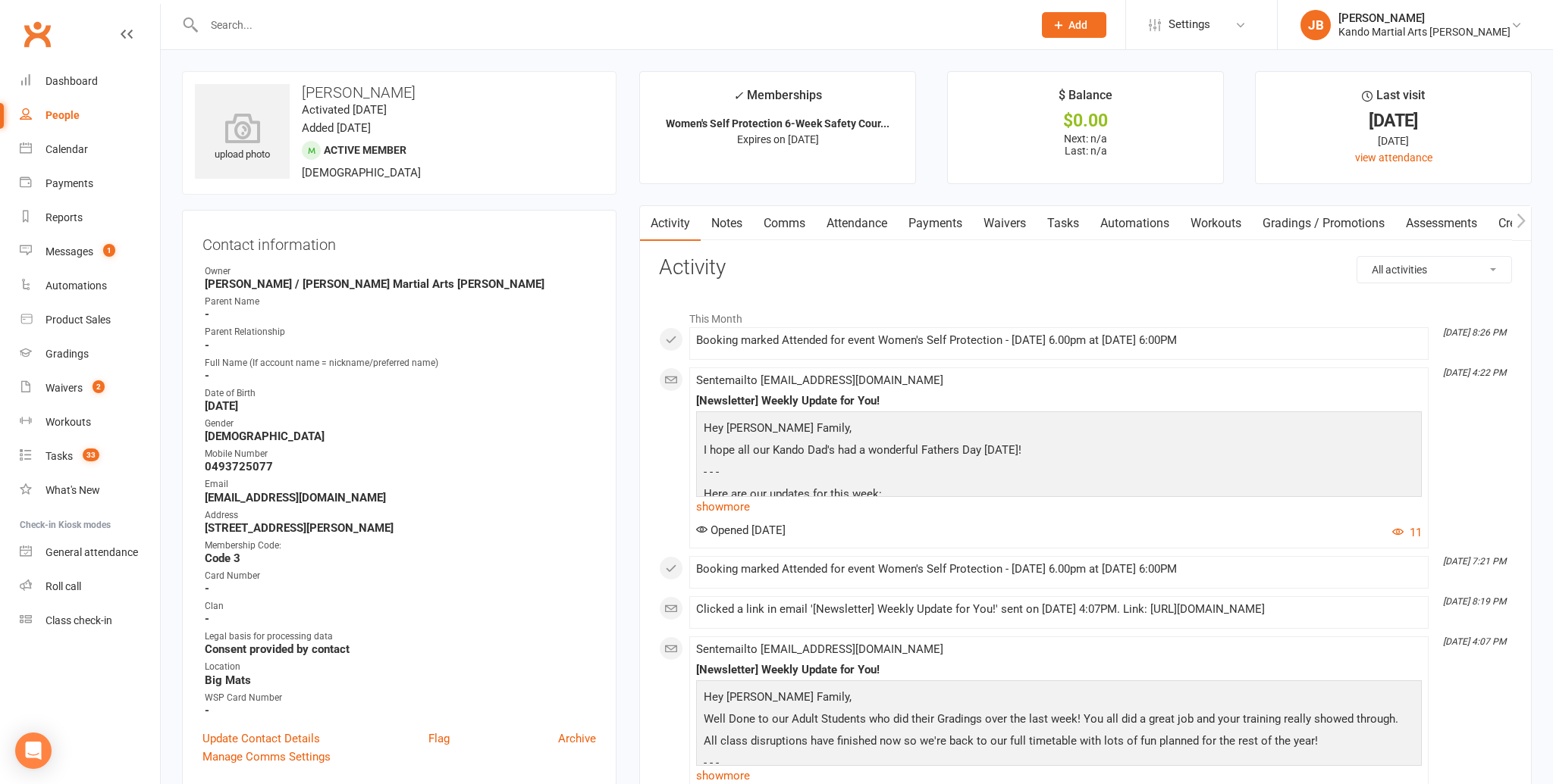
click at [861, 224] on link "Attendance" at bounding box center [856, 223] width 82 height 34
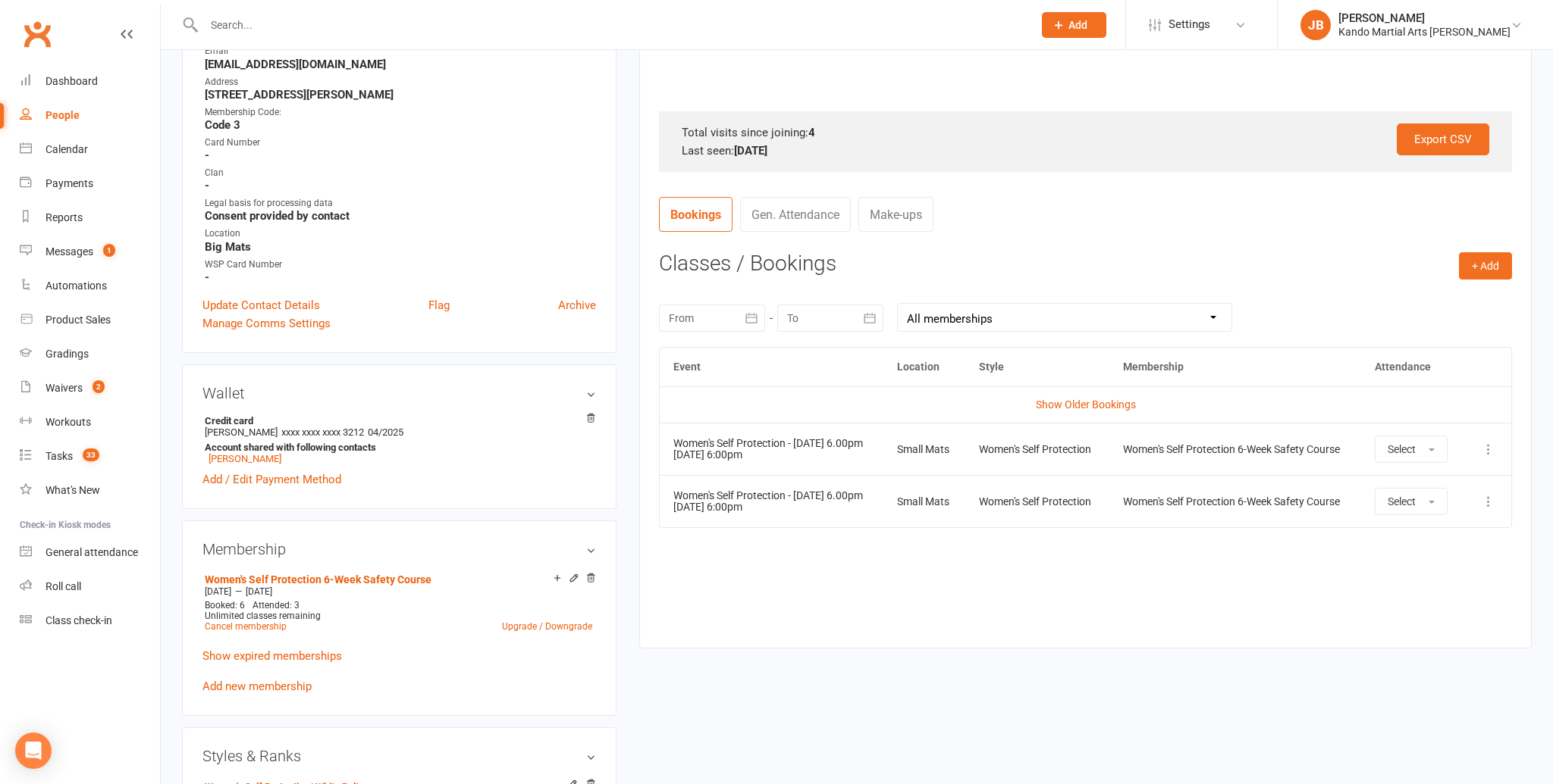
scroll to position [436, 0]
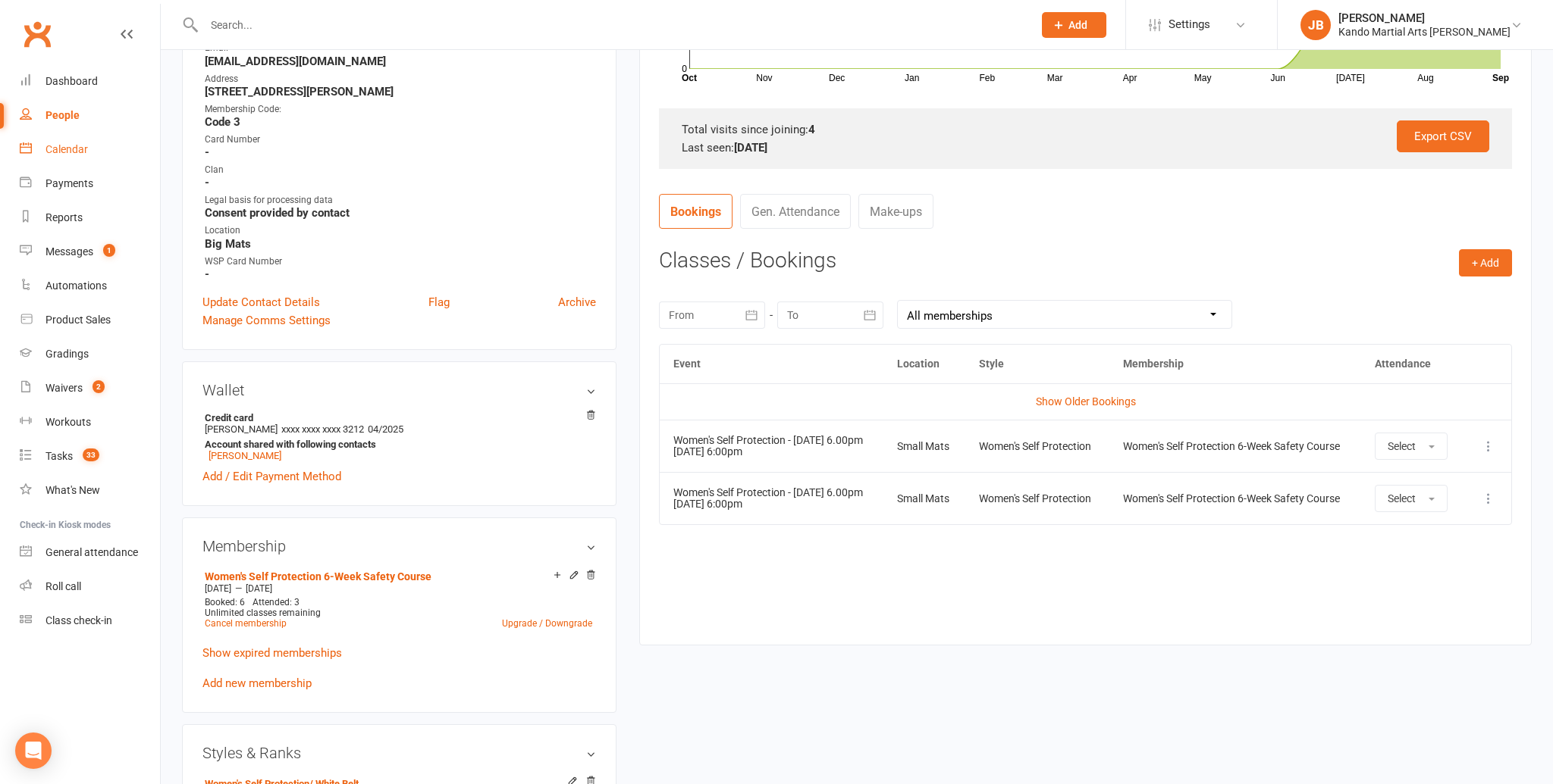
click at [81, 153] on div "Calendar" at bounding box center [66, 149] width 42 height 12
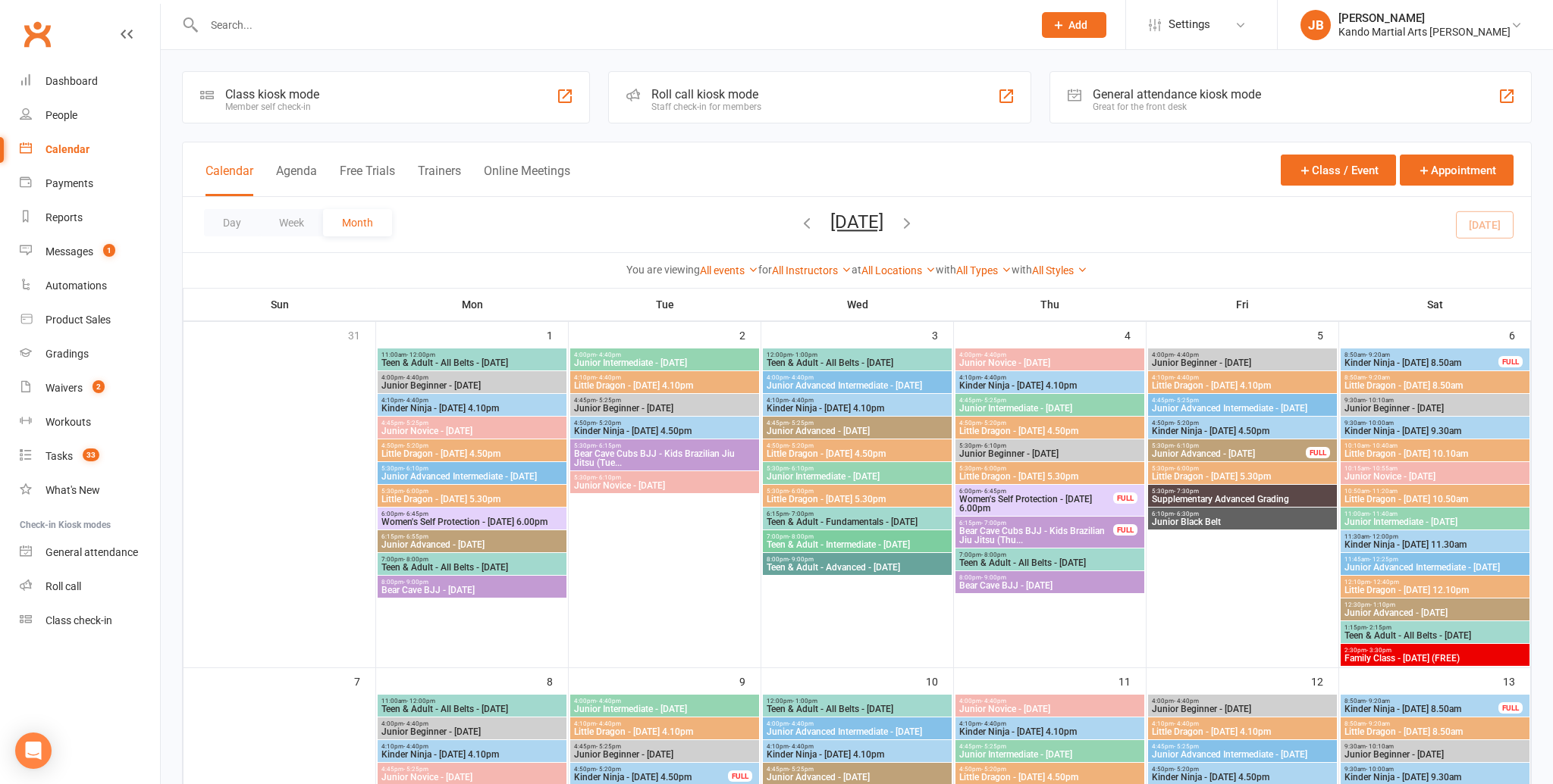
click at [915, 225] on icon "button" at bounding box center [907, 223] width 17 height 17
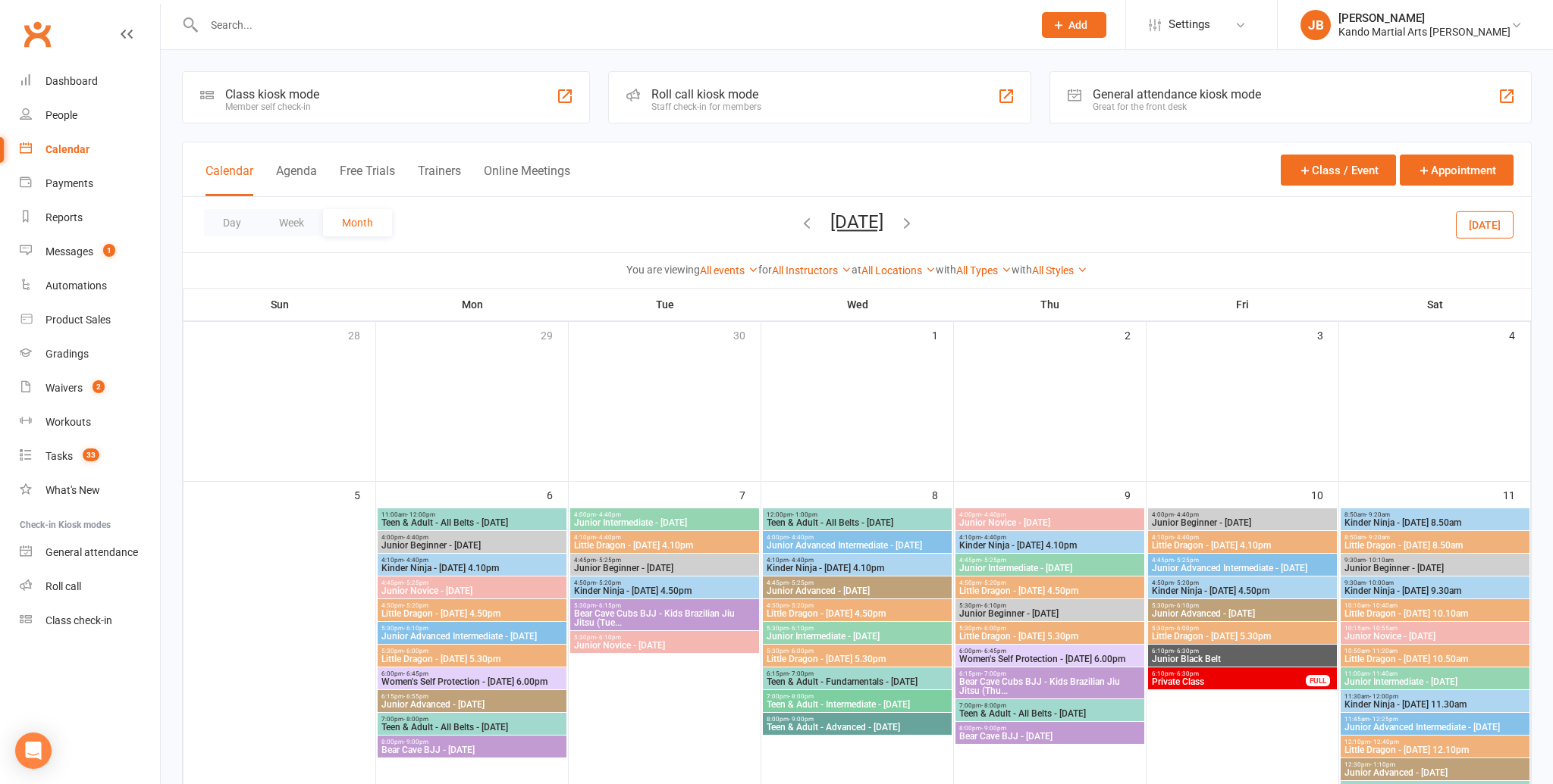
click at [915, 227] on icon "button" at bounding box center [907, 223] width 17 height 17
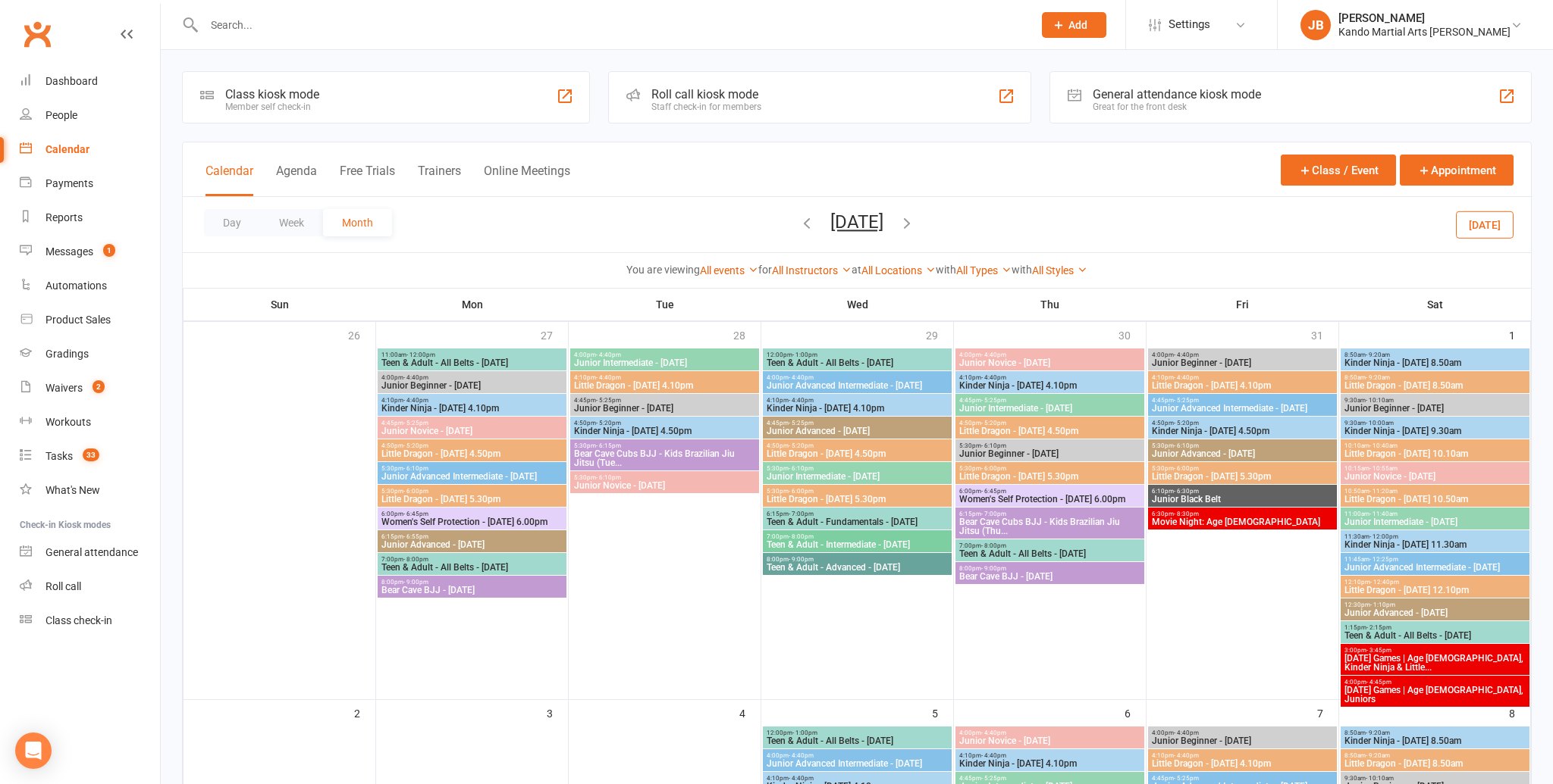
click at [915, 223] on icon "button" at bounding box center [907, 223] width 17 height 17
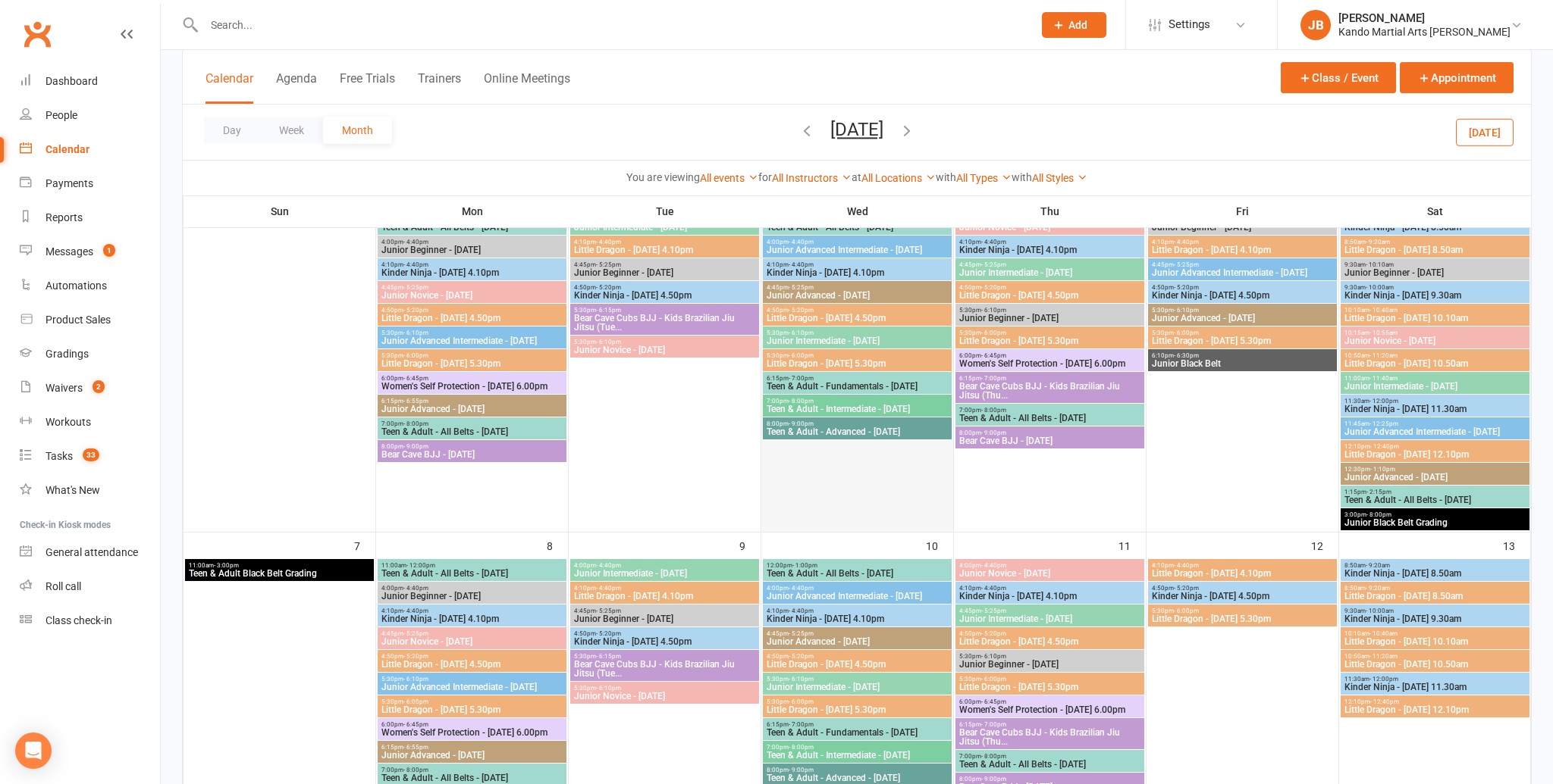
scroll to position [81, 0]
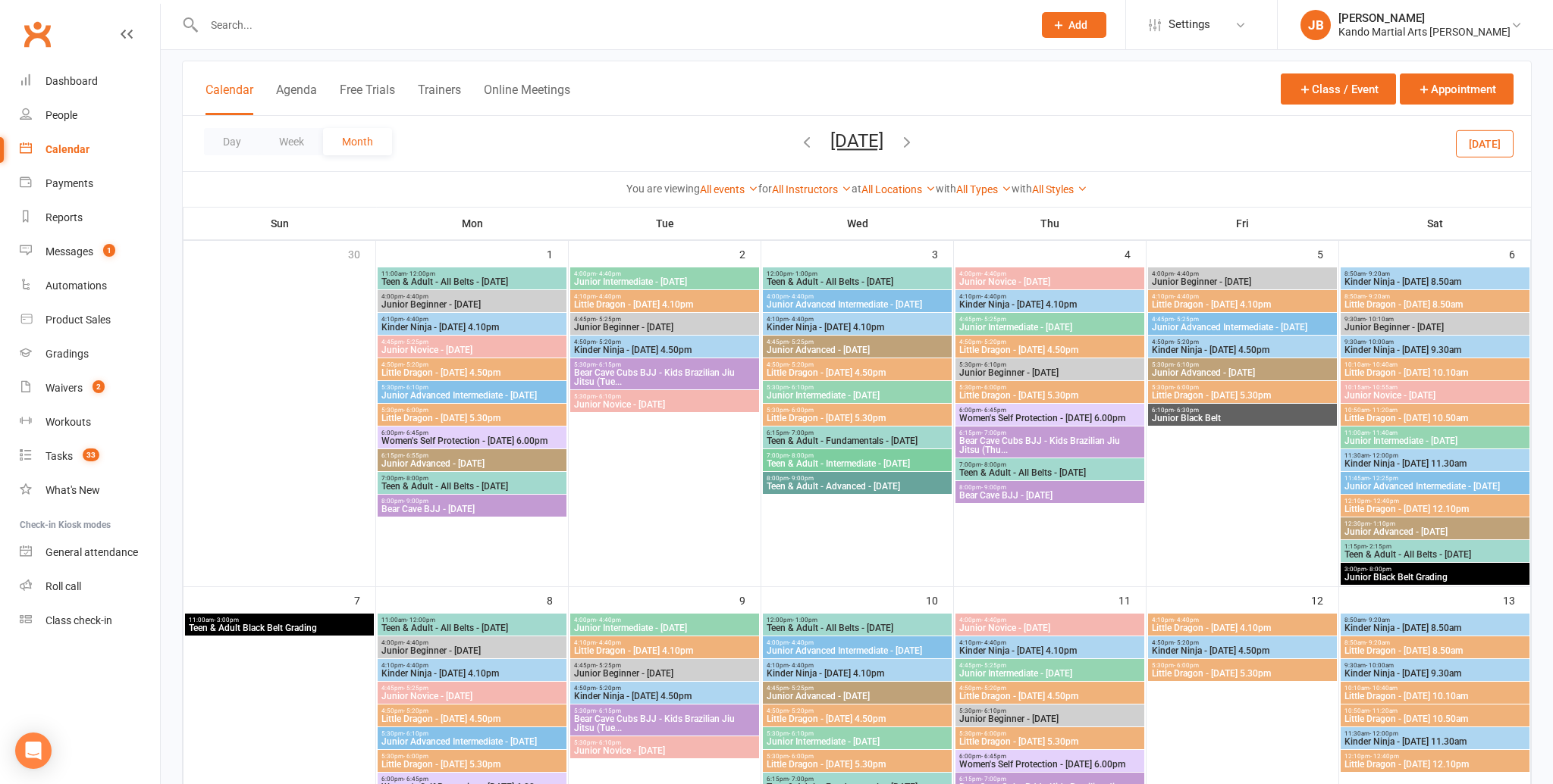
click at [798, 144] on icon "button" at bounding box center [806, 142] width 17 height 17
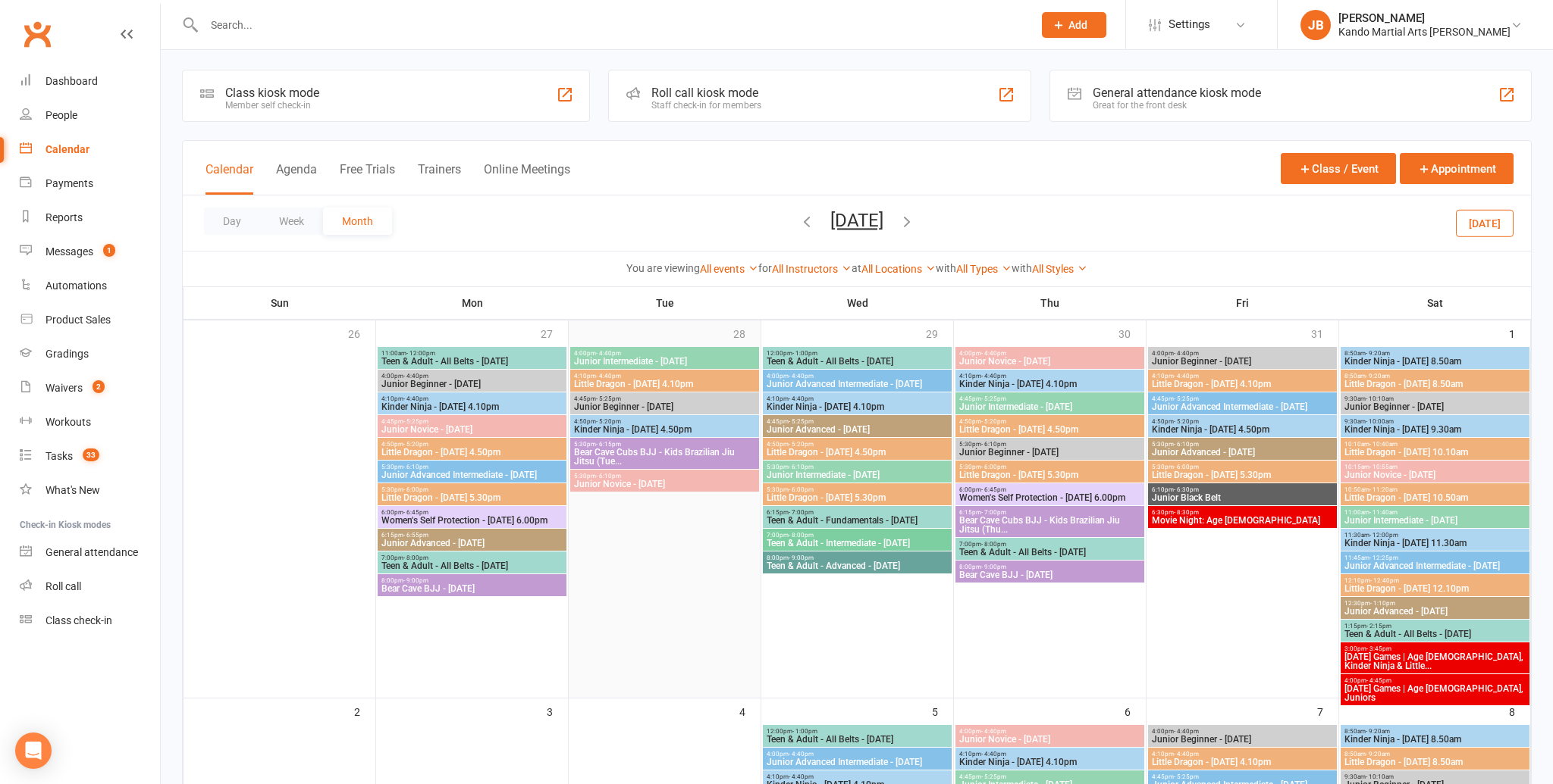
scroll to position [0, 0]
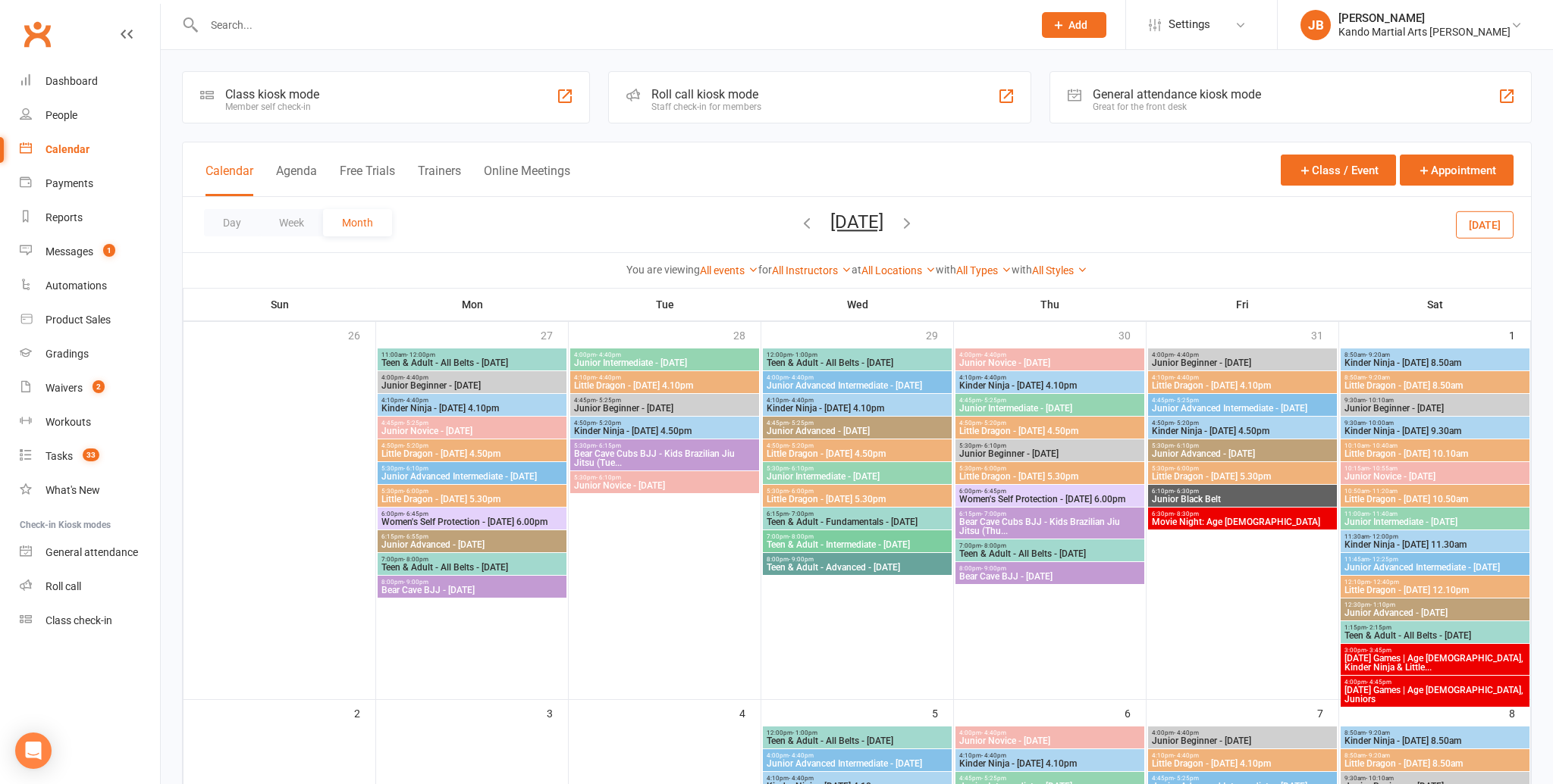
click at [798, 224] on icon "button" at bounding box center [806, 223] width 17 height 17
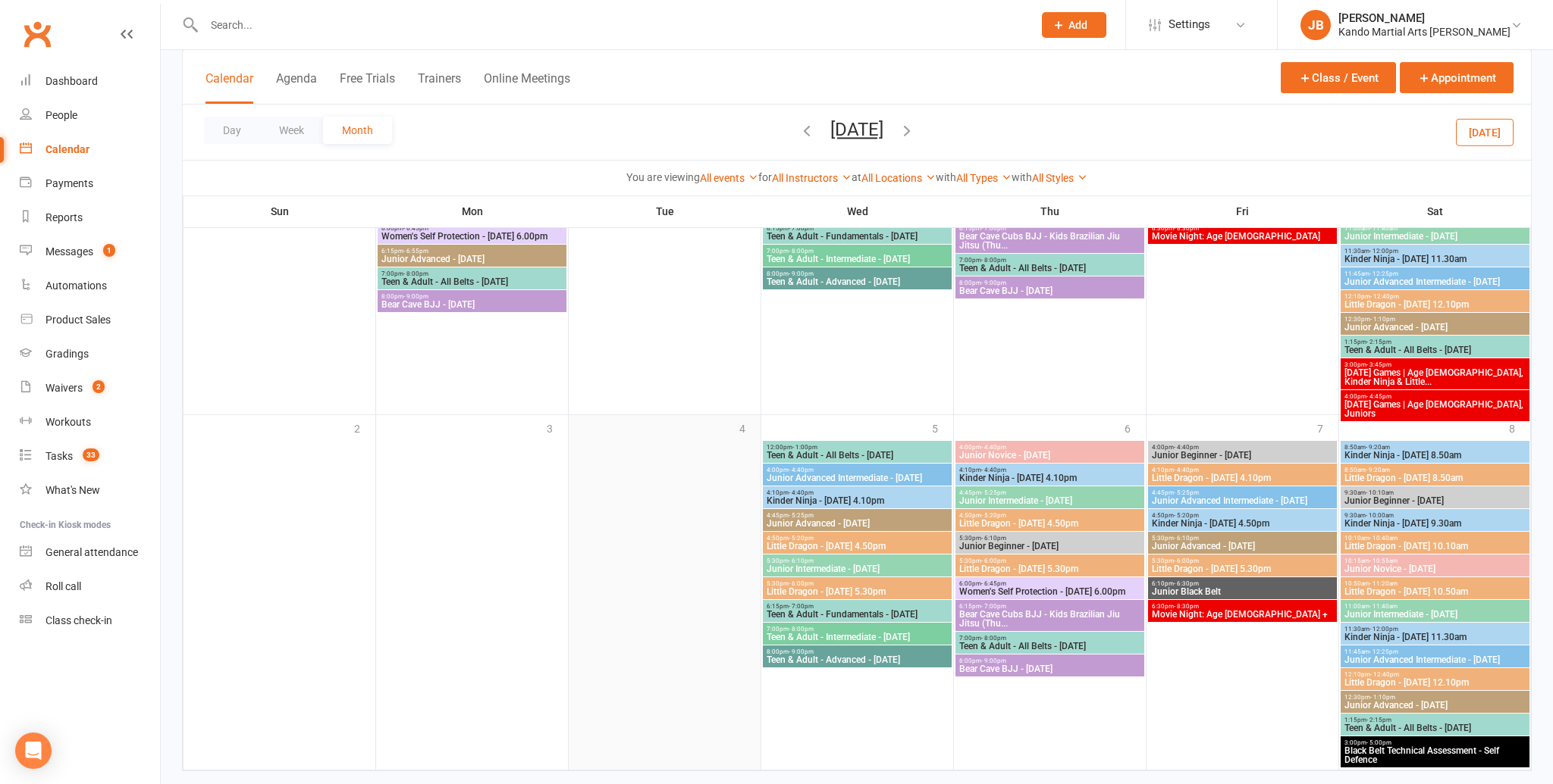
scroll to position [1444, 0]
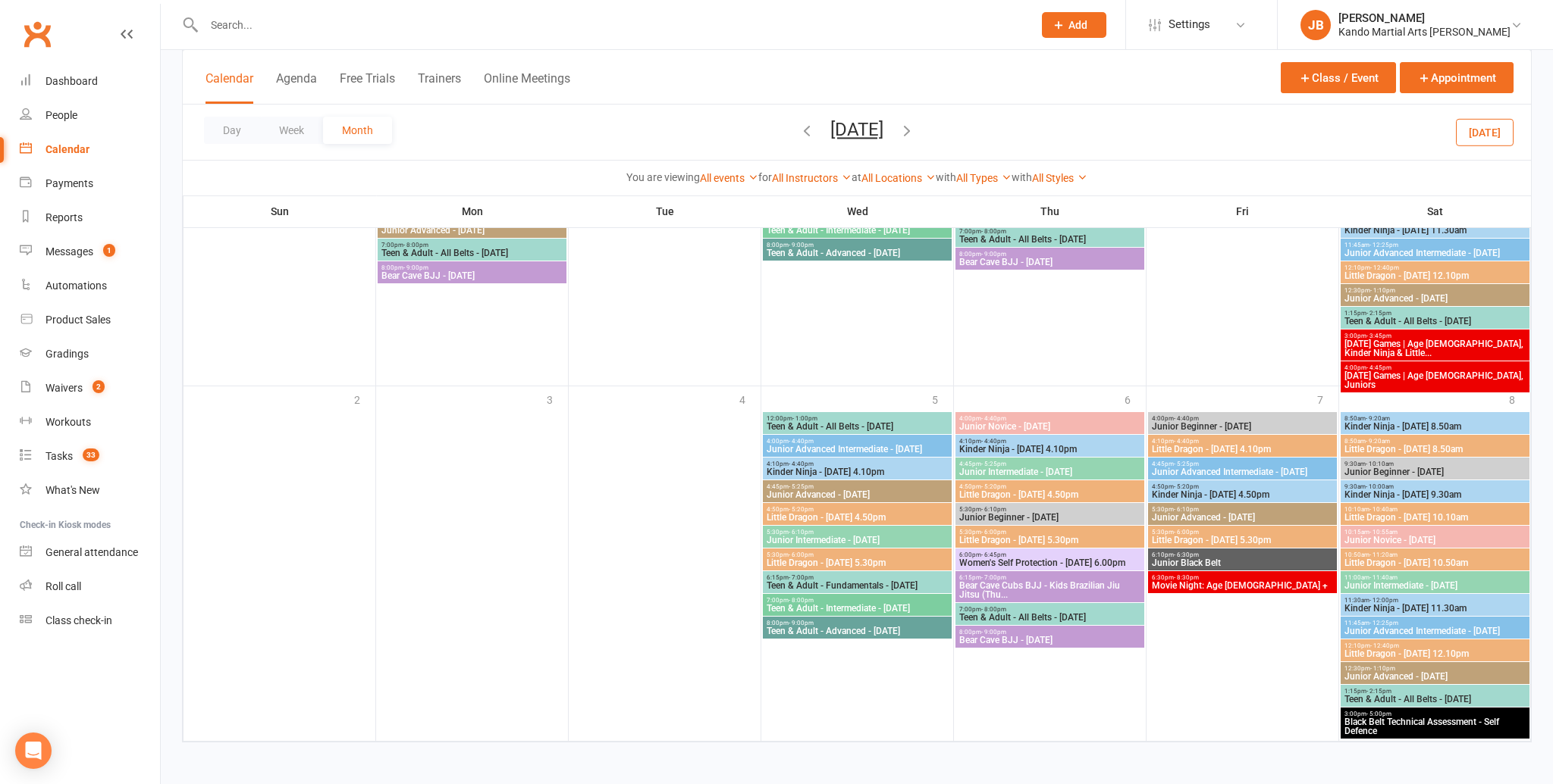
click at [915, 132] on icon "button" at bounding box center [907, 130] width 17 height 17
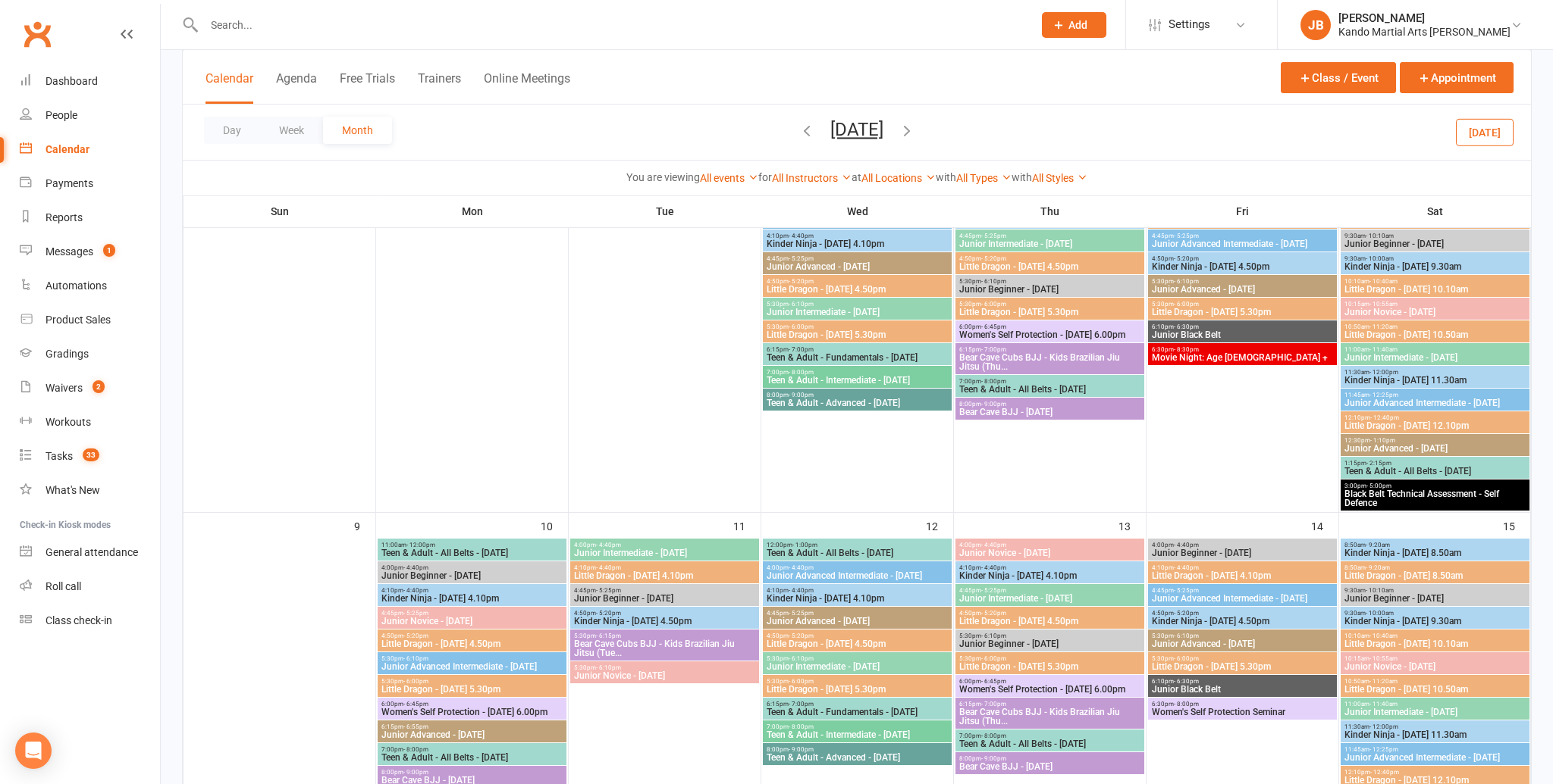
scroll to position [760, 0]
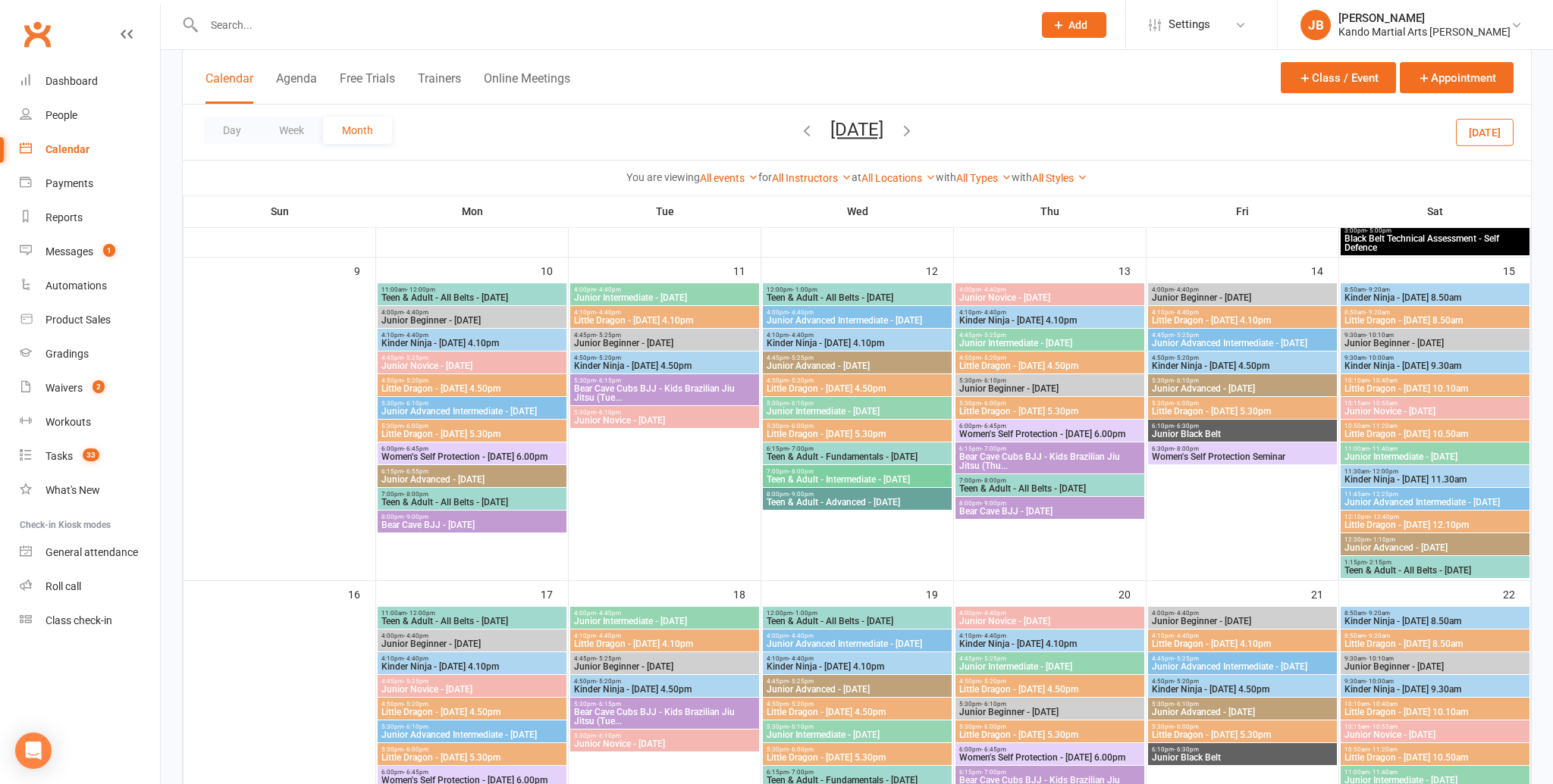
click at [915, 131] on icon "button" at bounding box center [907, 130] width 17 height 17
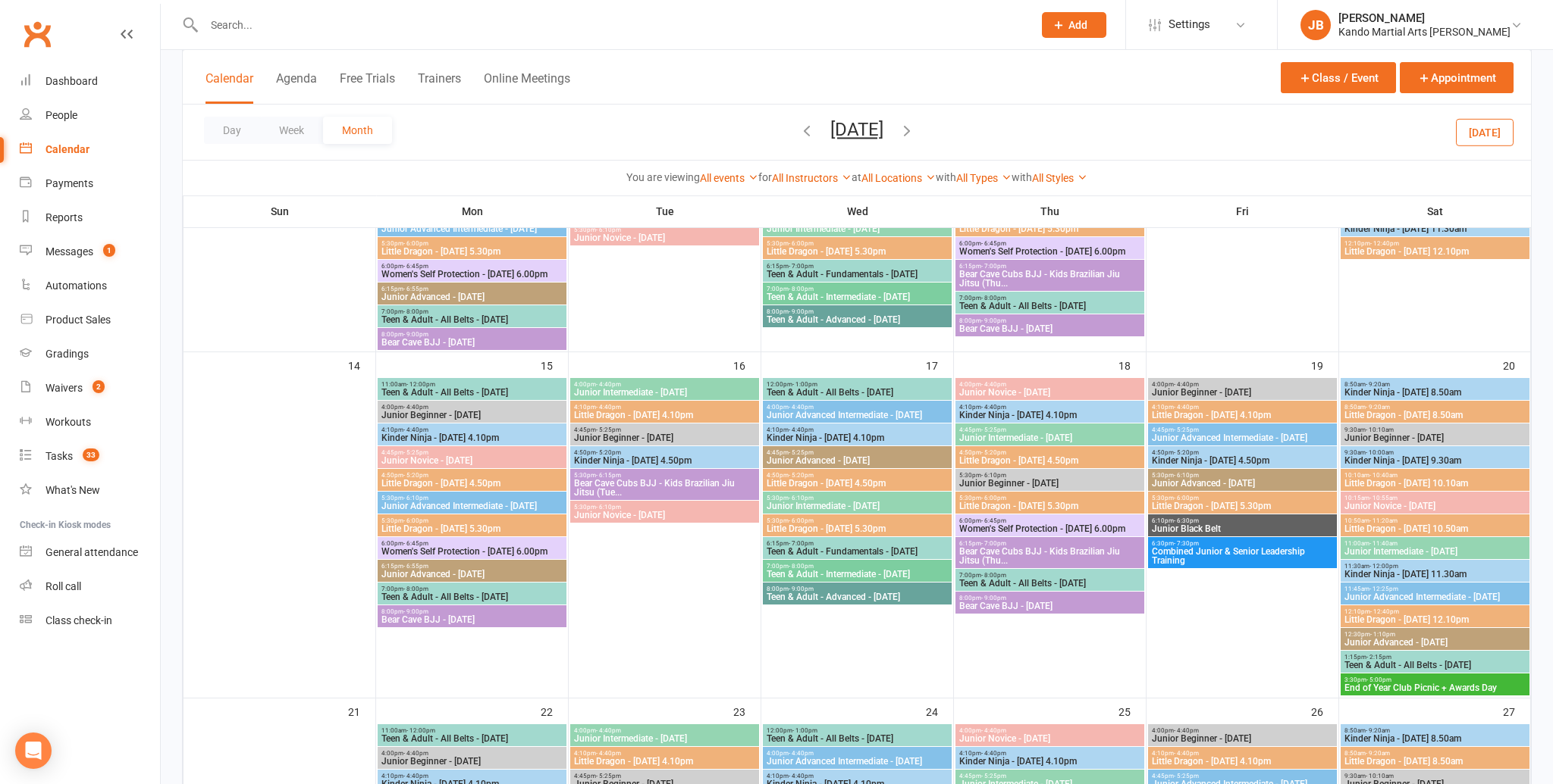
scroll to position [592, 0]
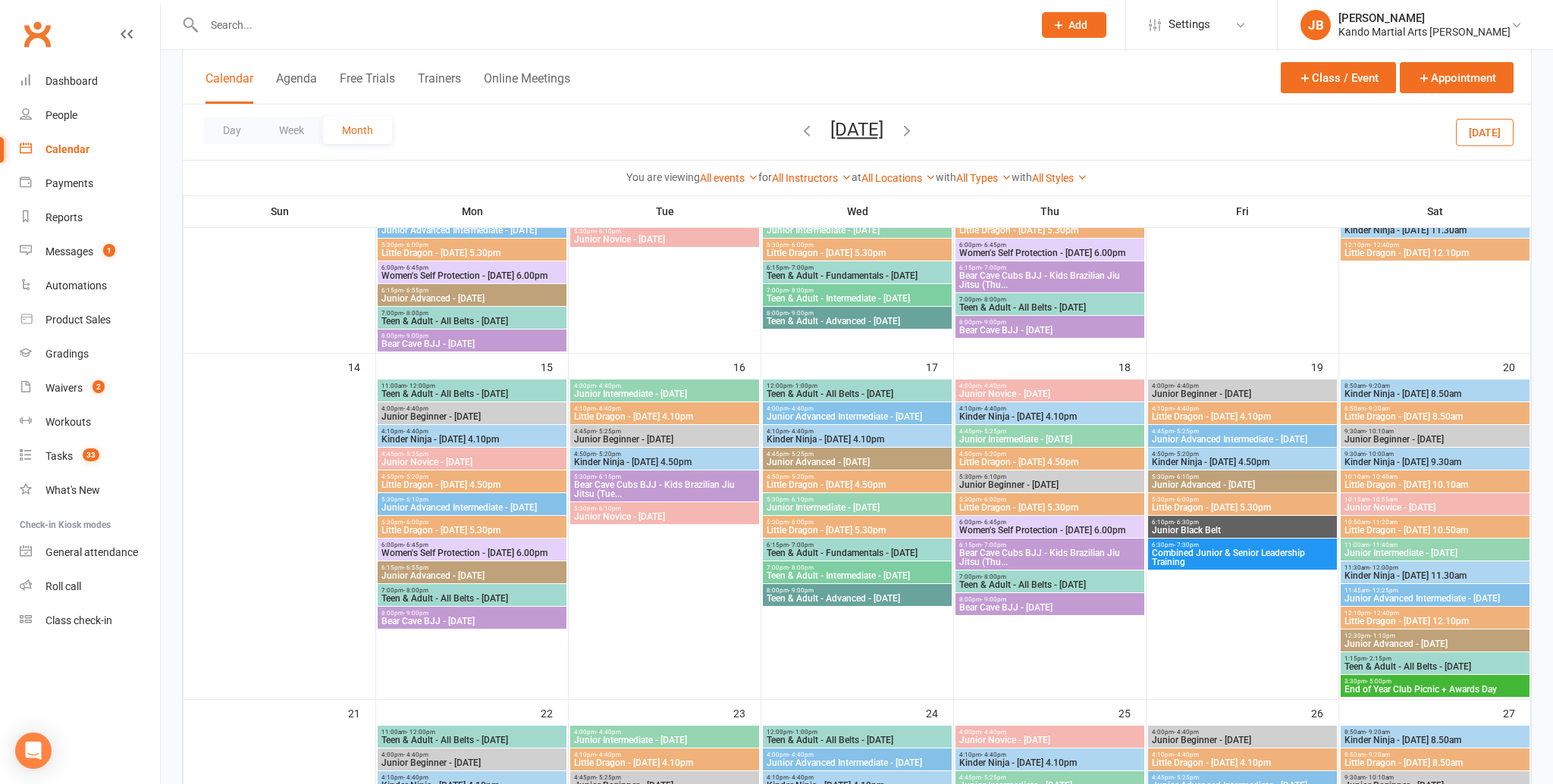
click at [243, 27] on input "text" at bounding box center [610, 24] width 822 height 21
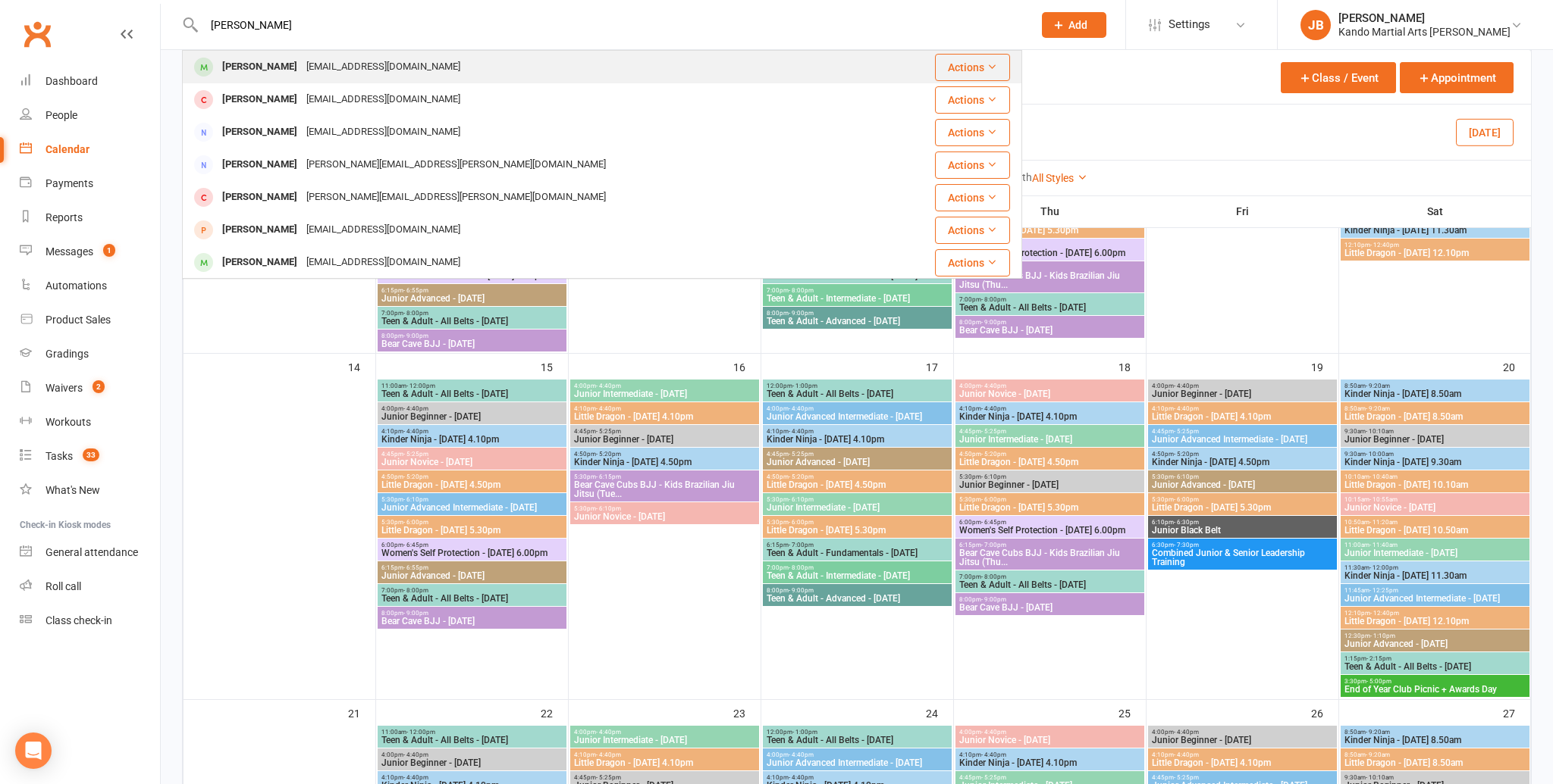
type input "stacey"
click at [282, 71] on div "Stacey Chapman" at bounding box center [260, 67] width 84 height 22
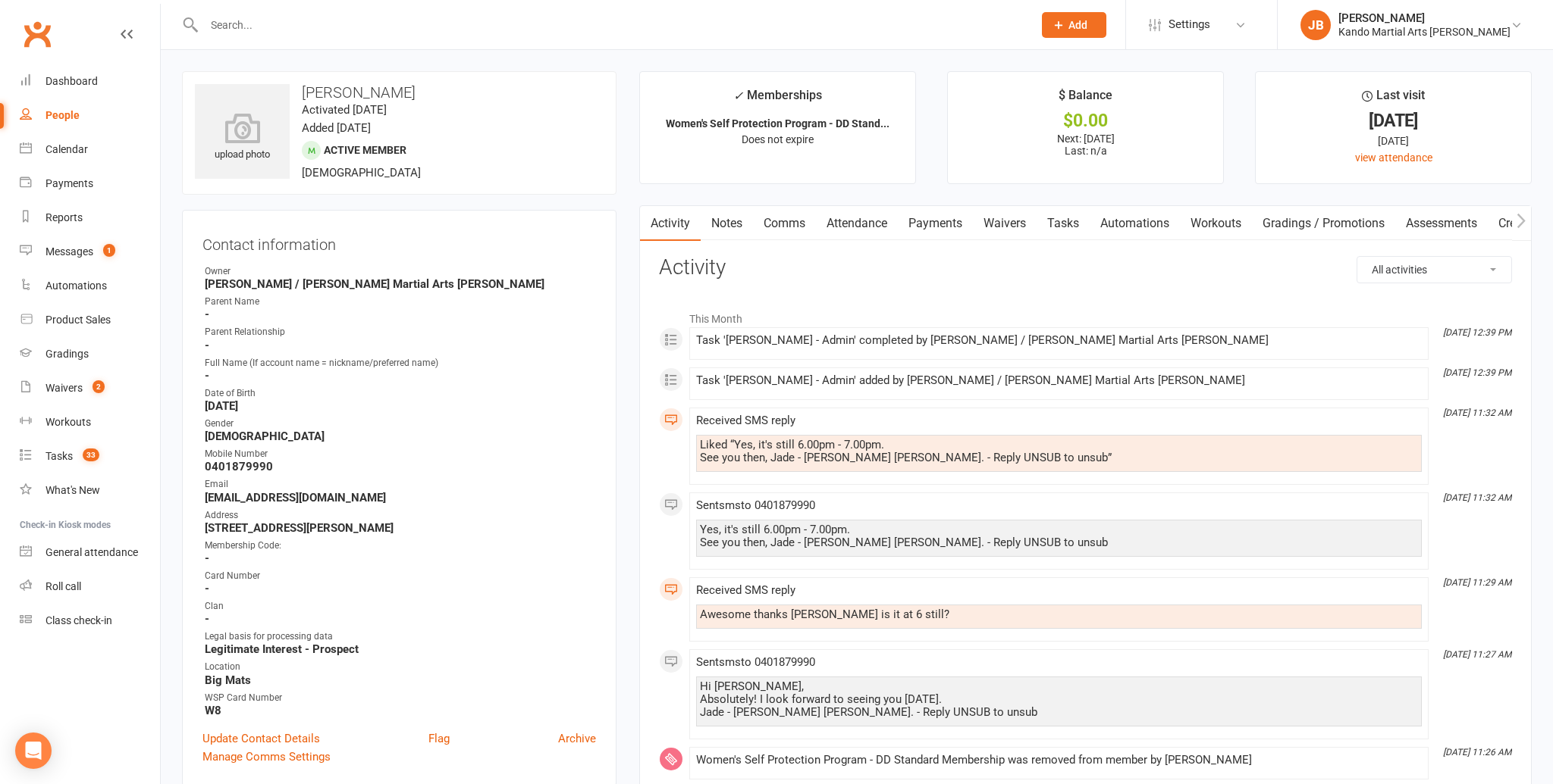
click at [877, 225] on link "Attendance" at bounding box center [856, 223] width 82 height 34
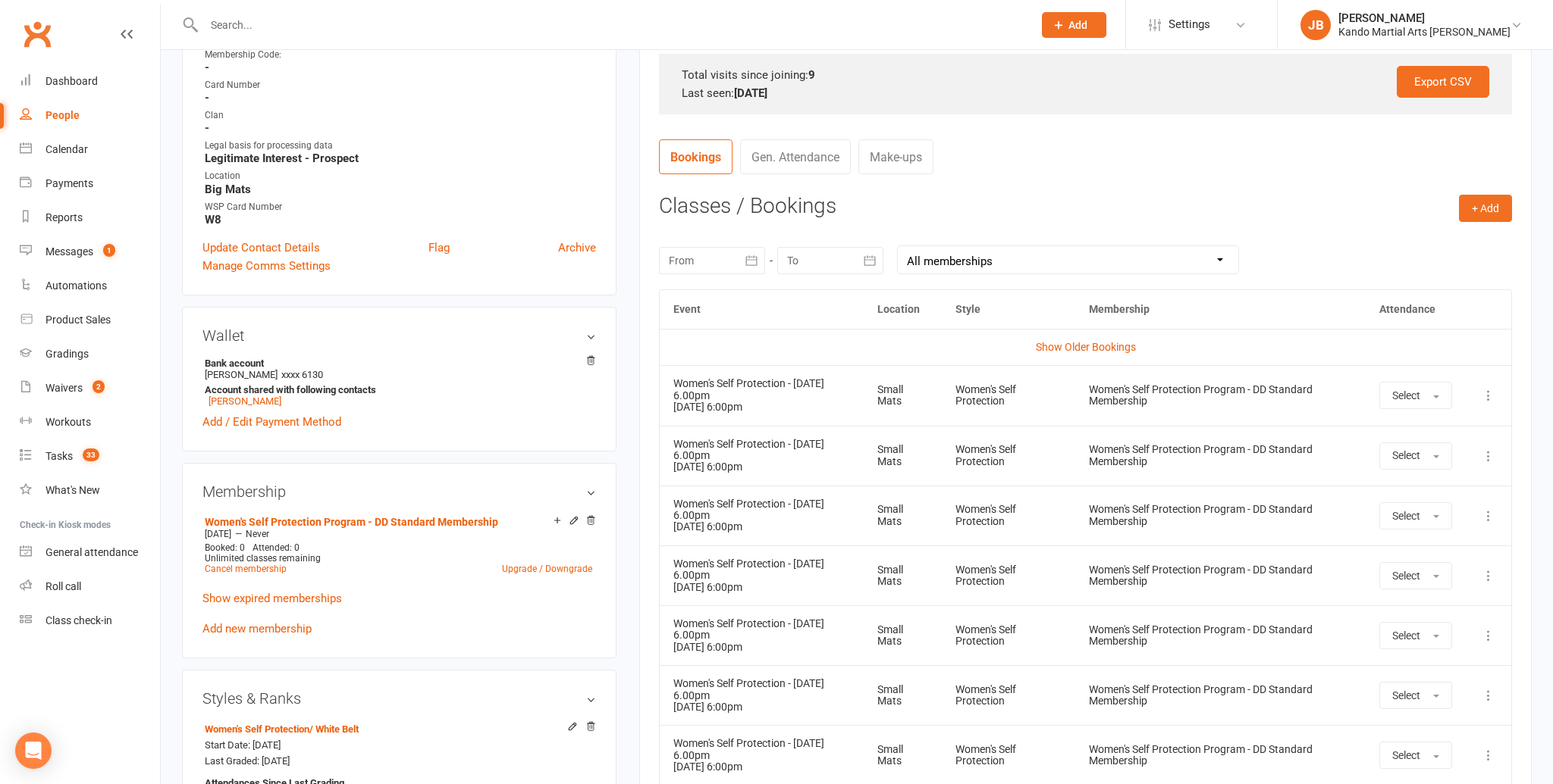
scroll to position [492, 0]
click at [1487, 210] on button "+ Add" at bounding box center [1485, 208] width 53 height 27
drag, startPoint x: 1418, startPoint y: 238, endPoint x: 1409, endPoint y: 239, distance: 9.1
click at [1418, 238] on link "Book Event" at bounding box center [1436, 242] width 151 height 30
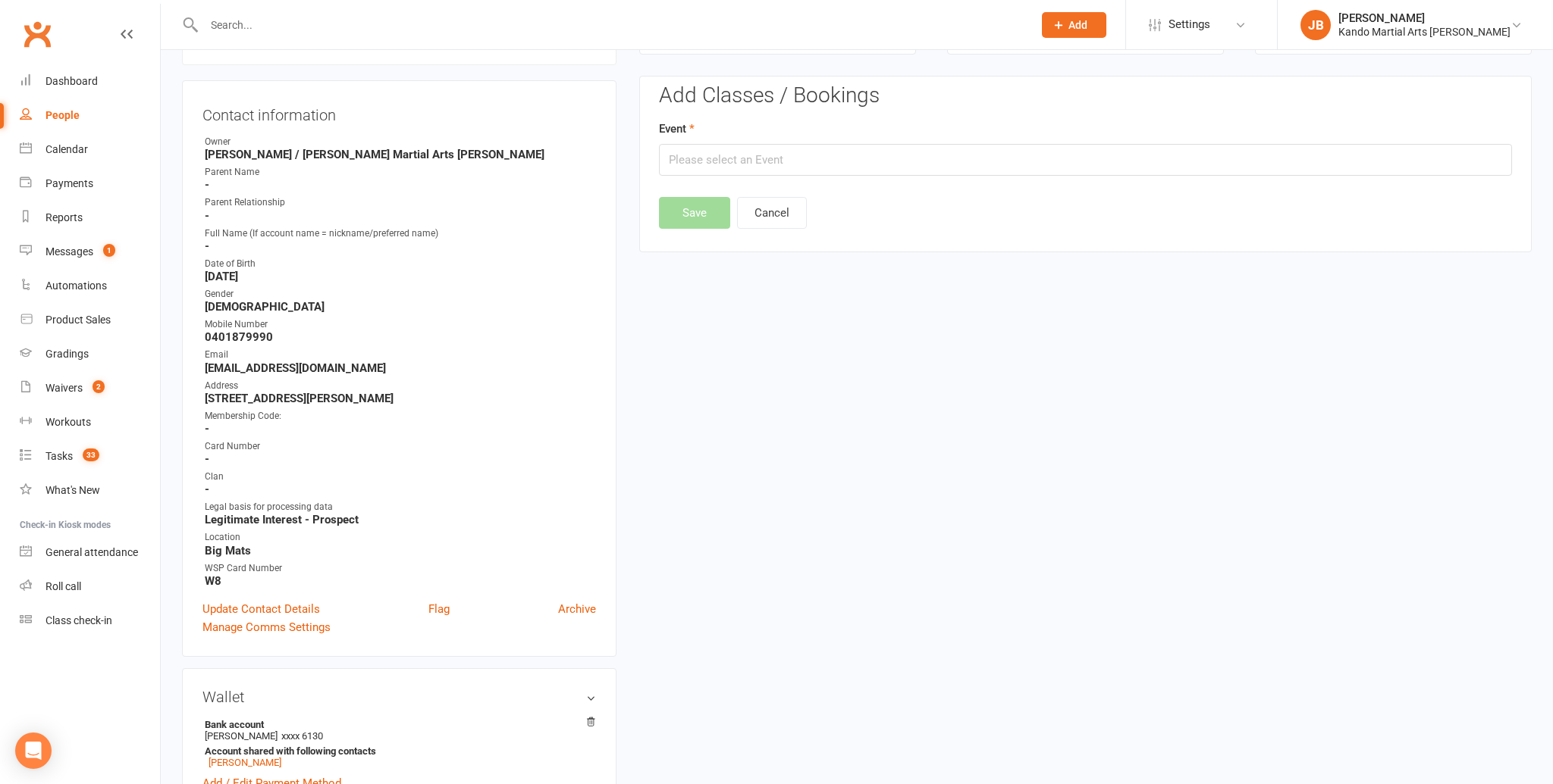
scroll to position [129, 0]
click at [753, 158] on input "text" at bounding box center [1086, 160] width 853 height 32
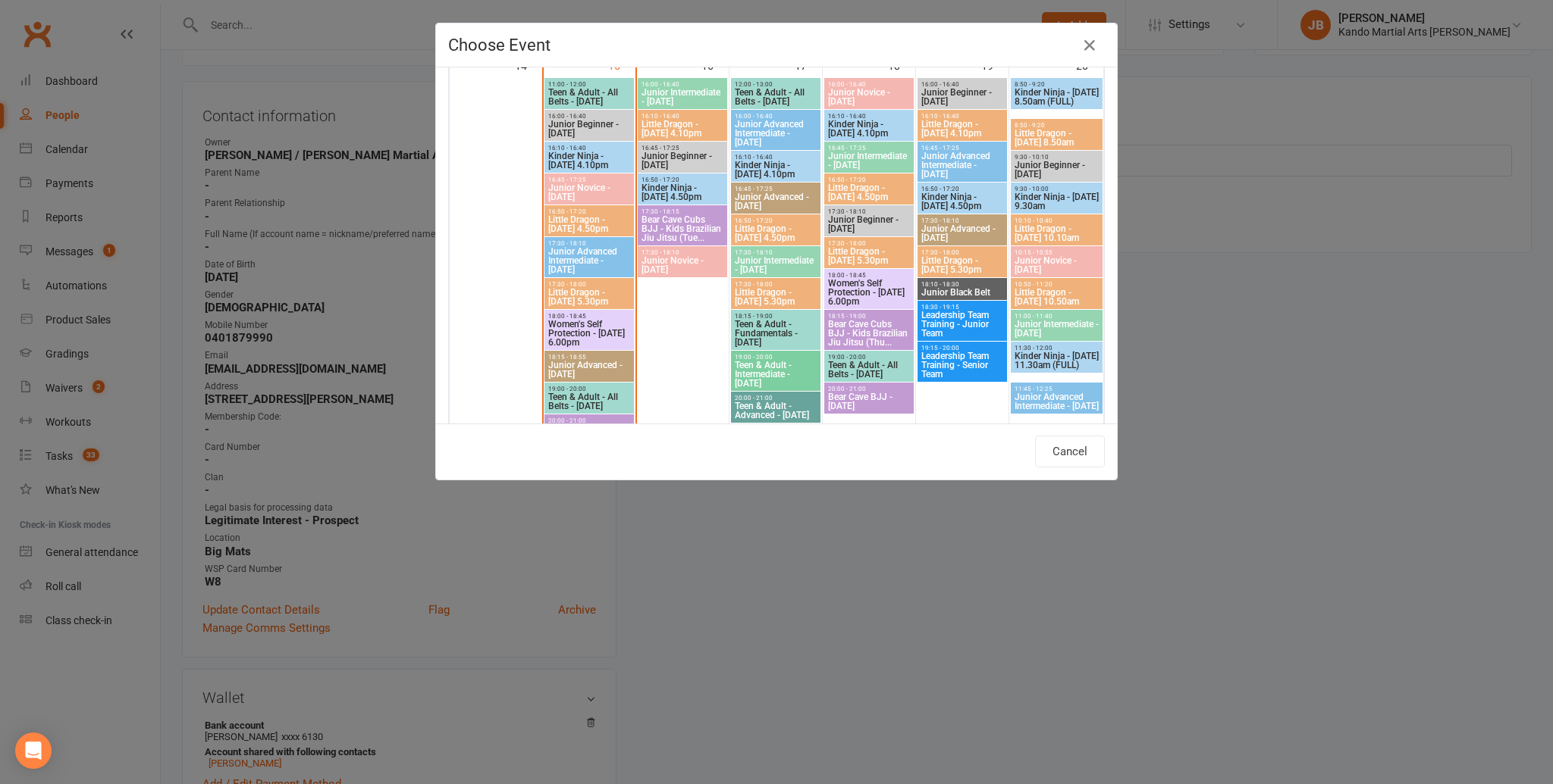
scroll to position [1103, 0]
click at [590, 325] on span "Women's Self Protection - Monday 6.00pm" at bounding box center [589, 334] width 83 height 27
type input "Women's Self Protection - Monday 6.00pm - Sep 15, 2025 6:00:00 PM"
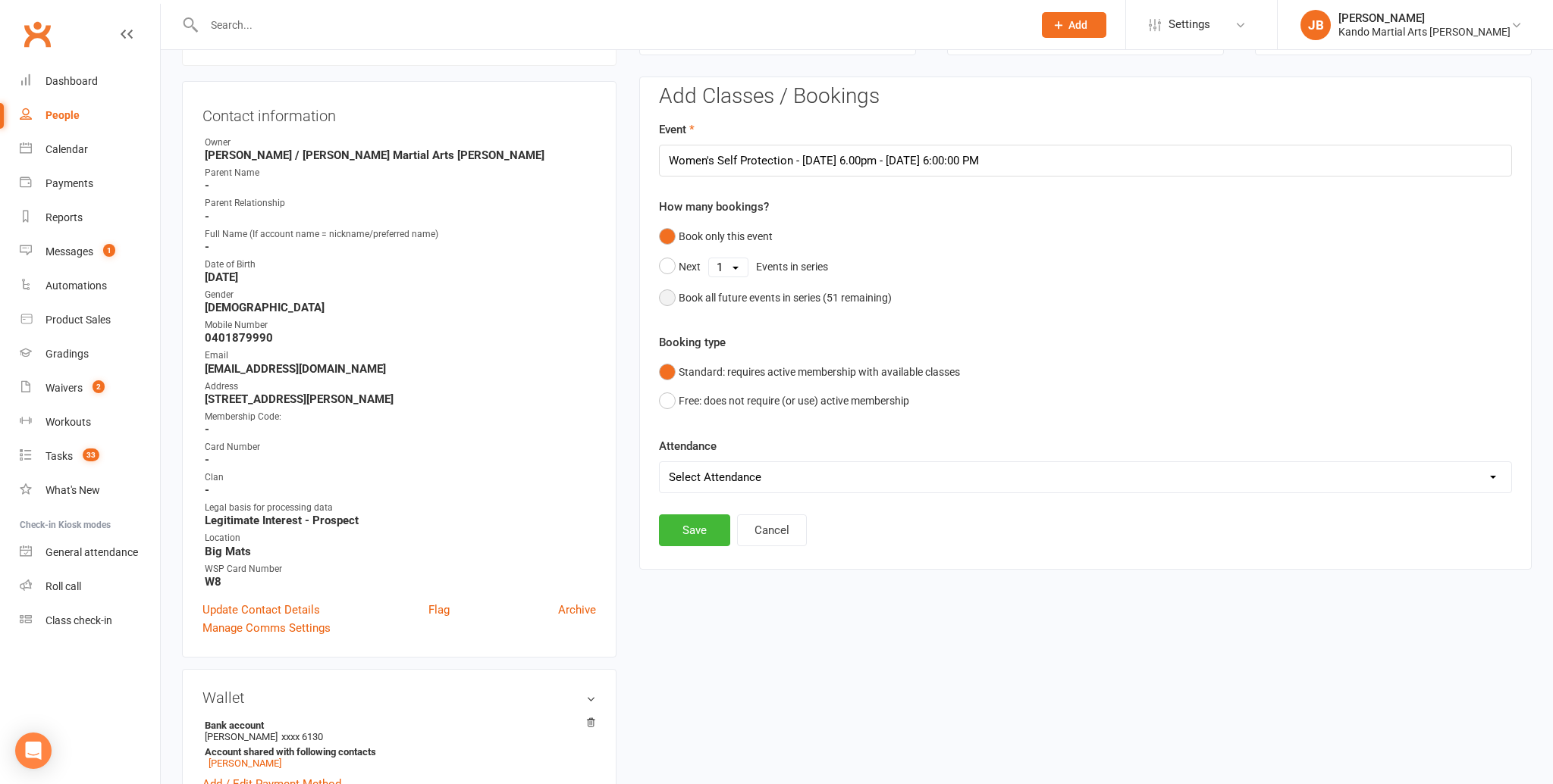
click at [685, 300] on div "Book all future events in series ( 51 remaining)" at bounding box center [784, 297] width 213 height 17
click at [708, 455] on button "Save" at bounding box center [695, 453] width 71 height 32
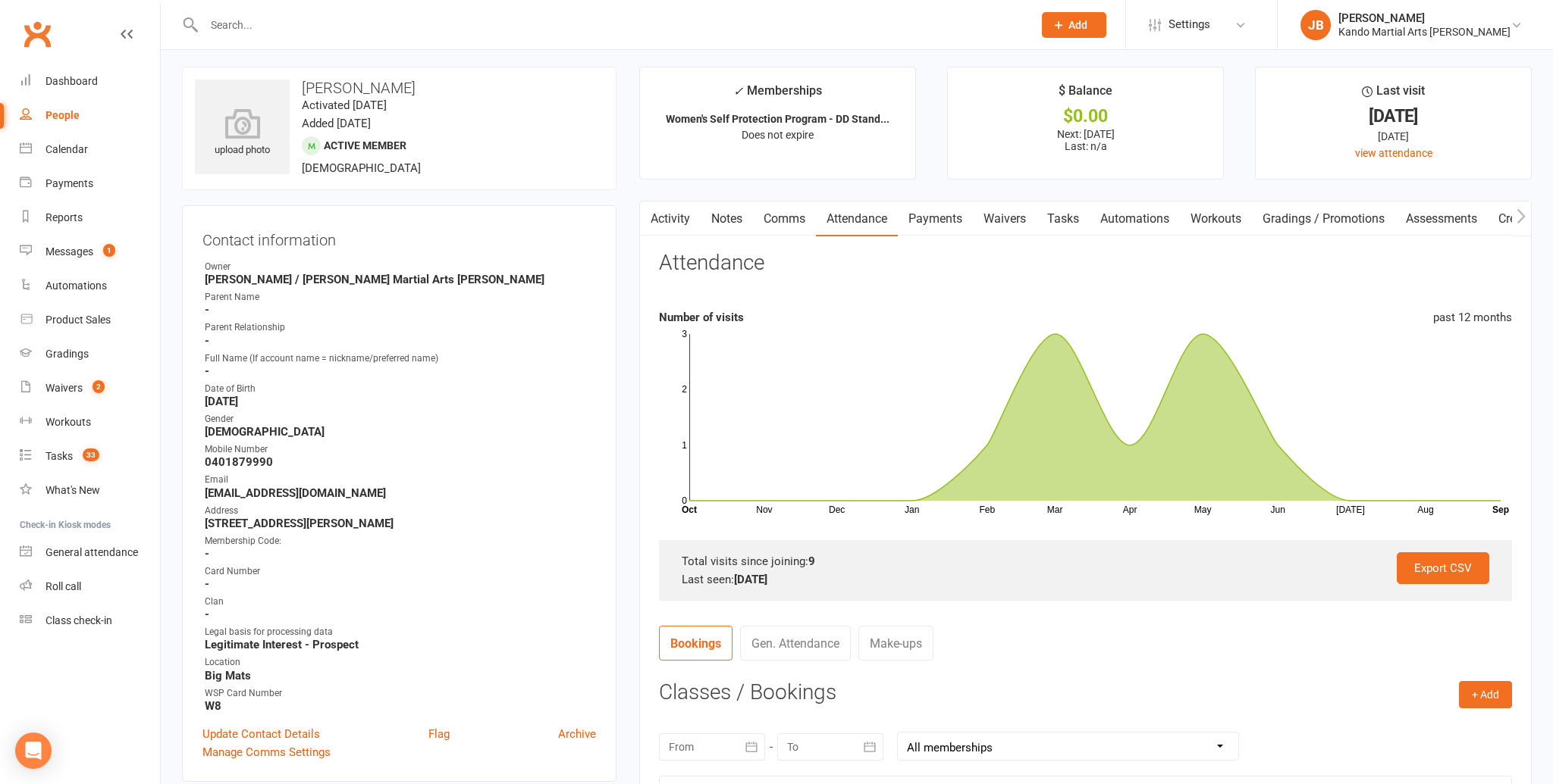
scroll to position [7, 0]
click at [400, 194] on contact-information "upload photo Stacey Chapman Activated 7 February, 2025 Added 6 May, 2021 Active…" at bounding box center [399, 422] width 435 height 715
click at [228, 19] on input "text" at bounding box center [610, 24] width 822 height 21
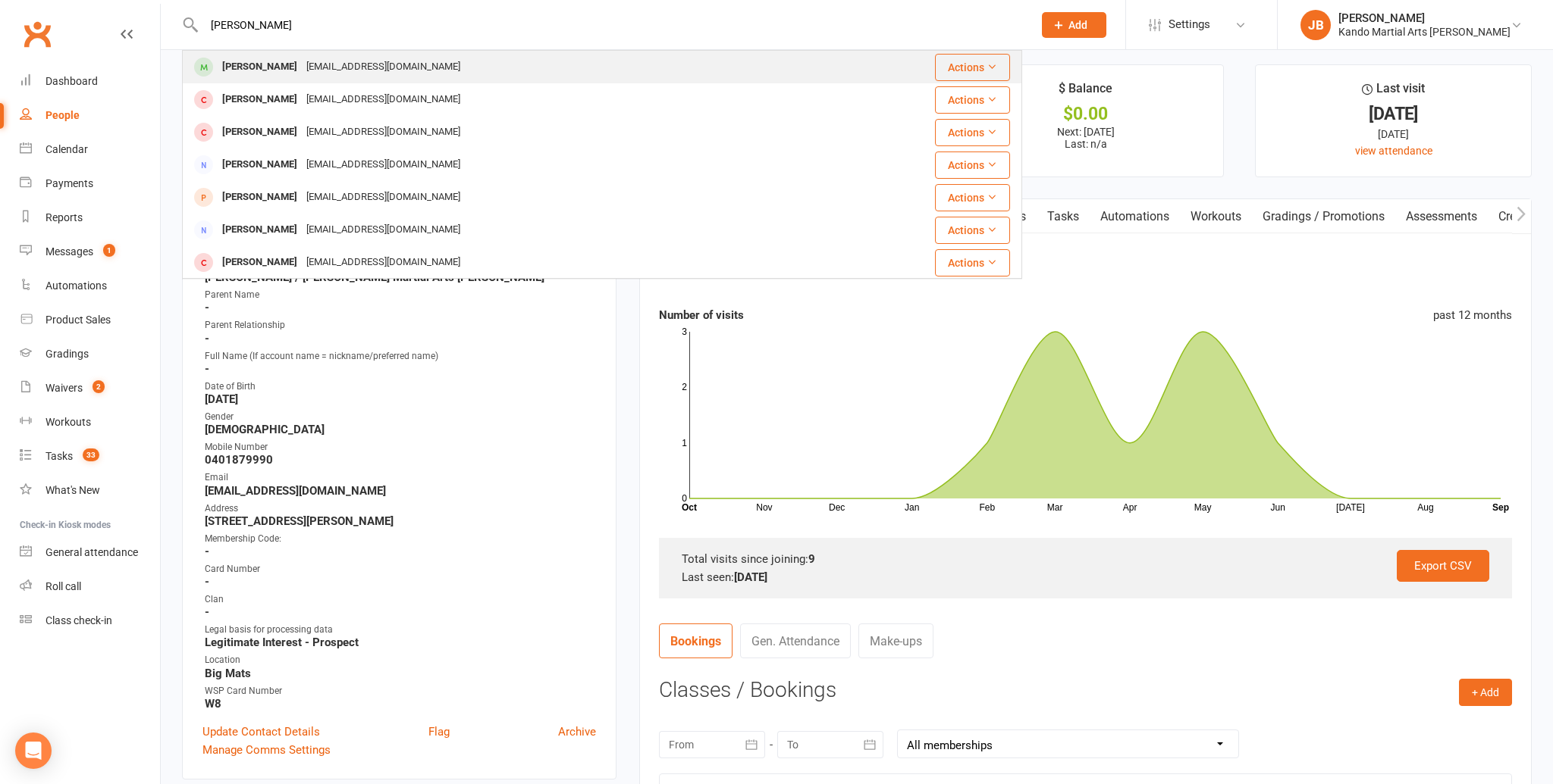
type input "kobe whitz"
click at [235, 53] on div "Kobe Whitzell melindaglassborow@gmail.com" at bounding box center [531, 66] width 697 height 31
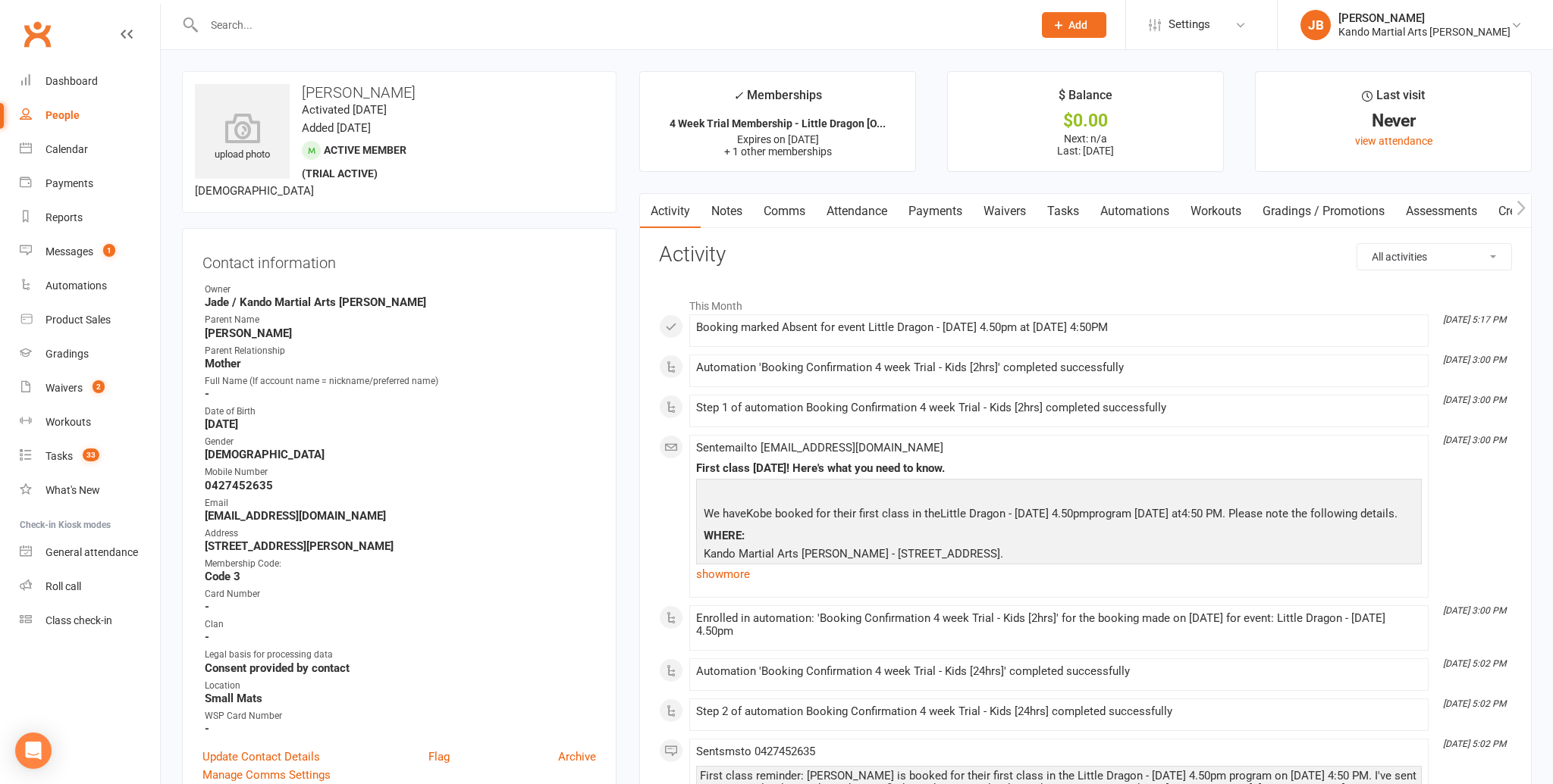
click at [1051, 215] on link "Tasks" at bounding box center [1063, 211] width 53 height 34
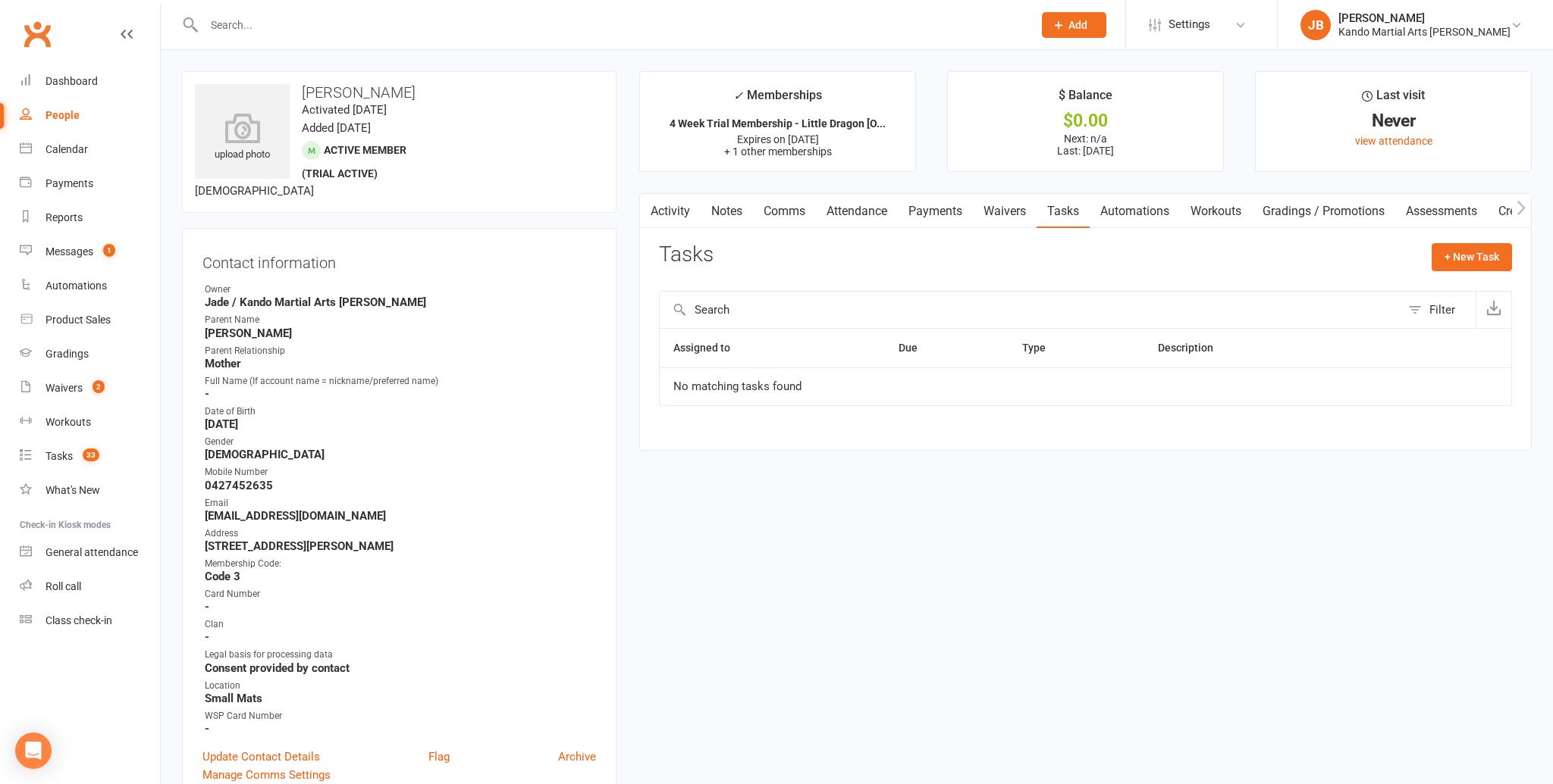
click at [868, 214] on link "Attendance" at bounding box center [856, 211] width 82 height 34
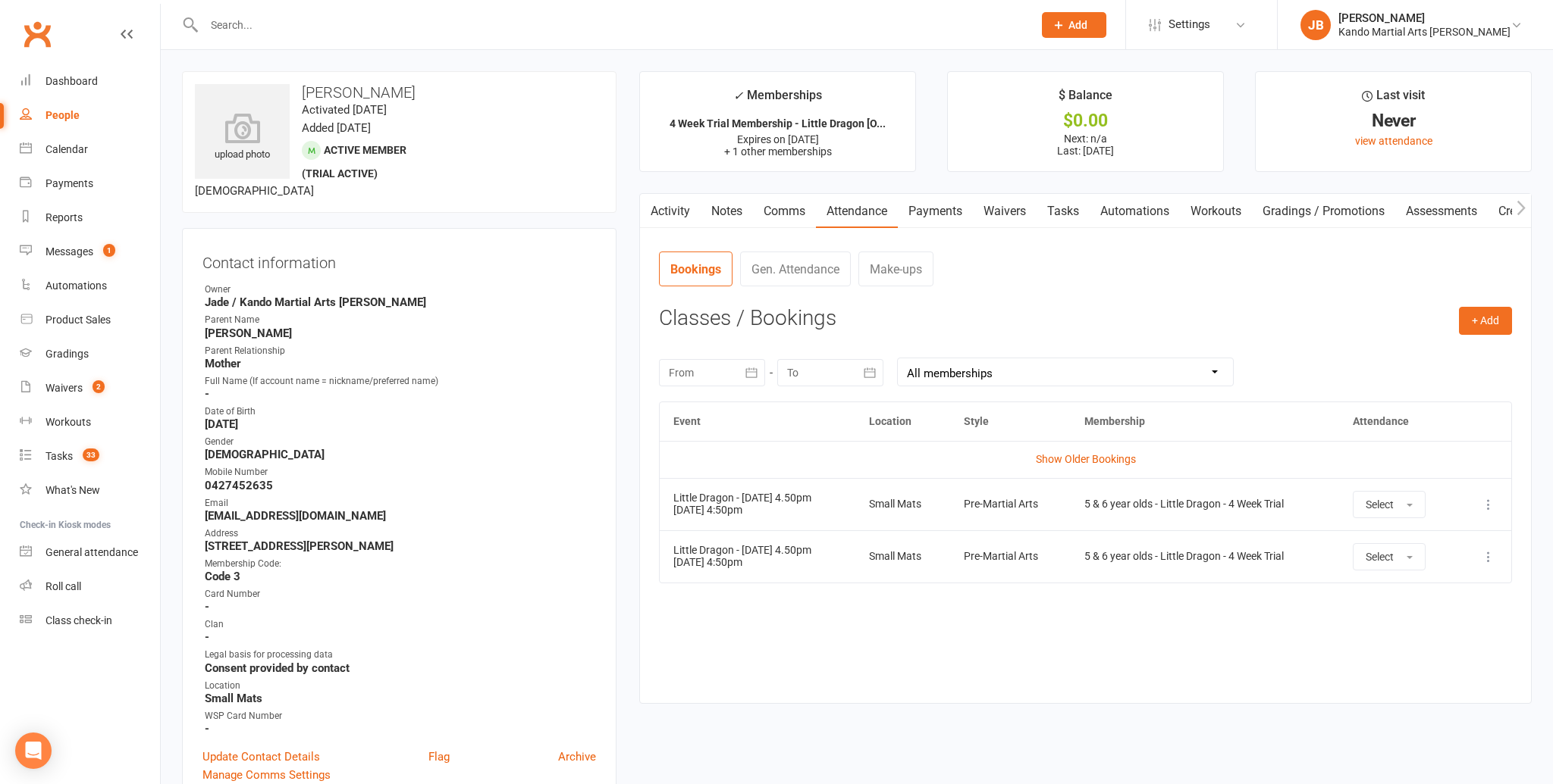
click at [633, 418] on main "✓ Memberships 4 Week Trial Membership - Little Dragon [O... Expires on 26th Sep…" at bounding box center [1086, 395] width 915 height 648
click at [217, 35] on div at bounding box center [601, 24] width 840 height 50
click at [240, 22] on input "text" at bounding box center [610, 24] width 822 height 21
click at [220, 71] on div "upload photo Kobe Whitzell Activated 7 July, 2025 Added 7 July, 2025 Active mem…" at bounding box center [399, 142] width 435 height 142
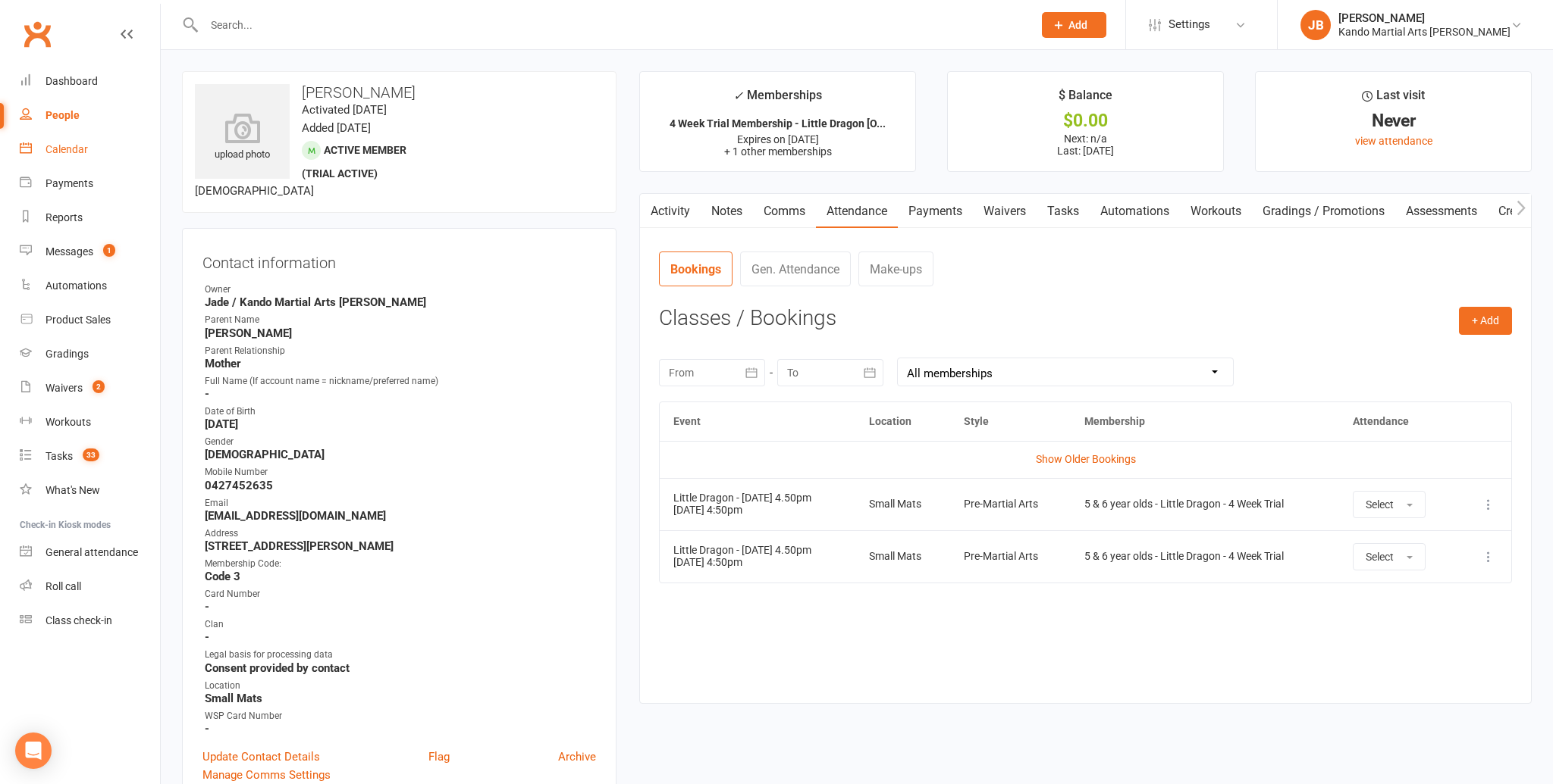
click at [77, 155] on div "Calendar" at bounding box center [66, 149] width 42 height 12
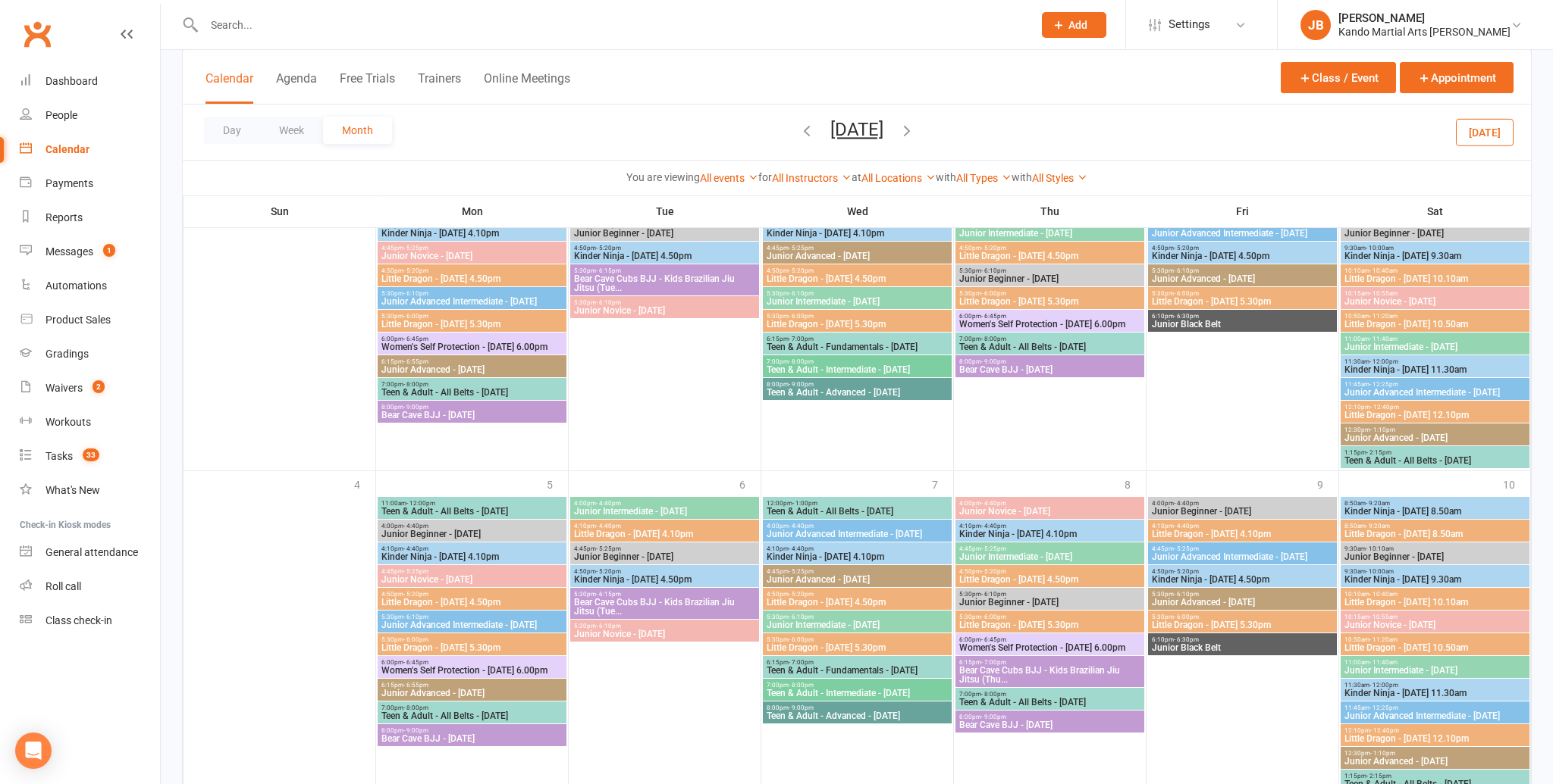
scroll to position [1522, 0]
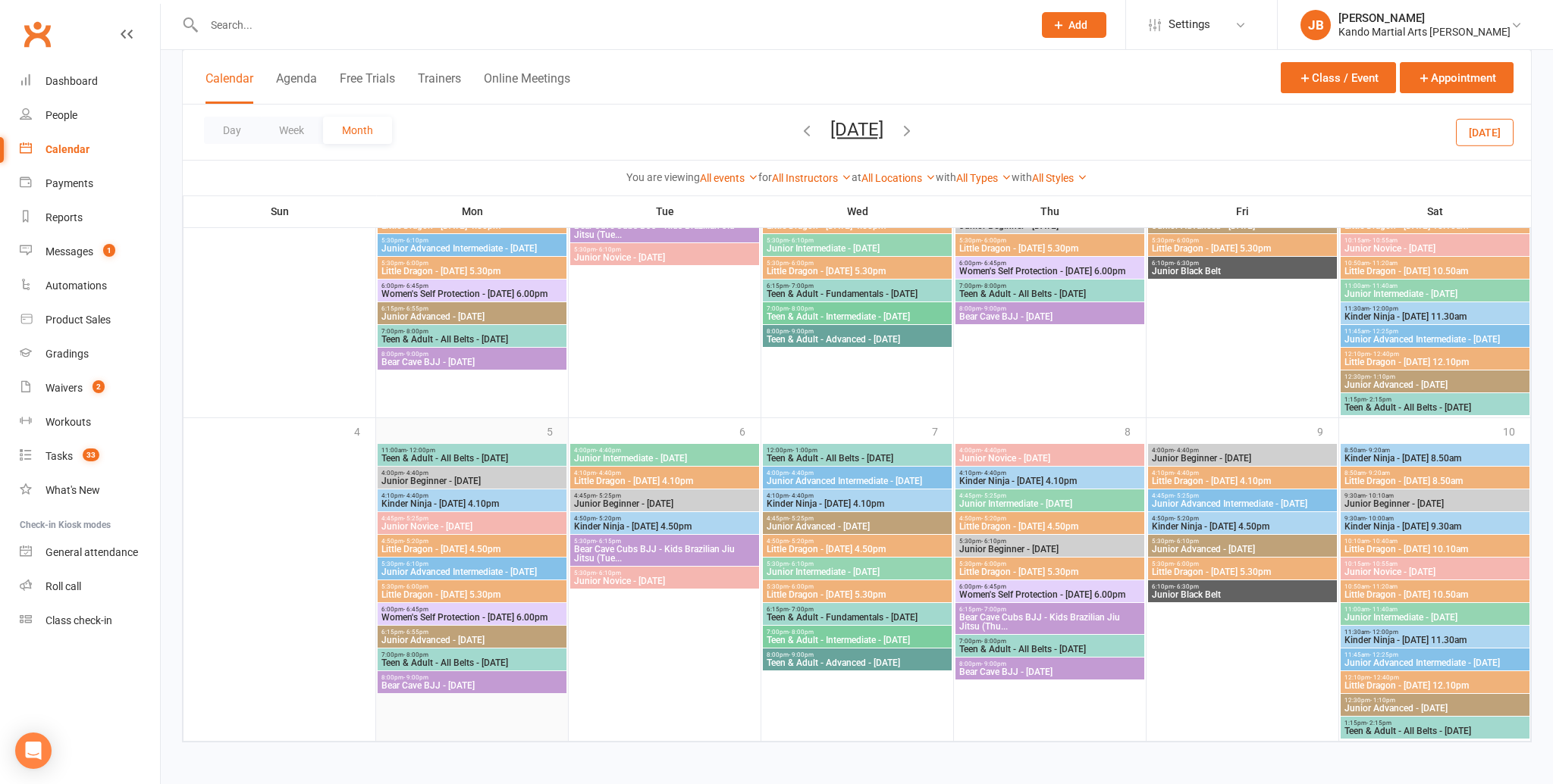
click at [488, 466] on div at bounding box center [472, 592] width 189 height 296
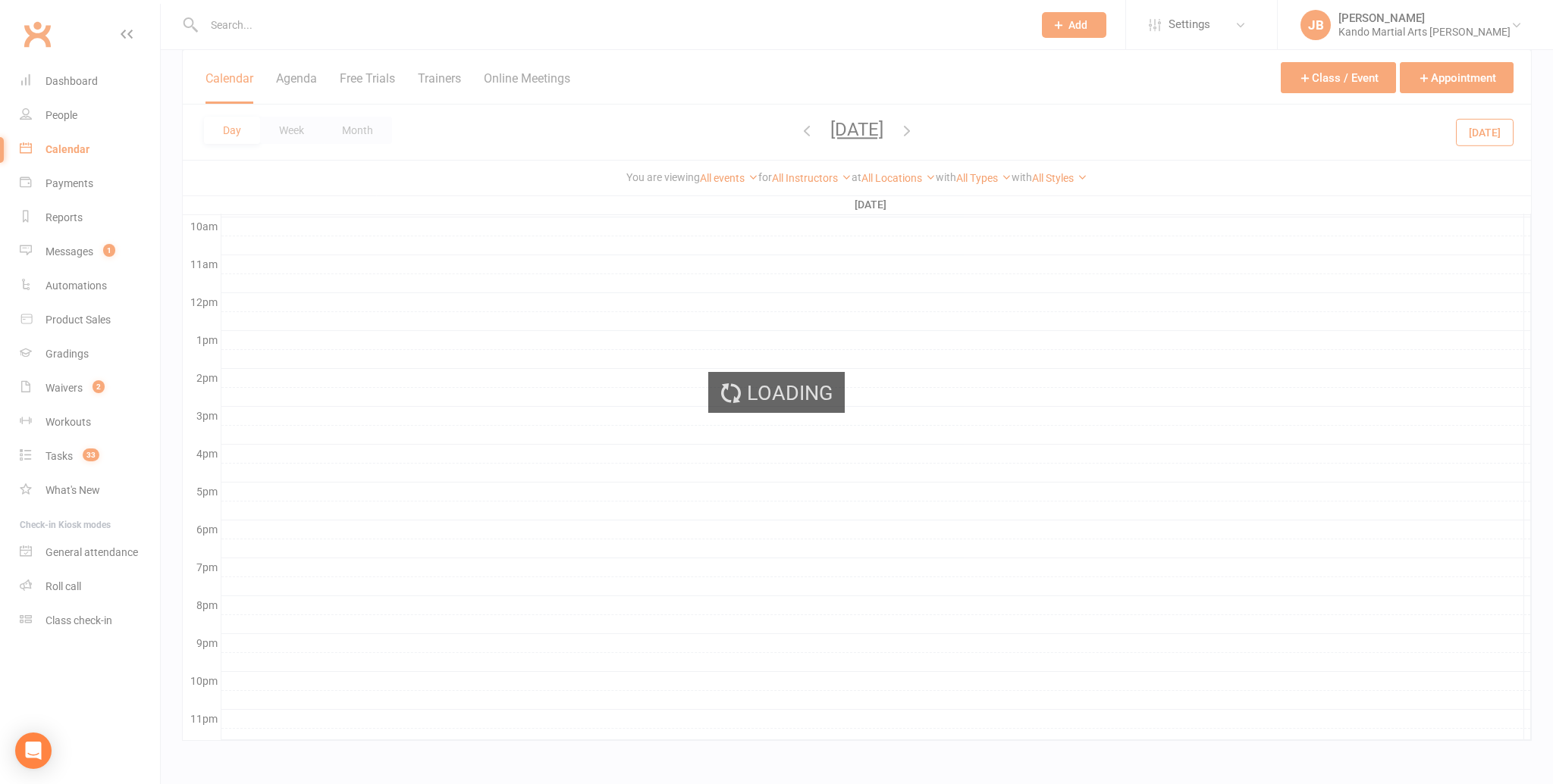
scroll to position [469, 0]
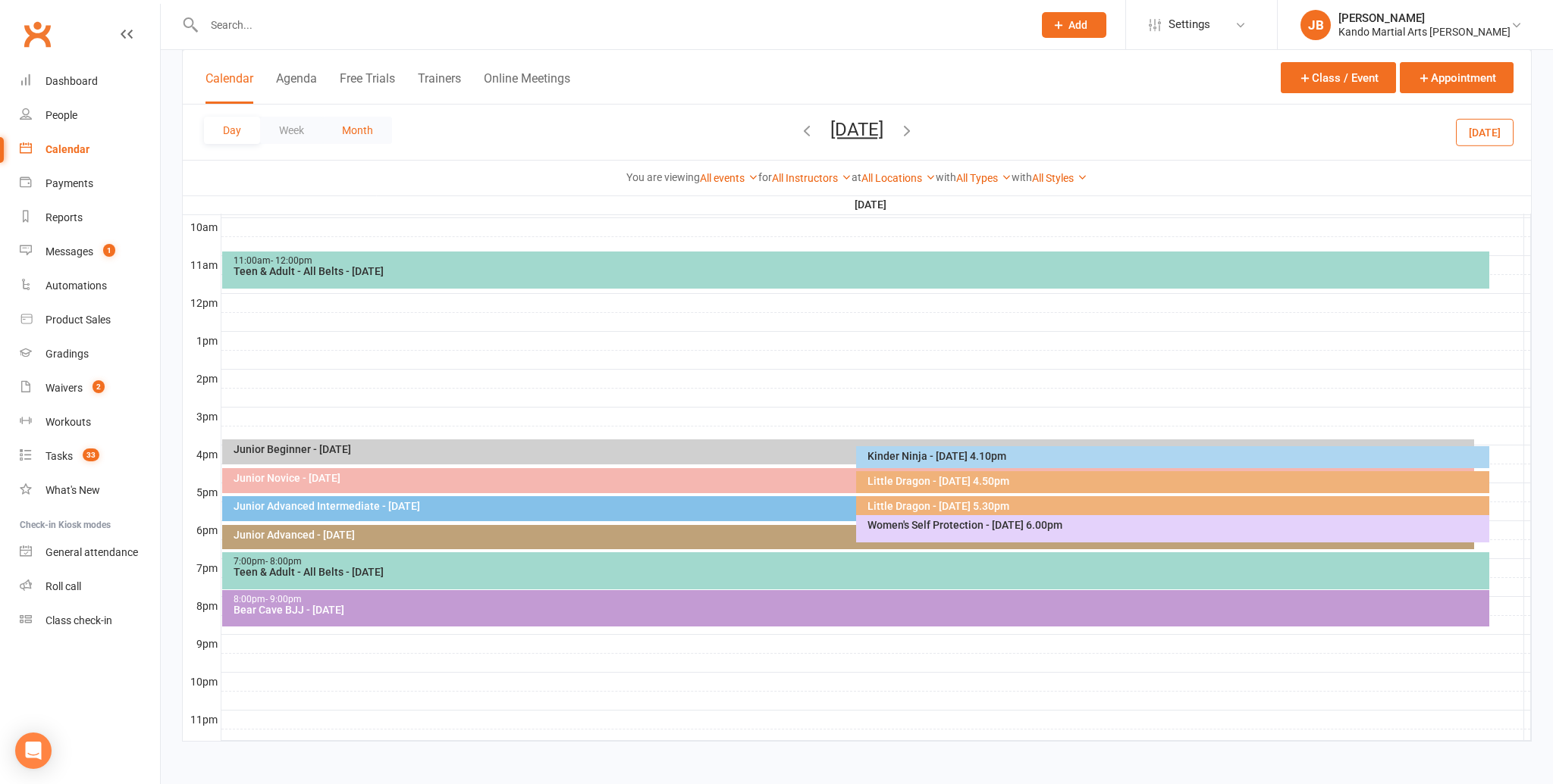
click at [374, 126] on button "Month" at bounding box center [357, 130] width 69 height 27
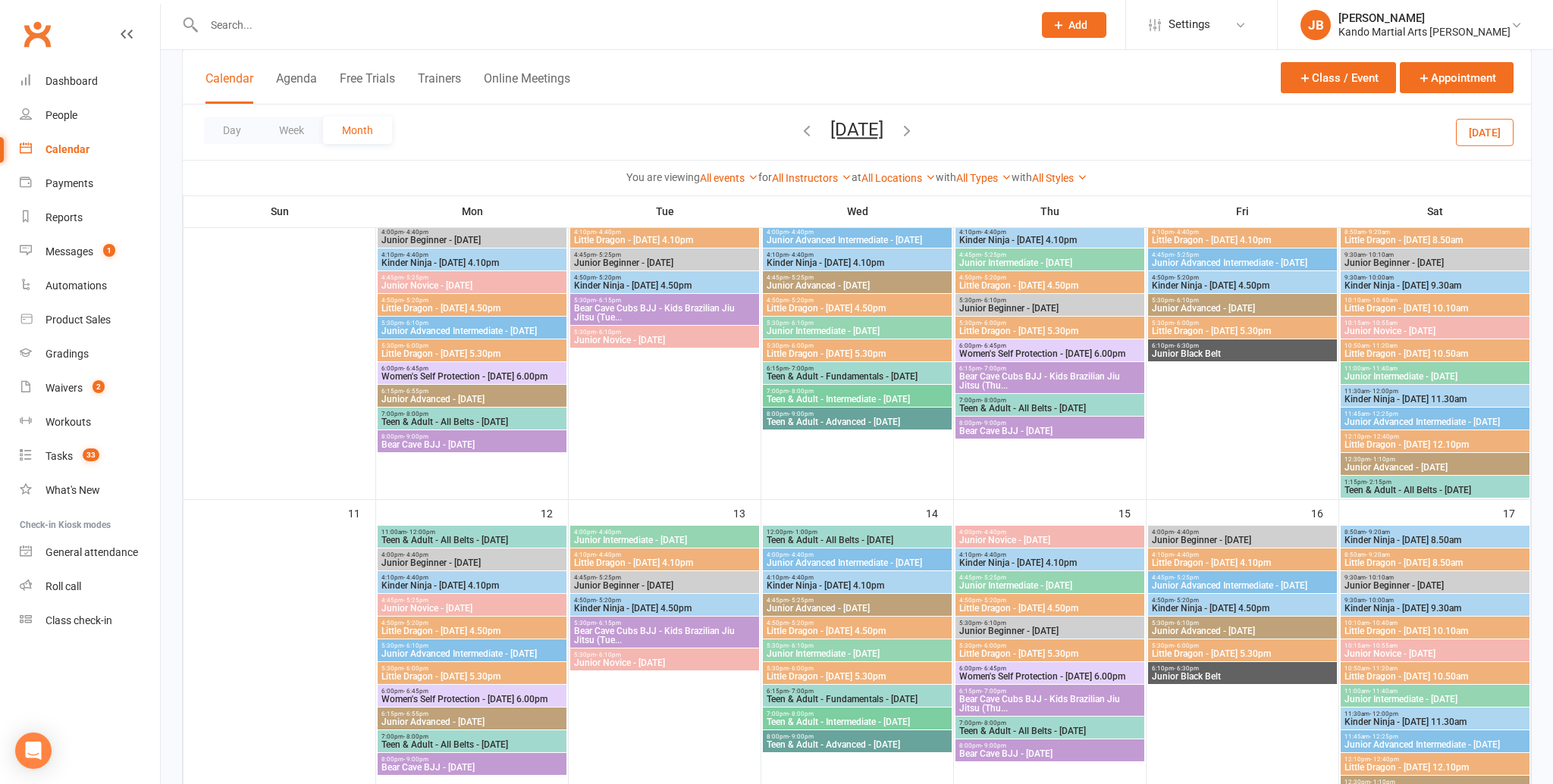
click at [798, 134] on icon "button" at bounding box center [806, 130] width 17 height 17
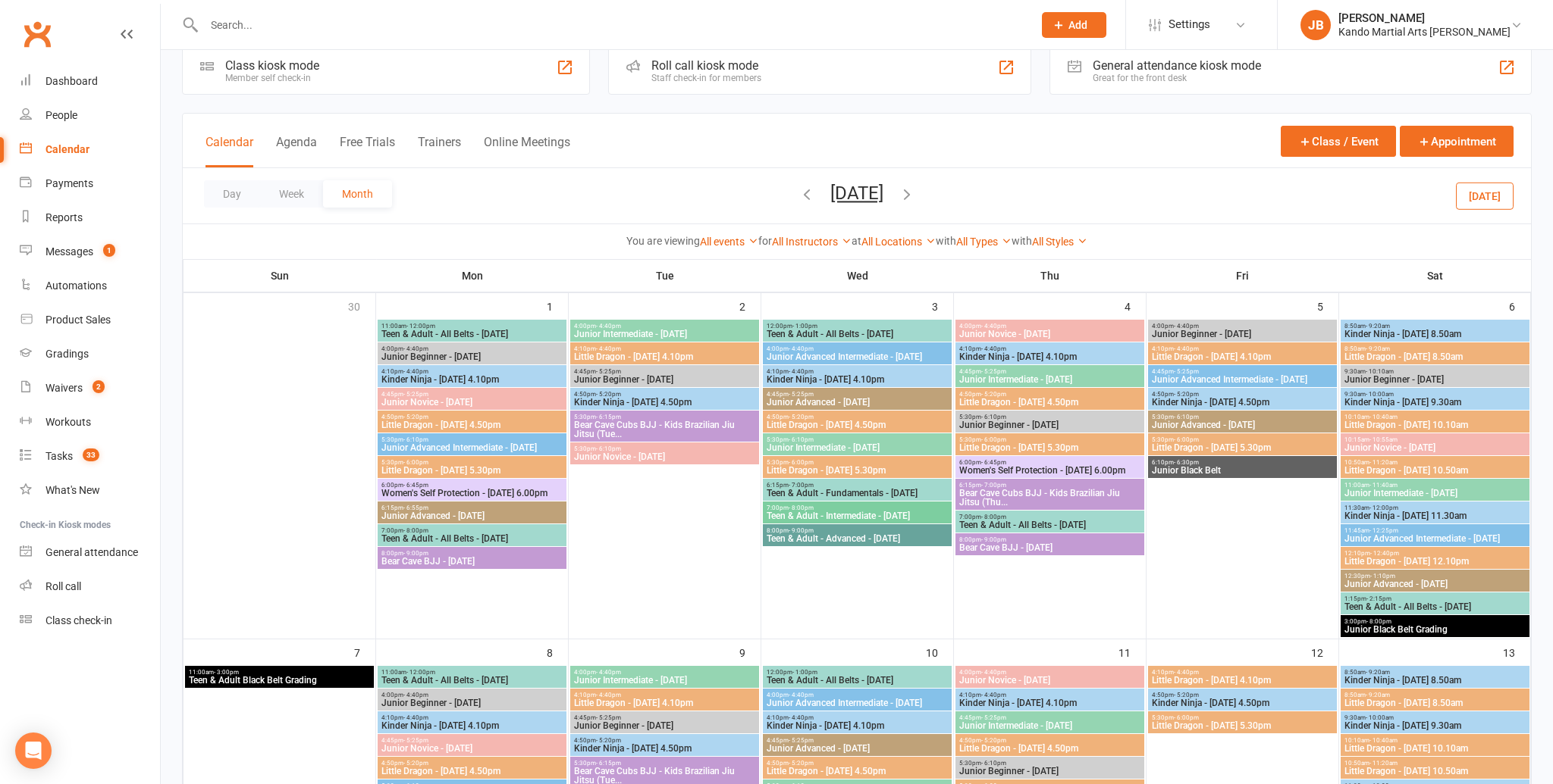
scroll to position [0, 0]
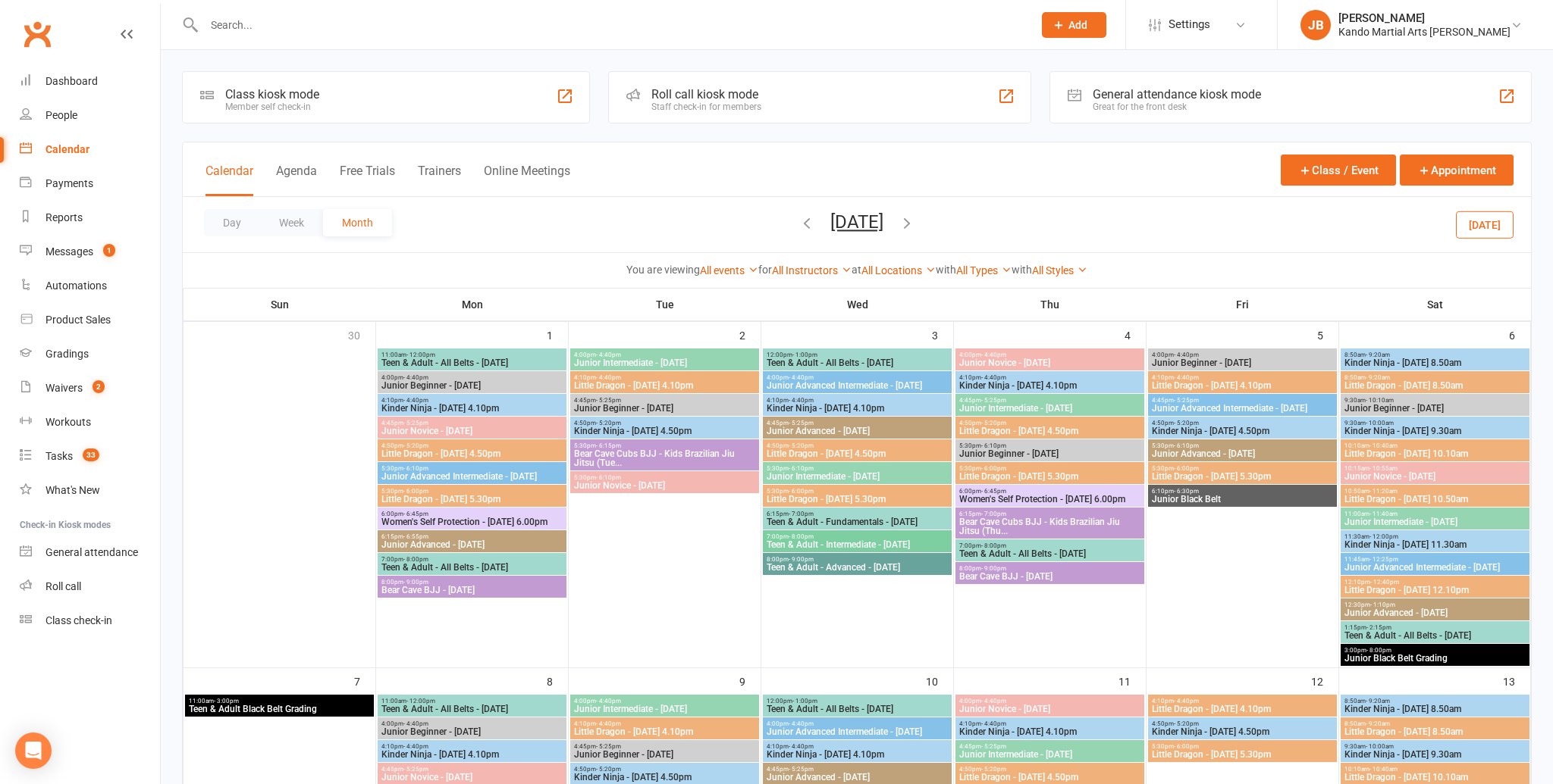
click at [240, 17] on input "text" at bounding box center [610, 24] width 822 height 21
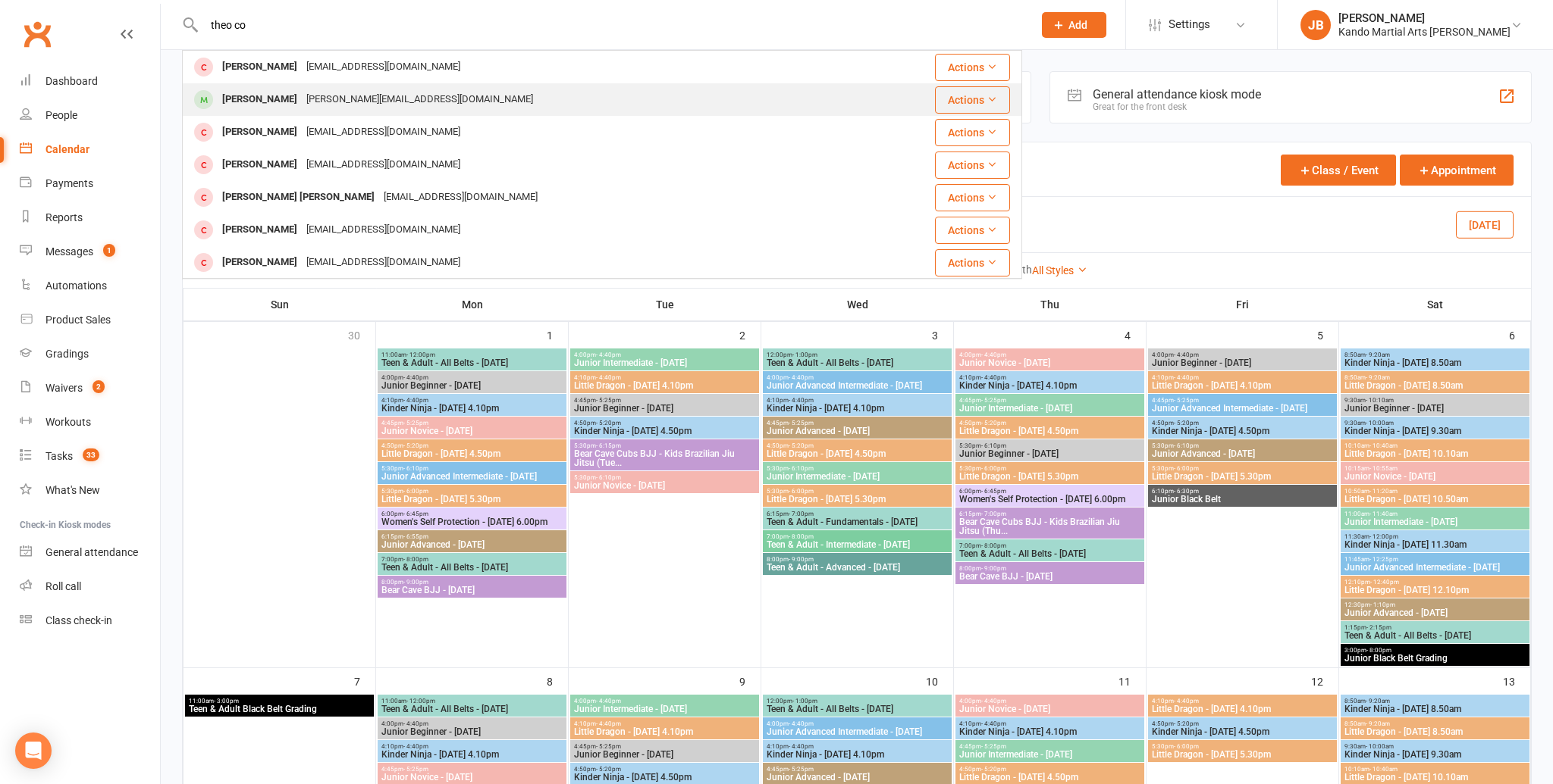
type input "theo co"
click at [272, 113] on div "Theo Comport annie.k.head@hotmail.com" at bounding box center [534, 99] width 701 height 31
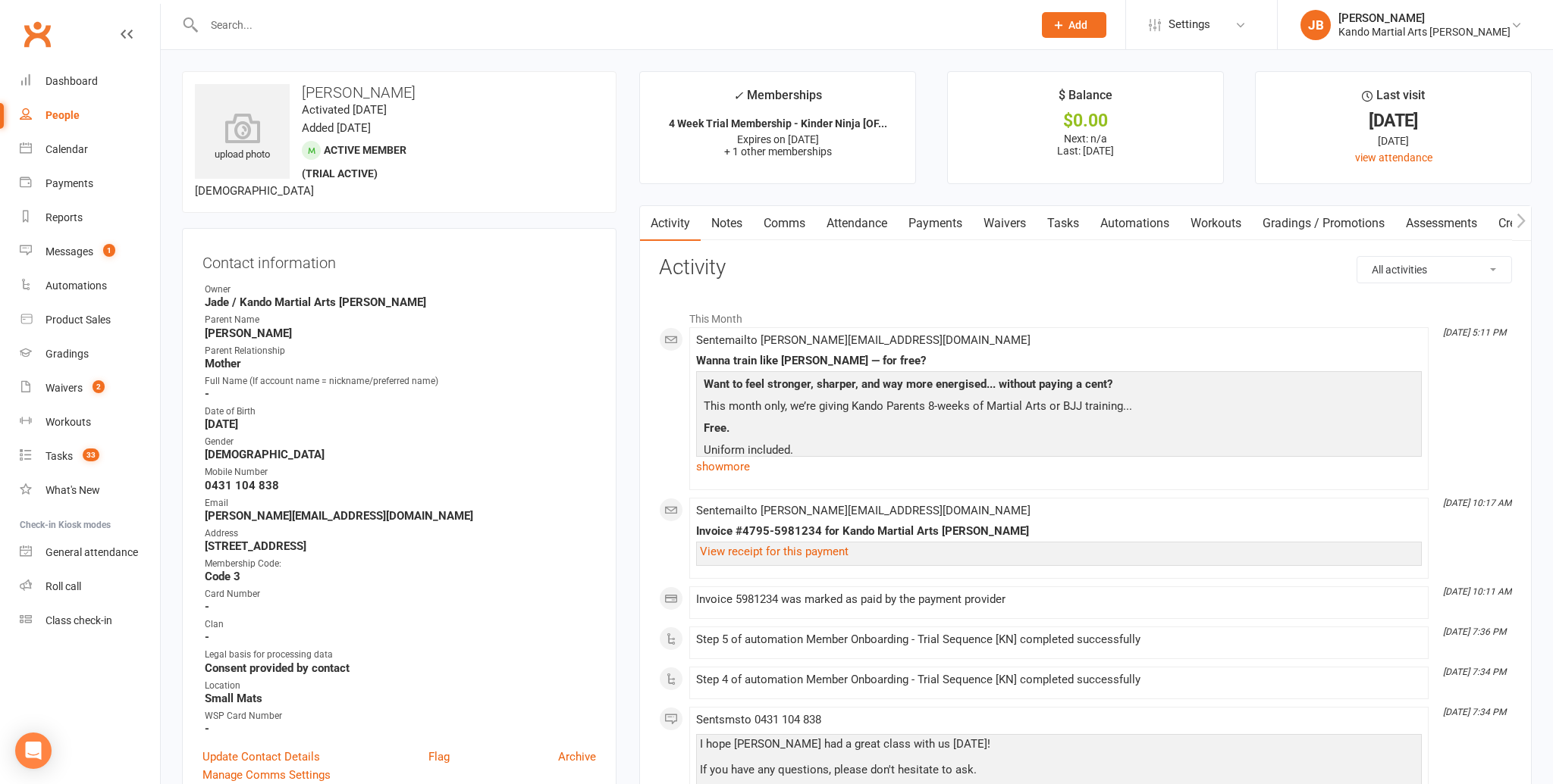
click at [845, 220] on link "Attendance" at bounding box center [856, 223] width 82 height 34
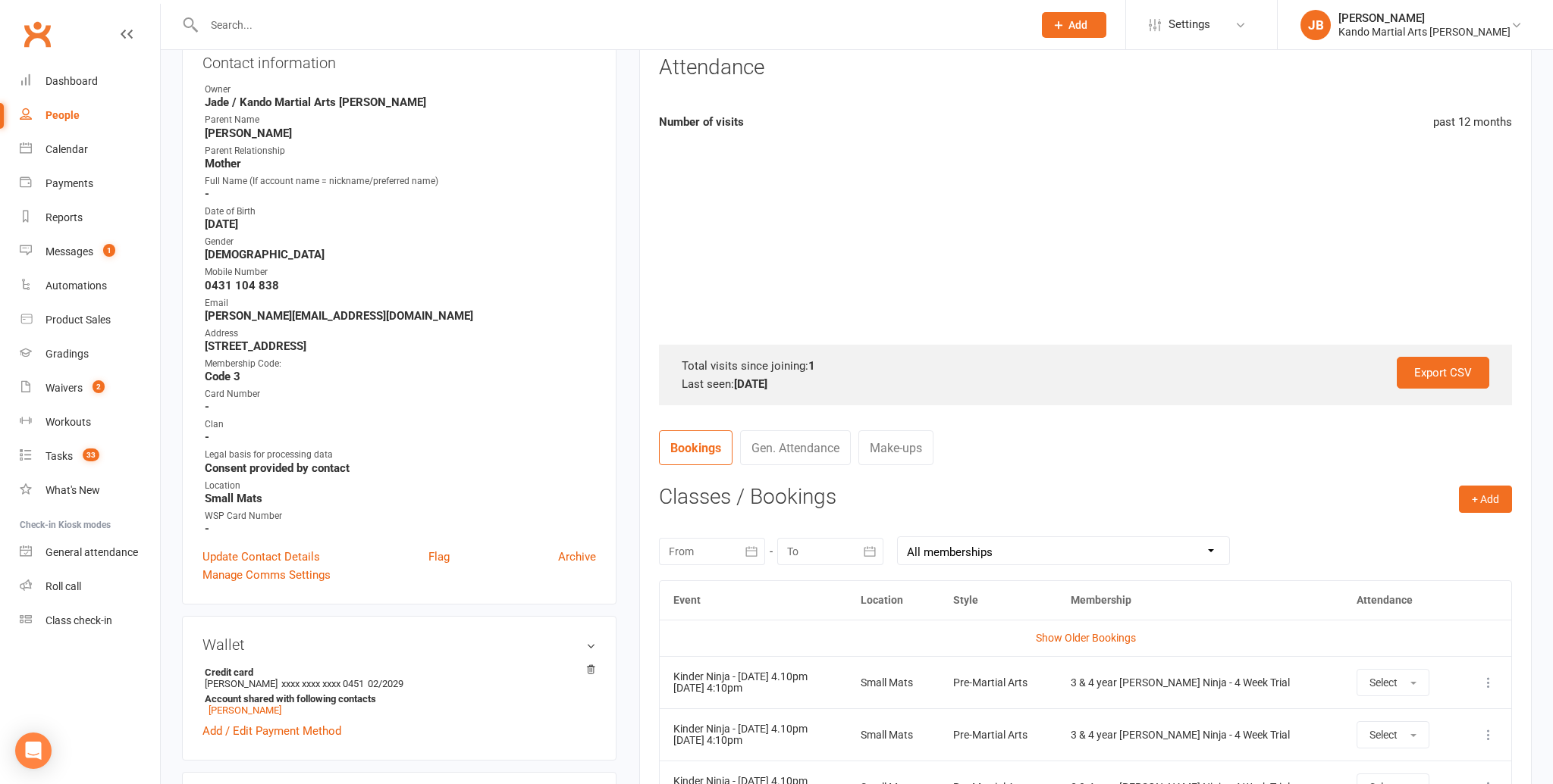
scroll to position [203, 0]
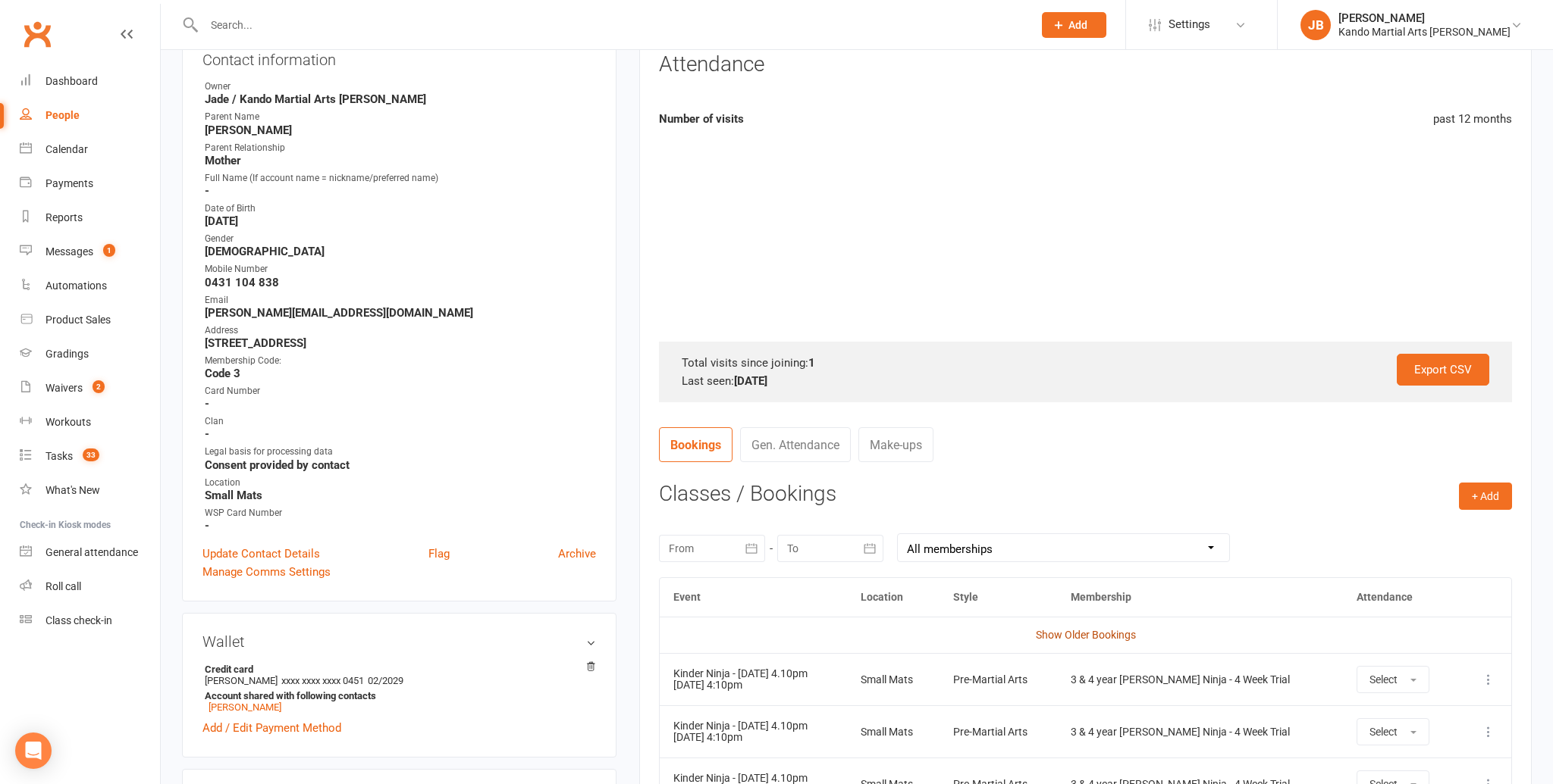
click at [1069, 639] on link "Show Older Bookings" at bounding box center [1086, 634] width 100 height 12
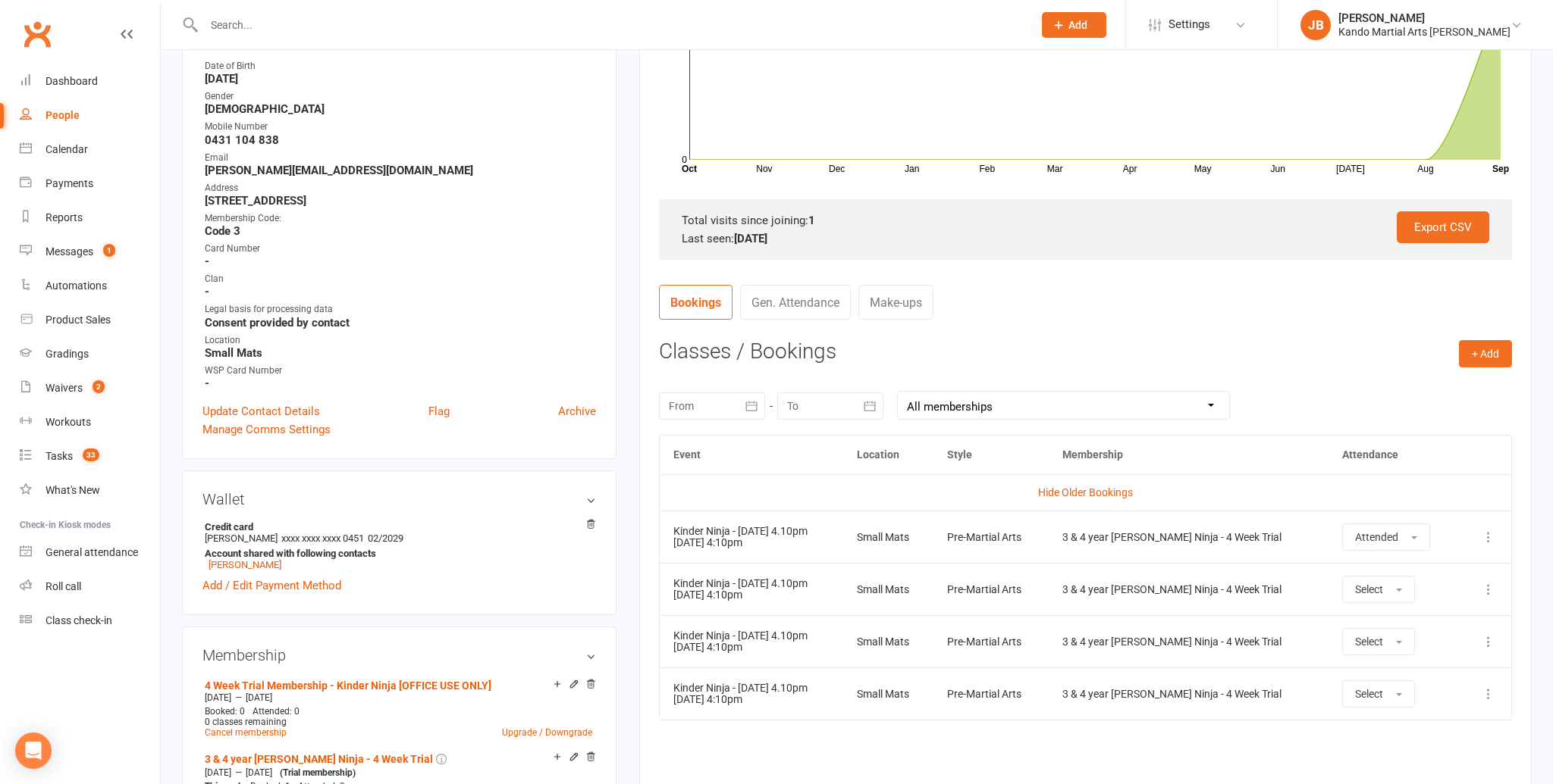
scroll to position [356, 0]
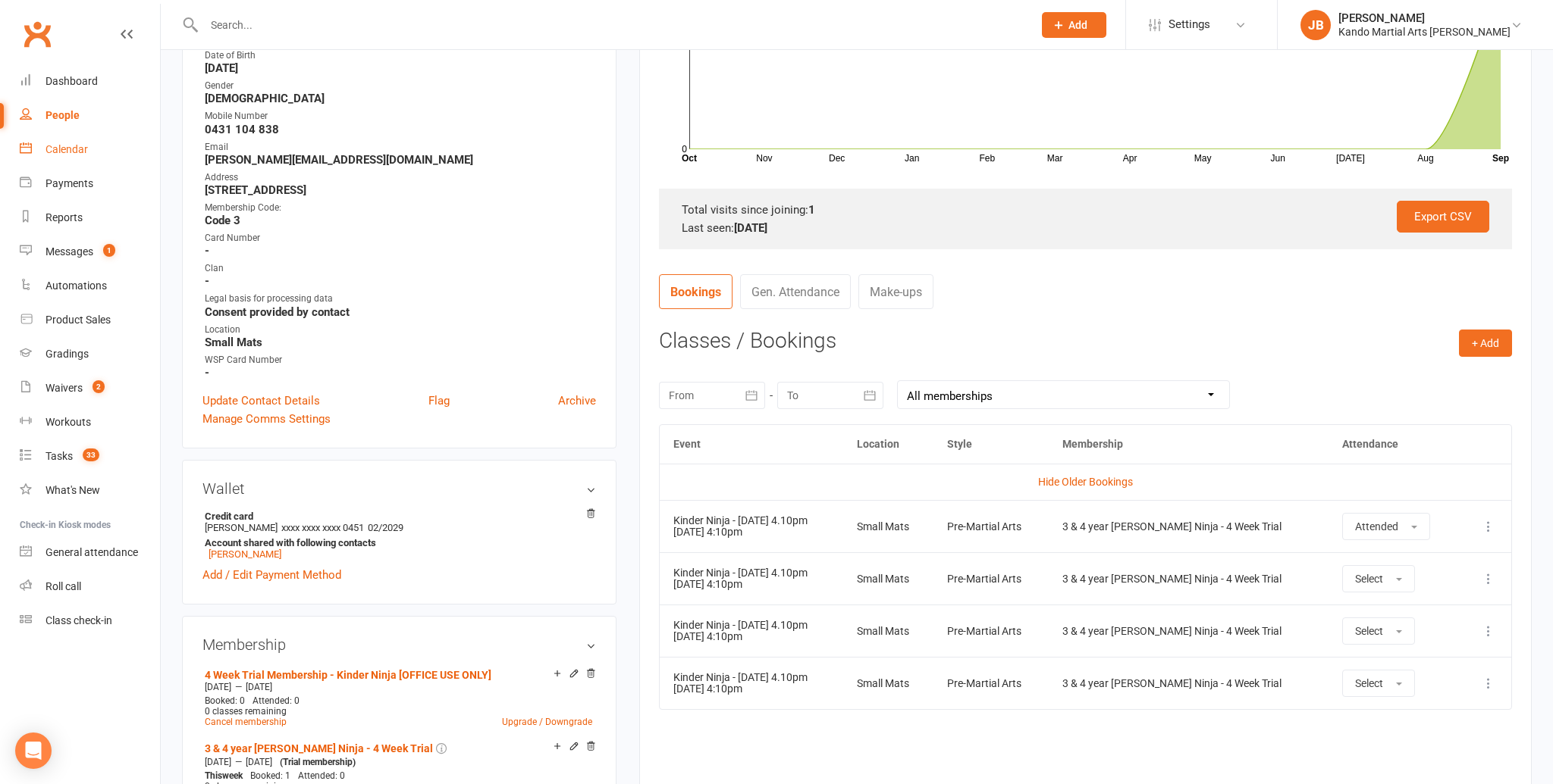
click at [75, 146] on div "Calendar" at bounding box center [66, 149] width 42 height 12
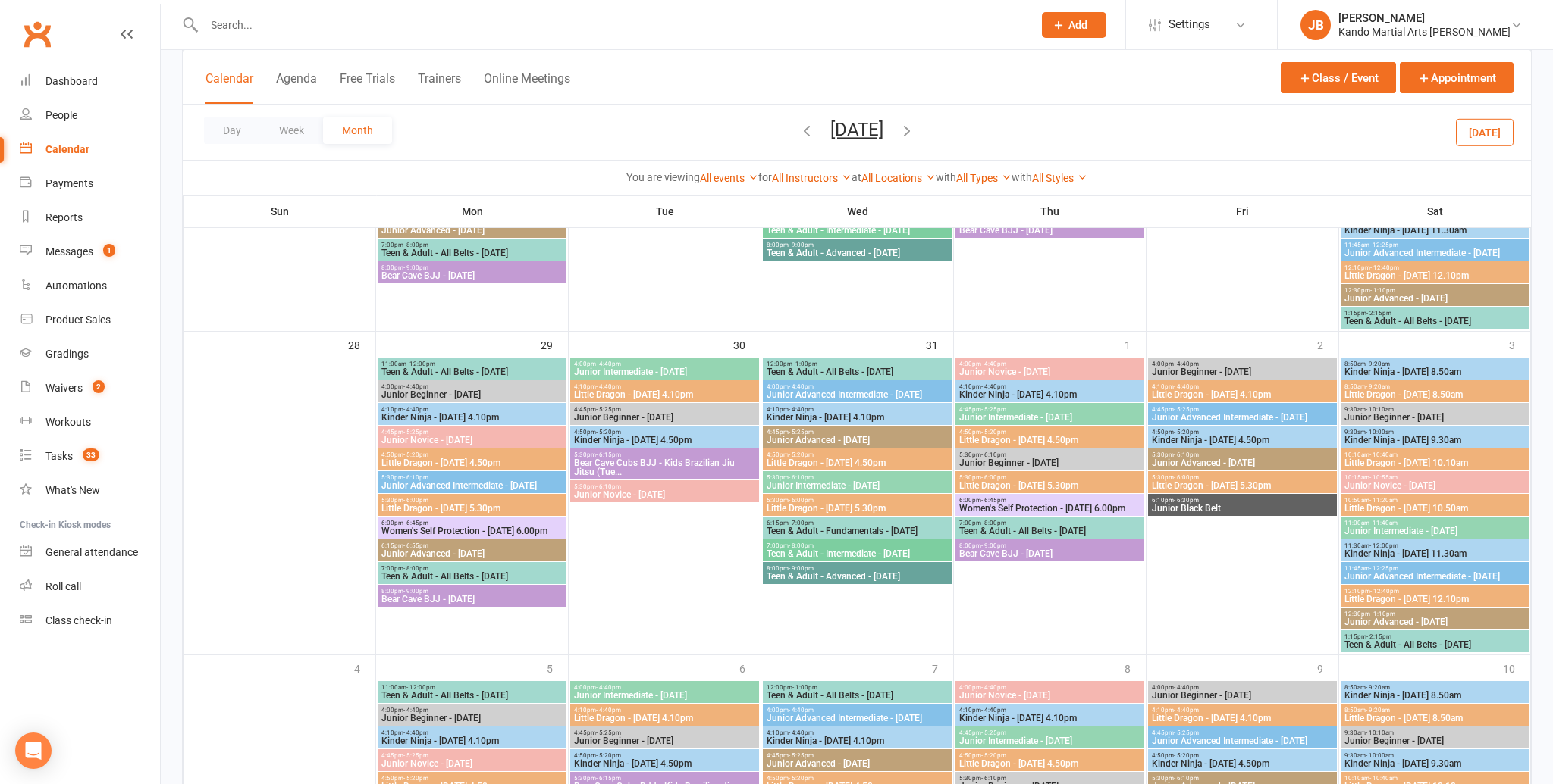
click at [798, 124] on icon "button" at bounding box center [806, 130] width 17 height 17
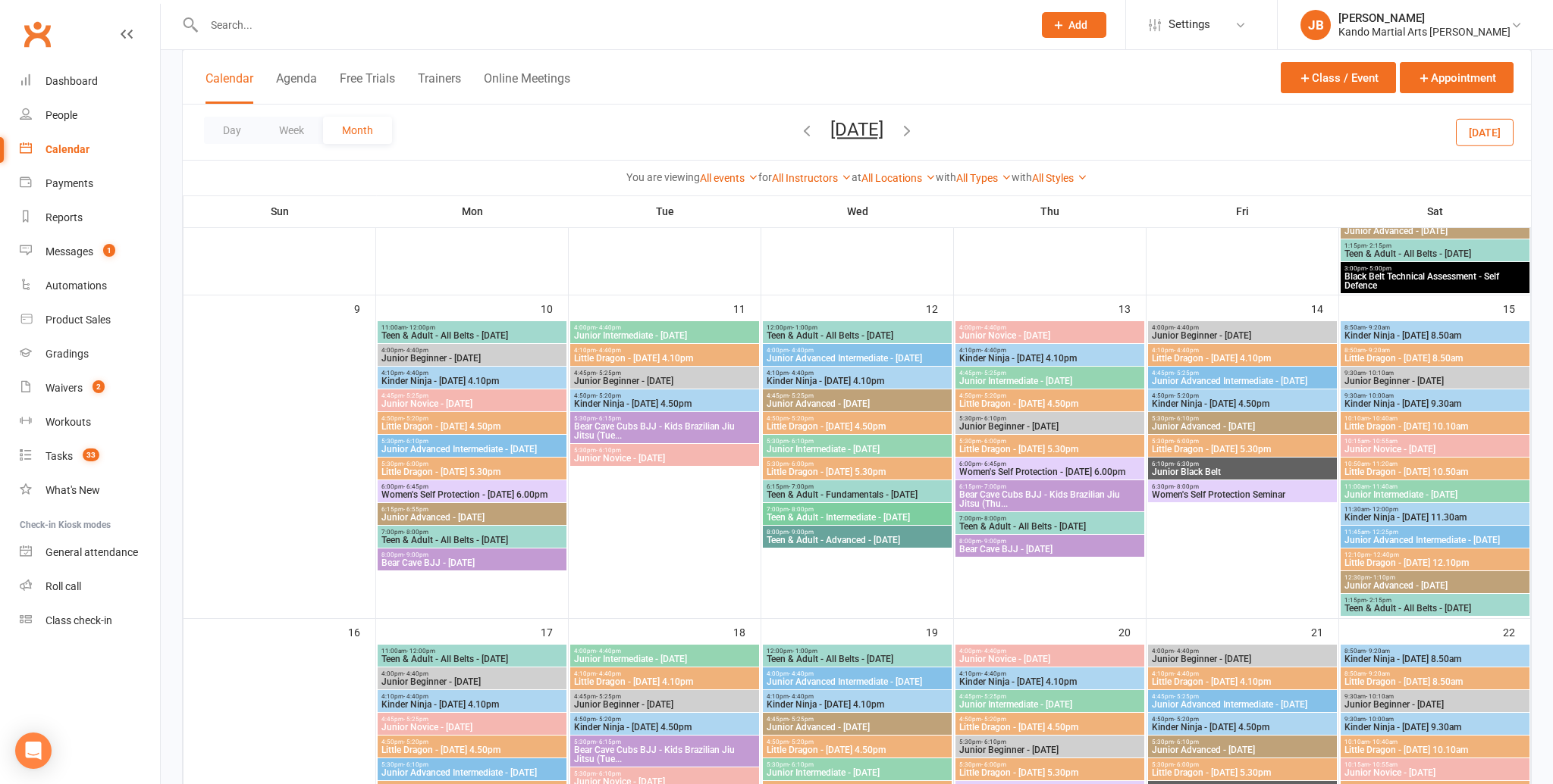
click at [798, 131] on icon "button" at bounding box center [806, 130] width 17 height 17
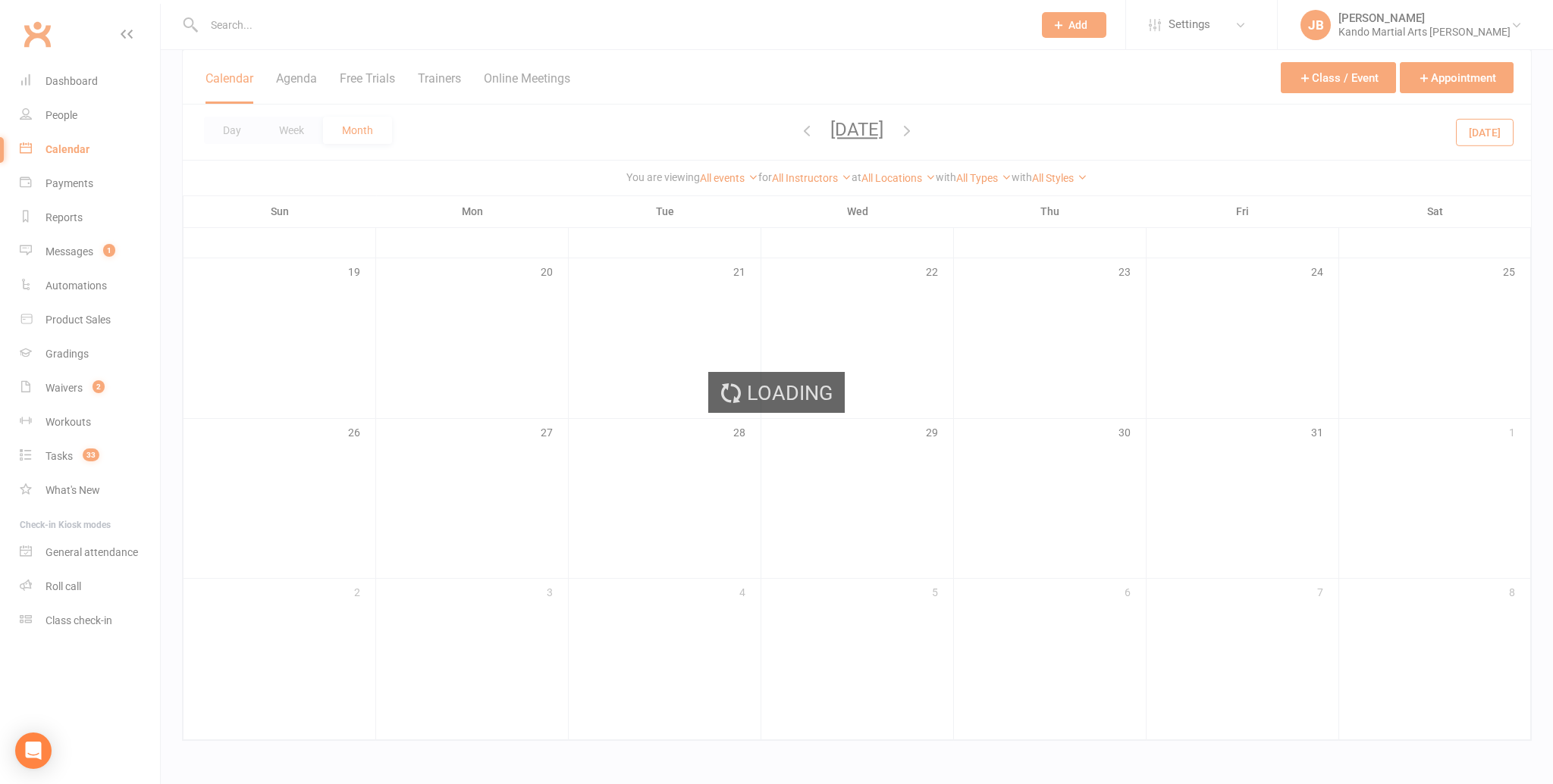
scroll to position [543, 0]
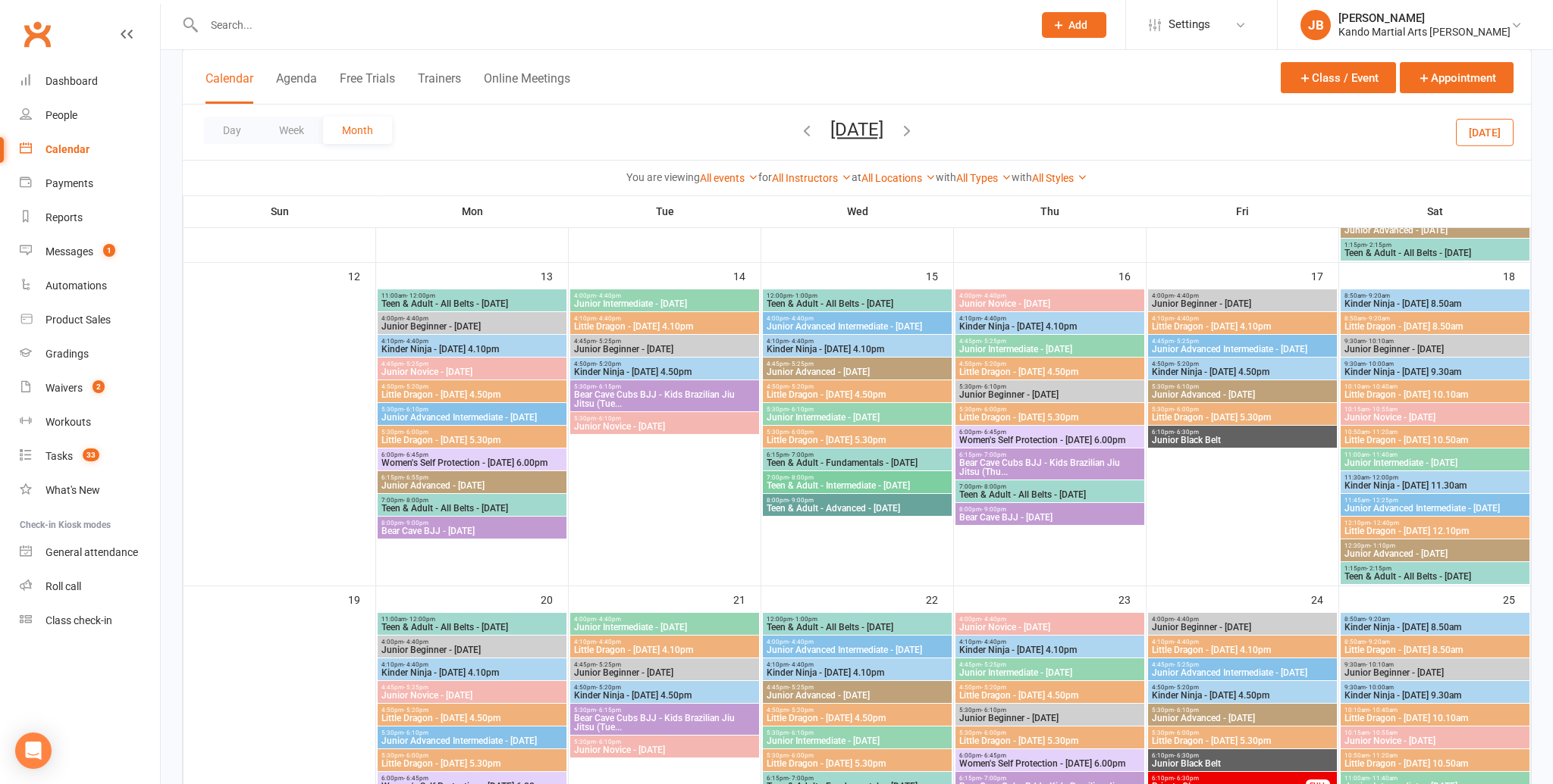
click at [798, 129] on icon "button" at bounding box center [806, 130] width 17 height 17
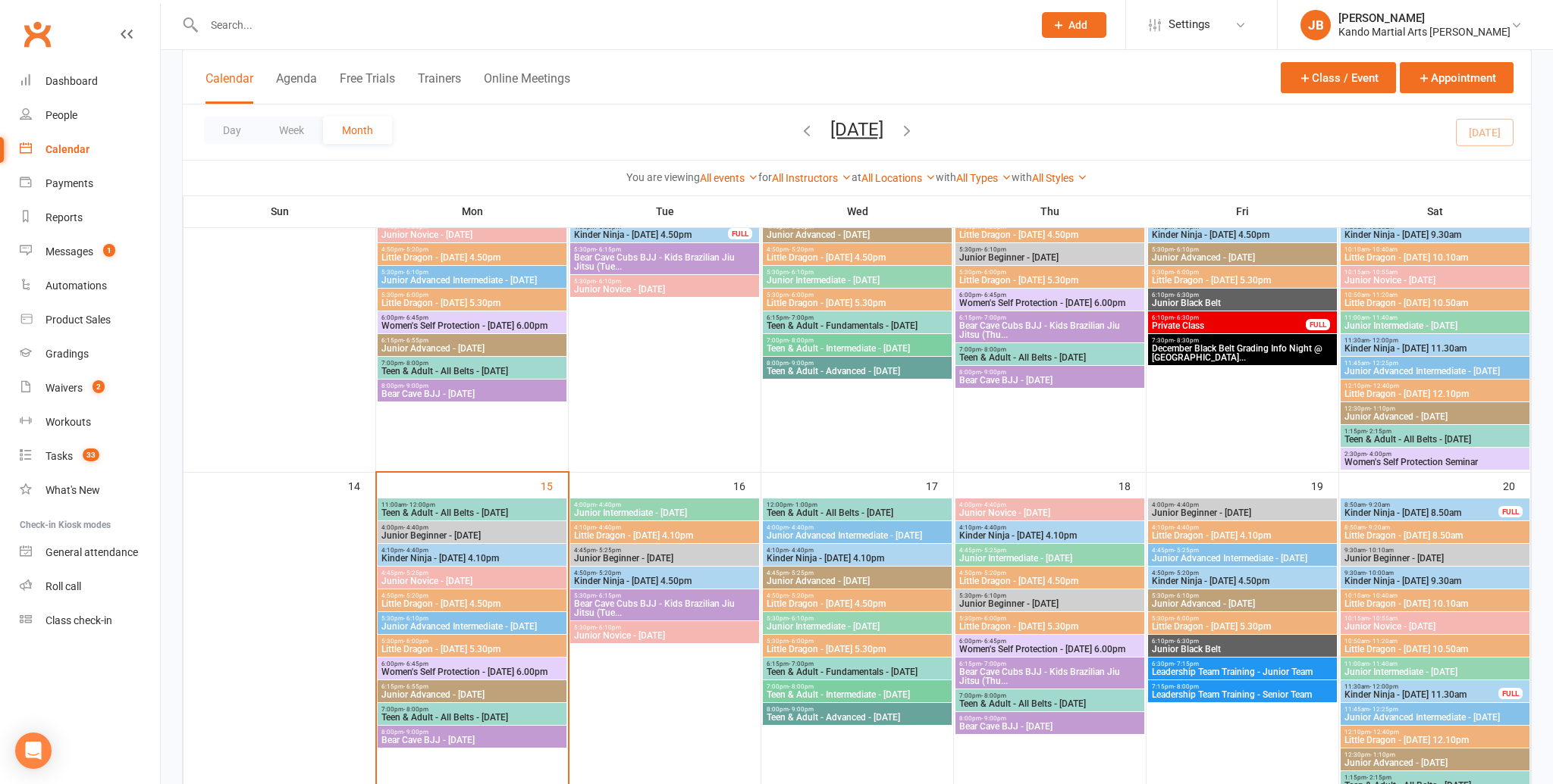
click at [231, 31] on input "text" at bounding box center [610, 24] width 822 height 21
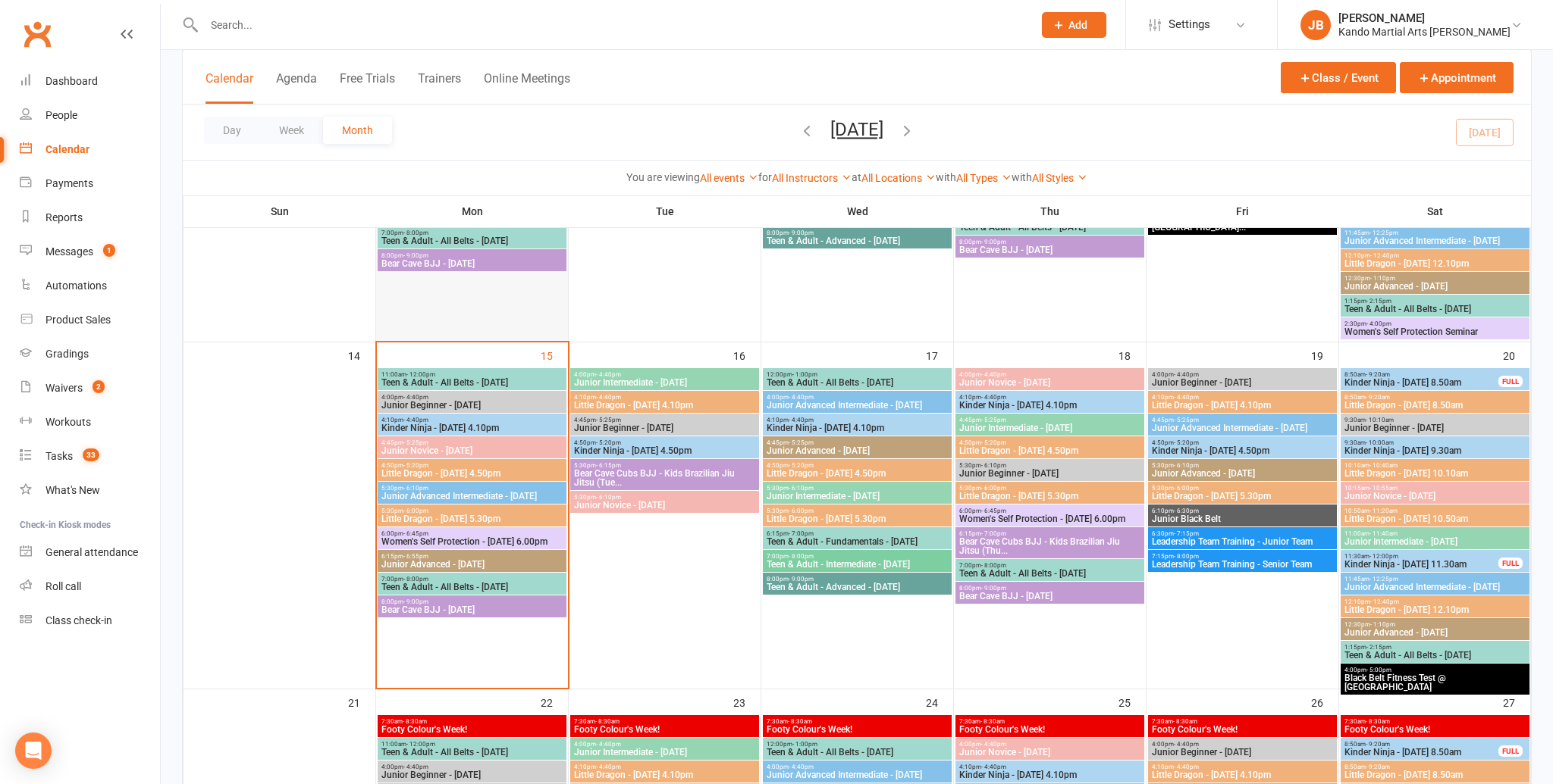
scroll to position [670, 0]
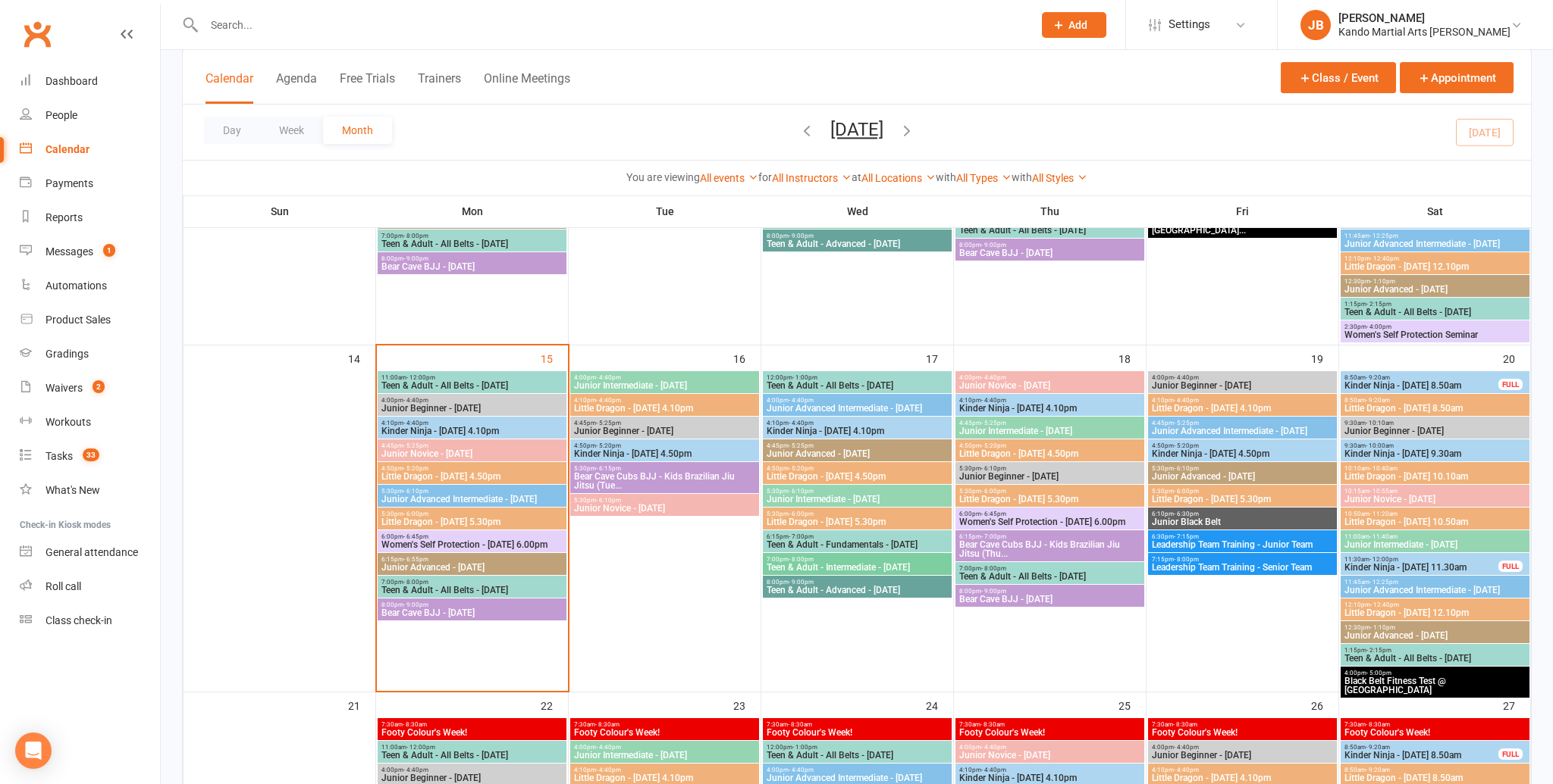
click at [443, 382] on span "Teen & Adult - All Belts - Monday" at bounding box center [472, 386] width 182 height 9
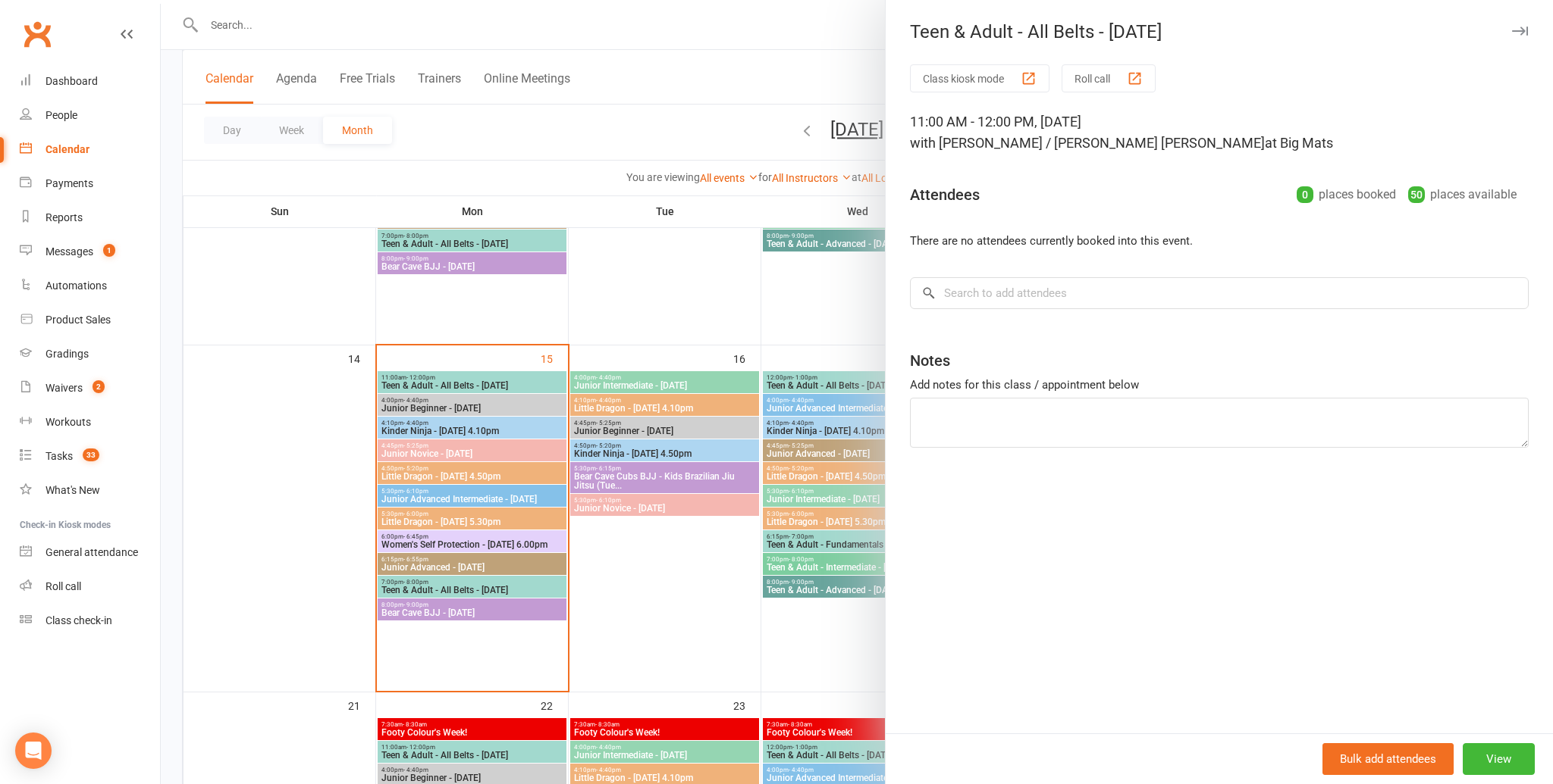
click at [976, 302] on div "Class kiosk mode Roll call 11:00 AM - 12:00 PM, Monday, September, 15, 2025 wit…" at bounding box center [1219, 399] width 668 height 669
click at [971, 292] on input "search" at bounding box center [1219, 293] width 619 height 32
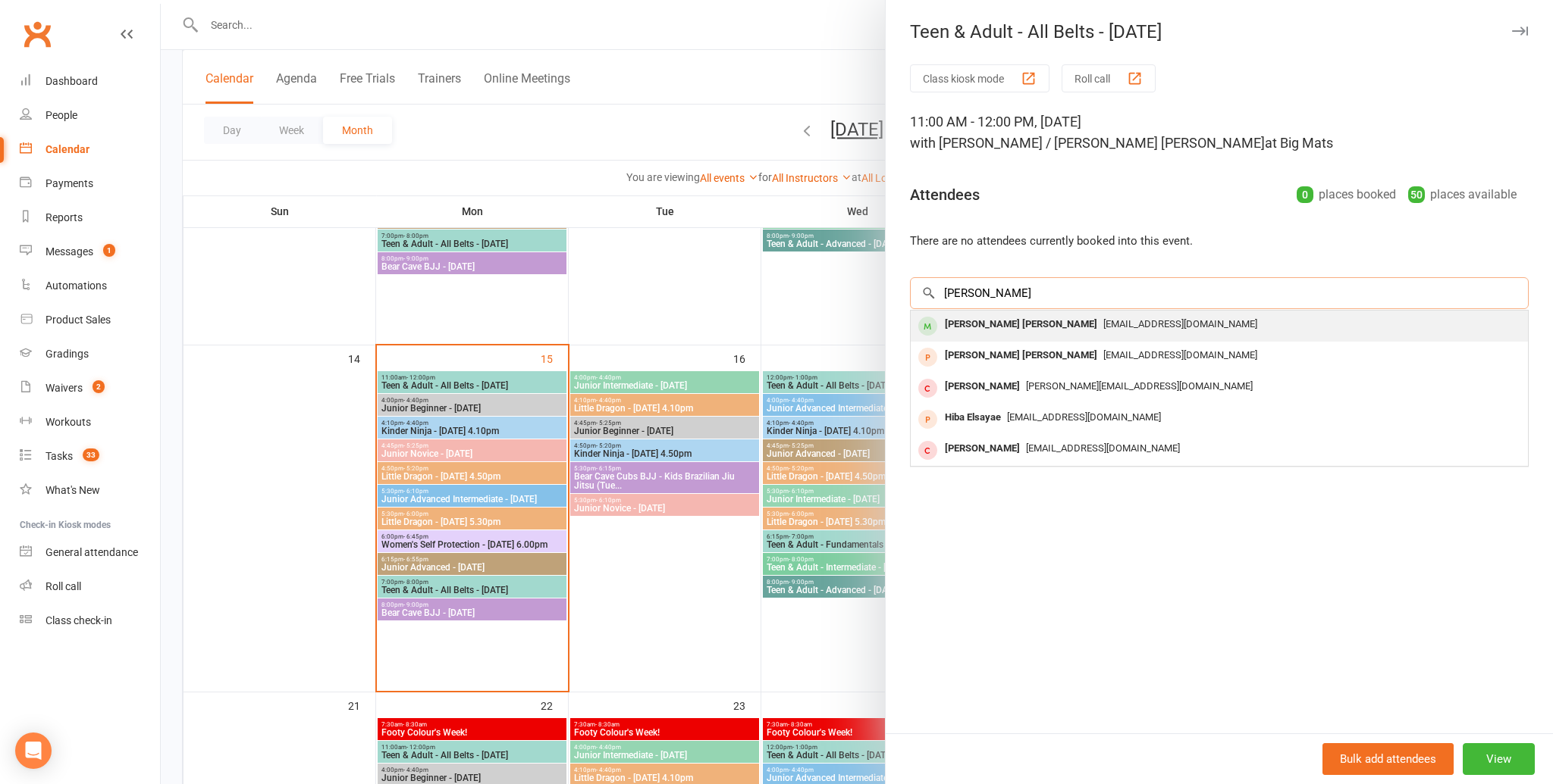
type input "elsa"
click at [971, 319] on div "Elsa Mark" at bounding box center [1021, 324] width 165 height 22
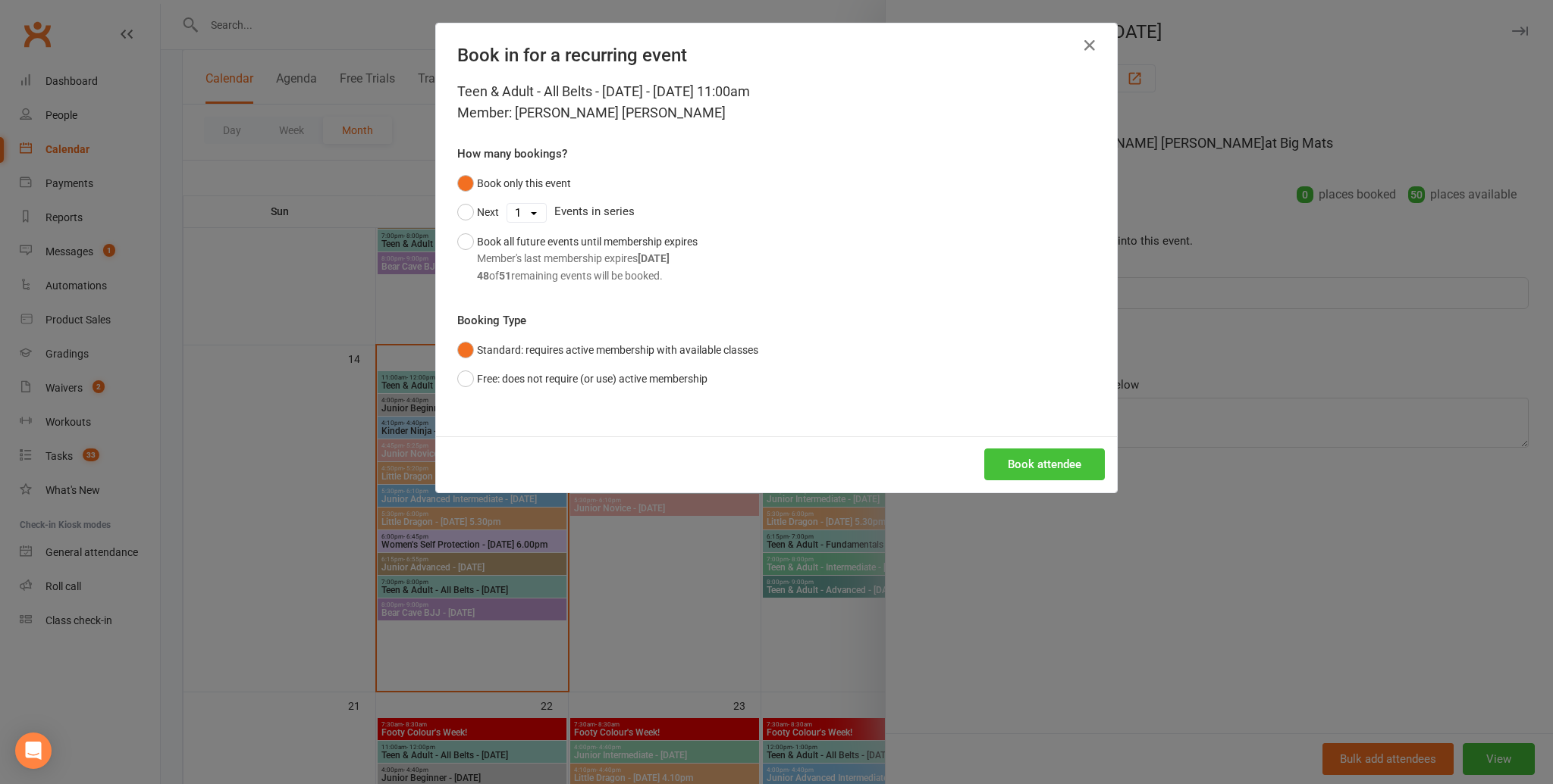
click at [1062, 471] on button "Book attendee" at bounding box center [1043, 465] width 120 height 32
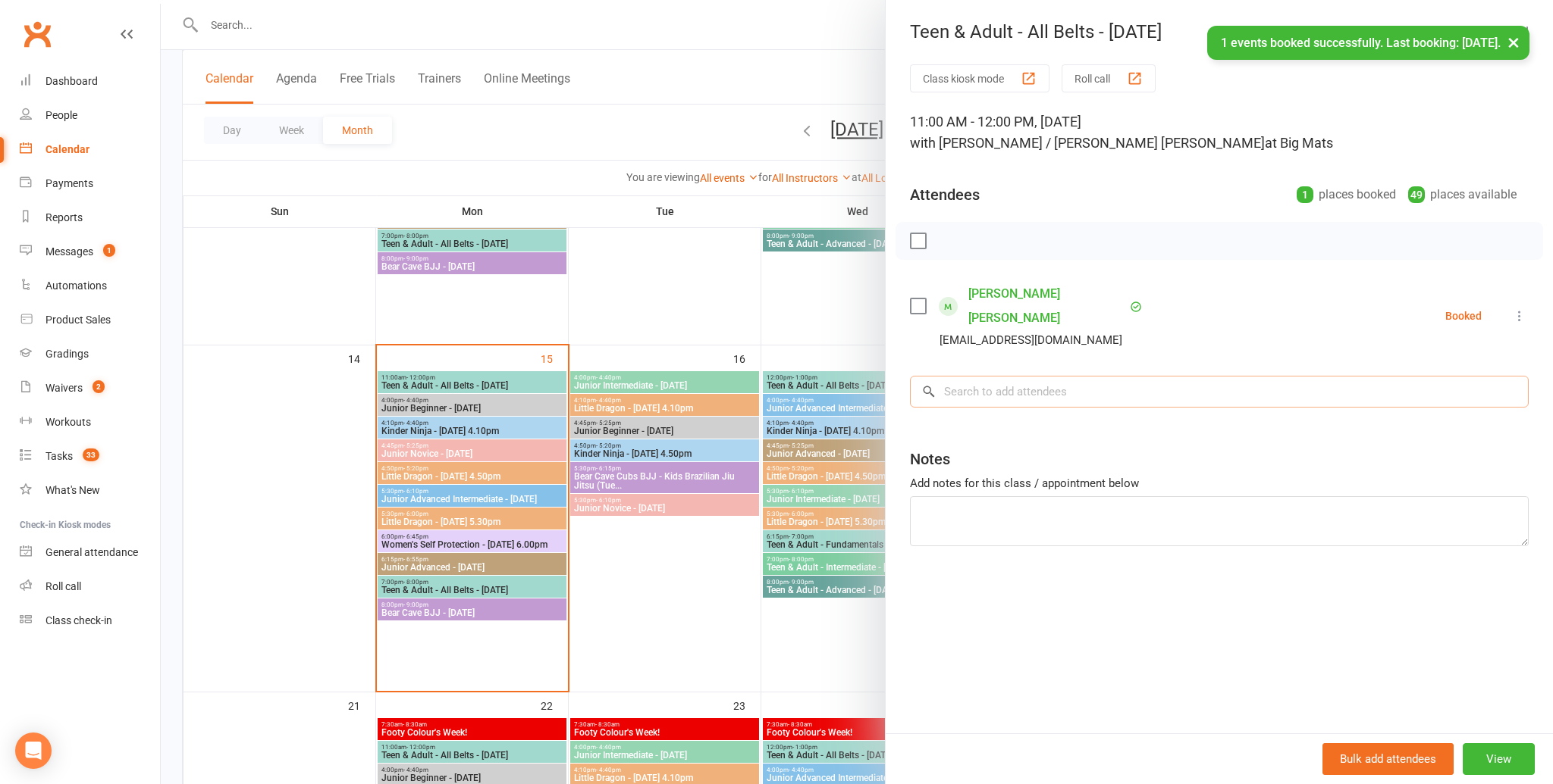
click at [1004, 376] on input "search" at bounding box center [1219, 392] width 619 height 32
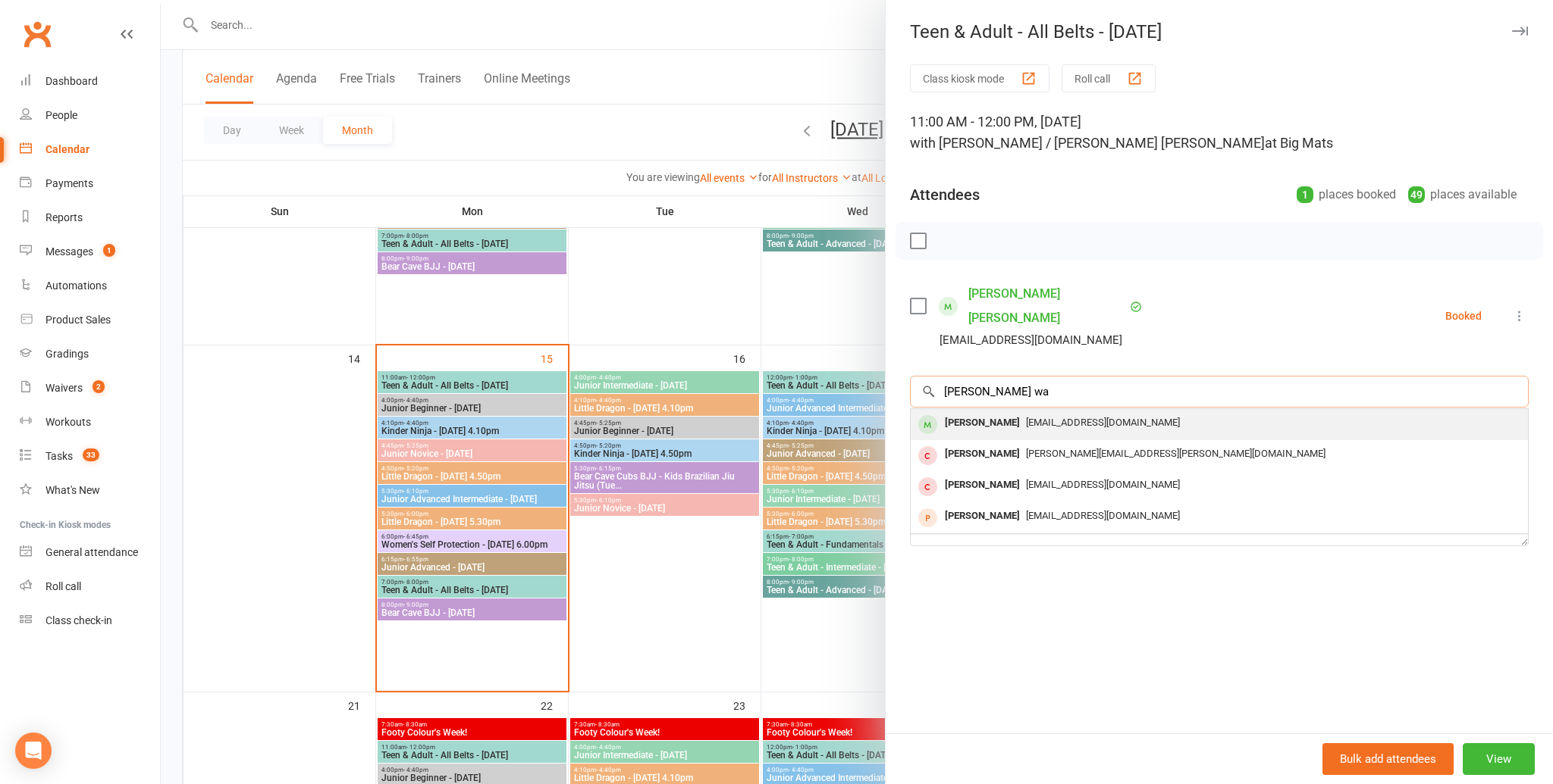
type input "sonya wa"
click at [999, 413] on div "Sonya Watz" at bounding box center [982, 424] width 87 height 22
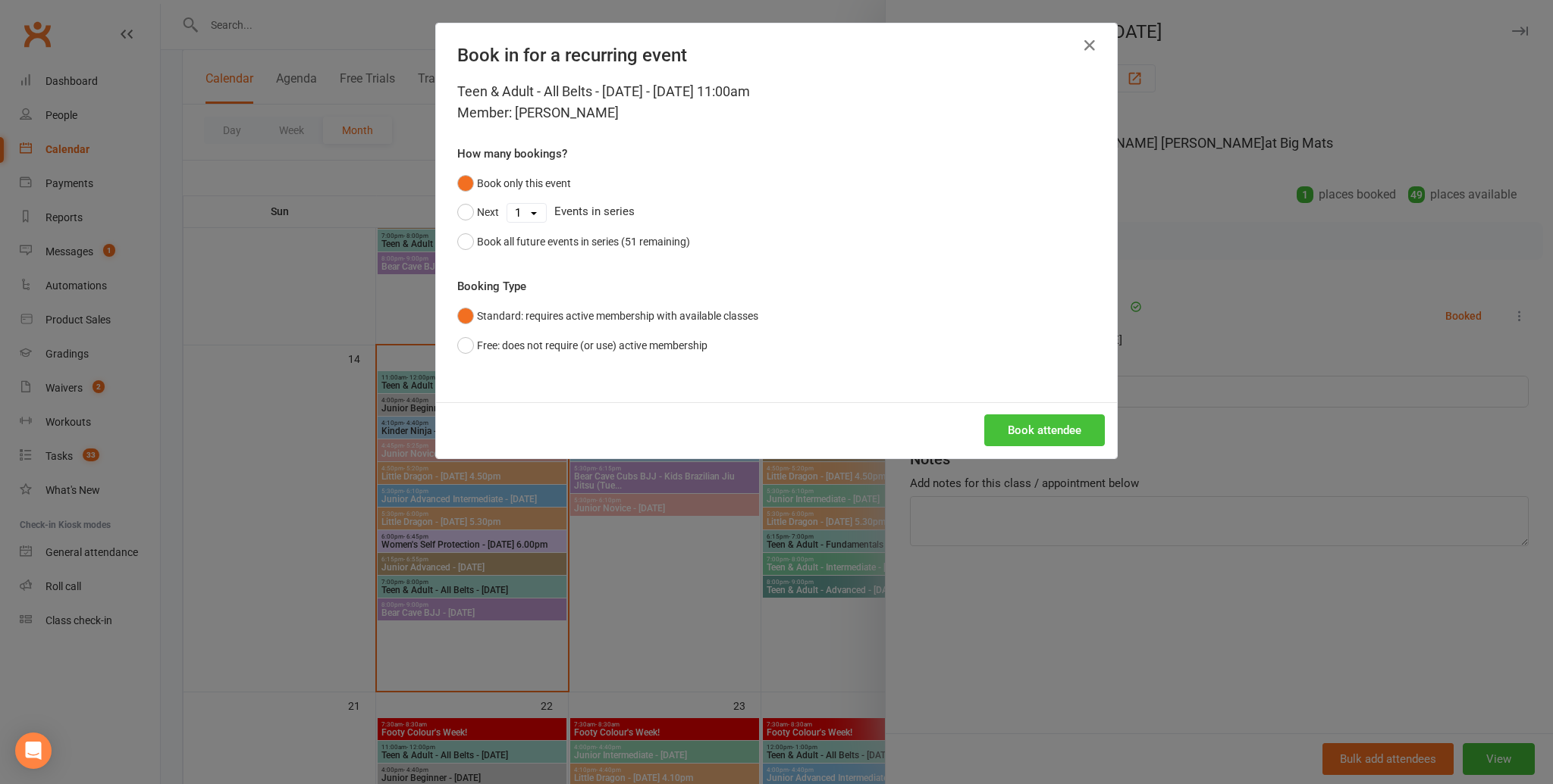
click at [1043, 434] on button "Book attendee" at bounding box center [1043, 430] width 120 height 32
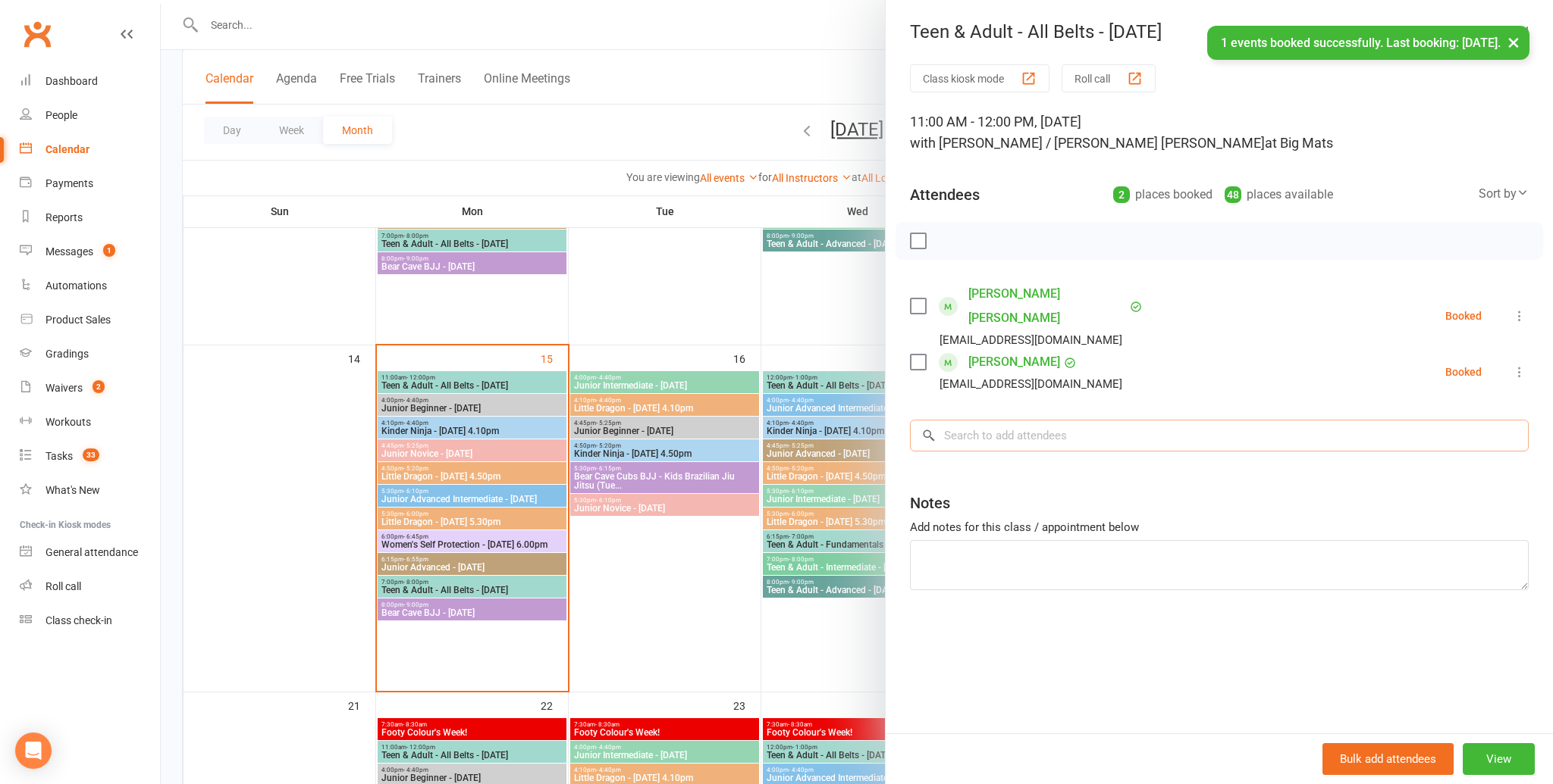
click at [963, 420] on input "search" at bounding box center [1219, 436] width 619 height 32
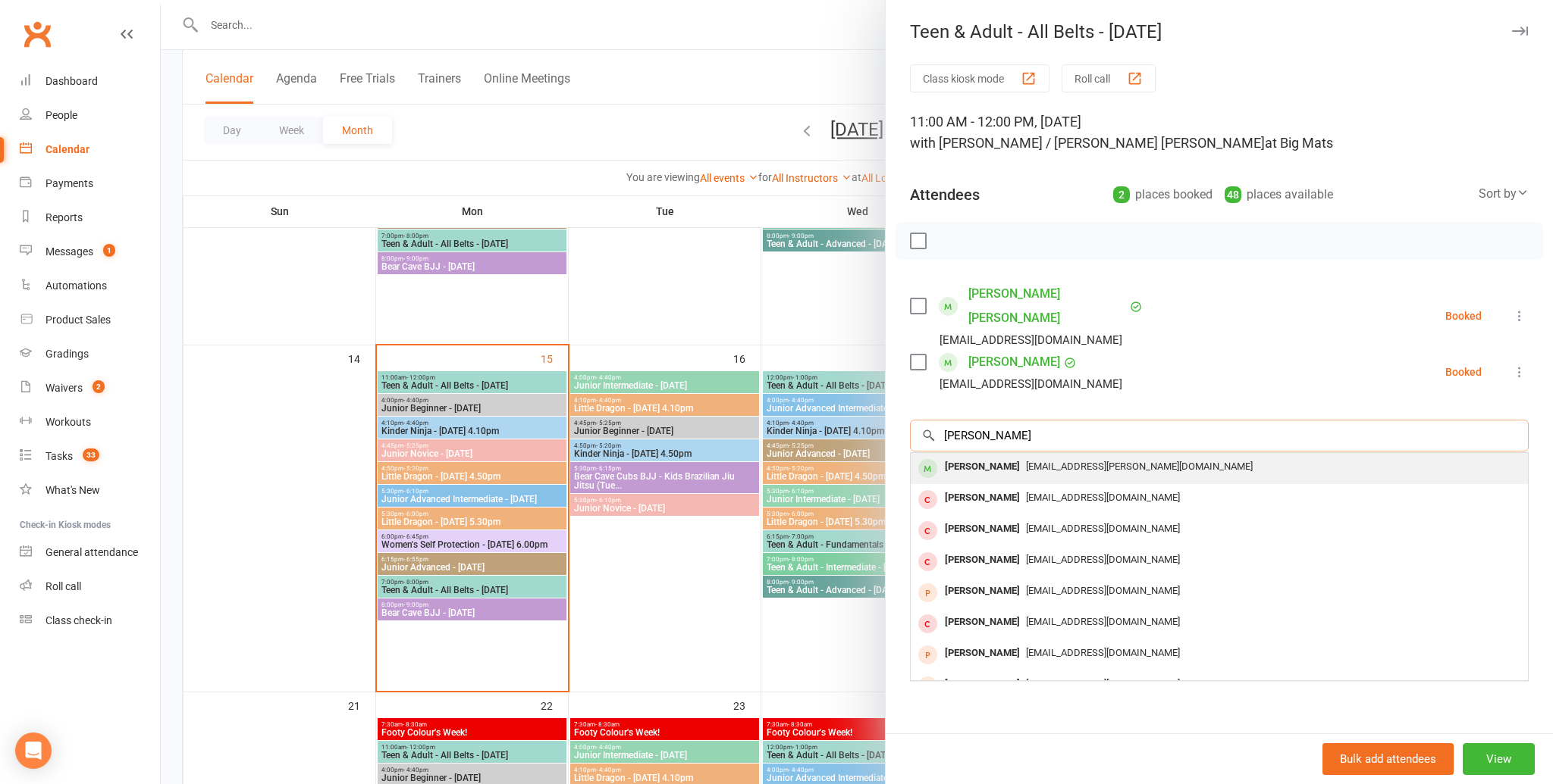
type input "christoph"
click at [1026, 456] on div "Christoph Juergens" at bounding box center [982, 467] width 87 height 22
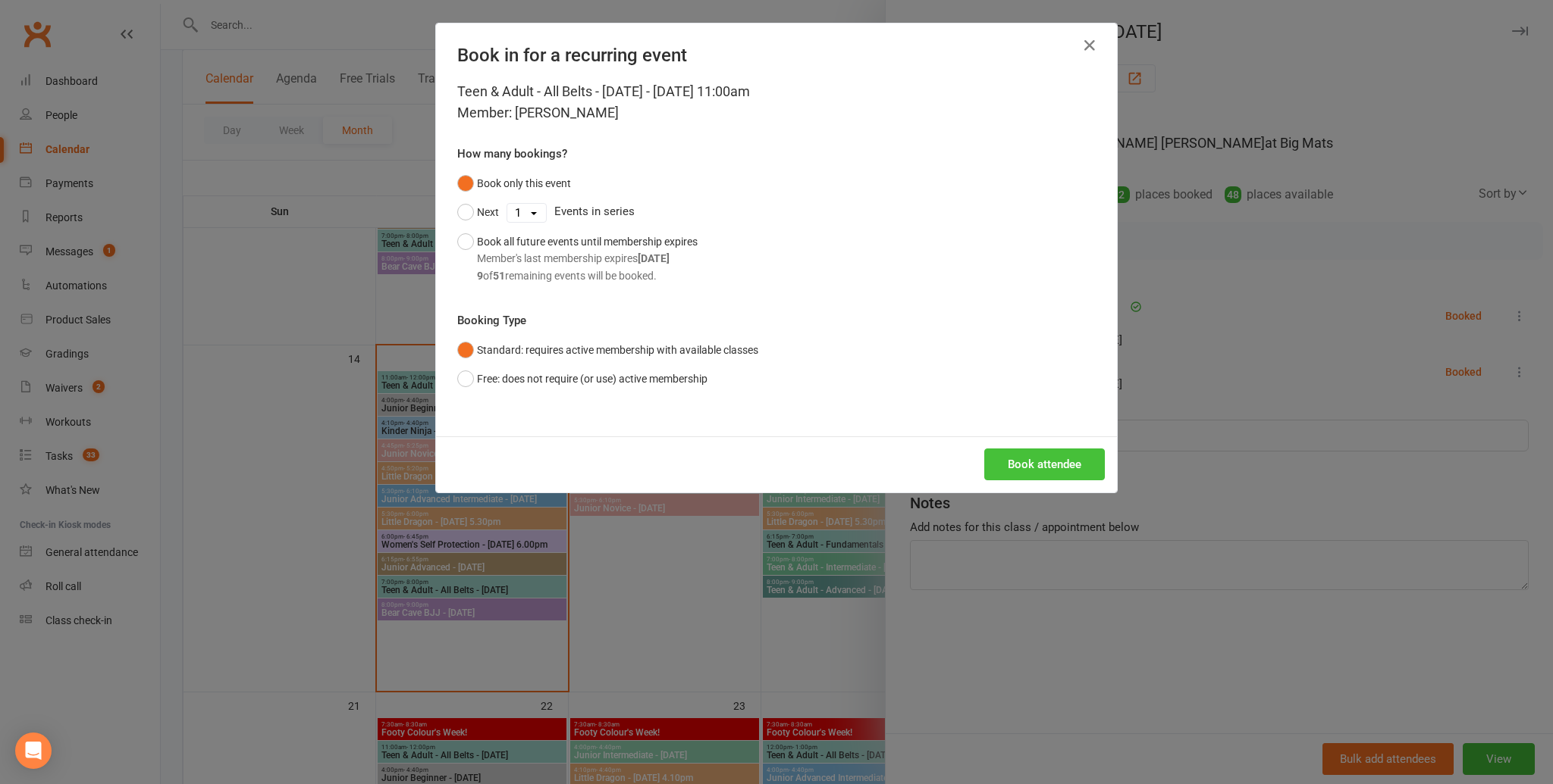
click at [1038, 461] on button "Book attendee" at bounding box center [1043, 465] width 120 height 32
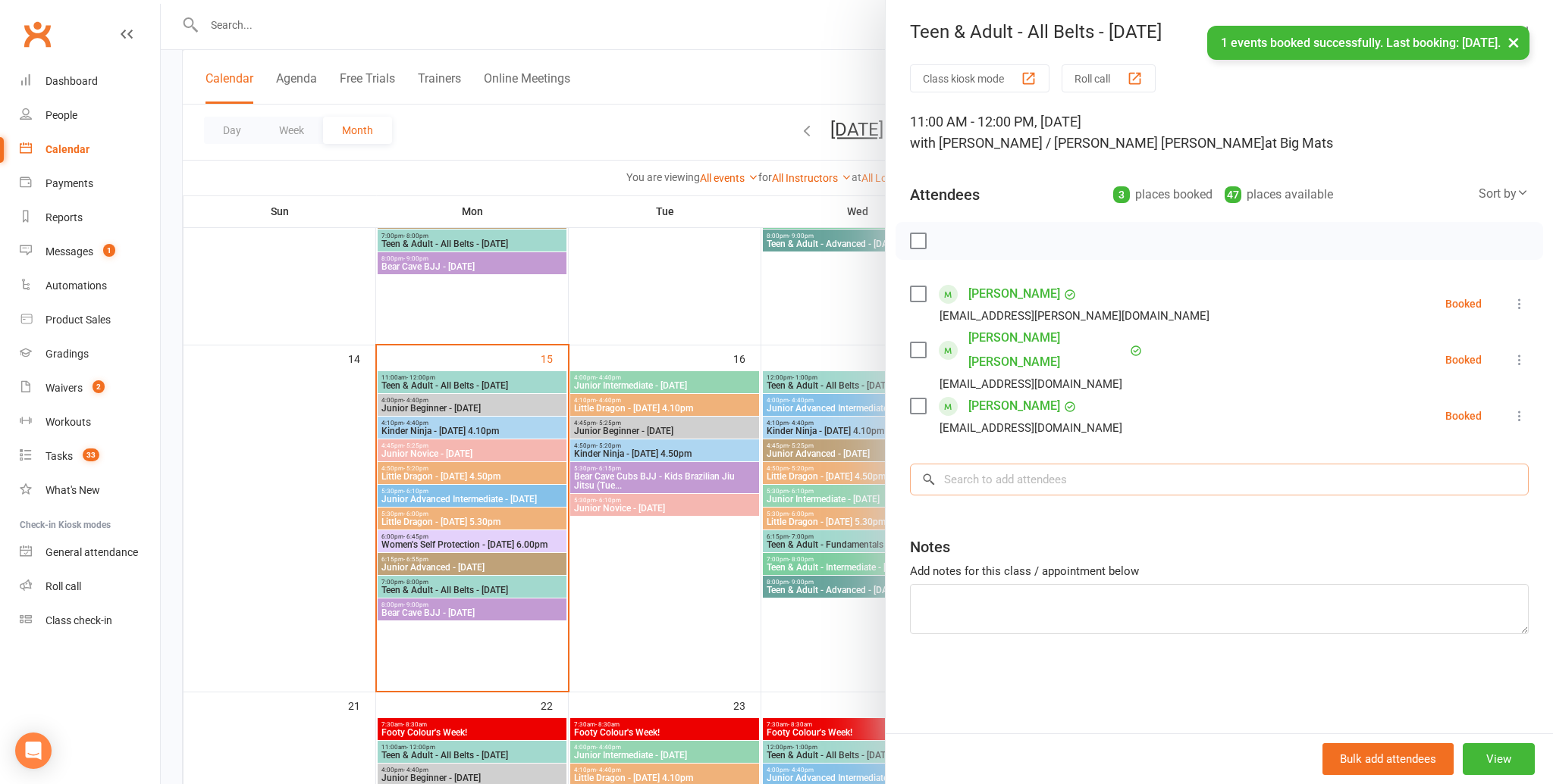
click at [1031, 464] on input "search" at bounding box center [1219, 480] width 619 height 32
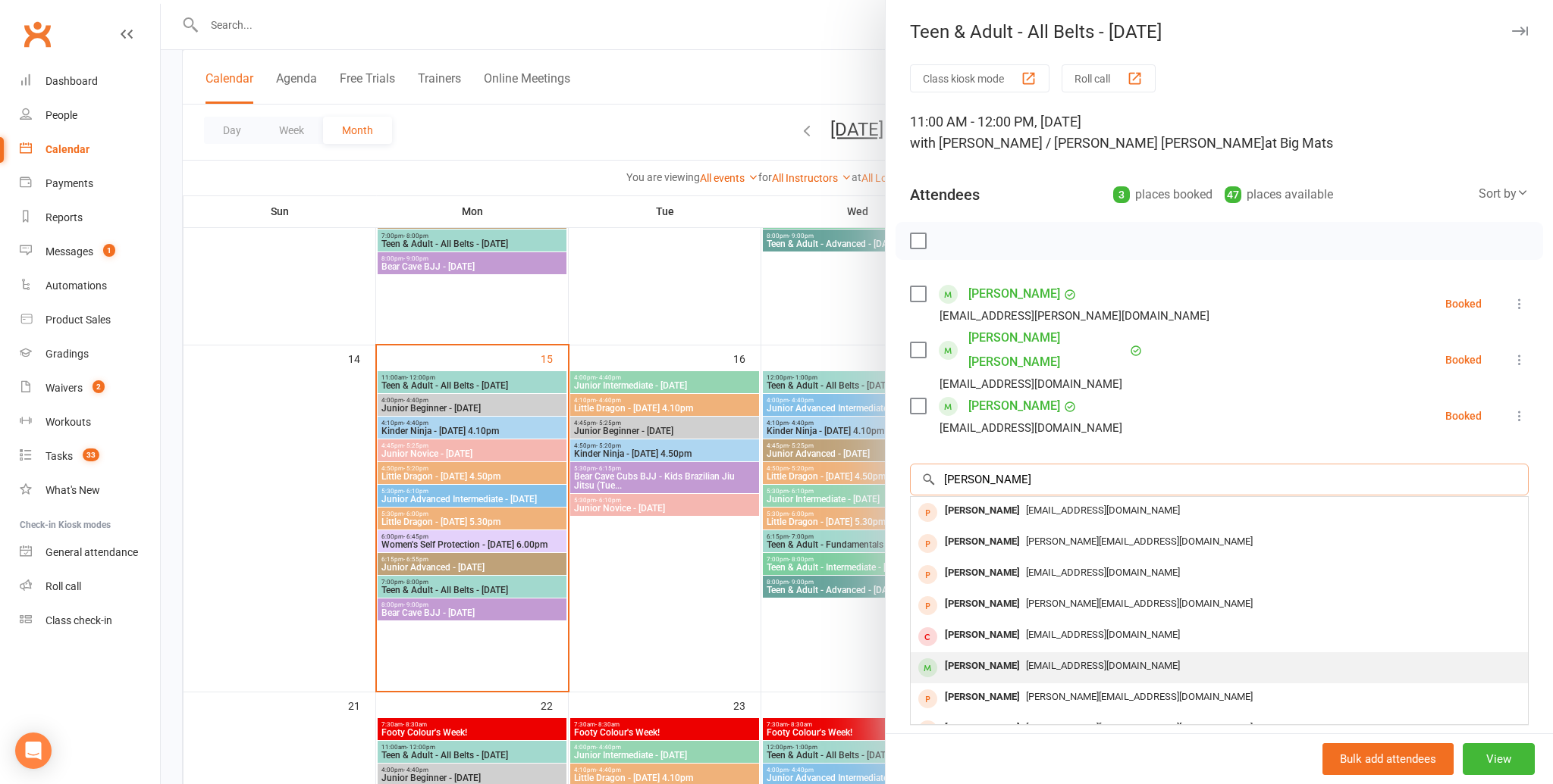
type input "paul"
click at [1026, 660] on span "pbanninger@hotmail.com" at bounding box center [1102, 666] width 154 height 12
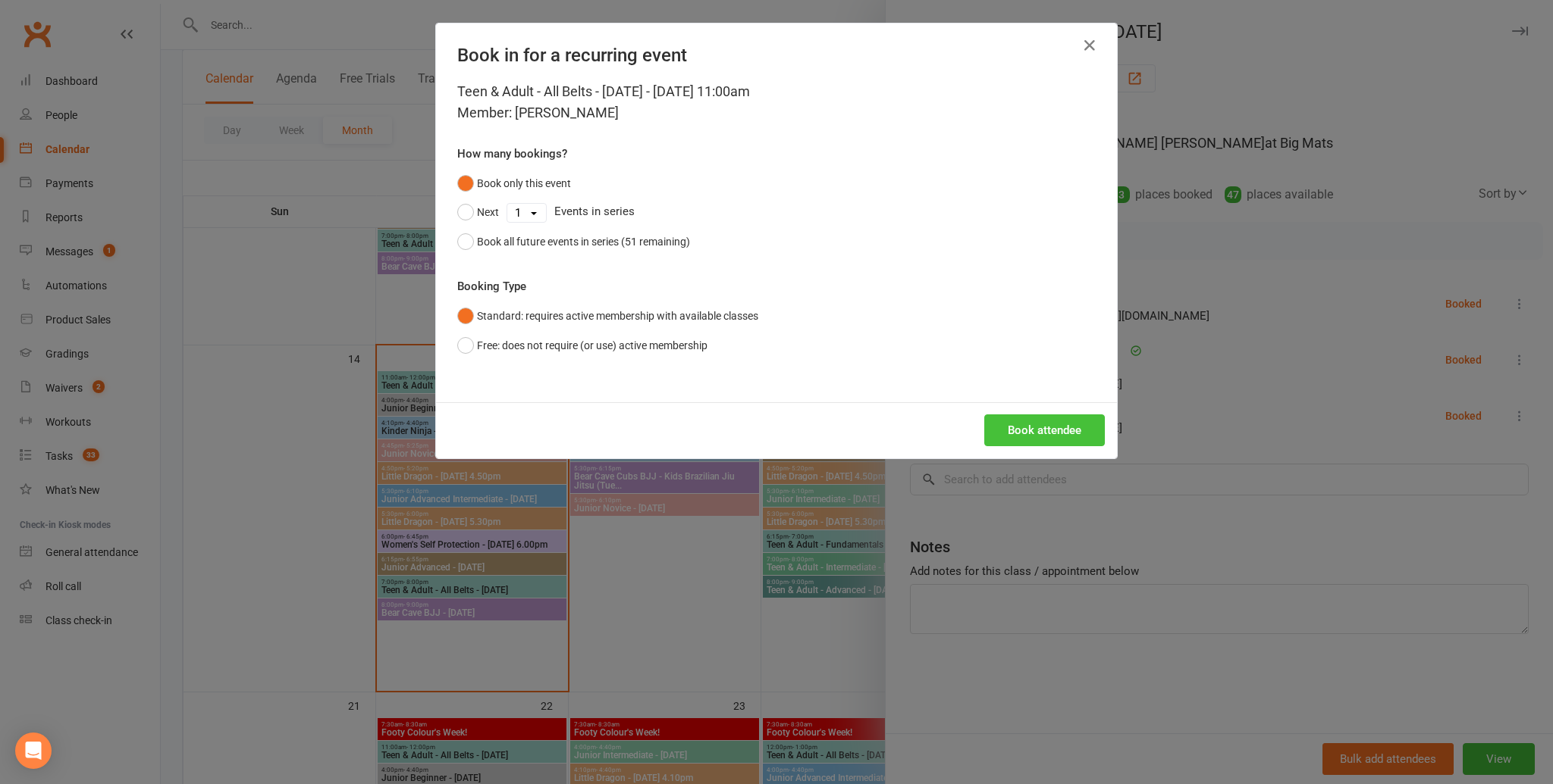
click at [1037, 434] on button "Book attendee" at bounding box center [1043, 430] width 120 height 32
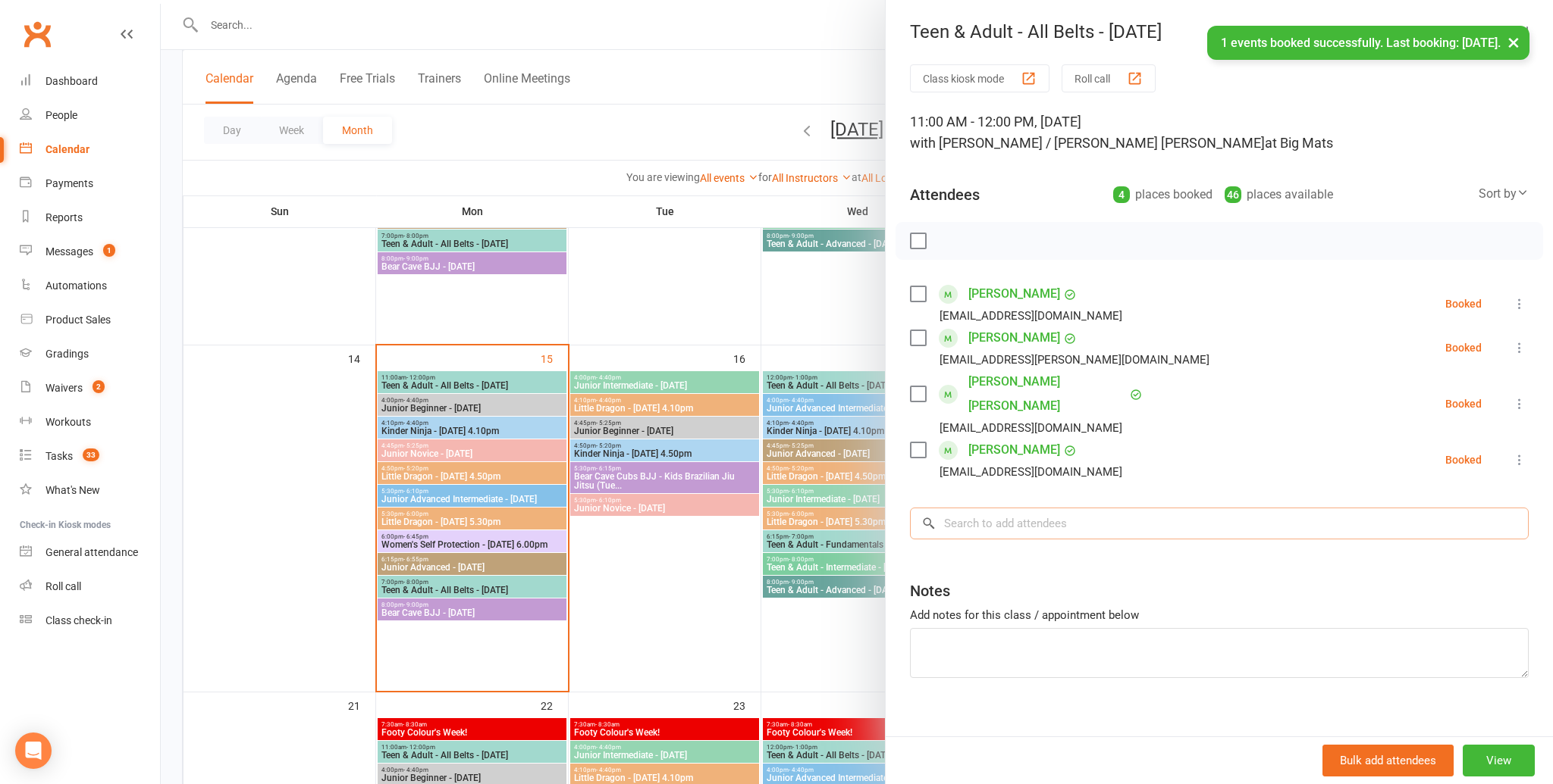
click at [982, 512] on input "search" at bounding box center [1219, 524] width 619 height 32
click at [964, 508] on input "search" at bounding box center [1219, 524] width 619 height 32
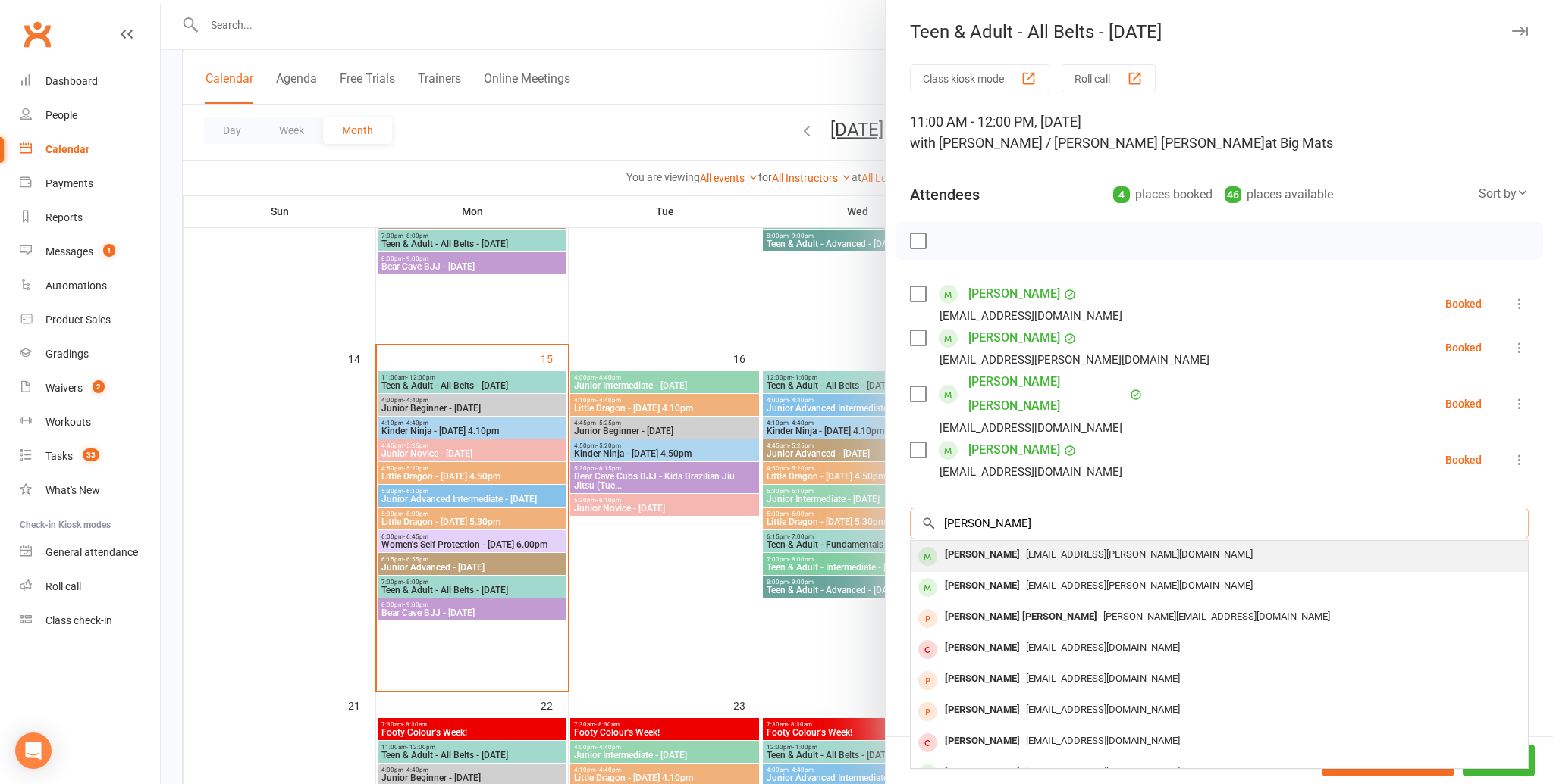
type input "steven bogos"
click at [953, 544] on div "Steven Bogos" at bounding box center [982, 555] width 87 height 22
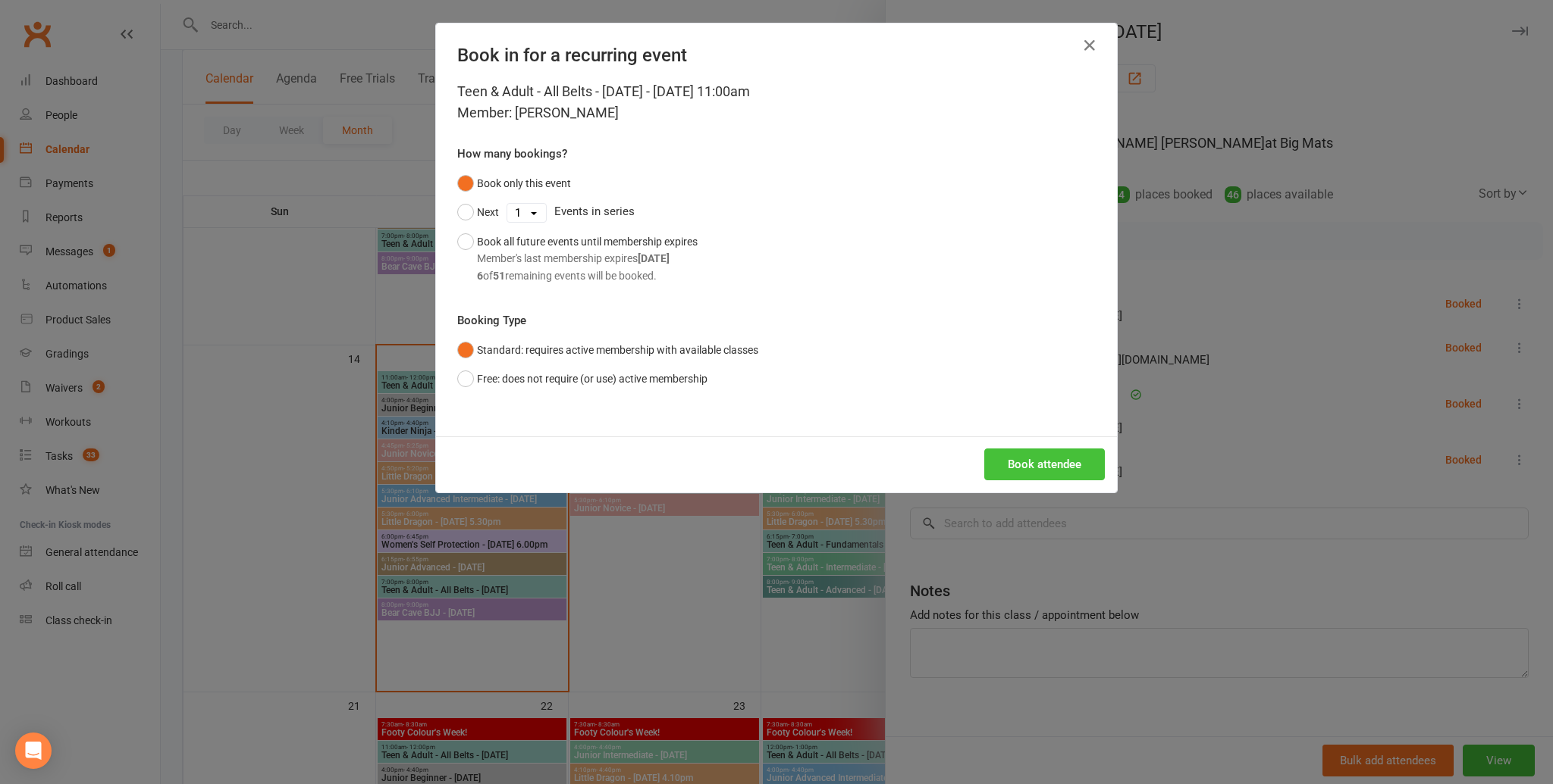
click at [1021, 451] on button "Book attendee" at bounding box center [1043, 465] width 120 height 32
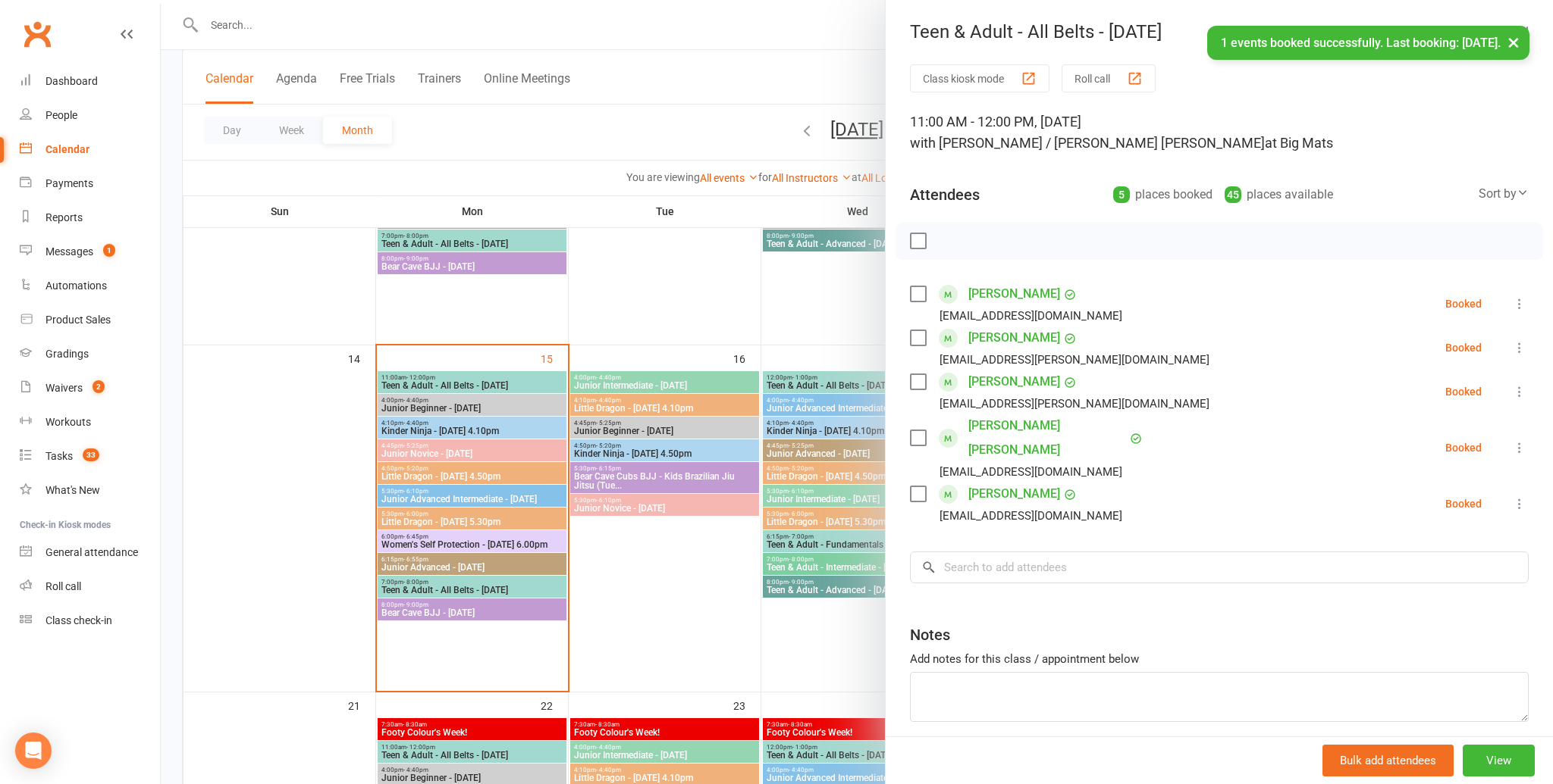
click at [1513, 43] on button "×" at bounding box center [1513, 42] width 27 height 33
drag, startPoint x: 1513, startPoint y: 29, endPoint x: 1485, endPoint y: 51, distance: 35.6
click at [1513, 29] on icon "button" at bounding box center [1519, 31] width 16 height 9
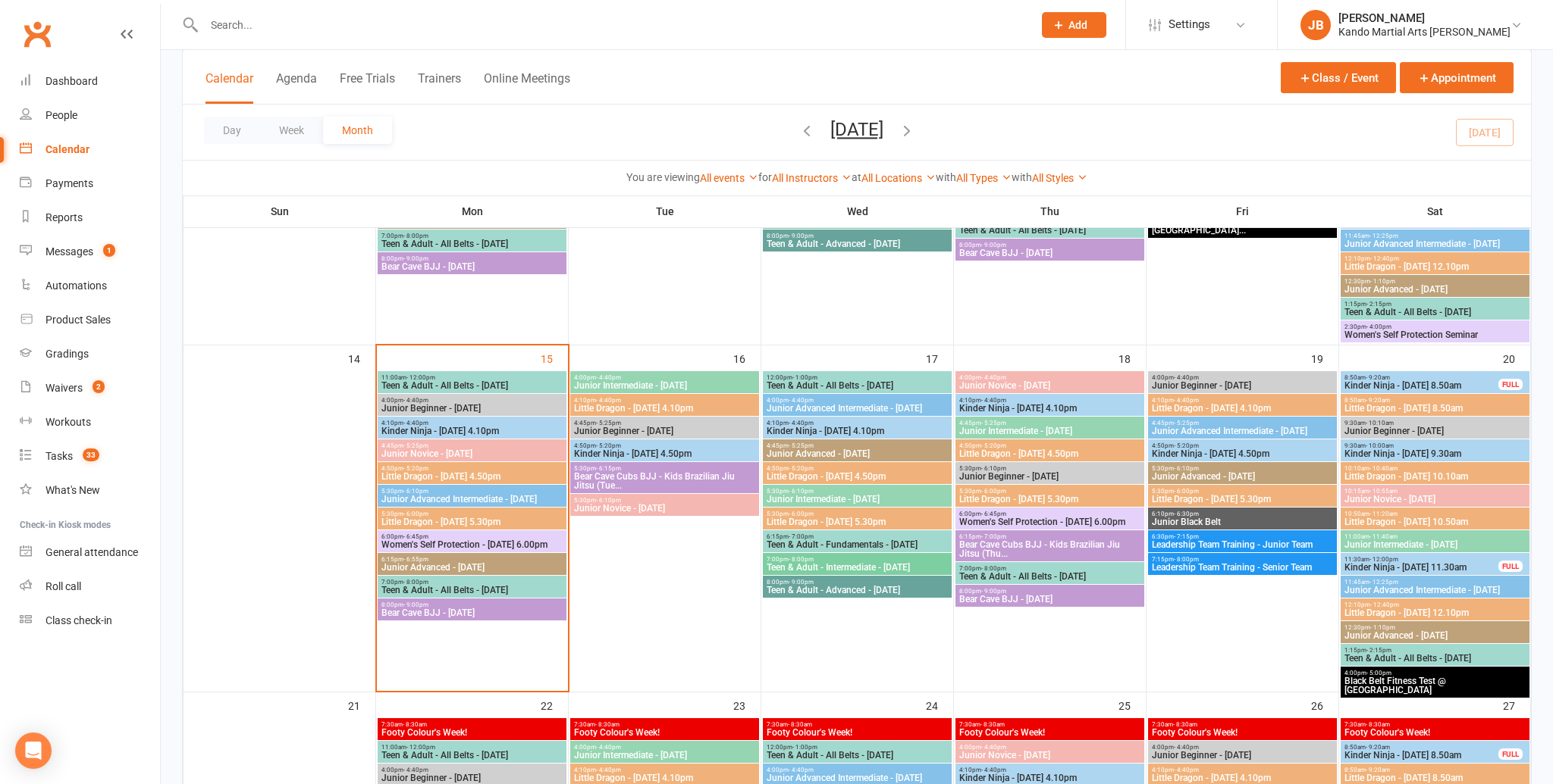
click at [532, 378] on span "11:00am - 12:00pm" at bounding box center [472, 377] width 182 height 7
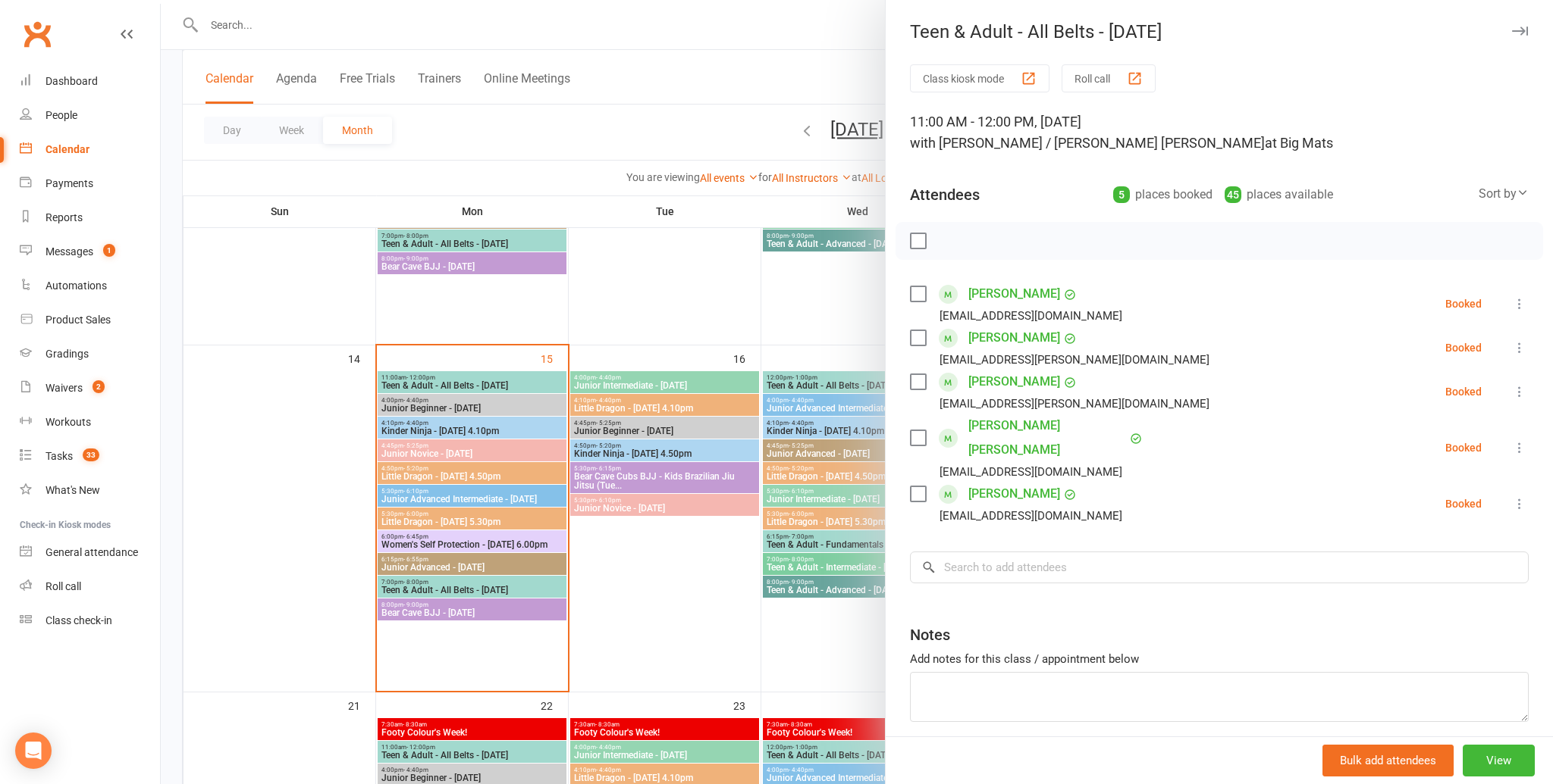
click at [927, 236] on div at bounding box center [1219, 240] width 647 height 38
click at [916, 238] on label at bounding box center [917, 241] width 15 height 15
click at [952, 235] on icon "button" at bounding box center [952, 241] width 17 height 17
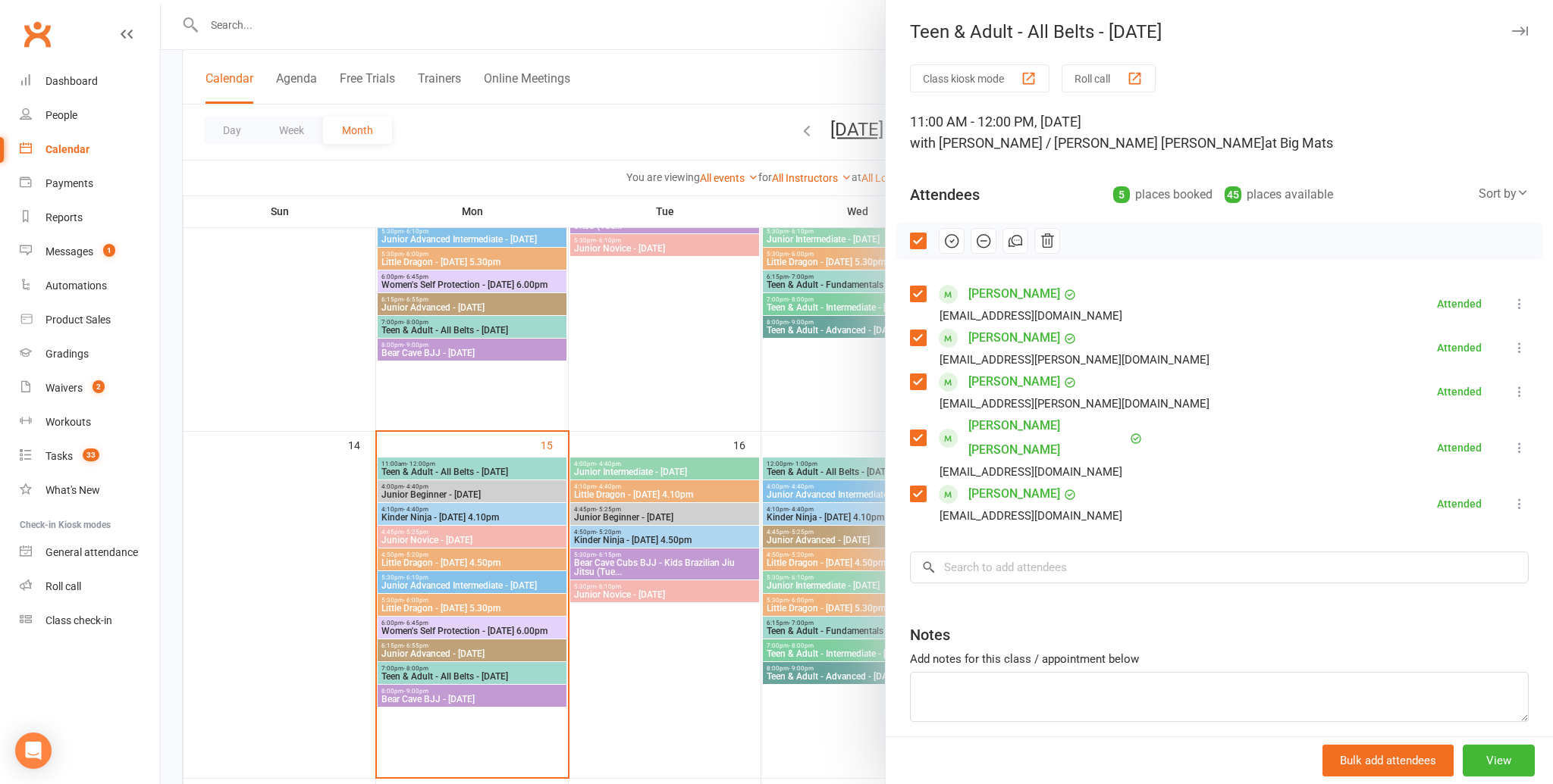
scroll to position [580, 0]
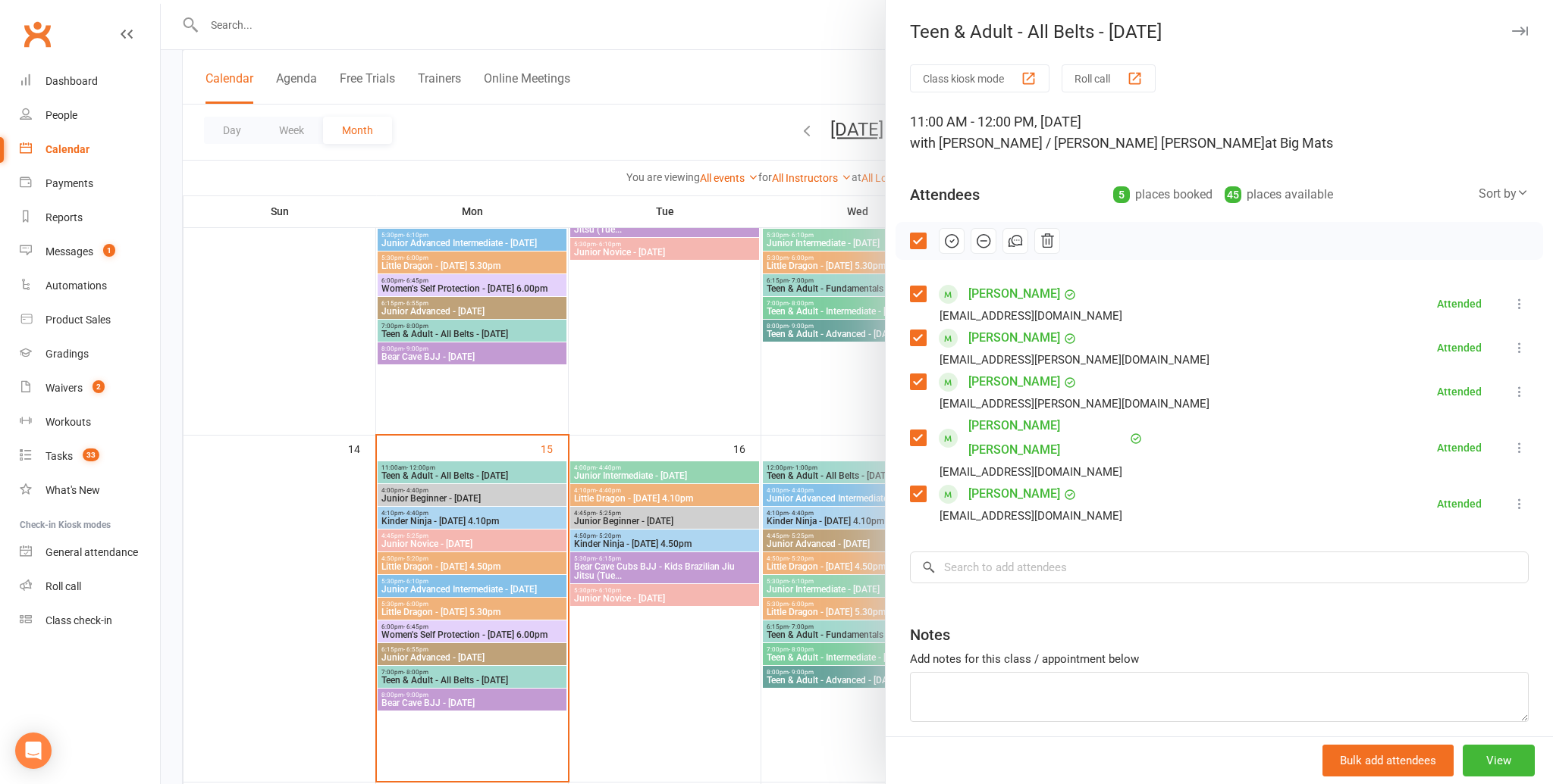
click at [1511, 30] on button "button" at bounding box center [1519, 31] width 18 height 18
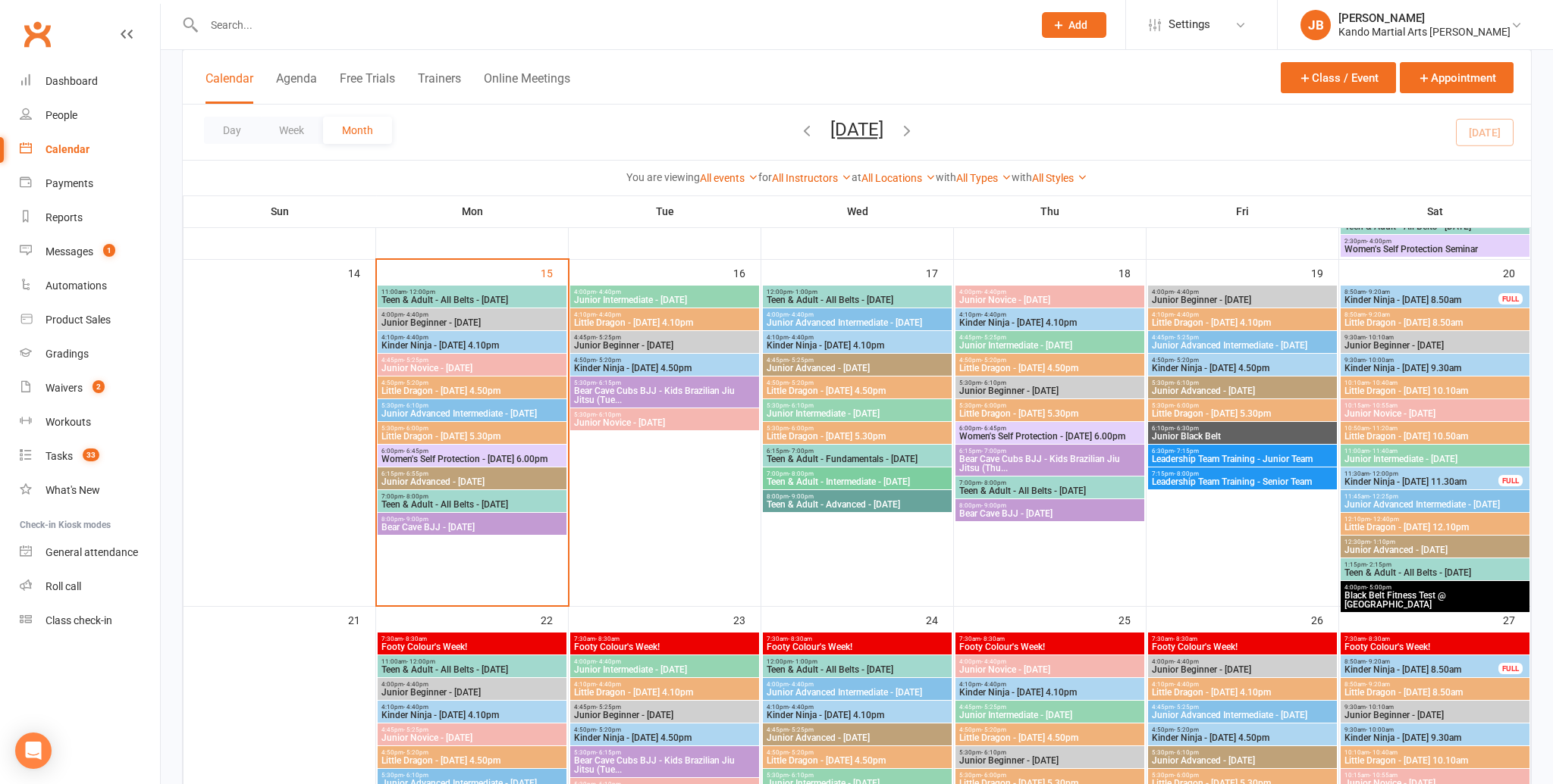
scroll to position [723, 0]
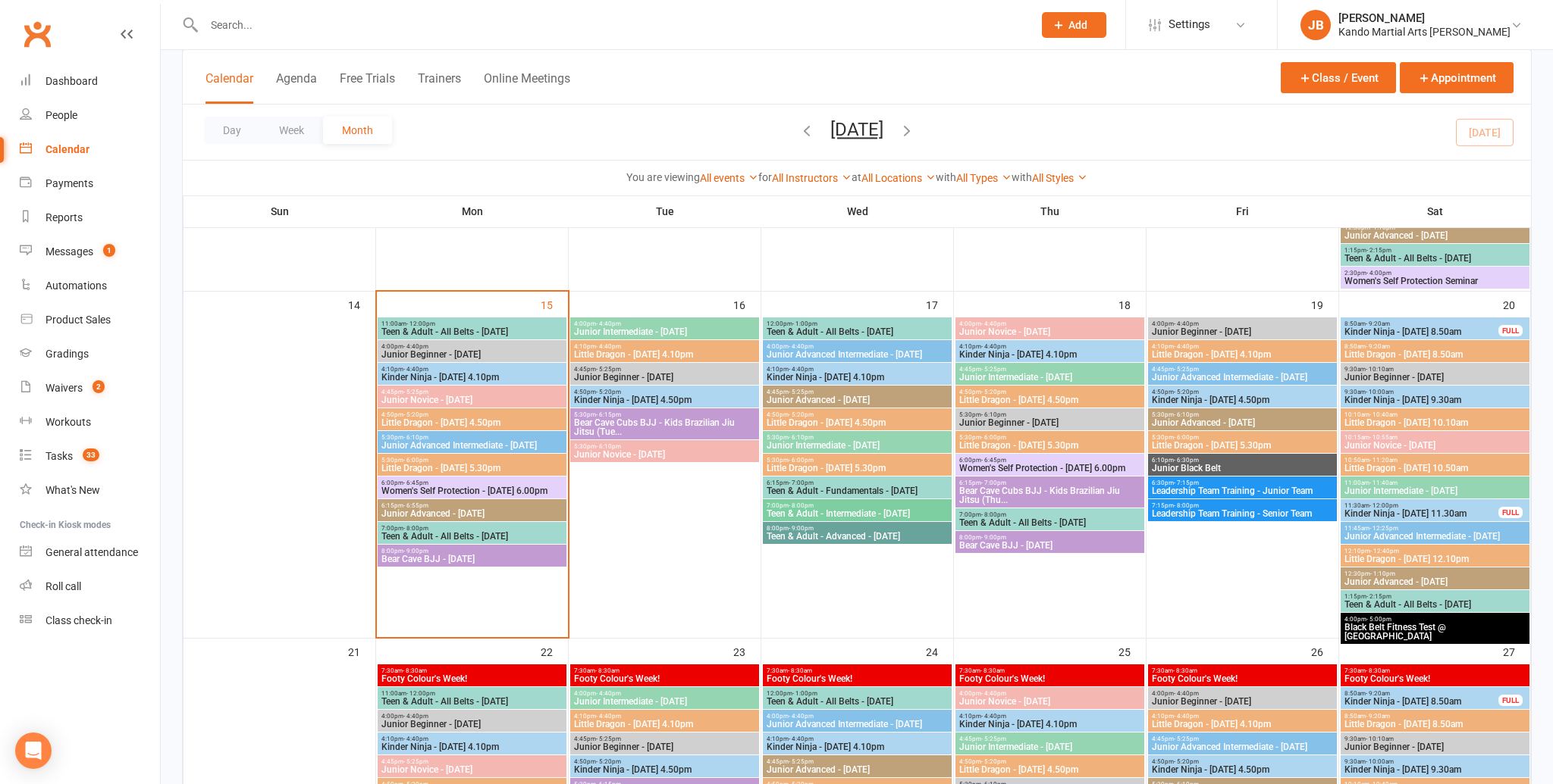
click at [915, 134] on icon "button" at bounding box center [907, 130] width 17 height 17
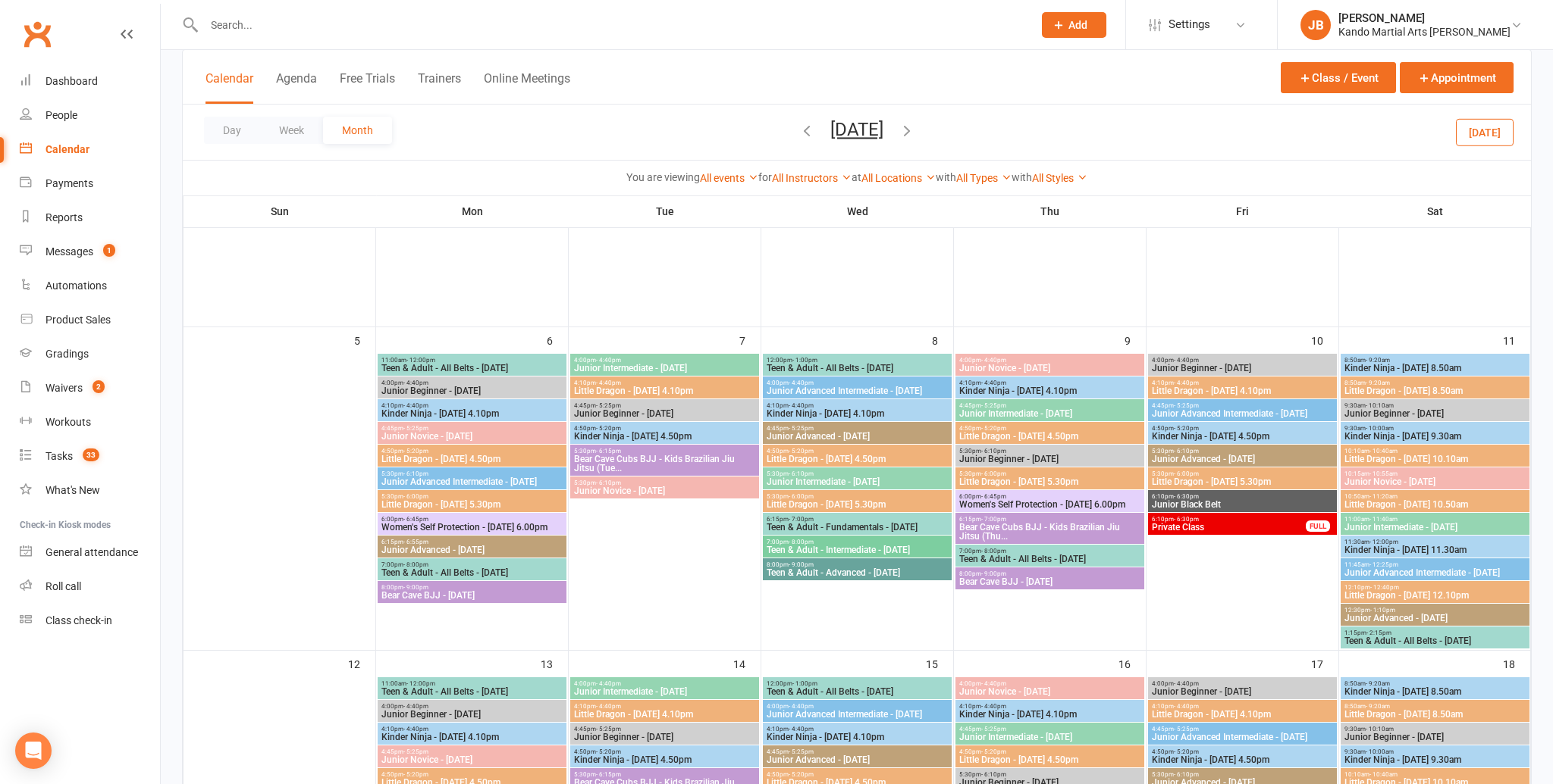
scroll to position [153, 0]
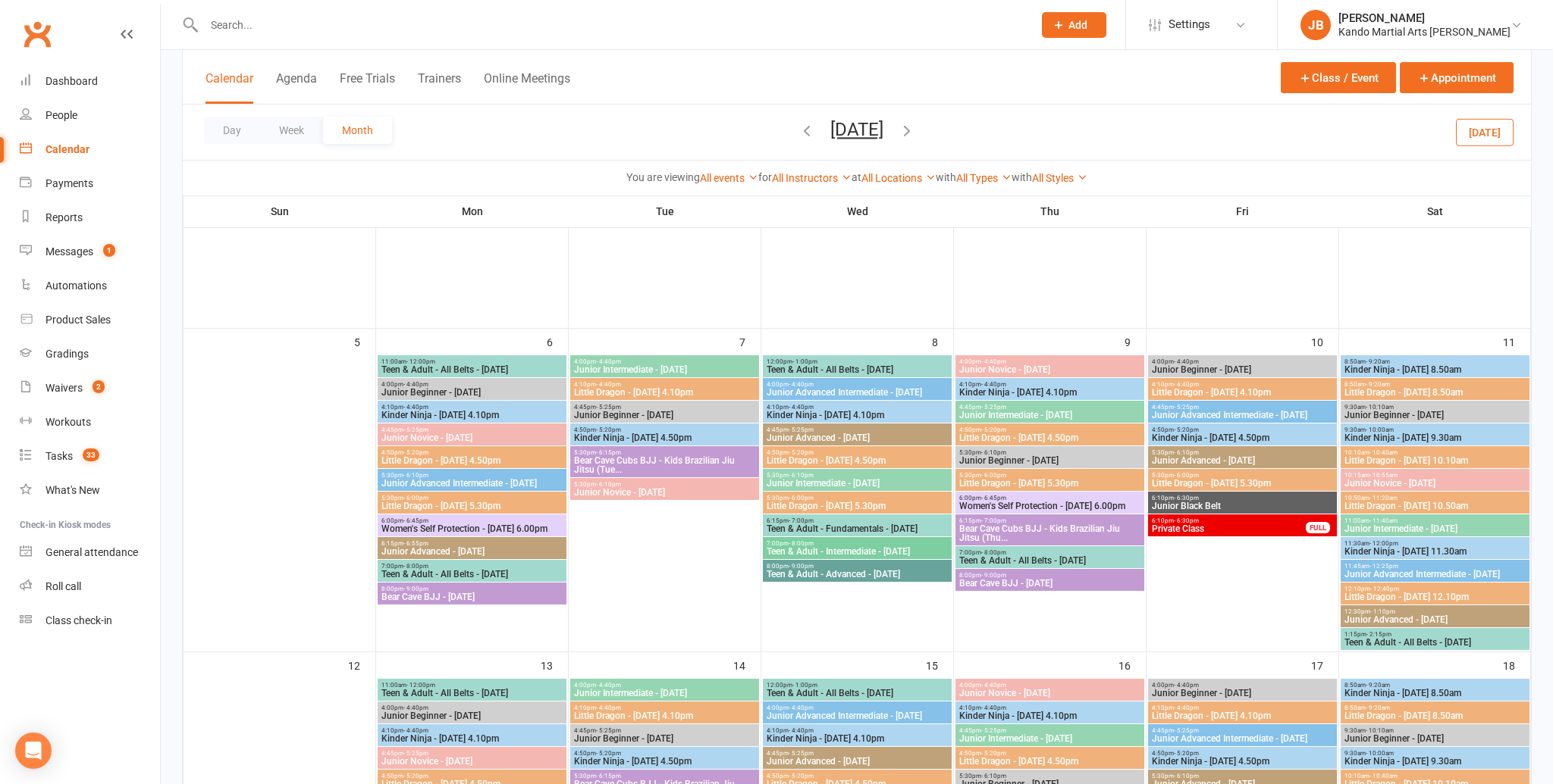
click at [464, 529] on span "Women's Self Protection - Monday 6.00pm" at bounding box center [472, 529] width 182 height 9
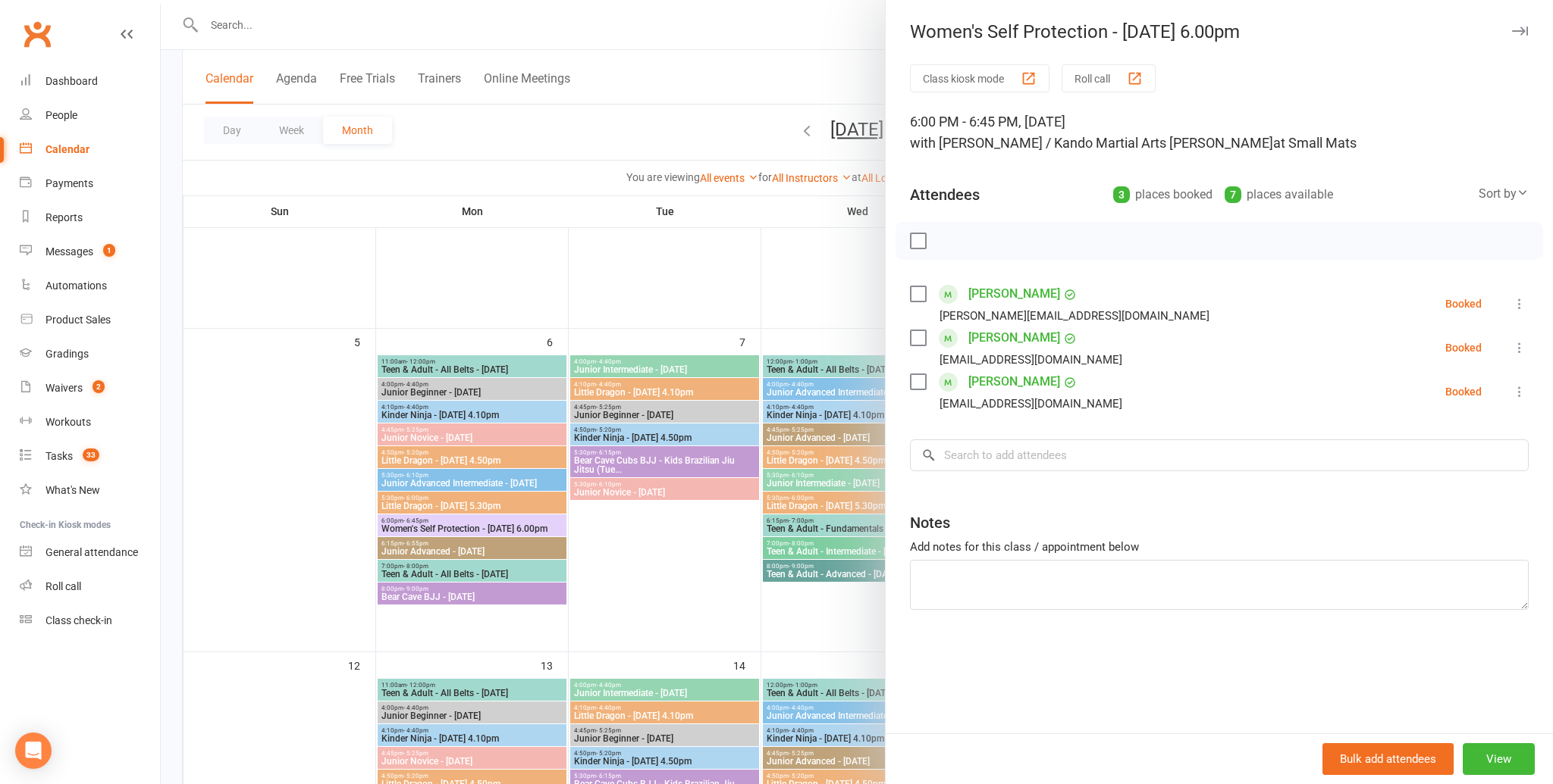
click at [1517, 27] on icon "button" at bounding box center [1519, 31] width 16 height 9
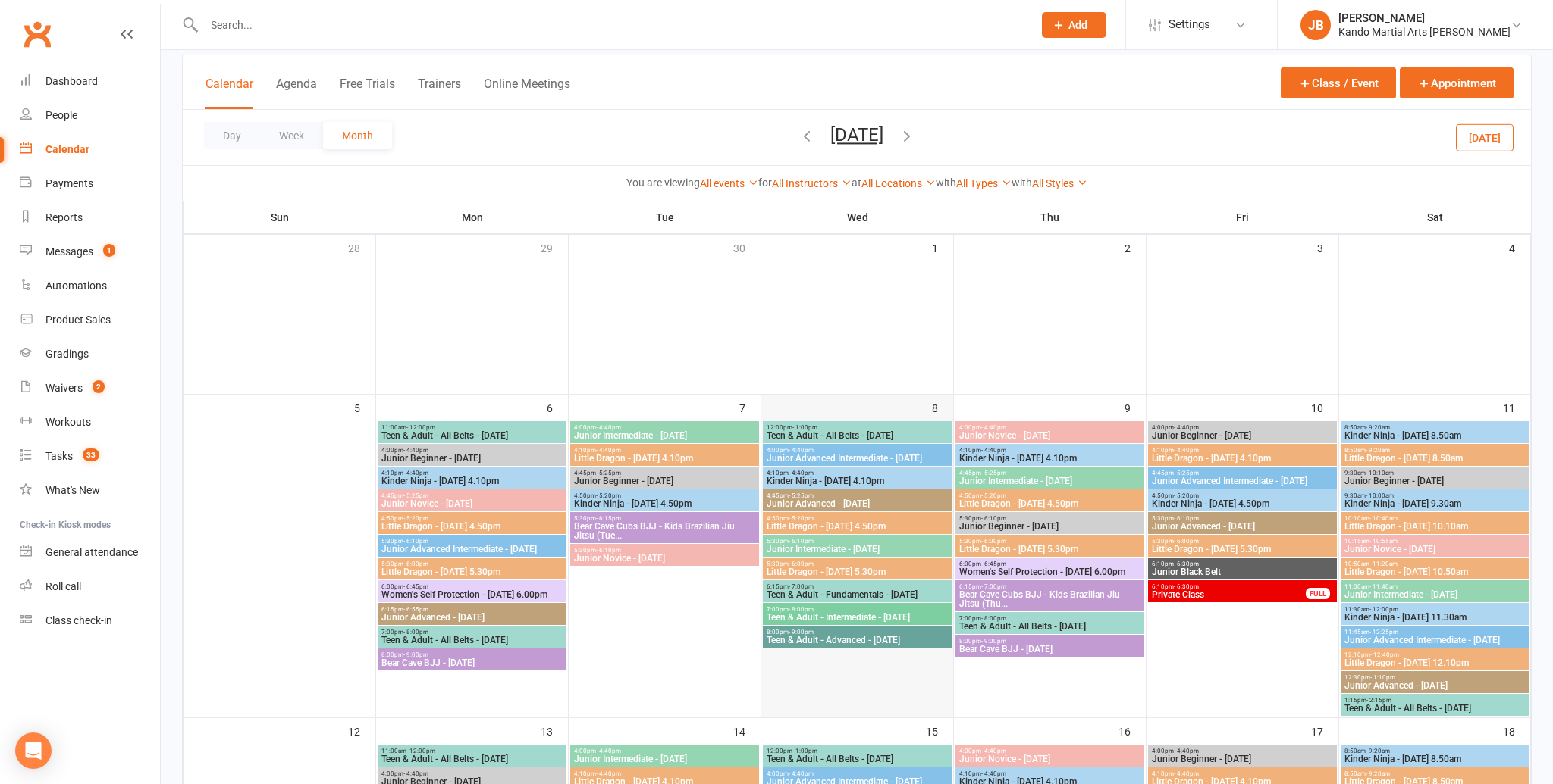
scroll to position [55, 0]
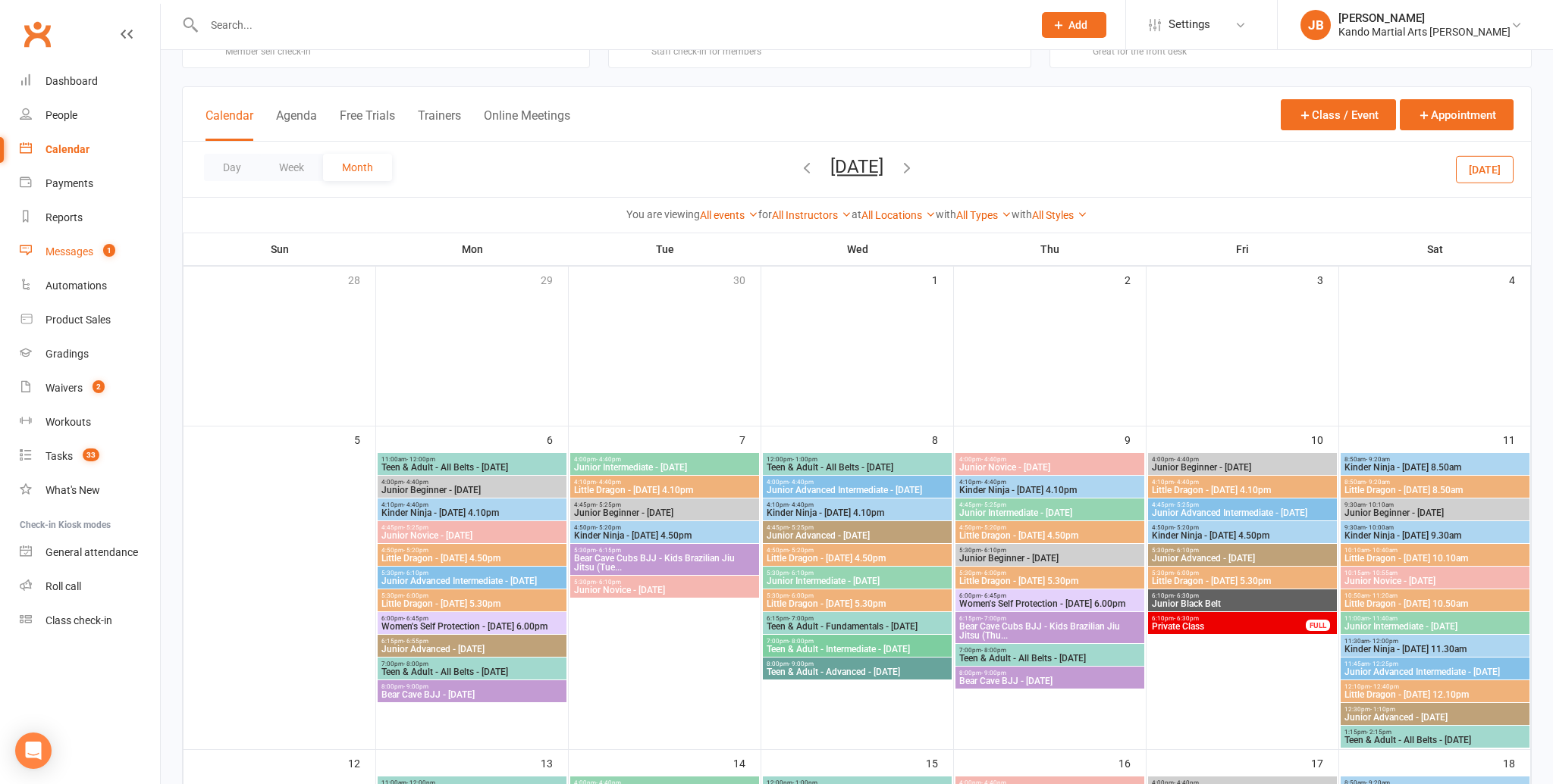
click at [73, 250] on div "Messages" at bounding box center [69, 251] width 48 height 12
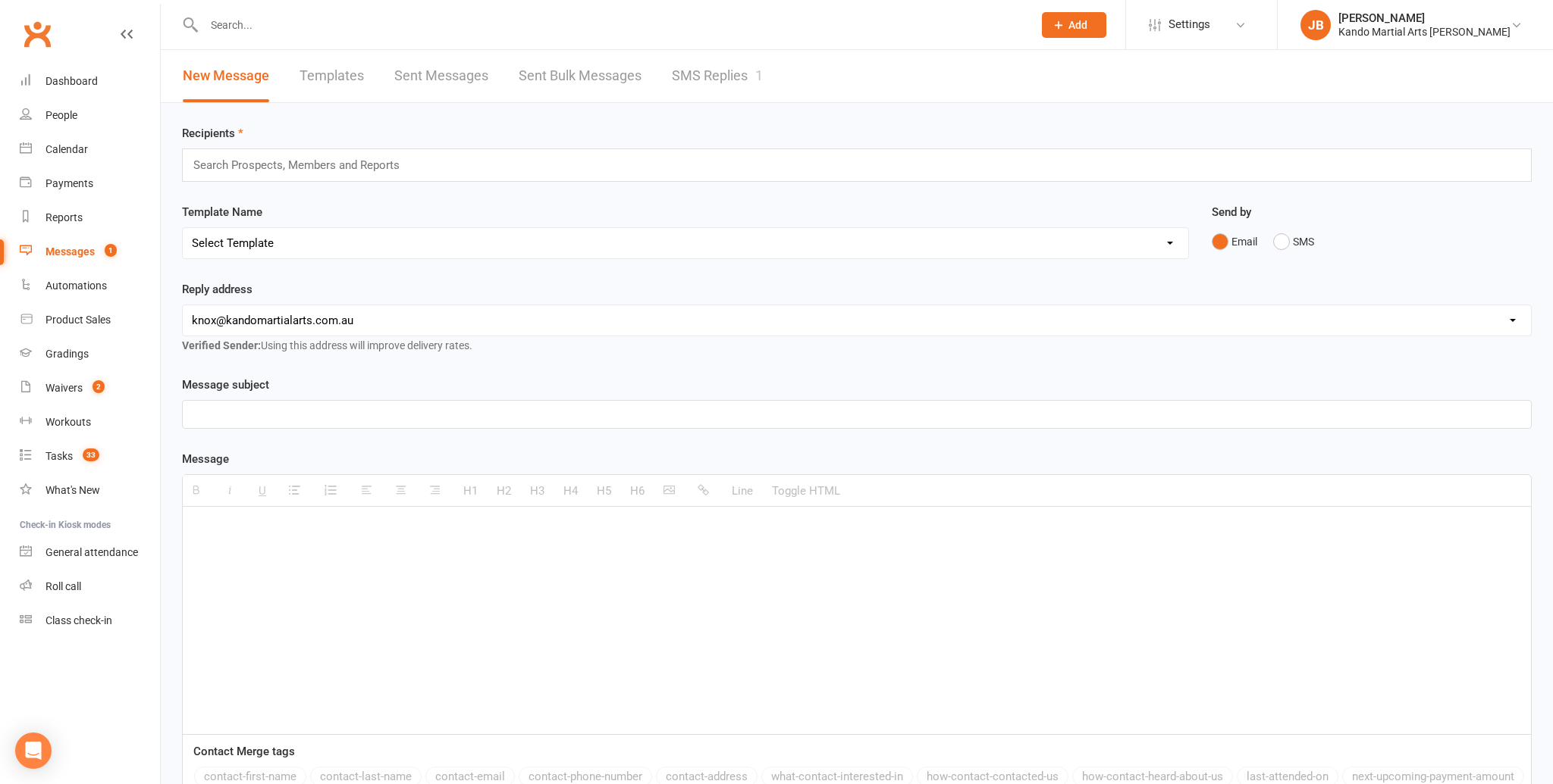
click at [684, 76] on link "SMS Replies 1" at bounding box center [717, 76] width 91 height 52
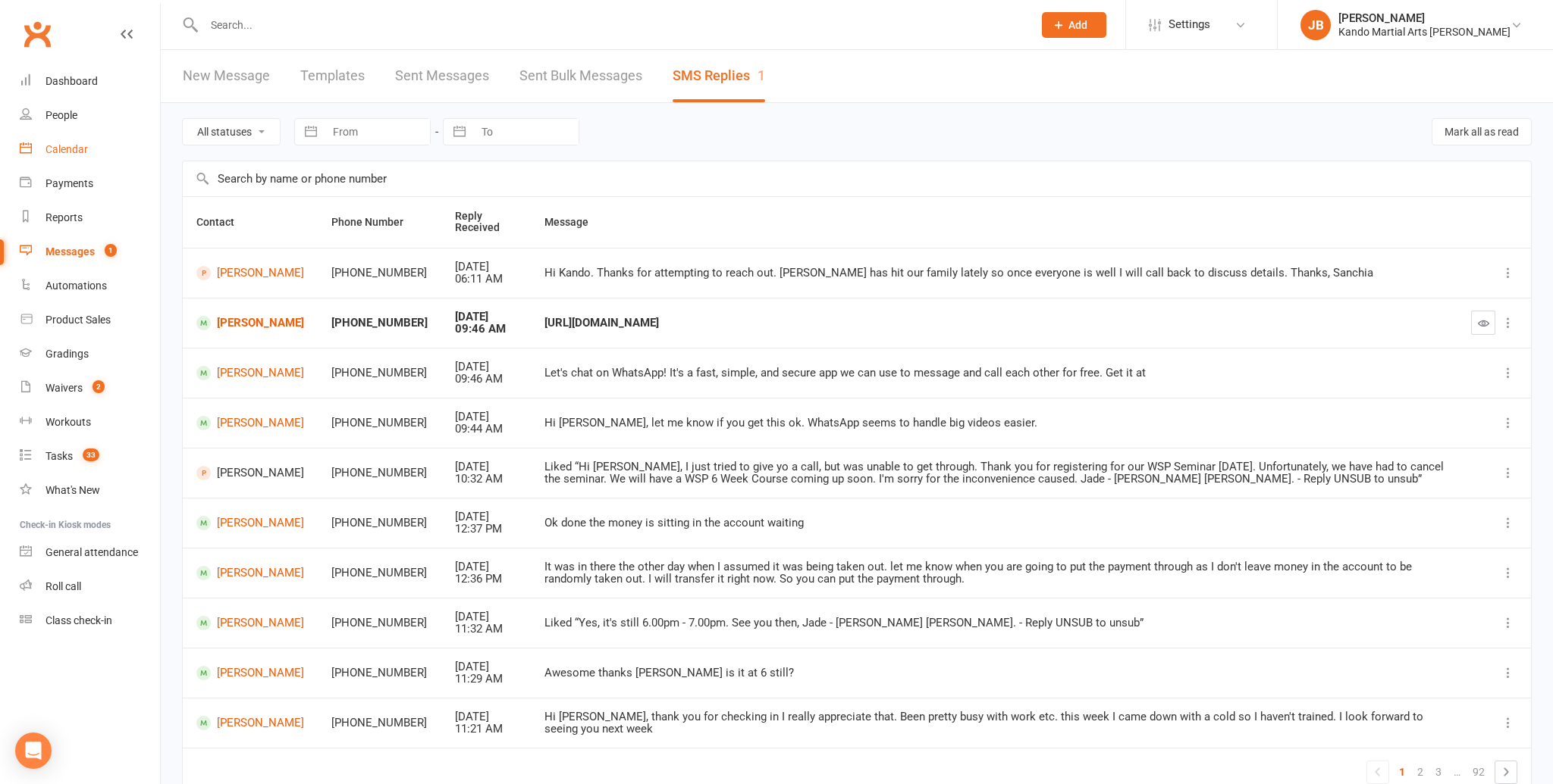
click at [66, 150] on div "Calendar" at bounding box center [66, 149] width 42 height 12
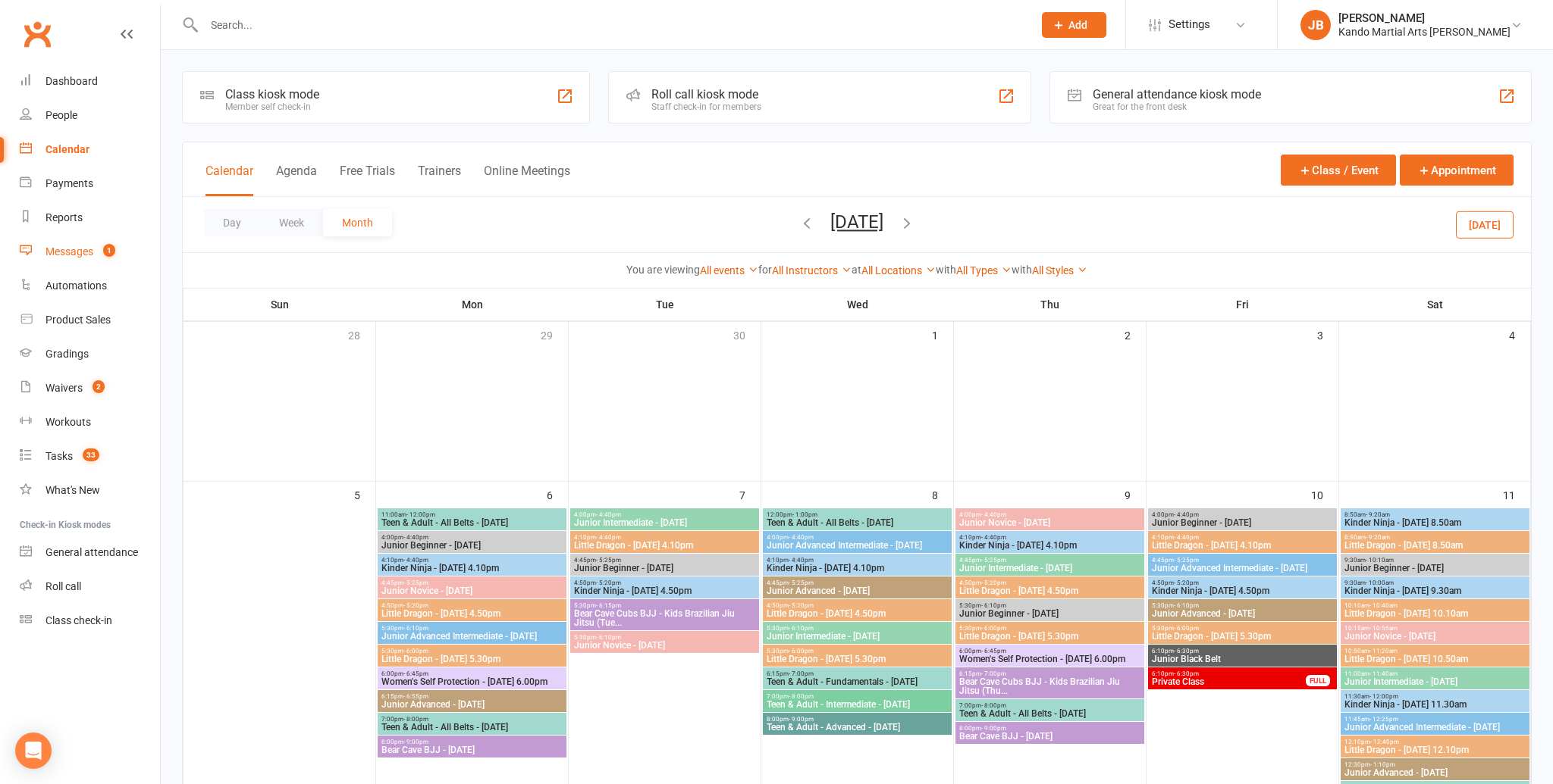
click at [72, 255] on div "Messages" at bounding box center [69, 251] width 48 height 12
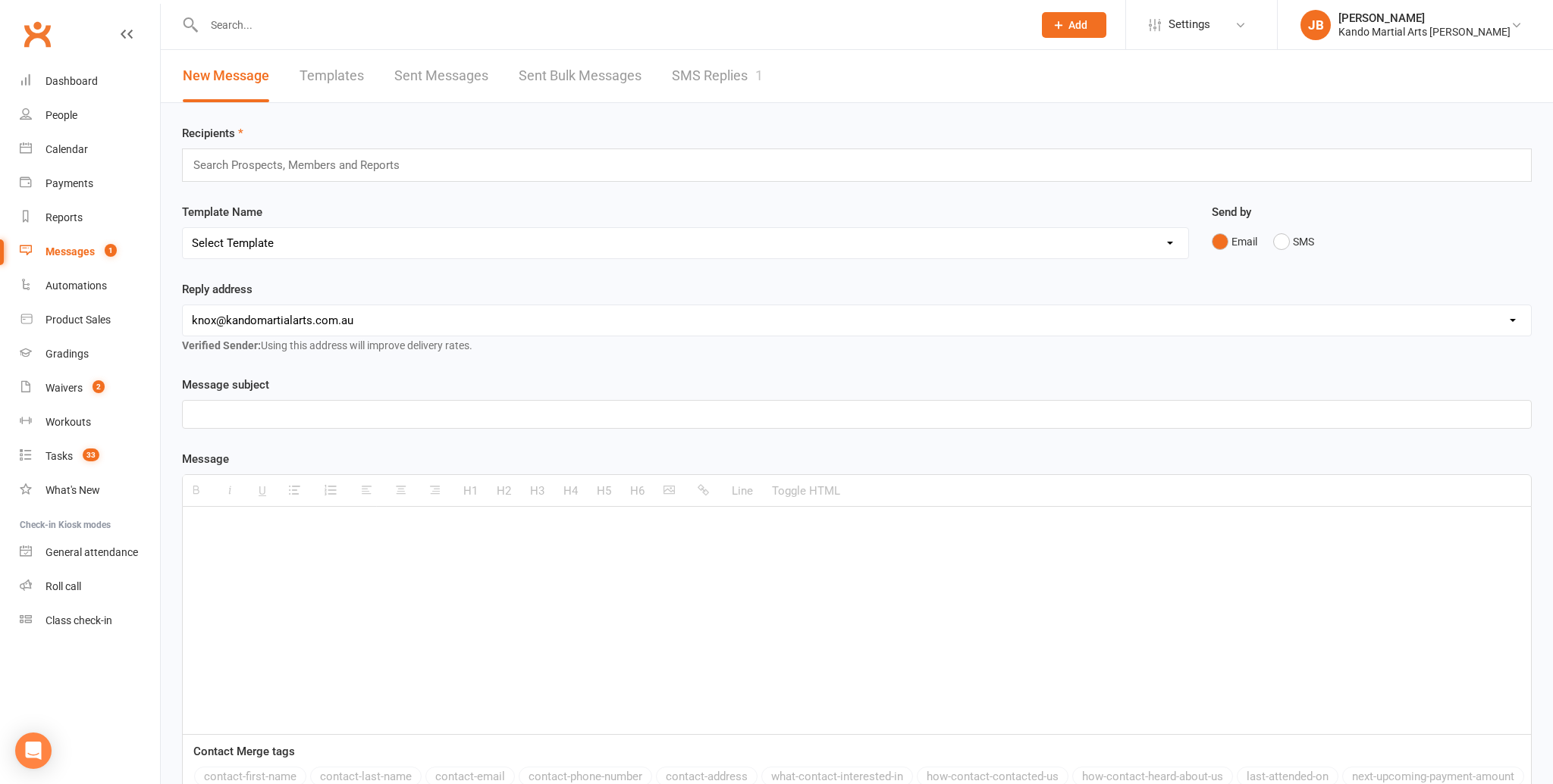
click at [736, 71] on link "SMS Replies 1" at bounding box center [717, 76] width 91 height 52
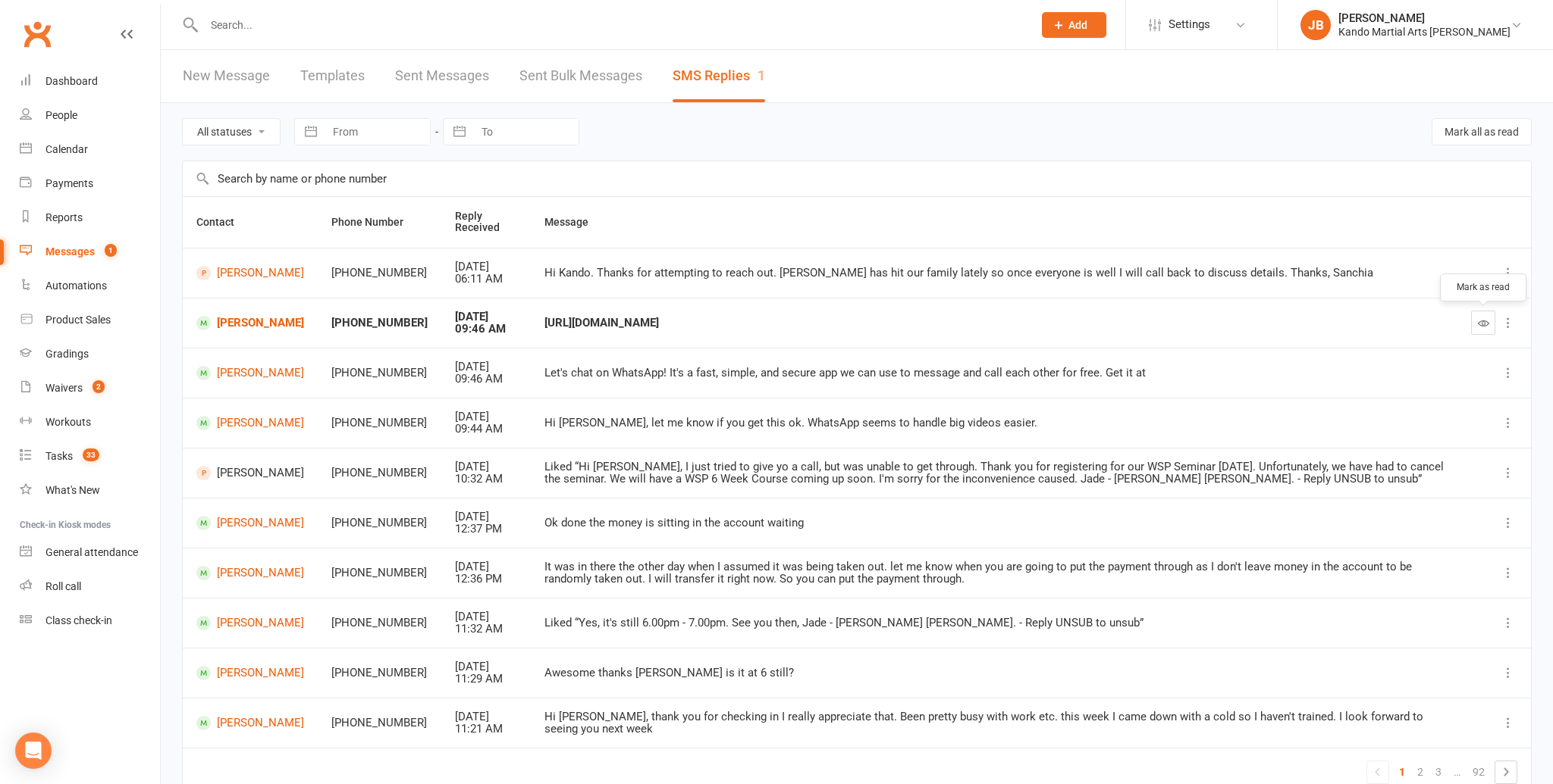
click at [1487, 320] on icon "button" at bounding box center [1483, 324] width 12 height 12
click at [72, 148] on div "Calendar" at bounding box center [66, 149] width 42 height 12
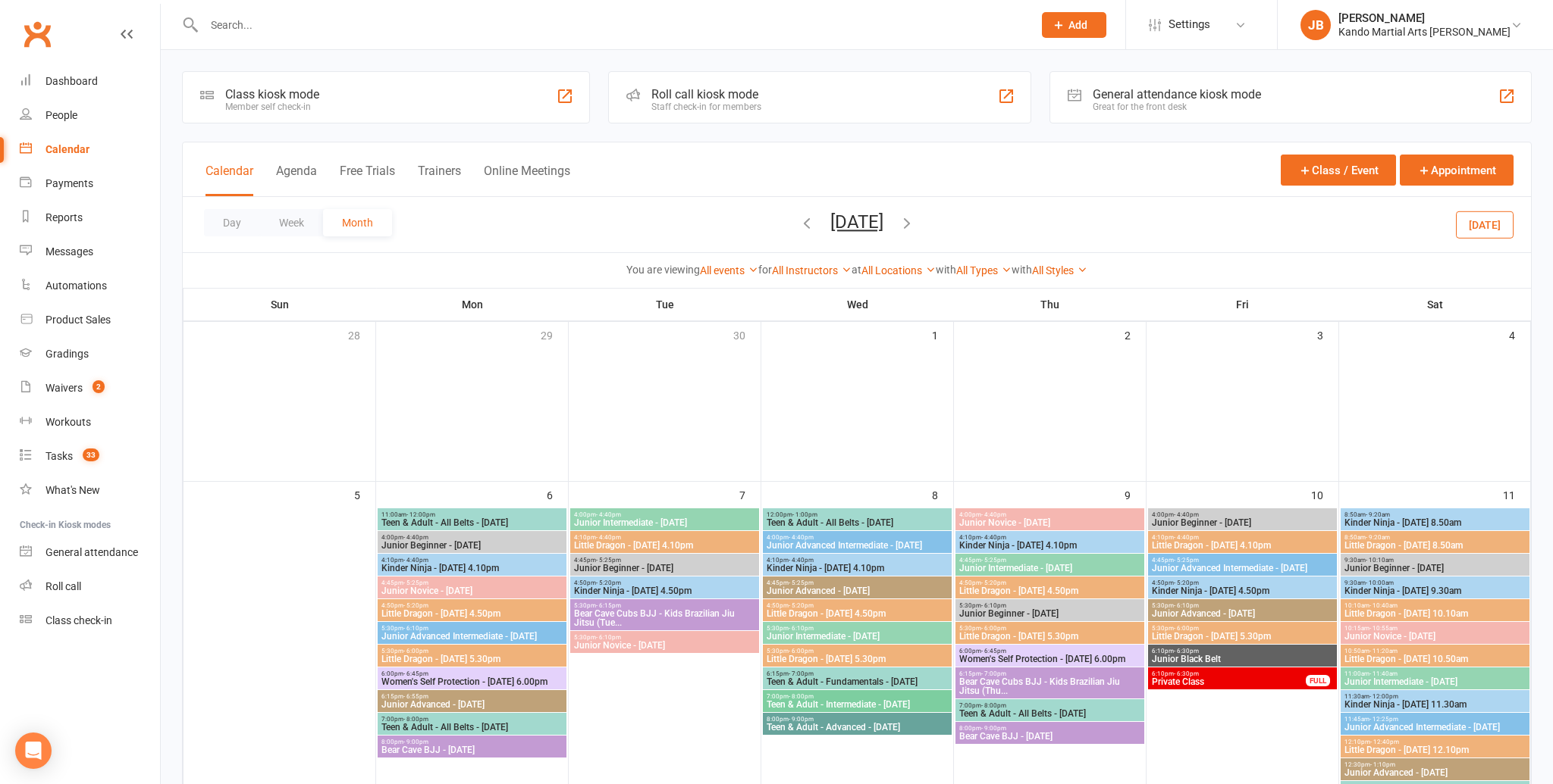
drag, startPoint x: 776, startPoint y: 222, endPoint x: 767, endPoint y: 228, distance: 10.8
click at [798, 222] on icon "button" at bounding box center [806, 223] width 17 height 17
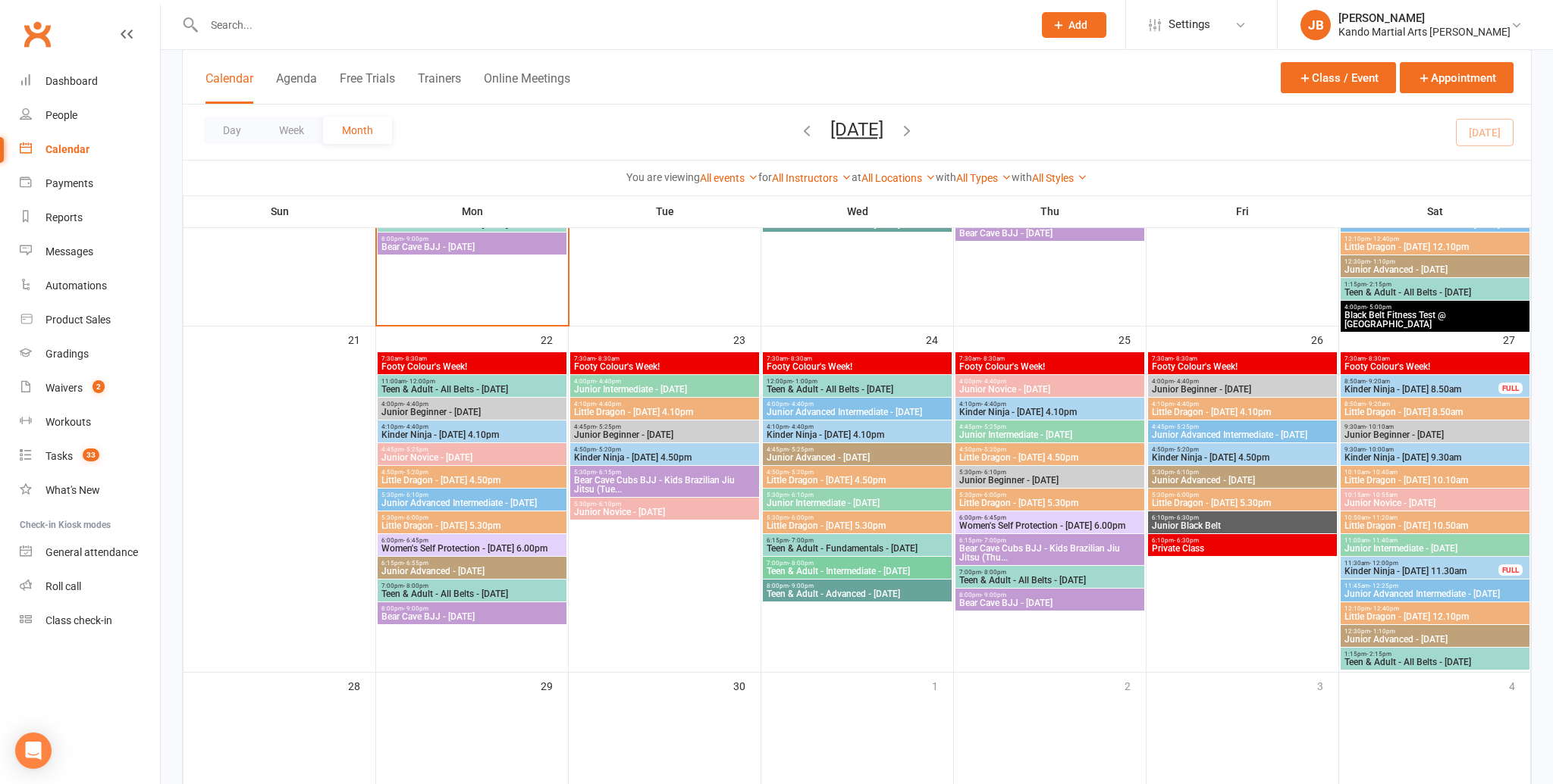
scroll to position [1040, 0]
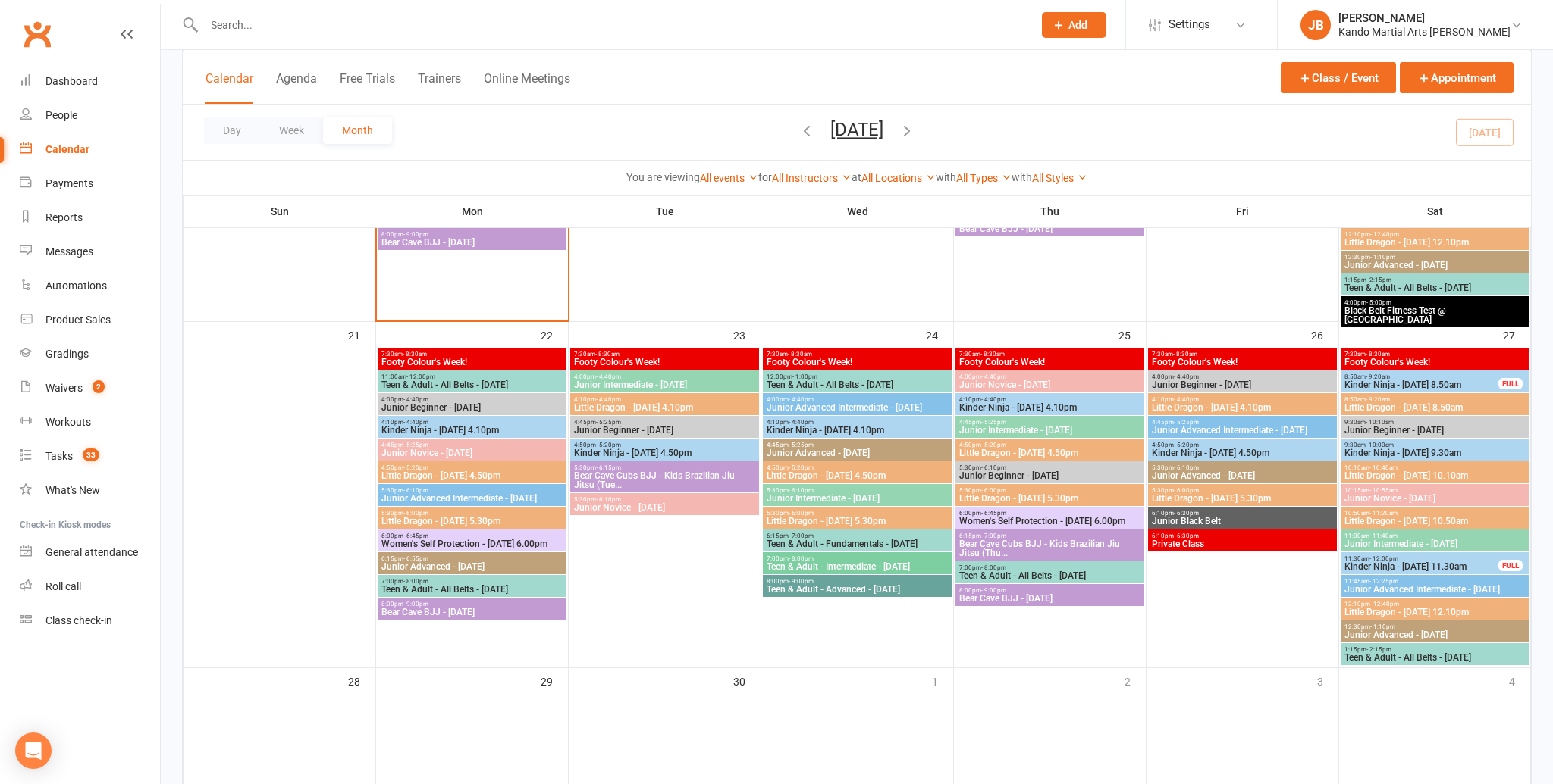
click at [915, 129] on icon "button" at bounding box center [907, 130] width 17 height 17
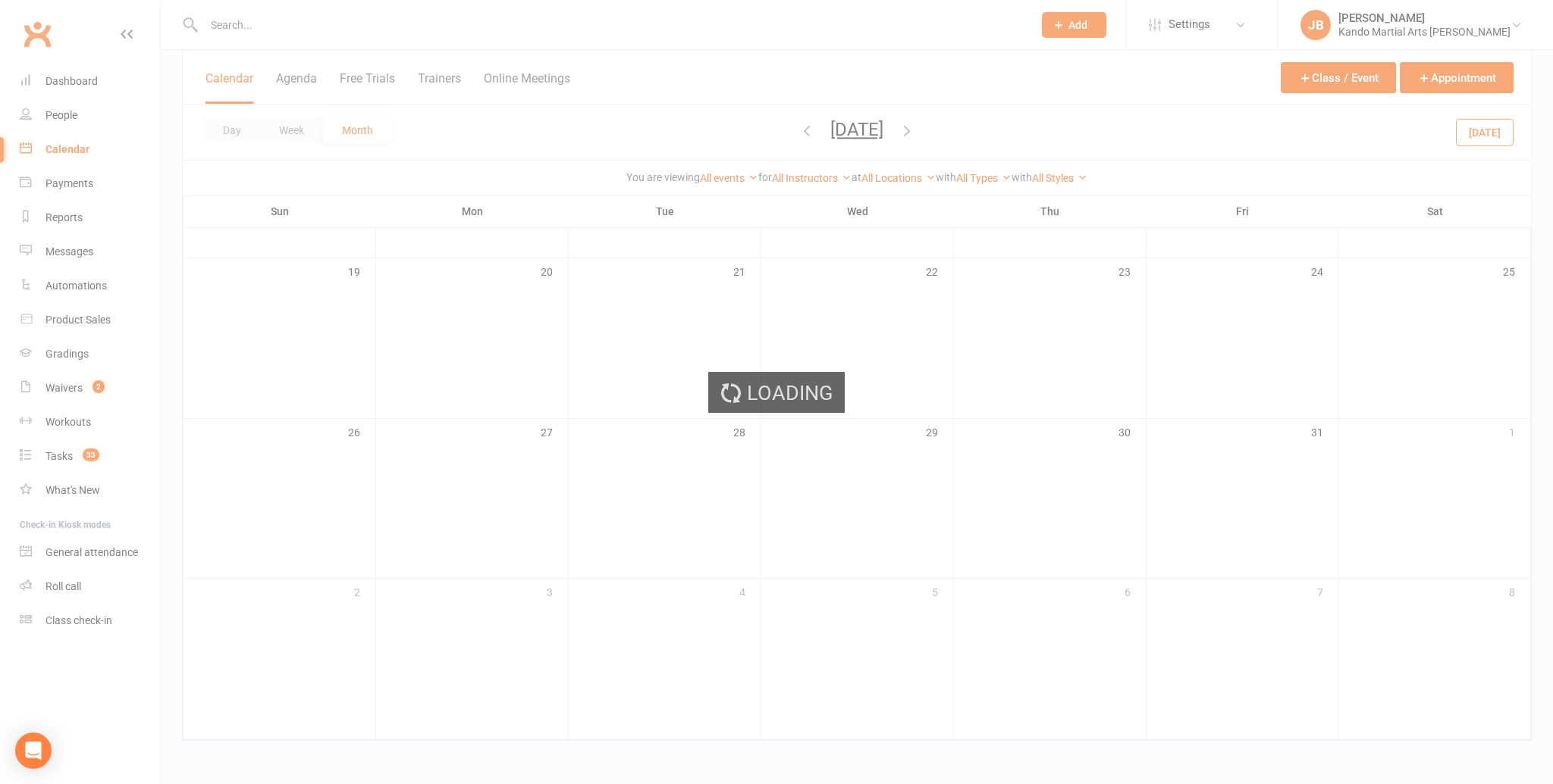
scroll to position [543, 0]
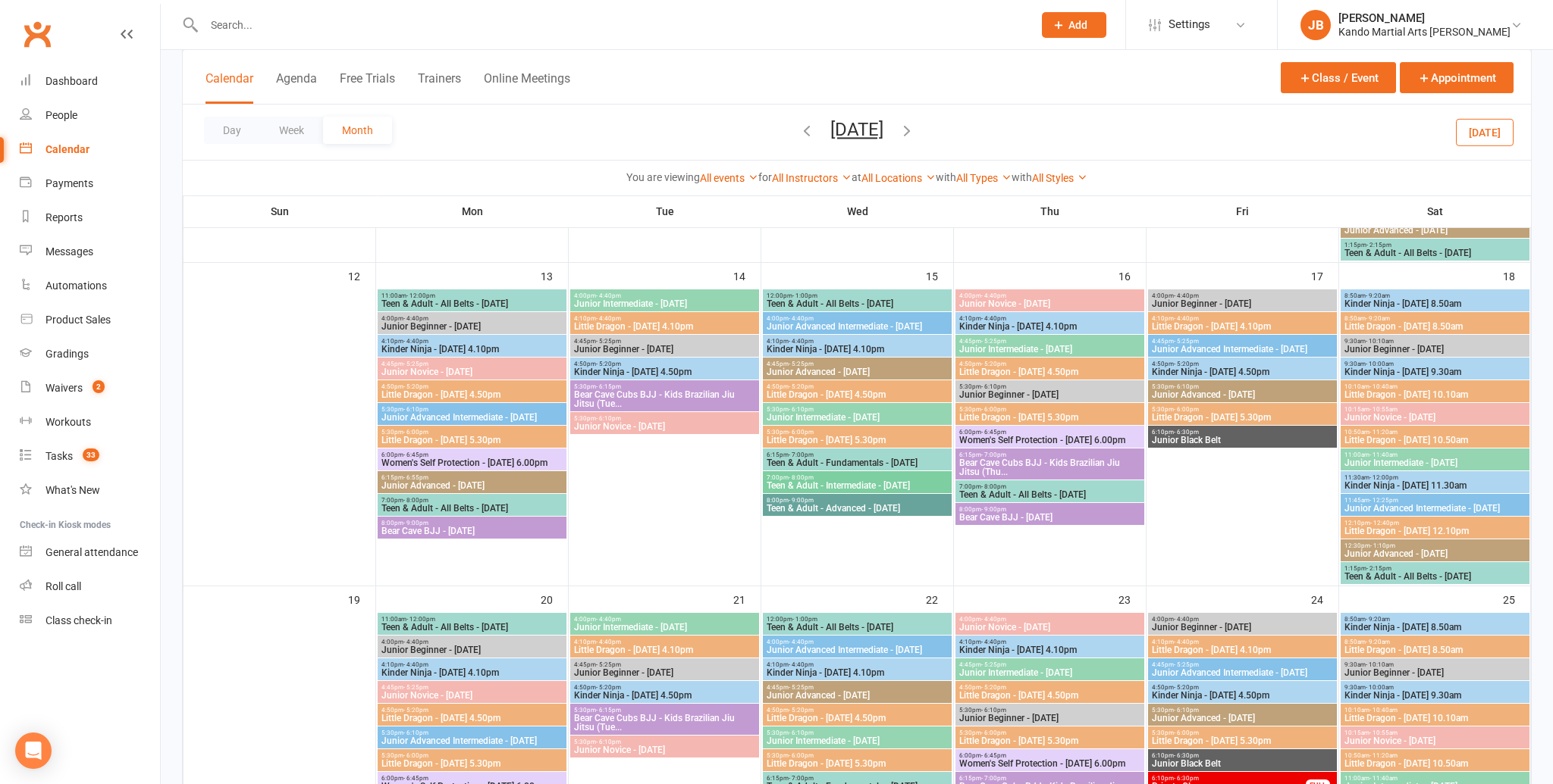
click at [915, 133] on icon "button" at bounding box center [907, 130] width 17 height 17
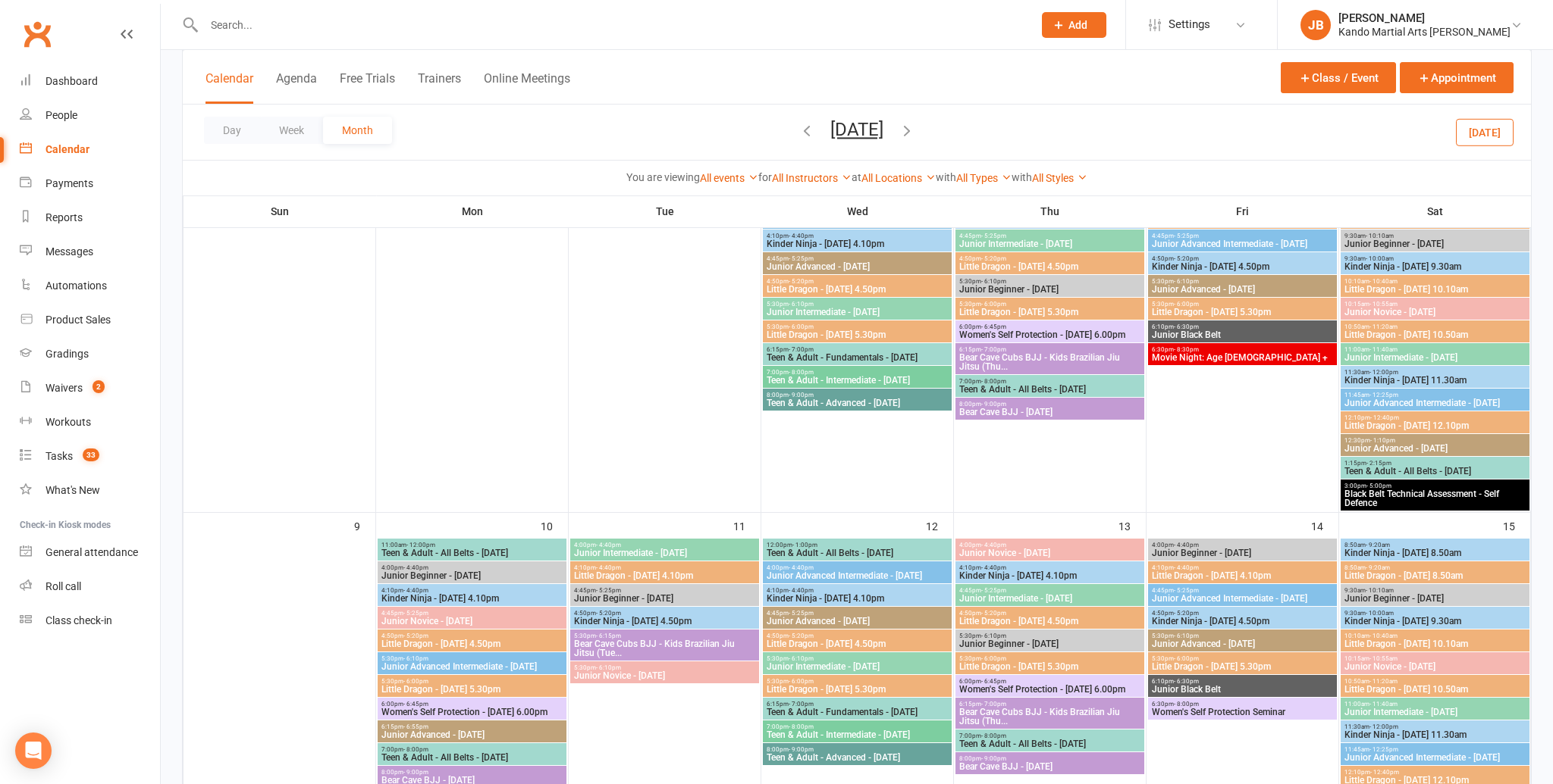
click at [915, 132] on icon "button" at bounding box center [907, 130] width 17 height 17
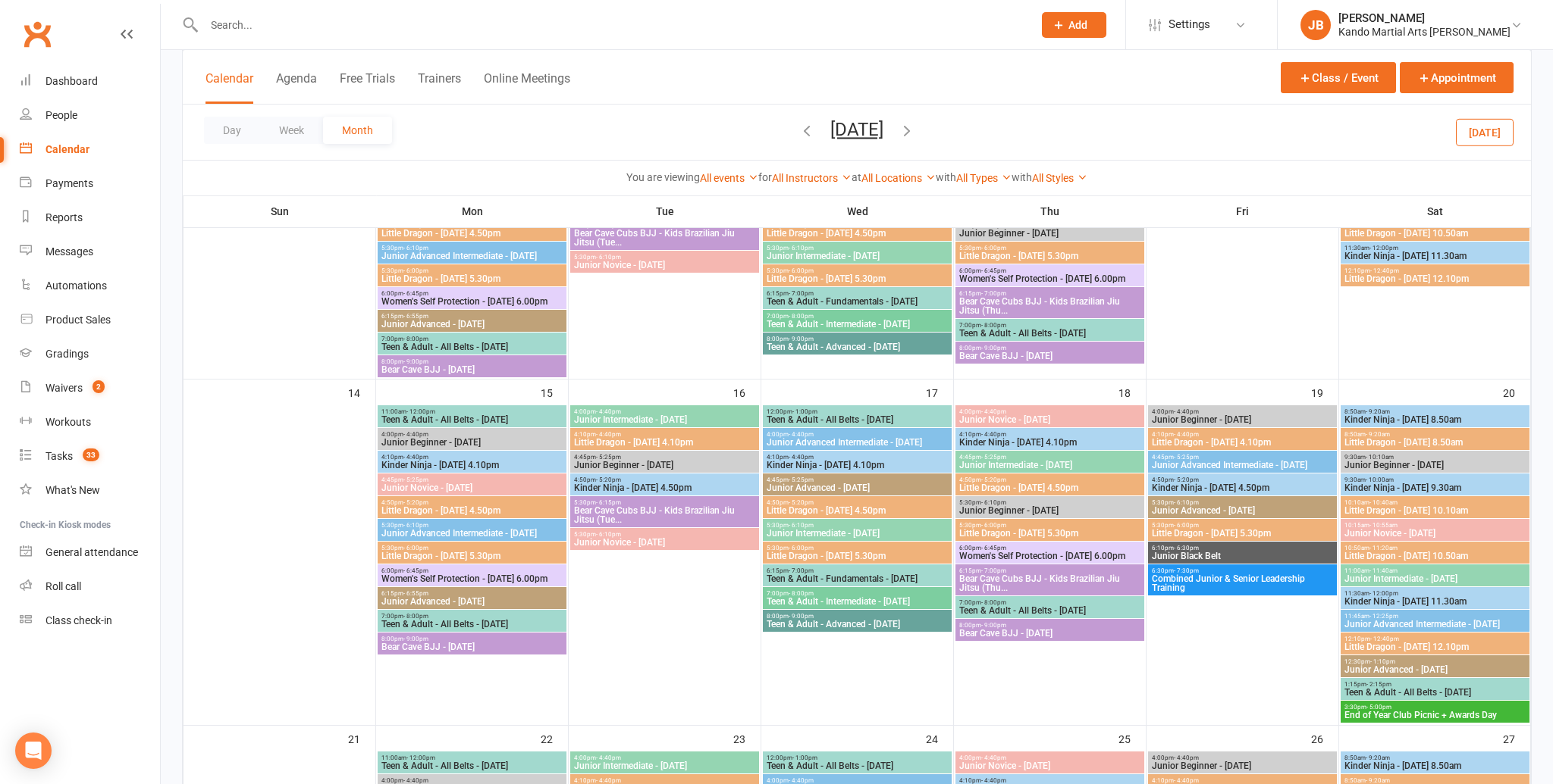
scroll to position [567, 0]
click at [1388, 713] on span "End of Year Club Picnic + Awards Day" at bounding box center [1434, 714] width 182 height 9
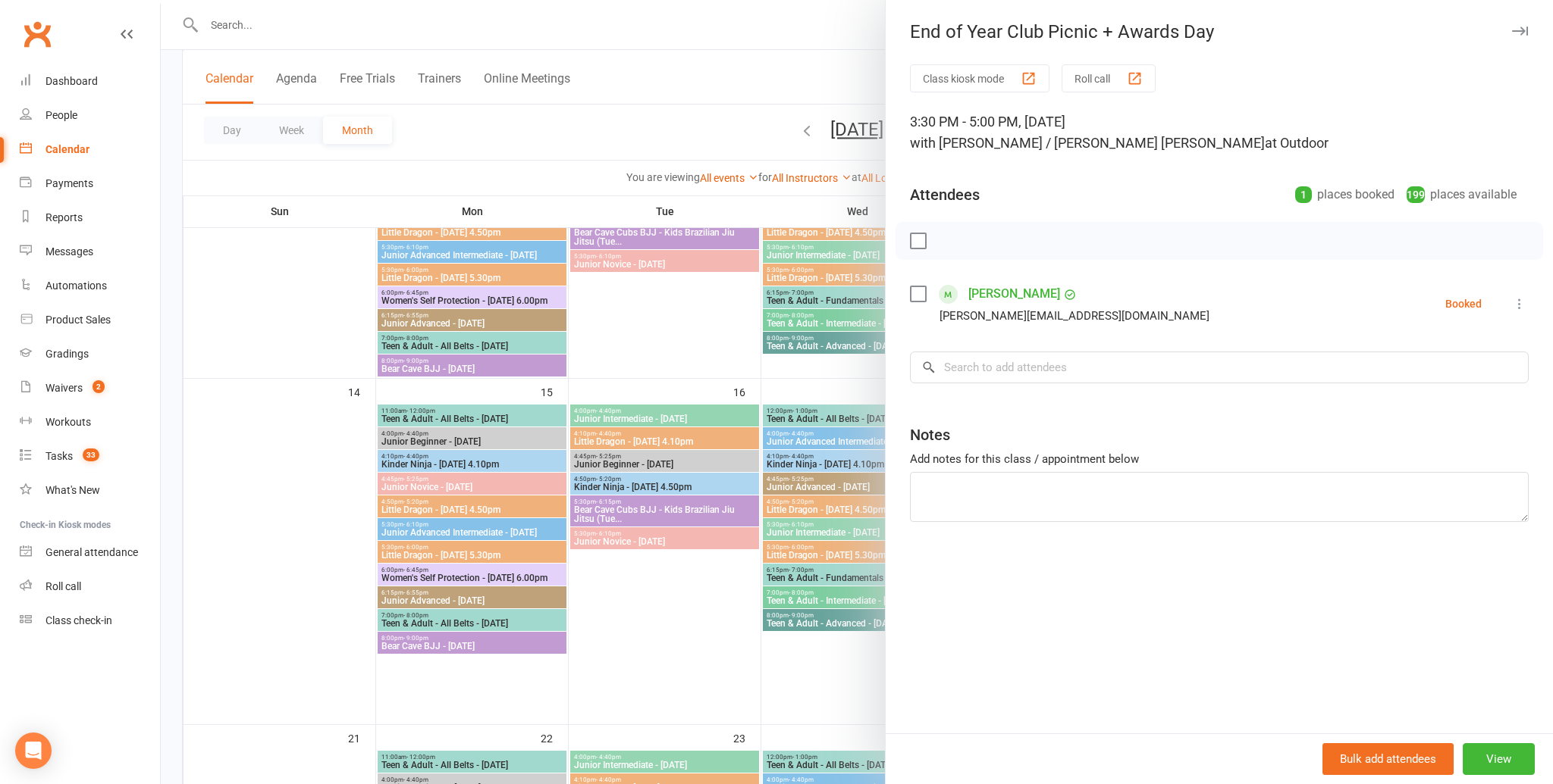
click at [1513, 24] on button "button" at bounding box center [1519, 31] width 18 height 18
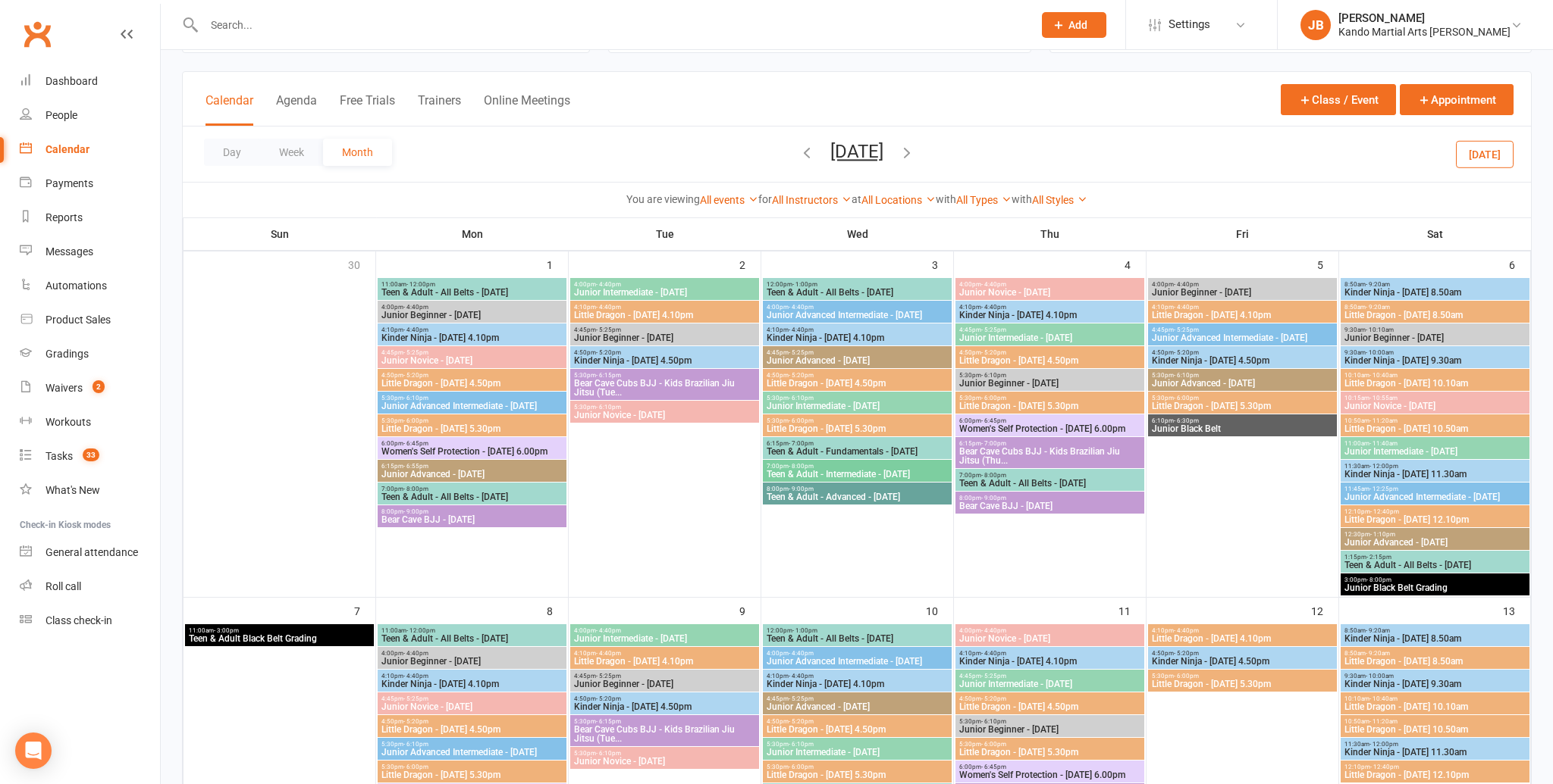
scroll to position [0, 0]
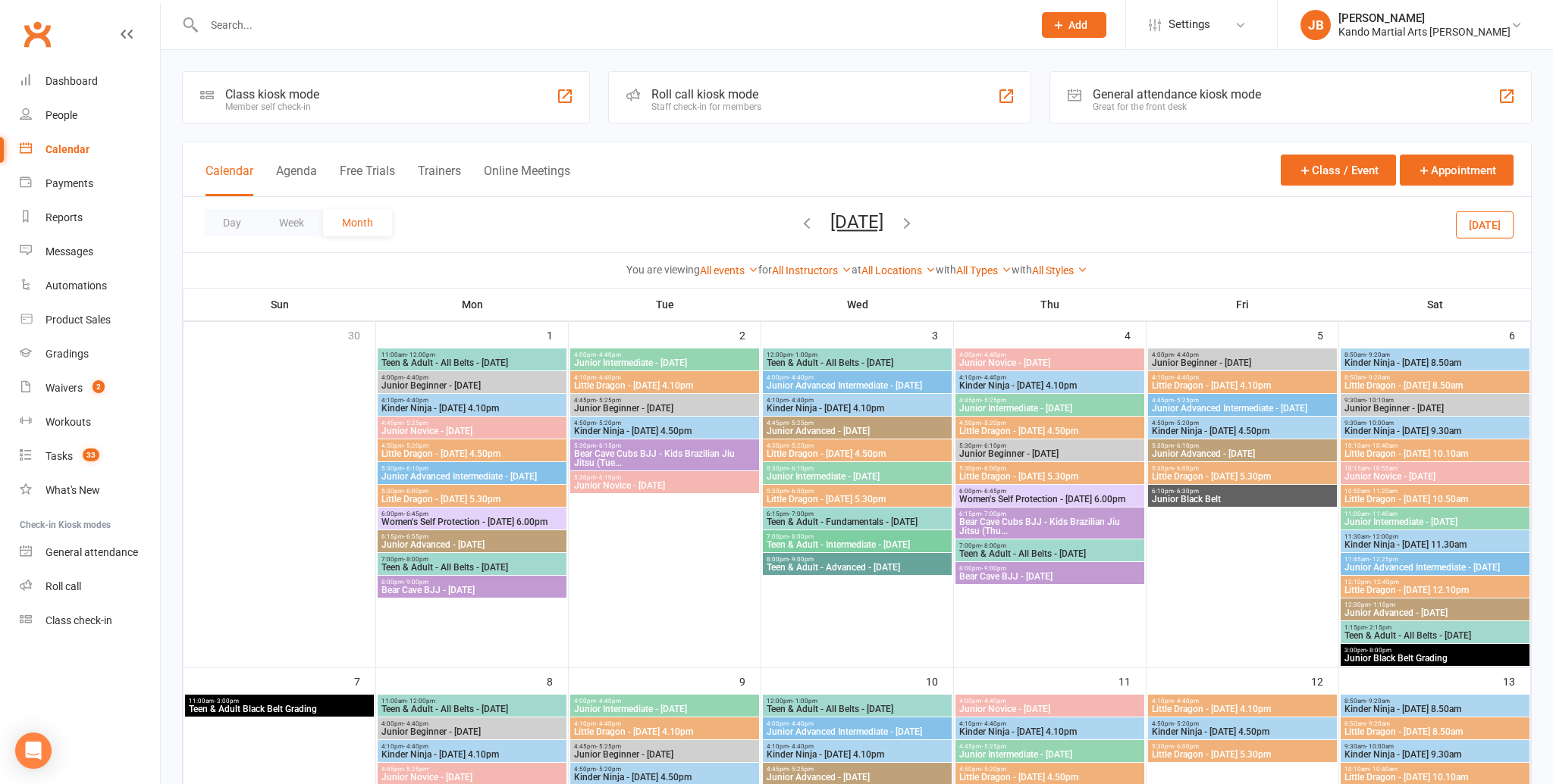
drag, startPoint x: 518, startPoint y: 264, endPoint x: 527, endPoint y: 271, distance: 11.4
click at [518, 264] on div "You are viewing All events All events Empty events Full events Non-empty events…" at bounding box center [856, 270] width 1331 height 18
drag, startPoint x: 1244, startPoint y: 269, endPoint x: 1188, endPoint y: 271, distance: 56.0
click at [1244, 269] on div "You are viewing All events All events Empty events Full events Non-empty events…" at bounding box center [856, 270] width 1331 height 18
click at [409, 281] on div "You are viewing All events All events Empty events Full events Non-empty events…" at bounding box center [856, 269] width 1348 height 34
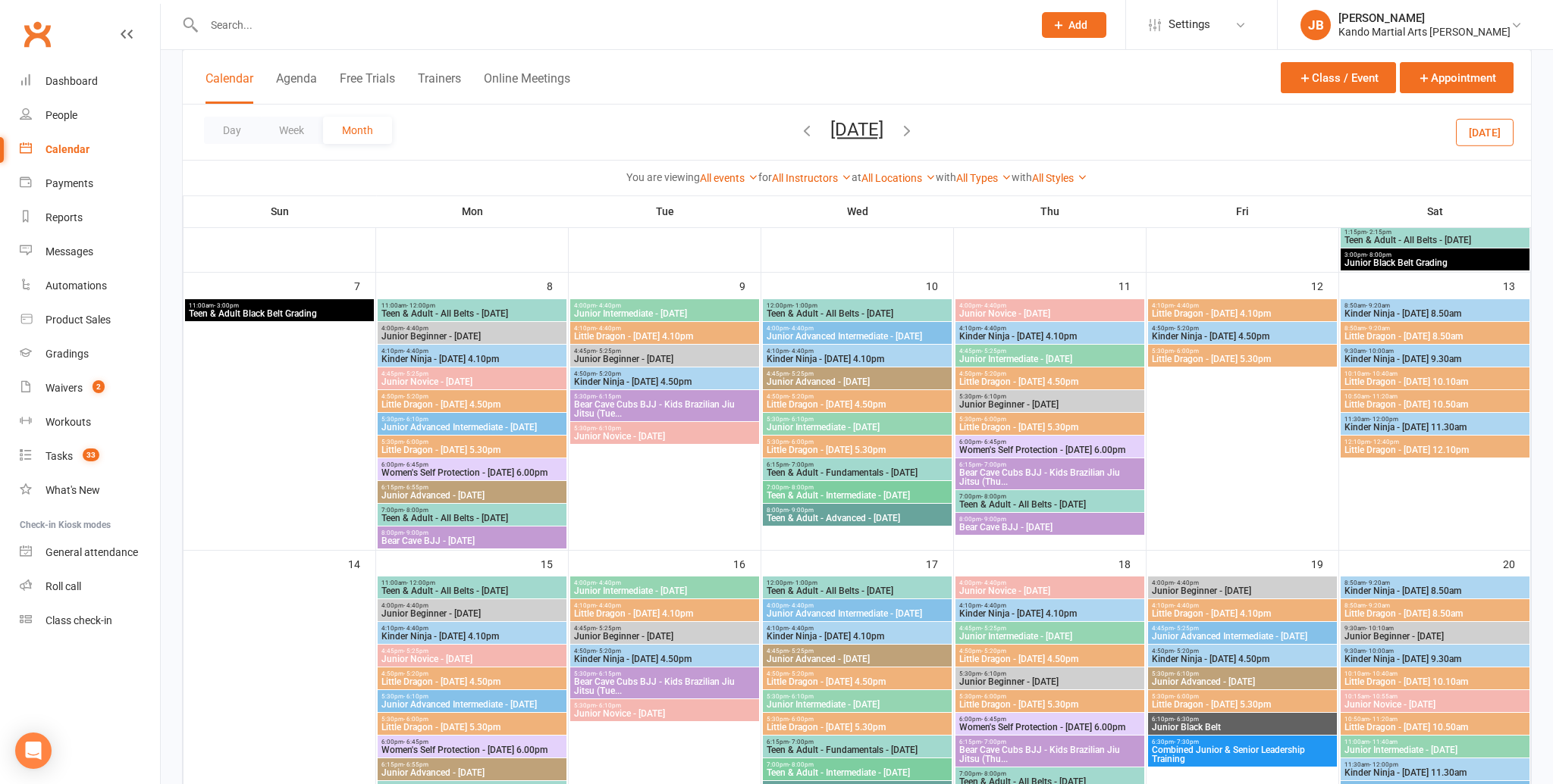
scroll to position [397, 0]
click at [1492, 137] on button "Today" at bounding box center [1484, 132] width 58 height 27
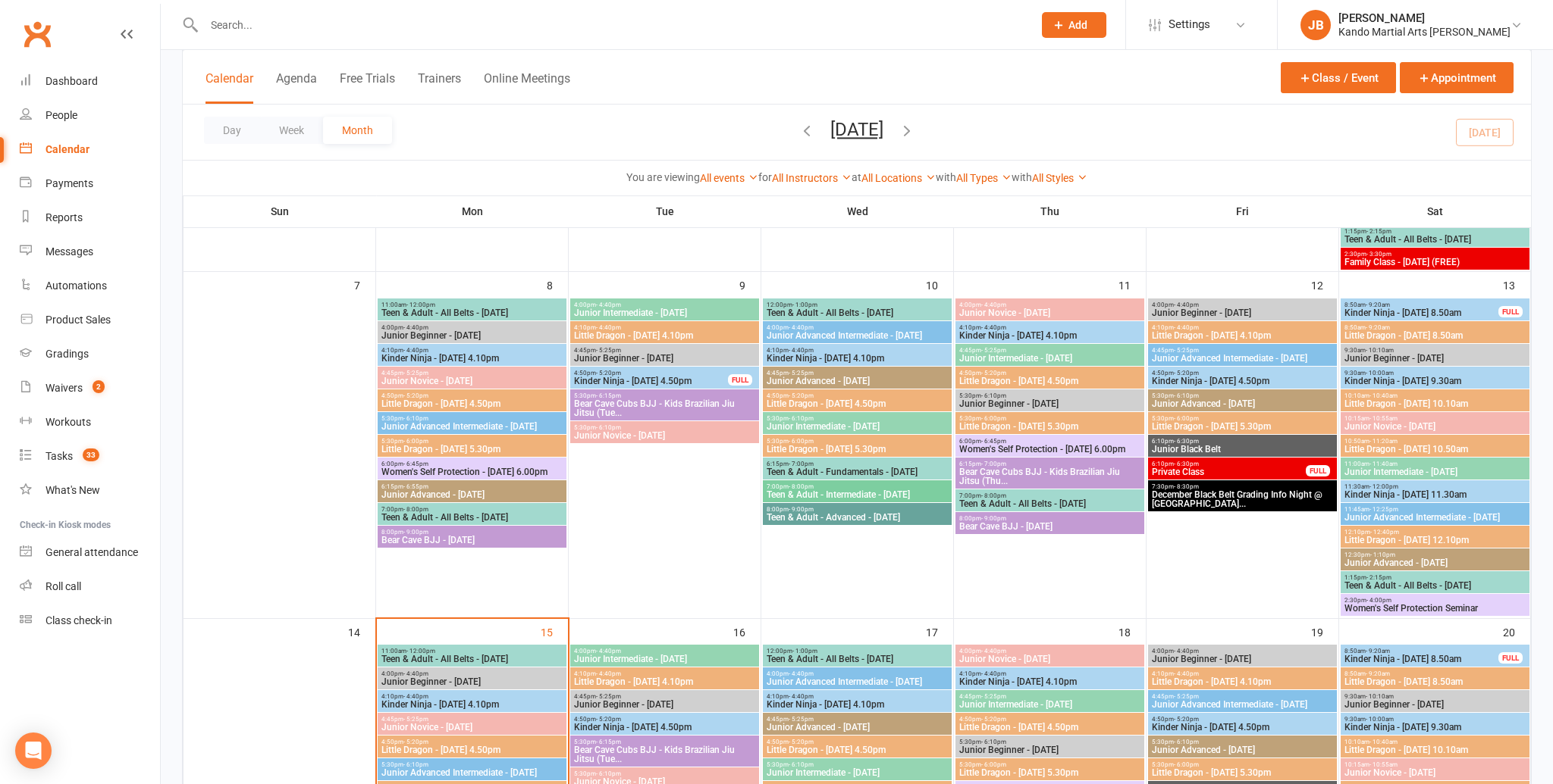
click at [466, 357] on span "Kinder Ninja - Monday 4.10pm" at bounding box center [472, 358] width 182 height 9
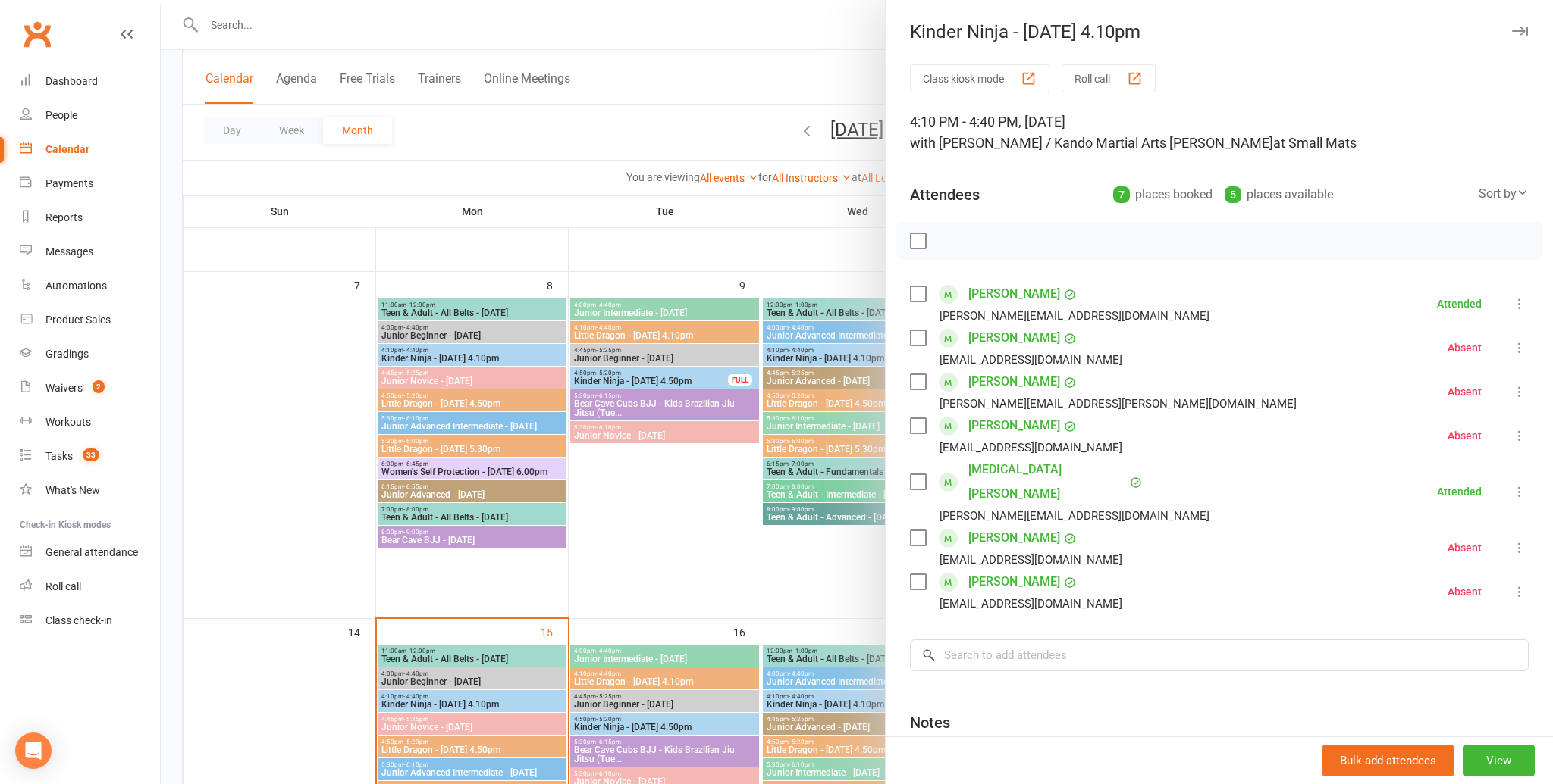
drag, startPoint x: 1523, startPoint y: 29, endPoint x: 1445, endPoint y: 83, distance: 94.9
click at [1524, 30] on icon "button" at bounding box center [1519, 31] width 16 height 9
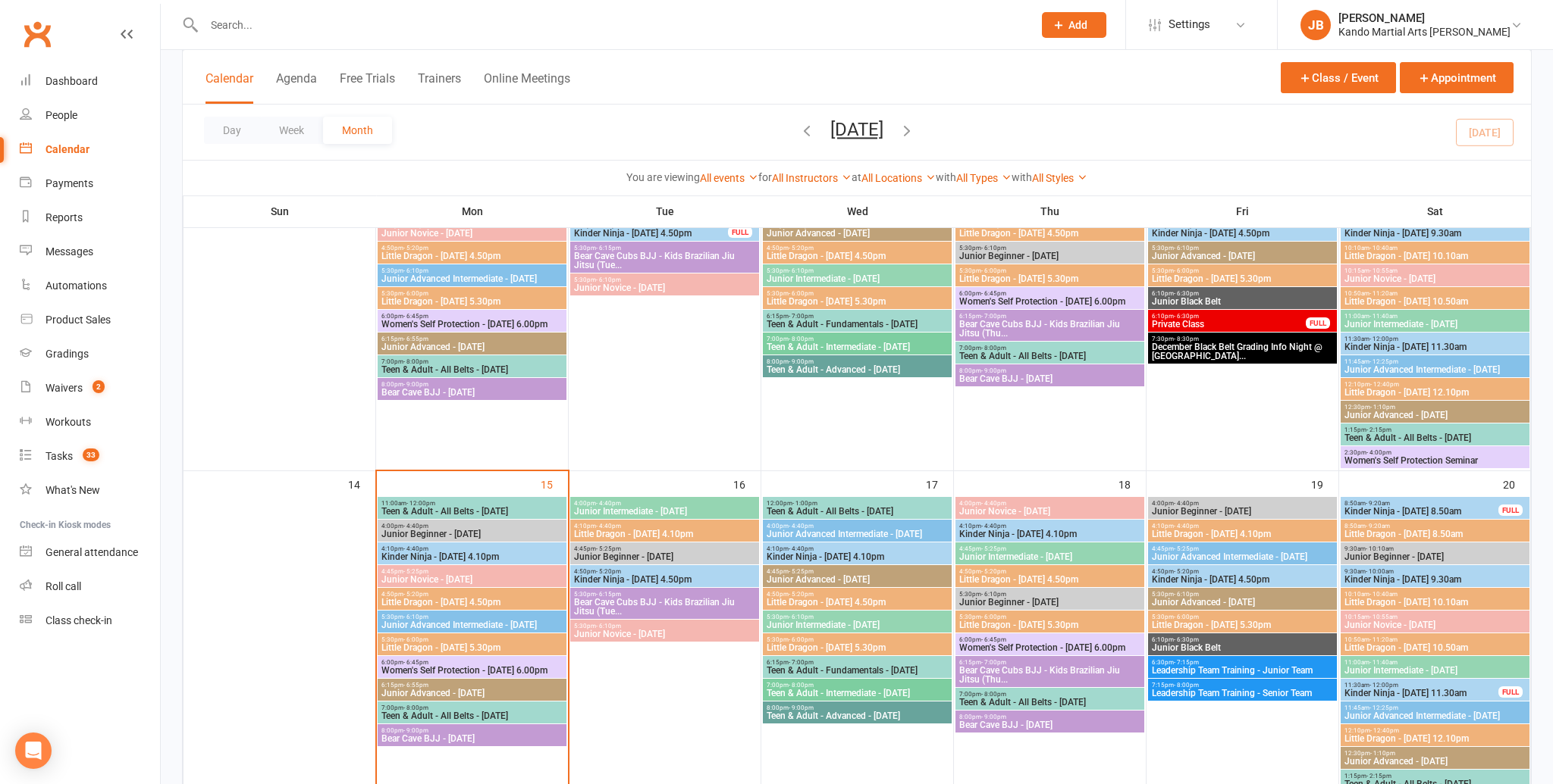
scroll to position [559, 0]
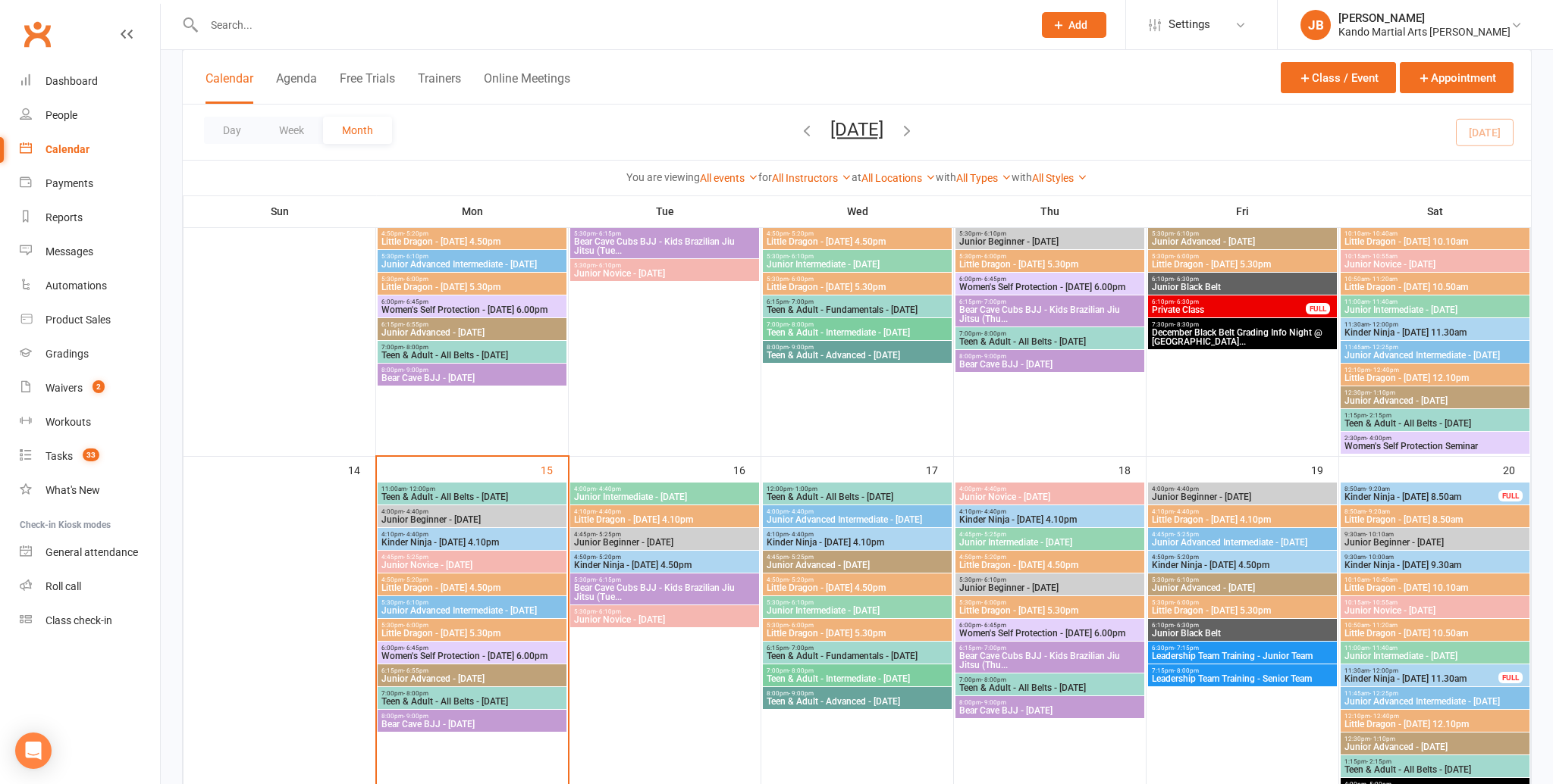
click at [448, 539] on span "Kinder Ninja - Monday 4.10pm" at bounding box center [472, 542] width 182 height 9
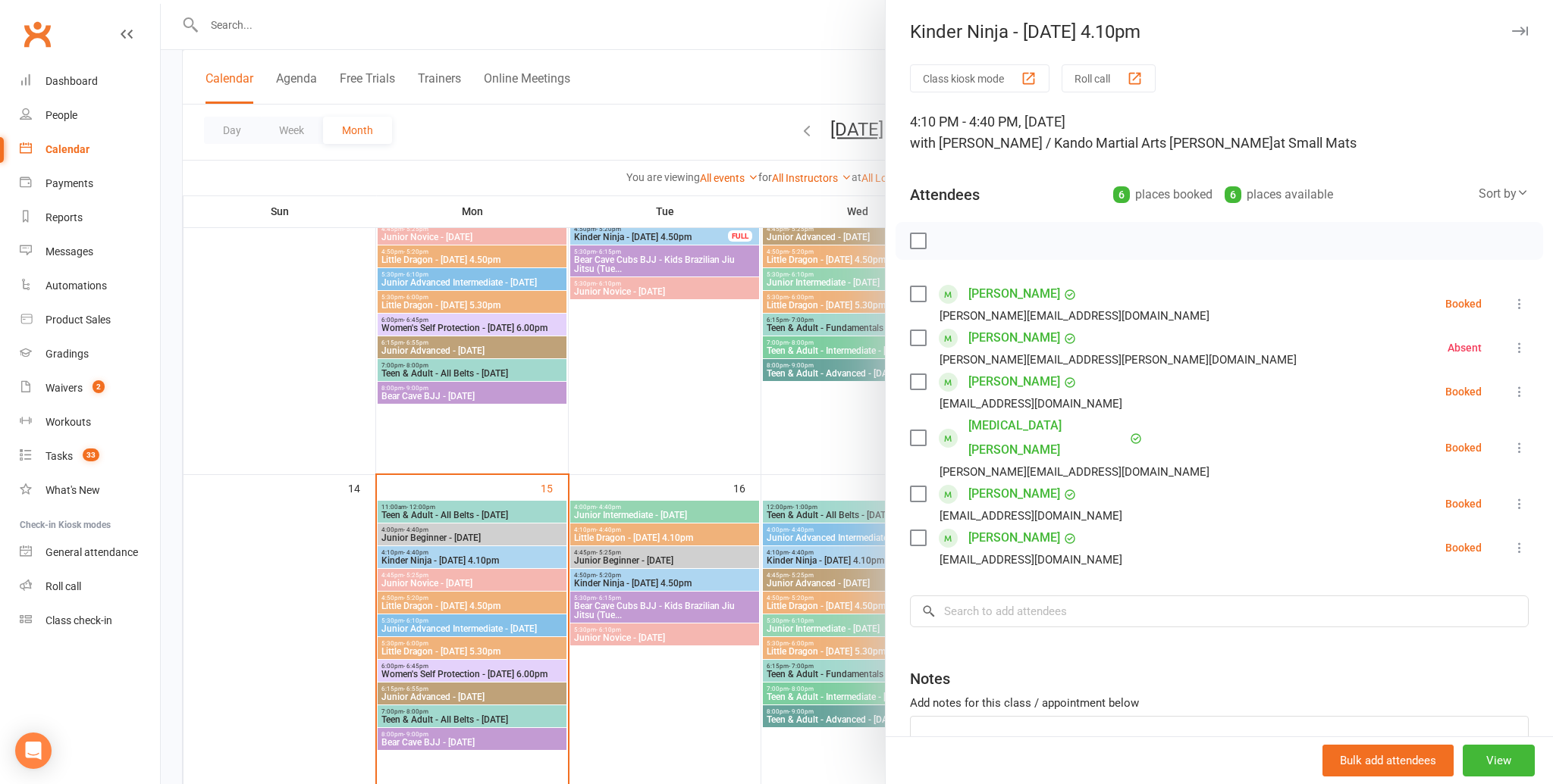
scroll to position [537, 0]
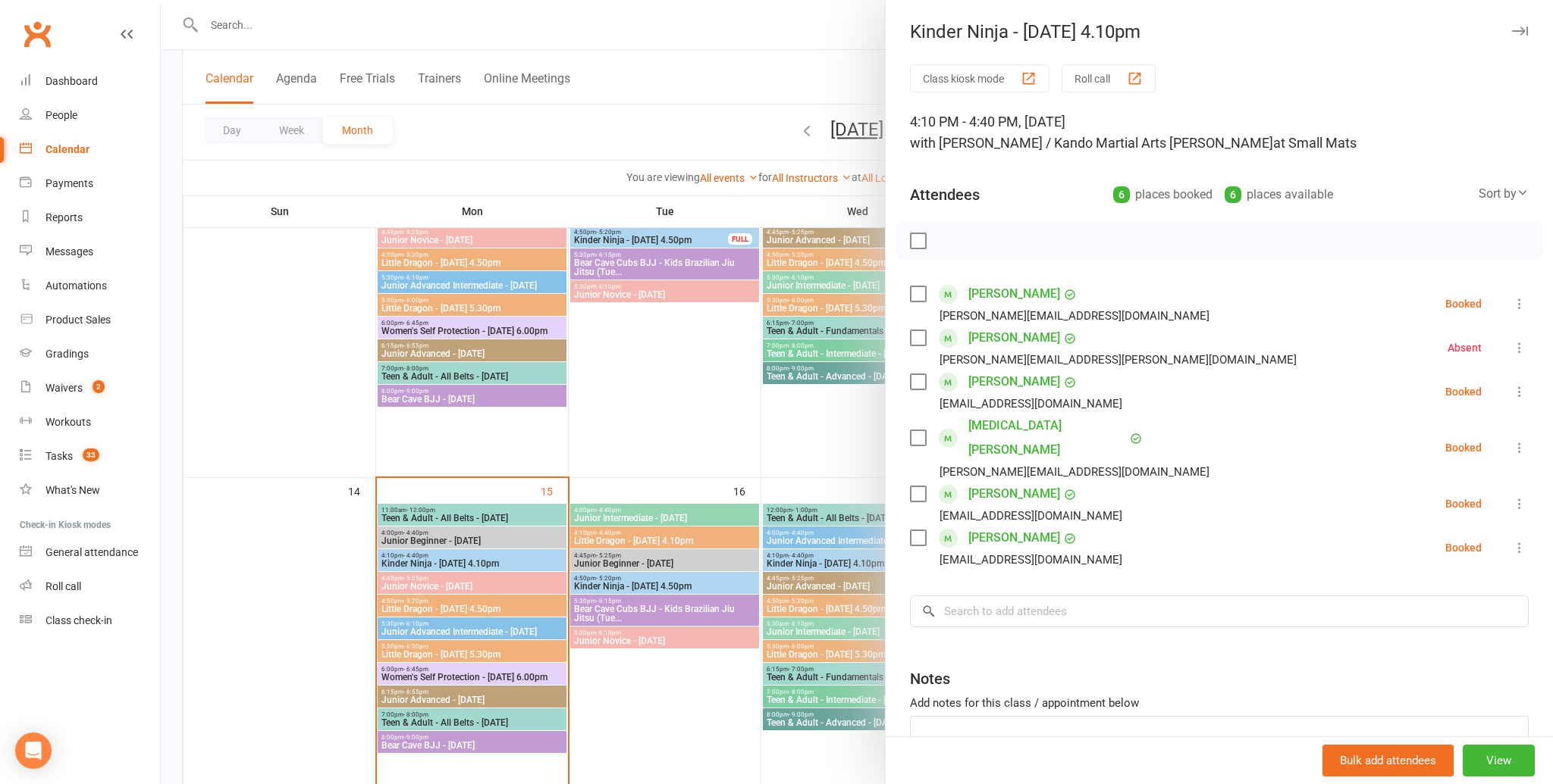
click at [458, 611] on div at bounding box center [857, 392] width 1392 height 784
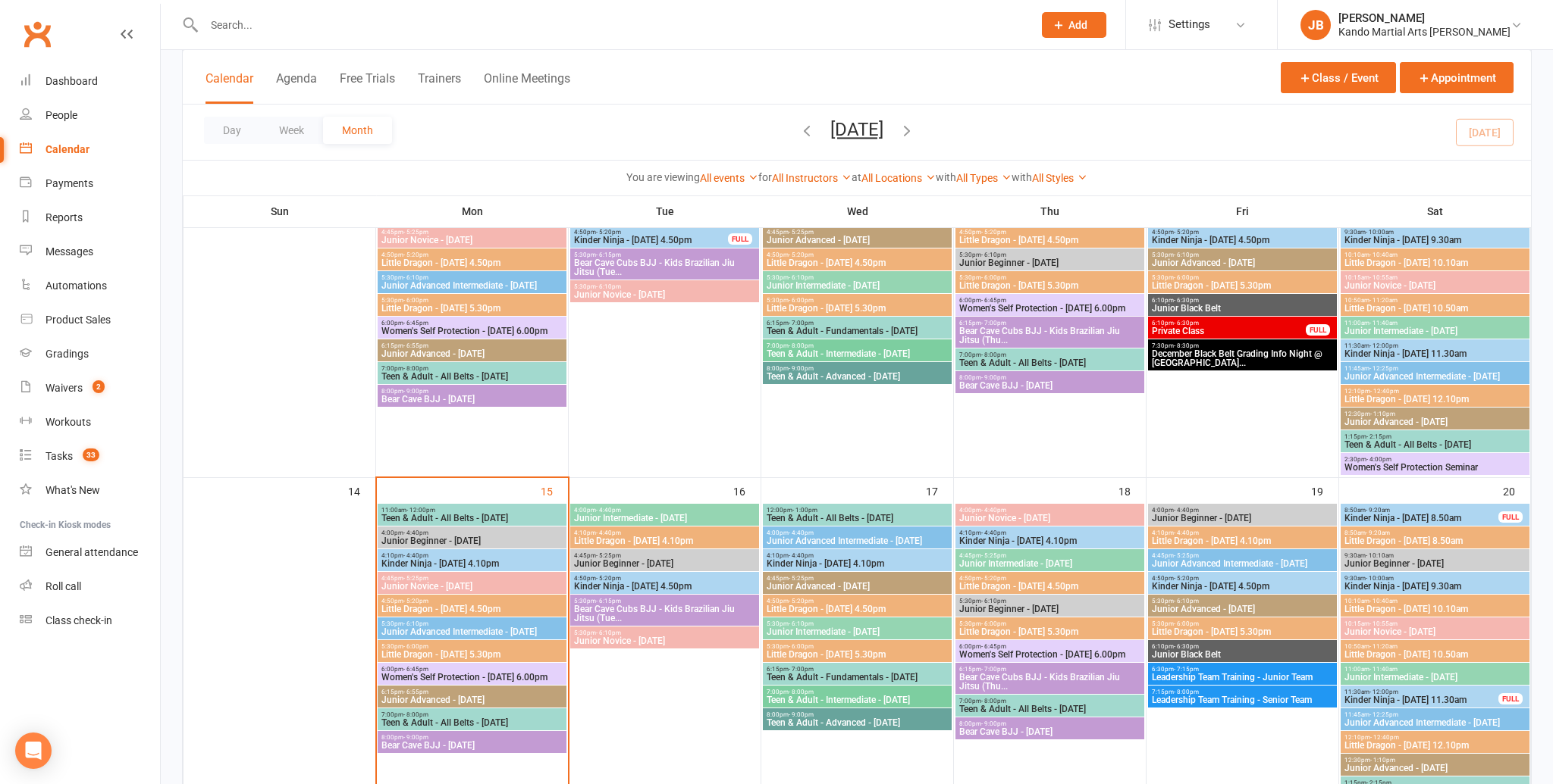
click at [455, 609] on span "Little Dragon - Monday 4.50pm" at bounding box center [472, 609] width 182 height 9
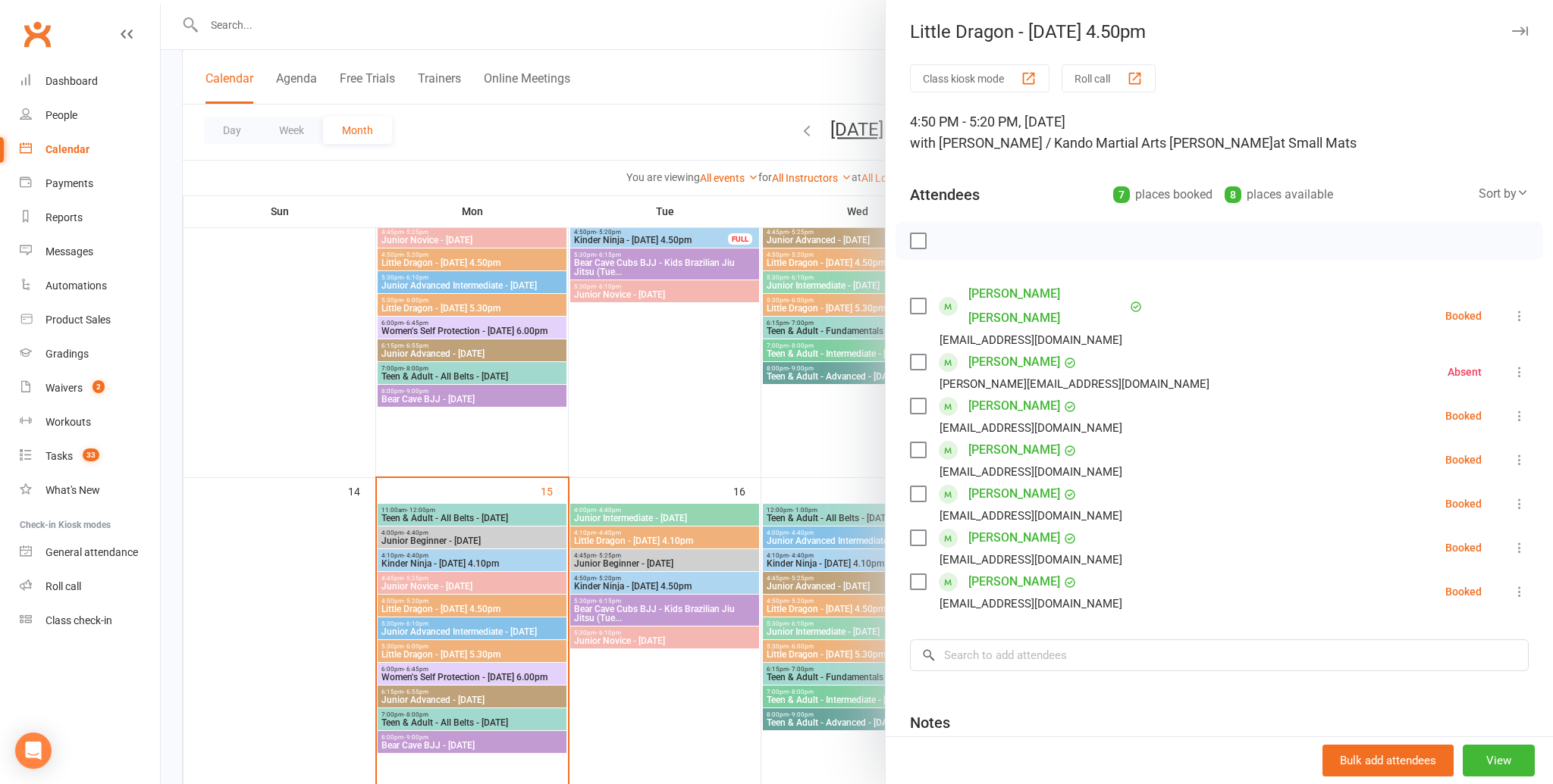
drag, startPoint x: 1518, startPoint y: 32, endPoint x: 891, endPoint y: 321, distance: 690.4
click at [1510, 35] on button "button" at bounding box center [1519, 31] width 18 height 18
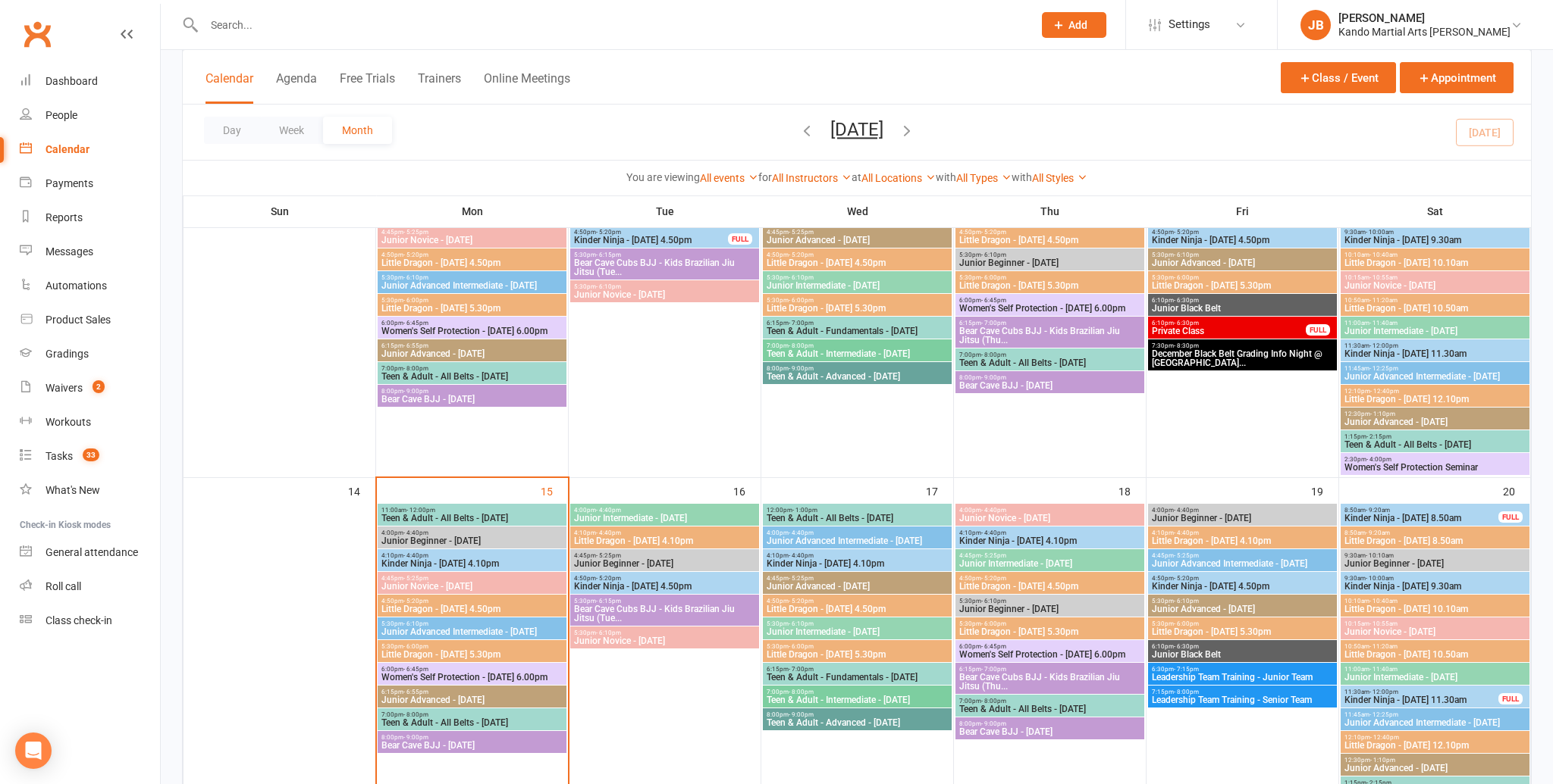
click at [497, 660] on div "5:30pm - 6:00pm Little Dragon - Monday 5.30pm" at bounding box center [472, 651] width 189 height 22
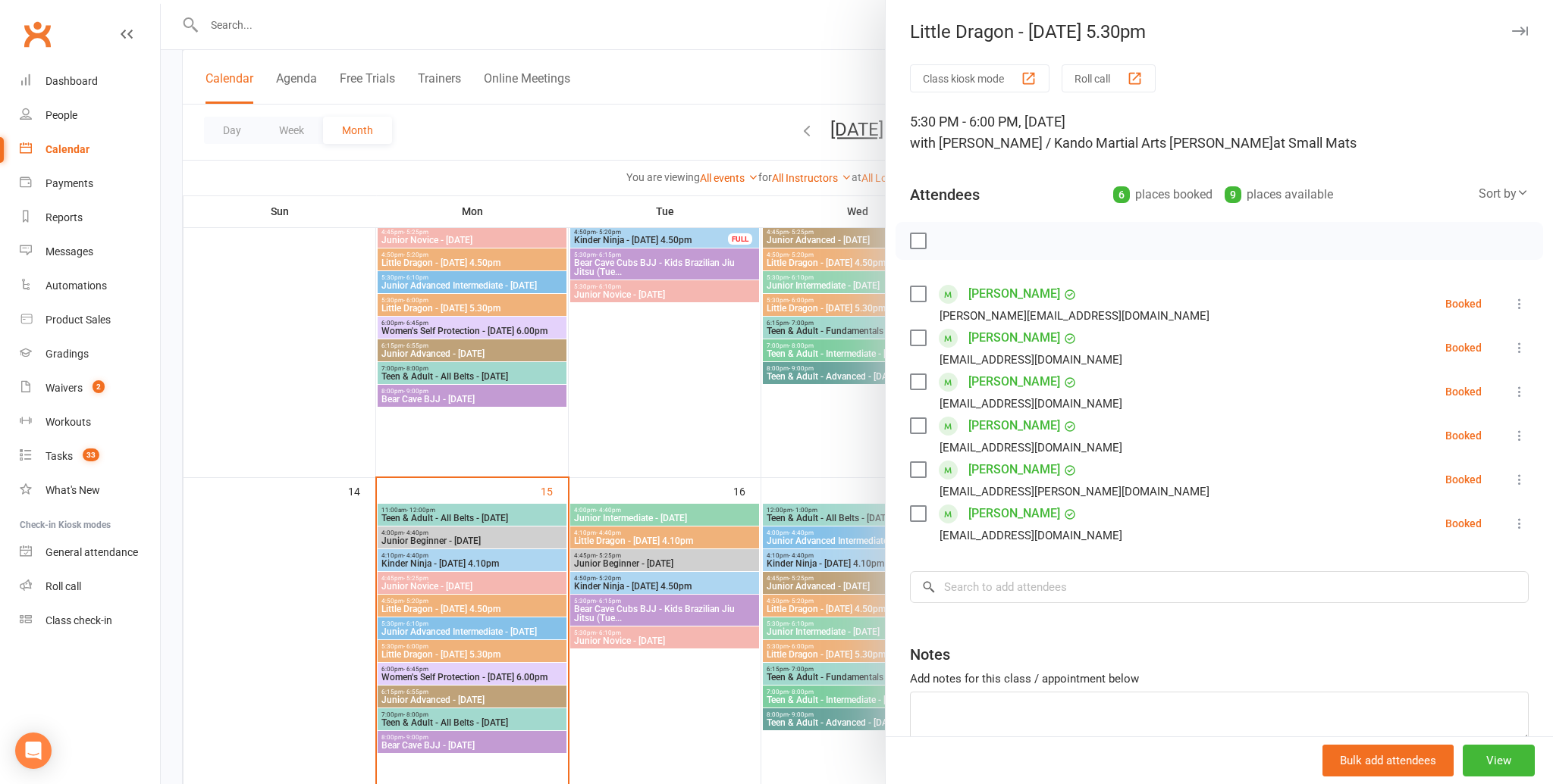
click at [1526, 34] on icon "button" at bounding box center [1519, 31] width 16 height 9
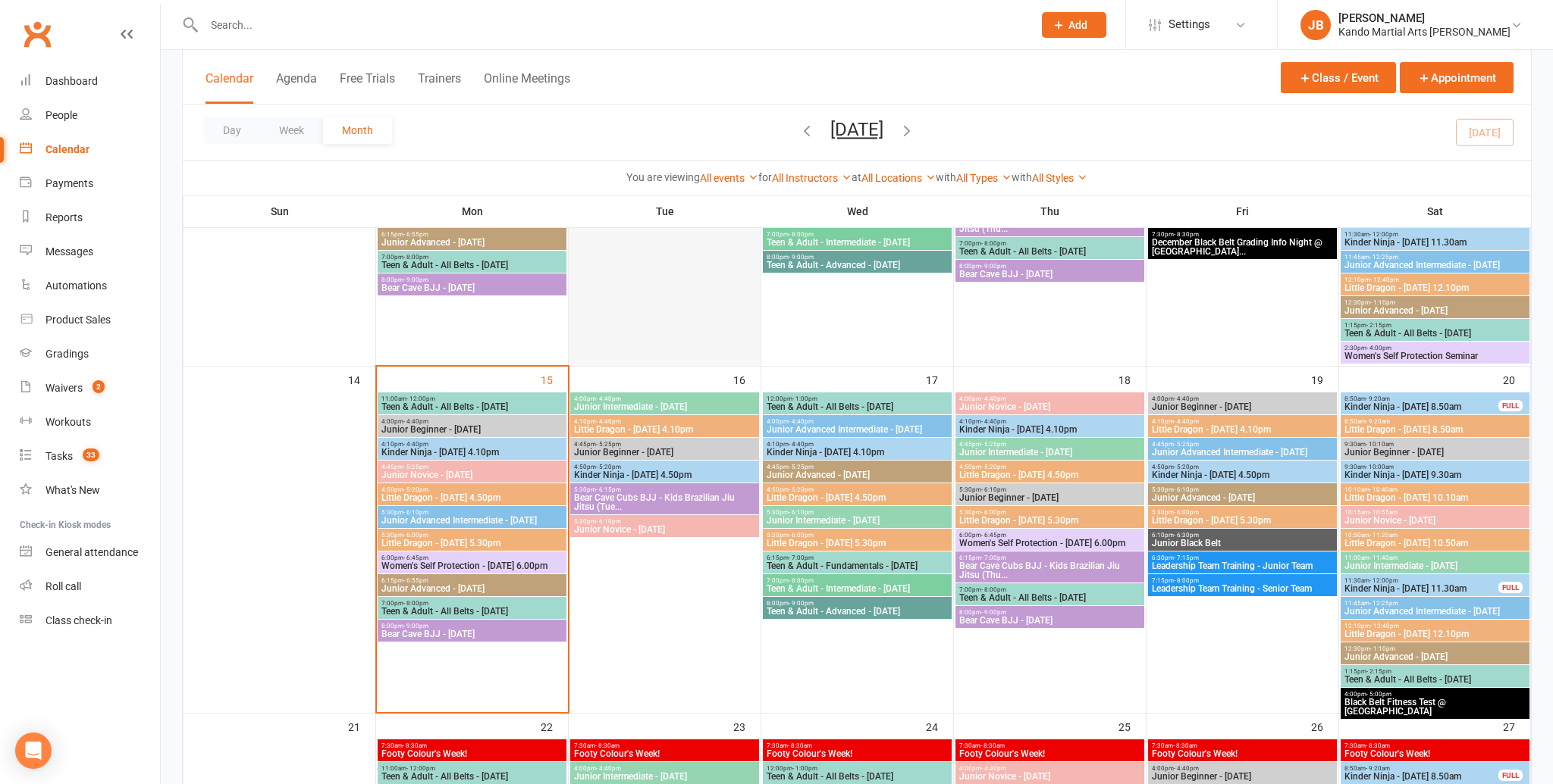
scroll to position [700, 0]
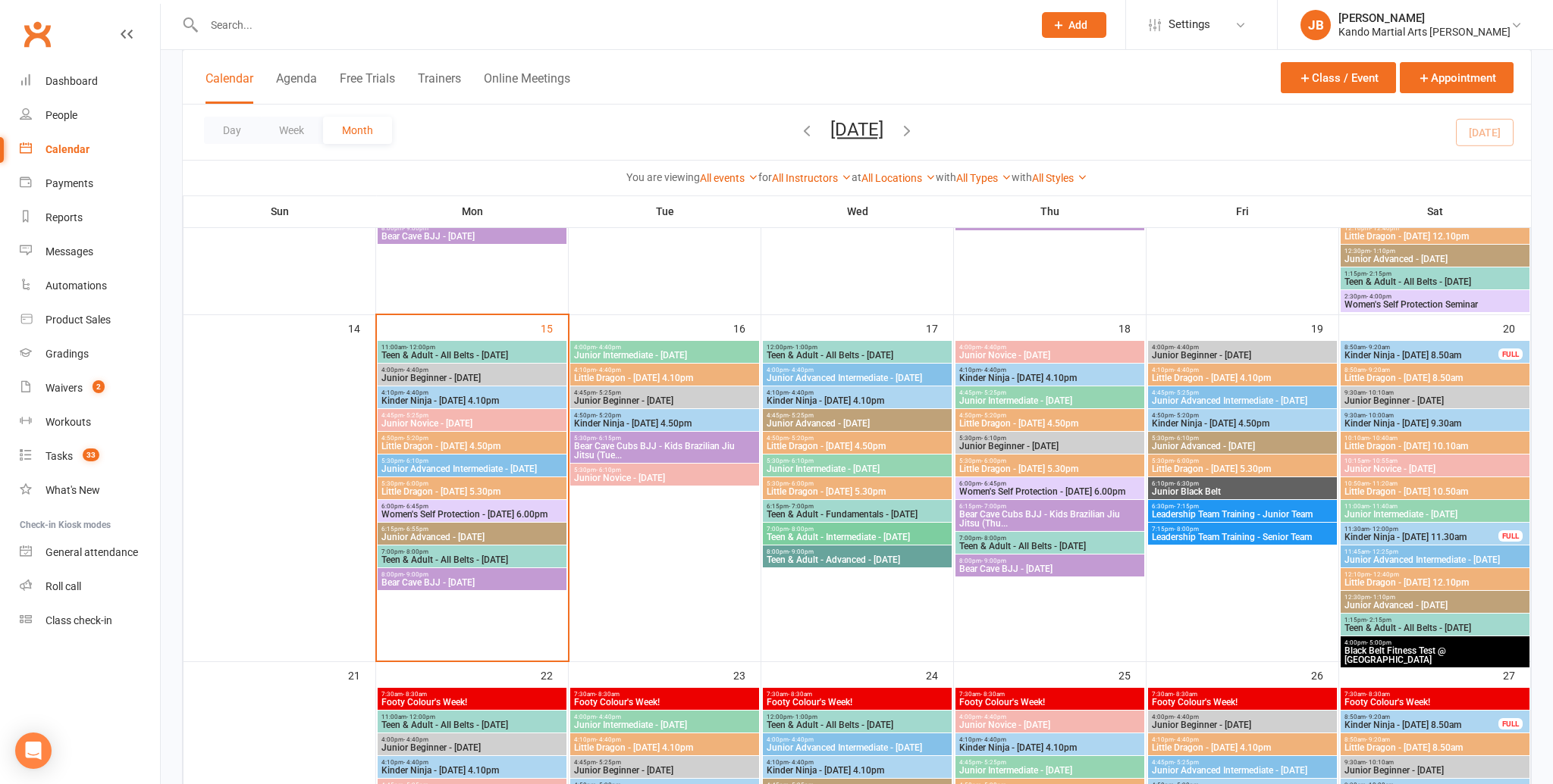
click at [440, 513] on span "Women's Self Protection - Monday 6.00pm" at bounding box center [472, 514] width 182 height 9
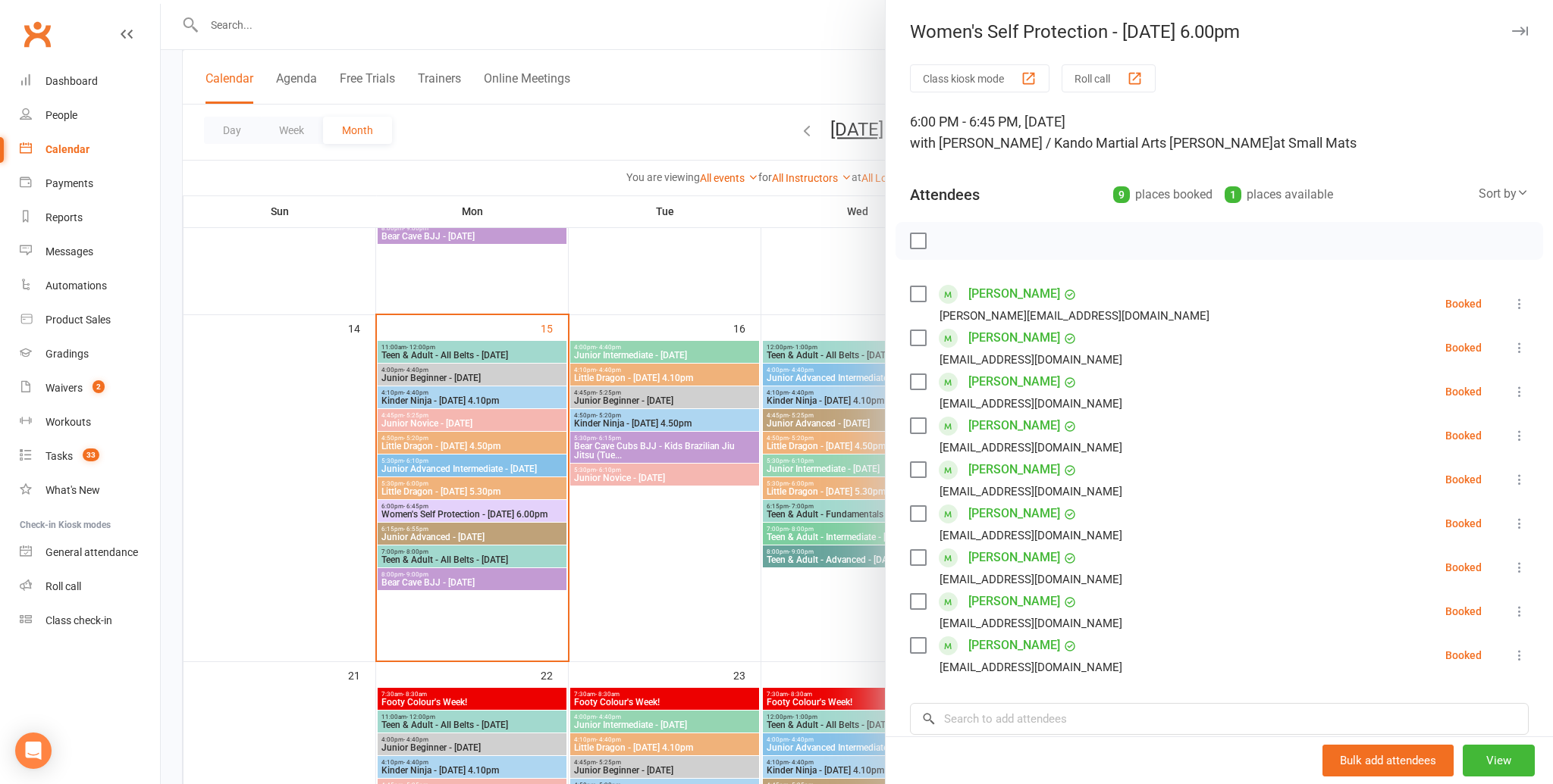
drag, startPoint x: 1522, startPoint y: 27, endPoint x: 922, endPoint y: 204, distance: 625.6
click at [1521, 27] on icon "button" at bounding box center [1519, 31] width 16 height 9
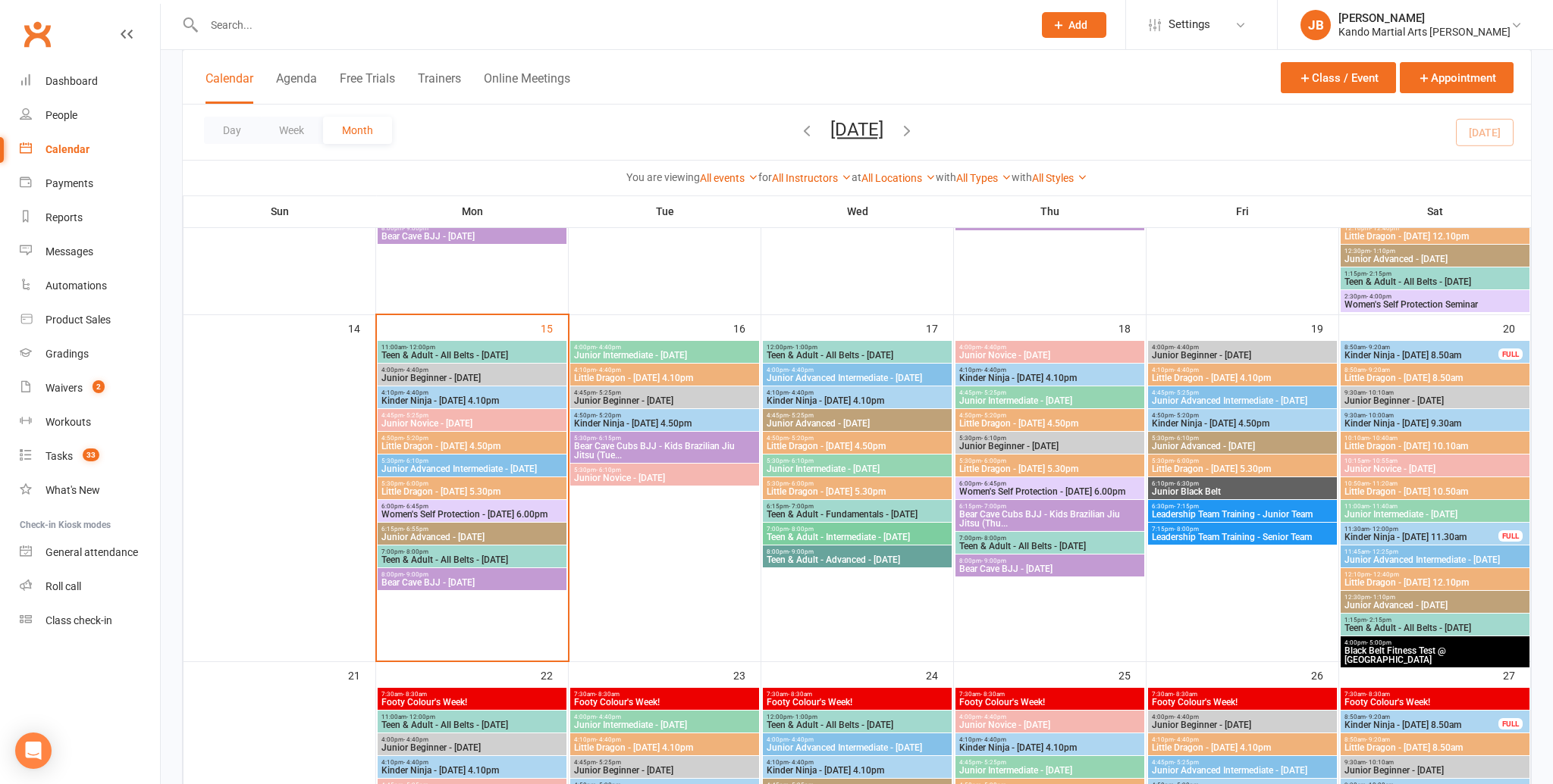
click at [177, 350] on div "Class kiosk mode Member self check-in Roll call kiosk mode Staff check-in for m…" at bounding box center [857, 431] width 1392 height 2164
click at [59, 446] on link "Tasks 33" at bounding box center [89, 456] width 140 height 34
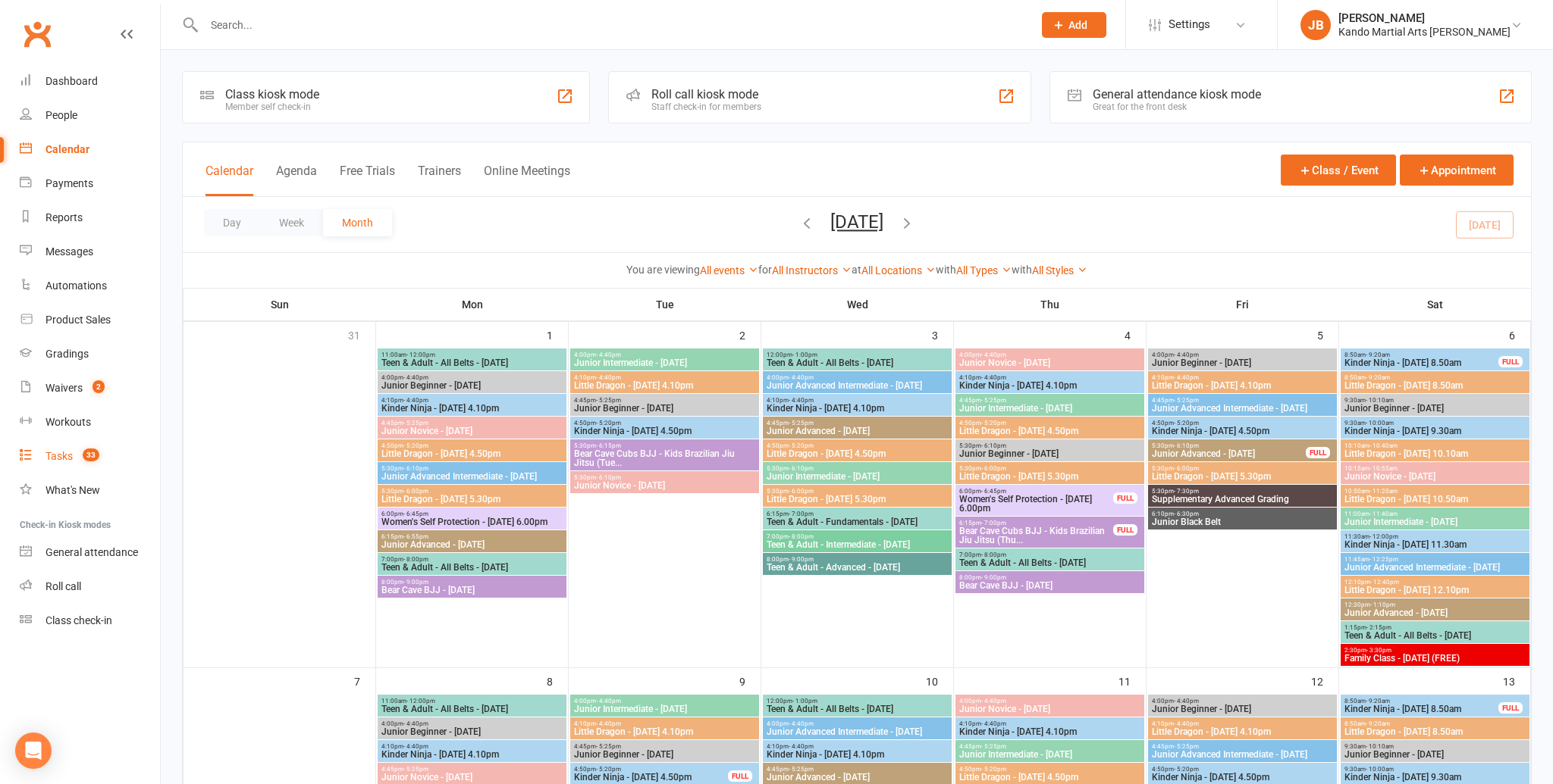
select select "incomplete"
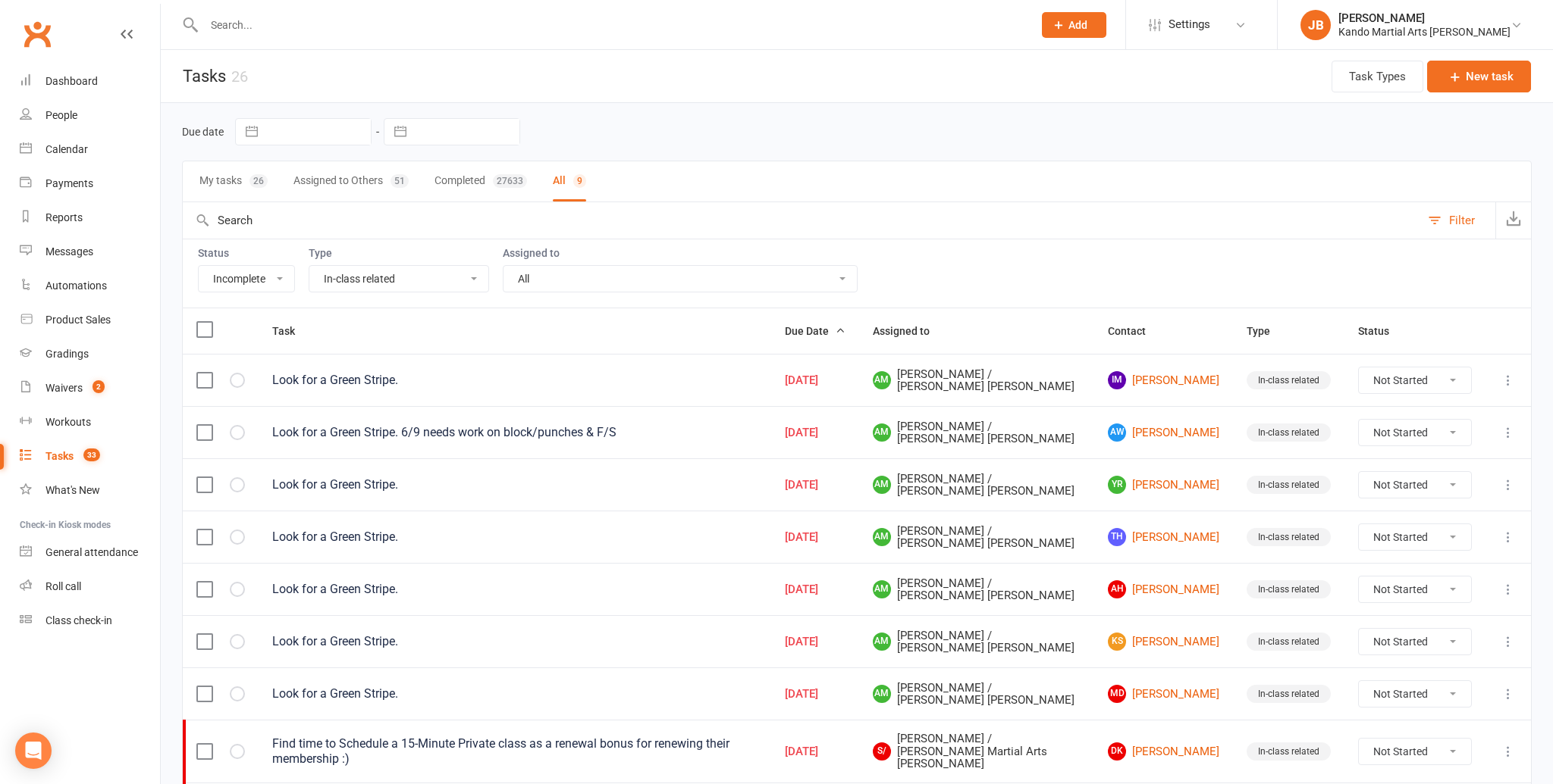
click at [418, 274] on select "All Admin Bbpc - black belt prep course Cancellation Enquiry Follow-up In-class…" at bounding box center [399, 278] width 179 height 26
select select "24292"
click at [309, 266] on select "All Admin Bbpc - black belt prep course Cancellation Enquiry Follow-up In-class…" at bounding box center [399, 278] width 179 height 26
select select "started"
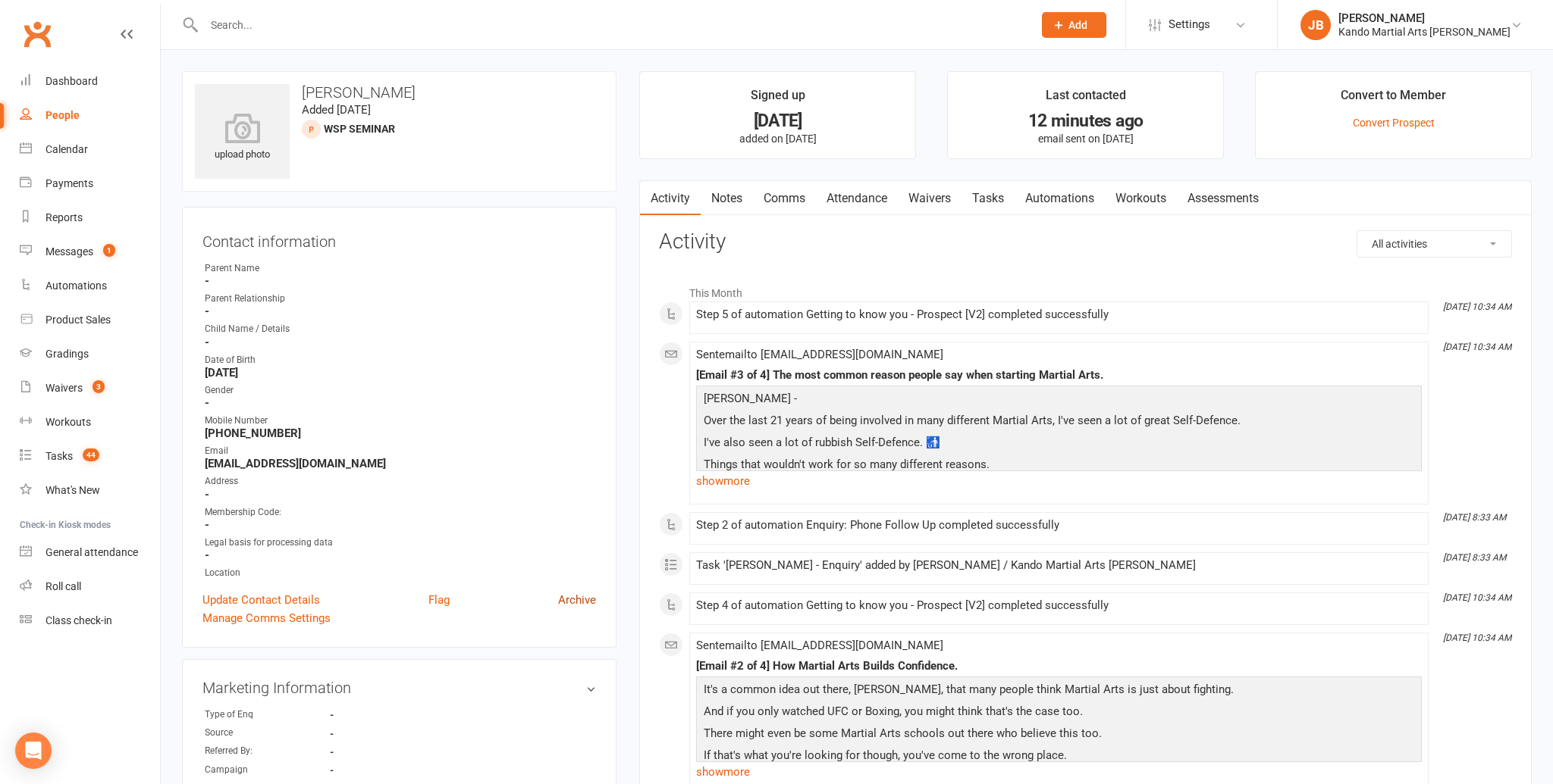
click at [586, 593] on link "Archive" at bounding box center [577, 600] width 38 height 18
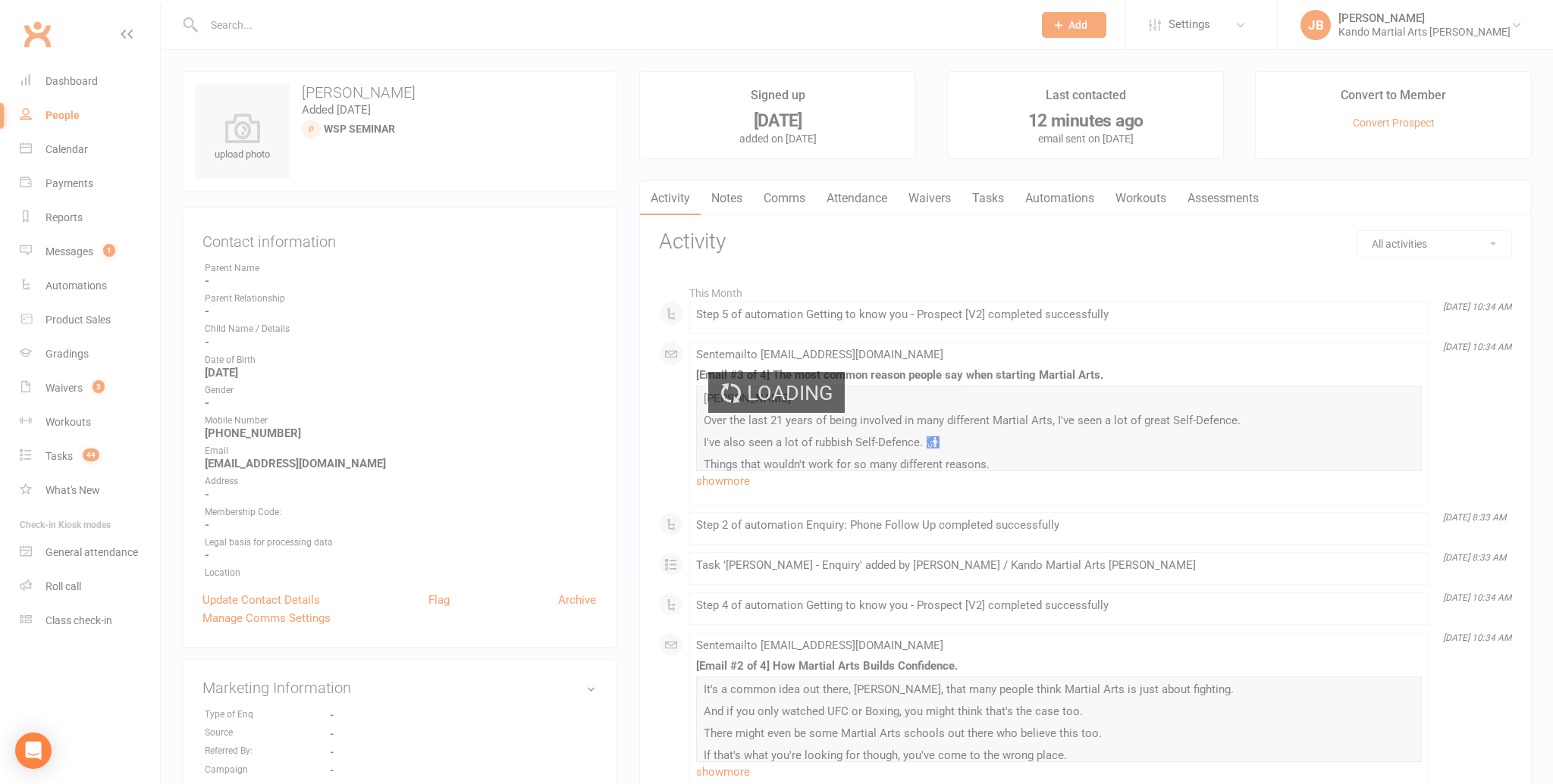
select select "50"
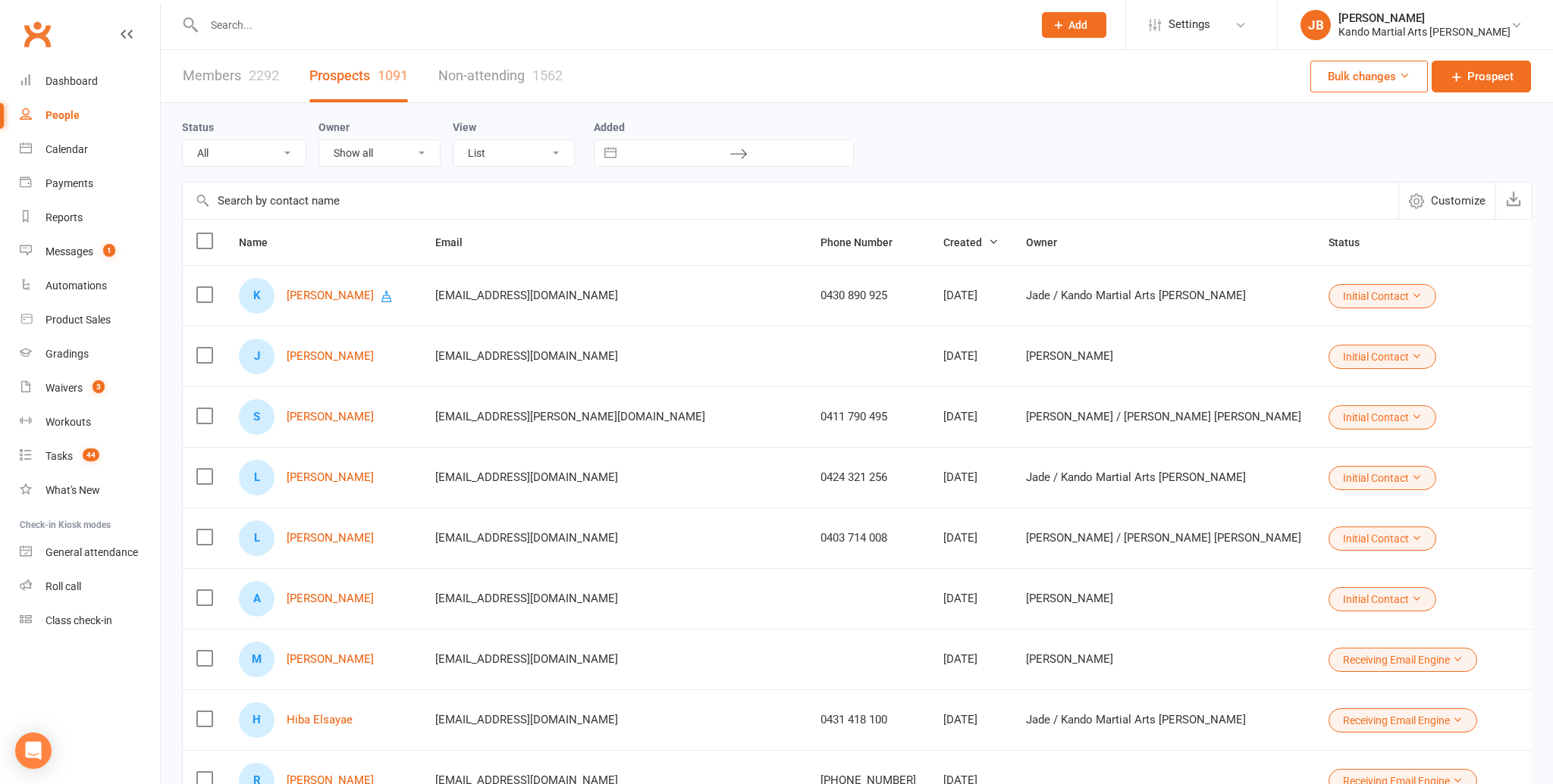
click at [767, 124] on label "Added" at bounding box center [723, 127] width 260 height 12
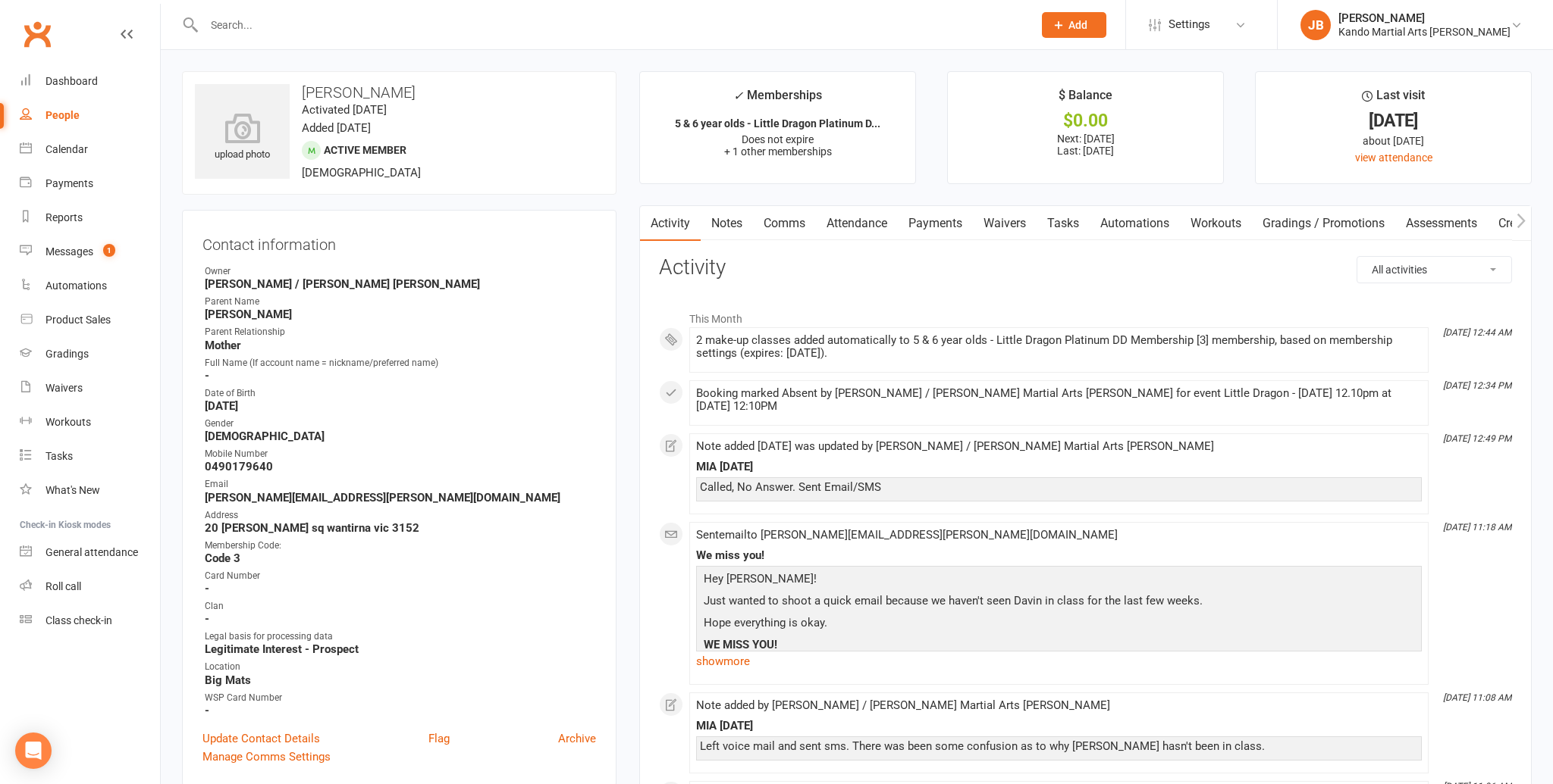
click at [737, 219] on link "Notes" at bounding box center [726, 223] width 52 height 34
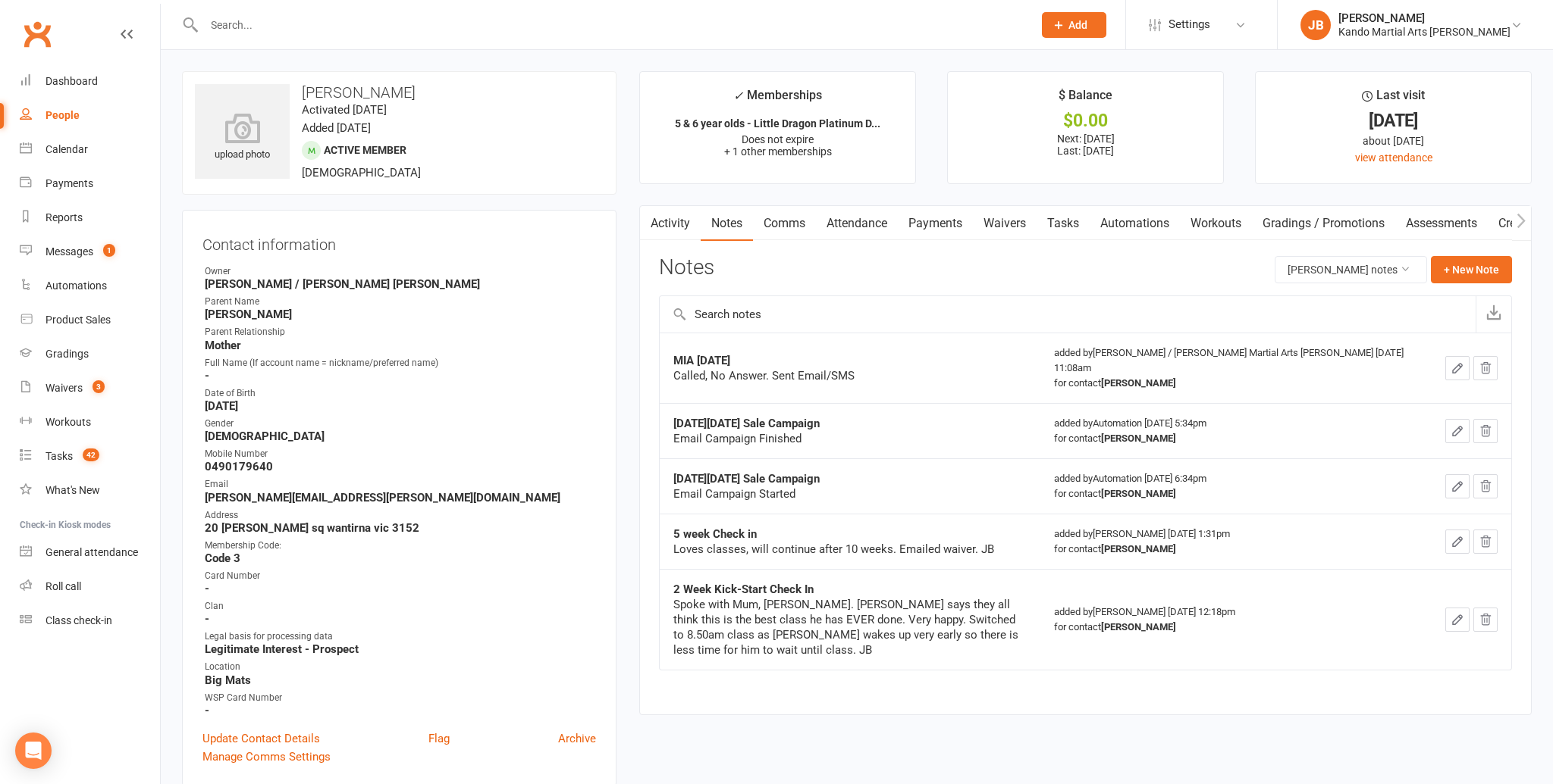
drag, startPoint x: 858, startPoint y: 238, endPoint x: 848, endPoint y: 228, distance: 14.1
click at [858, 236] on link "Attendance" at bounding box center [856, 223] width 82 height 34
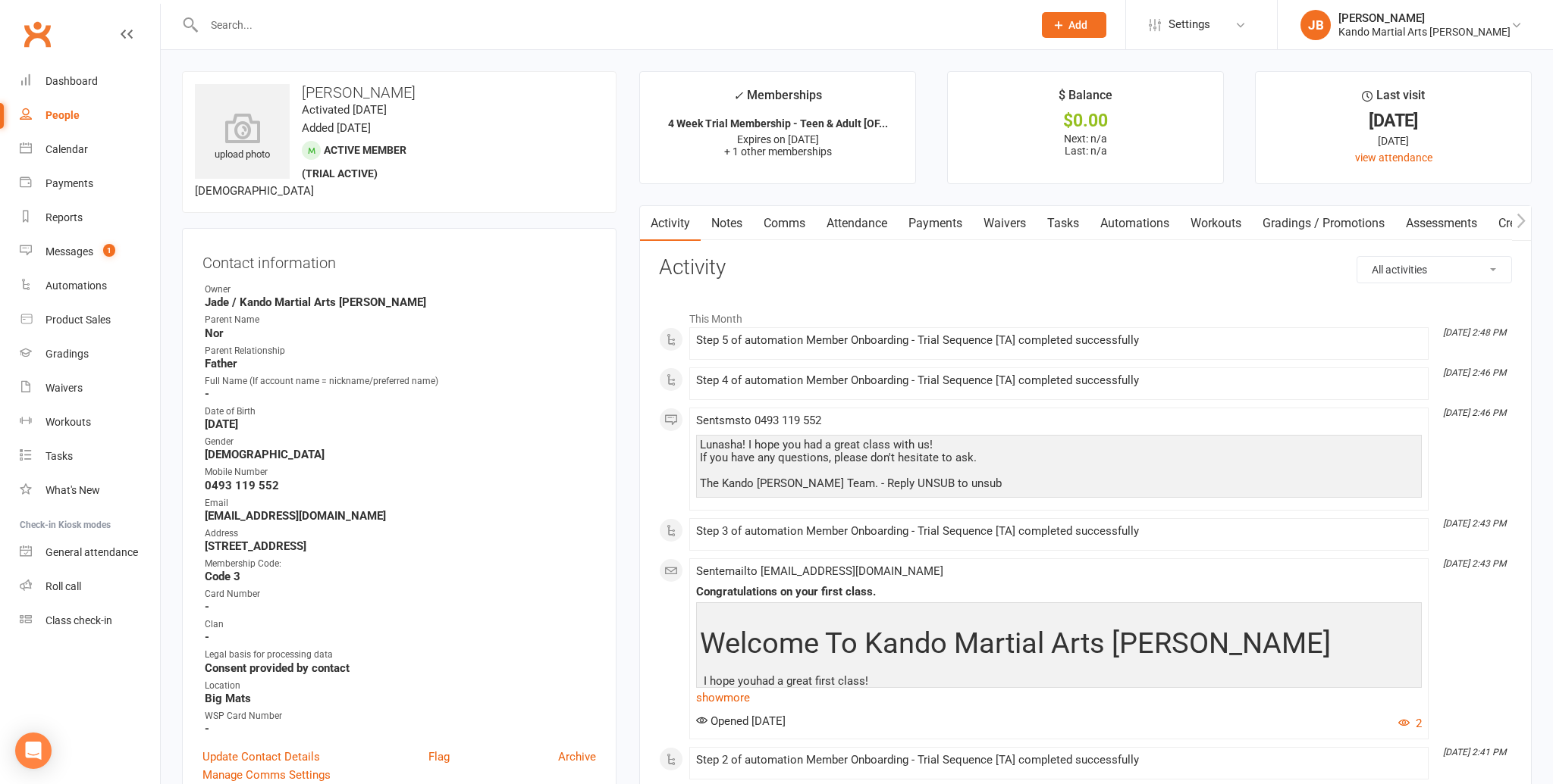
click at [847, 224] on link "Attendance" at bounding box center [856, 223] width 82 height 34
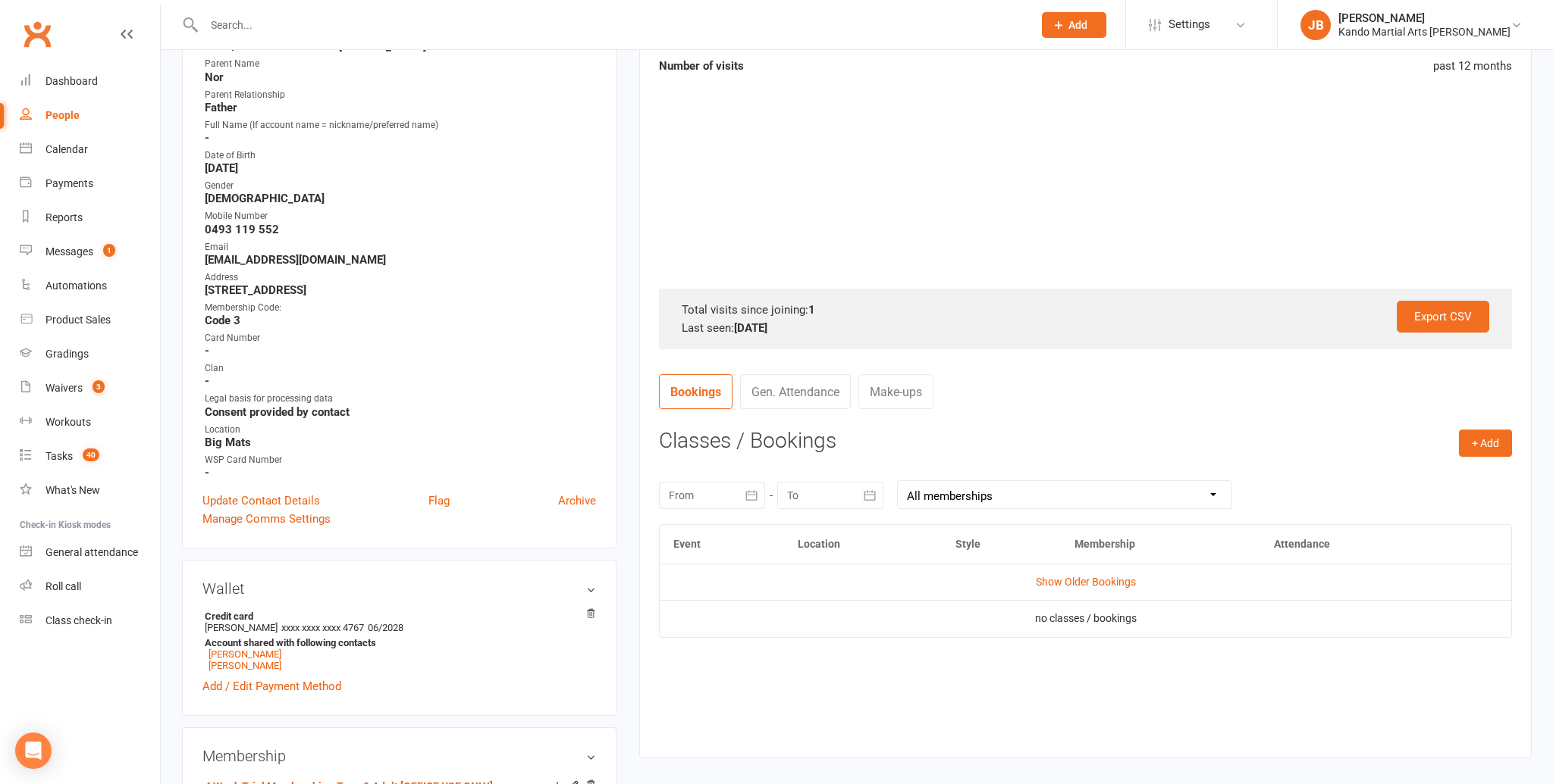
scroll to position [259, 0]
click at [1059, 590] on td "Show Older Bookings" at bounding box center [1085, 578] width 852 height 36
click at [1057, 584] on td "Show Older Bookings" at bounding box center [1085, 578] width 852 height 36
click at [1056, 581] on link "Show Older Bookings" at bounding box center [1086, 579] width 100 height 12
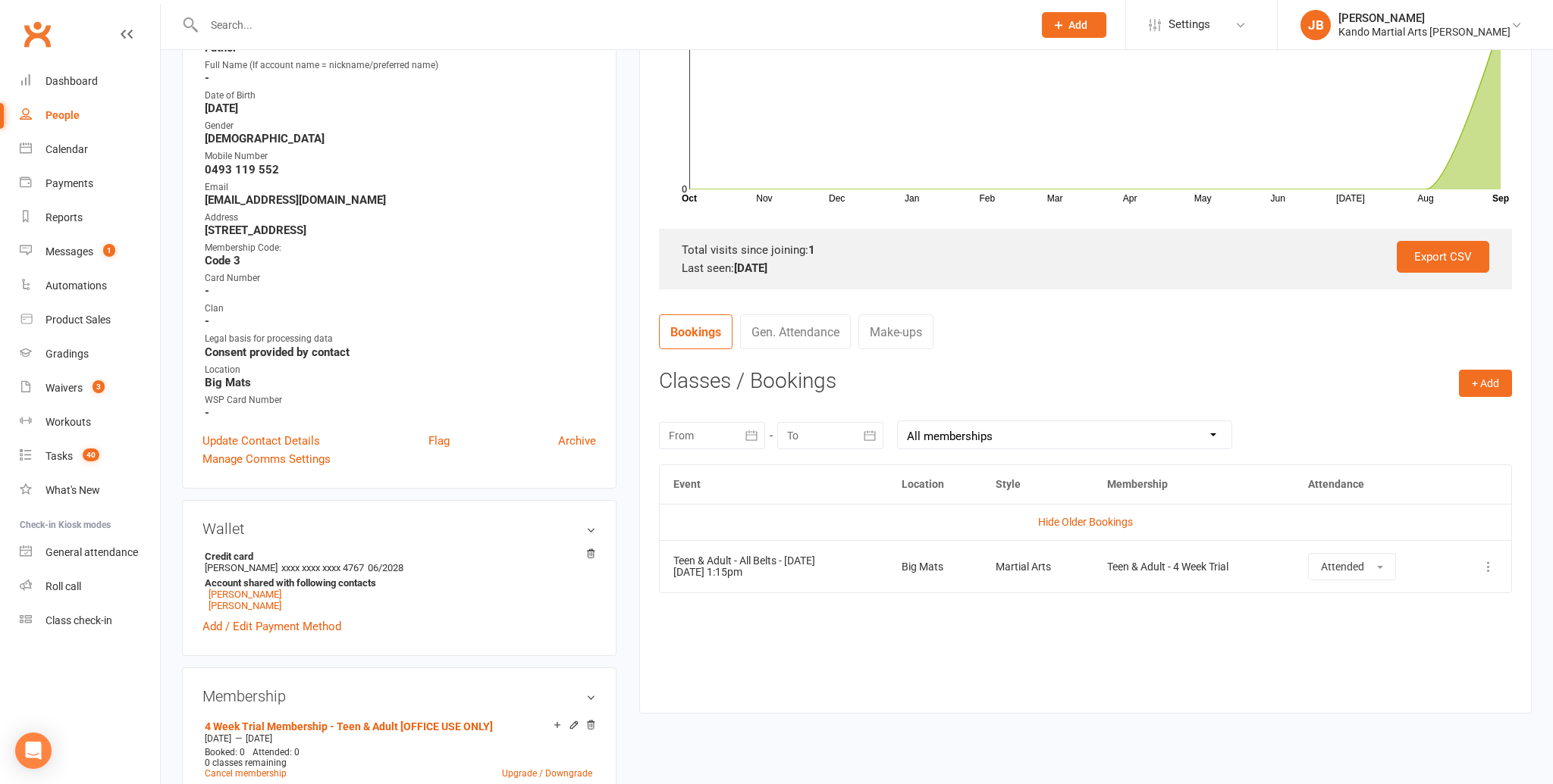
scroll to position [300, 0]
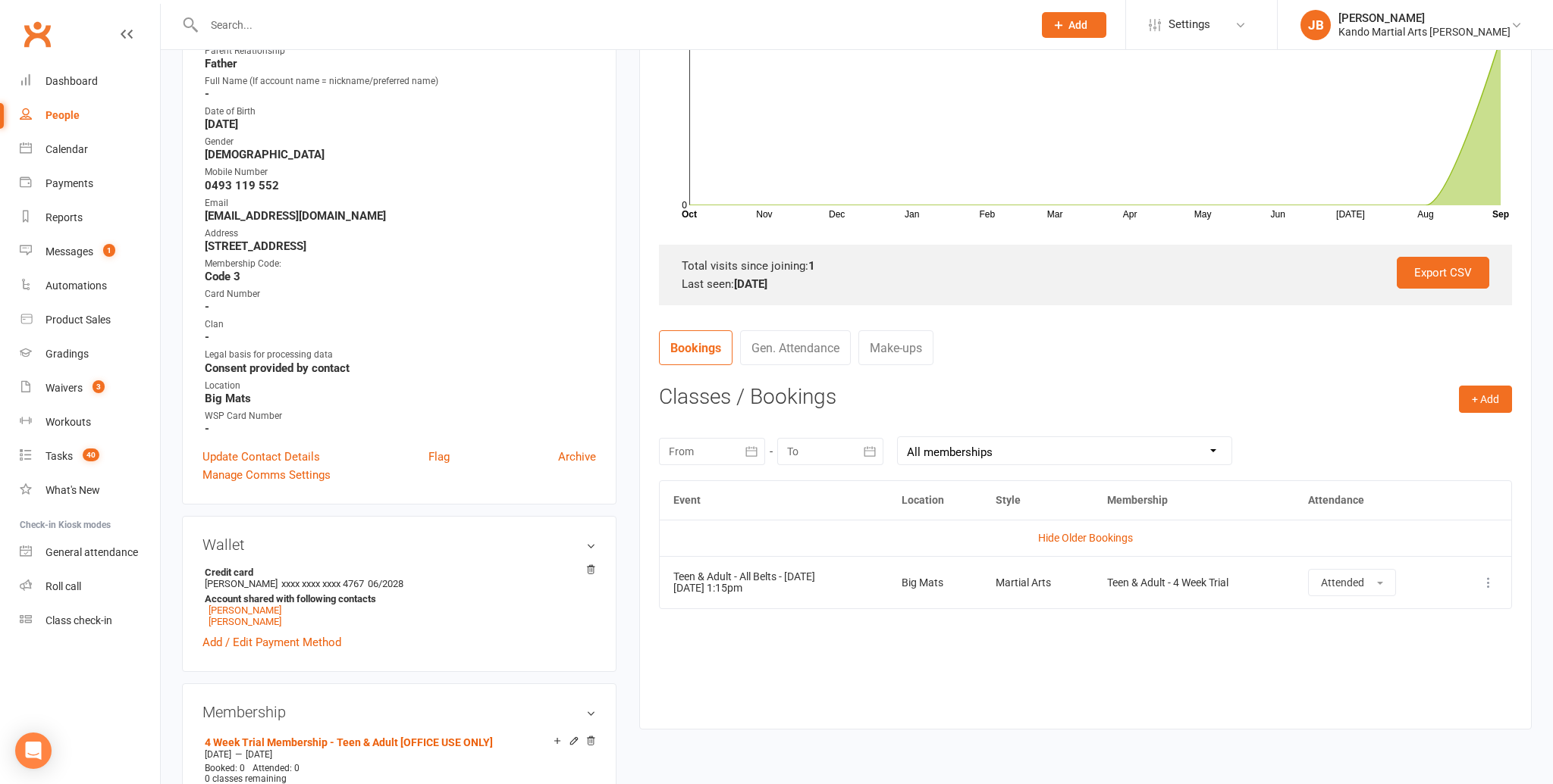
click at [834, 660] on div "Event Location Style Membership Attendance Hide Older Bookings Teen & Adult - A…" at bounding box center [1086, 594] width 853 height 227
click at [629, 639] on main "✓ Memberships 4 Week Trial Membership - Teen & Adult [OF... Expires on 10th Oct…" at bounding box center [1086, 259] width 915 height 974
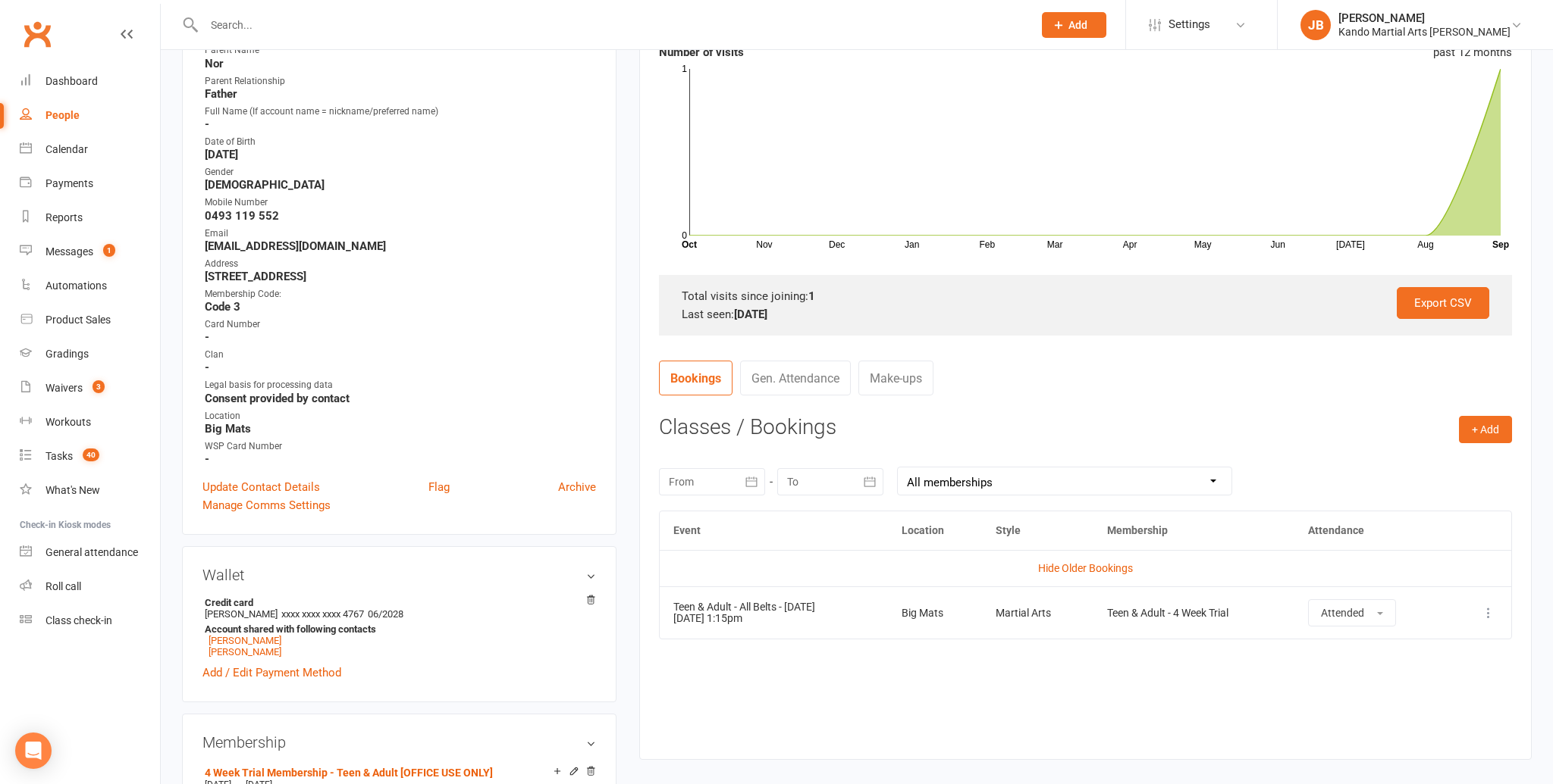
scroll to position [0, 0]
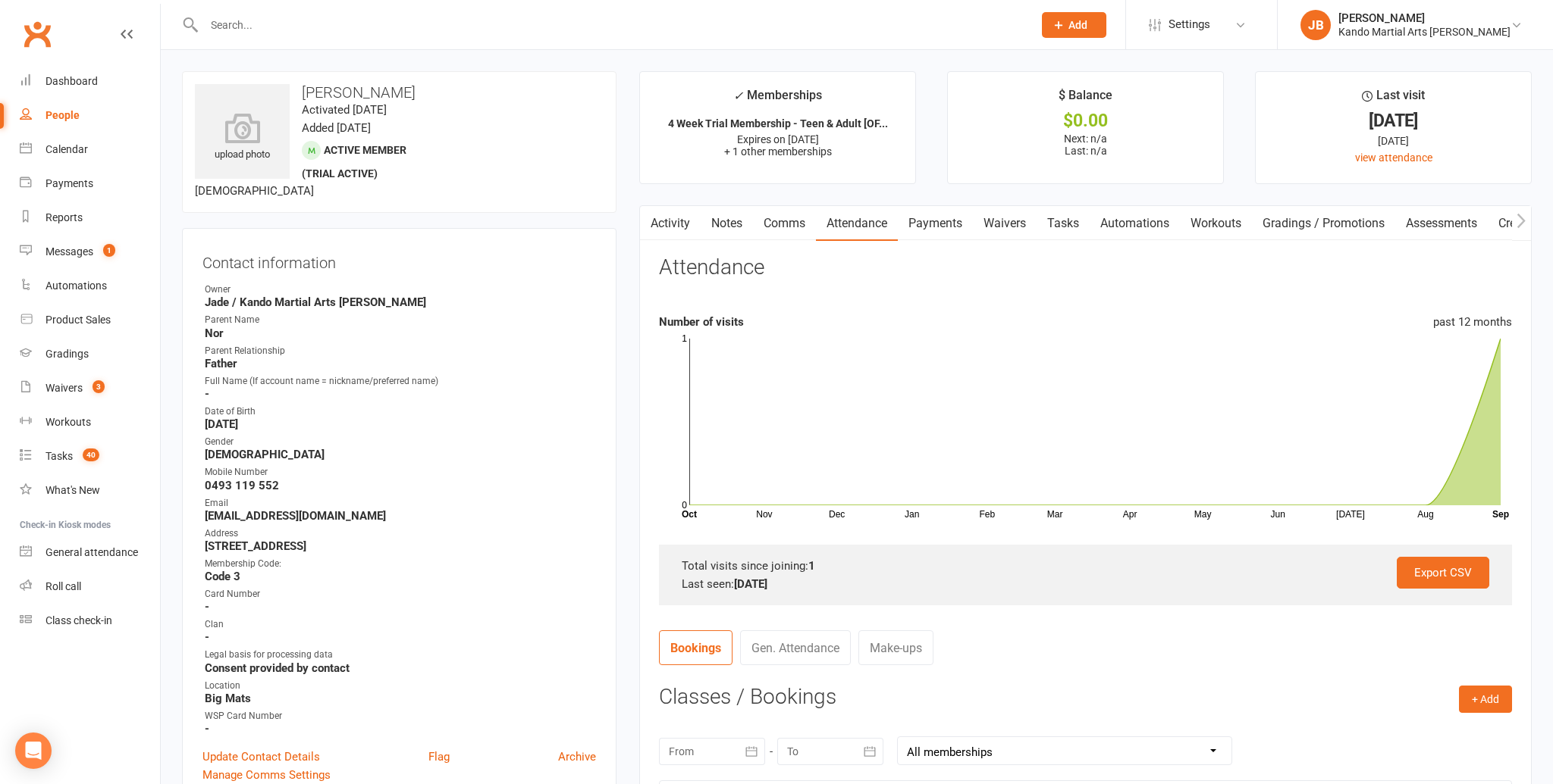
click at [922, 220] on link "Payments" at bounding box center [935, 223] width 75 height 34
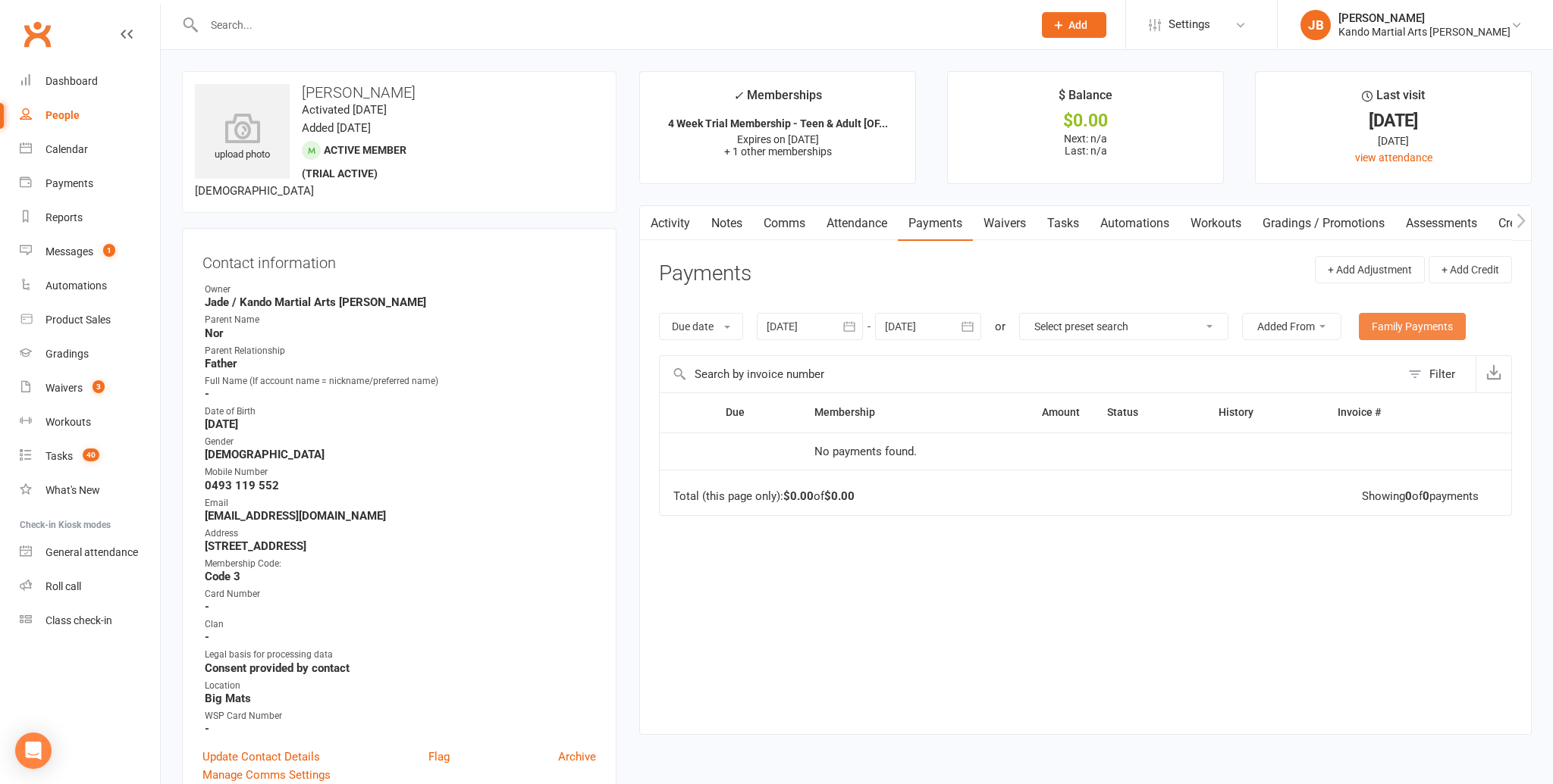
click at [1397, 332] on link "Family Payments" at bounding box center [1412, 326] width 107 height 27
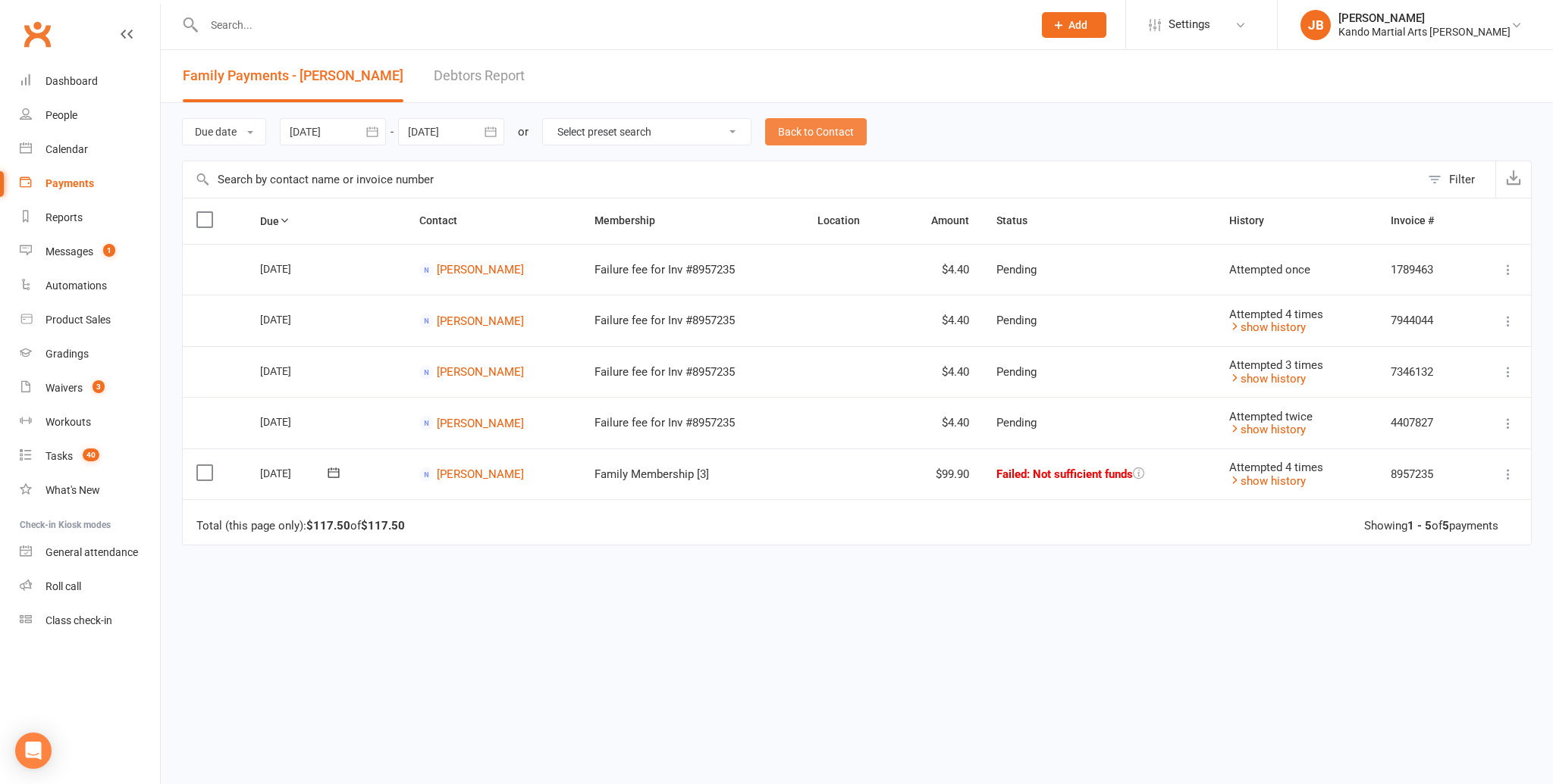
click at [821, 121] on link "Back to Contact" at bounding box center [816, 132] width 102 height 27
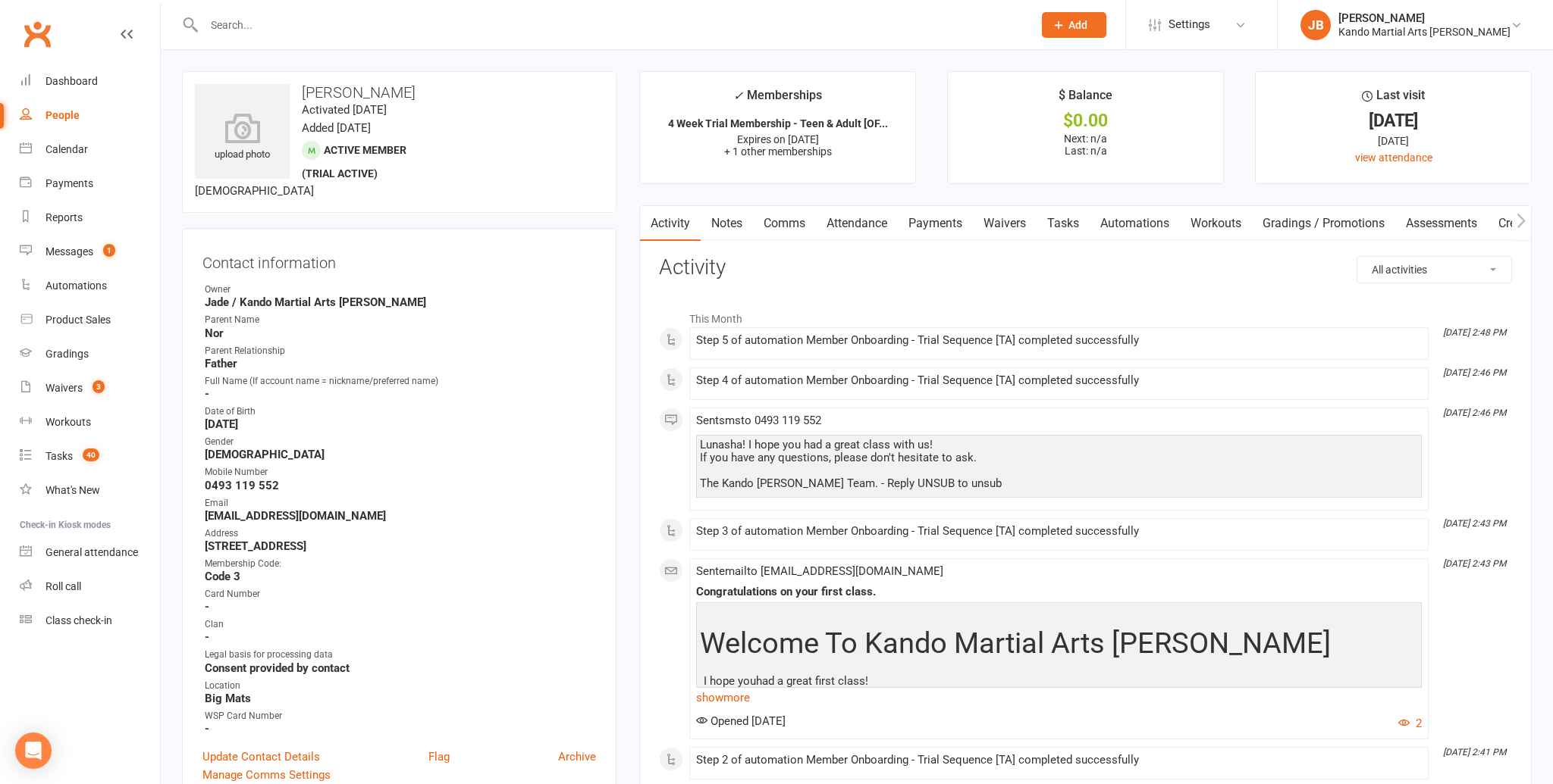
click at [844, 229] on link "Attendance" at bounding box center [856, 223] width 82 height 34
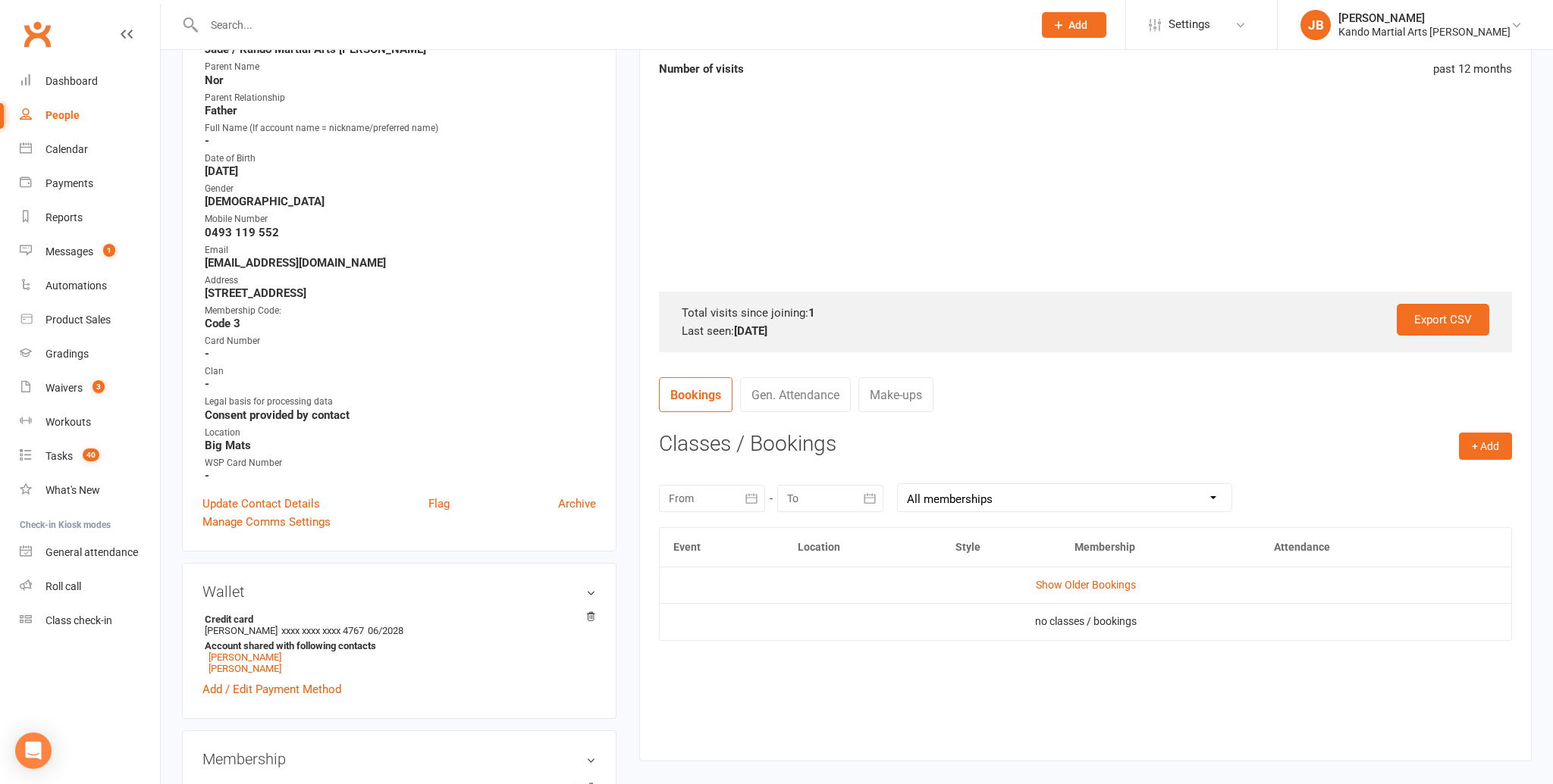
scroll to position [264, 0]
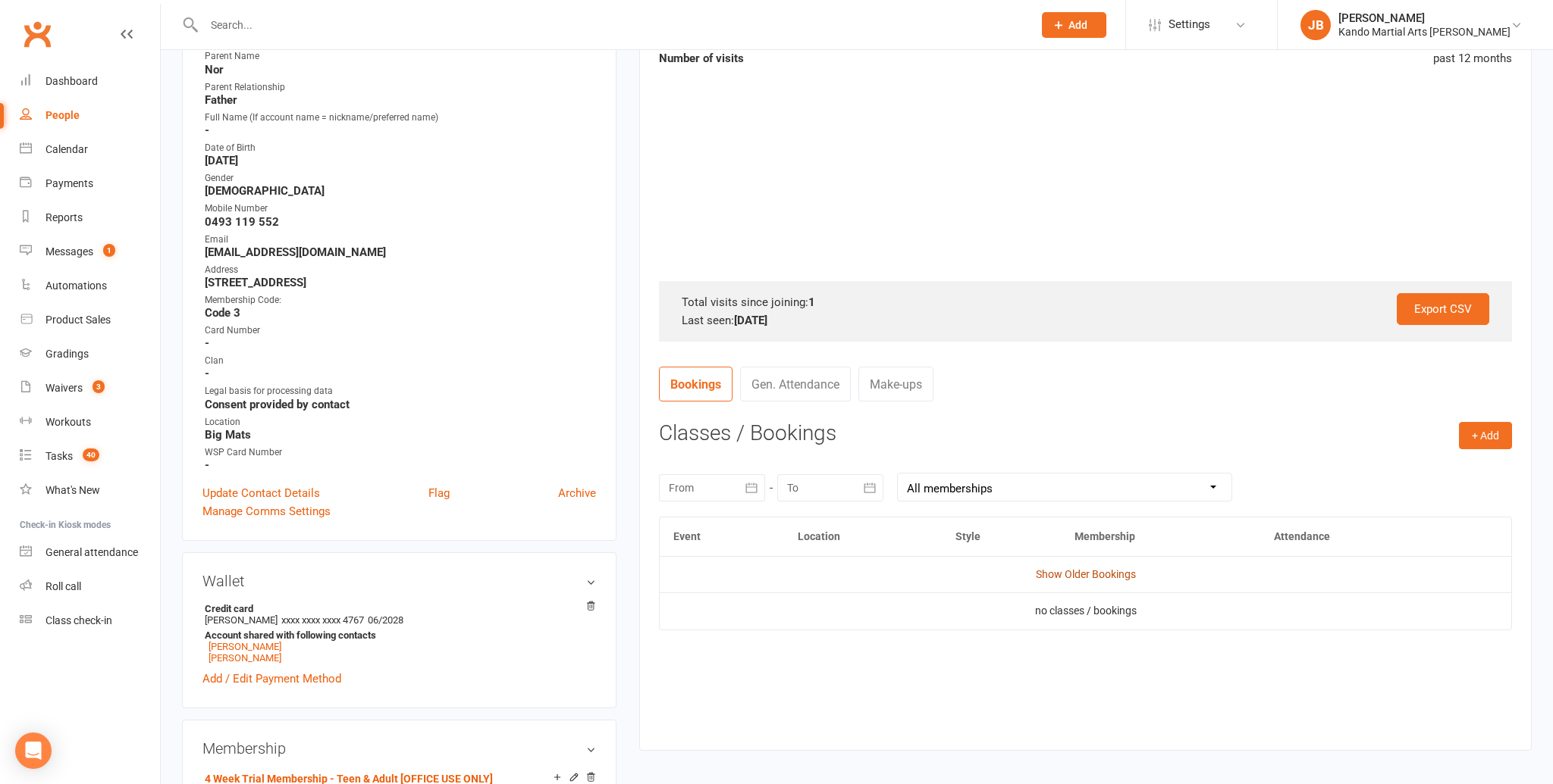
click at [1071, 579] on link "Show Older Bookings" at bounding box center [1086, 574] width 100 height 12
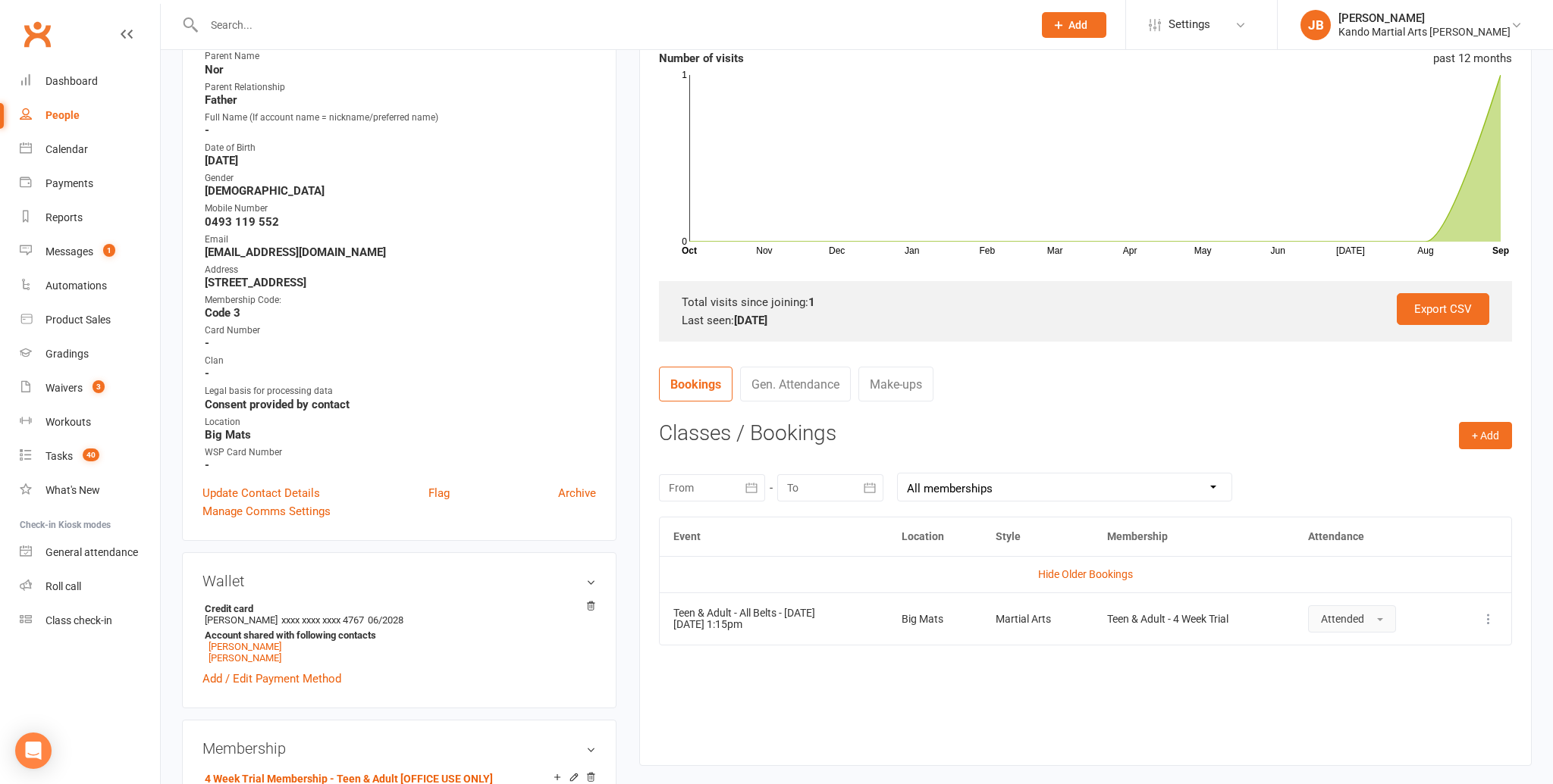
click at [1325, 623] on button "Attended" at bounding box center [1351, 618] width 88 height 27
click at [1333, 683] on span "Absent" at bounding box center [1339, 683] width 35 height 13
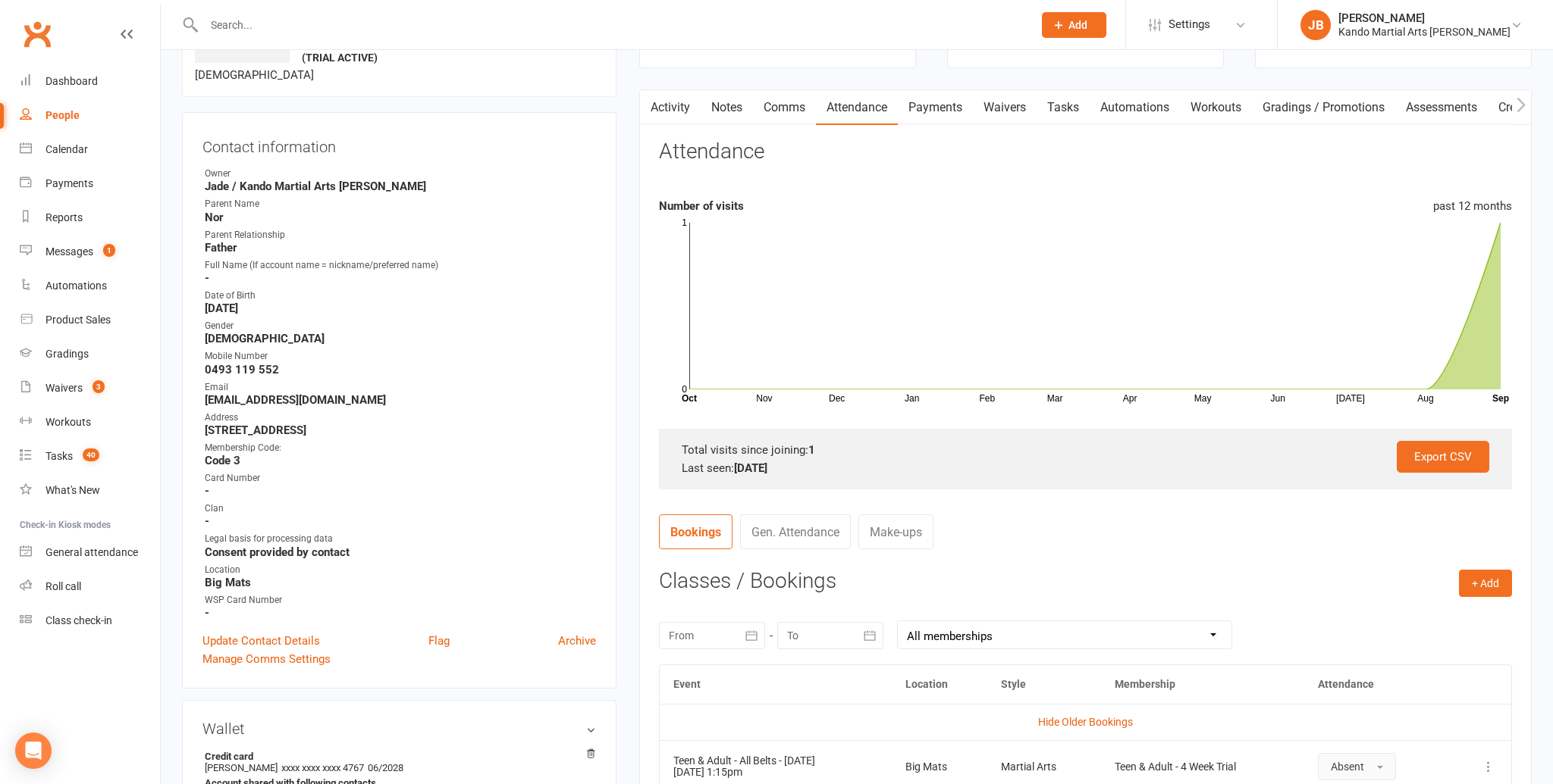
scroll to position [0, 0]
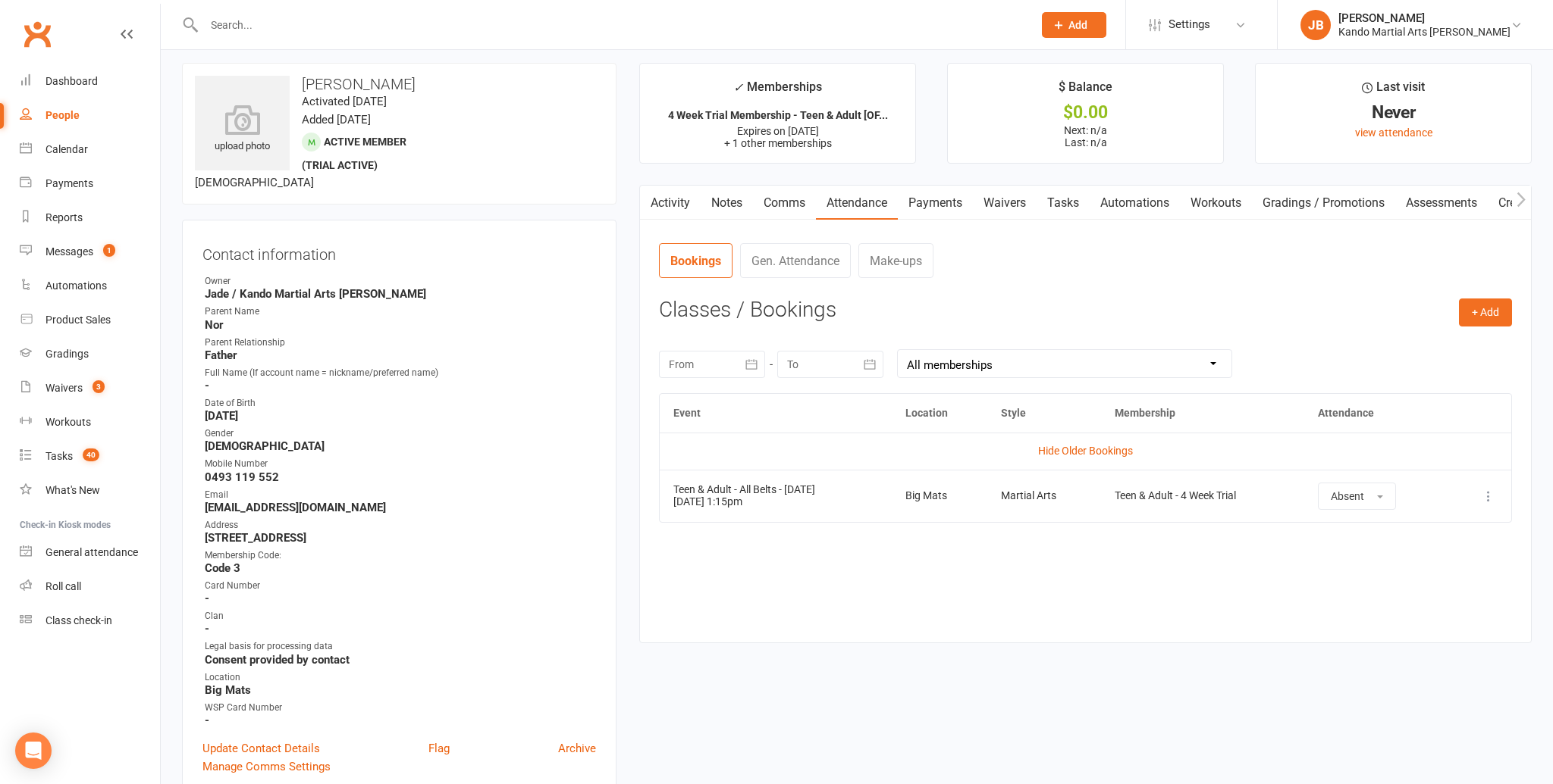
scroll to position [4, 0]
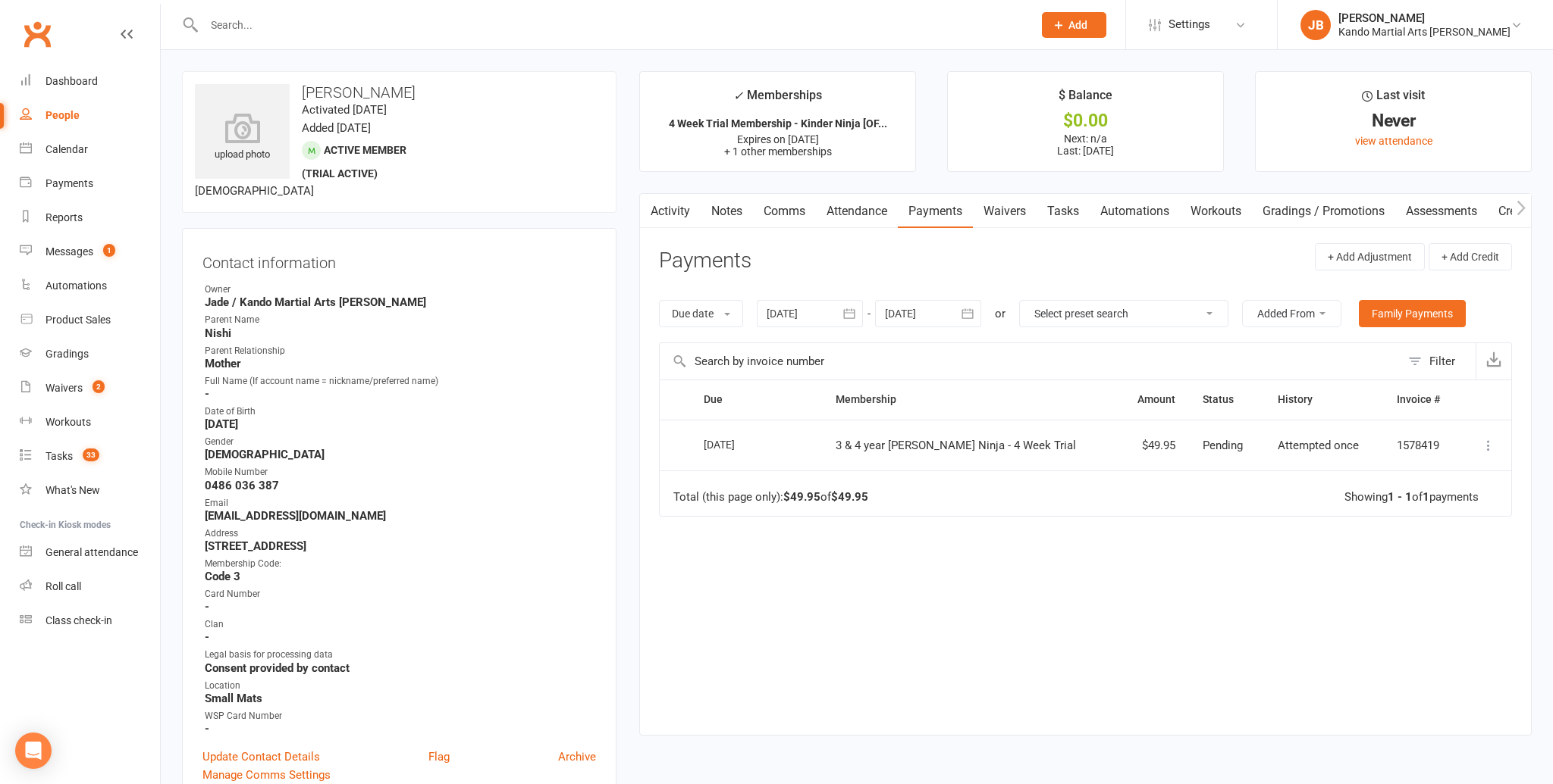
click at [1488, 438] on icon at bounding box center [1488, 445] width 15 height 15
click at [1022, 582] on div "Due Contact Membership Amount Status History Invoice # Select this [DATE] [PERS…" at bounding box center [1086, 545] width 853 height 332
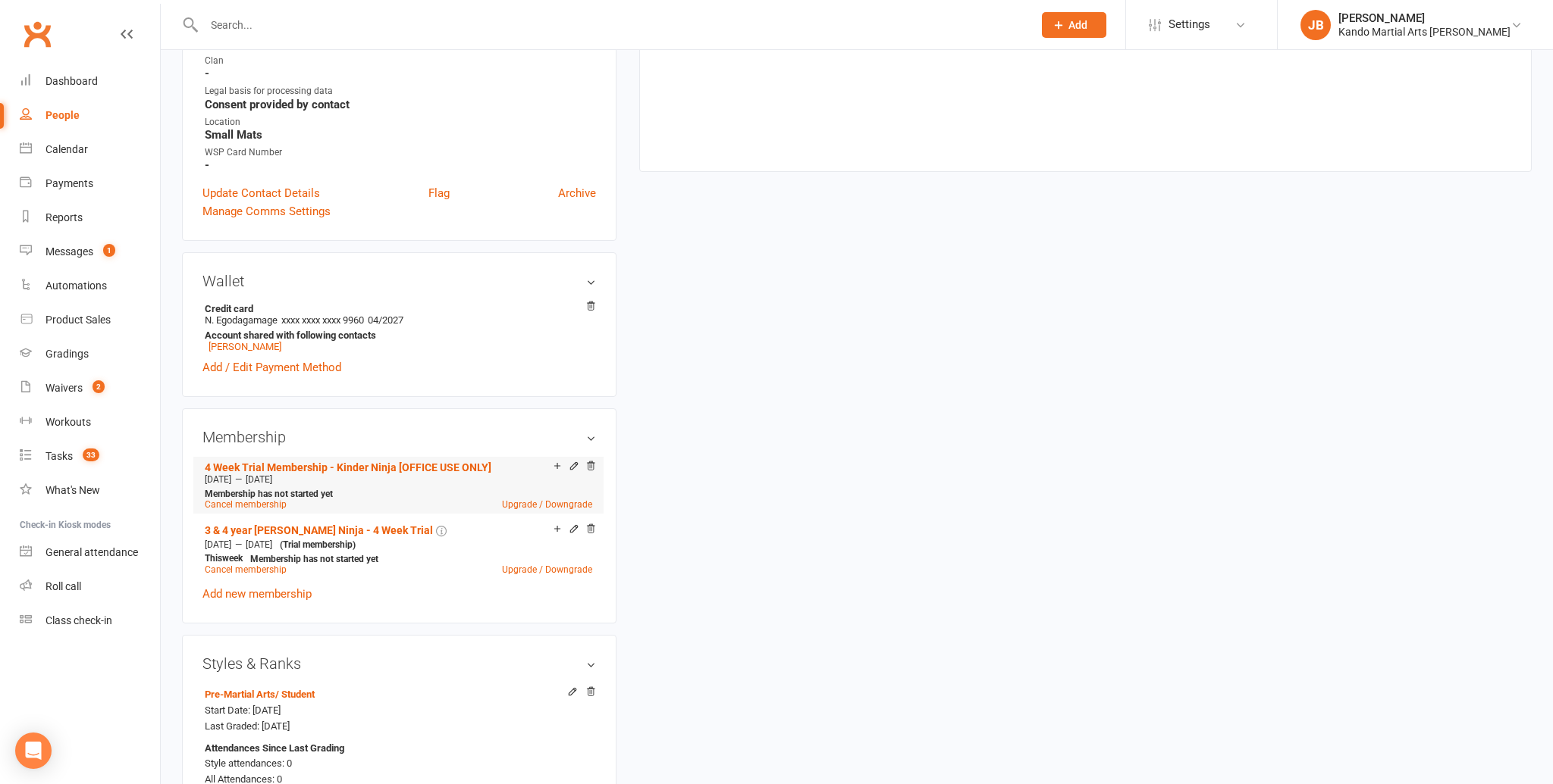
scroll to position [569, 0]
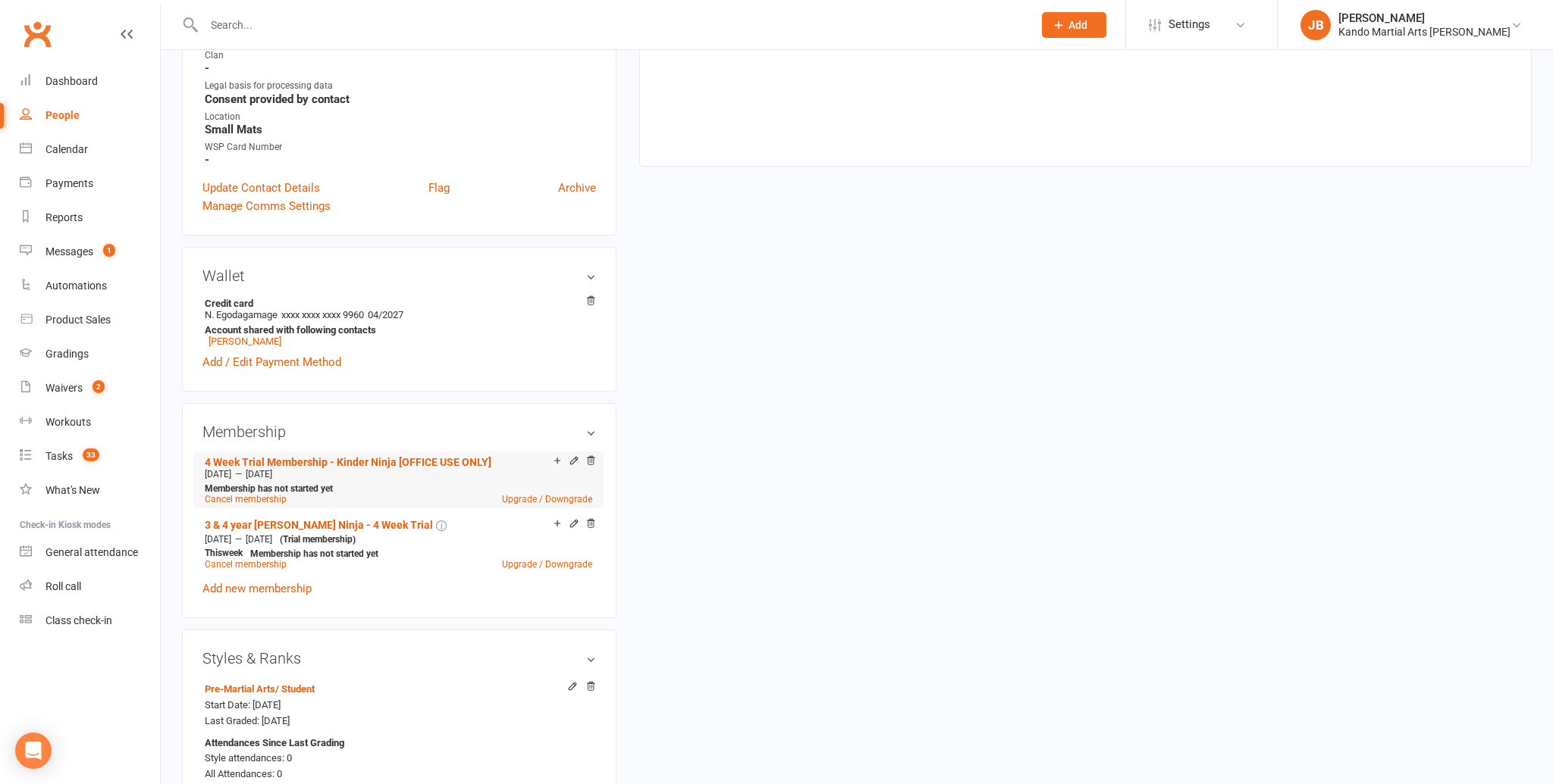
click at [577, 456] on div "Add make-up class" at bounding box center [610, 462] width 85 height 16
click at [575, 457] on icon at bounding box center [574, 460] width 7 height 7
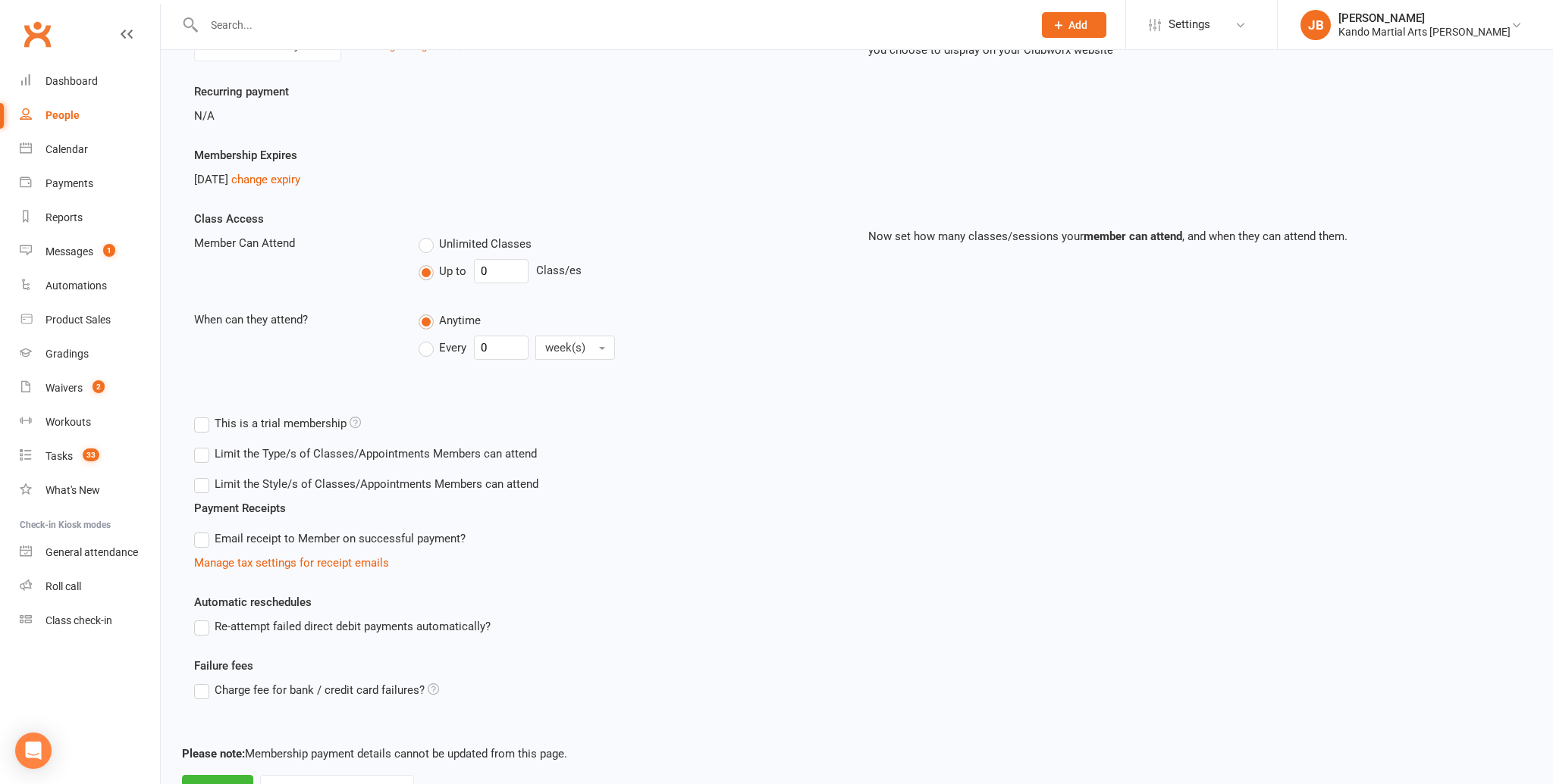
scroll to position [256, 0]
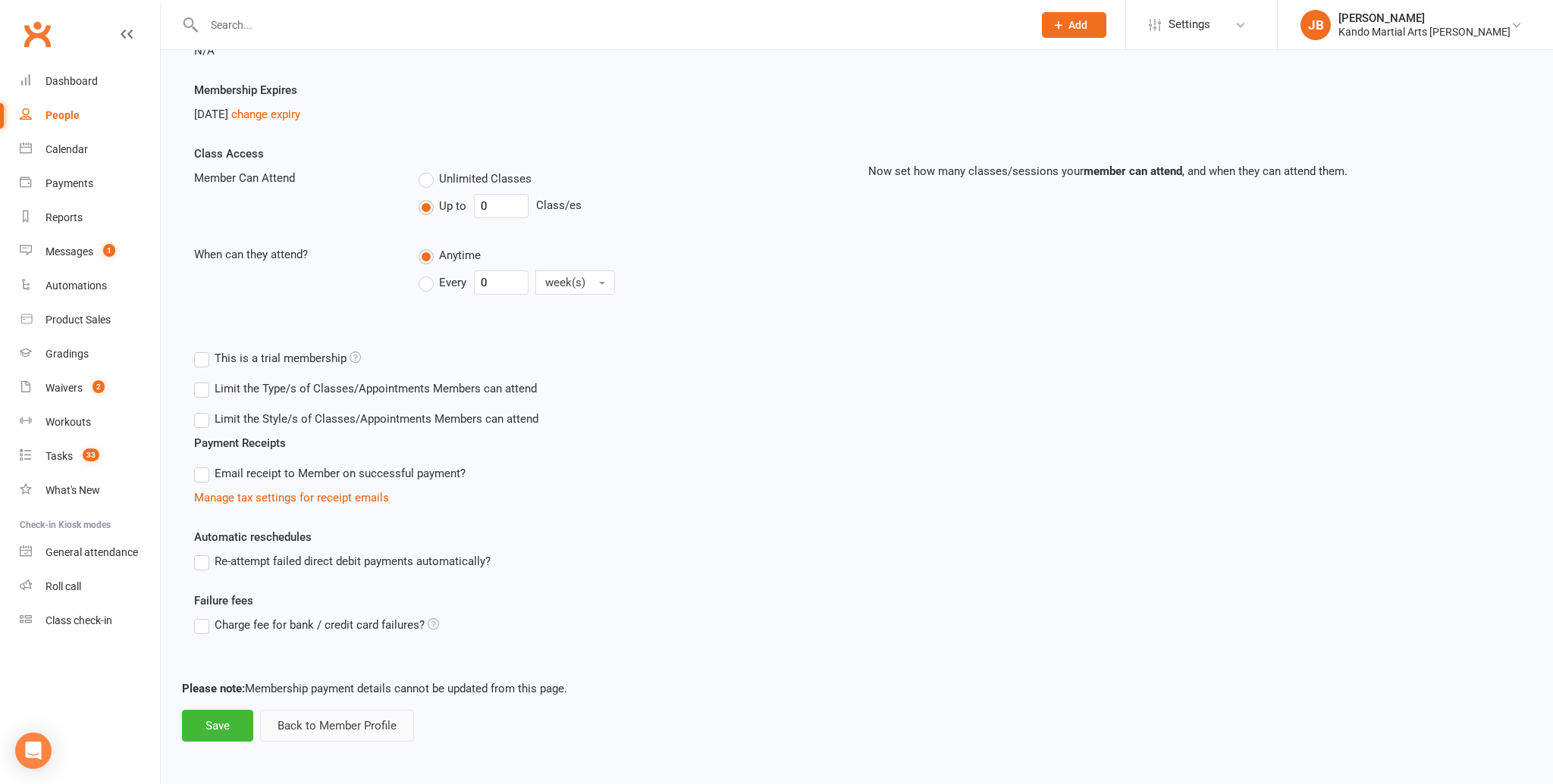
click at [309, 732] on button "Back to Member Profile" at bounding box center [336, 726] width 154 height 32
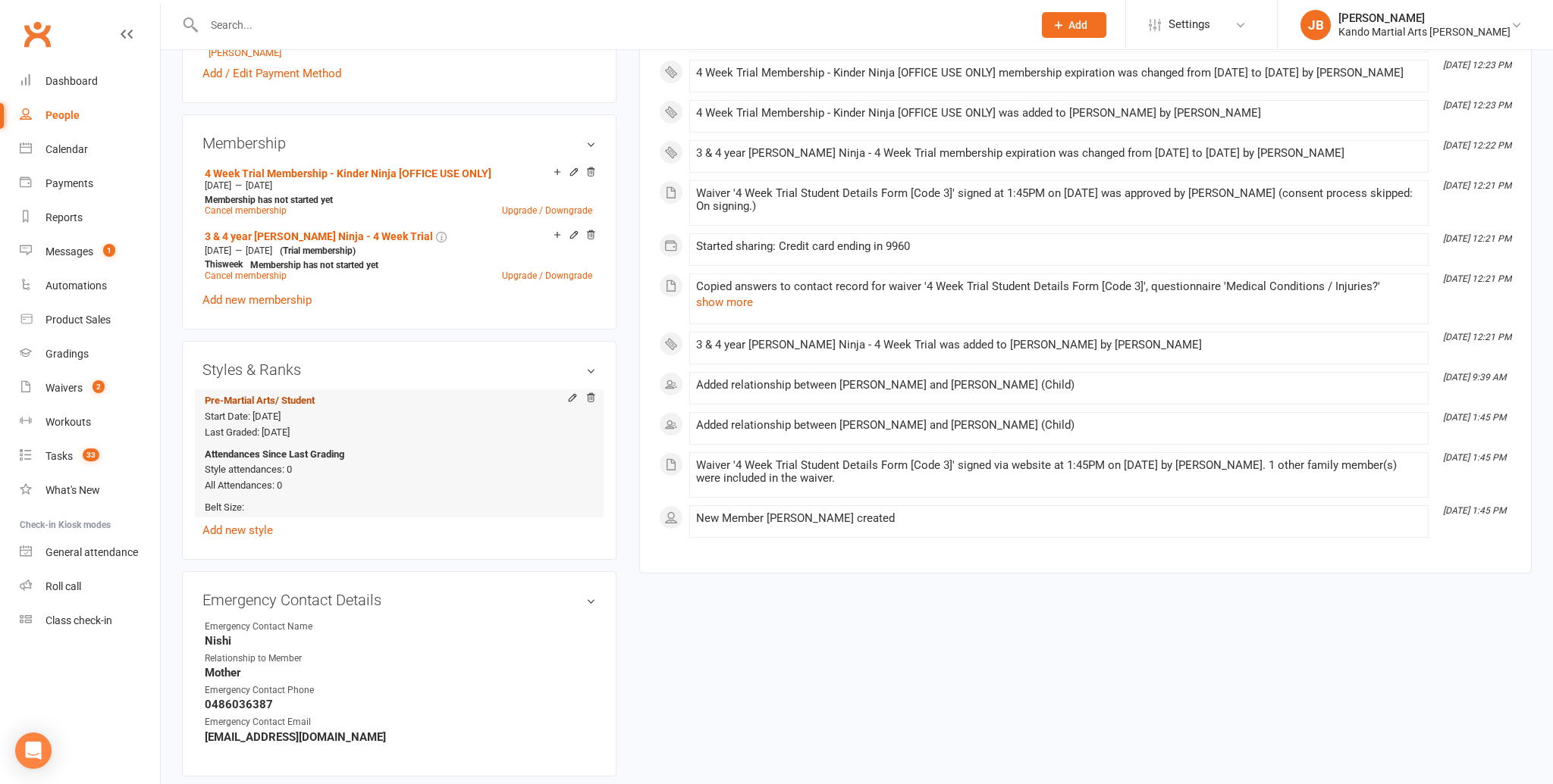
scroll to position [782, 0]
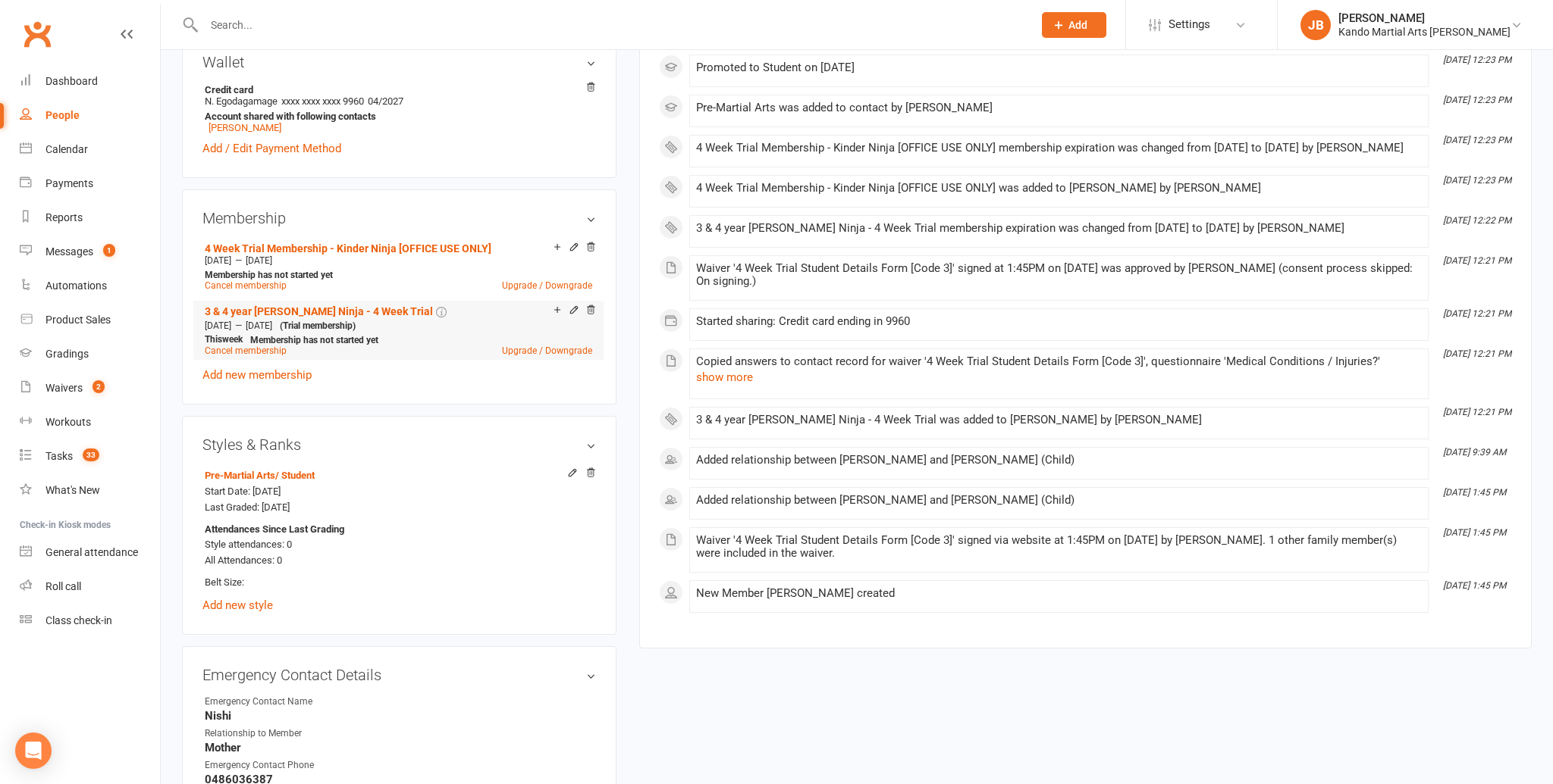
click at [573, 305] on icon at bounding box center [573, 309] width 11 height 11
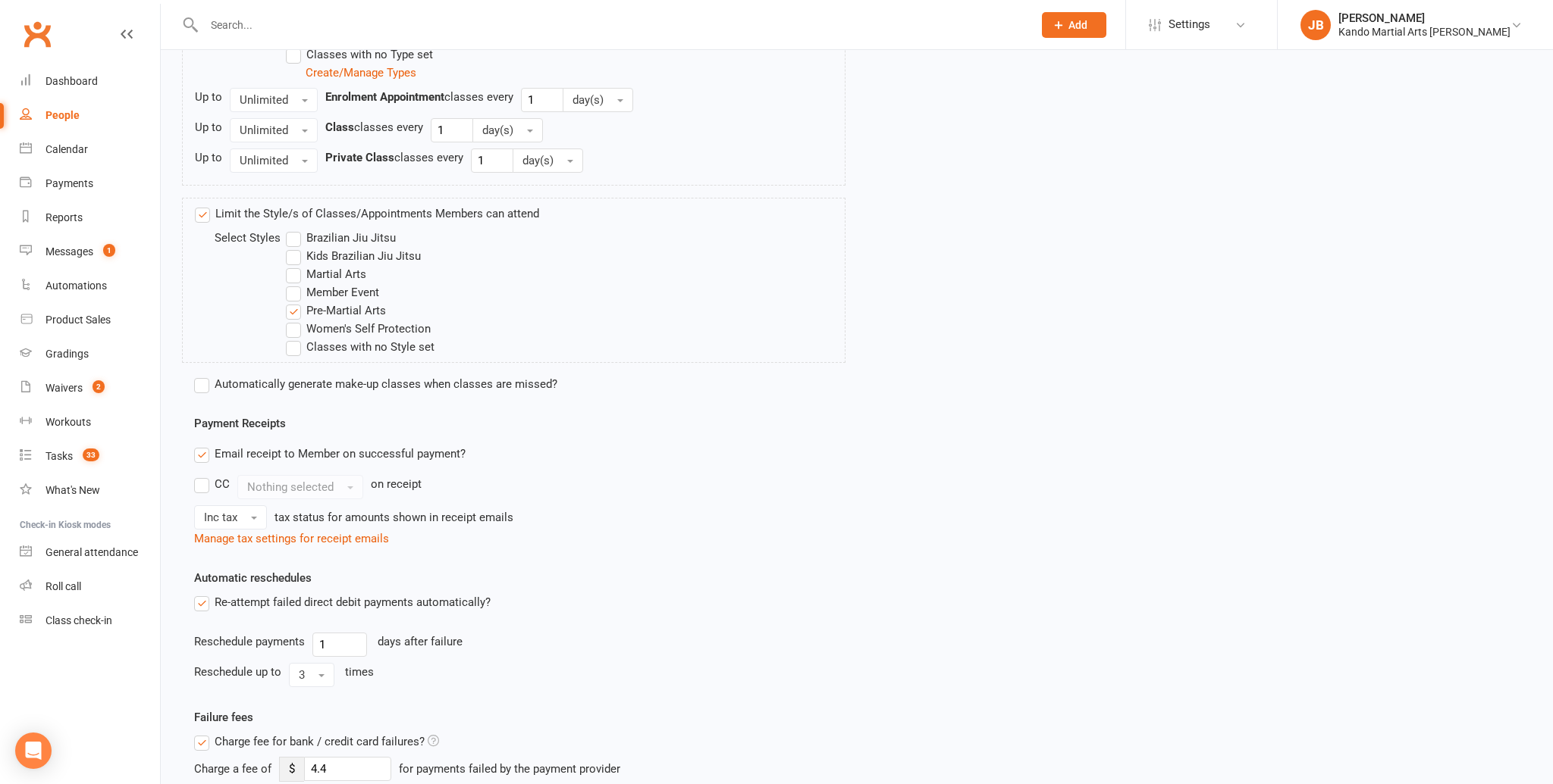
scroll to position [1281, 0]
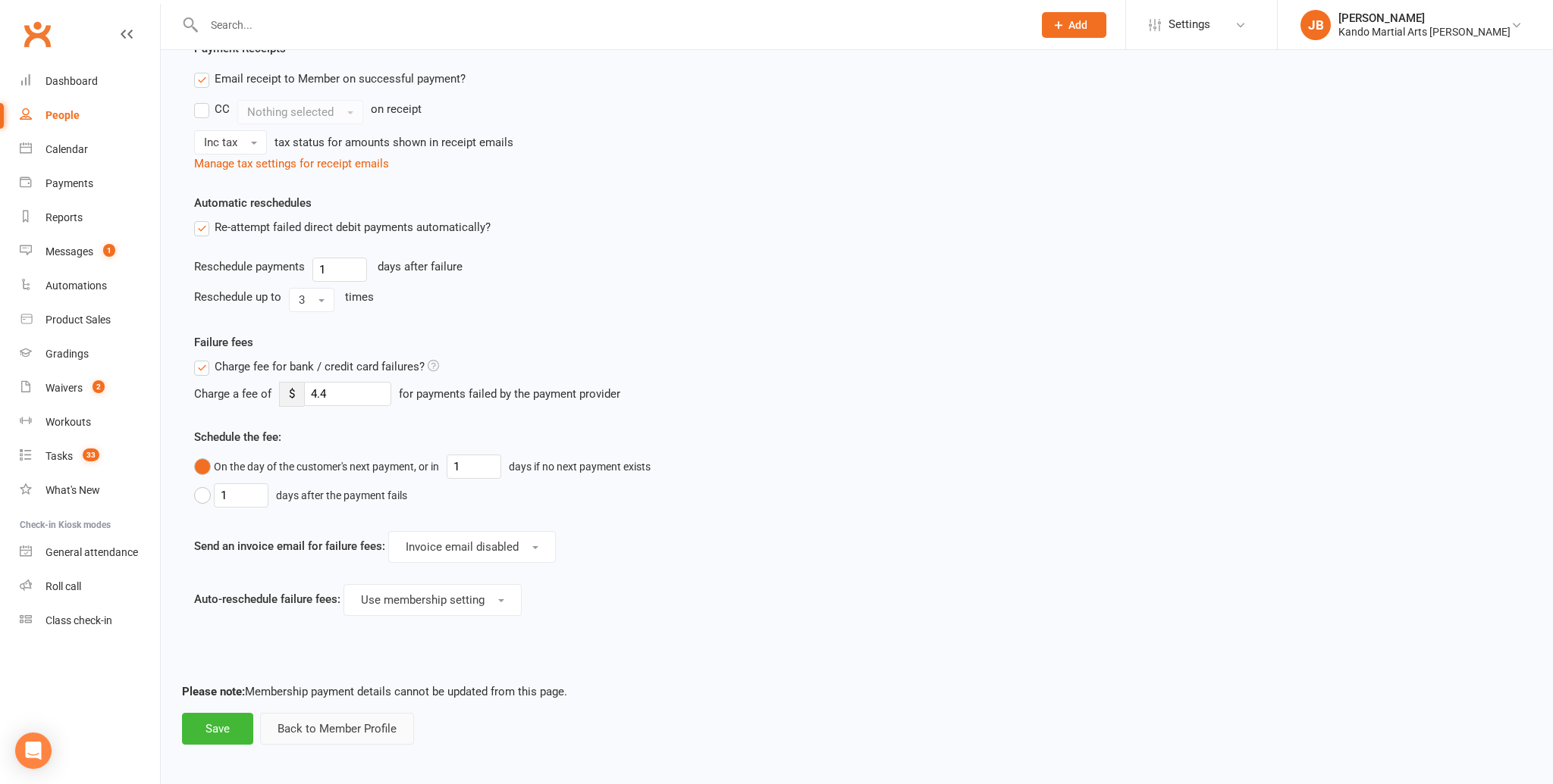
click at [312, 722] on button "Back to Member Profile" at bounding box center [336, 729] width 154 height 32
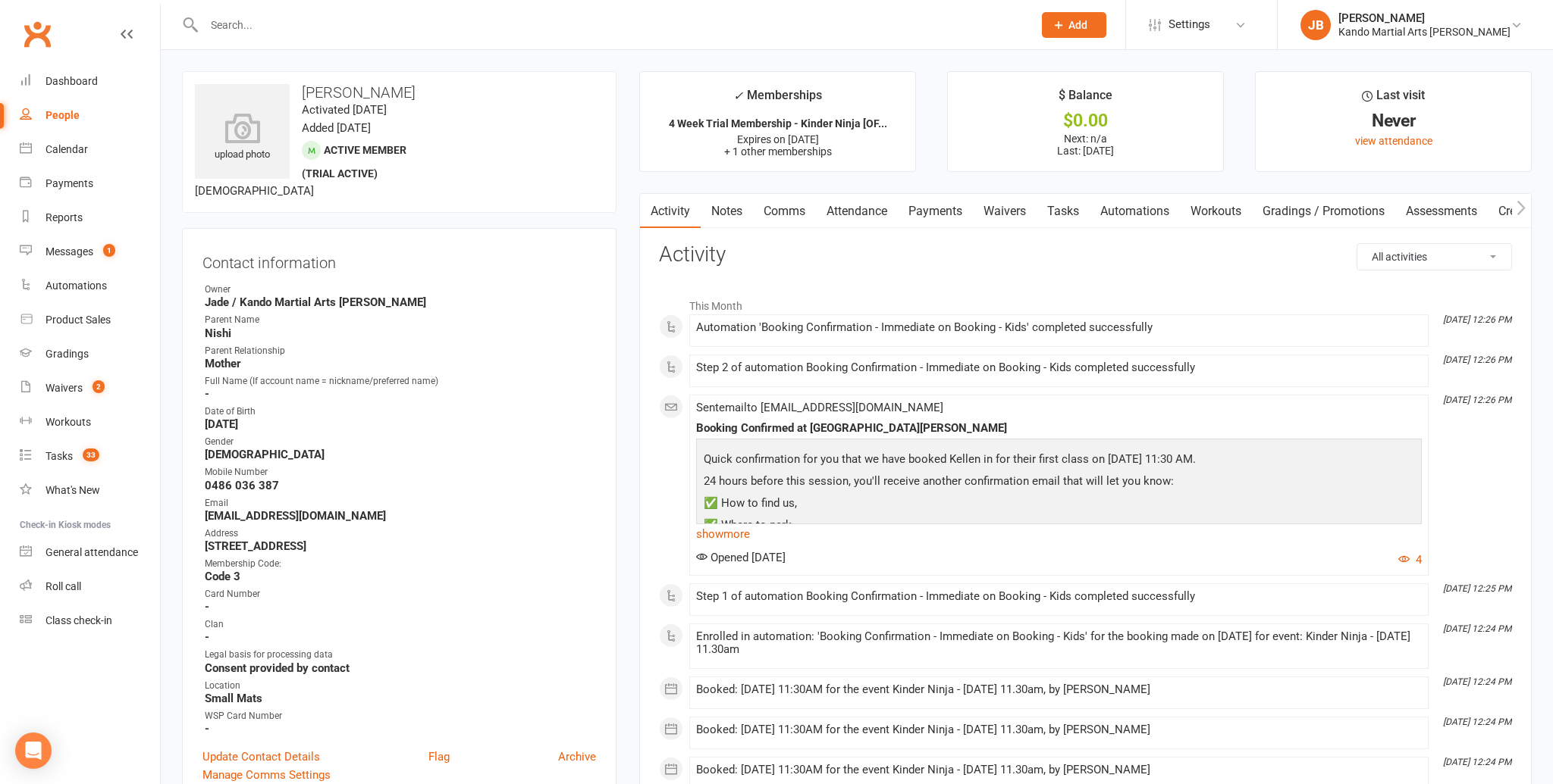
drag, startPoint x: 0, startPoint y: 0, endPoint x: 229, endPoint y: 15, distance: 229.5
click at [229, 15] on input "text" at bounding box center [610, 24] width 822 height 21
type input "[PERSON_NAME]"
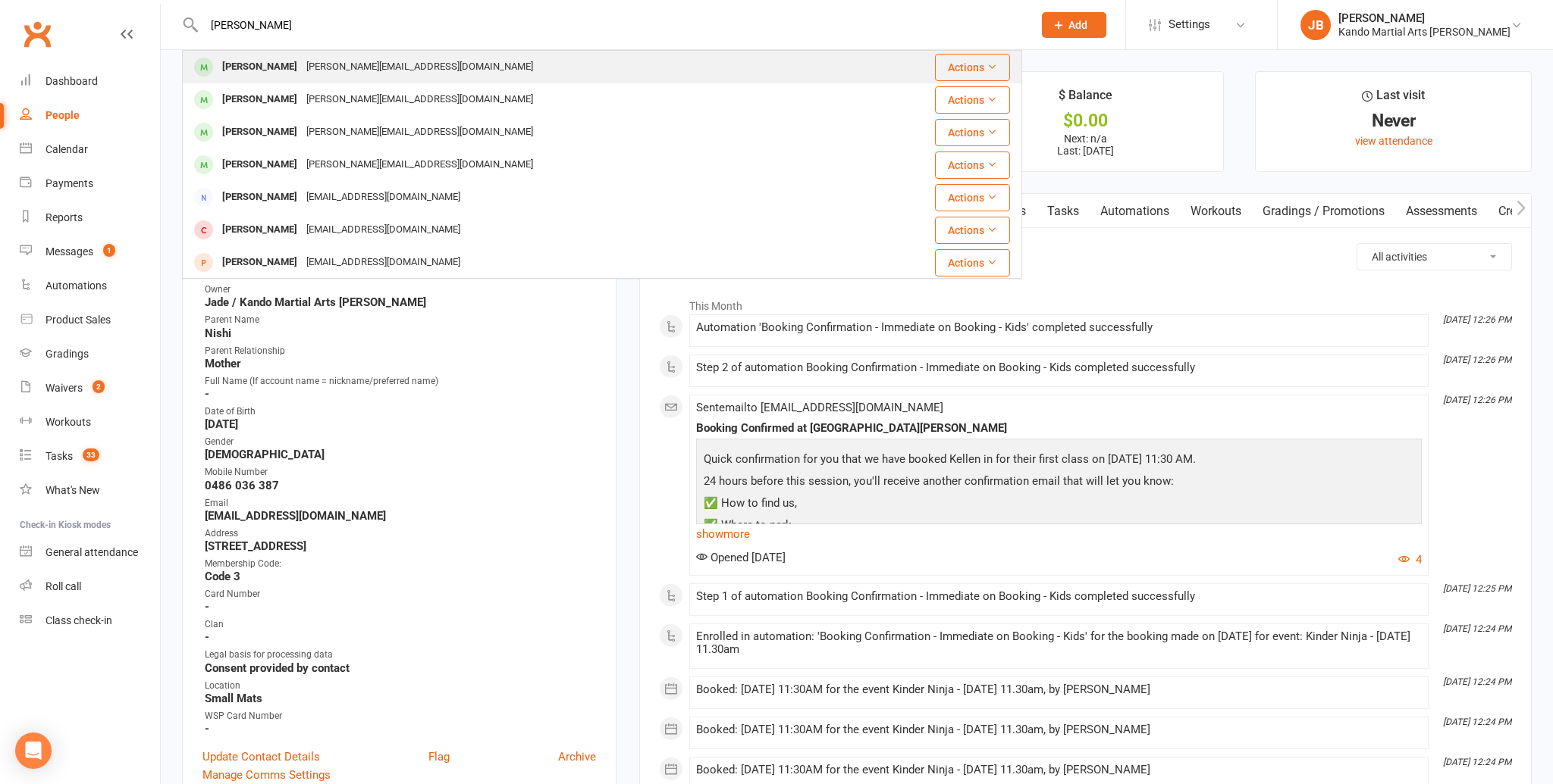
click at [256, 69] on div "[PERSON_NAME]" at bounding box center [260, 67] width 84 height 22
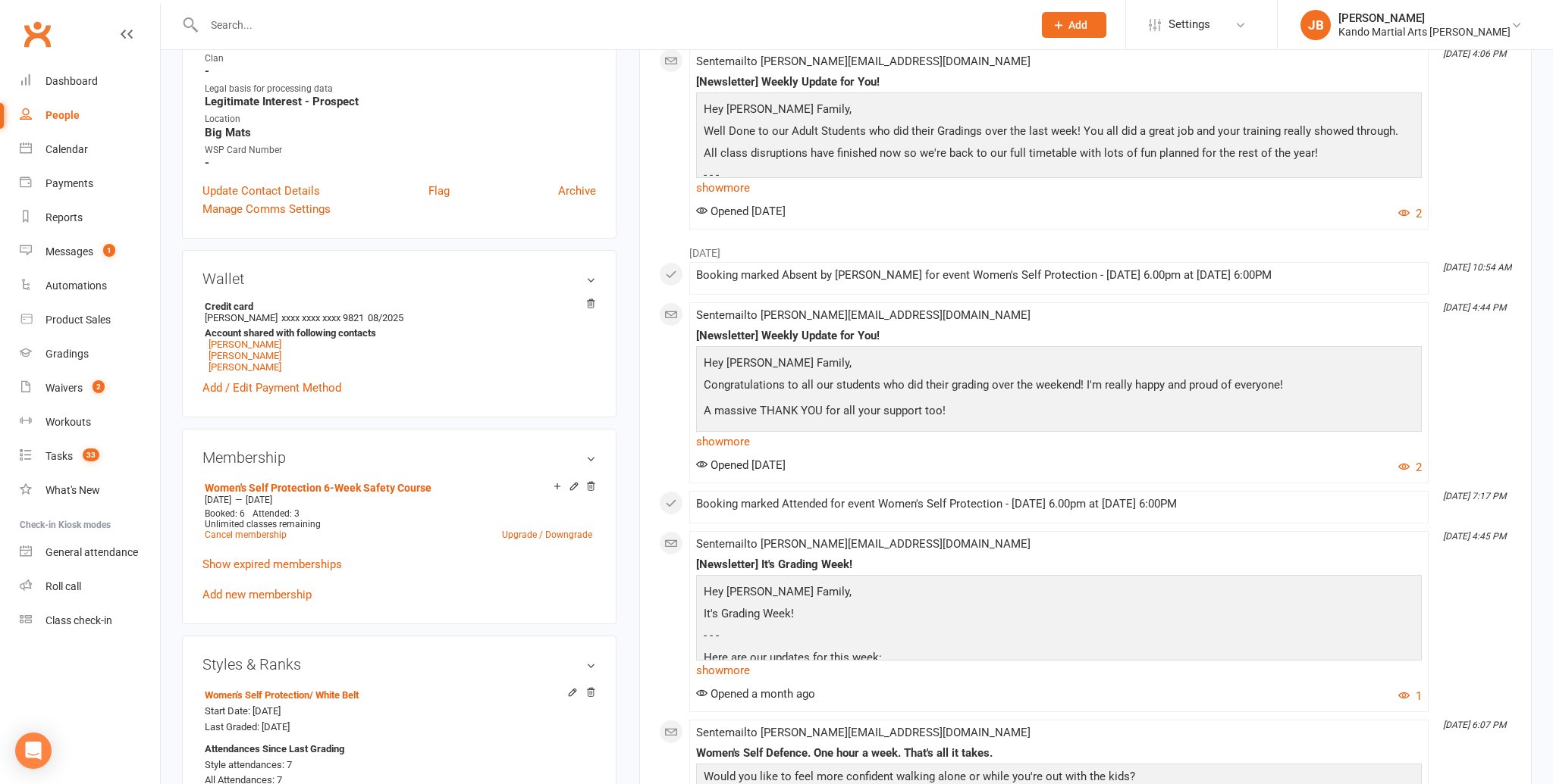
scroll to position [562, 0]
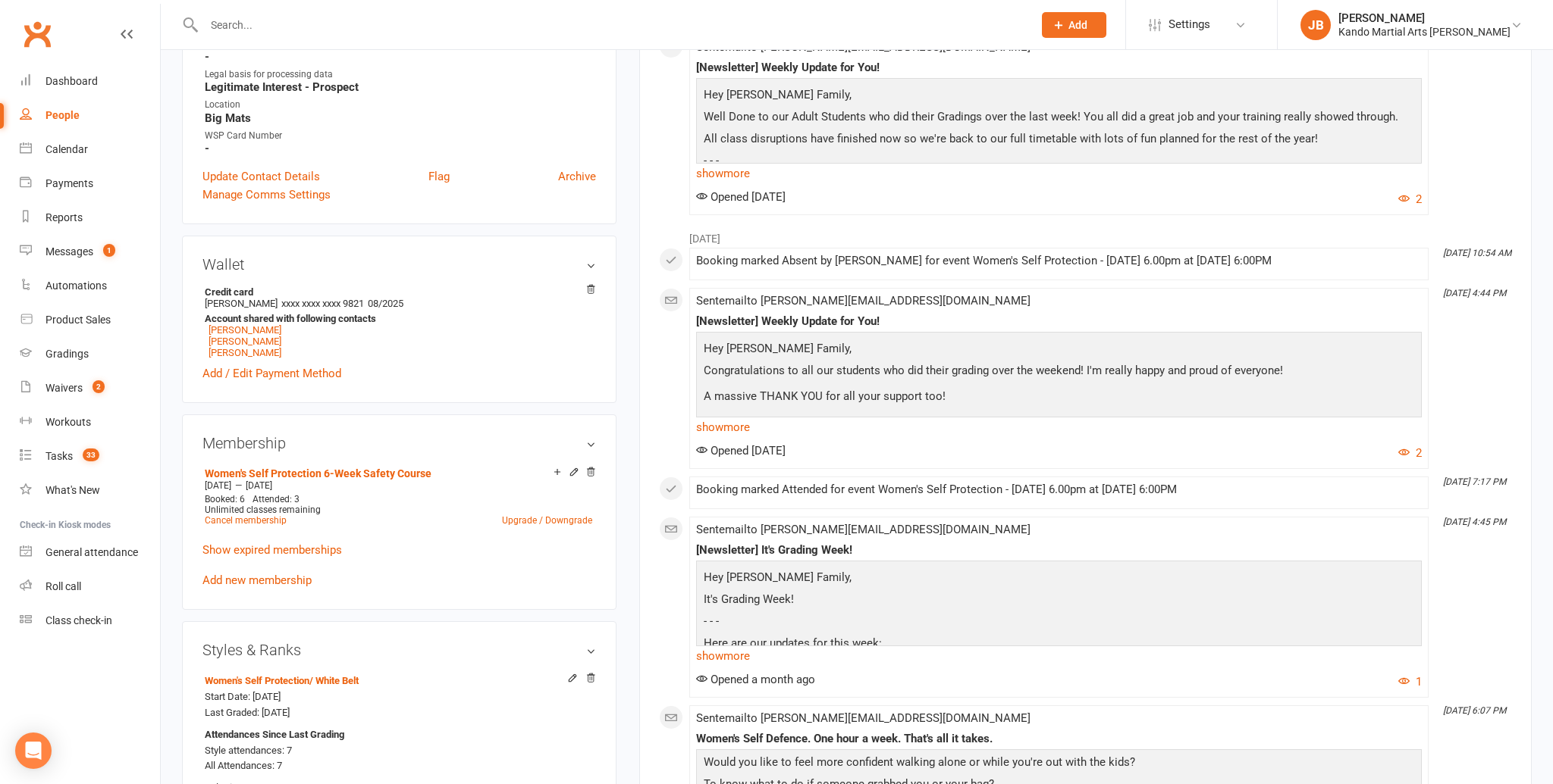
click at [277, 574] on link "Add new membership" at bounding box center [257, 581] width 109 height 13
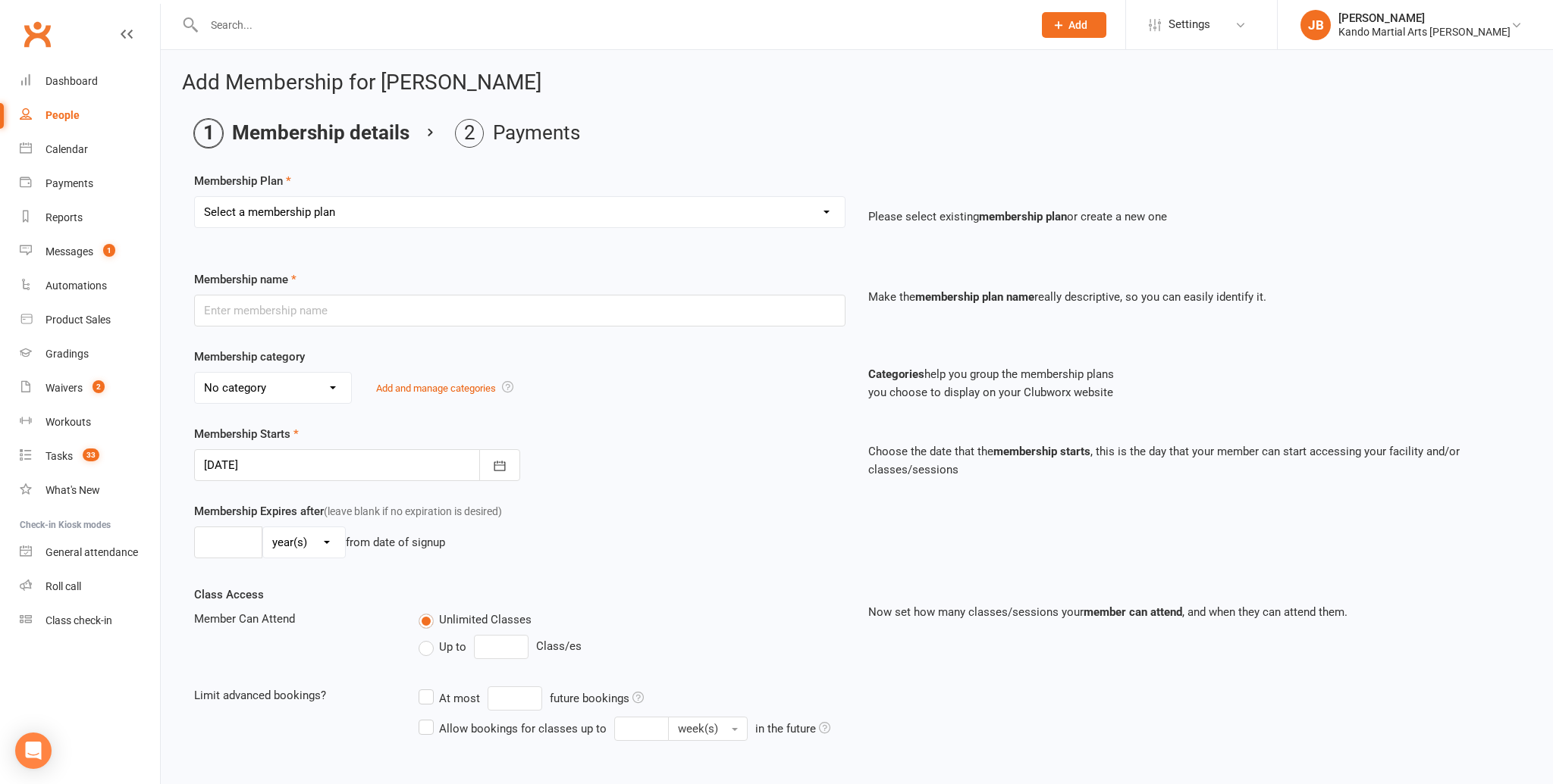
click at [313, 212] on select "Select a membership plan Create new Membership Plan 12 Months - Kinder Ninja in…" at bounding box center [520, 212] width 650 height 30
select select "151"
click at [195, 197] on select "Select a membership plan Create new Membership Plan 12 Months - Kinder Ninja in…" at bounding box center [520, 212] width 650 height 30
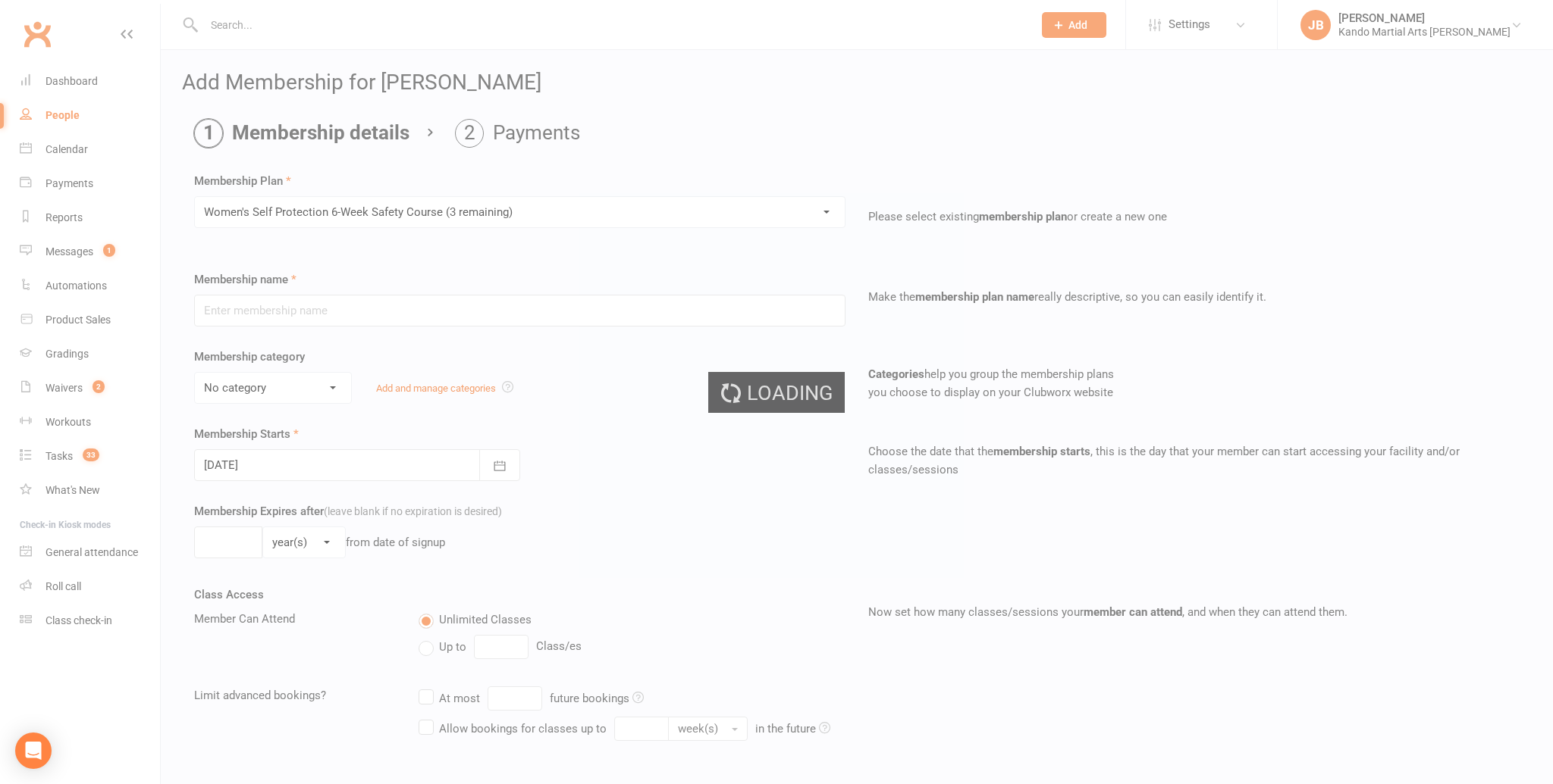
type input "Women's Self Protection 6-Week Safety Course"
select select "22"
type input "[DATE]"
type input "6"
select select "1"
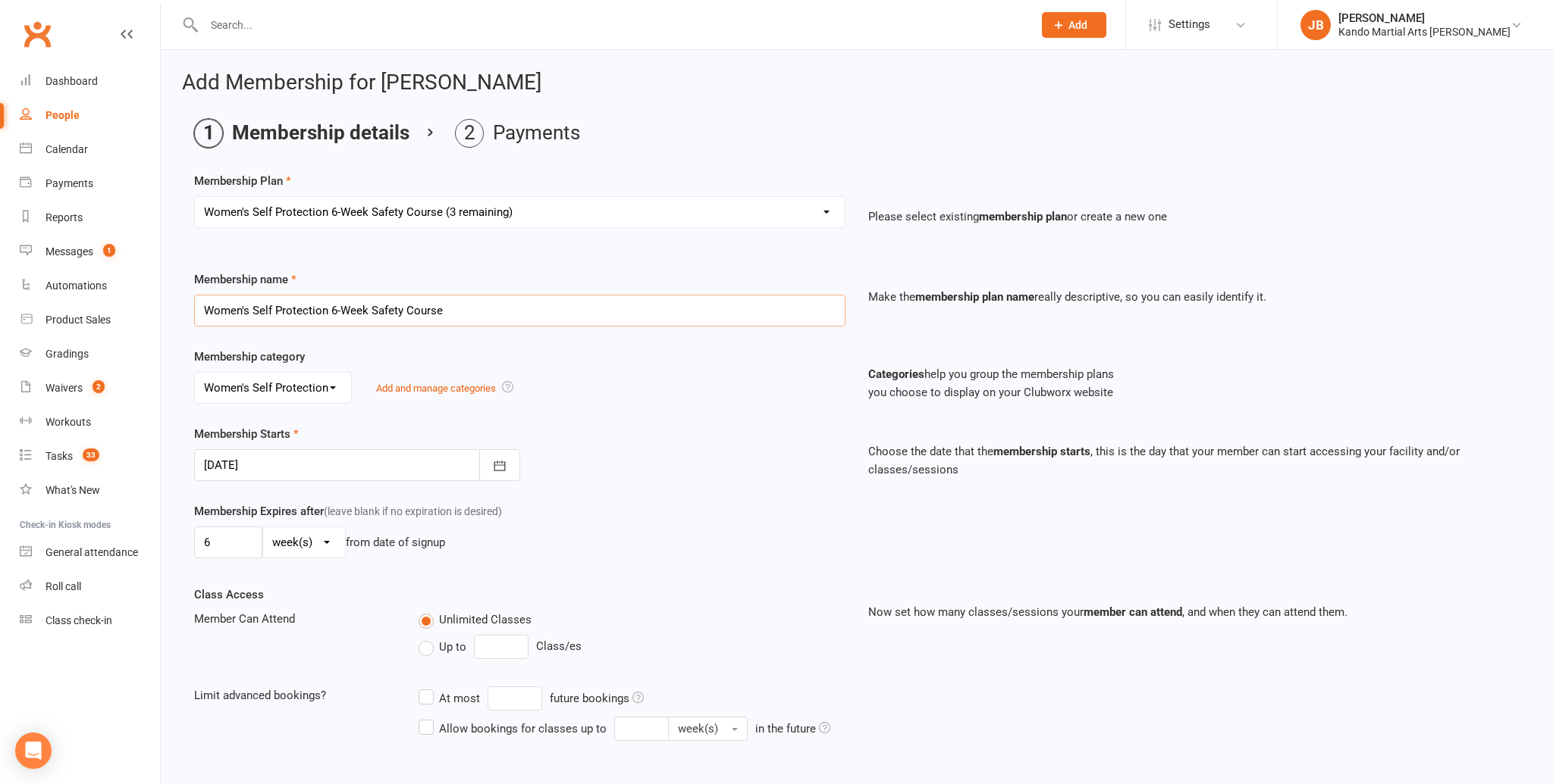
click at [338, 311] on input "Women's Self Protection 6-Week Safety Course" at bounding box center [520, 311] width 652 height 32
click at [335, 311] on input "Women's Self Protection 6-Week Safety Course" at bounding box center [520, 311] width 652 height 32
click at [373, 308] on input "Women's Self Protection 4-Week Safety Course" at bounding box center [520, 311] width 652 height 32
drag, startPoint x: 367, startPoint y: 310, endPoint x: 379, endPoint y: 308, distance: 12.2
click at [368, 309] on input "Women's Self Protection 4-Week Safety Course" at bounding box center [520, 311] width 652 height 32
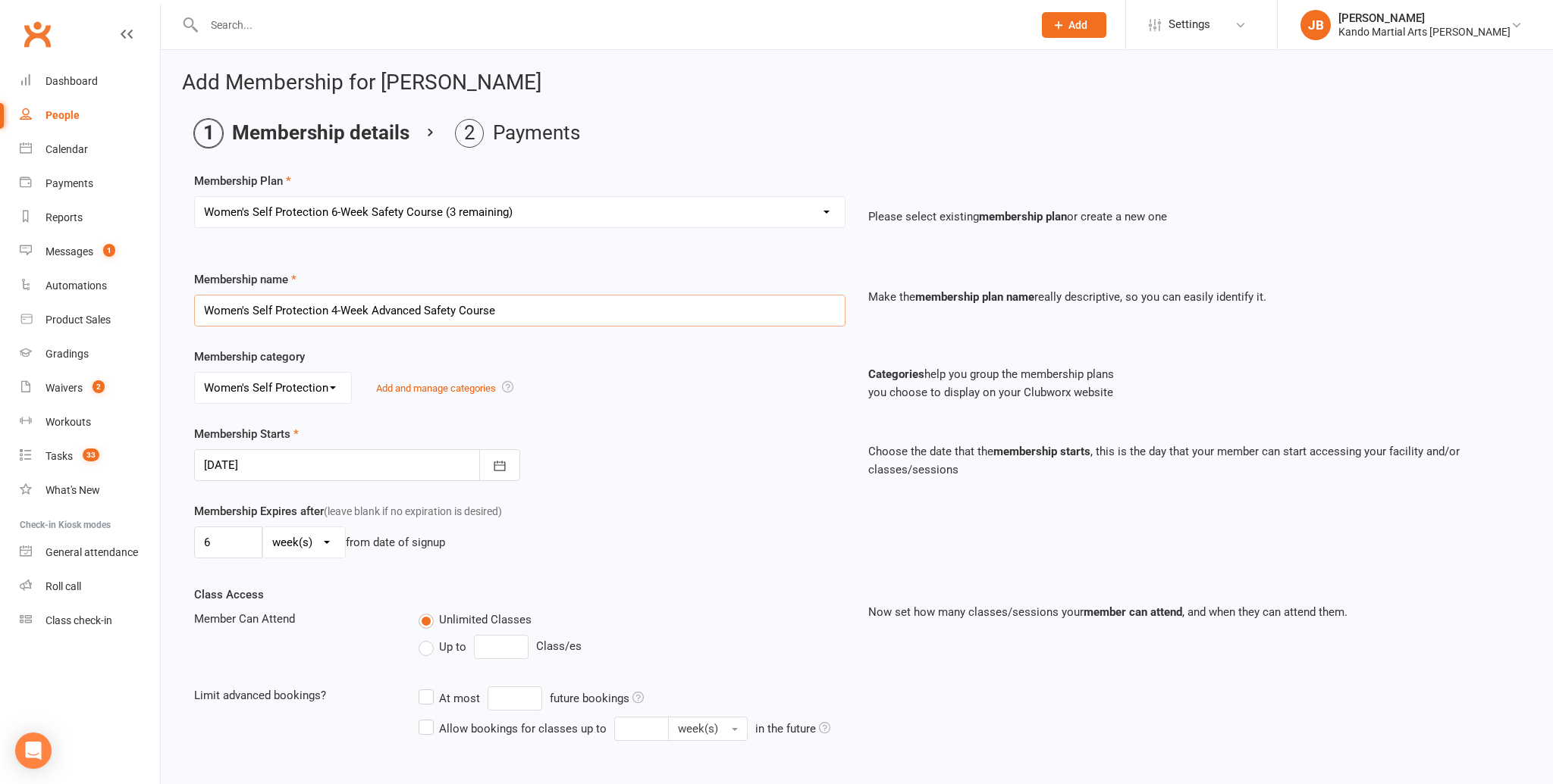
type input "Women's Self Protection 4-Week Advanced Safety Course"
click at [304, 459] on div at bounding box center [357, 466] width 326 height 32
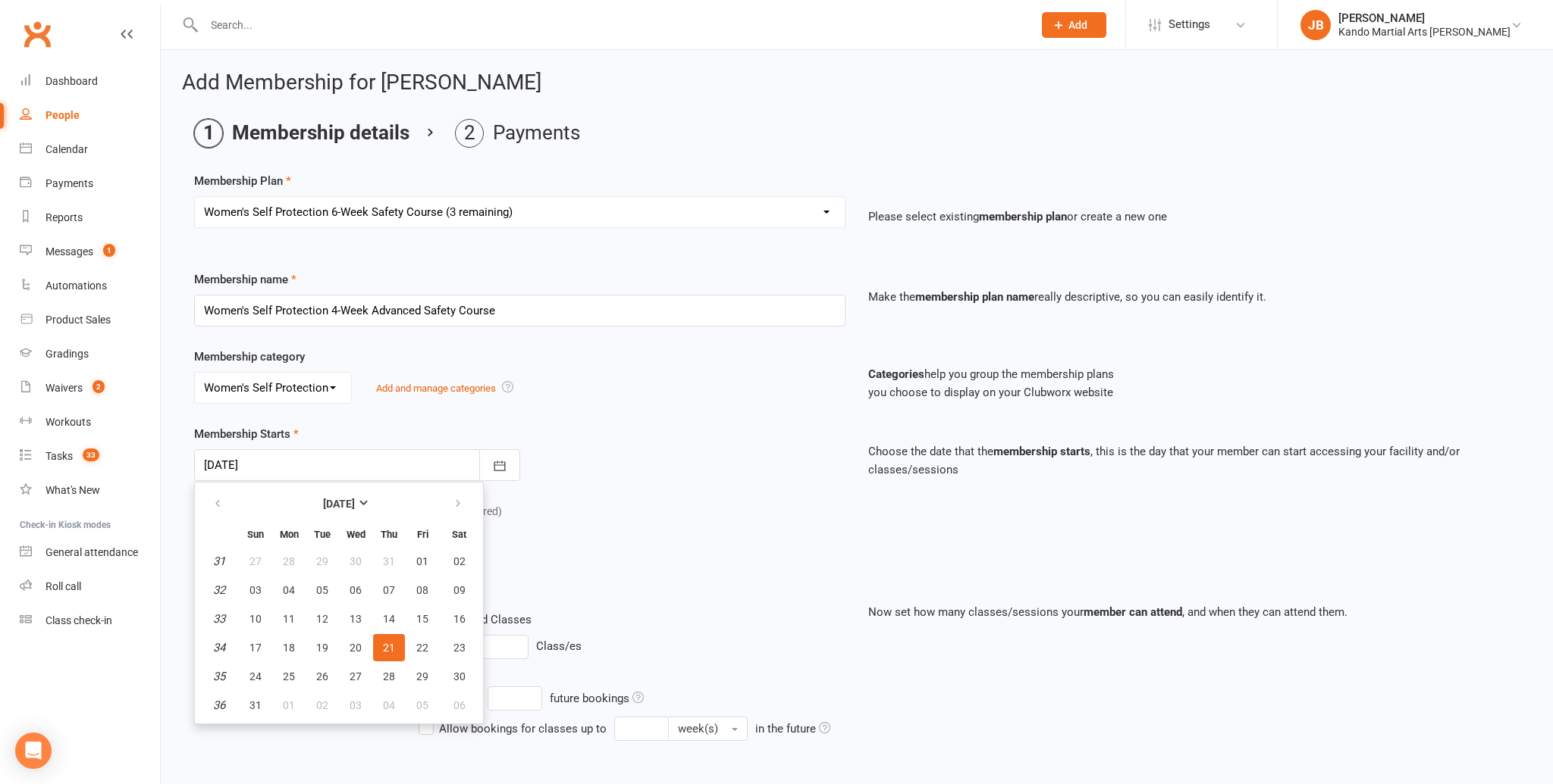
scroll to position [2, 0]
click at [459, 500] on icon "button" at bounding box center [457, 502] width 11 height 12
click at [455, 500] on icon "button" at bounding box center [457, 502] width 11 height 12
click at [284, 587] on span "06" at bounding box center [288, 588] width 12 height 12
type input "[DATE]"
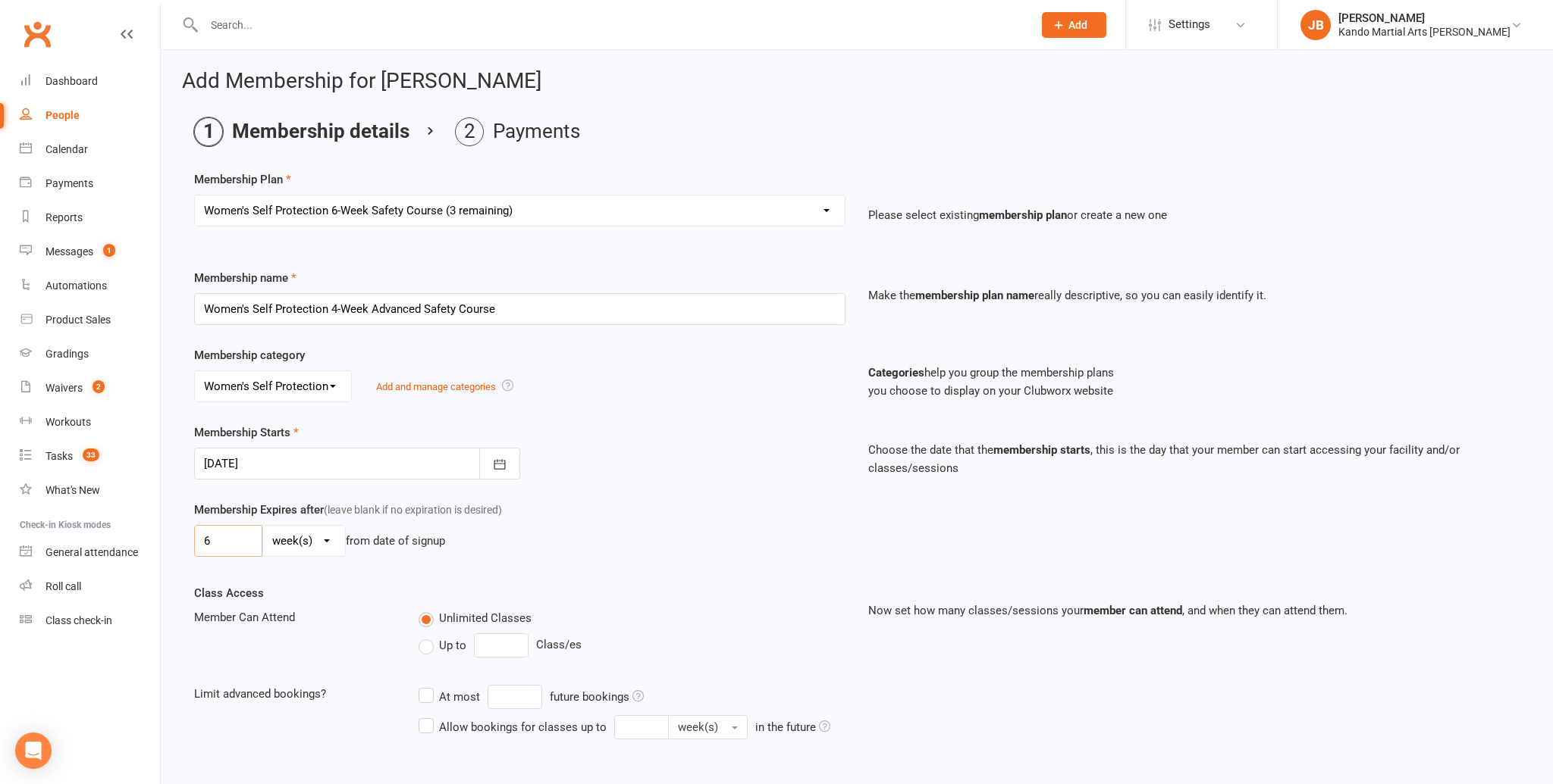
click at [228, 540] on input "6" at bounding box center [228, 541] width 68 height 32
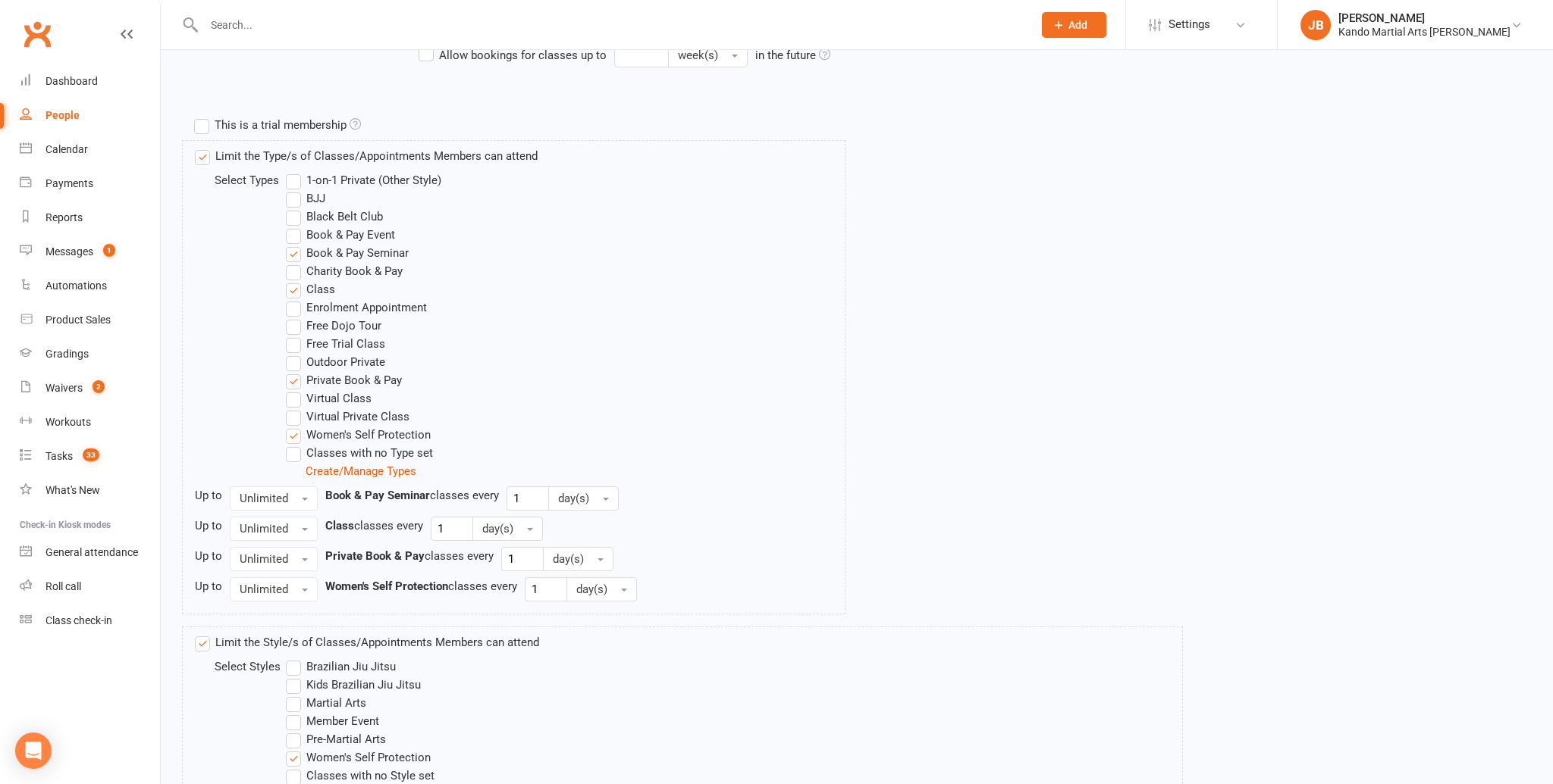
scroll to position [790, 0]
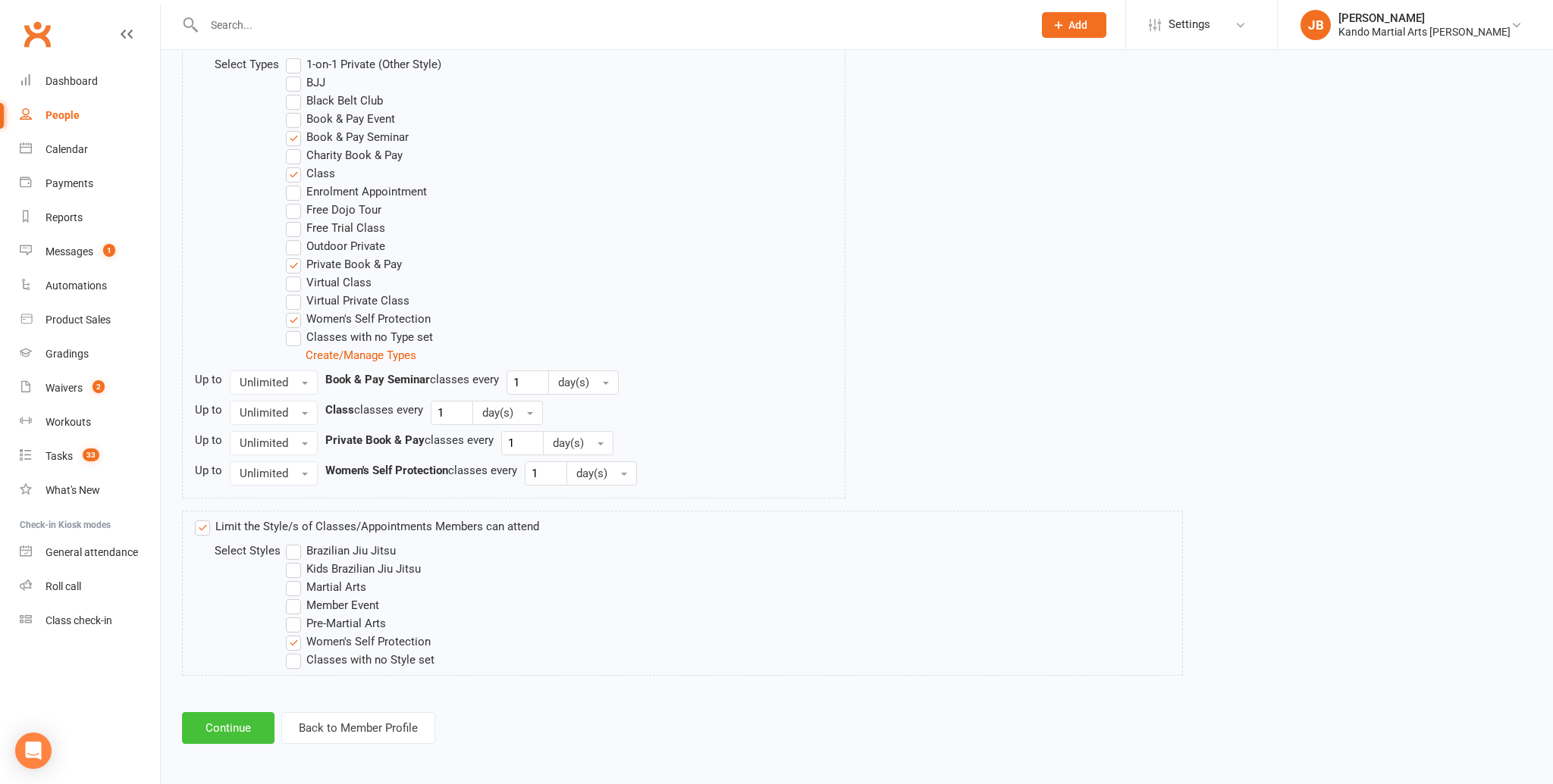
type input "4"
click at [230, 718] on button "Continue" at bounding box center [228, 729] width 92 height 32
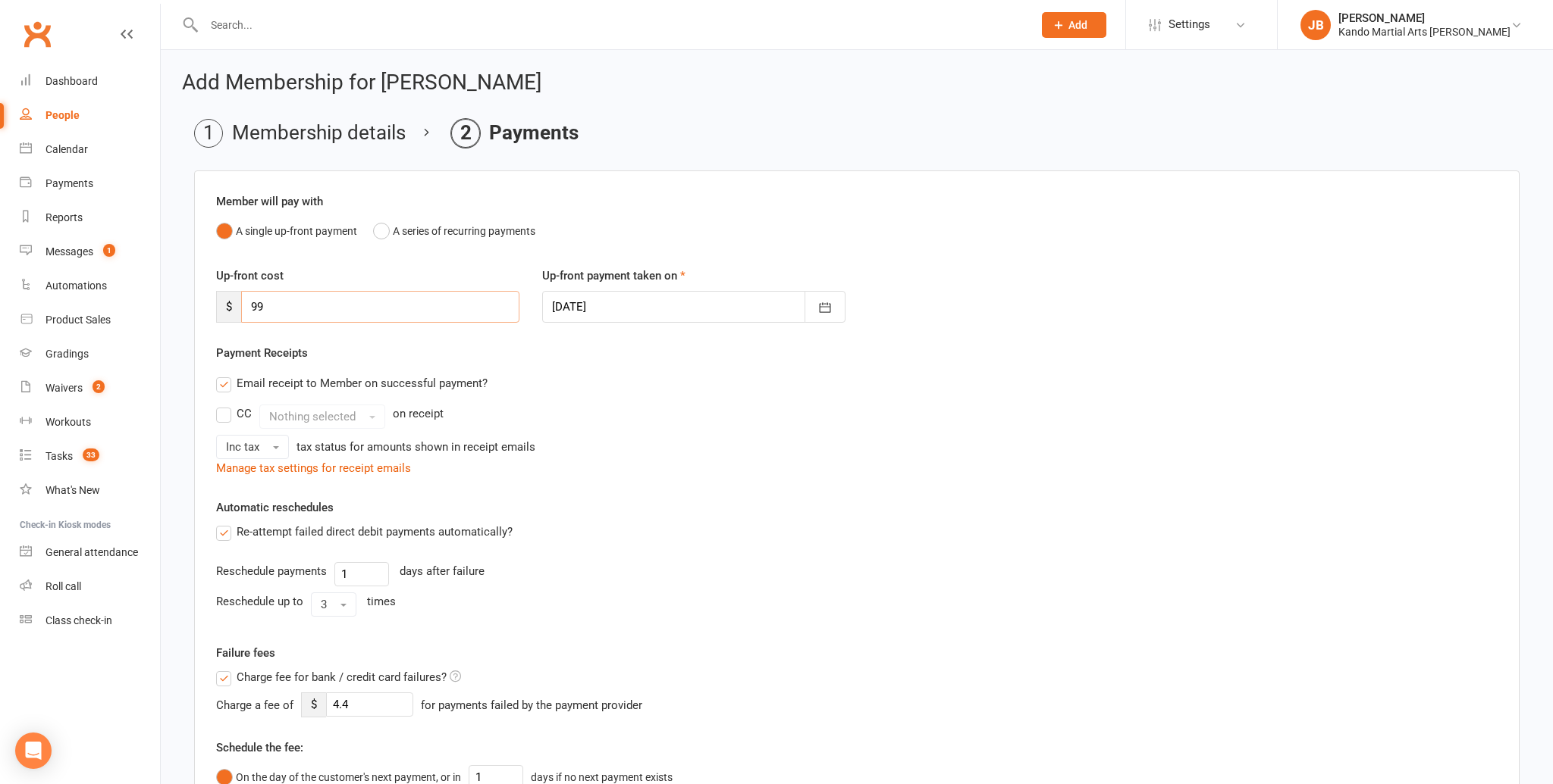
drag, startPoint x: 236, startPoint y: 309, endPoint x: 214, endPoint y: 308, distance: 22.0
click at [214, 308] on div "Up-front cost $ 99" at bounding box center [367, 294] width 326 height 56
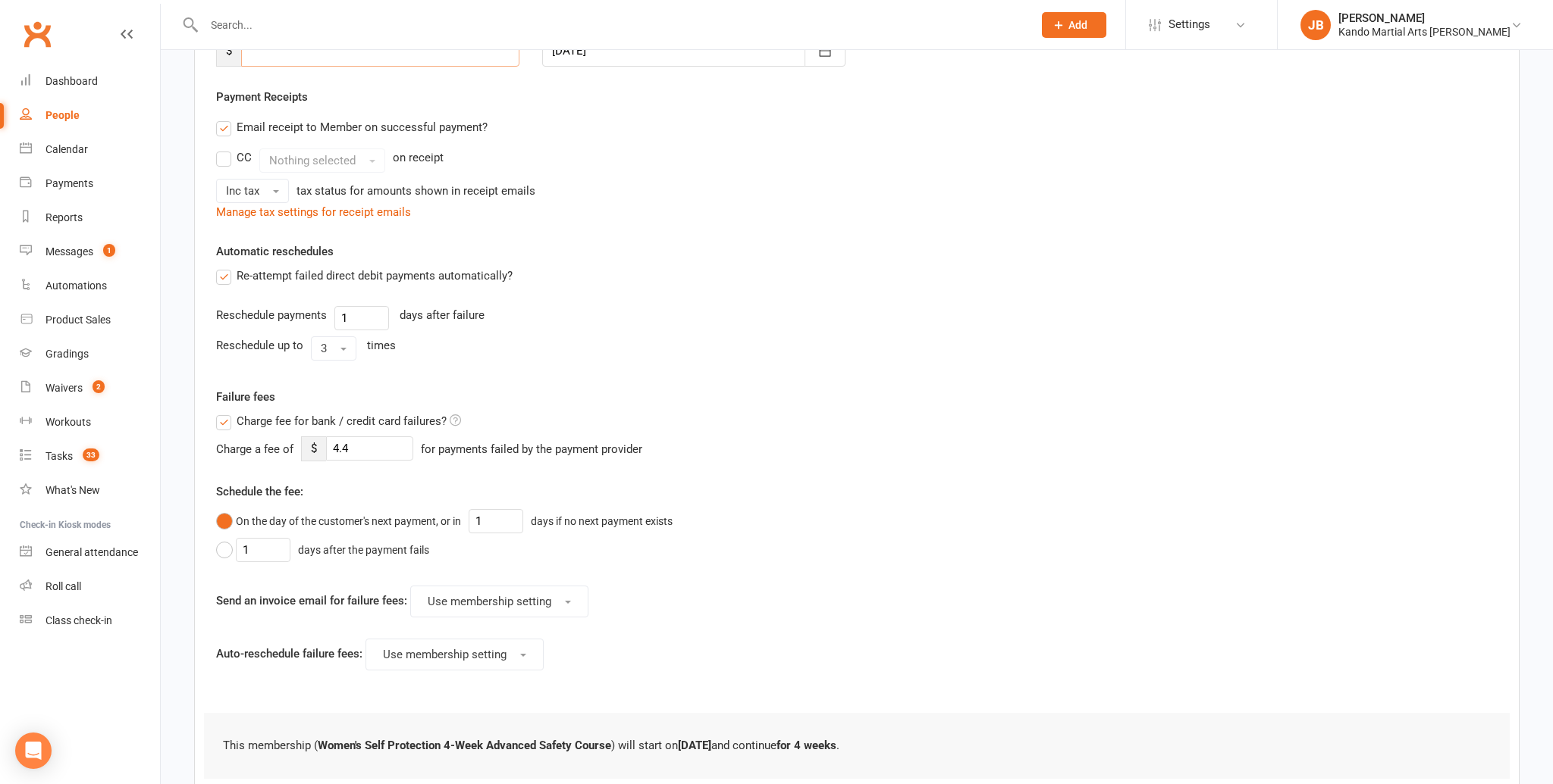
scroll to position [360, 0]
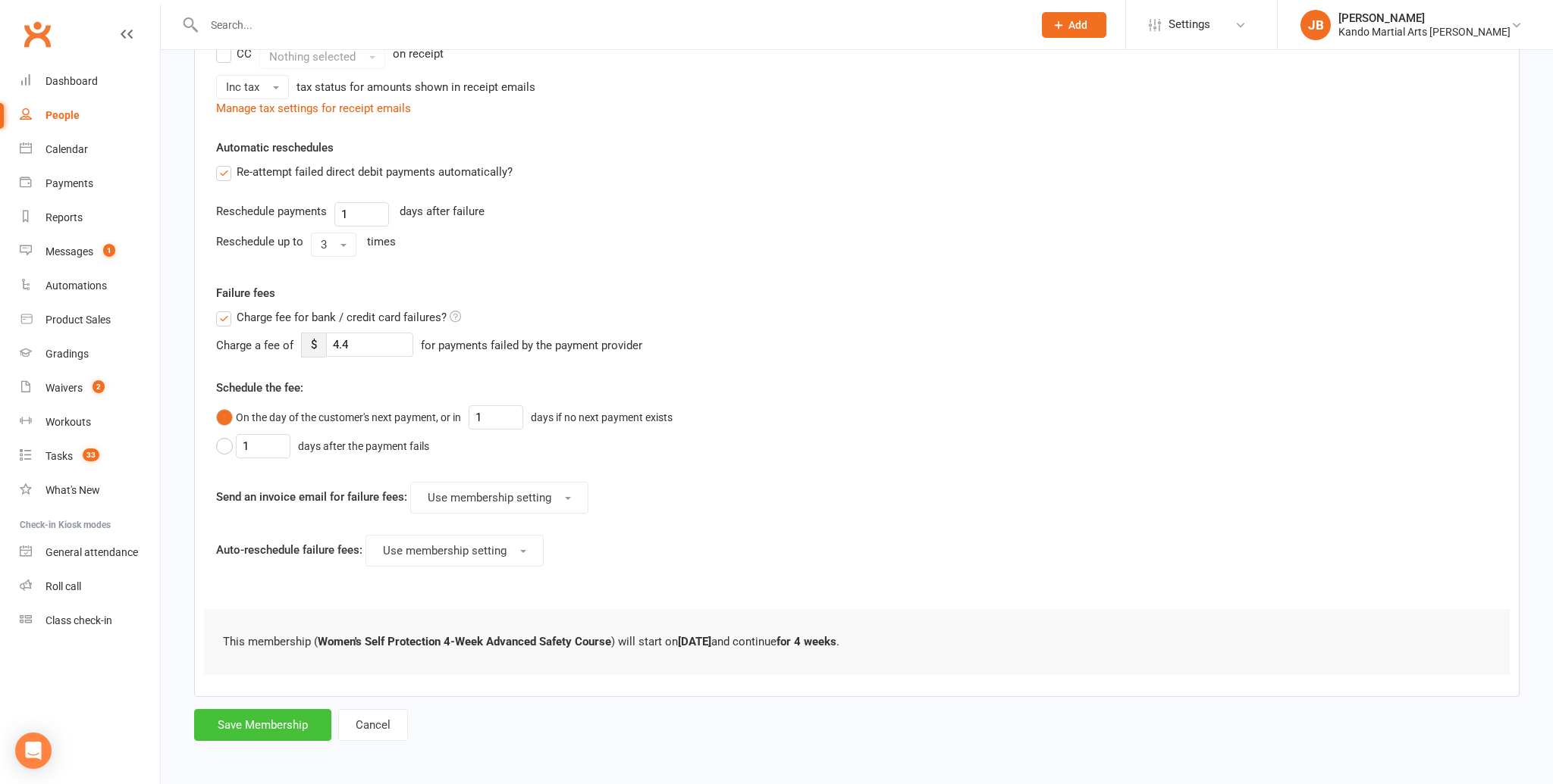
click at [266, 723] on button "Save Membership" at bounding box center [262, 725] width 137 height 32
type input "0"
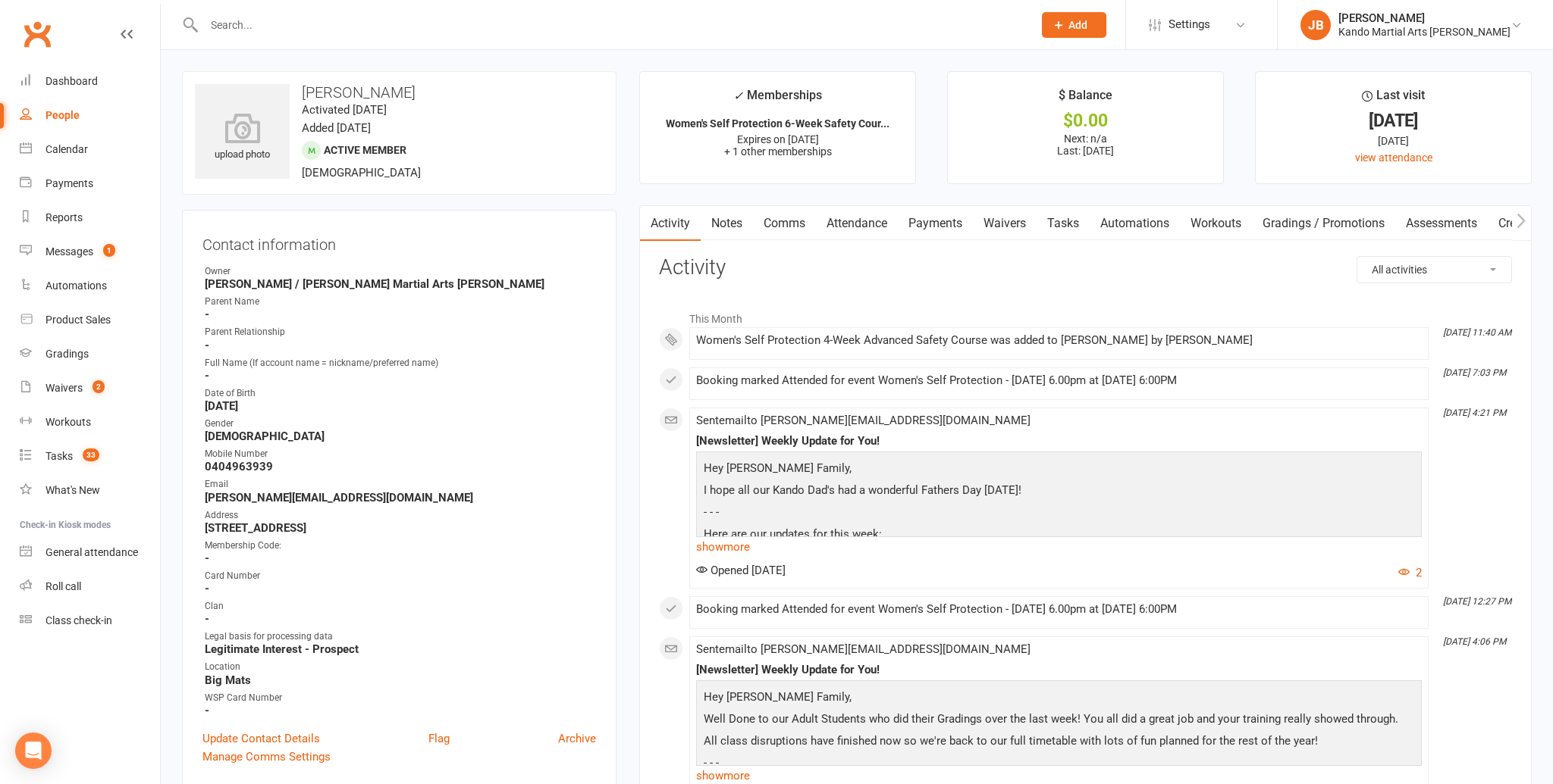
click at [869, 217] on link "Attendance" at bounding box center [856, 223] width 82 height 34
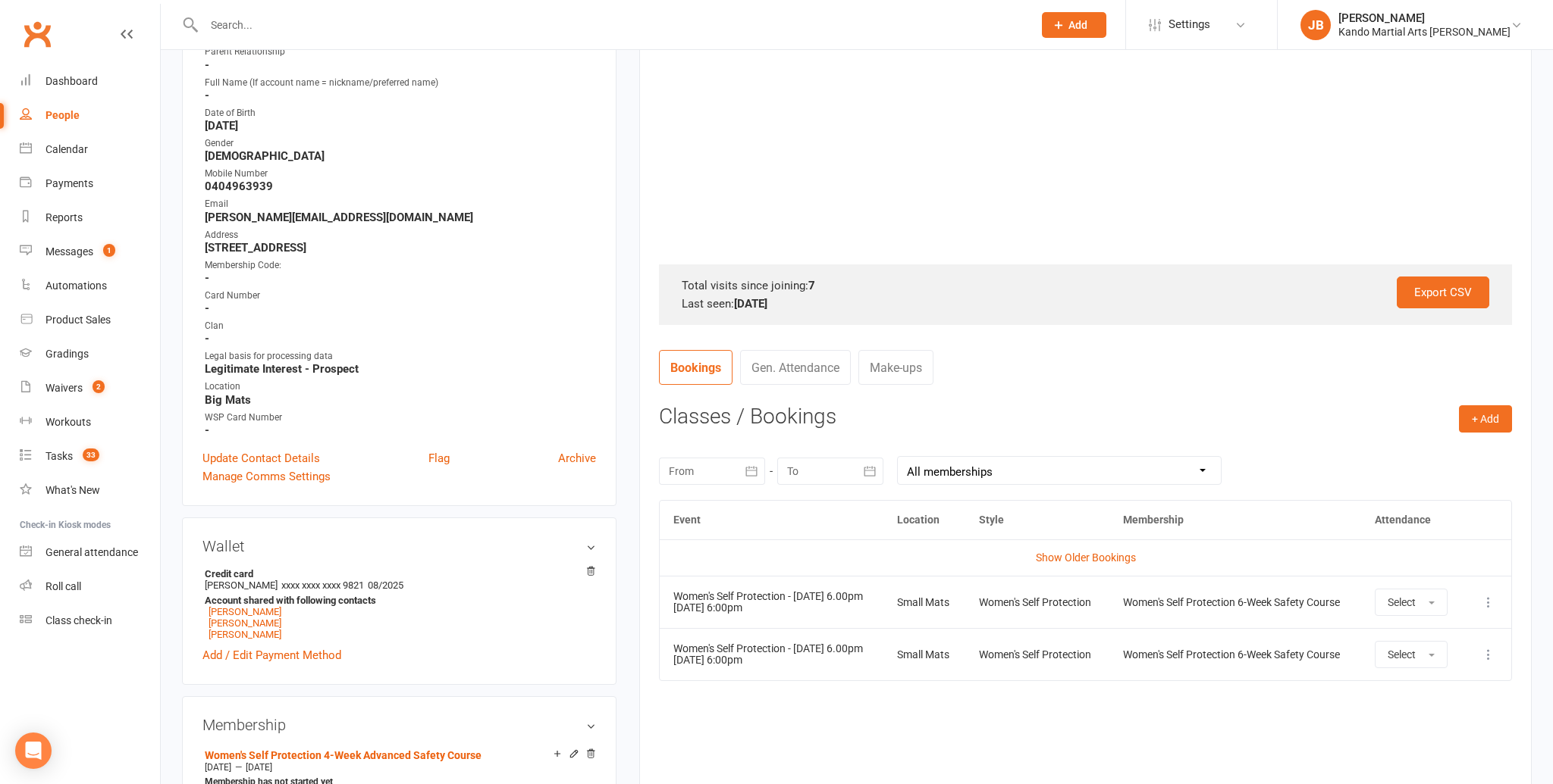
scroll to position [349, 0]
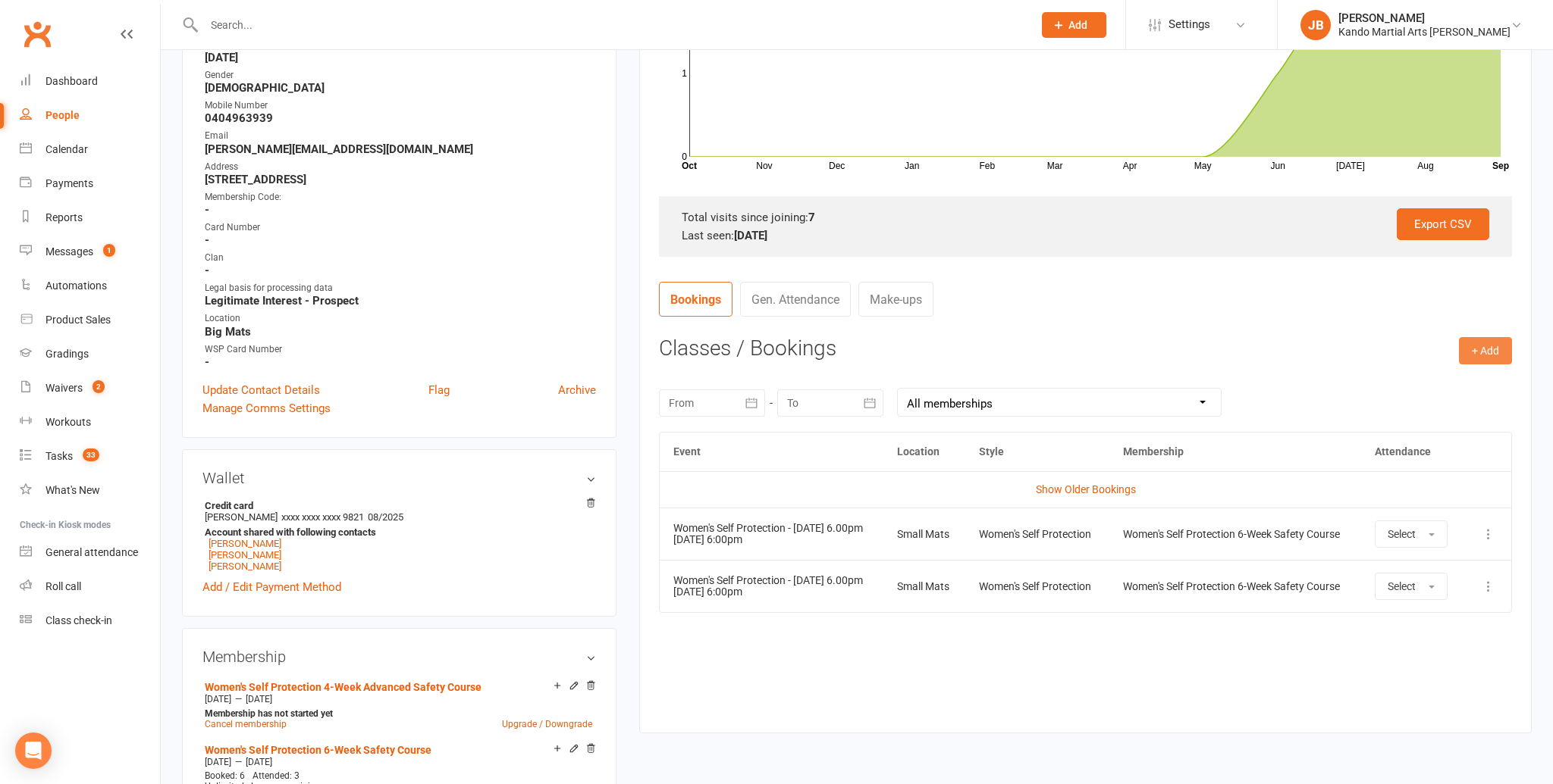
drag, startPoint x: 1484, startPoint y: 347, endPoint x: 1453, endPoint y: 366, distance: 36.4
click at [1484, 347] on button "+ Add" at bounding box center [1485, 350] width 53 height 27
drag, startPoint x: 1400, startPoint y: 392, endPoint x: 1370, endPoint y: 389, distance: 30.1
click at [1400, 392] on link "Book Event" at bounding box center [1436, 385] width 151 height 30
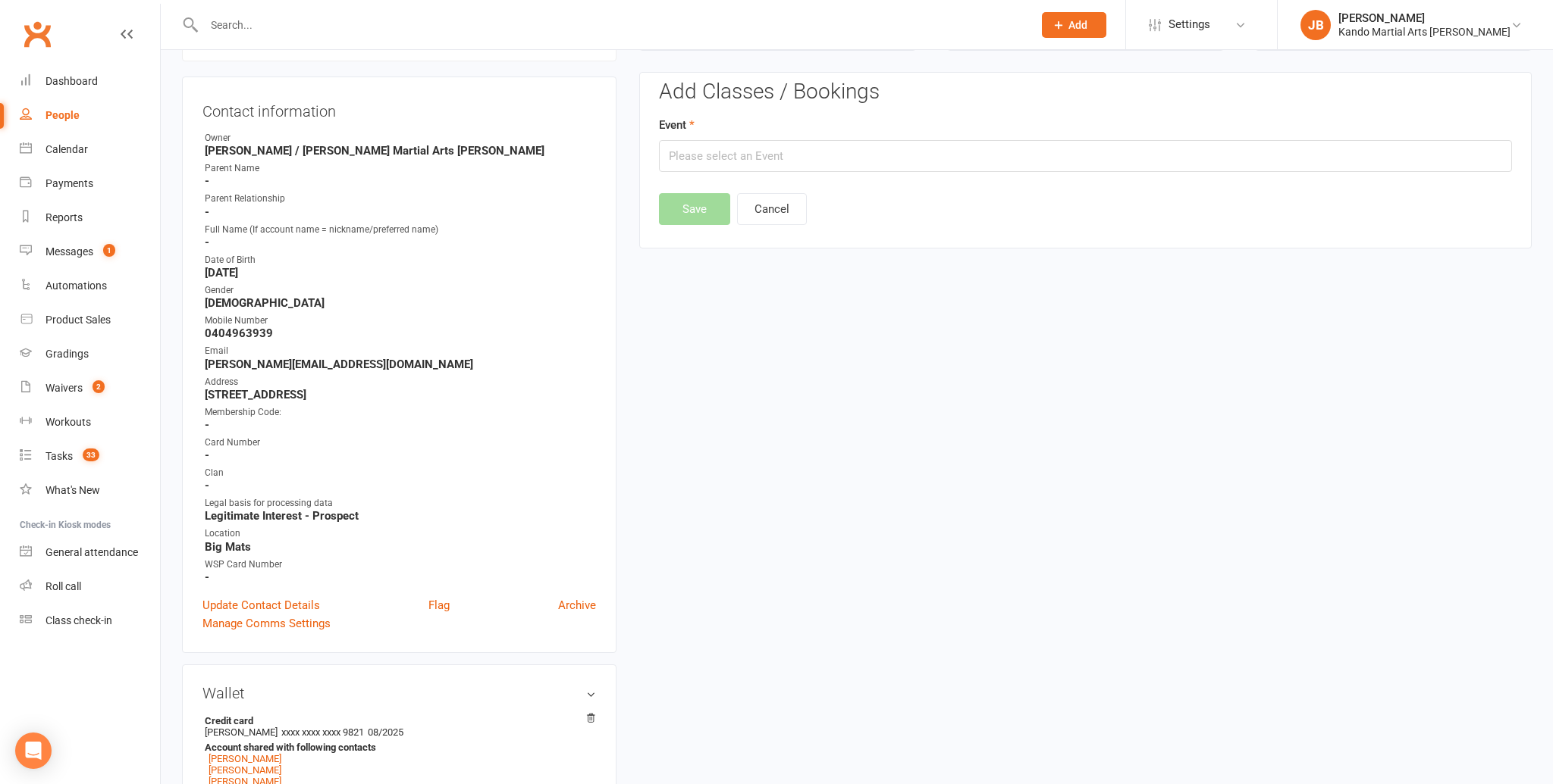
scroll to position [129, 0]
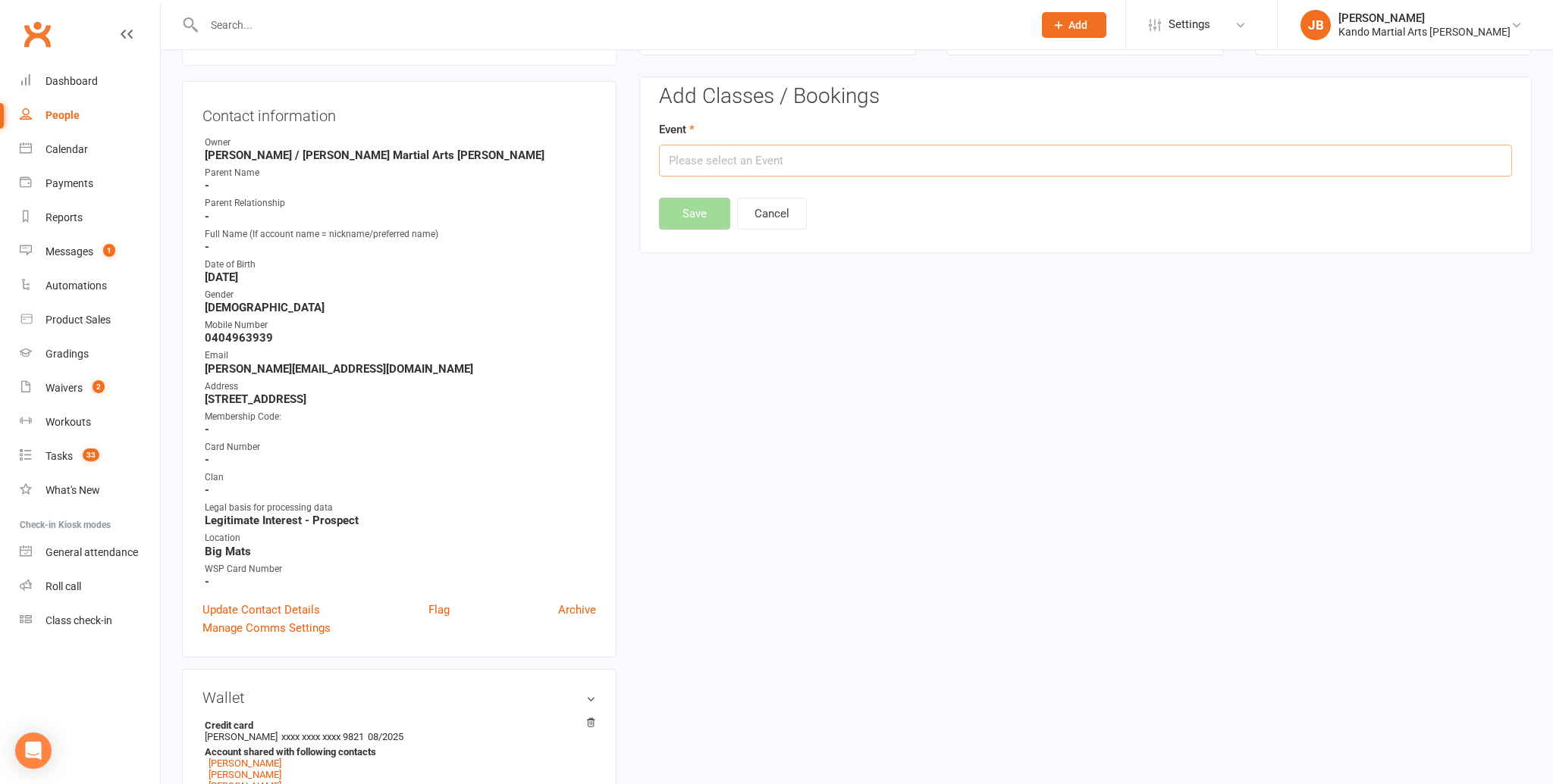
click at [747, 155] on input "text" at bounding box center [1086, 160] width 853 height 32
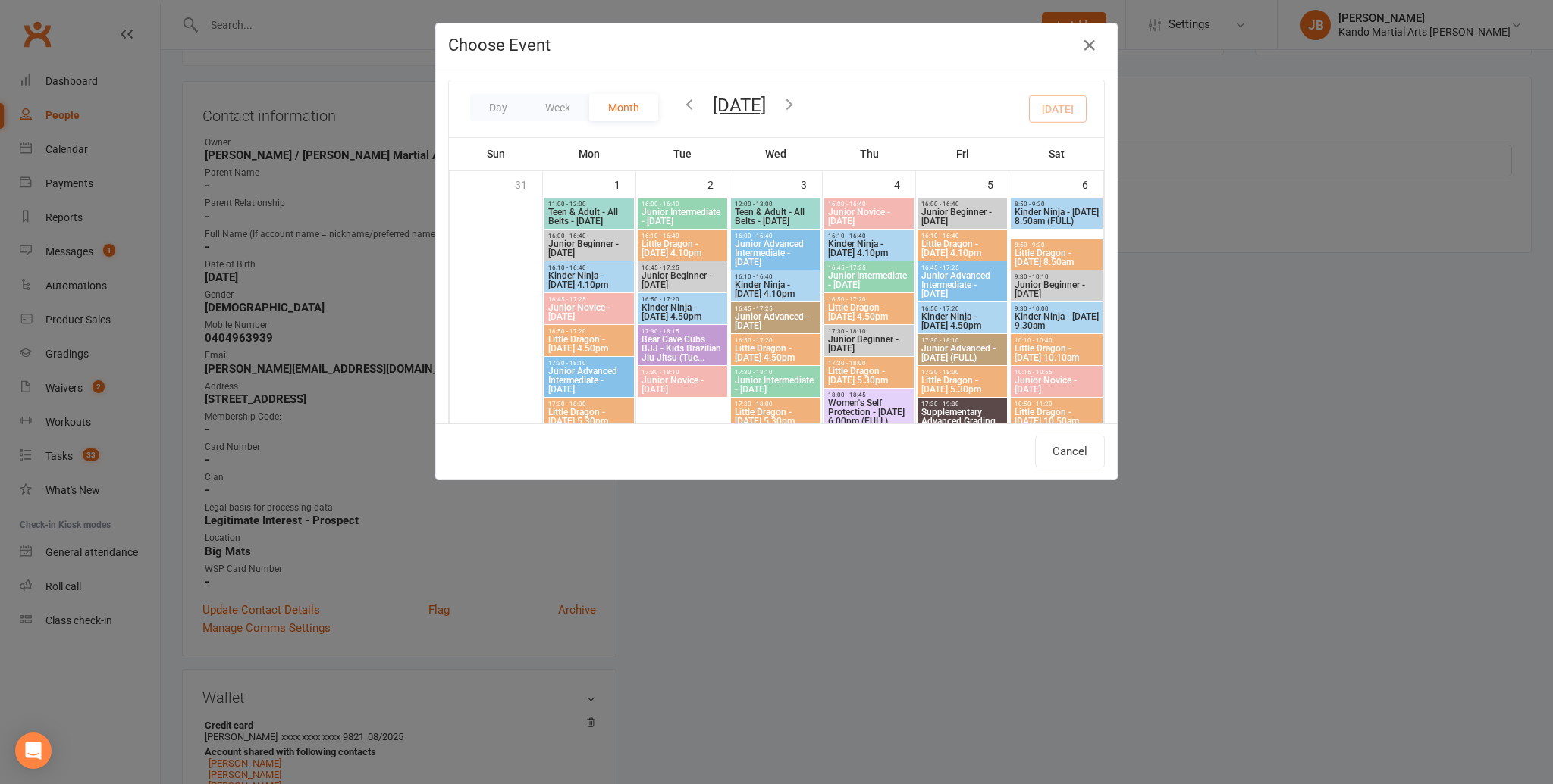
click at [798, 103] on icon "button" at bounding box center [790, 104] width 17 height 17
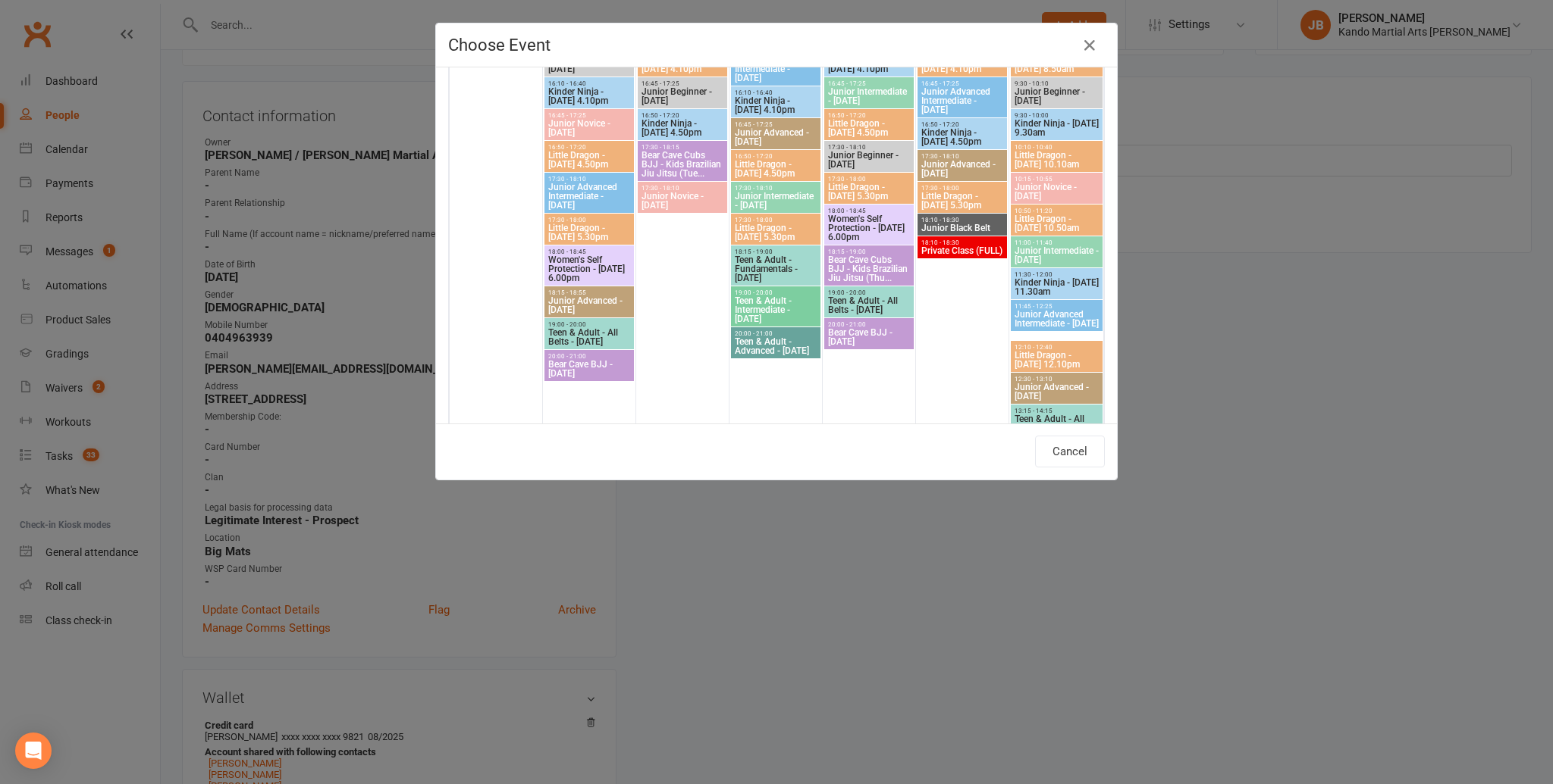
scroll to position [278, 0]
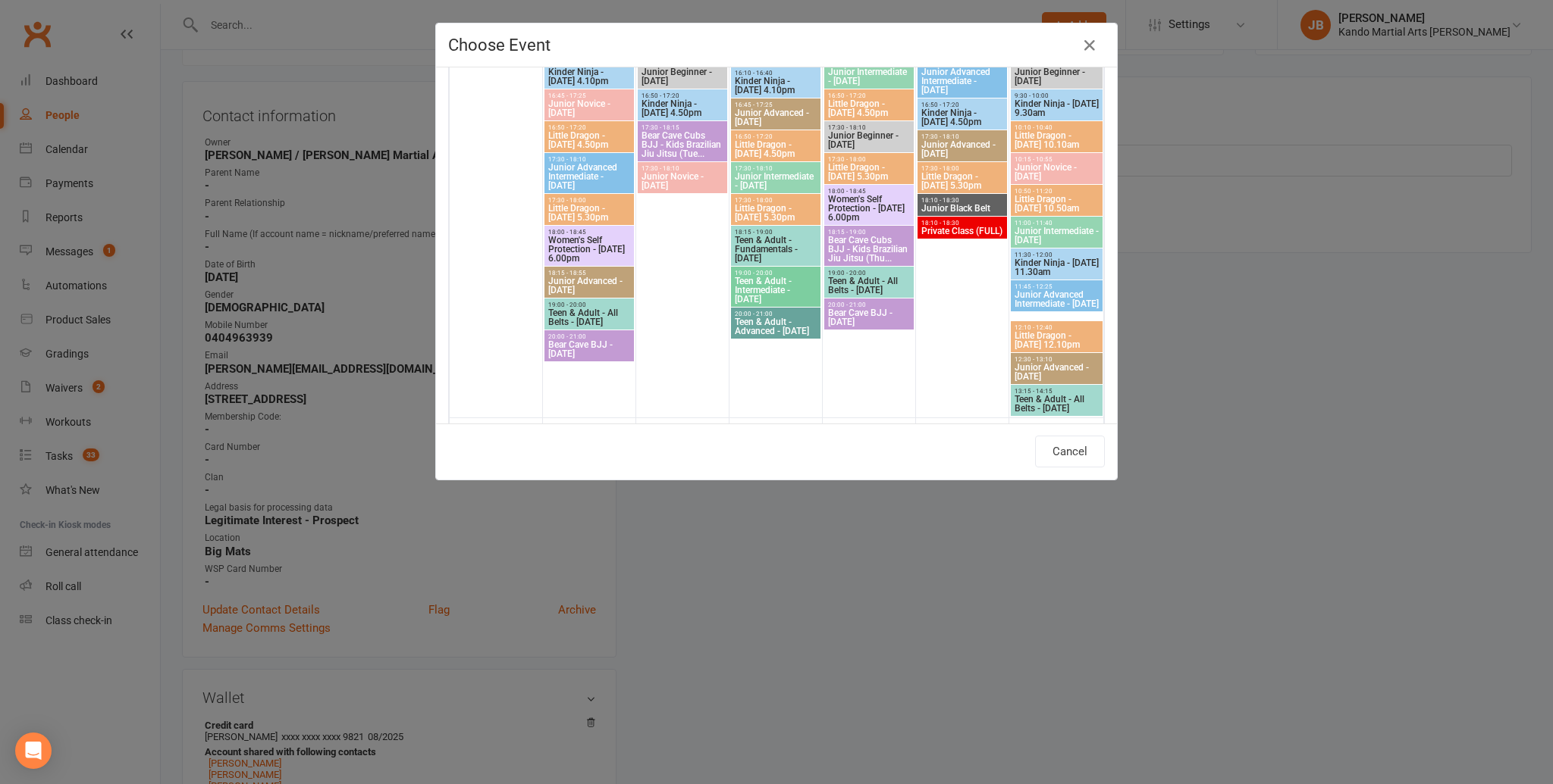
click at [558, 247] on span "Women's Self Protection - [DATE] 6.00pm" at bounding box center [589, 249] width 83 height 27
type input "Women's Self Protection - [DATE] 6.00pm - [DATE] 6:00:00 PM"
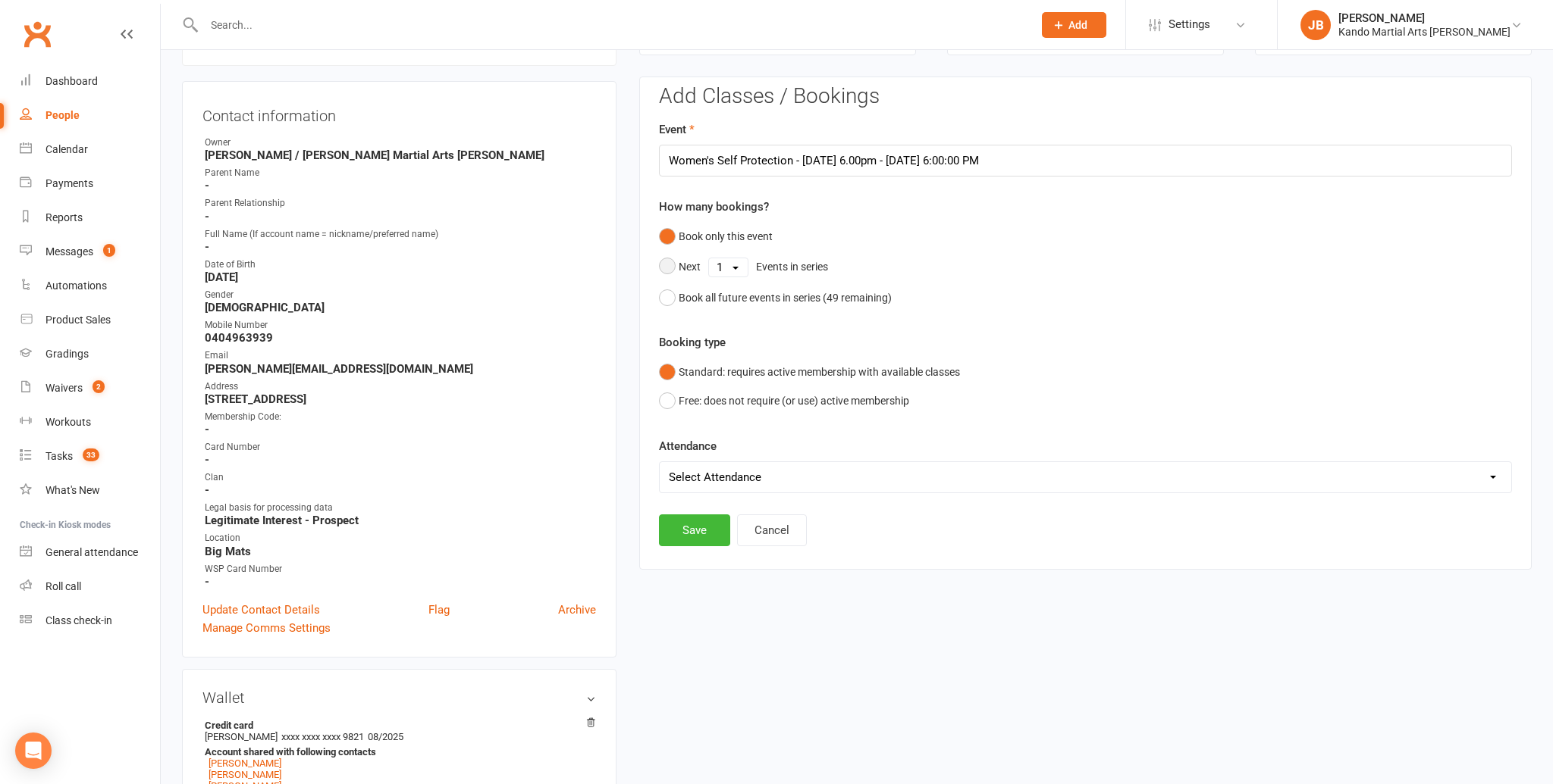
click at [744, 264] on select "1 2 3 4 5 6 7 8 9 10 11 12 13 14 15 16 17 18 19 20 21 22 23 24 25 26 27 28 29 3…" at bounding box center [728, 267] width 39 height 18
select select "4"
click at [709, 258] on select "1 2 3 4 5 6 7 8 9 10 11 12 13 14 15 16 17 18 19 20 21 22 23 24 25 26 27 28 29 3…" at bounding box center [728, 267] width 39 height 18
click at [684, 466] on button "Save" at bounding box center [695, 453] width 71 height 32
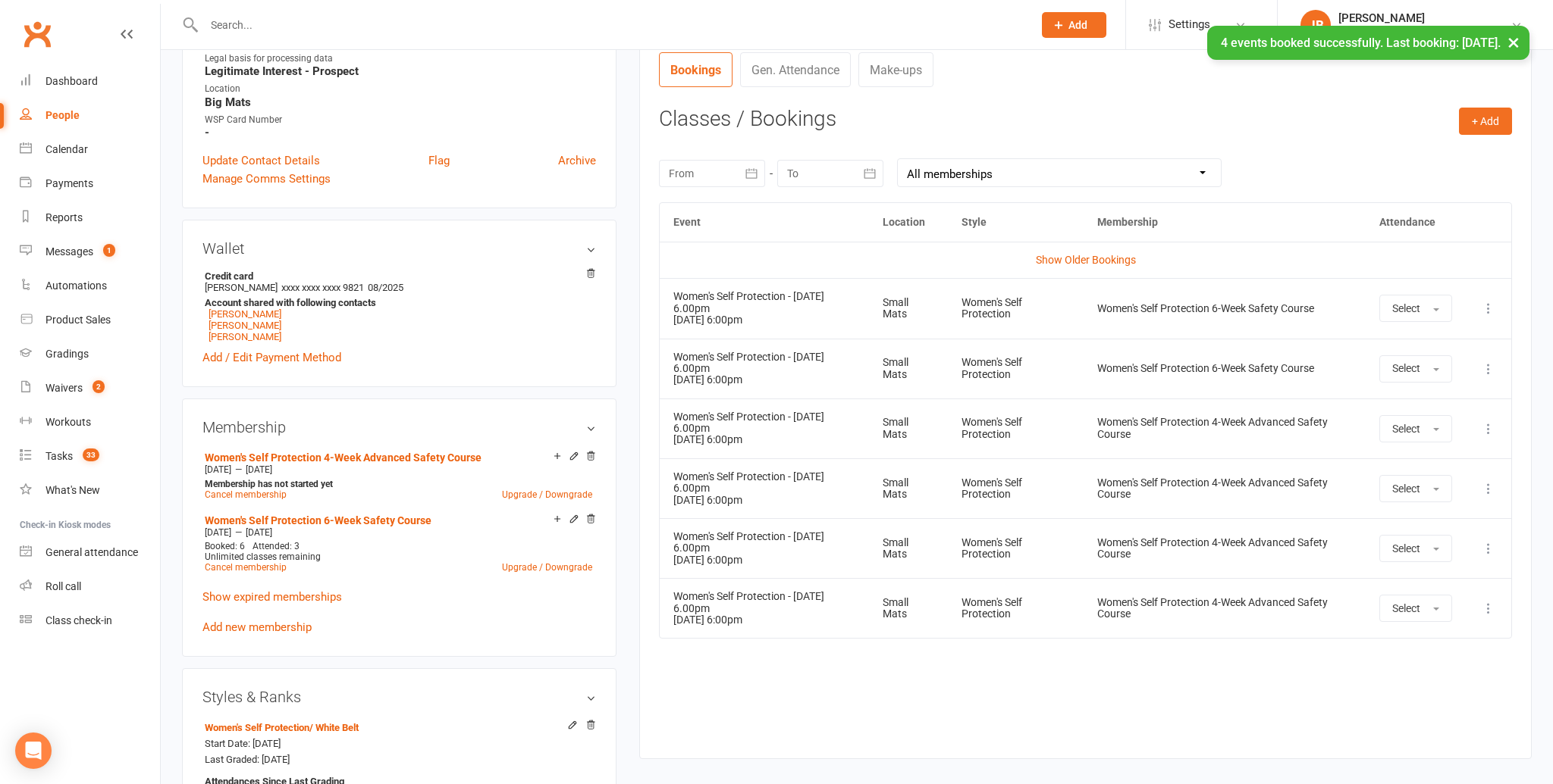
scroll to position [650, 0]
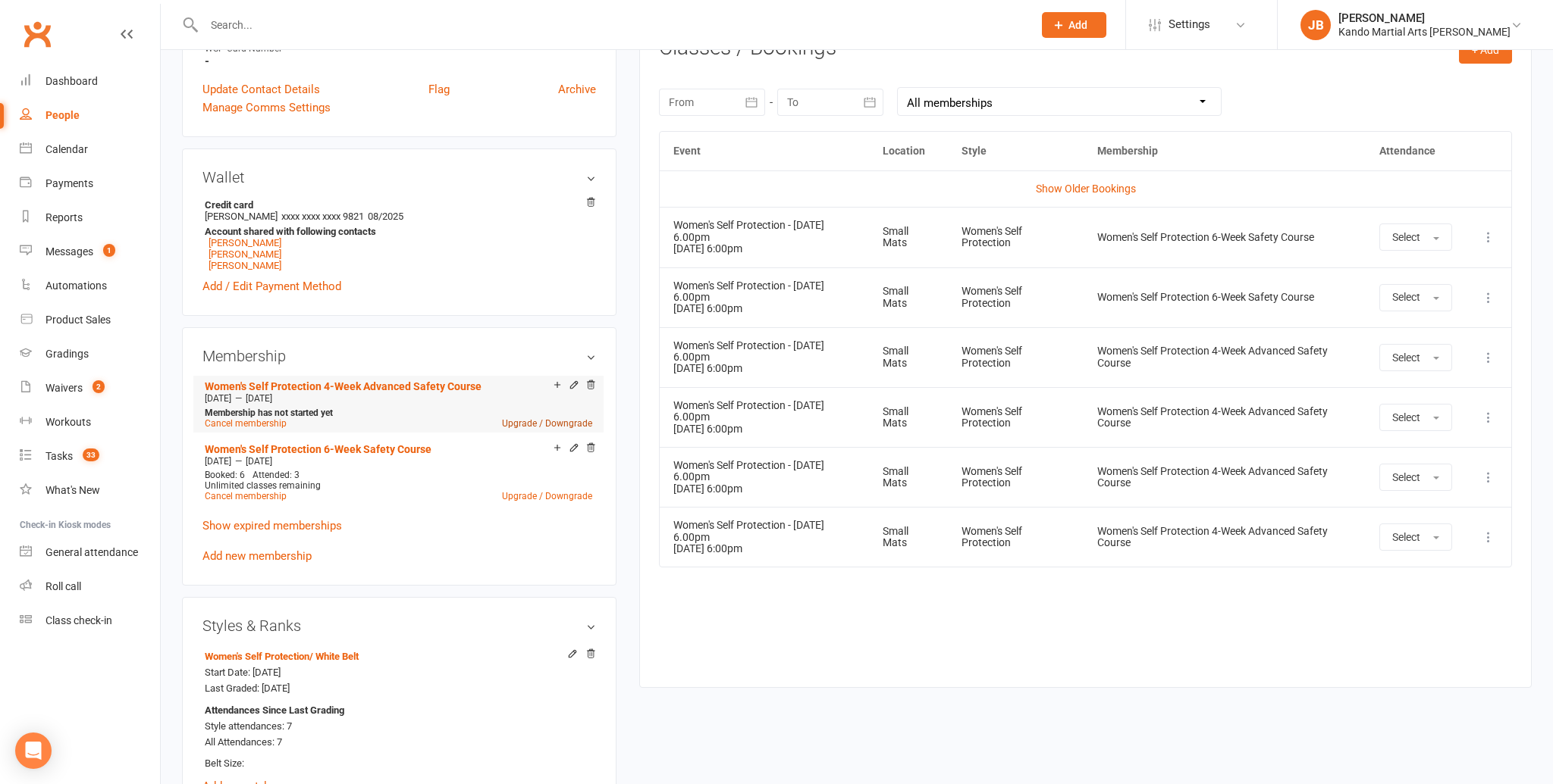
drag, startPoint x: 640, startPoint y: 397, endPoint x: 590, endPoint y: 413, distance: 52.5
click at [640, 397] on div "Activity Notes Comms Attendance Payments Waivers Tasks Automations Workouts Gra…" at bounding box center [1085, 122] width 892 height 1132
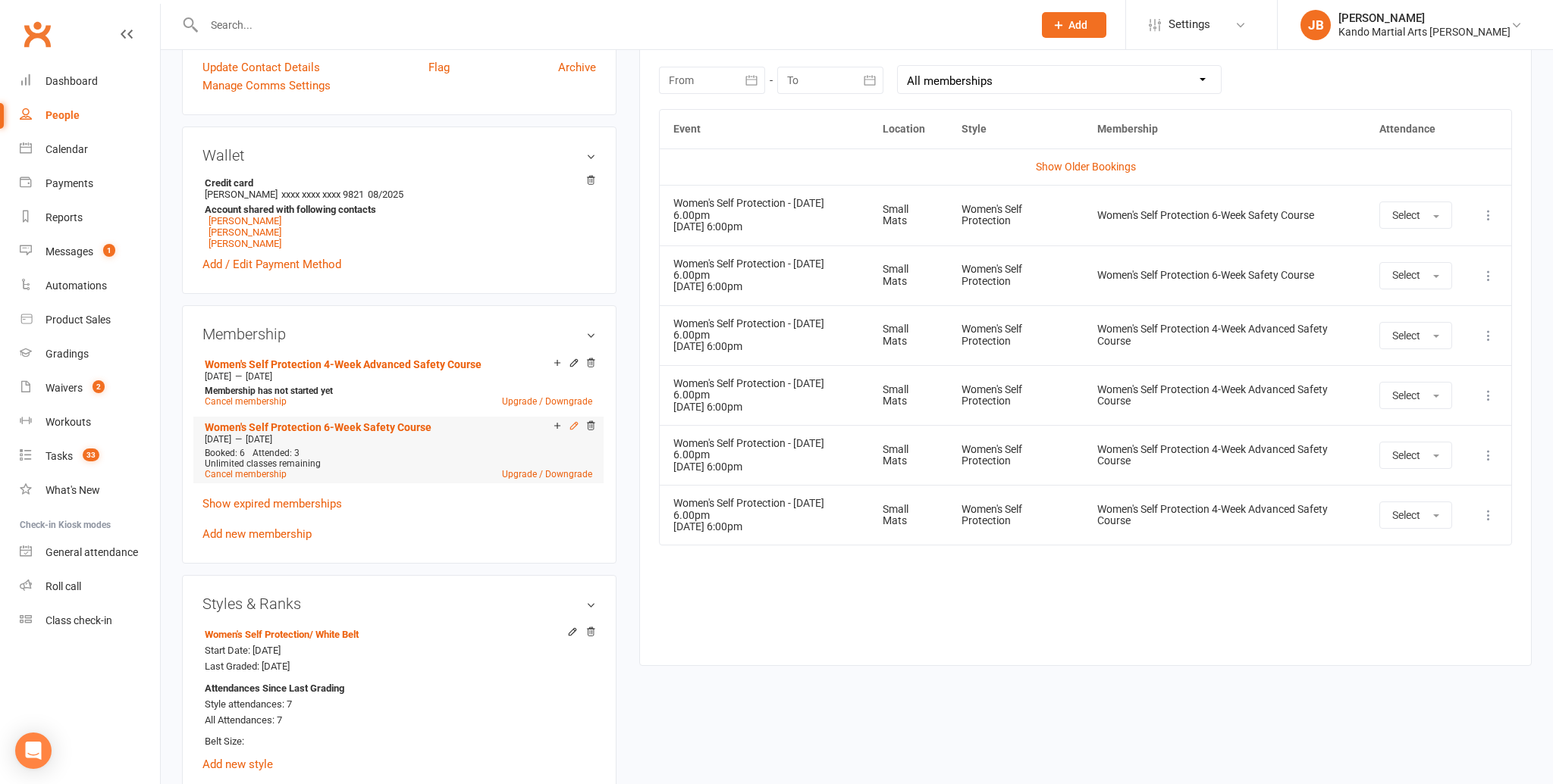
click at [573, 420] on icon at bounding box center [573, 425] width 11 height 11
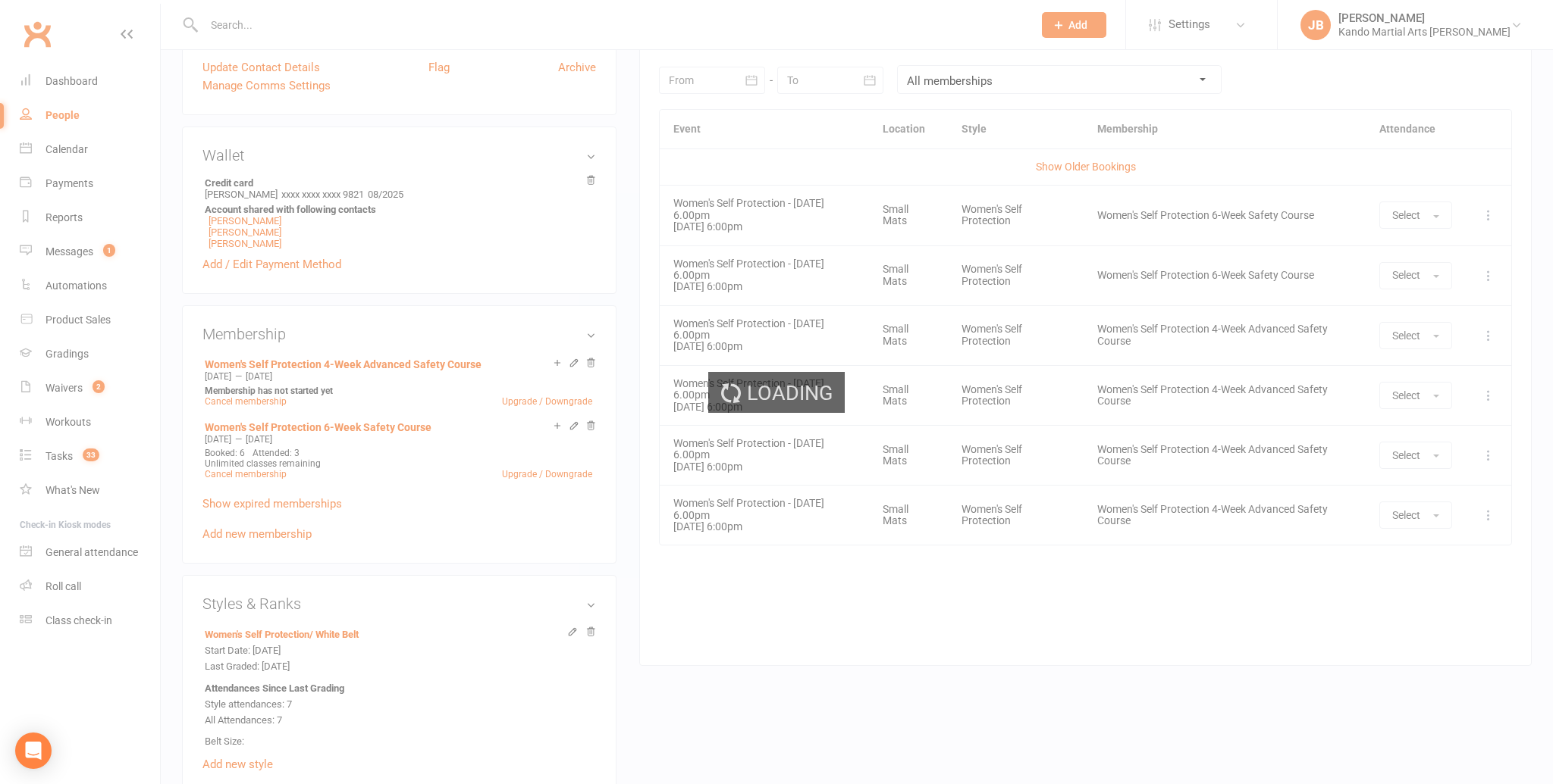
scroll to position [669, 0]
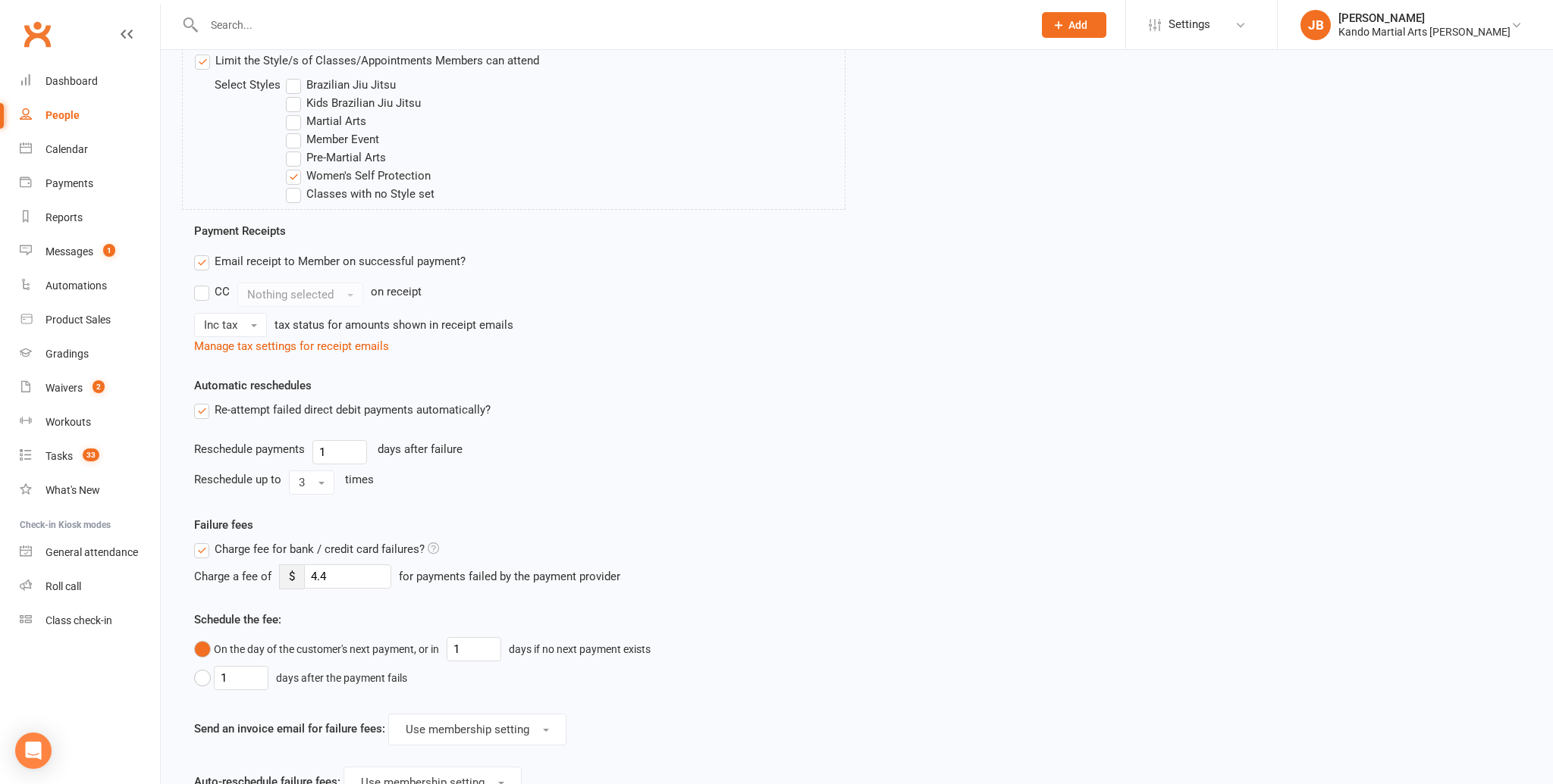
scroll to position [1253, 0]
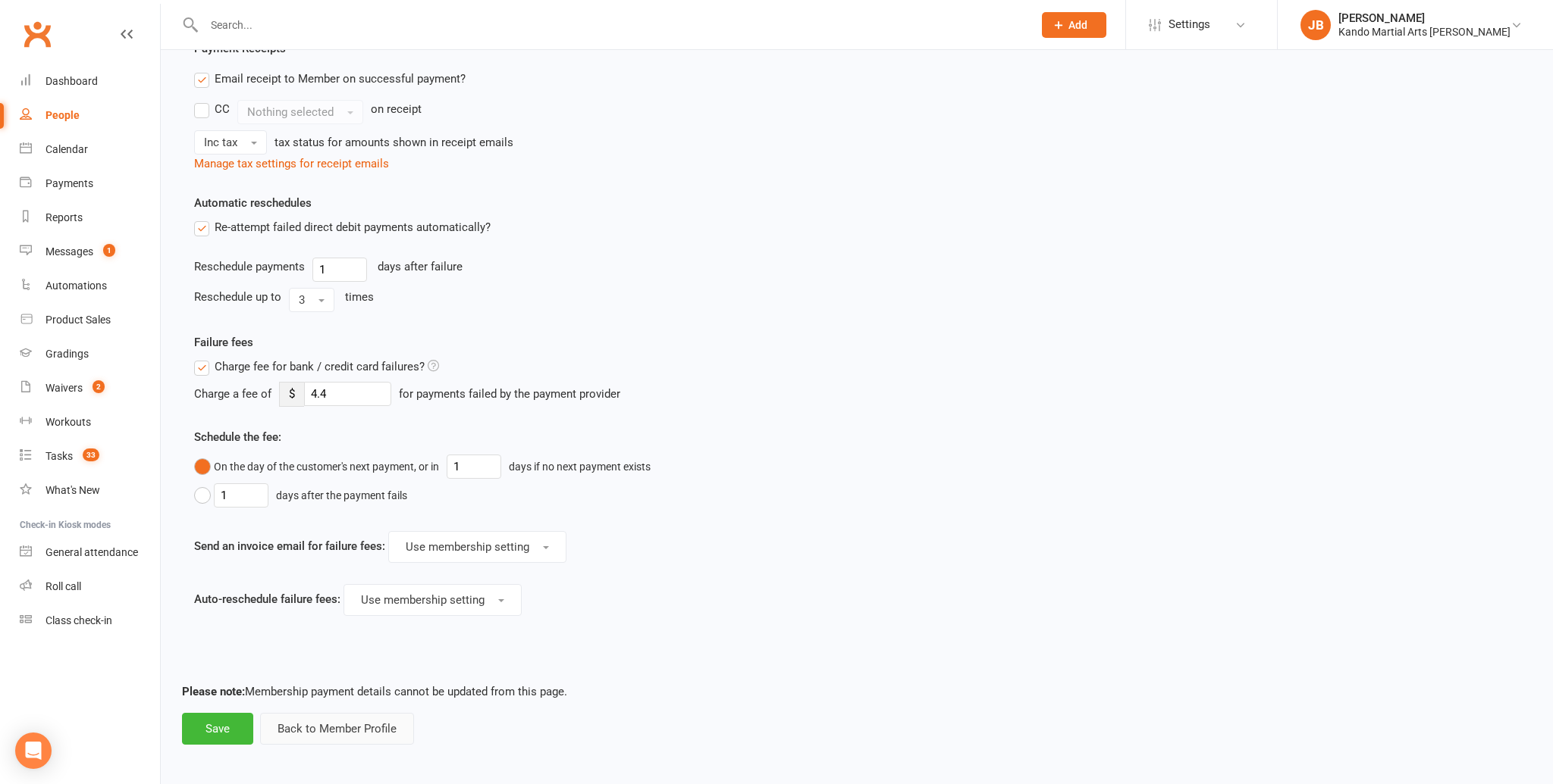
click at [326, 722] on button "Back to Member Profile" at bounding box center [336, 729] width 154 height 32
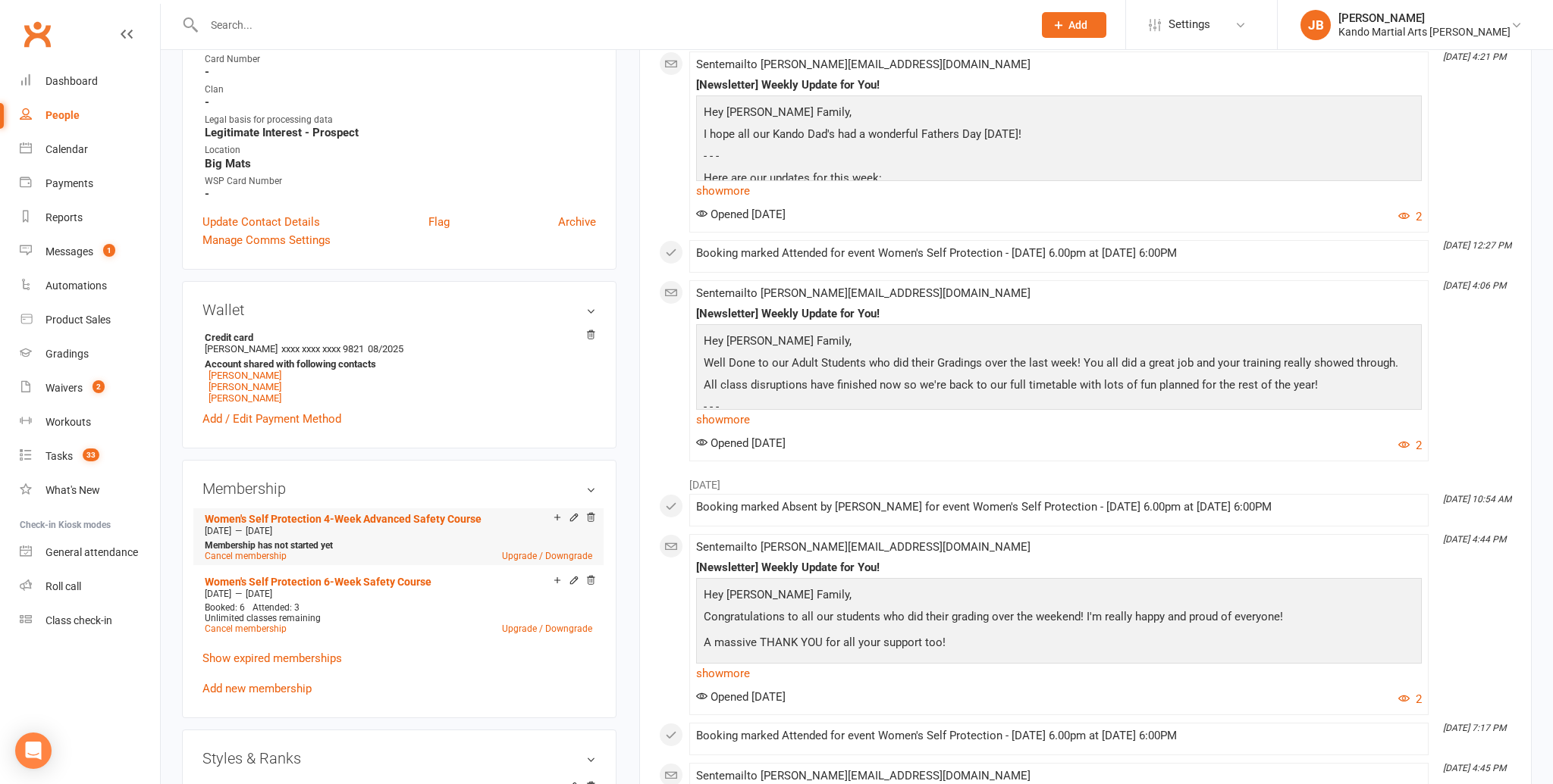
scroll to position [558, 0]
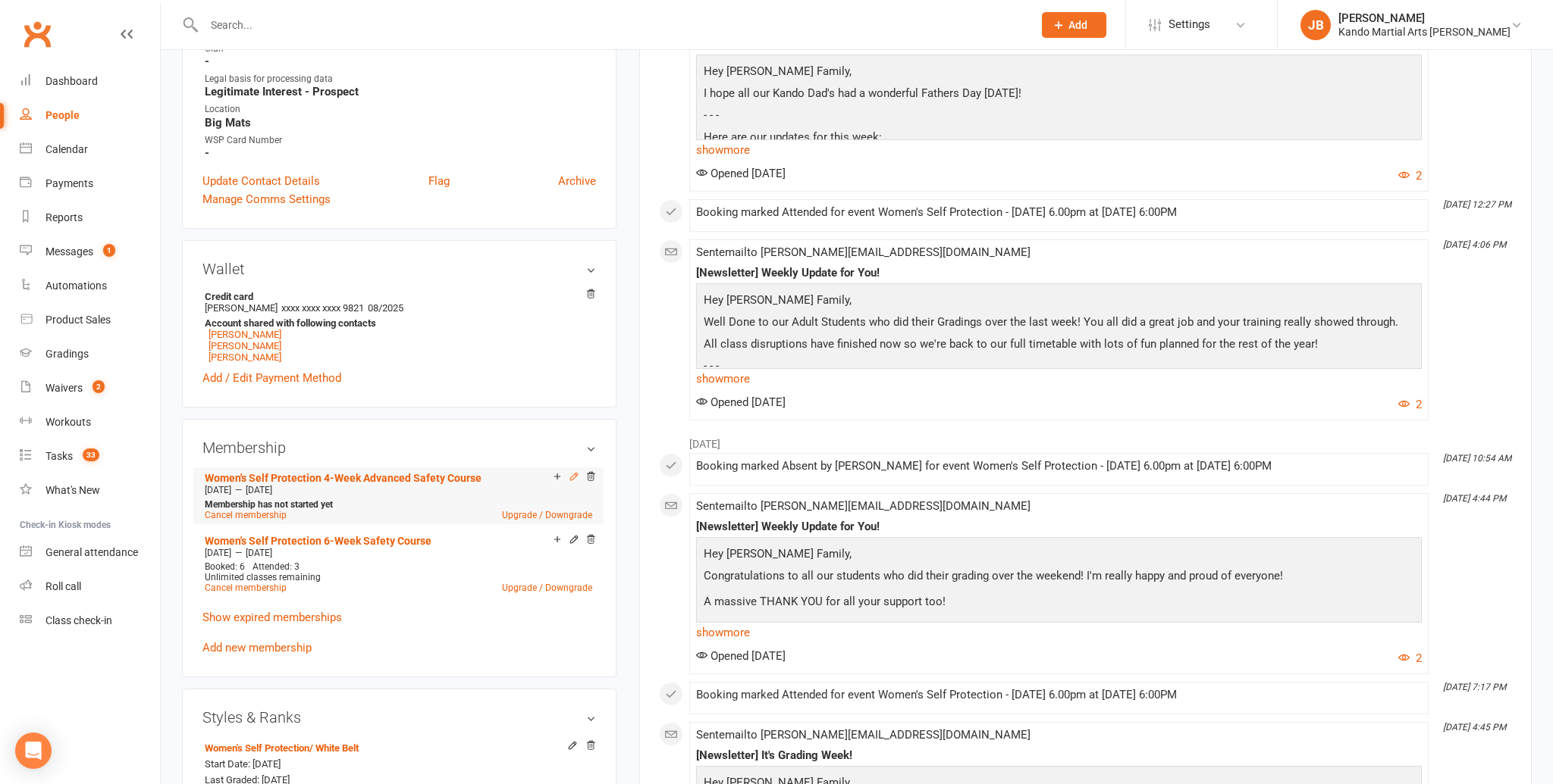
click at [575, 471] on icon at bounding box center [573, 476] width 11 height 11
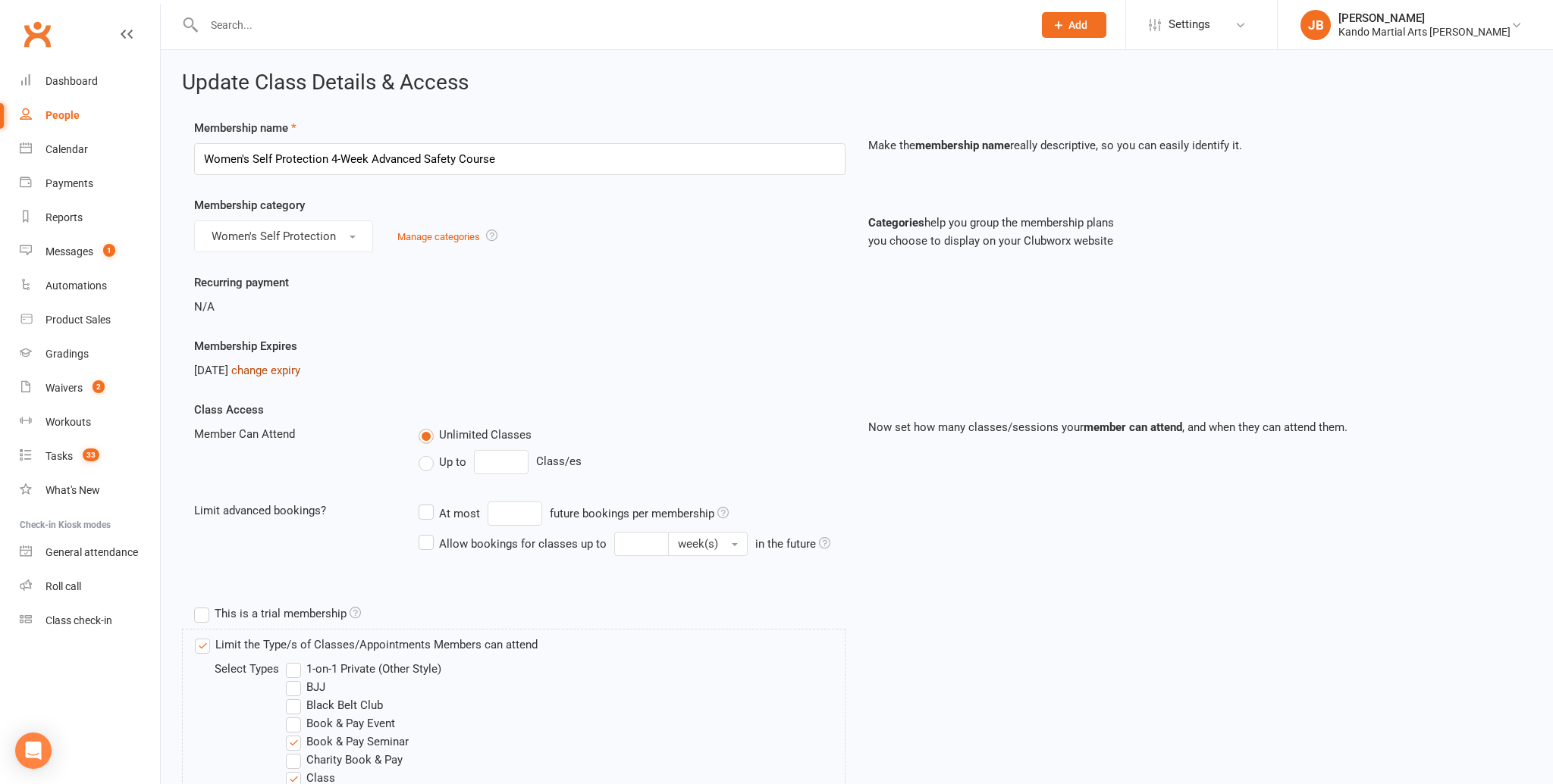
click at [285, 373] on link "change expiry" at bounding box center [266, 371] width 69 height 13
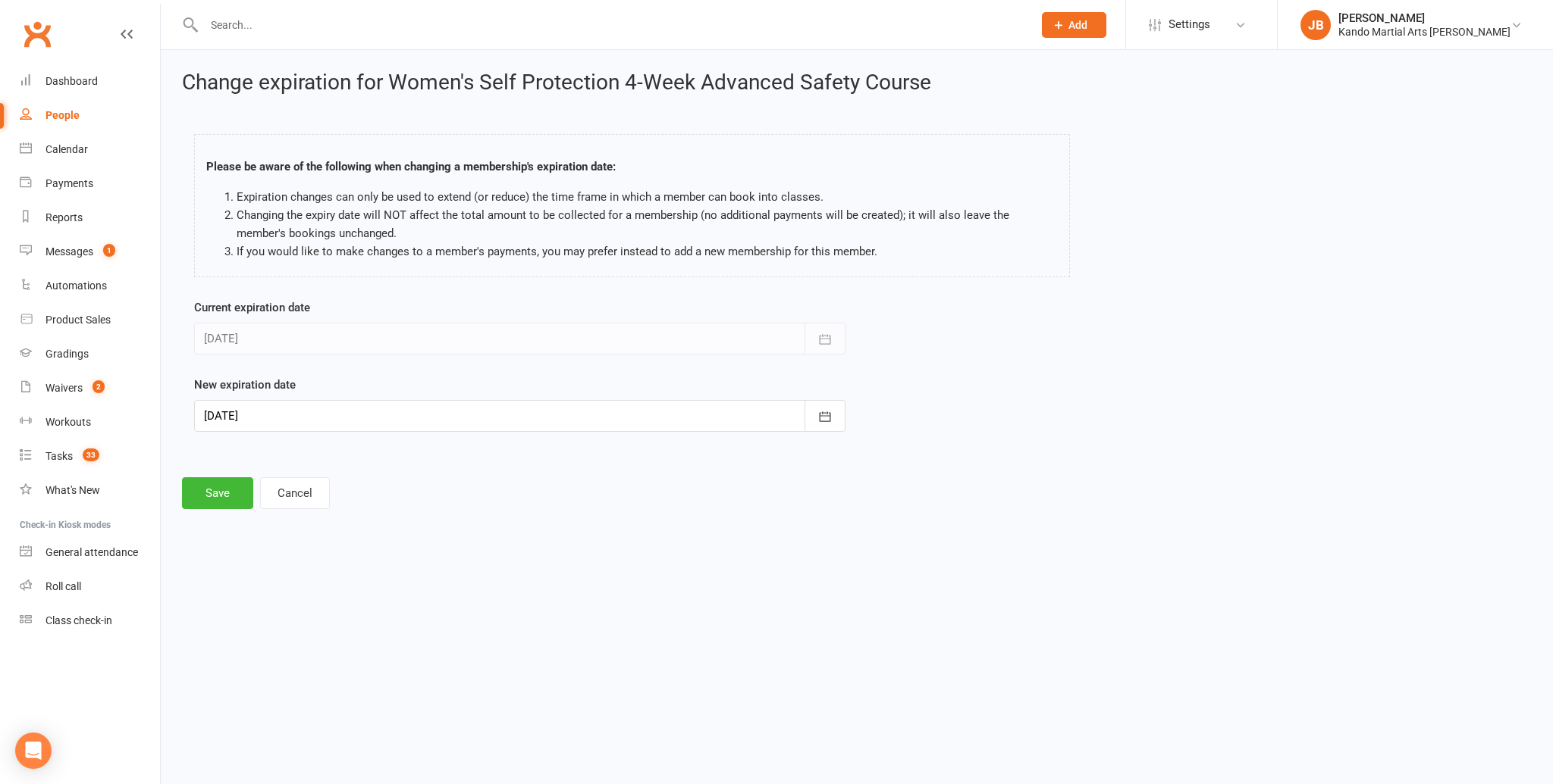
drag, startPoint x: 278, startPoint y: 397, endPoint x: 274, endPoint y: 409, distance: 12.6
click at [278, 397] on div "New expiration date [DATE] [DATE] Sun Mon Tue Wed Thu Fri Sat 44 26 27 28 29 30…" at bounding box center [520, 403] width 652 height 56
click at [274, 410] on div at bounding box center [520, 416] width 652 height 32
click at [414, 507] on button "31" at bounding box center [422, 512] width 32 height 27
type input "[DATE]"
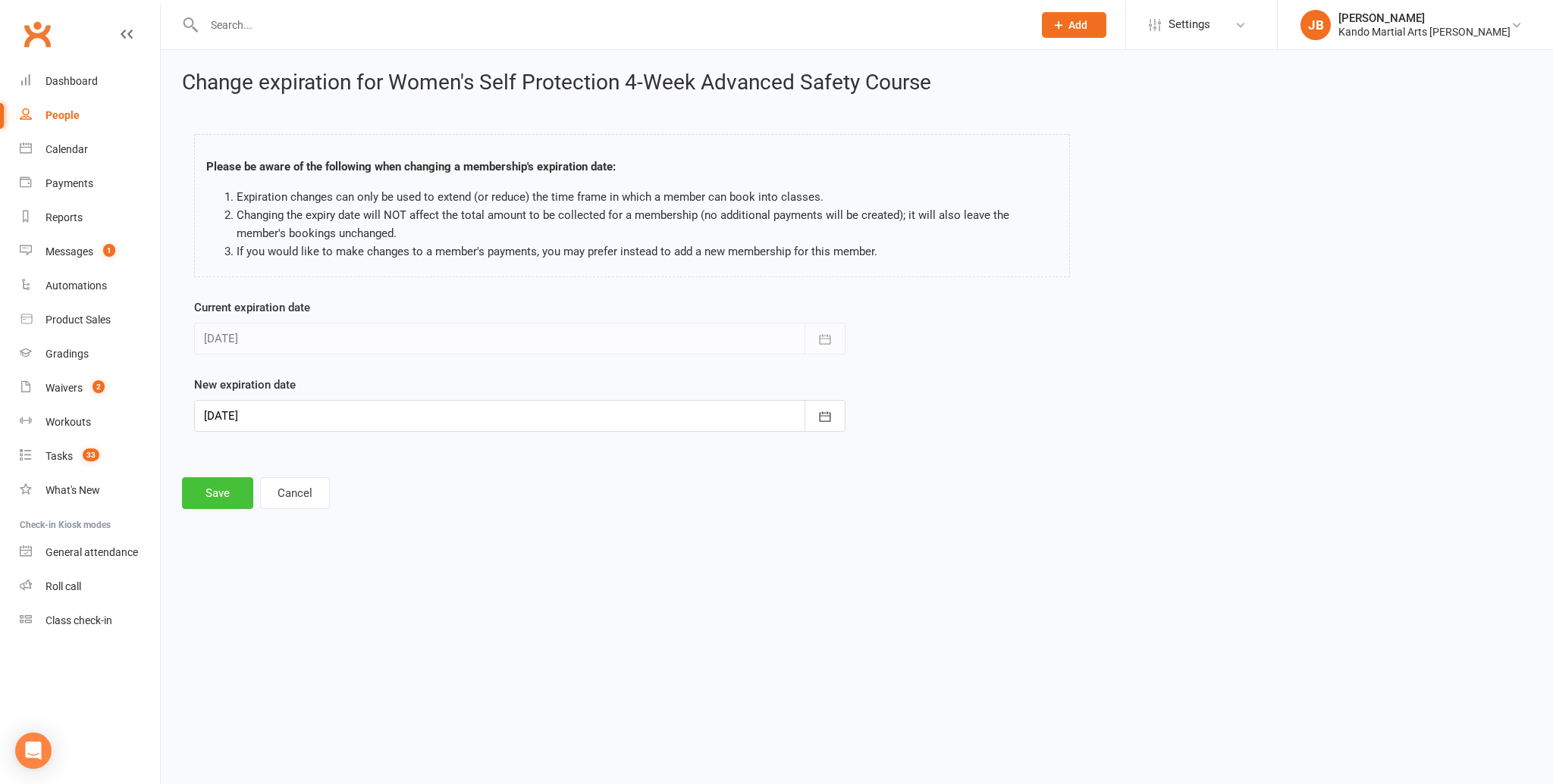
click at [213, 500] on button "Save" at bounding box center [217, 493] width 71 height 32
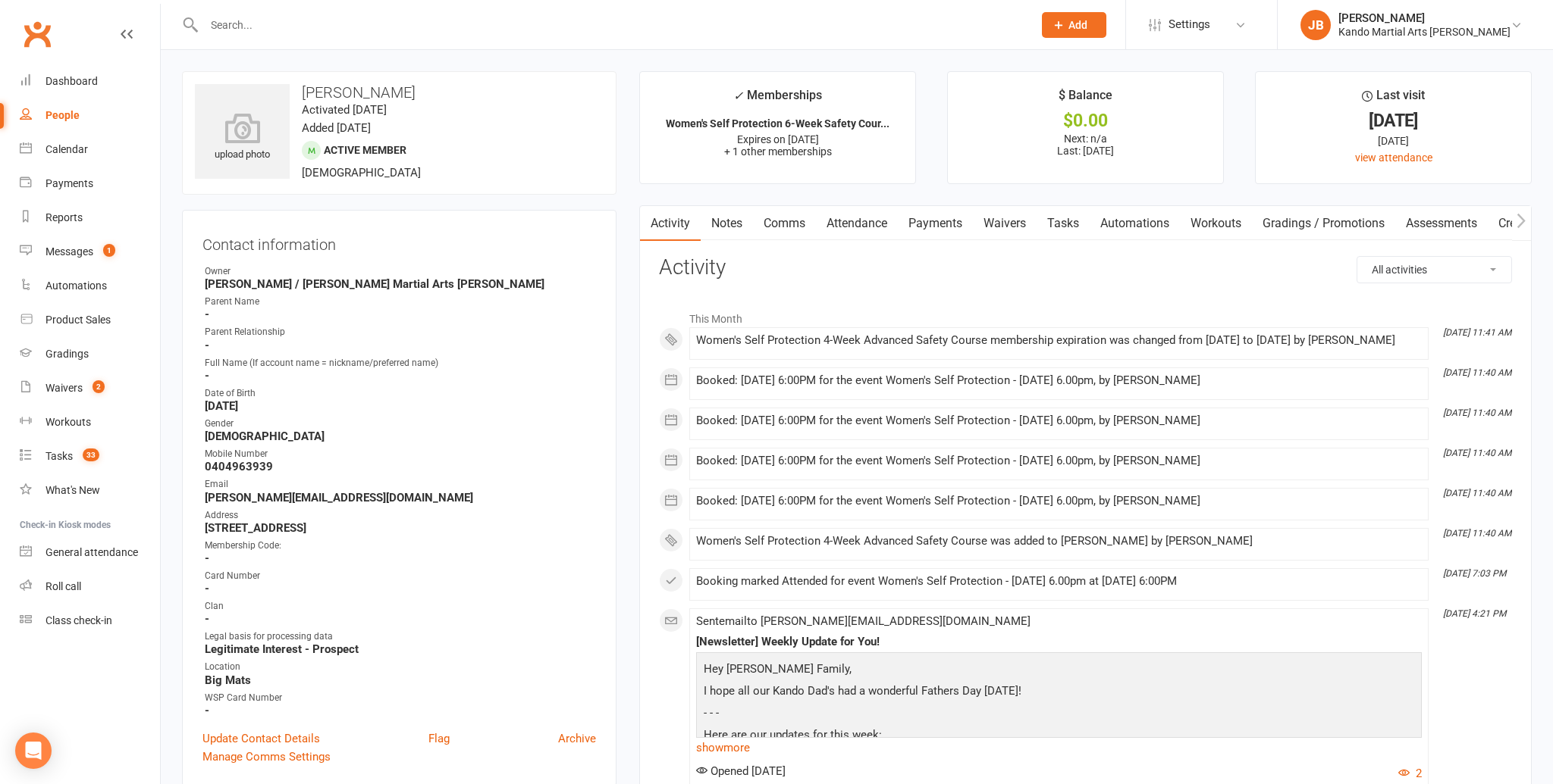
click at [372, 200] on contact-information "upload photo [PERSON_NAME] Activated [DATE] Added [DATE] Active member [DEMOGRA…" at bounding box center [399, 429] width 435 height 715
